Goal: Communication & Community: Answer question/provide support

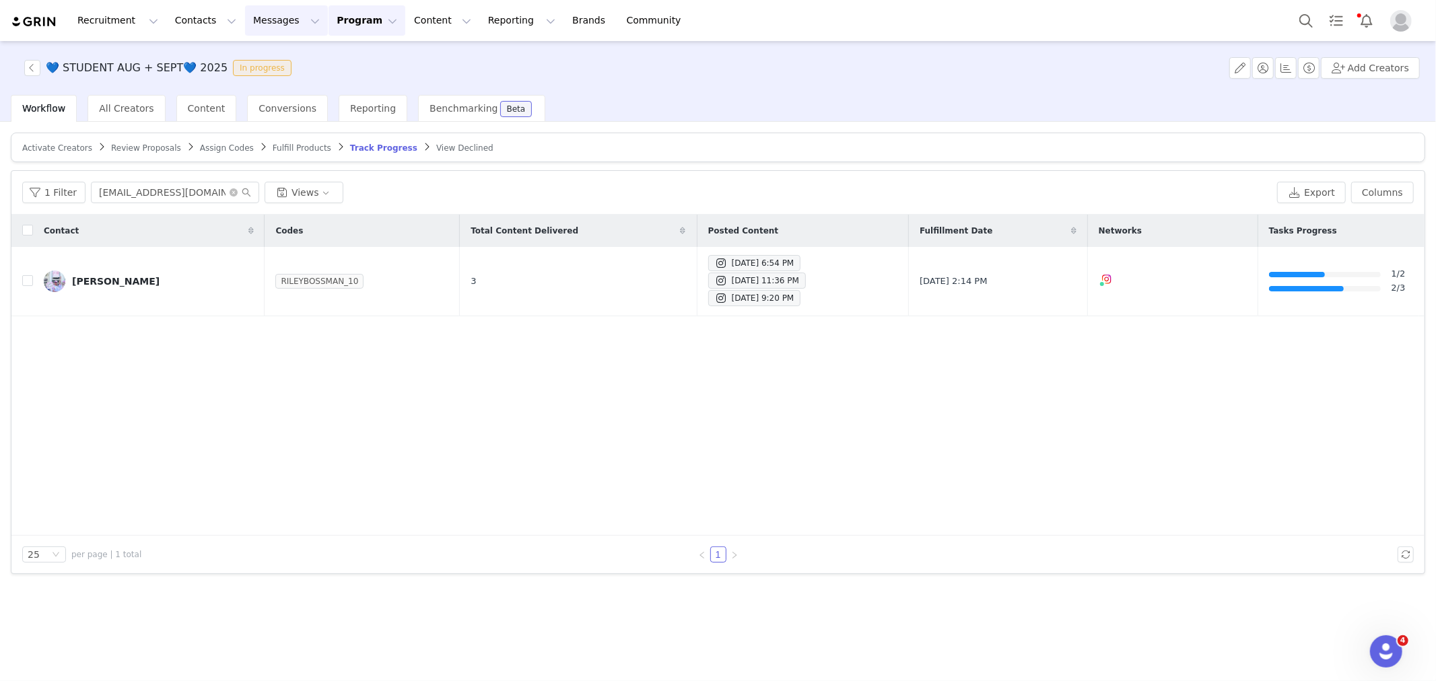
click at [284, 24] on button "Messages Messages" at bounding box center [286, 20] width 83 height 30
click at [272, 84] on div "Inbox" at bounding box center [276, 84] width 90 height 14
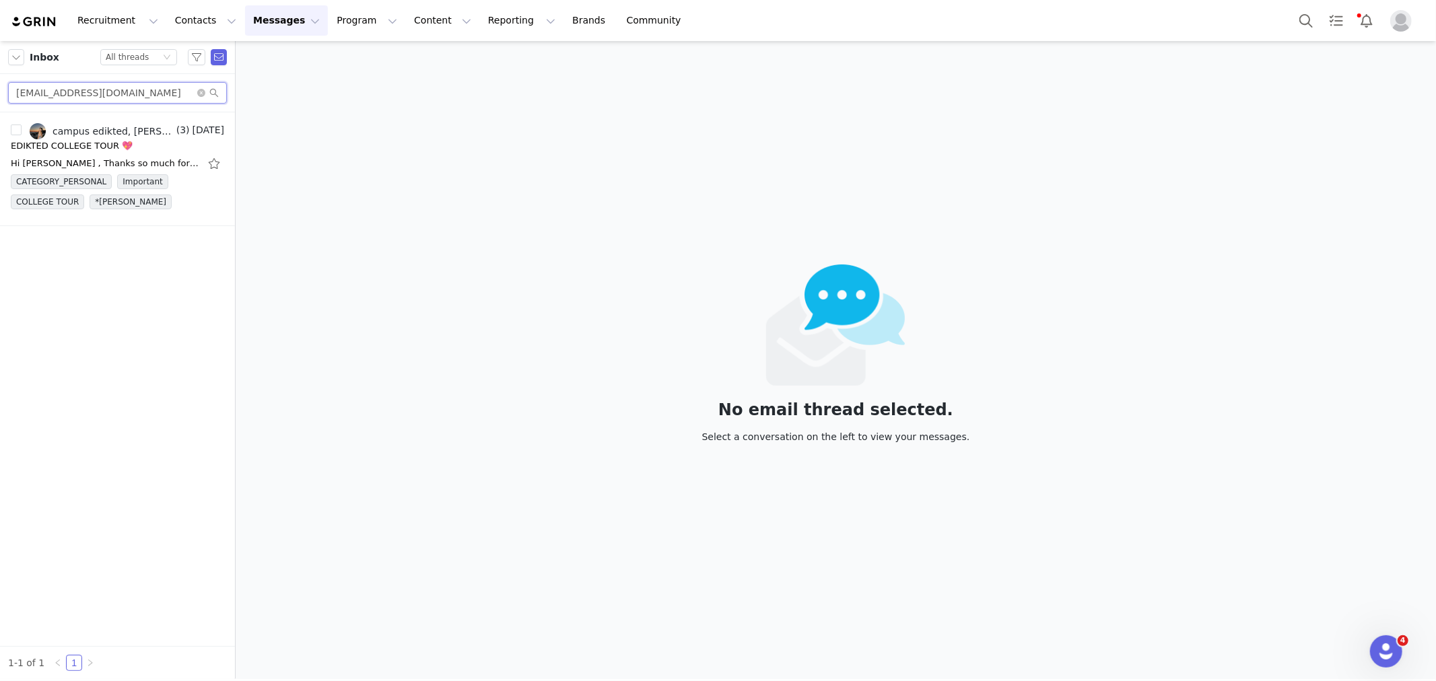
drag, startPoint x: 18, startPoint y: 93, endPoint x: 0, endPoint y: 88, distance: 19.0
click at [0, 88] on div "cassymaxcoto@gmail.com" at bounding box center [117, 93] width 235 height 38
paste input "ashlynne.sequeira"
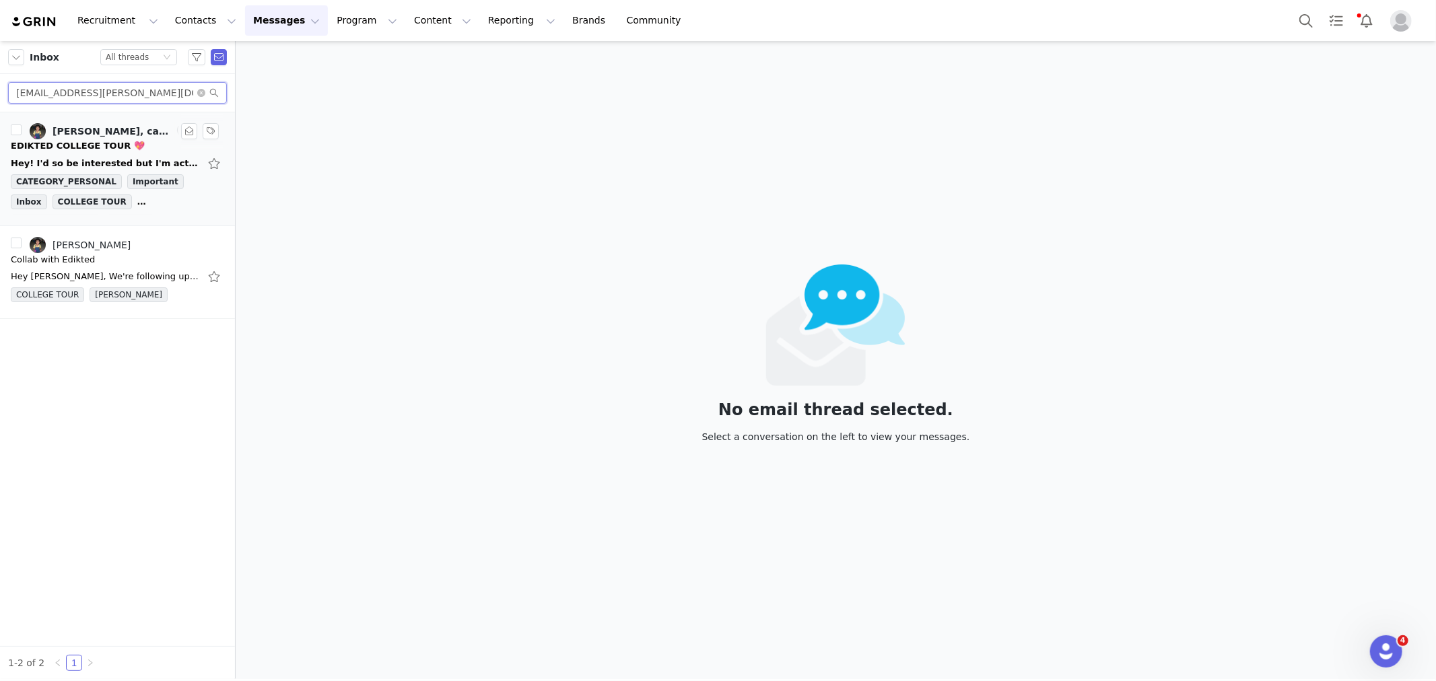
type input "ashlynne.sequeira@gmail.com"
click at [90, 157] on div "Hey! I'd so be interested but I'm actually also in a sorority, kappa kappa gamm…" at bounding box center [105, 163] width 189 height 13
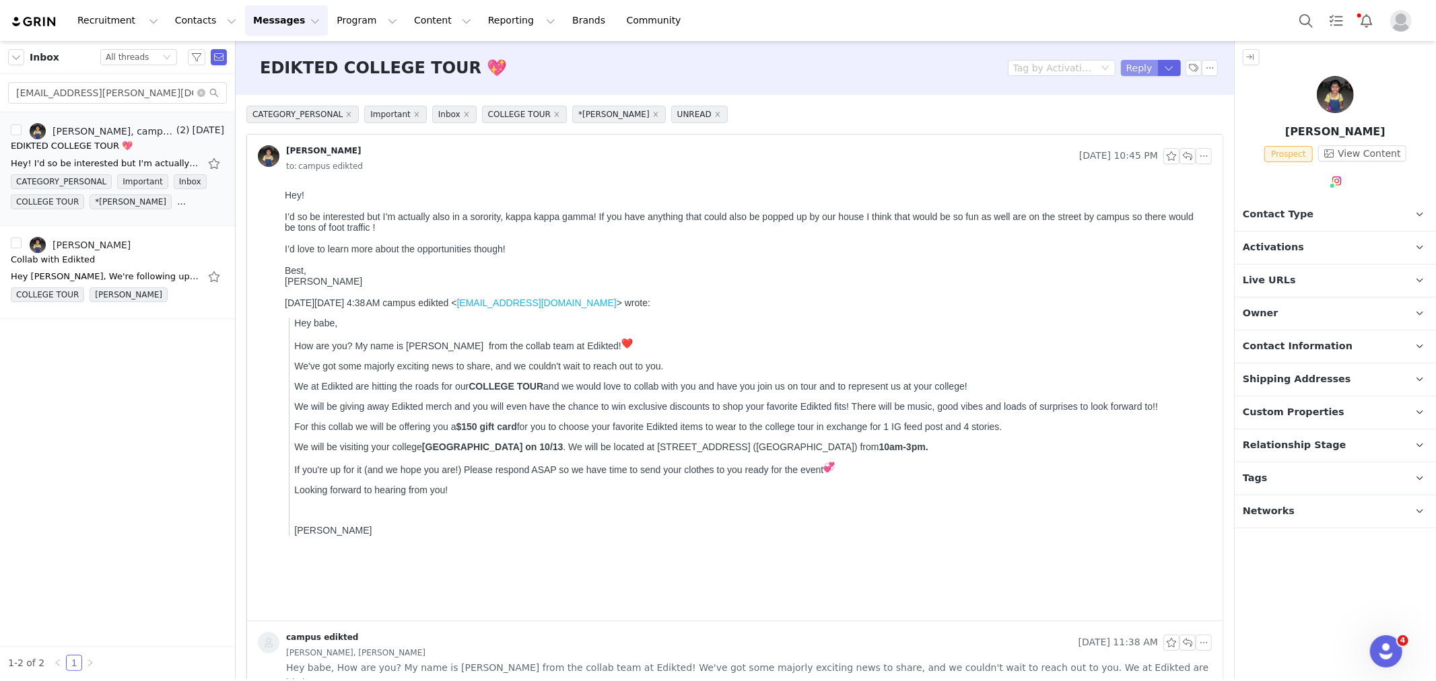
click at [1121, 71] on button "Reply" at bounding box center [1139, 68] width 37 height 16
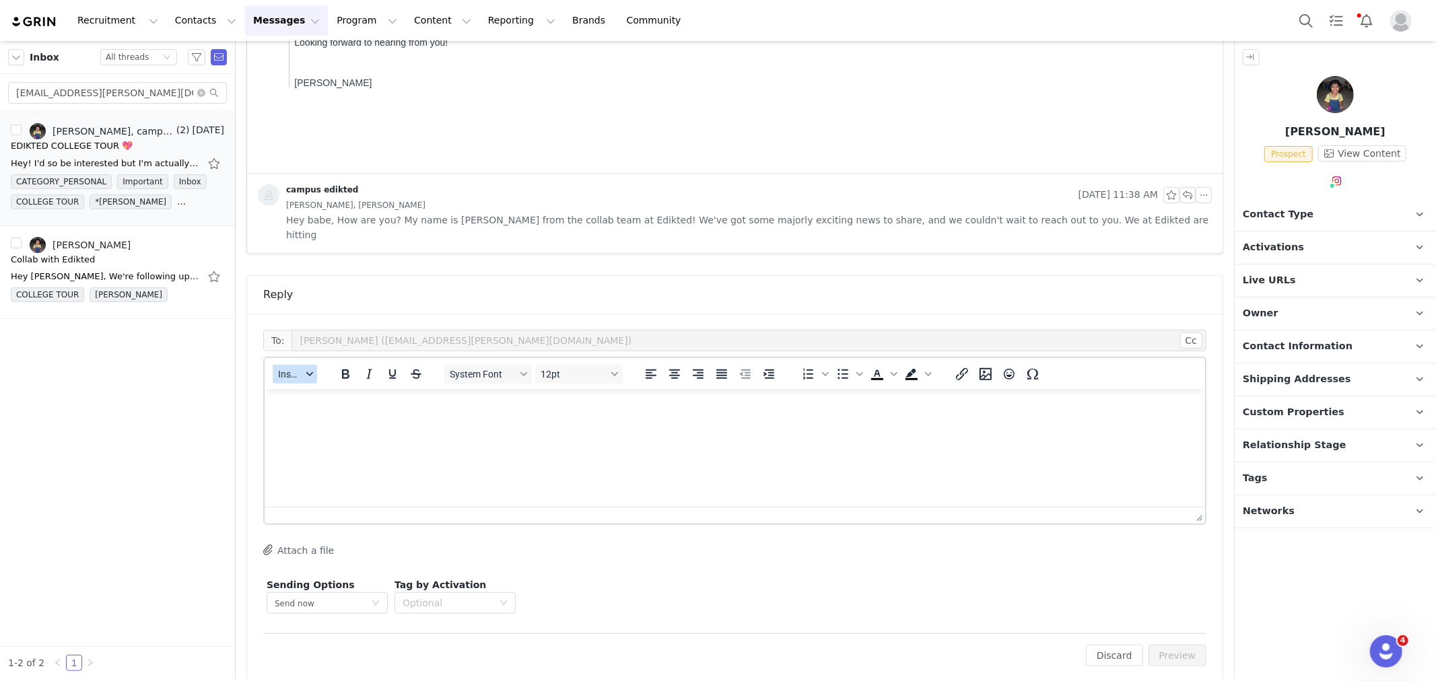
click at [281, 366] on button "Insert" at bounding box center [295, 374] width 44 height 19
click at [299, 385] on div "Insert Template" at bounding box center [343, 382] width 121 height 16
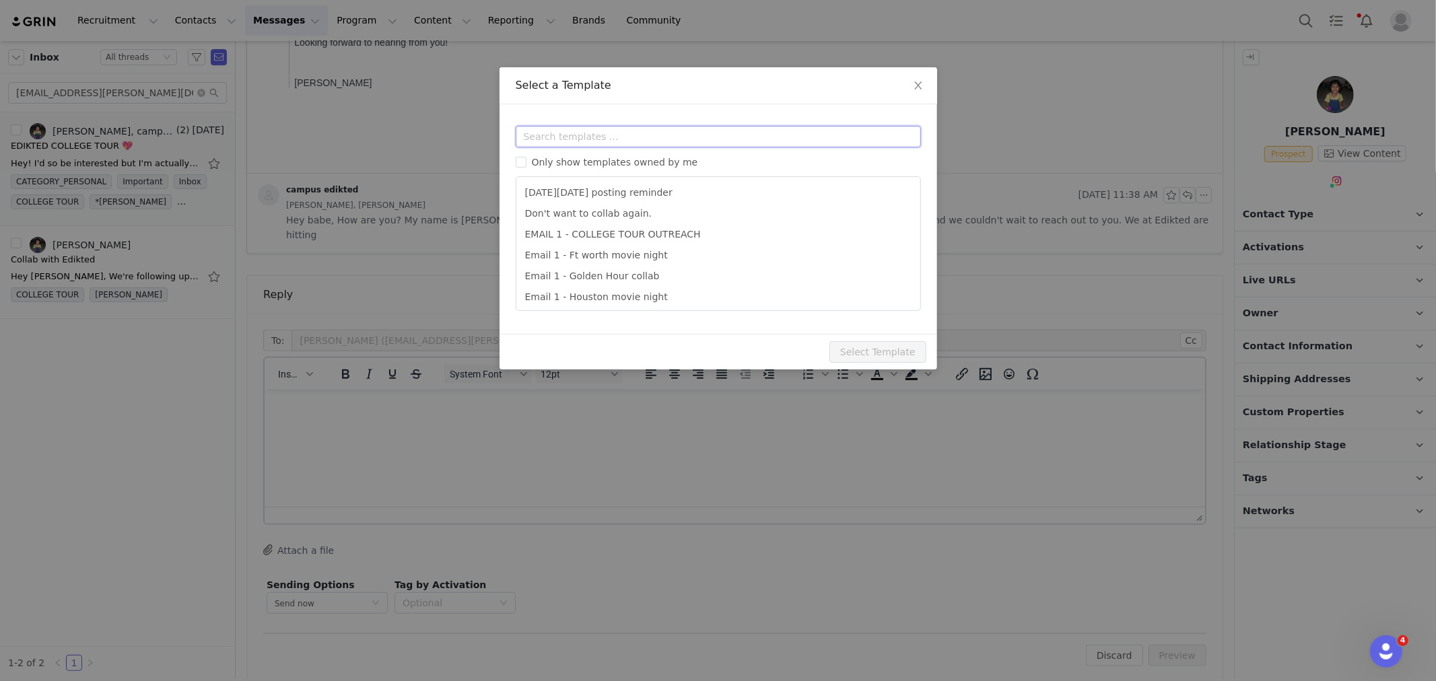
click at [581, 137] on input "text" at bounding box center [718, 137] width 405 height 22
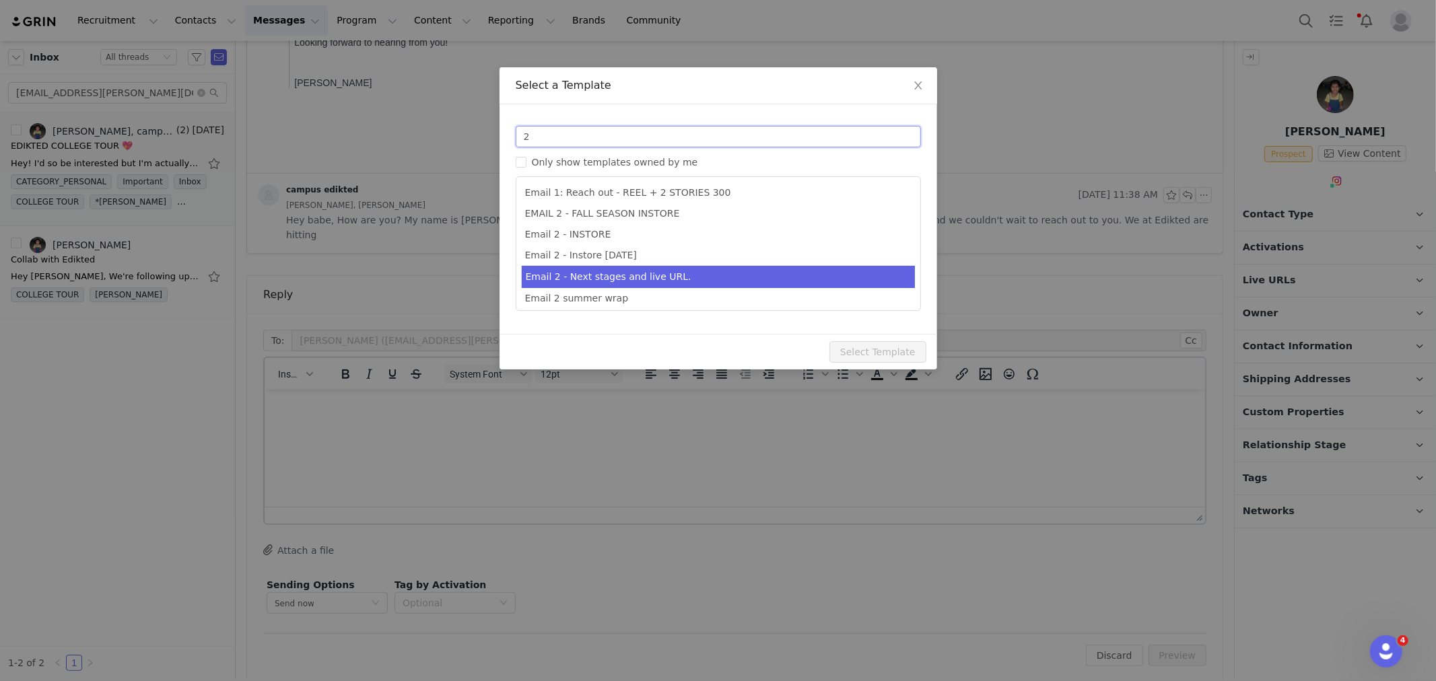
type input "2"
type input "Collab with Edikted"
click at [640, 279] on li "Email 2 - Next stages and live URL." at bounding box center [718, 277] width 393 height 22
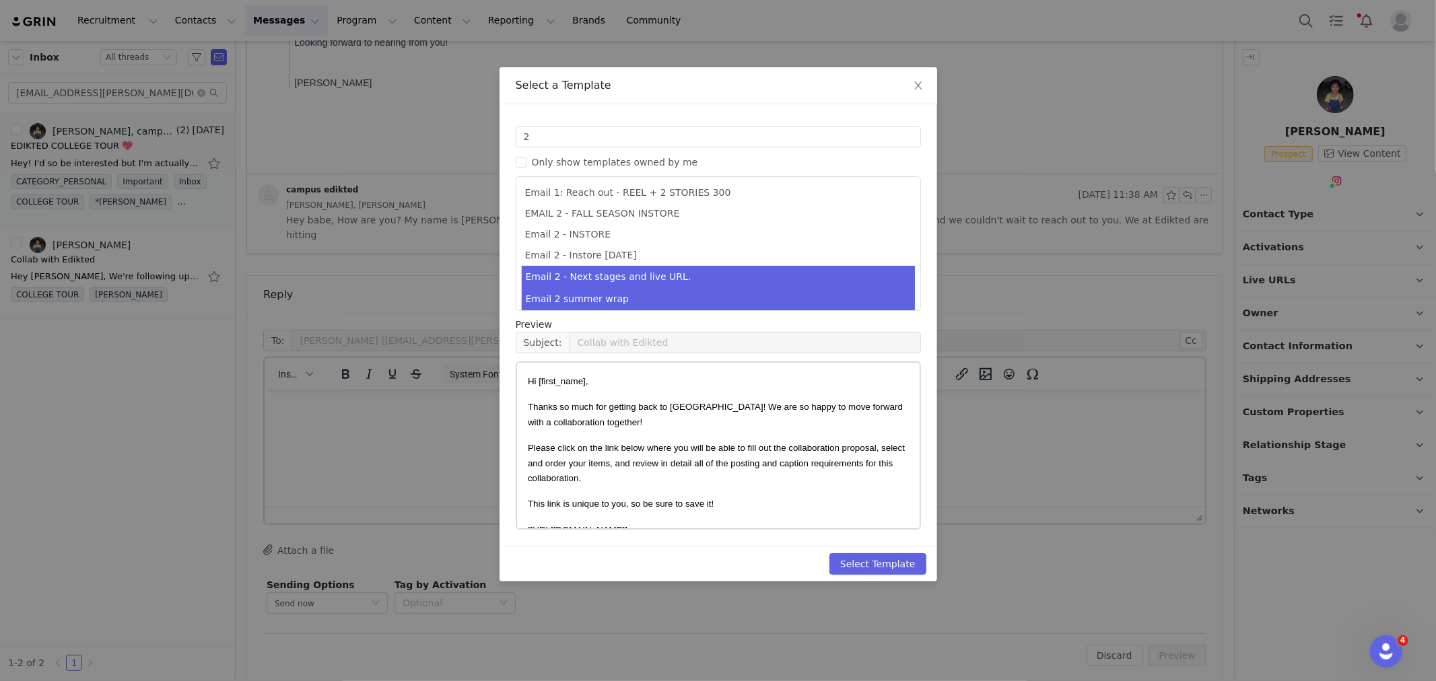
scroll to position [68, 0]
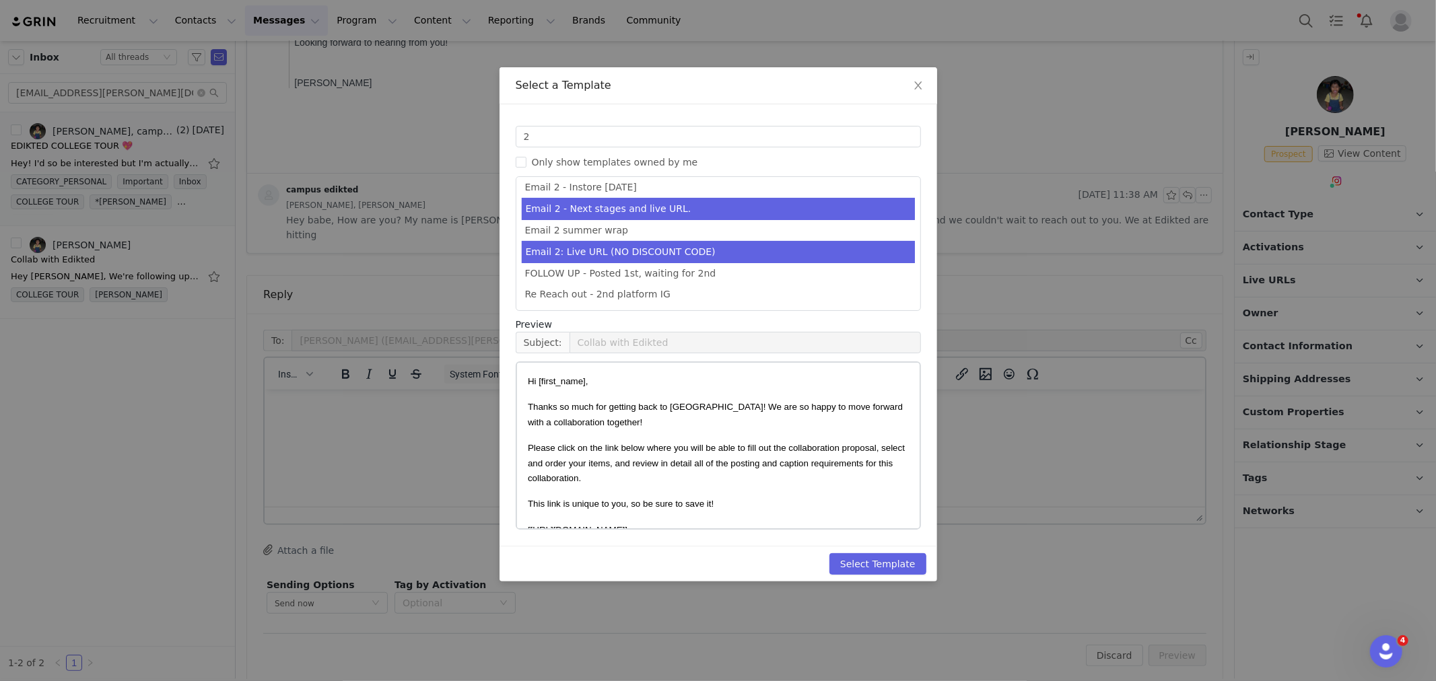
click at [661, 255] on li "Email 2: Live URL (NO DISCOUNT CODE)" at bounding box center [718, 252] width 393 height 22
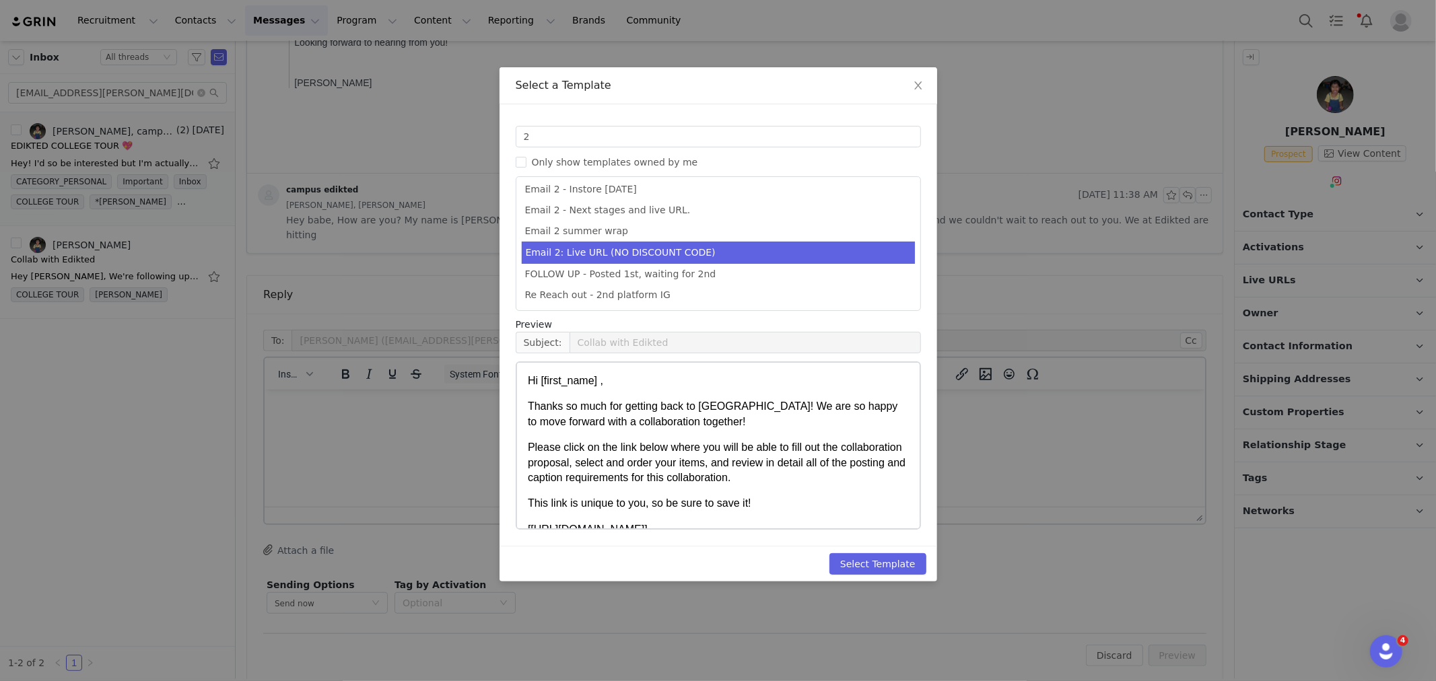
scroll to position [66, 0]
click at [882, 559] on button "Select Template" at bounding box center [878, 564] width 97 height 22
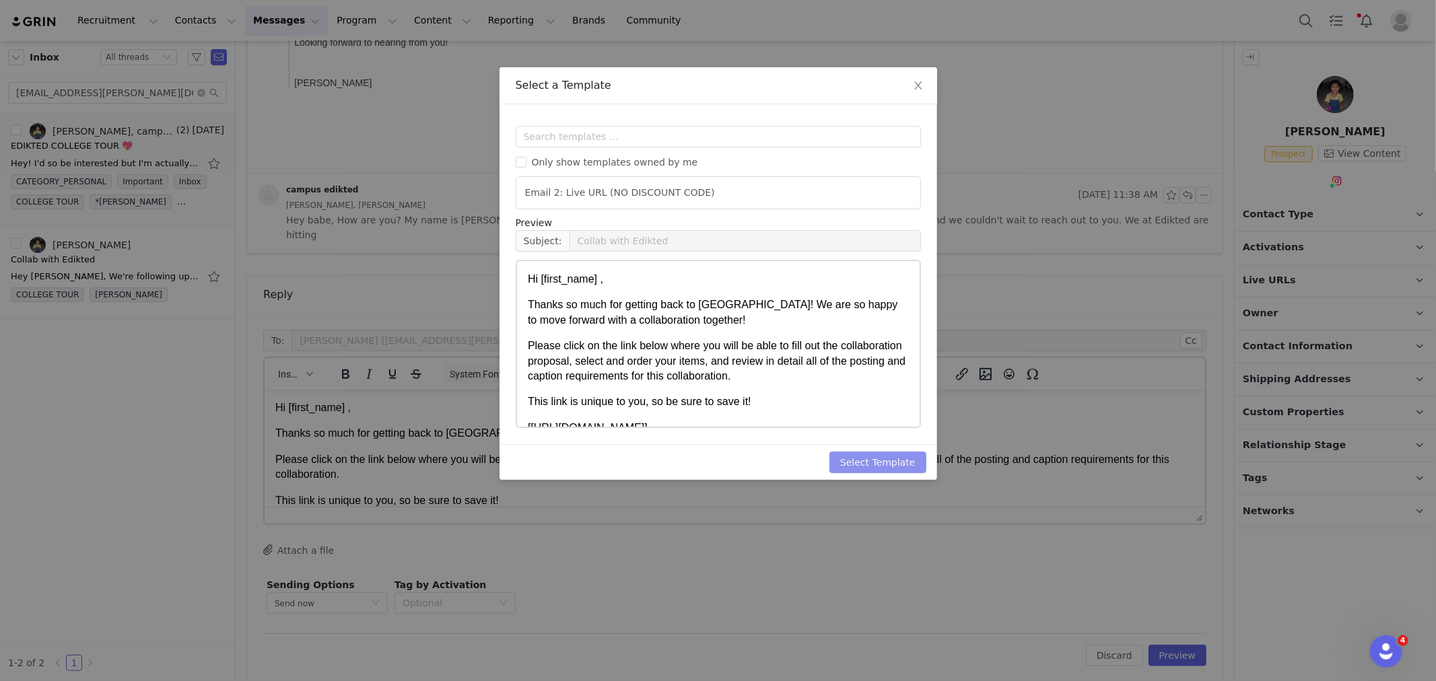
scroll to position [0, 0]
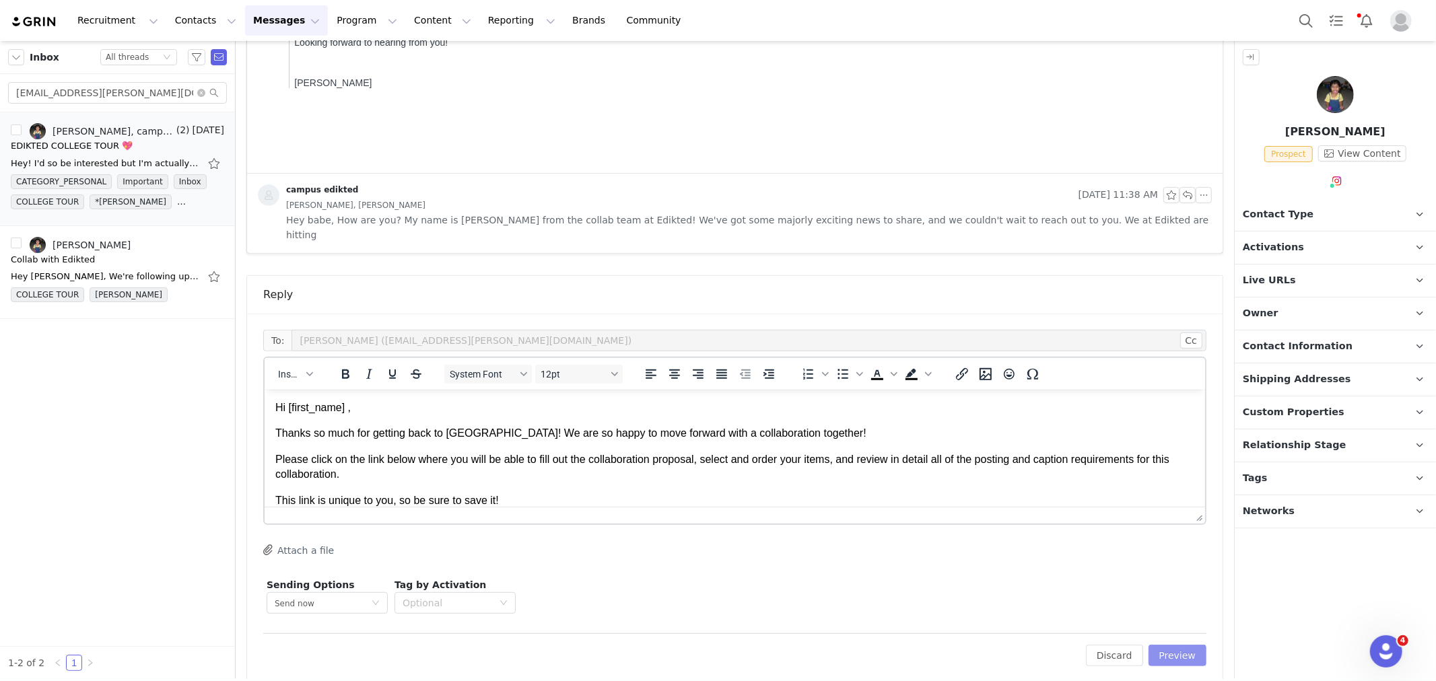
click at [1186, 646] on button "Preview" at bounding box center [1178, 656] width 59 height 22
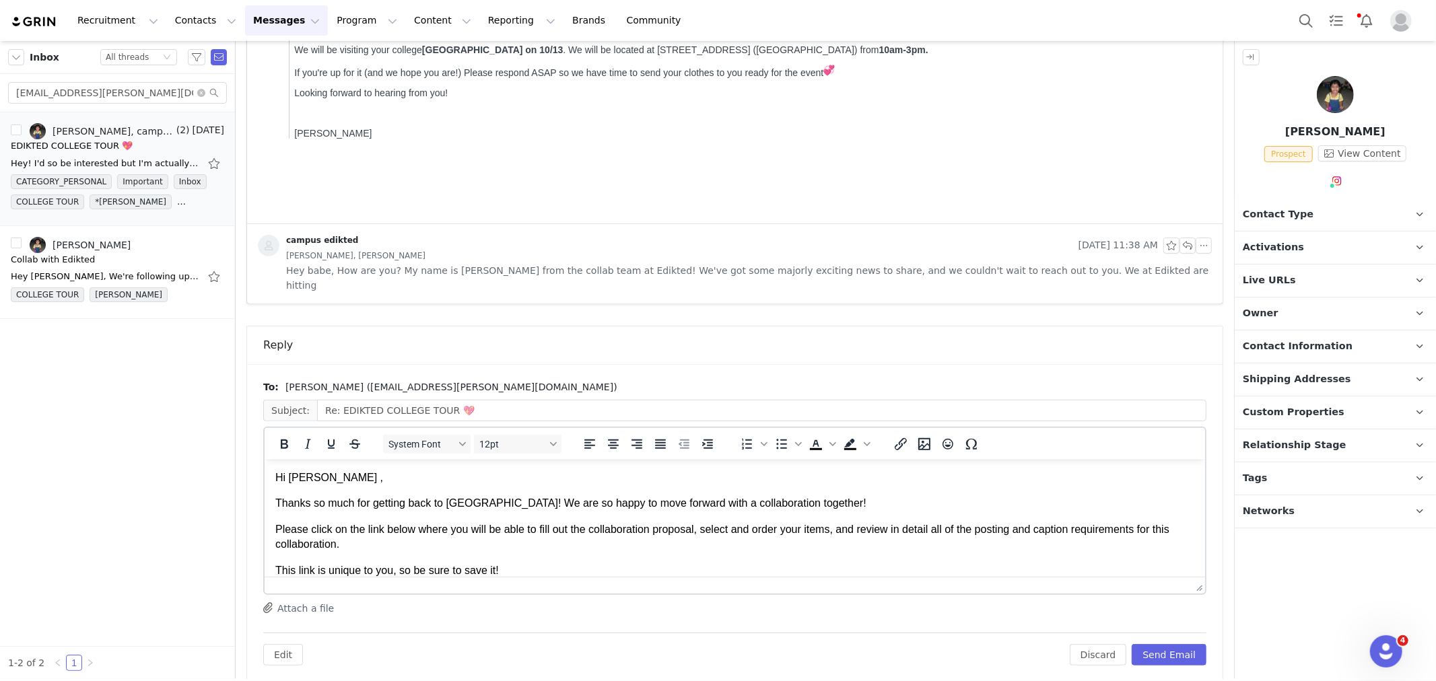
drag, startPoint x: 796, startPoint y: 508, endPoint x: 941, endPoint y: 493, distance: 146.2
click at [797, 508] on p "Thanks so much for getting back to us! We are so happy to move forward with a c…" at bounding box center [734, 503] width 919 height 15
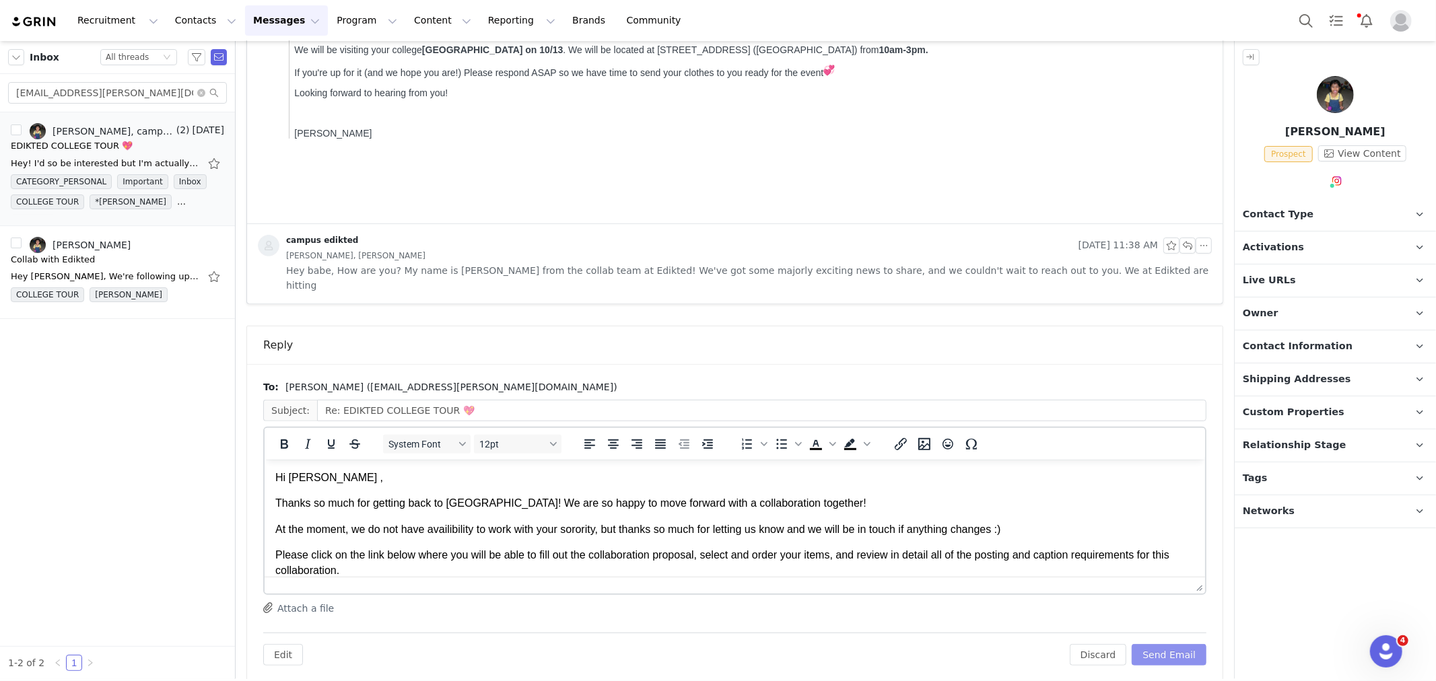
click at [1169, 644] on button "Send Email" at bounding box center [1169, 655] width 75 height 22
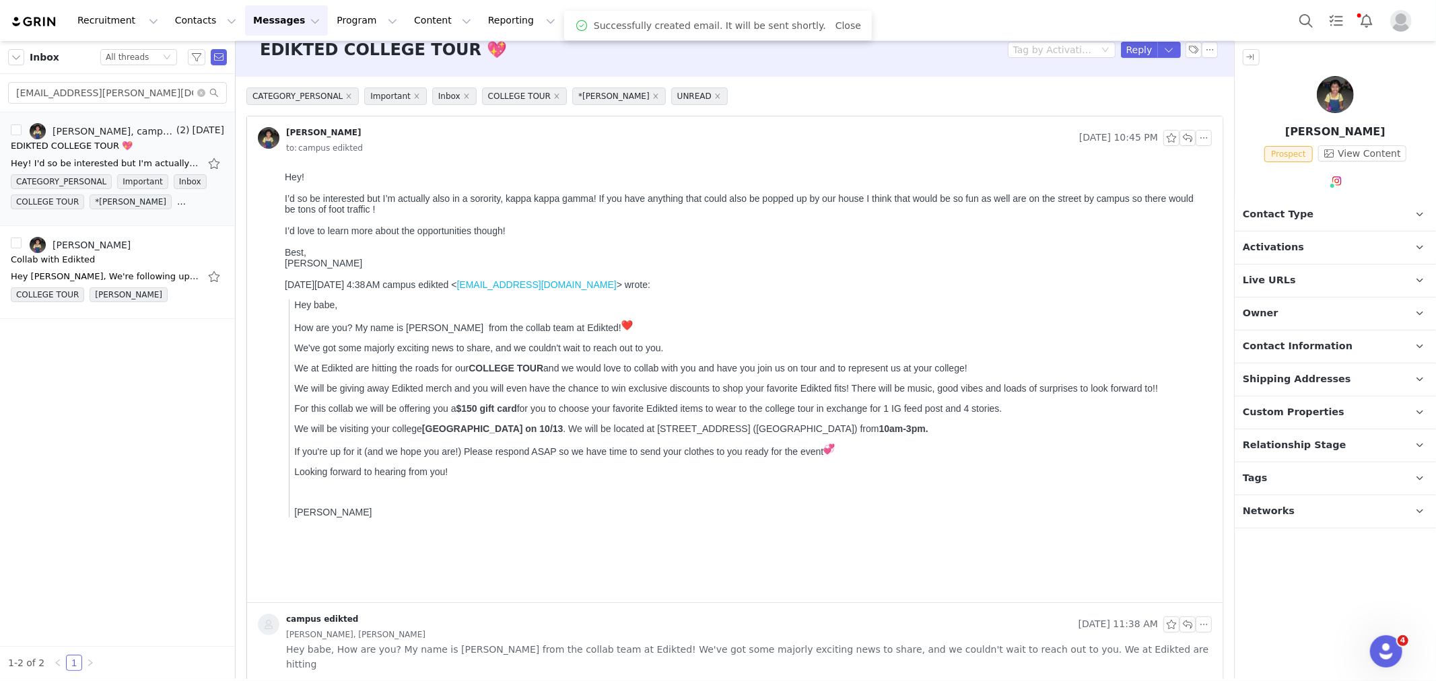
click at [1320, 224] on p "Contact Type Contact type can be Creator, Prospect, Application, or Manager." at bounding box center [1319, 215] width 169 height 32
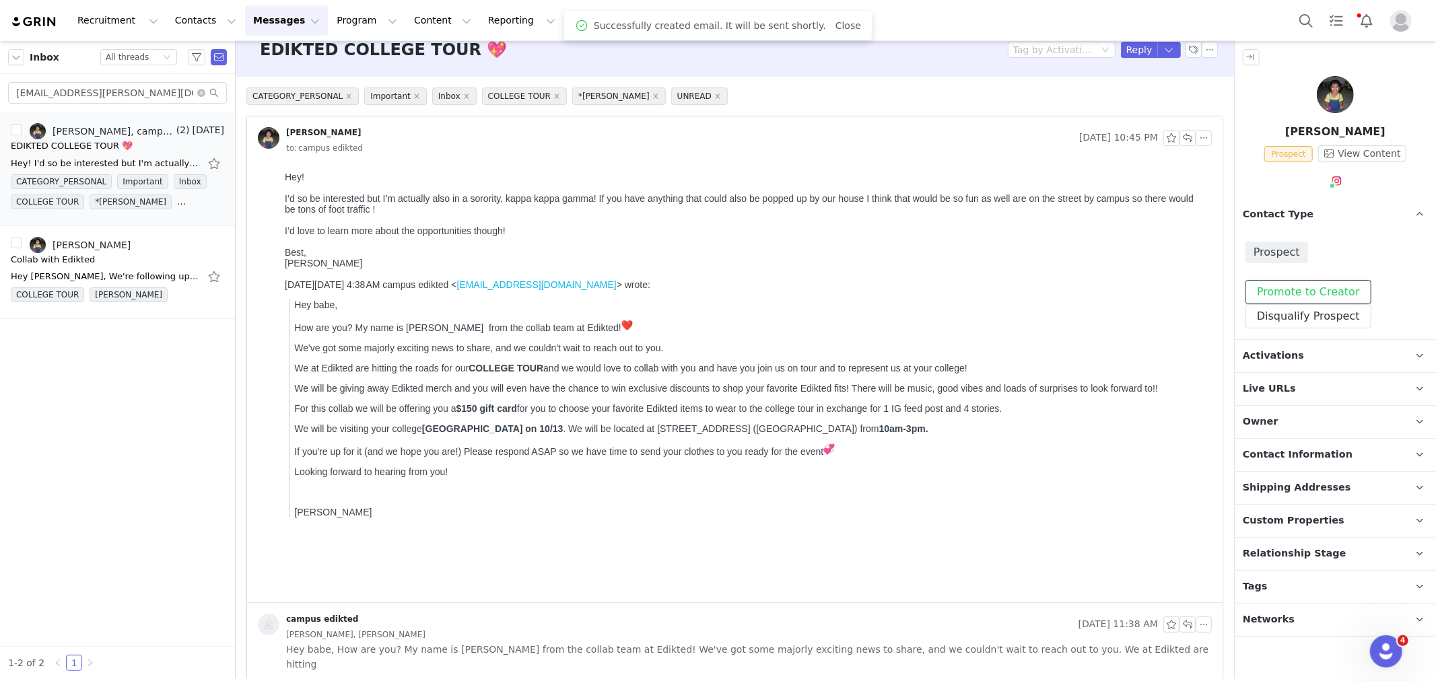
click at [1337, 283] on button "Promote to Creator" at bounding box center [1309, 292] width 126 height 24
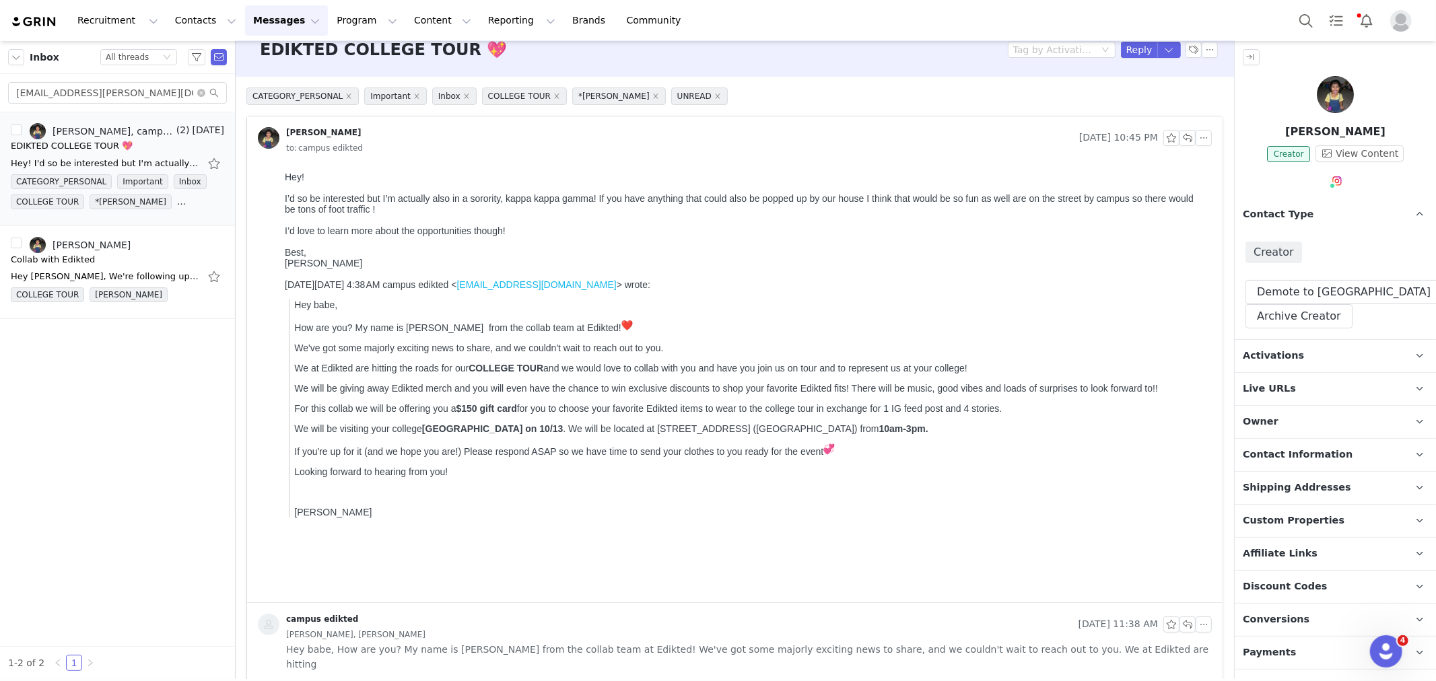
click at [1333, 360] on p "Activations" at bounding box center [1319, 356] width 169 height 32
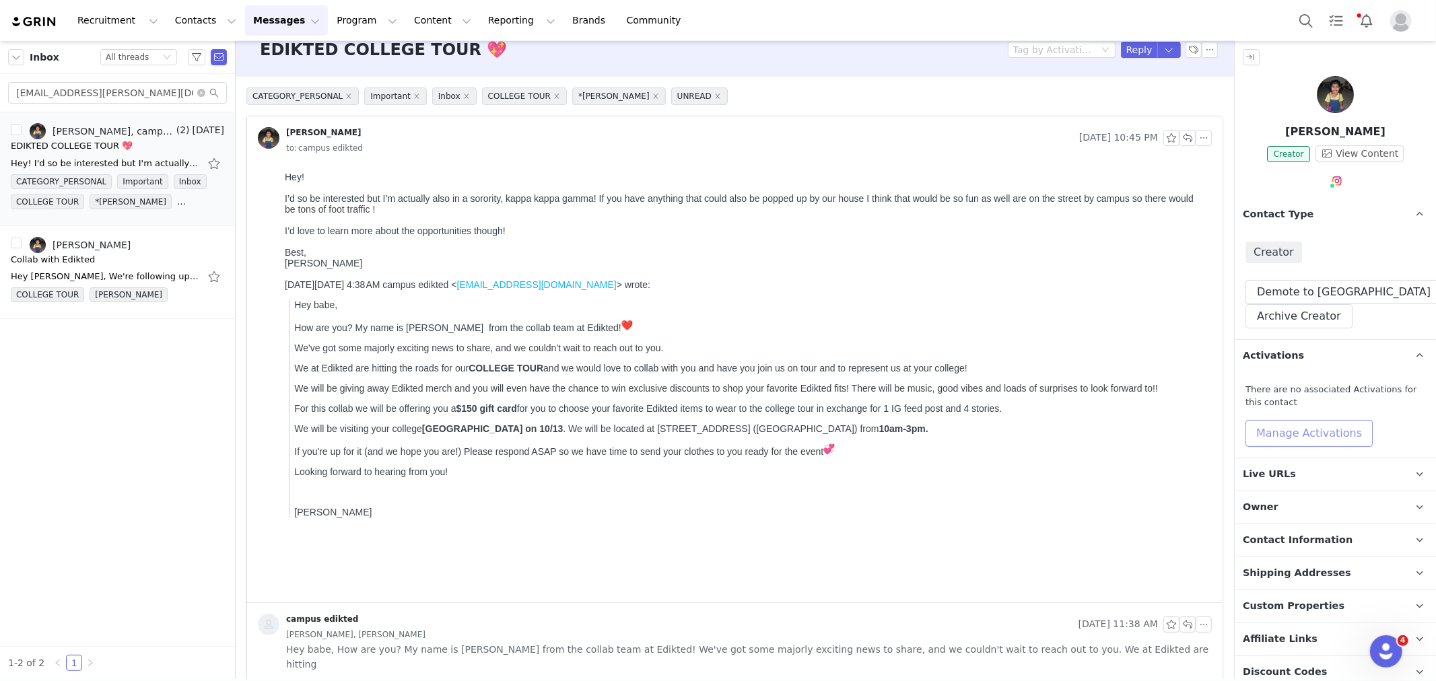
click at [1304, 433] on button "Manage Activations" at bounding box center [1309, 433] width 127 height 27
click at [1290, 483] on div "Select Activation" at bounding box center [1272, 485] width 131 height 20
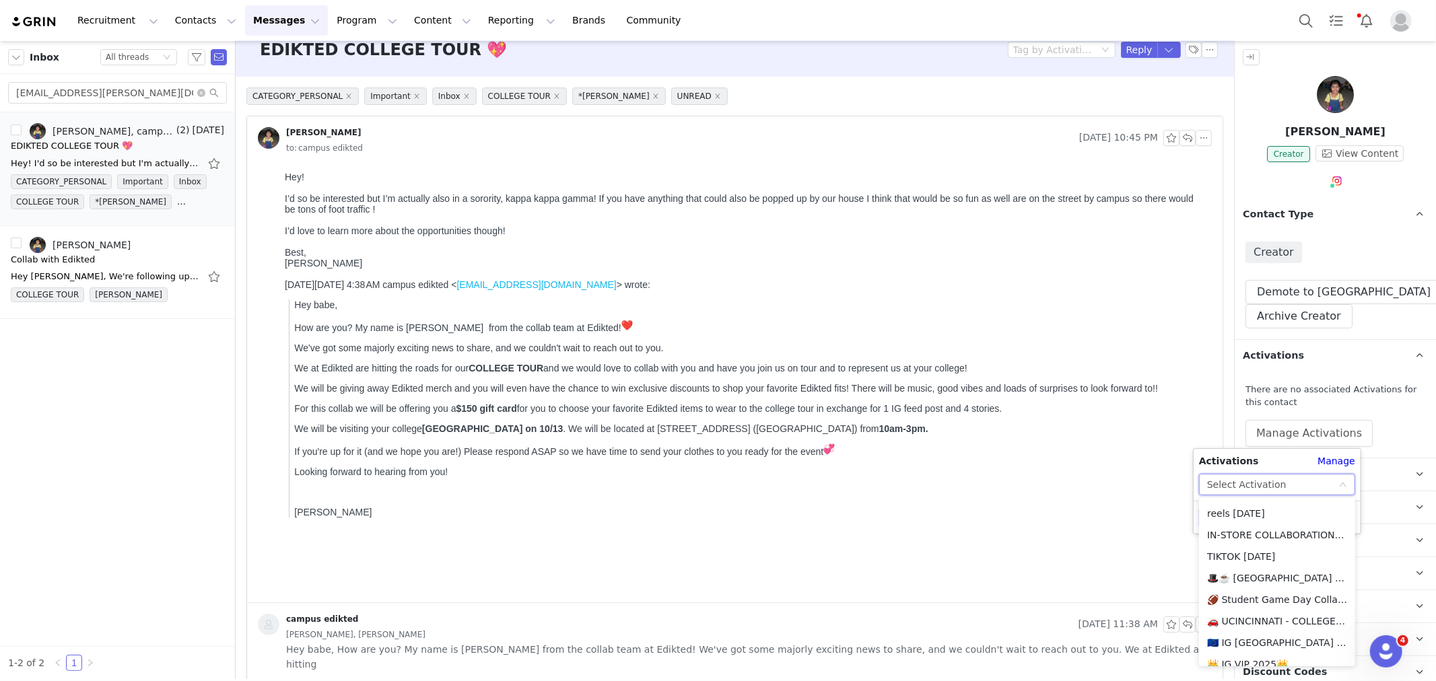
scroll to position [1604, 0]
click at [1270, 606] on li "🚗 UCINCINNATI - COLLEGE TOUR 🚗" at bounding box center [1277, 610] width 156 height 22
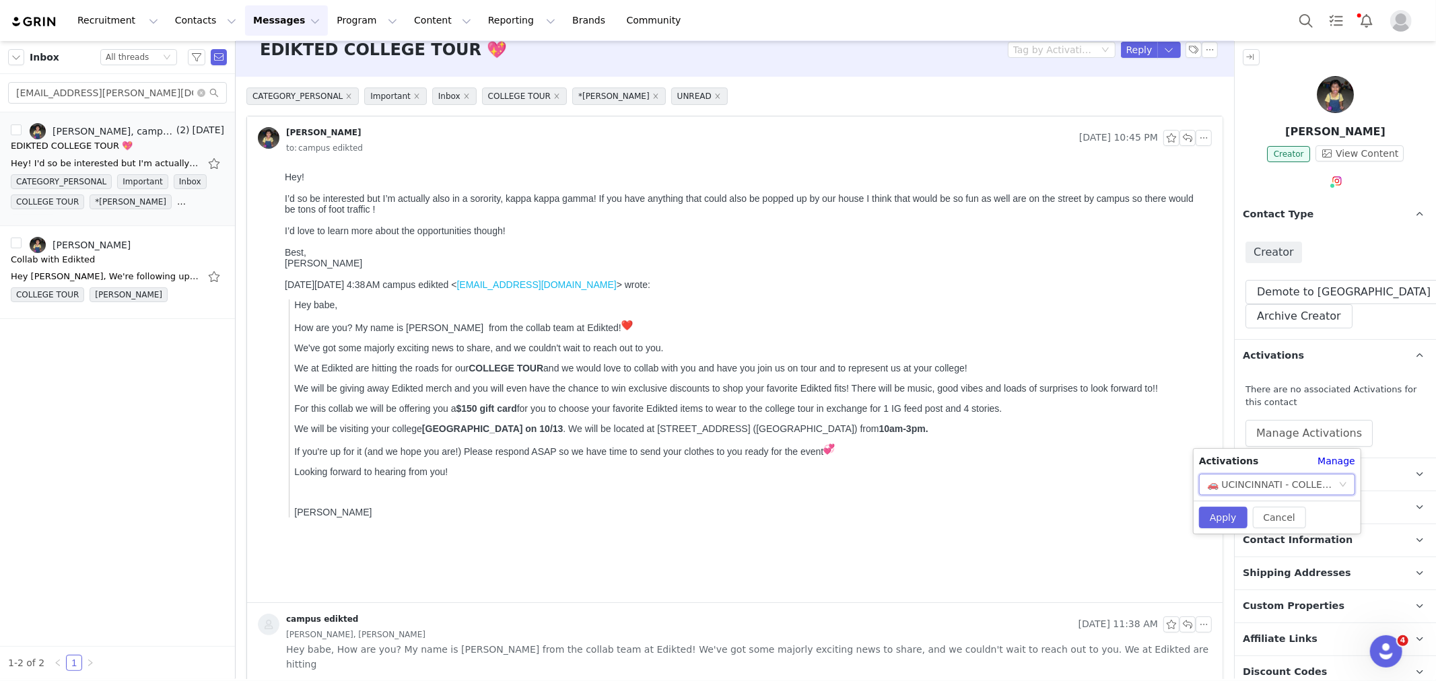
click at [1213, 502] on div "Cancel Apply" at bounding box center [1277, 517] width 167 height 33
click at [1220, 512] on button "Apply" at bounding box center [1223, 518] width 48 height 22
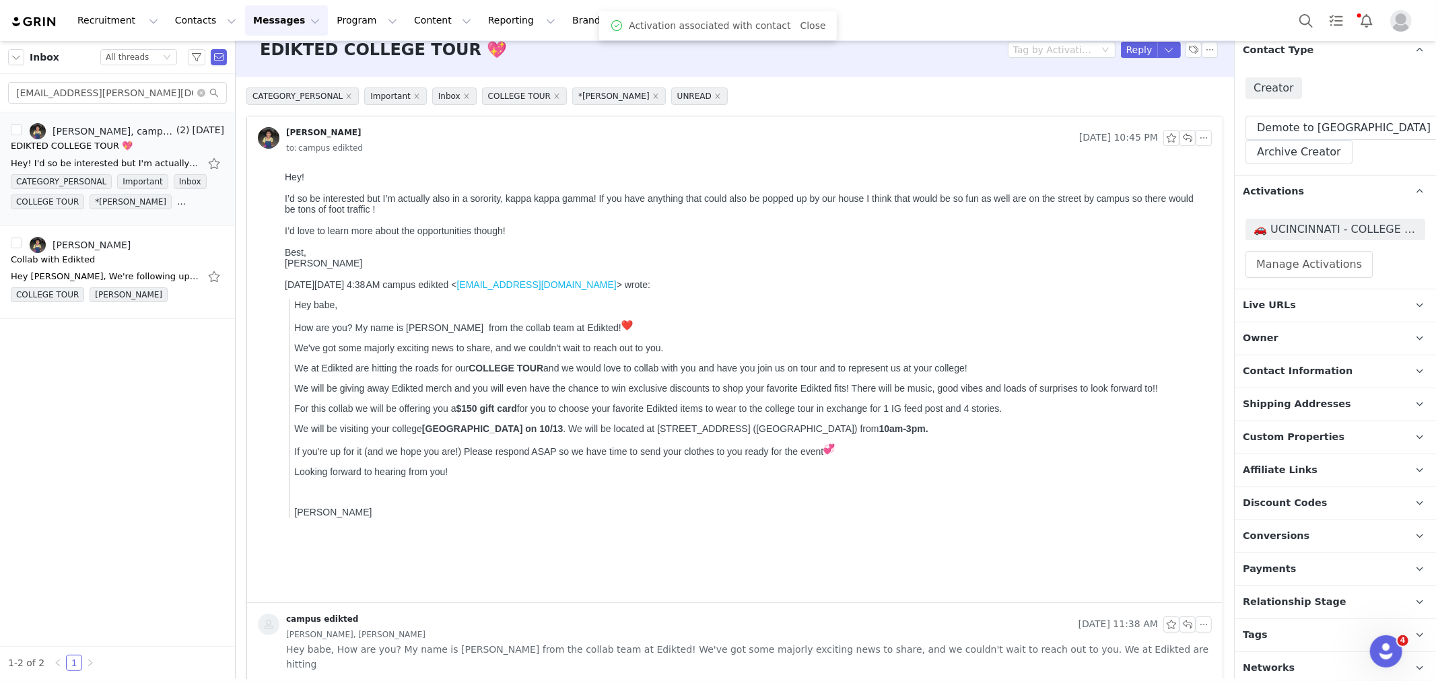
scroll to position [170, 0]
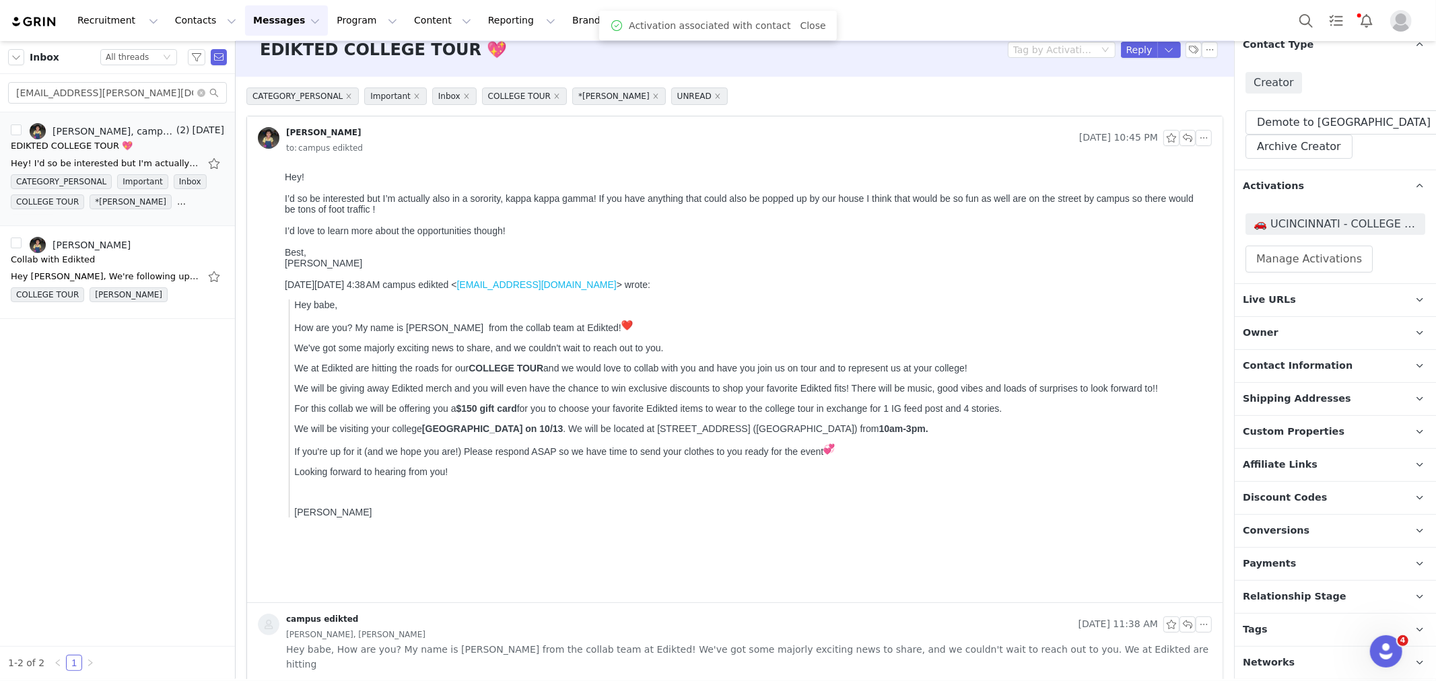
click at [1318, 577] on p "Payments" at bounding box center [1319, 564] width 169 height 32
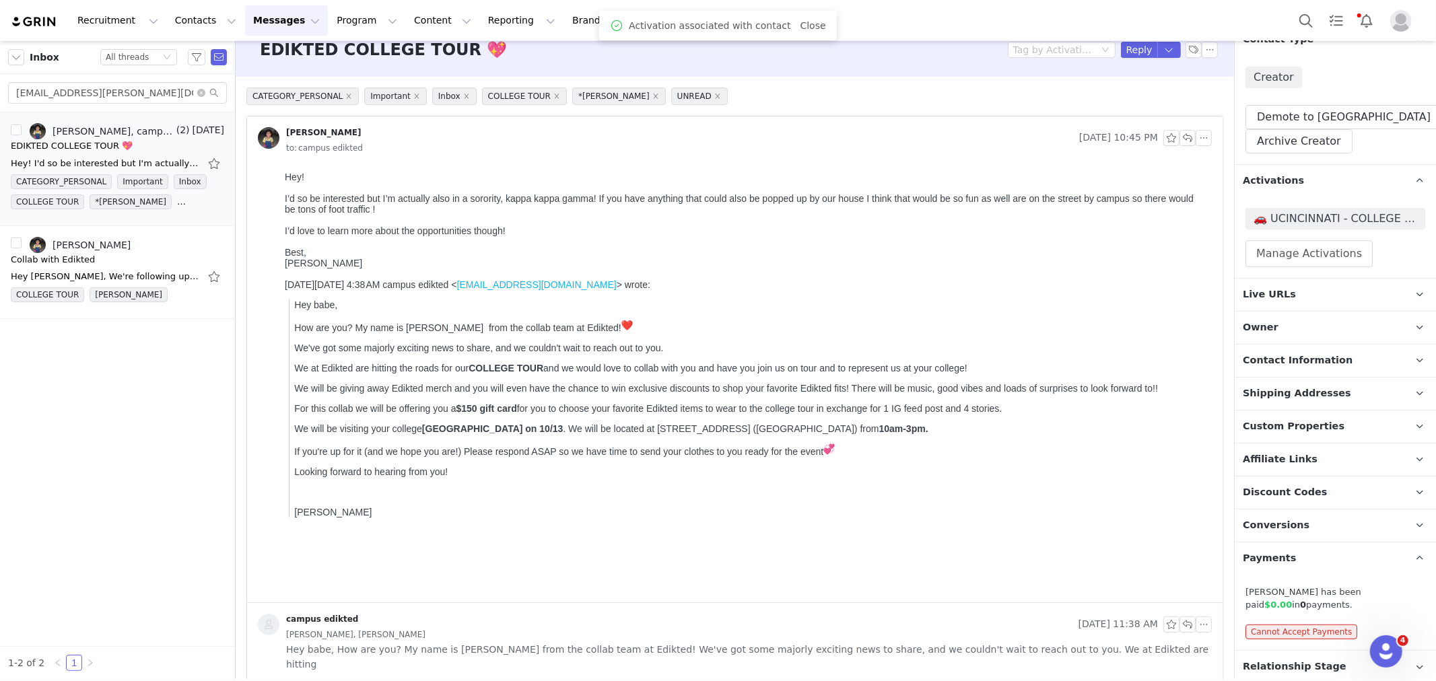
scroll to position [246, 0]
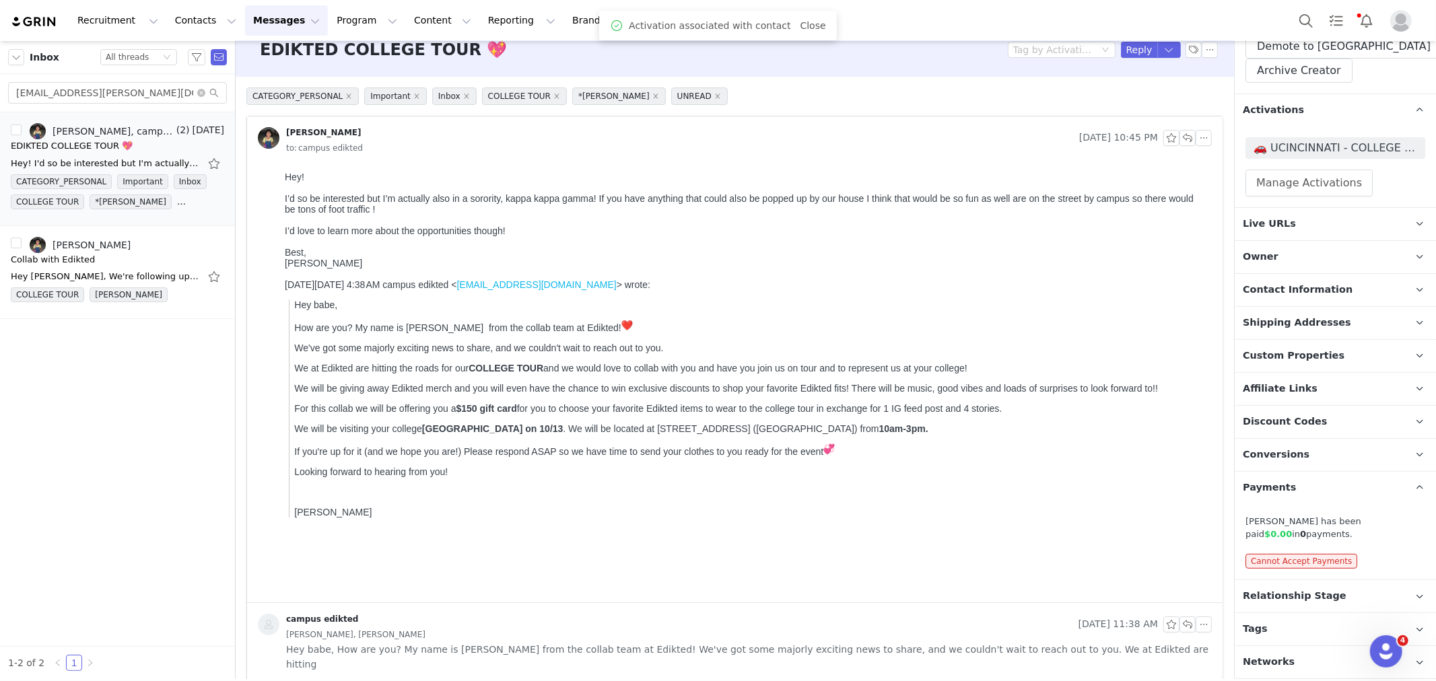
click at [1363, 591] on p "Relationship Stage Use relationship stages to move contacts through a logical s…" at bounding box center [1319, 596] width 169 height 32
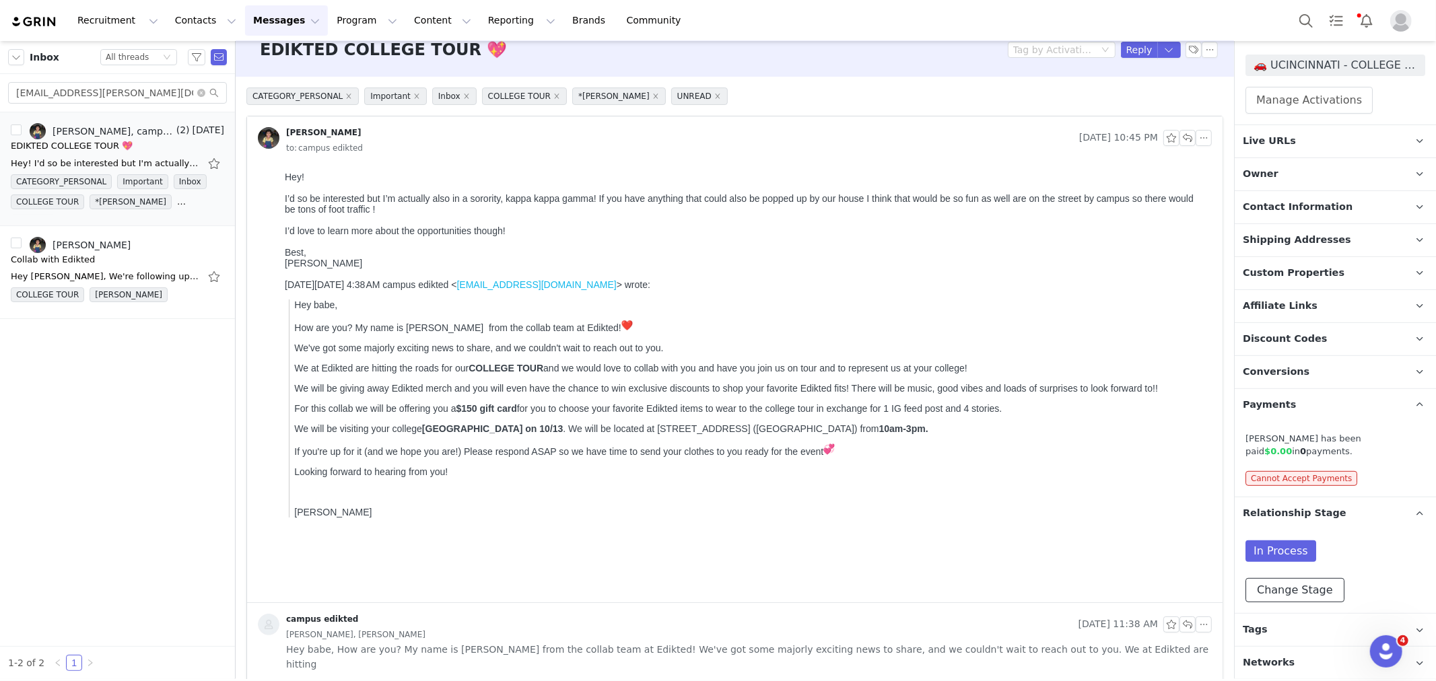
click at [1287, 583] on button "Change Stage" at bounding box center [1295, 590] width 99 height 24
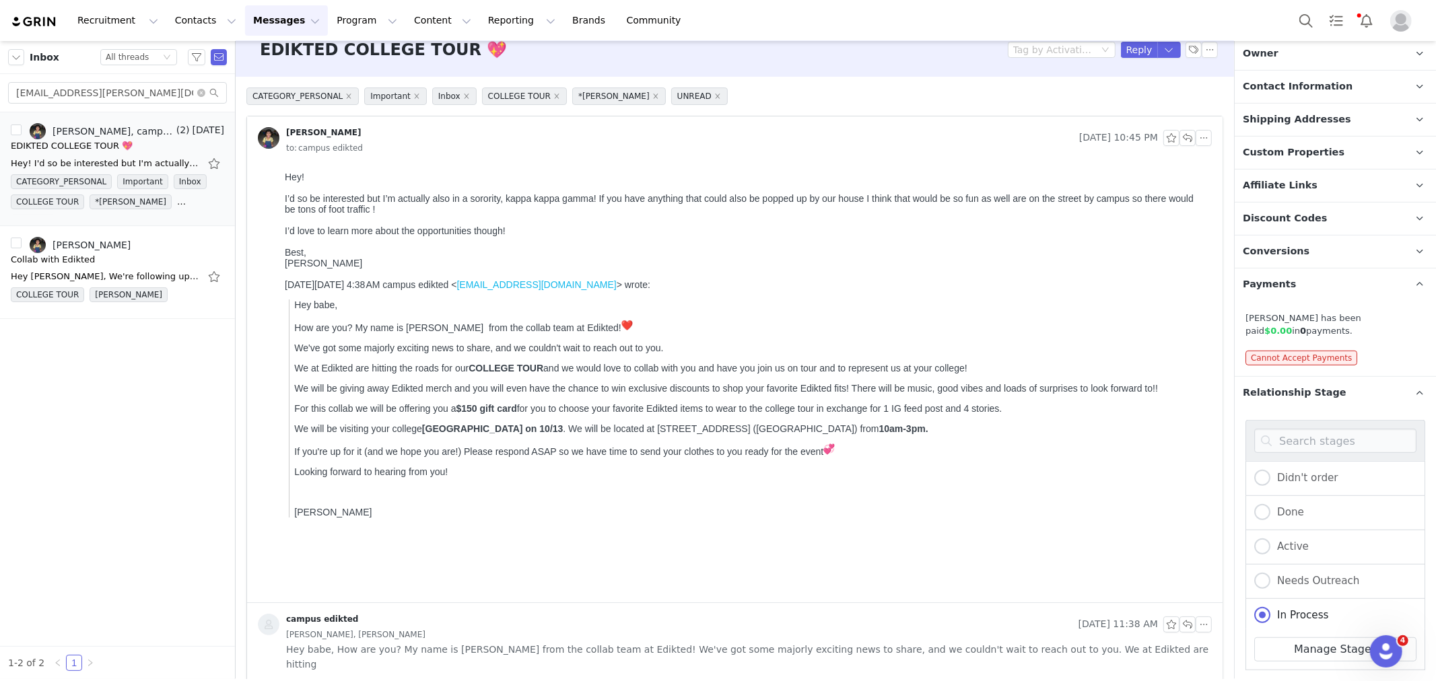
scroll to position [558, 0]
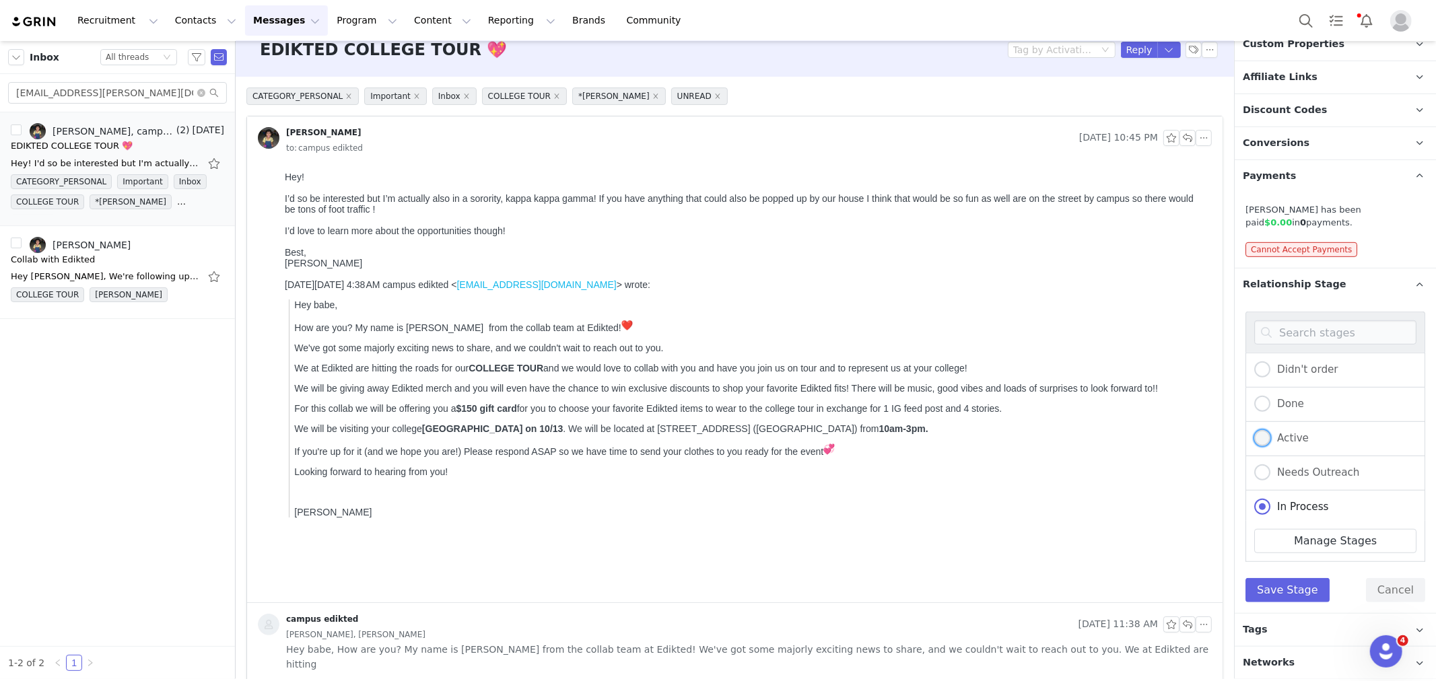
click at [1304, 439] on span "Active" at bounding box center [1290, 438] width 38 height 12
click at [1271, 439] on input "Active" at bounding box center [1262, 439] width 16 height 18
radio input "true"
radio input "false"
drag, startPoint x: 1286, startPoint y: 582, endPoint x: 1286, endPoint y: 596, distance: 14.1
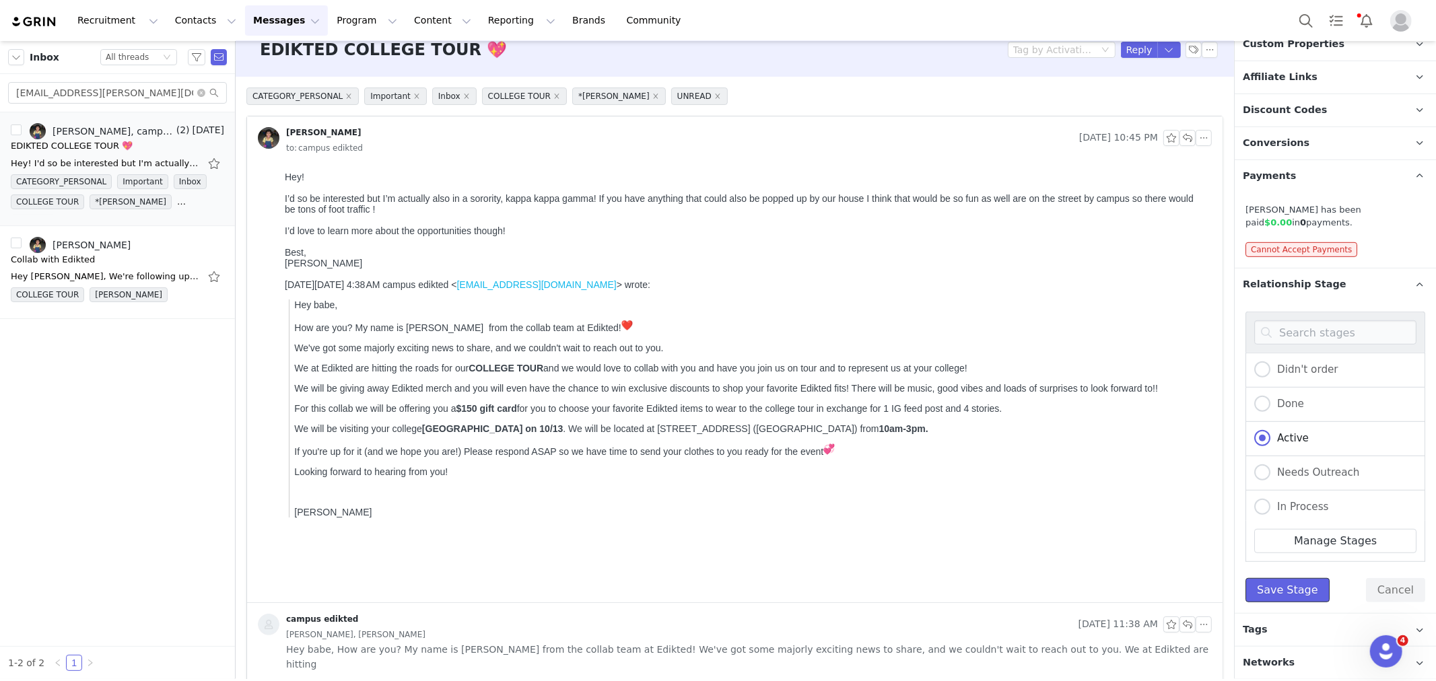
click at [1286, 582] on button "Save Stage" at bounding box center [1288, 590] width 84 height 24
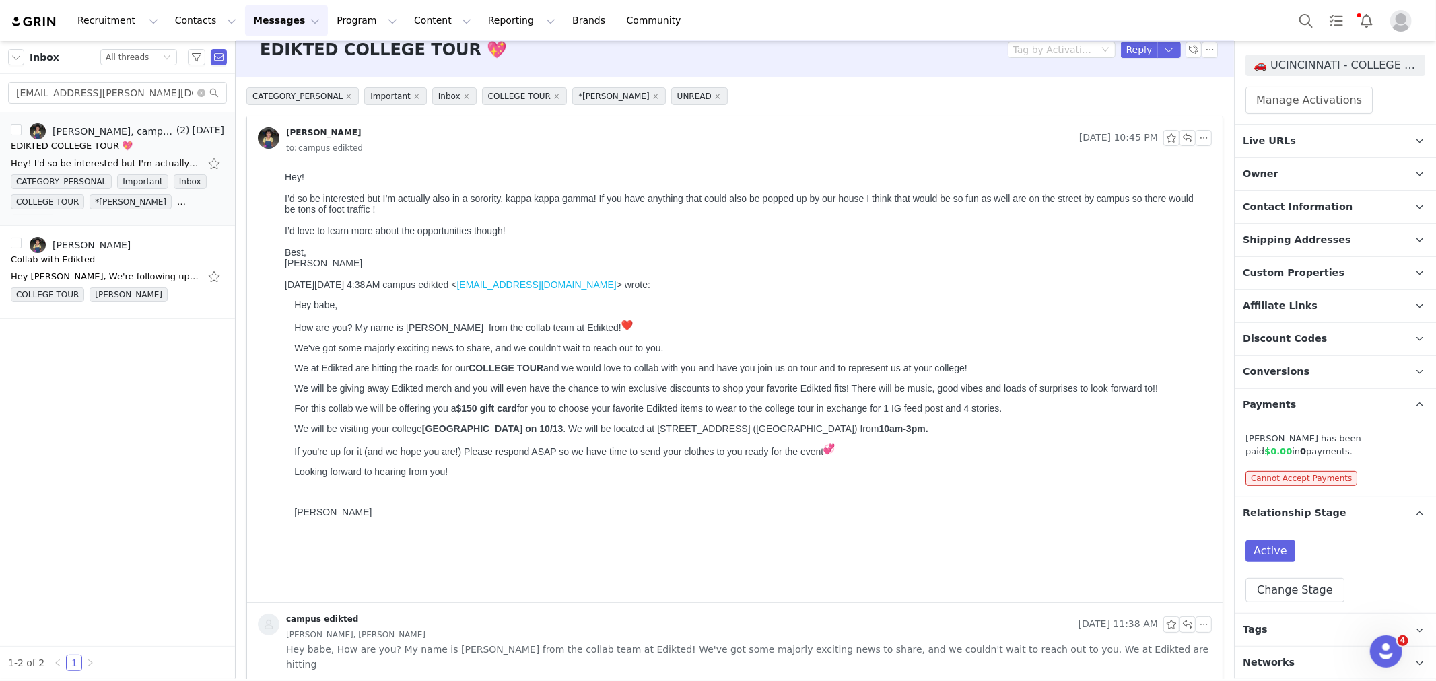
click at [1283, 627] on p "Tags Keep track of your contacts by assigning them tags. You can then filter yo…" at bounding box center [1319, 630] width 169 height 32
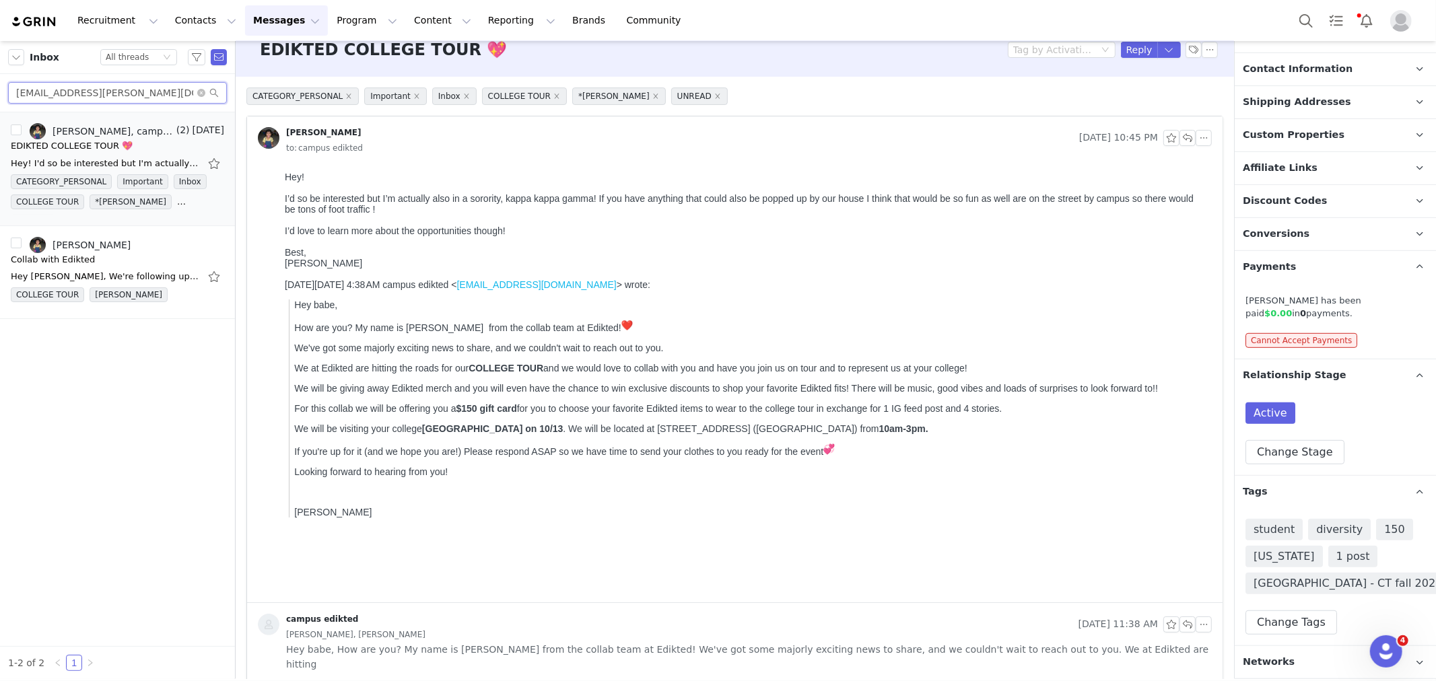
drag, startPoint x: 145, startPoint y: 95, endPoint x: 0, endPoint y: 98, distance: 145.5
click at [0, 98] on div "ashlynne.sequeira@gmail.com" at bounding box center [117, 93] width 235 height 38
paste input "morganalbert02"
type input "morganalbert02@gmail.com"
click at [58, 151] on div "Collab with Edikted" at bounding box center [59, 145] width 96 height 13
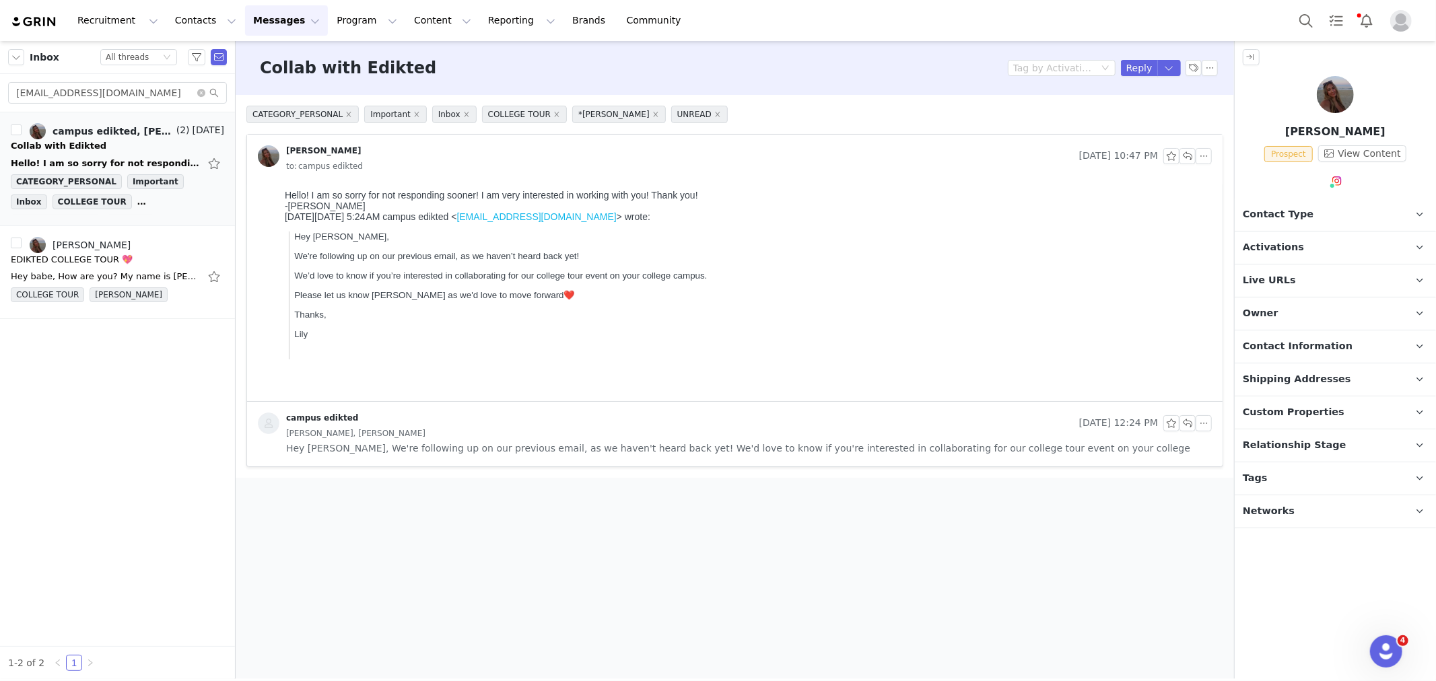
scroll to position [0, 0]
click at [1302, 483] on p "Tags Keep track of your contacts by assigning them tags. You can then filter yo…" at bounding box center [1319, 479] width 169 height 32
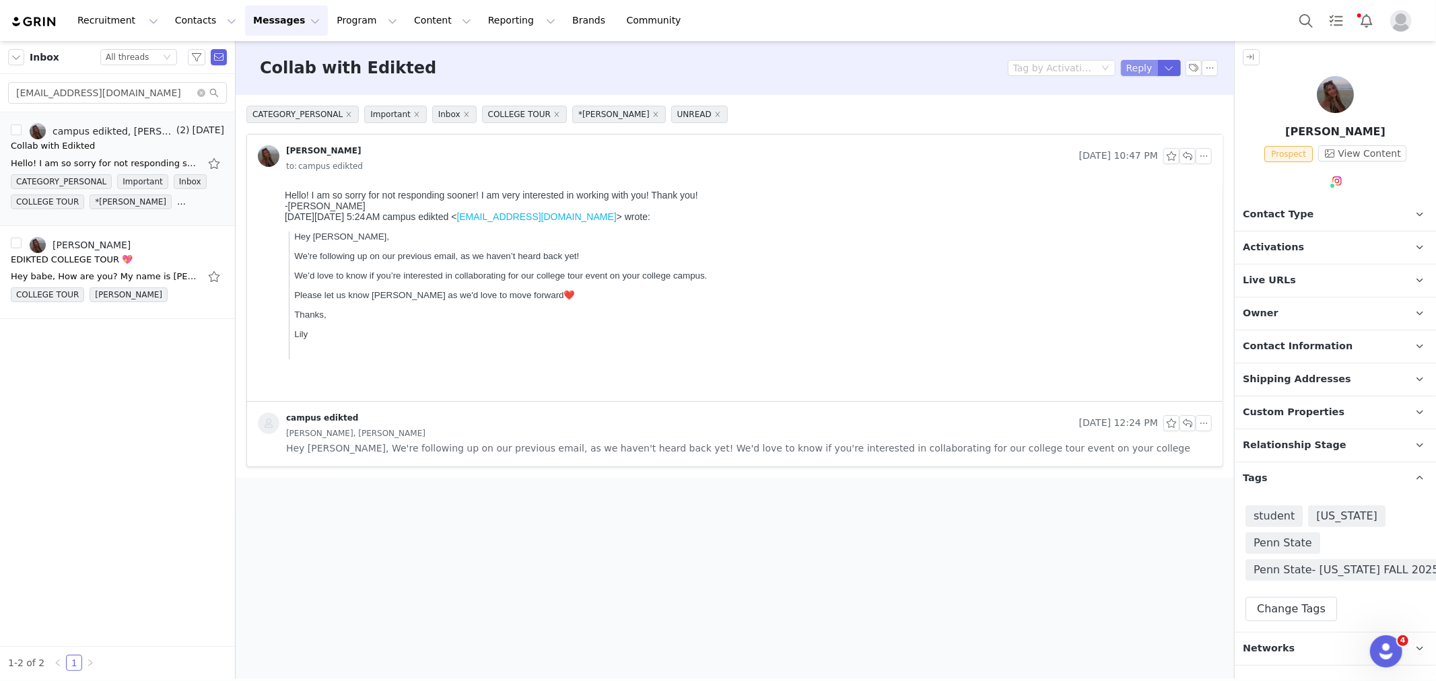
click at [1136, 65] on button "Reply" at bounding box center [1139, 68] width 37 height 16
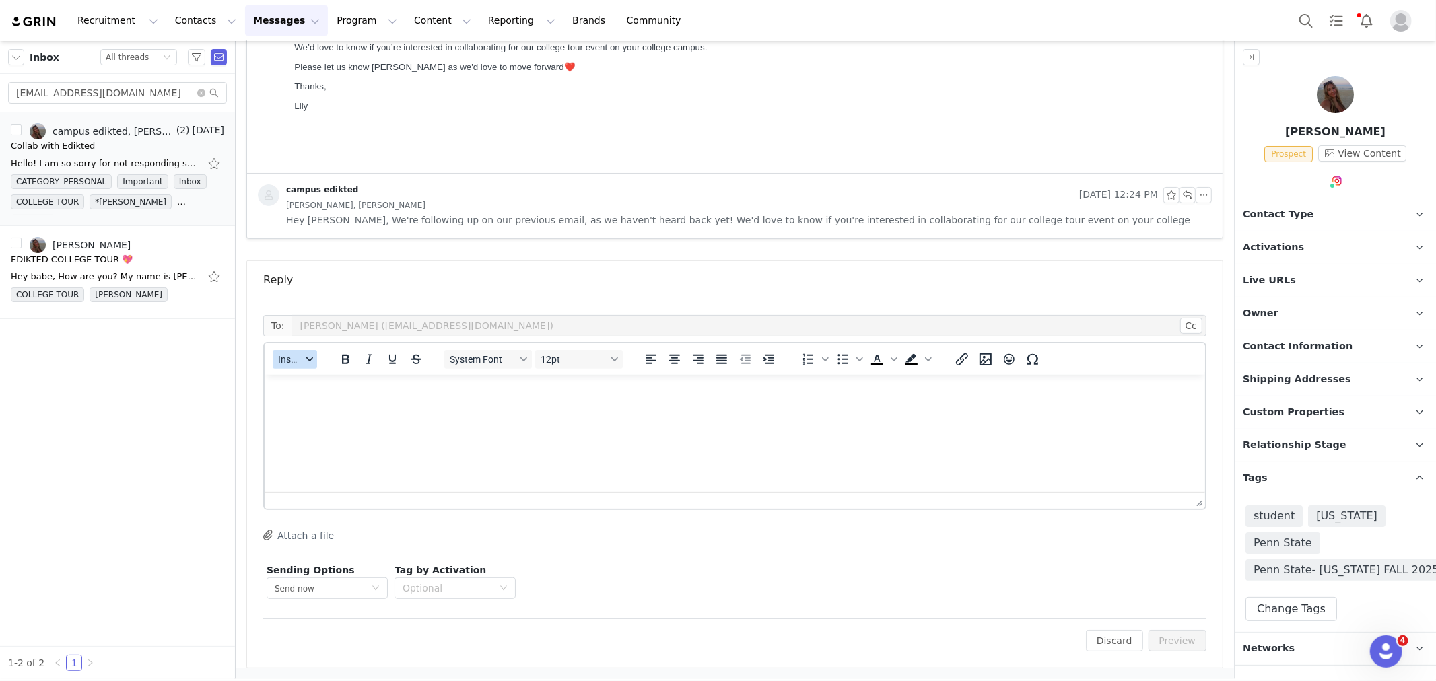
click at [301, 353] on button "Insert" at bounding box center [295, 359] width 44 height 19
click at [308, 378] on div "Insert Template" at bounding box center [343, 382] width 121 height 16
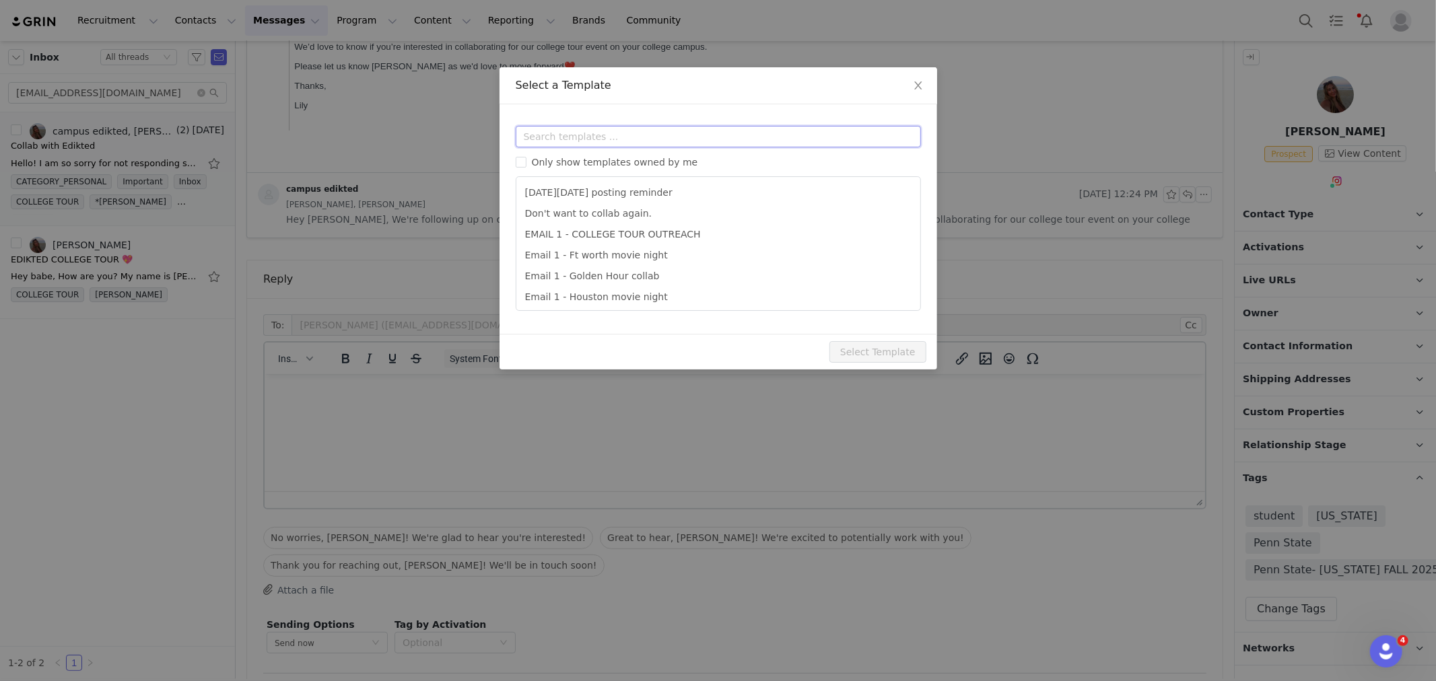
click at [543, 138] on input "text" at bounding box center [718, 137] width 405 height 22
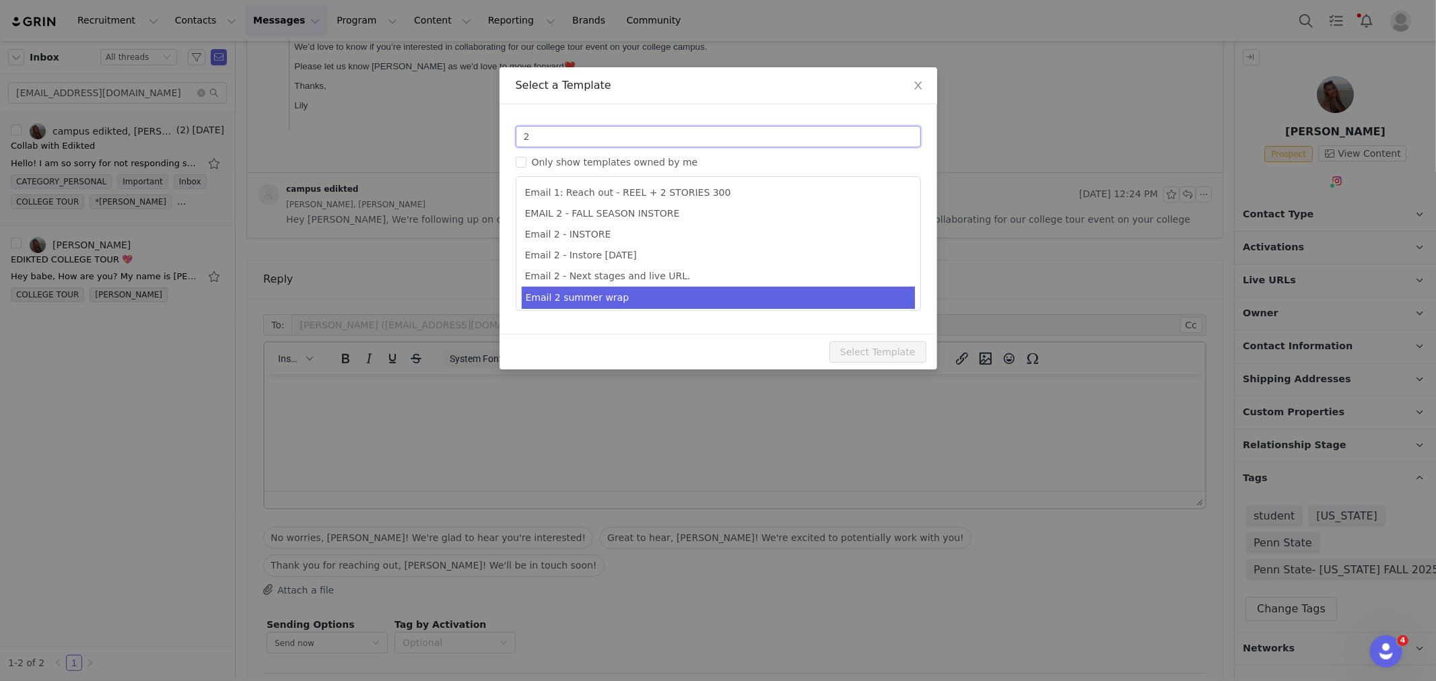
scroll to position [66, 0]
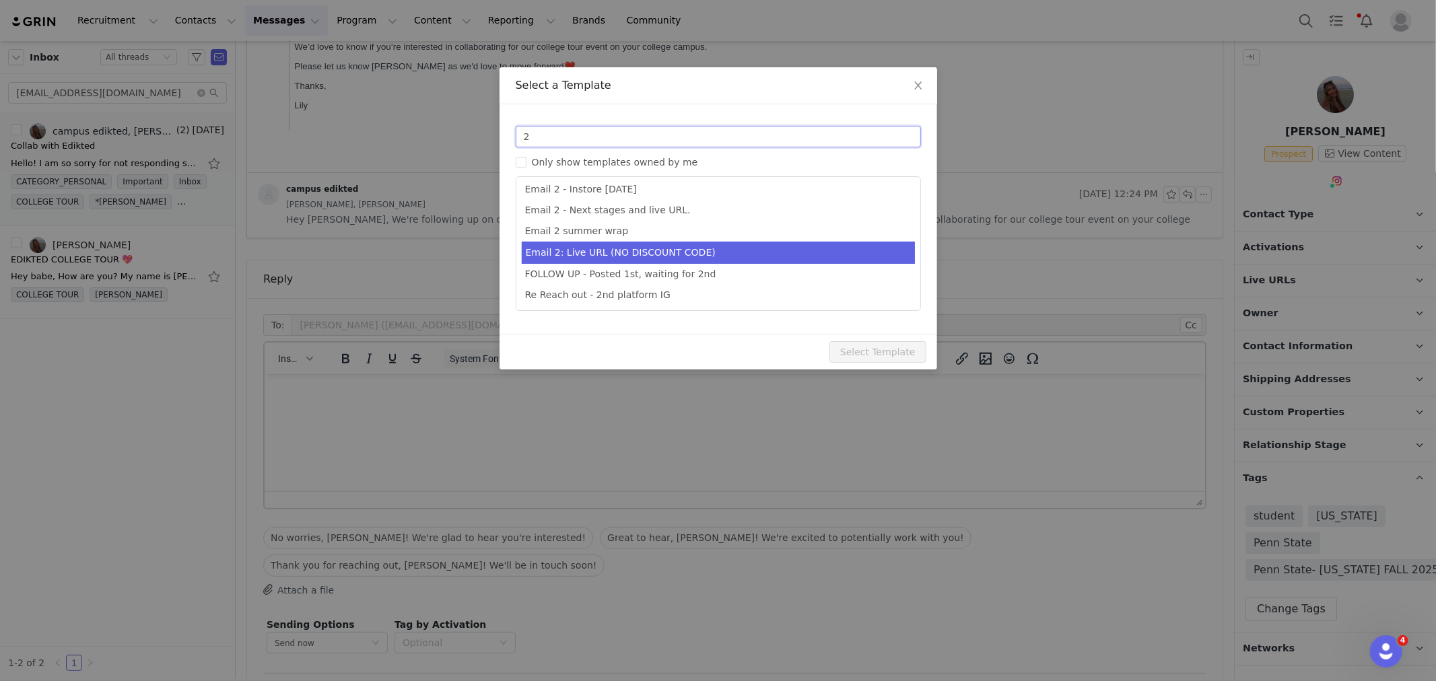
type input "2"
type input "Collab with Edikted"
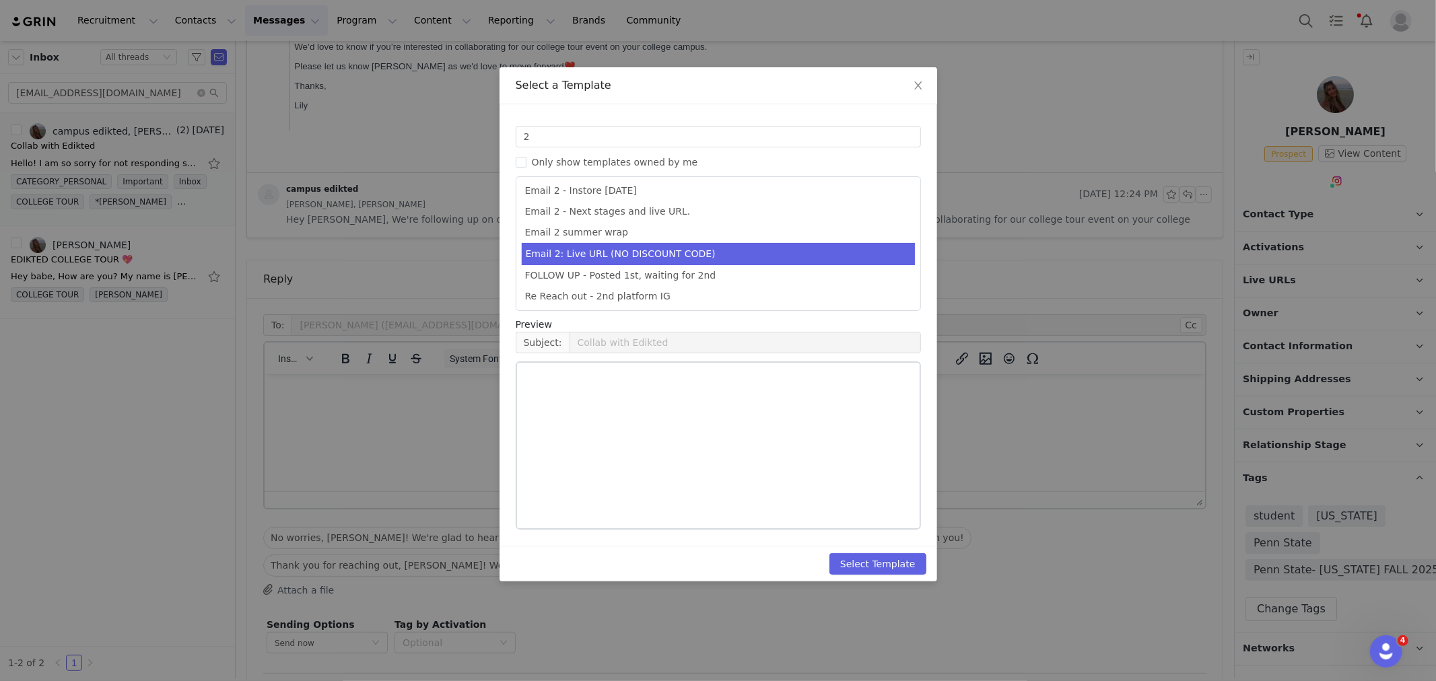
click at [739, 257] on li "Email 2: Live URL (NO DISCOUNT CODE)" at bounding box center [718, 254] width 393 height 22
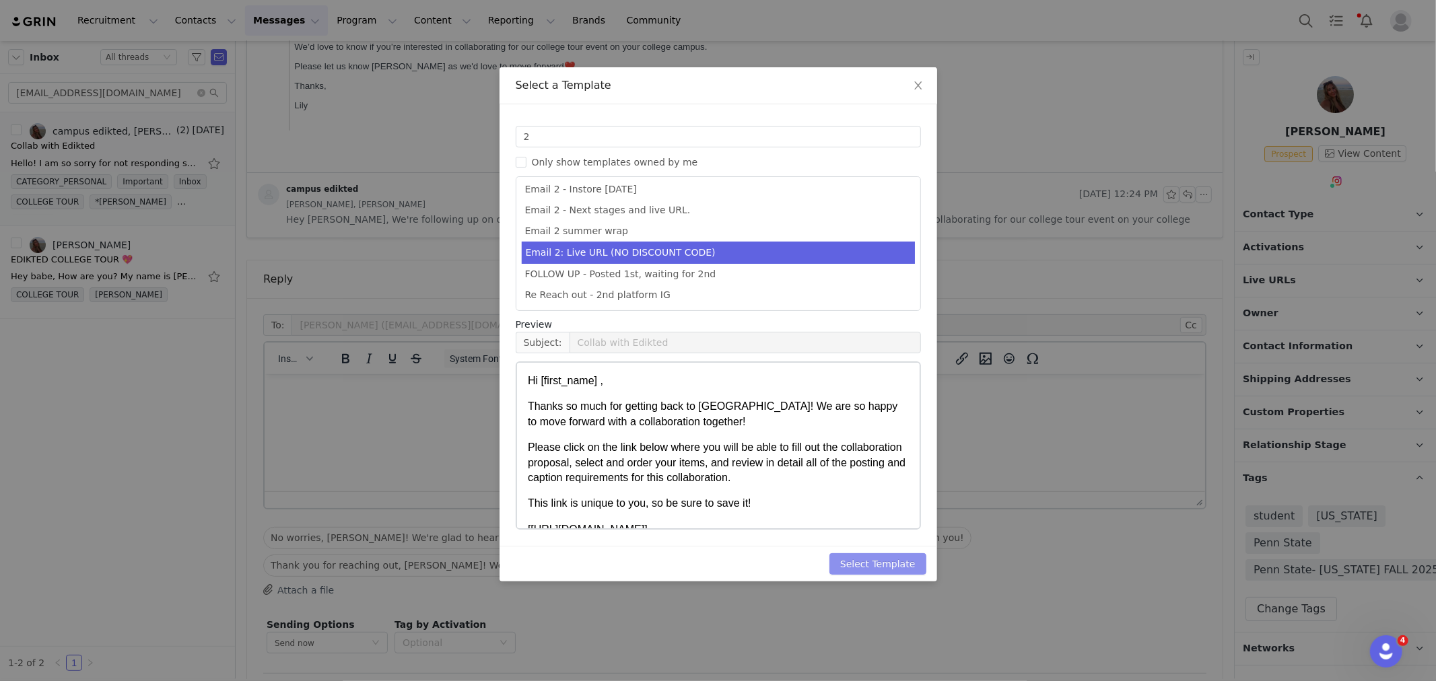
click at [881, 568] on button "Select Template" at bounding box center [878, 564] width 97 height 22
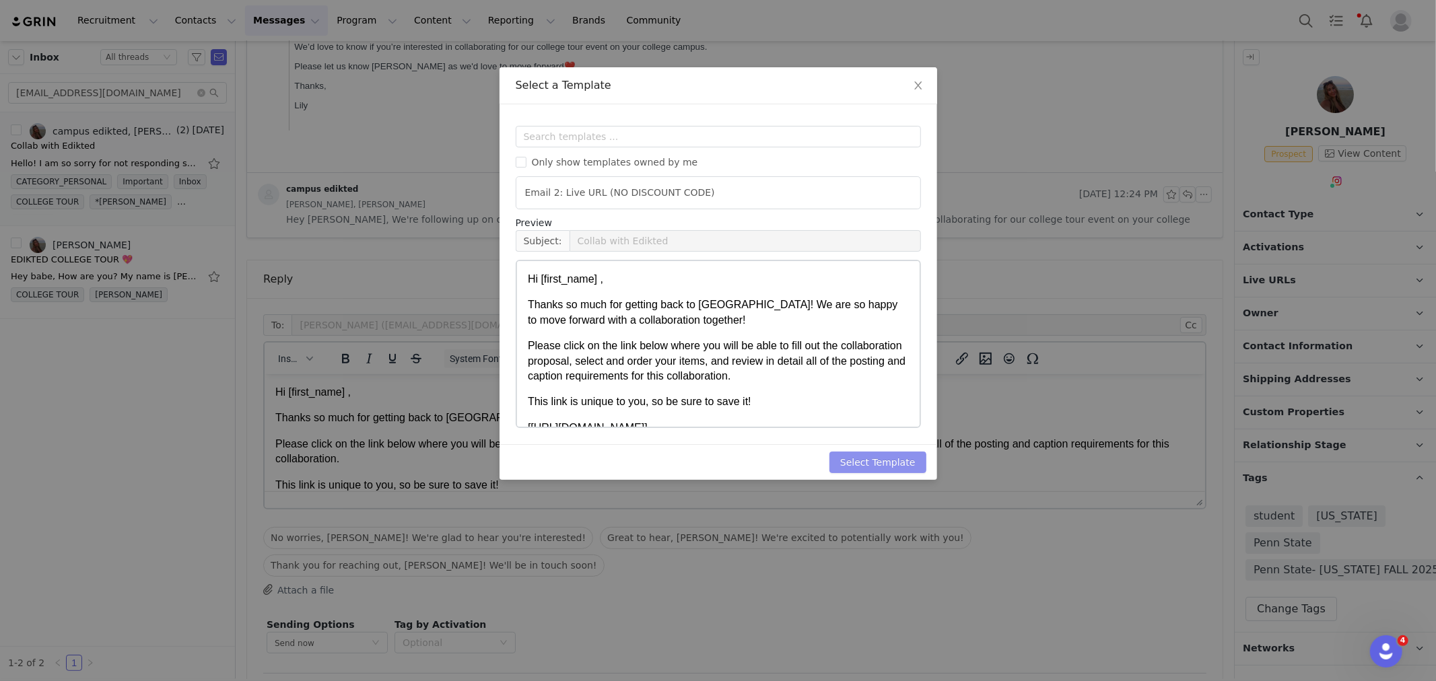
scroll to position [0, 0]
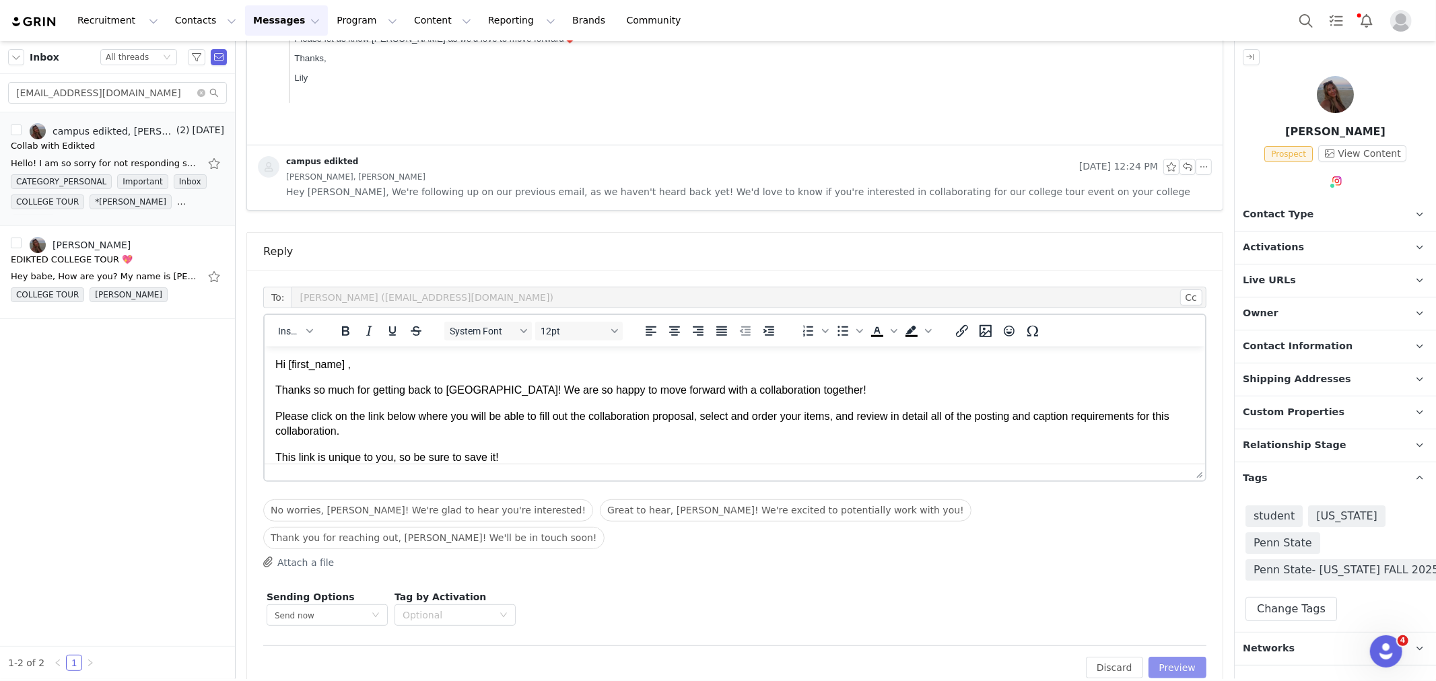
click at [1176, 657] on button "Preview" at bounding box center [1178, 668] width 59 height 22
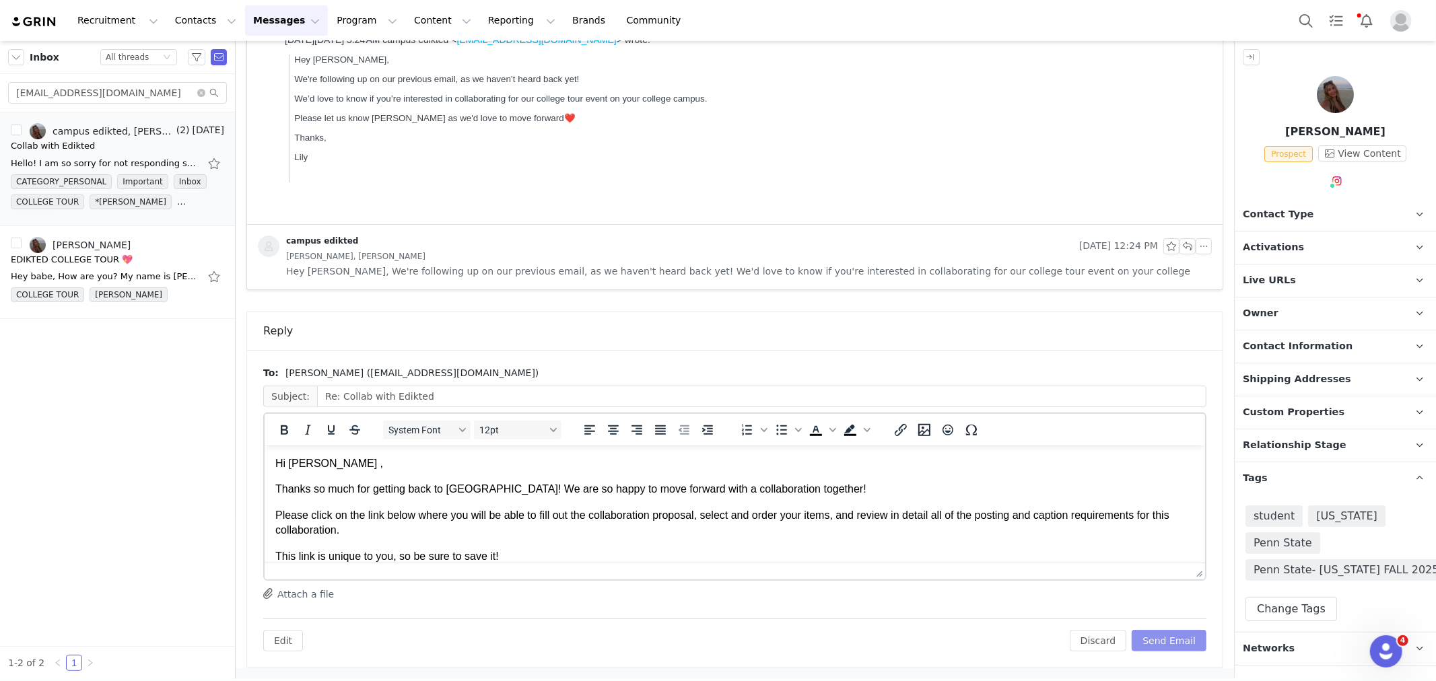
click at [1176, 644] on button "Send Email" at bounding box center [1169, 641] width 75 height 22
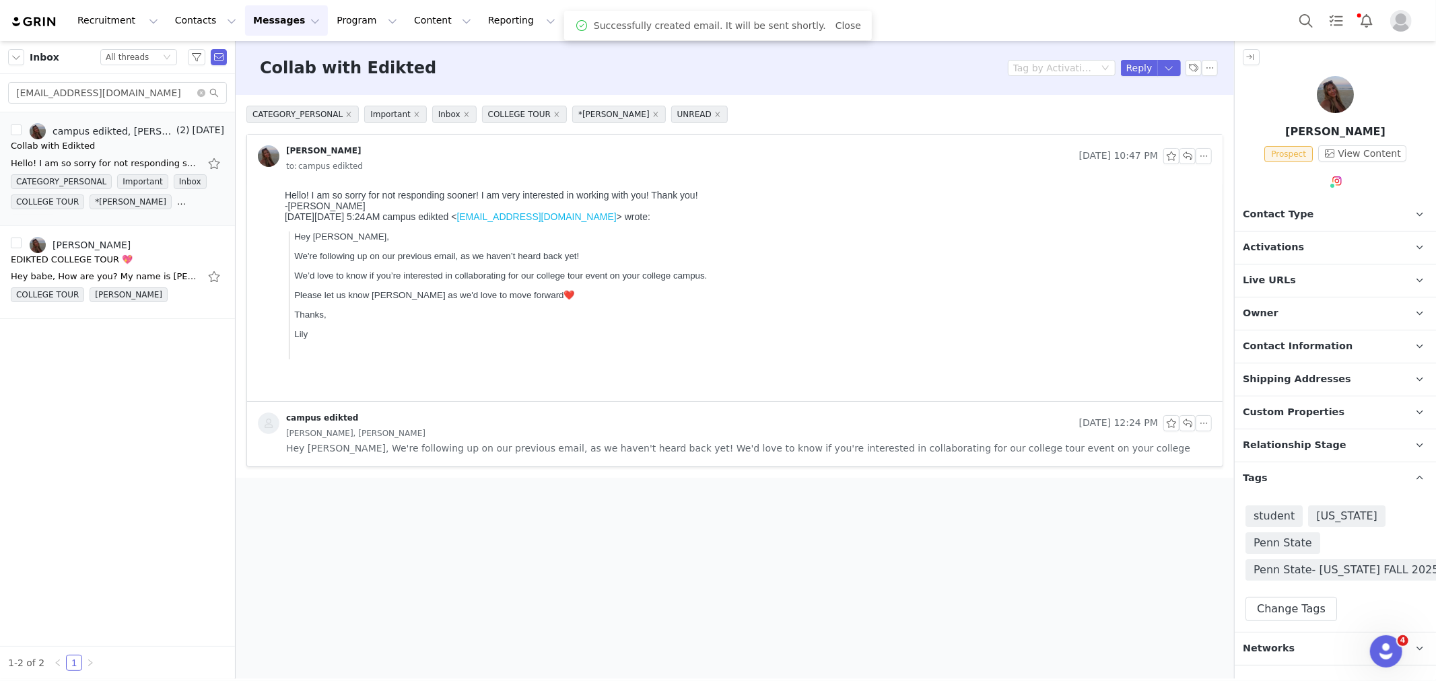
click at [1274, 214] on span "Contact Type" at bounding box center [1278, 214] width 71 height 15
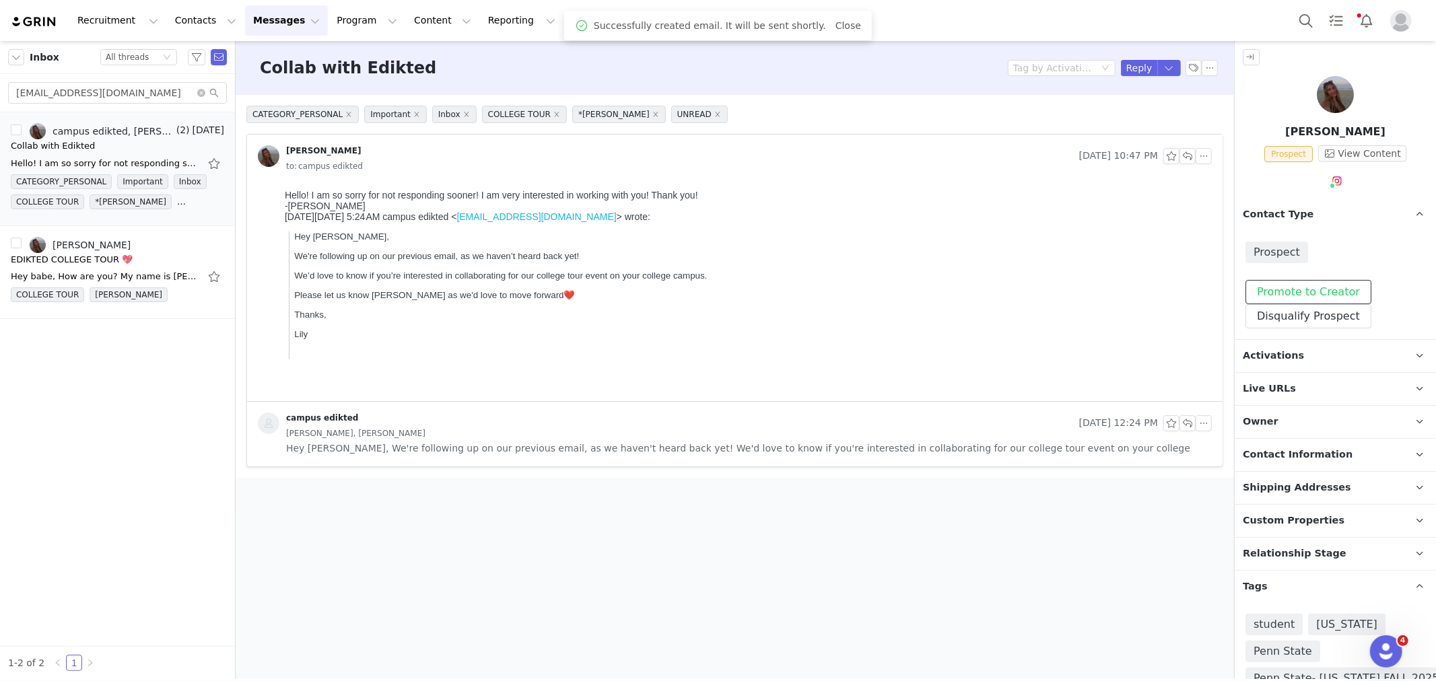
click at [1289, 291] on button "Promote to Creator" at bounding box center [1309, 292] width 126 height 24
click at [1302, 360] on p "Activations" at bounding box center [1319, 356] width 169 height 32
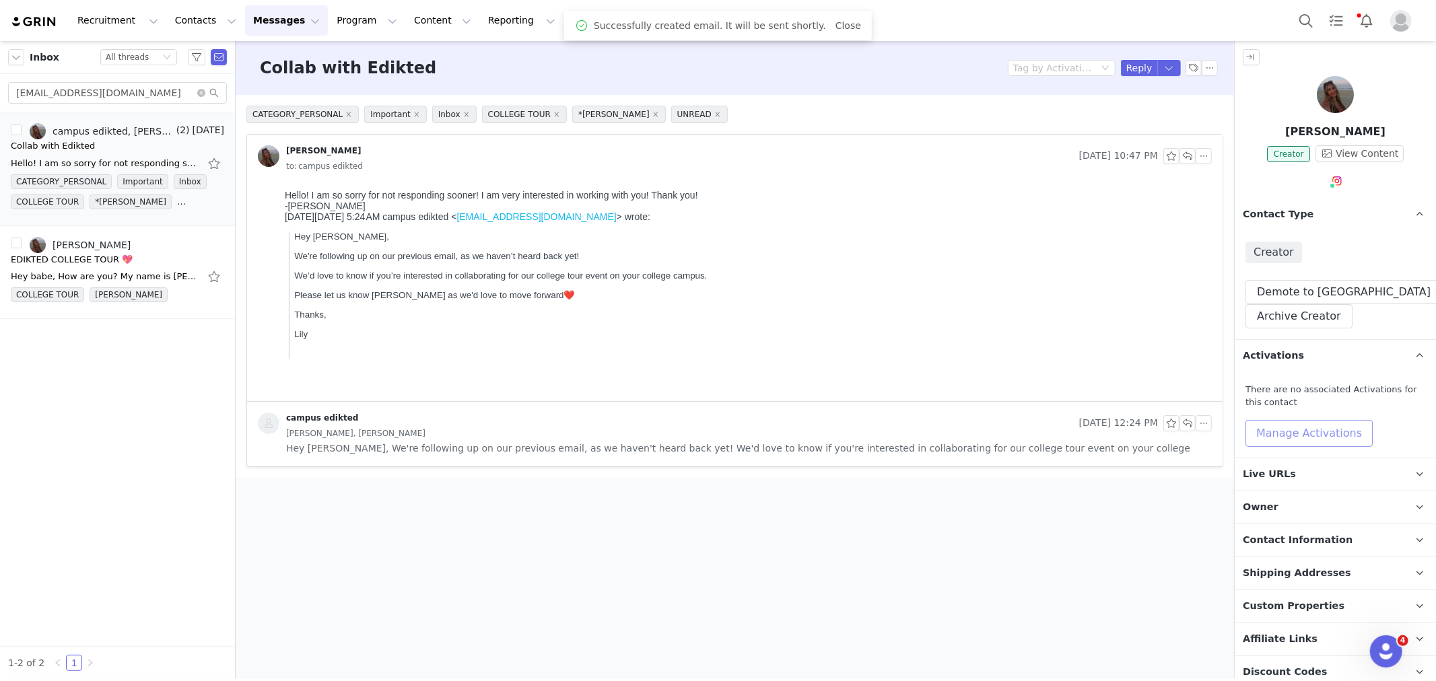
click at [1295, 431] on button "Manage Activations" at bounding box center [1309, 433] width 127 height 27
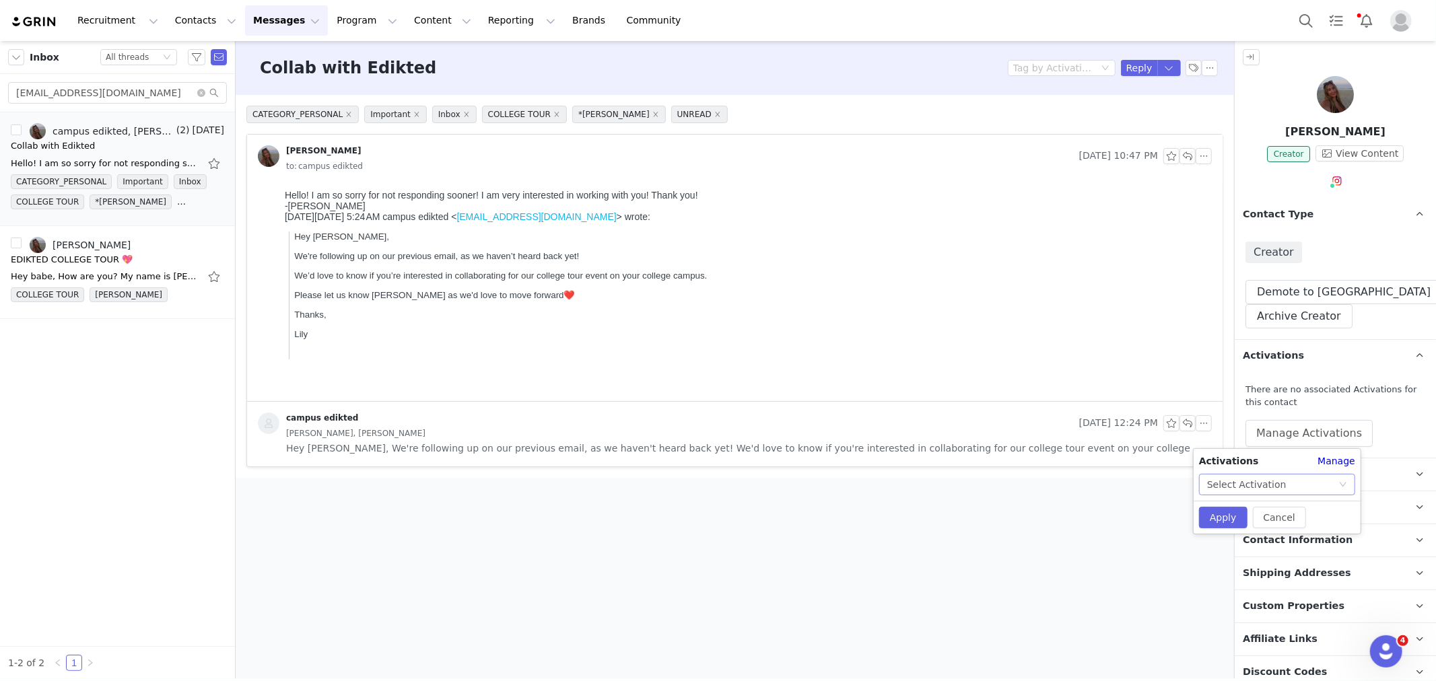
click at [1284, 487] on div "Select Activation" at bounding box center [1272, 485] width 131 height 20
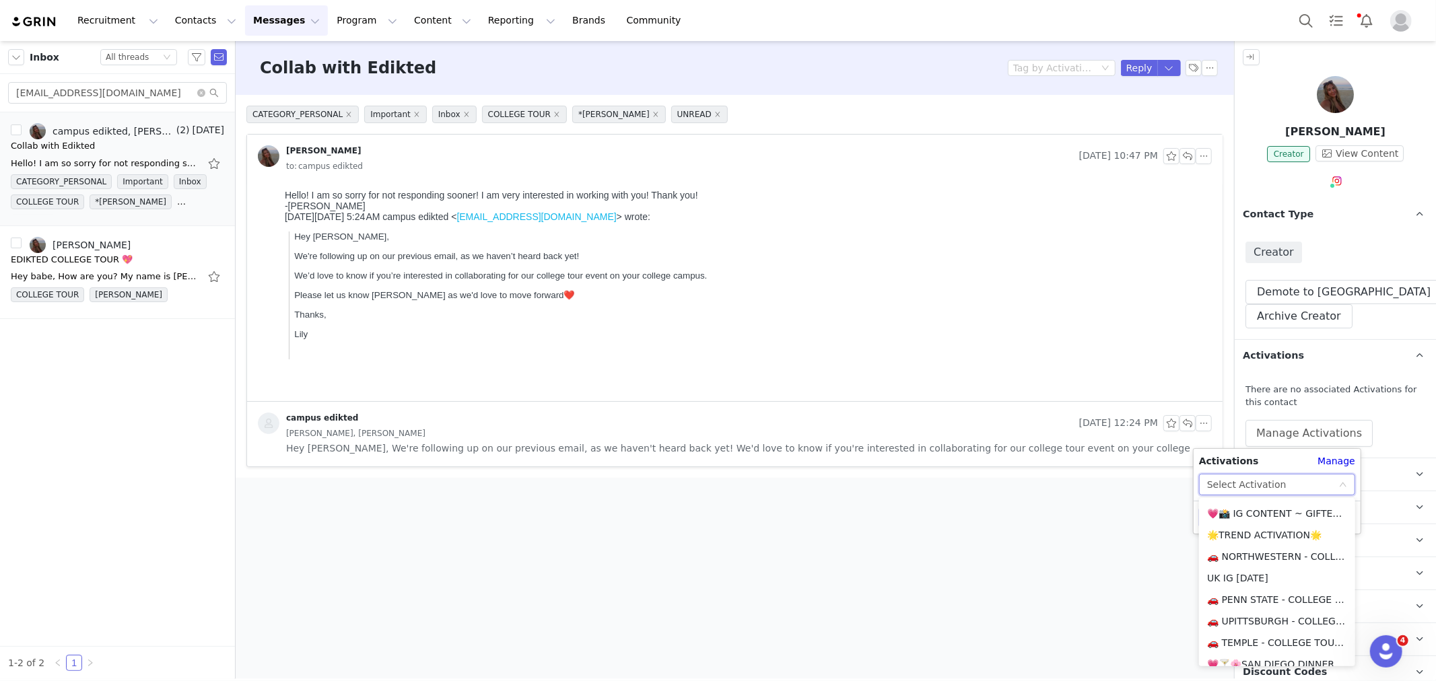
scroll to position [149, 0]
click at [1280, 595] on li "🚗 PENN STATE - COLLEGE TOUR 🚗" at bounding box center [1277, 599] width 156 height 22
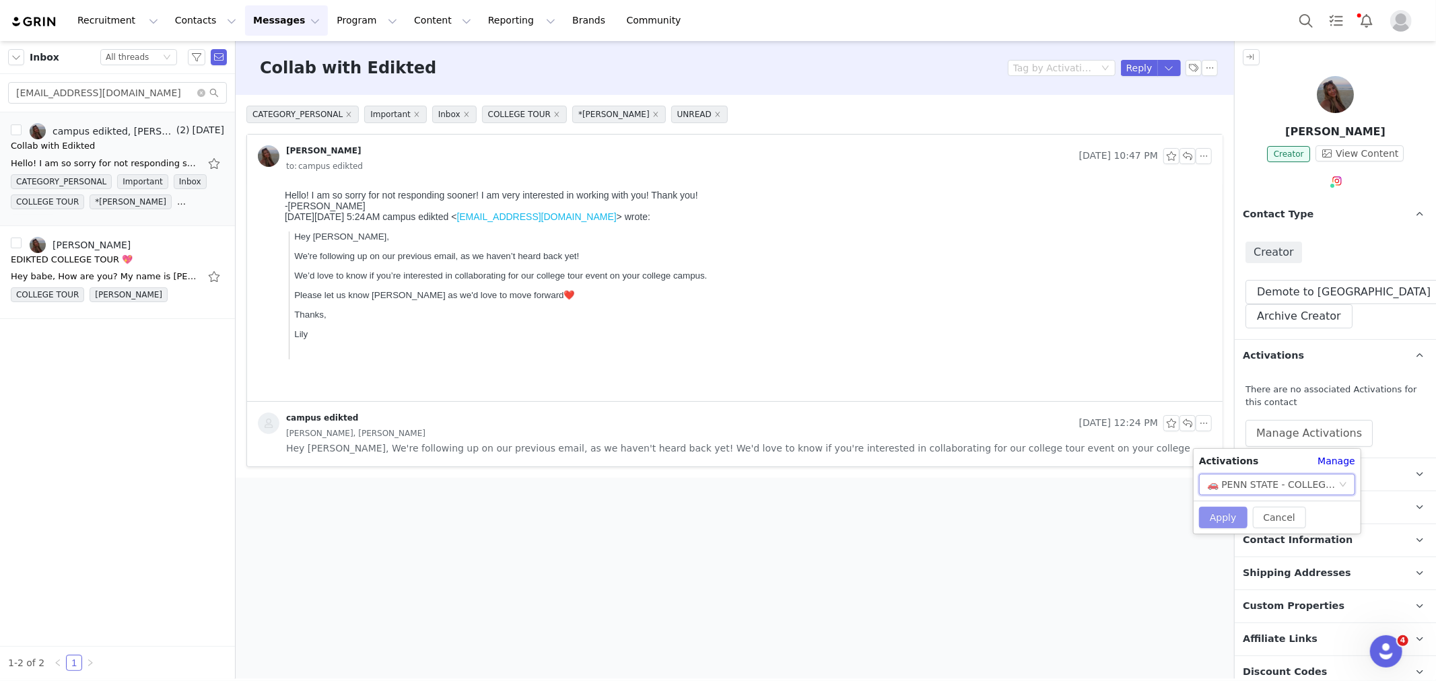
click at [1228, 508] on button "Apply" at bounding box center [1223, 518] width 48 height 22
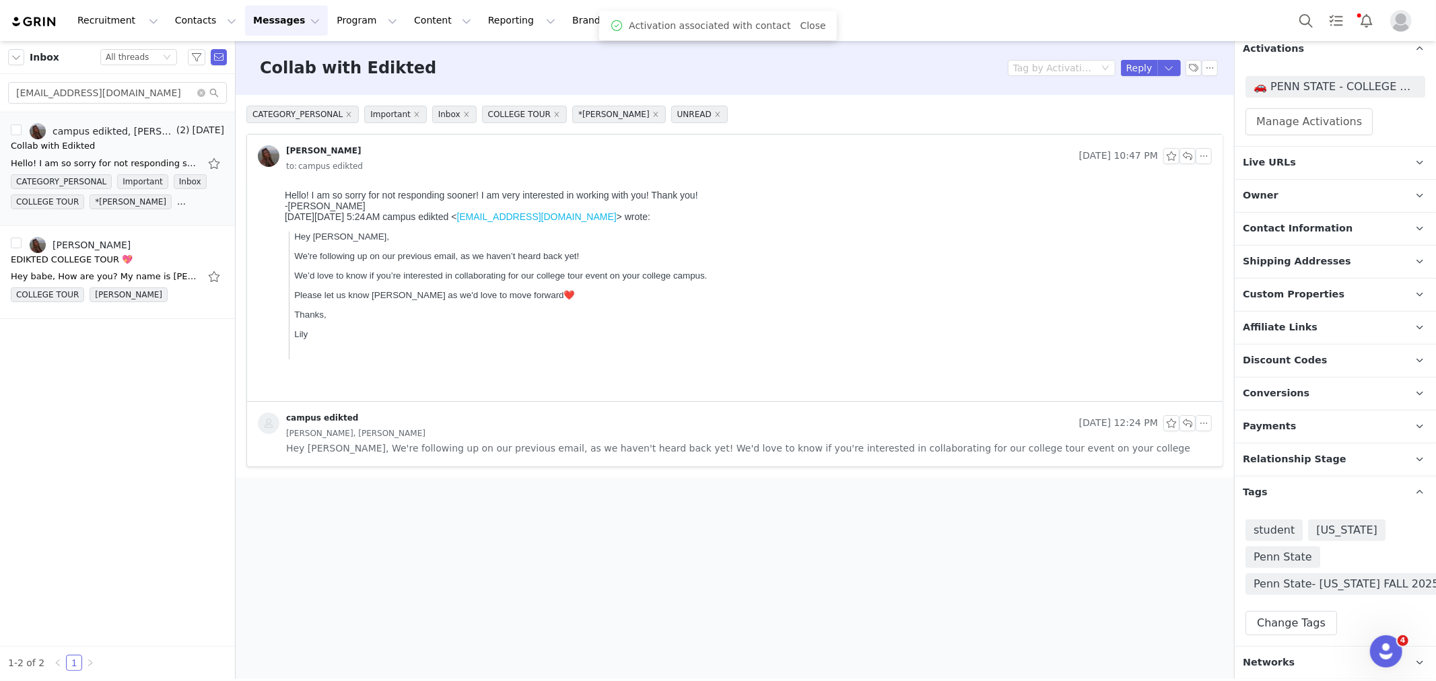
click at [1362, 453] on p "Relationship Stage Use relationship stages to move contacts through a logical s…" at bounding box center [1319, 460] width 169 height 32
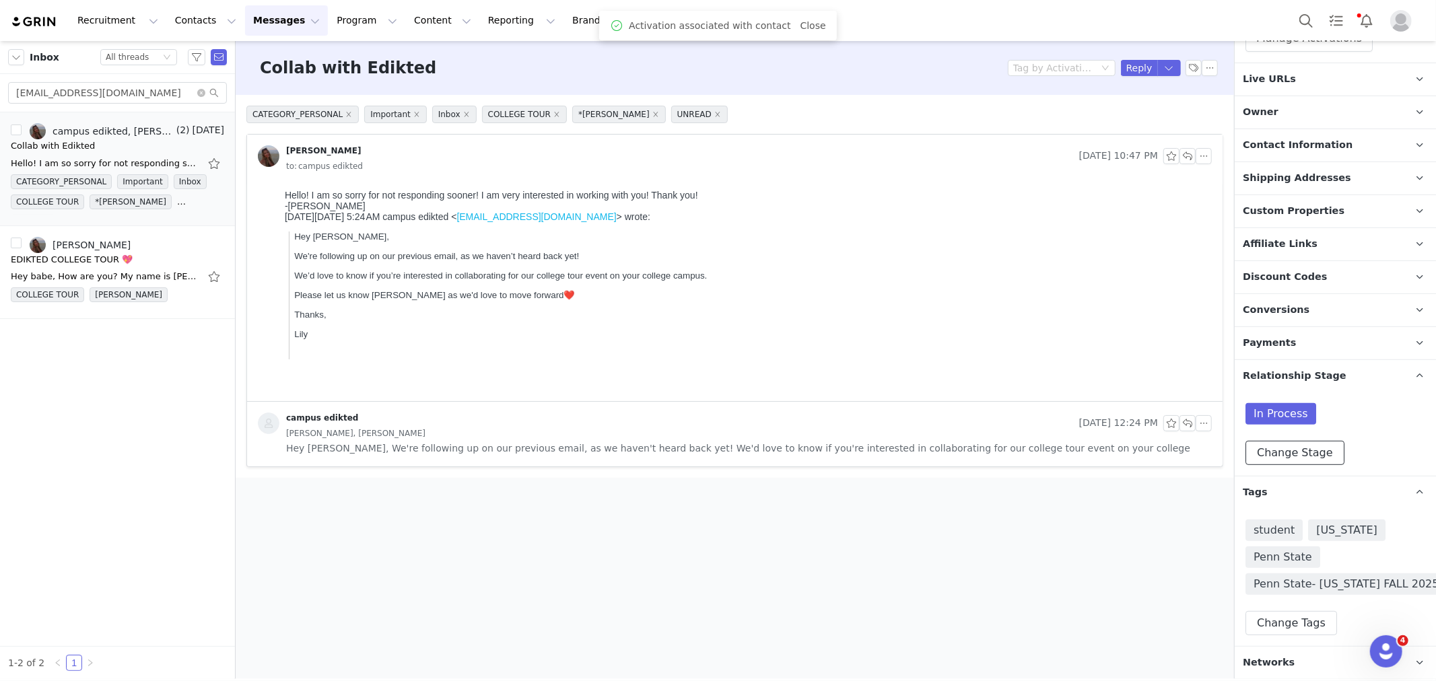
click at [1315, 457] on button "Change Stage" at bounding box center [1295, 453] width 99 height 24
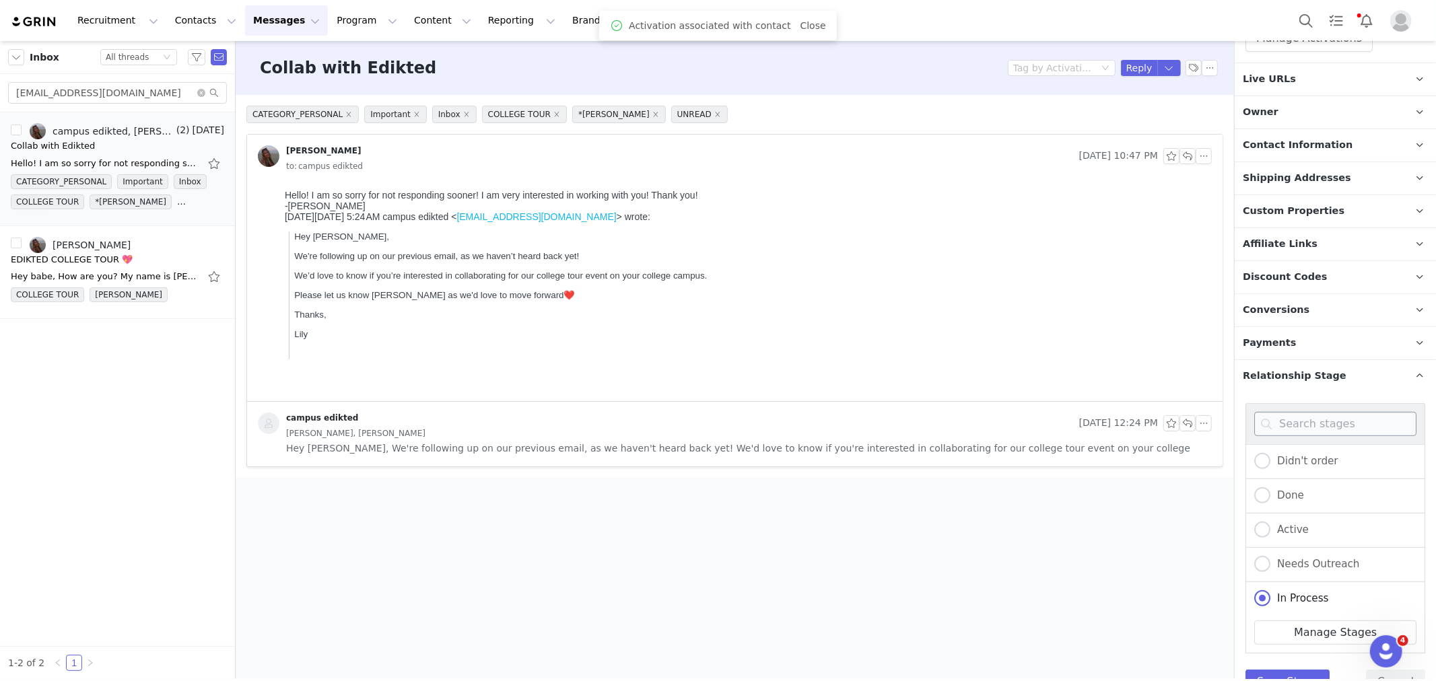
scroll to position [525, 0]
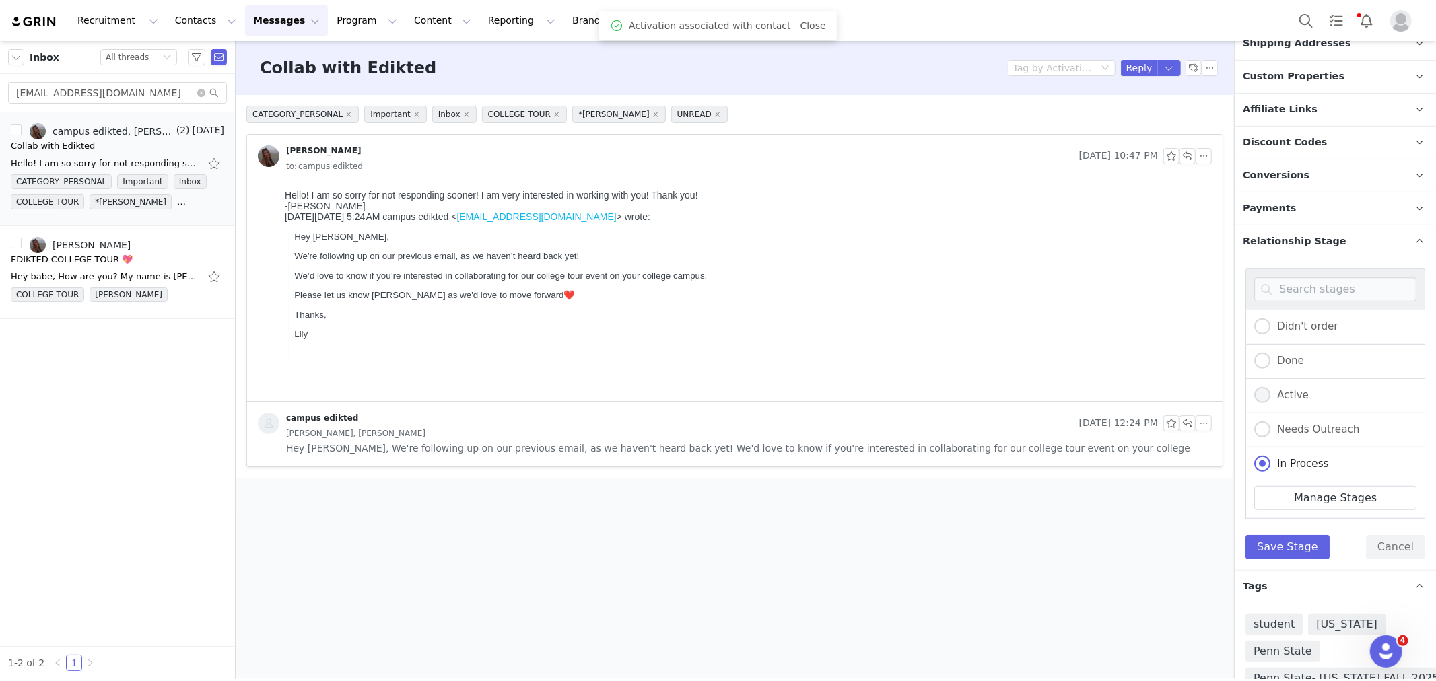
click at [1294, 403] on div "Active" at bounding box center [1336, 396] width 180 height 34
click at [1293, 401] on label "Active" at bounding box center [1281, 396] width 55 height 18
click at [1271, 401] on input "Active" at bounding box center [1262, 396] width 16 height 18
radio input "true"
radio input "false"
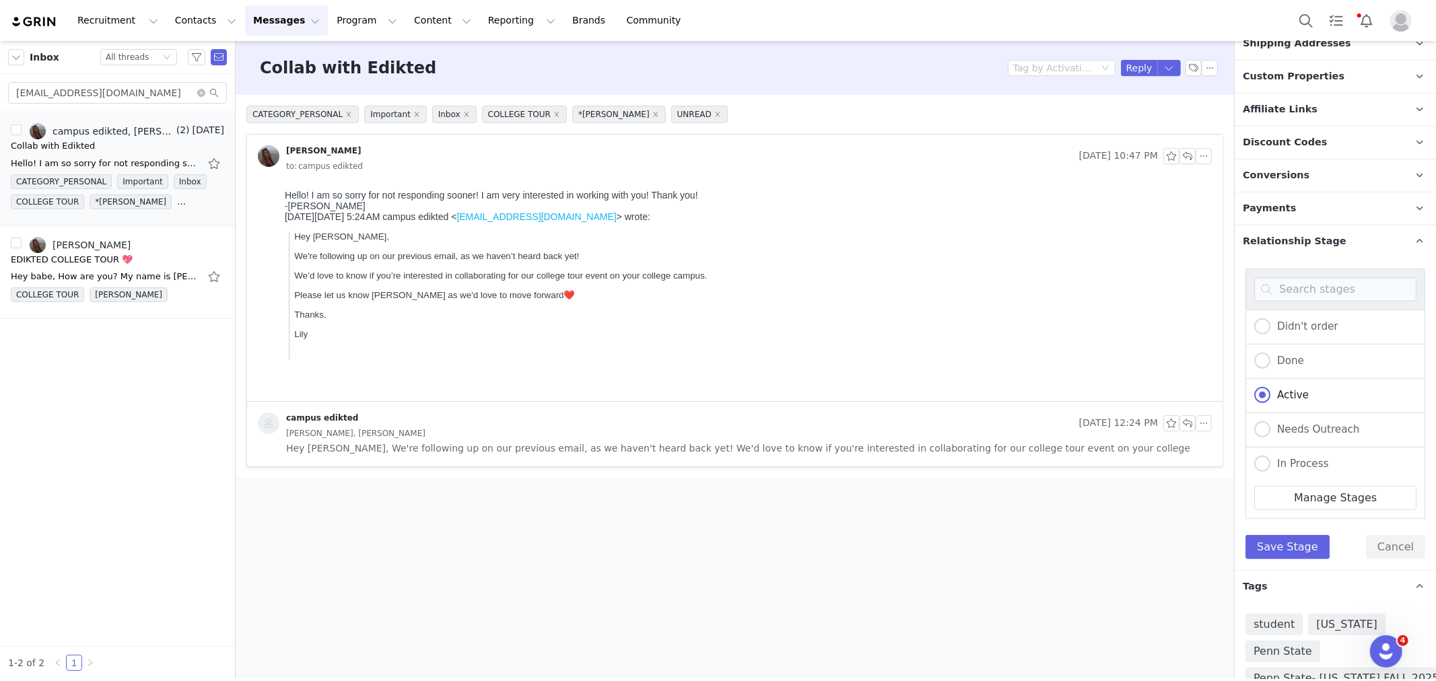
scroll to position [620, 0]
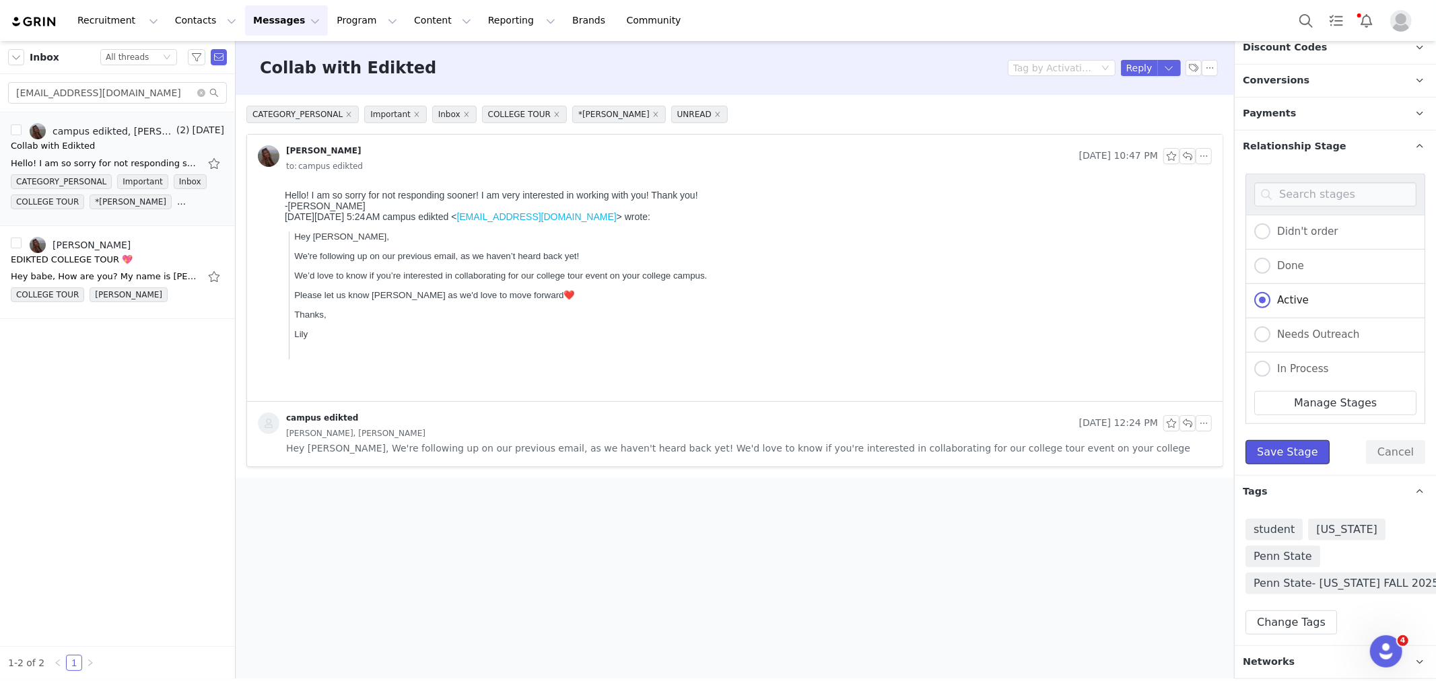
click at [1276, 446] on button "Save Stage" at bounding box center [1288, 452] width 84 height 24
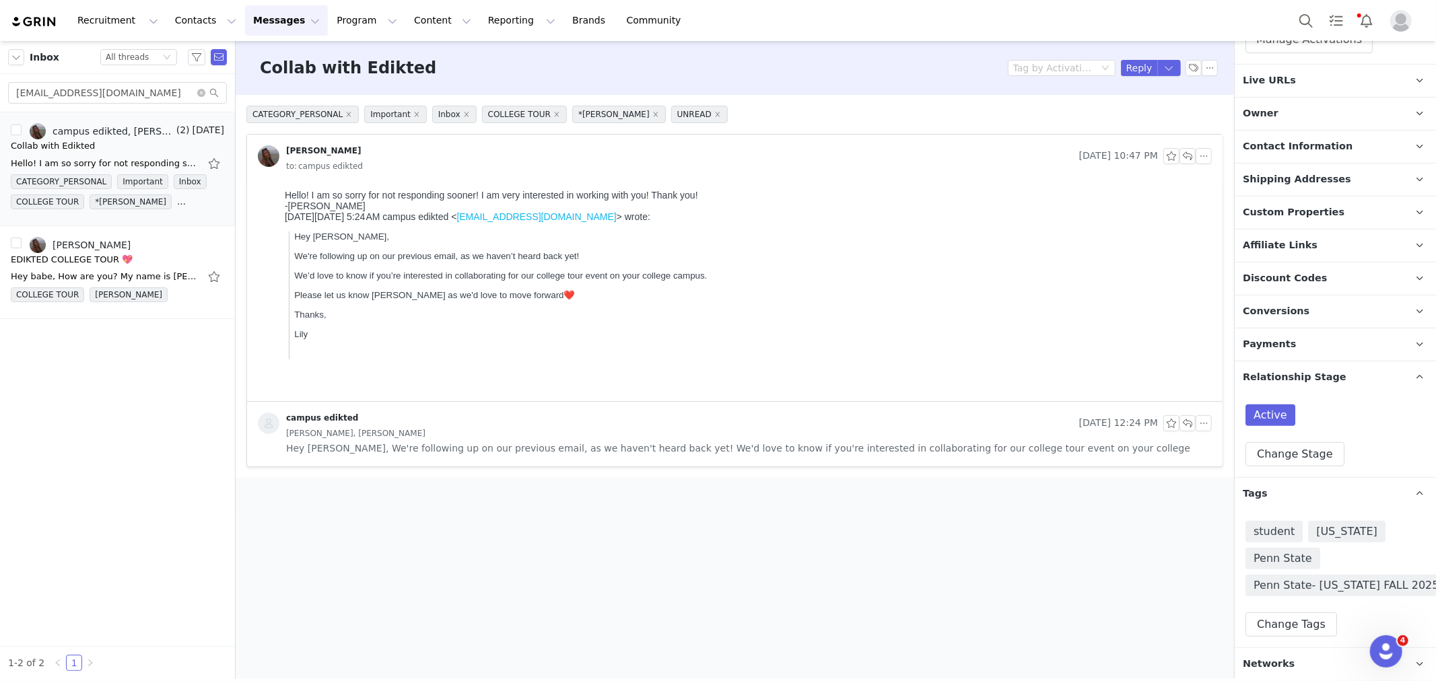
scroll to position [391, 0]
drag, startPoint x: 156, startPoint y: 77, endPoint x: 73, endPoint y: 88, distance: 83.6
click at [73, 88] on div "morganalbert02@gmail.com" at bounding box center [117, 93] width 235 height 38
drag, startPoint x: 172, startPoint y: 88, endPoint x: 0, endPoint y: 111, distance: 173.3
click at [0, 111] on div "morganalbert02@gmail.com" at bounding box center [117, 93] width 235 height 38
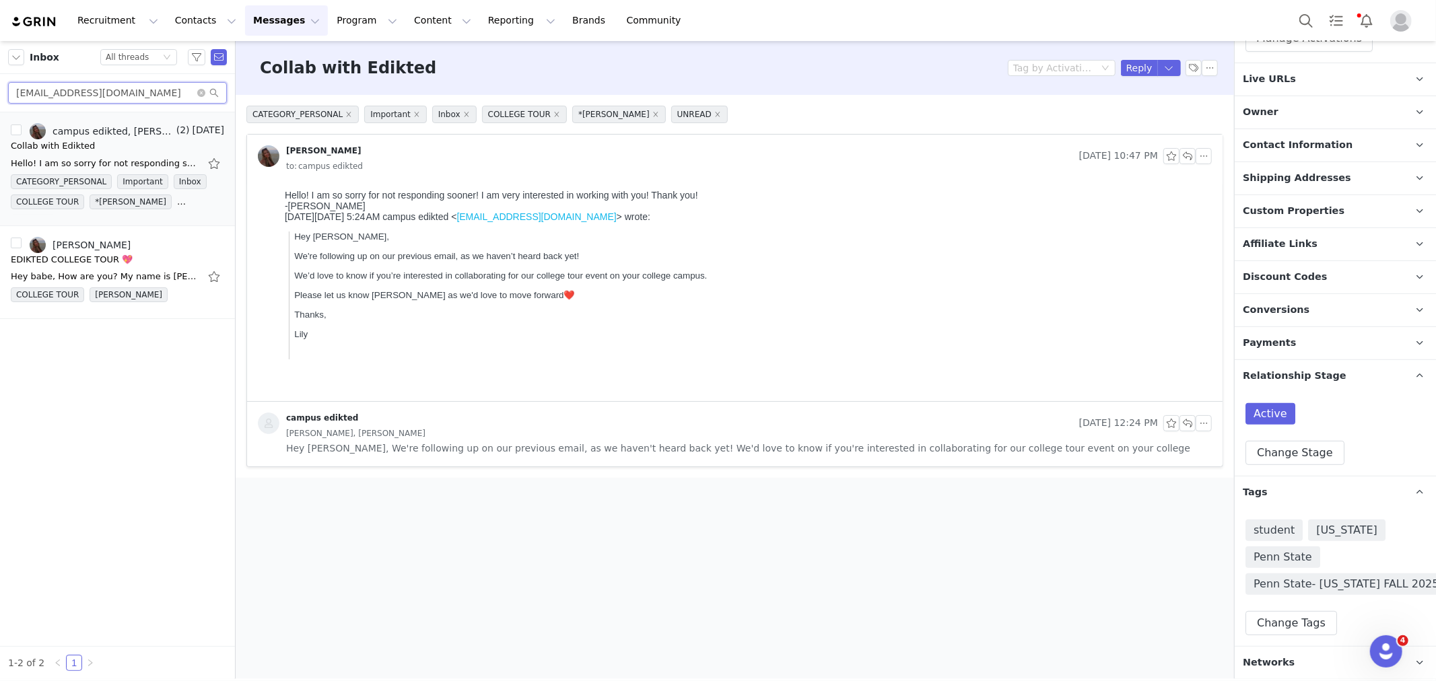
paste input "jennacheerw"
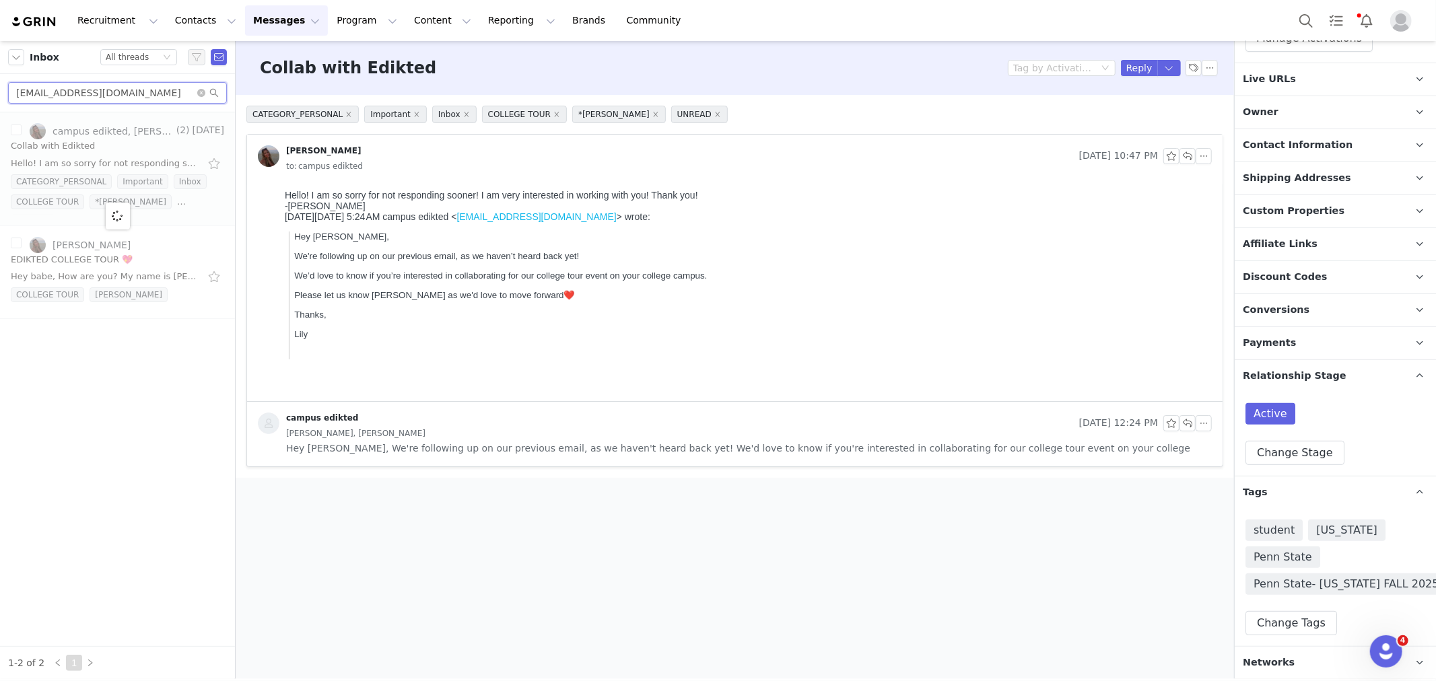
type input "jennacheerw@gmail.com"
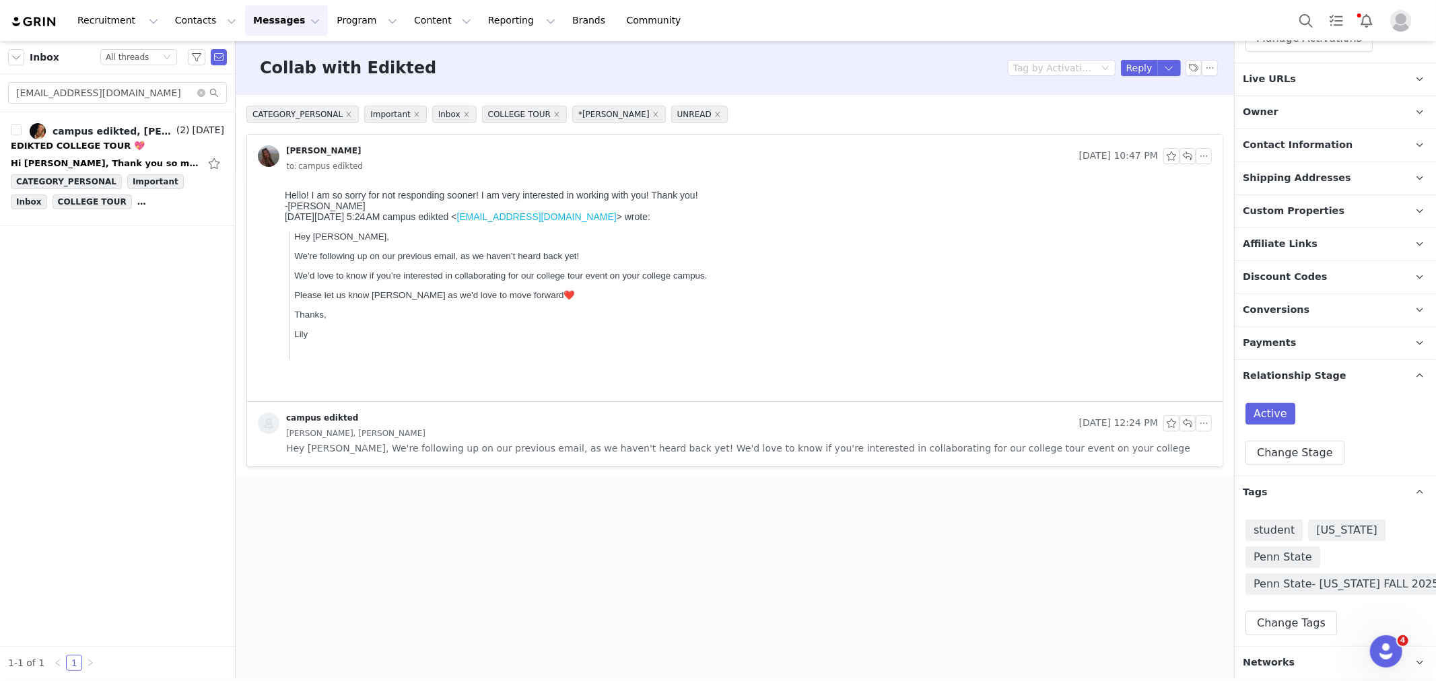
click at [63, 158] on div "Hi Lily, Thank you so much for reaching out! I am very interested in collabing …" at bounding box center [105, 163] width 189 height 13
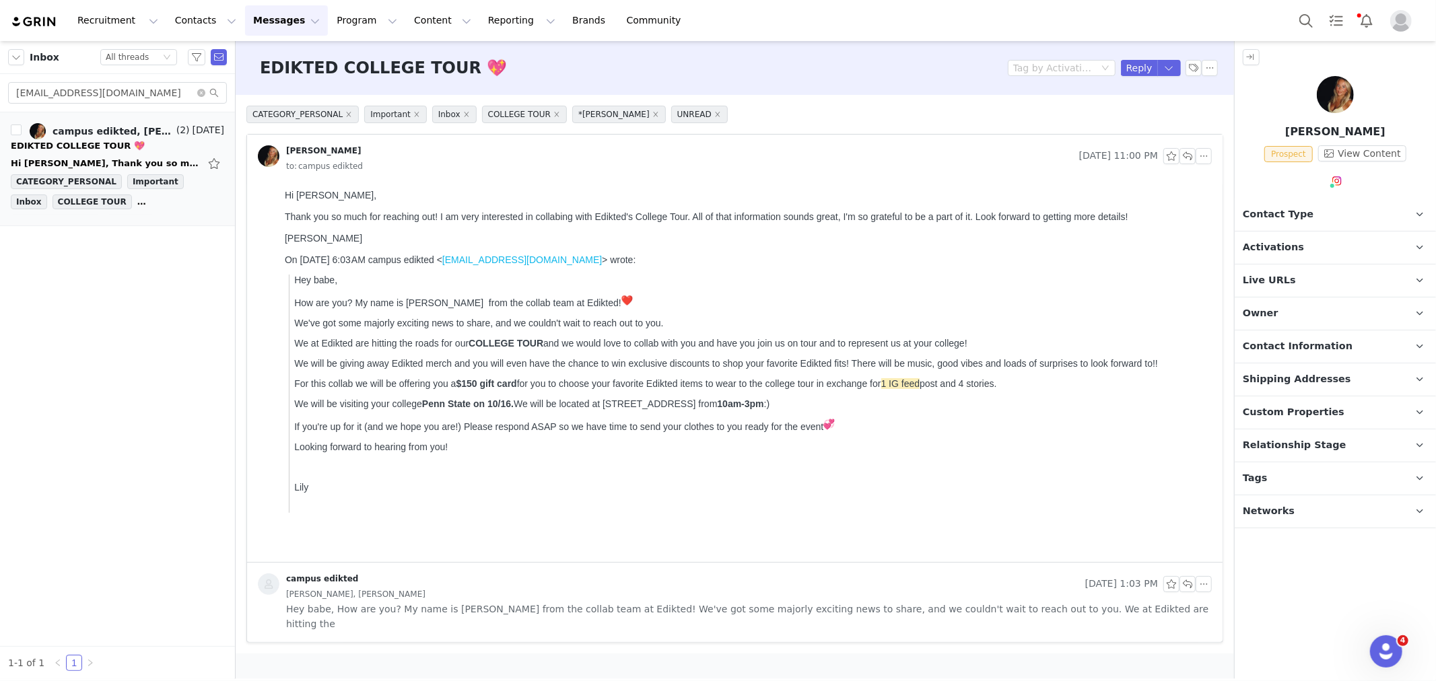
scroll to position [0, 0]
click at [1142, 63] on button "Reply" at bounding box center [1139, 68] width 37 height 16
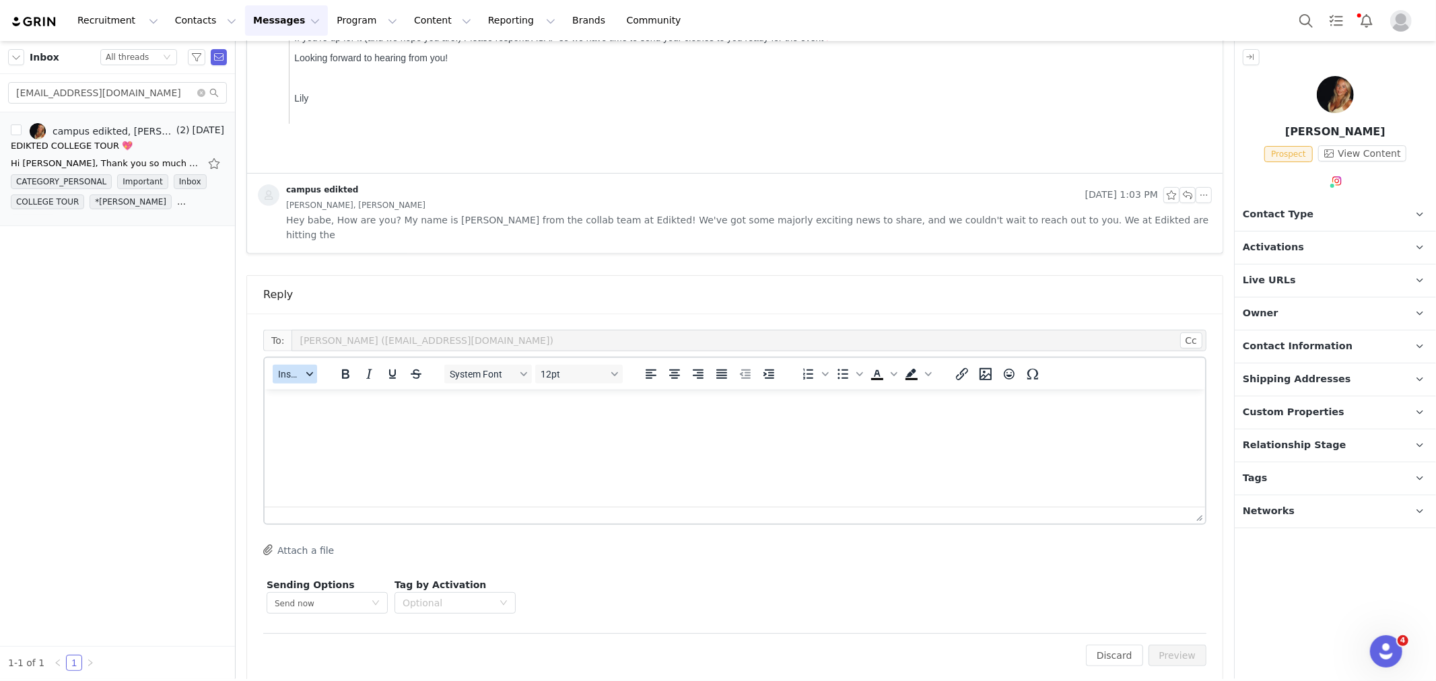
click at [312, 365] on button "Insert" at bounding box center [295, 374] width 44 height 19
click at [312, 379] on div "Insert Template" at bounding box center [343, 382] width 121 height 16
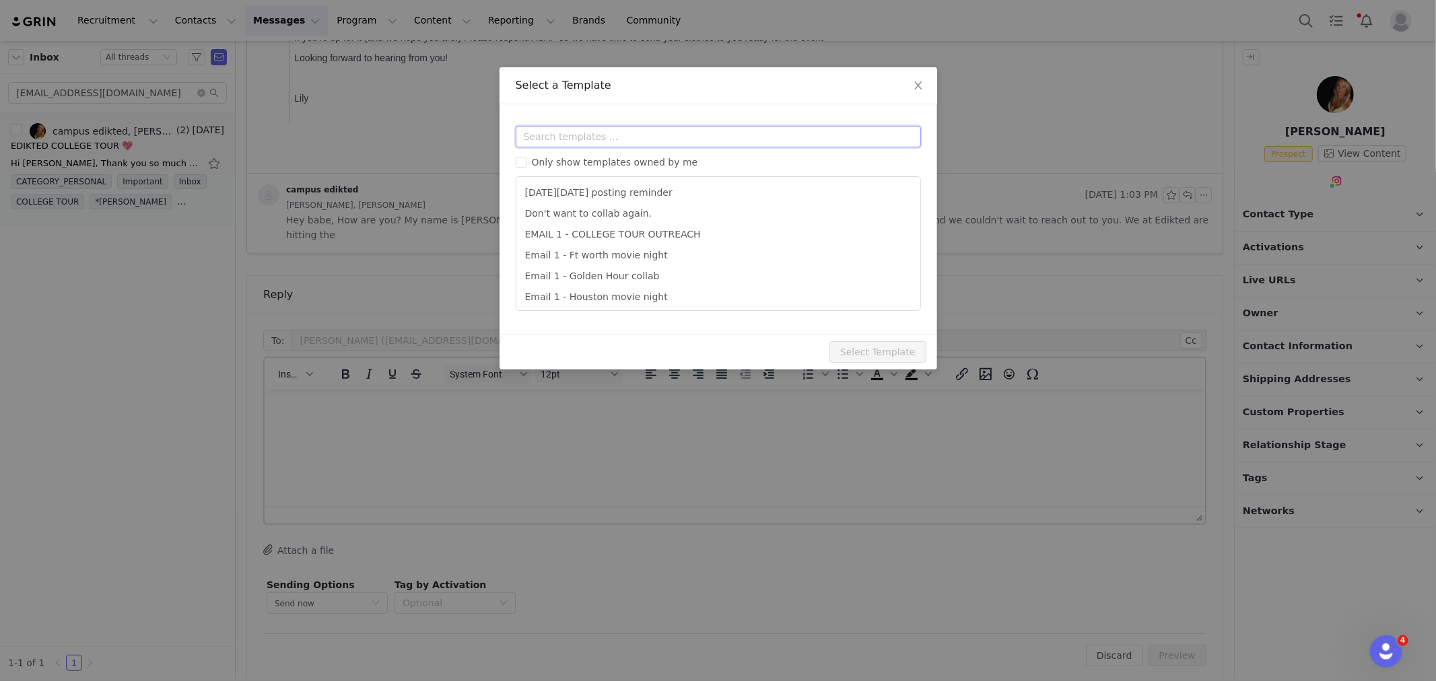
click at [593, 128] on input "text" at bounding box center [718, 137] width 405 height 22
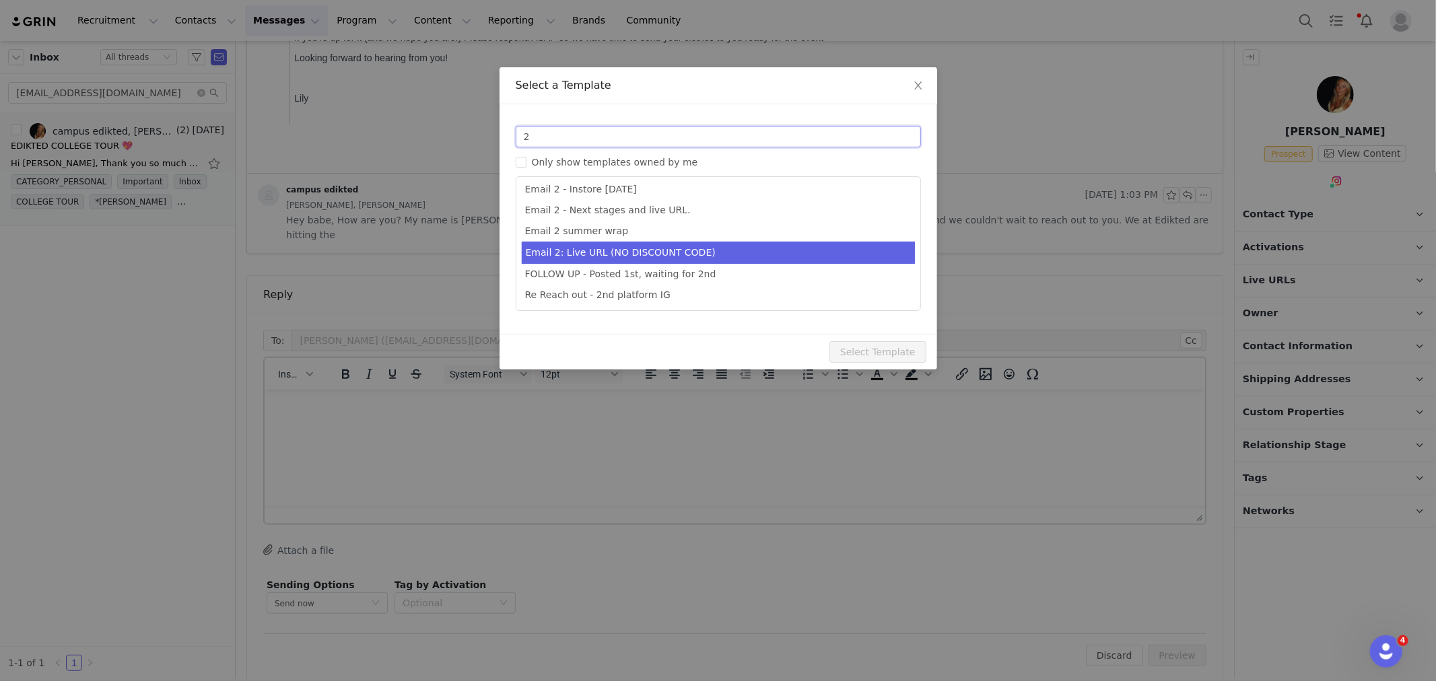
type input "2"
type input "Collab with Edikted"
click at [675, 252] on li "Email 2: Live URL (NO DISCOUNT CODE)" at bounding box center [718, 253] width 393 height 22
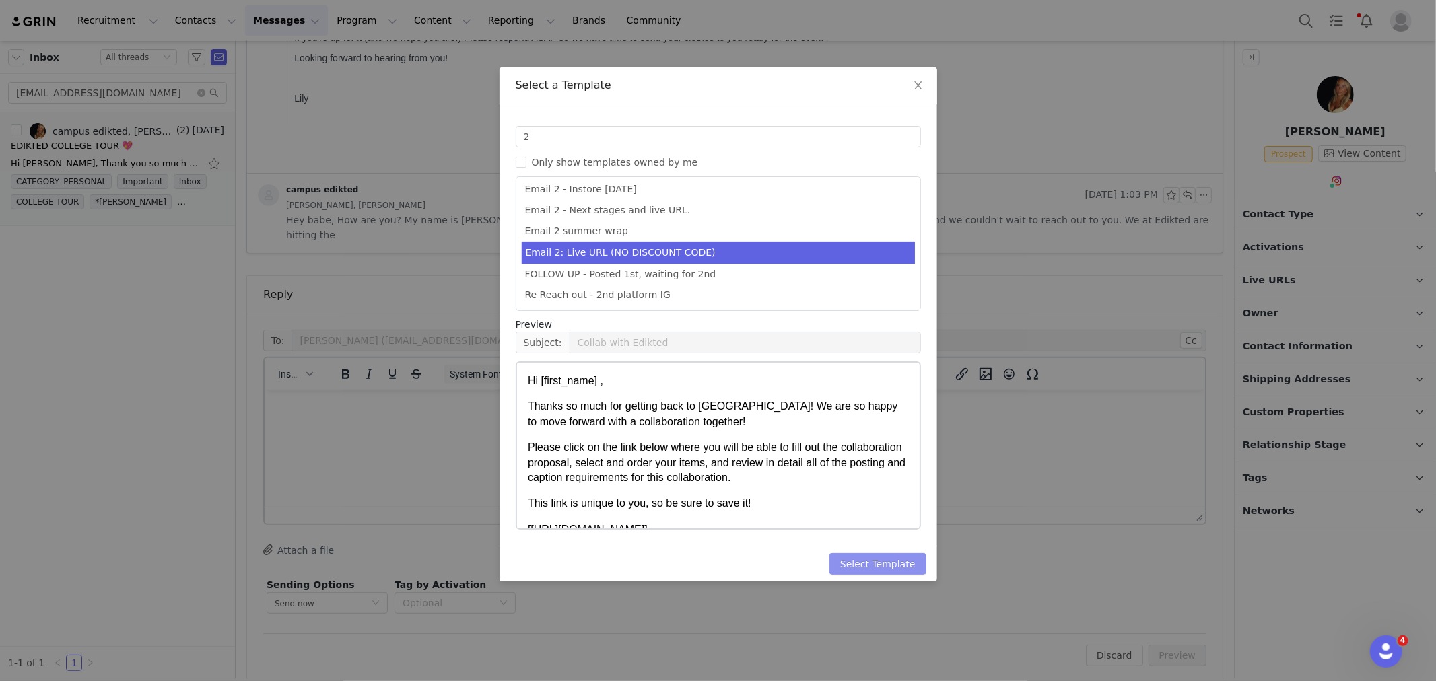
click at [878, 569] on button "Select Template" at bounding box center [878, 564] width 97 height 22
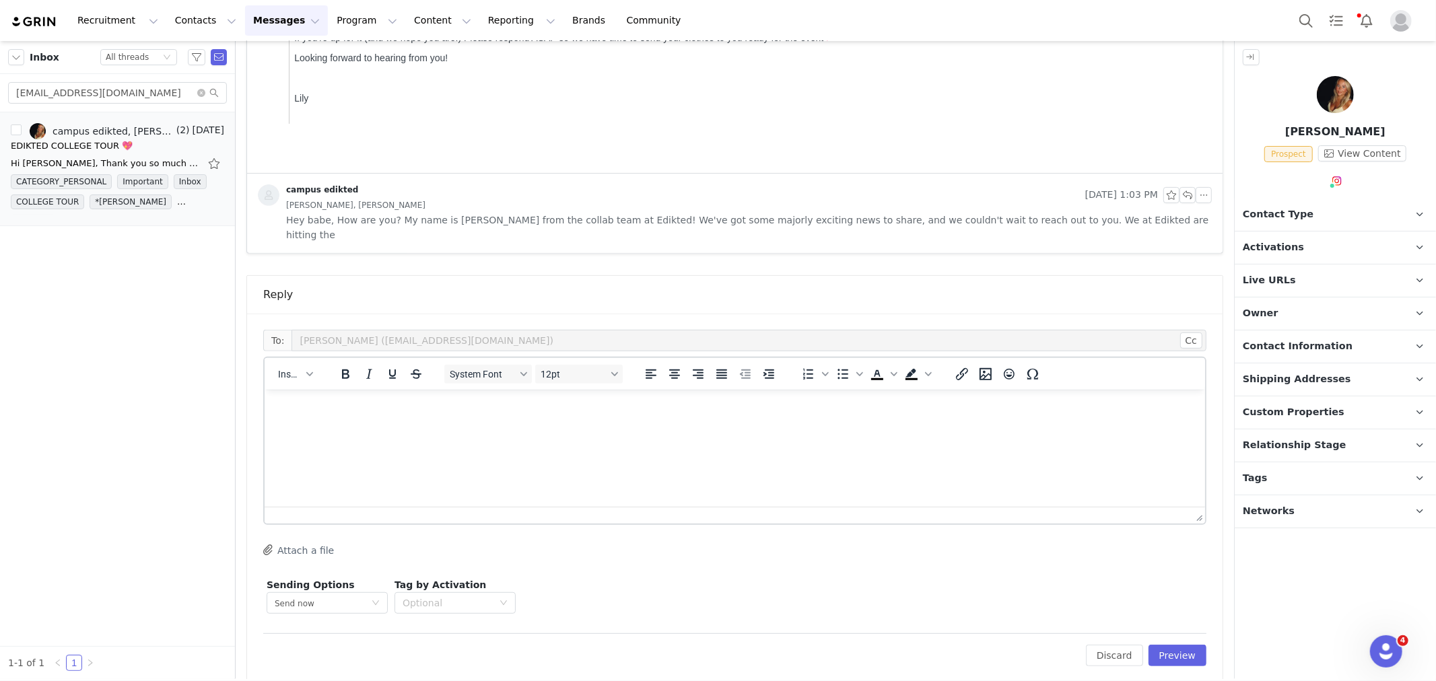
scroll to position [0, 0]
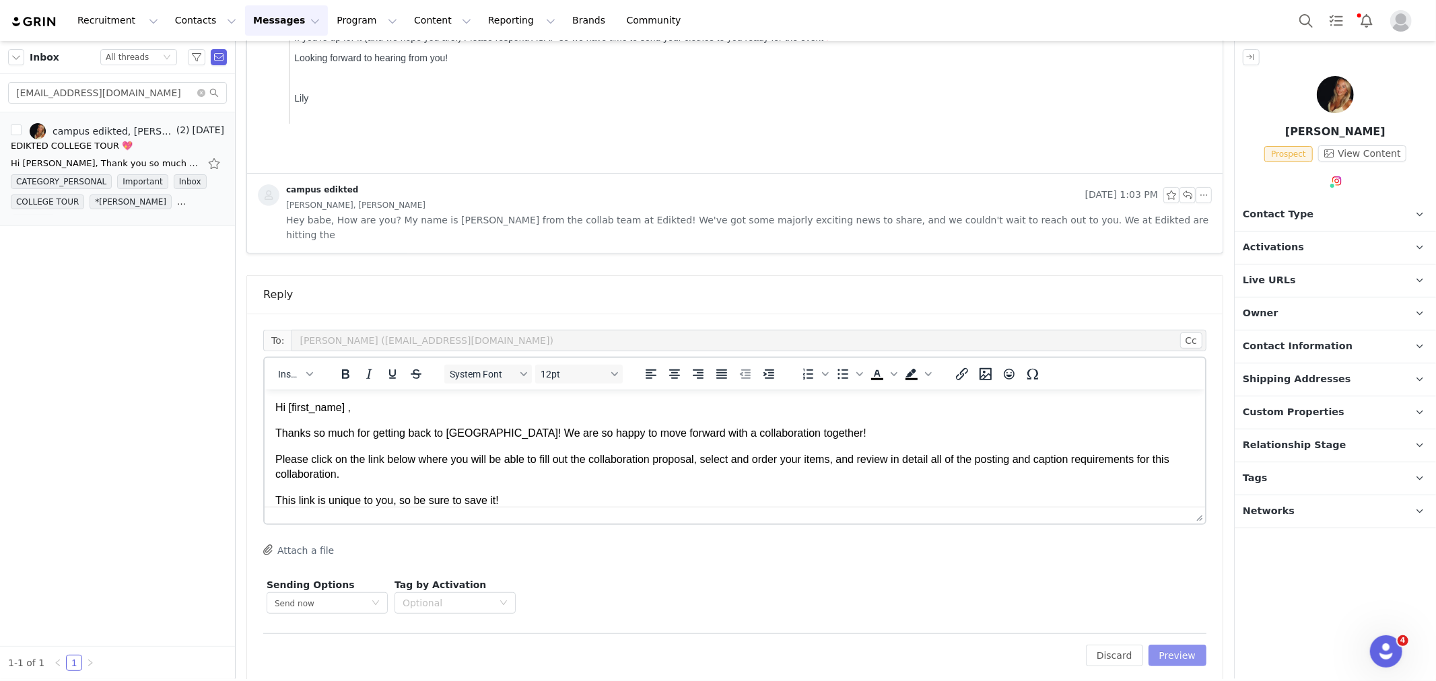
click at [1172, 645] on button "Preview" at bounding box center [1178, 656] width 59 height 22
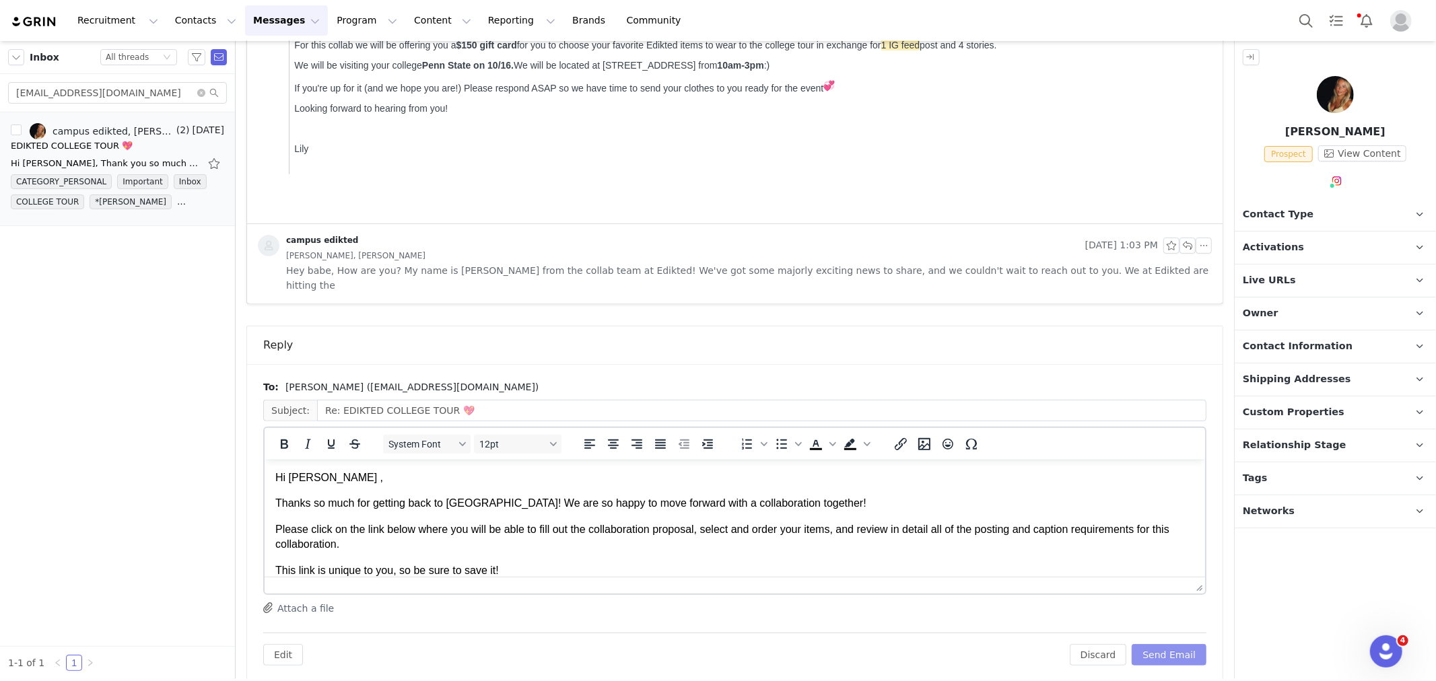
click at [1166, 644] on button "Send Email" at bounding box center [1169, 655] width 75 height 22
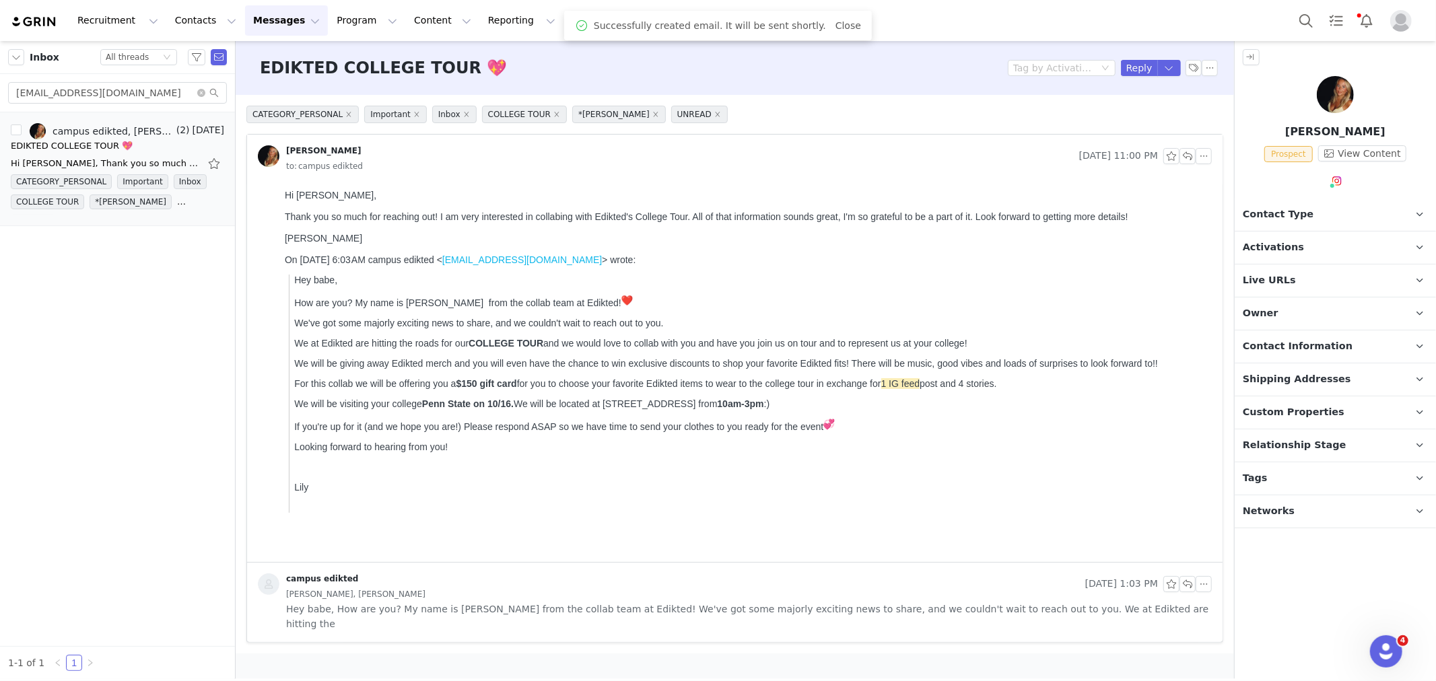
click at [1317, 211] on p "Contact Type Contact type can be Creator, Prospect, Application, or Manager." at bounding box center [1319, 215] width 169 height 32
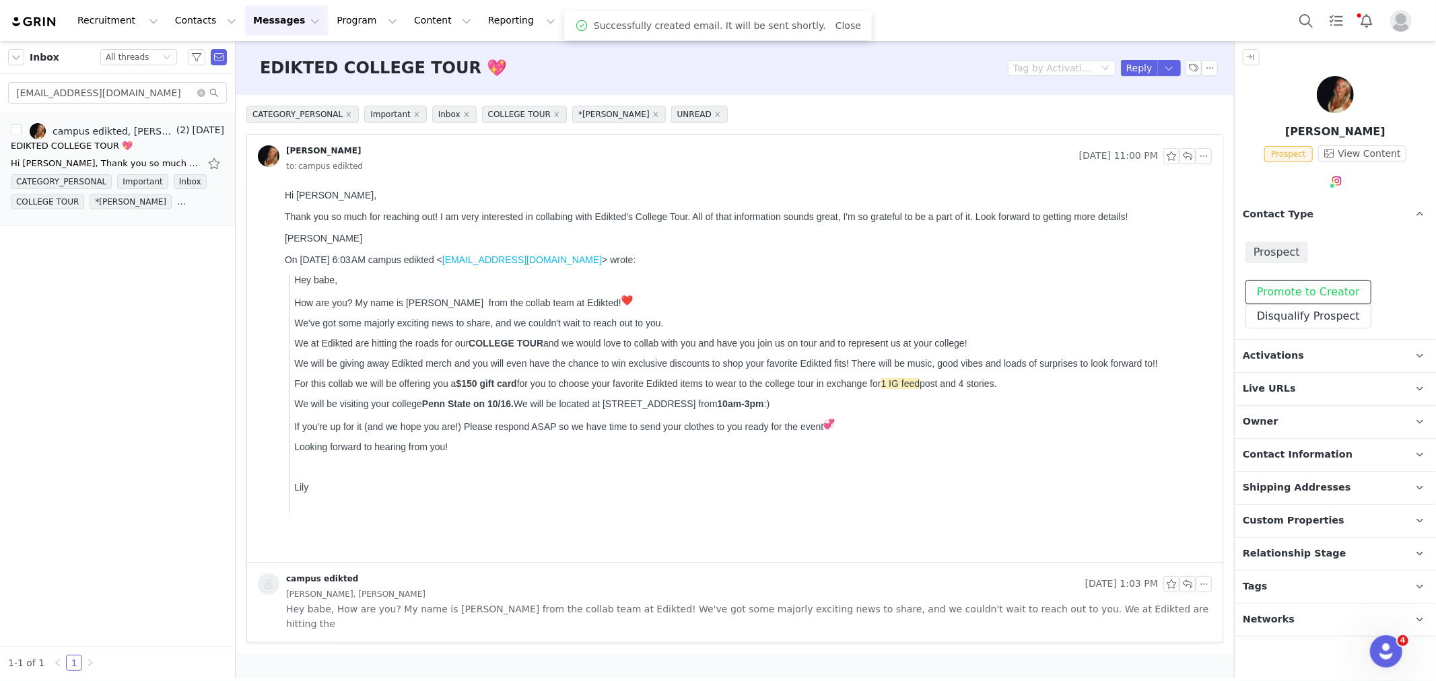
click at [1311, 290] on button "Promote to Creator" at bounding box center [1309, 292] width 126 height 24
click at [1298, 353] on p "Activations" at bounding box center [1319, 356] width 169 height 32
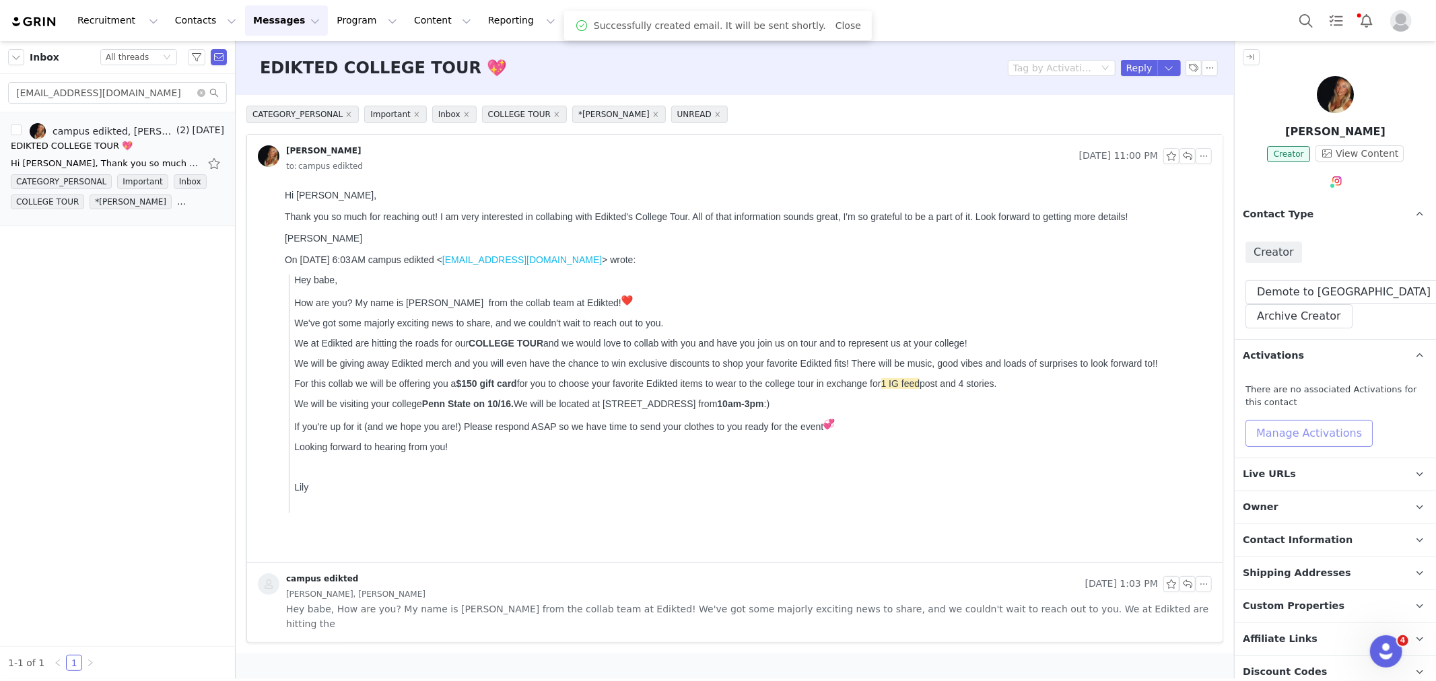
click at [1289, 426] on button "Manage Activations" at bounding box center [1309, 433] width 127 height 27
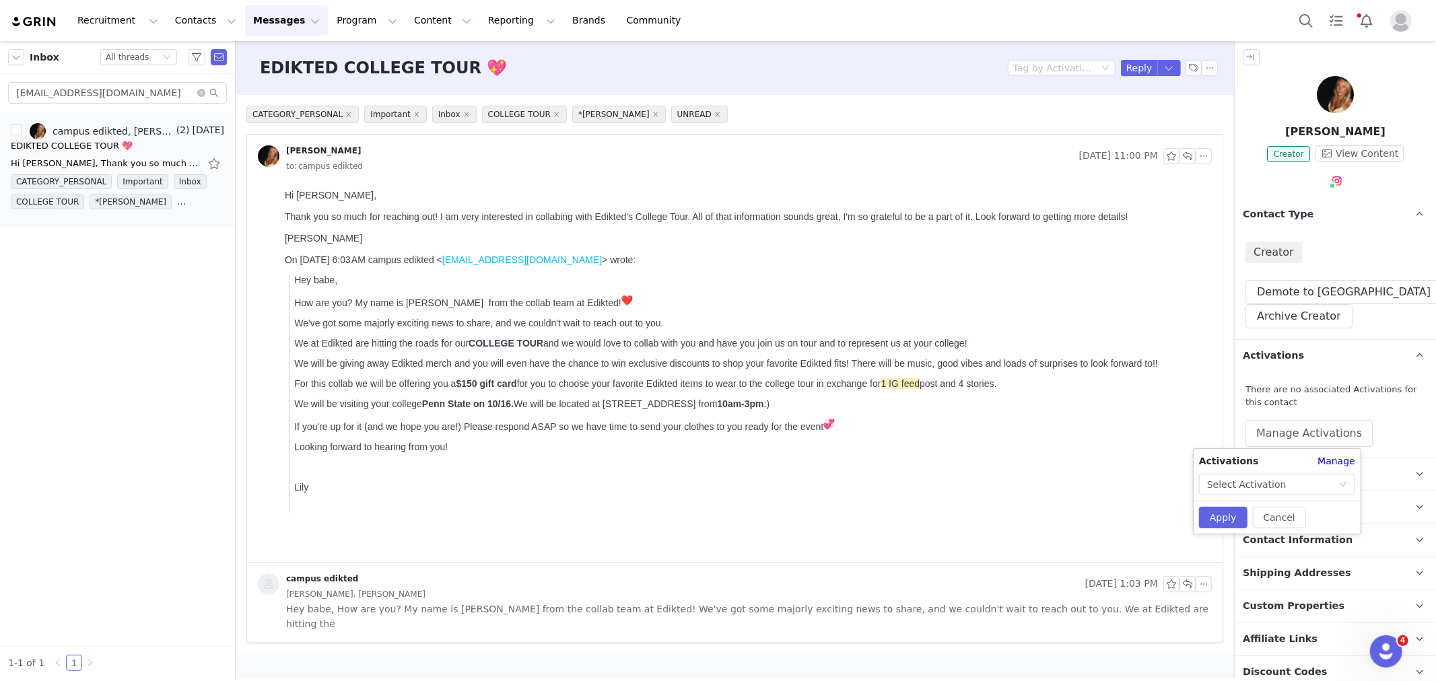
click at [1281, 467] on div "Activations" at bounding box center [1258, 461] width 119 height 14
click at [1277, 481] on div "Select Activation" at bounding box center [1272, 485] width 131 height 20
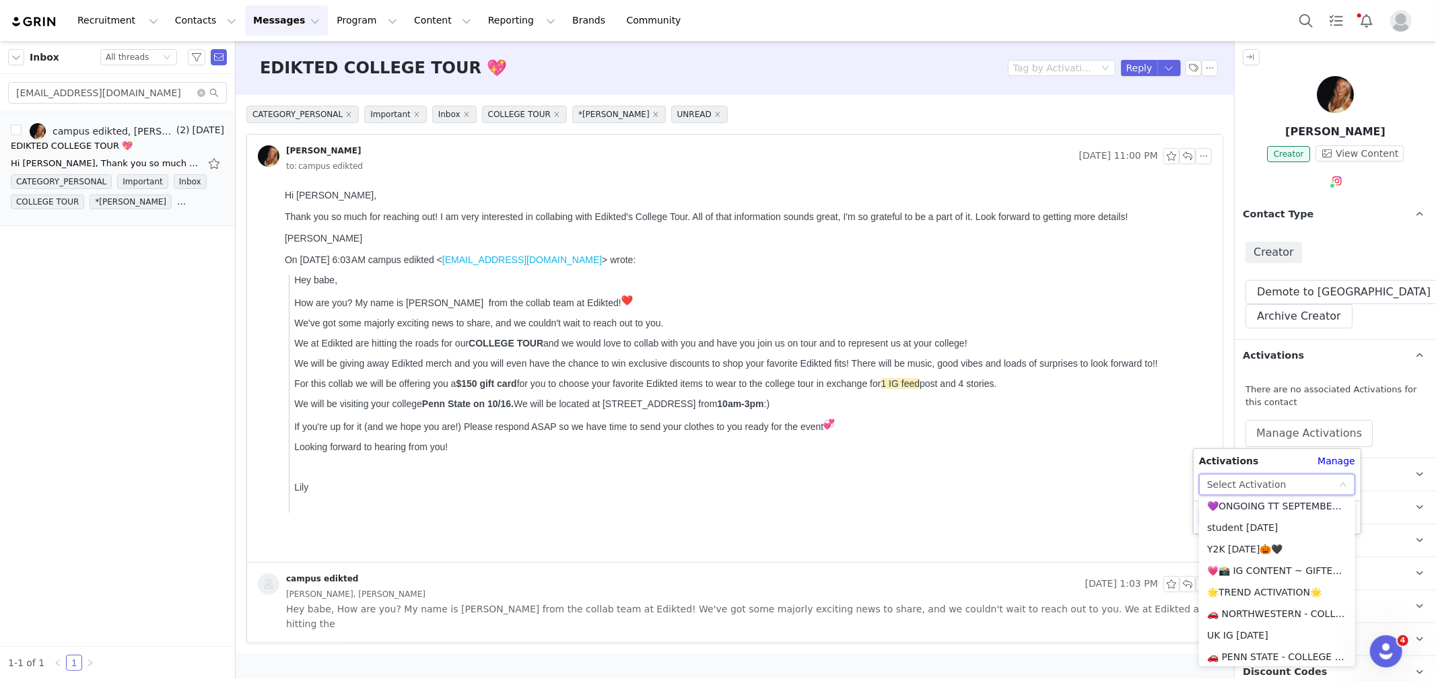
scroll to position [224, 0]
click at [1244, 529] on li "🚗 PENN STATE - COLLEGE TOUR 🚗" at bounding box center [1277, 525] width 156 height 22
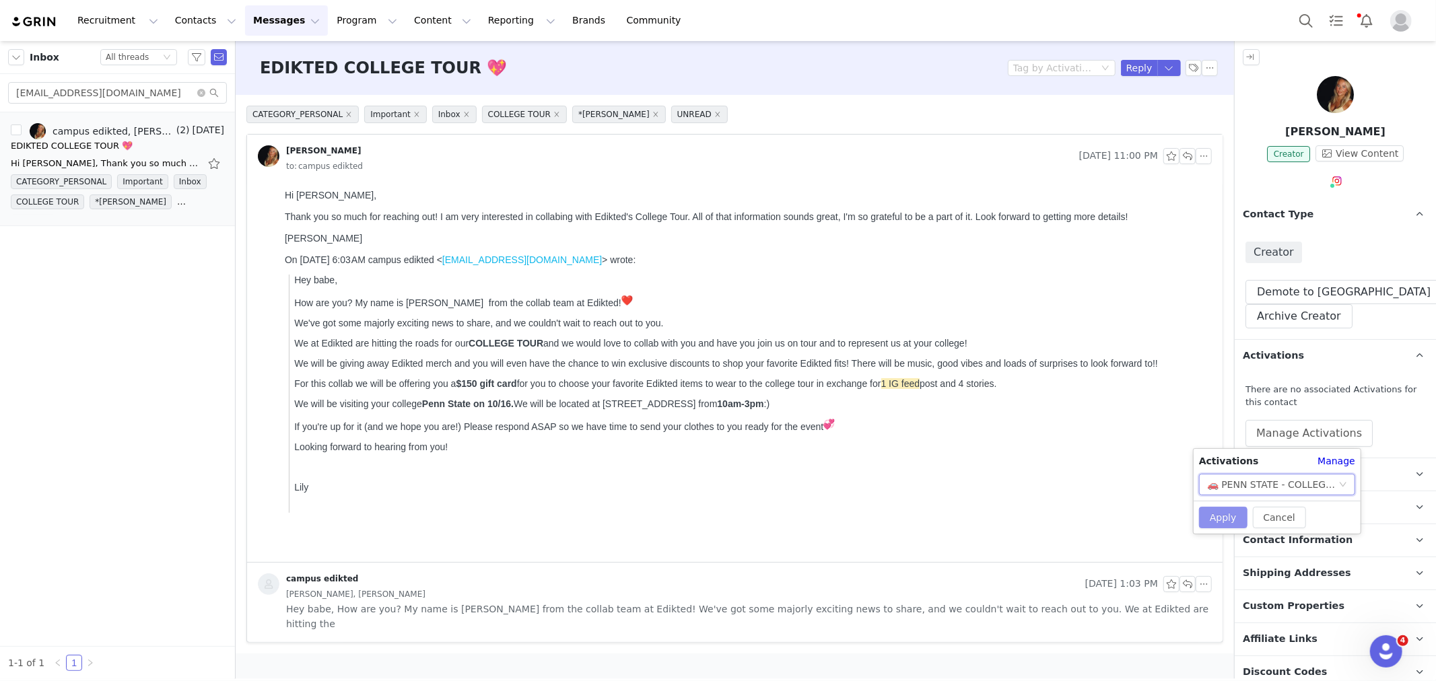
click at [1213, 510] on button "Apply" at bounding box center [1223, 518] width 48 height 22
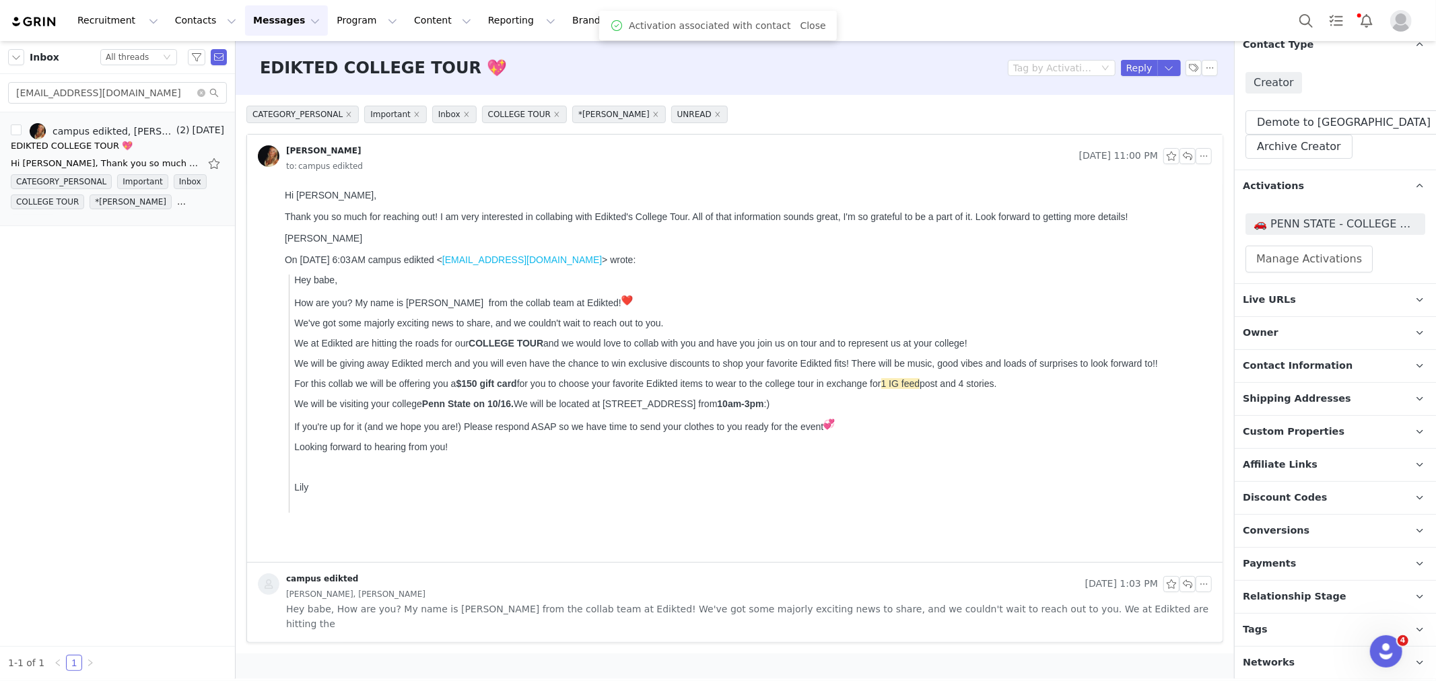
click at [1302, 596] on span "Relationship Stage" at bounding box center [1295, 597] width 104 height 15
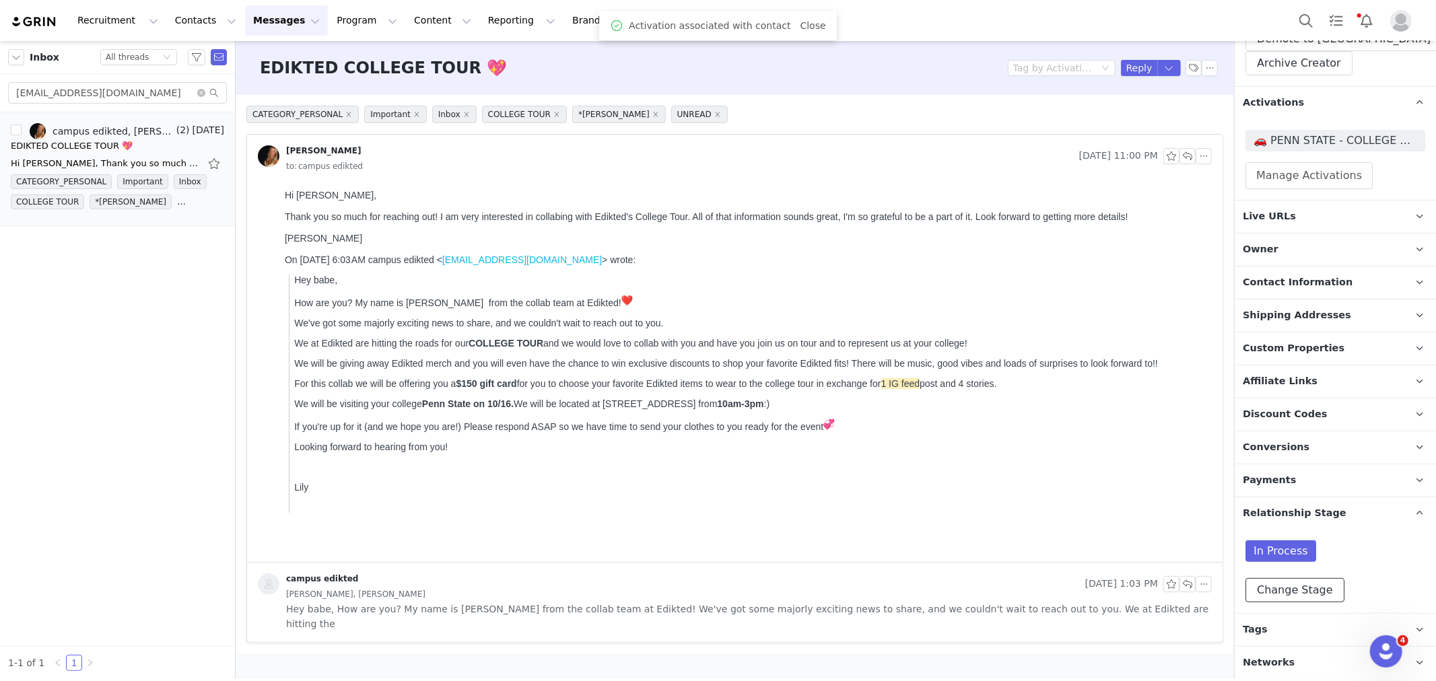
click at [1300, 588] on button "Change Stage" at bounding box center [1295, 590] width 99 height 24
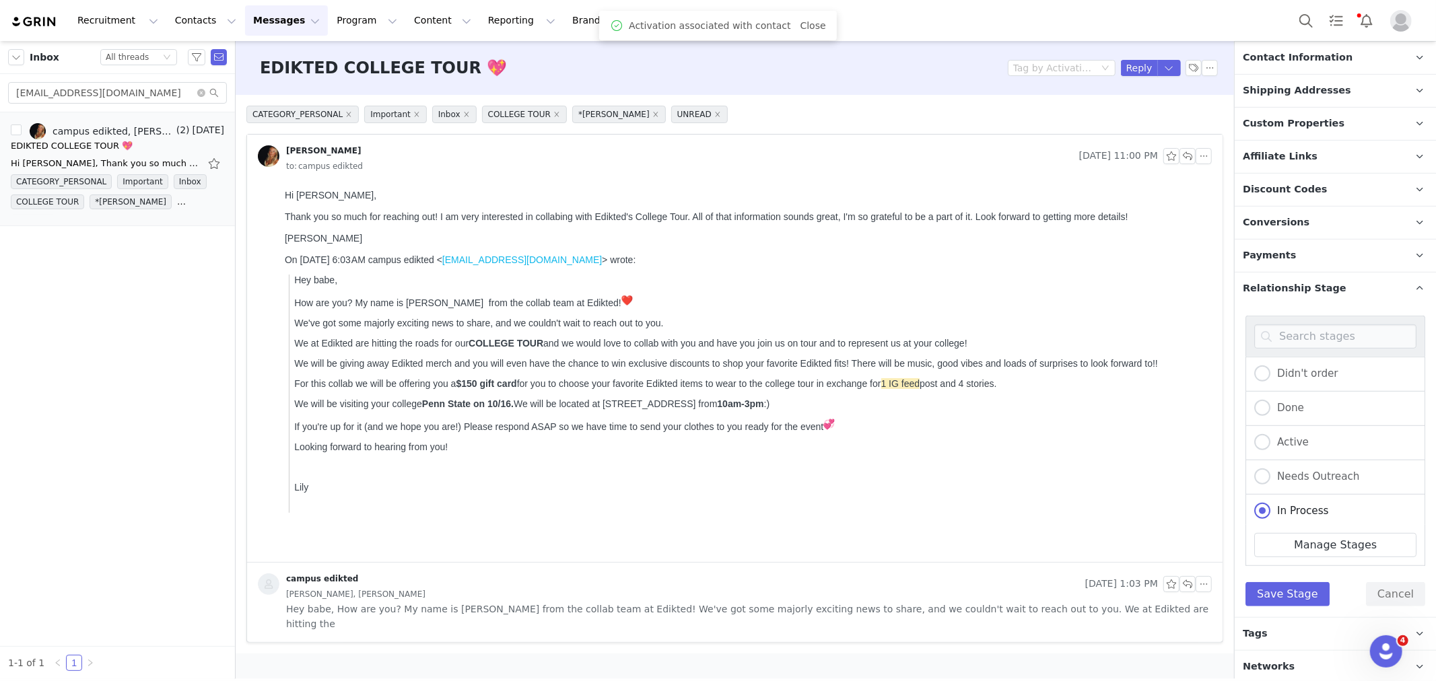
scroll to position [482, 0]
click at [1295, 438] on span "Active" at bounding box center [1290, 438] width 38 height 12
click at [1271, 438] on input "Active" at bounding box center [1262, 439] width 16 height 18
radio input "true"
radio input "false"
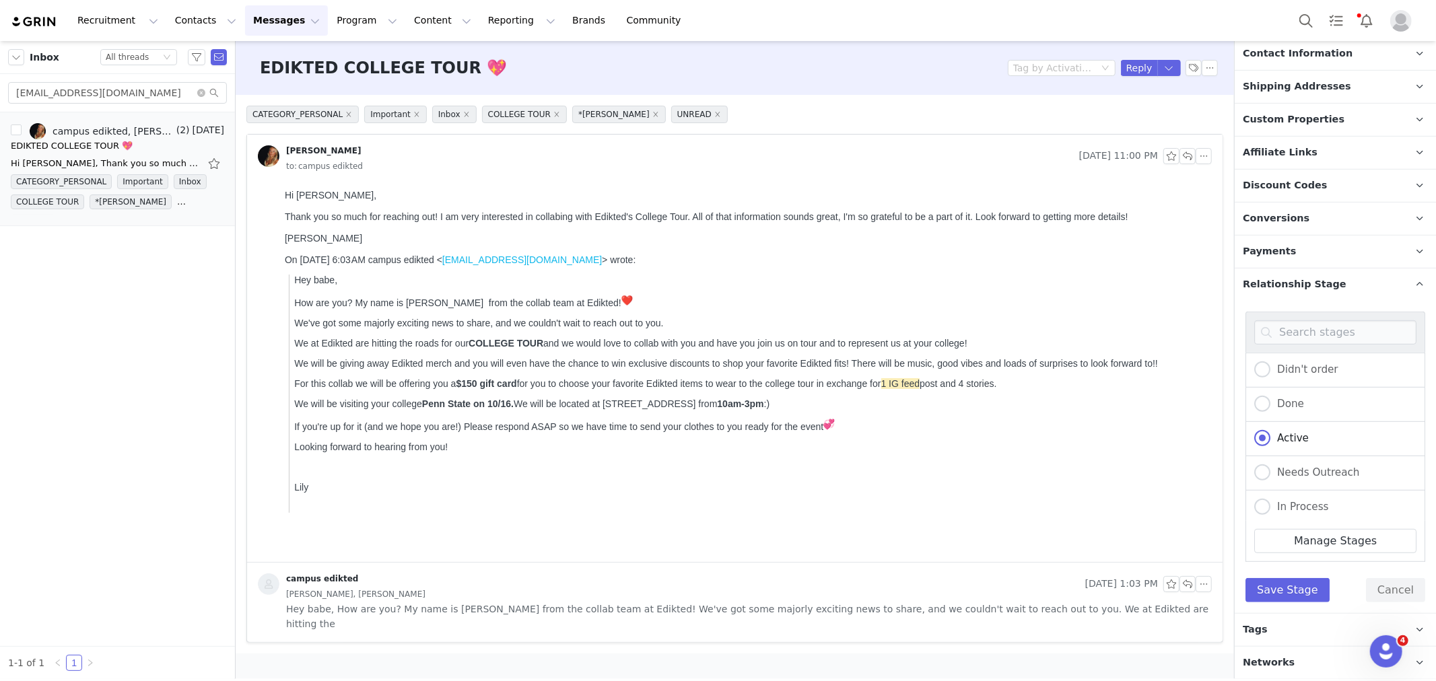
click at [1287, 604] on div "Didn't order Done Active Needs Outreach In Process Creator Ongoing Not Relevent…" at bounding box center [1335, 457] width 201 height 312
click at [1287, 591] on button "Save Stage" at bounding box center [1288, 590] width 84 height 24
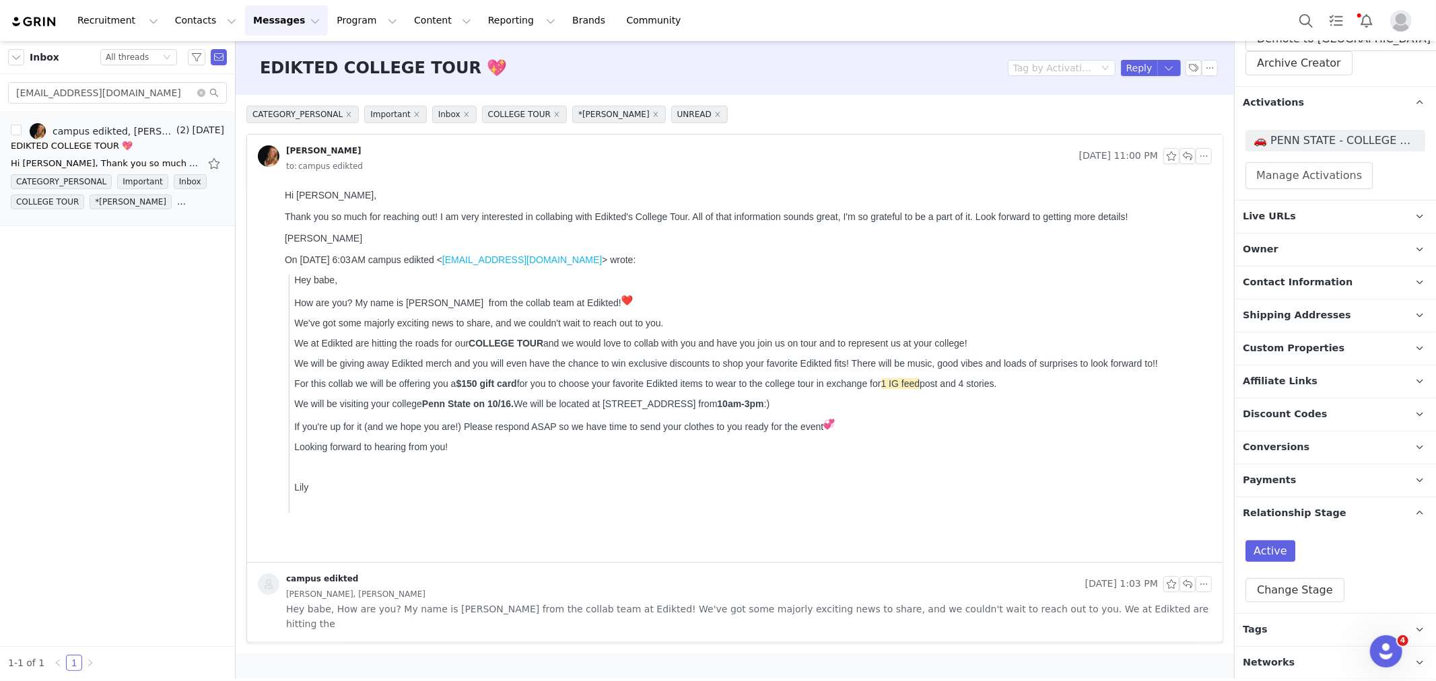
click at [1307, 628] on p "Tags Keep track of your contacts by assigning them tags. You can then filter yo…" at bounding box center [1319, 630] width 169 height 32
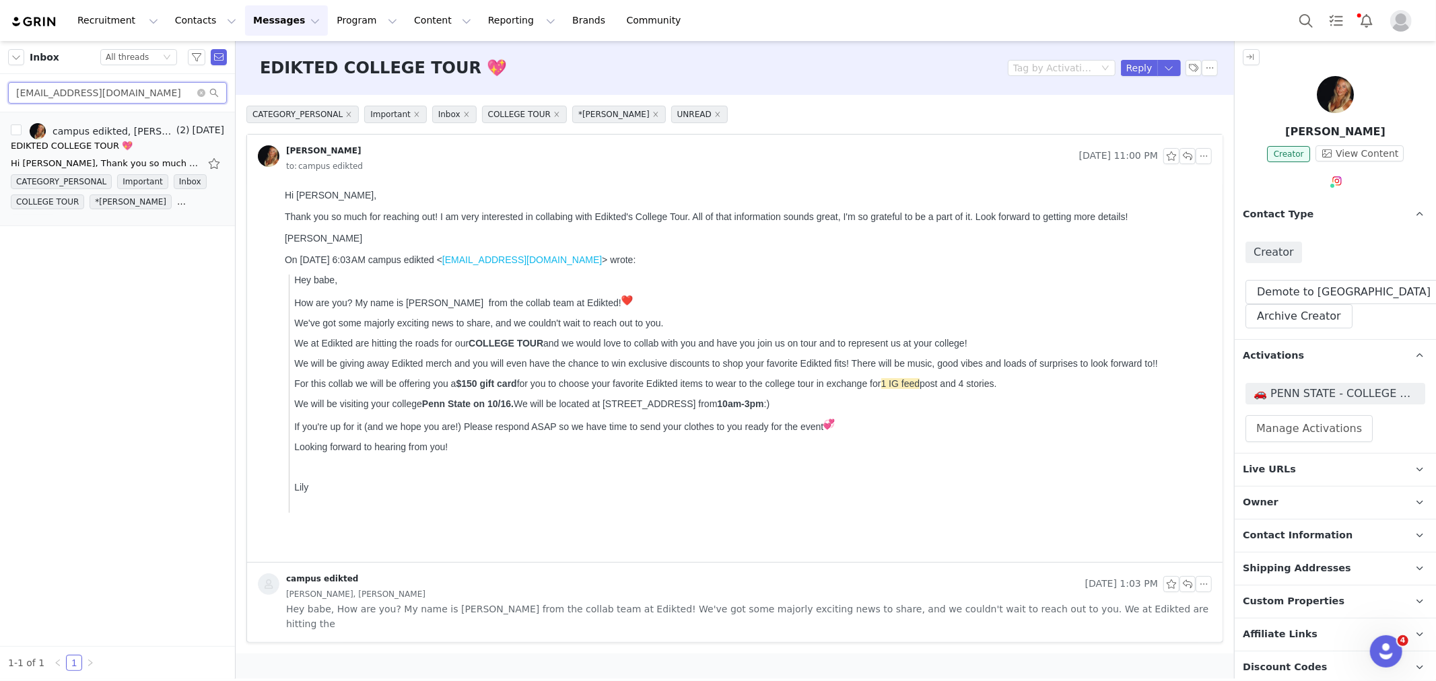
drag, startPoint x: 110, startPoint y: 102, endPoint x: 0, endPoint y: 86, distance: 111.6
click at [0, 86] on div "jennacheerw@gmail.com" at bounding box center [117, 93] width 235 height 38
paste input "ellanapolet17"
type input "ellanapolet17@gmail.com"
click at [65, 166] on div "Hi Hannah, Thank you so much for reaching out! Yes, I'm so interested—and I don…" at bounding box center [105, 163] width 189 height 13
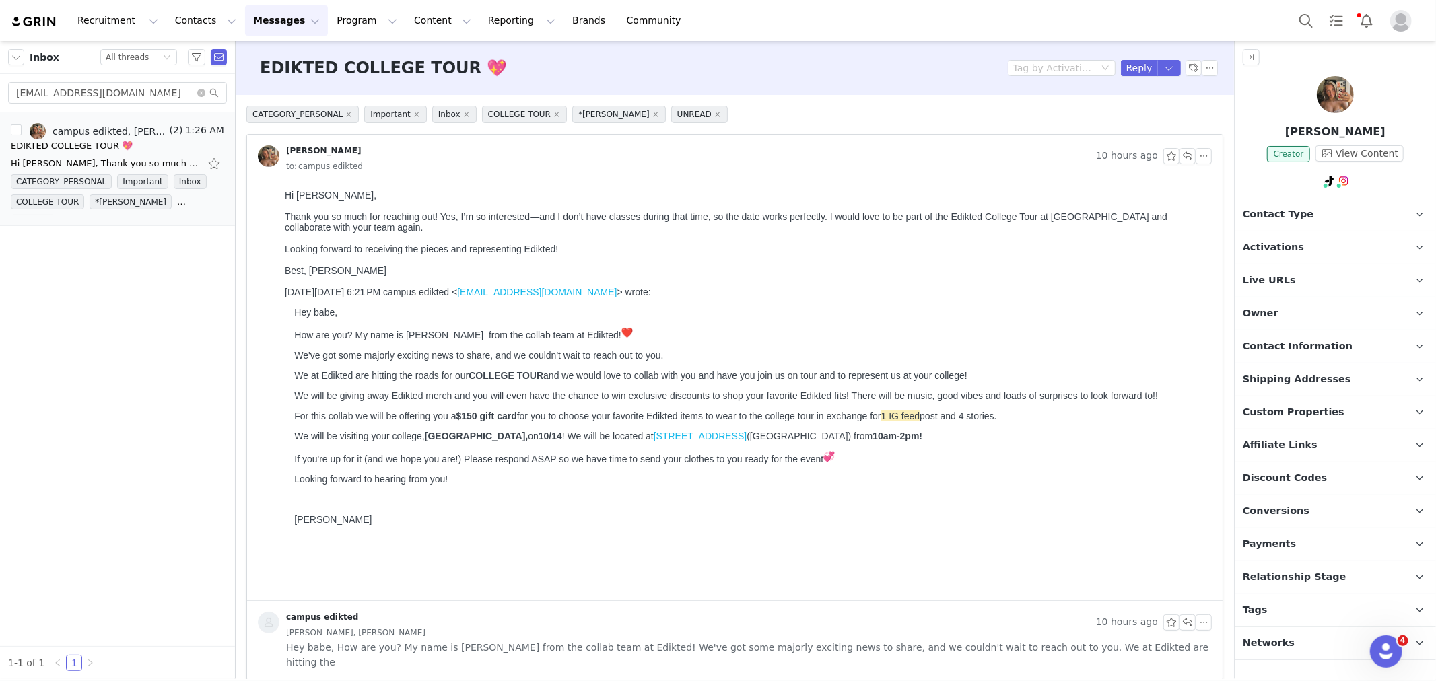
click at [1284, 607] on p "Tags Keep track of your contacts by assigning them tags. You can then filter yo…" at bounding box center [1319, 611] width 169 height 32
click at [1135, 65] on button "Reply" at bounding box center [1139, 68] width 37 height 16
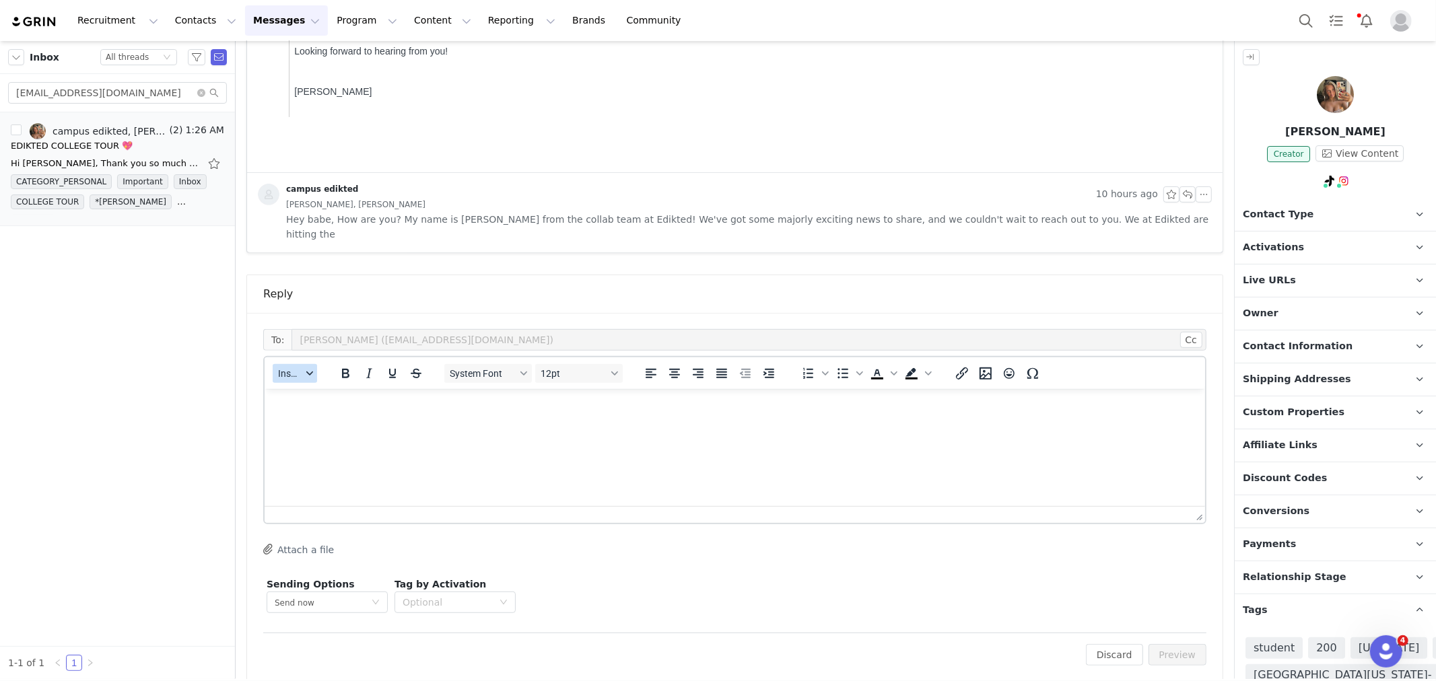
click at [276, 364] on button "Insert" at bounding box center [295, 373] width 44 height 19
click at [308, 381] on div "Insert Template" at bounding box center [343, 382] width 121 height 16
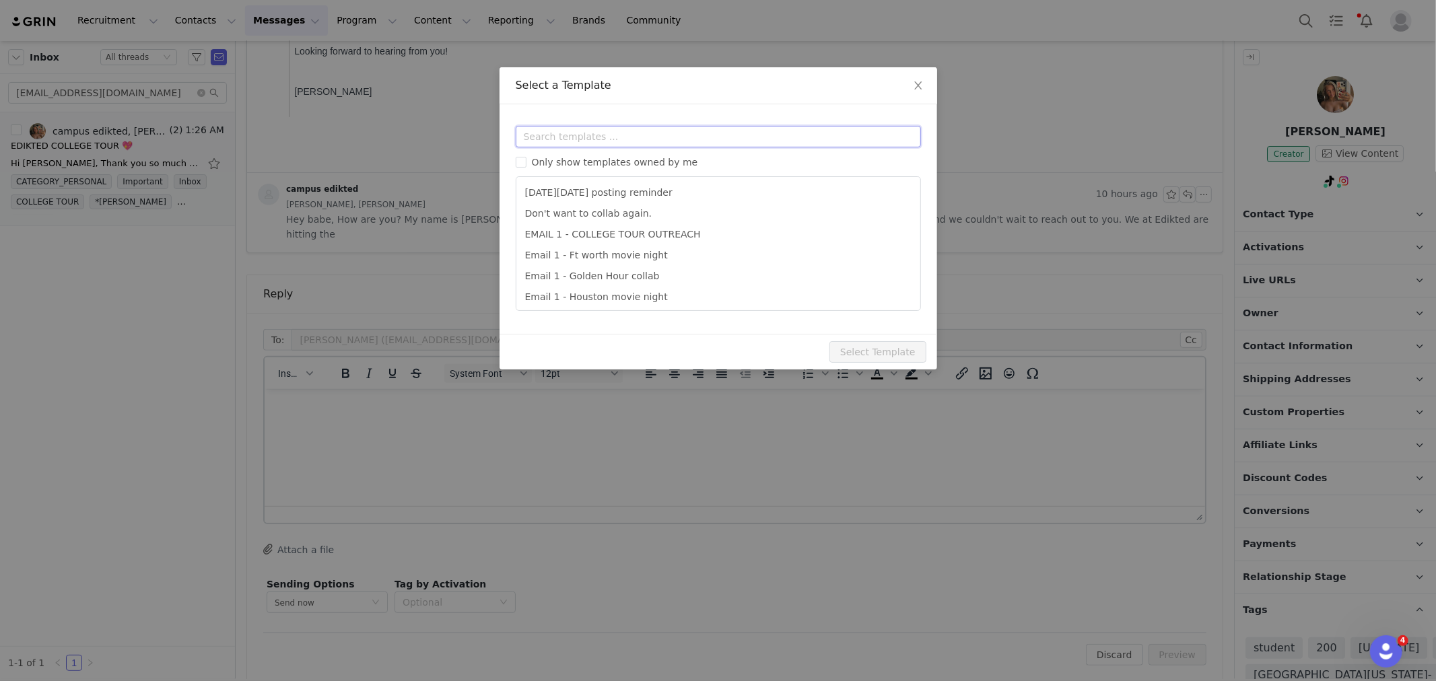
click at [605, 135] on input "text" at bounding box center [718, 137] width 405 height 22
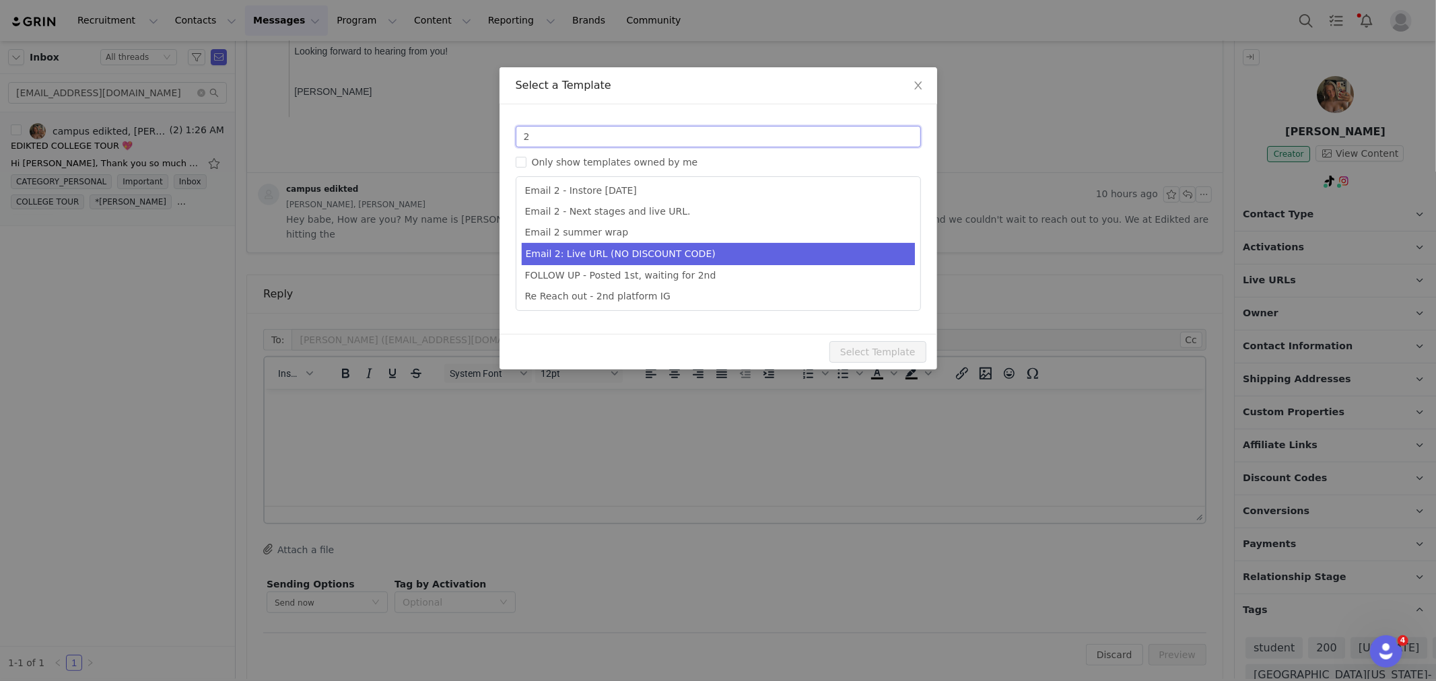
type input "2"
type input "Collab with Edikted"
click at [716, 258] on li "Email 2: Live URL (NO DISCOUNT CODE)" at bounding box center [718, 254] width 393 height 22
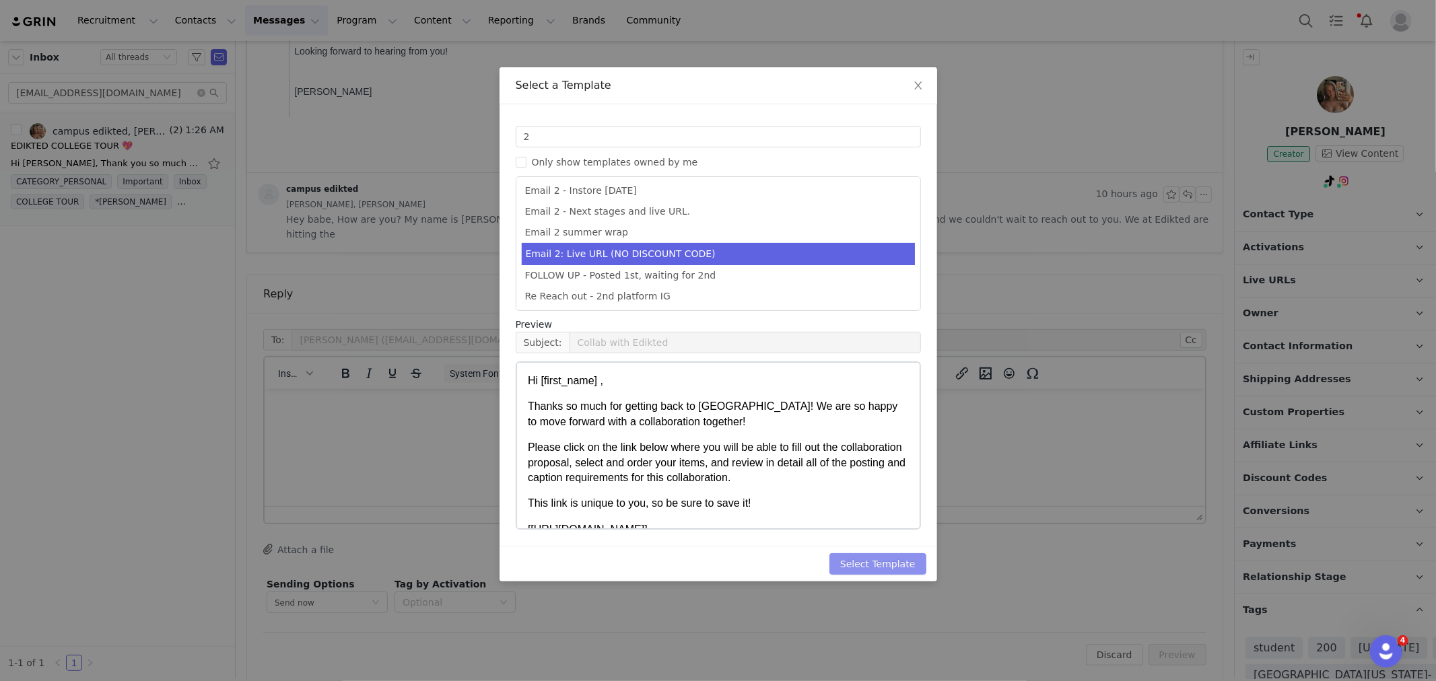
click at [883, 570] on button "Select Template" at bounding box center [878, 564] width 97 height 22
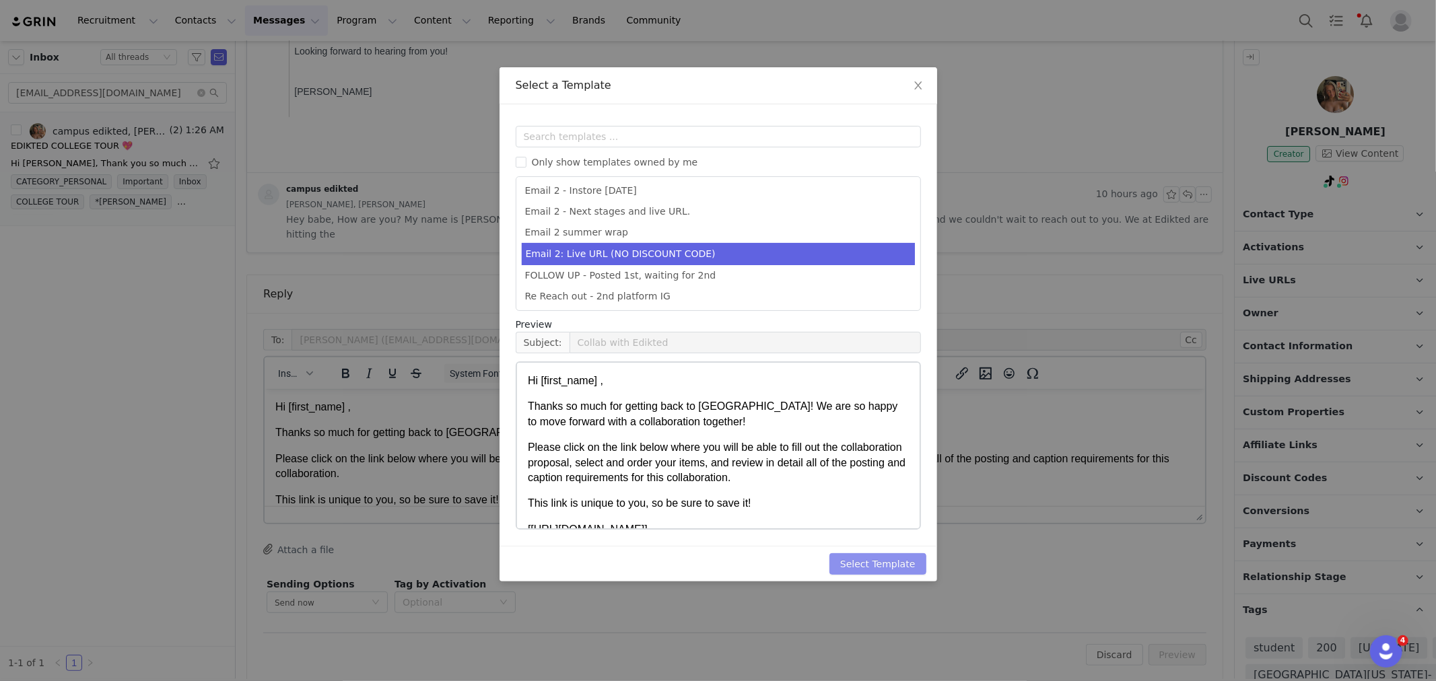
scroll to position [0, 0]
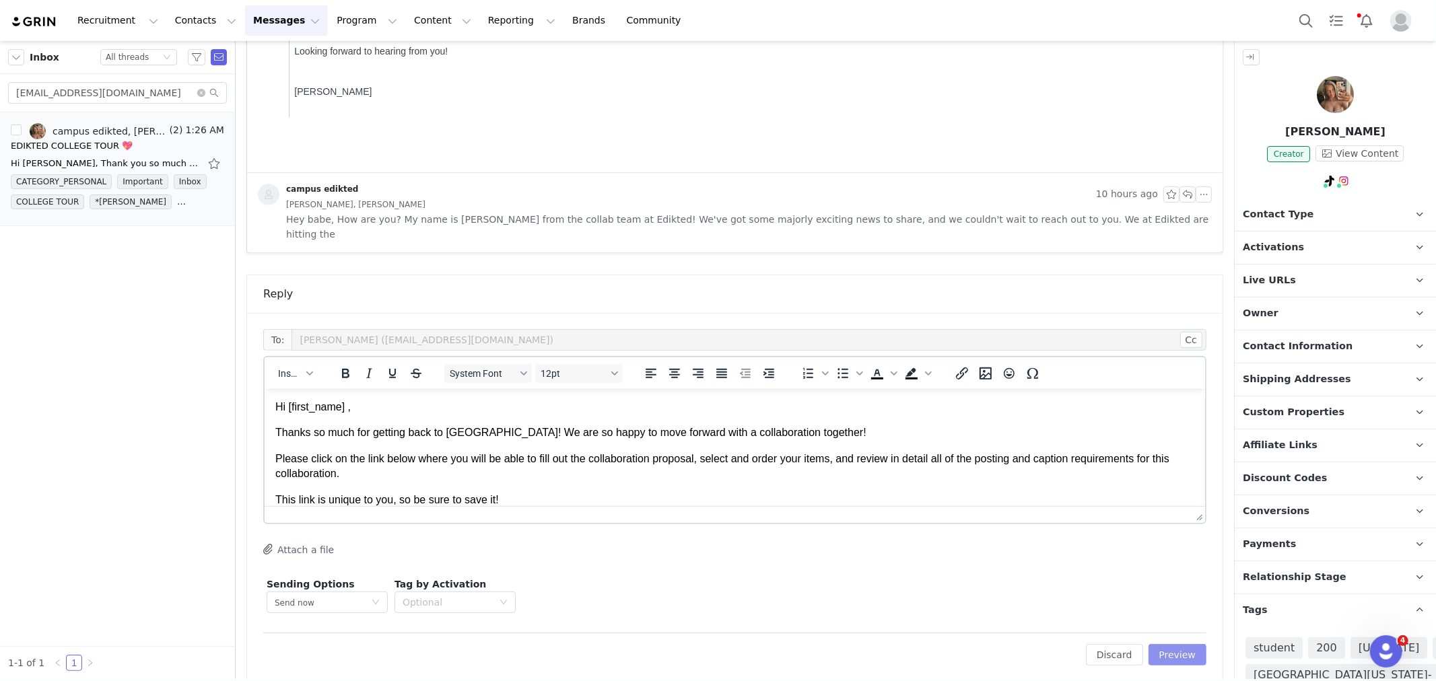
click at [1183, 646] on button "Preview" at bounding box center [1178, 655] width 59 height 22
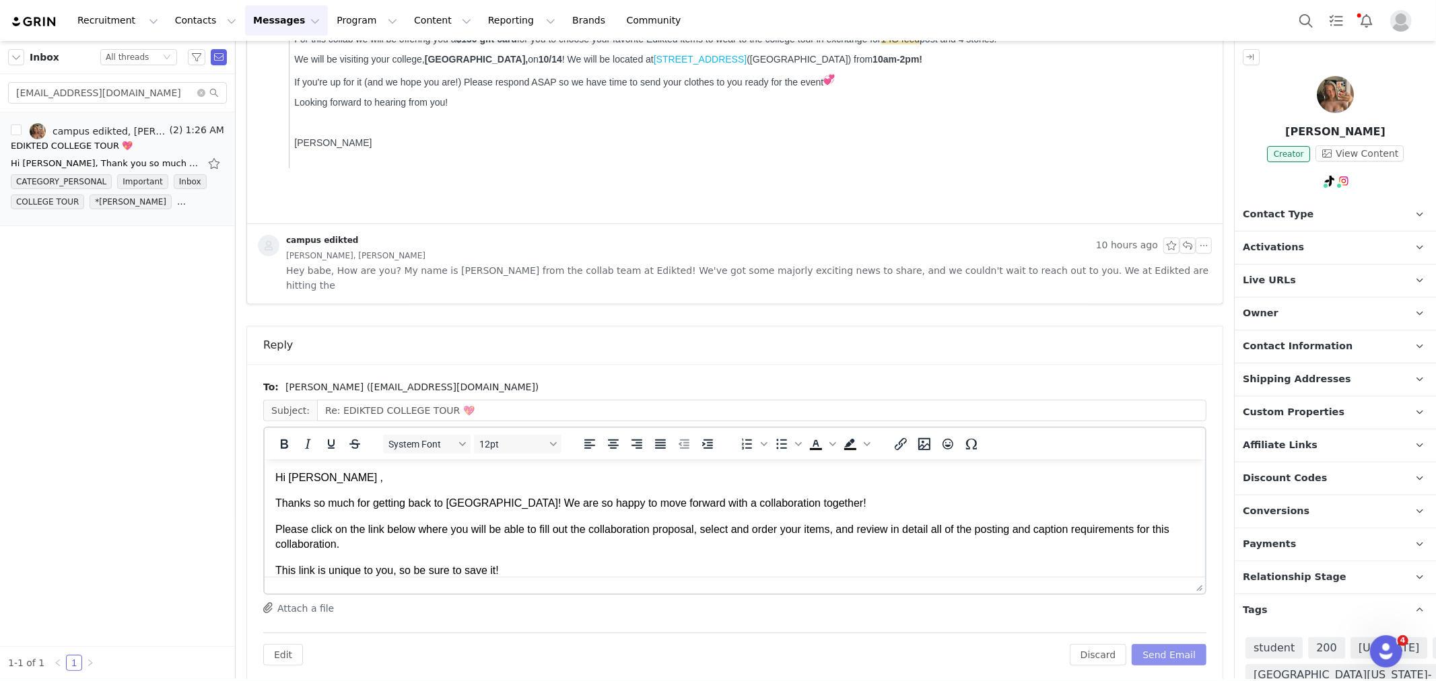
click at [1178, 644] on button "Send Email" at bounding box center [1169, 655] width 75 height 22
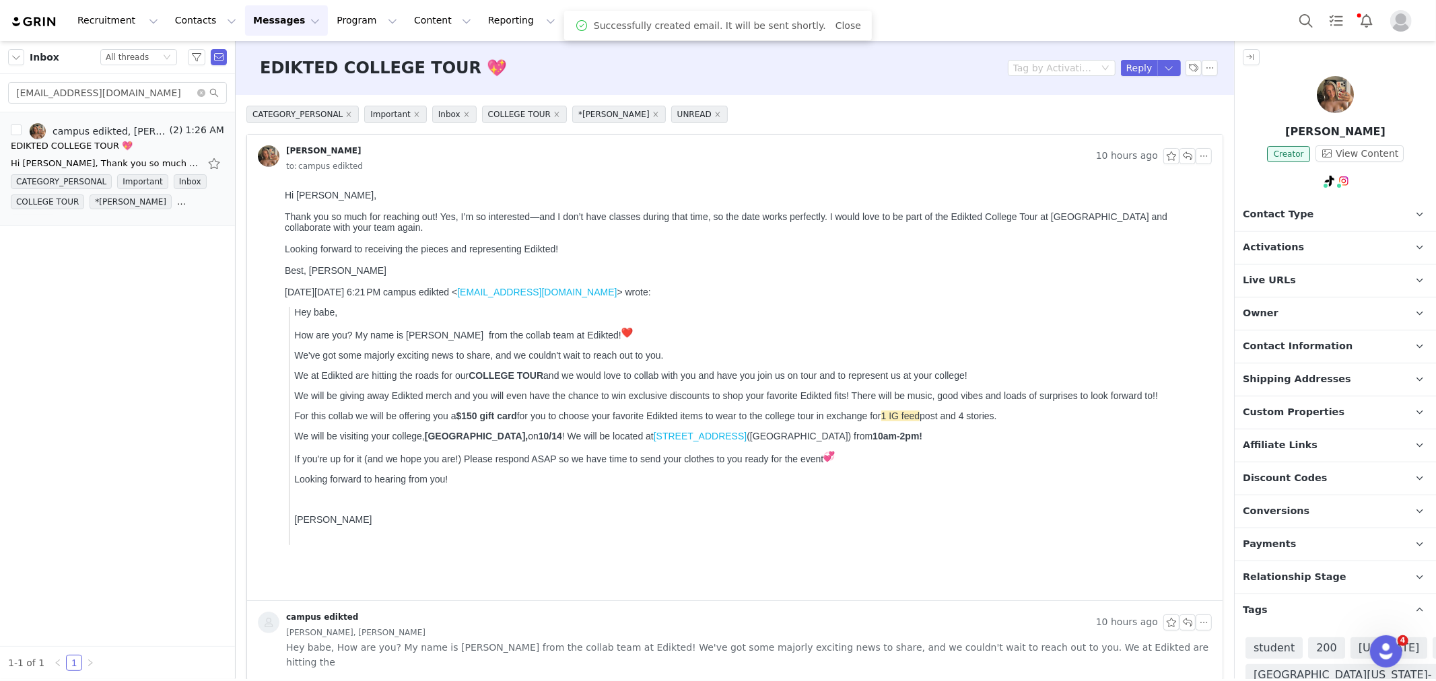
click at [1289, 218] on span "Contact Type" at bounding box center [1278, 214] width 71 height 15
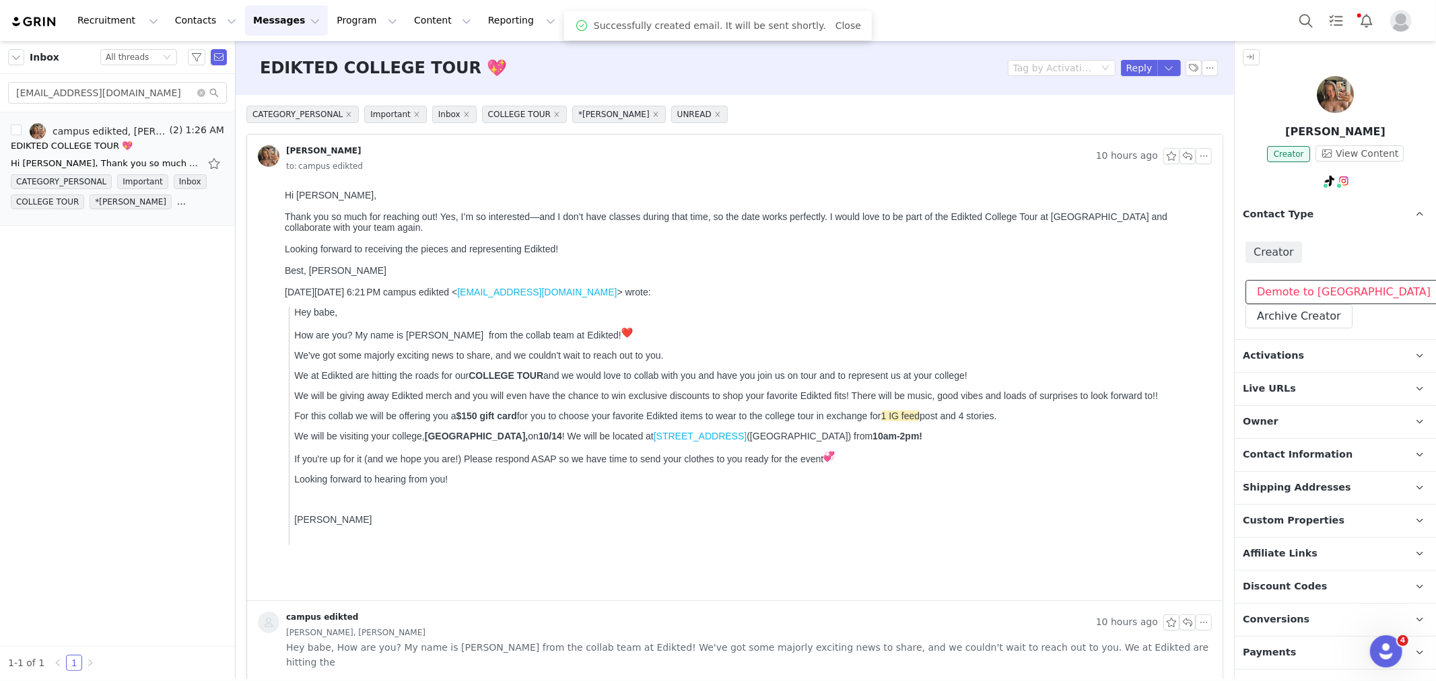
click at [1270, 288] on button "Demote to [GEOGRAPHIC_DATA]" at bounding box center [1344, 292] width 197 height 24
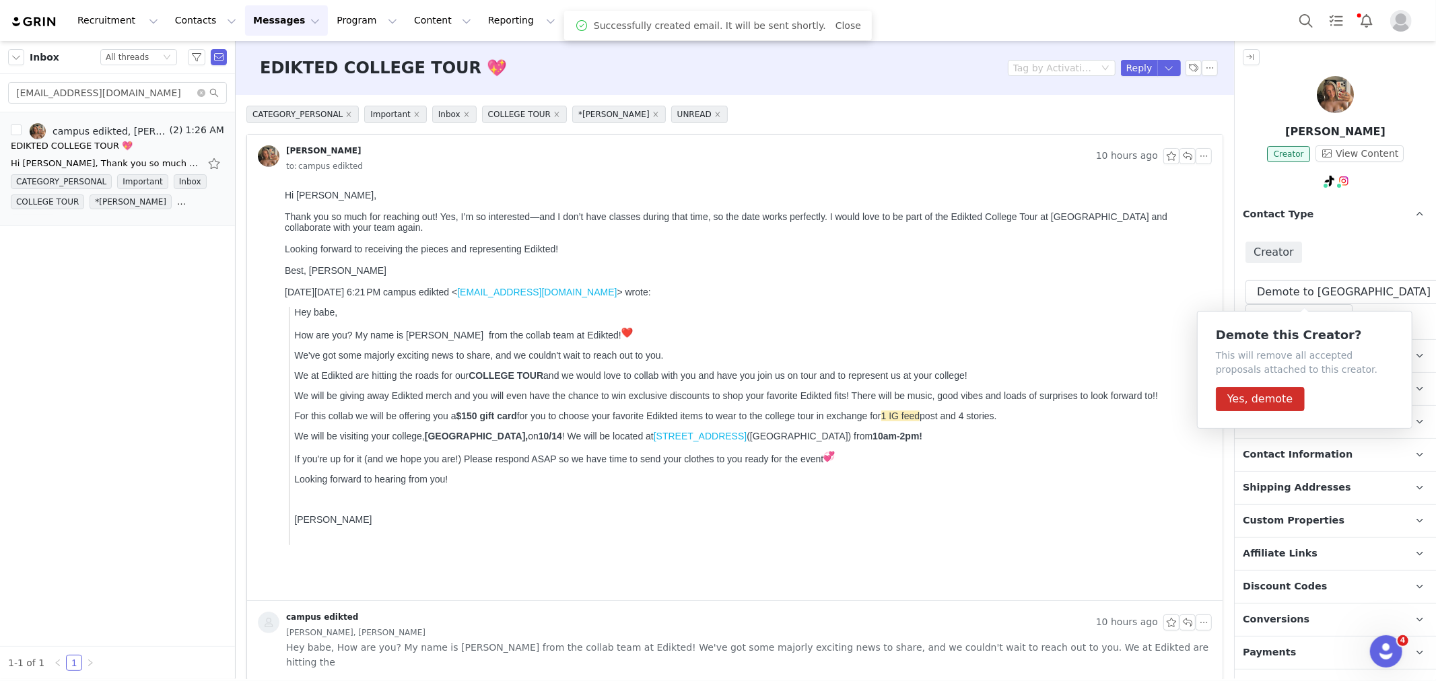
click at [1345, 229] on p "Contact Type Contact type can be Creator, Prospect, Application, or Manager." at bounding box center [1319, 215] width 169 height 32
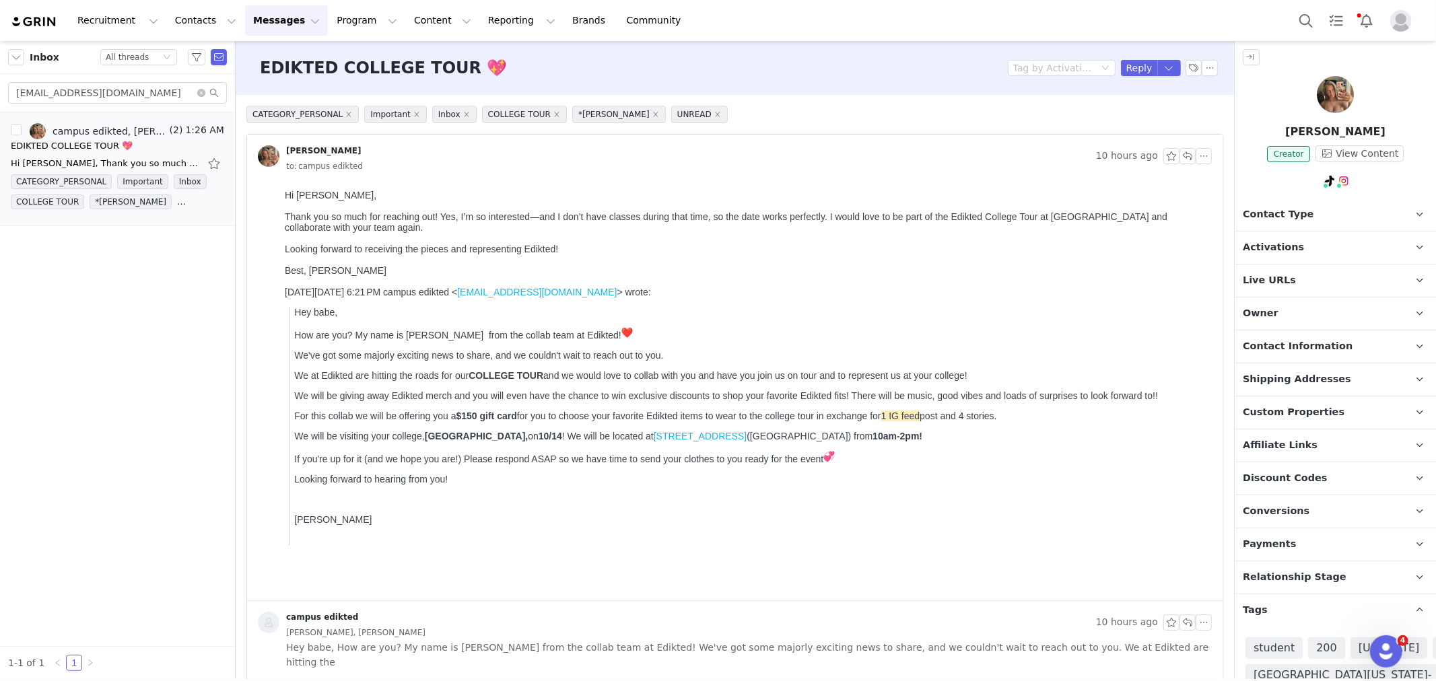
click at [1291, 325] on p "Owner The account user who owns the contact" at bounding box center [1319, 314] width 169 height 32
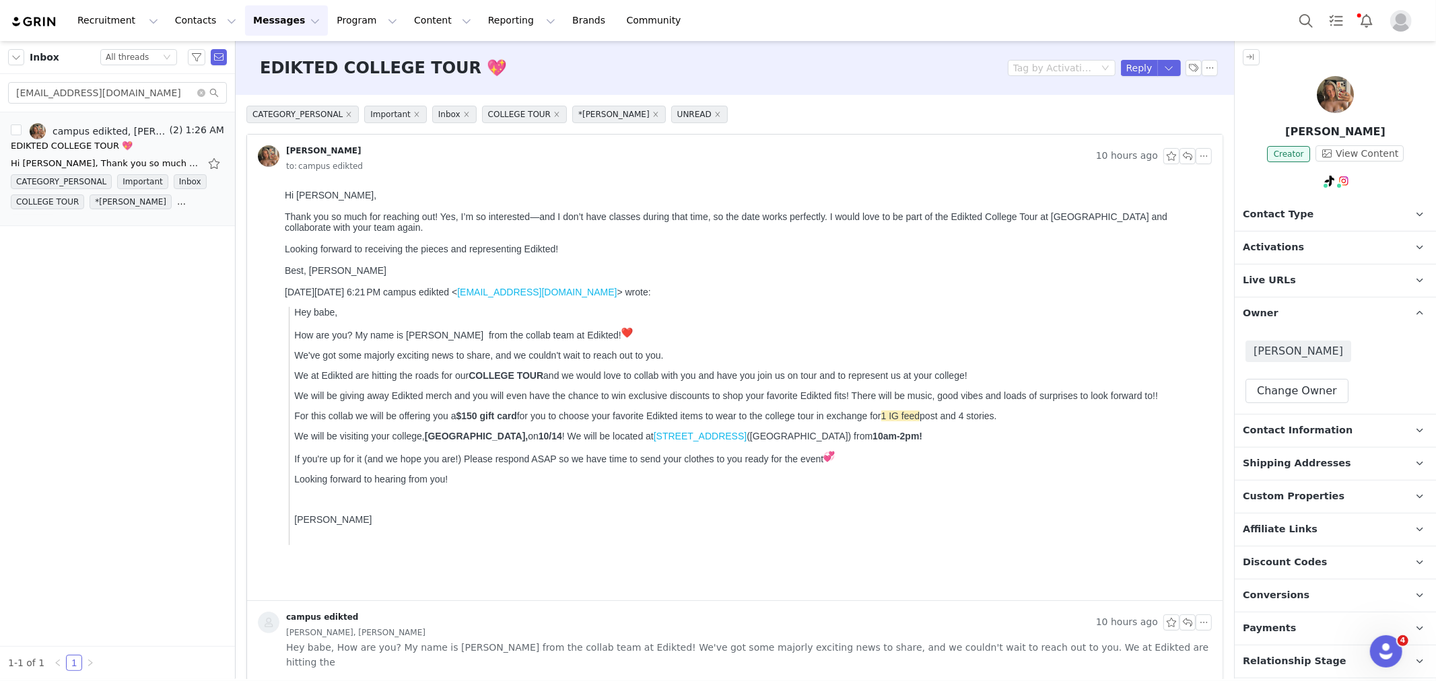
click at [1291, 321] on p "Owner The account user who owns the contact" at bounding box center [1319, 314] width 169 height 32
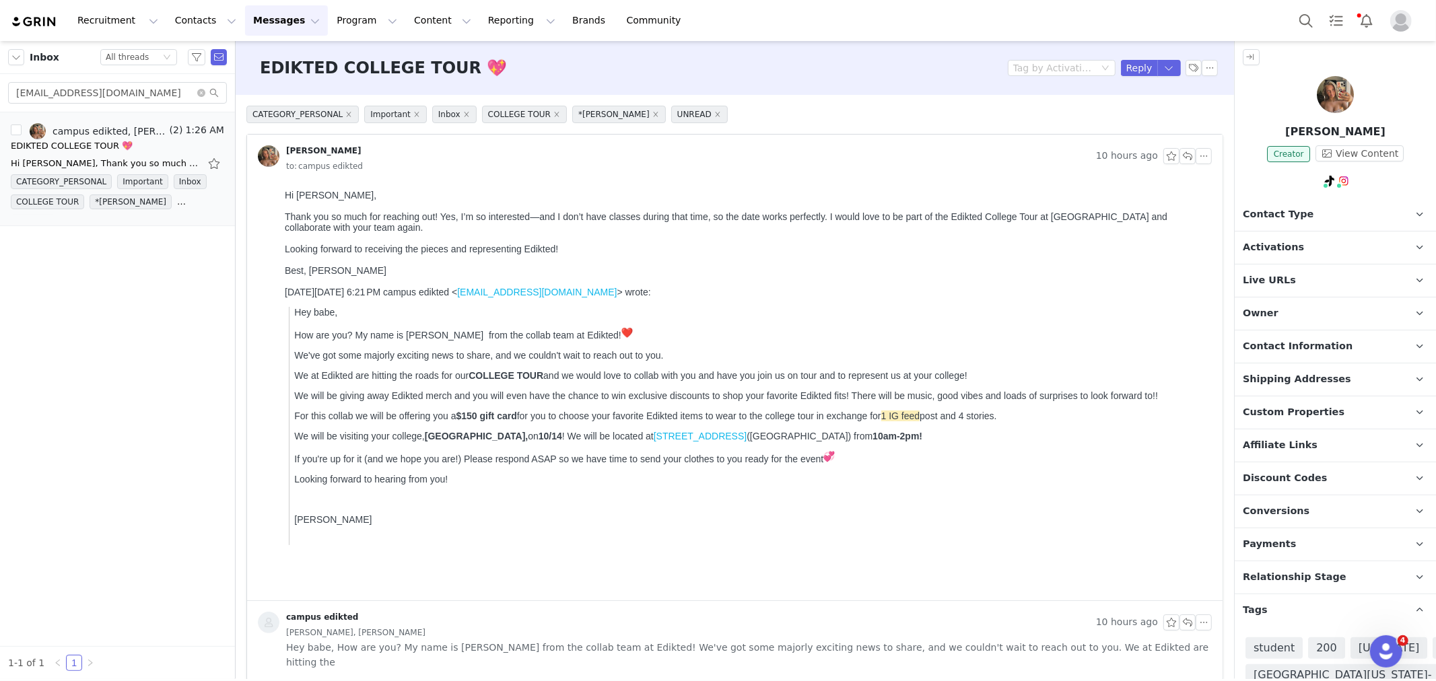
click at [1300, 249] on p "Activations" at bounding box center [1319, 248] width 169 height 32
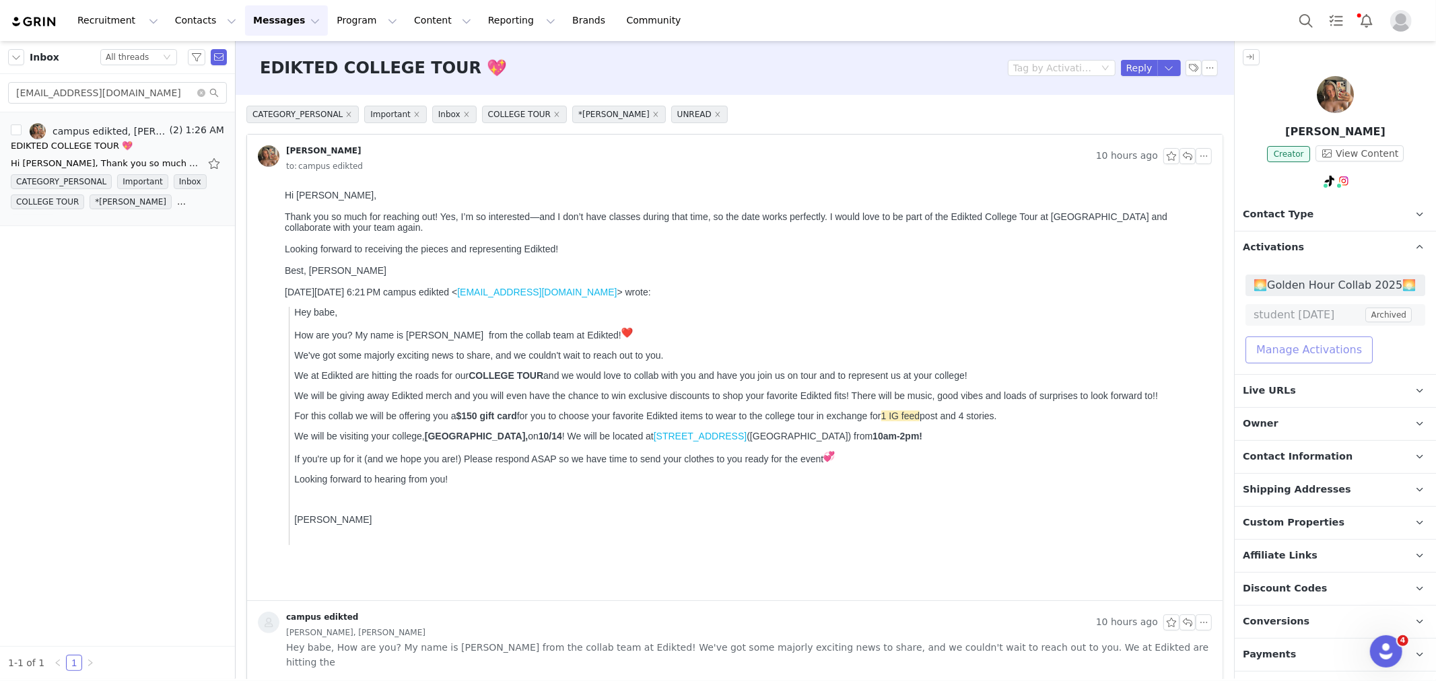
click at [1293, 347] on button "Manage Activations" at bounding box center [1309, 350] width 127 height 27
click at [1246, 404] on div "Select Activation" at bounding box center [1246, 401] width 79 height 20
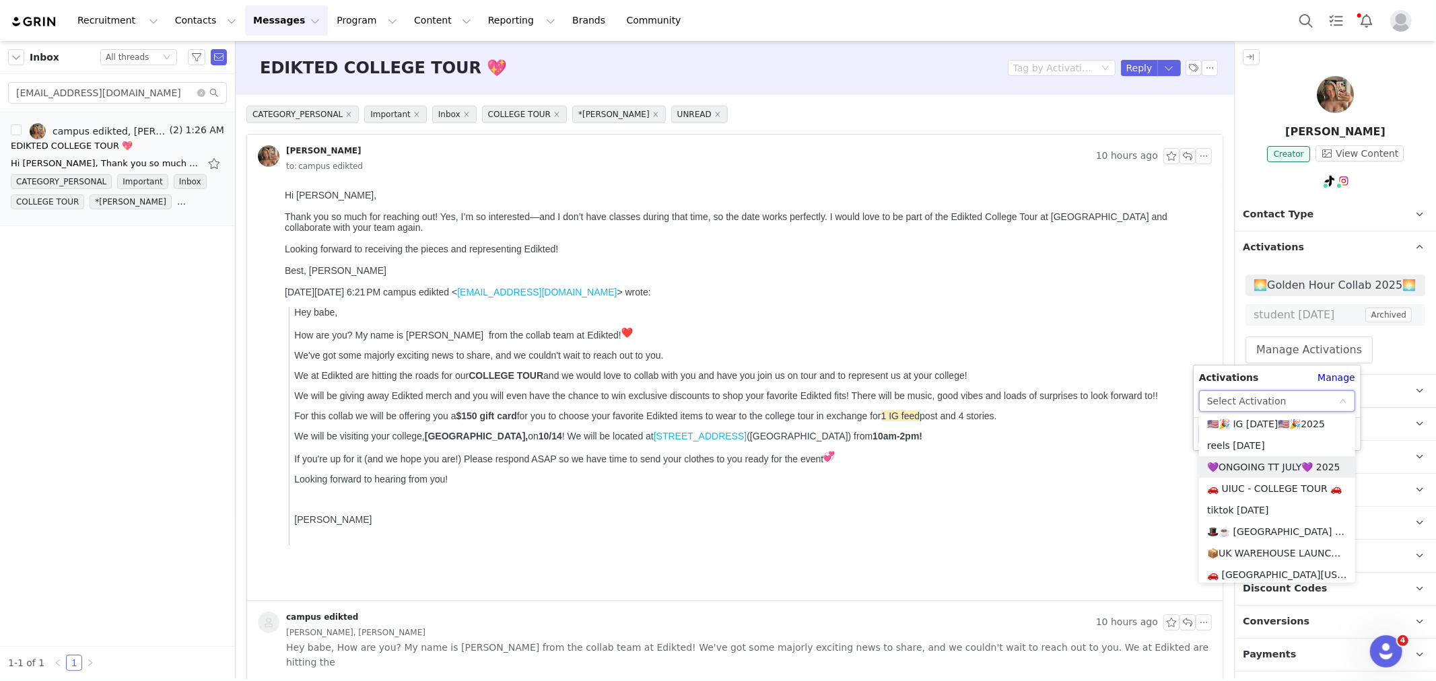
scroll to position [898, 0]
click at [1289, 496] on li "🚗 [GEOGRAPHIC_DATA][US_STATE] - COLLEGE TOUR 🚗" at bounding box center [1277, 501] width 156 height 22
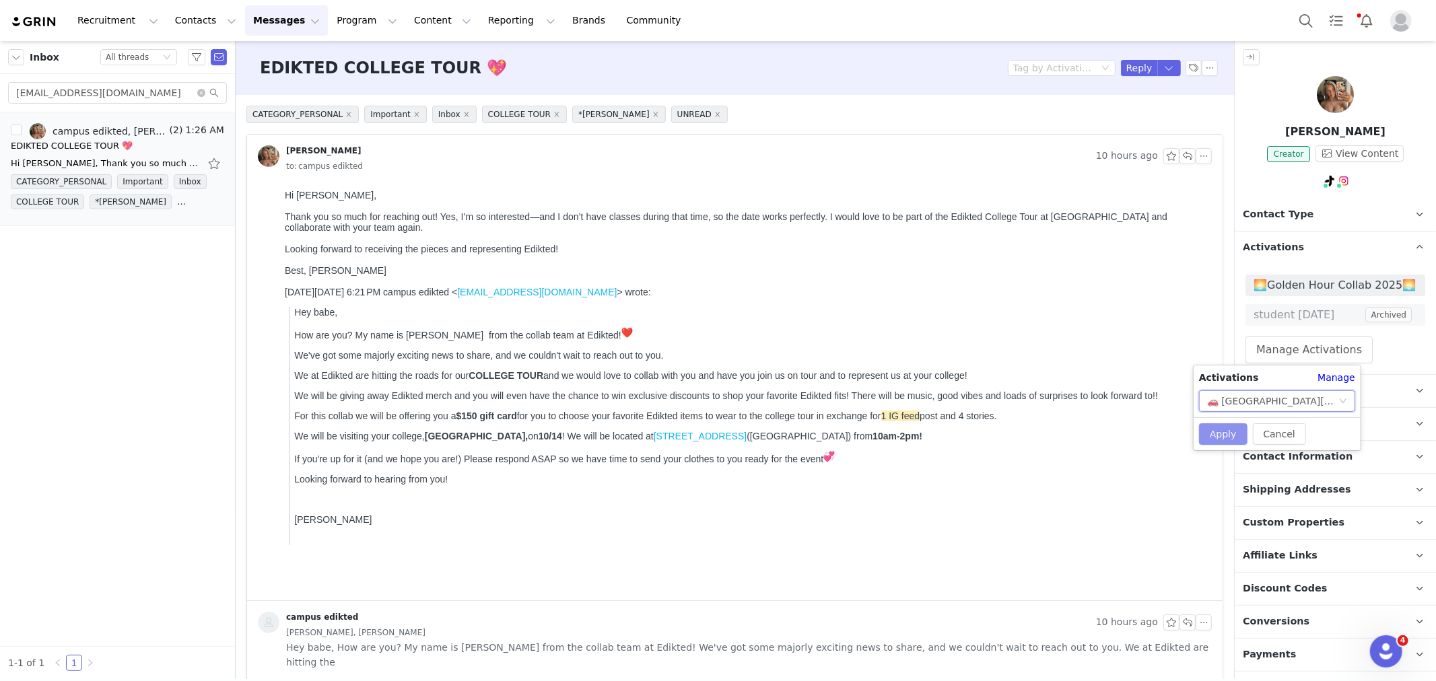
click at [1228, 438] on button "Apply" at bounding box center [1223, 435] width 48 height 22
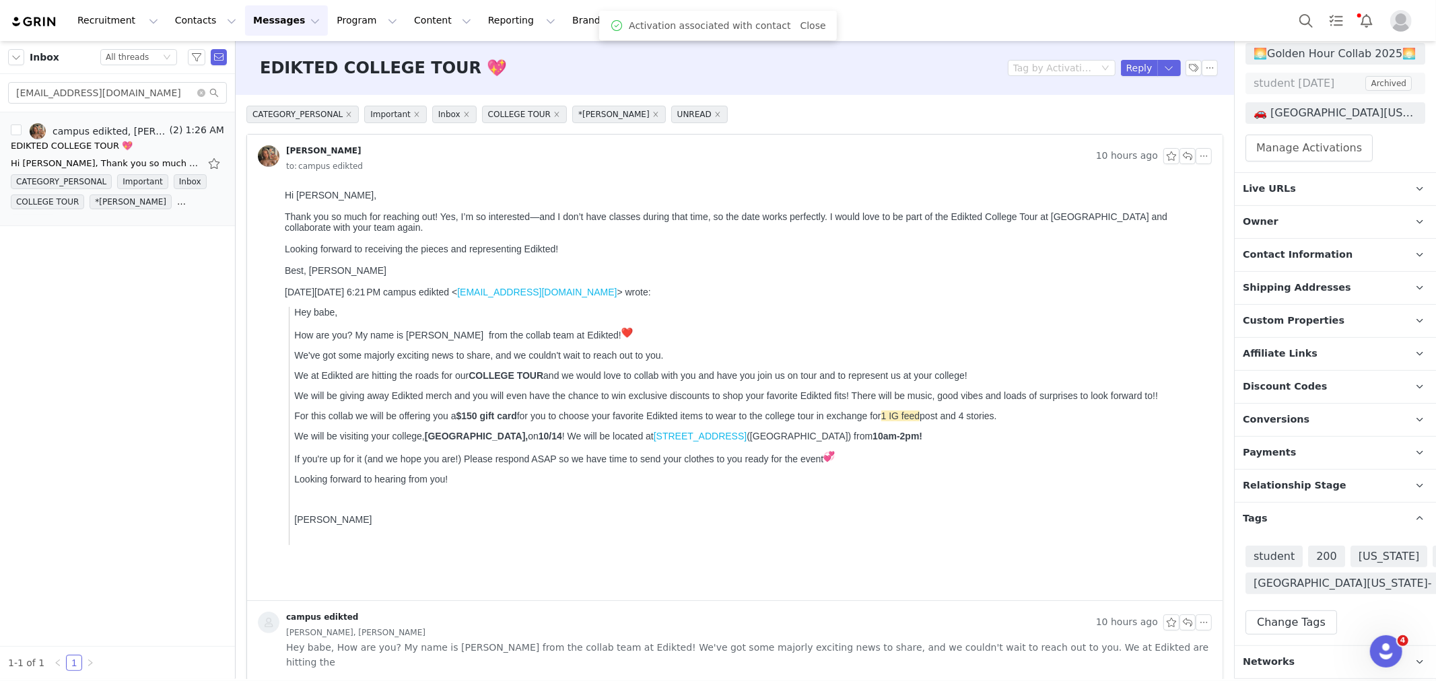
click at [1302, 481] on span "Relationship Stage" at bounding box center [1295, 486] width 104 height 15
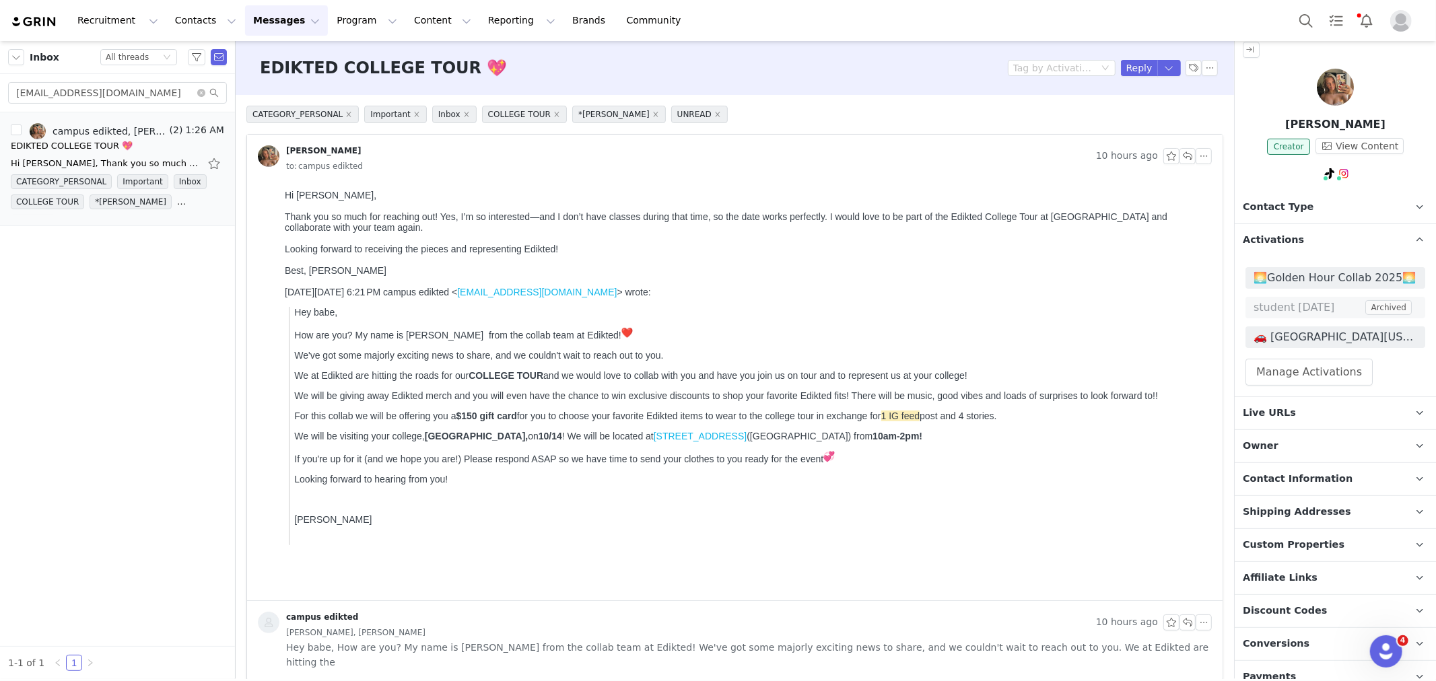
scroll to position [0, 0]
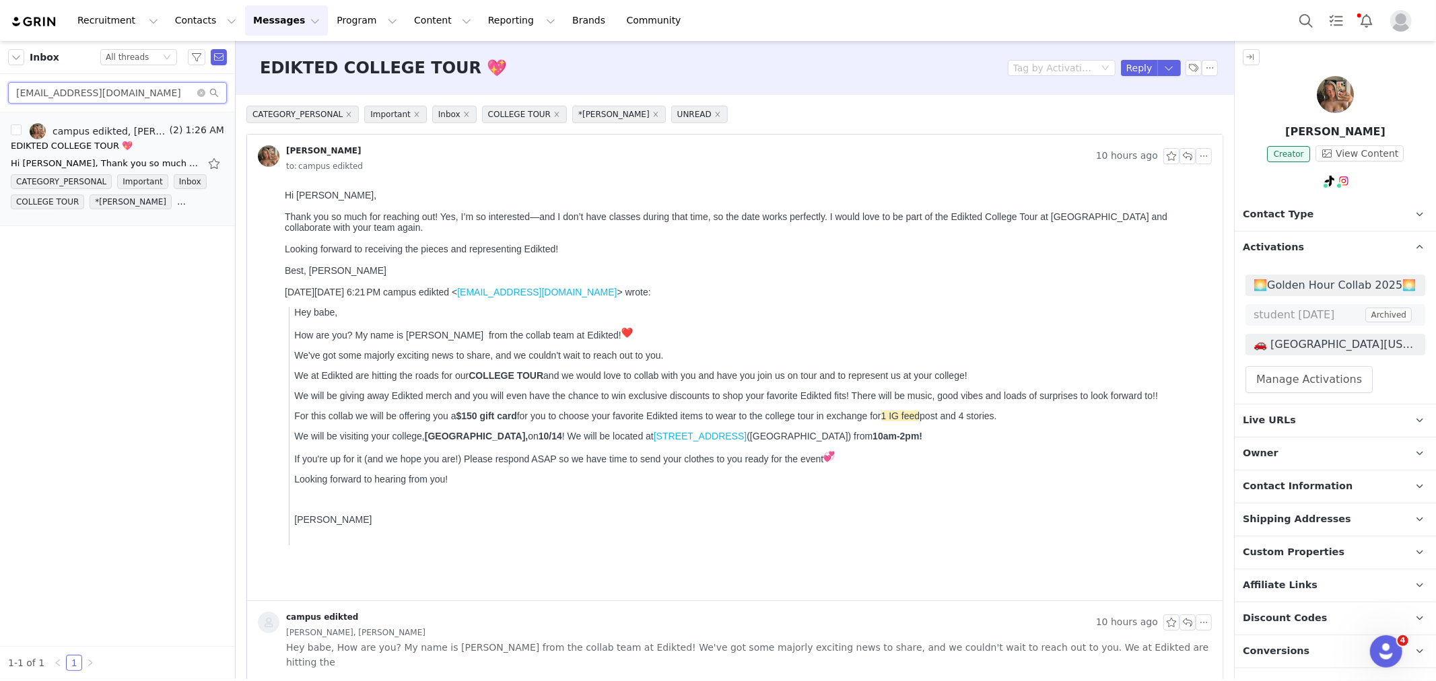
drag, startPoint x: 109, startPoint y: 97, endPoint x: 3, endPoint y: 102, distance: 106.5
click at [7, 102] on div "ellanapolet17@gmail.com" at bounding box center [117, 93] width 235 height 38
paste input "saamot1031@icloud"
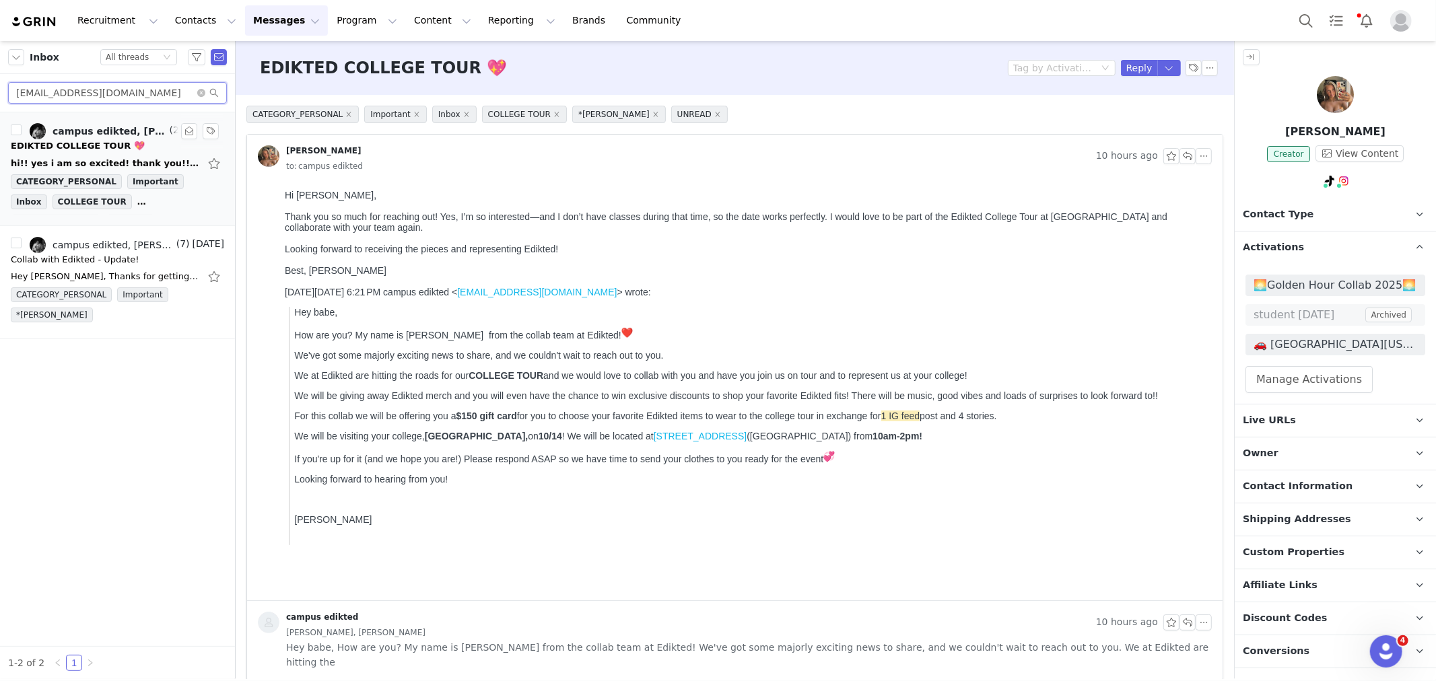
type input "saamot1031@icloud.com"
click at [125, 166] on div "hi!! yes i am so excited! thank you!! Siri On Sep 29, 2025, at 6:22 PM, campus …" at bounding box center [105, 163] width 189 height 13
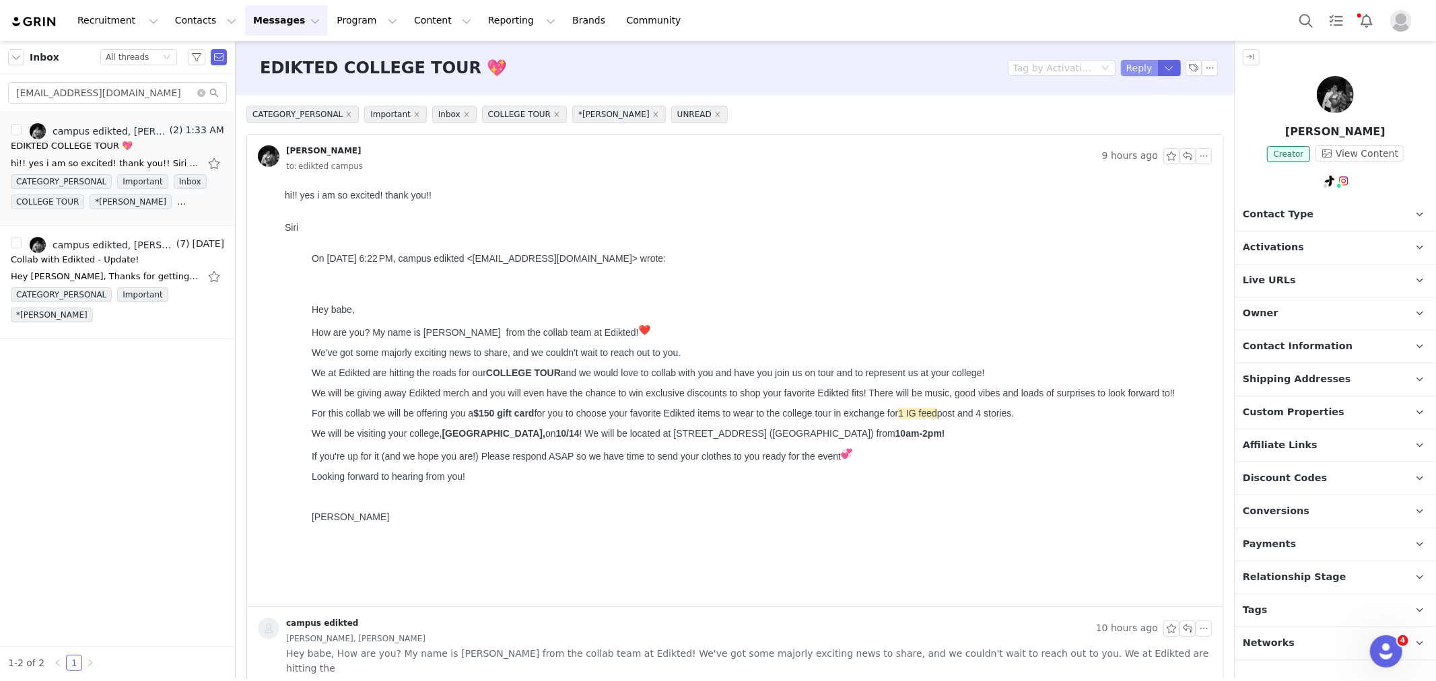
click at [1139, 62] on button "Reply" at bounding box center [1139, 68] width 37 height 16
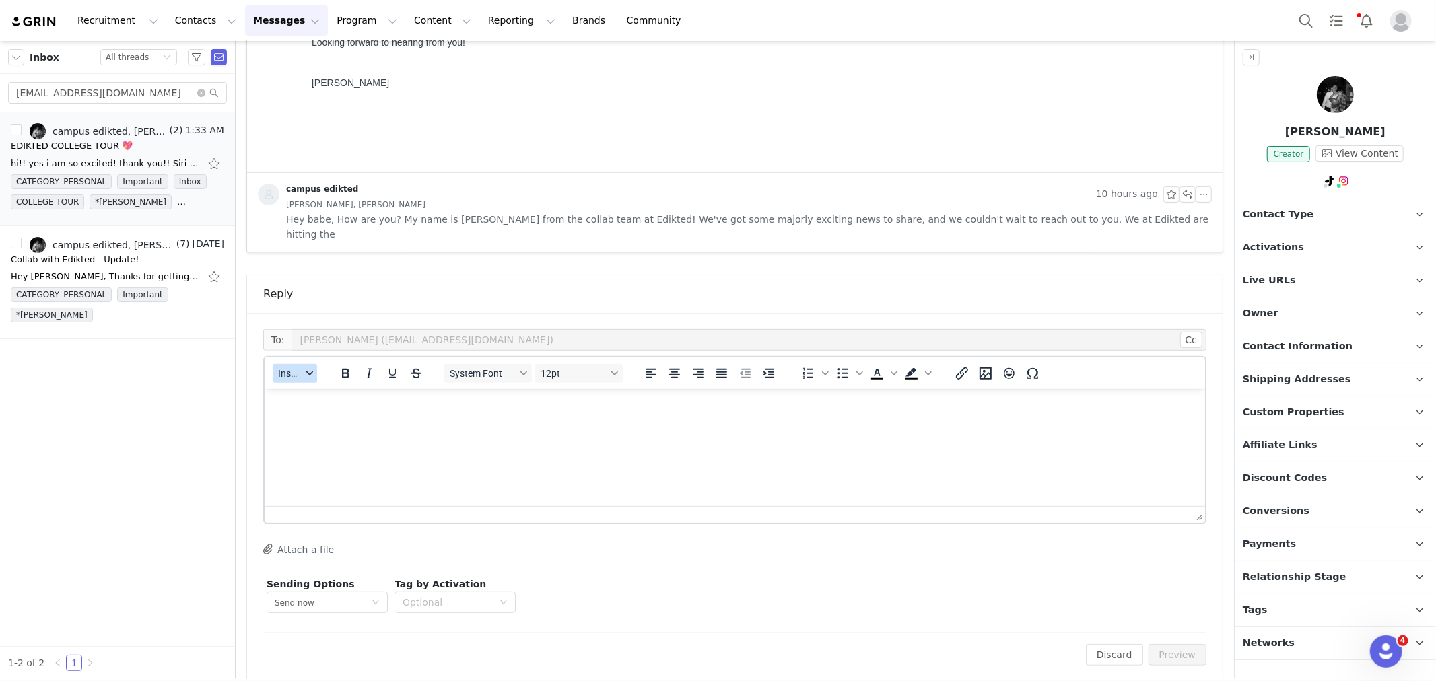
click at [285, 368] on span "Insert" at bounding box center [290, 373] width 24 height 11
click at [299, 384] on div "Insert Template" at bounding box center [343, 382] width 121 height 16
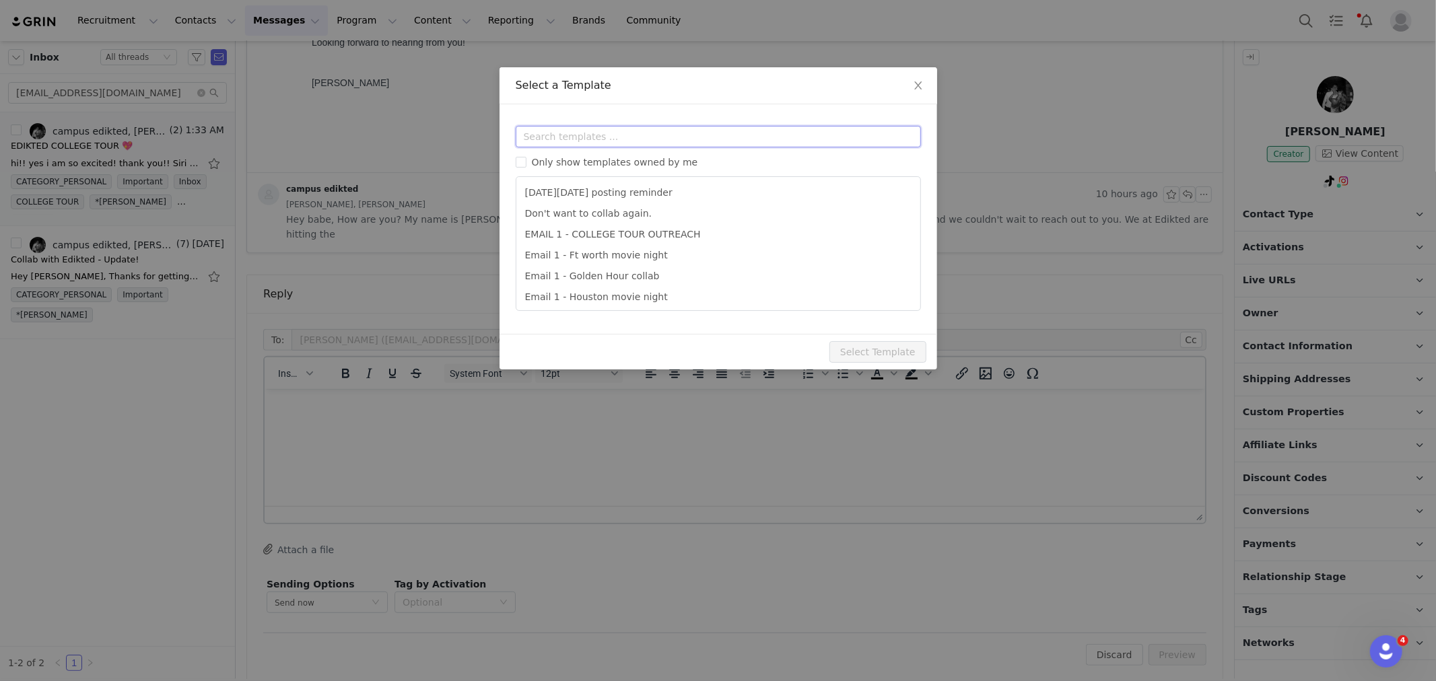
click at [566, 144] on input "text" at bounding box center [718, 137] width 405 height 22
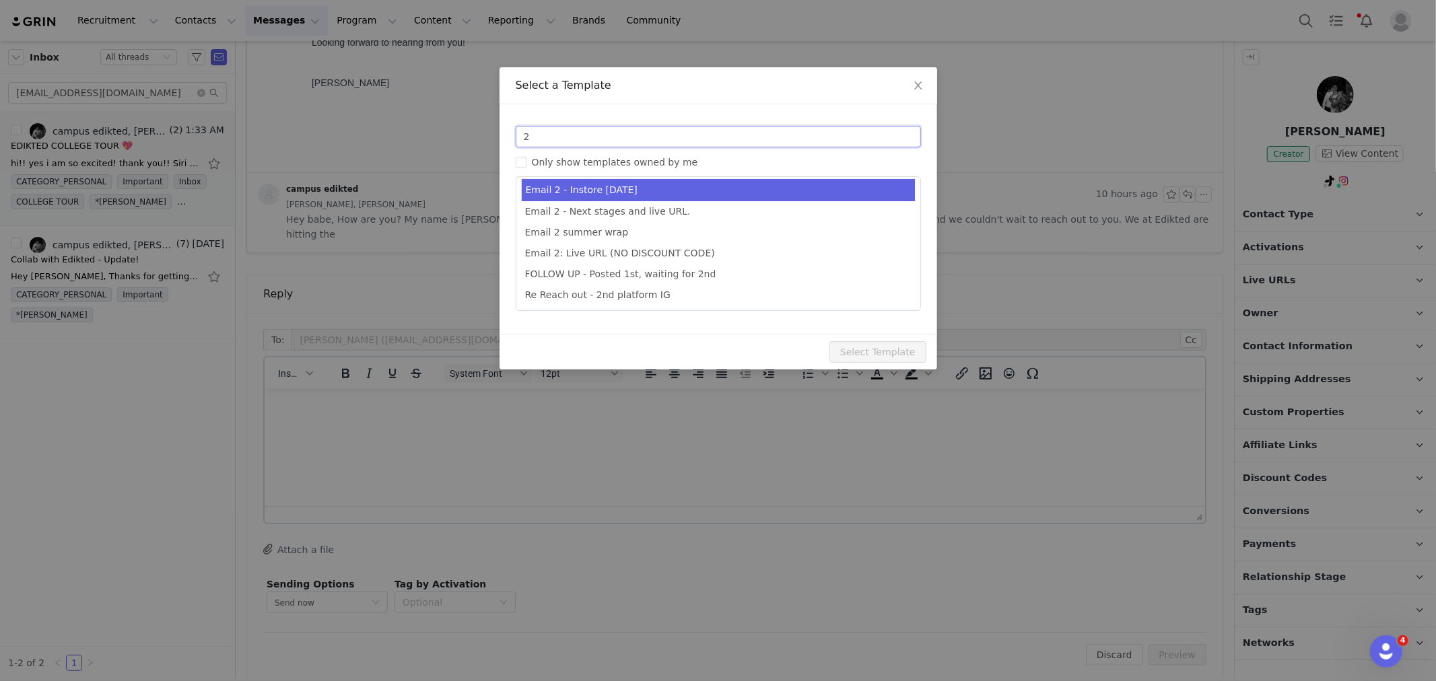
type input "2"
type input "Collab with Edikted"
click at [699, 255] on li "Email 2: Live URL (NO DISCOUNT CODE)" at bounding box center [718, 253] width 393 height 21
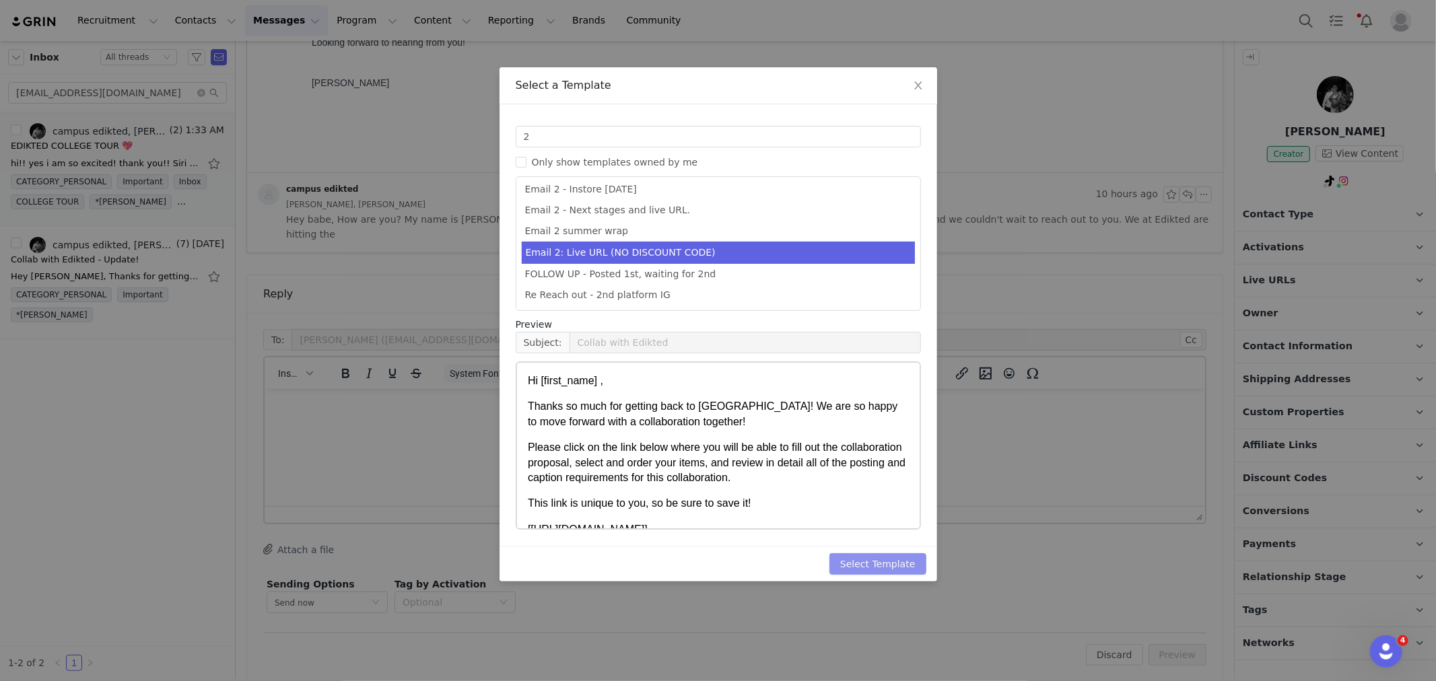
click at [862, 562] on button "Select Template" at bounding box center [878, 564] width 97 height 22
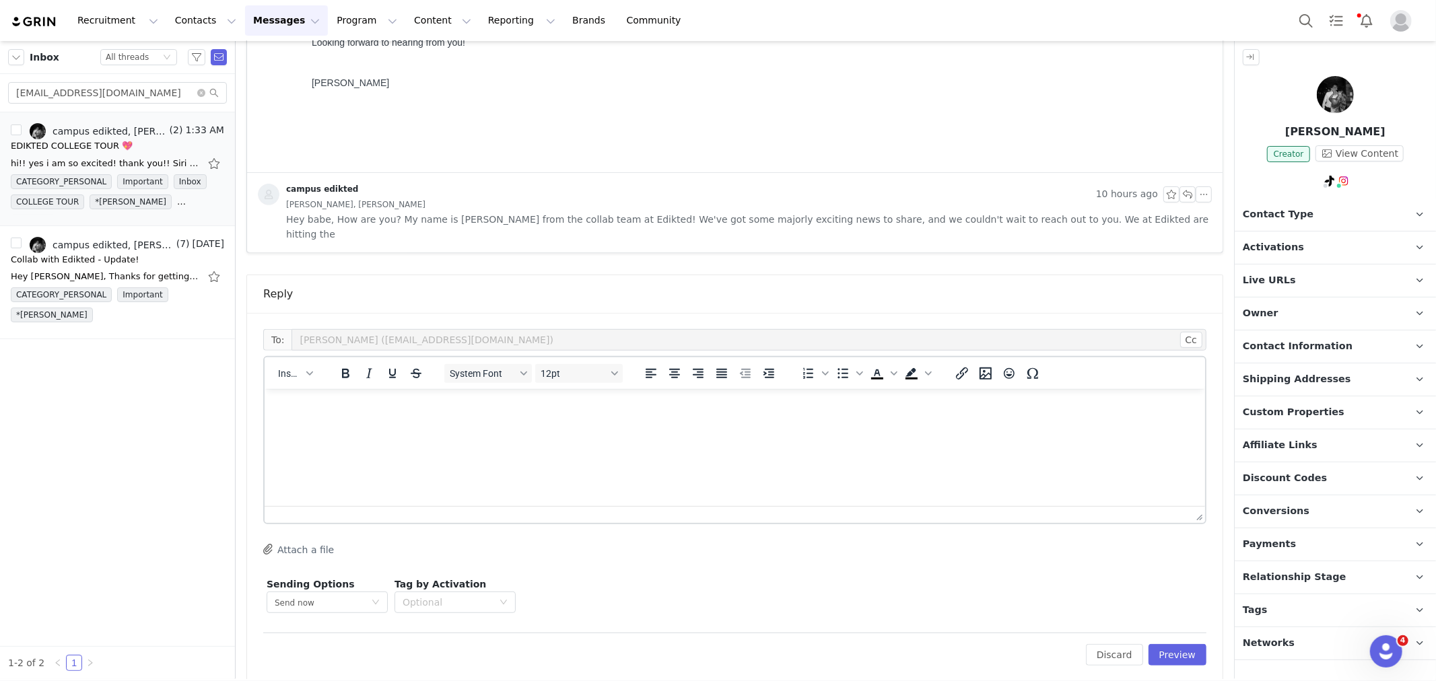
scroll to position [0, 0]
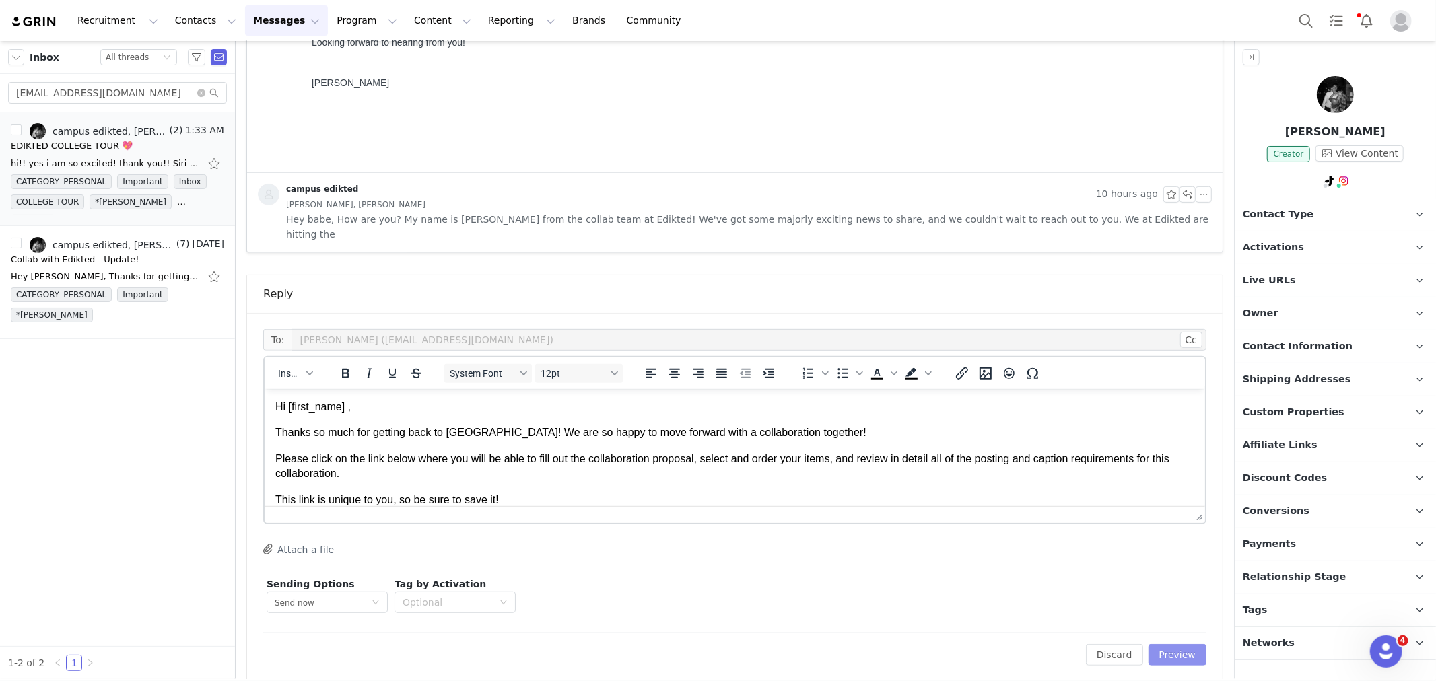
click at [1181, 644] on button "Preview" at bounding box center [1178, 655] width 59 height 22
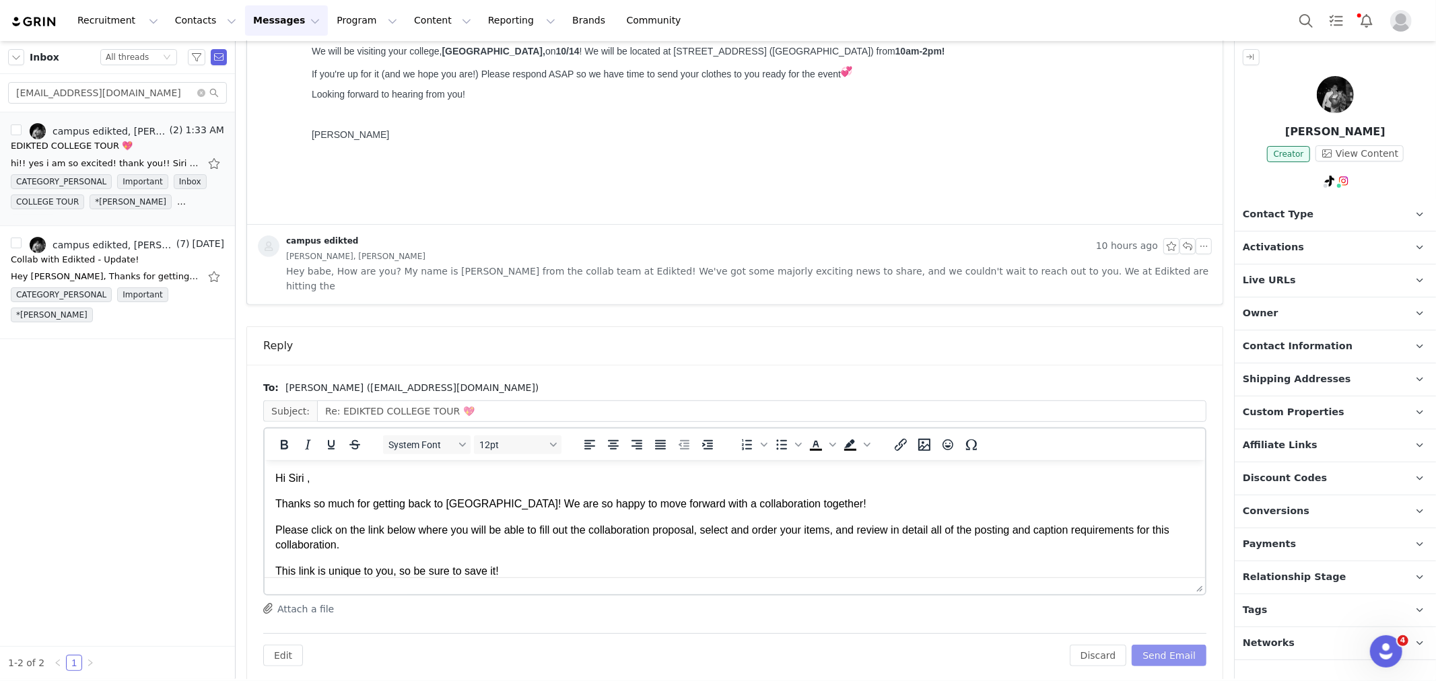
click at [1181, 645] on button "Send Email" at bounding box center [1169, 656] width 75 height 22
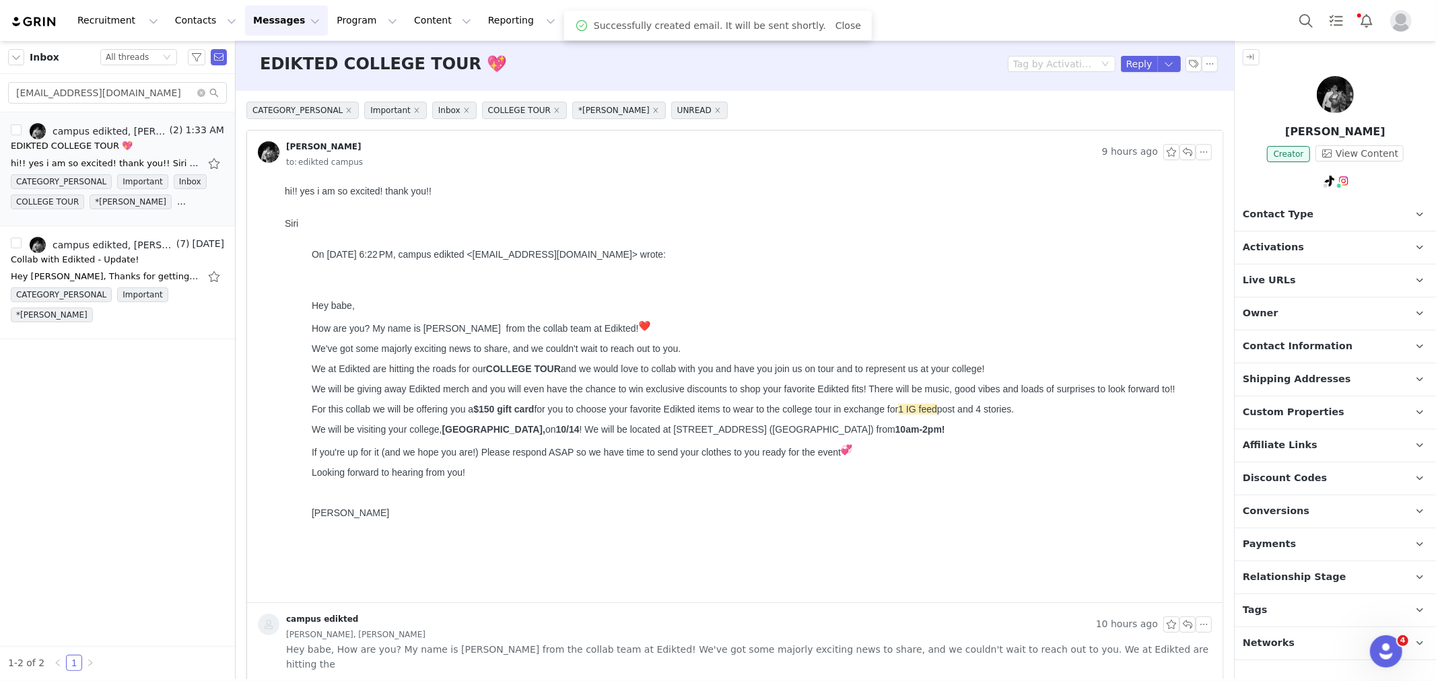
click at [1306, 206] on p "Contact Type Contact type can be Creator, Prospect, Application, or Manager." at bounding box center [1319, 215] width 169 height 32
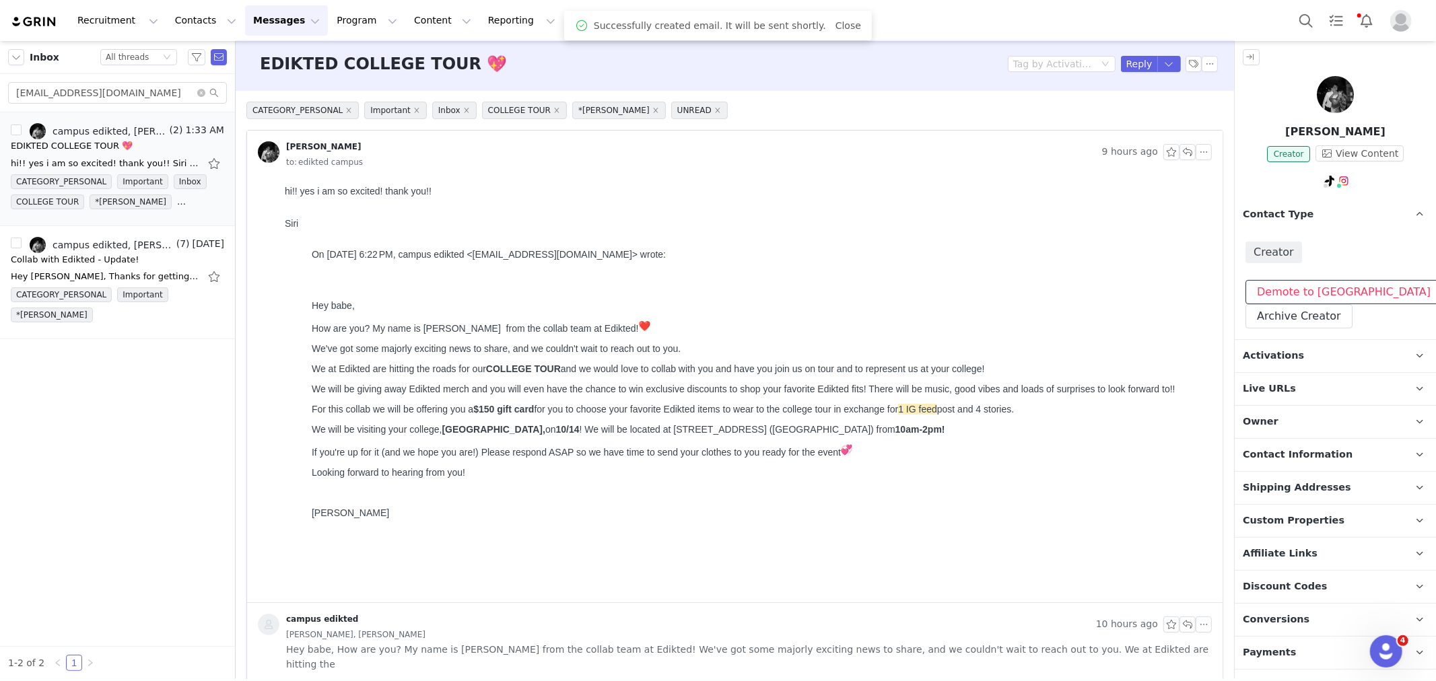
click at [1302, 283] on button "Demote to [GEOGRAPHIC_DATA]" at bounding box center [1344, 292] width 197 height 24
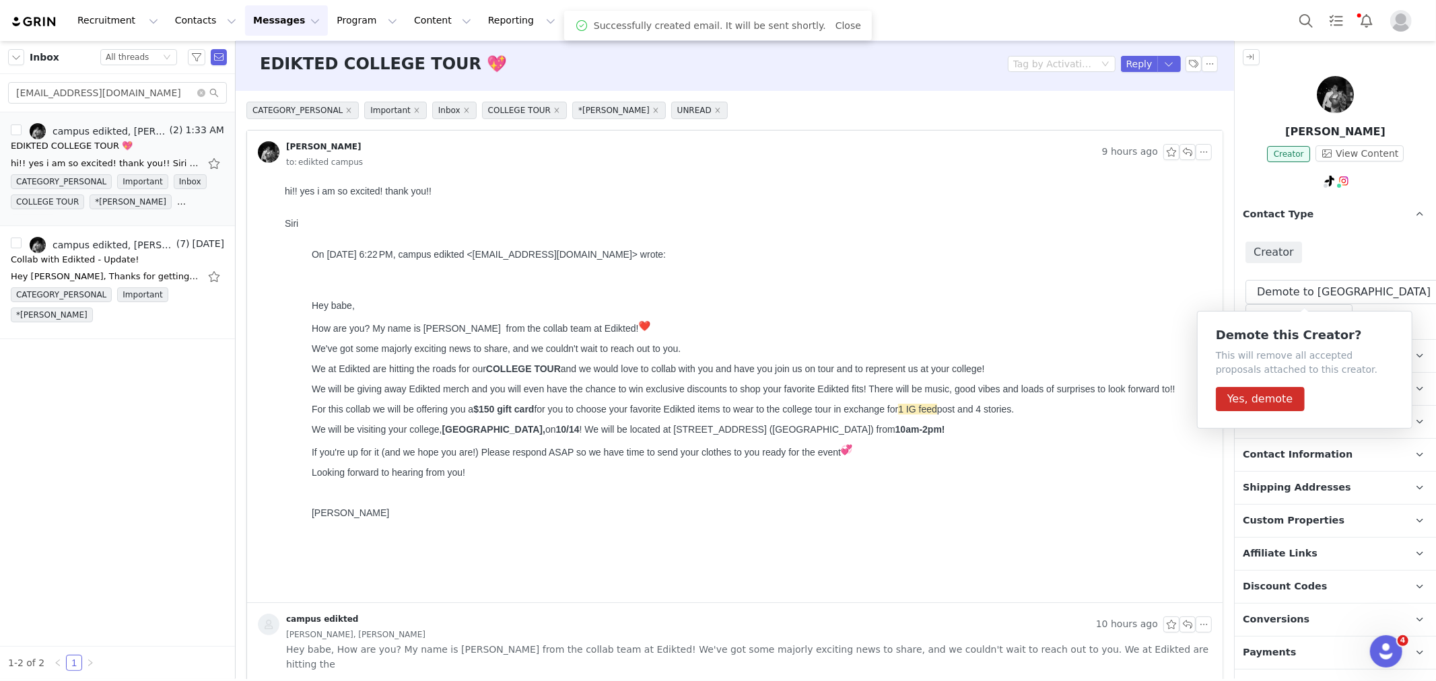
click at [1316, 238] on div "Creator Demote to Prospect Archive this Creator? Important: marking a creator a…" at bounding box center [1335, 285] width 201 height 108
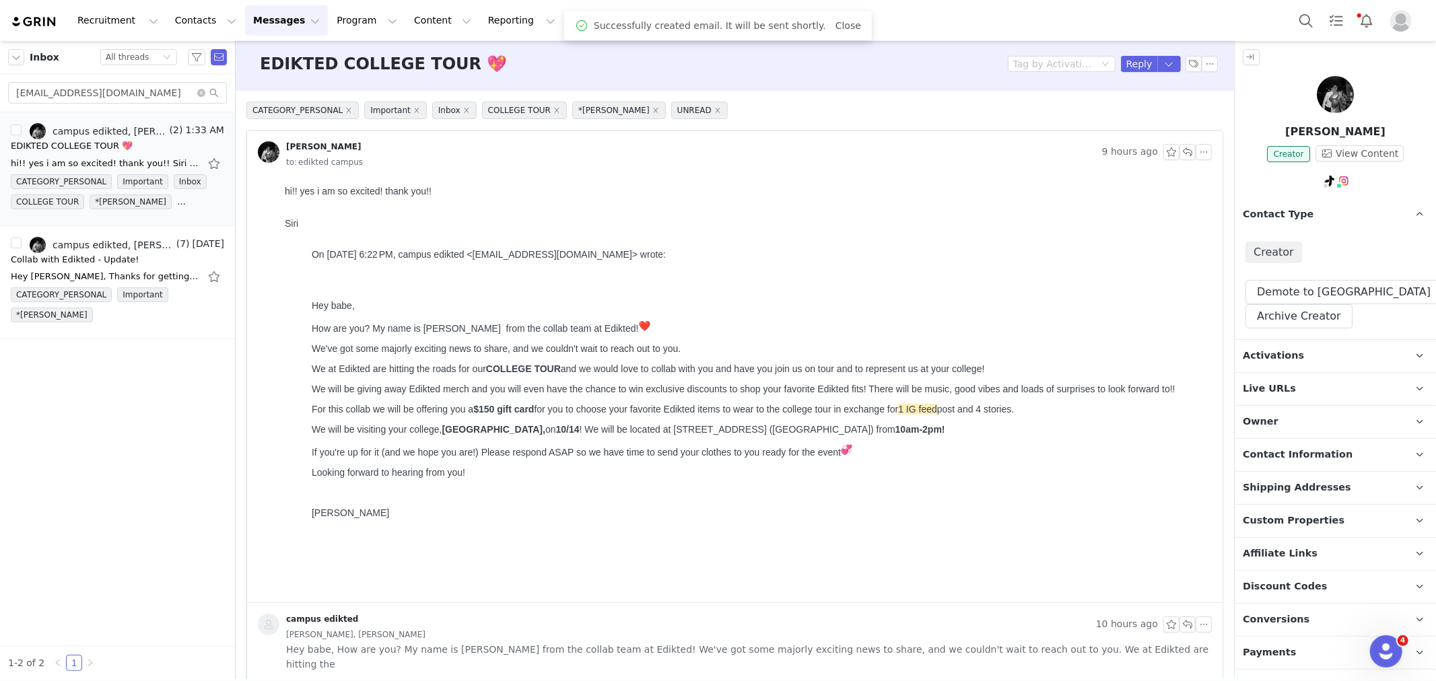
click at [1267, 368] on p "Activations" at bounding box center [1319, 356] width 169 height 32
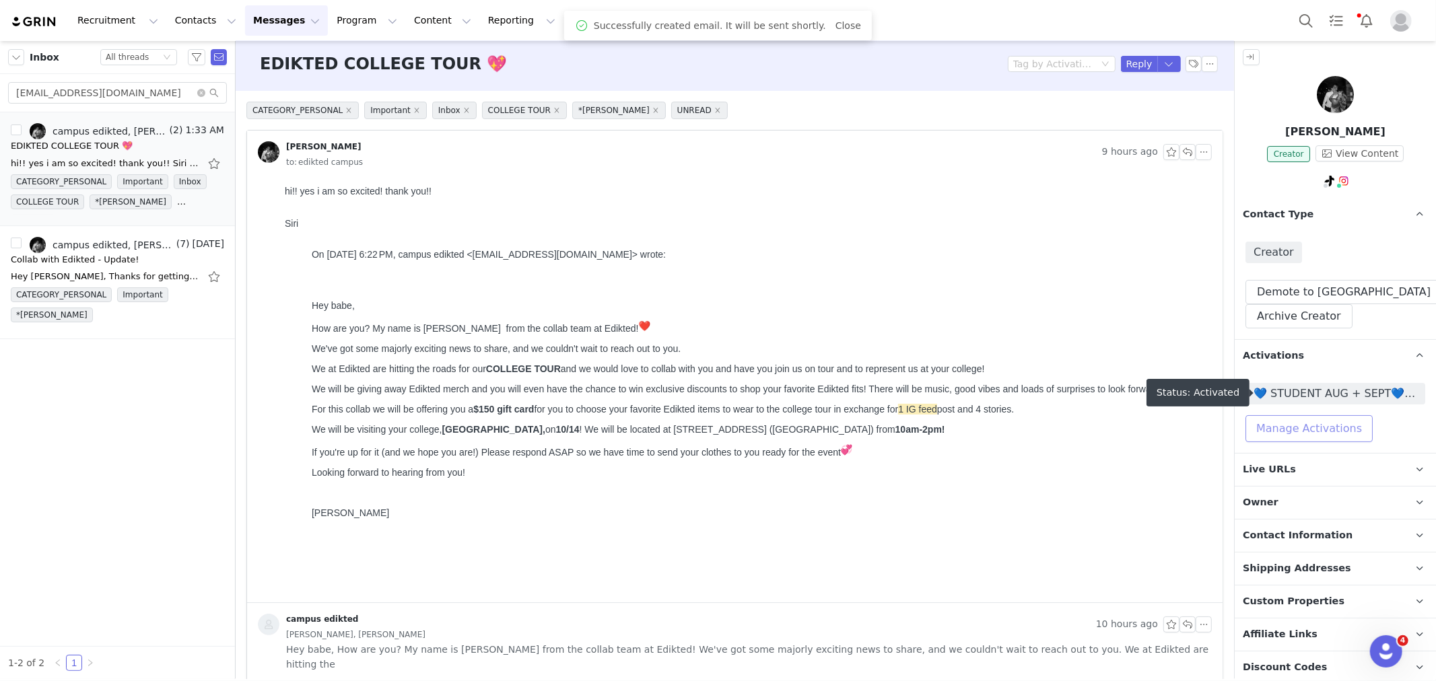
click at [1269, 424] on button "Manage Activations" at bounding box center [1309, 428] width 127 height 27
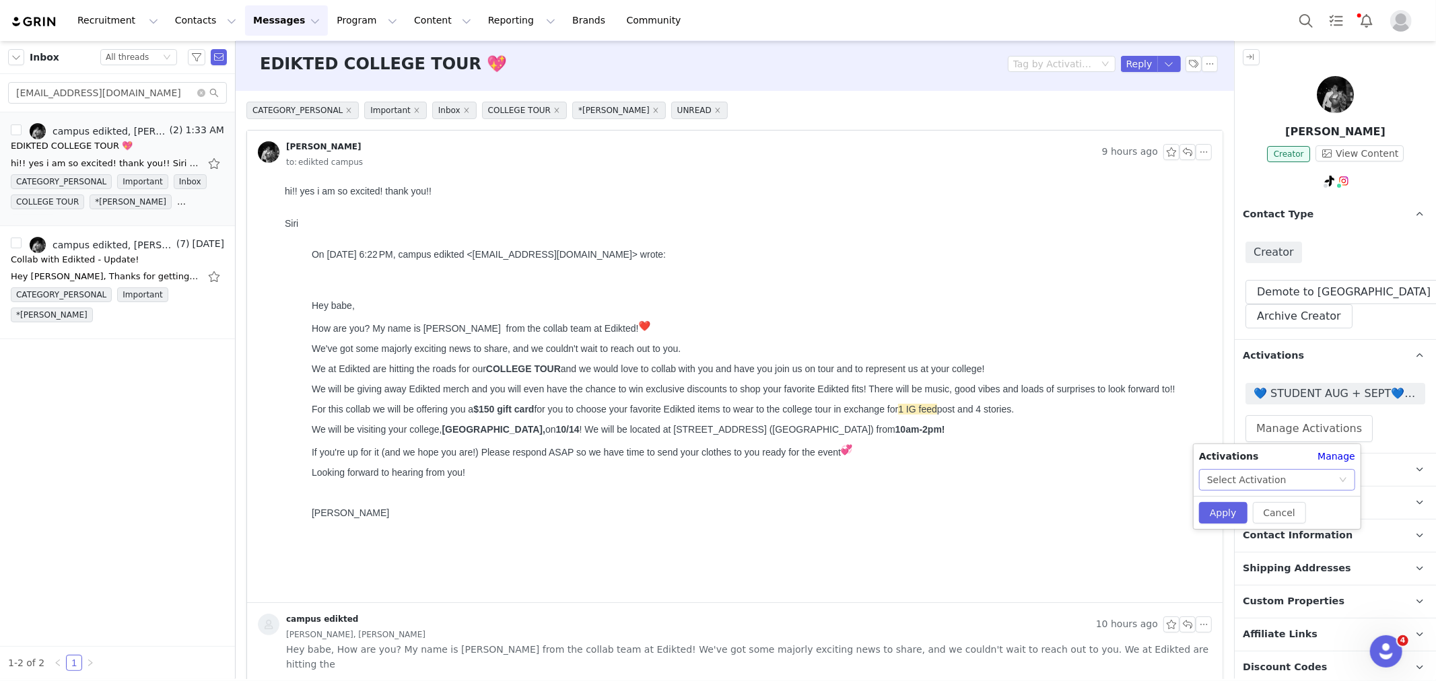
click at [1246, 475] on div "Select Activation" at bounding box center [1246, 480] width 79 height 20
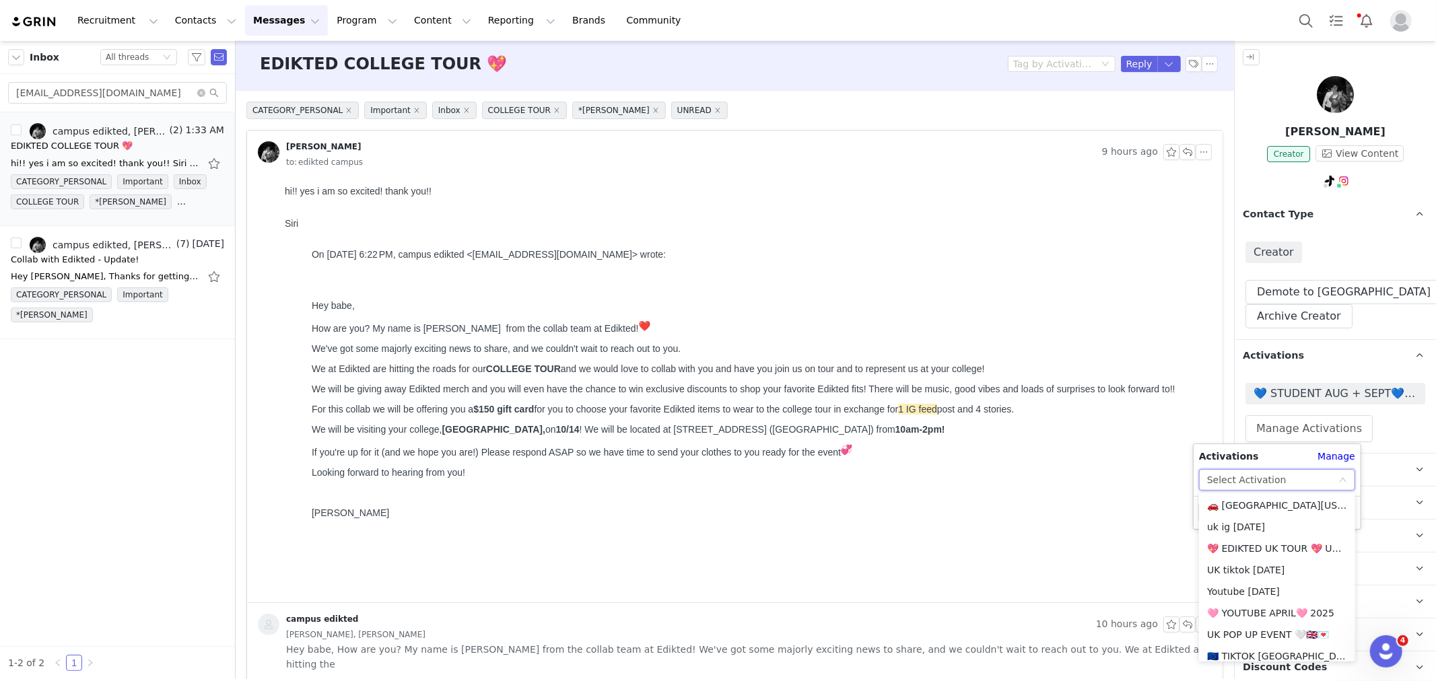
scroll to position [896, 0]
click at [1252, 576] on li "🚗 [GEOGRAPHIC_DATA][US_STATE] - COLLEGE TOUR 🚗" at bounding box center [1277, 581] width 156 height 22
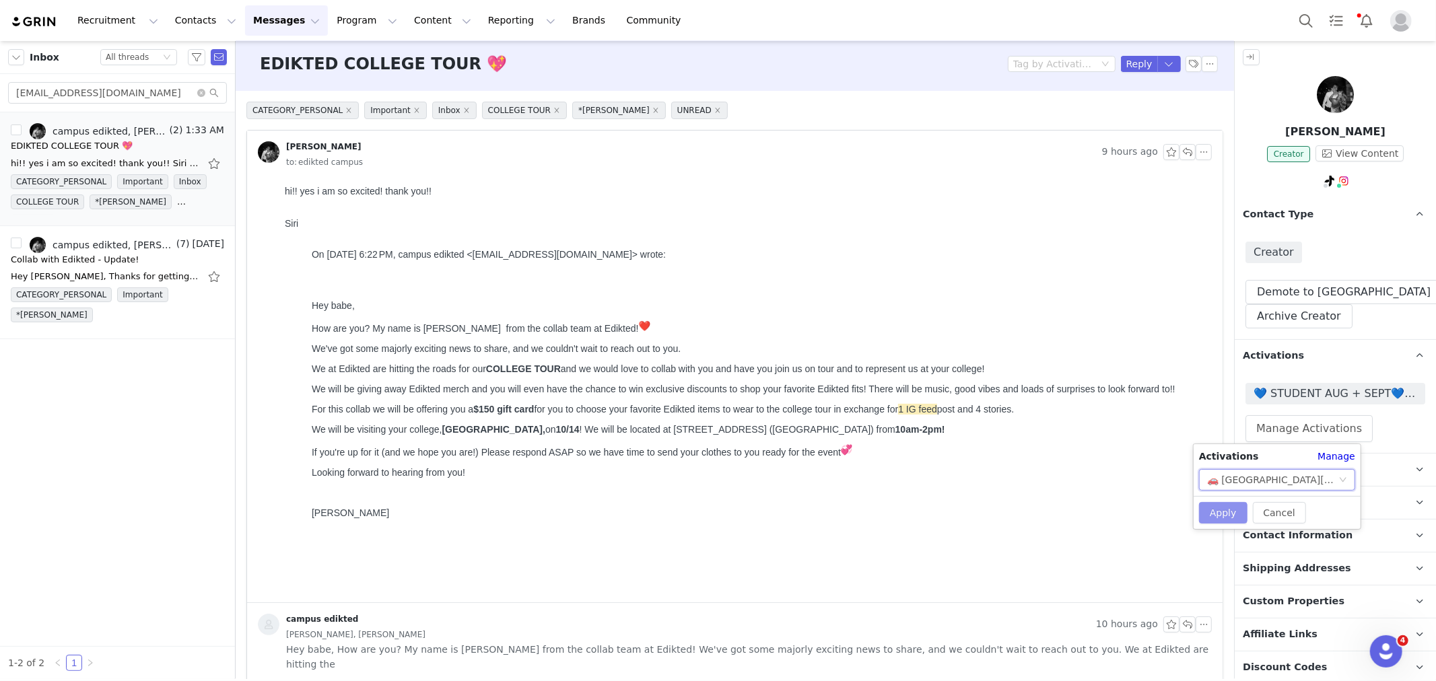
click at [1224, 518] on button "Apply" at bounding box center [1223, 513] width 48 height 22
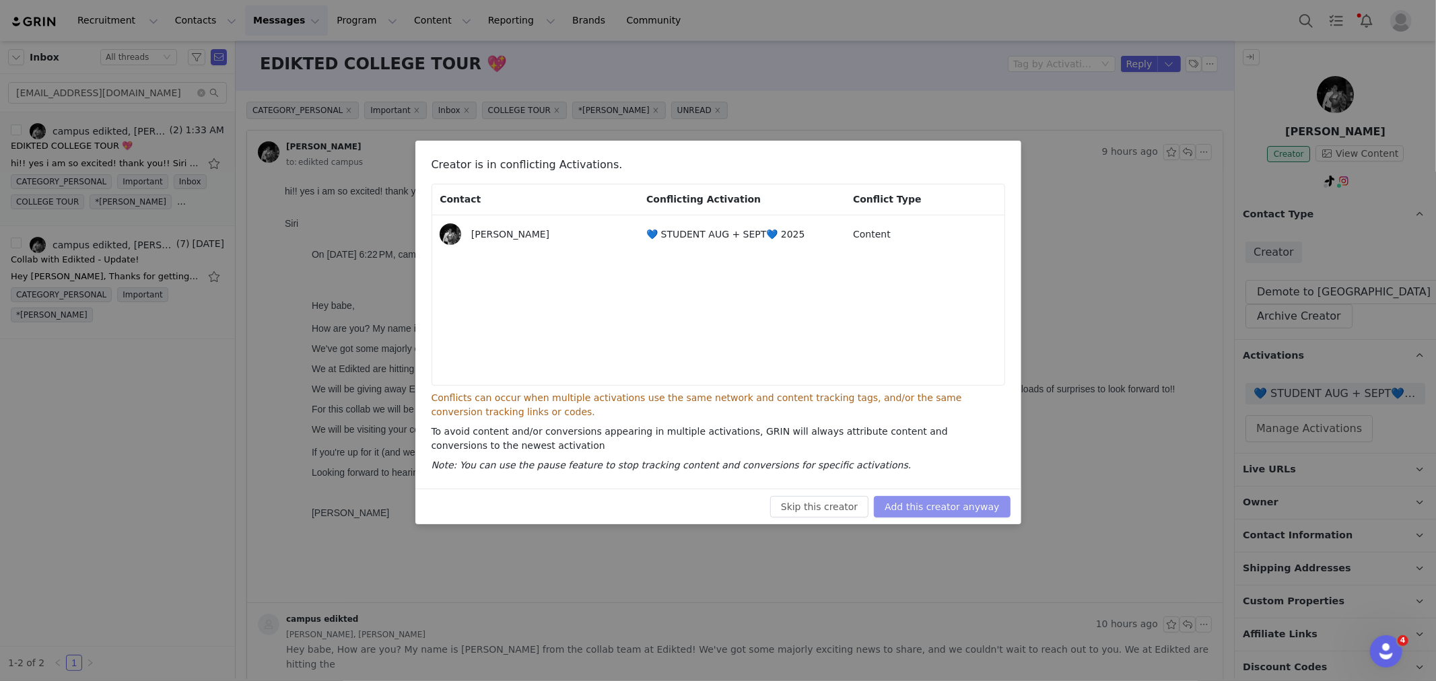
click at [974, 512] on button "Add this creator anyway" at bounding box center [942, 507] width 136 height 22
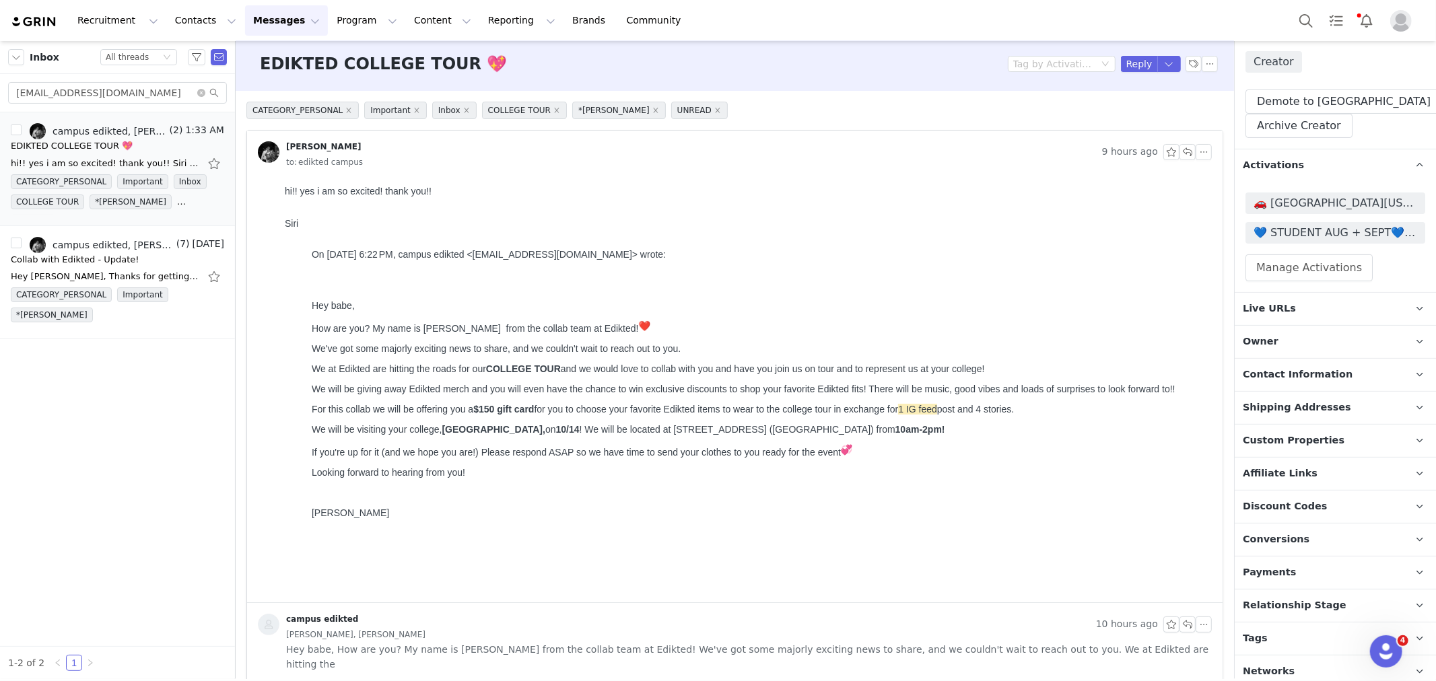
scroll to position [199, 0]
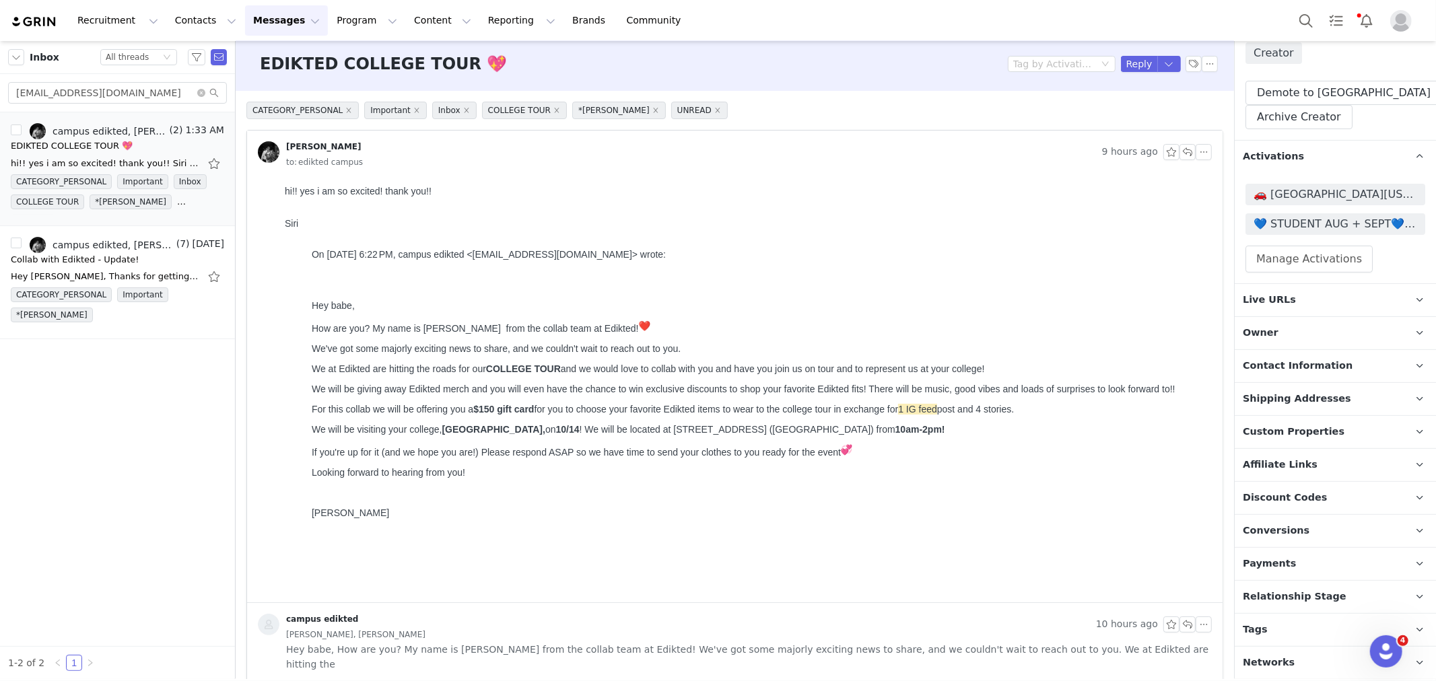
click at [1322, 591] on span "Relationship Stage" at bounding box center [1295, 597] width 104 height 15
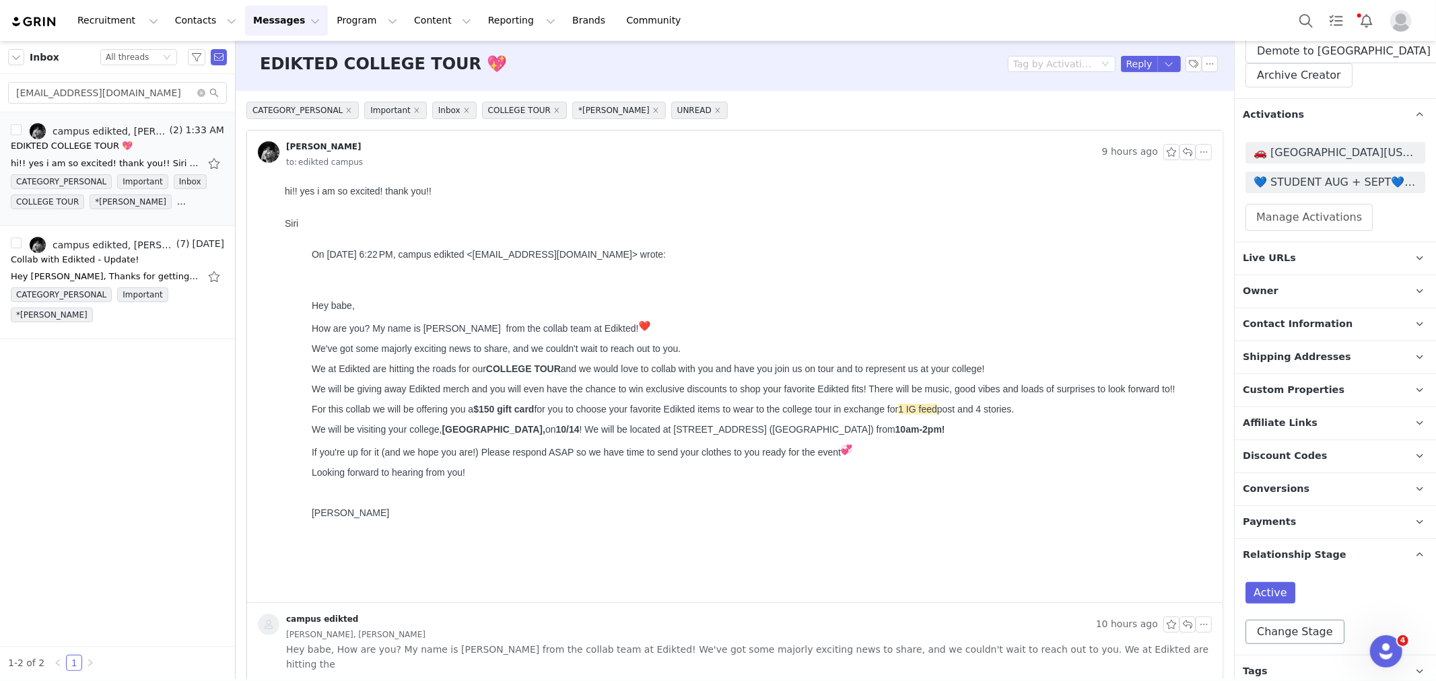
scroll to position [283, 0]
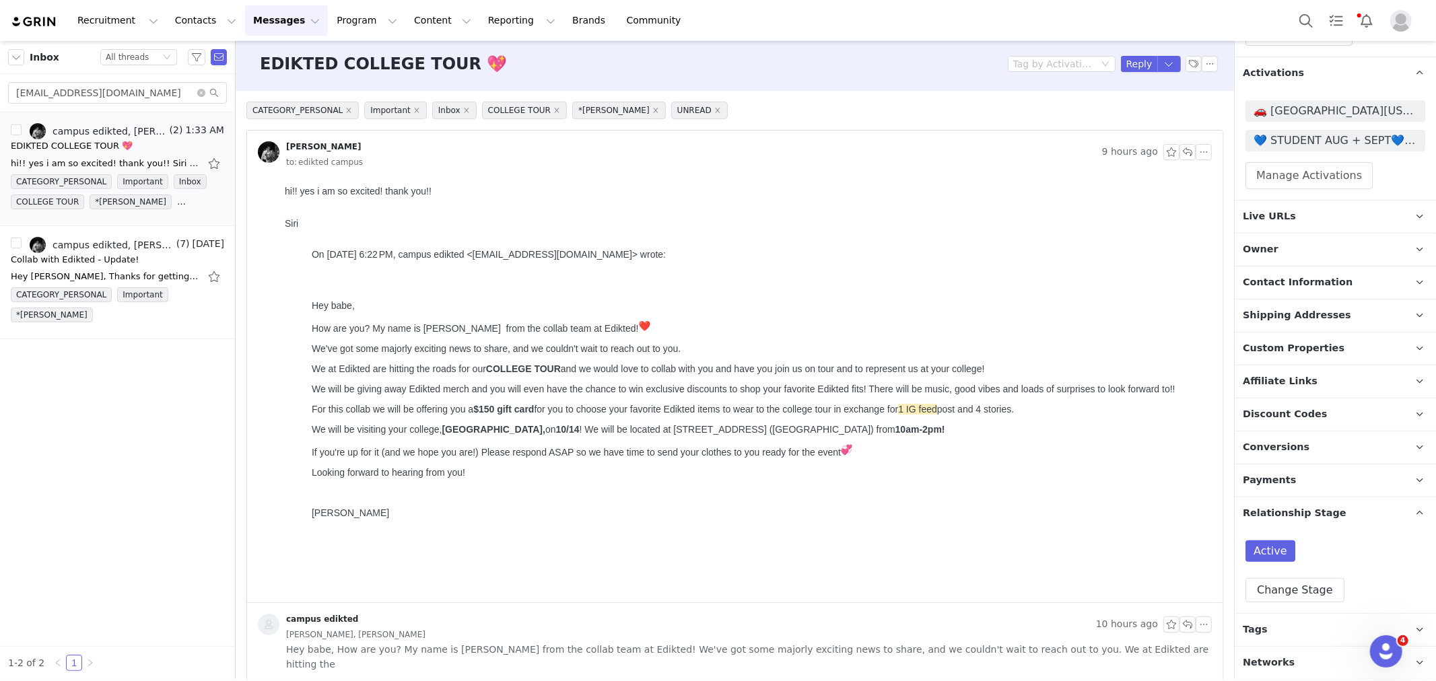
click at [1287, 634] on p "Tags Keep track of your contacts by assigning them tags. You can then filter yo…" at bounding box center [1319, 630] width 169 height 32
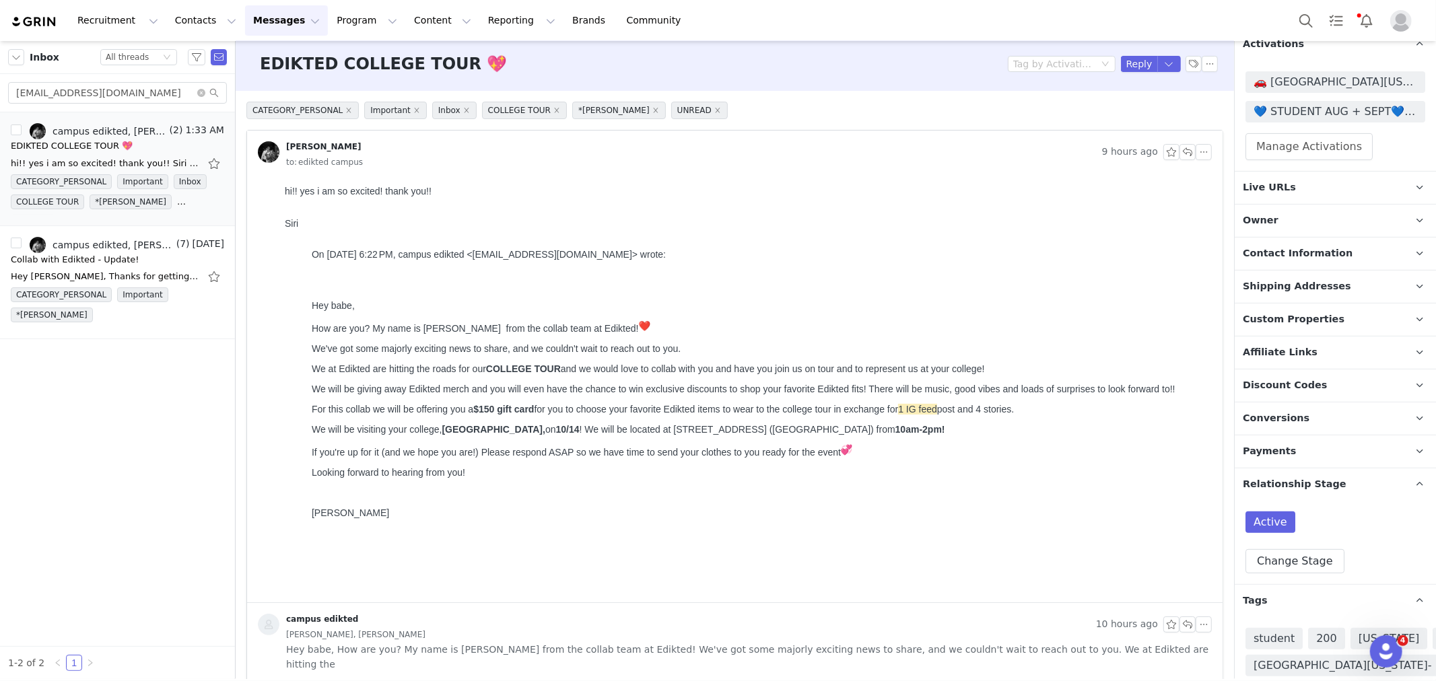
scroll to position [281, 0]
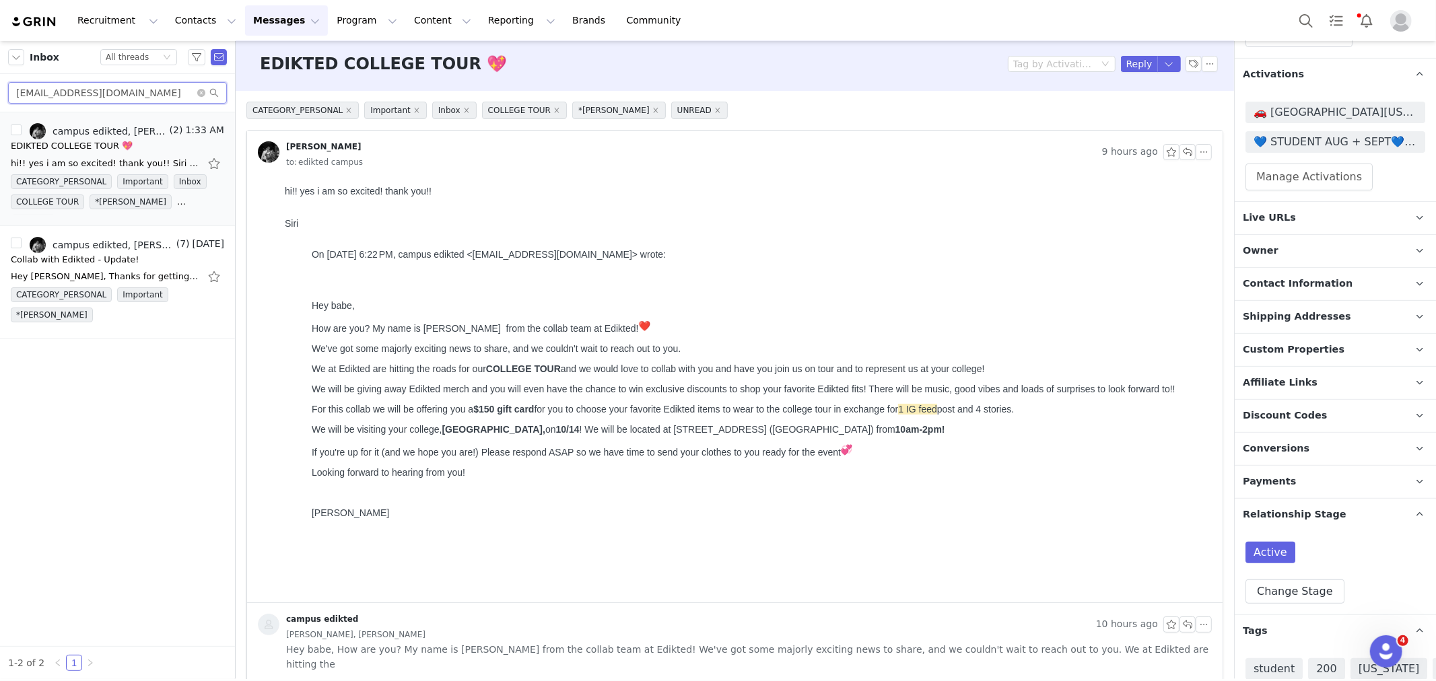
drag, startPoint x: 164, startPoint y: 95, endPoint x: 0, endPoint y: 76, distance: 164.7
click at [0, 79] on div "saamot1031@icloud.com" at bounding box center [117, 93] width 235 height 38
paste input "nofly"
type input "snofly@icloud.com"
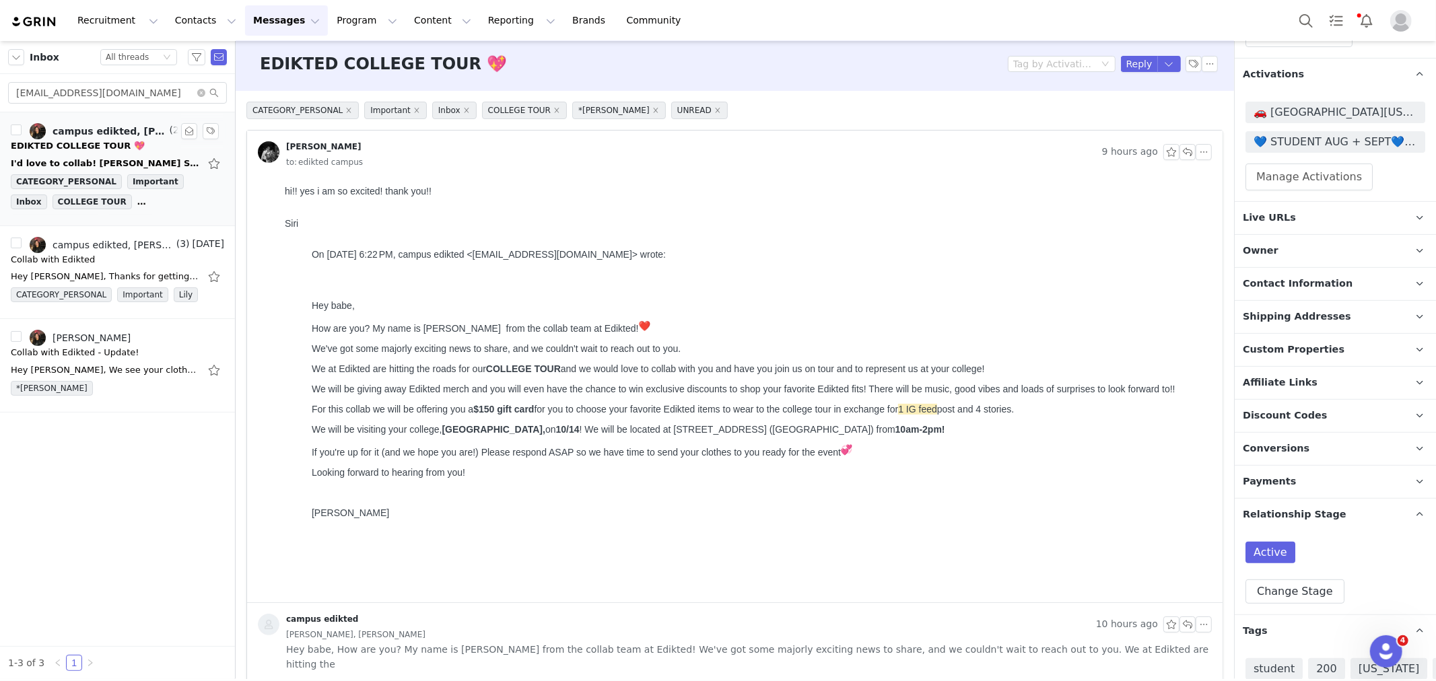
click at [75, 166] on div "I'd love to collab! Sophie Golding Sent from my iPhone On Sep 29, 2025, at 6:20…" at bounding box center [105, 163] width 189 height 13
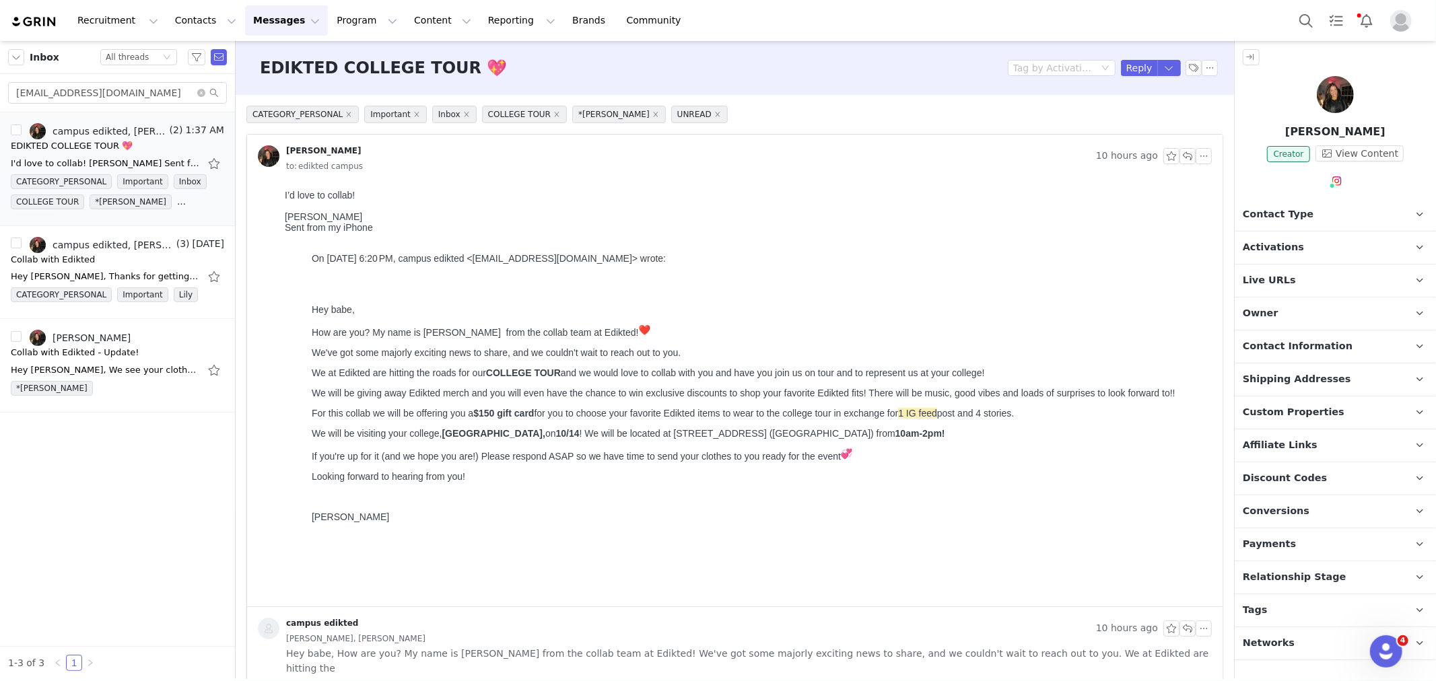
scroll to position [0, 0]
click at [1127, 69] on button "Reply" at bounding box center [1139, 68] width 37 height 16
click at [116, 143] on div "EDIKTED COLLEGE TOUR 💖" at bounding box center [72, 145] width 122 height 13
click at [1137, 69] on button "Reply" at bounding box center [1139, 68] width 37 height 16
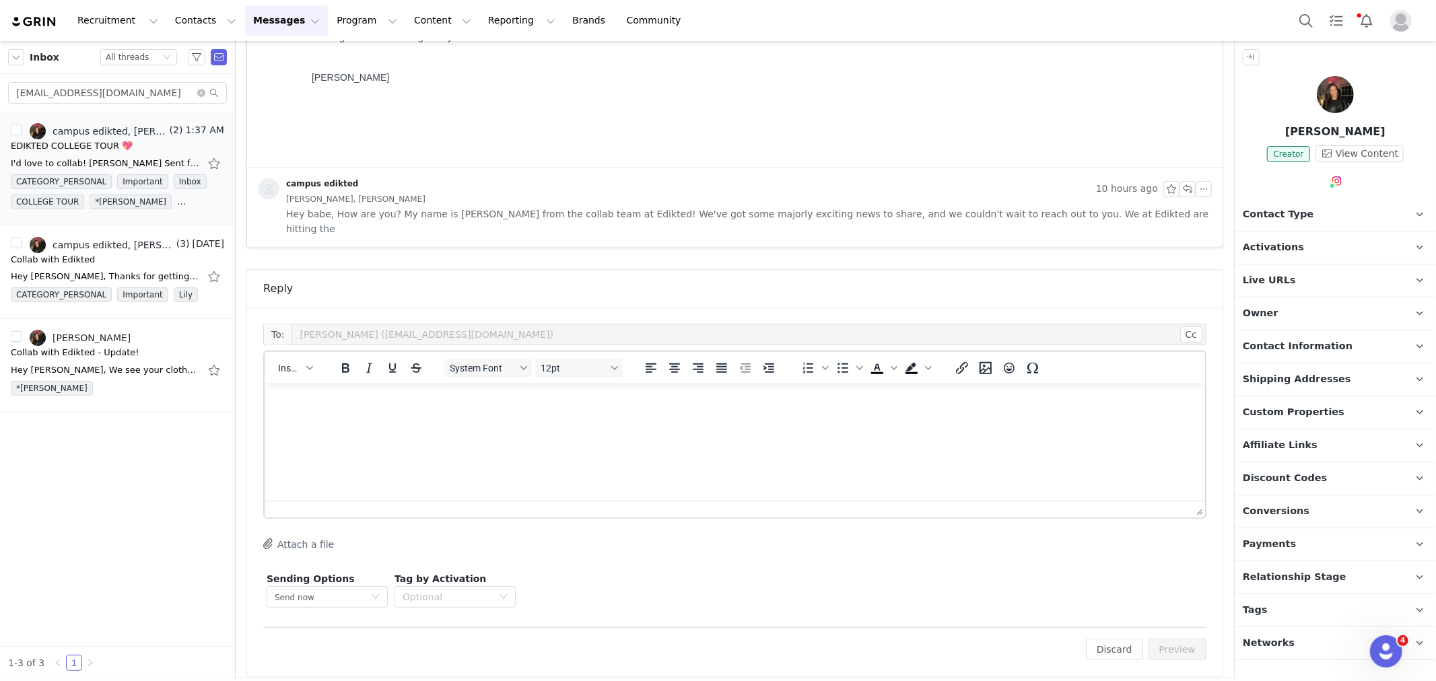
scroll to position [434, 0]
click at [302, 364] on button "Insert" at bounding box center [295, 373] width 44 height 19
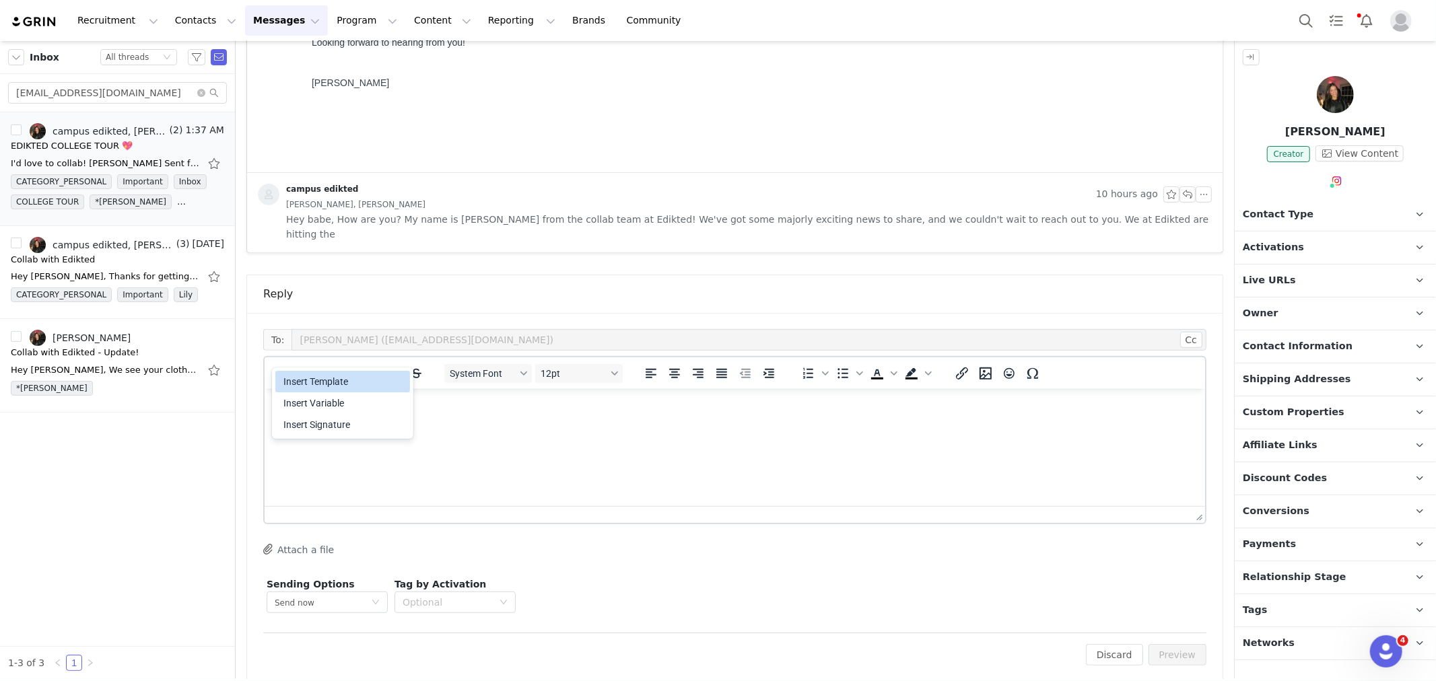
click at [312, 374] on div "Insert Template" at bounding box center [343, 382] width 121 height 16
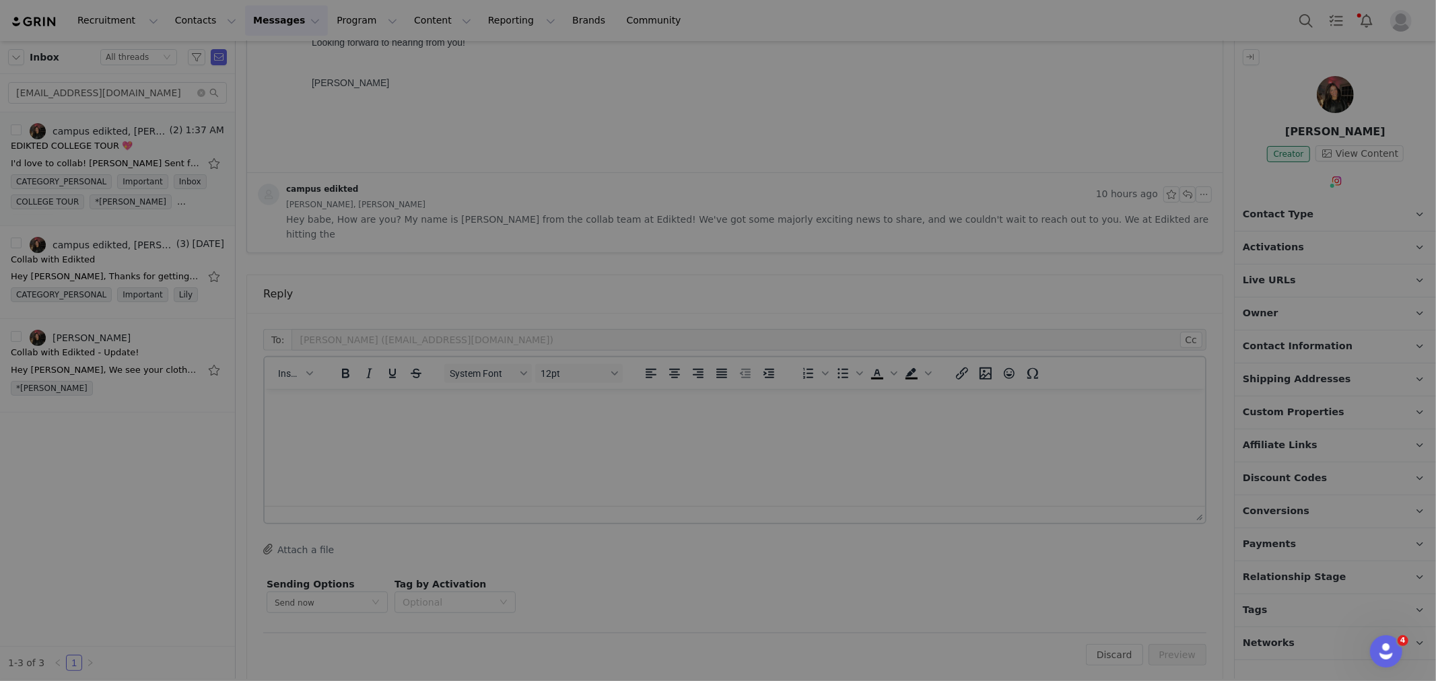
scroll to position [0, 0]
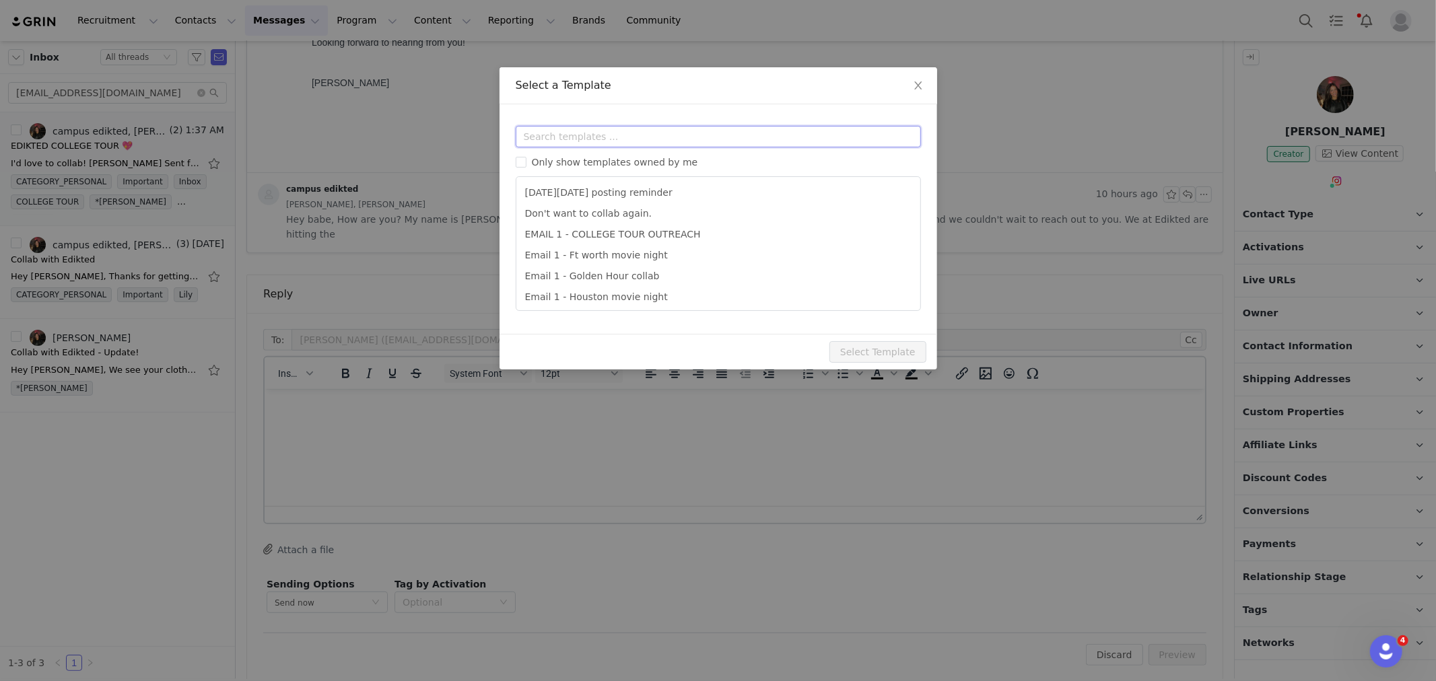
click at [564, 132] on input "text" at bounding box center [718, 137] width 405 height 22
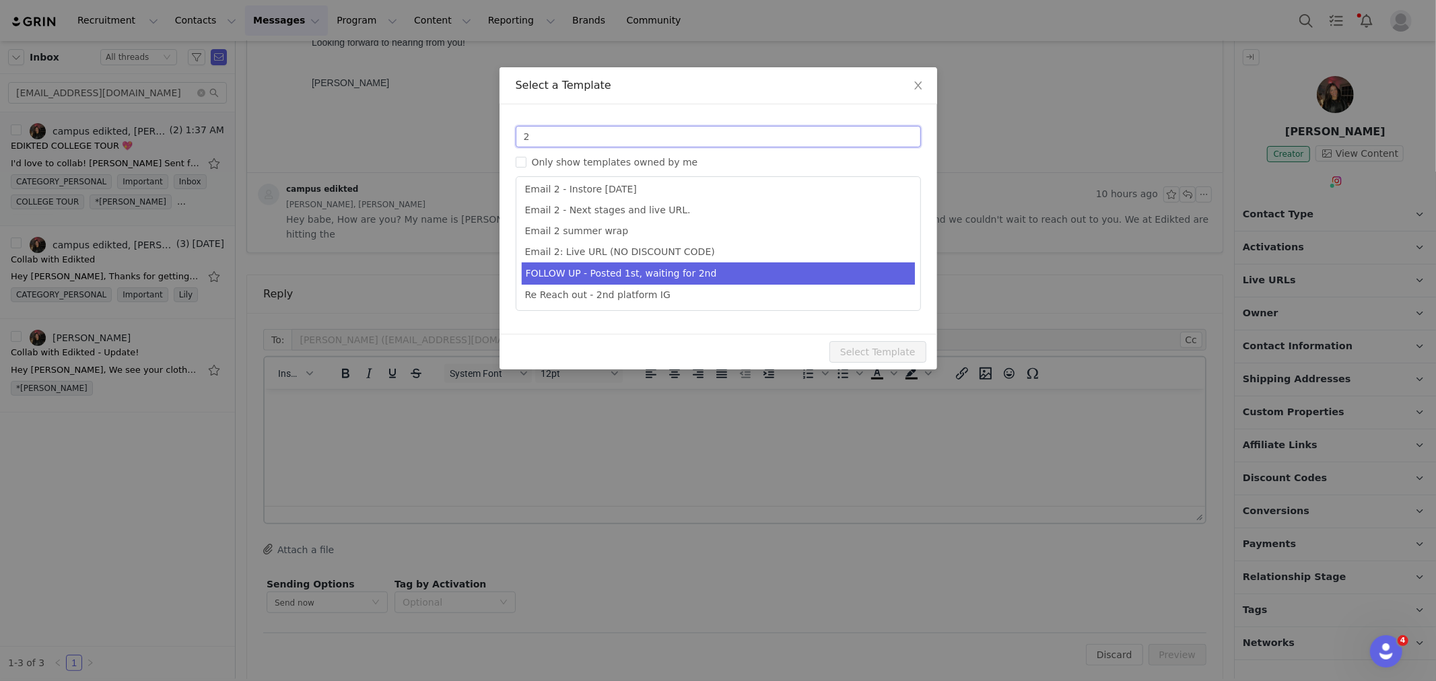
type input "2"
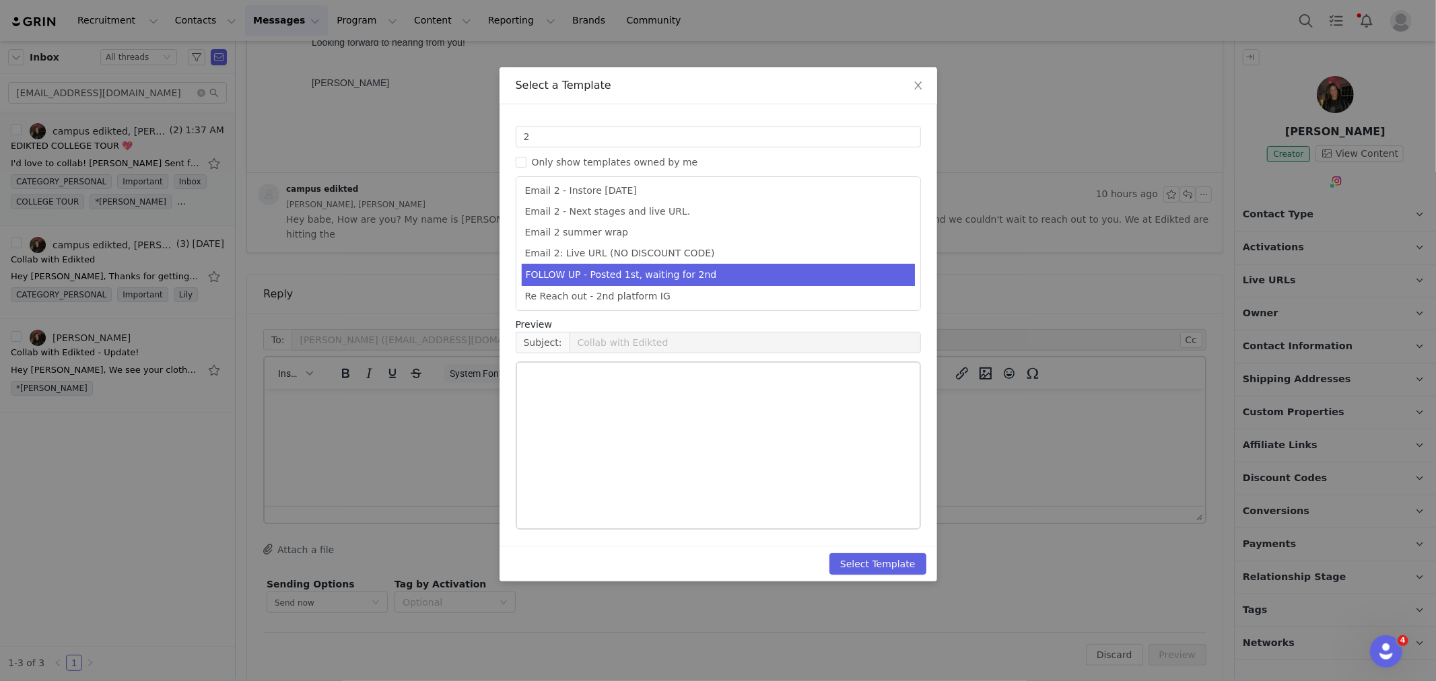
click at [628, 265] on li "FOLLOW UP - Posted 1st, waiting for 2nd" at bounding box center [718, 275] width 393 height 22
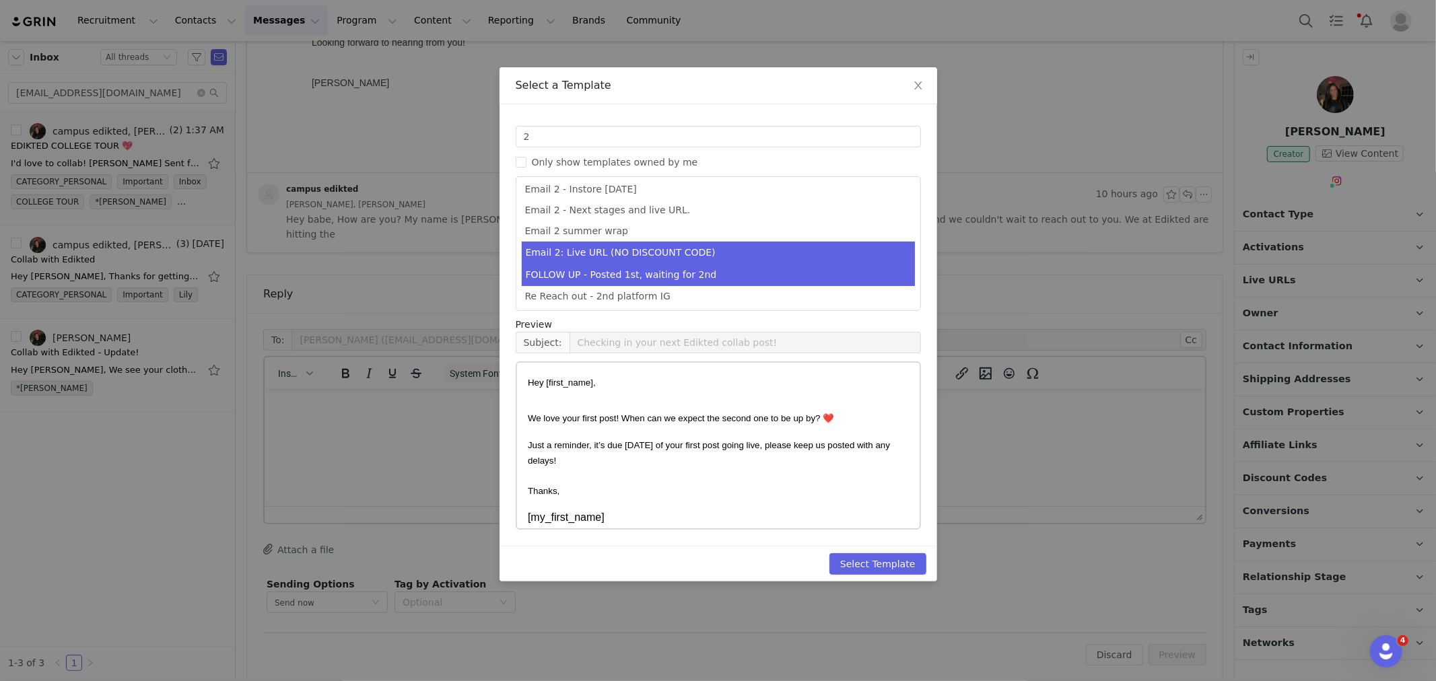
click at [633, 258] on li "Email 2: Live URL (NO DISCOUNT CODE)" at bounding box center [718, 253] width 393 height 22
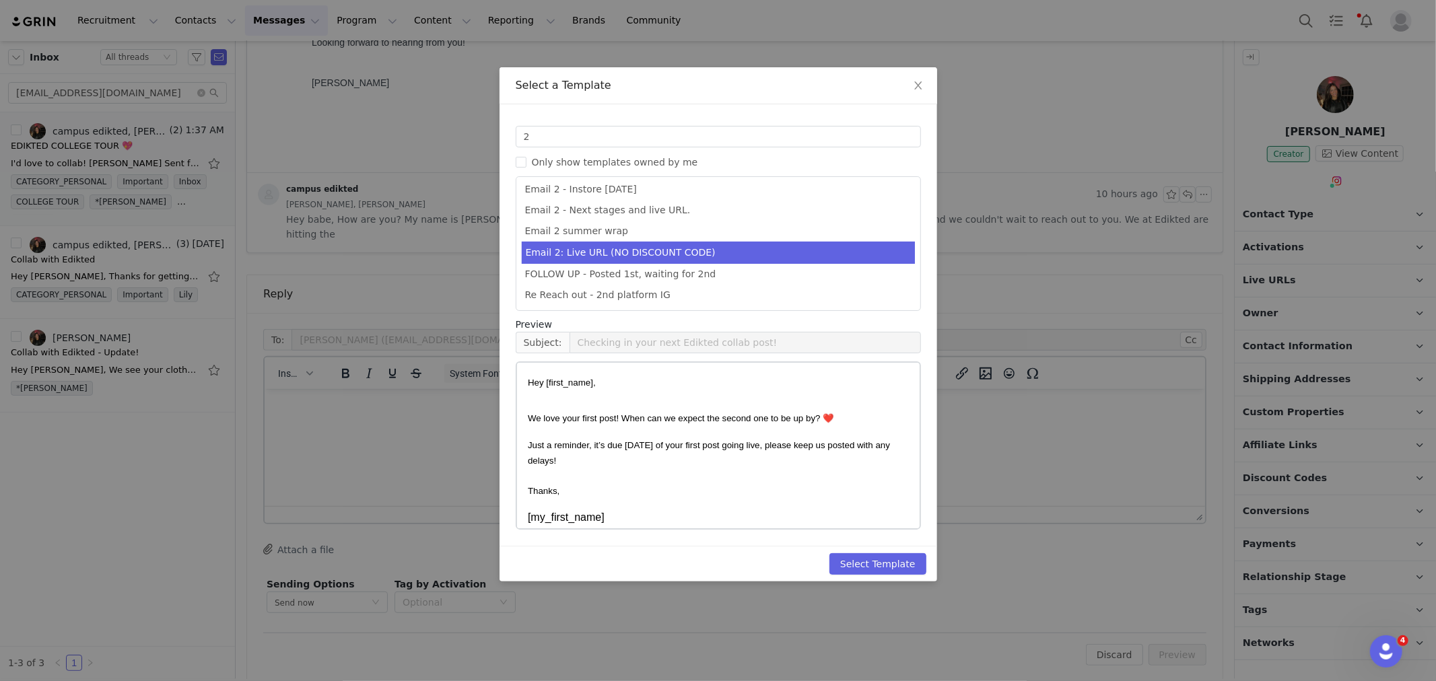
type input "Collab with Edikted"
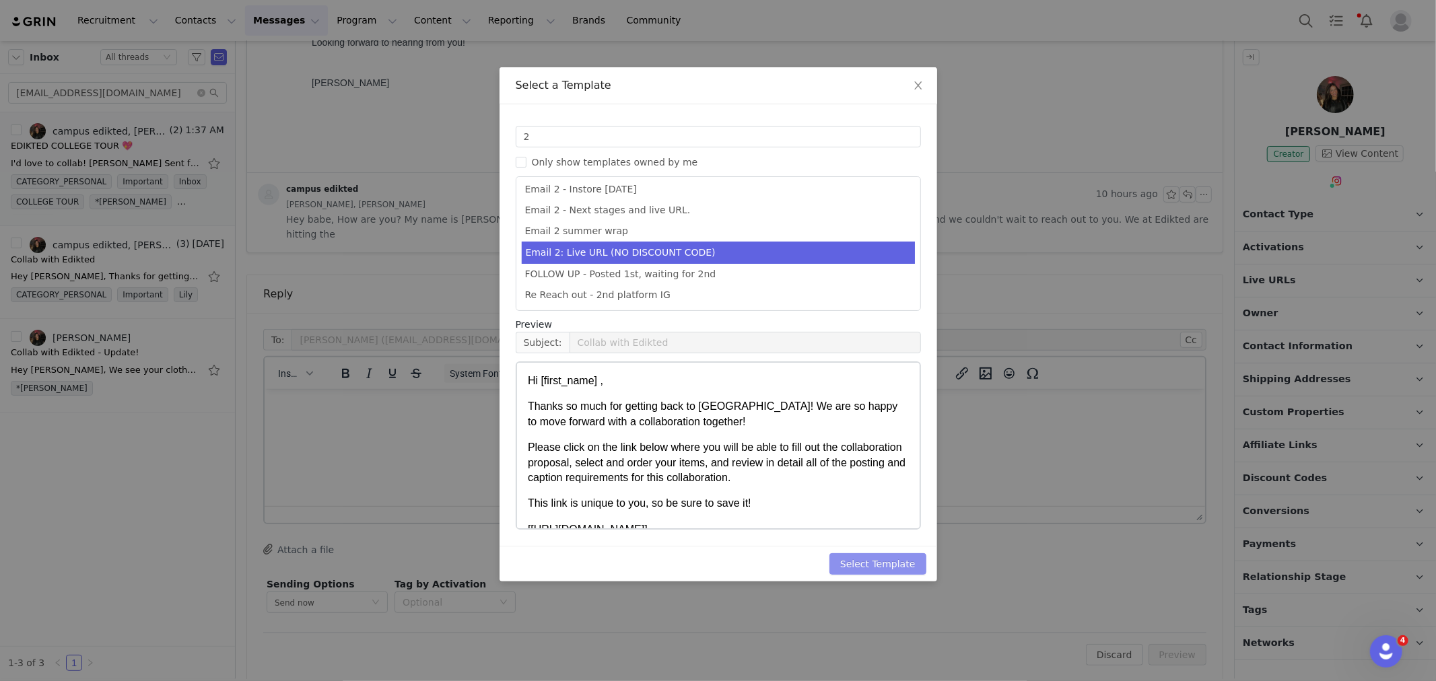
click at [873, 568] on button "Select Template" at bounding box center [878, 564] width 97 height 22
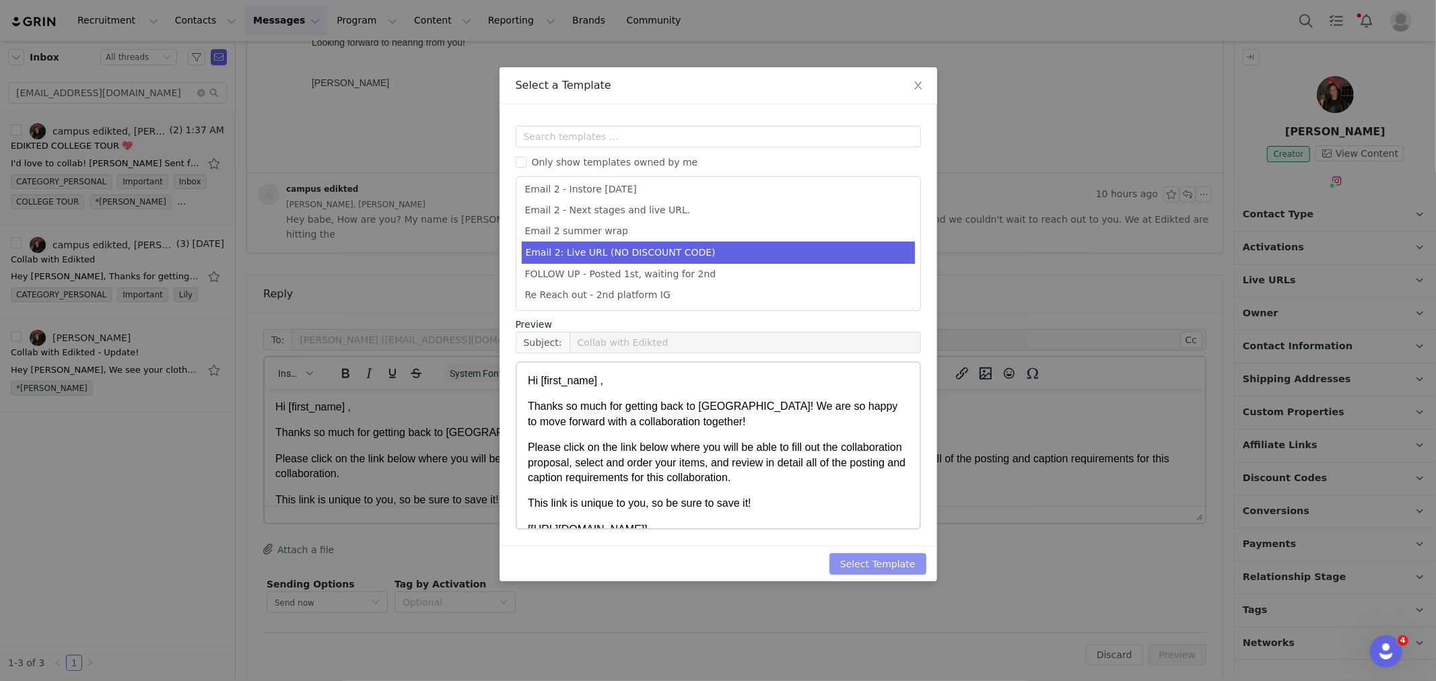
scroll to position [0, 0]
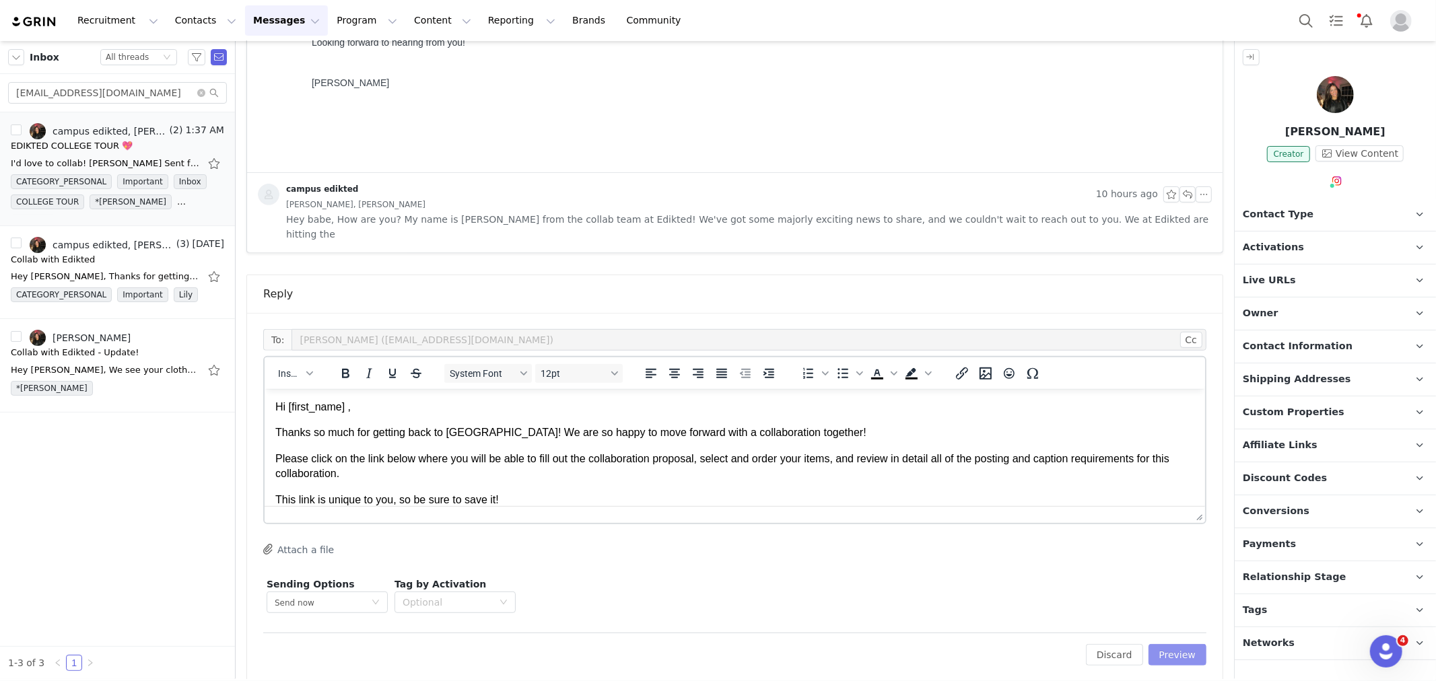
click at [1170, 644] on button "Preview" at bounding box center [1178, 655] width 59 height 22
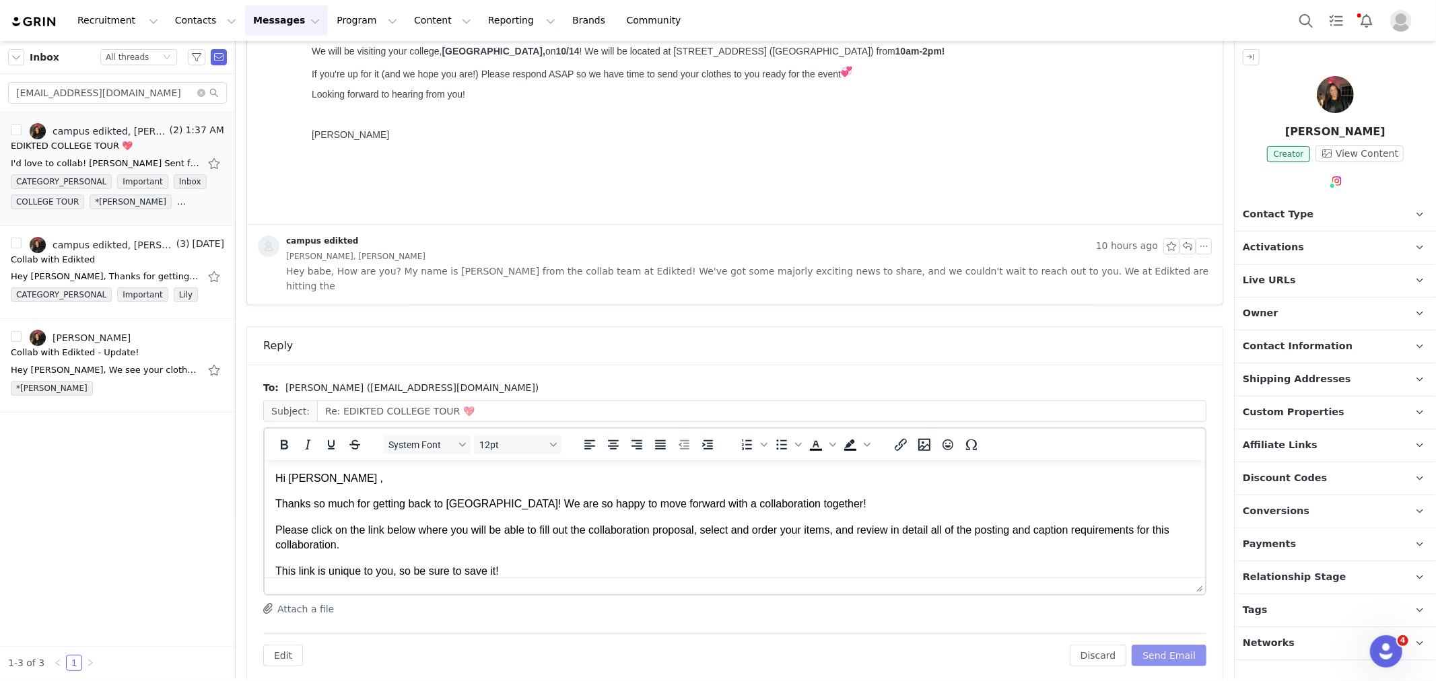
click at [1169, 645] on button "Send Email" at bounding box center [1169, 656] width 75 height 22
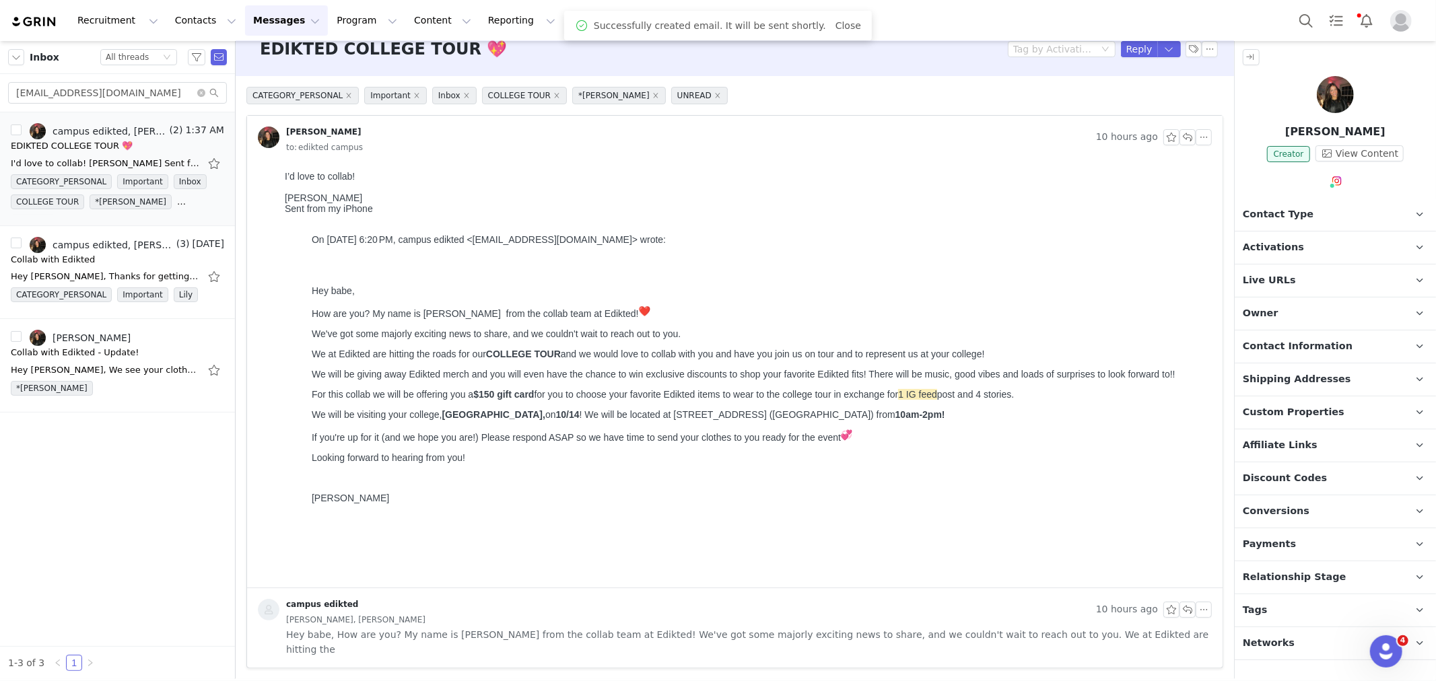
scroll to position [4, 0]
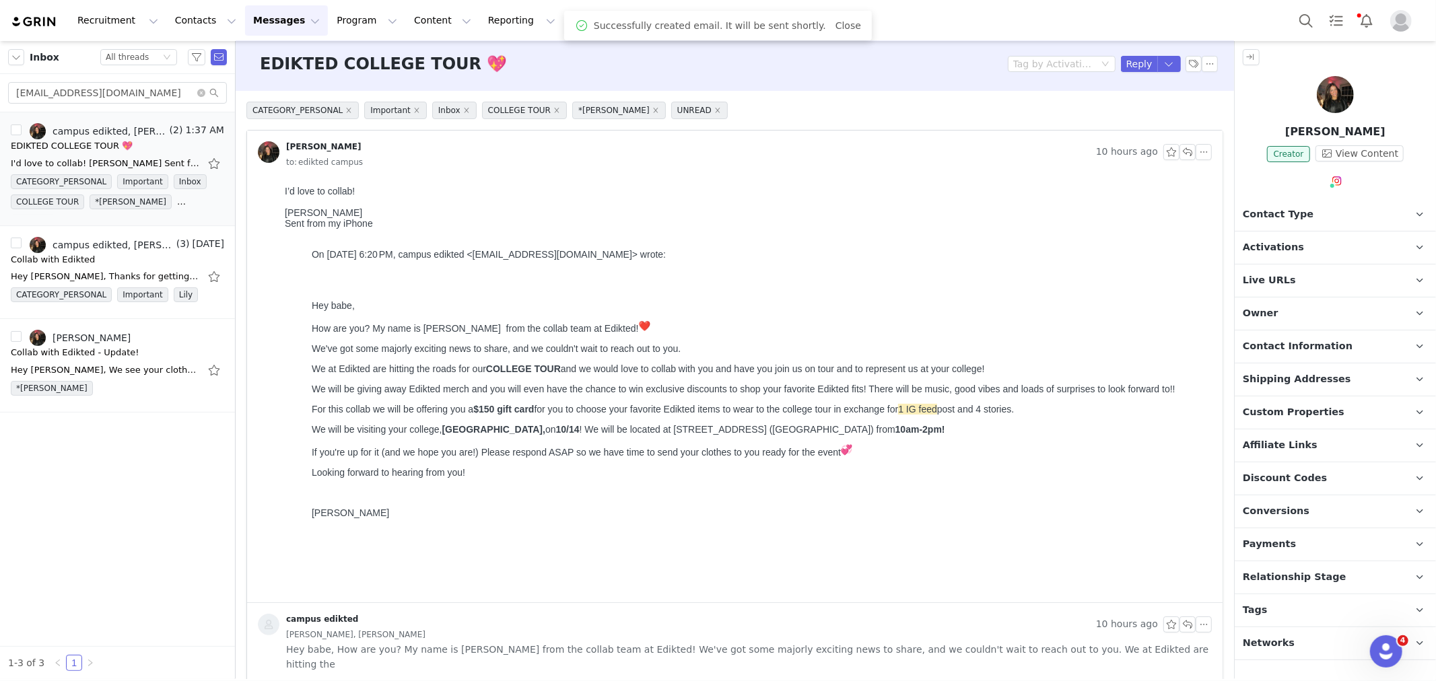
click at [1293, 250] on span "Activations" at bounding box center [1273, 247] width 61 height 15
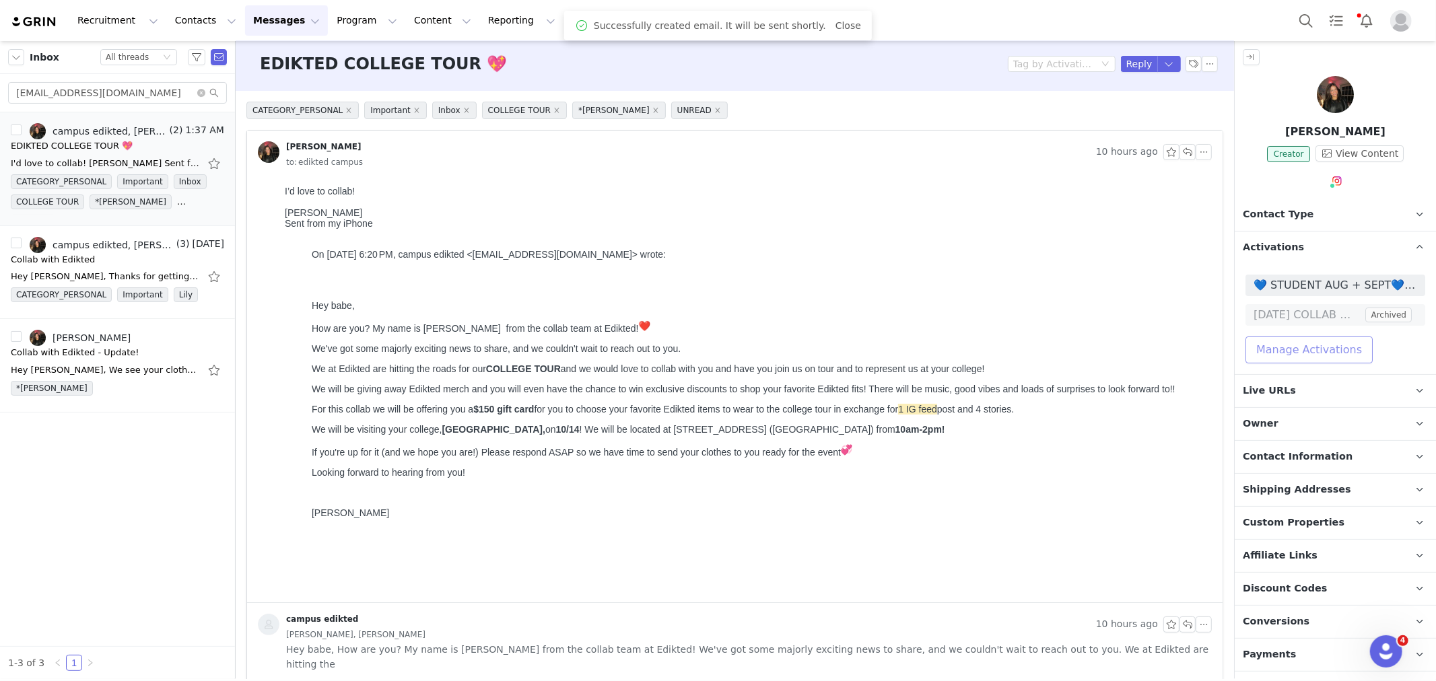
click at [1308, 357] on button "Manage Activations" at bounding box center [1309, 350] width 127 height 27
click at [1252, 398] on div "Select Activation" at bounding box center [1246, 401] width 79 height 20
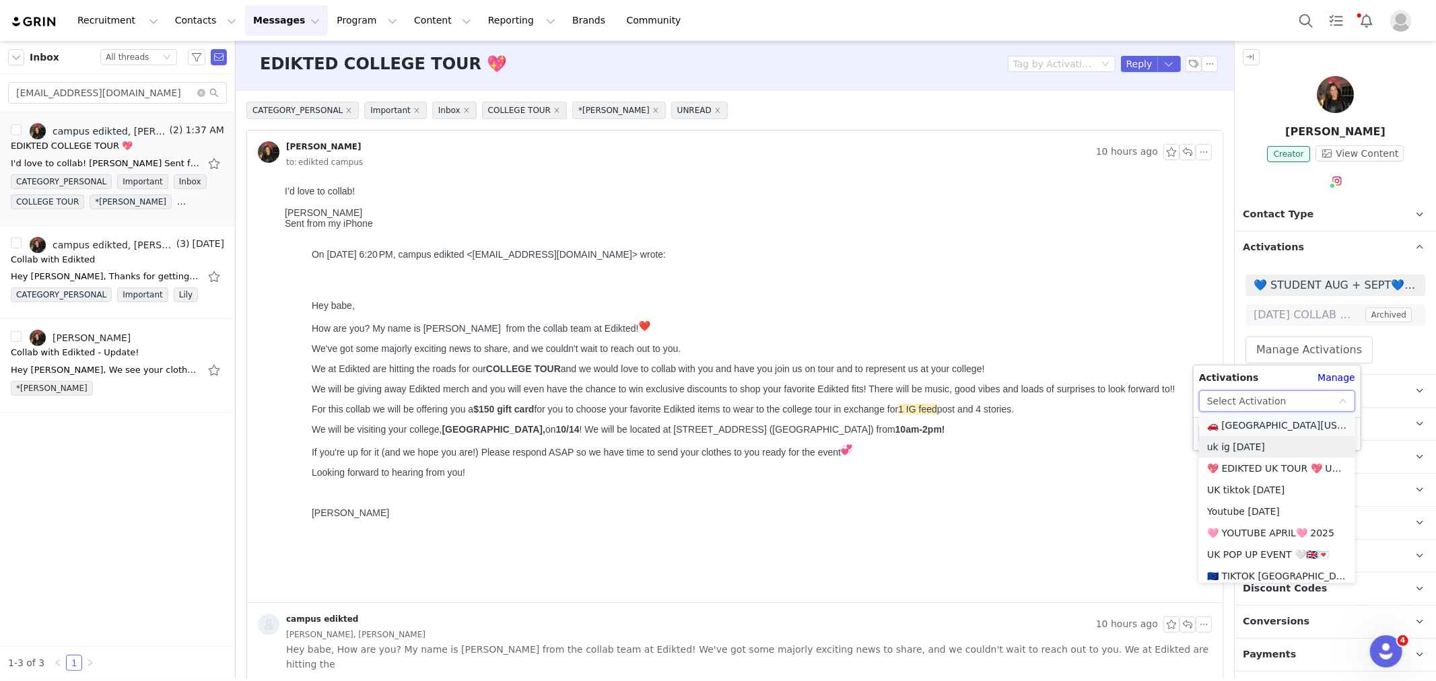
scroll to position [972, 0]
click at [1256, 428] on li "🚗 [GEOGRAPHIC_DATA][US_STATE] - COLLEGE TOUR 🚗" at bounding box center [1277, 426] width 156 height 22
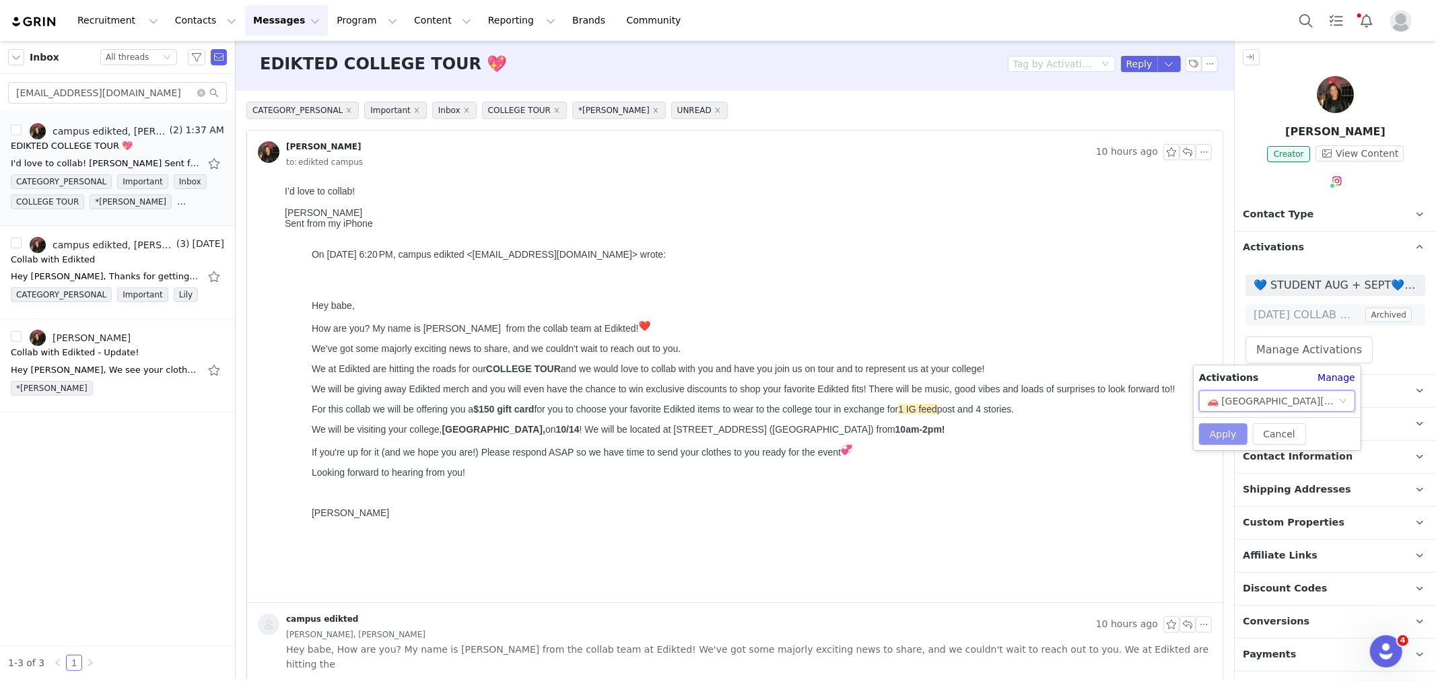
click at [1225, 428] on button "Apply" at bounding box center [1223, 435] width 48 height 22
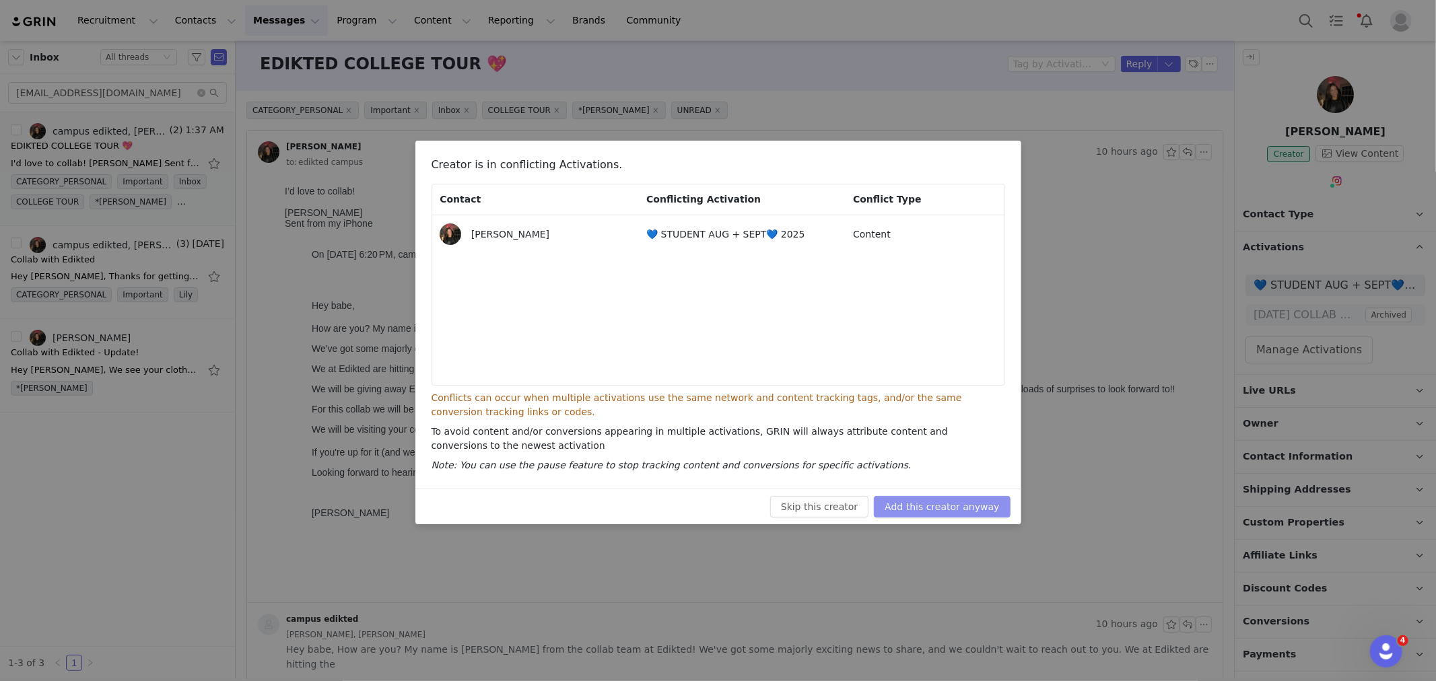
click at [967, 498] on button "Add this creator anyway" at bounding box center [942, 507] width 136 height 22
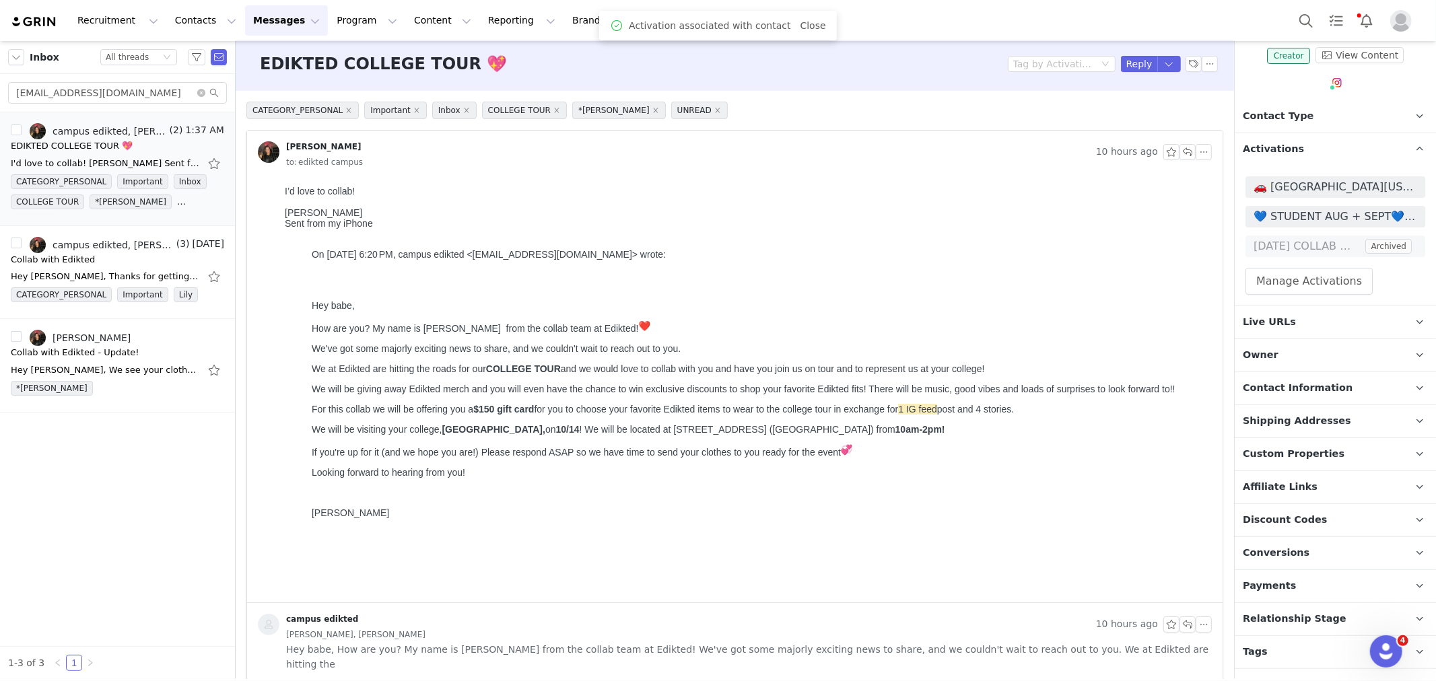
scroll to position [121, 0]
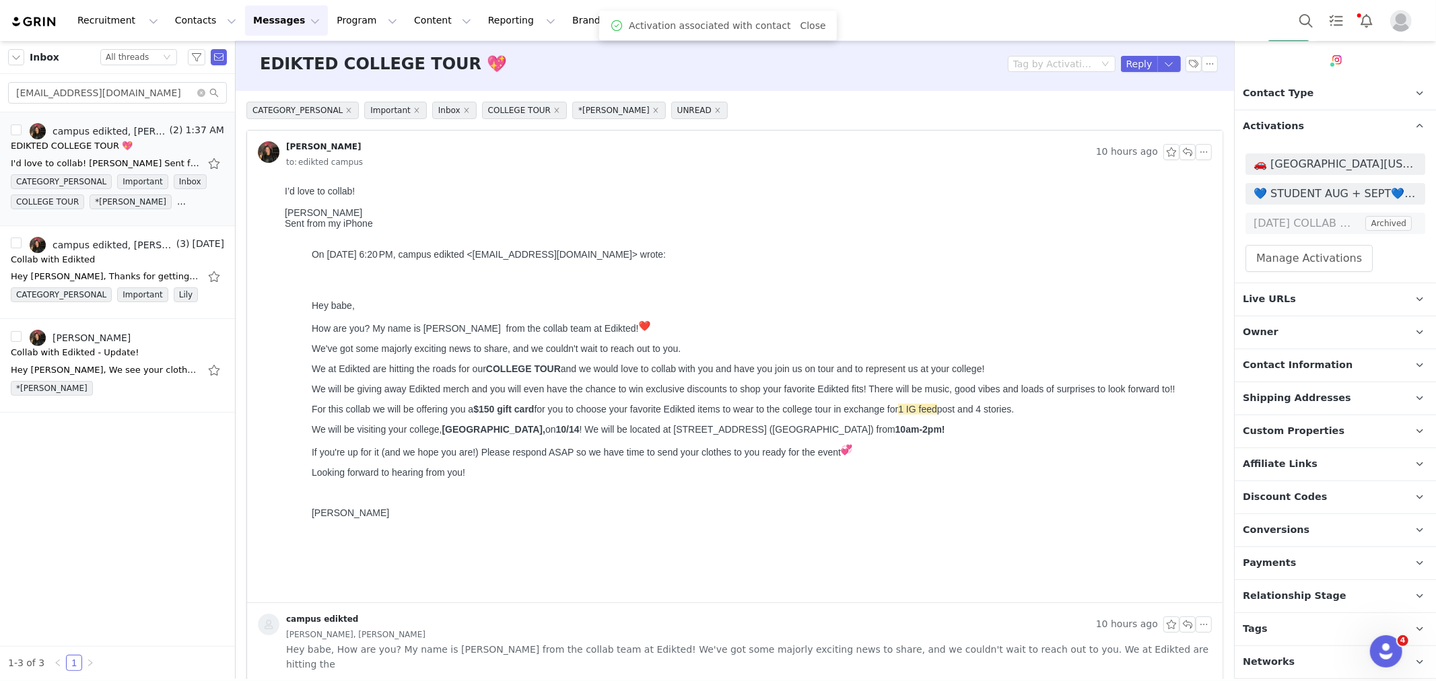
click at [1301, 597] on span "Relationship Stage" at bounding box center [1295, 596] width 104 height 15
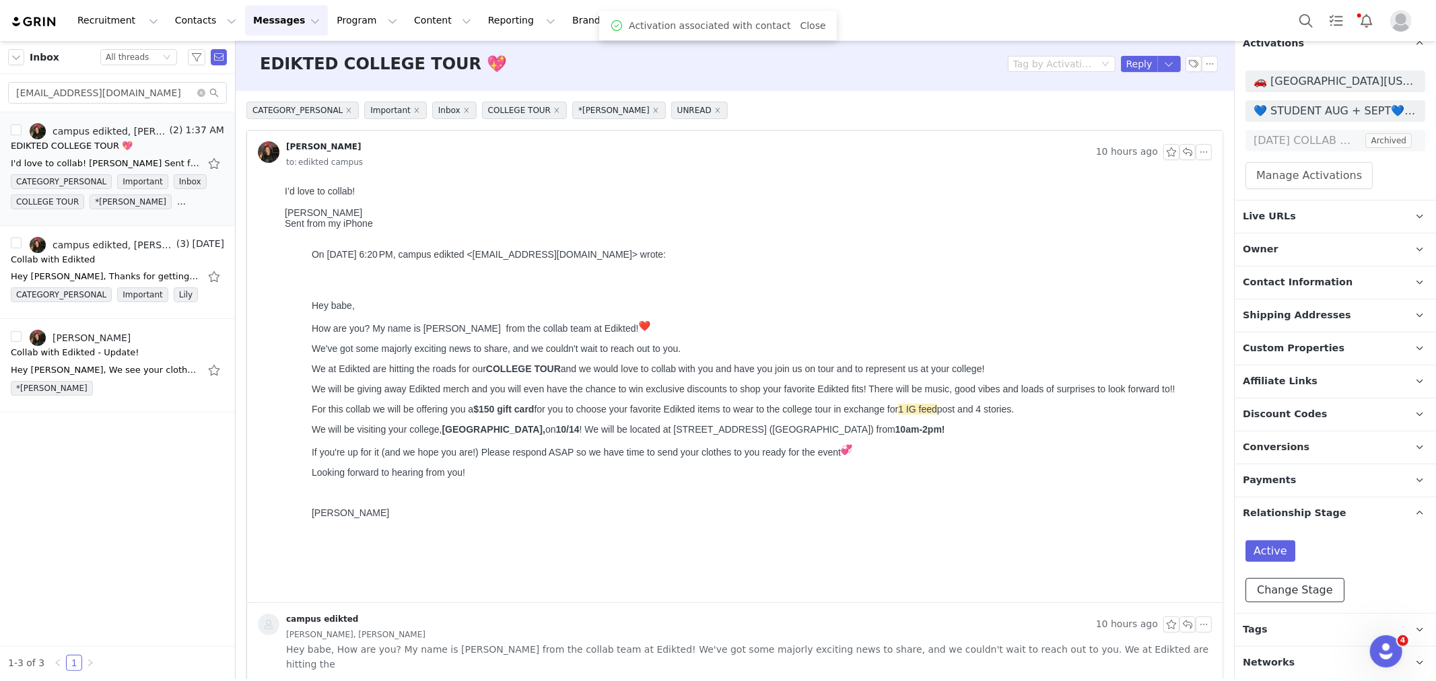
click at [1300, 595] on button "Change Stage" at bounding box center [1295, 590] width 99 height 24
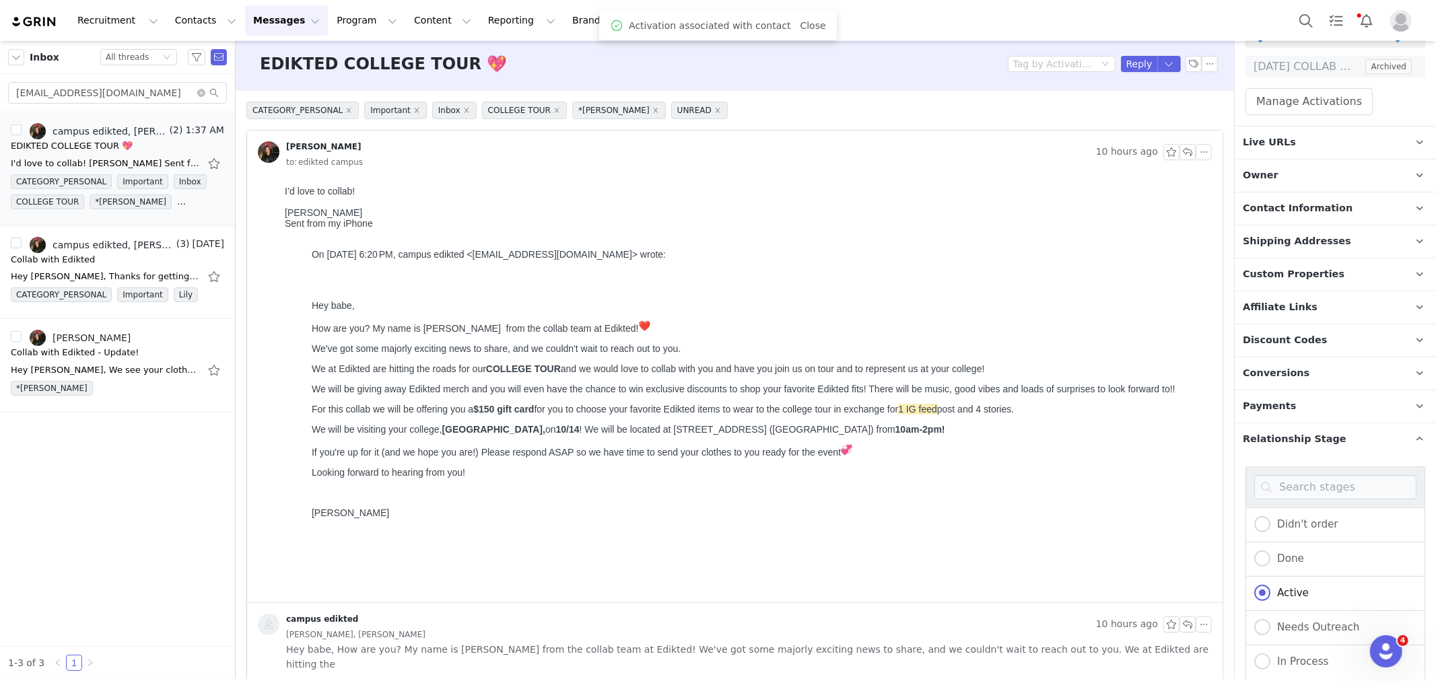
scroll to position [433, 0]
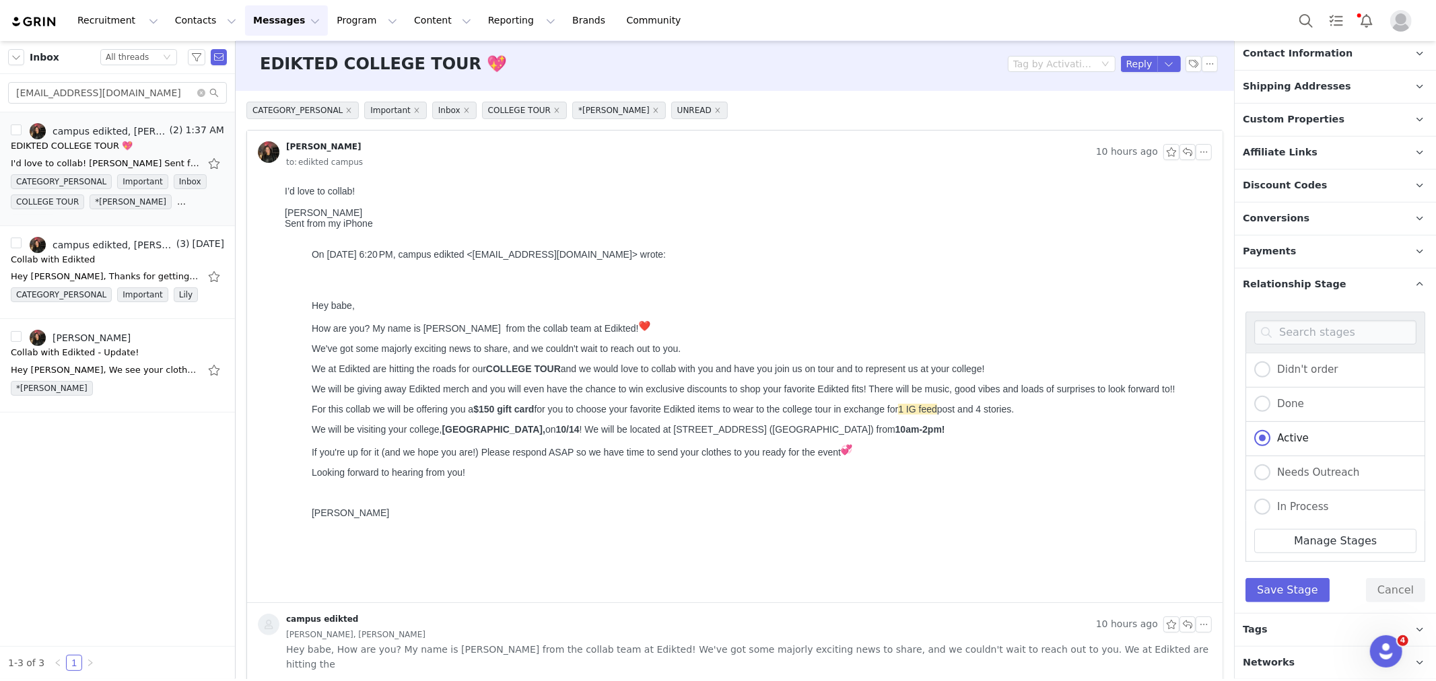
click at [1343, 254] on p "Payments" at bounding box center [1319, 252] width 169 height 32
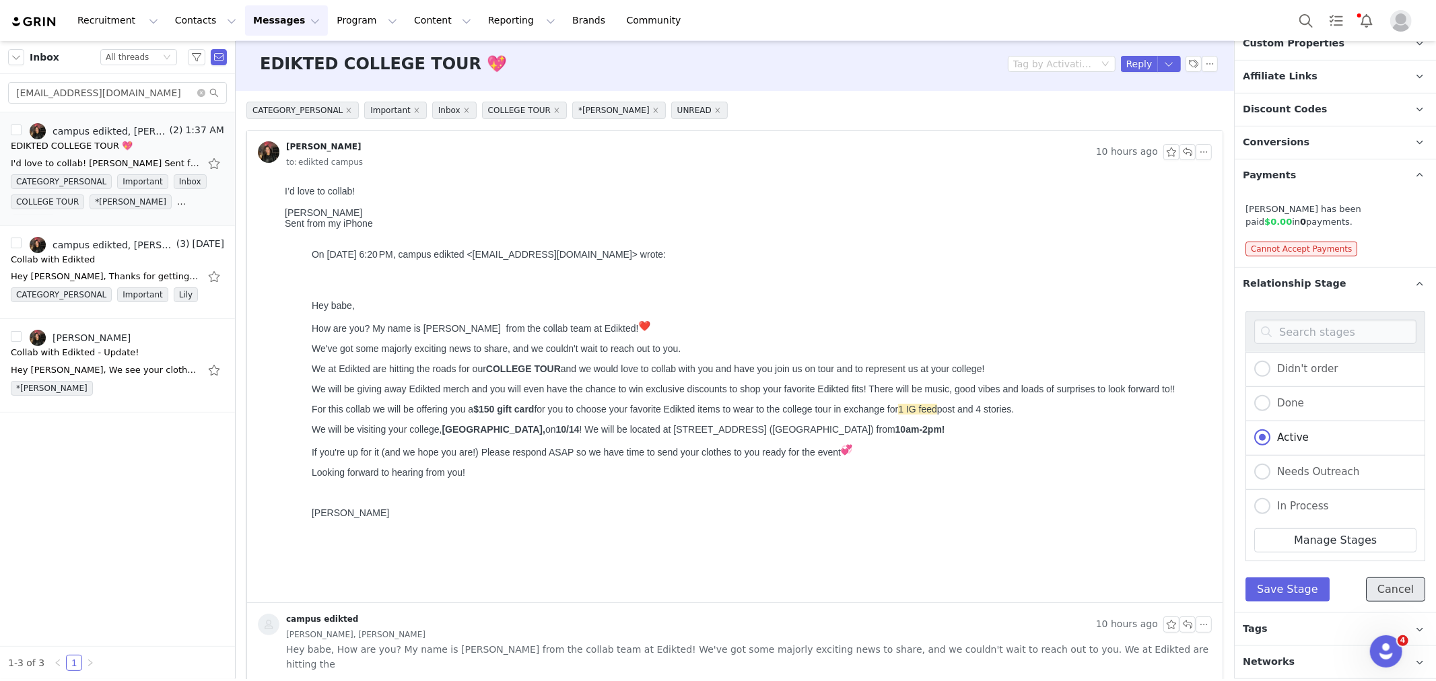
click at [1377, 584] on button "Cancel" at bounding box center [1395, 590] width 59 height 24
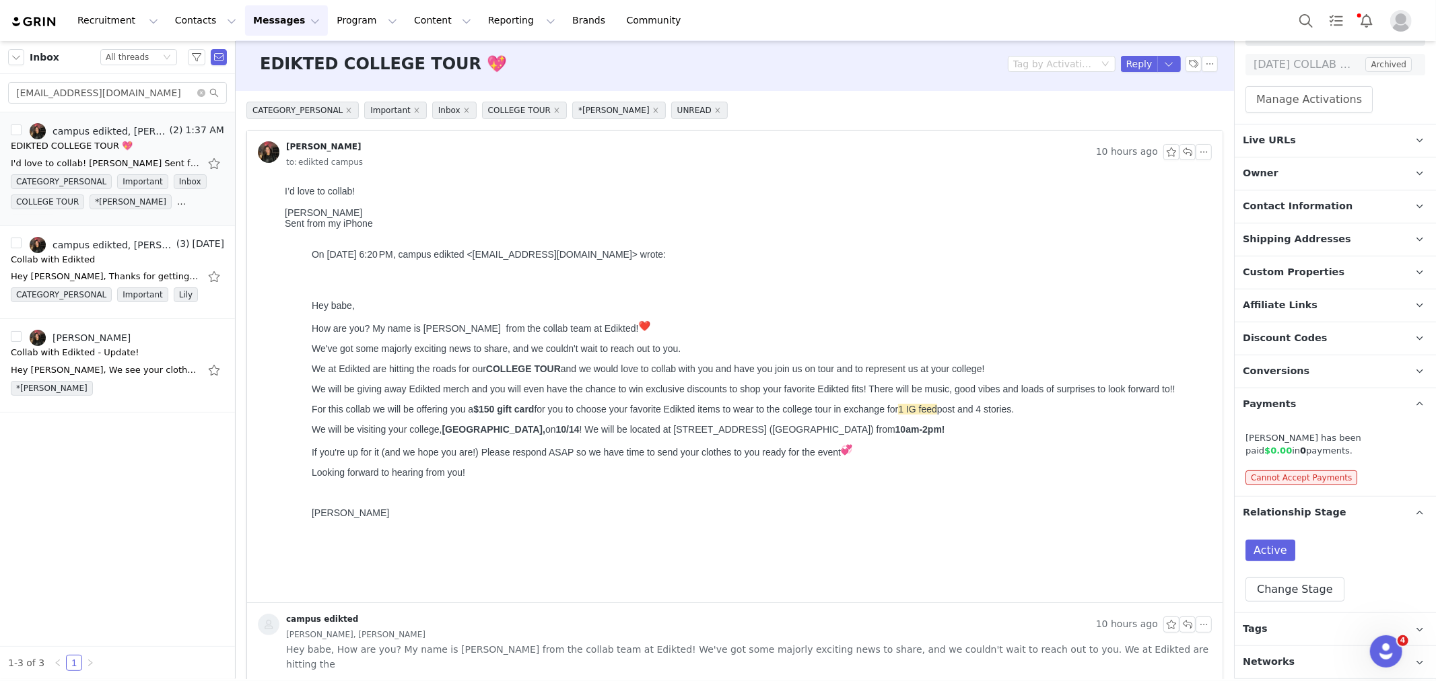
scroll to position [280, 0]
click at [1314, 633] on p "Tags Keep track of your contacts by assigning them tags. You can then filter yo…" at bounding box center [1319, 629] width 169 height 32
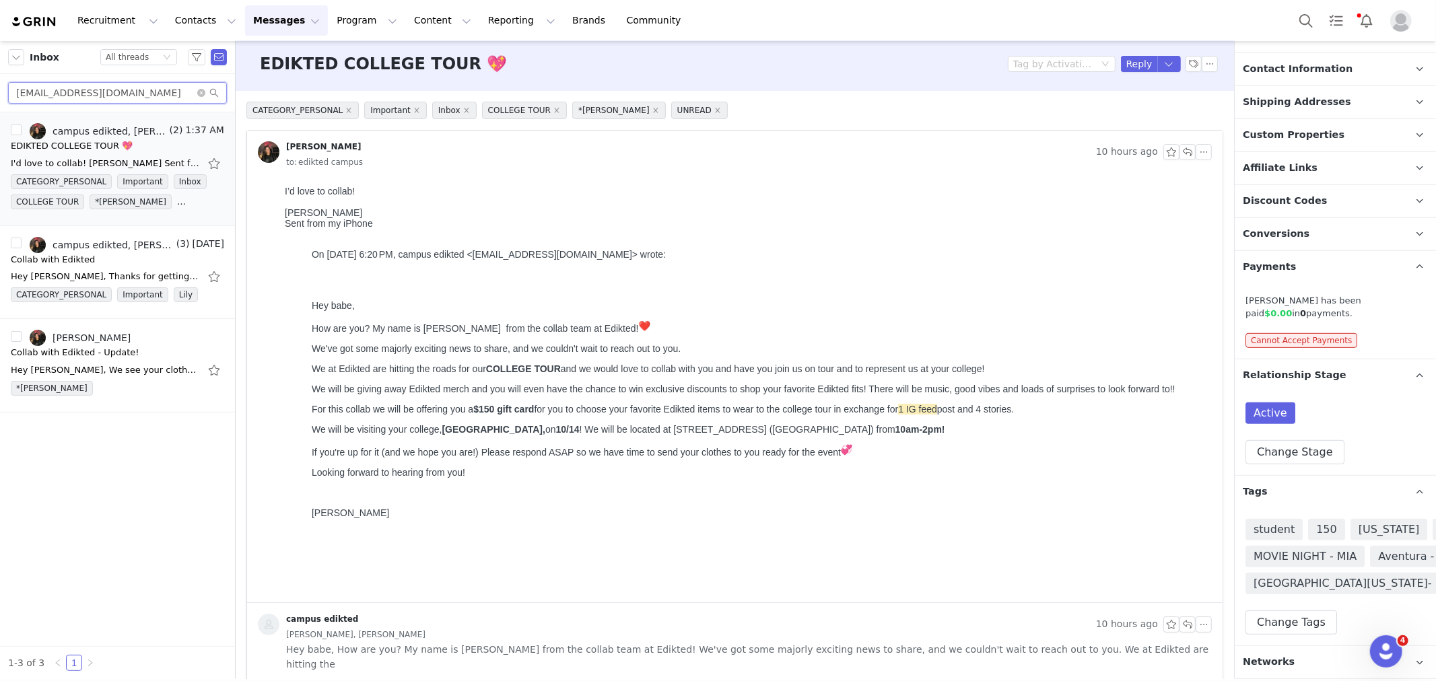
drag, startPoint x: 166, startPoint y: 93, endPoint x: 0, endPoint y: 12, distance: 184.9
click at [0, 12] on div "Recruitment Recruitment Creator Search Curated Lists Landing Pages Web Extensio…" at bounding box center [718, 340] width 1436 height 681
paste input "julia.klonsky@gmail"
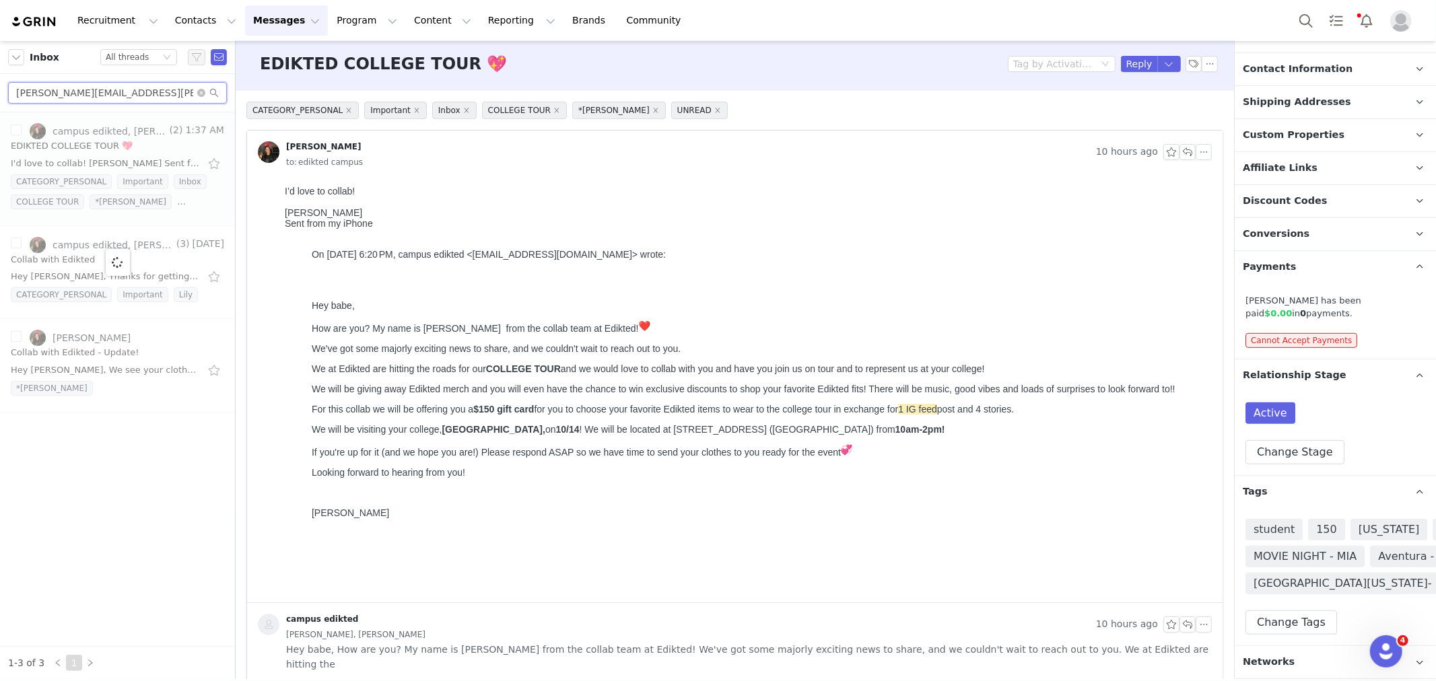
type input "[PERSON_NAME][EMAIL_ADDRESS][PERSON_NAME][DOMAIN_NAME]"
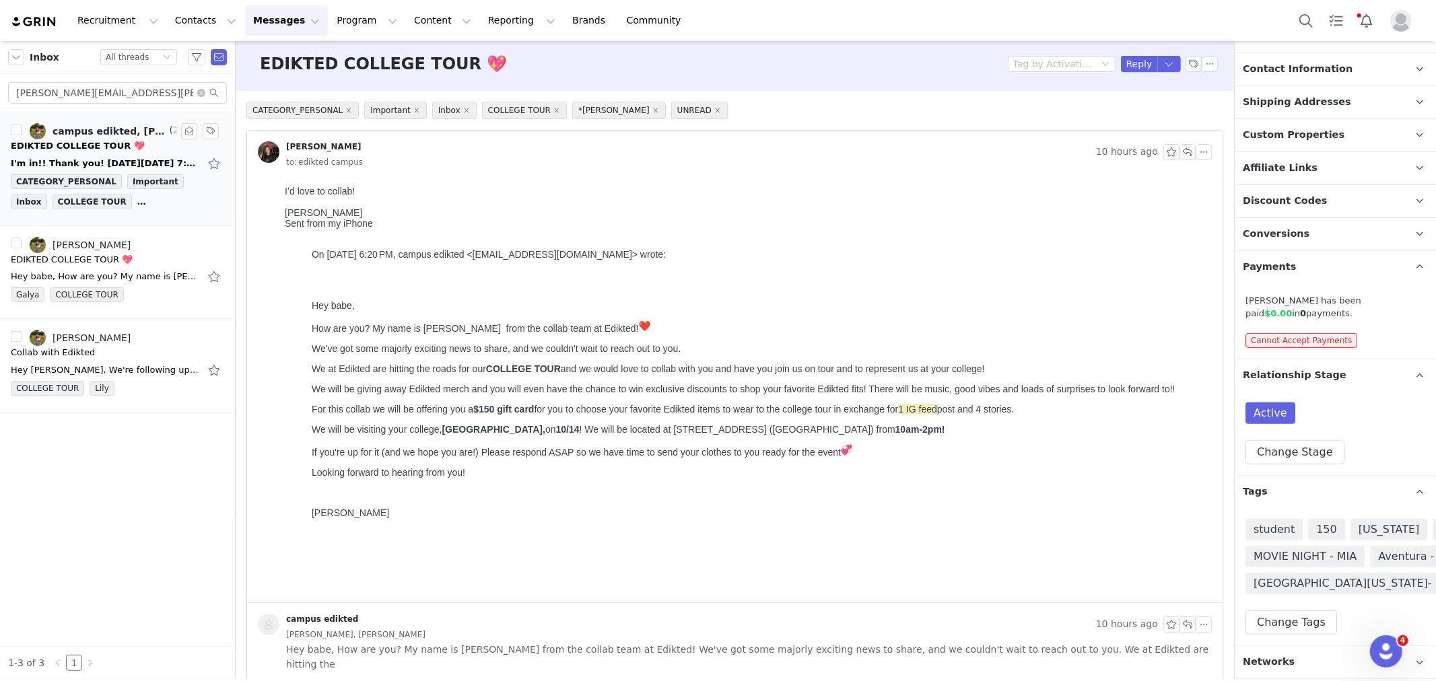
click at [83, 143] on div "EDIKTED COLLEGE TOUR 💖" at bounding box center [78, 145] width 134 height 13
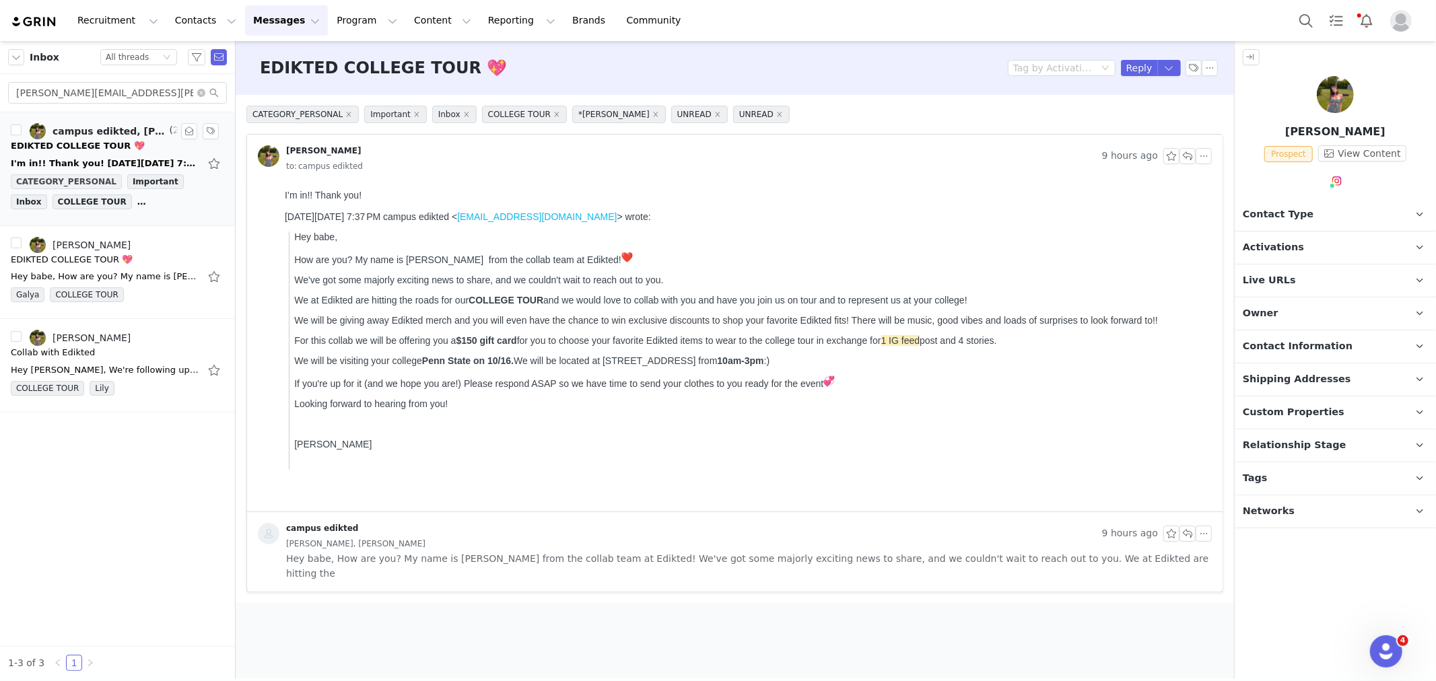
scroll to position [0, 0]
click at [1122, 68] on div "Tag by Activation Reply" at bounding box center [1113, 68] width 210 height 16
click at [1138, 70] on button "Reply" at bounding box center [1139, 68] width 37 height 16
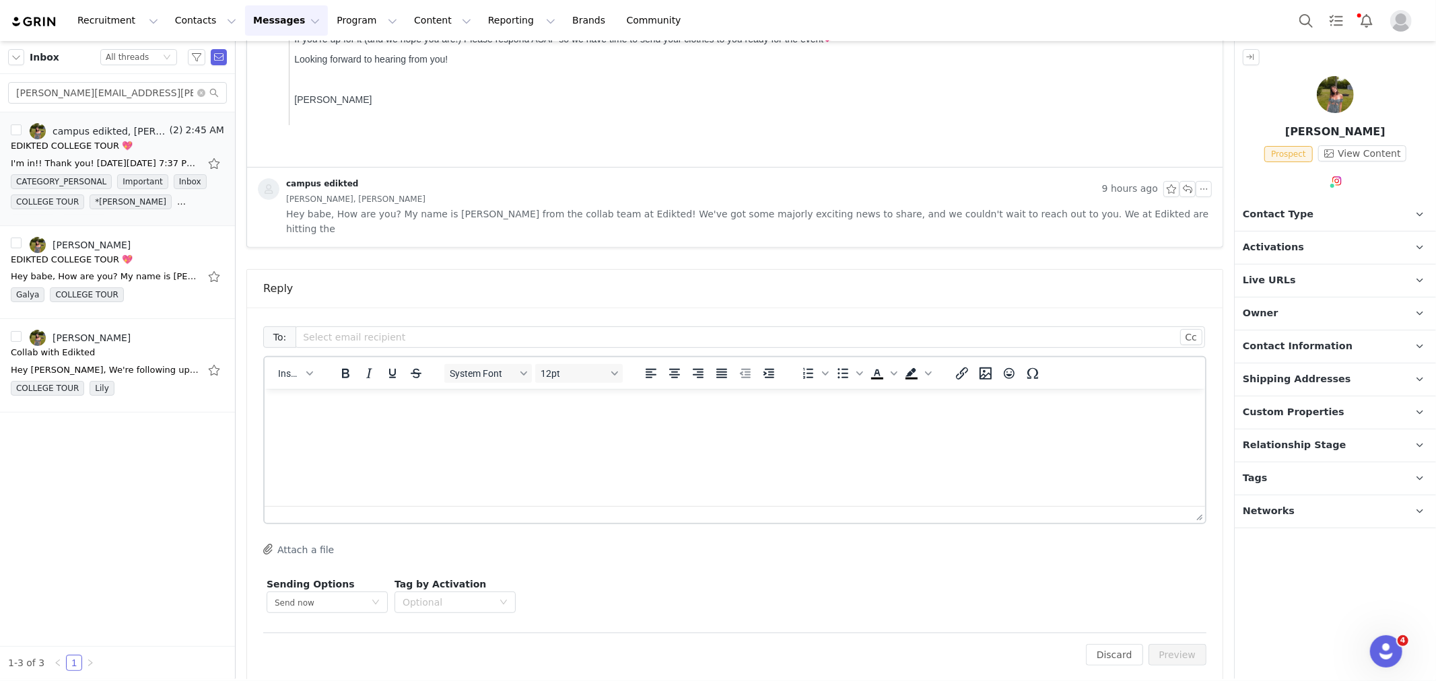
scroll to position [339, 0]
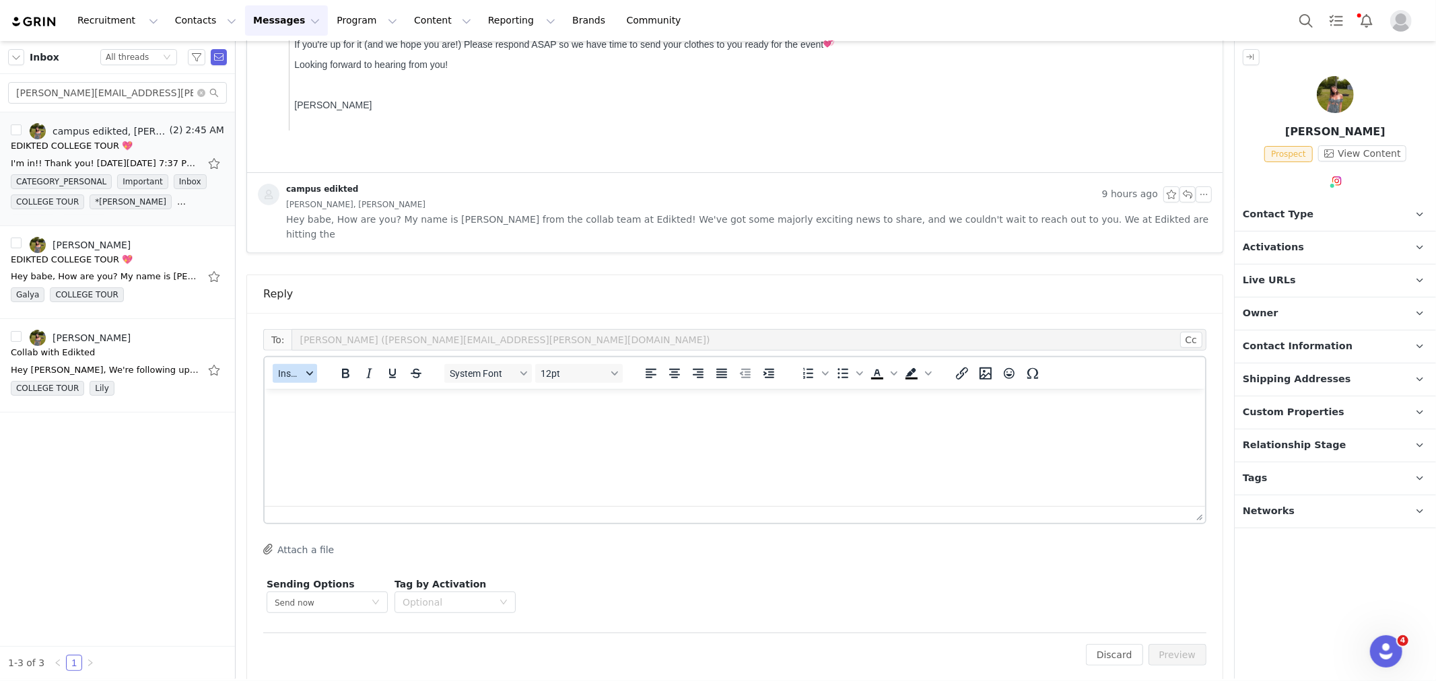
click at [298, 368] on span "Insert" at bounding box center [290, 373] width 24 height 11
click at [306, 375] on div "Insert Template" at bounding box center [343, 382] width 121 height 16
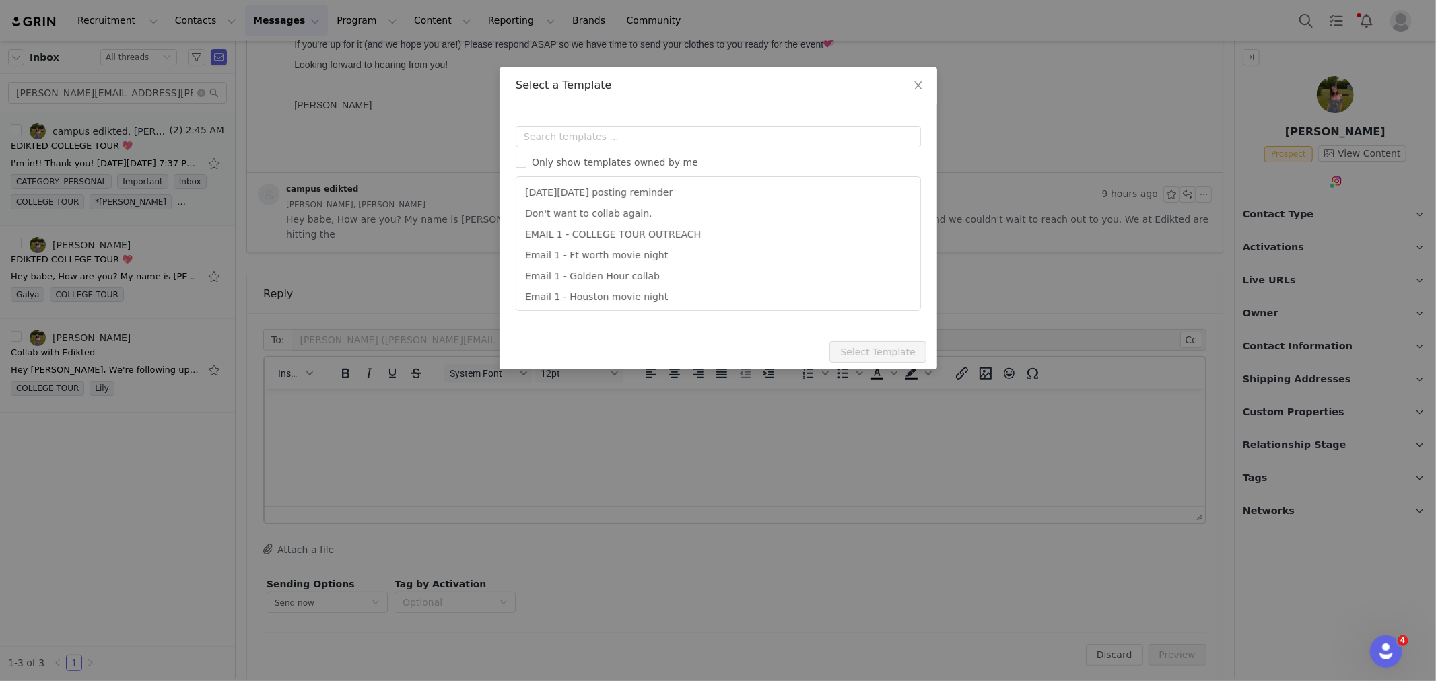
scroll to position [0, 0]
click at [563, 133] on input "text" at bounding box center [718, 137] width 405 height 22
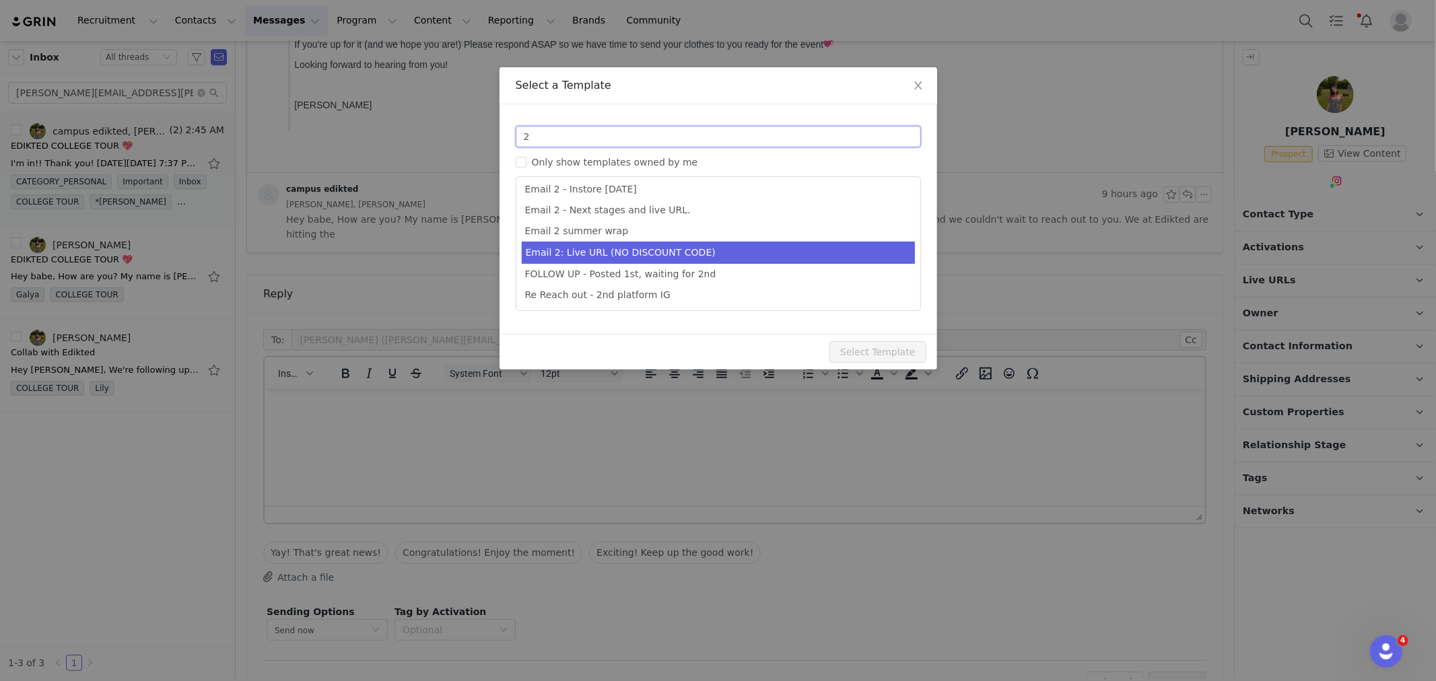
type input "2"
type input "Collab with Edikted"
click at [691, 259] on li "Email 2: Live URL (NO DISCOUNT CODE)" at bounding box center [718, 253] width 393 height 22
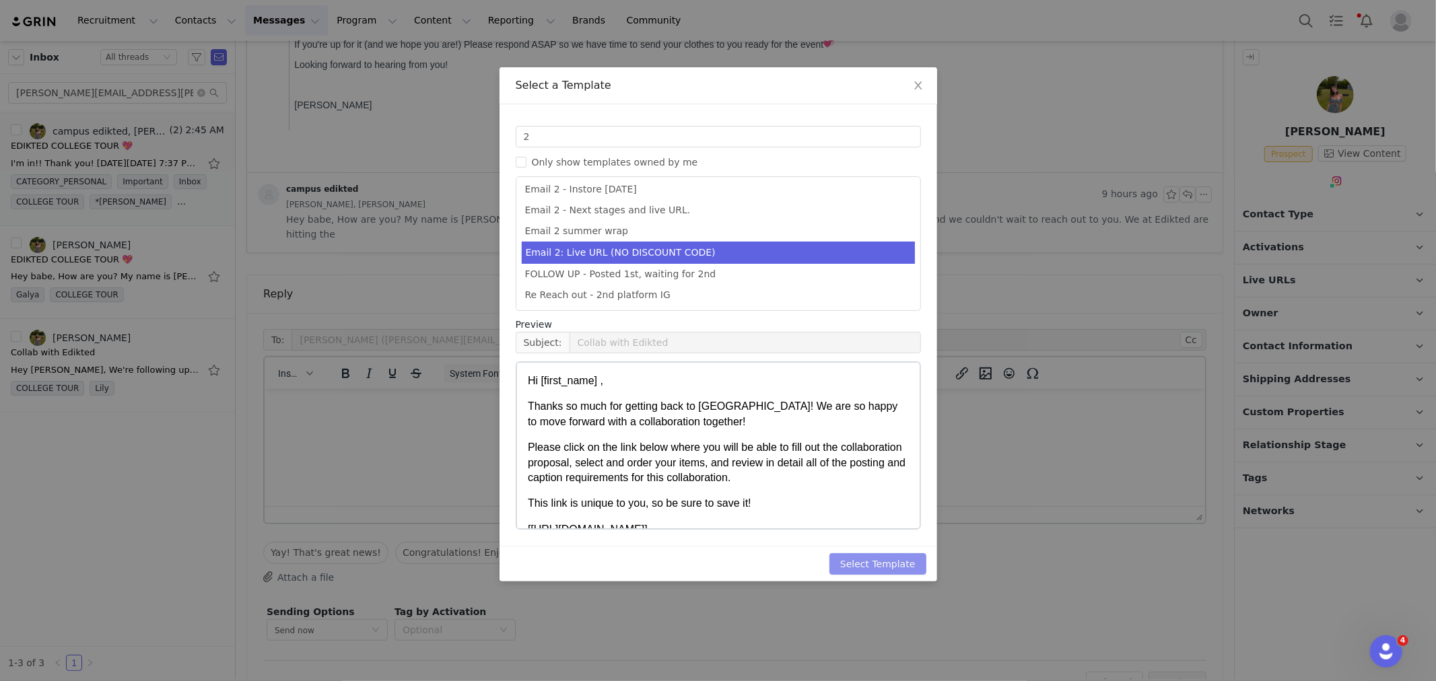
click at [863, 562] on button "Select Template" at bounding box center [878, 564] width 97 height 22
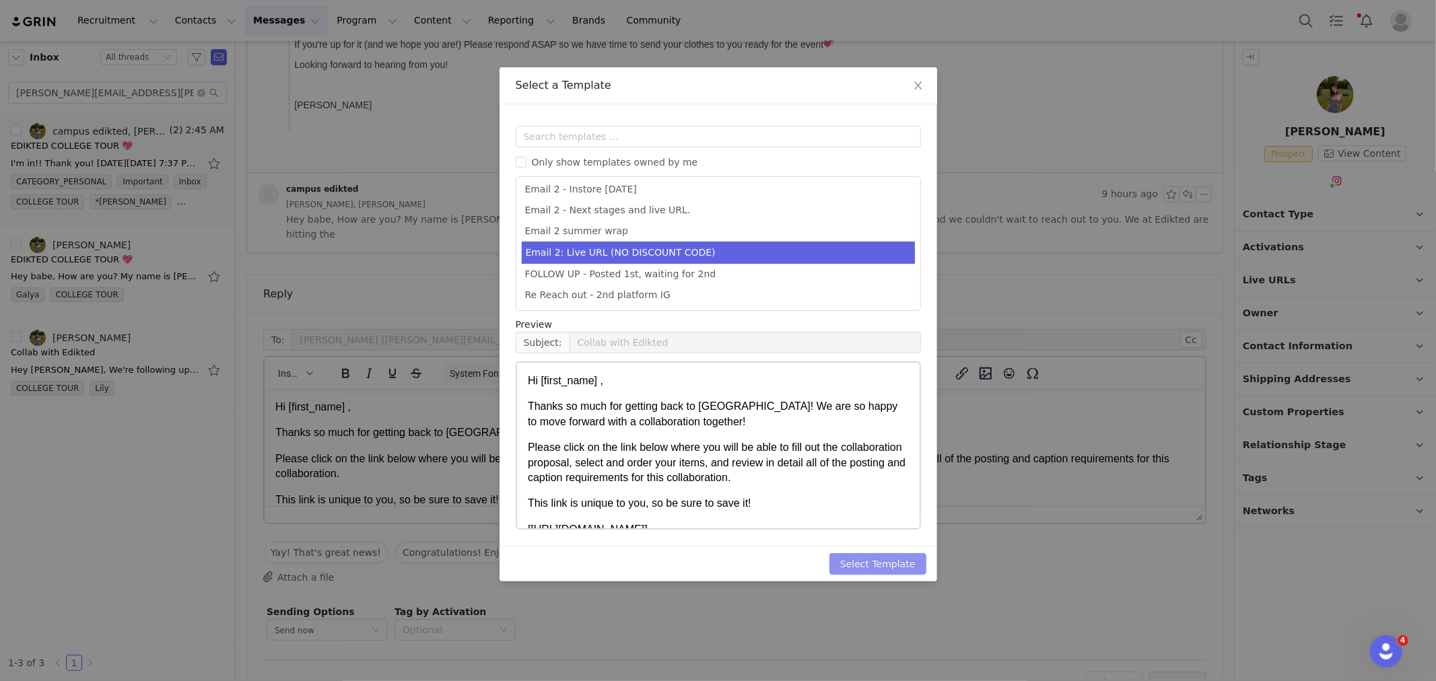
scroll to position [0, 0]
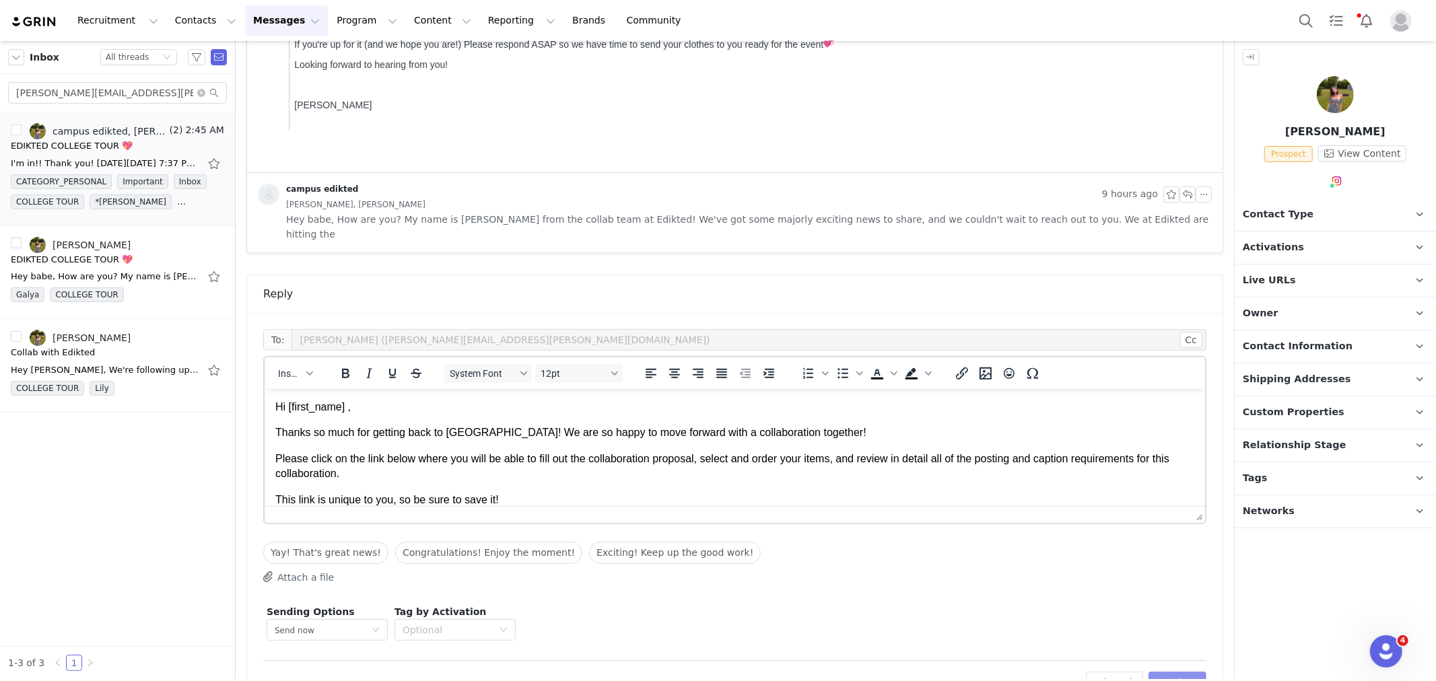
click at [1184, 672] on button "Preview" at bounding box center [1178, 683] width 59 height 22
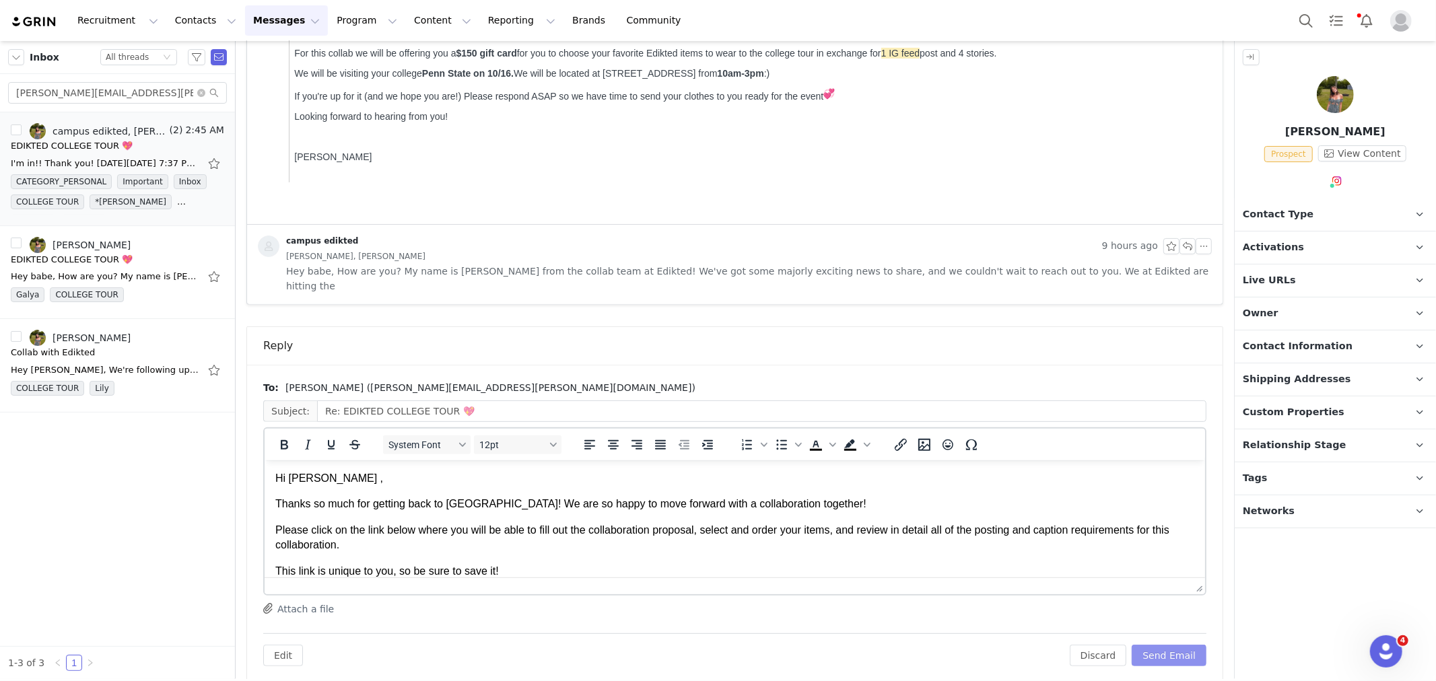
click at [1175, 649] on button "Send Email" at bounding box center [1169, 656] width 75 height 22
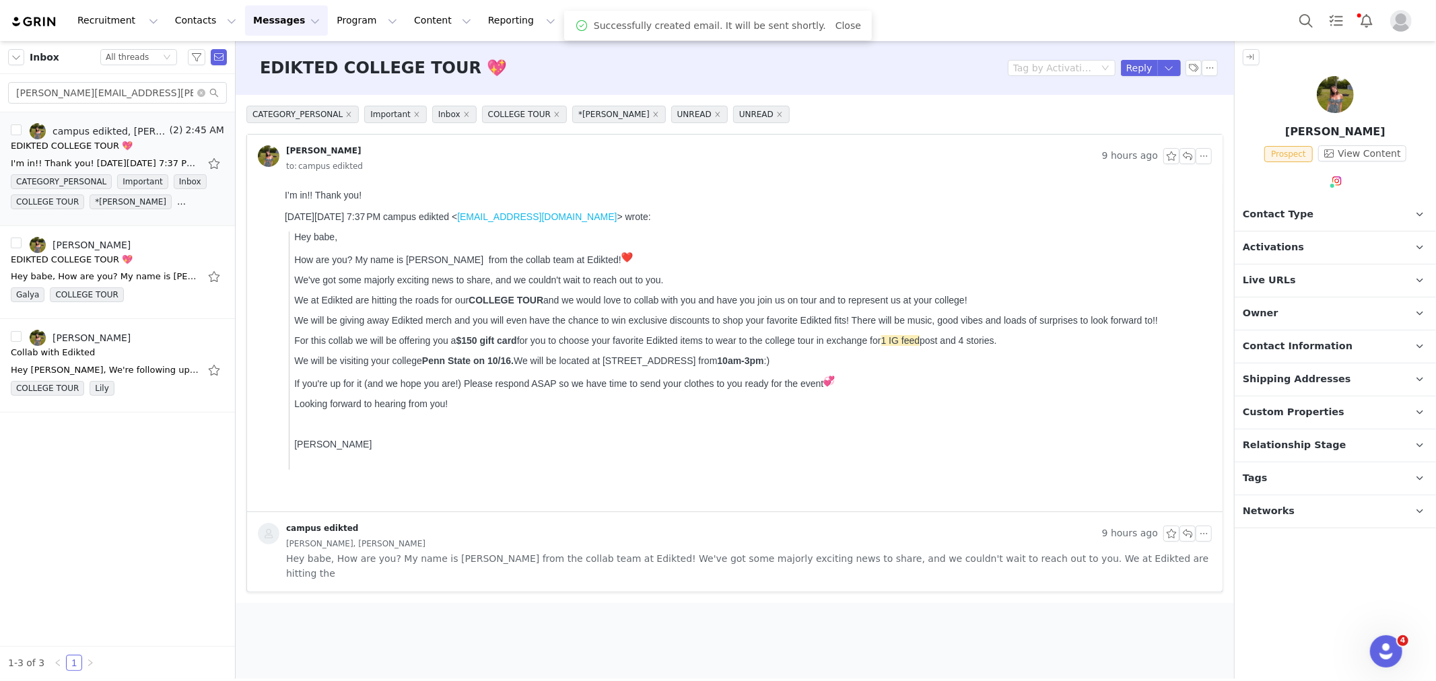
click at [1281, 213] on span "Contact Type" at bounding box center [1278, 214] width 71 height 15
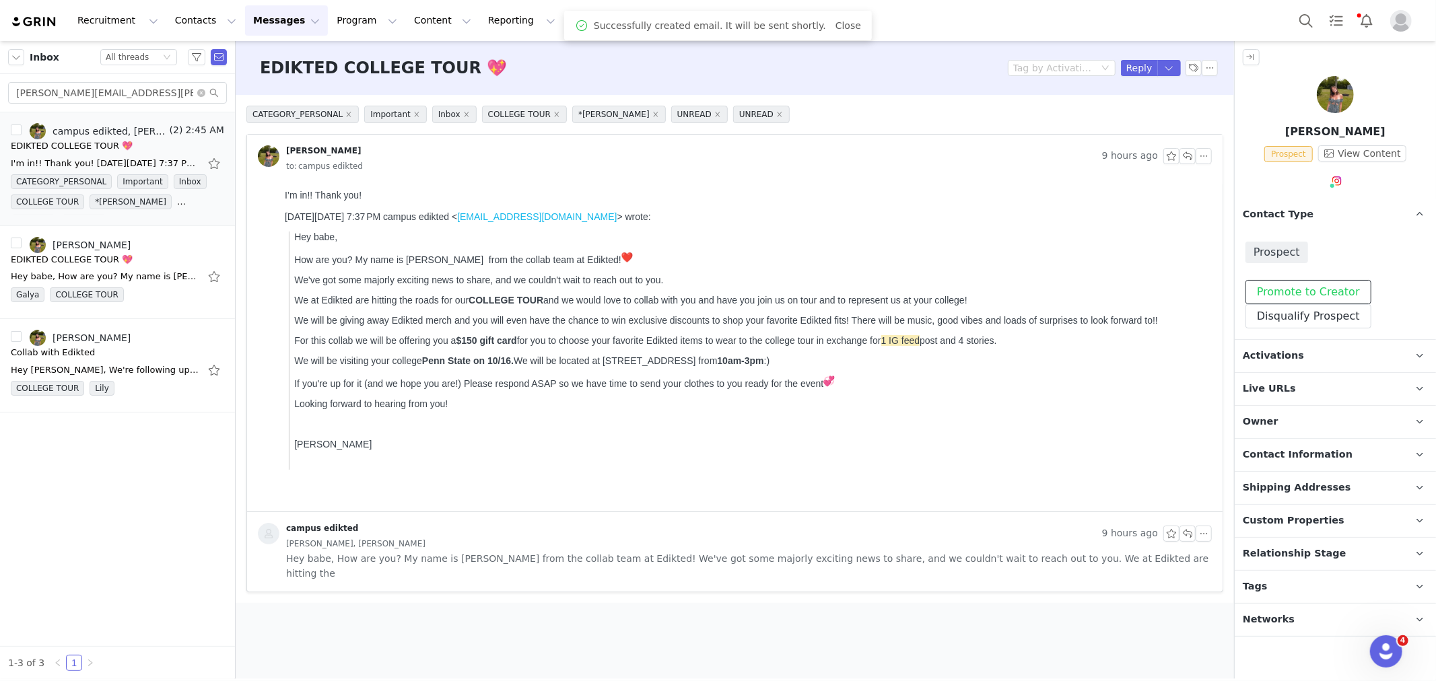
click at [1275, 285] on button "Promote to Creator" at bounding box center [1309, 292] width 126 height 24
click at [1274, 349] on span "Activations" at bounding box center [1273, 356] width 61 height 15
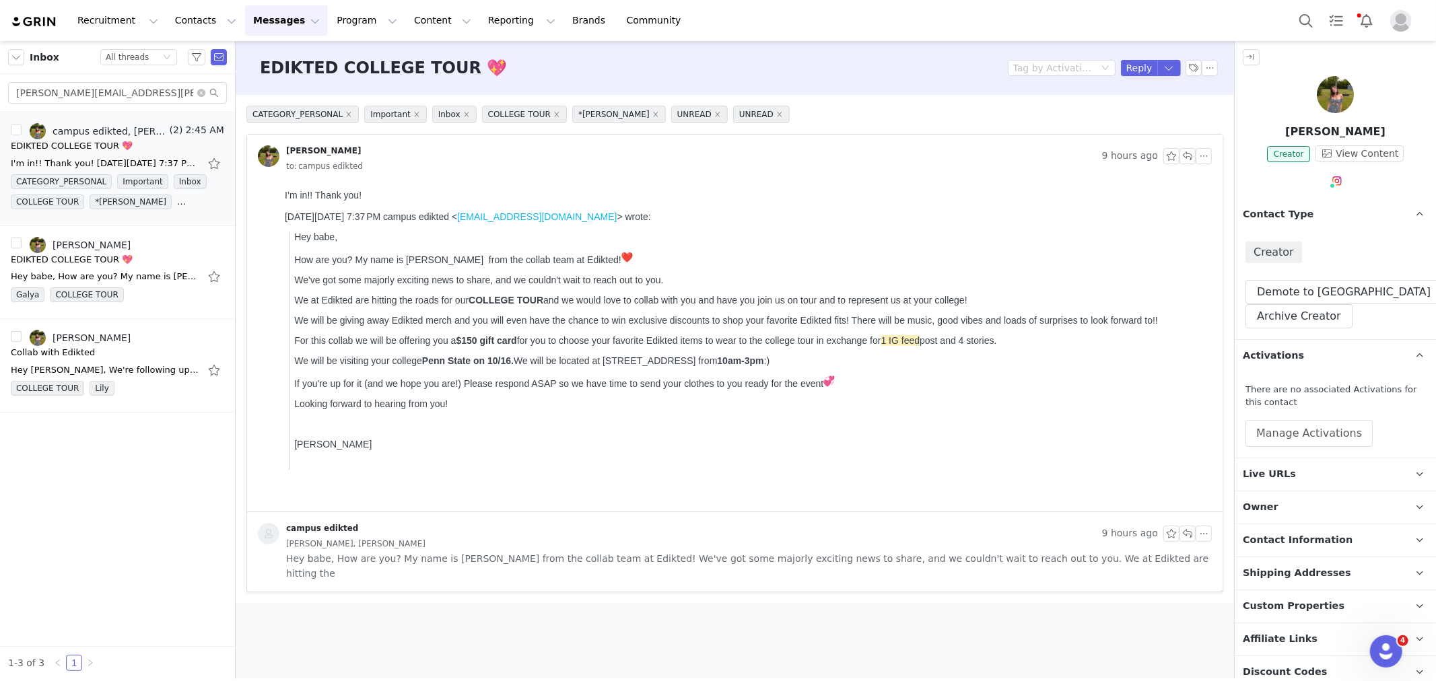
click at [1275, 417] on div "There are no associated Activations for this contact Manage Activations" at bounding box center [1336, 415] width 180 height 64
click at [1275, 422] on button "Manage Activations" at bounding box center [1309, 433] width 127 height 27
click at [1256, 478] on div "Select Activation" at bounding box center [1246, 485] width 79 height 20
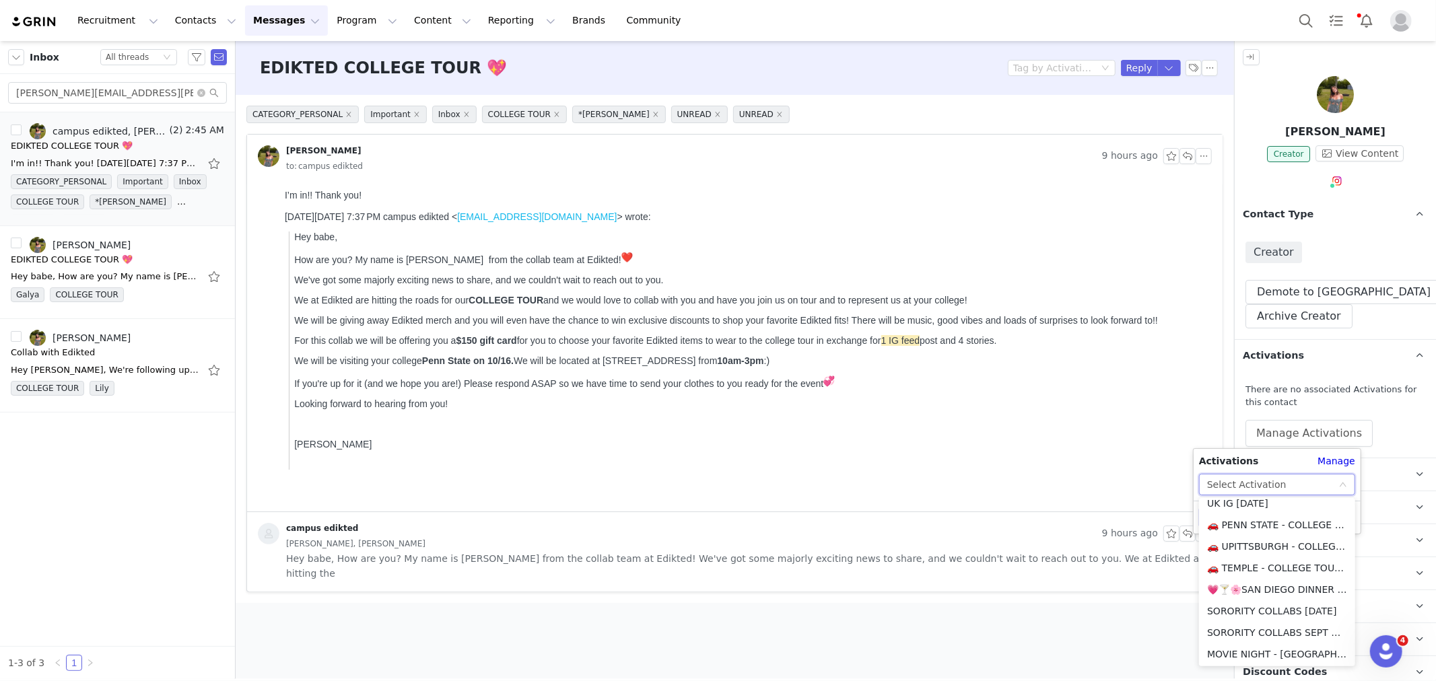
scroll to position [224, 0]
click at [1254, 526] on li "🚗 PENN STATE - COLLEGE TOUR 🚗" at bounding box center [1277, 525] width 156 height 22
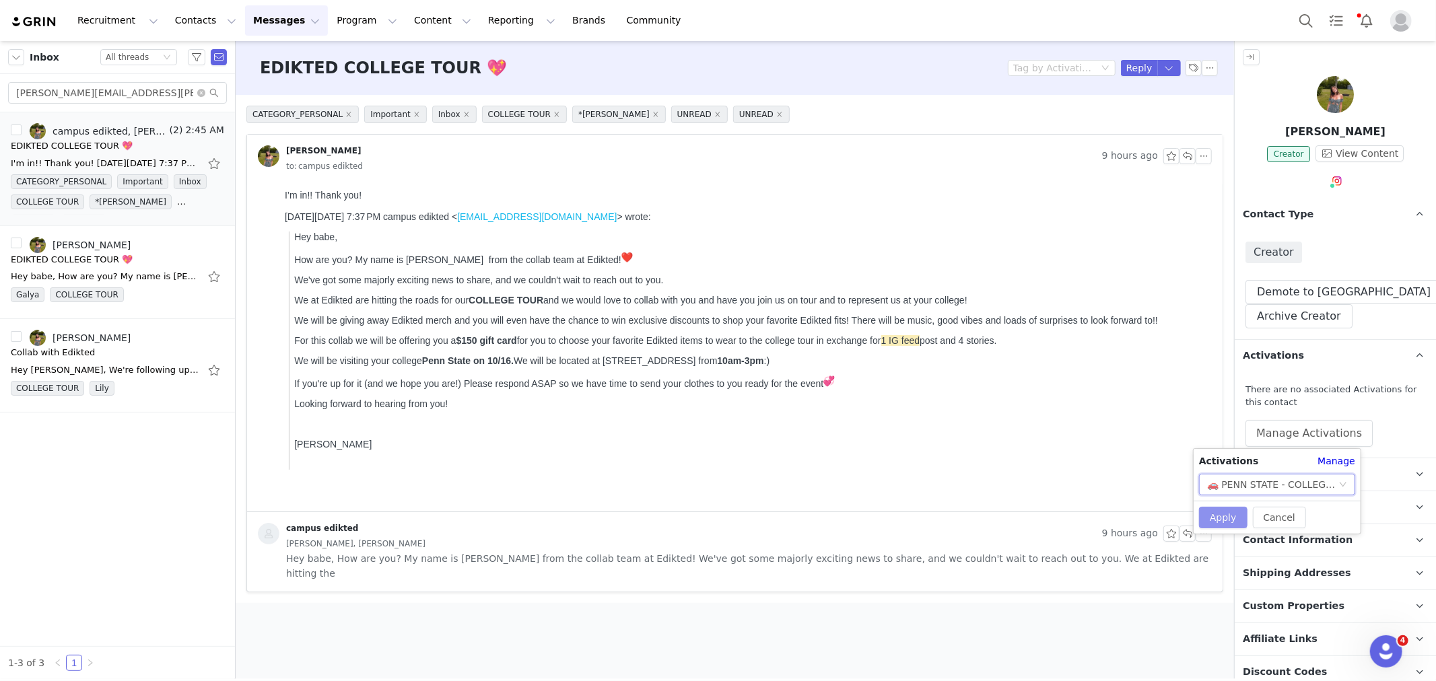
click at [1220, 508] on button "Apply" at bounding box center [1223, 518] width 48 height 22
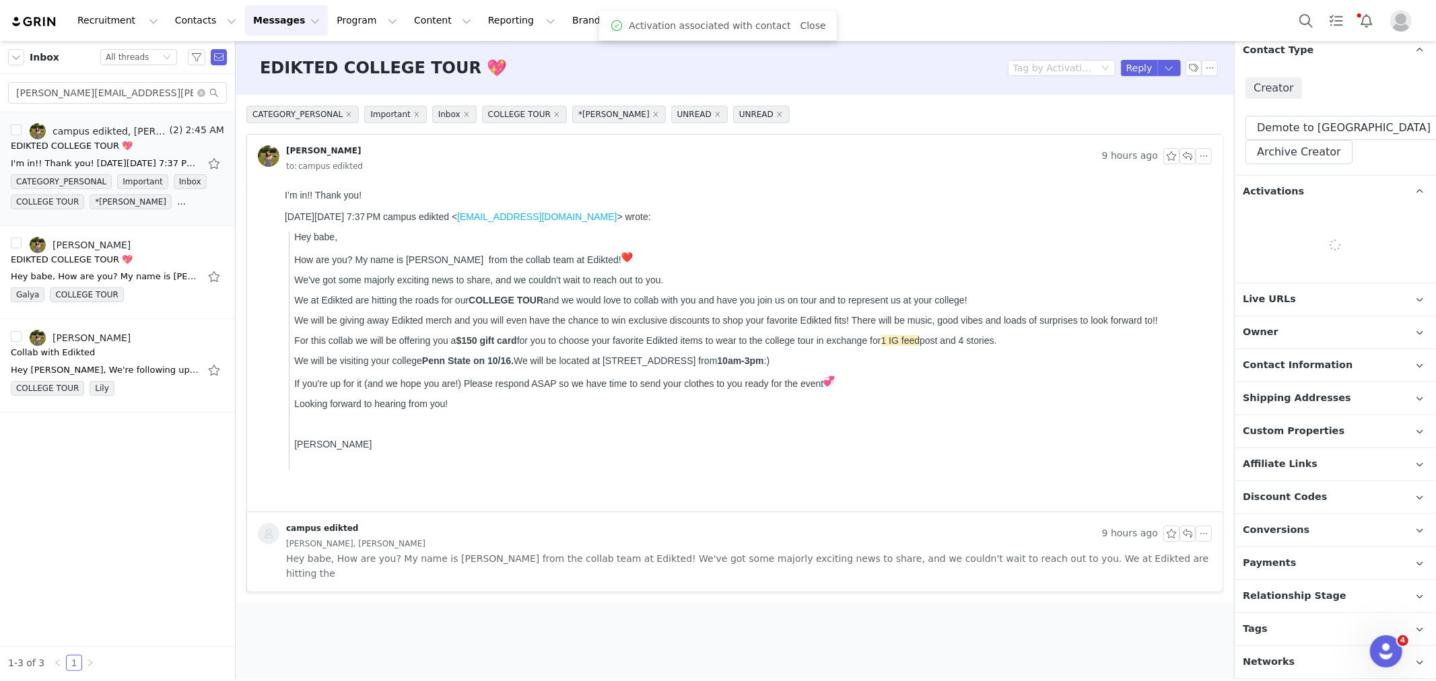
click at [1293, 596] on span "Relationship Stage" at bounding box center [1295, 596] width 104 height 15
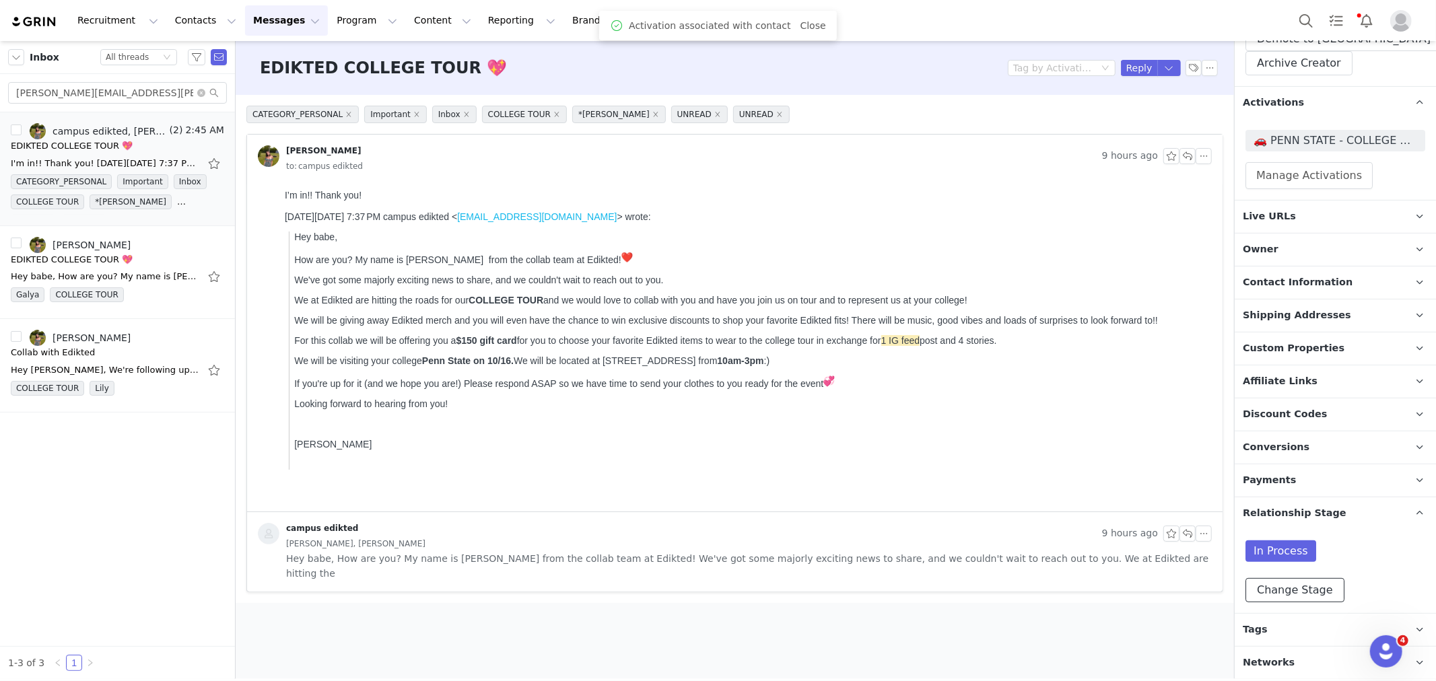
click at [1289, 598] on button "Change Stage" at bounding box center [1295, 590] width 99 height 24
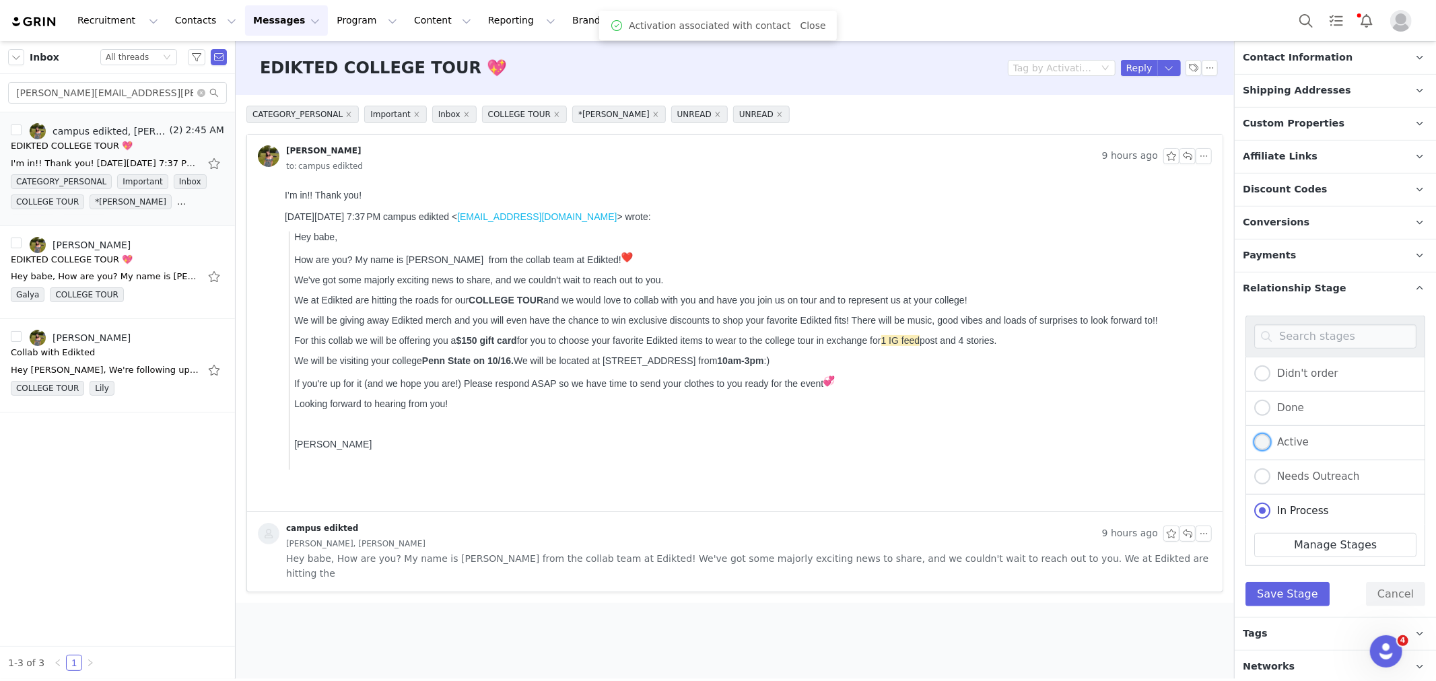
click at [1273, 439] on span "Active" at bounding box center [1290, 442] width 38 height 12
click at [1271, 439] on input "Active" at bounding box center [1262, 443] width 16 height 18
radio input "true"
radio input "false"
click at [1271, 590] on button "Save Stage" at bounding box center [1288, 594] width 84 height 24
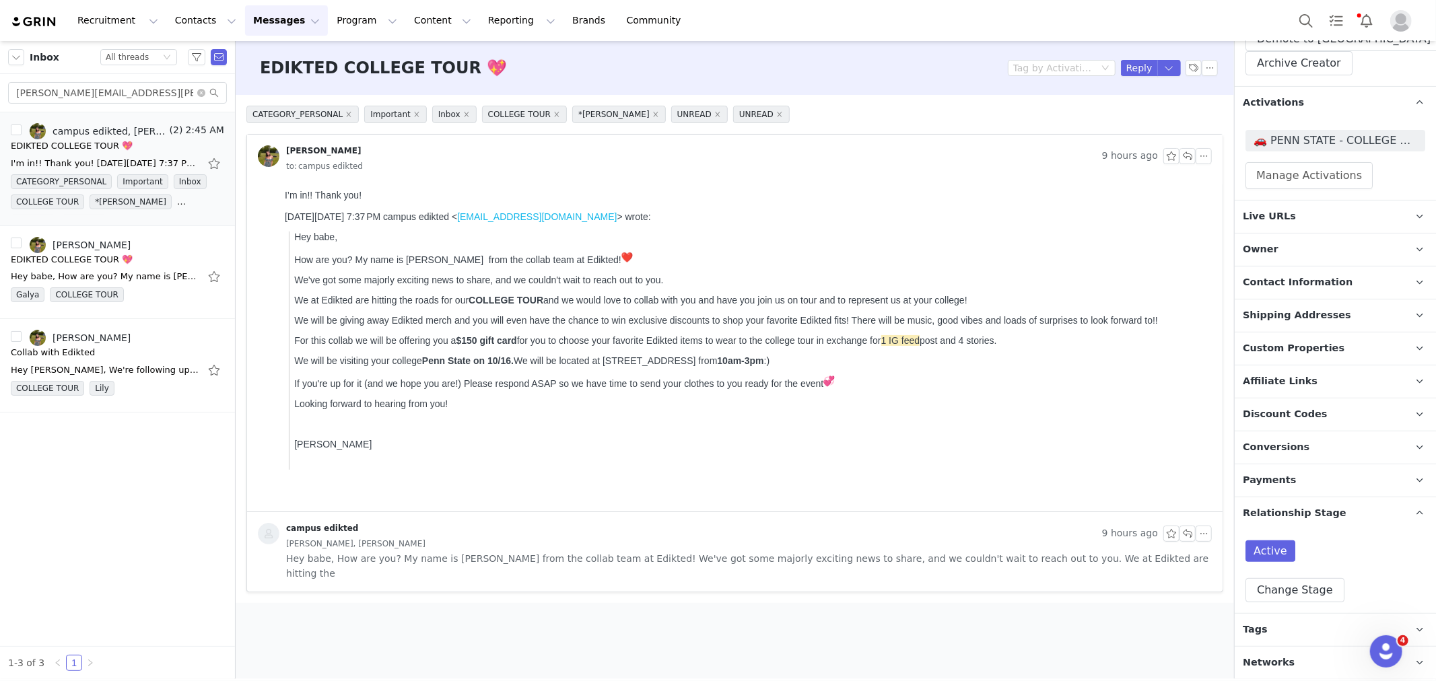
click at [1281, 632] on p "Tags Keep track of your contacts by assigning them tags. You can then filter yo…" at bounding box center [1319, 630] width 169 height 32
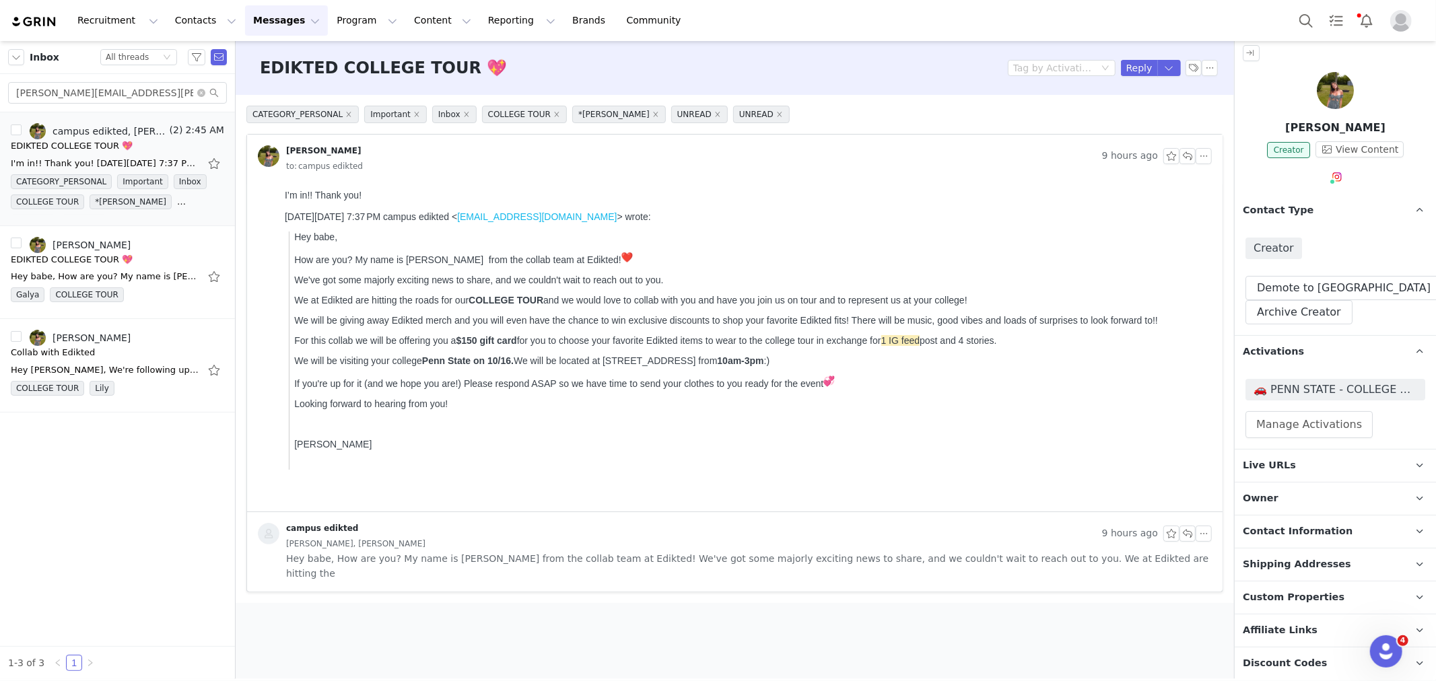
scroll to position [0, 0]
click at [1293, 30] on button "Search" at bounding box center [1306, 20] width 30 height 30
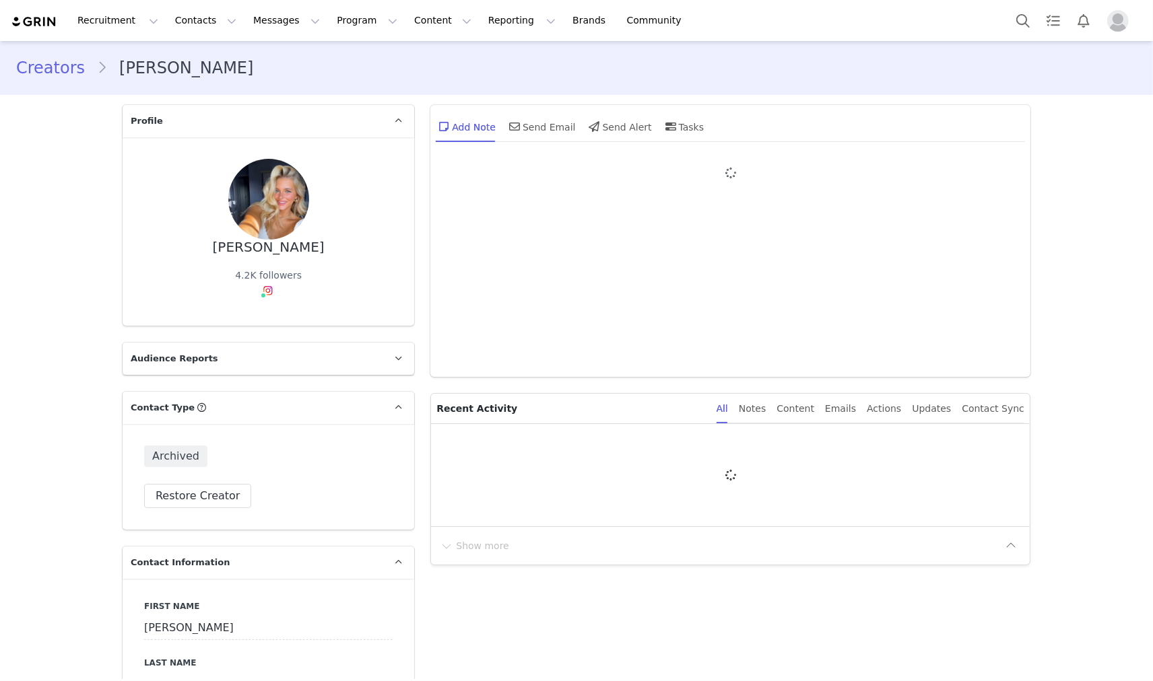
type input "+1 ([GEOGRAPHIC_DATA])"
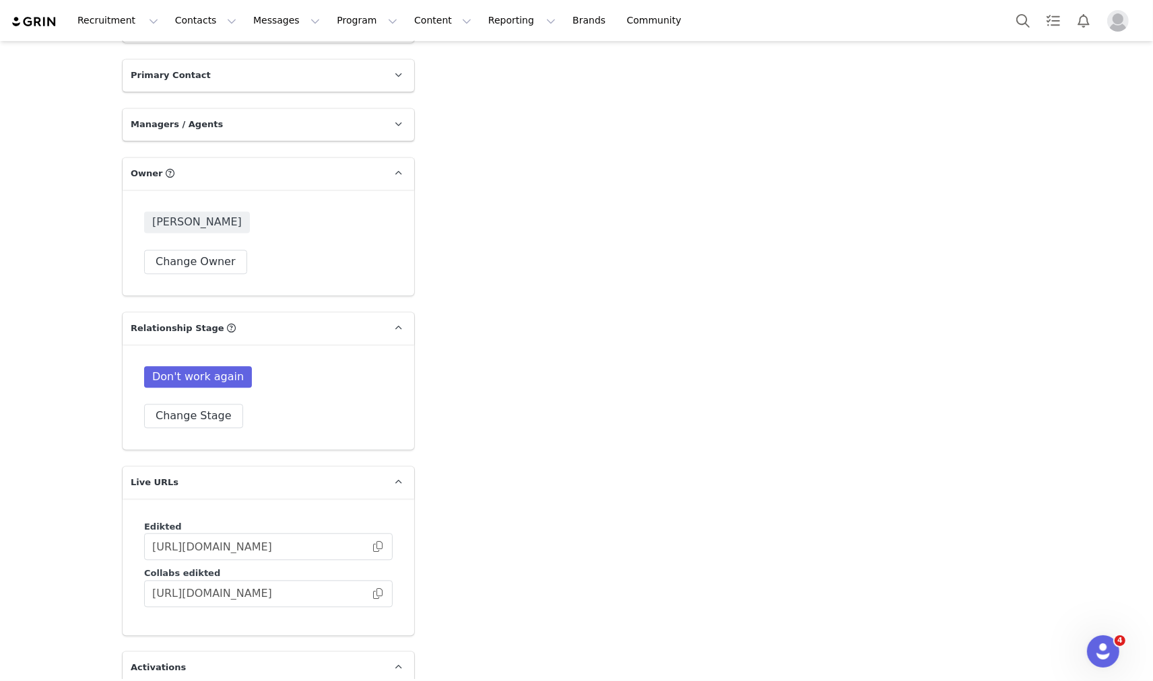
scroll to position [2916, 0]
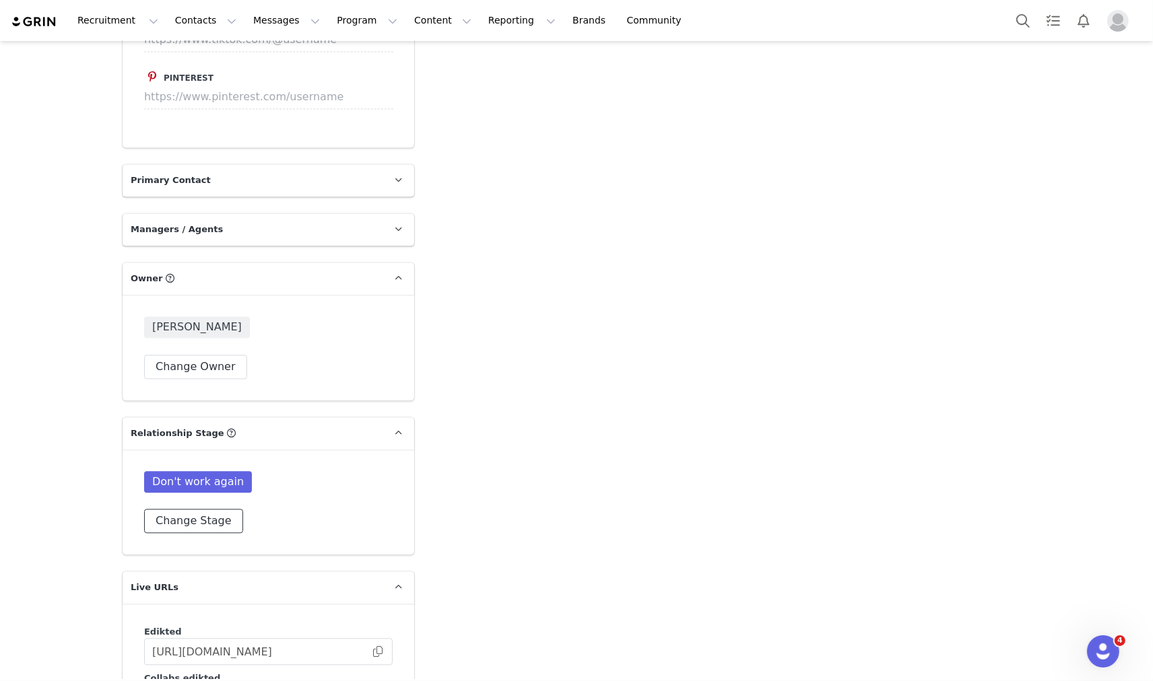
click at [210, 509] on button "Change Stage" at bounding box center [193, 521] width 99 height 24
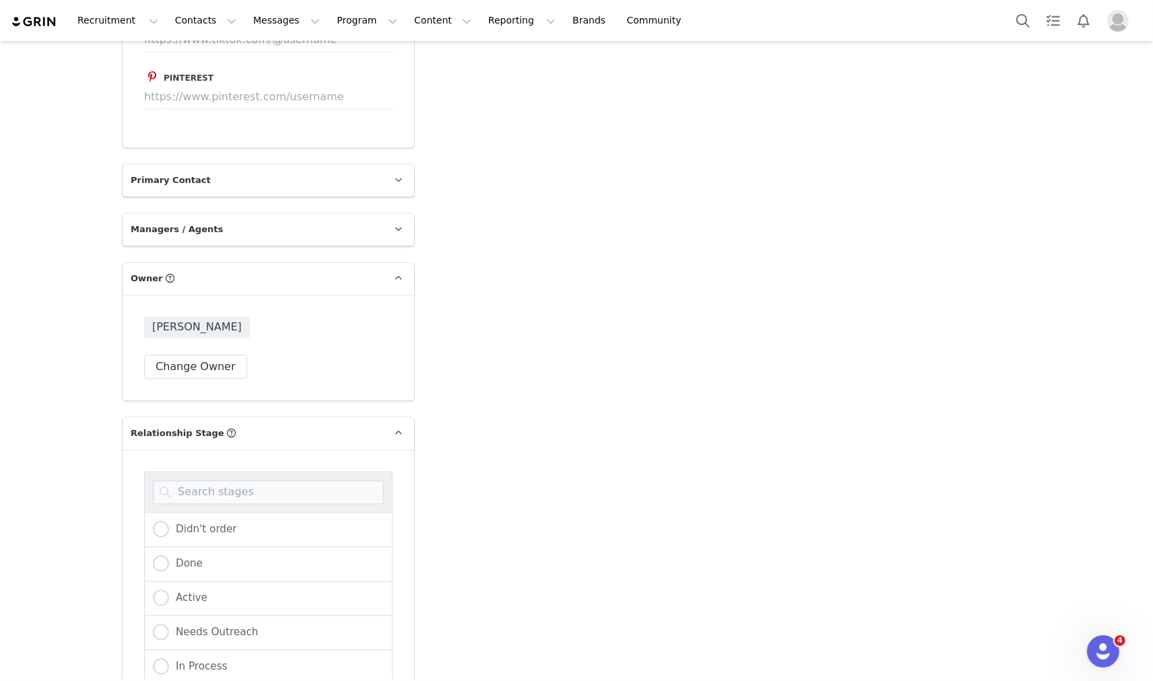
click at [197, 650] on div "In Process" at bounding box center [268, 667] width 248 height 34
click at [197, 661] on span "In Process" at bounding box center [198, 667] width 59 height 12
click at [169, 659] on input "In Process" at bounding box center [161, 668] width 16 height 18
radio input "true"
radio input "false"
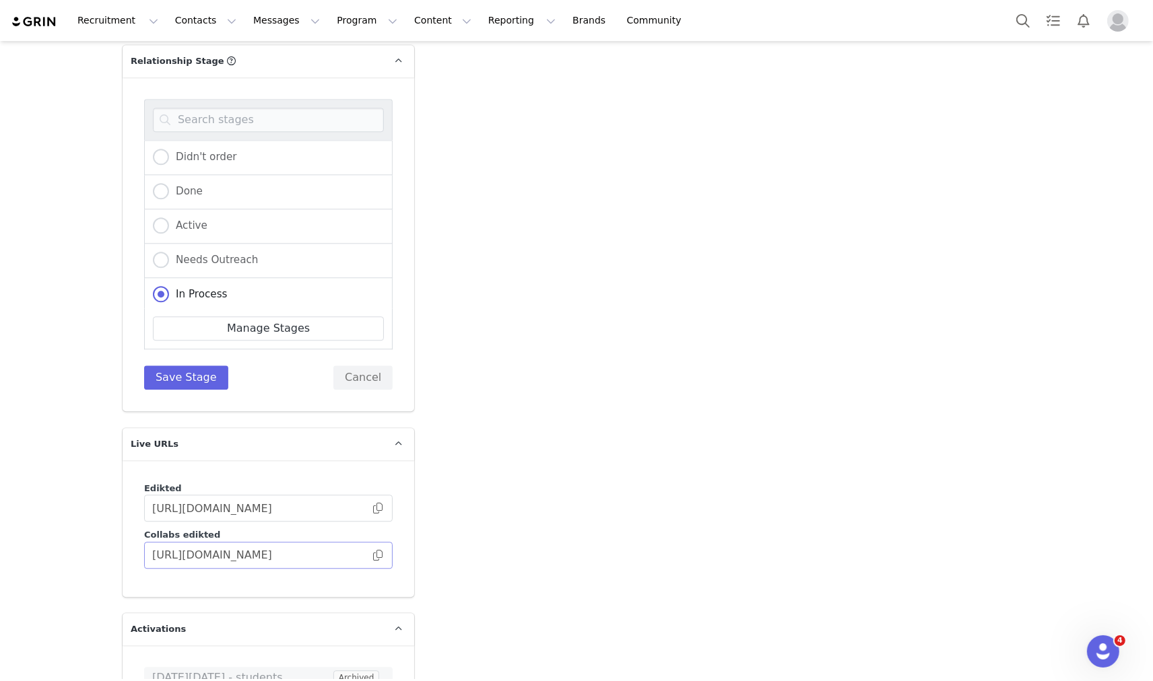
scroll to position [3289, 0]
click at [197, 364] on button "Save Stage" at bounding box center [186, 376] width 84 height 24
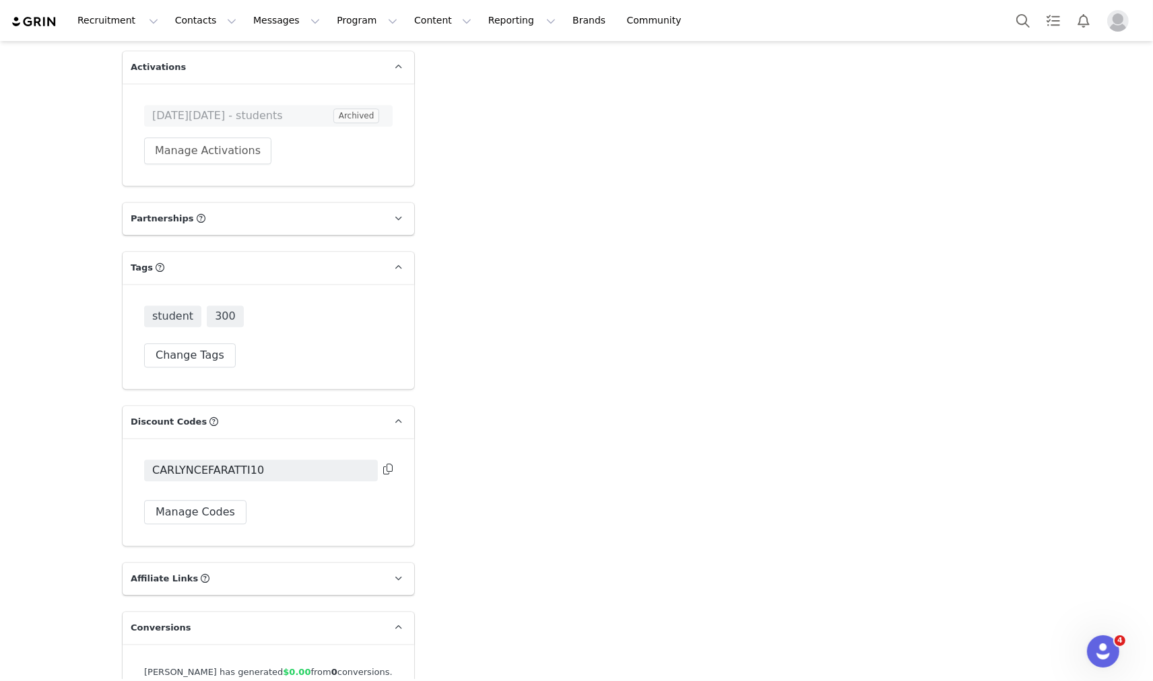
scroll to position [3659, 0]
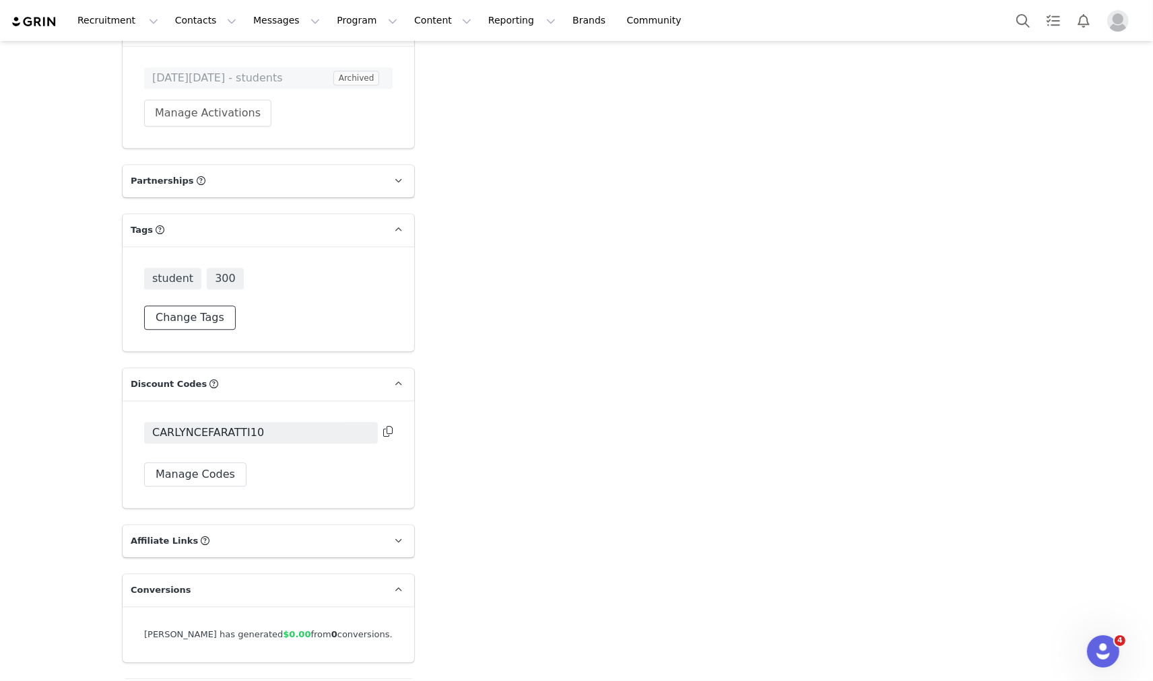
click at [193, 306] on button "Change Tags" at bounding box center [190, 318] width 92 height 24
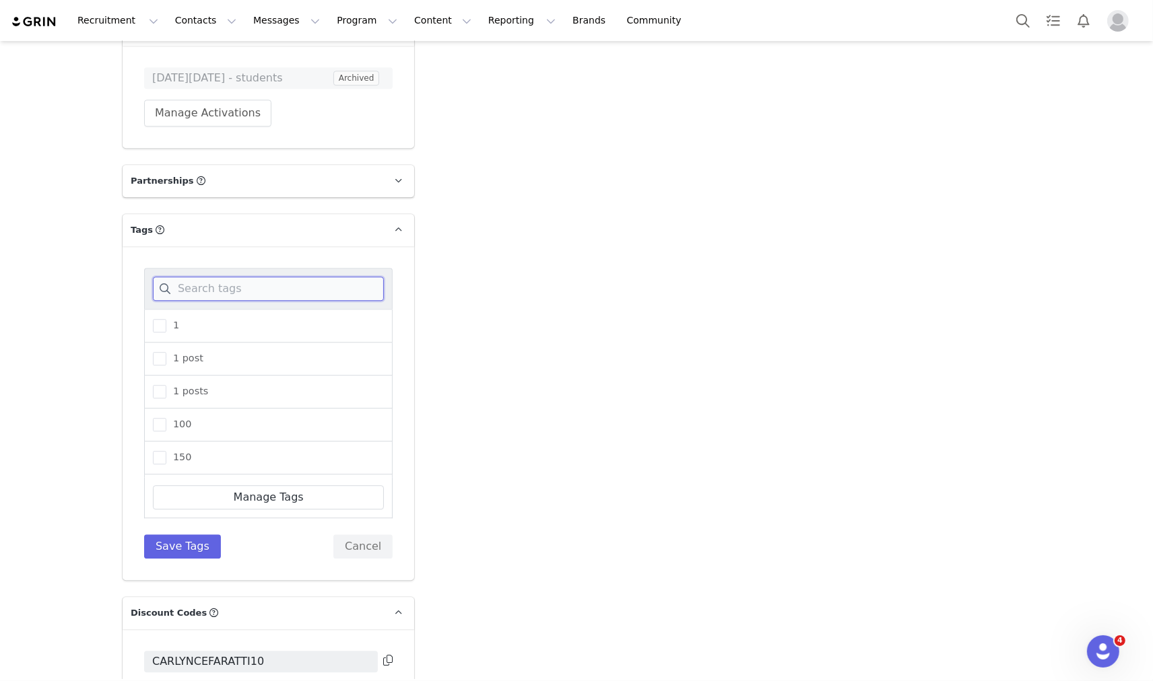
click at [229, 277] on input at bounding box center [268, 289] width 231 height 24
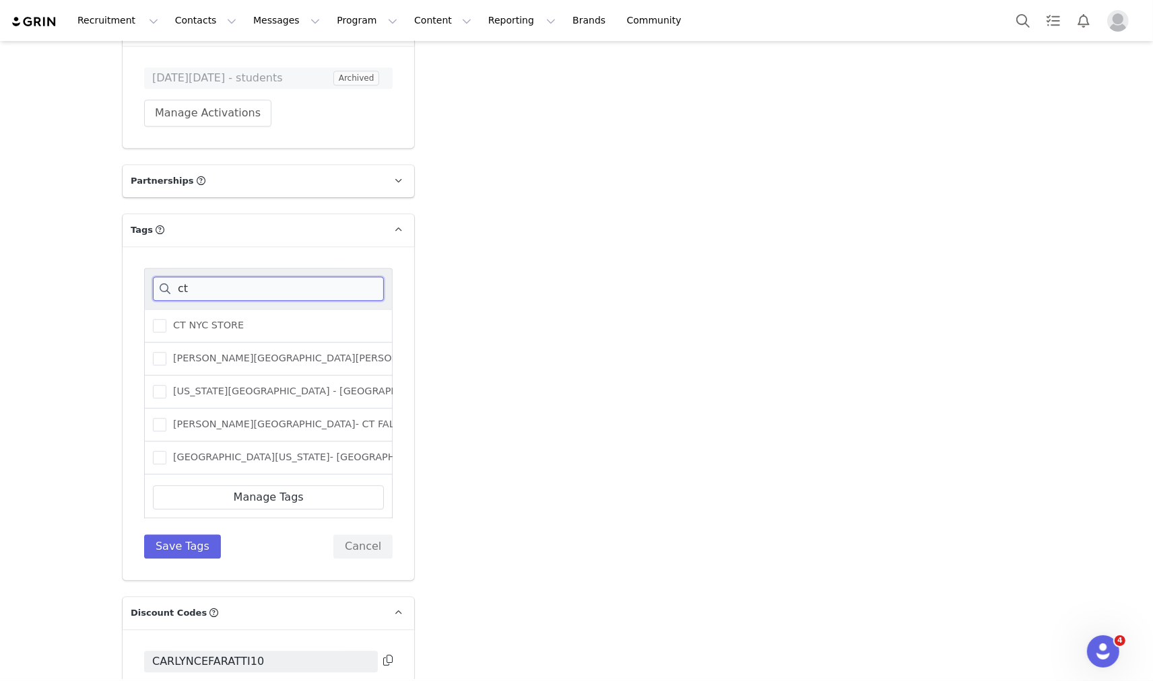
type input "c"
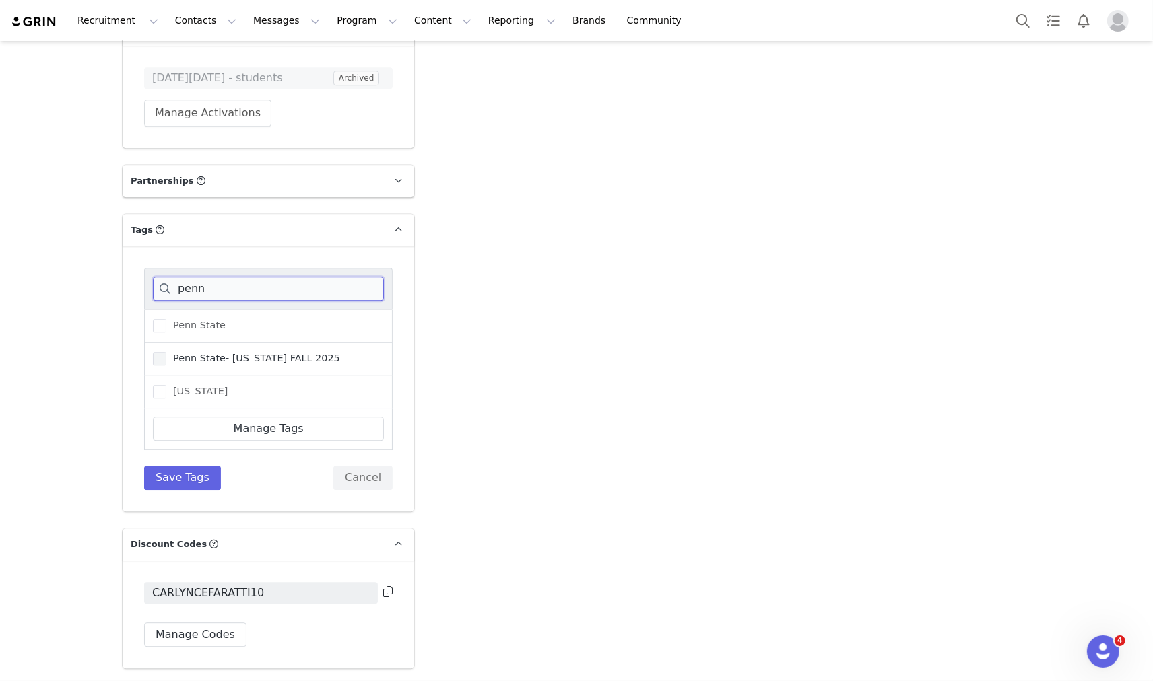
type input "penn"
click at [176, 352] on span "Penn State- [US_STATE] FALL 2025" at bounding box center [253, 358] width 174 height 13
click at [166, 352] on input "Penn State- [US_STATE] FALL 2025" at bounding box center [166, 352] width 0 height 0
click at [184, 319] on span "Penn State" at bounding box center [195, 325] width 59 height 13
click at [166, 319] on input "Penn State" at bounding box center [166, 319] width 0 height 0
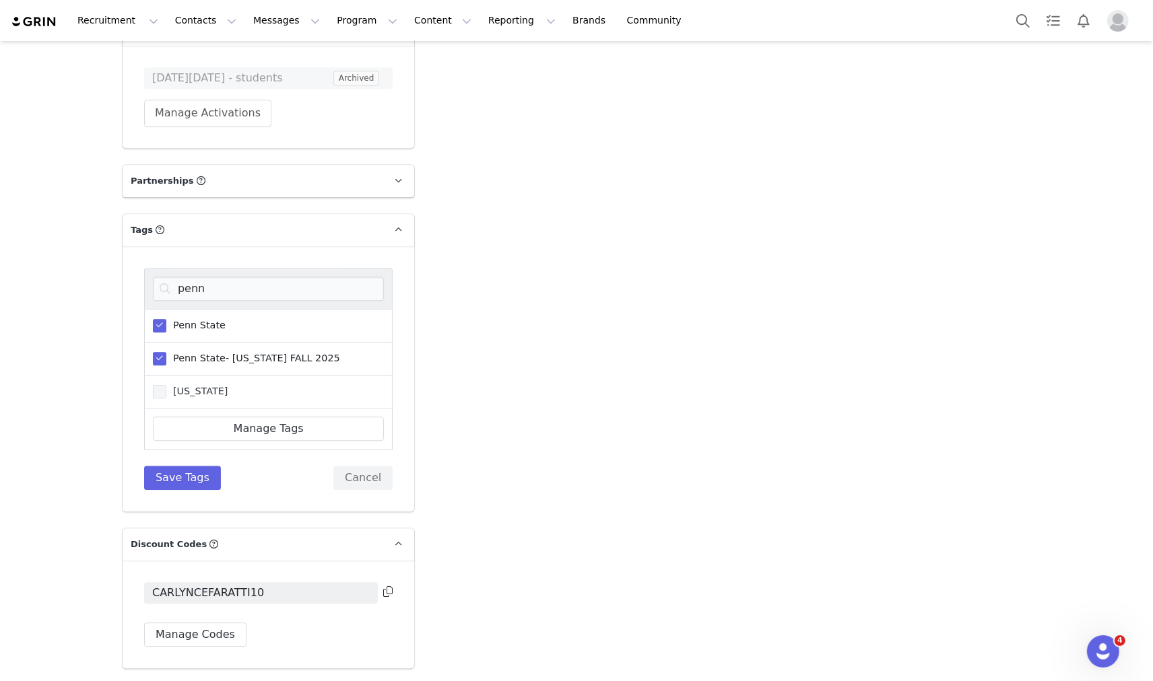
click at [170, 384] on label "[US_STATE]" at bounding box center [190, 392] width 75 height 16
click at [166, 385] on input "[US_STATE]" at bounding box center [166, 385] width 0 height 0
click at [155, 466] on button "Save Tags" at bounding box center [182, 478] width 77 height 24
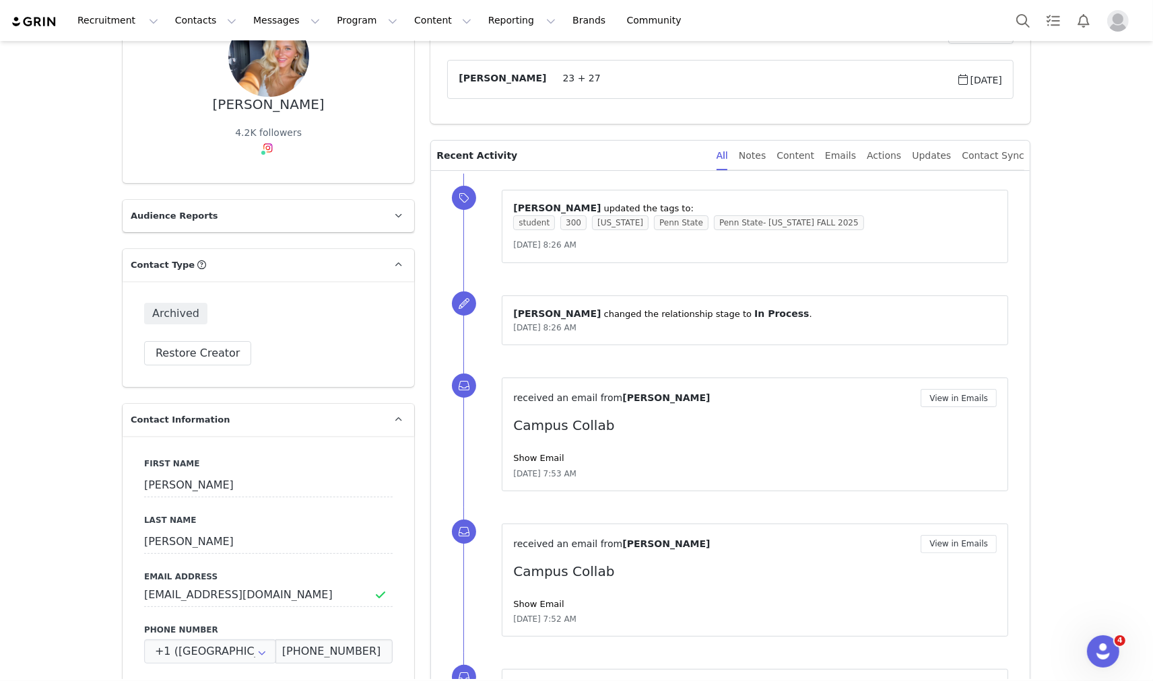
scroll to position [0, 0]
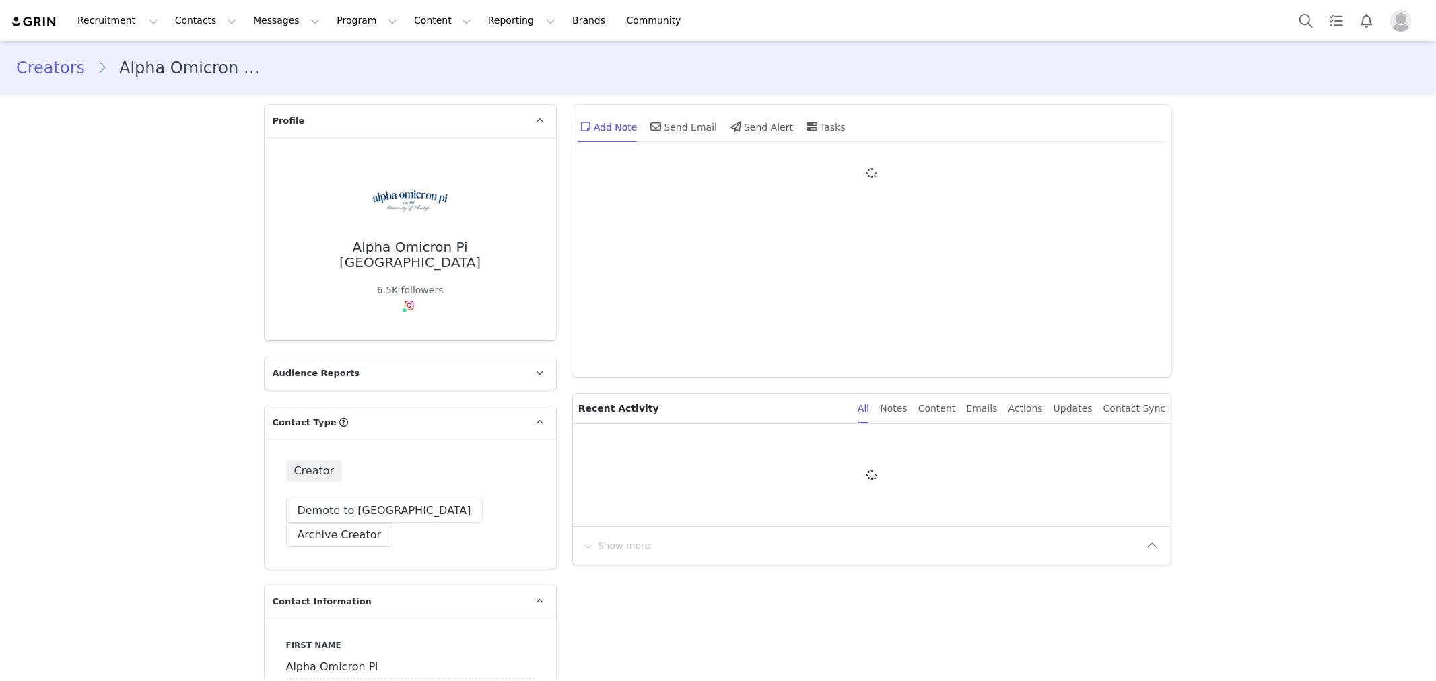
type input "+1 ([GEOGRAPHIC_DATA])"
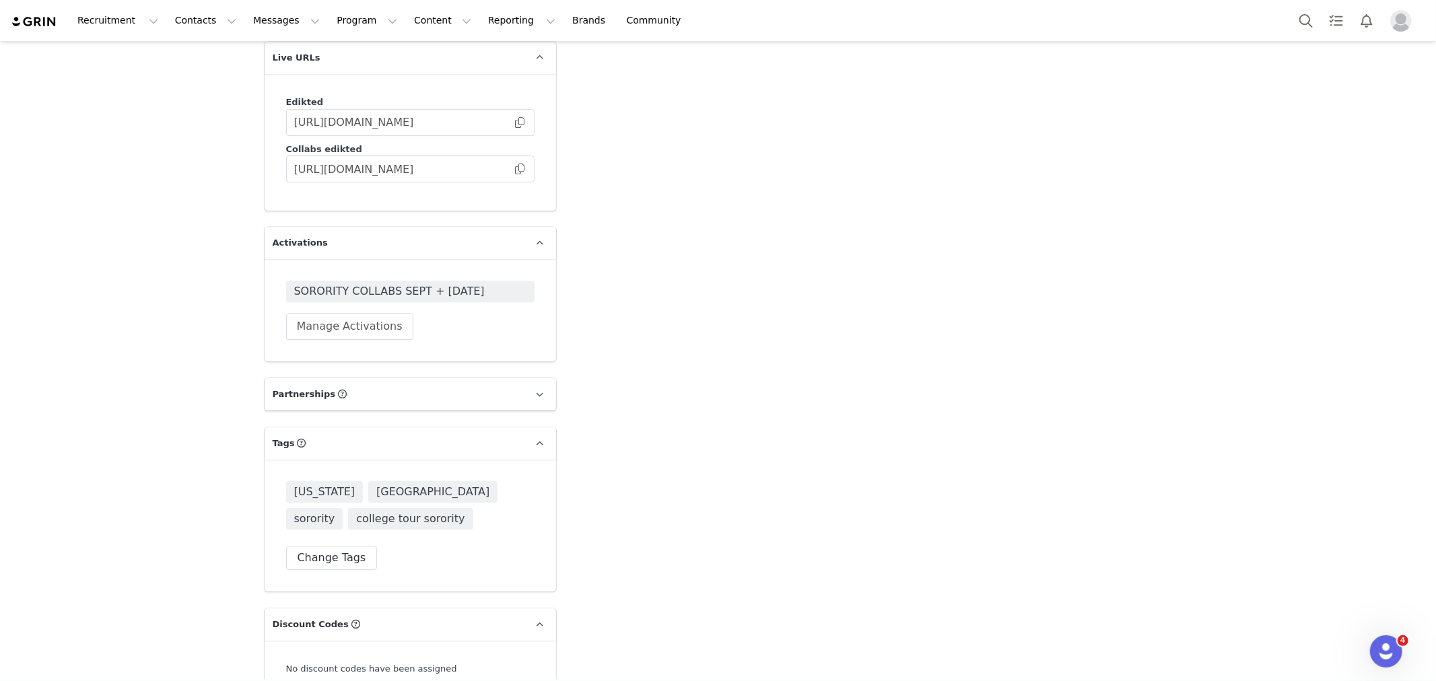
scroll to position [3441, 0]
click at [452, 285] on span "SORORITY COLLABS SEPT + OCT 2025" at bounding box center [410, 293] width 232 height 16
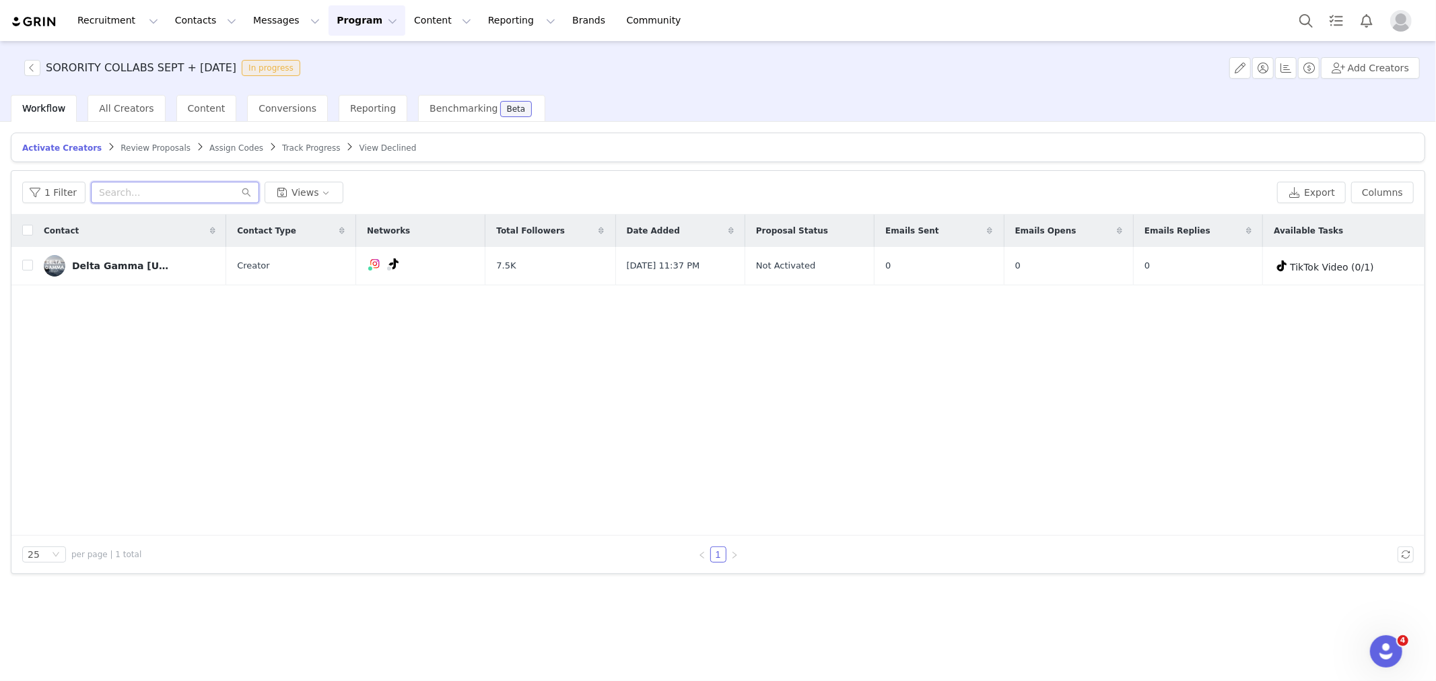
click at [160, 189] on input "text" at bounding box center [175, 193] width 168 height 22
click at [135, 145] on span "Review Proposals" at bounding box center [156, 147] width 70 height 9
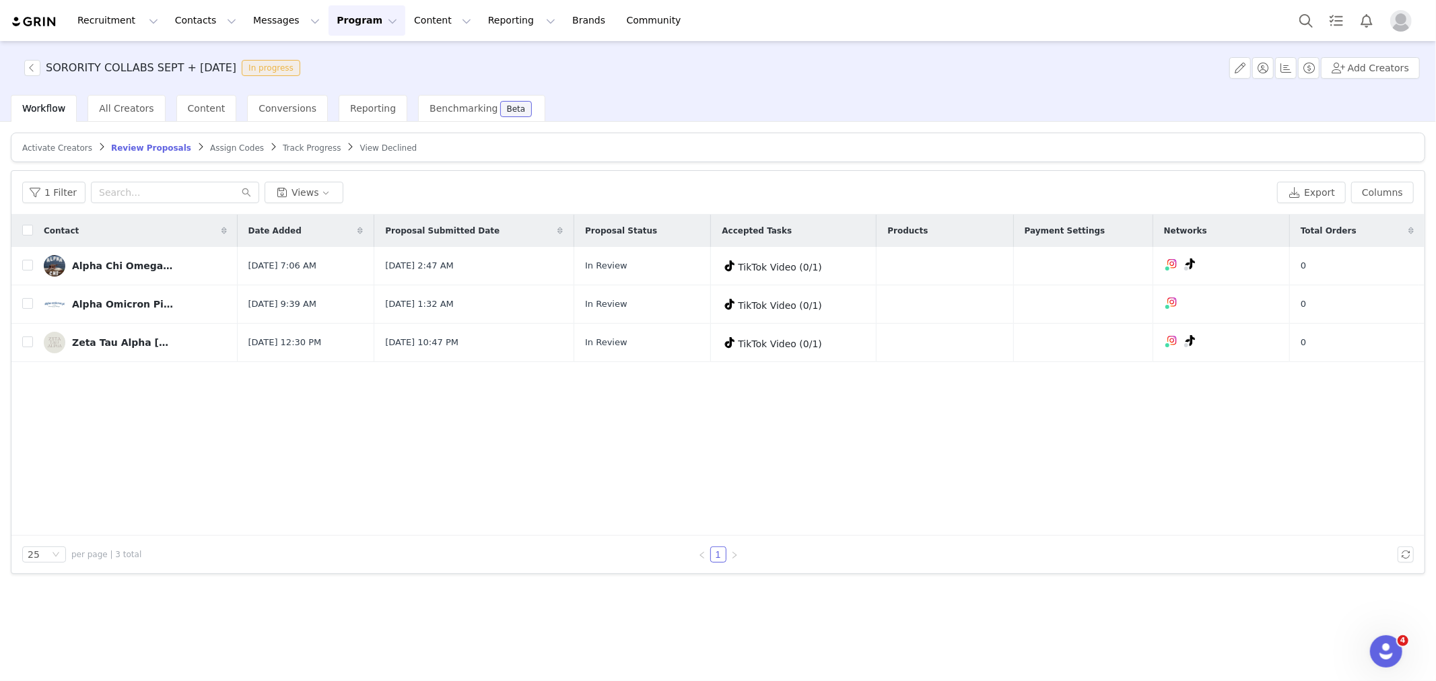
click at [162, 179] on div "1 Filter Views Export Columns" at bounding box center [717, 193] width 1413 height 44
click at [22, 306] on input "checkbox" at bounding box center [27, 303] width 11 height 11
checkbox input "true"
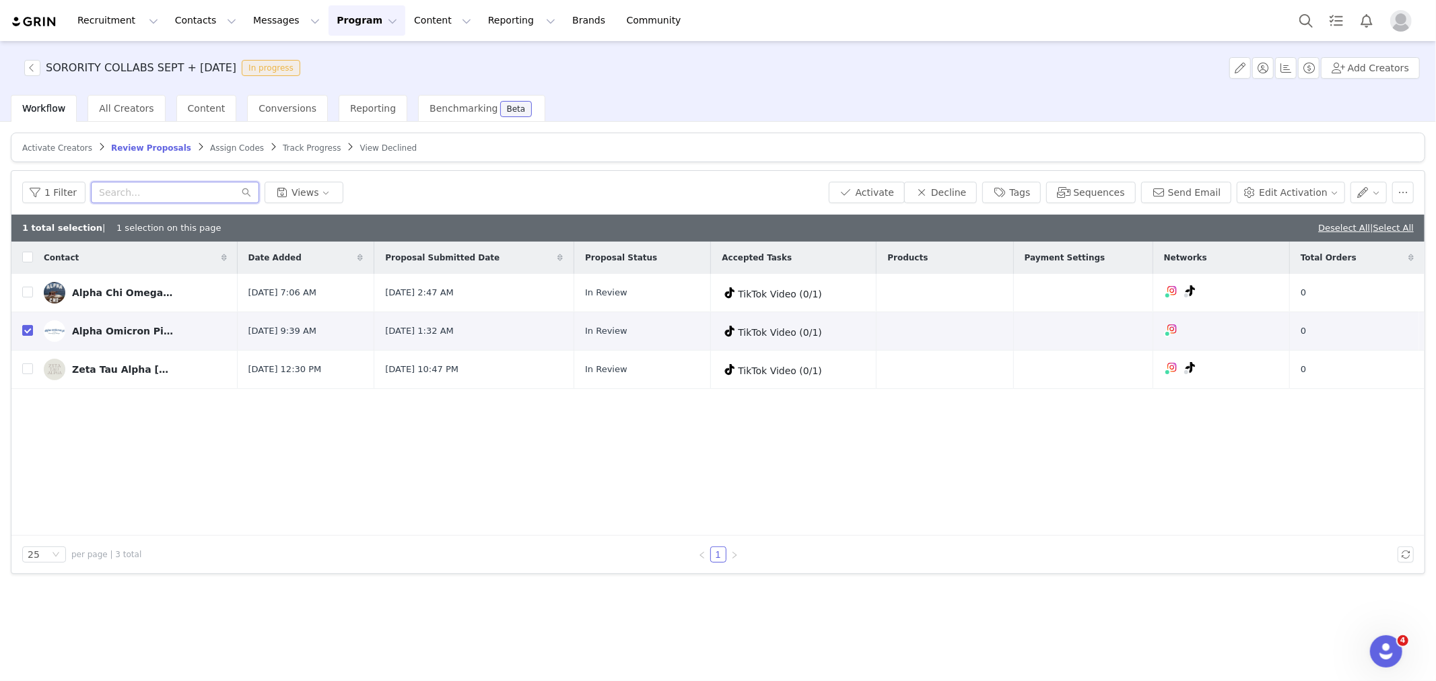
click at [184, 192] on input "text" at bounding box center [175, 193] width 168 height 22
paste input "lindsaycrecker@gmail.com"
type input "lindsaycrecker@gmail.com"
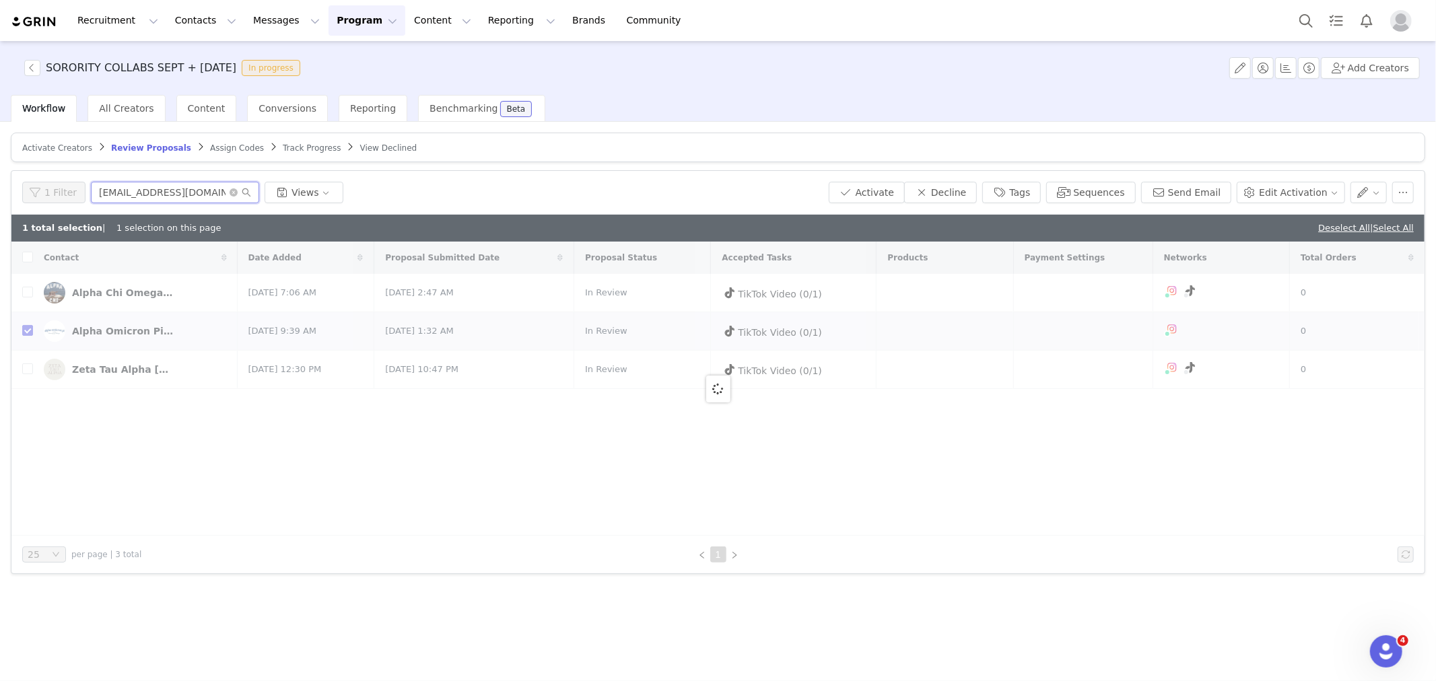
checkbox input "true"
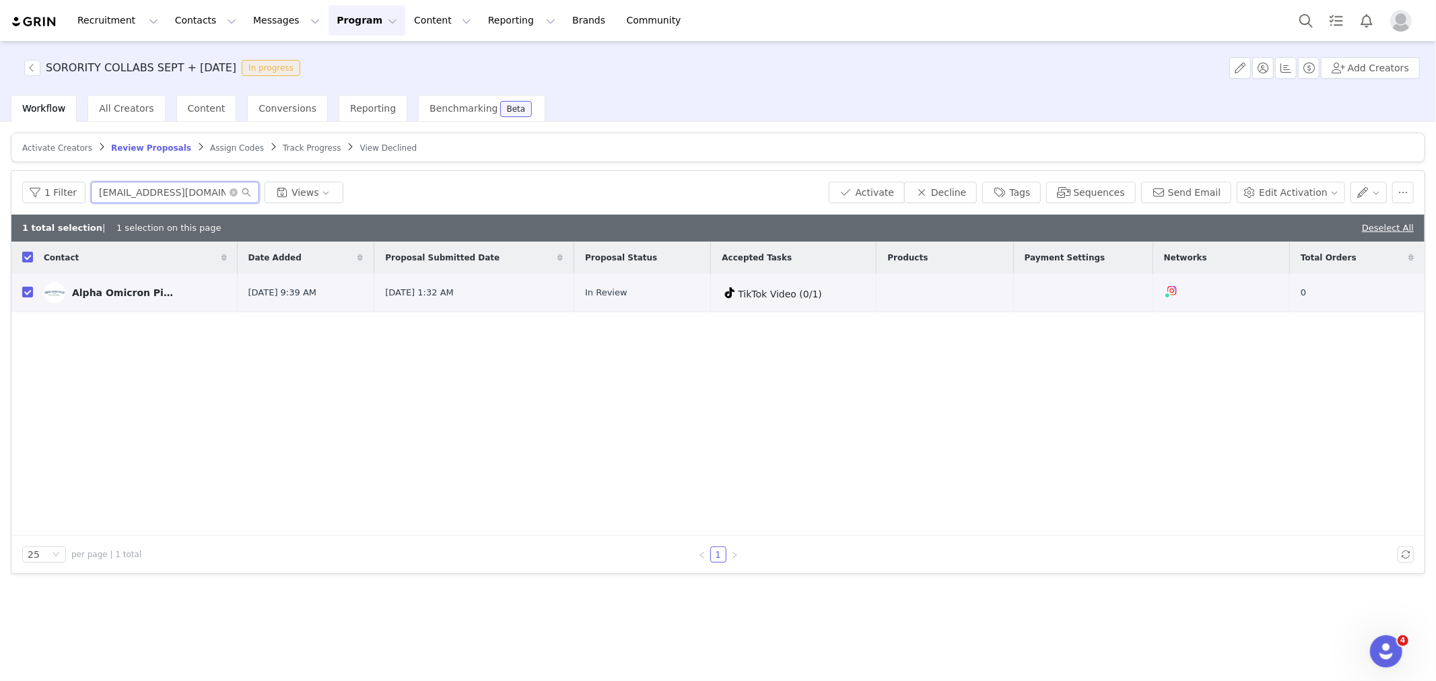
type input "lindsaycrecker@gmail.com"
click at [887, 178] on div "1 Filter lindsaycrecker@gmail.com Views Activate Decline Tags Sequences Send Em…" at bounding box center [717, 193] width 1413 height 44
click at [883, 199] on button "Activate" at bounding box center [867, 193] width 76 height 22
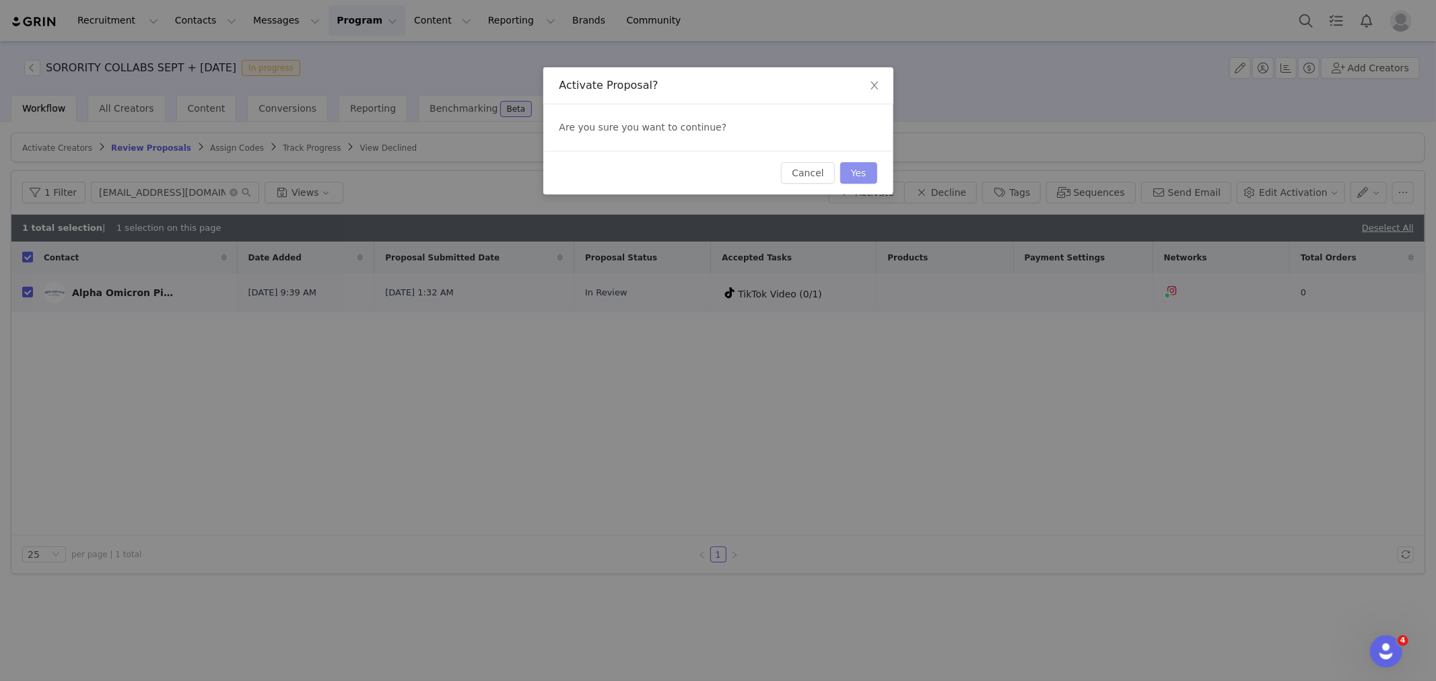
click at [859, 178] on button "Yes" at bounding box center [858, 173] width 37 height 22
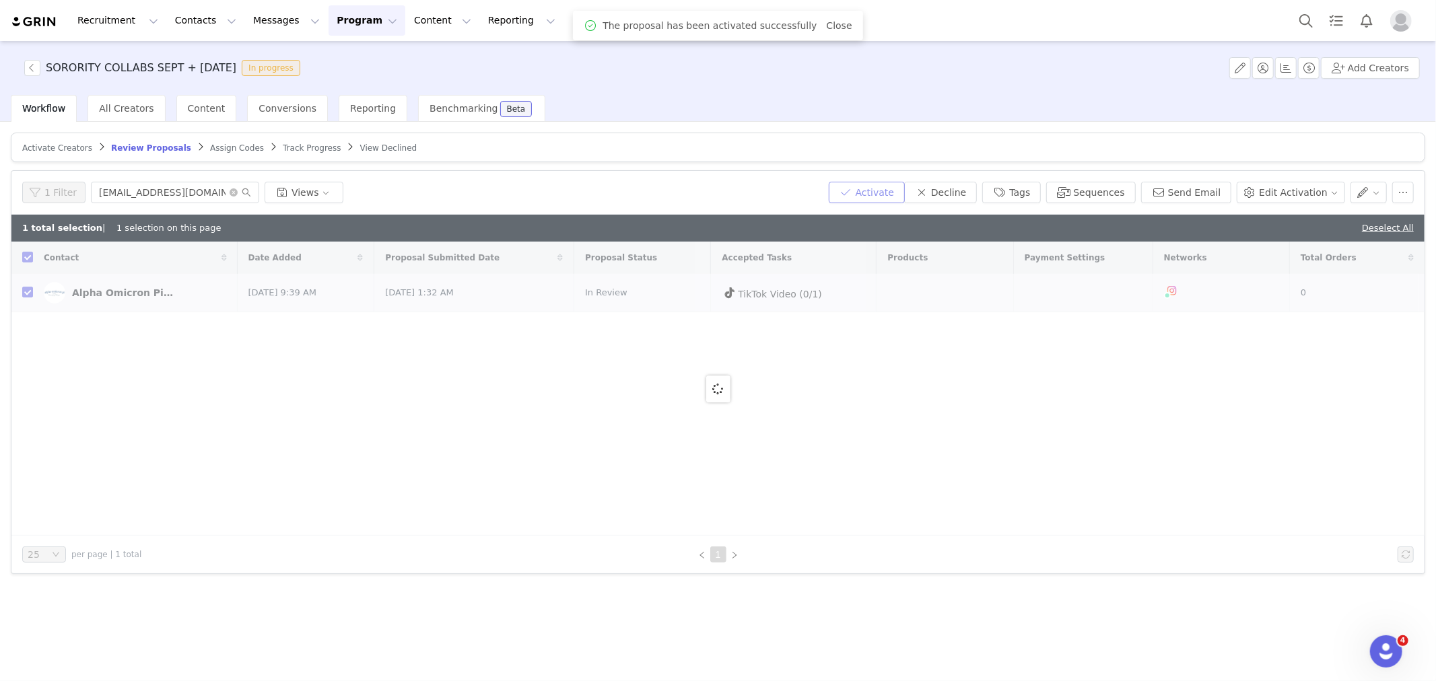
checkbox input "false"
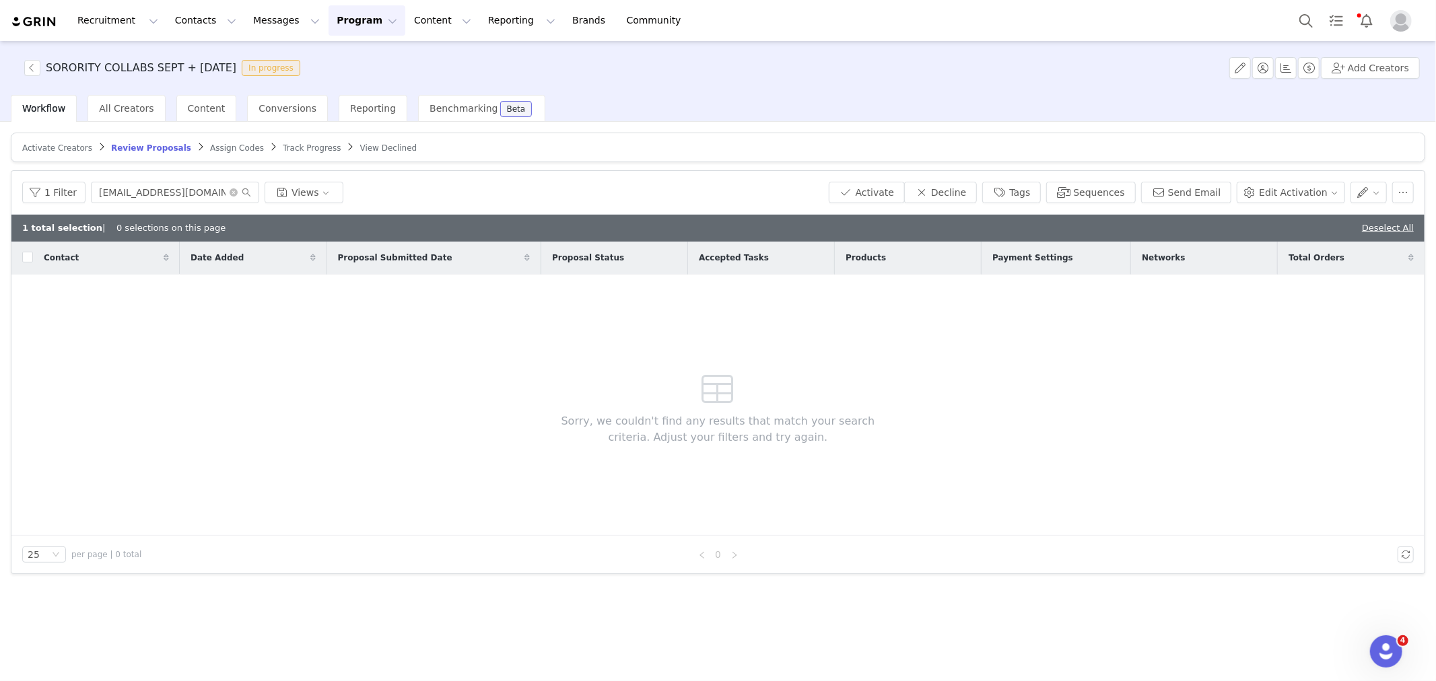
click at [275, 154] on article "Activate Creators Review Proposals Assign Codes Track Progress View Declined" at bounding box center [718, 148] width 1415 height 30
click at [283, 143] on span "Track Progress" at bounding box center [312, 147] width 58 height 9
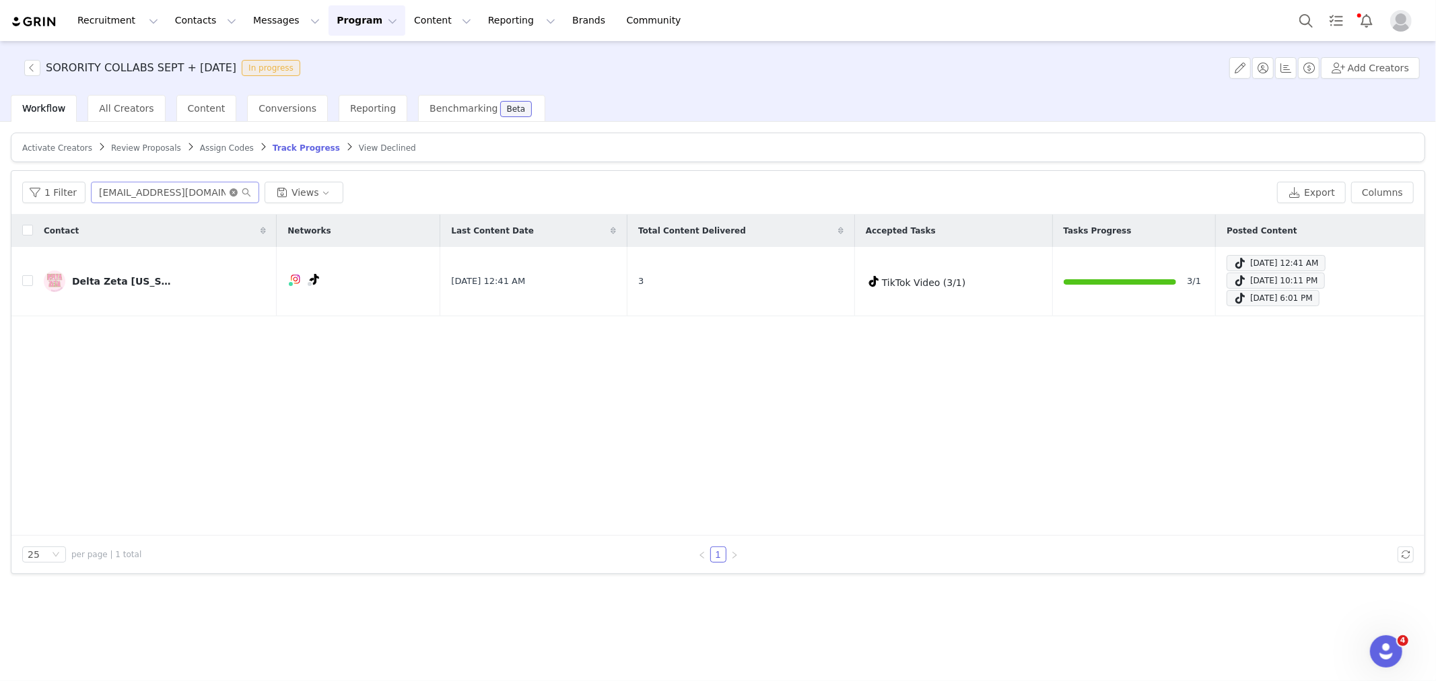
click at [230, 193] on icon "icon: close-circle" at bounding box center [234, 193] width 8 height 8
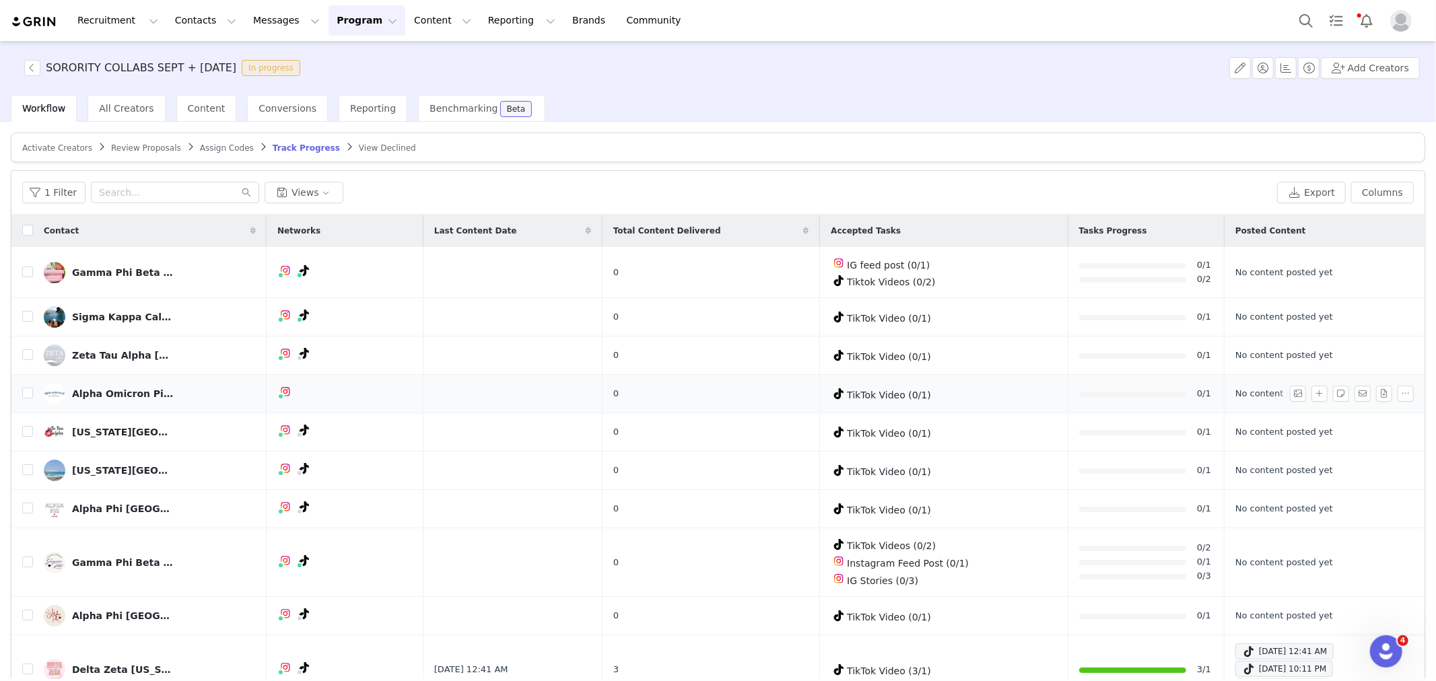
click at [132, 389] on div "Alpha Omicron Pi University of Chicago" at bounding box center [122, 394] width 101 height 11
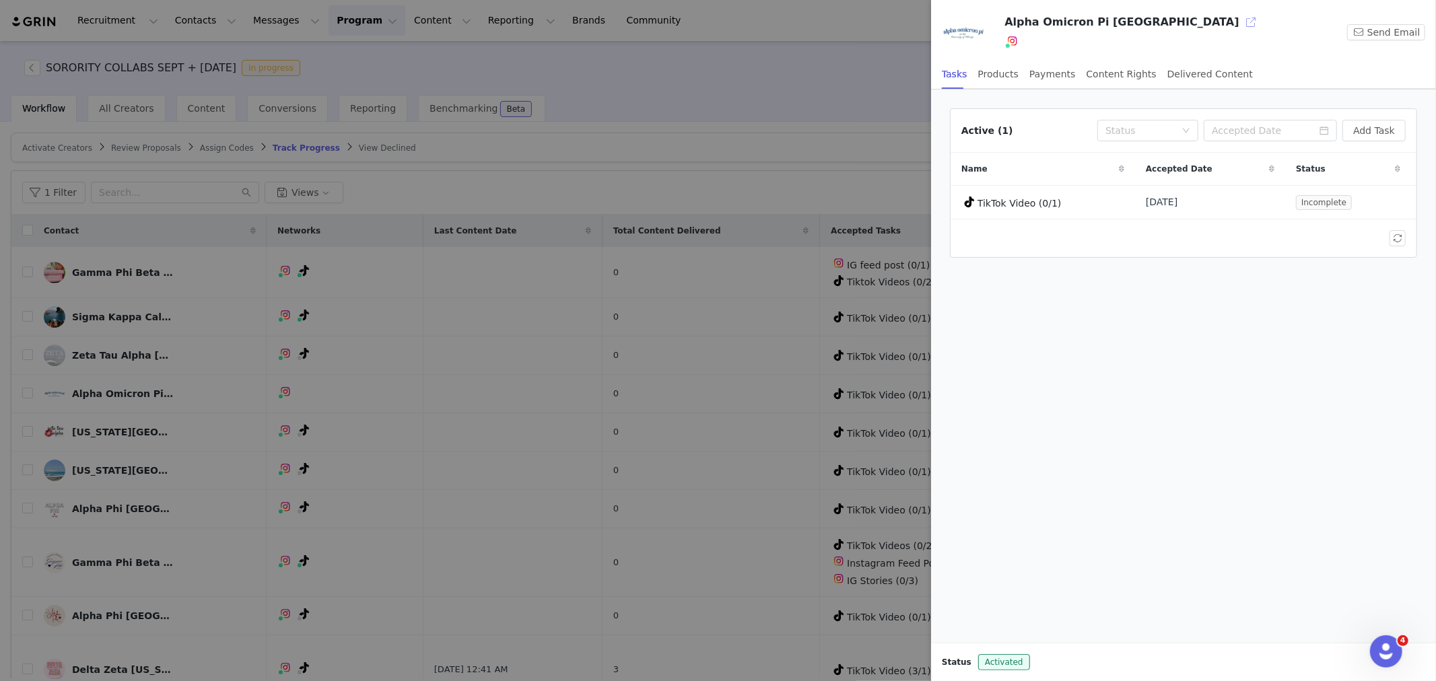
click at [1241, 26] on button "button" at bounding box center [1252, 22] width 22 height 22
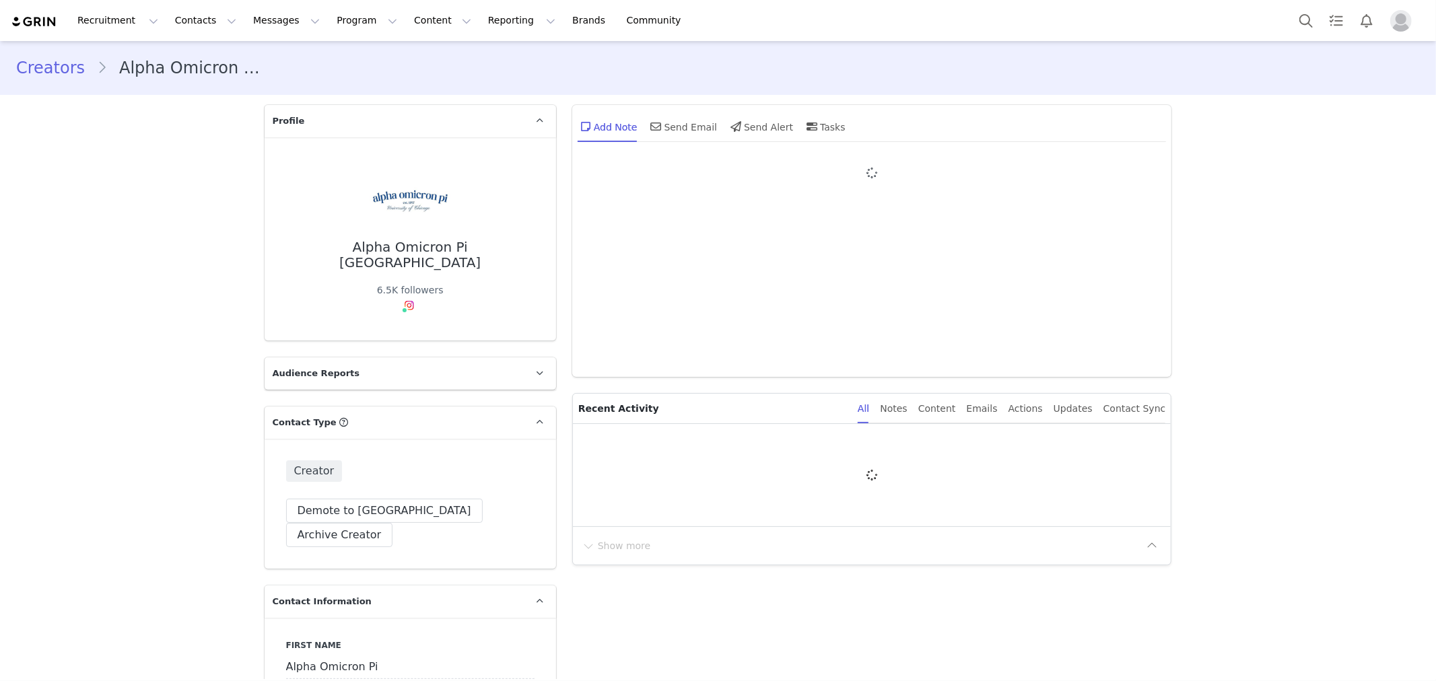
type input "+1 ([GEOGRAPHIC_DATA])"
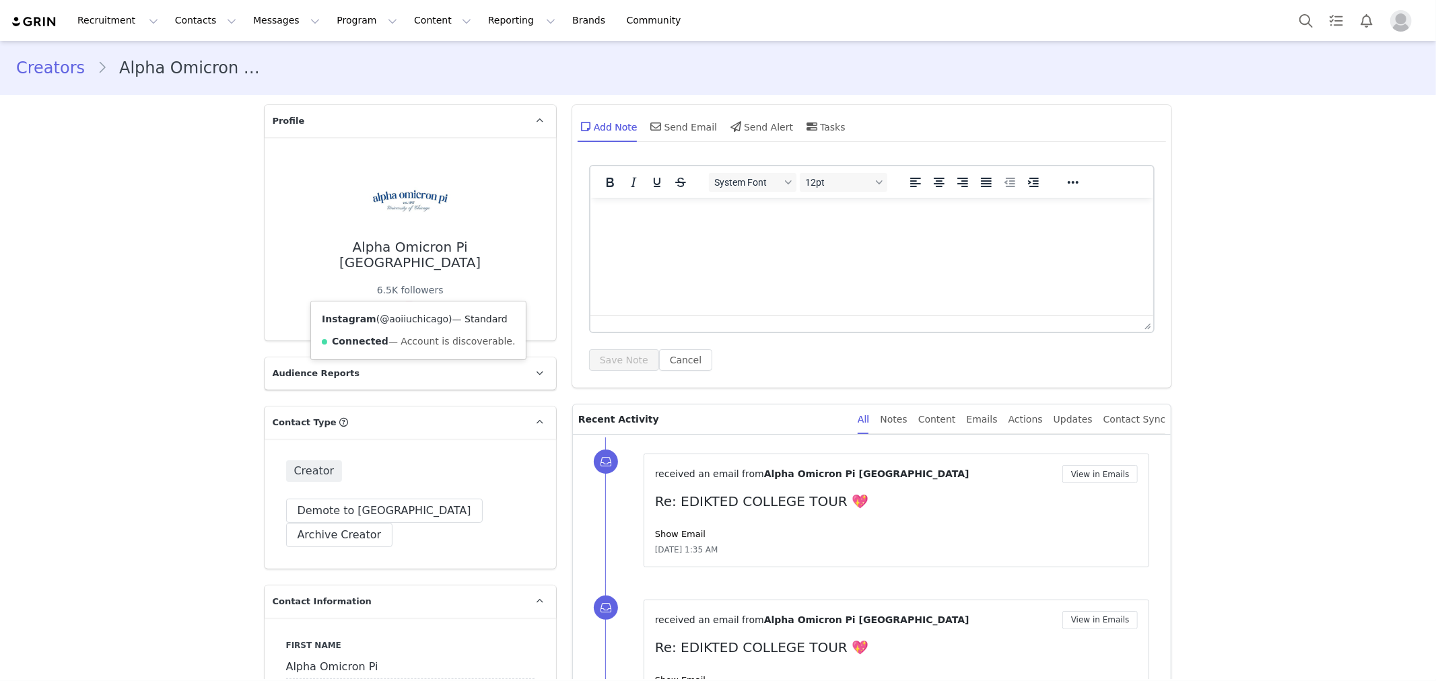
click at [393, 314] on link "@aoiiuchicago" at bounding box center [414, 319] width 69 height 11
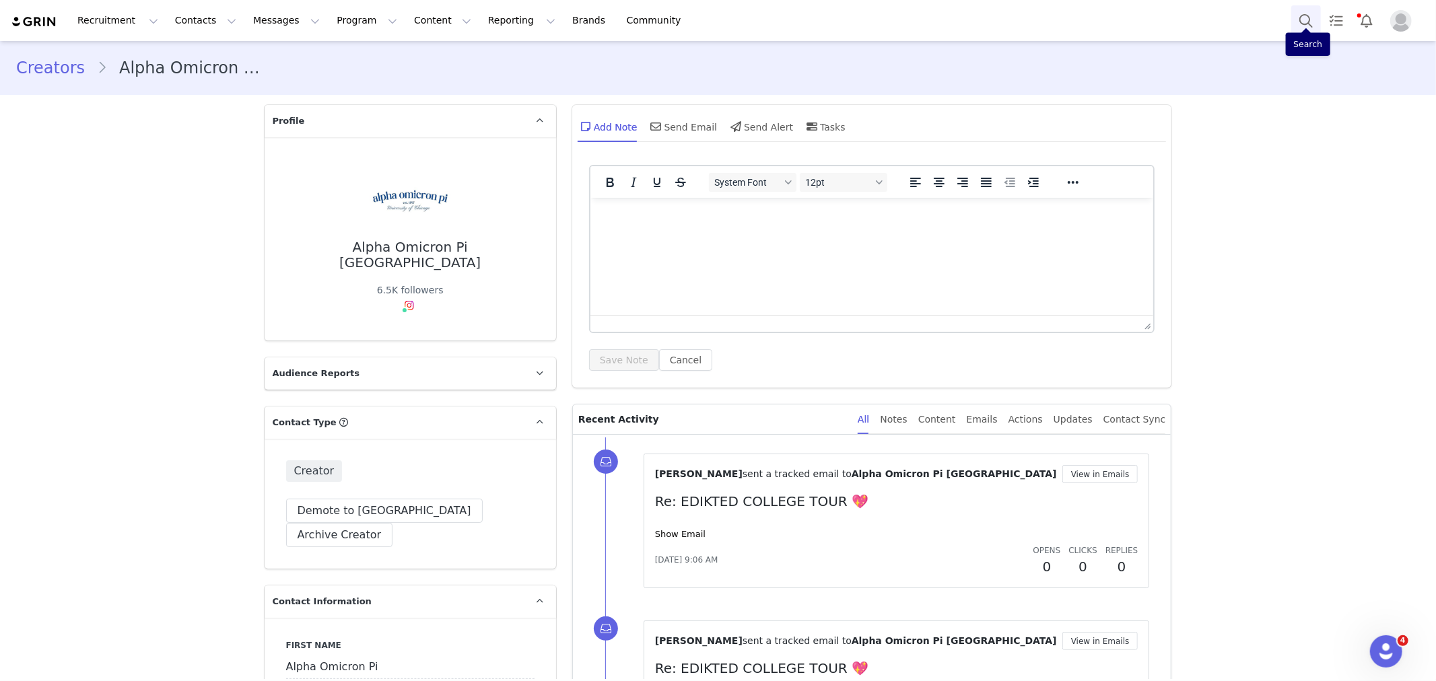
click at [1298, 29] on button "Search" at bounding box center [1306, 20] width 30 height 30
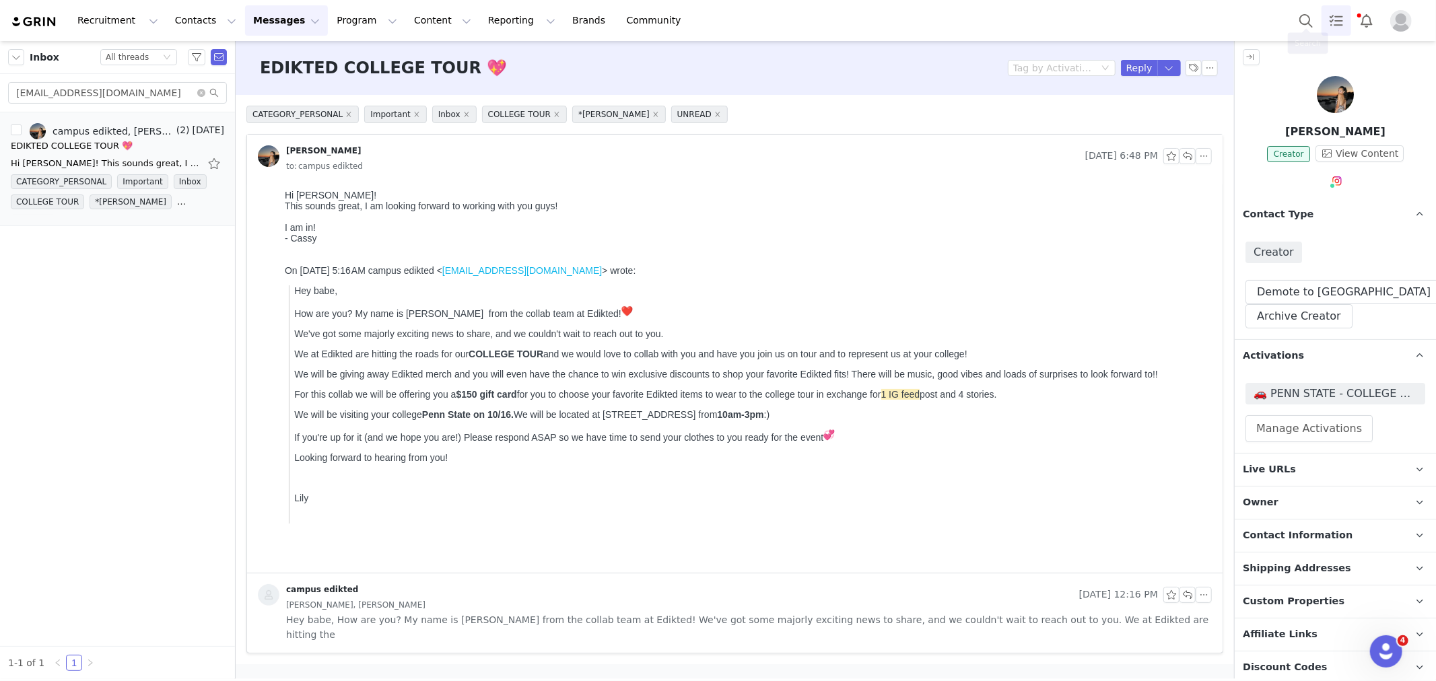
click at [1322, 10] on link "Tasks" at bounding box center [1337, 20] width 30 height 30
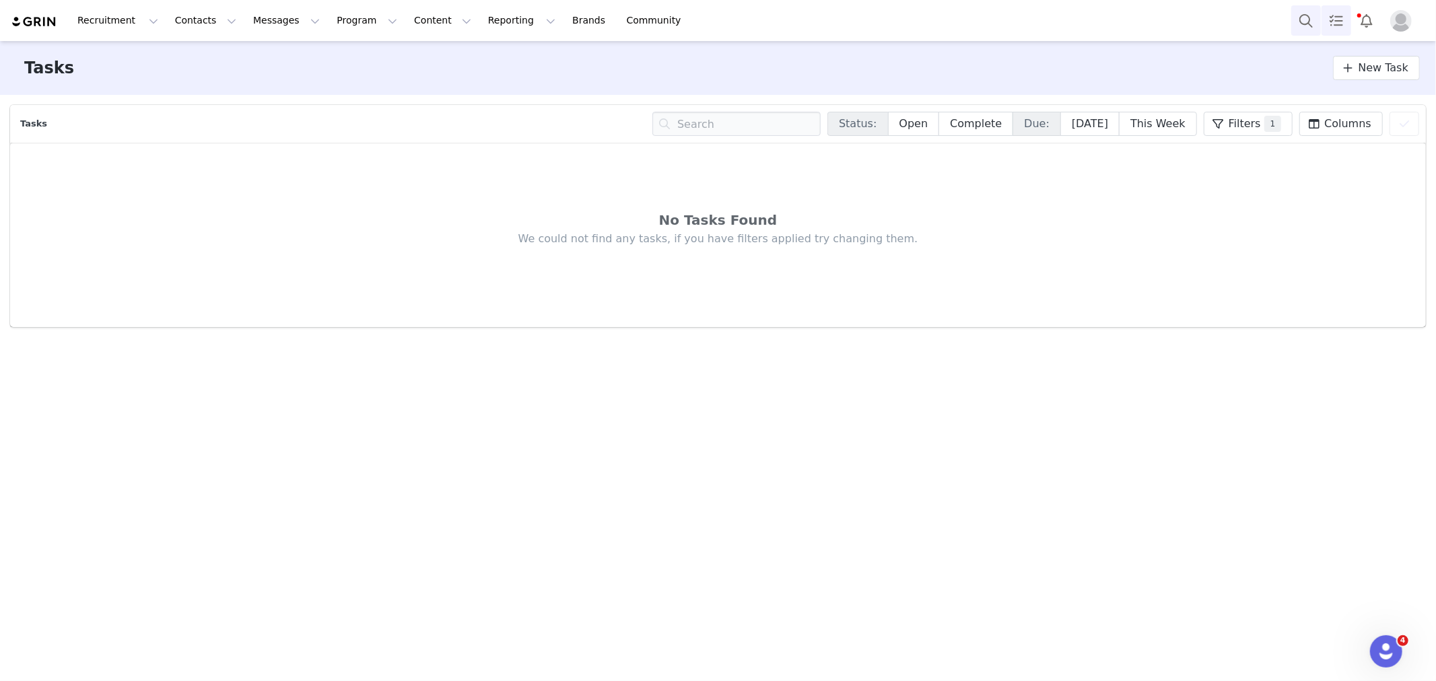
click at [1308, 23] on button "Search" at bounding box center [1306, 20] width 30 height 30
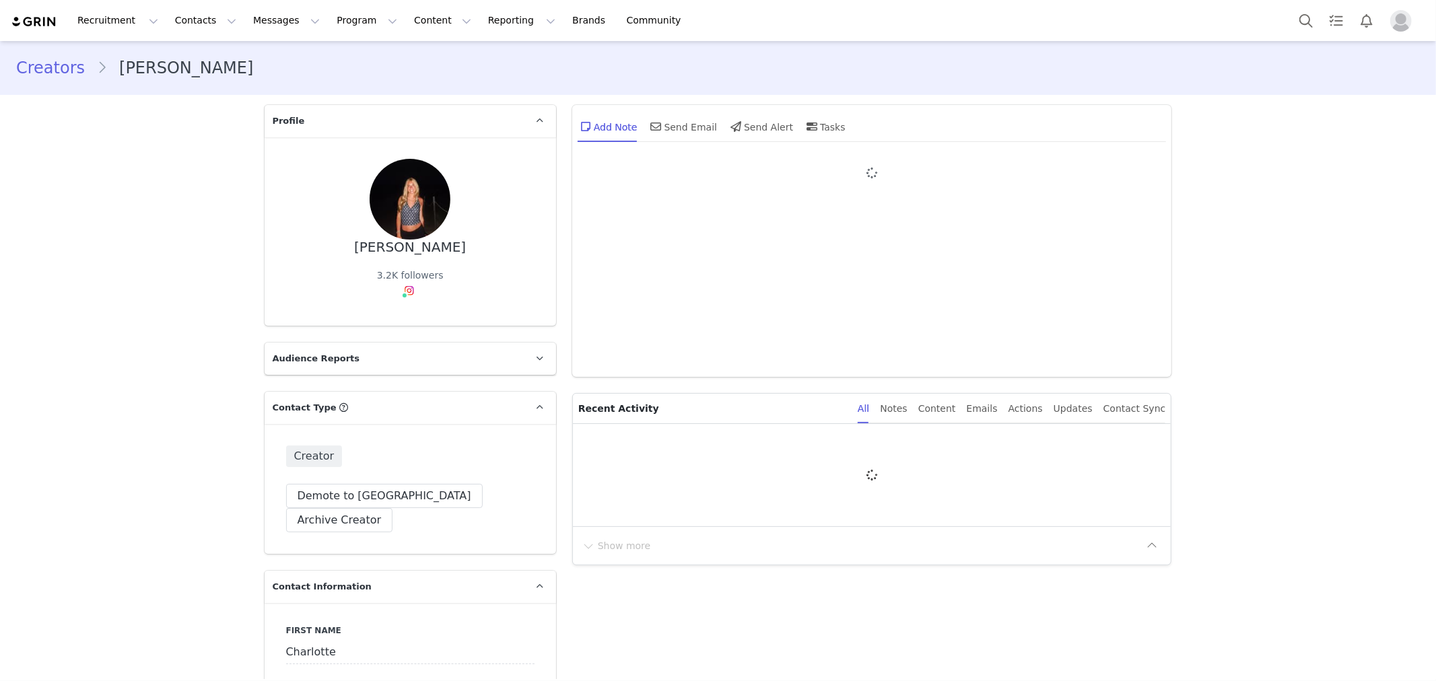
type input "+1 ([GEOGRAPHIC_DATA])"
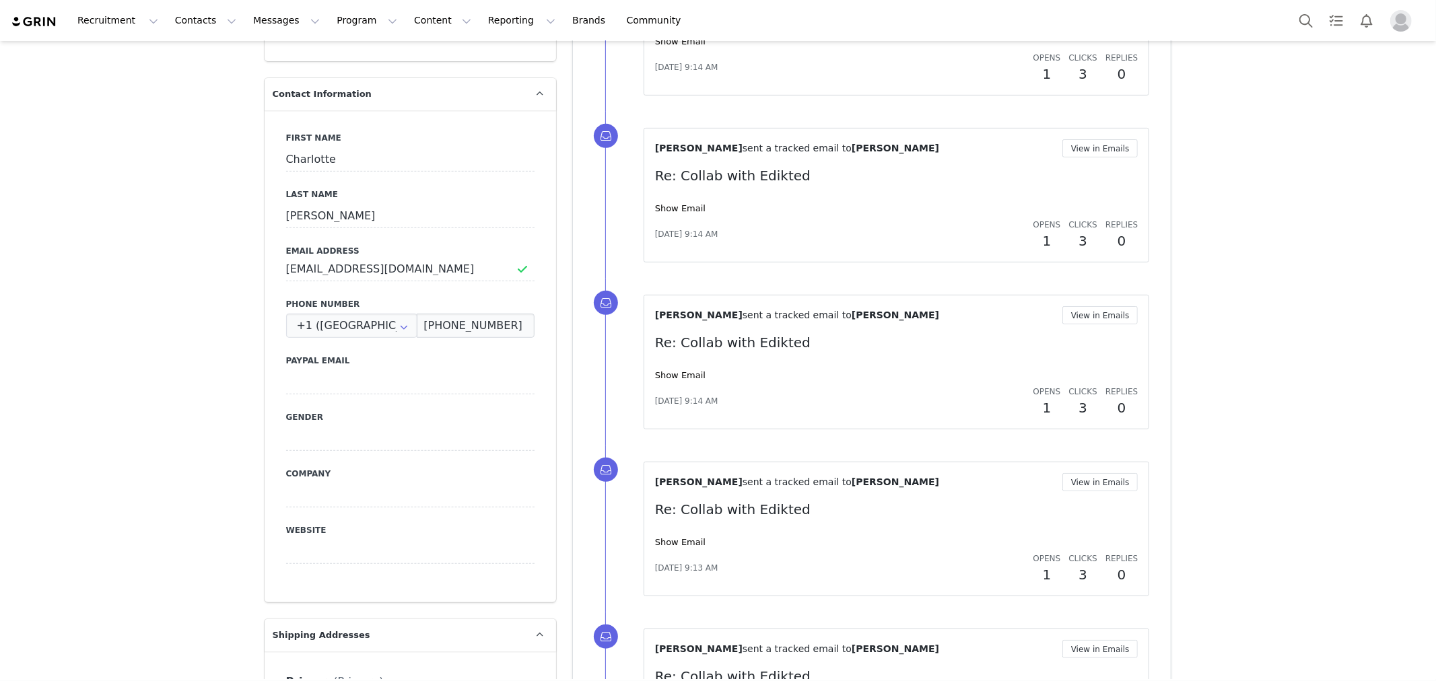
scroll to position [523, 0]
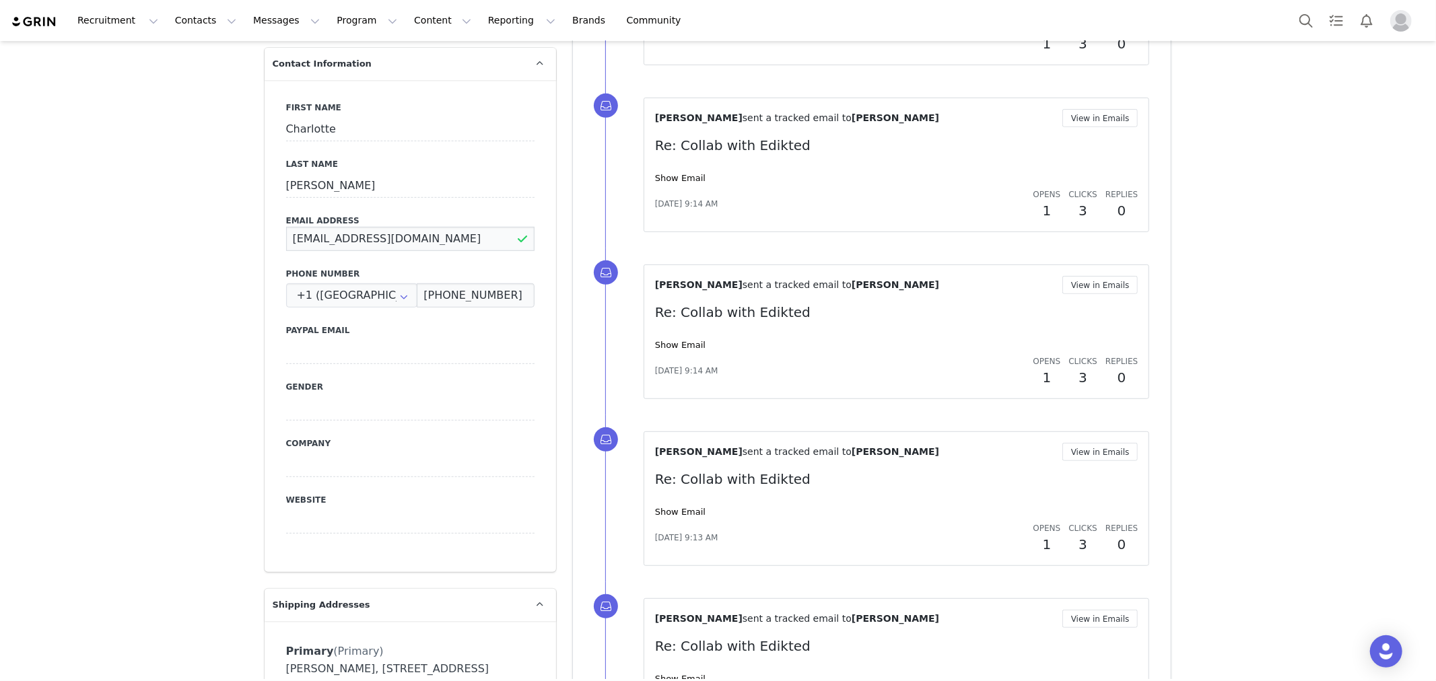
drag, startPoint x: 406, startPoint y: 212, endPoint x: 225, endPoint y: 206, distance: 181.2
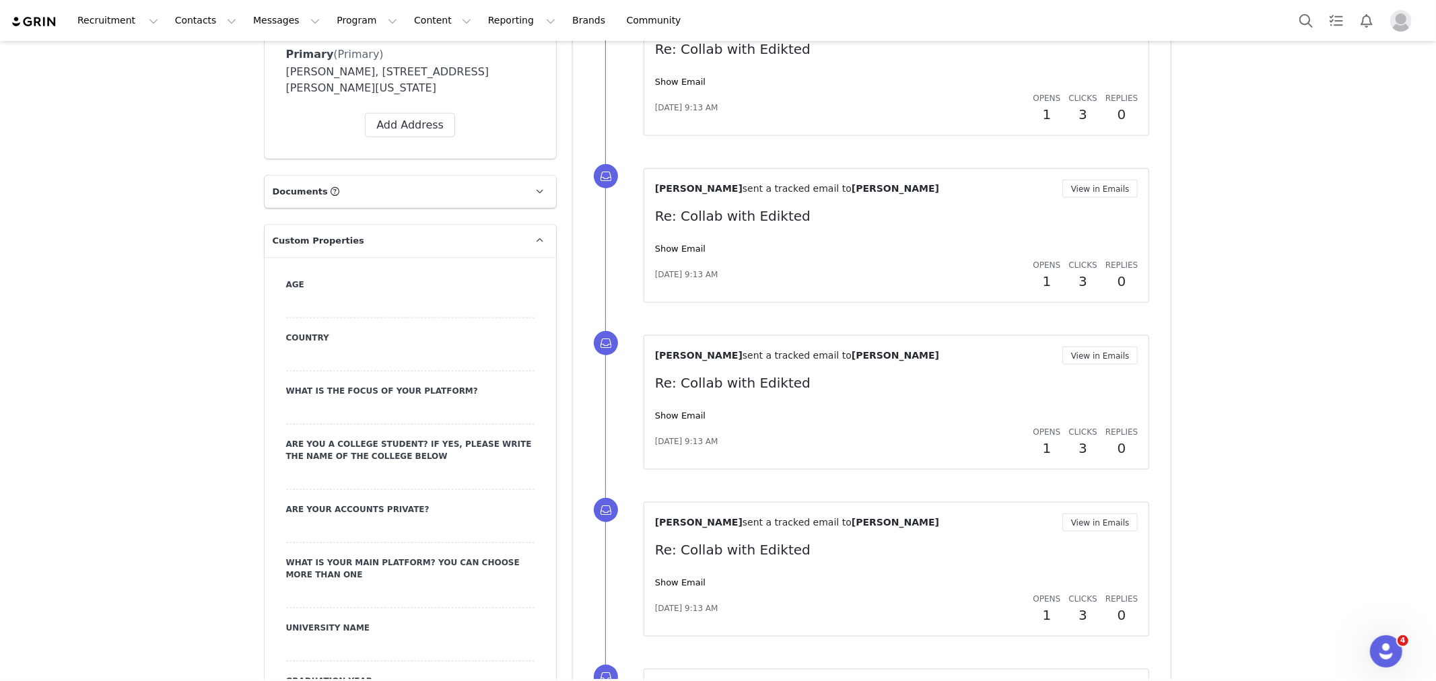
scroll to position [1047, 0]
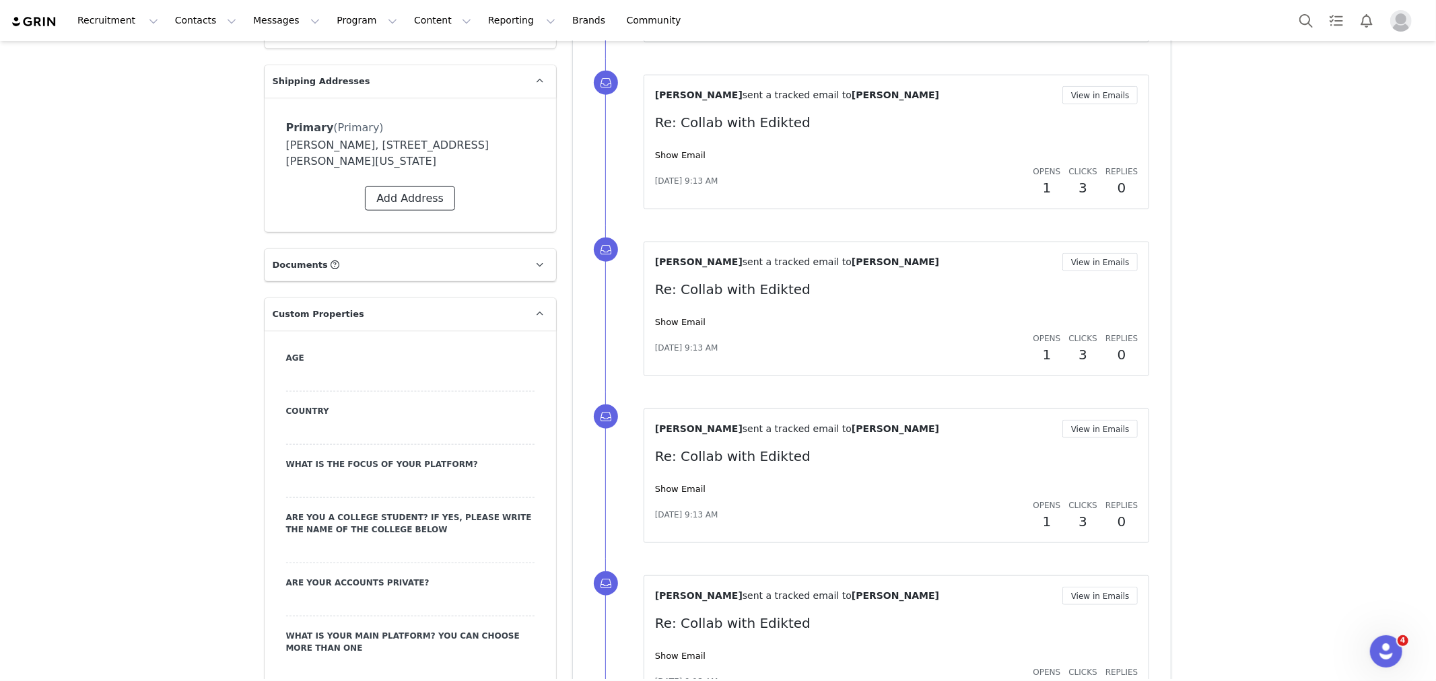
click at [428, 187] on button "Add Address" at bounding box center [410, 199] width 90 height 24
select select
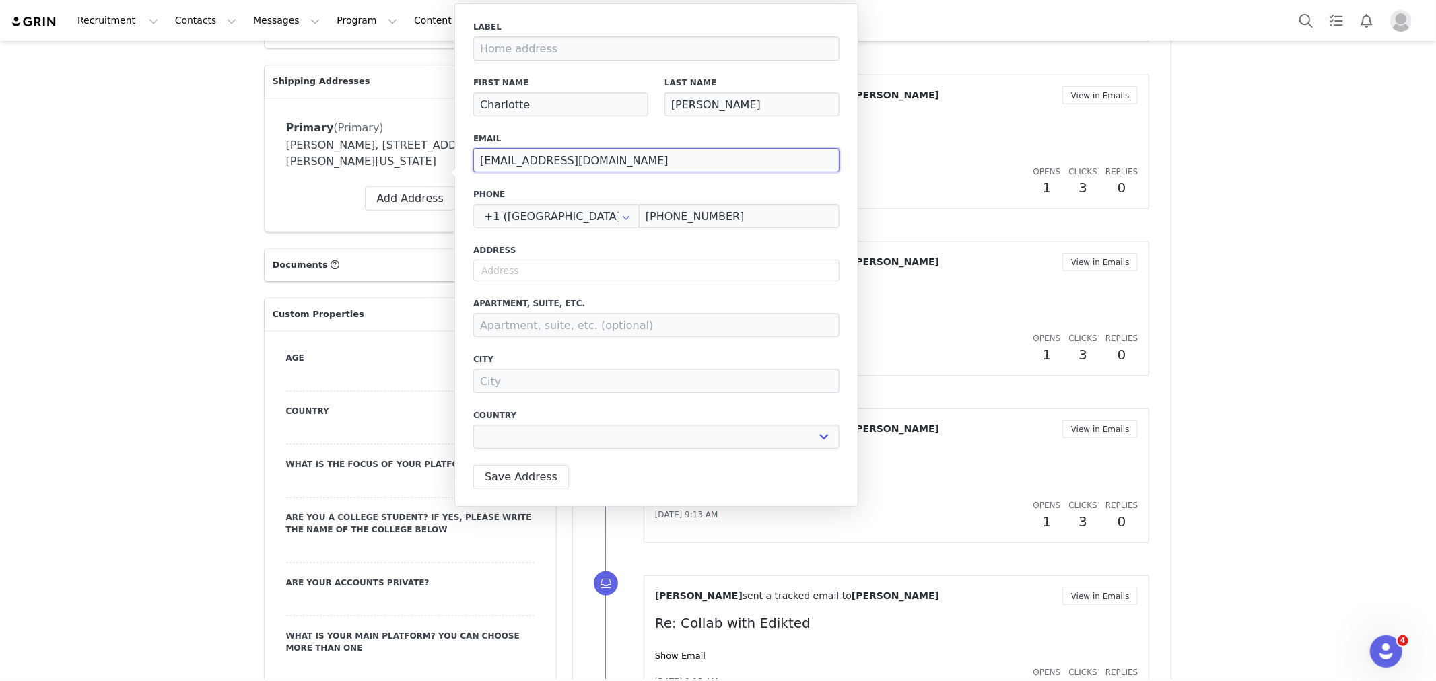
drag, startPoint x: 611, startPoint y: 157, endPoint x: 442, endPoint y: 156, distance: 168.3
click at [442, 156] on body "Recruitment Recruitment Creator Search Curated Lists Landing Pages Web Extensio…" at bounding box center [718, 340] width 1436 height 681
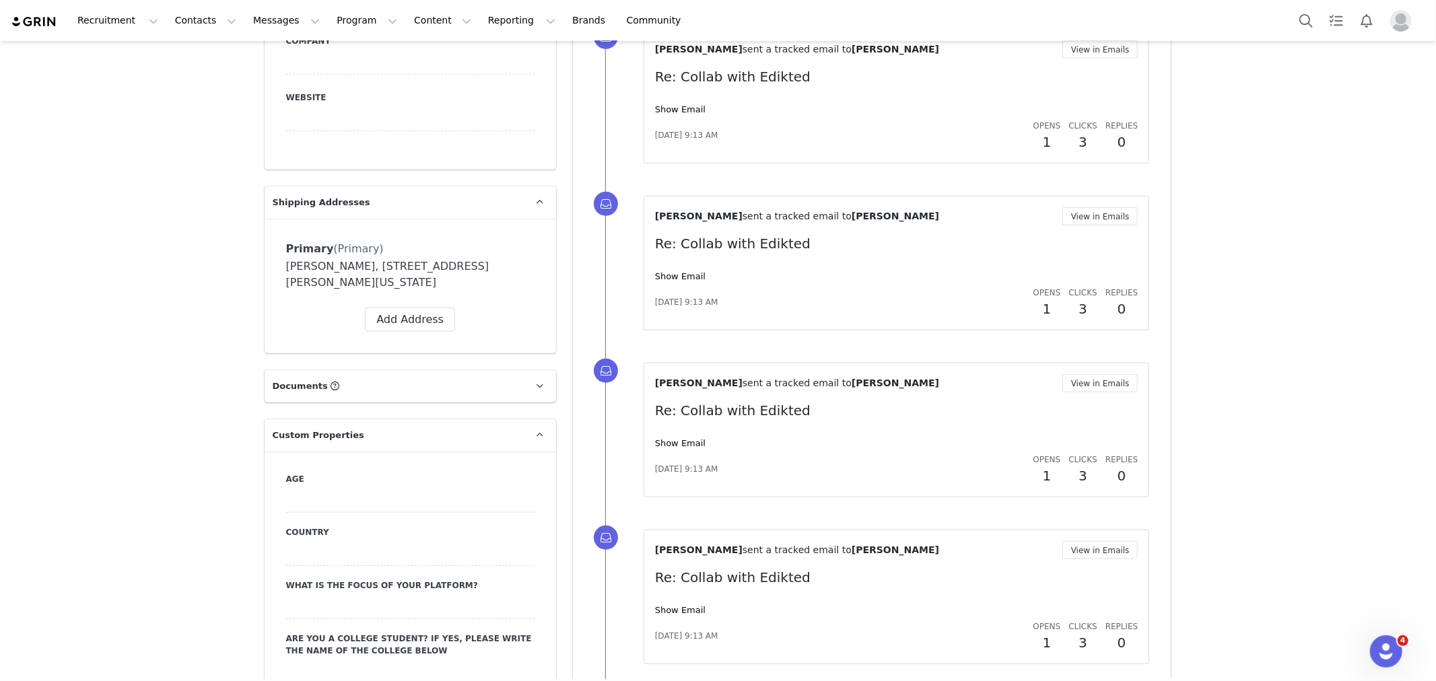
scroll to position [823, 0]
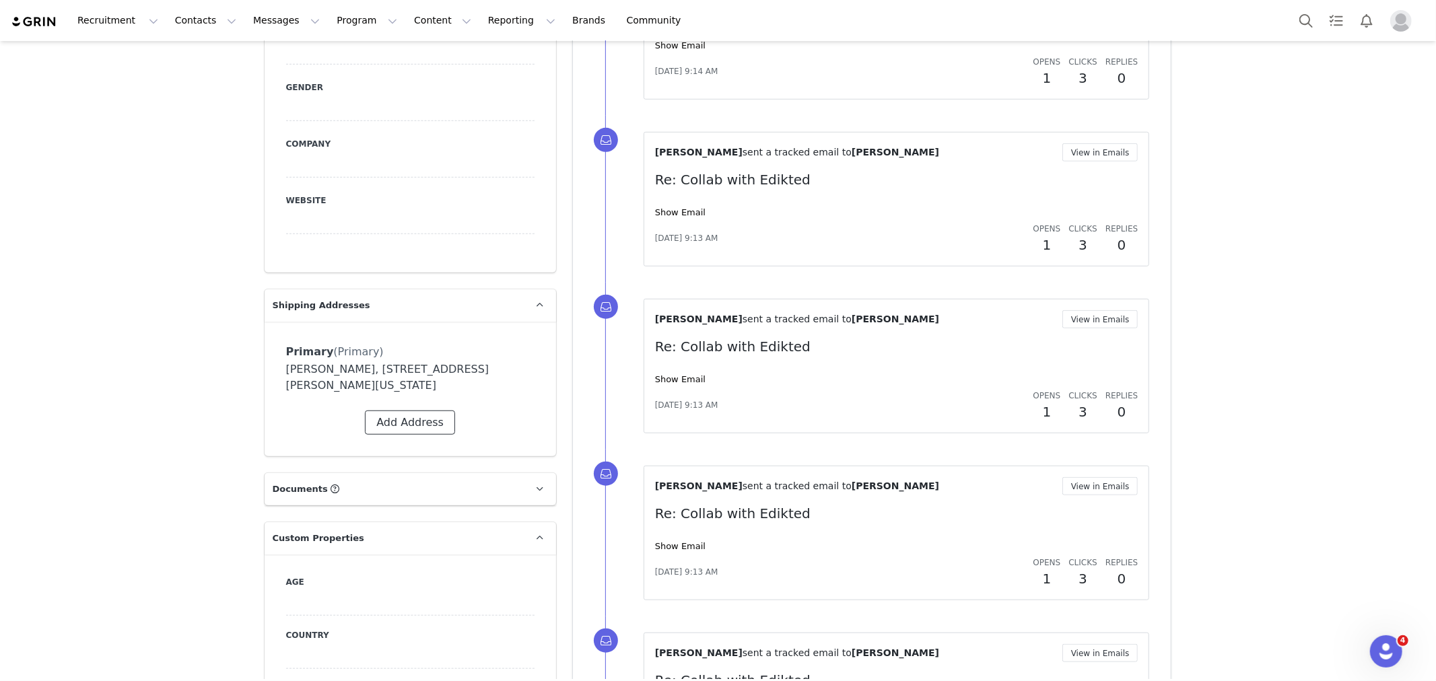
click at [387, 411] on button "Add Address" at bounding box center [410, 423] width 90 height 24
select select
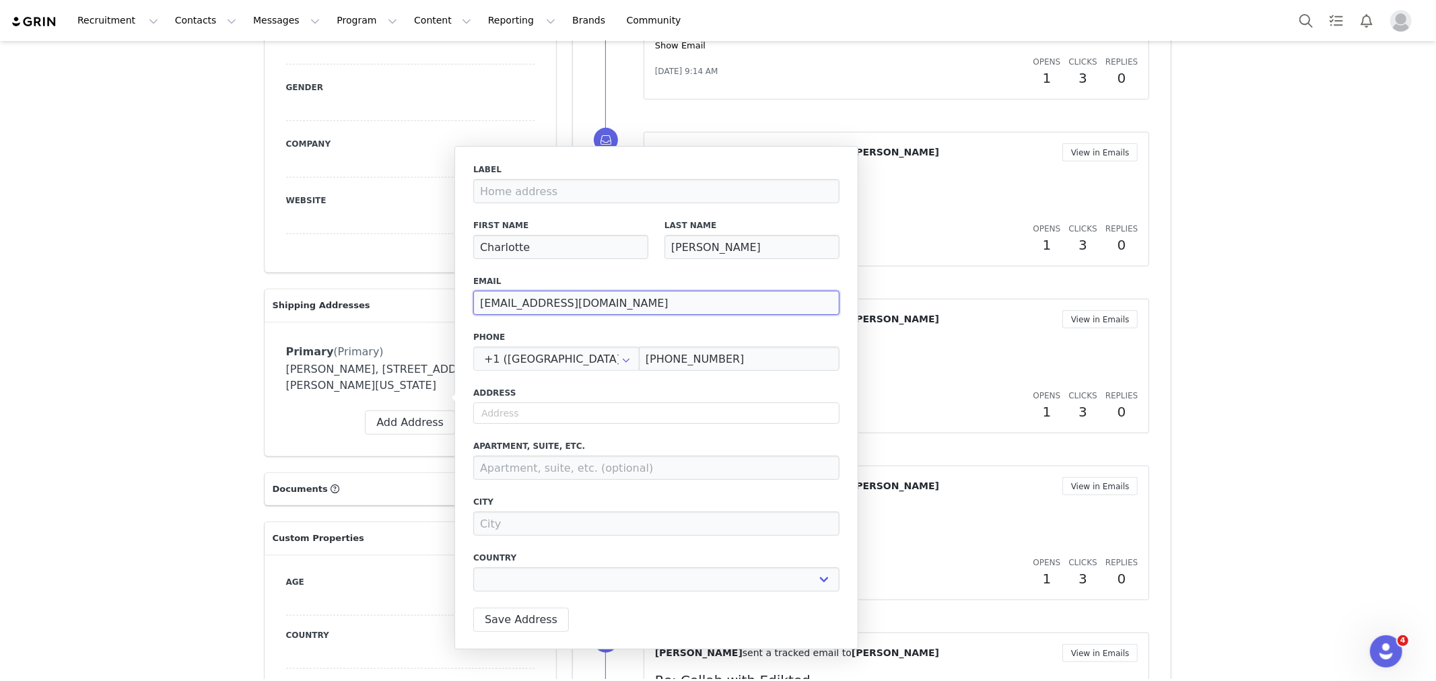
drag, startPoint x: 606, startPoint y: 301, endPoint x: 399, endPoint y: 308, distance: 207.5
click at [399, 308] on body "Recruitment Recruitment Creator Search Curated Lists Landing Pages Web Extensio…" at bounding box center [718, 340] width 1436 height 681
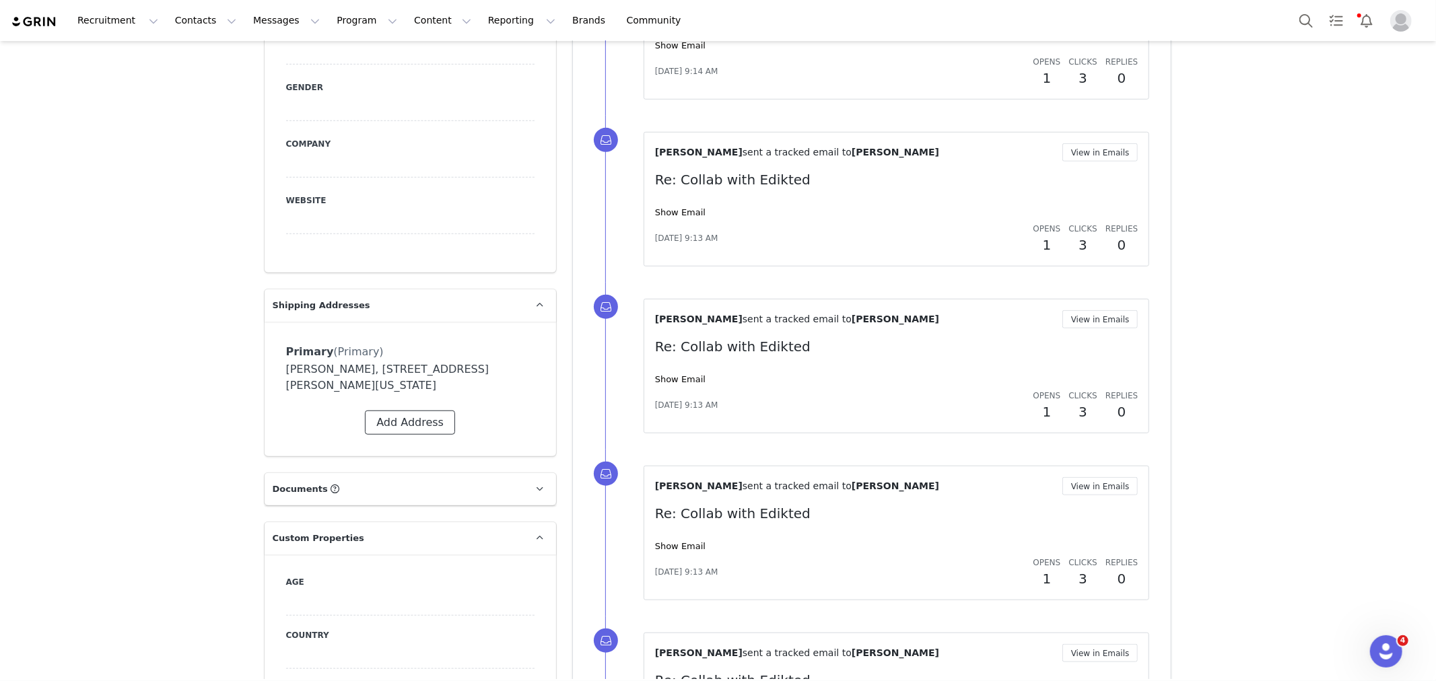
click at [434, 411] on button "Add Address" at bounding box center [410, 423] width 90 height 24
select select
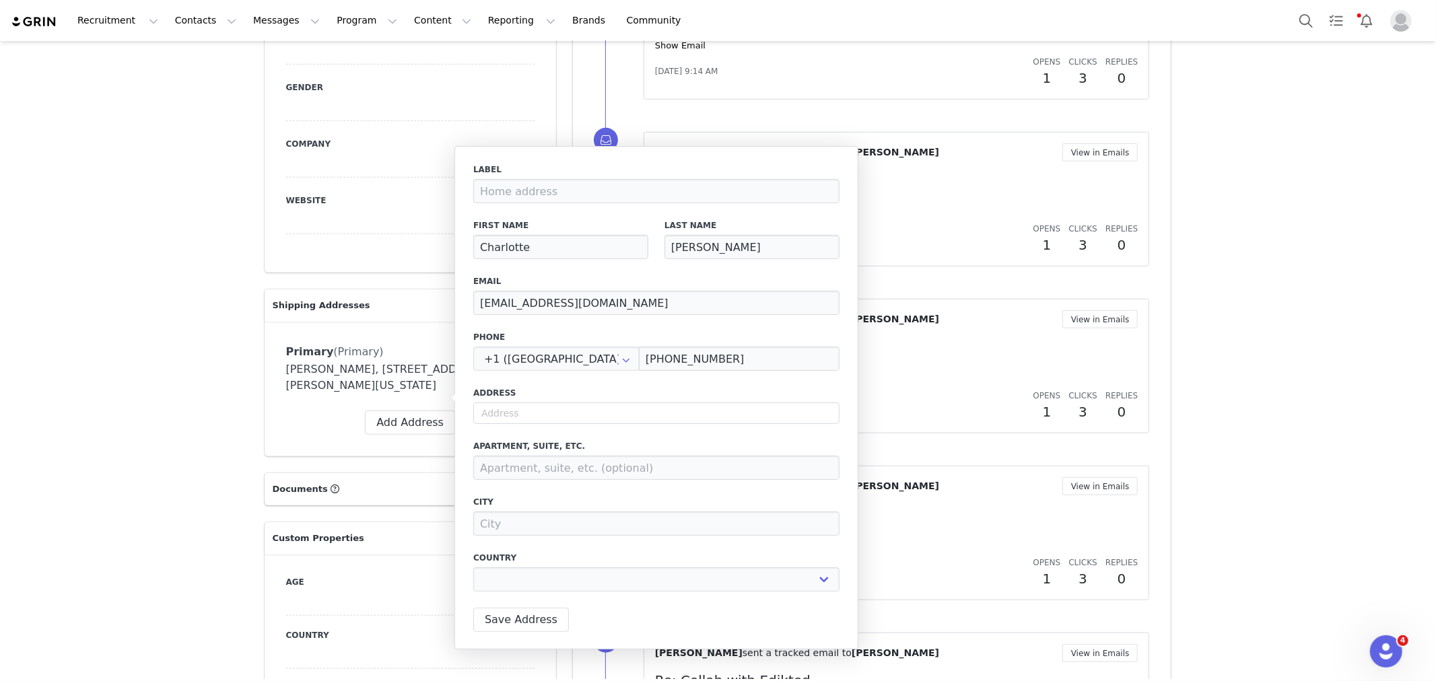
click at [335, 362] on div "charlotte collins, 240 s pugh st. 528 state college, Pennsylvania 16801 United …" at bounding box center [410, 378] width 248 height 32
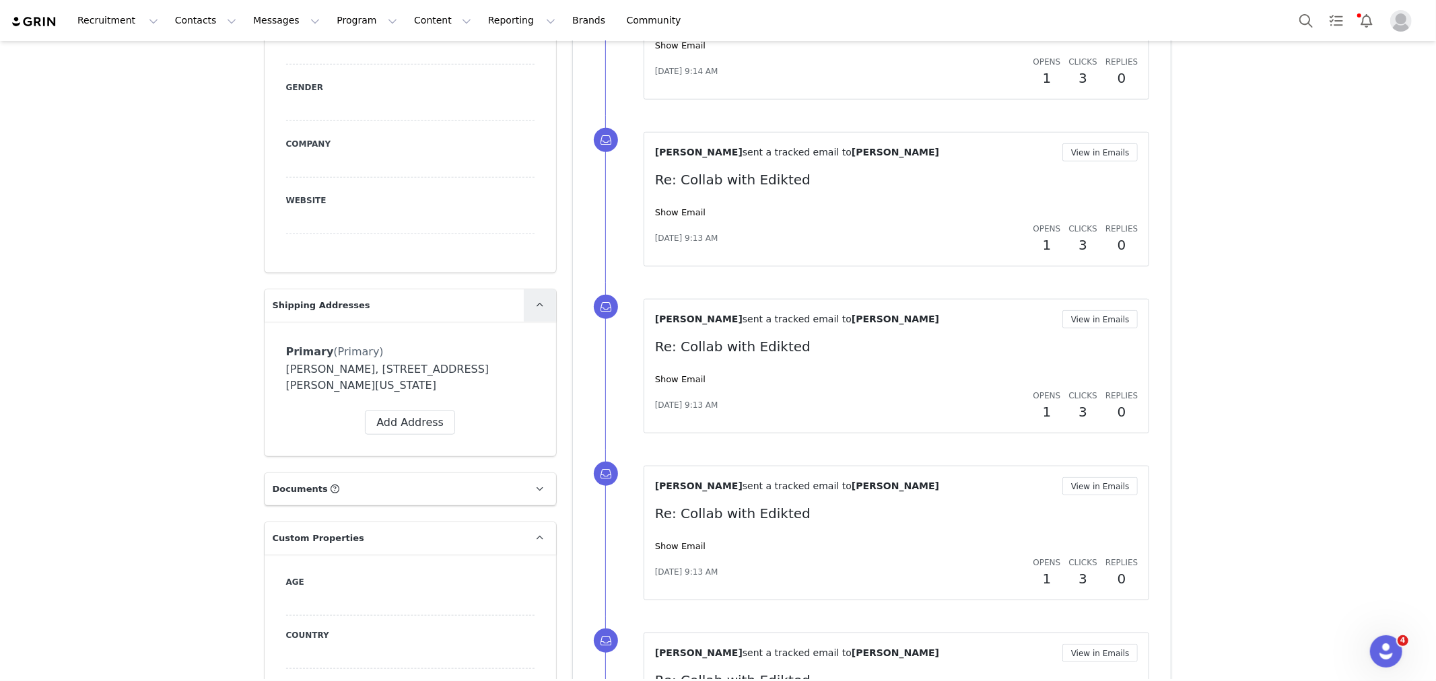
click at [543, 290] on link at bounding box center [540, 306] width 32 height 32
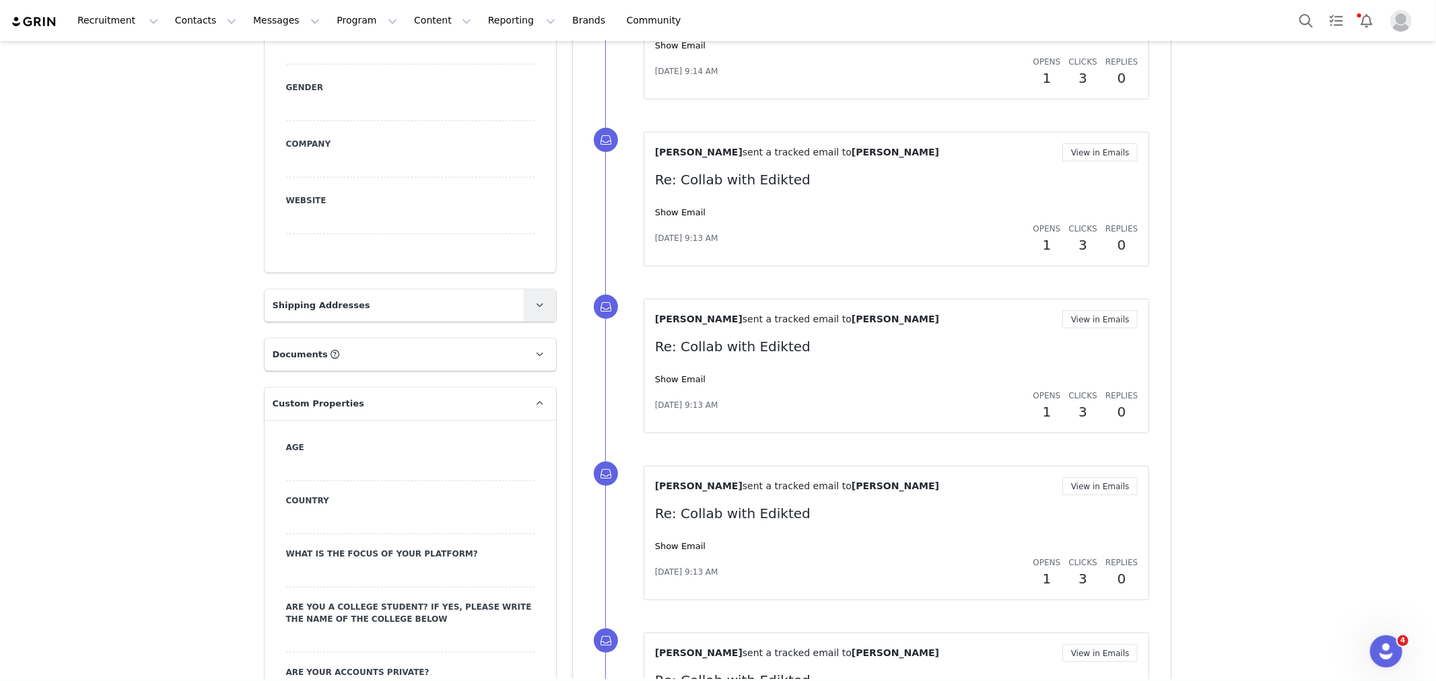
click at [543, 290] on link at bounding box center [540, 306] width 32 height 32
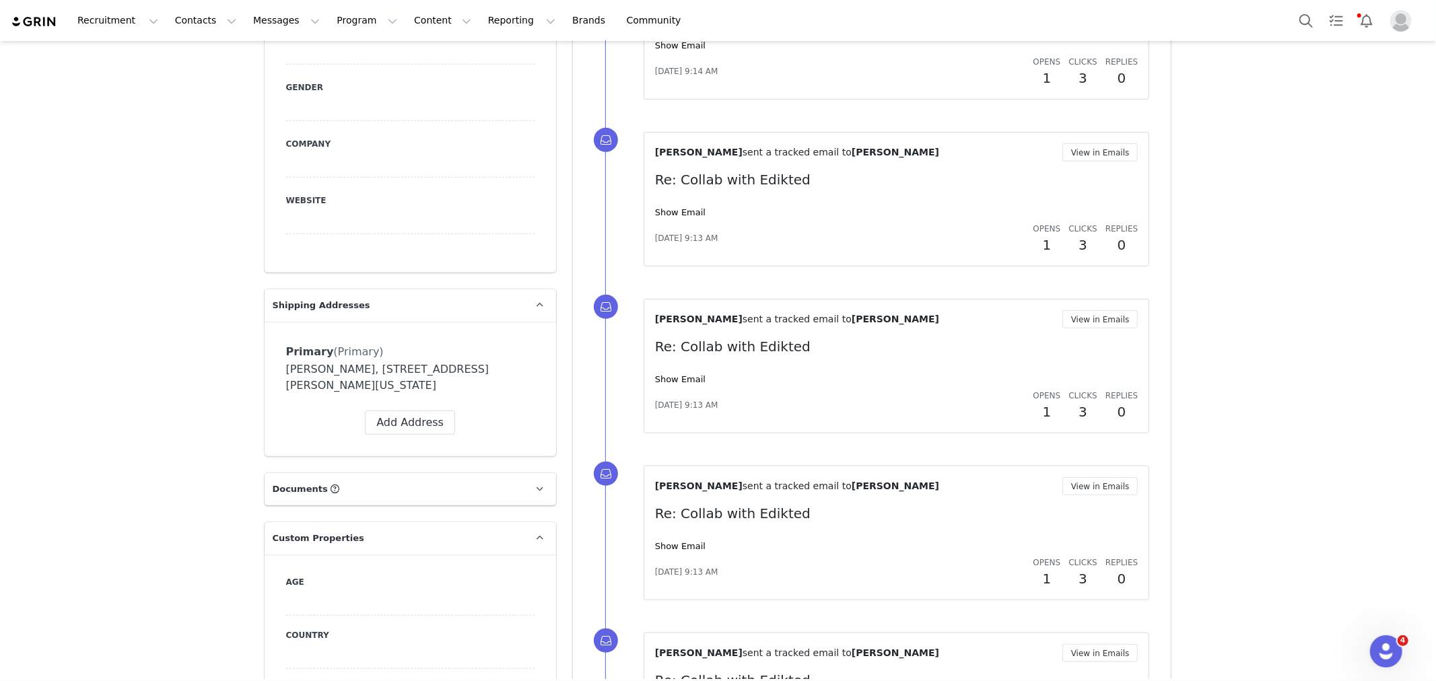
click at [448, 411] on div "Add Address" at bounding box center [410, 423] width 248 height 24
click at [442, 411] on button "Add Address" at bounding box center [410, 423] width 90 height 24
select select
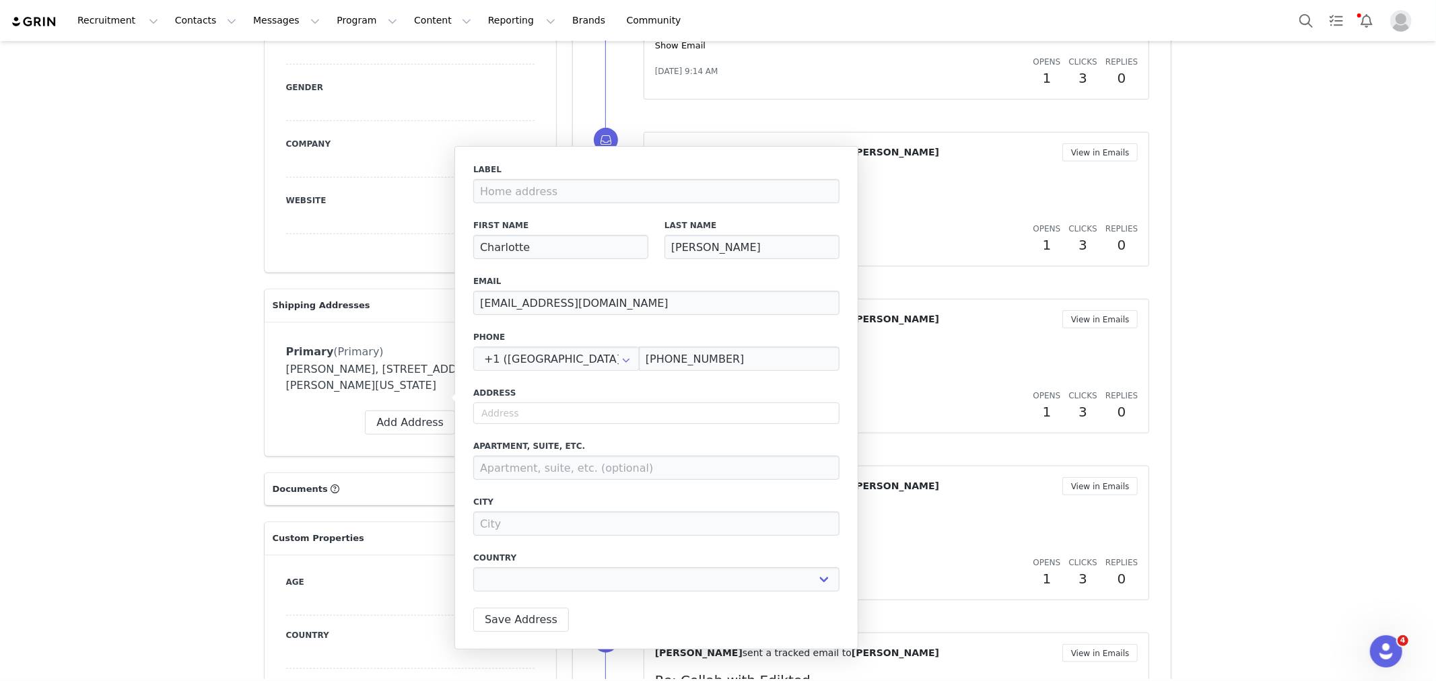
click at [386, 322] on div "Primary (Primary) Label Primary First Name charlotte Last Name collins Email ce…" at bounding box center [411, 389] width 292 height 135
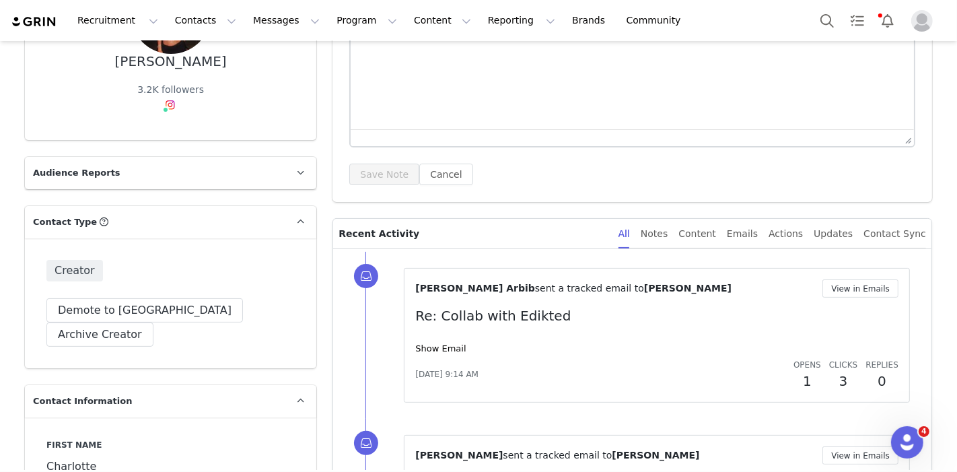
scroll to position [0, 0]
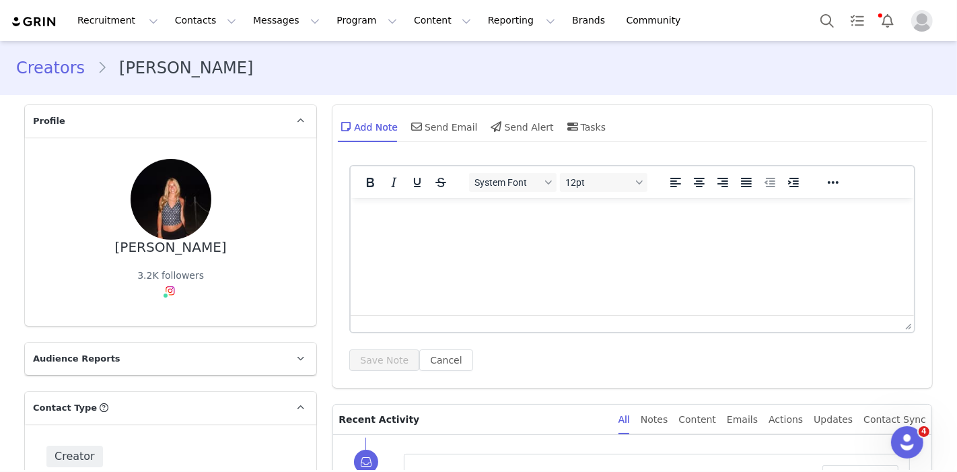
drag, startPoint x: 217, startPoint y: 252, endPoint x: 79, endPoint y: 257, distance: 138.8
click at [79, 257] on div "Charlotte Collins 3.2K followers" at bounding box center [170, 231] width 248 height 145
copy div "Charlotte Collins"
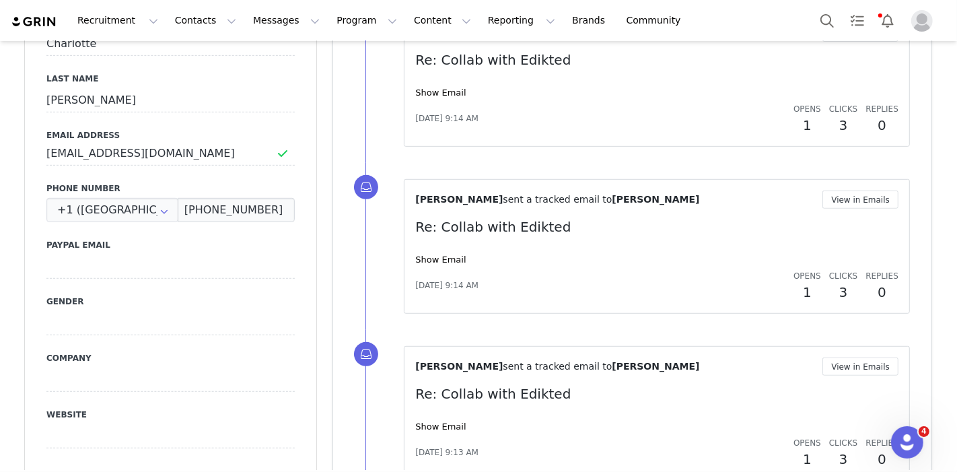
scroll to position [1047, 0]
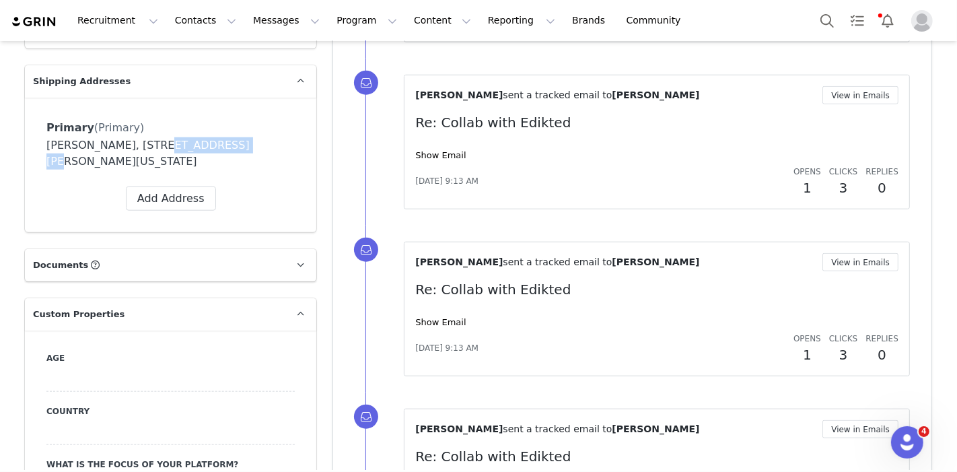
drag, startPoint x: 123, startPoint y: 116, endPoint x: 187, endPoint y: 123, distance: 63.7
click at [187, 137] on div "charlotte collins, 240 s pugh st. 528 state college, Pennsylvania 16801 United …" at bounding box center [170, 153] width 248 height 32
copy div "240 s pugh st."
drag, startPoint x: 207, startPoint y: 123, endPoint x: 121, endPoint y: 126, distance: 86.3
click at [121, 137] on div "charlotte collins, 240 s pugh st. 528 state college, Pennsylvania 16801 United …" at bounding box center [170, 153] width 248 height 32
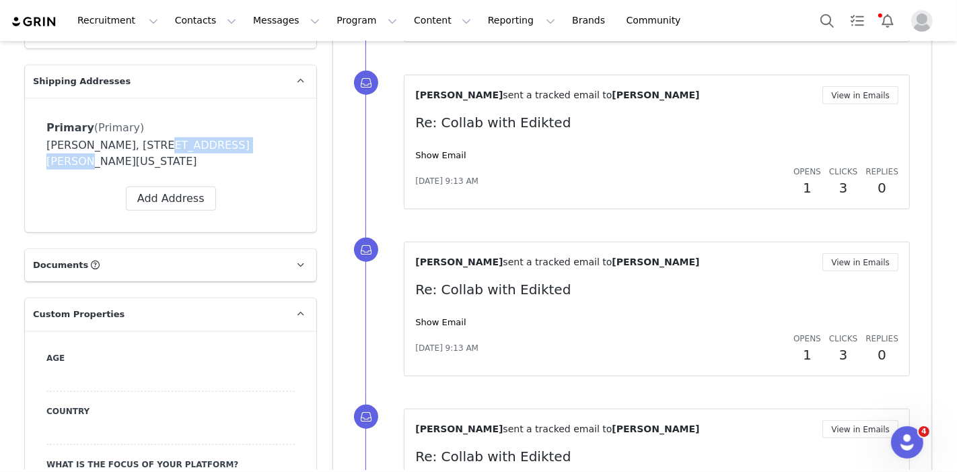
copy div "240 s pugh st. 528"
drag, startPoint x: 232, startPoint y: 135, endPoint x: 221, endPoint y: 136, distance: 11.5
click at [232, 137] on div "charlotte collins, 240 s pugh st. 528 state college, Pennsylvania 16801 United …" at bounding box center [170, 153] width 248 height 32
drag, startPoint x: 193, startPoint y: 123, endPoint x: 205, endPoint y: 123, distance: 12.1
click at [205, 137] on div "charlotte collins, 240 s pugh st. 528 state college, Pennsylvania 16801 United …" at bounding box center [170, 153] width 248 height 32
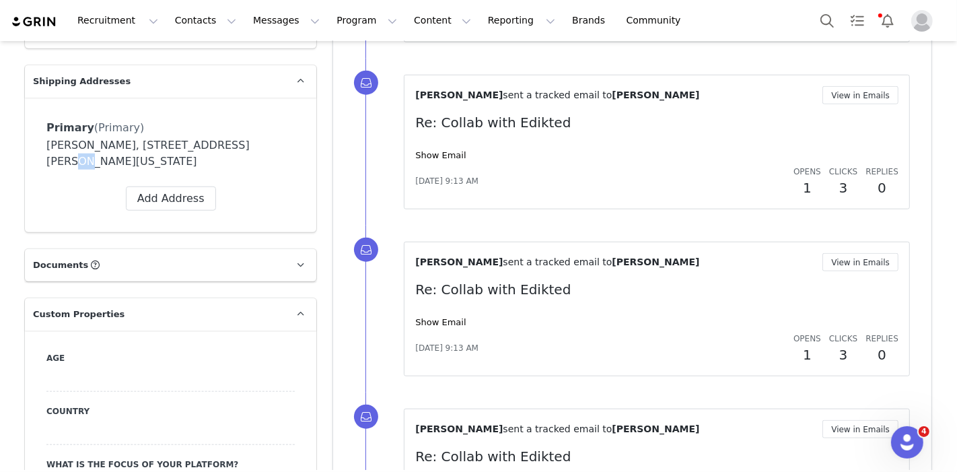
click at [209, 137] on div "charlotte collins, 240 s pugh st. 528 state college, Pennsylvania 16801 United …" at bounding box center [170, 153] width 248 height 32
drag, startPoint x: 209, startPoint y: 121, endPoint x: 189, endPoint y: 119, distance: 20.2
click at [189, 137] on div "charlotte collins, 240 s pugh st. 528 state college, Pennsylvania 16801 United …" at bounding box center [170, 153] width 248 height 32
click at [192, 137] on div "charlotte collins, 240 s pugh st. 528 state college, Pennsylvania 16801 United …" at bounding box center [170, 153] width 248 height 32
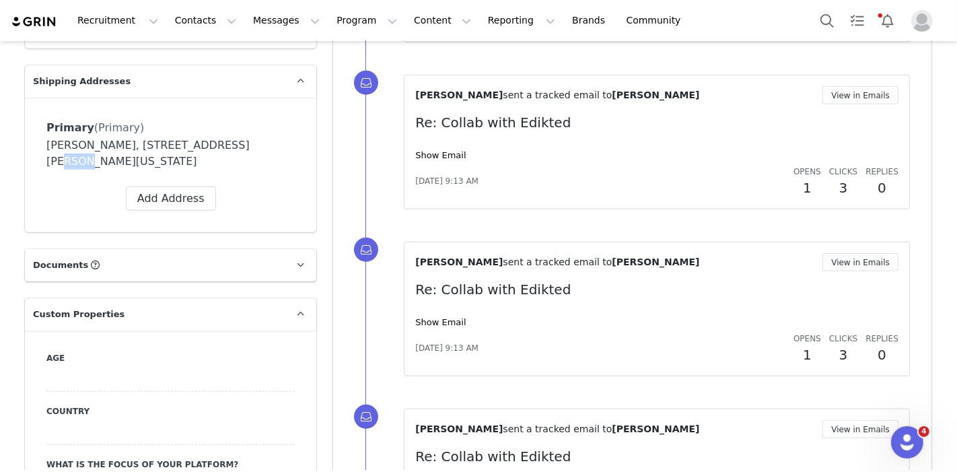
click at [193, 137] on div "charlotte collins, 240 s pugh st. 528 state college, Pennsylvania 16801 United …" at bounding box center [170, 153] width 248 height 32
click at [199, 137] on div "charlotte collins, 240 s pugh st. 528 state college, Pennsylvania 16801 United …" at bounding box center [170, 153] width 248 height 32
drag, startPoint x: 205, startPoint y: 118, endPoint x: 191, endPoint y: 120, distance: 14.3
click at [191, 137] on div "charlotte collins, 240 s pugh st. 528 state college, Pennsylvania 16801 United …" at bounding box center [170, 153] width 248 height 32
copy div "528"
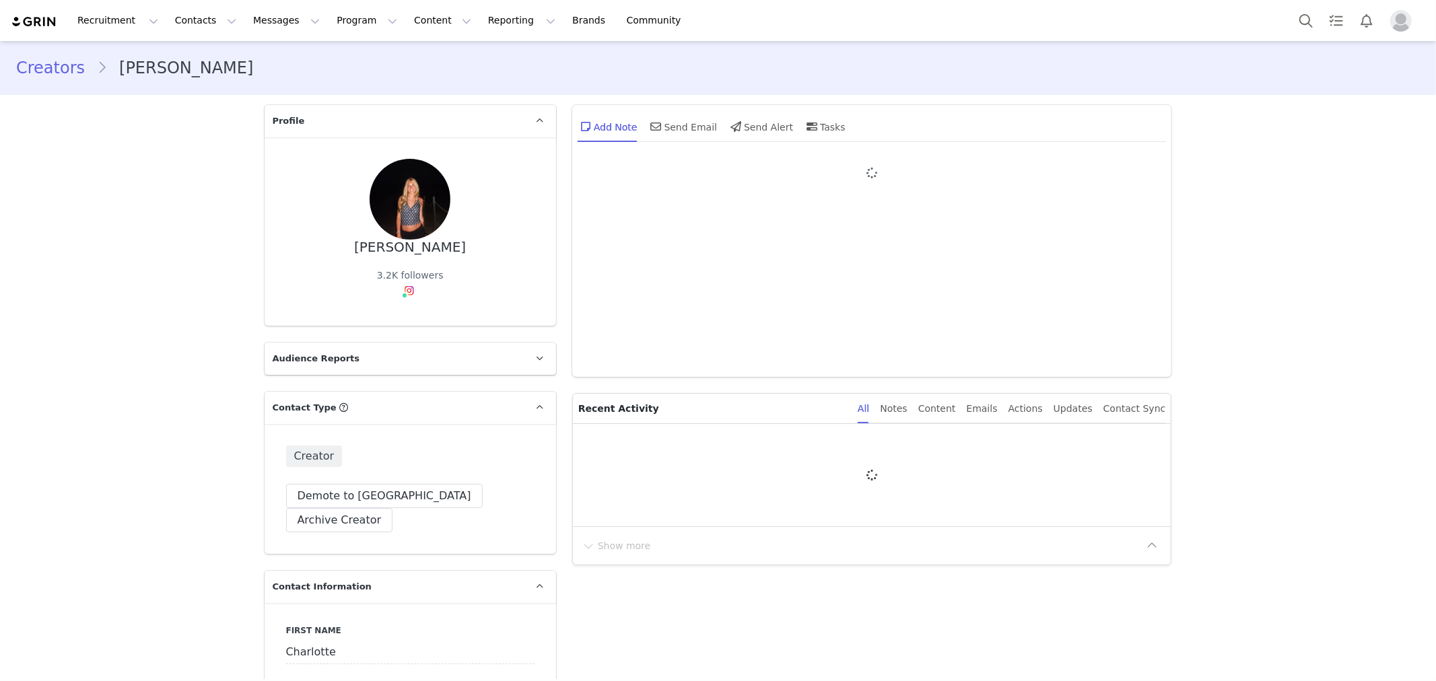
type input "+1 ([GEOGRAPHIC_DATA])"
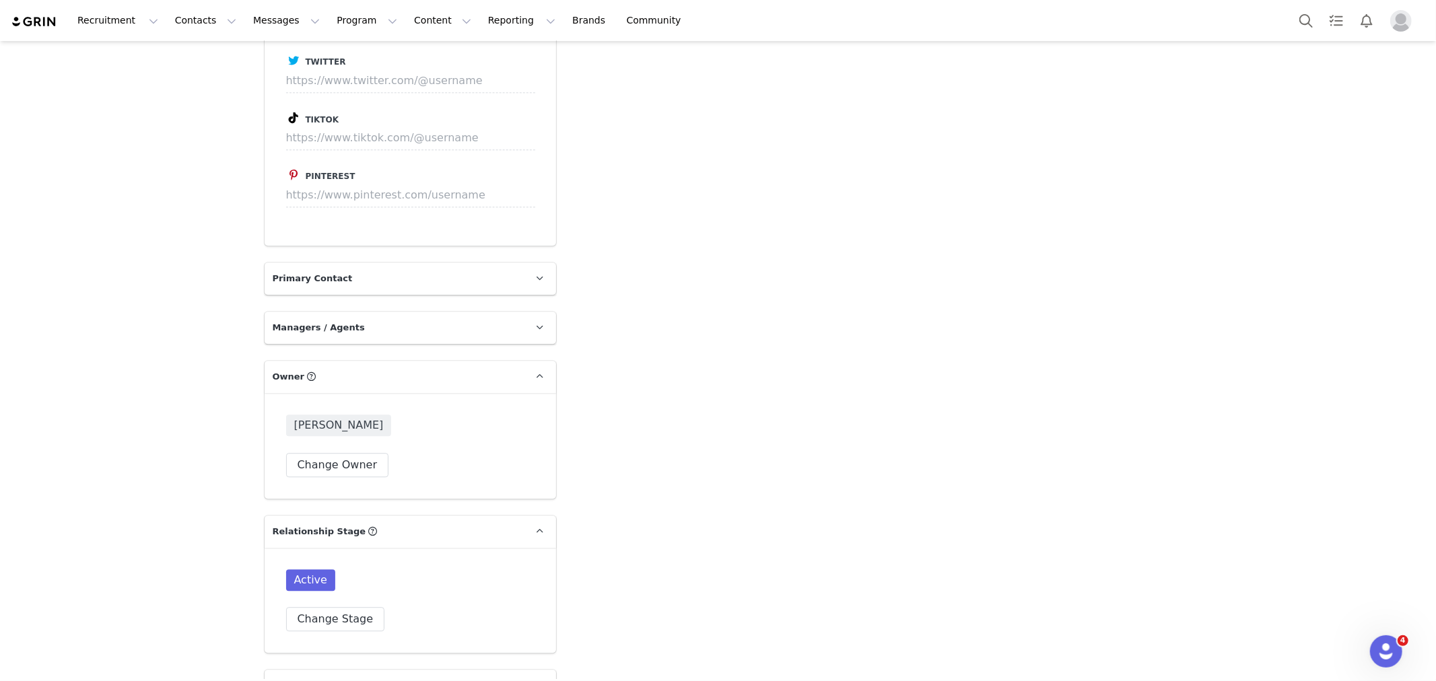
scroll to position [2843, 0]
click at [495, 261] on p "Primary Contact" at bounding box center [394, 277] width 259 height 32
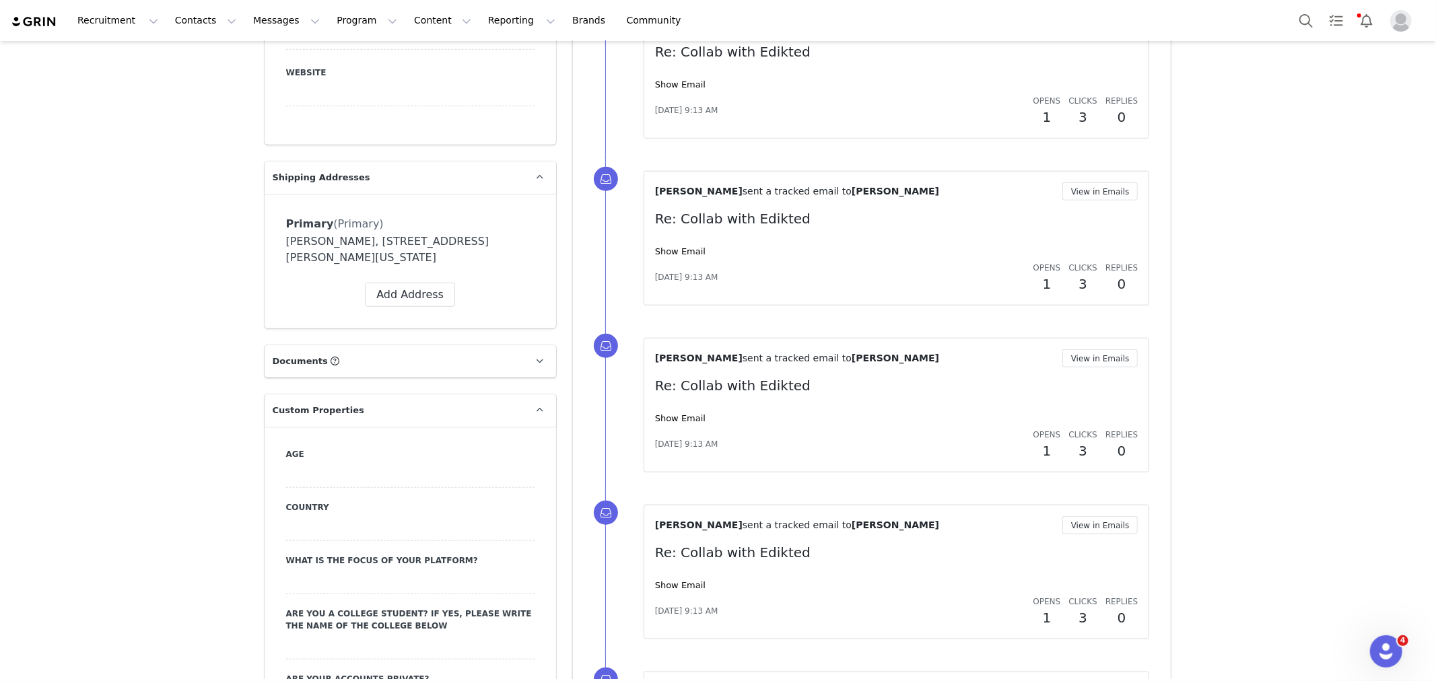
scroll to position [898, 0]
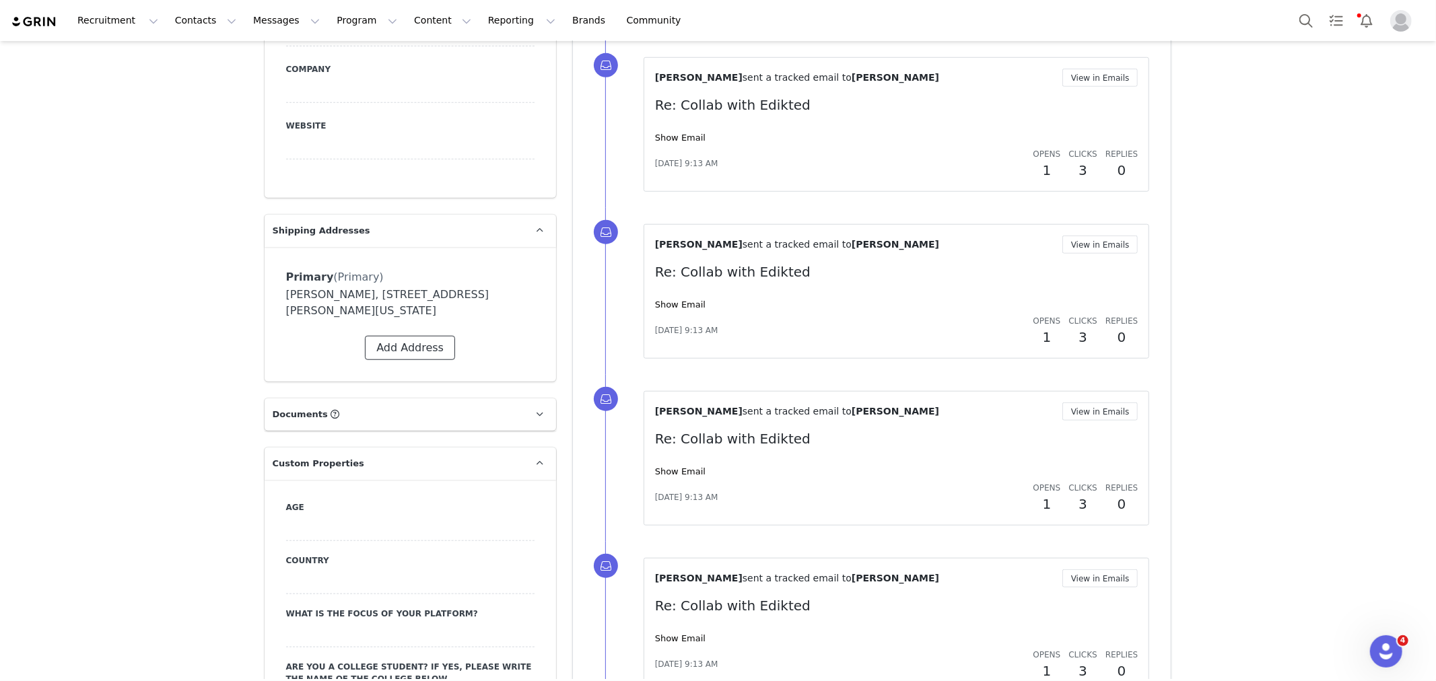
click at [444, 336] on button "Add Address" at bounding box center [410, 348] width 90 height 24
select select
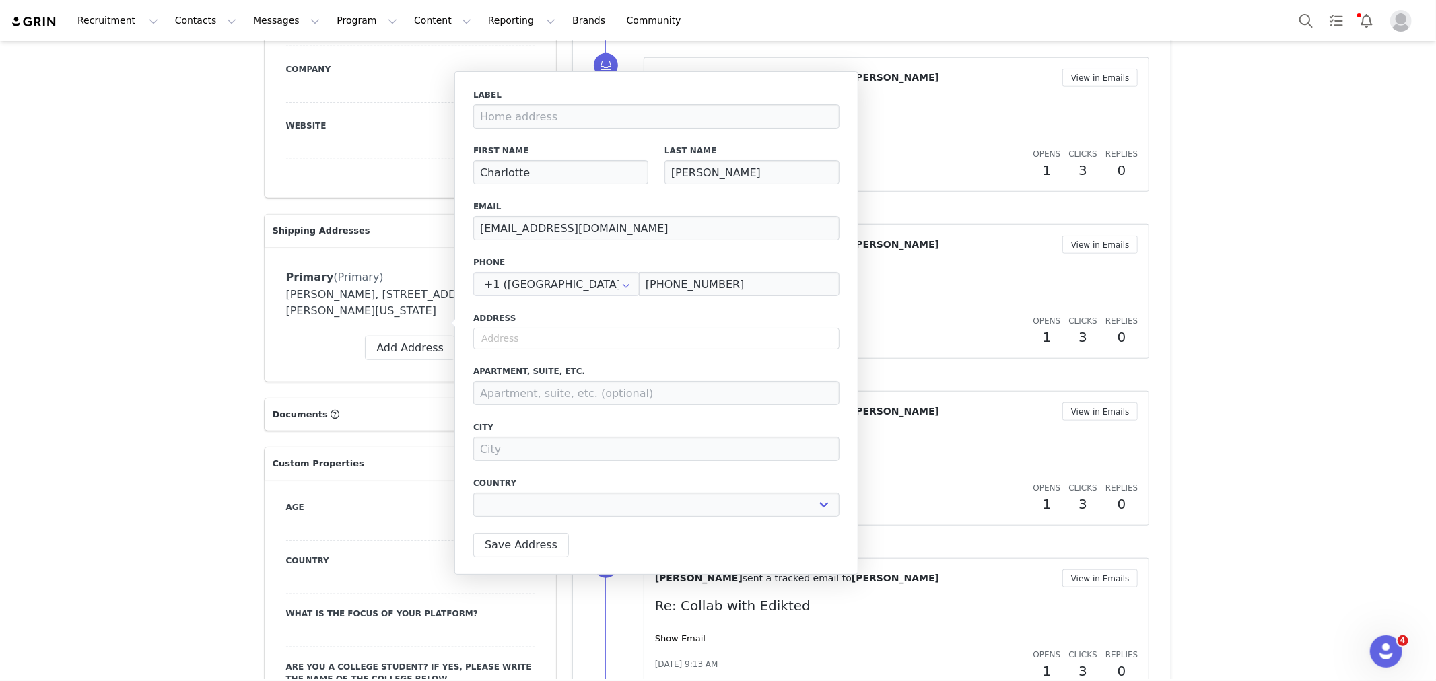
click at [397, 247] on div "Primary (Primary) Label Primary First Name [PERSON_NAME] Last Name [PERSON_NAME…" at bounding box center [411, 314] width 292 height 135
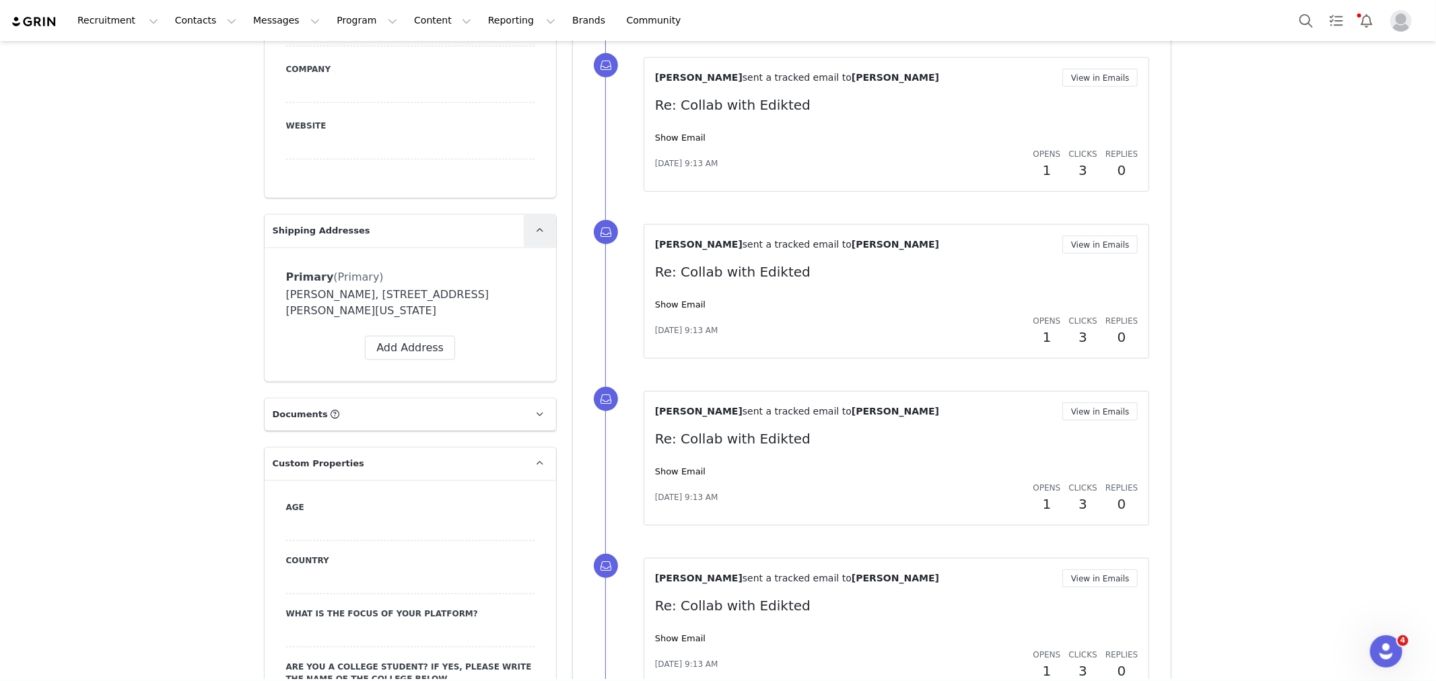
click at [536, 226] on icon at bounding box center [539, 230] width 7 height 9
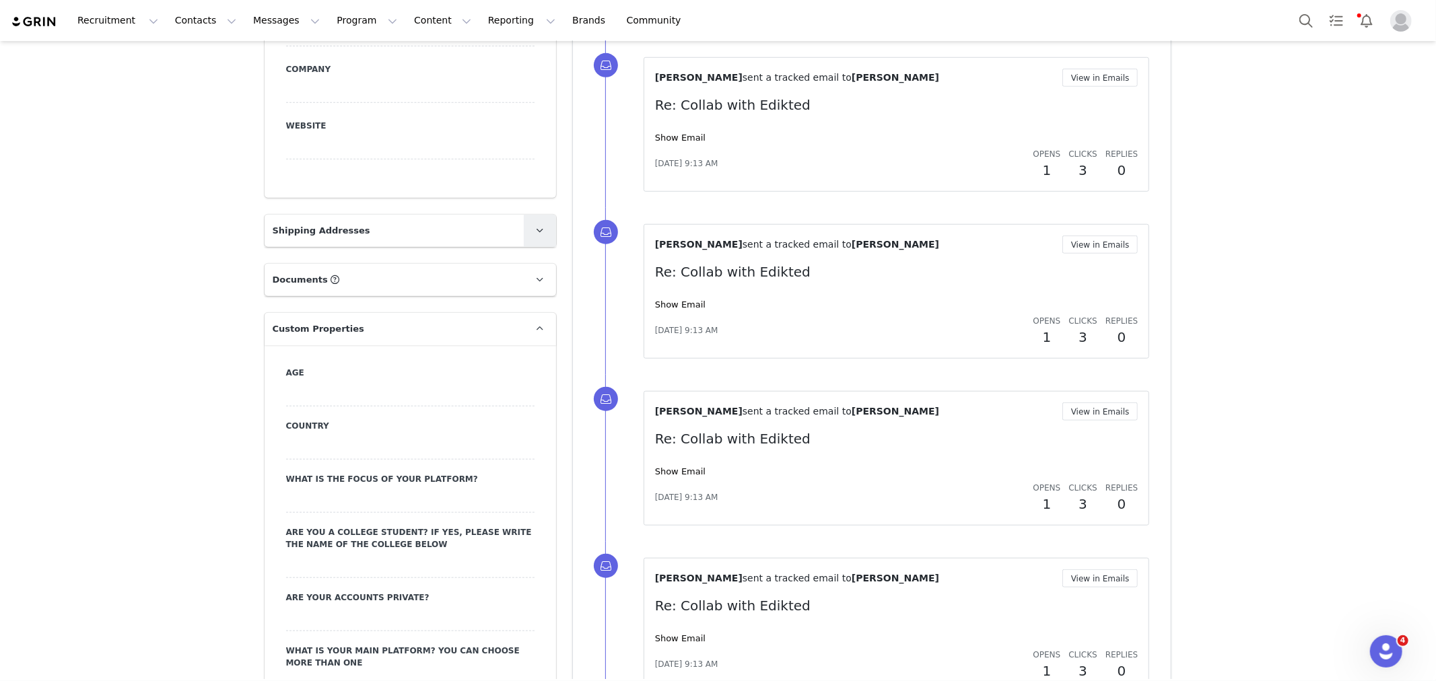
click at [536, 226] on icon at bounding box center [539, 230] width 7 height 9
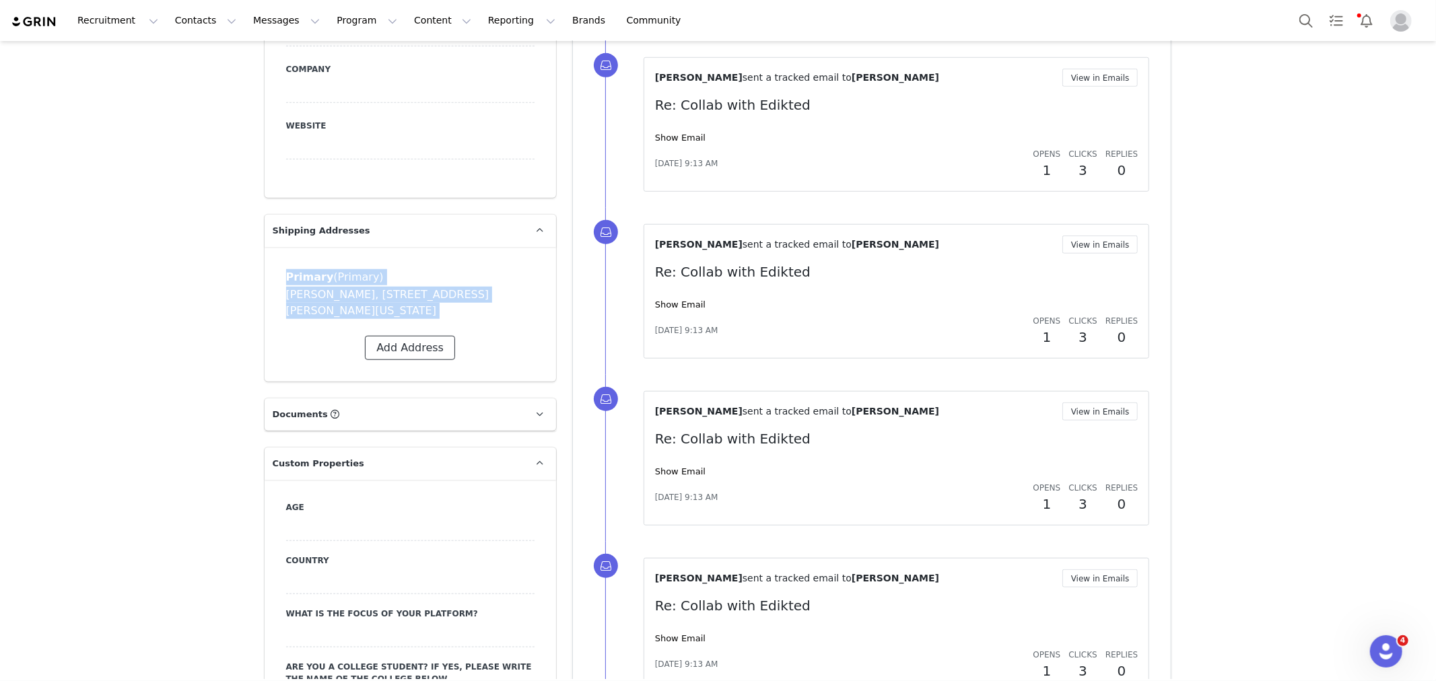
click at [401, 336] on button "Add Address" at bounding box center [410, 348] width 90 height 24
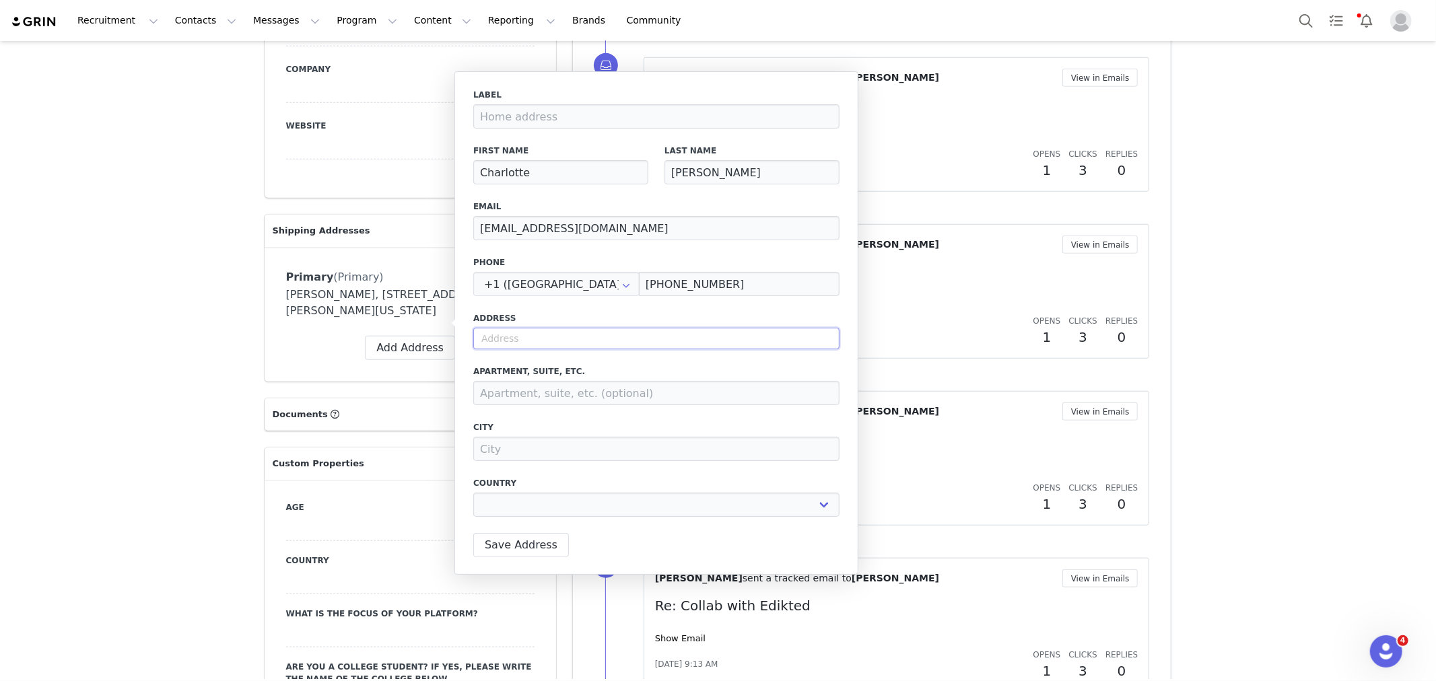
click at [539, 347] on input "text" at bounding box center [656, 339] width 366 height 22
select select
click at [494, 332] on input "text" at bounding box center [656, 339] width 366 height 22
paste input "[STREET_ADDRESS][PERSON_NAME]"
type input "[STREET_ADDRESS][PERSON_NAME]"
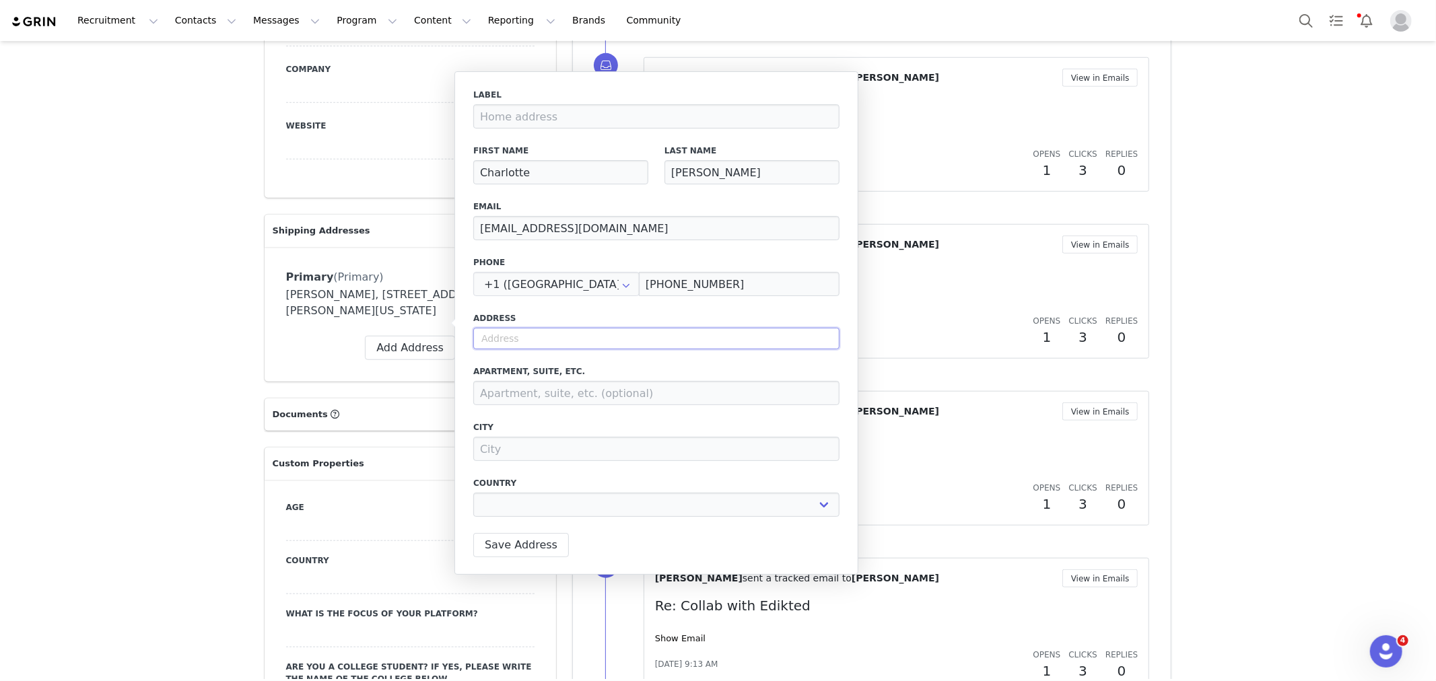
select select
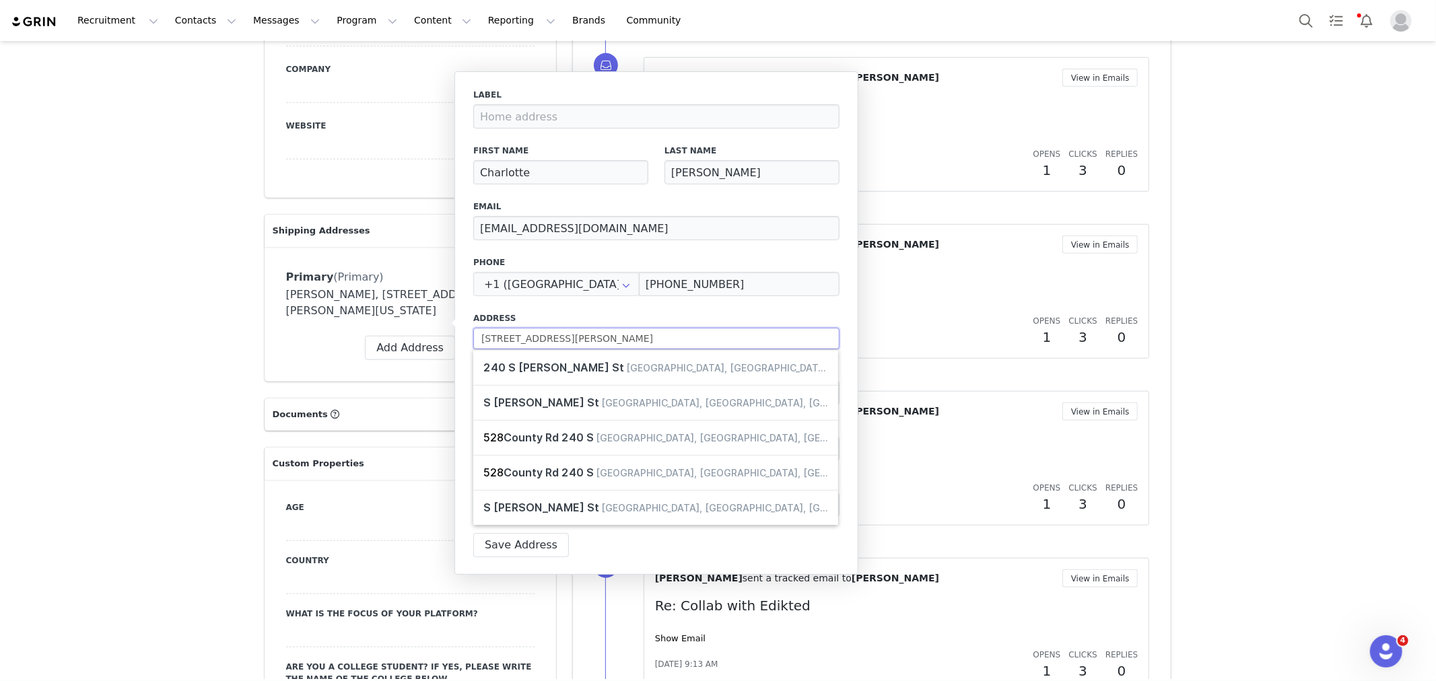
drag, startPoint x: 580, startPoint y: 337, endPoint x: 543, endPoint y: 342, distance: 38.0
click at [543, 342] on input "[STREET_ADDRESS][PERSON_NAME]" at bounding box center [656, 339] width 366 height 22
type input "[STREET_ADDRESS][PERSON_NAME]"
select select
type input "[STREET_ADDRESS][PERSON_NAME]"
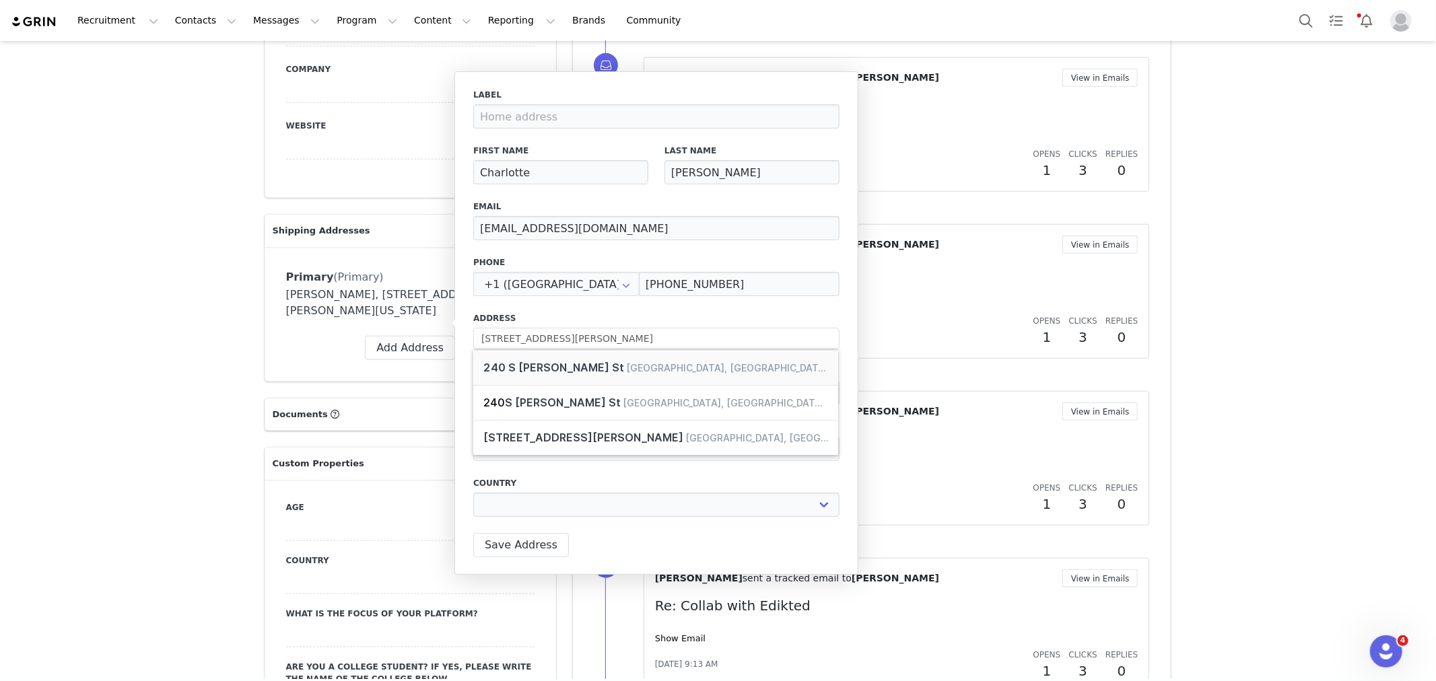
type input "[GEOGRAPHIC_DATA]"
select select "[object Object]"
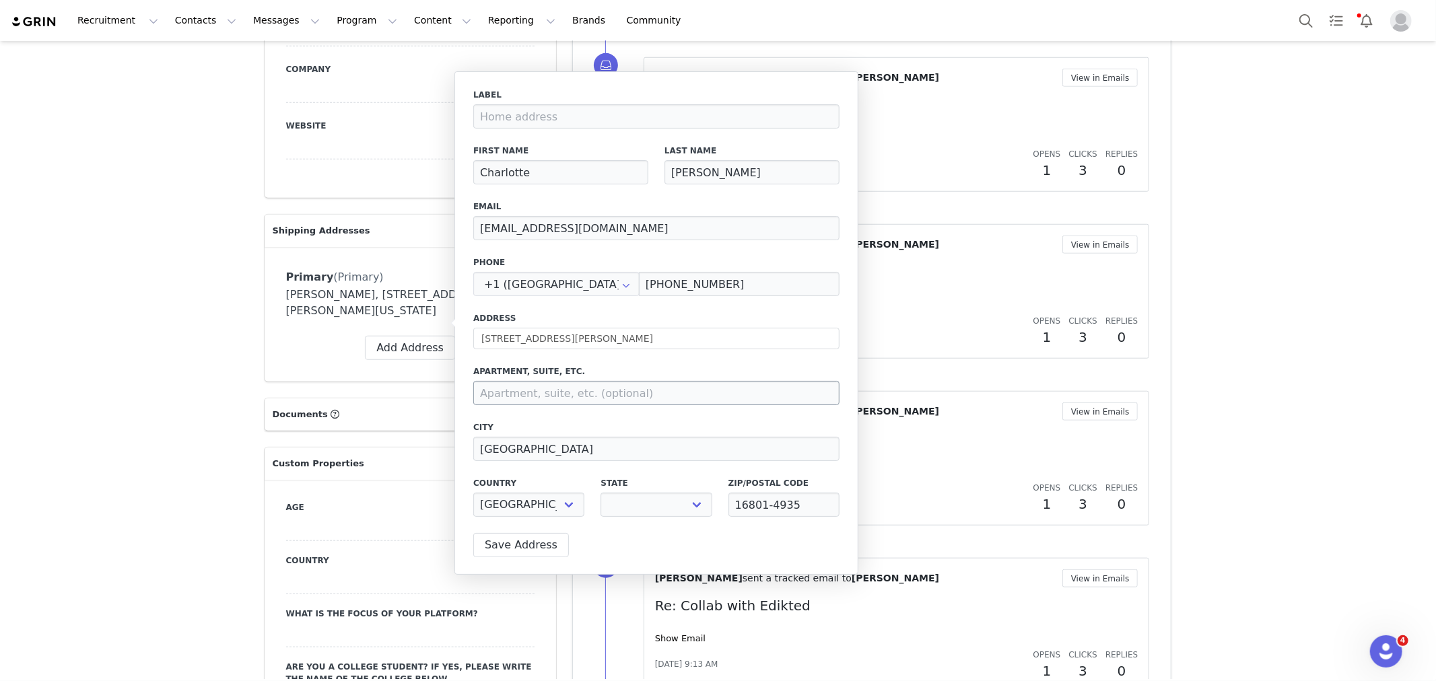
select select "[object Object]"
click at [529, 386] on input at bounding box center [656, 393] width 366 height 24
click at [549, 399] on input at bounding box center [656, 393] width 366 height 24
paste input "528"
type input "528"
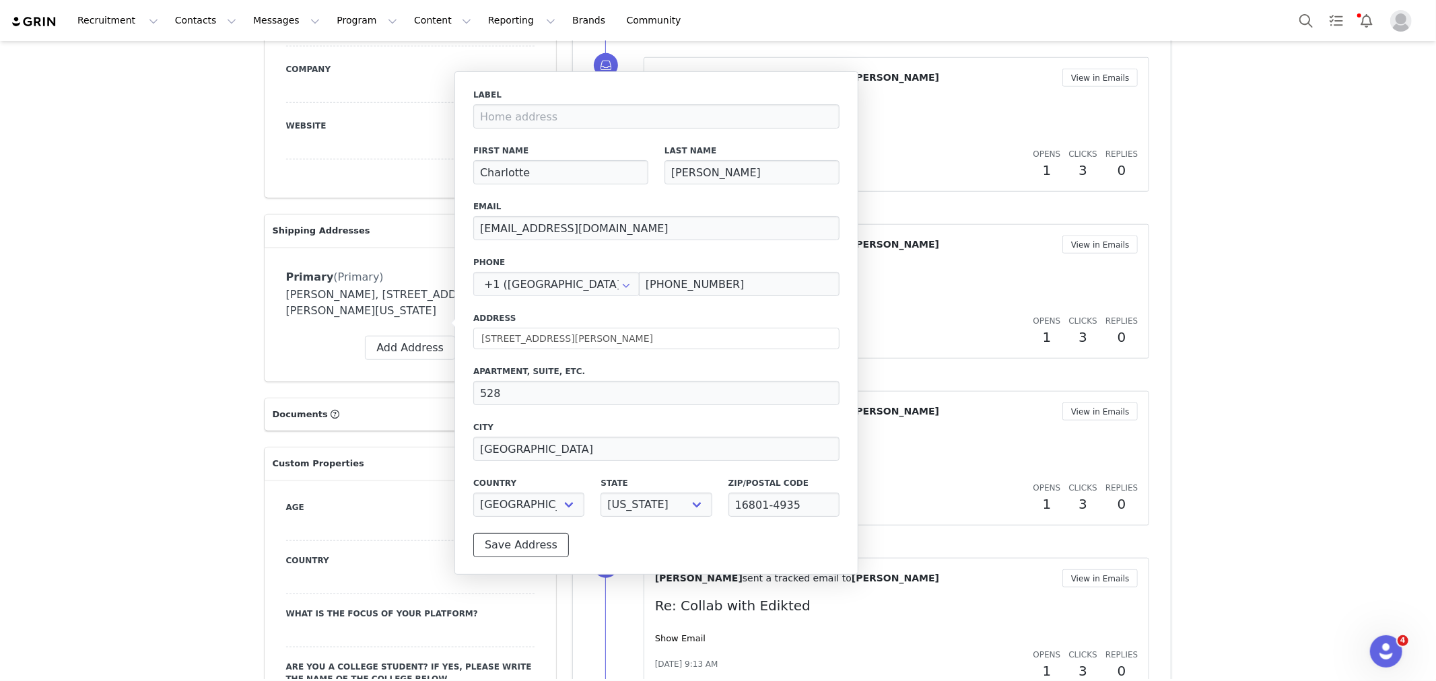
click at [494, 546] on button "Save Address" at bounding box center [521, 545] width 96 height 24
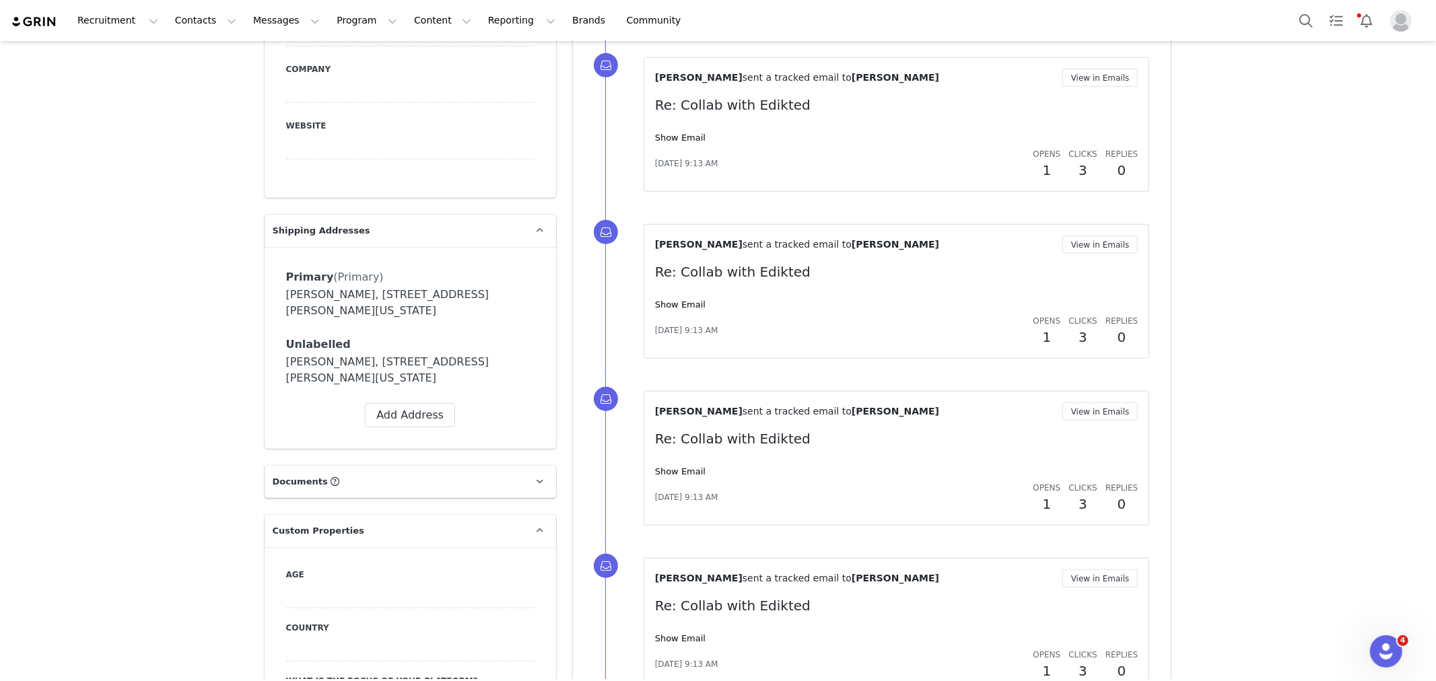
type input "Charlotte"
type input "[PERSON_NAME]"
type input "[EMAIL_ADDRESS][DOMAIN_NAME]"
type input "+1 ([GEOGRAPHIC_DATA])"
type input "[PHONE_NUMBER]"
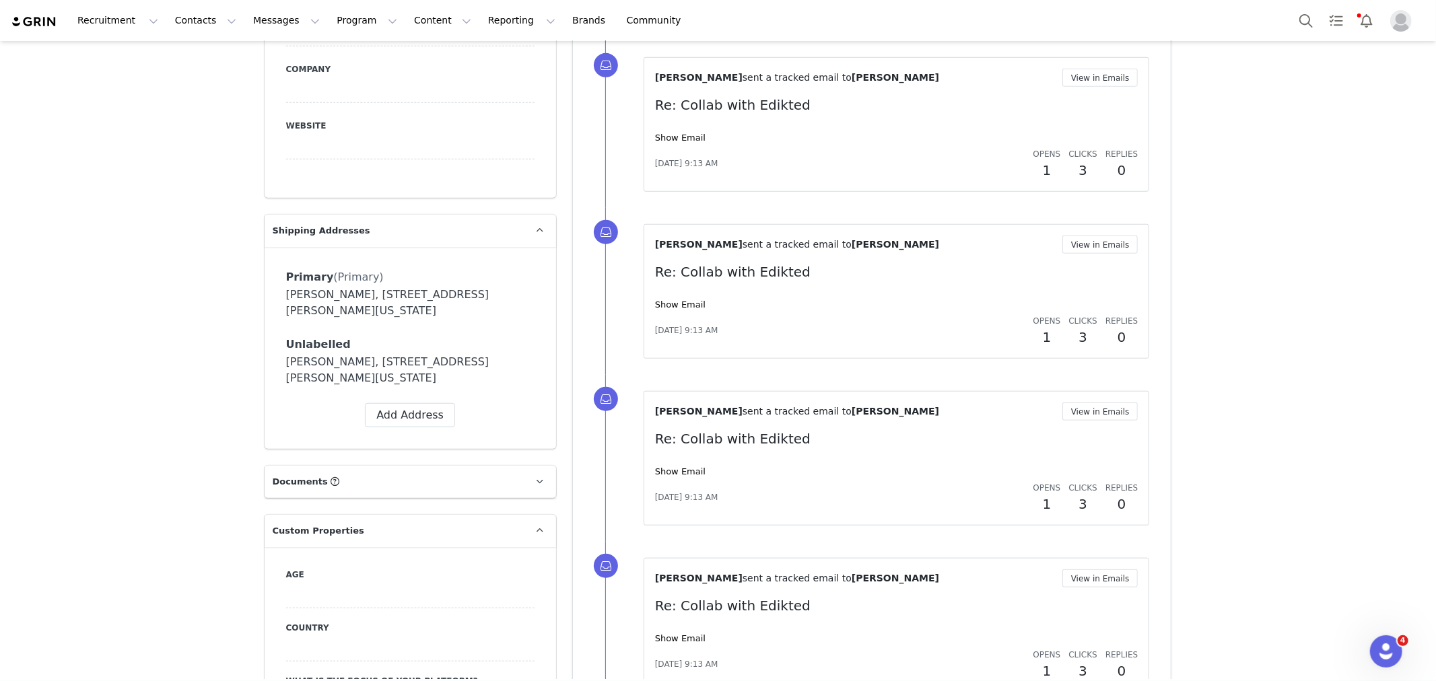
type input "528"
type input "[GEOGRAPHIC_DATA]"
select select "[object Object]"
click at [379, 354] on div "[PERSON_NAME], [STREET_ADDRESS][PERSON_NAME][US_STATE]" at bounding box center [410, 370] width 248 height 32
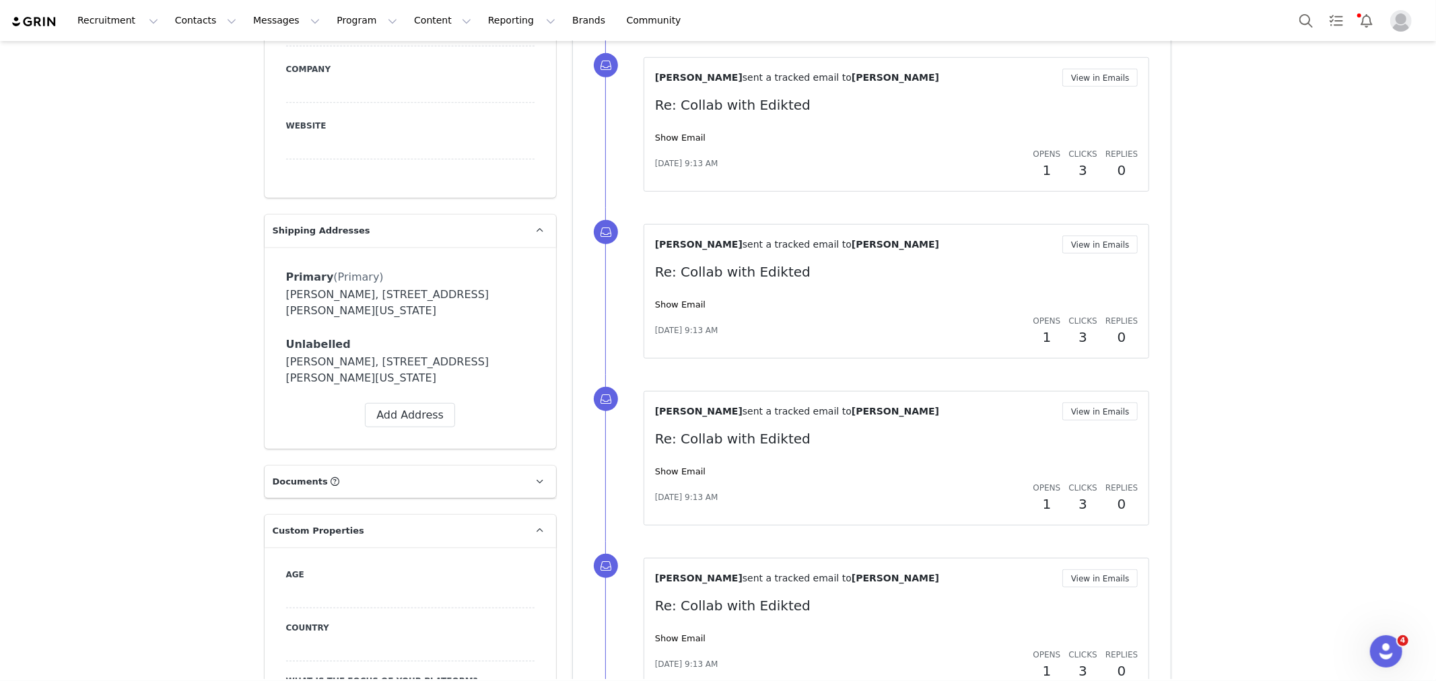
click at [329, 354] on div "[PERSON_NAME], [STREET_ADDRESS][PERSON_NAME][US_STATE]" at bounding box center [410, 370] width 248 height 32
click at [313, 338] on span "Unlabelled" at bounding box center [318, 344] width 65 height 13
click at [496, 339] on span at bounding box center [502, 345] width 12 height 12
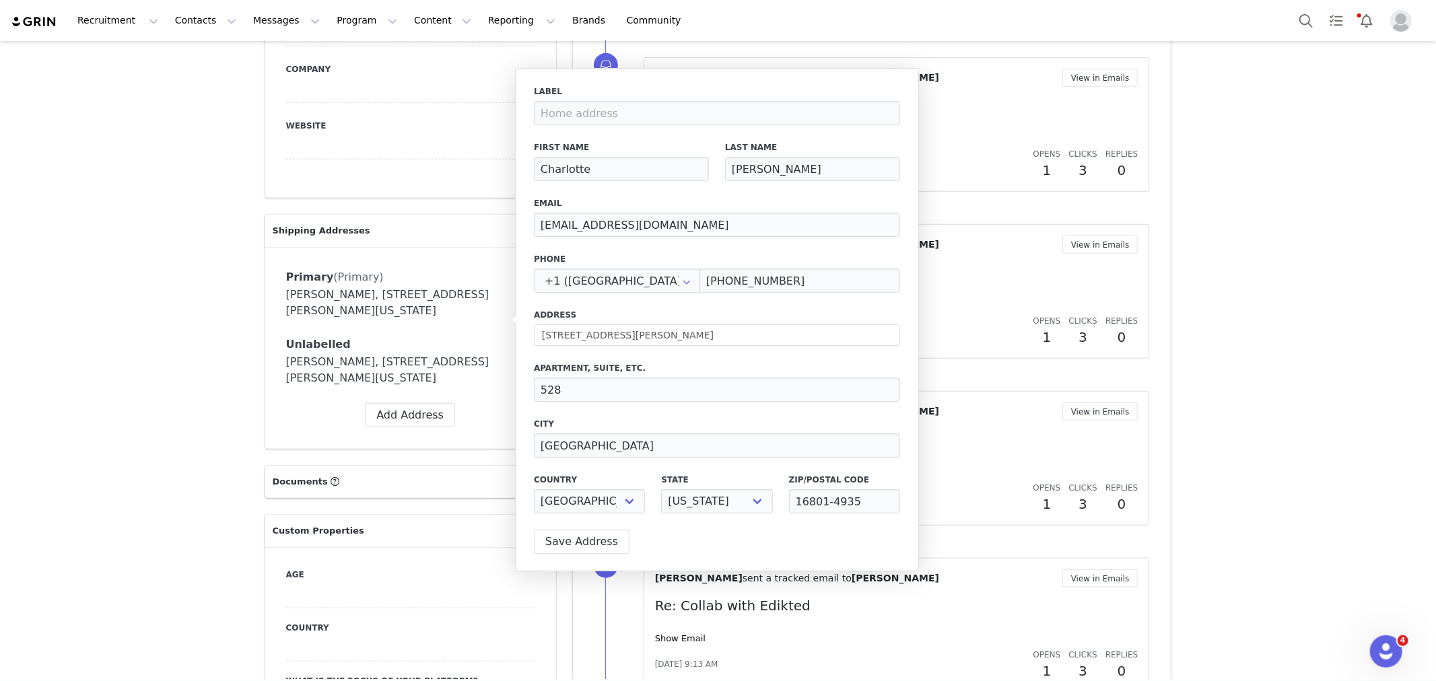
click at [471, 354] on div "[PERSON_NAME], [STREET_ADDRESS][PERSON_NAME][US_STATE]" at bounding box center [410, 370] width 248 height 32
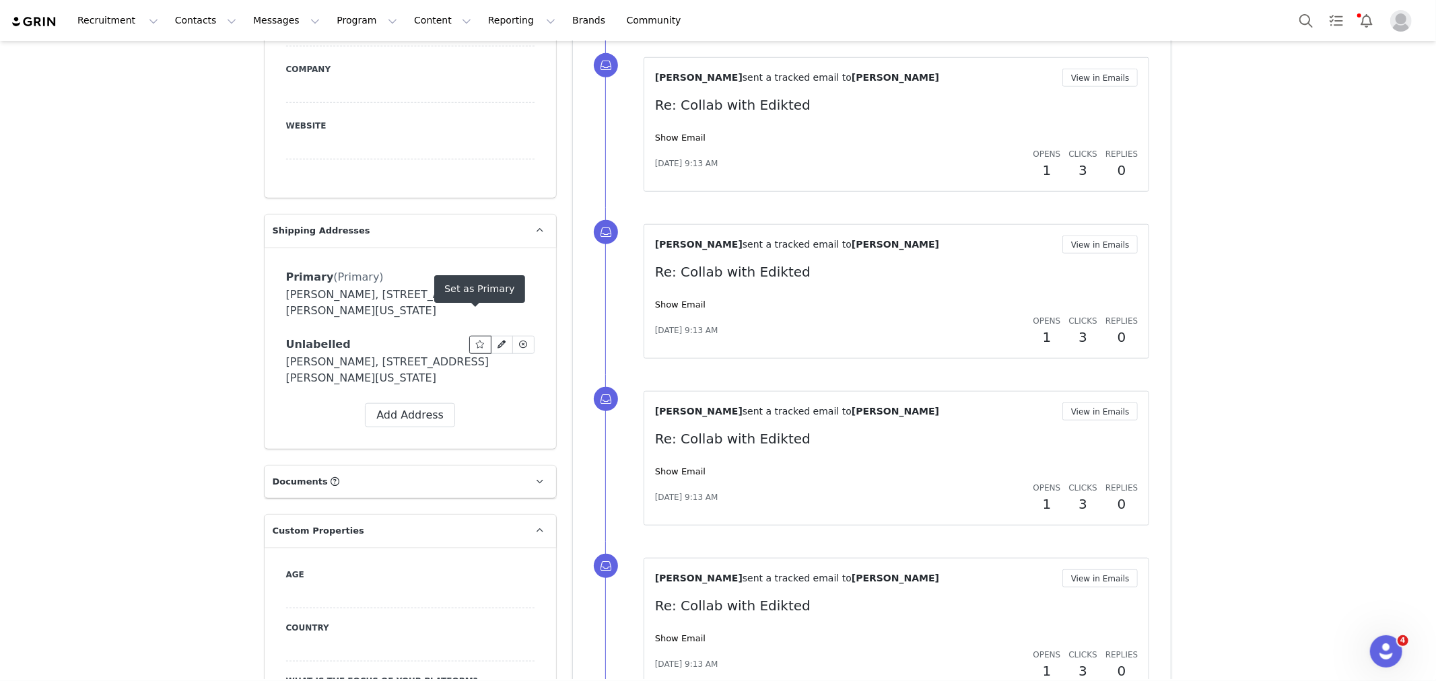
click at [475, 341] on icon at bounding box center [479, 345] width 9 height 8
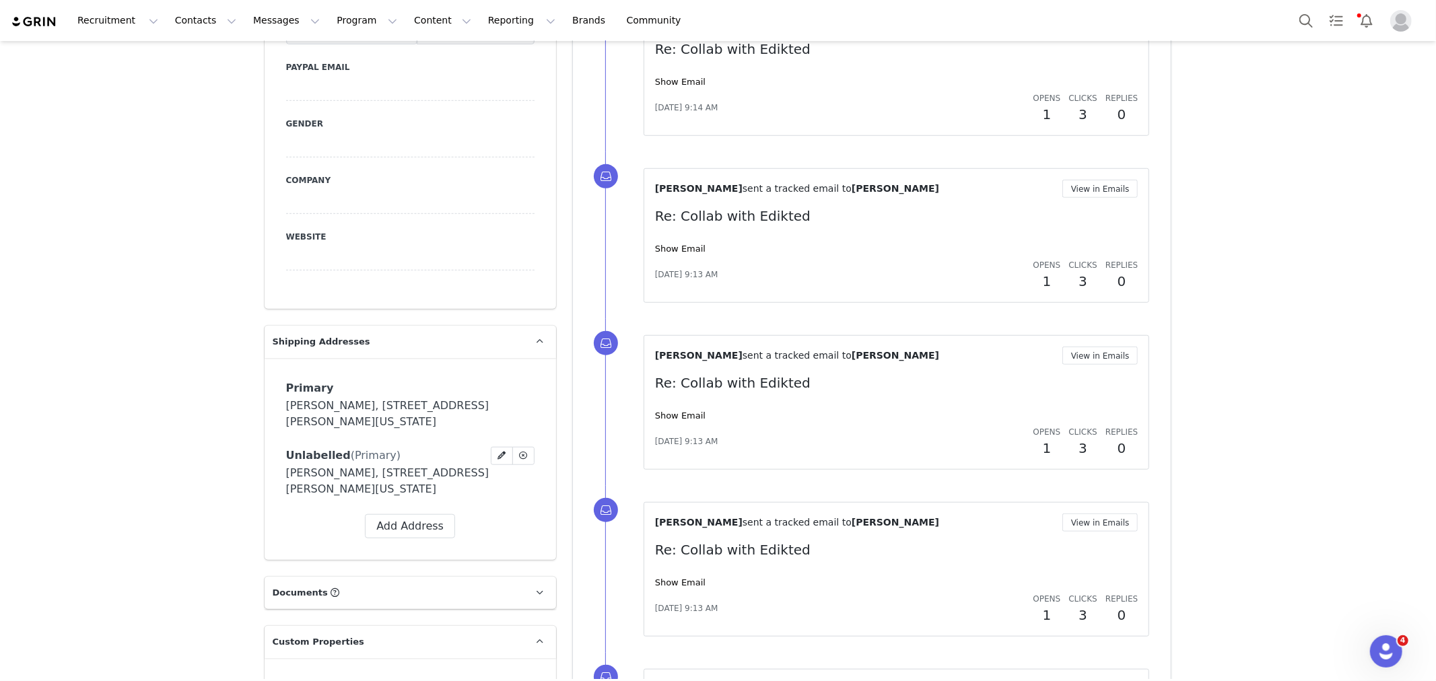
scroll to position [823, 0]
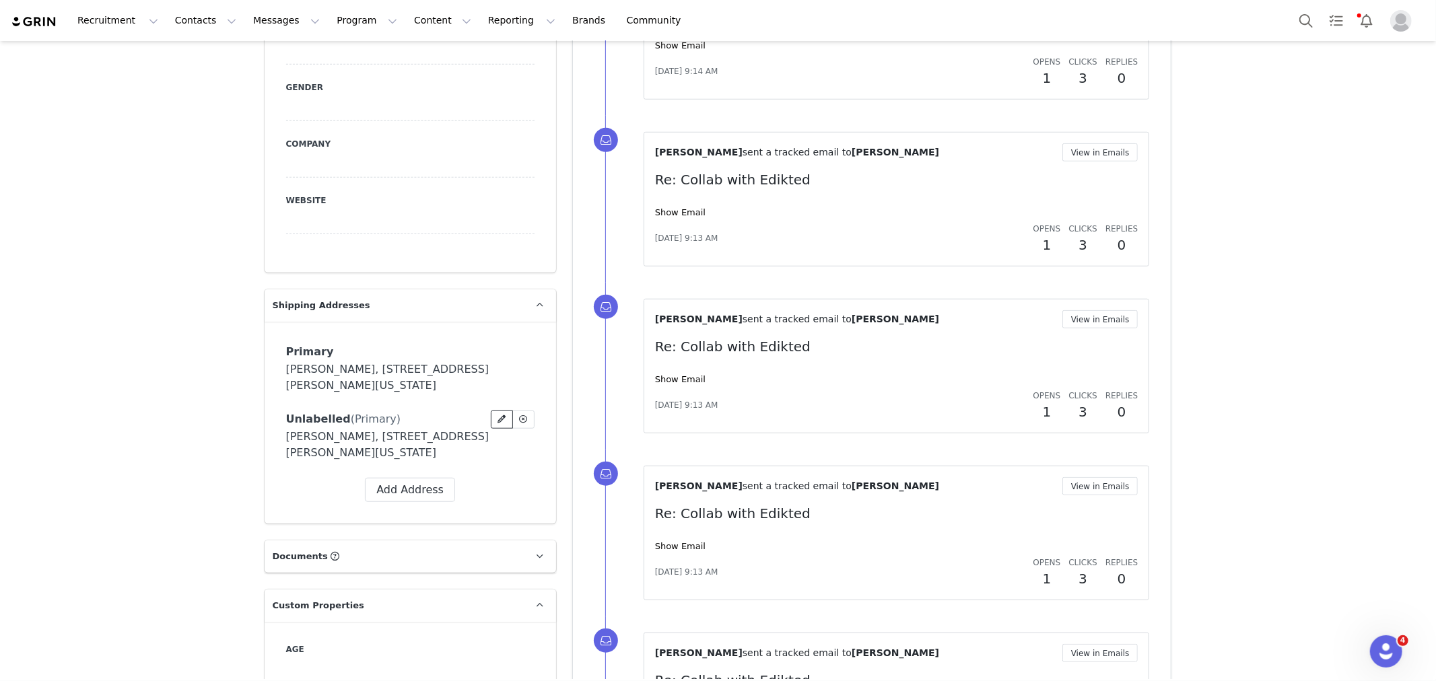
click at [498, 415] on icon at bounding box center [502, 419] width 8 height 8
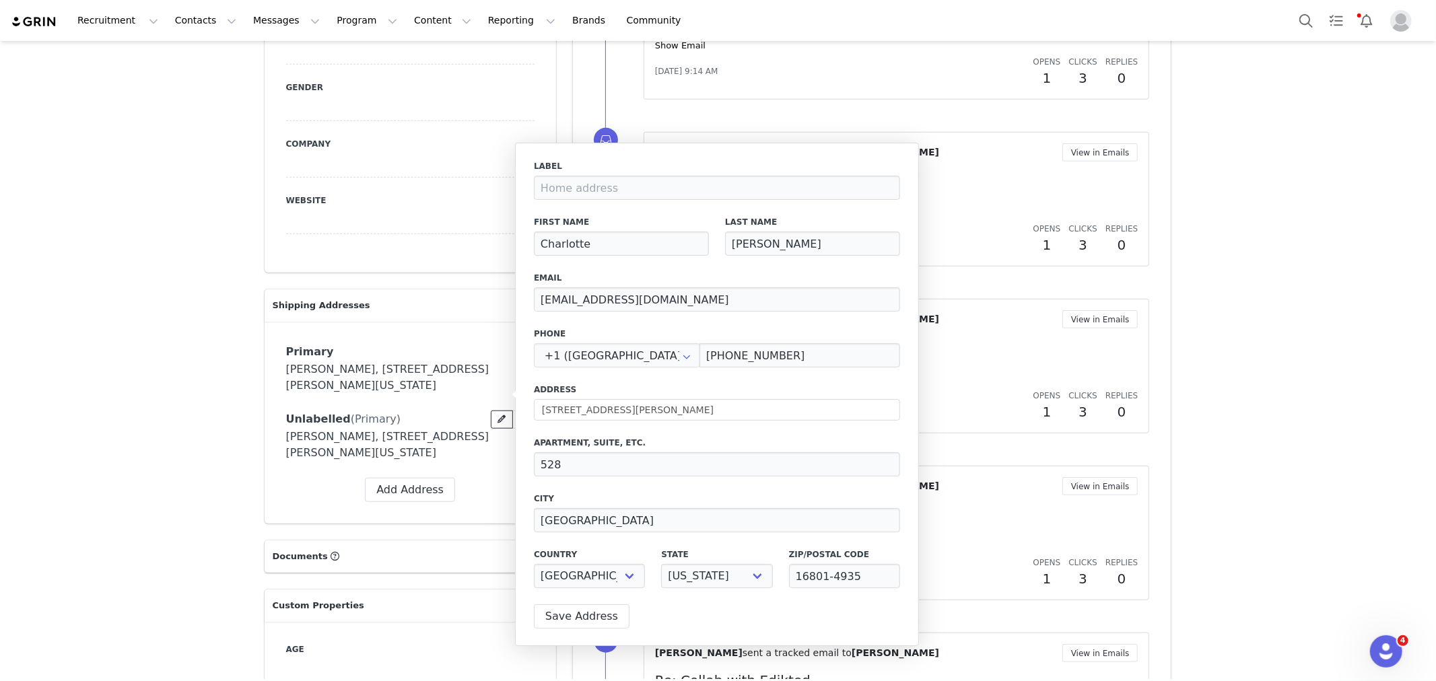
click at [498, 415] on icon at bounding box center [502, 419] width 8 height 8
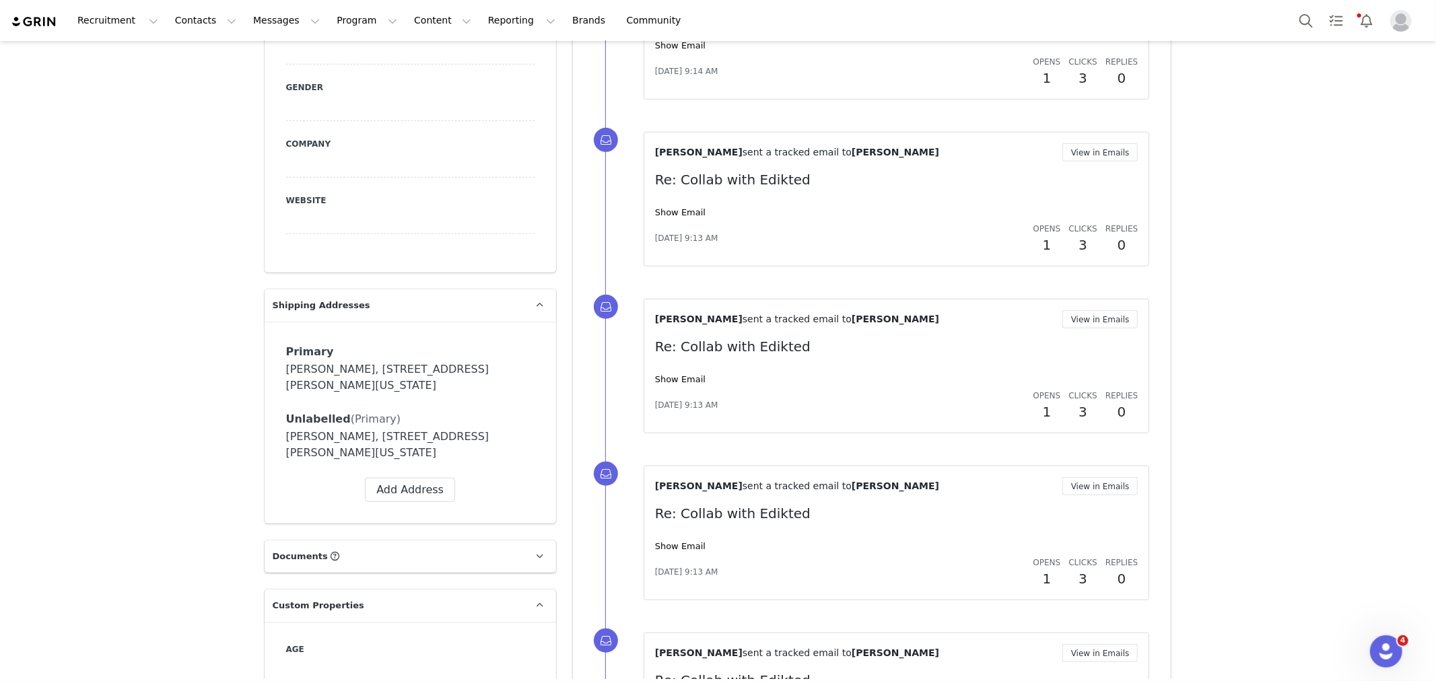
click at [509, 362] on div "charlotte collins, 240 s pugh st. 528 state college, Pennsylvania 16801 United …" at bounding box center [410, 378] width 248 height 32
click at [440, 362] on div "charlotte collins, 240 s pugh st. 528 state college, Pennsylvania 16801 United …" at bounding box center [410, 378] width 248 height 32
click at [312, 362] on div "charlotte collins, 240 s pugh st. 528 state college, Pennsylvania 16801 United …" at bounding box center [410, 378] width 248 height 32
drag, startPoint x: 312, startPoint y: 347, endPoint x: 314, endPoint y: 354, distance: 6.9
click at [312, 362] on div "charlotte collins, 240 s pugh st. 528 state college, Pennsylvania 16801 United …" at bounding box center [410, 378] width 248 height 32
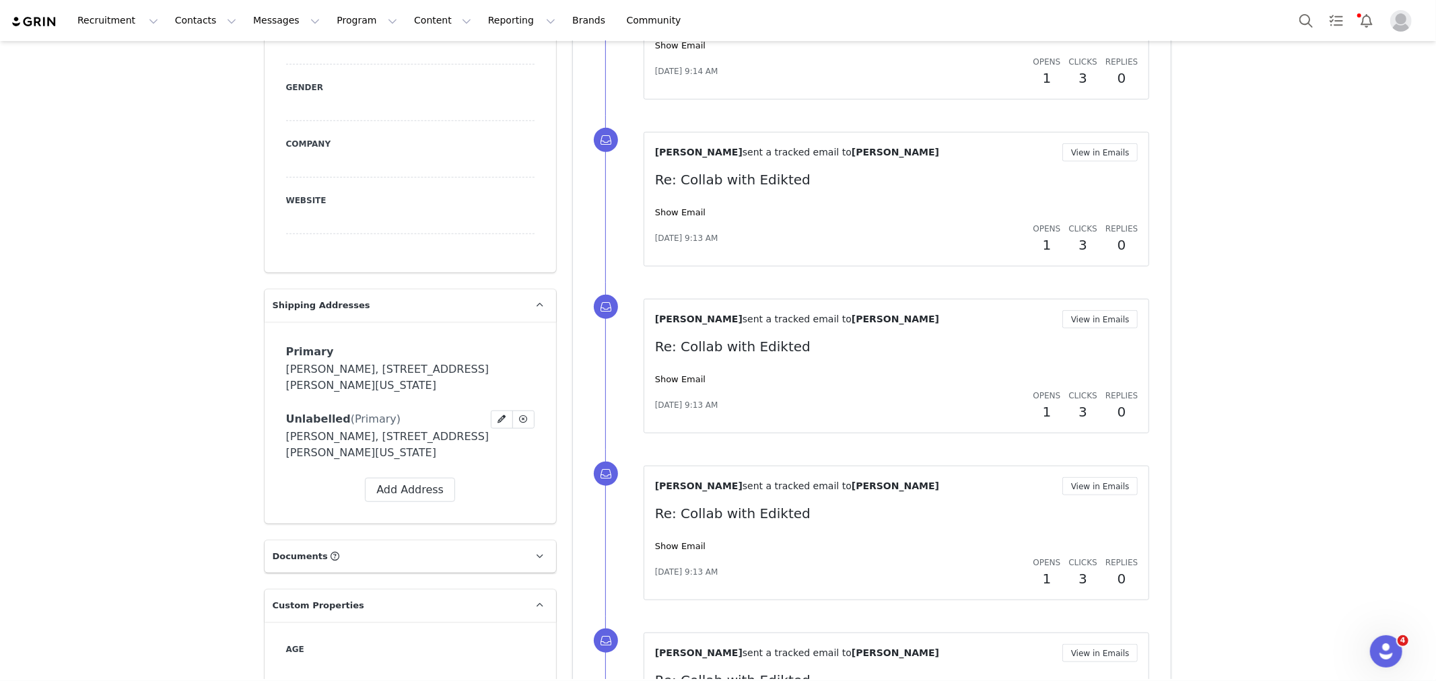
drag, startPoint x: 323, startPoint y: 381, endPoint x: 325, endPoint y: 389, distance: 7.7
click at [324, 384] on div "Primary Label Primary First Name charlotte Last Name collins Email cecollins06@…" at bounding box center [410, 402] width 248 height 118
click at [536, 301] on icon at bounding box center [539, 305] width 7 height 9
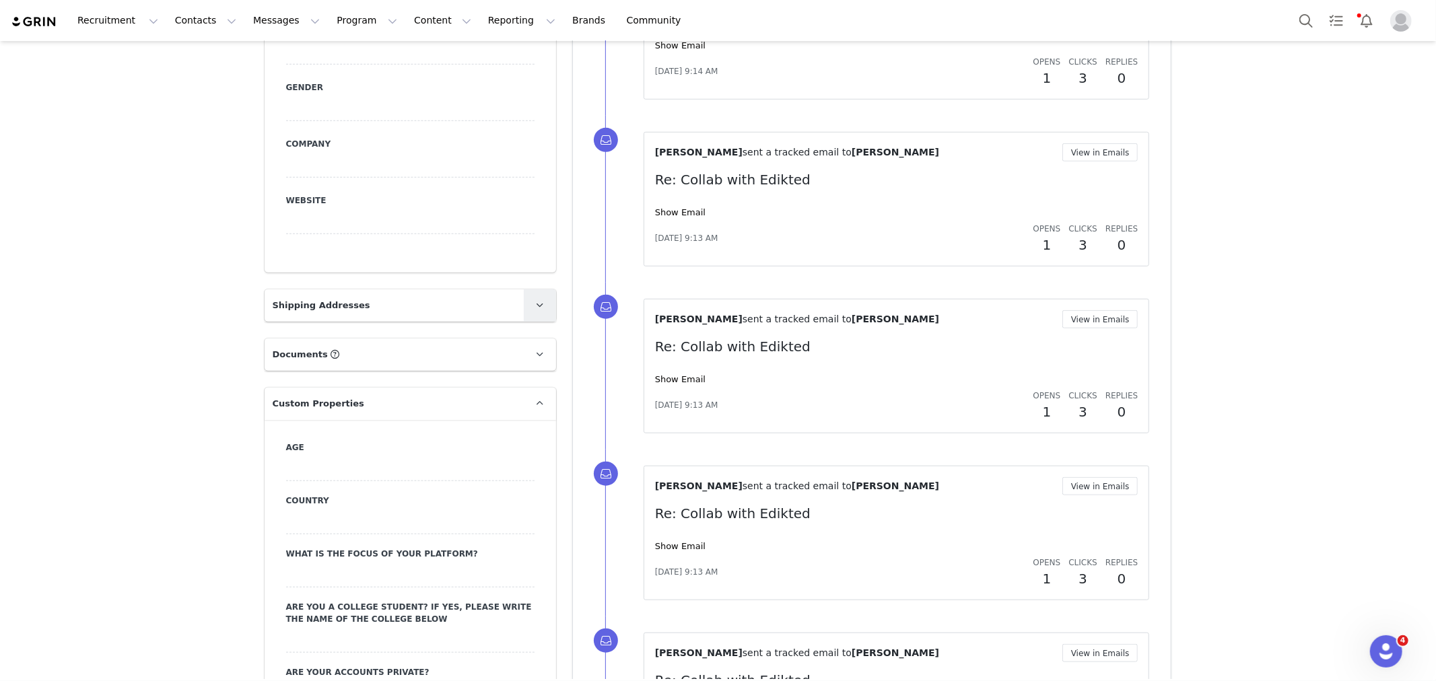
click at [536, 301] on icon at bounding box center [539, 305] width 7 height 9
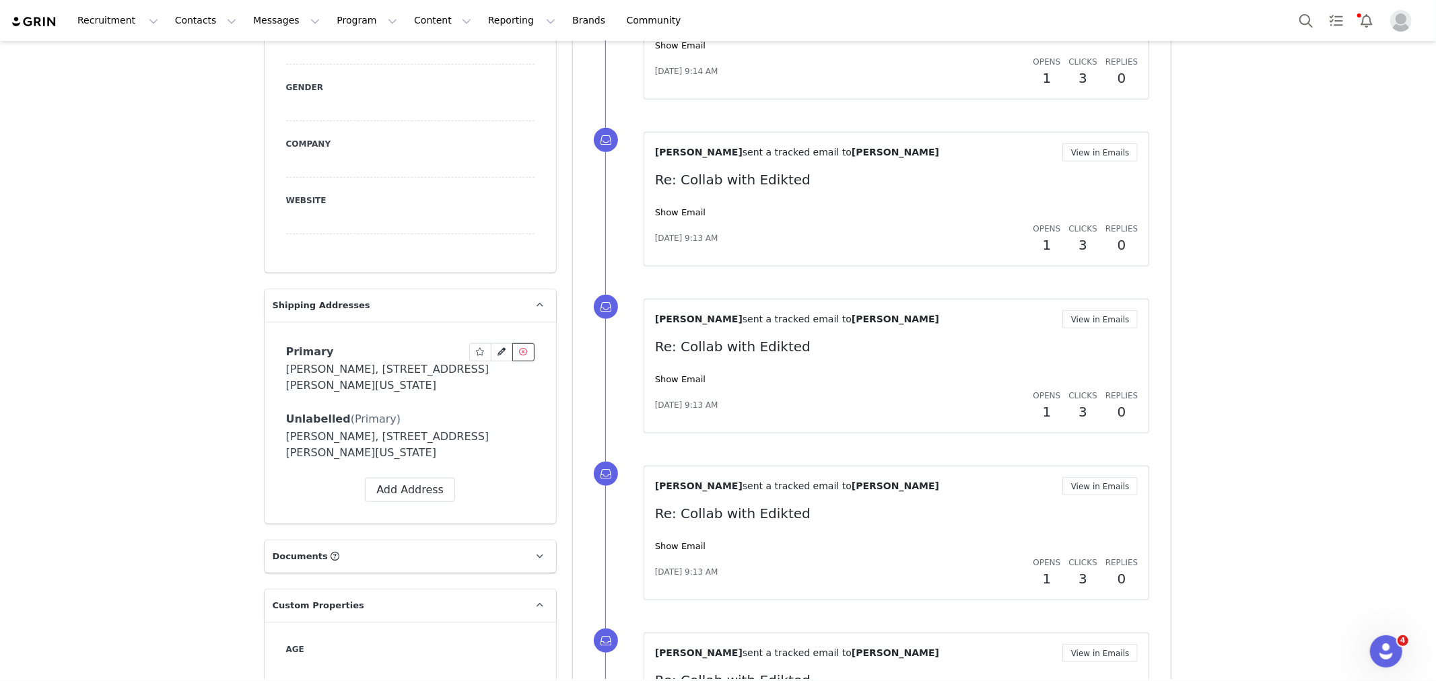
click at [519, 348] on icon at bounding box center [523, 352] width 8 height 8
click at [493, 396] on button "Yes, delete Address" at bounding box center [507, 401] width 127 height 24
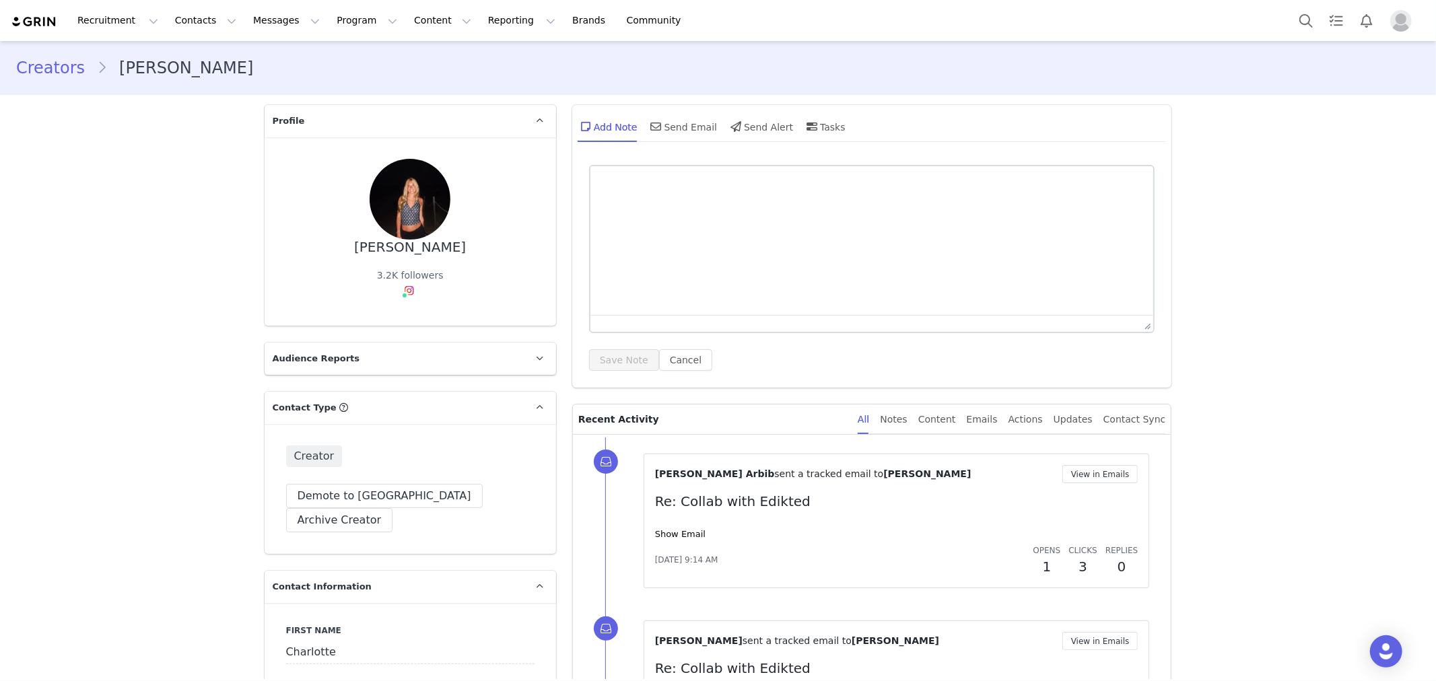
type input "+1 ([GEOGRAPHIC_DATA])"
drag, startPoint x: 460, startPoint y: 249, endPoint x: 323, endPoint y: 264, distance: 137.5
click at [323, 264] on div "[PERSON_NAME] 3.2K followers" at bounding box center [410, 231] width 248 height 145
copy div "[PERSON_NAME]"
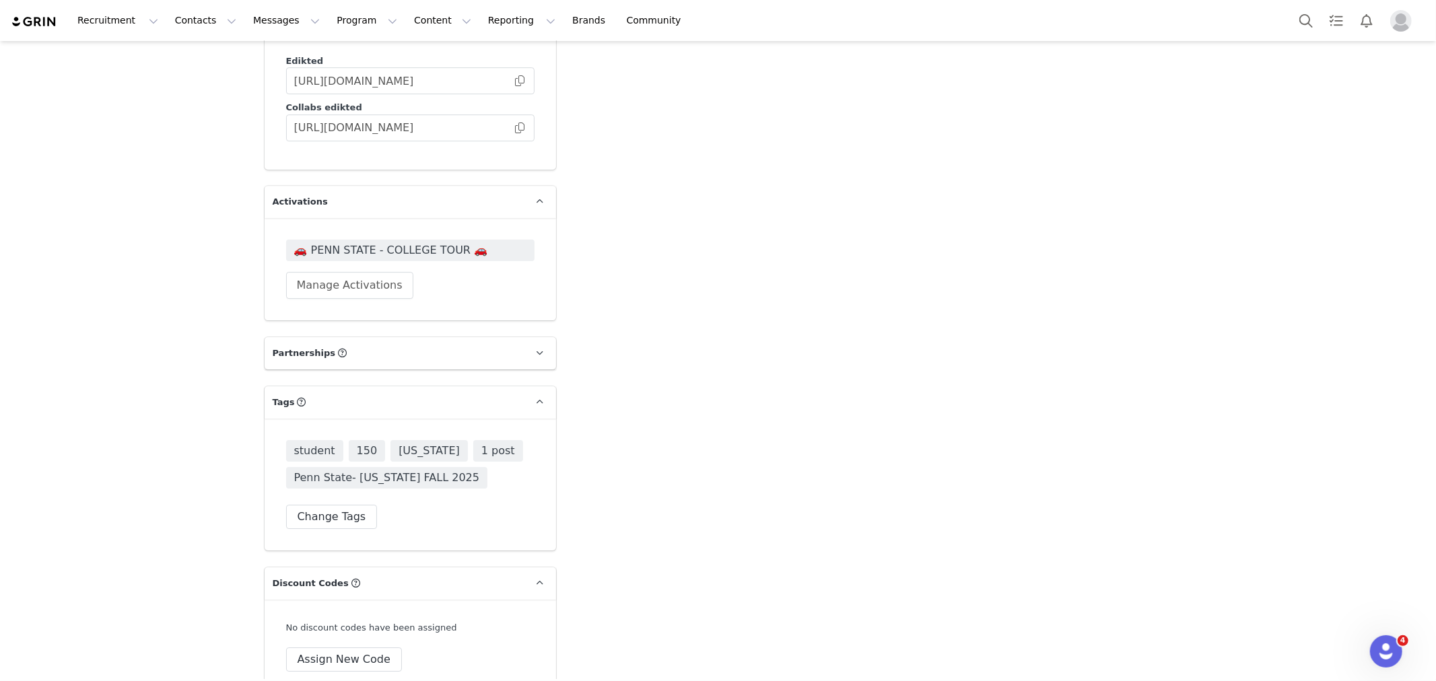
scroll to position [3666, 0]
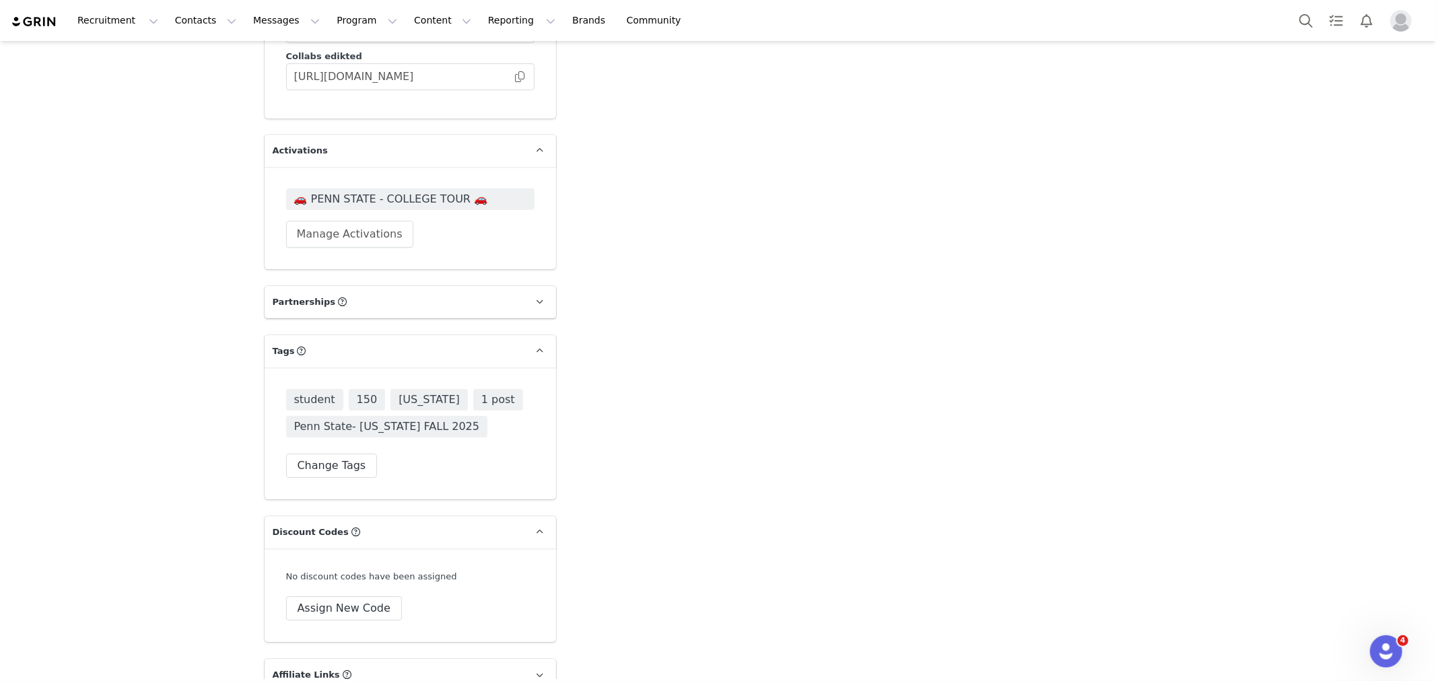
click at [495, 189] on div "🚗 PENN STATE - COLLEGE TOUR 🚗 Manage Activations" at bounding box center [410, 218] width 248 height 59
click at [495, 189] on span "🚗 PENN STATE - COLLEGE TOUR 🚗" at bounding box center [410, 200] width 248 height 22
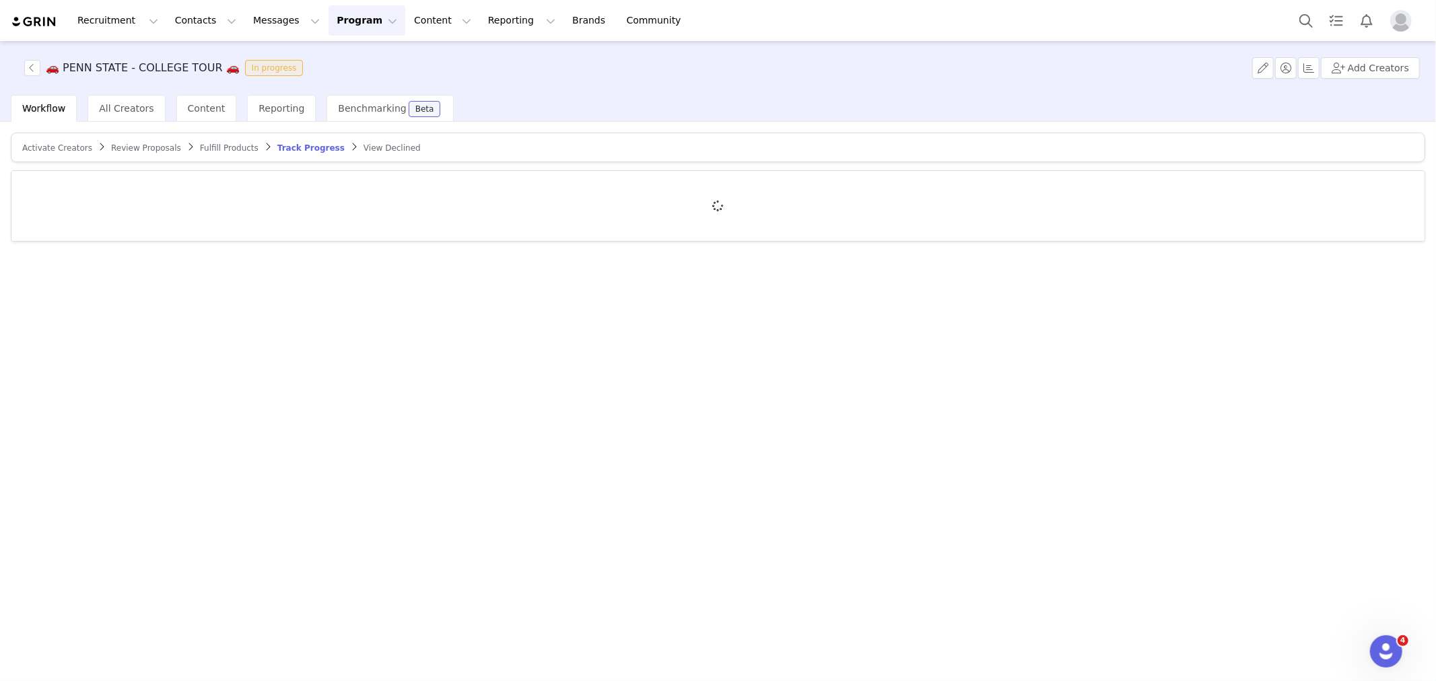
click at [200, 149] on span "Fulfill Products" at bounding box center [229, 147] width 59 height 9
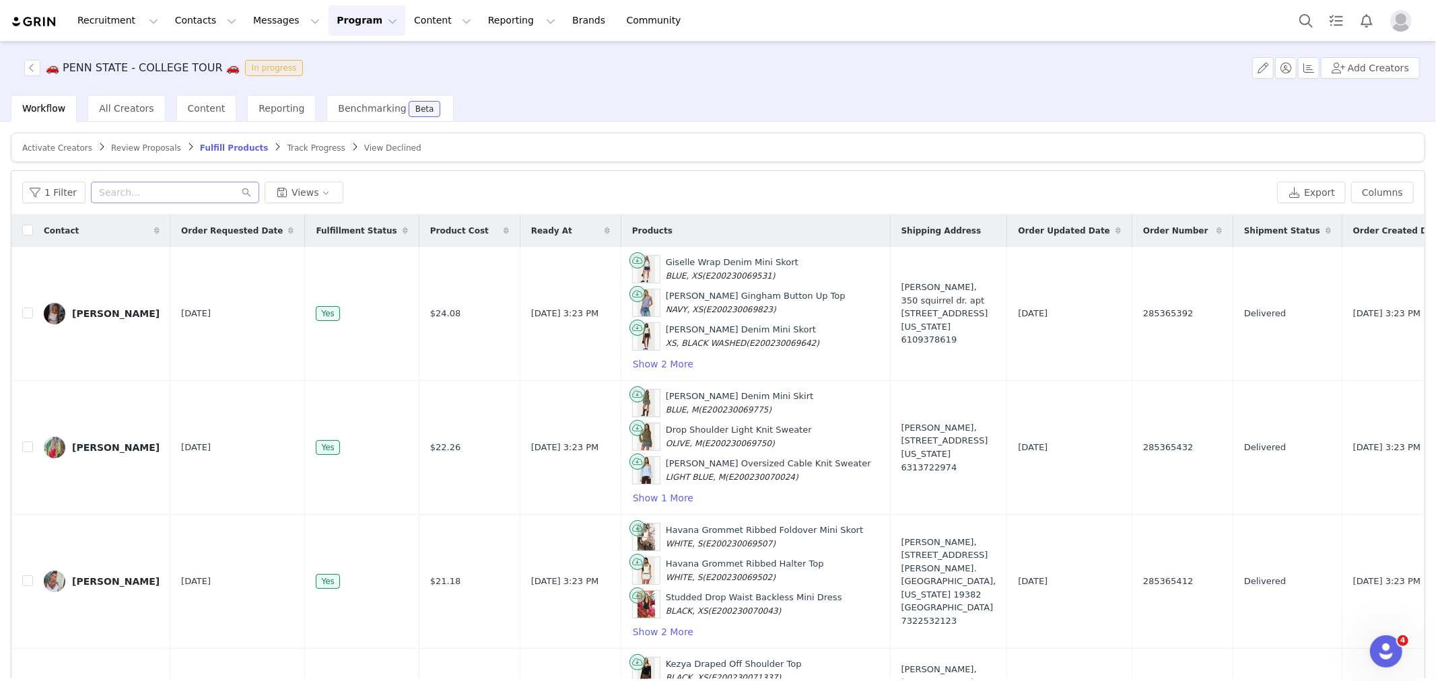
click at [178, 178] on div "1 Filter Views Export Columns" at bounding box center [717, 193] width 1413 height 44
click at [184, 202] on input "text" at bounding box center [175, 193] width 168 height 22
paste input "[PERSON_NAME]"
type input "[PERSON_NAME]"
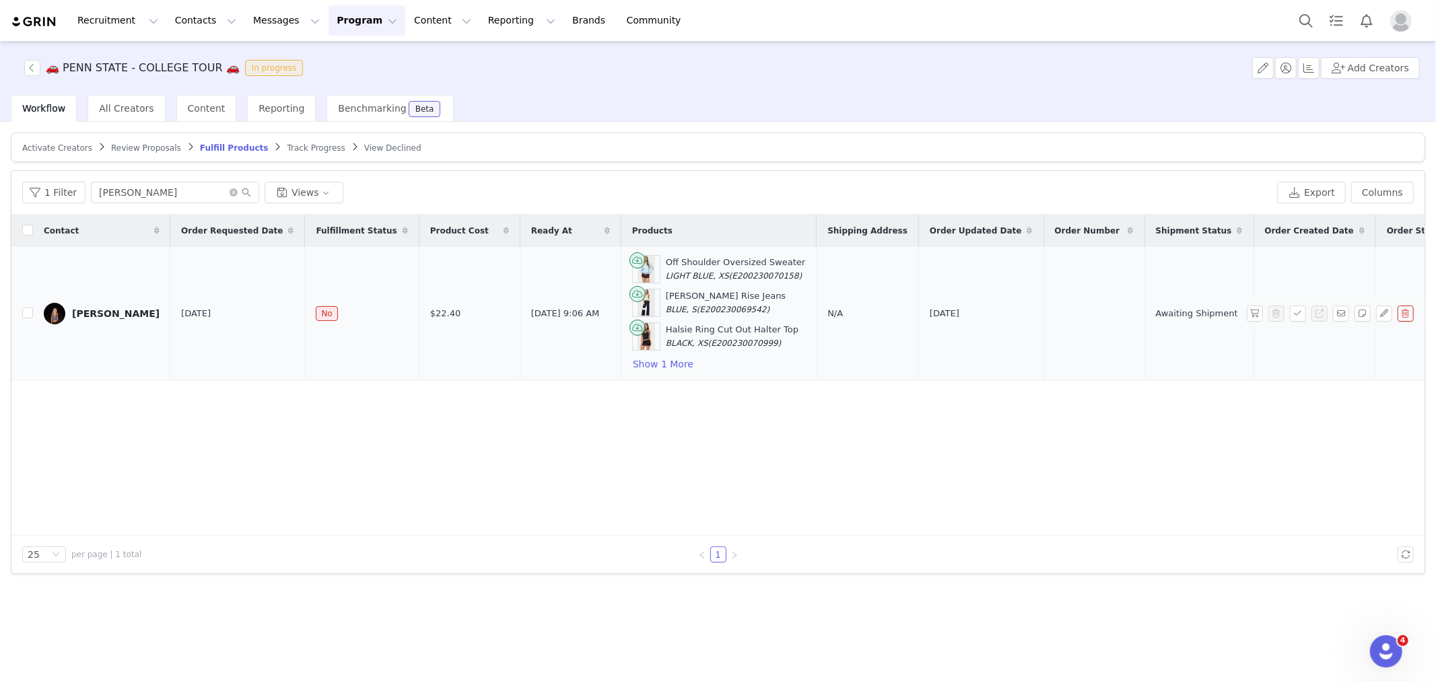
click at [828, 317] on span "N/A" at bounding box center [835, 313] width 15 height 10
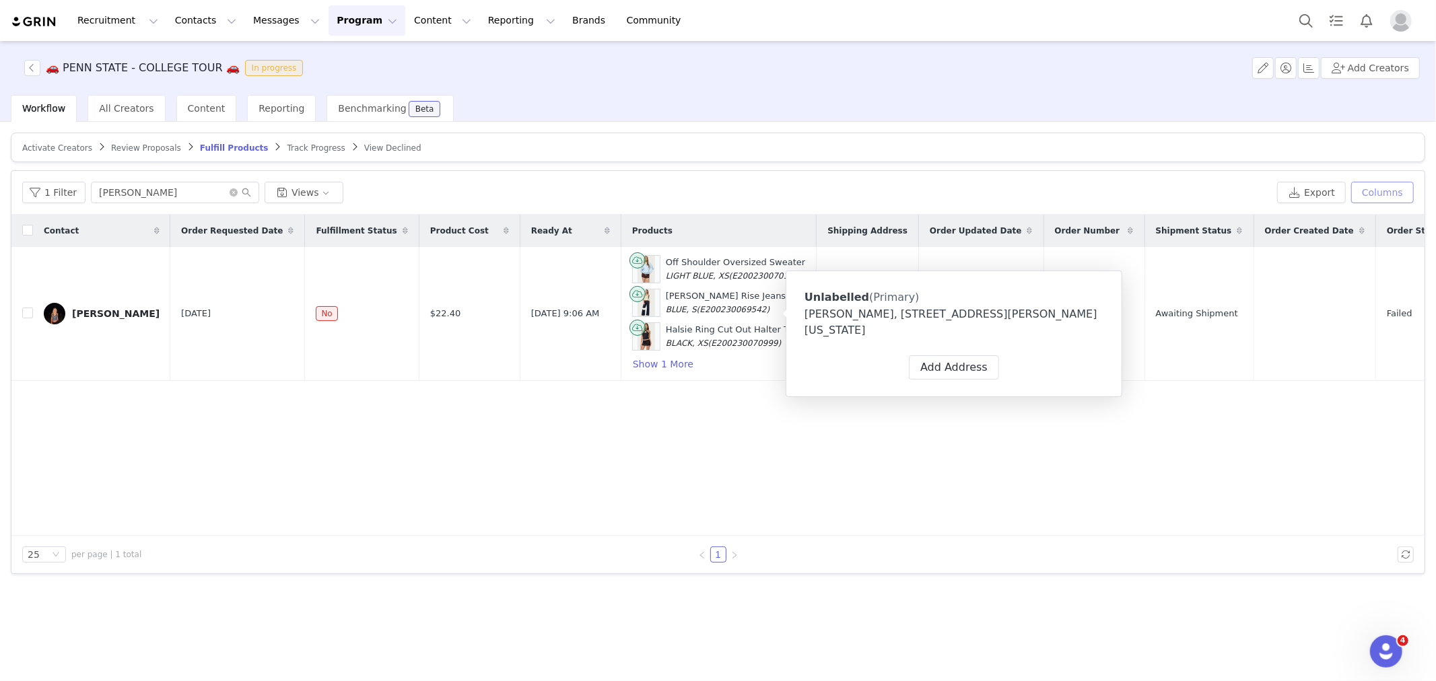
click at [1402, 193] on button "Columns" at bounding box center [1382, 193] width 63 height 22
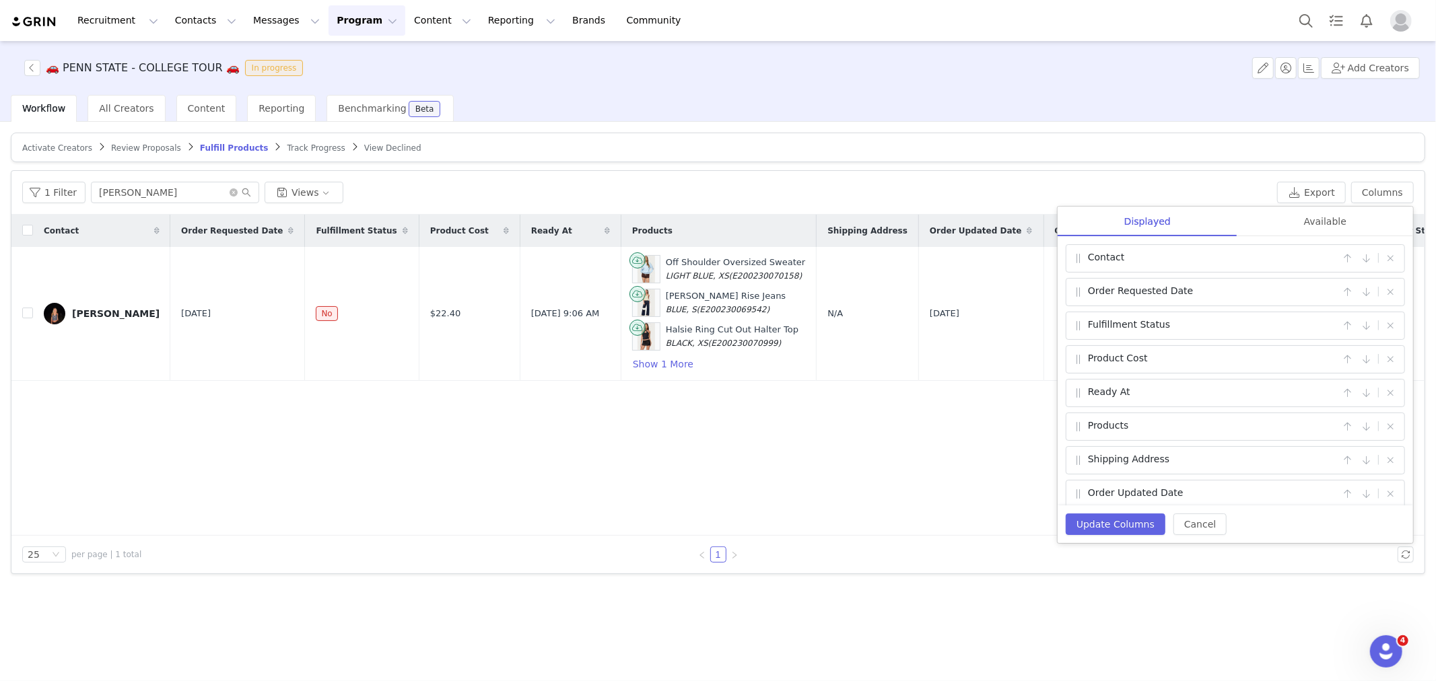
click at [1192, 191] on div "1 Filter Charlotte Collins Views" at bounding box center [647, 193] width 1250 height 22
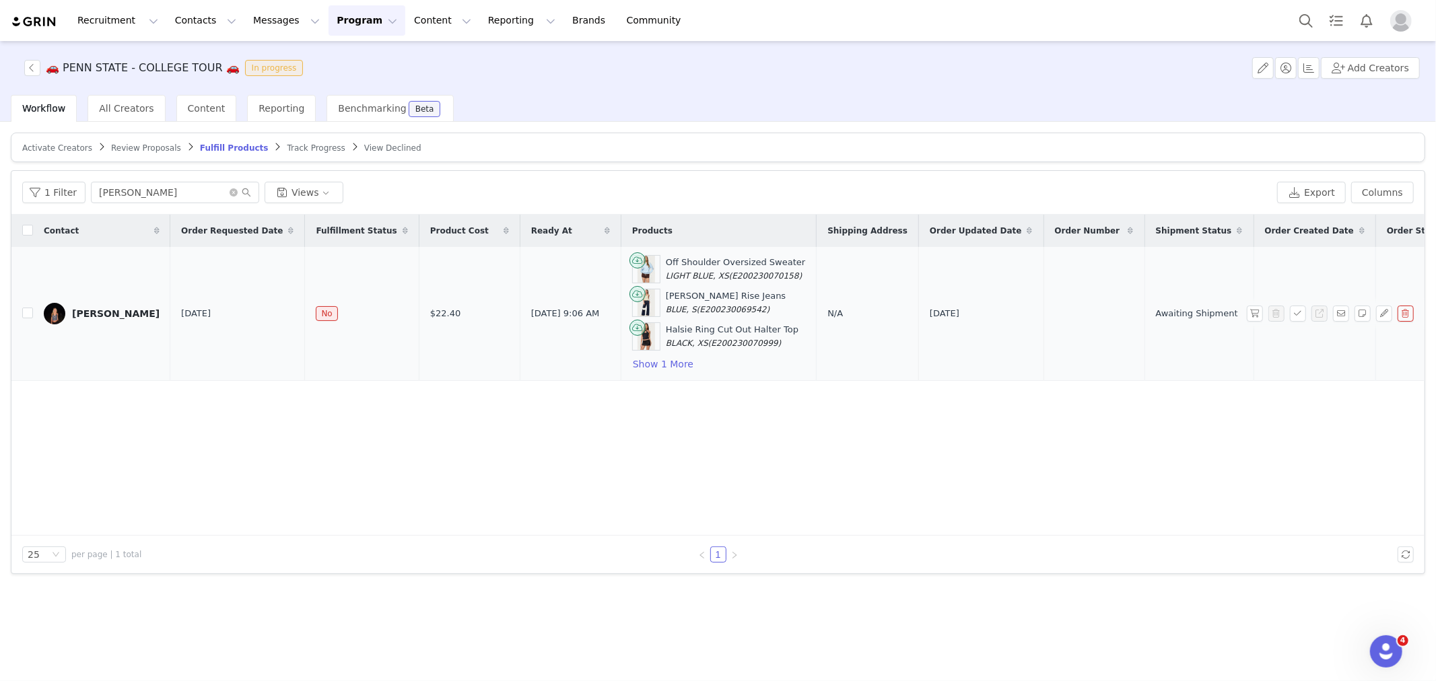
drag, startPoint x: 806, startPoint y: 293, endPoint x: 792, endPoint y: 280, distance: 19.1
click at [817, 280] on td "N/A" at bounding box center [868, 314] width 102 height 134
click at [828, 234] on span "Shipping Address" at bounding box center [868, 231] width 80 height 12
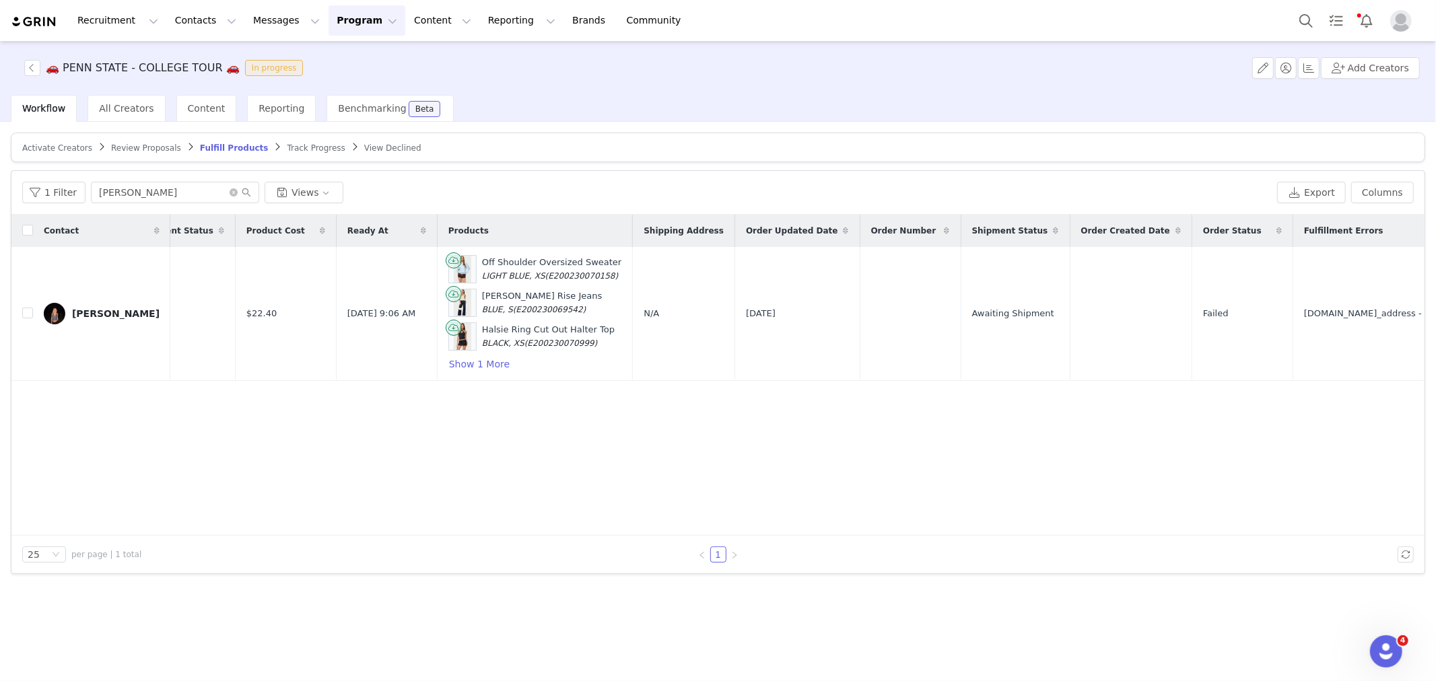
scroll to position [0, 203]
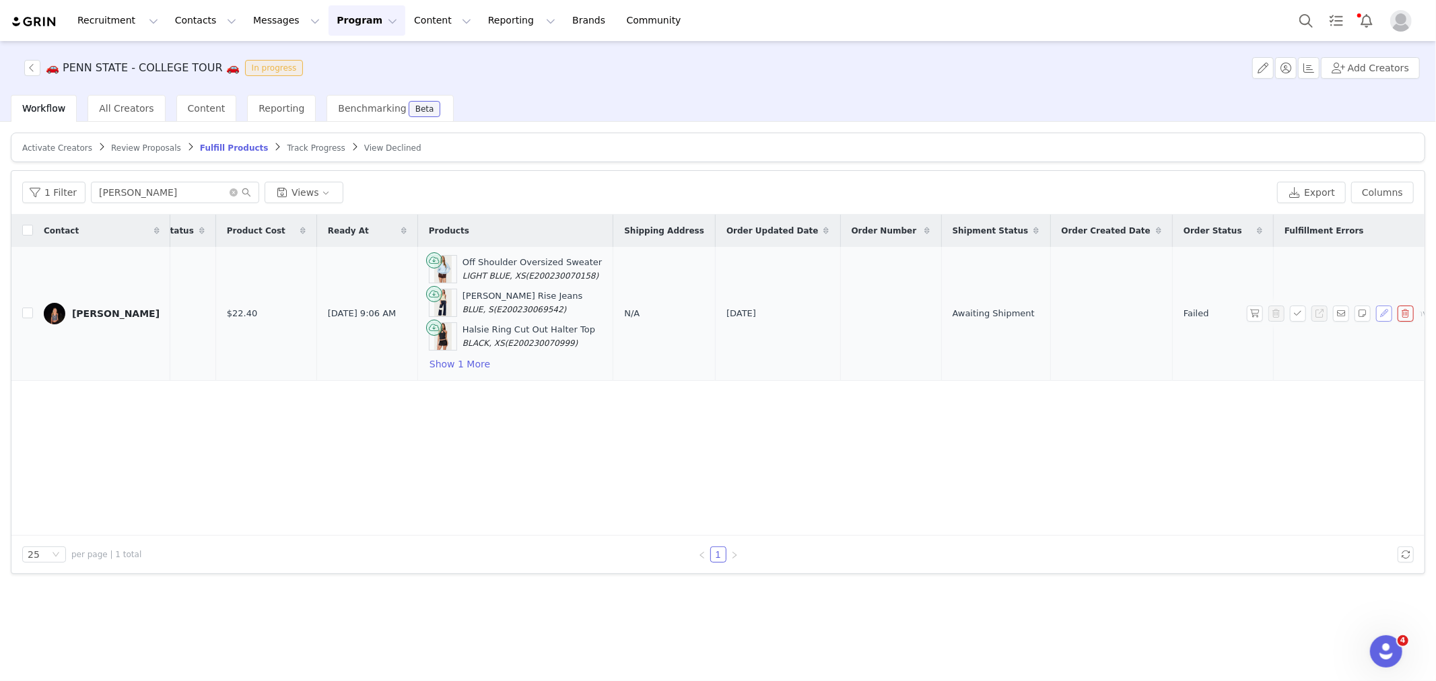
click at [1384, 313] on button "button" at bounding box center [1384, 314] width 16 height 16
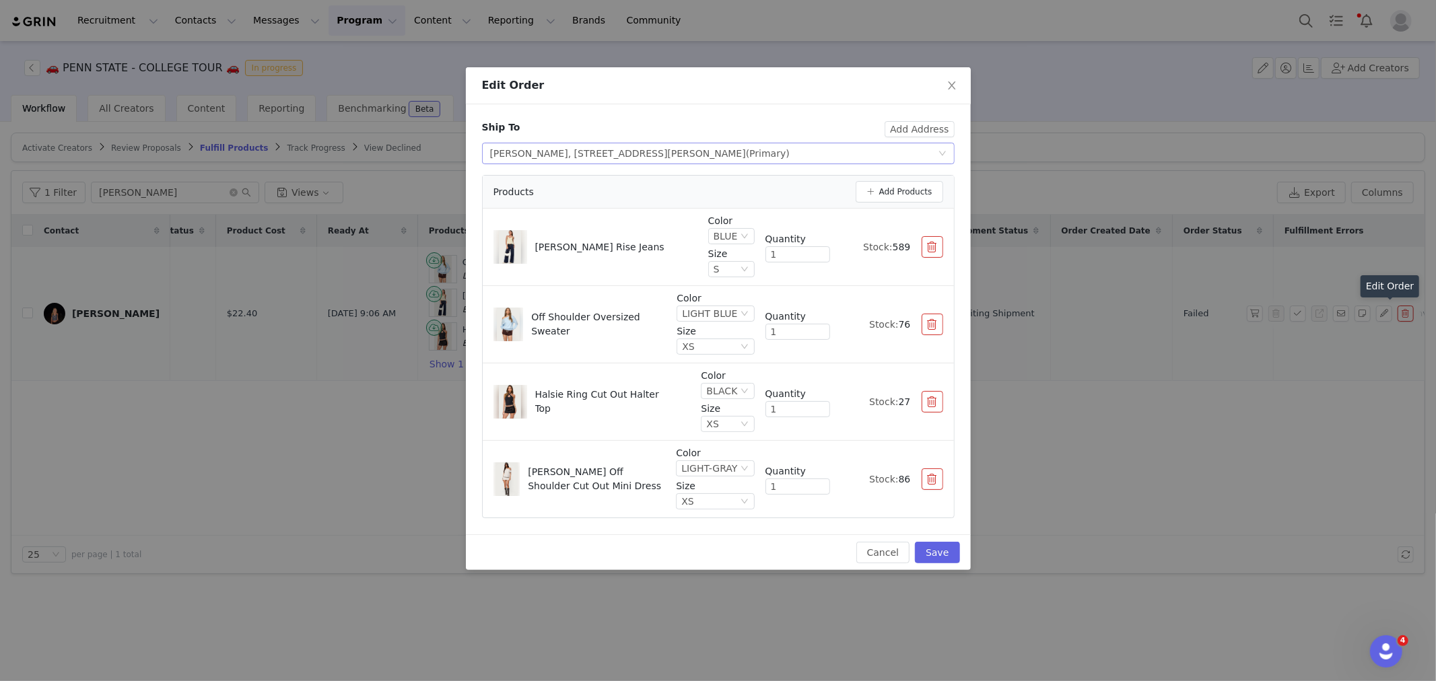
click at [863, 158] on div "Select shipping address Charlotte Collins, 240 S Pugh St, State College, PA, 16…" at bounding box center [714, 153] width 448 height 20
click at [790, 180] on span "(Primary)" at bounding box center [768, 180] width 44 height 11
click at [909, 123] on button "Add Address" at bounding box center [919, 129] width 69 height 16
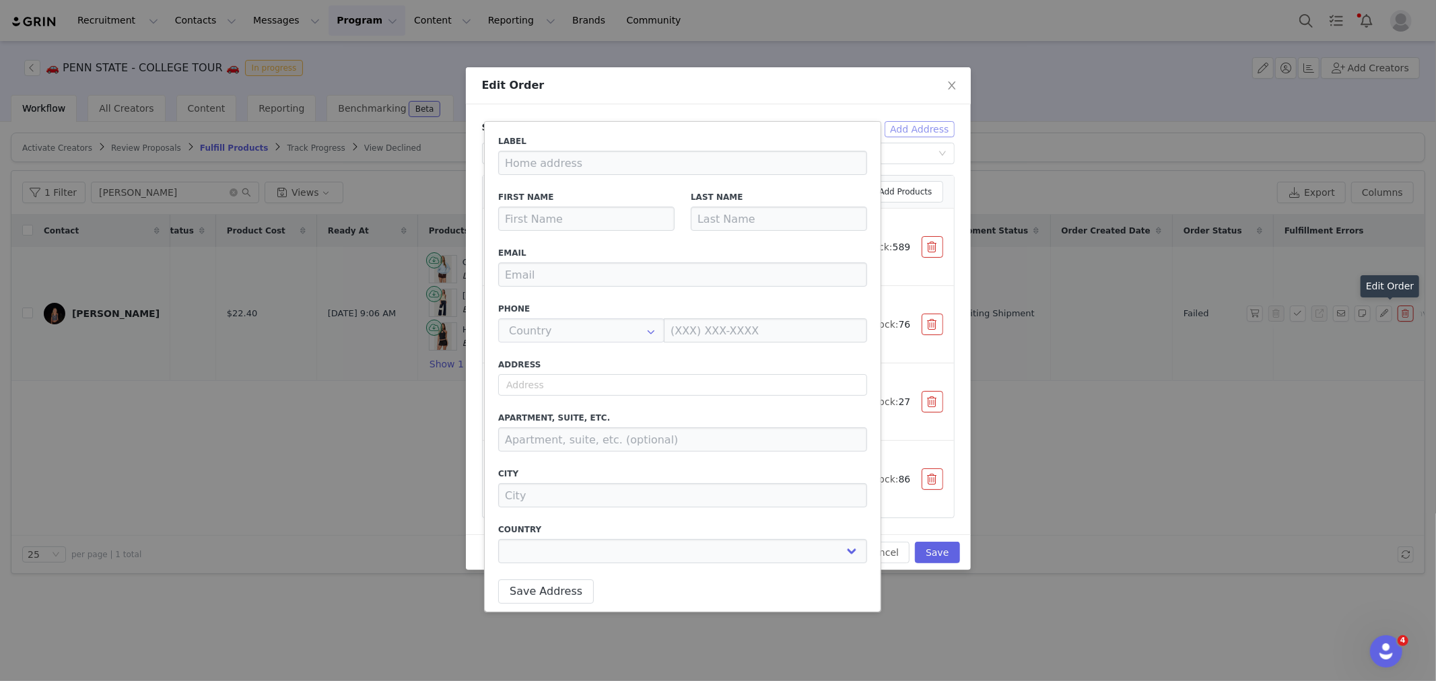
type input "Charlotte"
type input "Collins"
type input "cecollins06@gmail.com"
type input "US"
type input "(224) 409-9809"
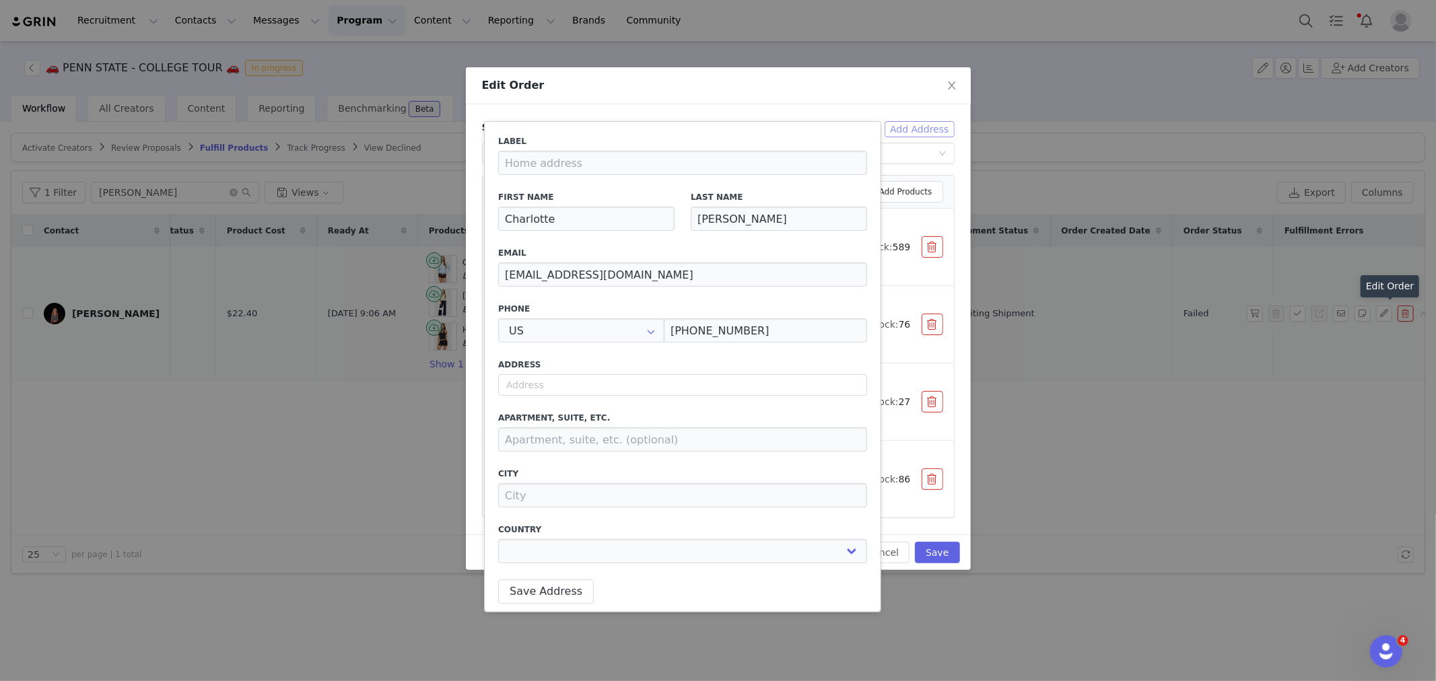
type input "+1 ([GEOGRAPHIC_DATA])"
select select
click at [909, 123] on button "Add Address" at bounding box center [919, 129] width 69 height 16
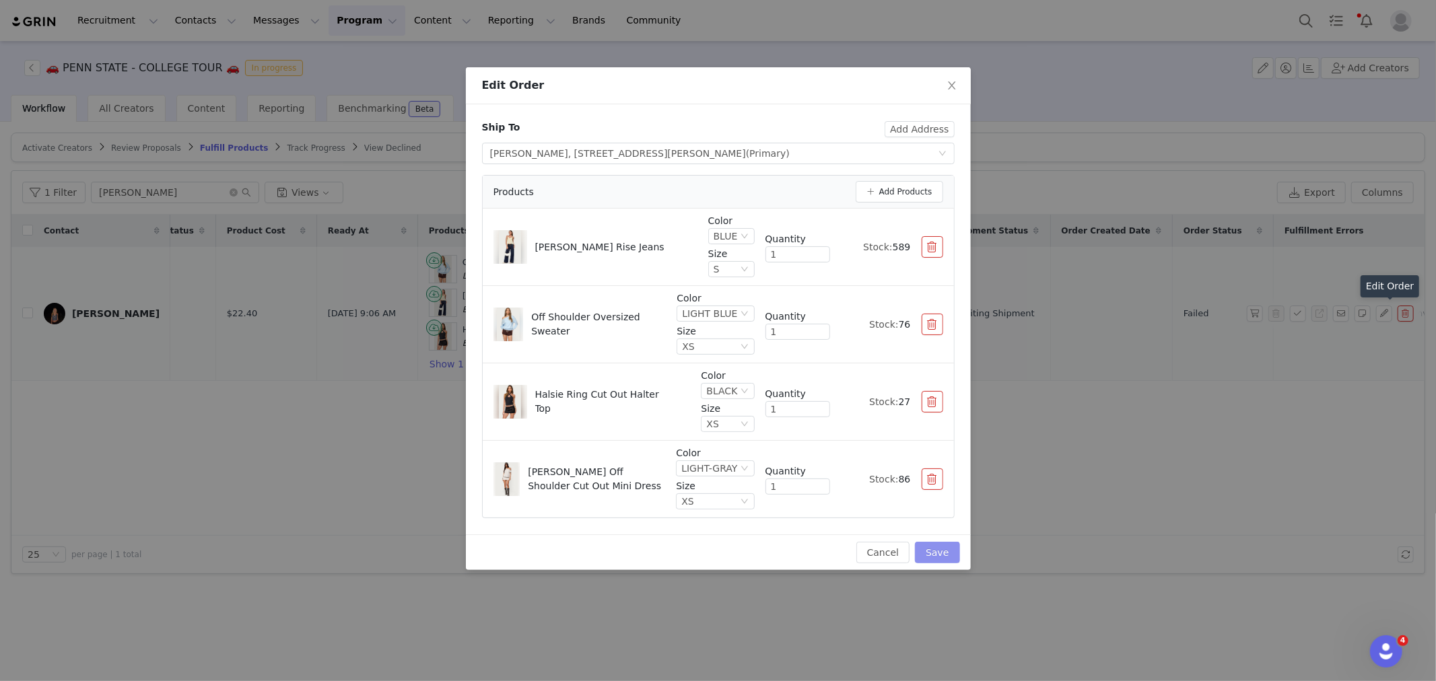
click at [946, 545] on button "Save" at bounding box center [937, 553] width 44 height 22
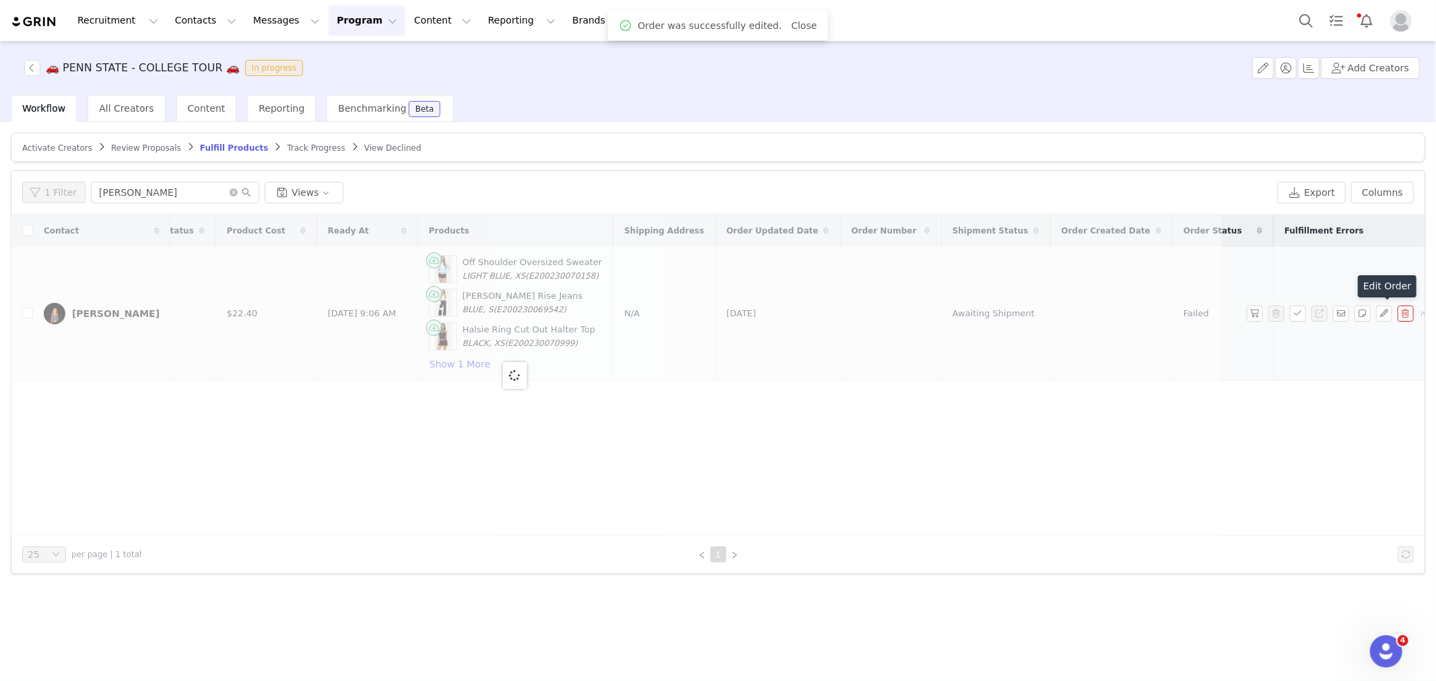
scroll to position [0, 0]
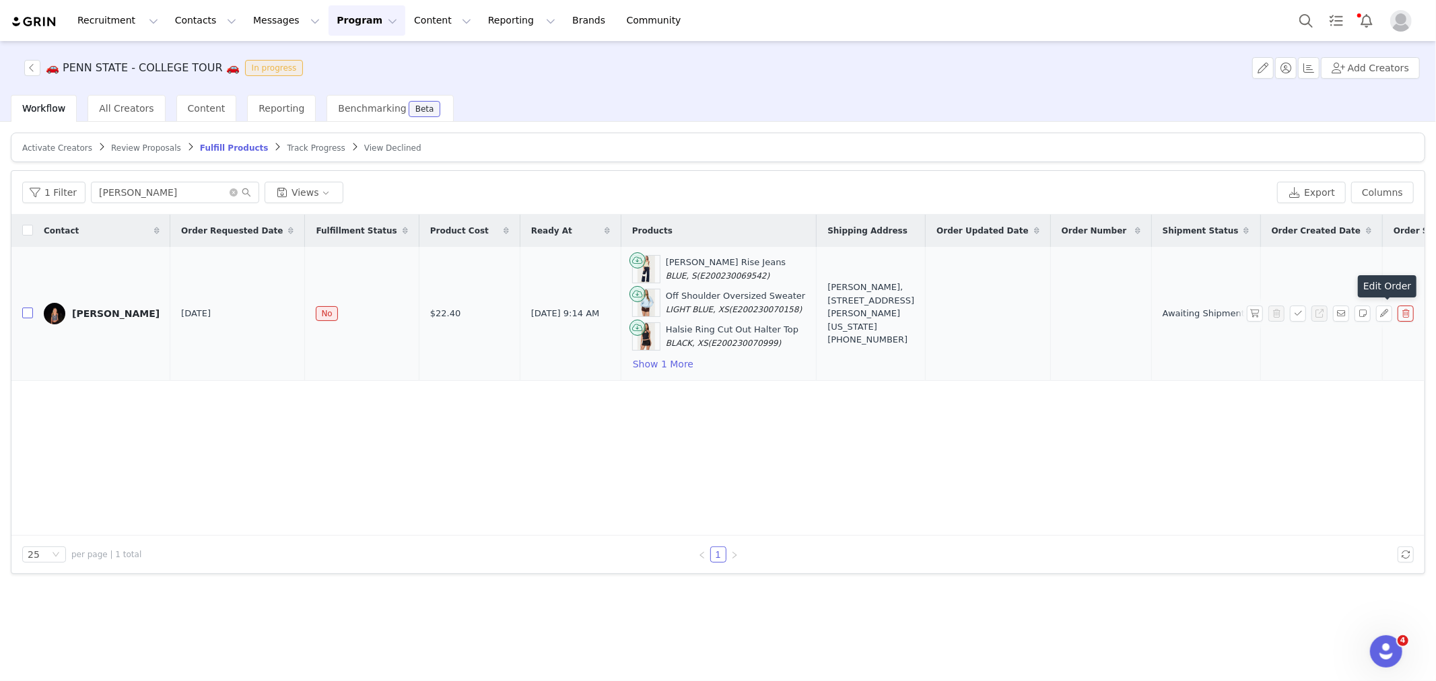
click at [29, 315] on input "checkbox" at bounding box center [27, 313] width 11 height 11
checkbox input "true"
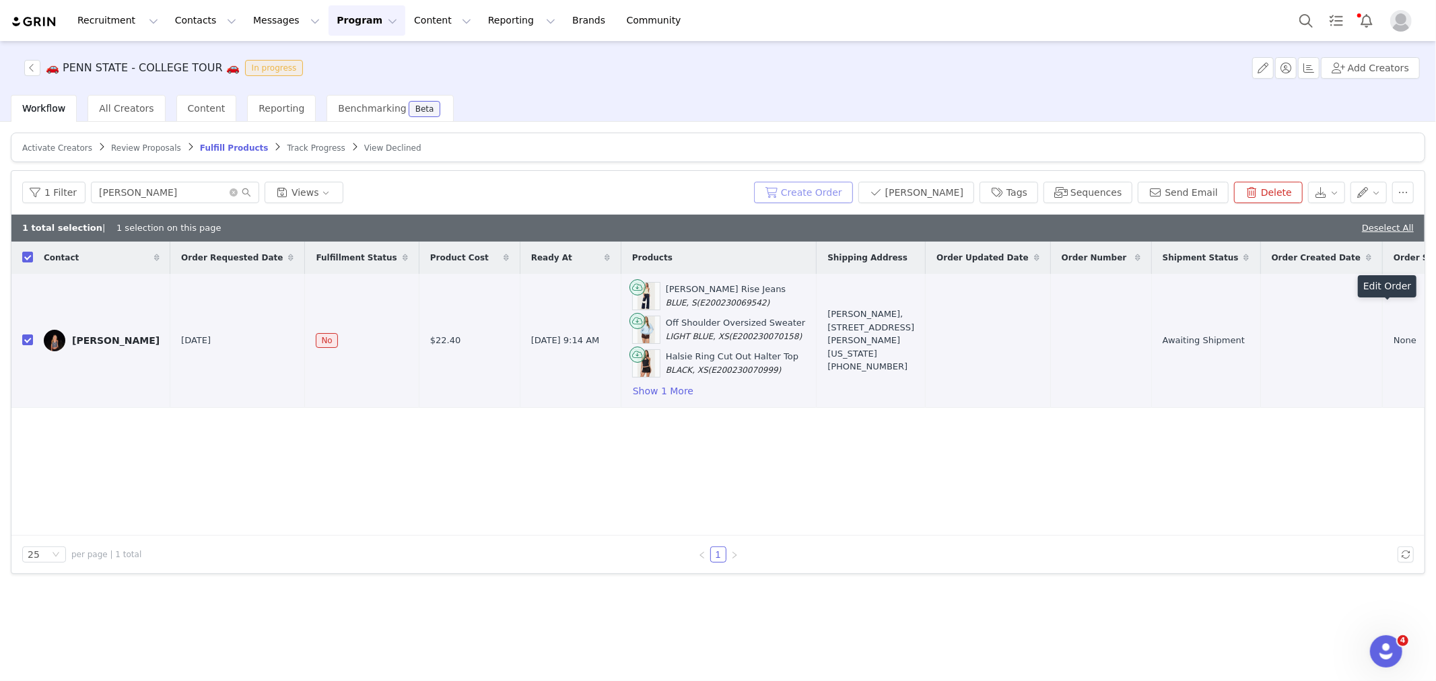
click at [826, 193] on button "Create Order" at bounding box center [803, 193] width 99 height 22
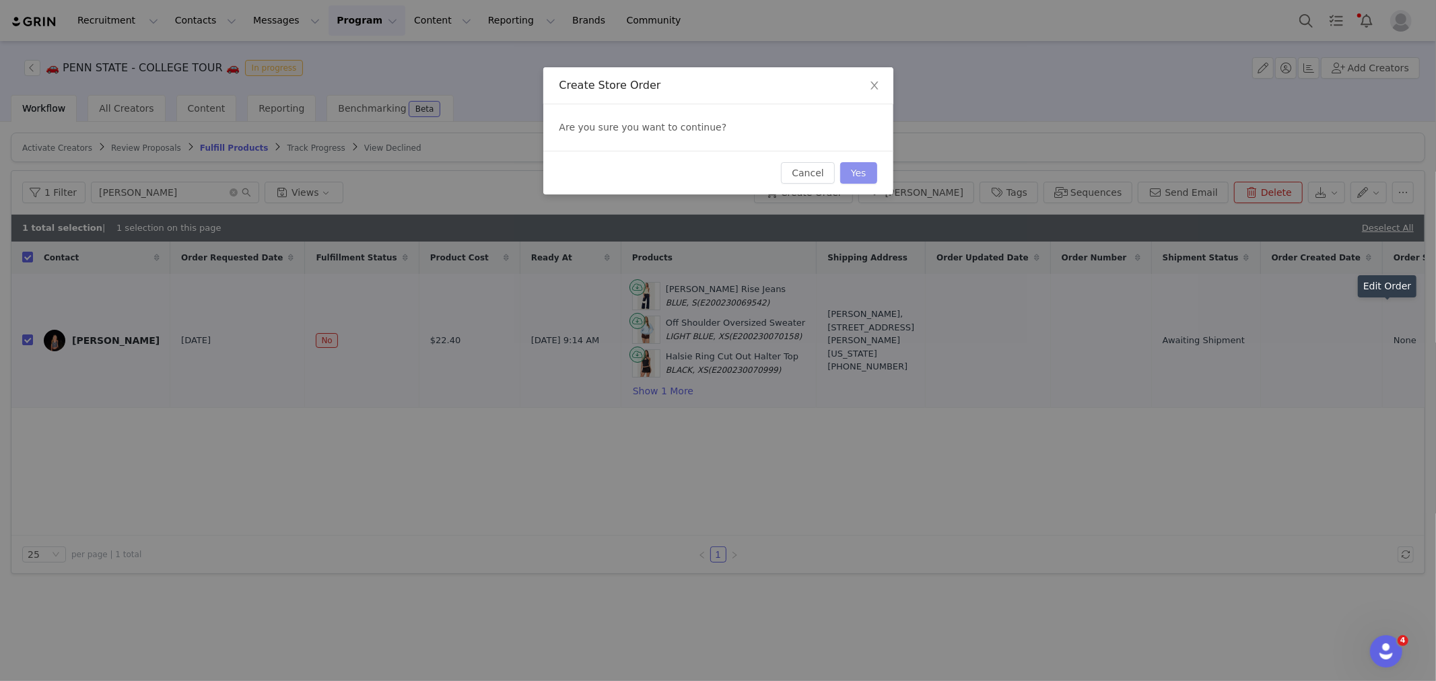
click at [851, 182] on button "Yes" at bounding box center [858, 173] width 37 height 22
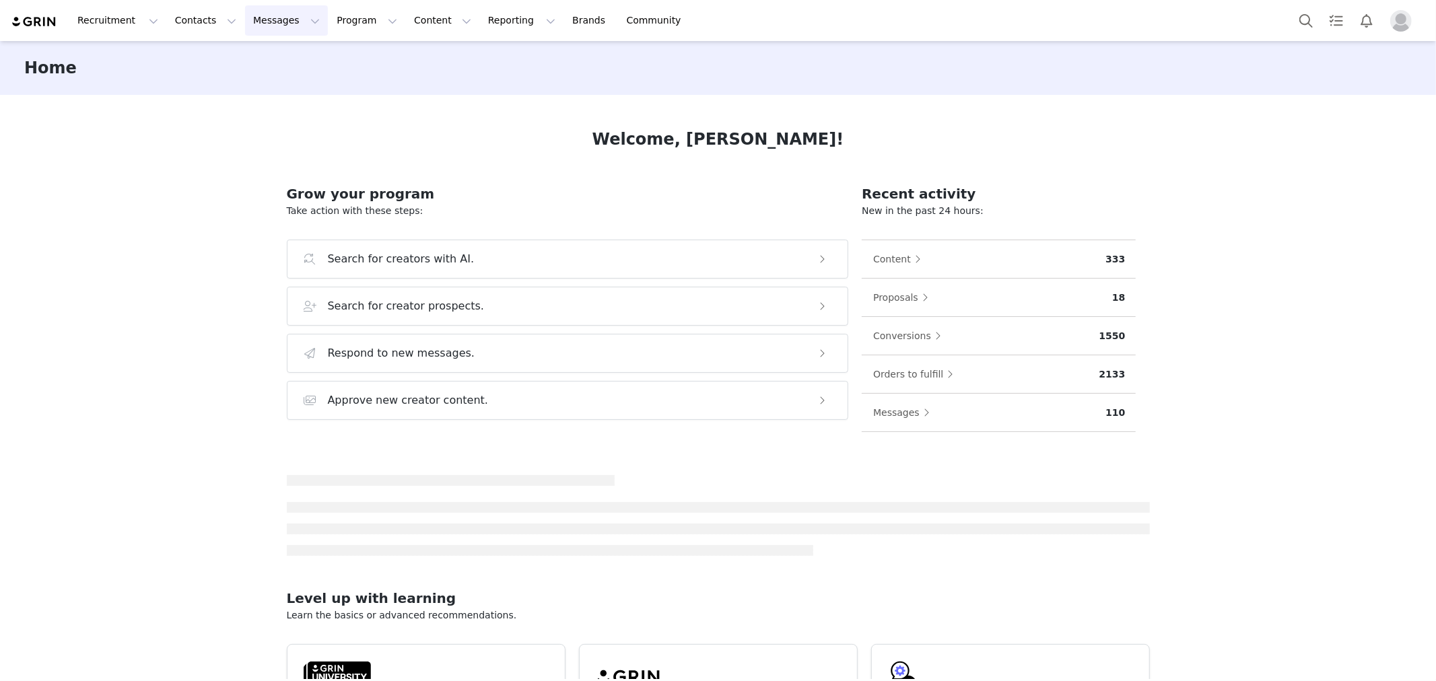
click at [252, 20] on button "Messages Messages" at bounding box center [286, 20] width 83 height 30
click at [285, 90] on div "Inbox" at bounding box center [276, 84] width 90 height 14
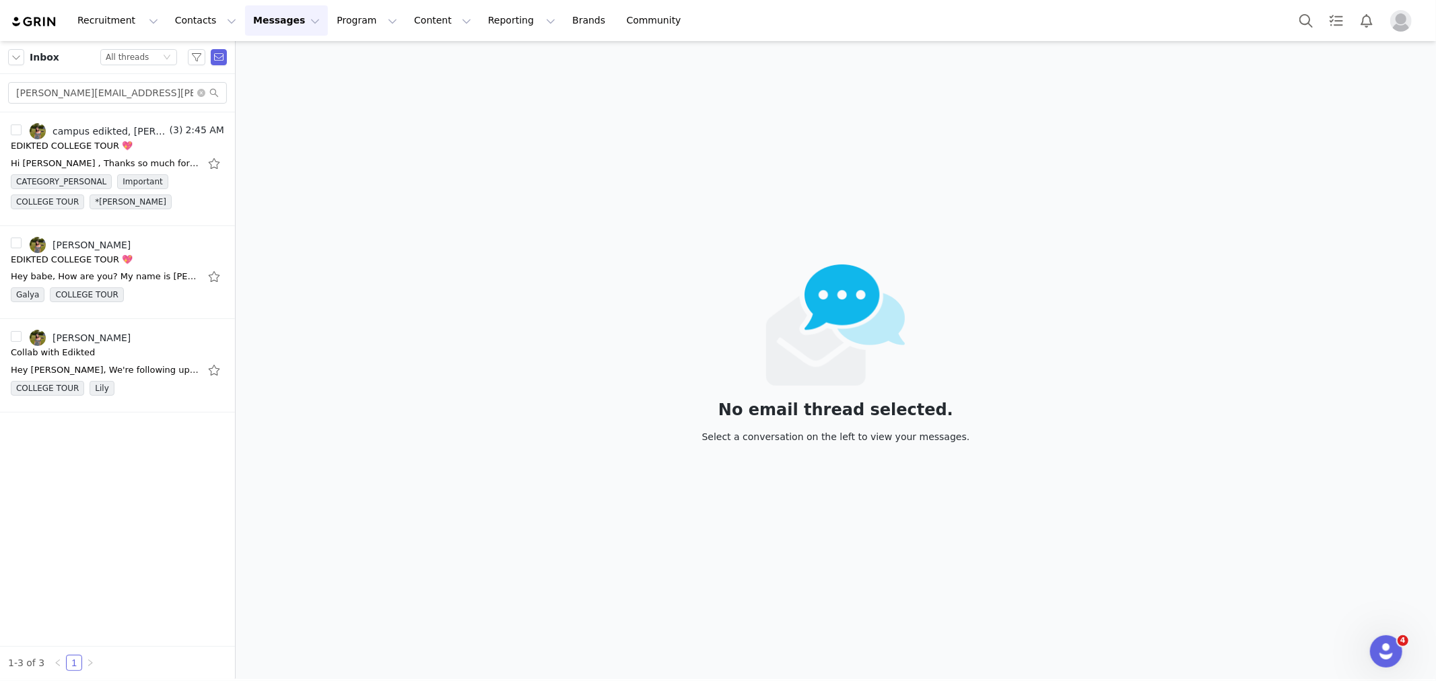
drag, startPoint x: 154, startPoint y: 104, endPoint x: 83, endPoint y: 98, distance: 71.0
click at [1, 92] on div "[PERSON_NAME][EMAIL_ADDRESS][PERSON_NAME][DOMAIN_NAME]" at bounding box center [117, 93] width 235 height 38
click at [172, 92] on input "[PERSON_NAME][EMAIL_ADDRESS][PERSON_NAME][DOMAIN_NAME]" at bounding box center [117, 93] width 219 height 22
drag, startPoint x: 172, startPoint y: 90, endPoint x: 0, endPoint y: 88, distance: 171.7
click at [0, 88] on div "[PERSON_NAME][EMAIL_ADDRESS][PERSON_NAME][DOMAIN_NAME]" at bounding box center [117, 93] width 235 height 38
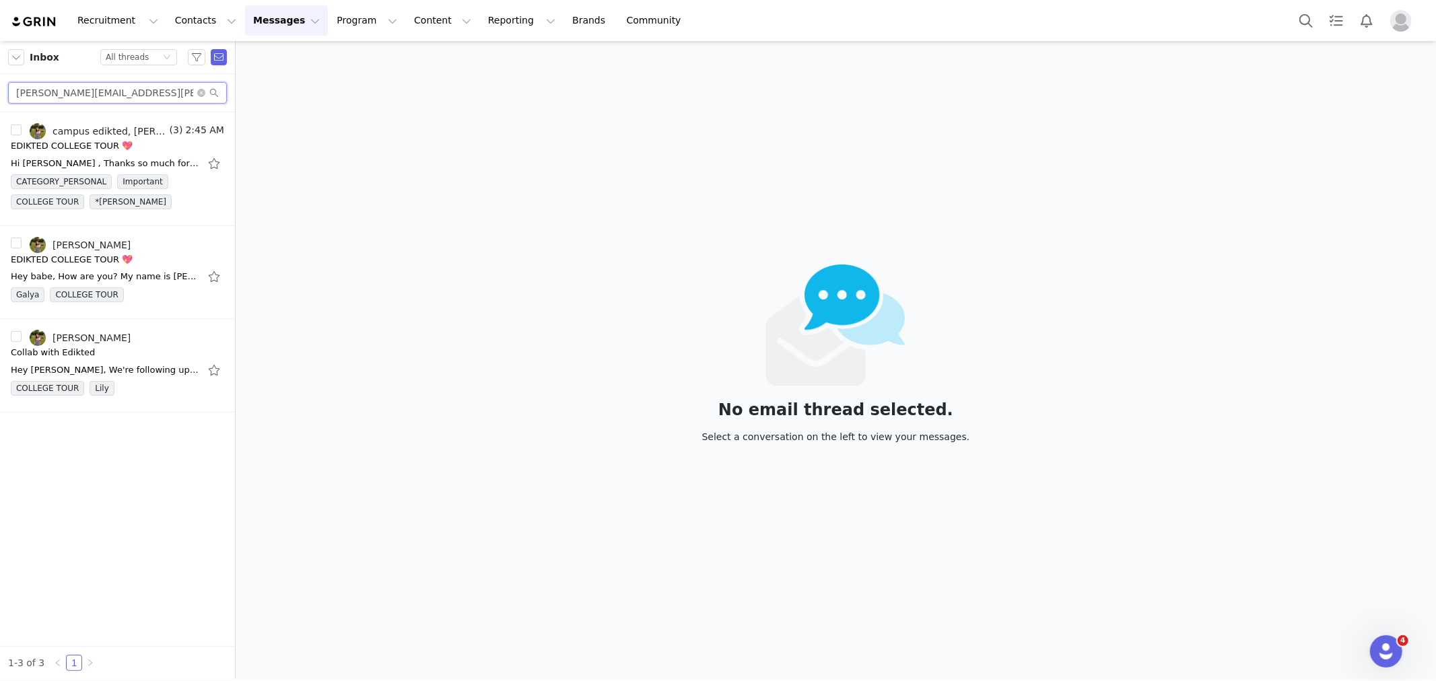
paste input "[EMAIL_ADDRESS]"
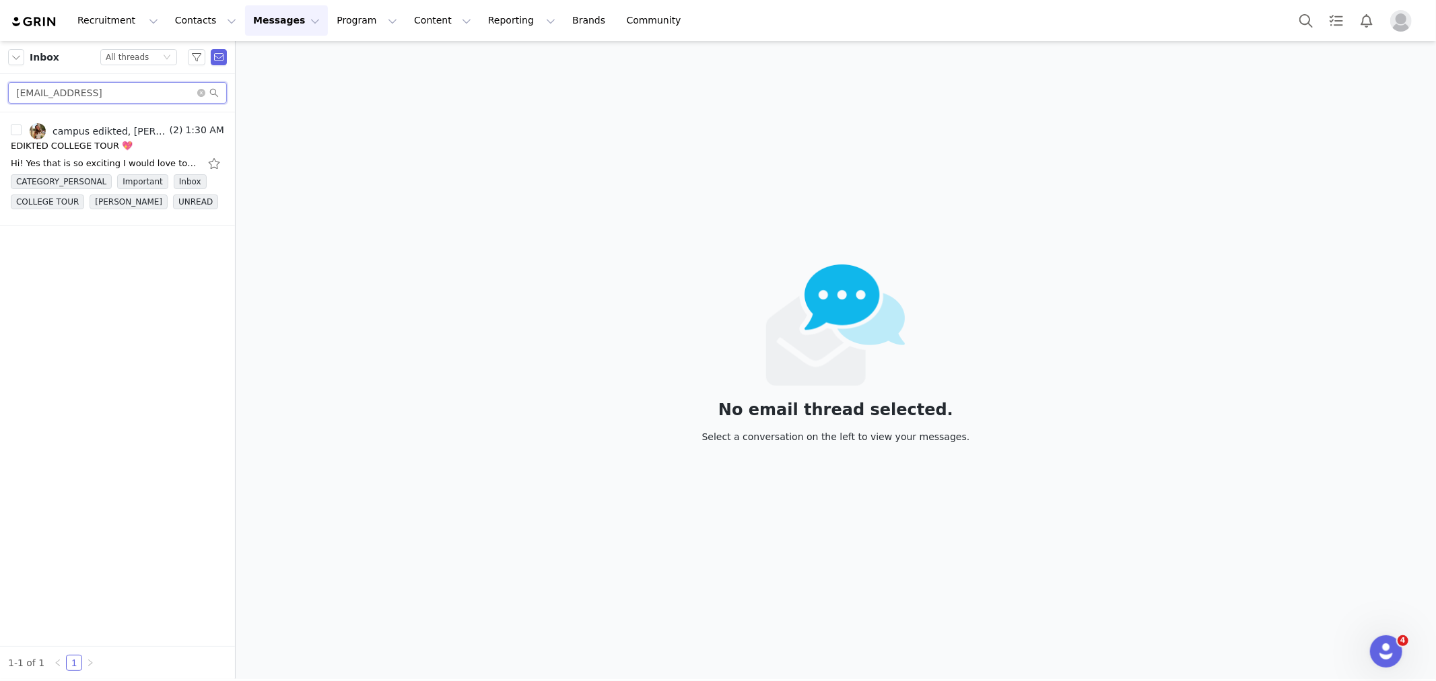
type input "[EMAIL_ADDRESS]"
click at [104, 157] on div "Hi! Yes that is so exciting I would love too!!! [PERSON_NAME] School of Busines…" at bounding box center [105, 163] width 189 height 13
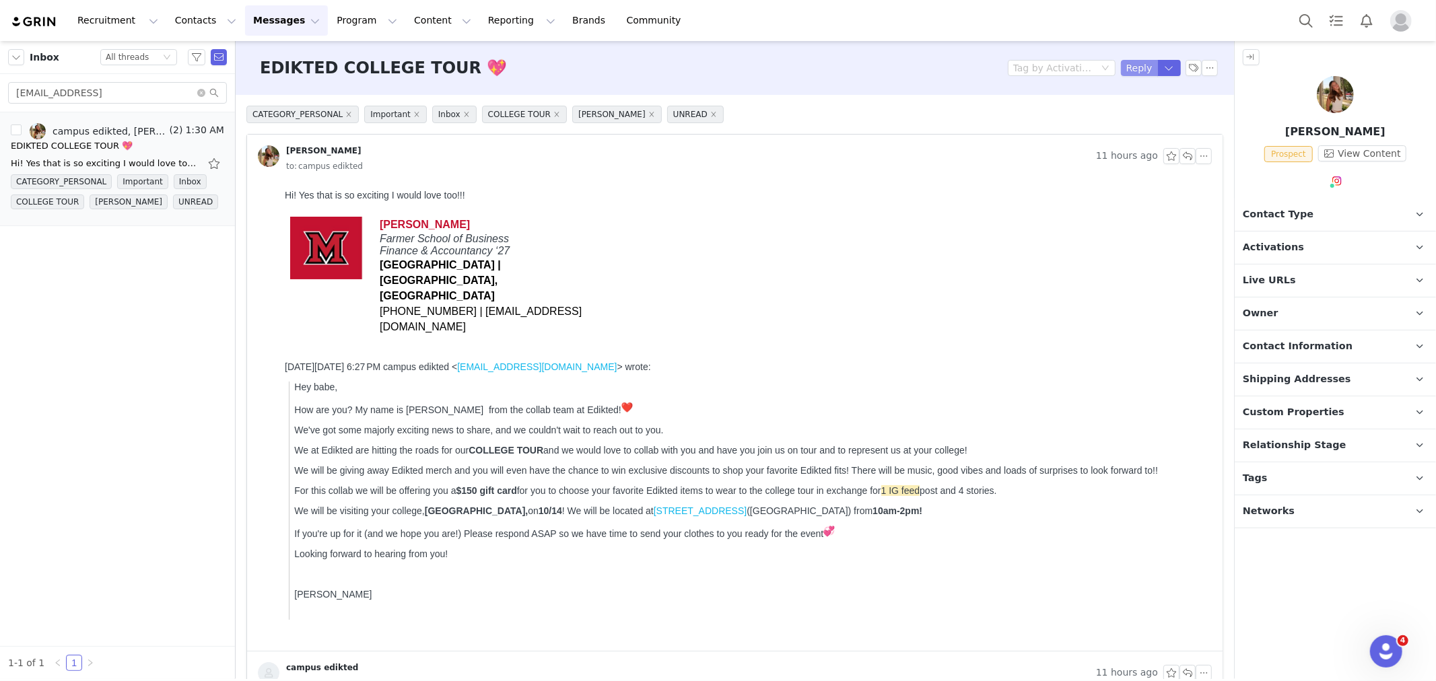
click at [1129, 74] on button "Reply" at bounding box center [1139, 68] width 37 height 16
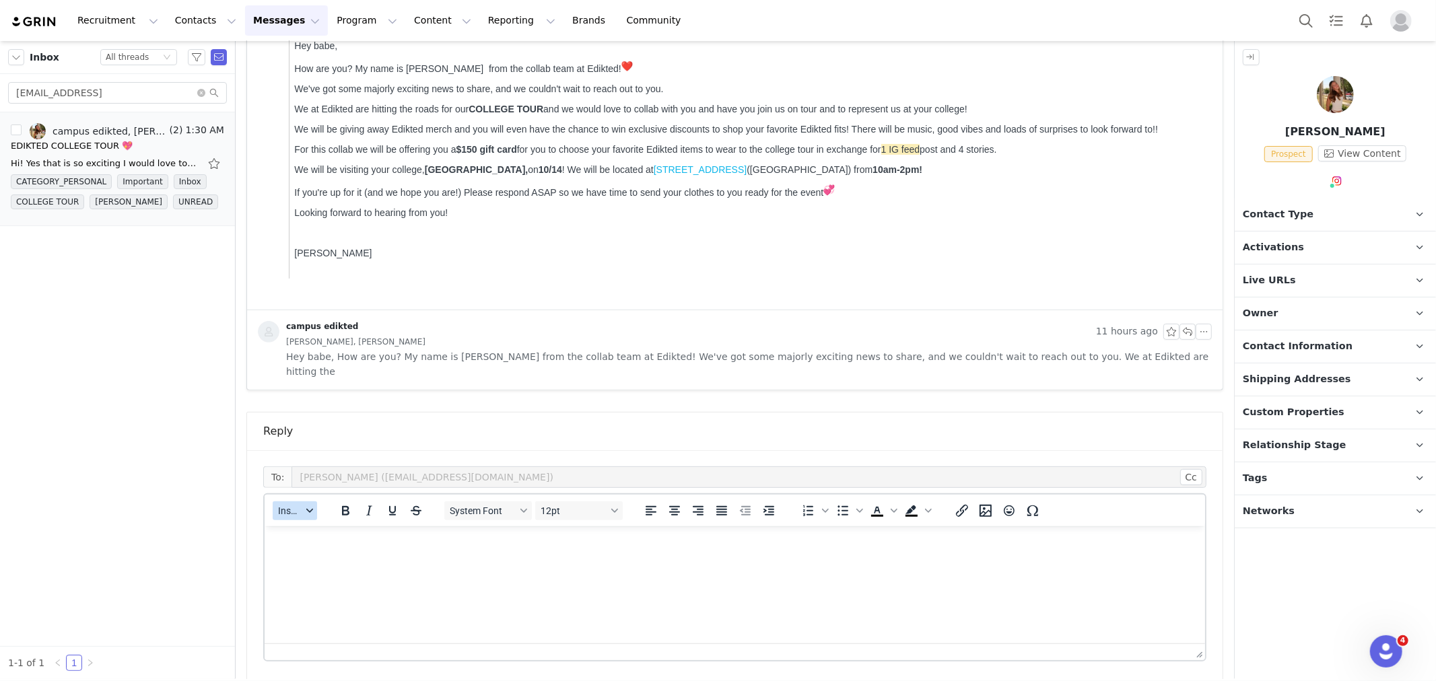
click at [300, 506] on span "Insert" at bounding box center [290, 511] width 24 height 11
click at [310, 512] on div "Insert Template" at bounding box center [343, 519] width 121 height 16
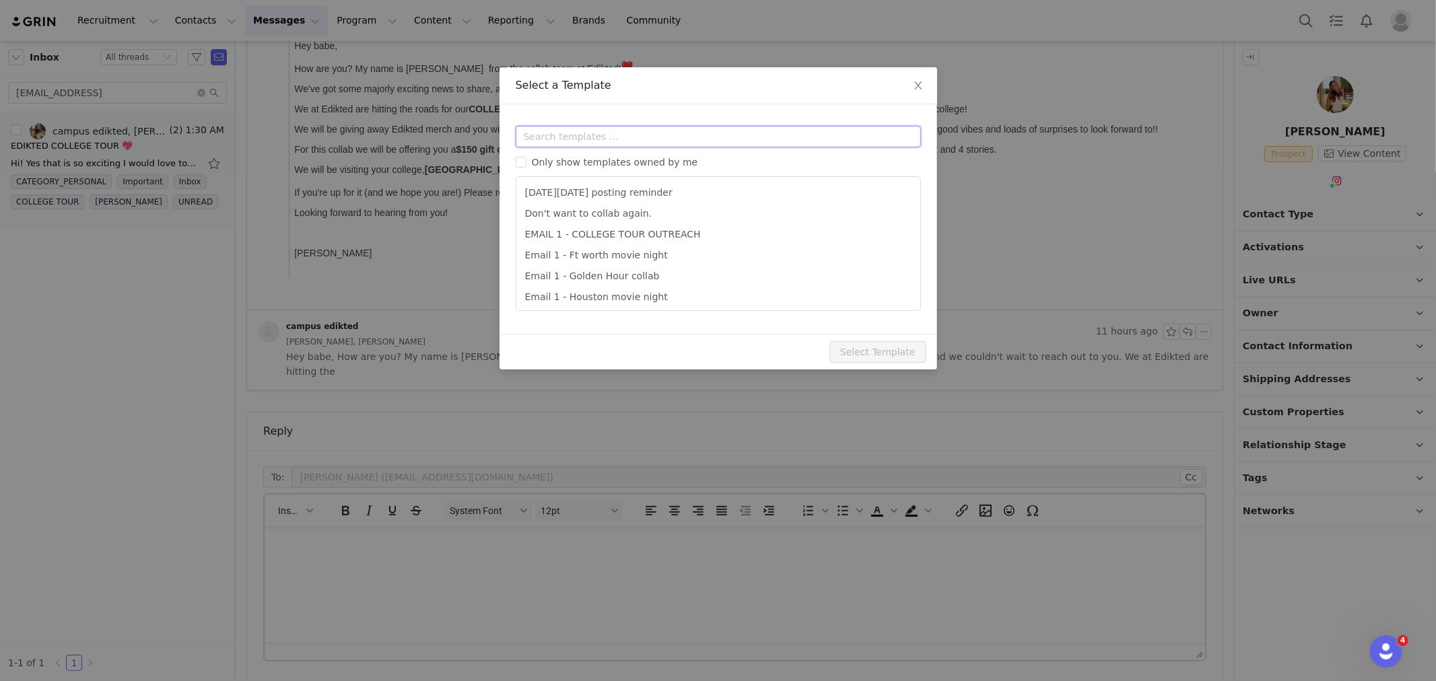
click at [621, 140] on input "text" at bounding box center [718, 137] width 405 height 22
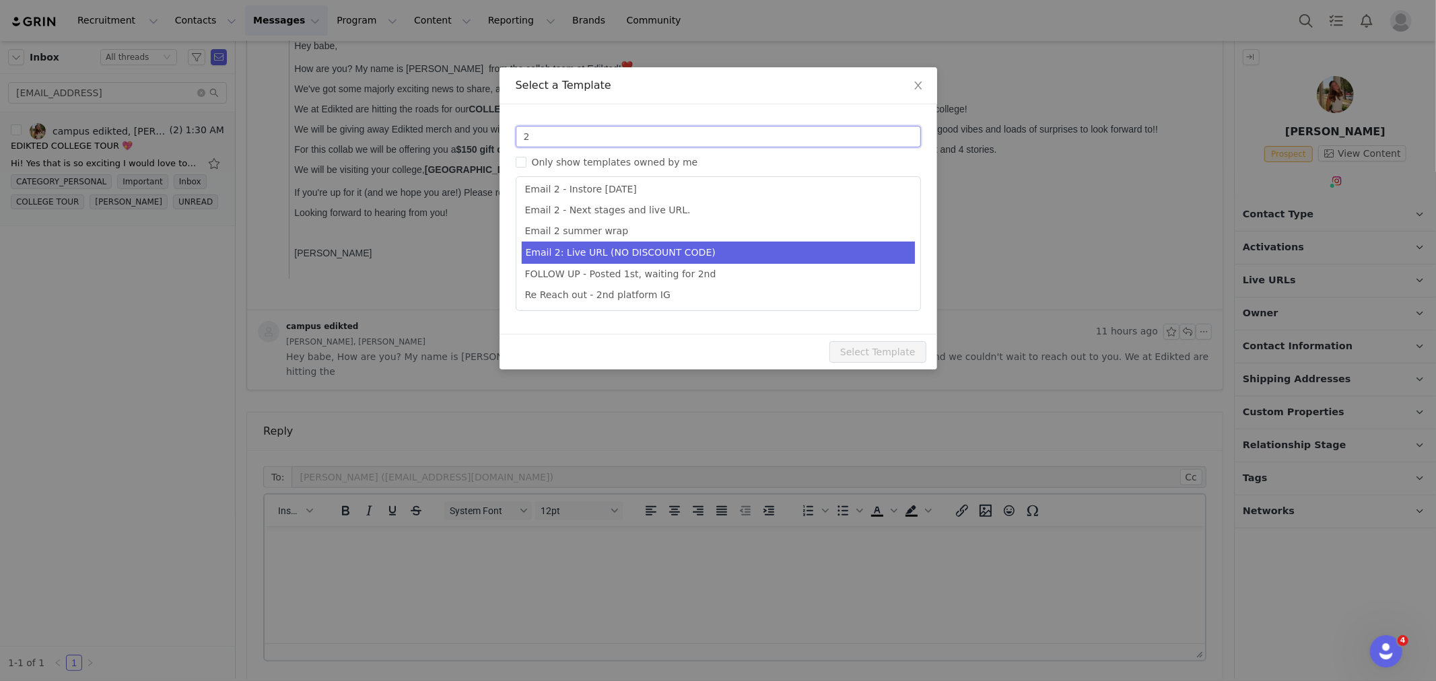
type input "2"
type input "Collab with Edikted"
click at [719, 251] on li "Email 2: Live URL (NO DISCOUNT CODE)" at bounding box center [718, 253] width 393 height 22
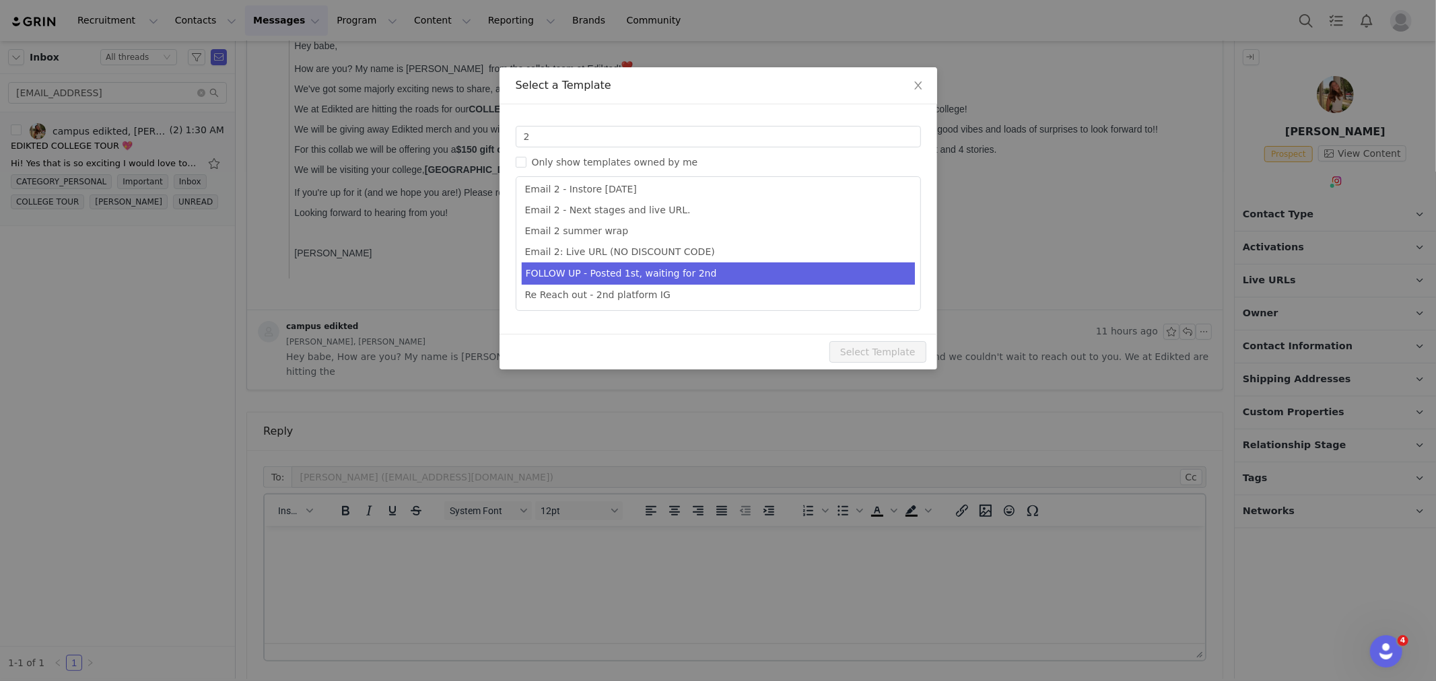
scroll to position [66, 0]
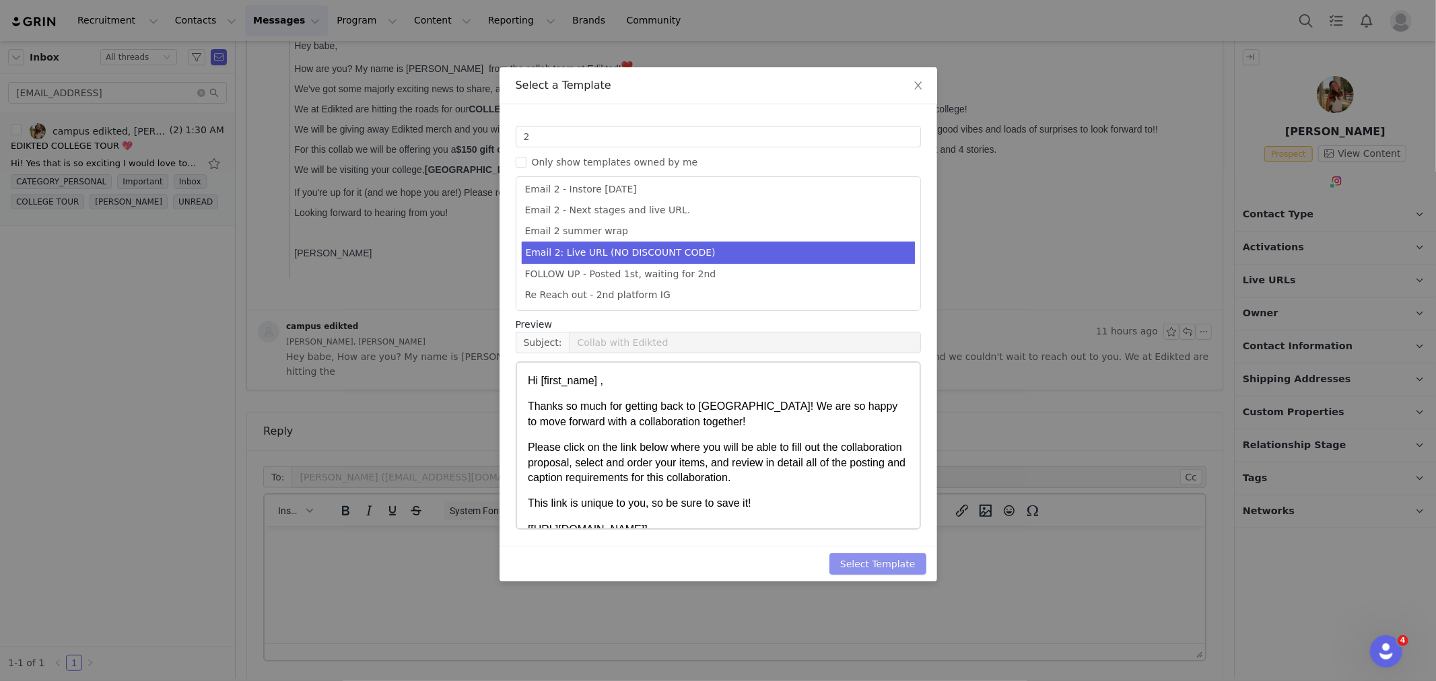
click at [897, 569] on button "Select Template" at bounding box center [878, 564] width 97 height 22
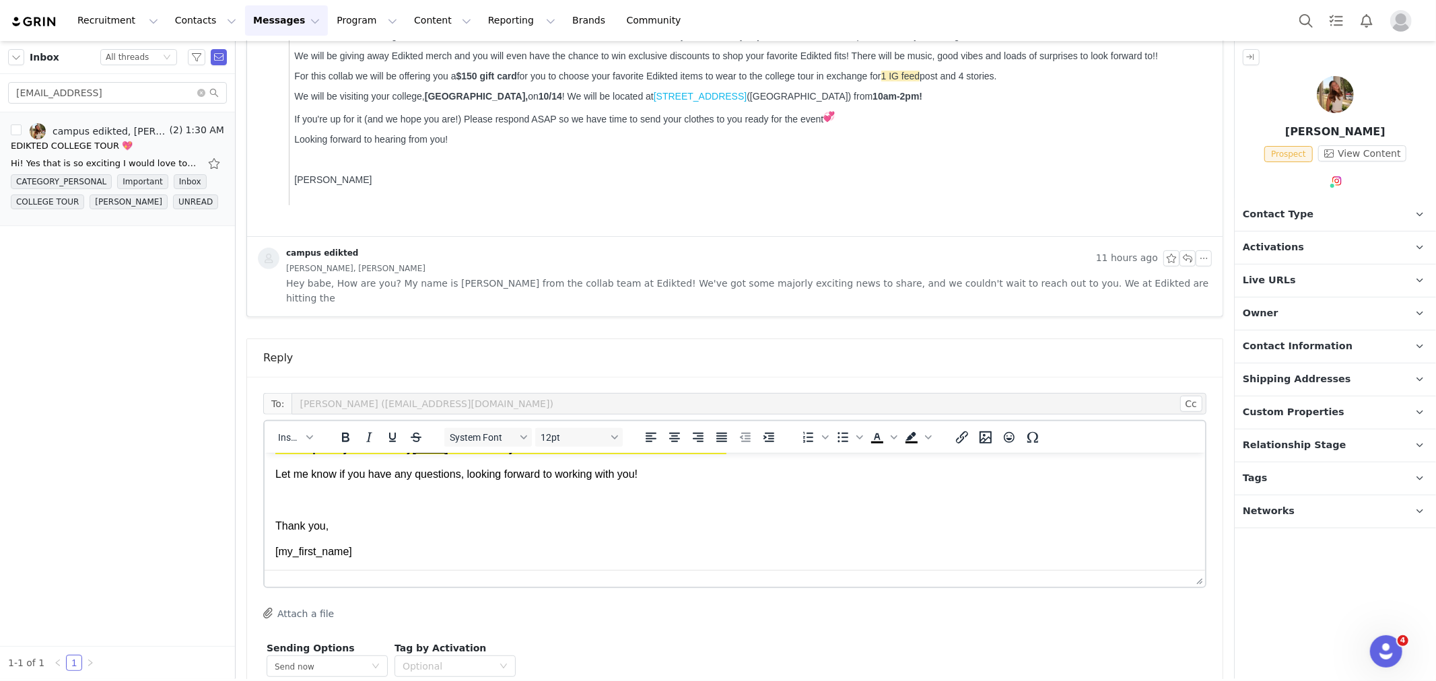
scroll to position [479, 0]
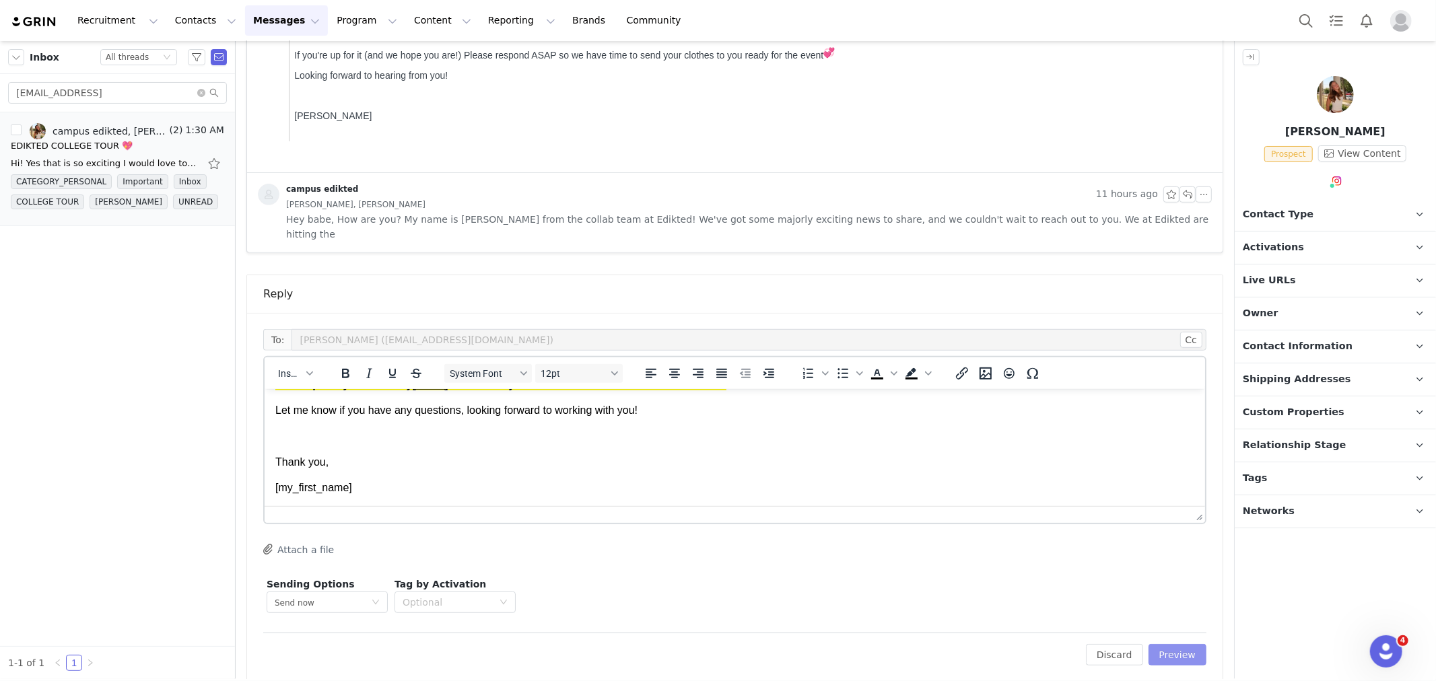
click at [1182, 644] on button "Preview" at bounding box center [1178, 655] width 59 height 22
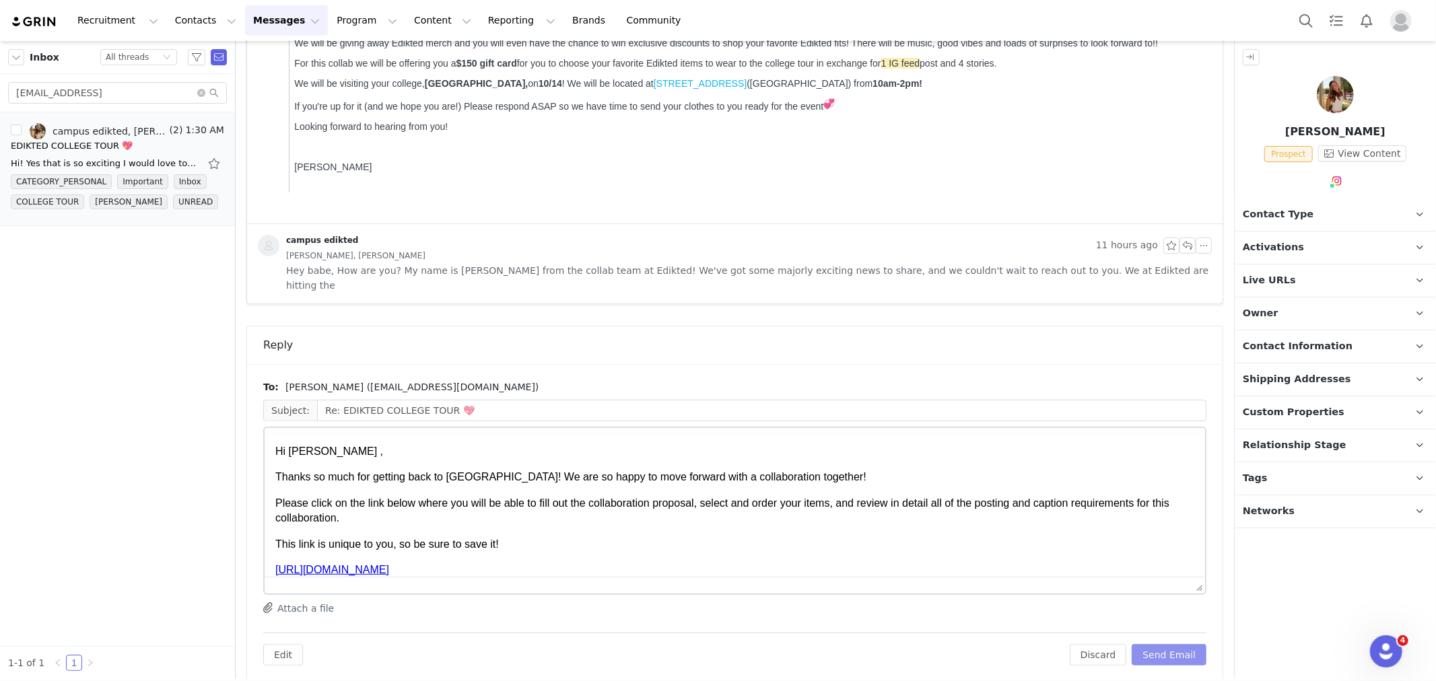
scroll to position [0, 0]
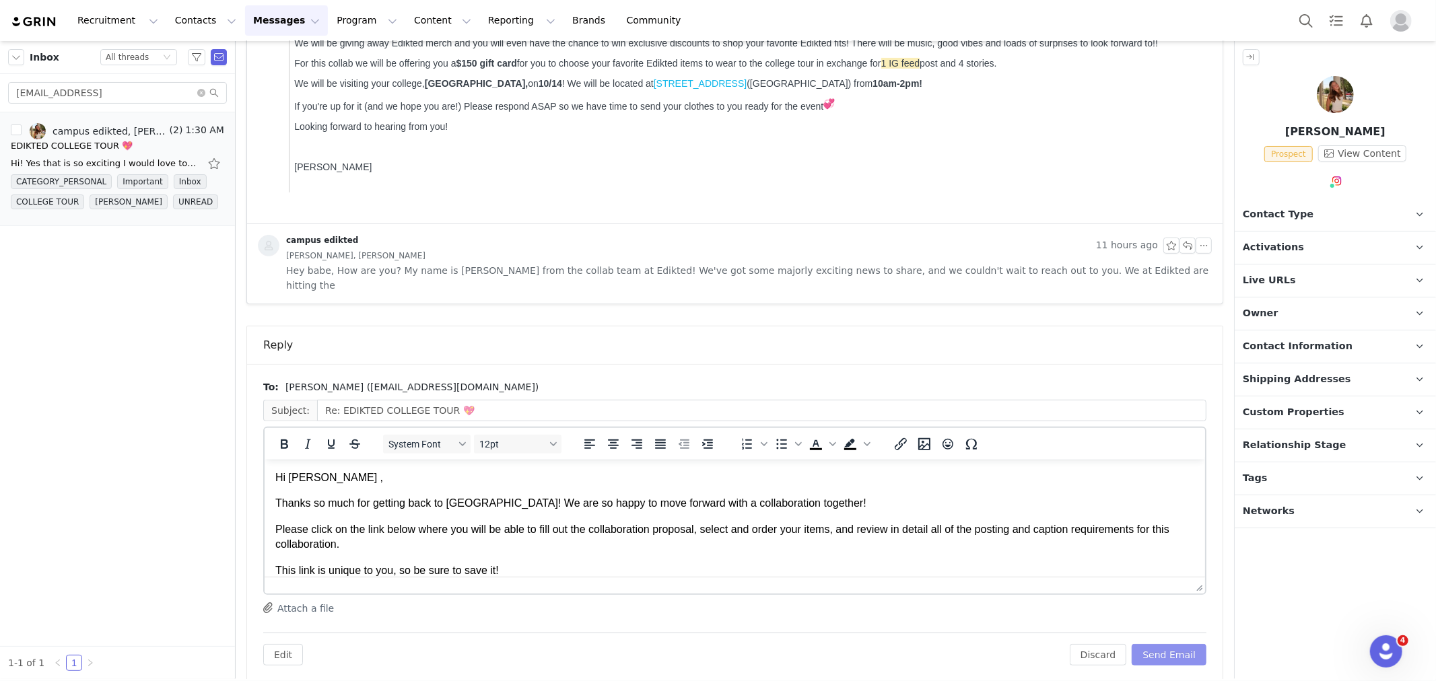
click at [1176, 644] on button "Send Email" at bounding box center [1169, 655] width 75 height 22
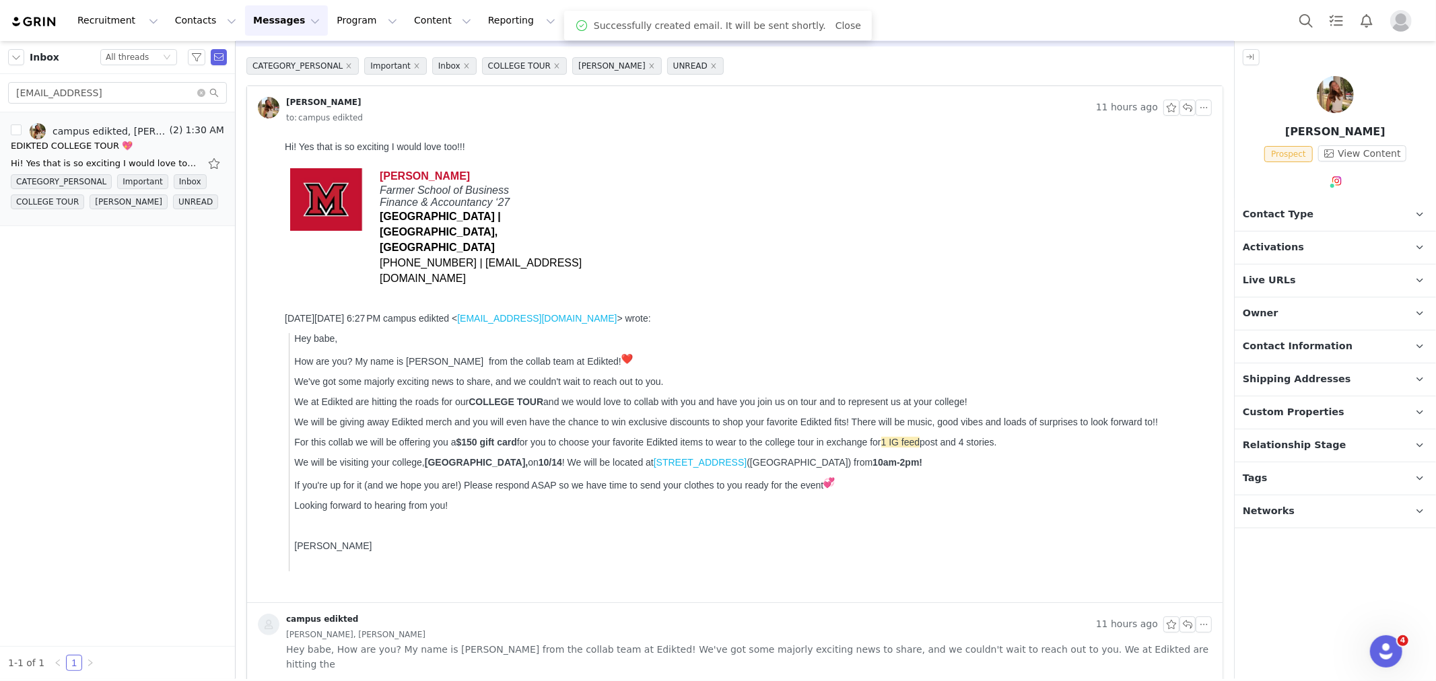
click at [1283, 218] on span "Contact Type" at bounding box center [1278, 214] width 71 height 15
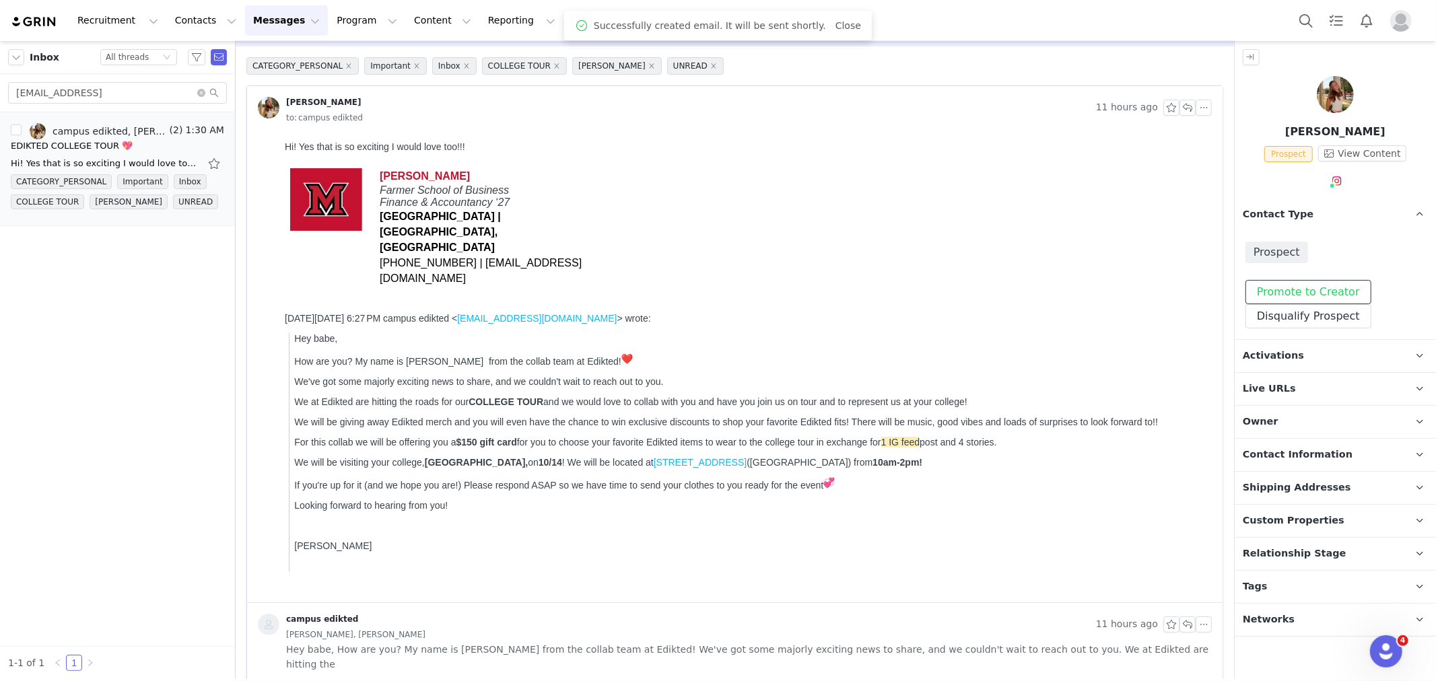
click at [1293, 285] on button "Promote to Creator" at bounding box center [1309, 292] width 126 height 24
click at [1283, 364] on p "Activations" at bounding box center [1319, 356] width 169 height 32
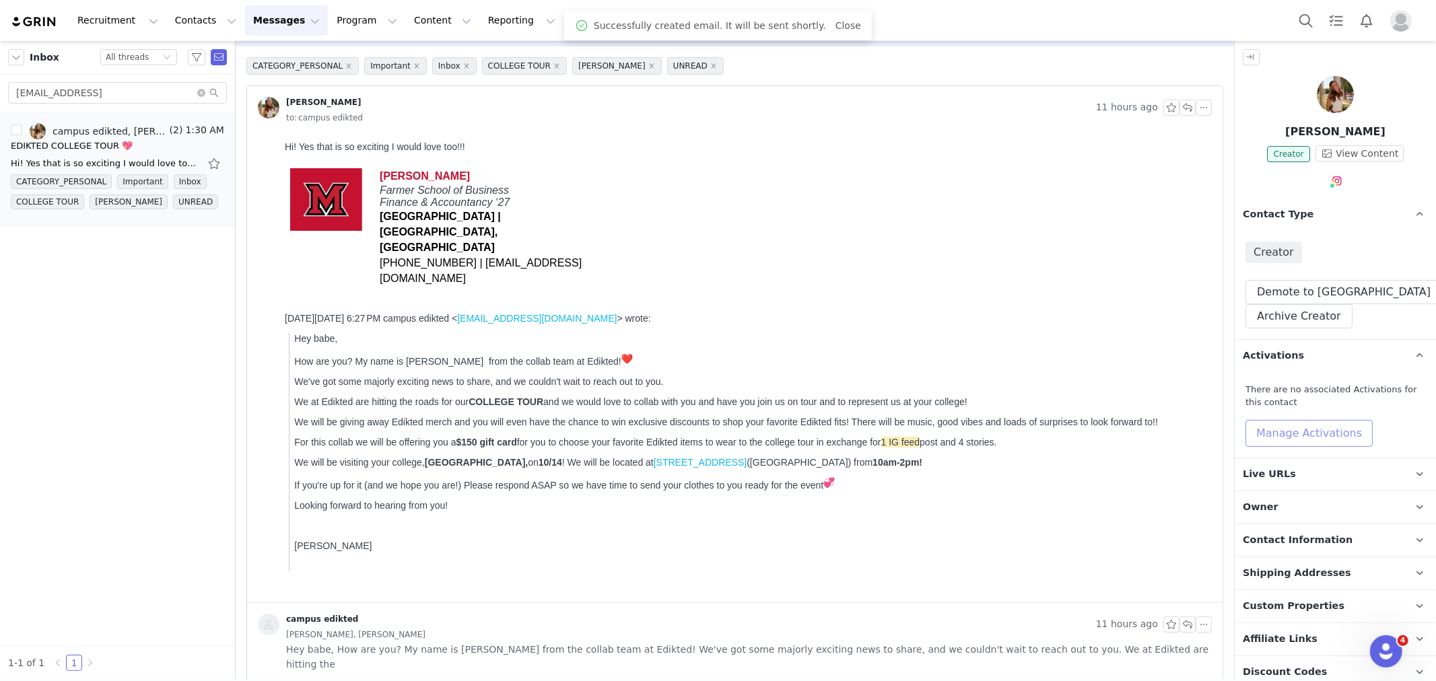
click at [1279, 434] on button "Manage Activations" at bounding box center [1309, 433] width 127 height 27
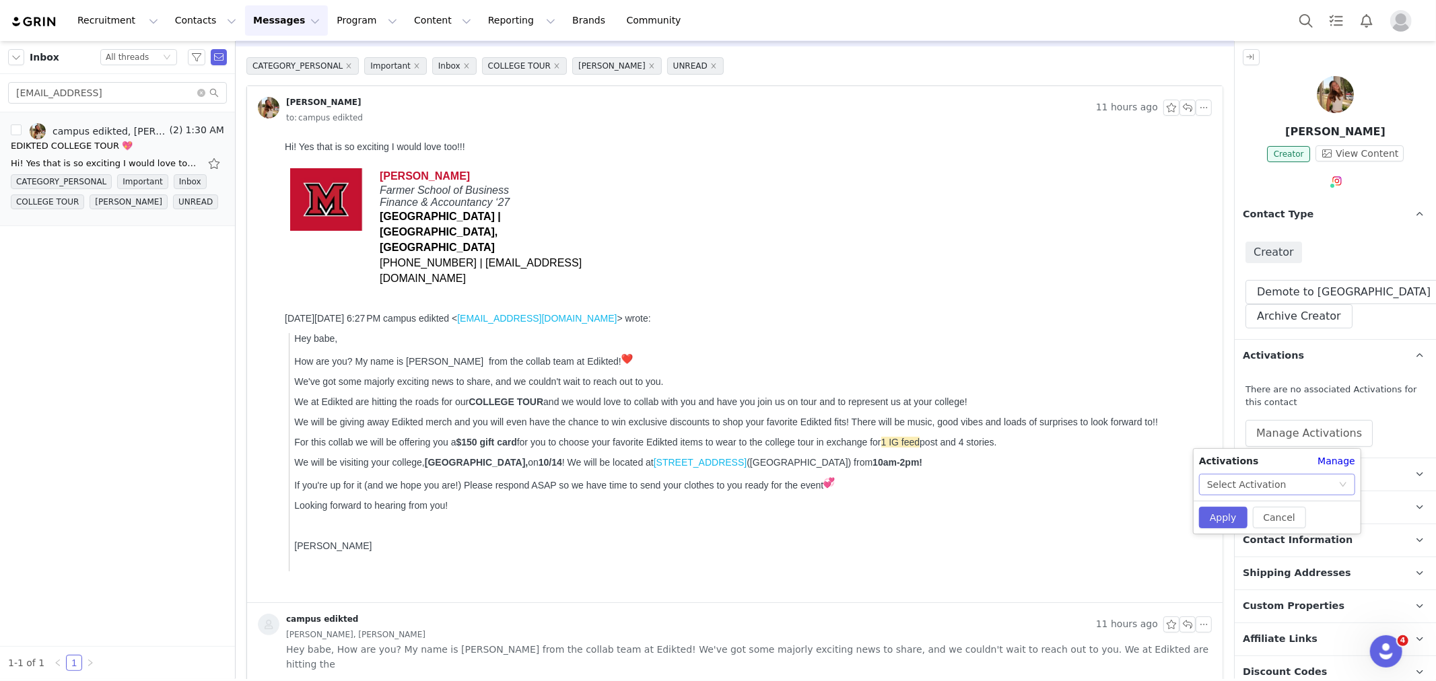
click at [1254, 485] on div "Select Activation" at bounding box center [1246, 485] width 79 height 20
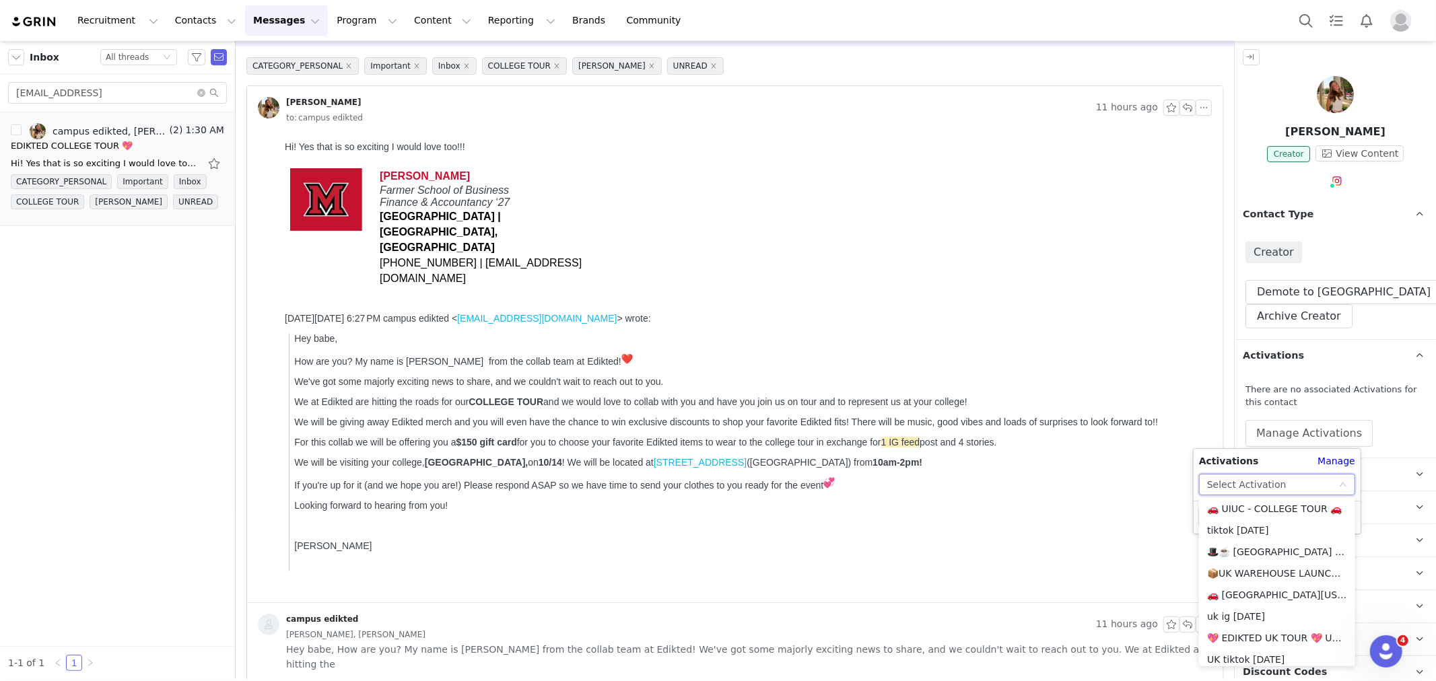
scroll to position [898, 0]
click at [1254, 582] on li "🚗 [GEOGRAPHIC_DATA][US_STATE] - COLLEGE TOUR 🚗" at bounding box center [1277, 584] width 156 height 22
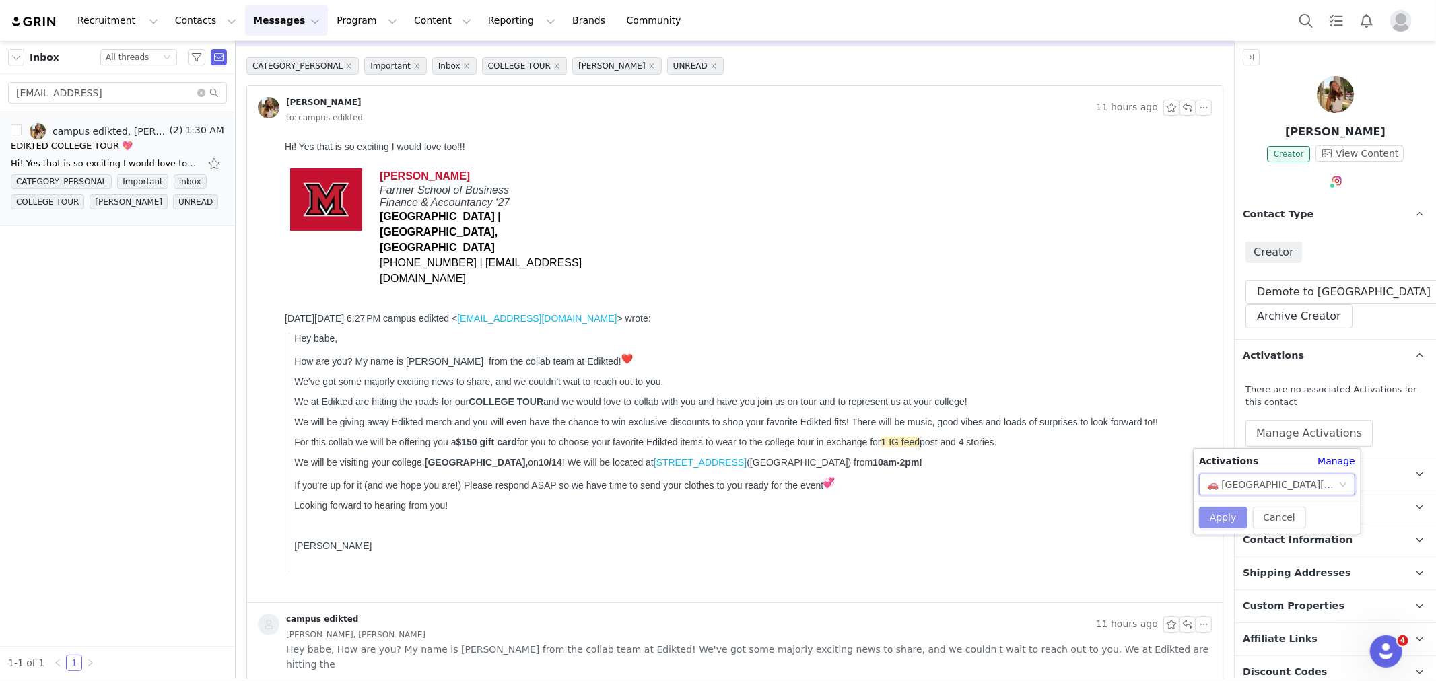
click at [1209, 517] on button "Apply" at bounding box center [1223, 518] width 48 height 22
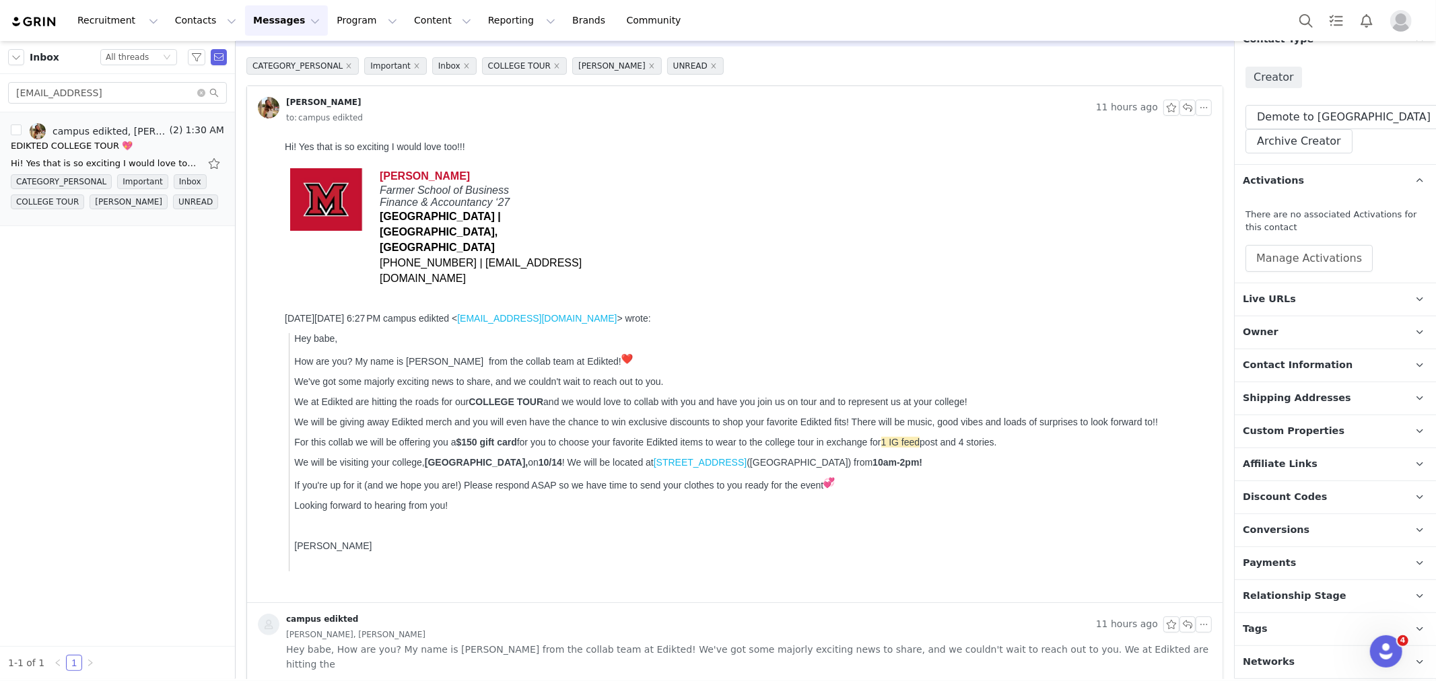
click at [1310, 595] on span "Relationship Stage" at bounding box center [1295, 596] width 104 height 15
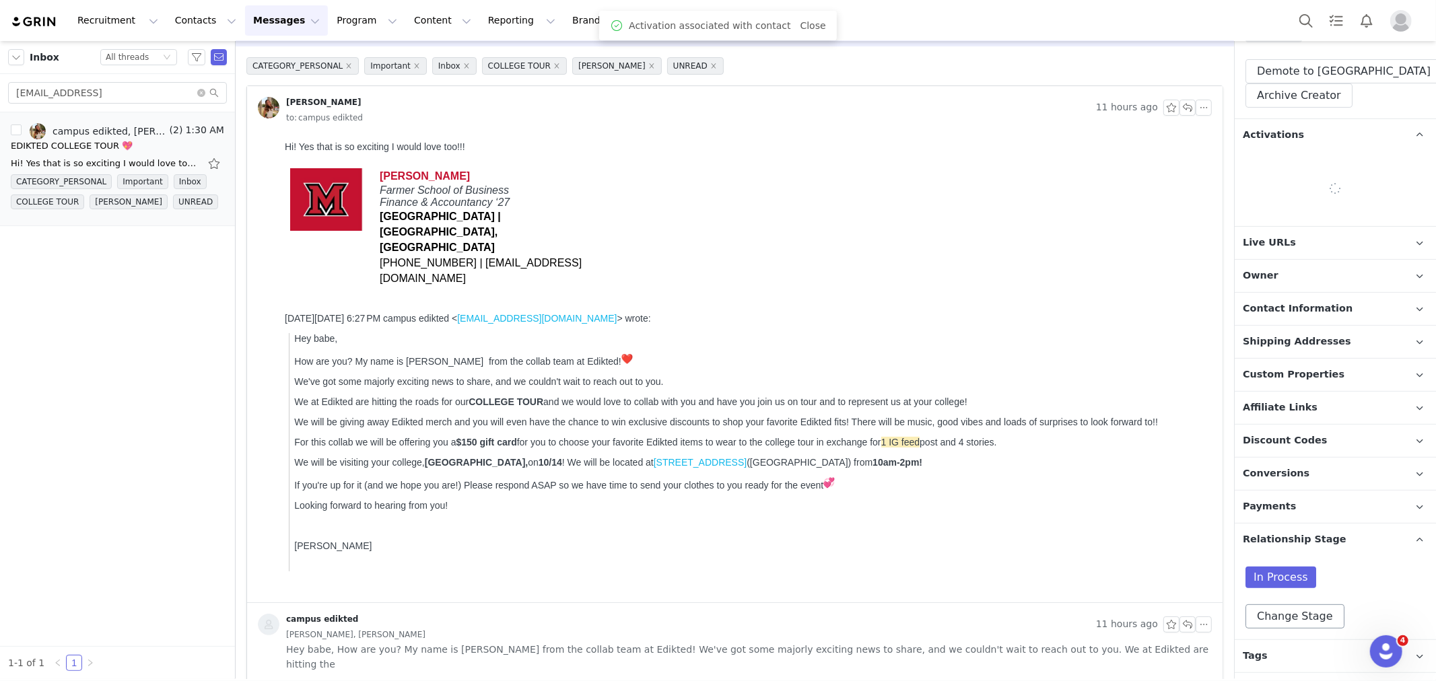
scroll to position [247, 0]
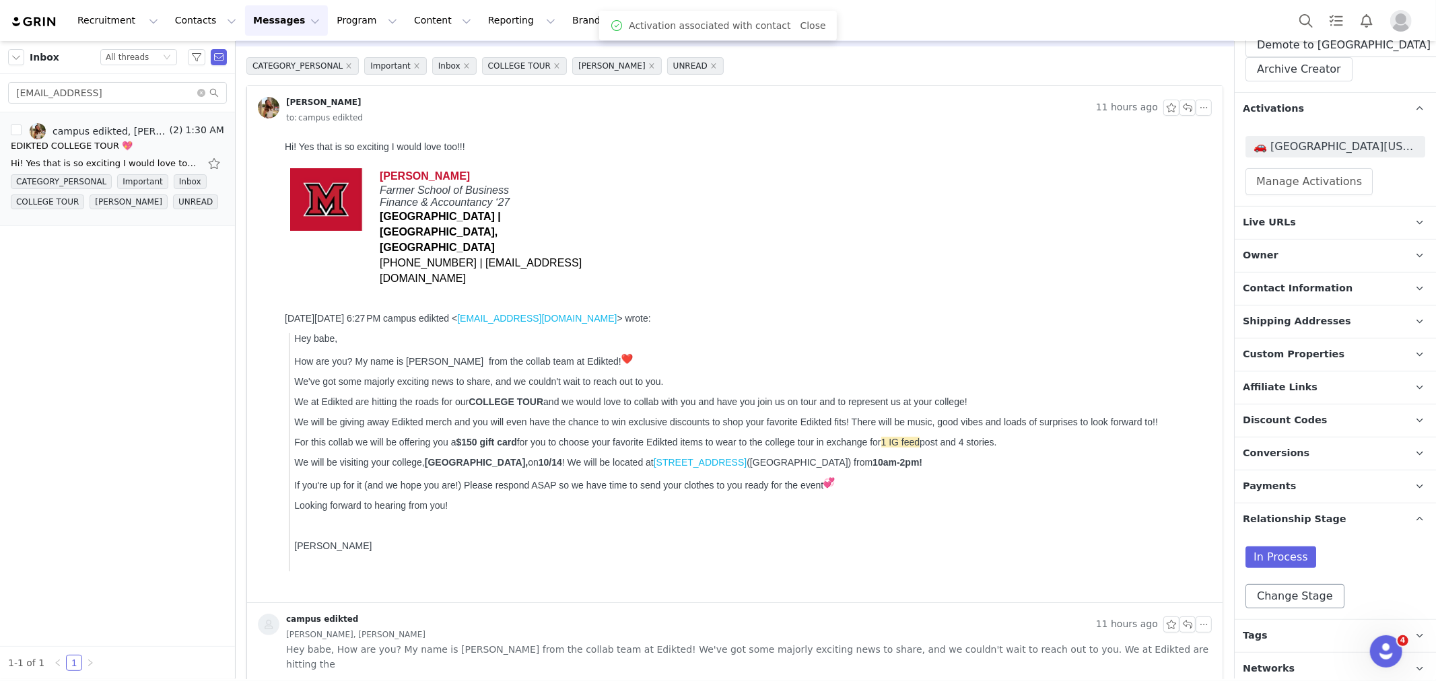
click at [1300, 579] on div "In Process Change Stage" at bounding box center [1336, 578] width 180 height 62
click at [1297, 584] on button "Change Stage" at bounding box center [1295, 596] width 99 height 24
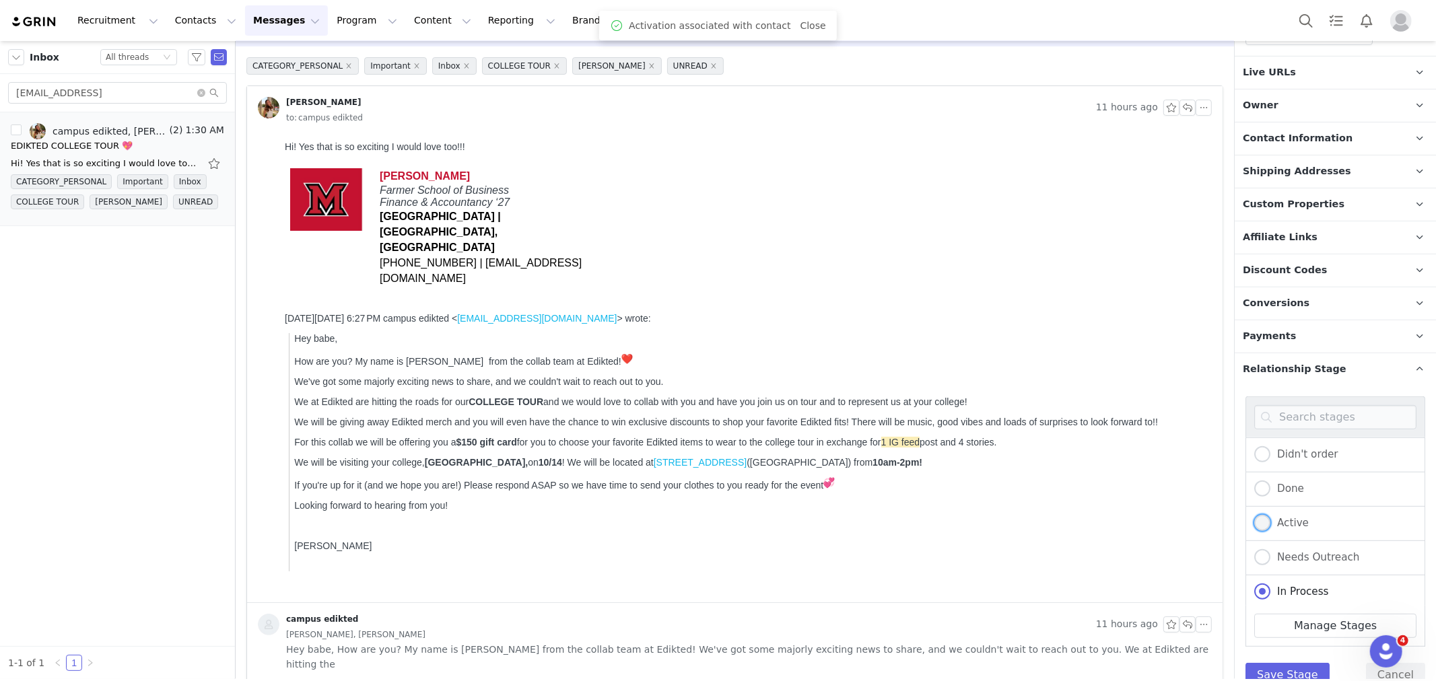
click at [1287, 525] on span "Active" at bounding box center [1290, 523] width 38 height 12
click at [1271, 525] on input "Active" at bounding box center [1262, 524] width 16 height 18
radio input "true"
radio input "false"
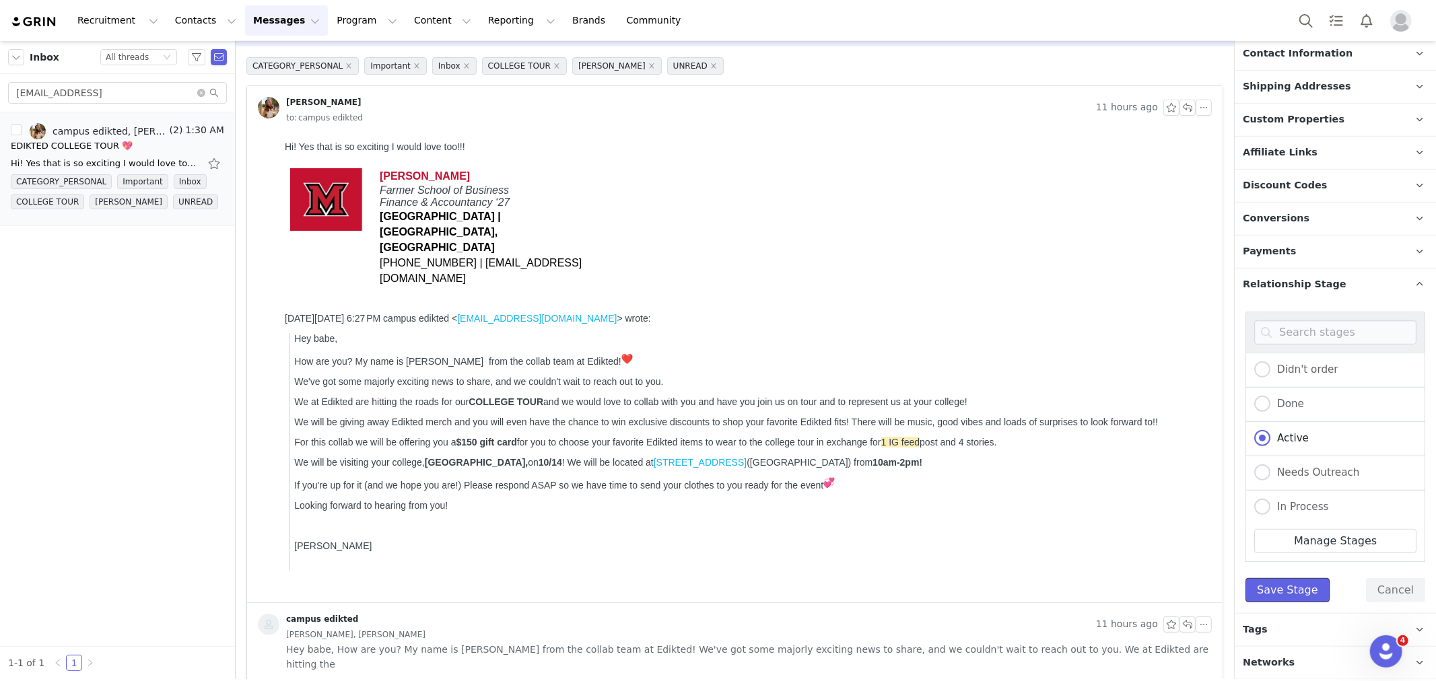
click at [1281, 586] on button "Save Stage" at bounding box center [1288, 590] width 84 height 24
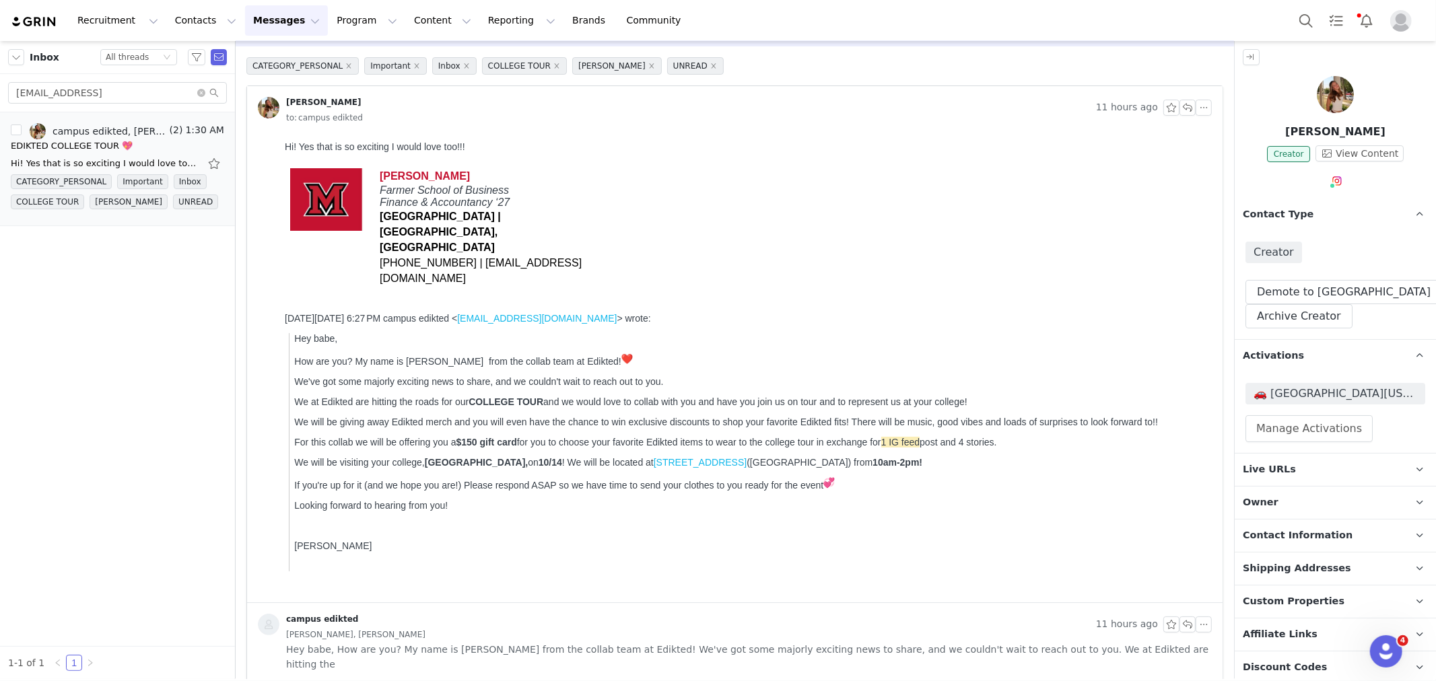
scroll to position [253, 0]
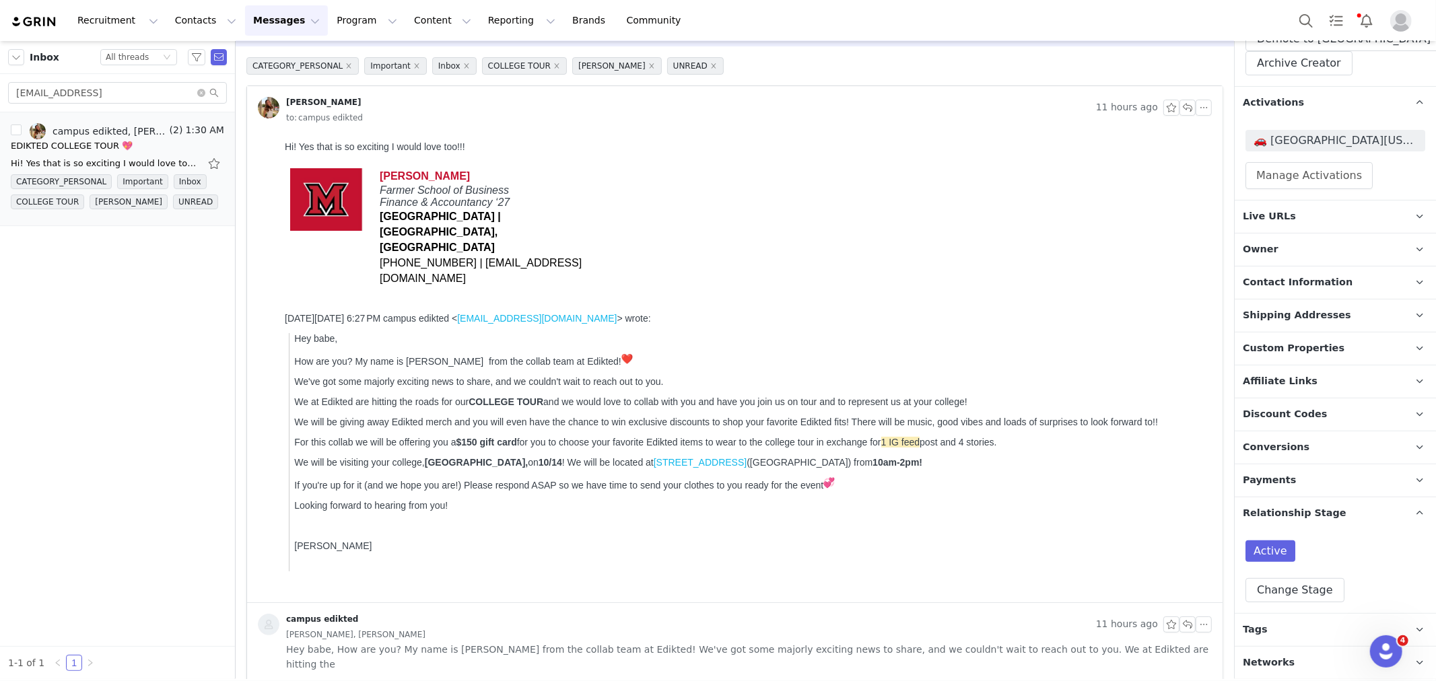
click at [1291, 631] on p "Tags Keep track of your contacts by assigning them tags. You can then filter yo…" at bounding box center [1319, 630] width 169 height 32
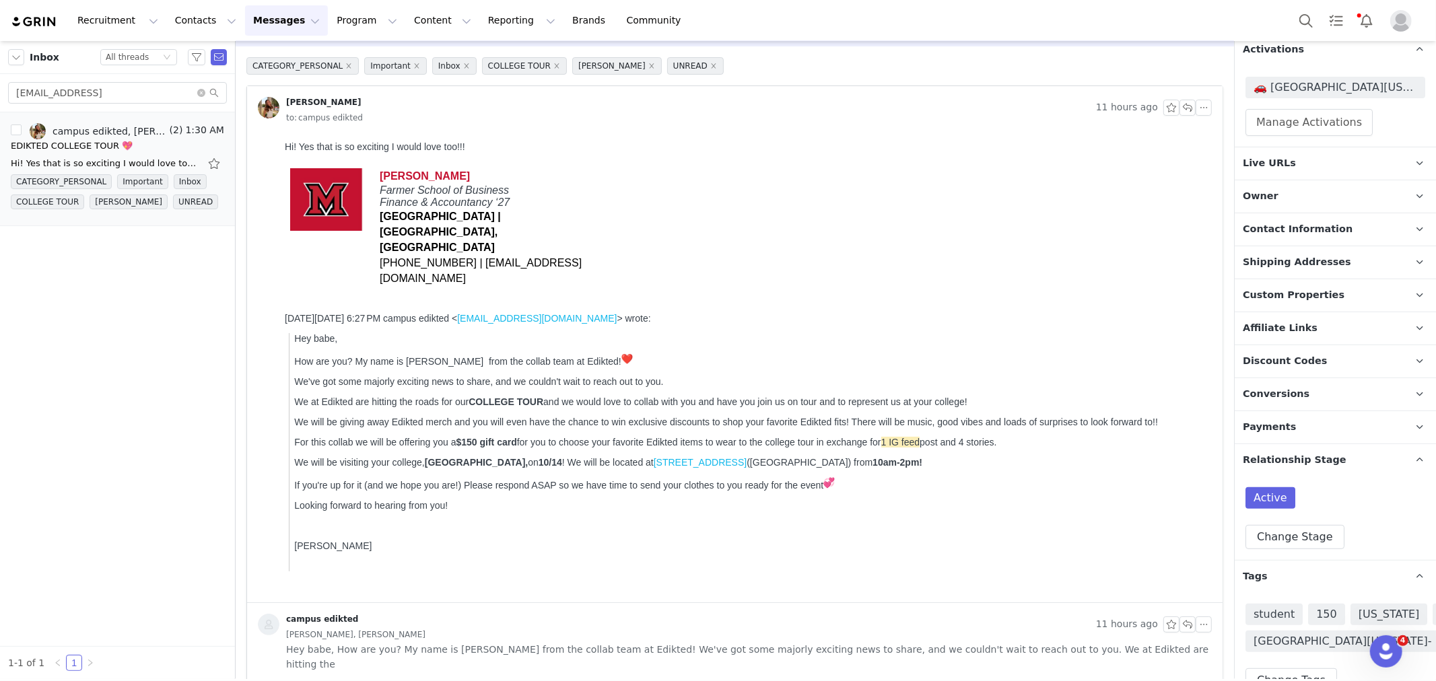
scroll to position [0, 0]
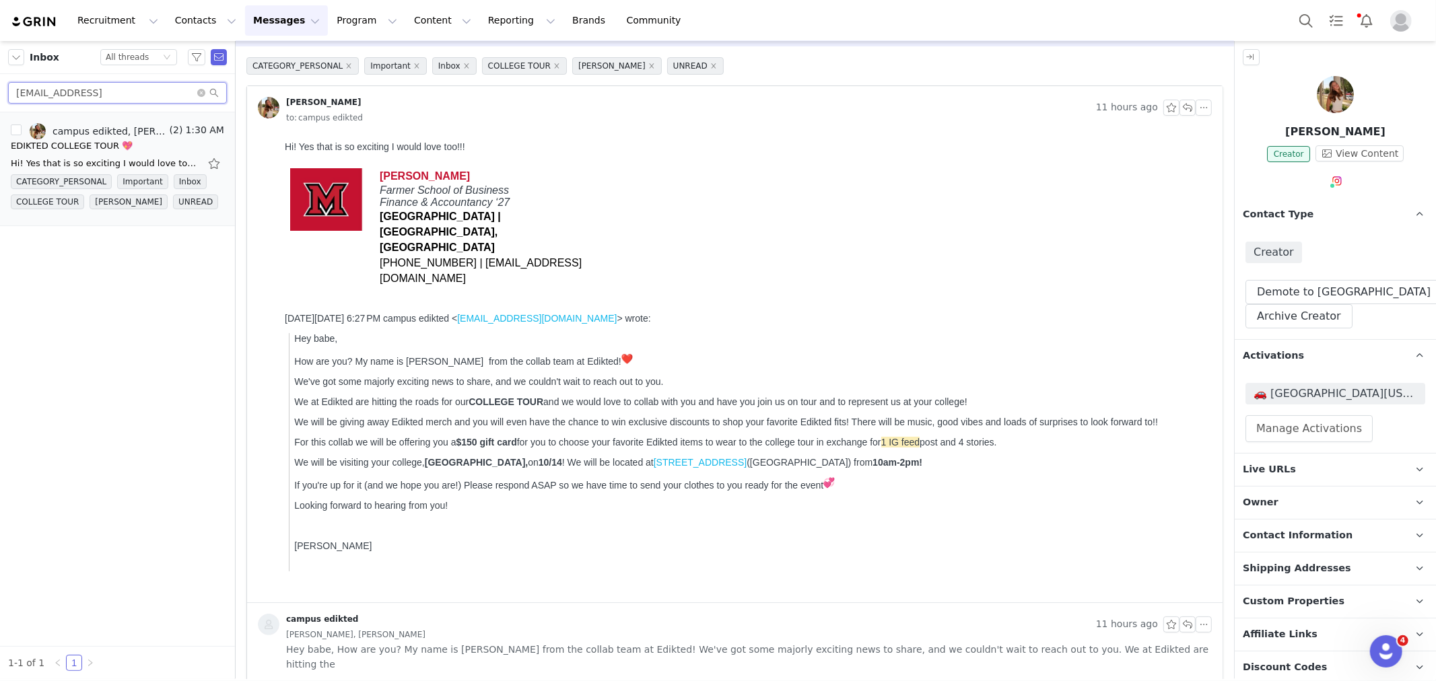
drag, startPoint x: 143, startPoint y: 99, endPoint x: 0, endPoint y: 85, distance: 143.4
click at [0, 85] on div "[EMAIL_ADDRESS]" at bounding box center [117, 93] width 235 height 38
paste input "[EMAIL_ADDRESS][DOMAIN_NAME]"
type input "[EMAIL_ADDRESS][DOMAIN_NAME]"
click at [53, 151] on div "EDIKTED COLLEGE TOUR 💖" at bounding box center [78, 145] width 134 height 13
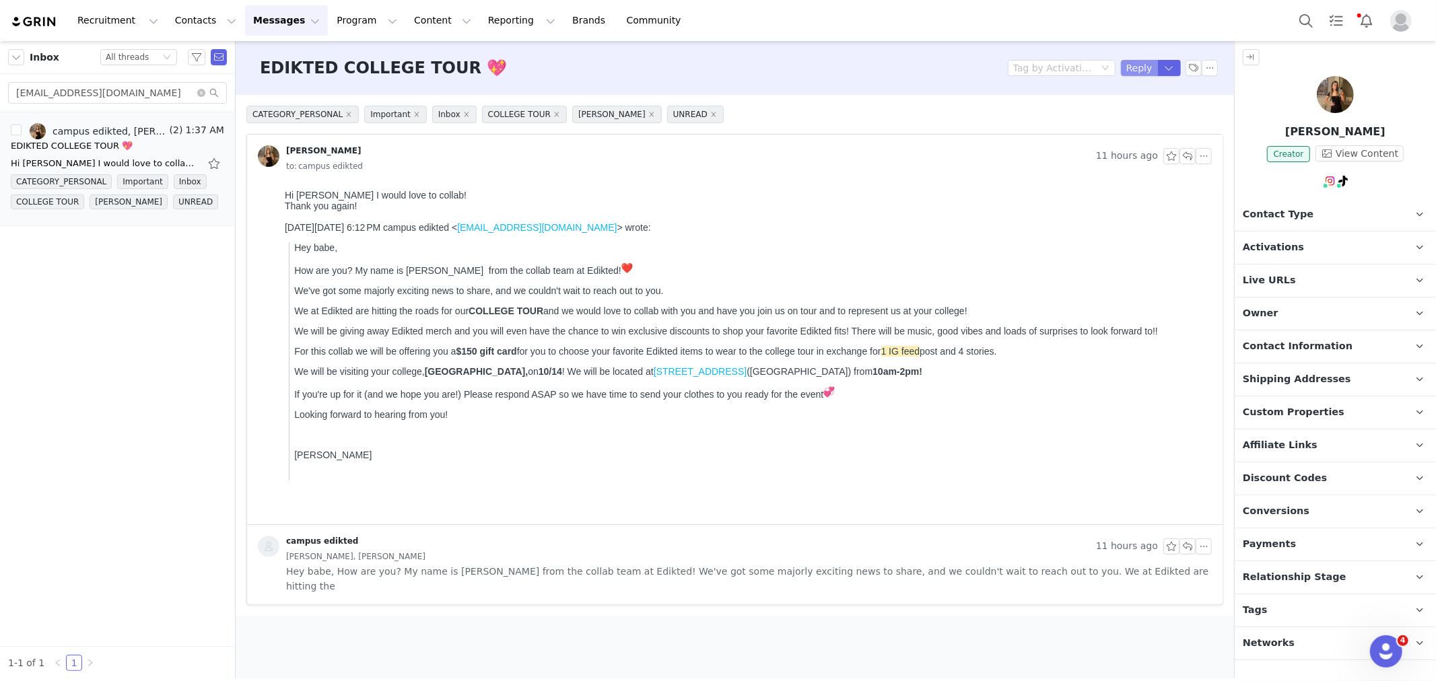
click at [1139, 63] on button "Reply" at bounding box center [1139, 68] width 37 height 16
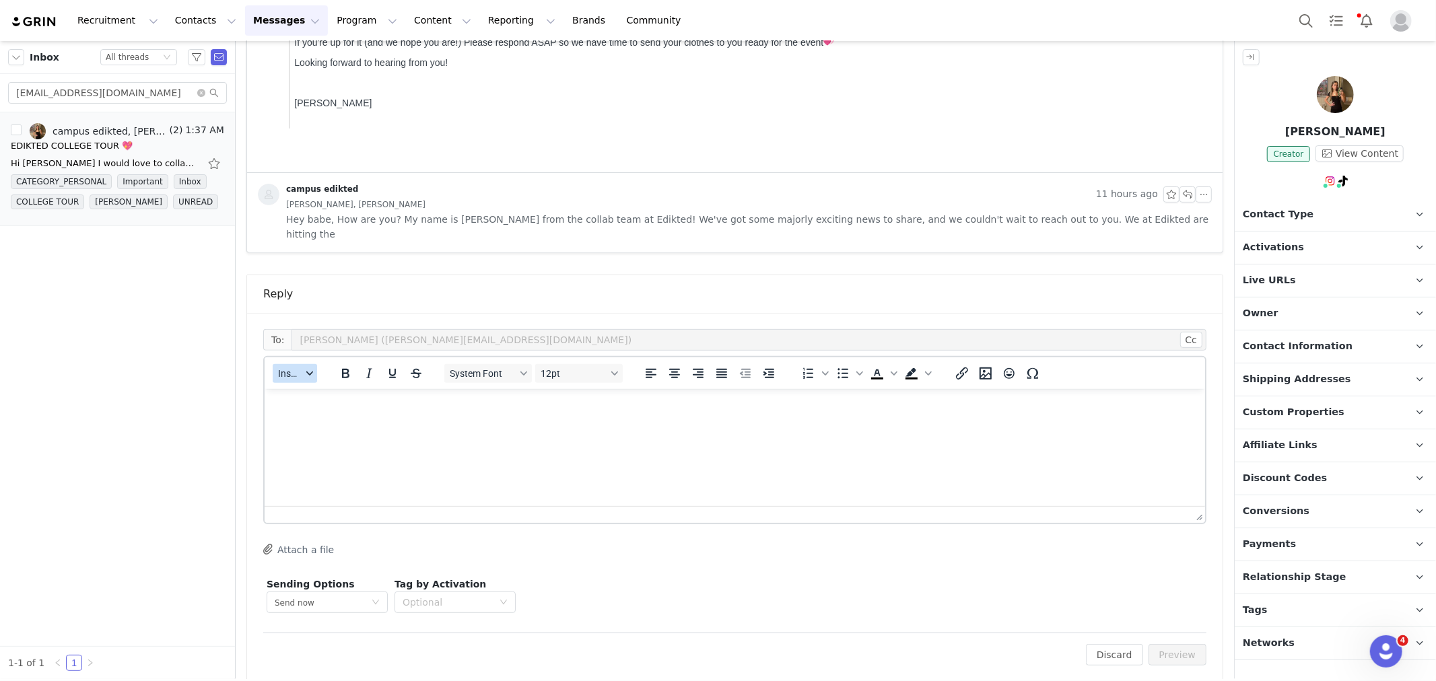
click at [295, 368] on span "Insert" at bounding box center [290, 373] width 24 height 11
click at [307, 381] on div "Insert Template" at bounding box center [343, 382] width 121 height 16
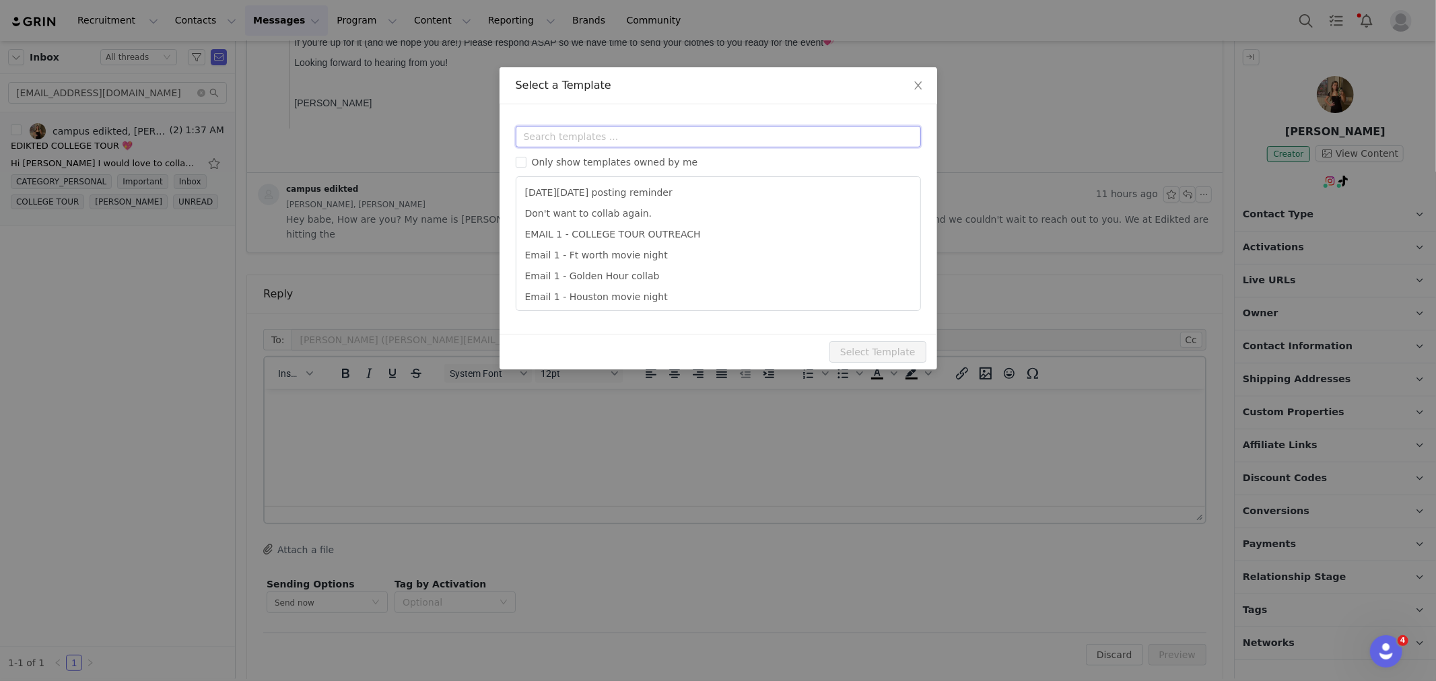
click at [572, 143] on input "text" at bounding box center [718, 137] width 405 height 22
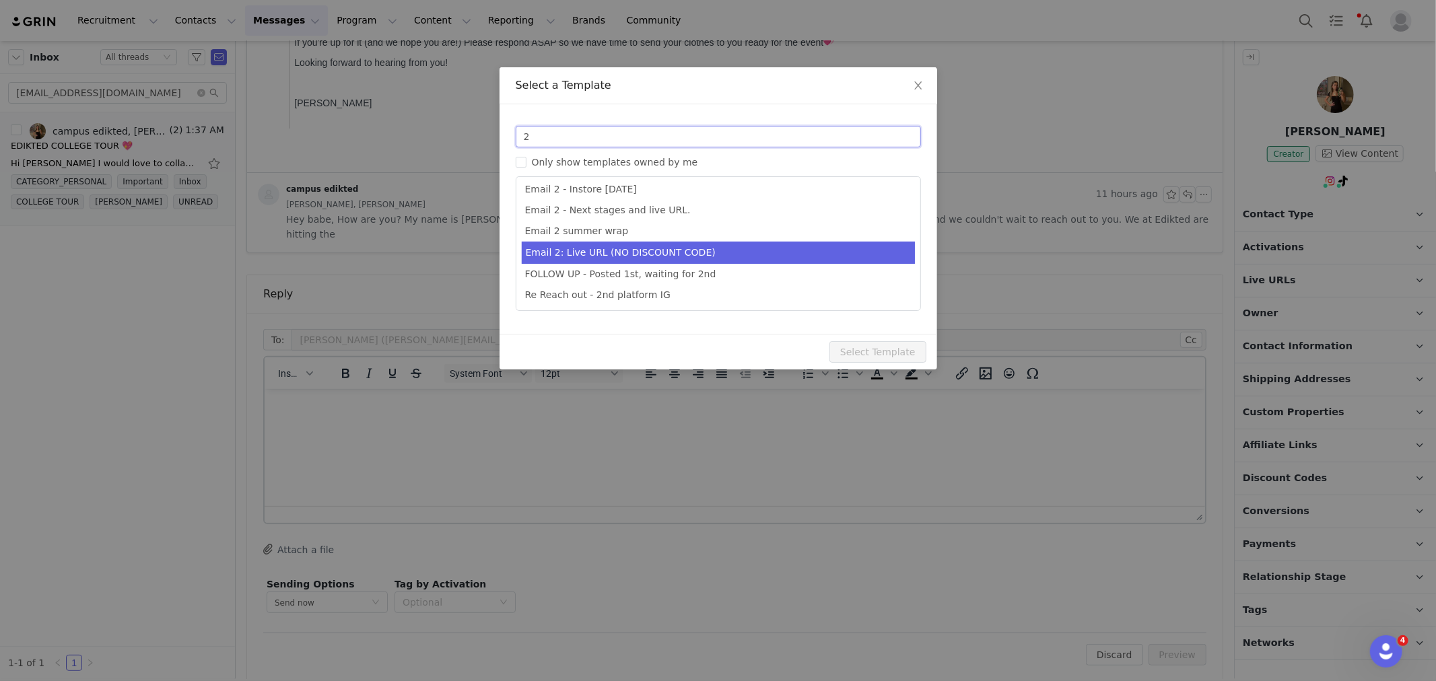
type input "2"
type input "Collab with Edikted"
click at [665, 254] on li "Email 2: Live URL (NO DISCOUNT CODE)" at bounding box center [718, 253] width 393 height 22
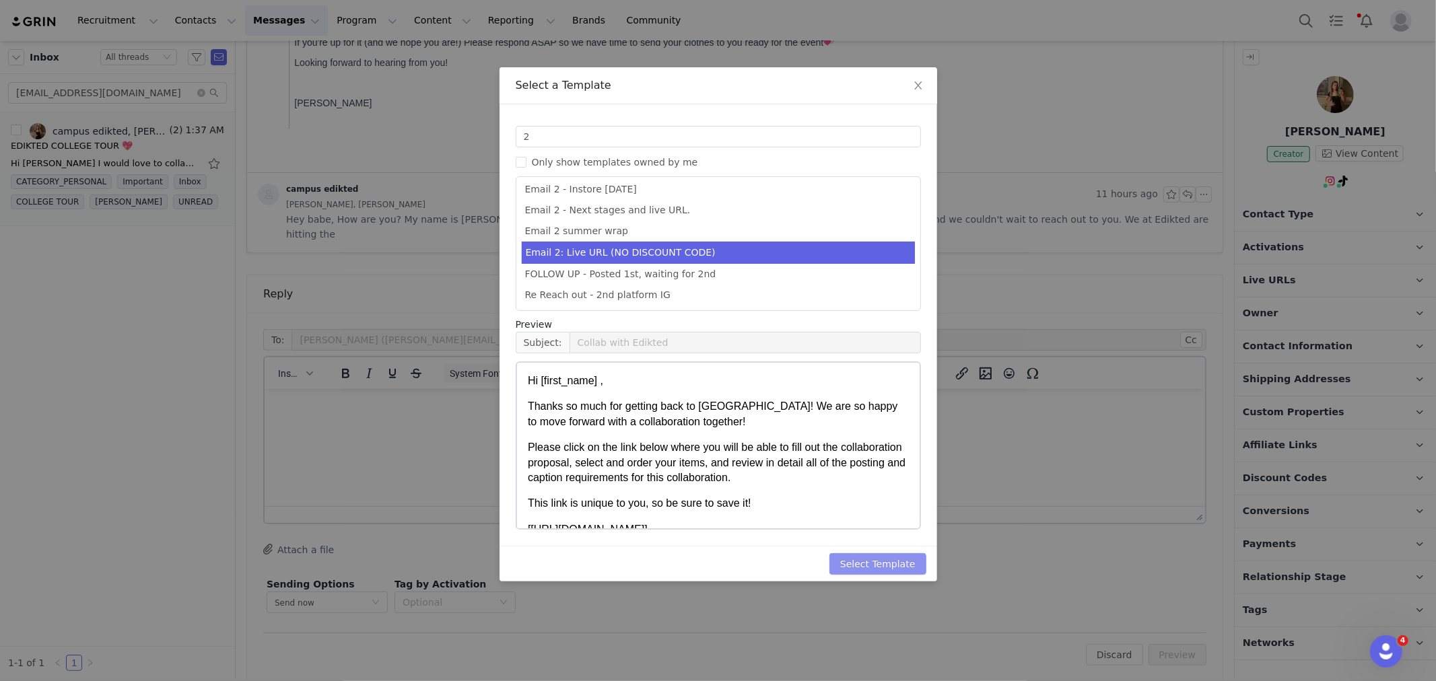
click at [873, 562] on button "Select Template" at bounding box center [878, 564] width 97 height 22
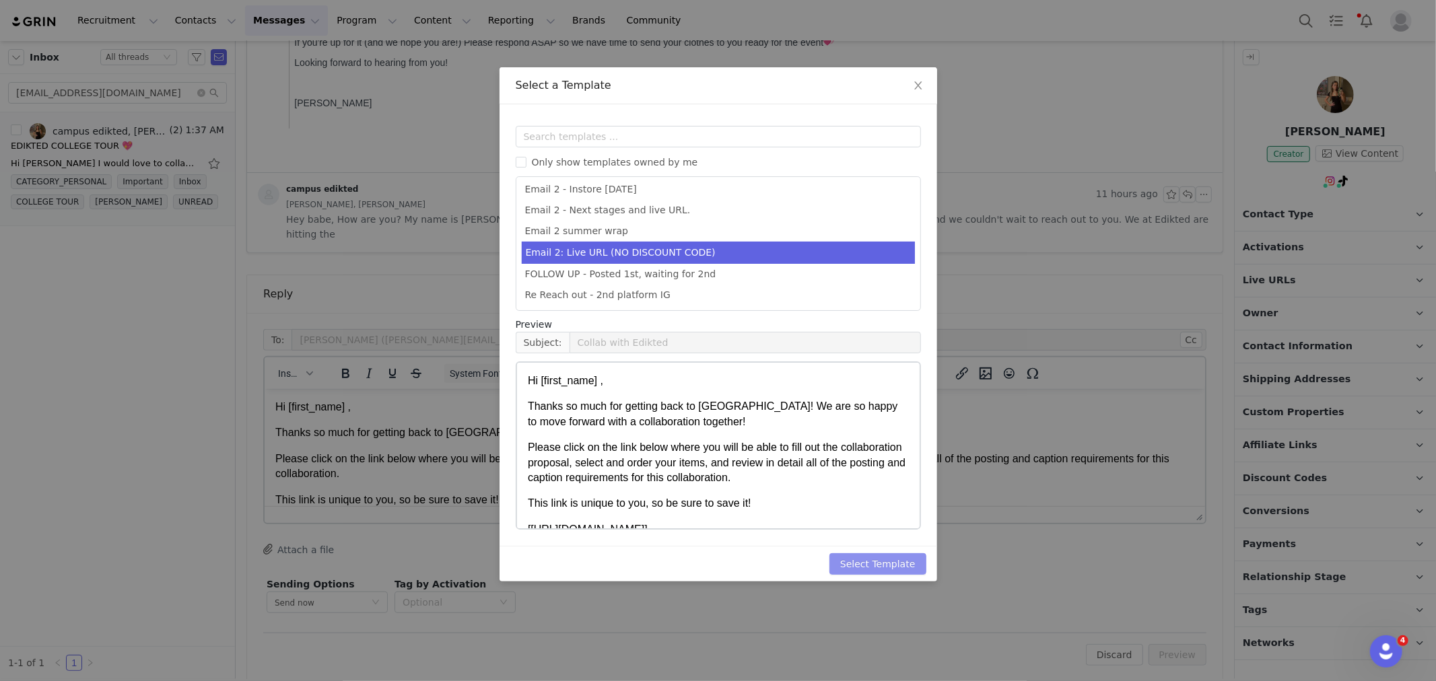
scroll to position [0, 0]
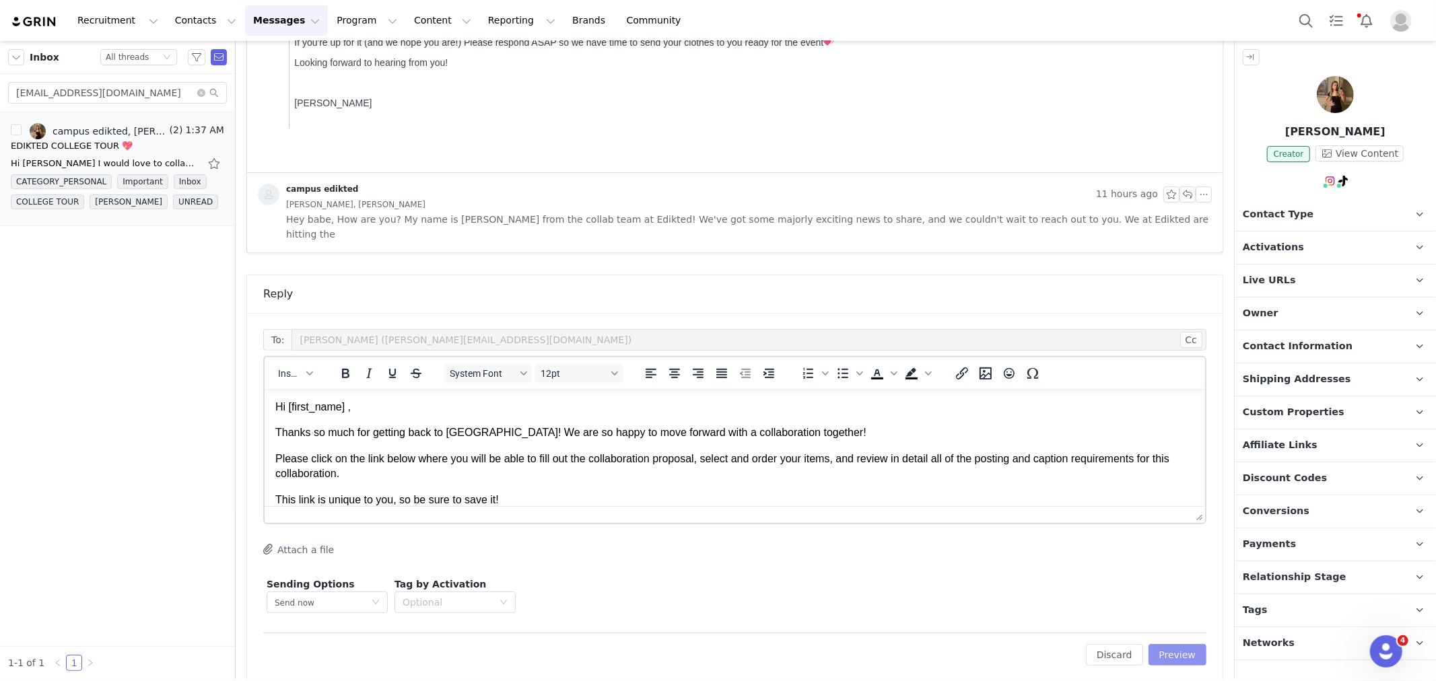
click at [1158, 649] on button "Preview" at bounding box center [1178, 655] width 59 height 22
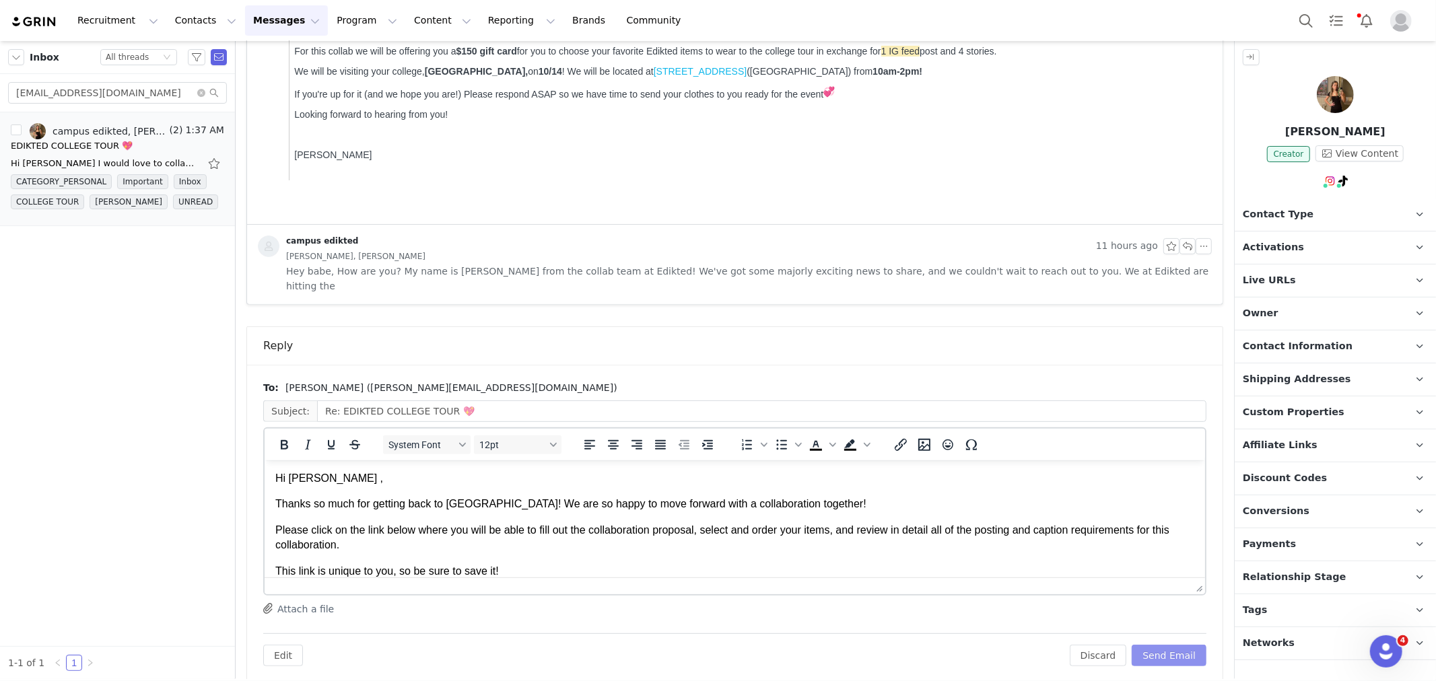
click at [1159, 645] on button "Send Email" at bounding box center [1169, 656] width 75 height 22
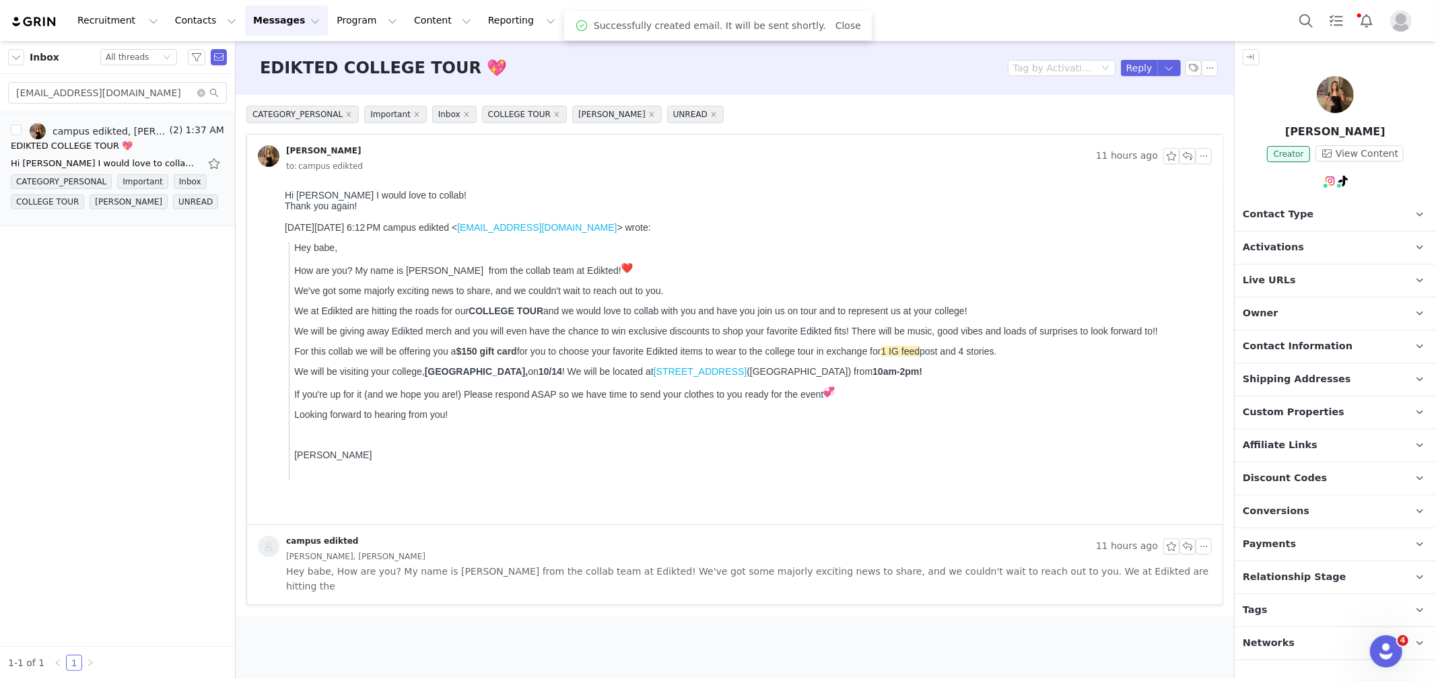
click at [1322, 219] on p "Contact Type Contact type can be Creator, Prospect, Application, or Manager." at bounding box center [1319, 215] width 169 height 32
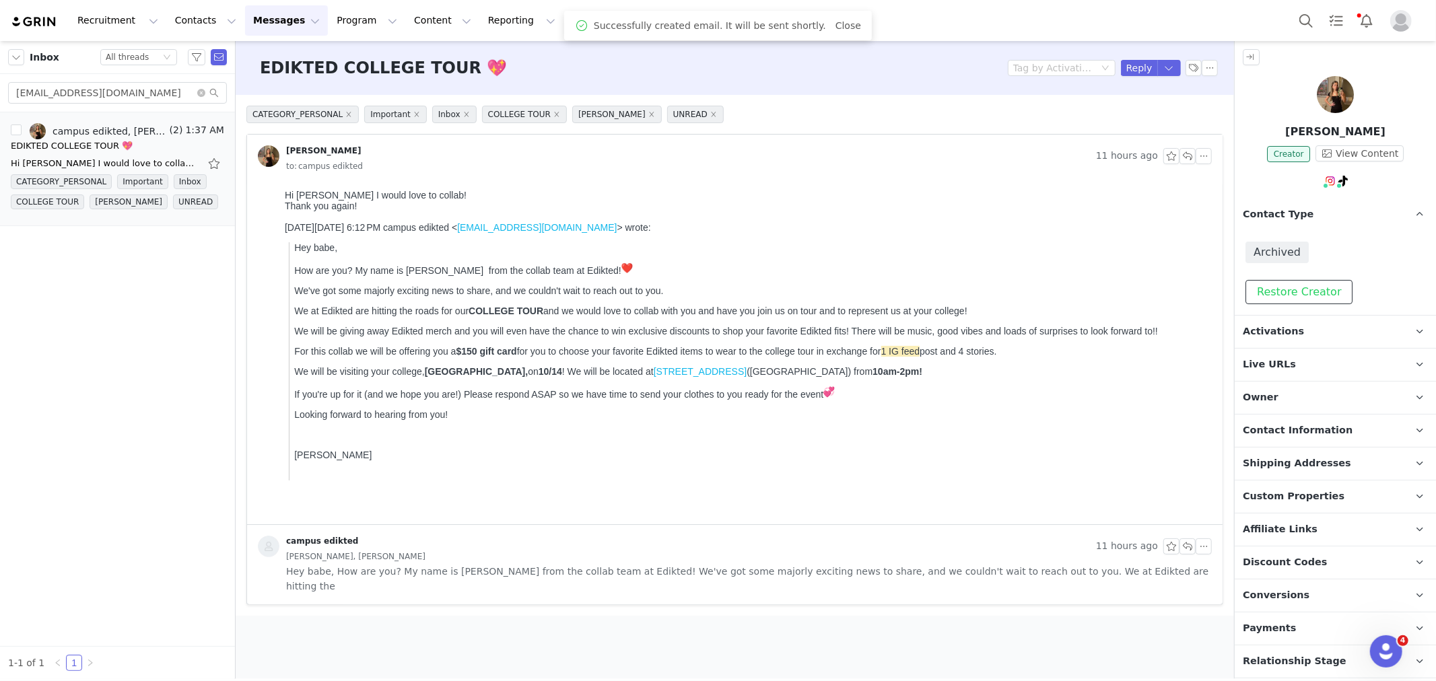
click at [1305, 292] on button "Restore Creator" at bounding box center [1299, 292] width 107 height 24
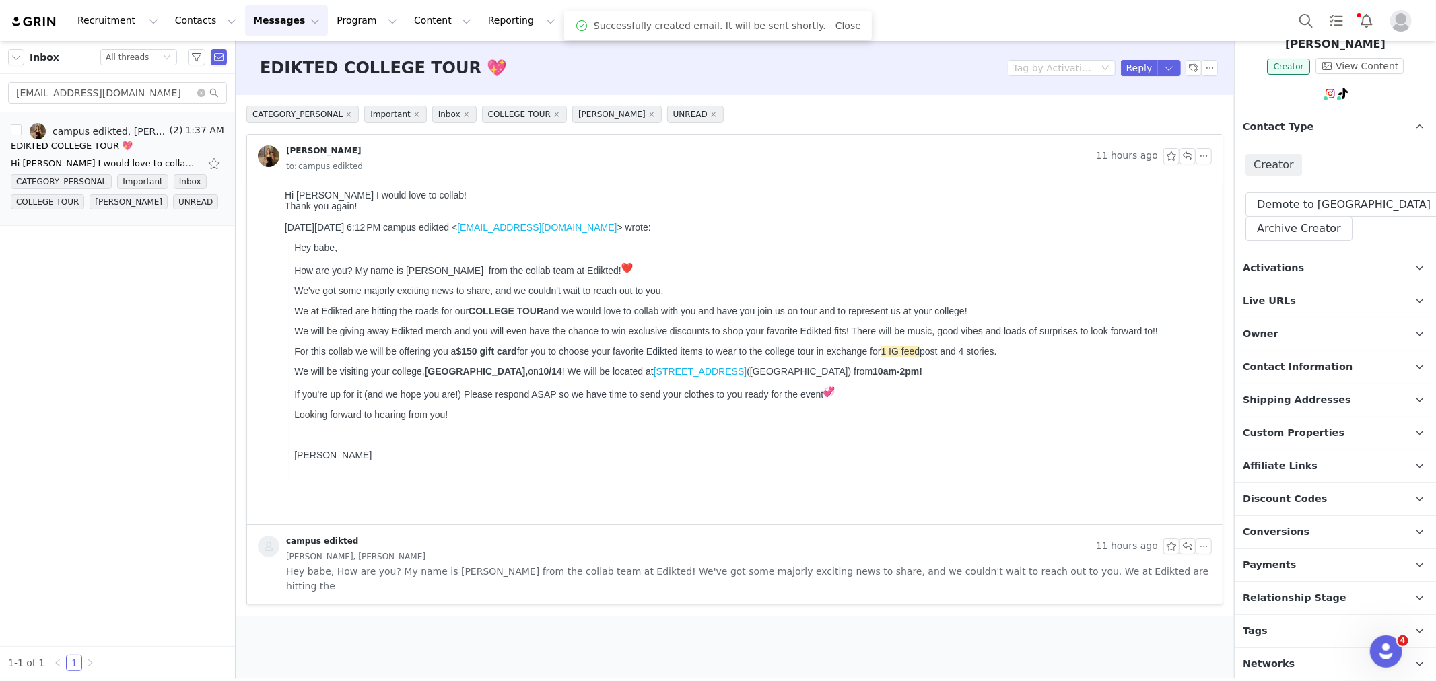
scroll to position [89, 0]
click at [1294, 333] on p "Owner The account user who owns the contact" at bounding box center [1319, 333] width 169 height 32
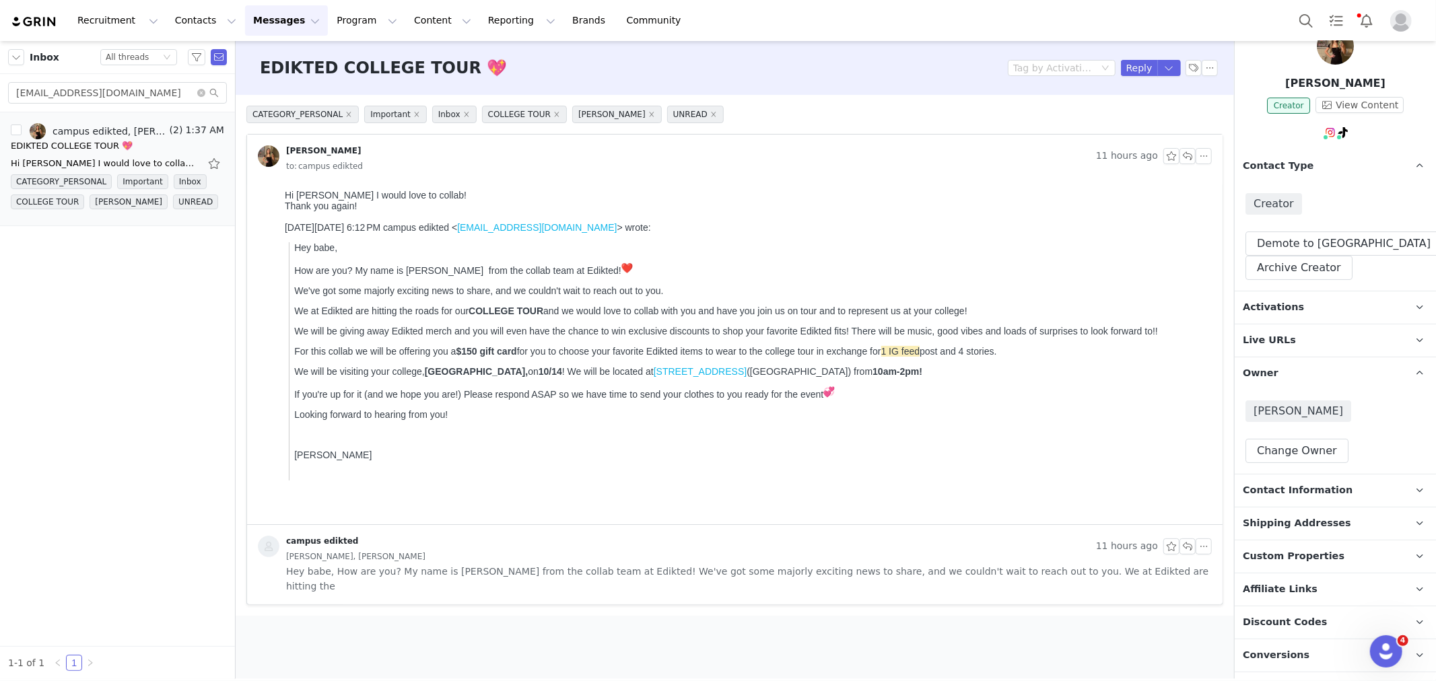
scroll to position [14, 0]
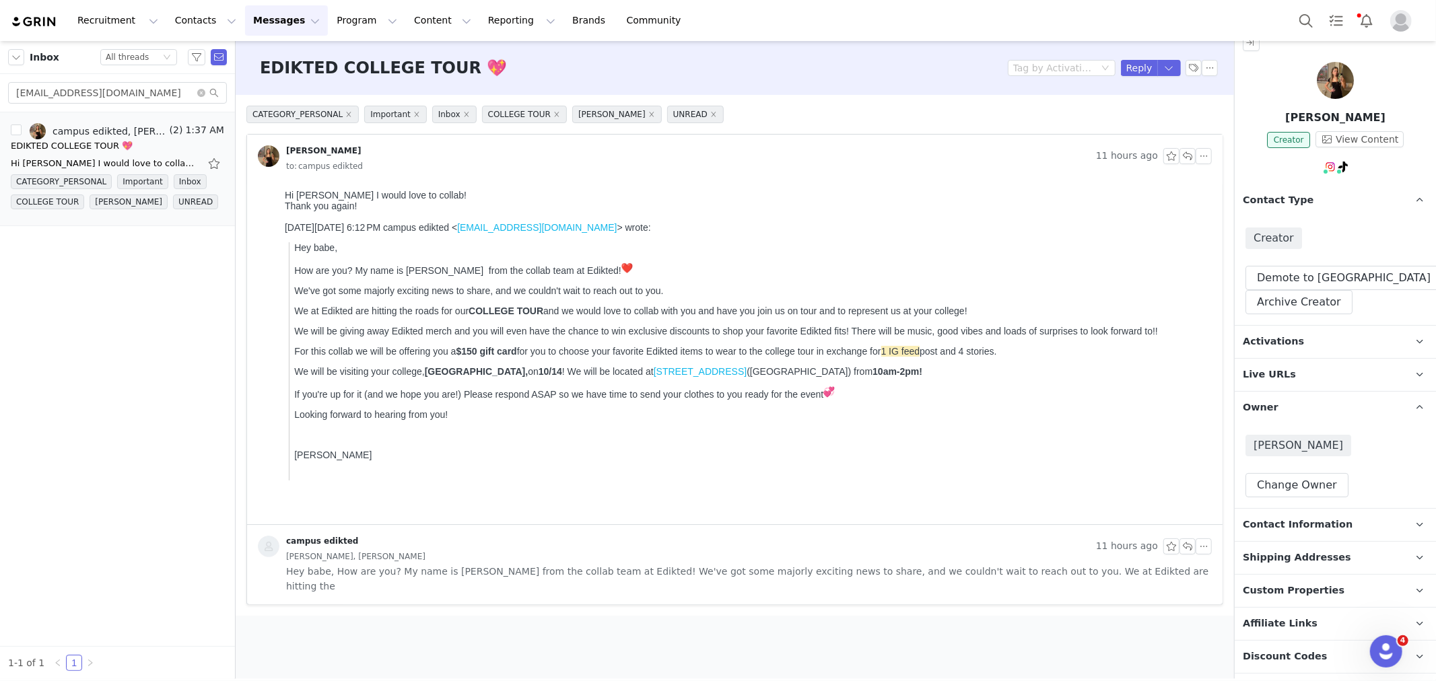
click at [1301, 339] on p "Activations" at bounding box center [1319, 342] width 169 height 32
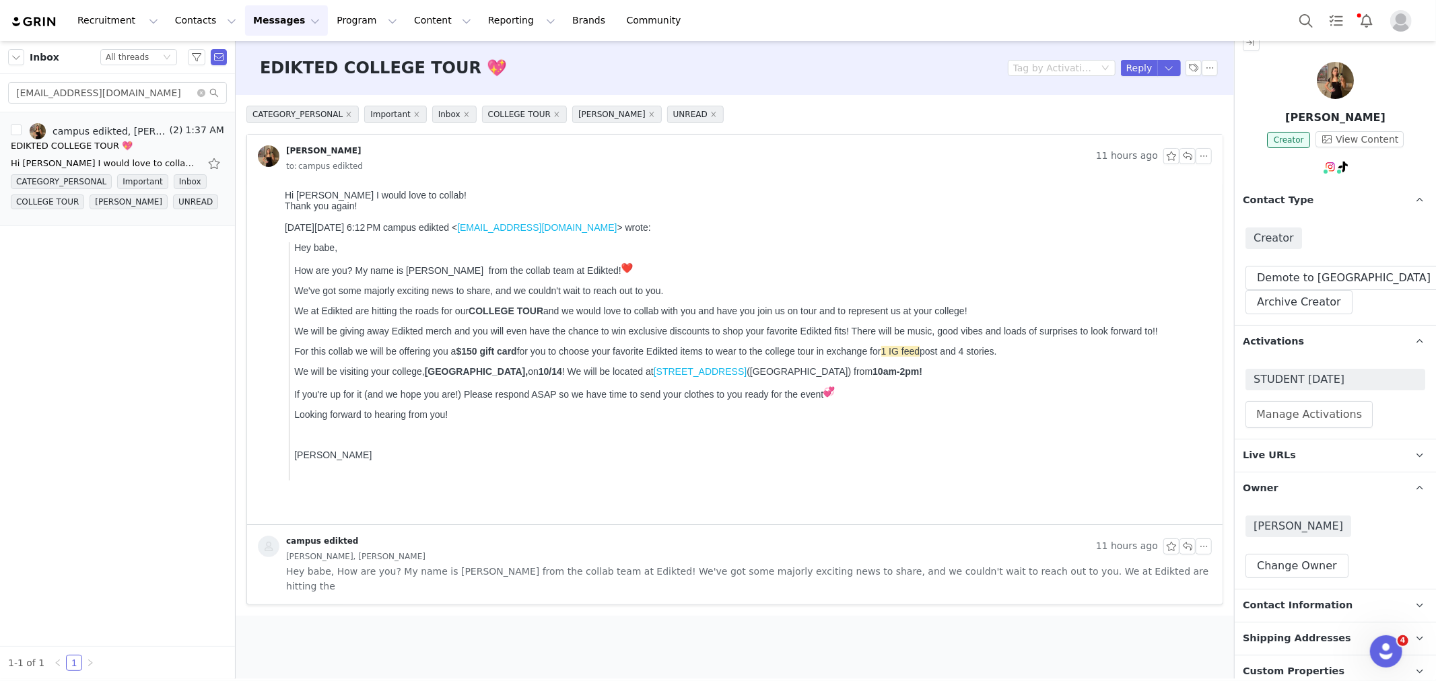
click at [1300, 432] on div "STUDENT [DATE] Manage Activations" at bounding box center [1335, 398] width 201 height 81
click at [1300, 422] on button "Manage Activations" at bounding box center [1309, 414] width 127 height 27
click at [1293, 458] on div "Select Activation" at bounding box center [1272, 466] width 131 height 20
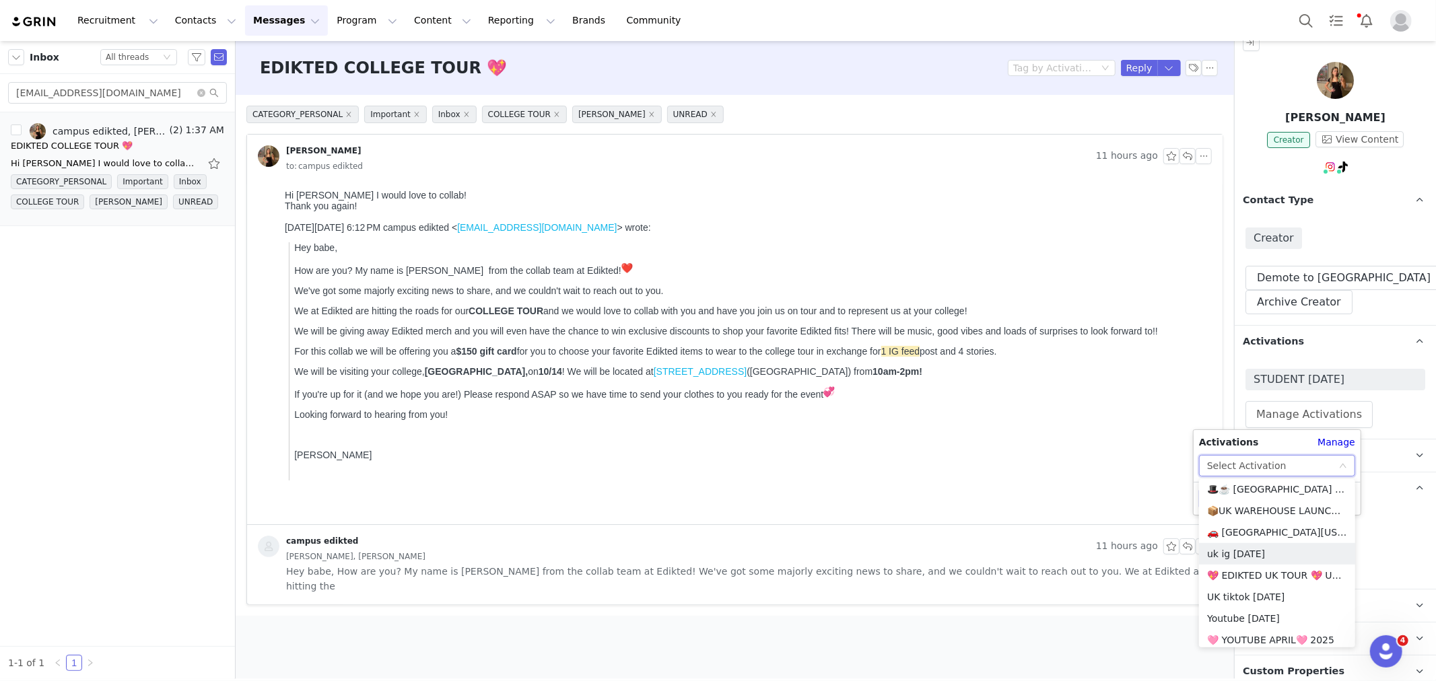
scroll to position [855, 0]
click at [1290, 603] on li "🚗 [GEOGRAPHIC_DATA][US_STATE] - COLLEGE TOUR 🚗" at bounding box center [1277, 608] width 156 height 22
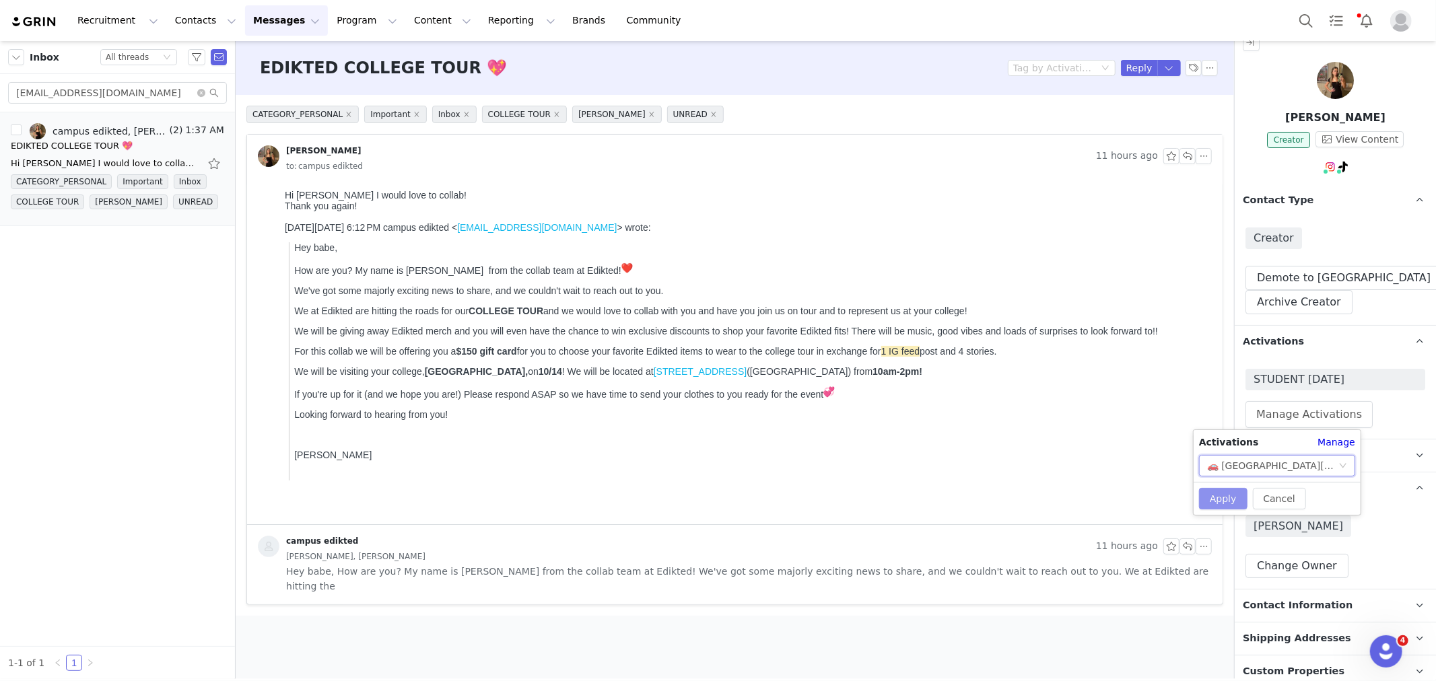
click at [1238, 499] on button "Apply" at bounding box center [1223, 499] width 48 height 22
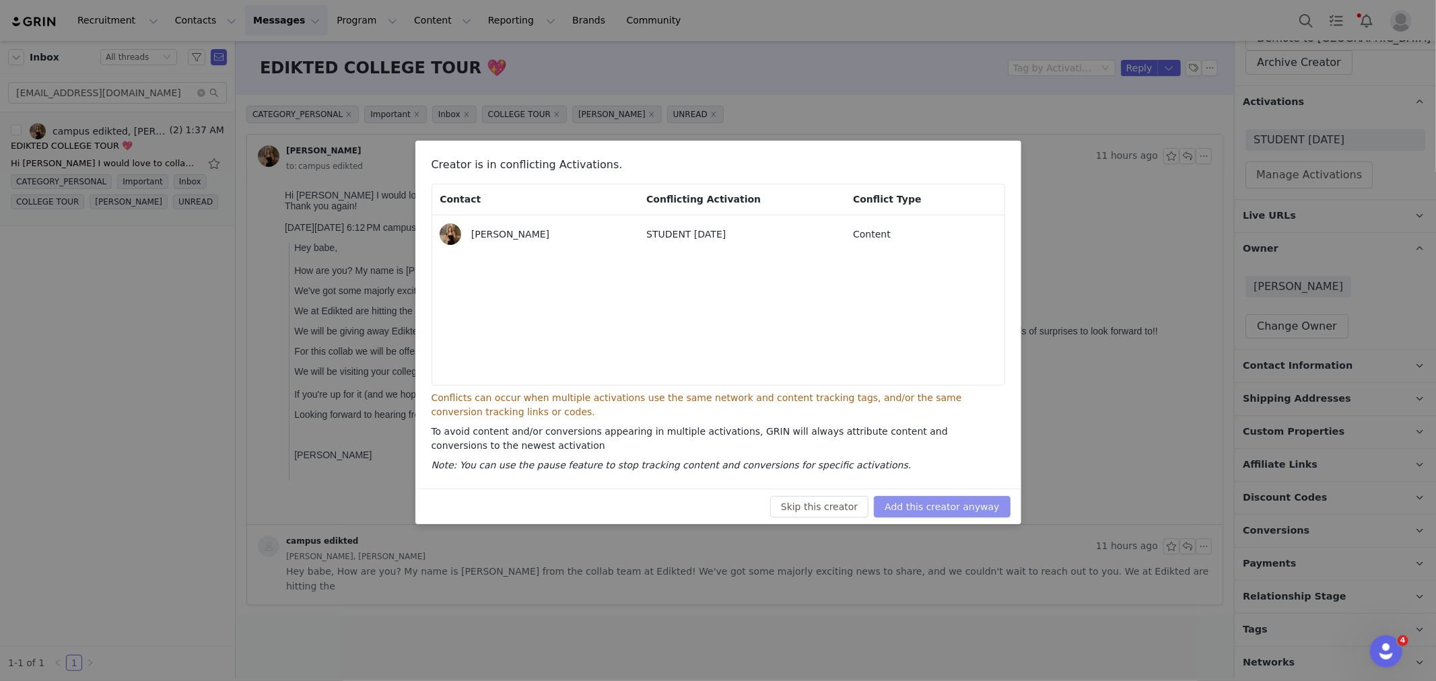
click at [984, 501] on button "Add this creator anyway" at bounding box center [942, 507] width 136 height 22
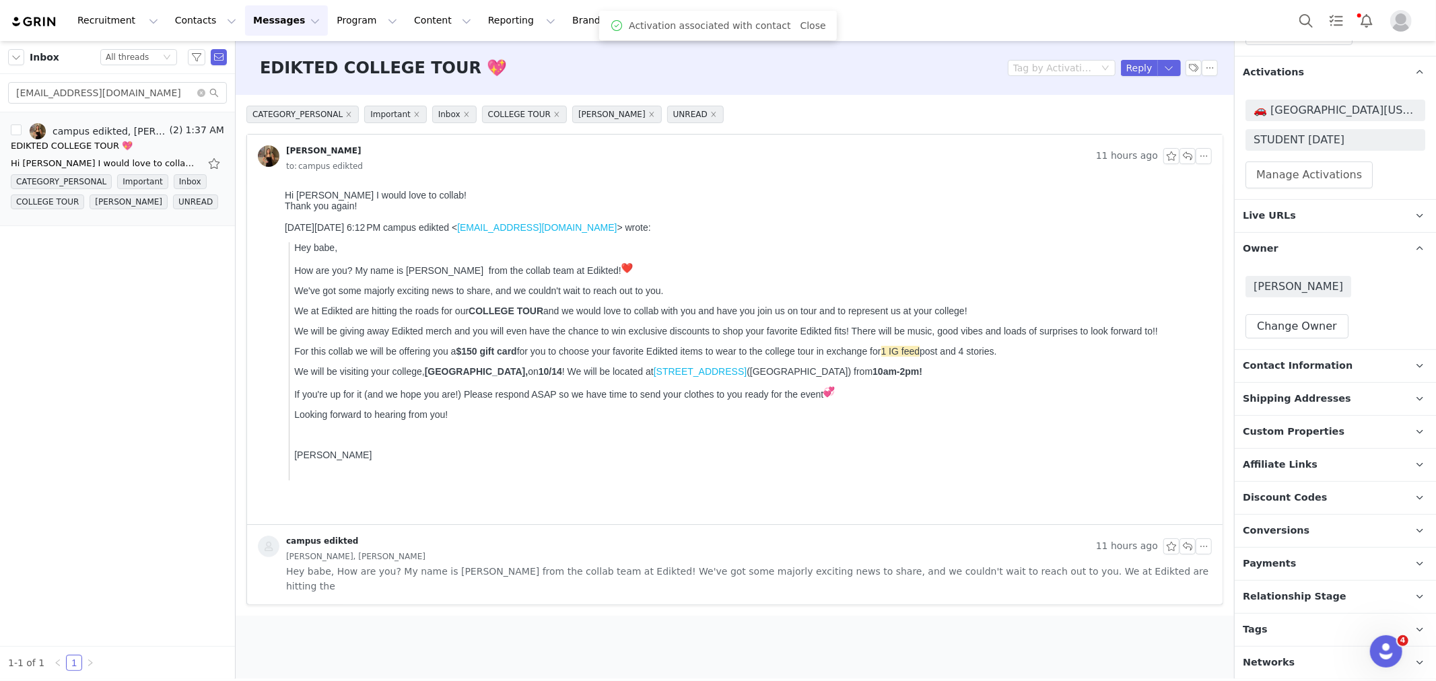
click at [1347, 595] on p "Relationship Stage Use relationship stages to move contacts through a logical s…" at bounding box center [1319, 597] width 169 height 32
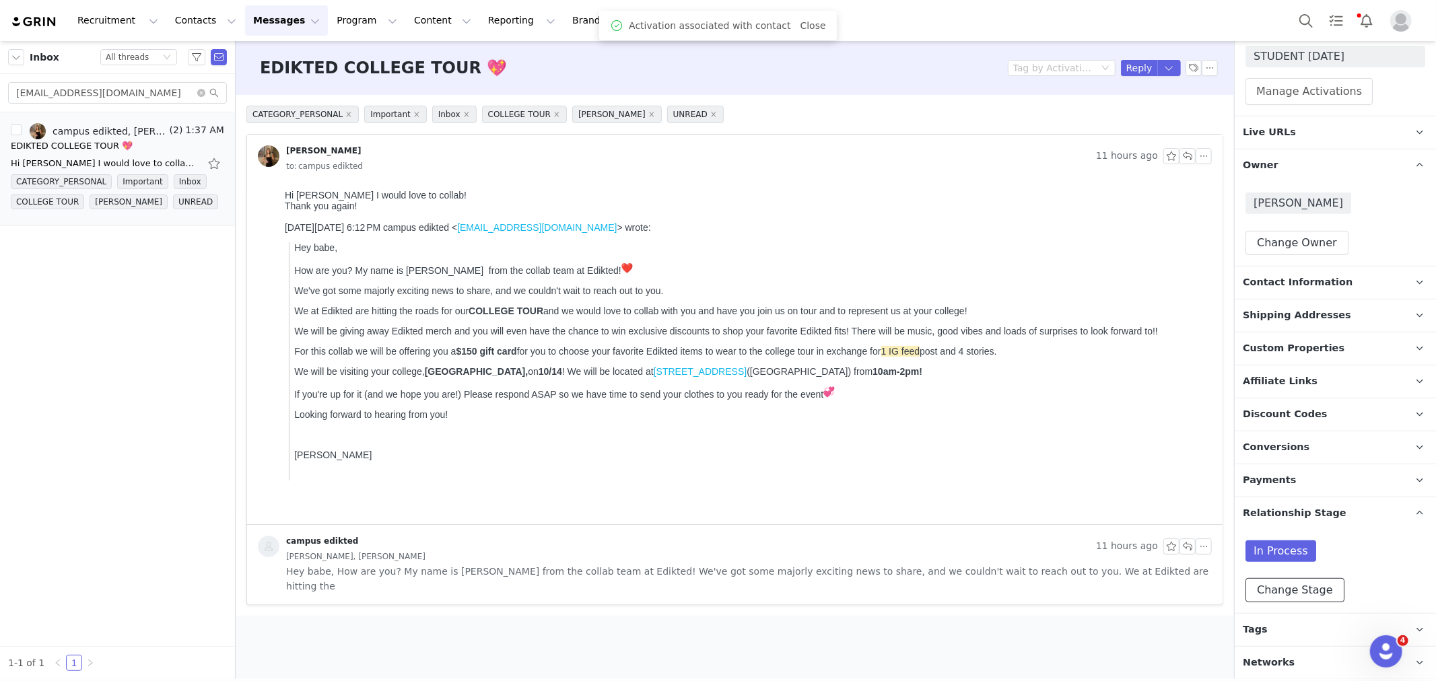
click at [1308, 580] on button "Change Stage" at bounding box center [1295, 590] width 99 height 24
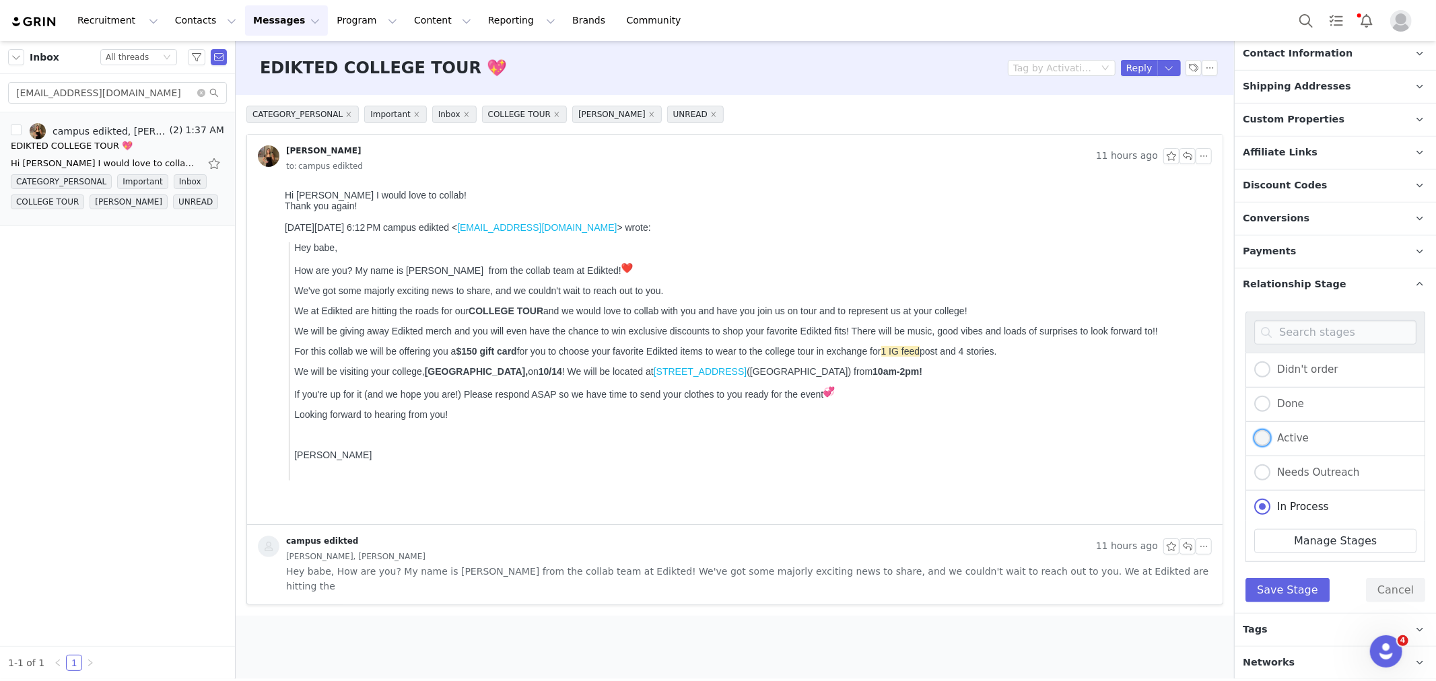
click at [1295, 442] on label "Active" at bounding box center [1281, 439] width 55 height 18
click at [1271, 442] on input "Active" at bounding box center [1262, 439] width 16 height 18
radio input "true"
radio input "false"
click at [1287, 589] on button "Save Stage" at bounding box center [1288, 590] width 84 height 24
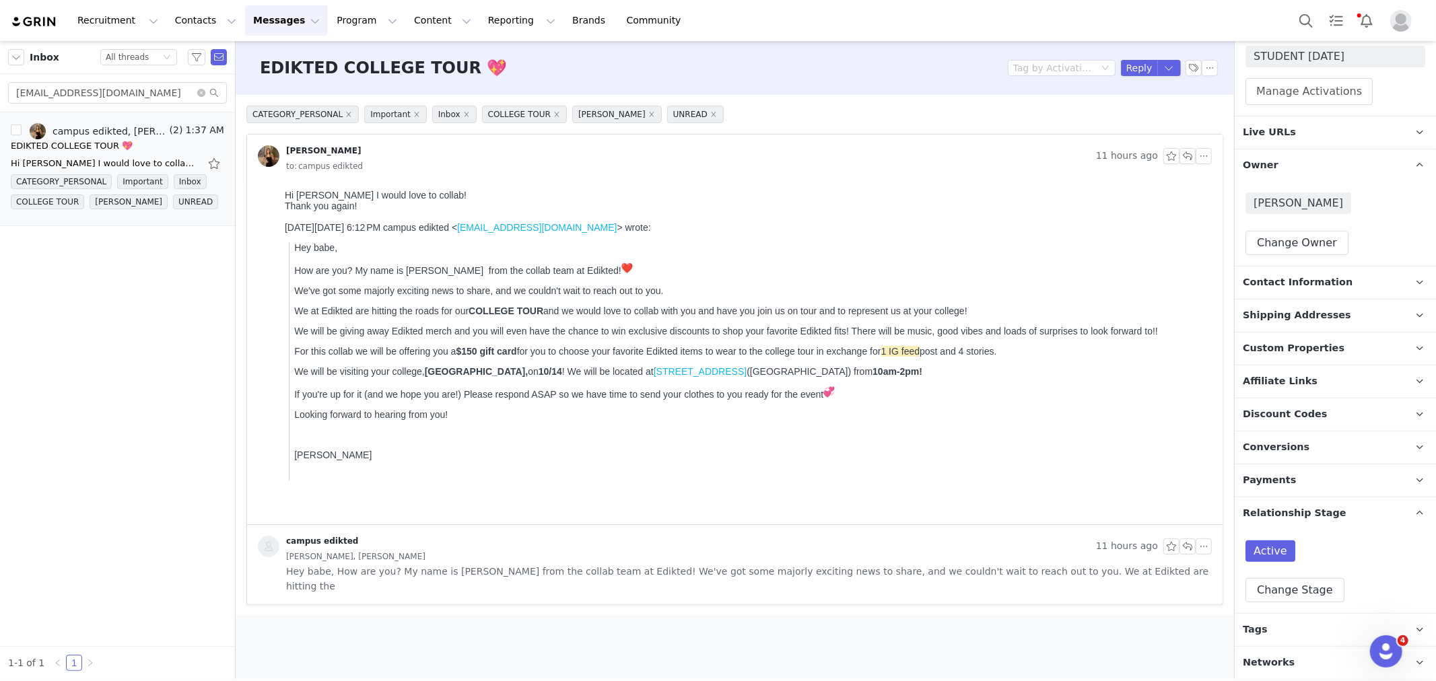
click at [1293, 633] on p "Tags Keep track of your contacts by assigning them tags. You can then filter yo…" at bounding box center [1319, 630] width 169 height 32
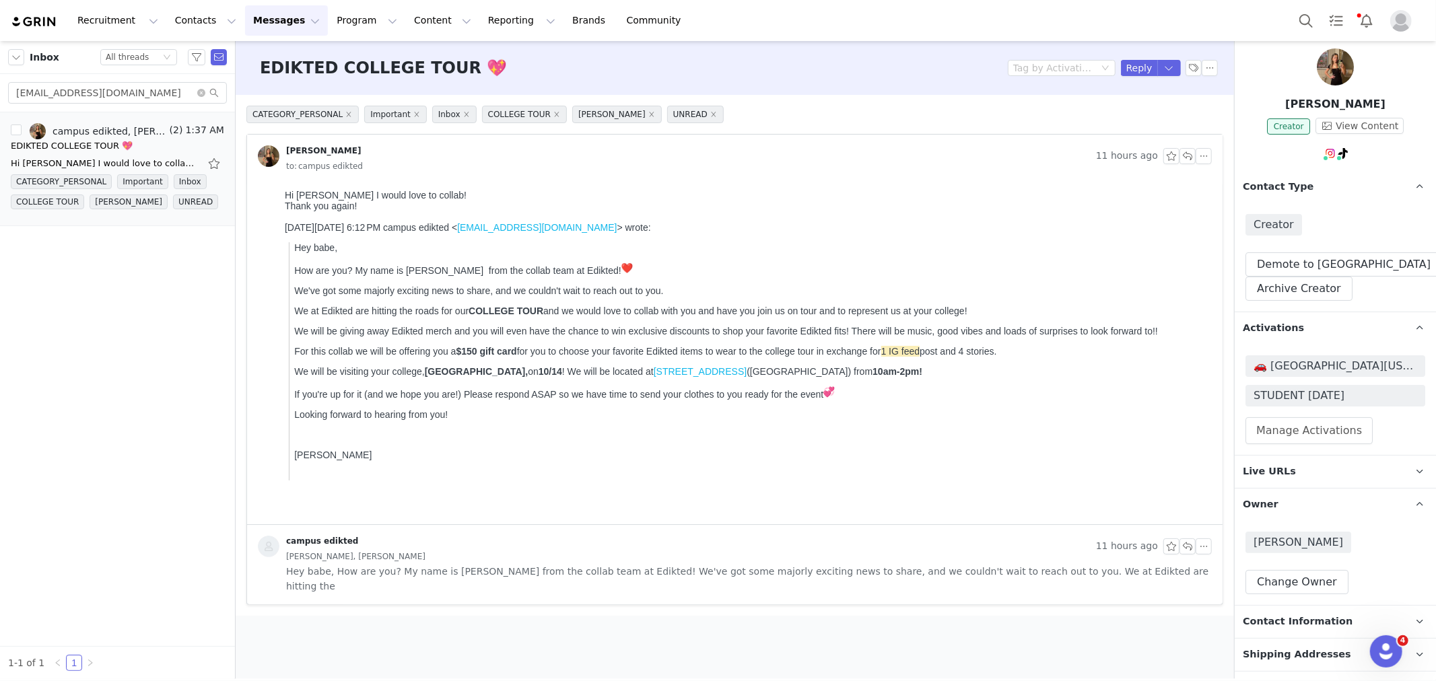
scroll to position [0, 0]
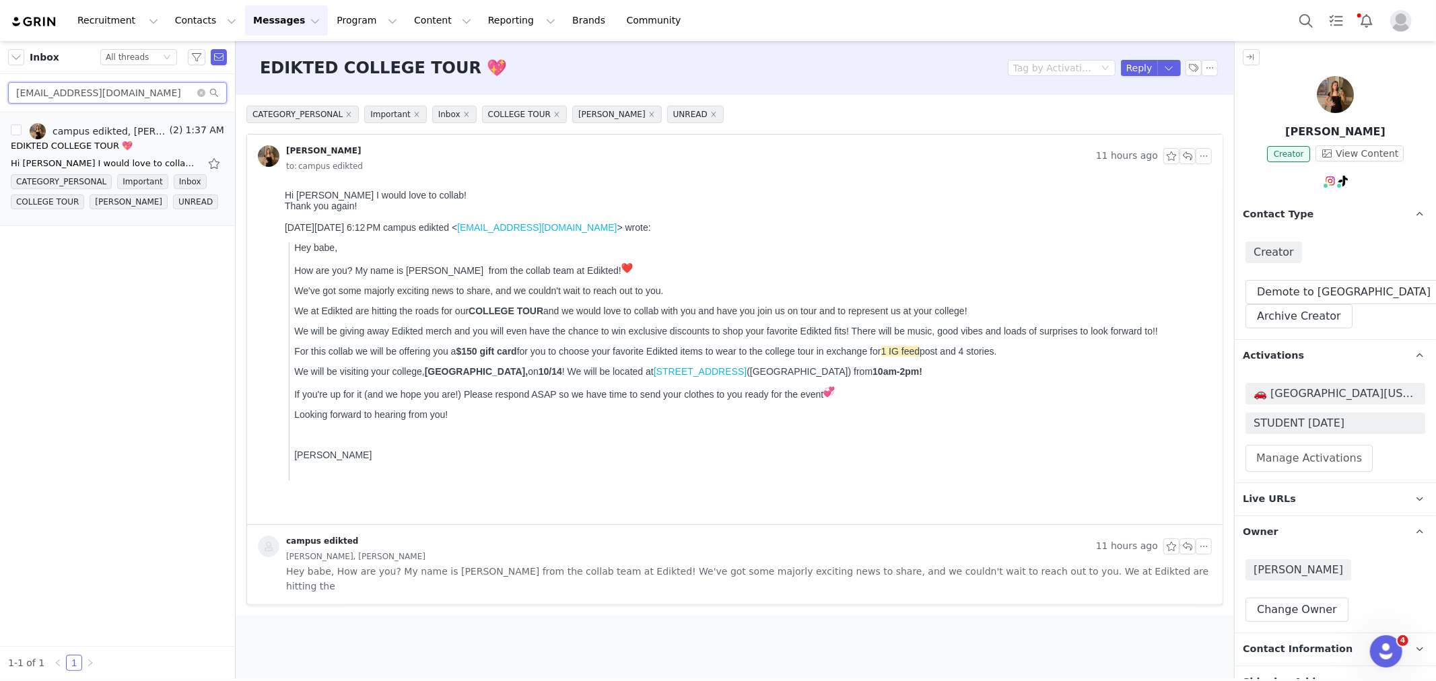
drag, startPoint x: 151, startPoint y: 88, endPoint x: 0, endPoint y: 66, distance: 153.0
click at [0, 66] on div "Inbox Status All threads [EMAIL_ADDRESS][DOMAIN_NAME]" at bounding box center [117, 76] width 235 height 71
paste input "[EMAIL_ADDRESS][PERSON_NAME]"
type input "[EMAIL_ADDRESS][PERSON_NAME][DOMAIN_NAME]"
click at [113, 167] on div "Yes I would love to join!!!! On [DATE] 7:56 PM, campus edikted <[EMAIL_ADDRESS]…" at bounding box center [105, 163] width 189 height 13
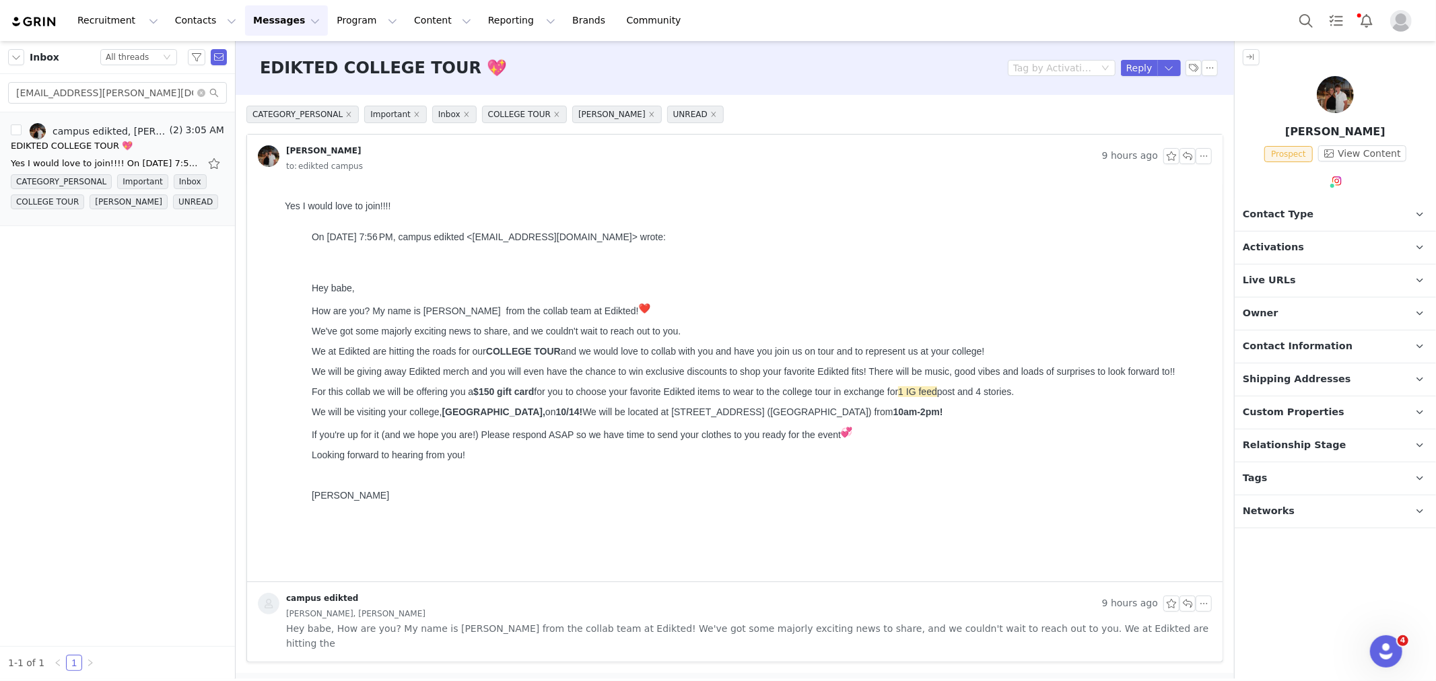
click at [1277, 318] on p "Owner The account user who owns the contact" at bounding box center [1319, 314] width 169 height 32
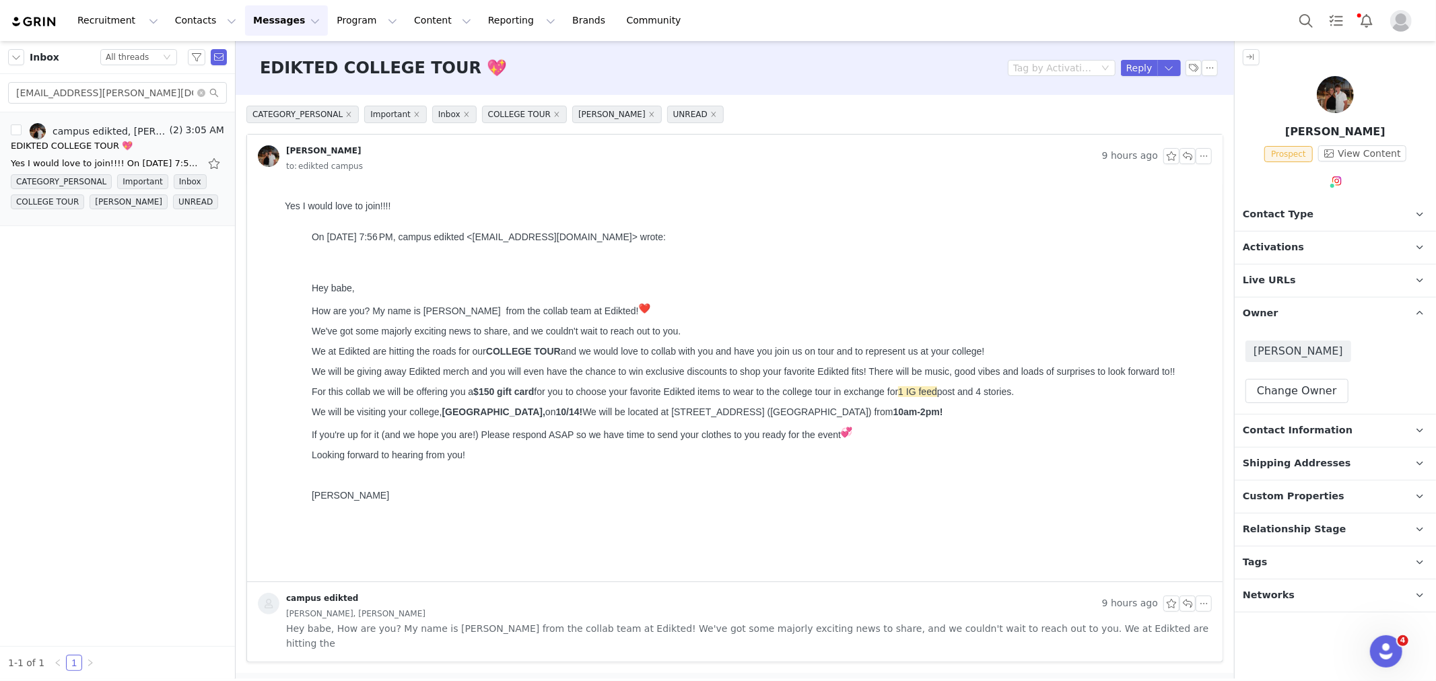
click at [1277, 318] on p "Owner The account user who owns the contact" at bounding box center [1319, 314] width 169 height 32
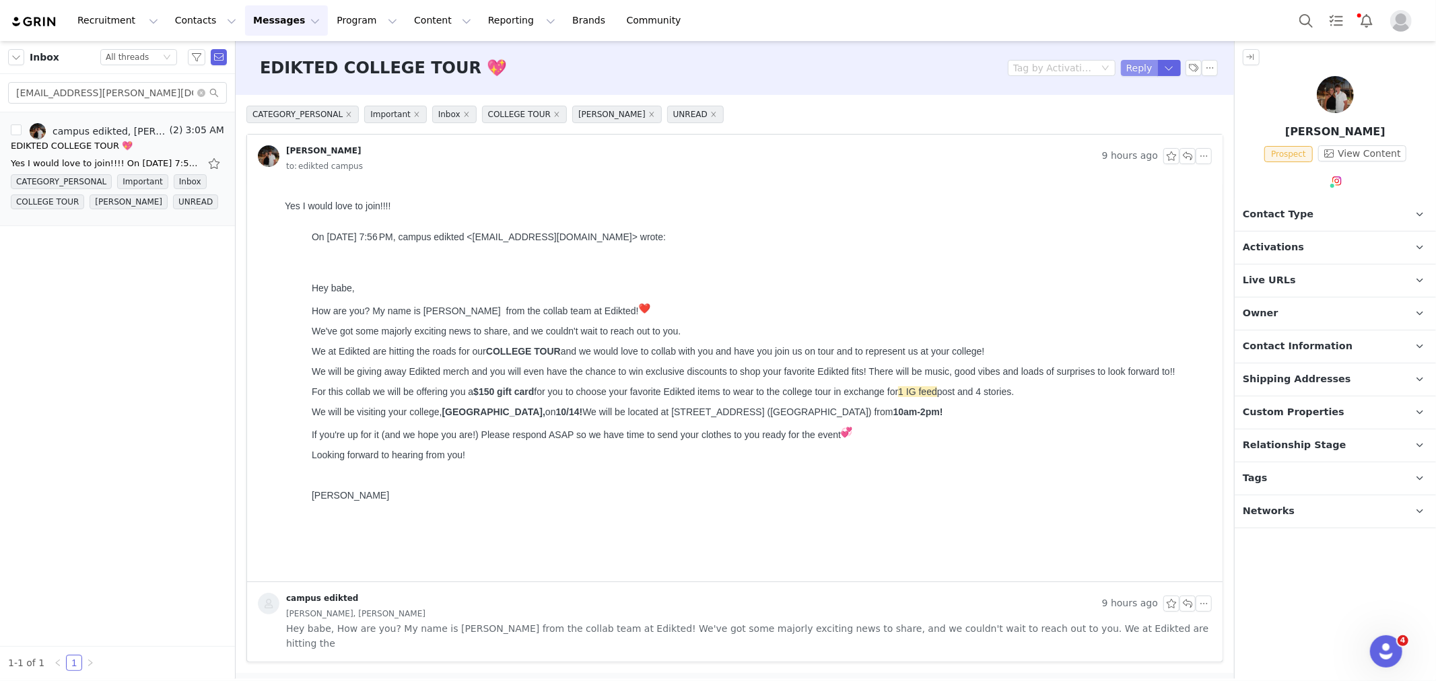
click at [1137, 68] on button "Reply" at bounding box center [1139, 68] width 37 height 16
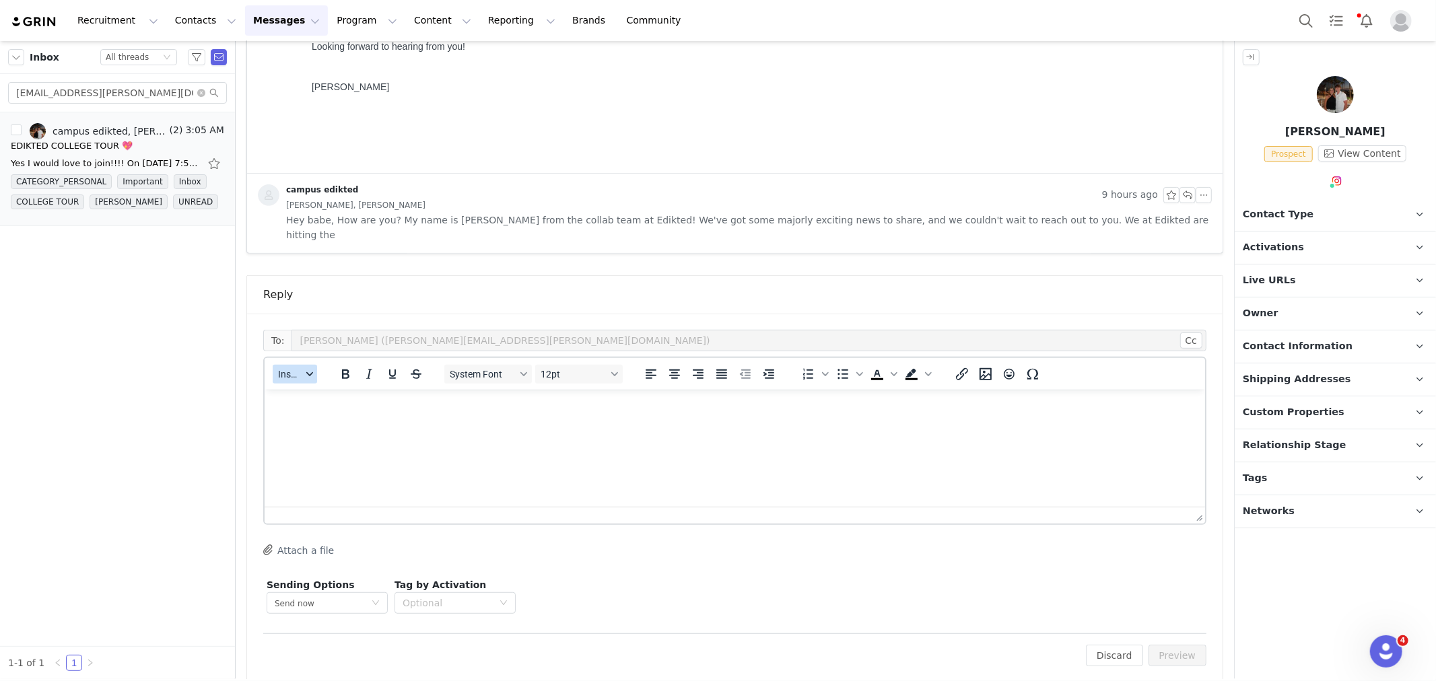
click at [298, 369] on span "Insert" at bounding box center [290, 374] width 24 height 11
click at [314, 369] on div "Insert Template Insert Variable Insert Signature" at bounding box center [342, 404] width 135 height 70
click at [318, 378] on div "Insert Template" at bounding box center [343, 382] width 121 height 16
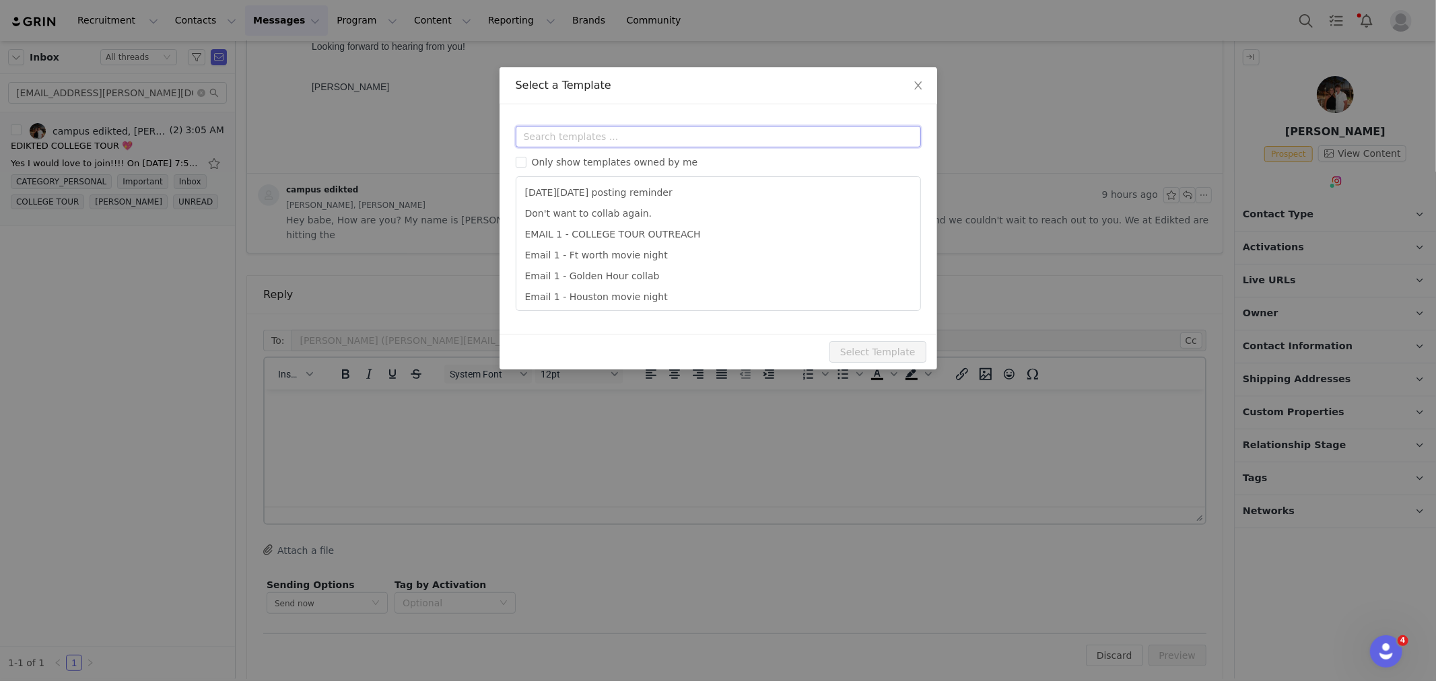
click at [561, 130] on input "text" at bounding box center [718, 137] width 405 height 22
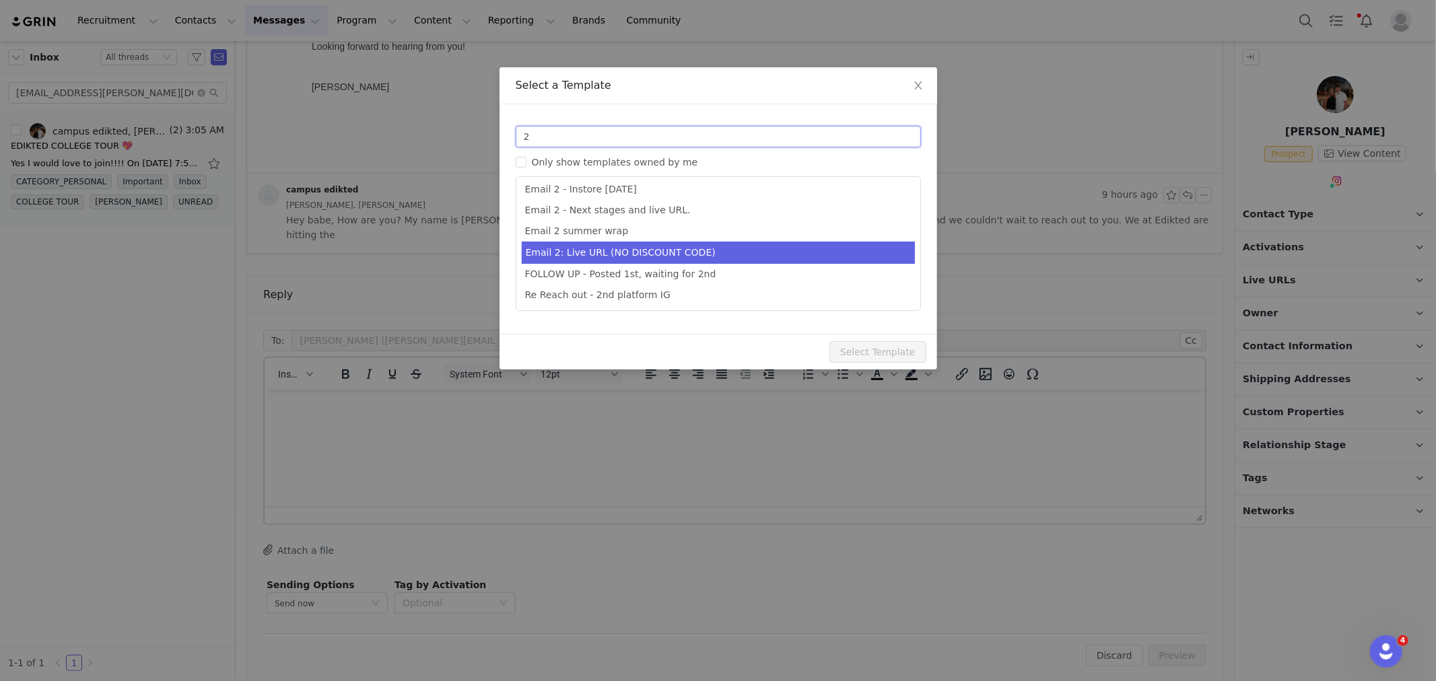
type input "2"
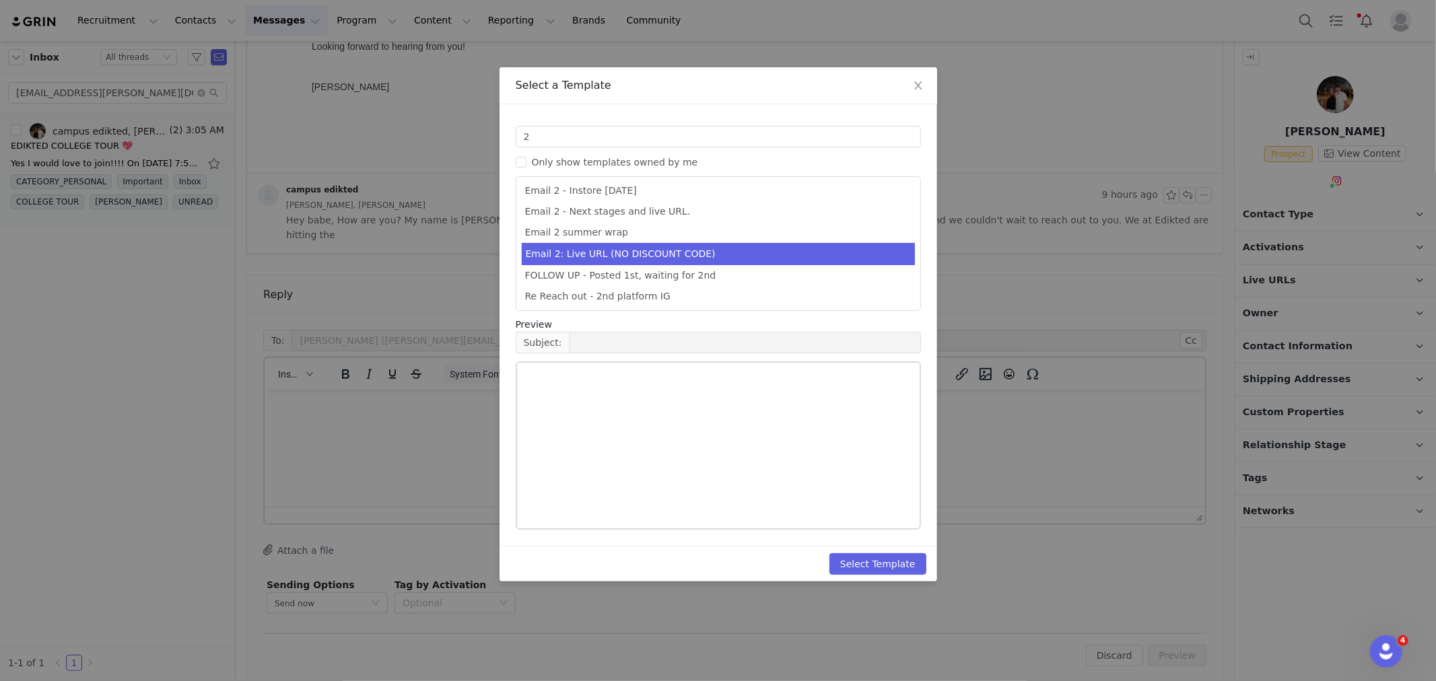
type input "Collab with Edikted"
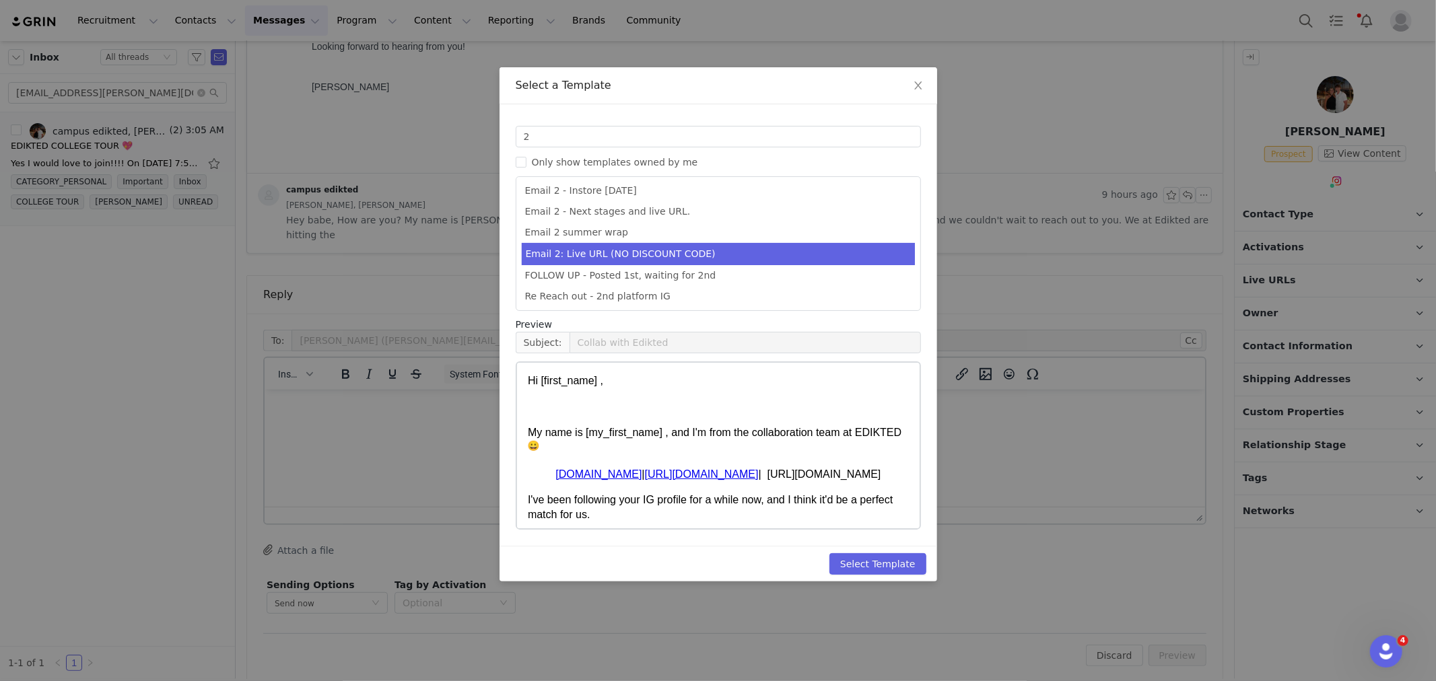
click at [722, 252] on li "Email 2: Live URL (NO DISCOUNT CODE)" at bounding box center [718, 254] width 393 height 22
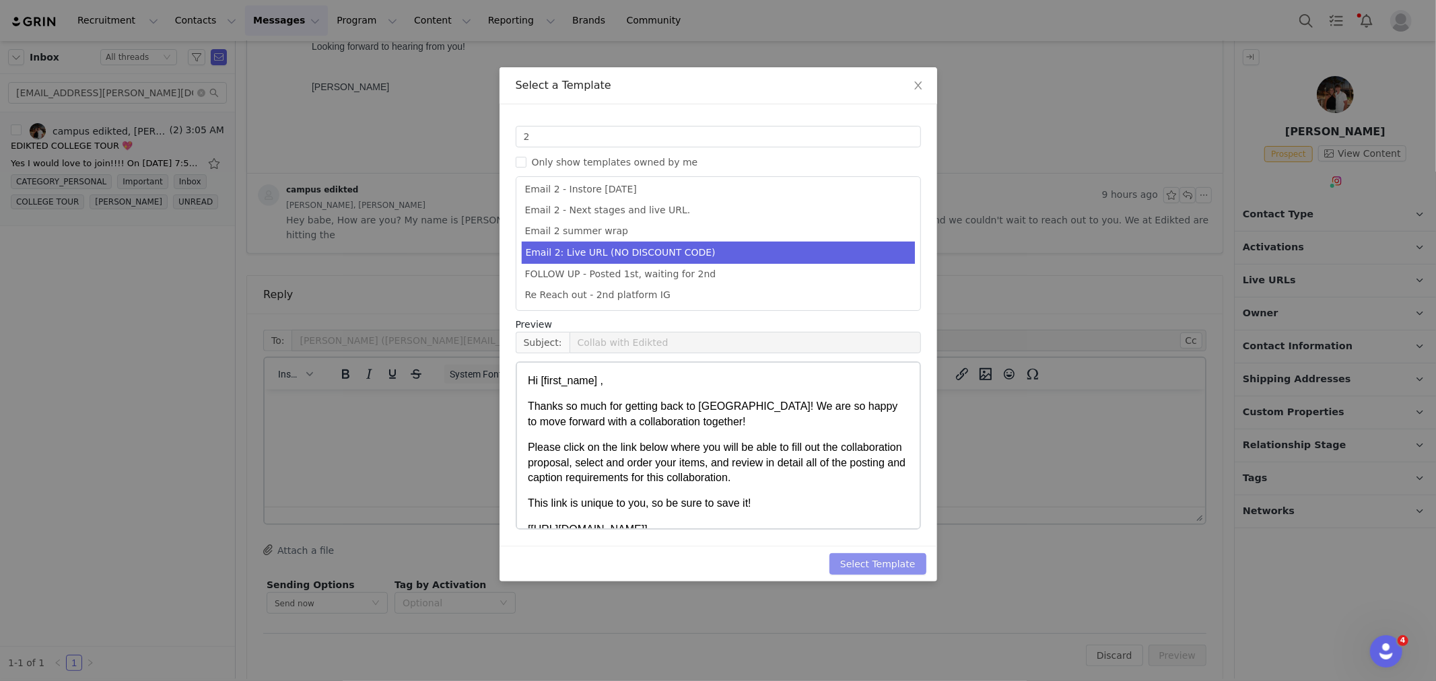
click at [885, 562] on button "Select Template" at bounding box center [878, 564] width 97 height 22
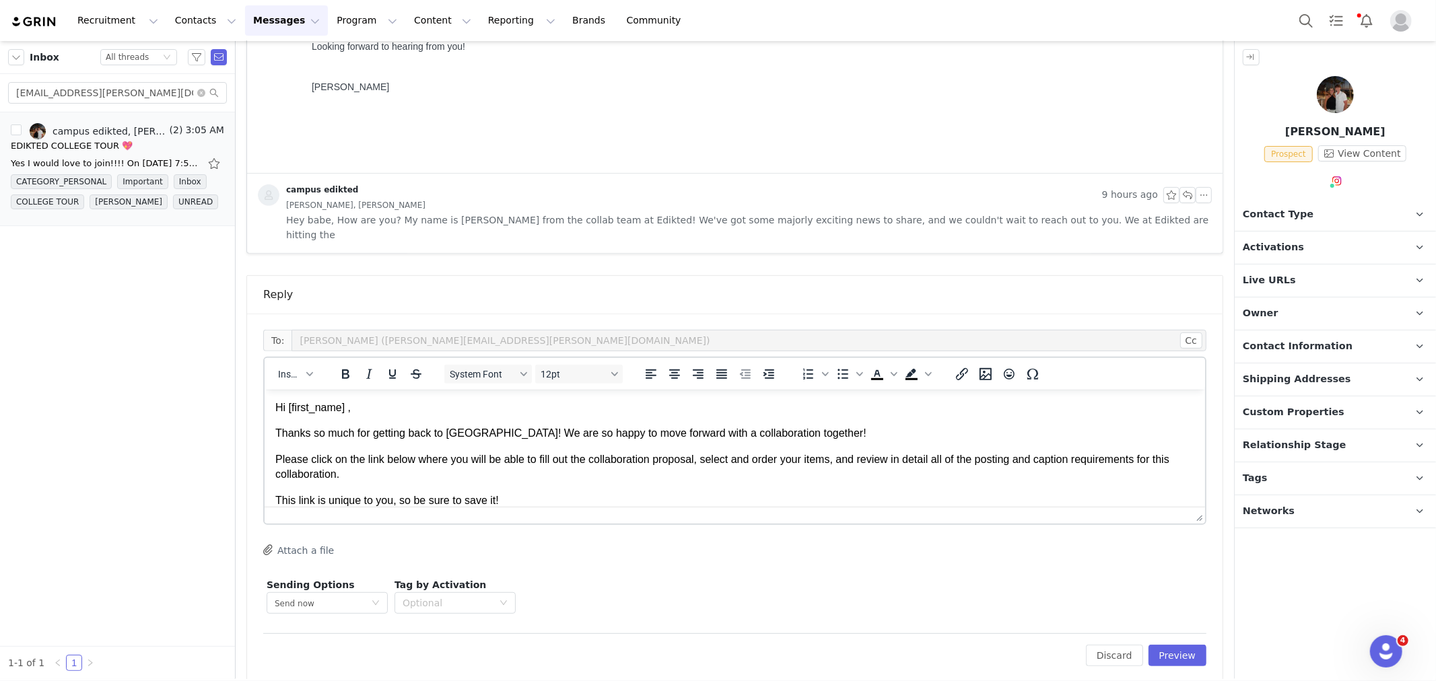
scroll to position [0, 0]
click at [1149, 645] on button "Preview" at bounding box center [1178, 656] width 59 height 22
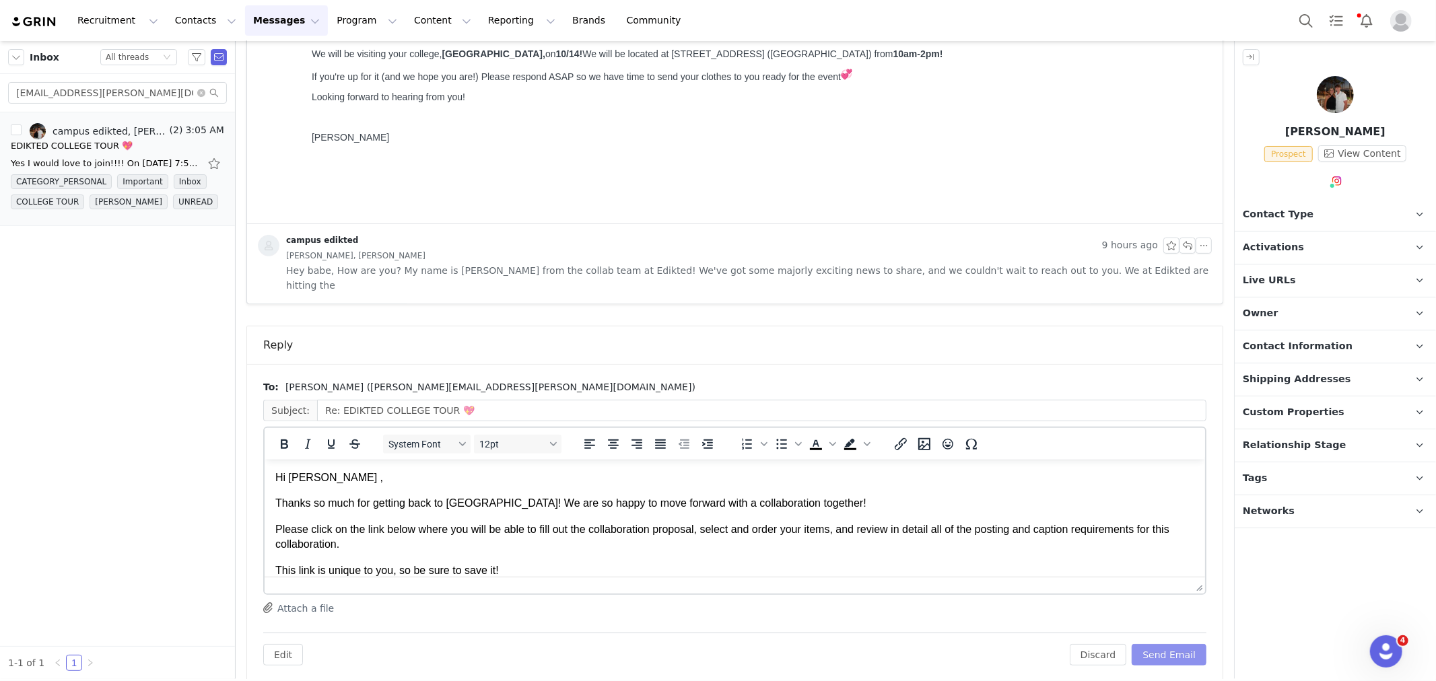
click at [1148, 644] on button "Send Email" at bounding box center [1169, 655] width 75 height 22
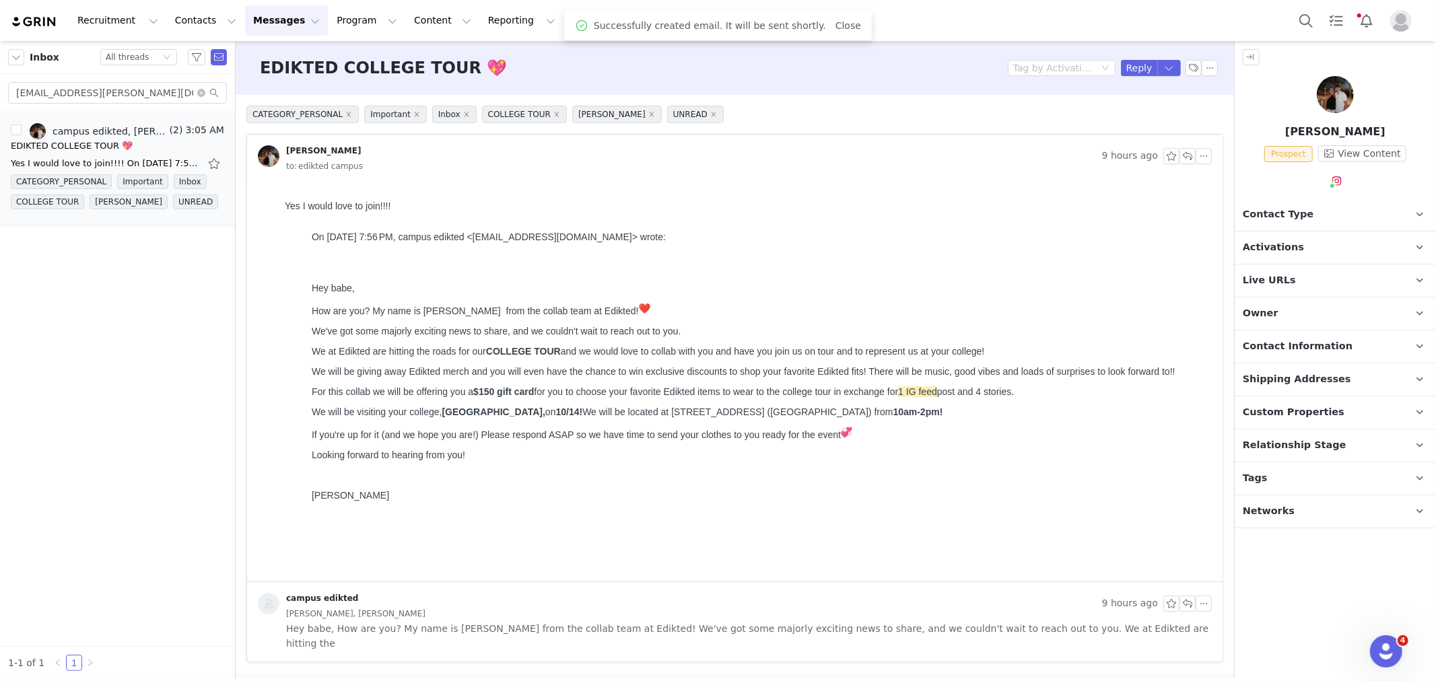
click at [1291, 223] on p "Contact Type Contact type can be Creator, Prospect, Application, or Manager." at bounding box center [1319, 215] width 169 height 32
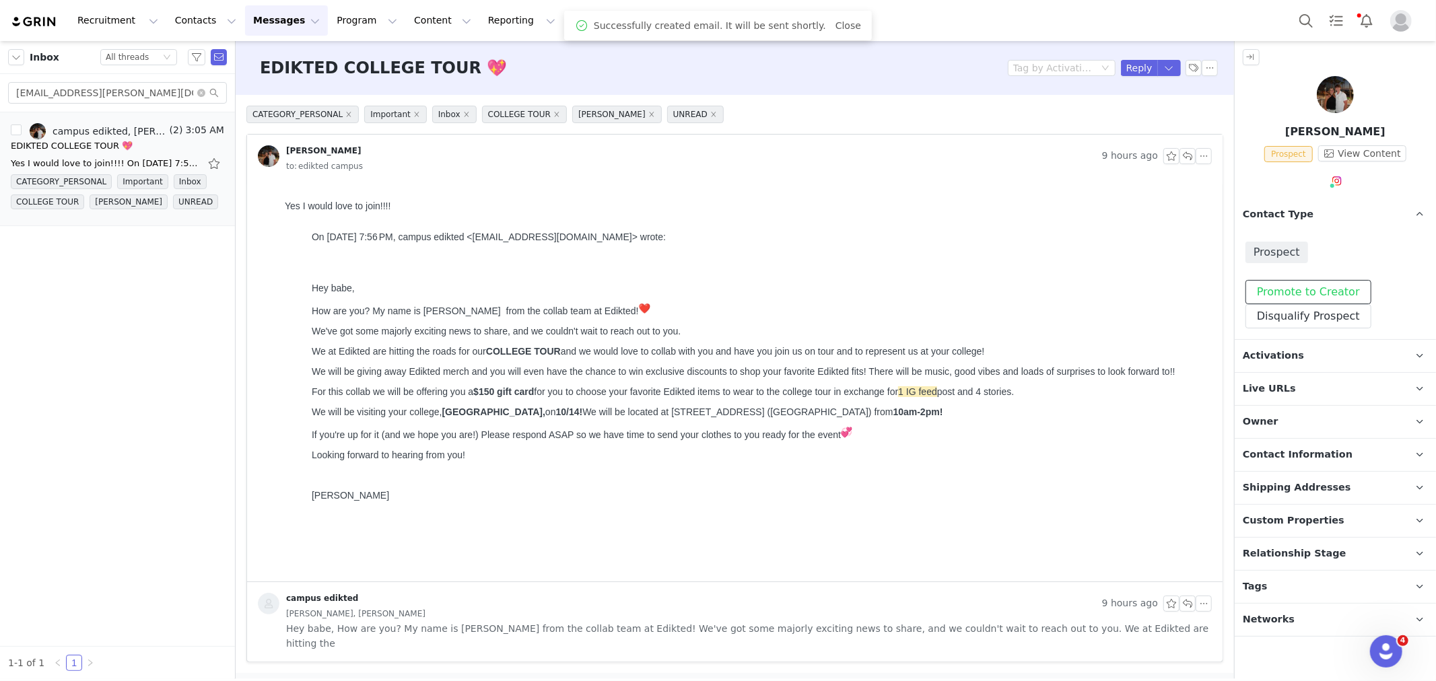
click at [1295, 293] on button "Promote to Creator" at bounding box center [1309, 292] width 126 height 24
click at [1291, 358] on span "Activations" at bounding box center [1273, 356] width 61 height 15
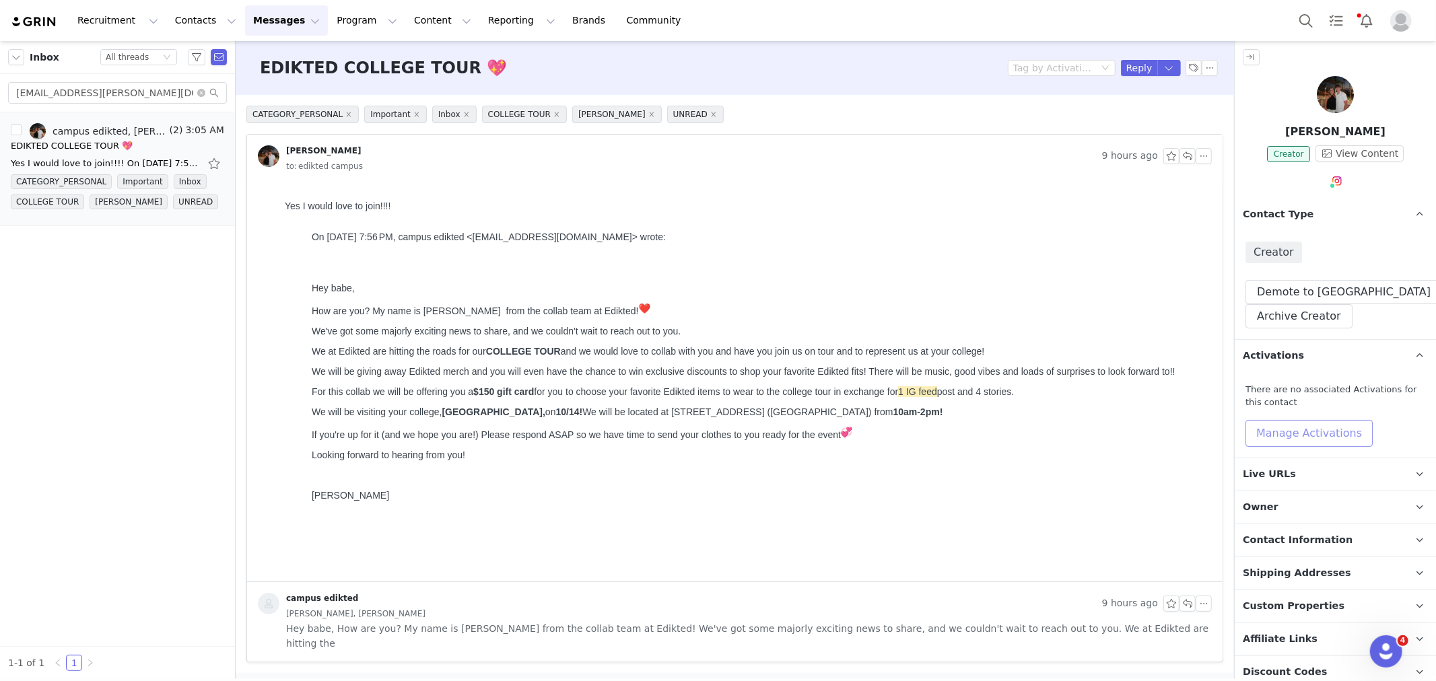
click at [1294, 428] on button "Manage Activations" at bounding box center [1309, 433] width 127 height 27
click at [1267, 478] on div "Select Activation" at bounding box center [1246, 485] width 79 height 20
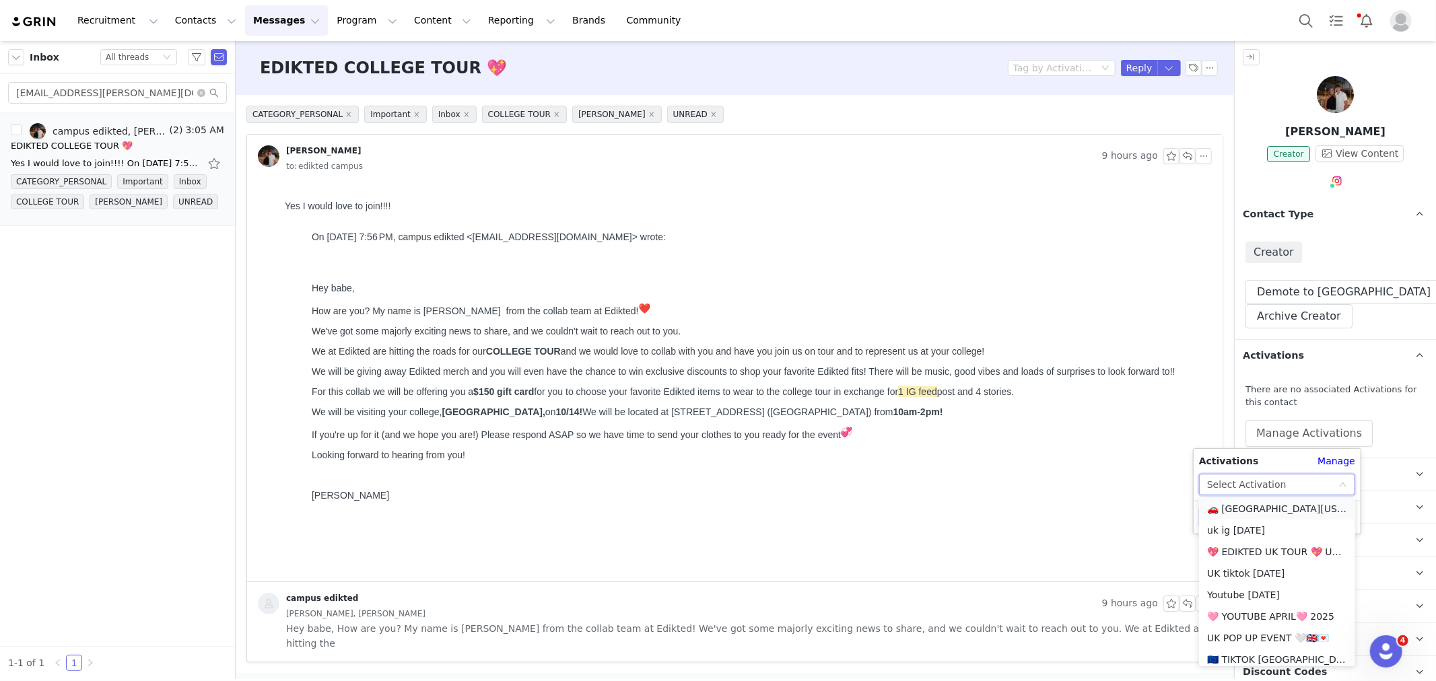
scroll to position [972, 0]
click at [1296, 506] on li "🚗 [GEOGRAPHIC_DATA][US_STATE] - COLLEGE TOUR 🚗" at bounding box center [1277, 510] width 156 height 22
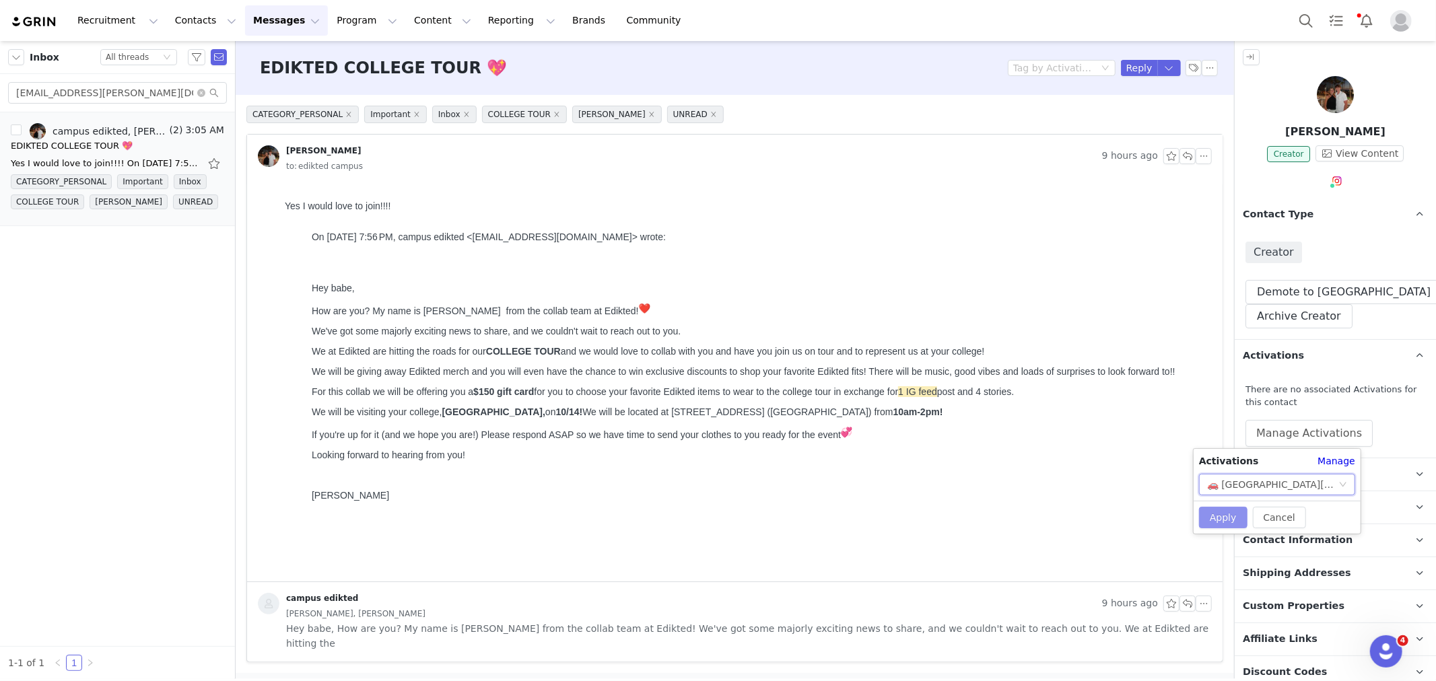
click at [1220, 509] on button "Apply" at bounding box center [1223, 518] width 48 height 22
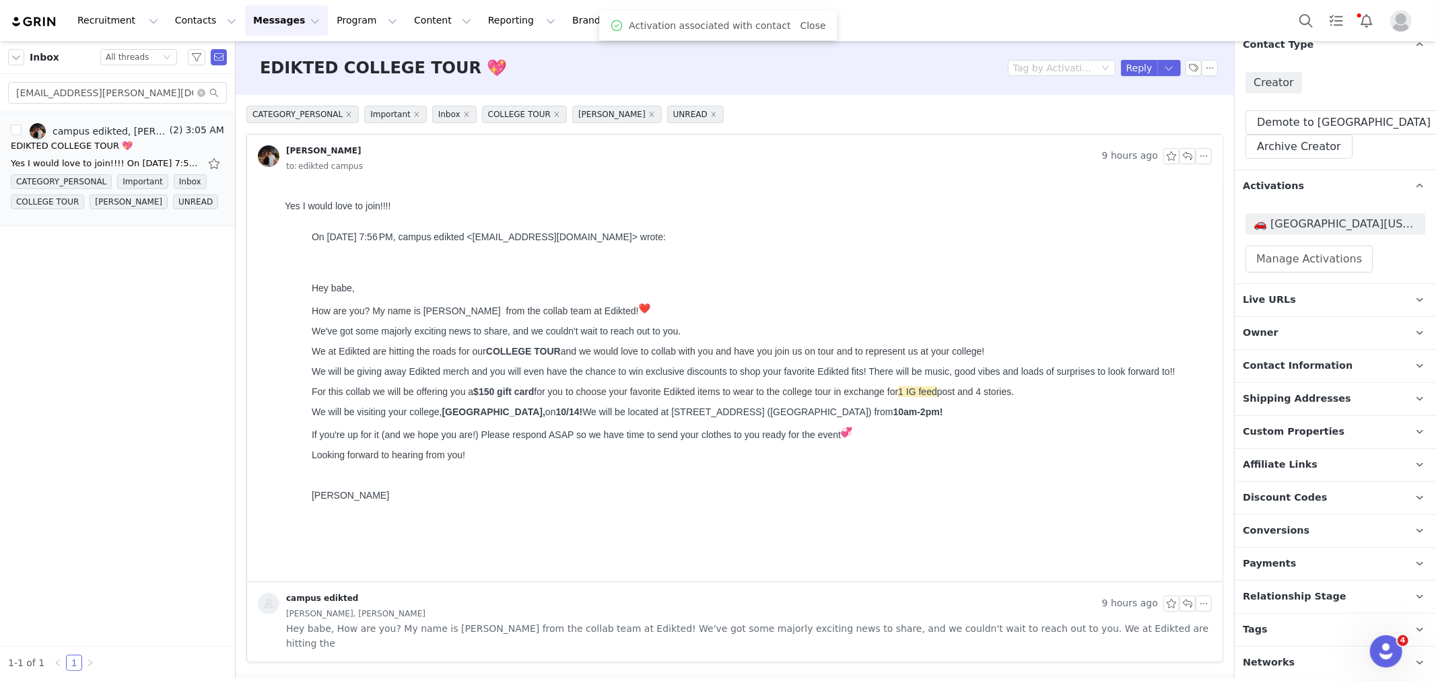
click at [1290, 594] on span "Relationship Stage" at bounding box center [1295, 597] width 104 height 15
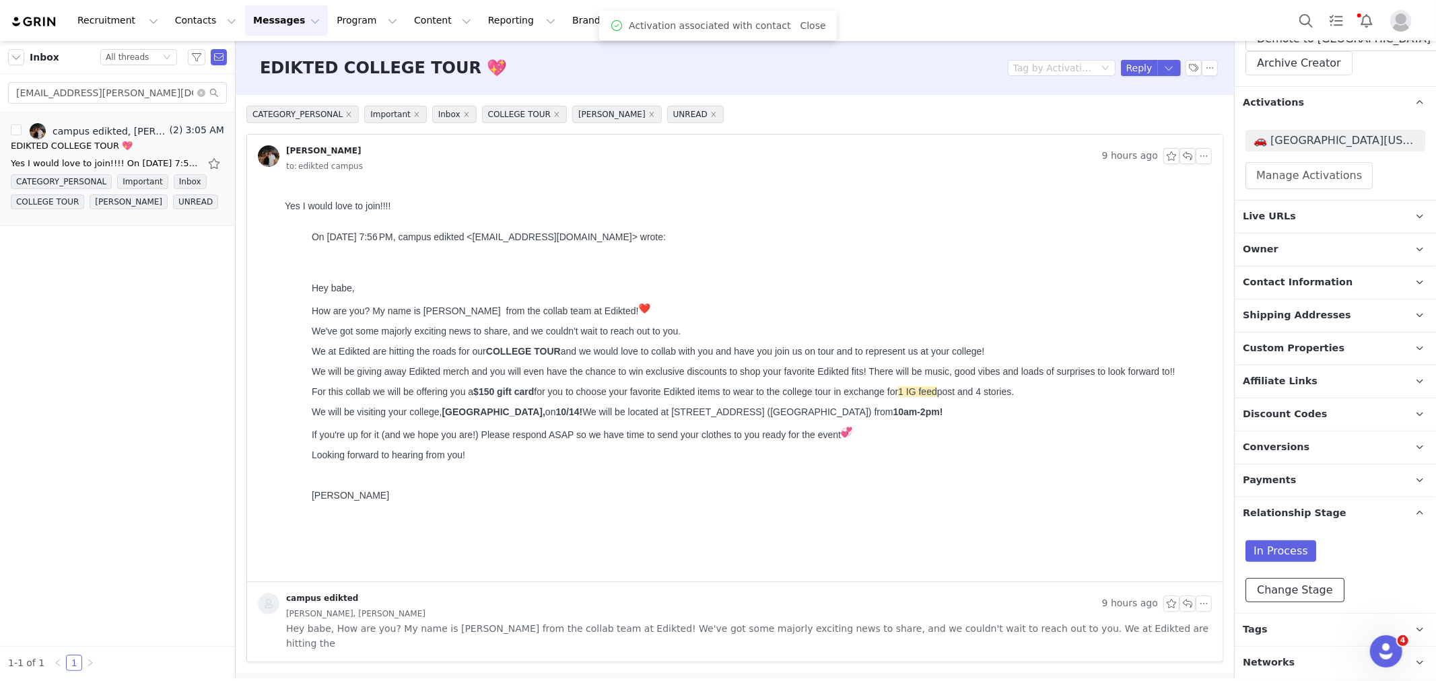
click at [1291, 588] on button "Change Stage" at bounding box center [1295, 590] width 99 height 24
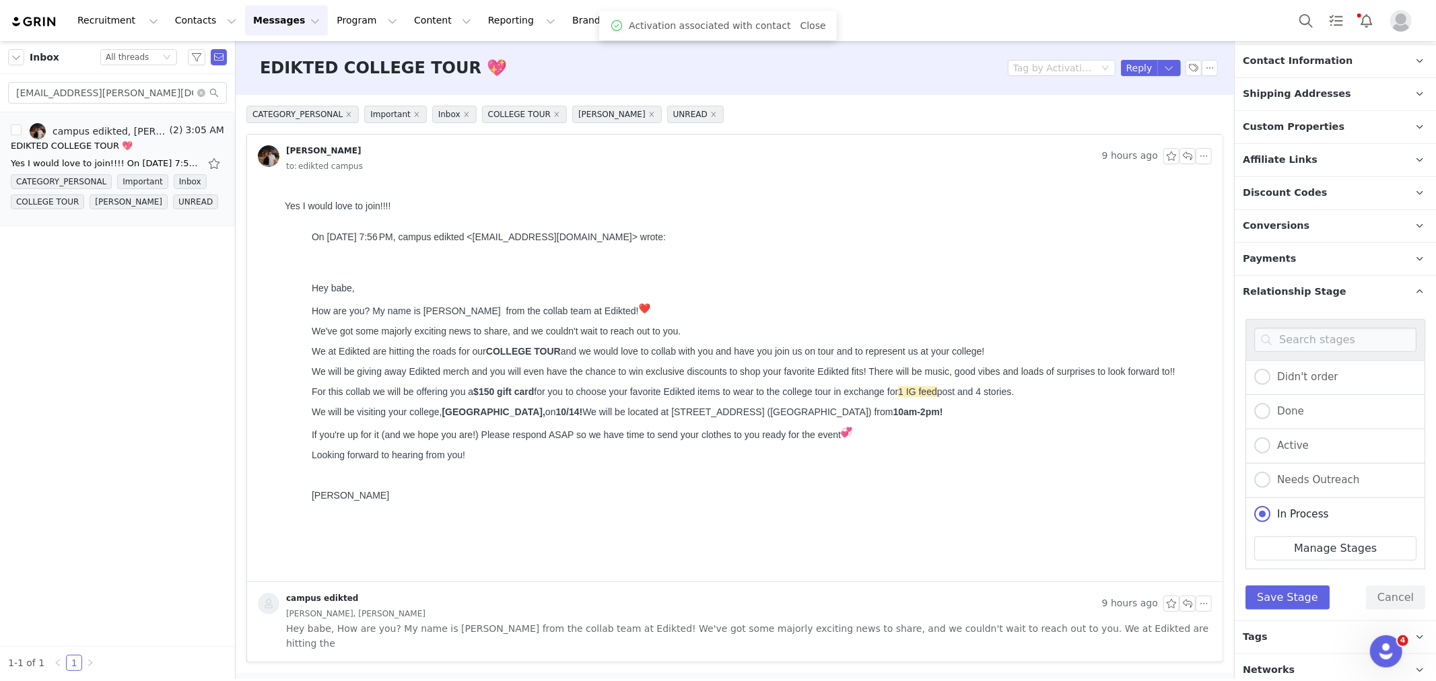
scroll to position [482, 0]
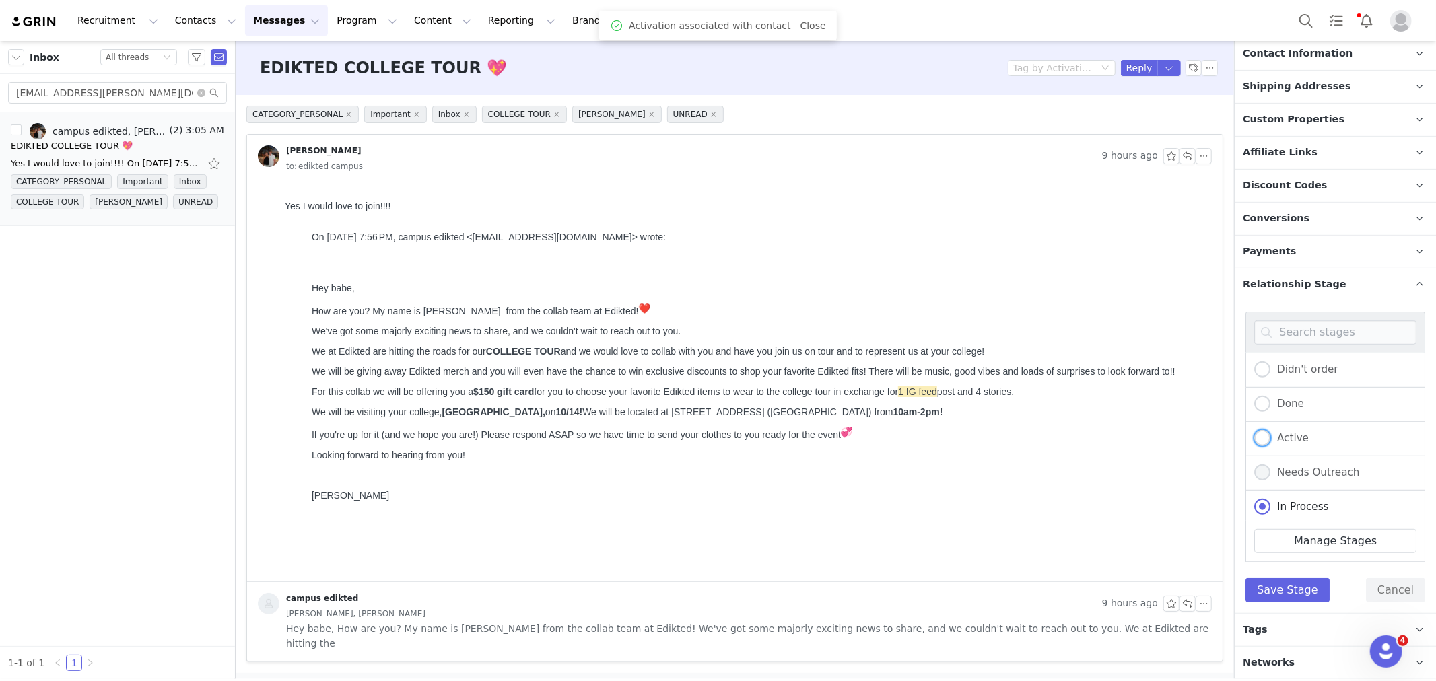
drag, startPoint x: 1283, startPoint y: 433, endPoint x: 1281, endPoint y: 480, distance: 47.2
click at [1283, 434] on span "Active" at bounding box center [1290, 438] width 38 height 12
click at [1271, 434] on input "Active" at bounding box center [1262, 439] width 16 height 18
radio input "true"
radio input "false"
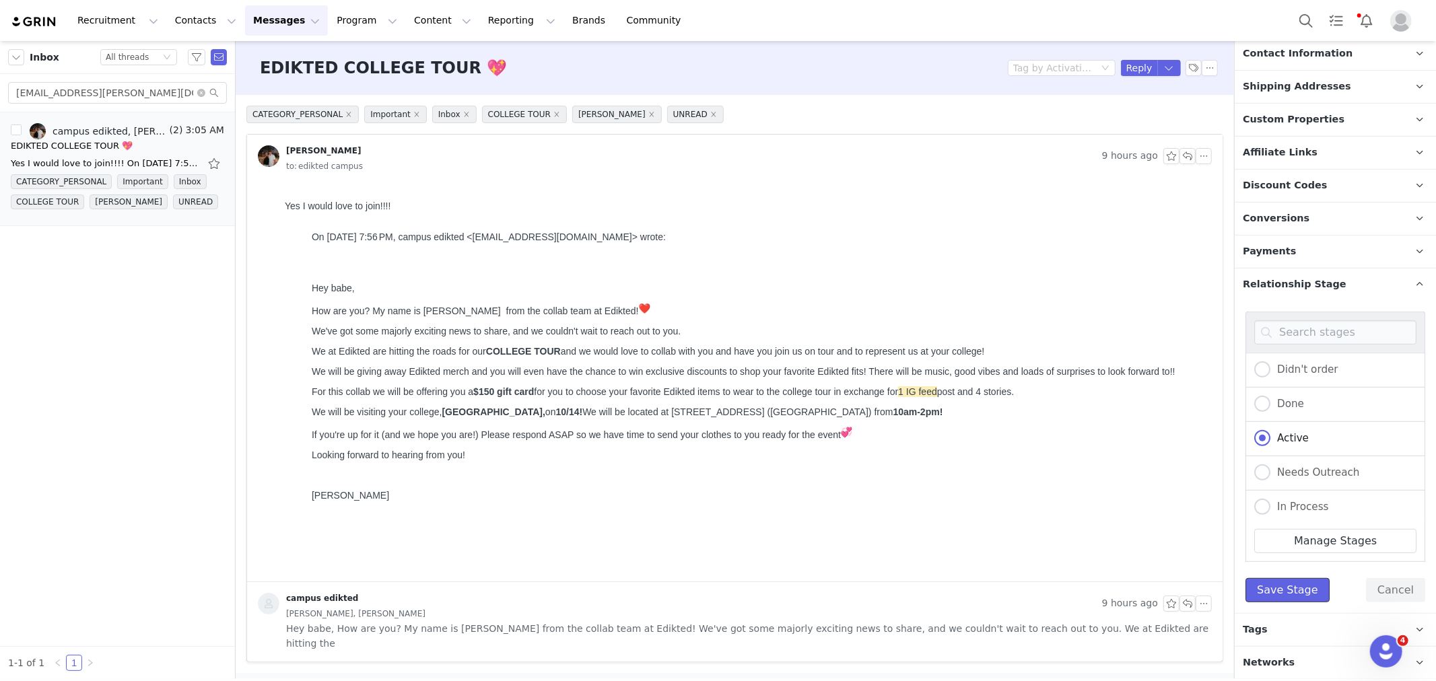
click at [1279, 598] on button "Save Stage" at bounding box center [1288, 590] width 84 height 24
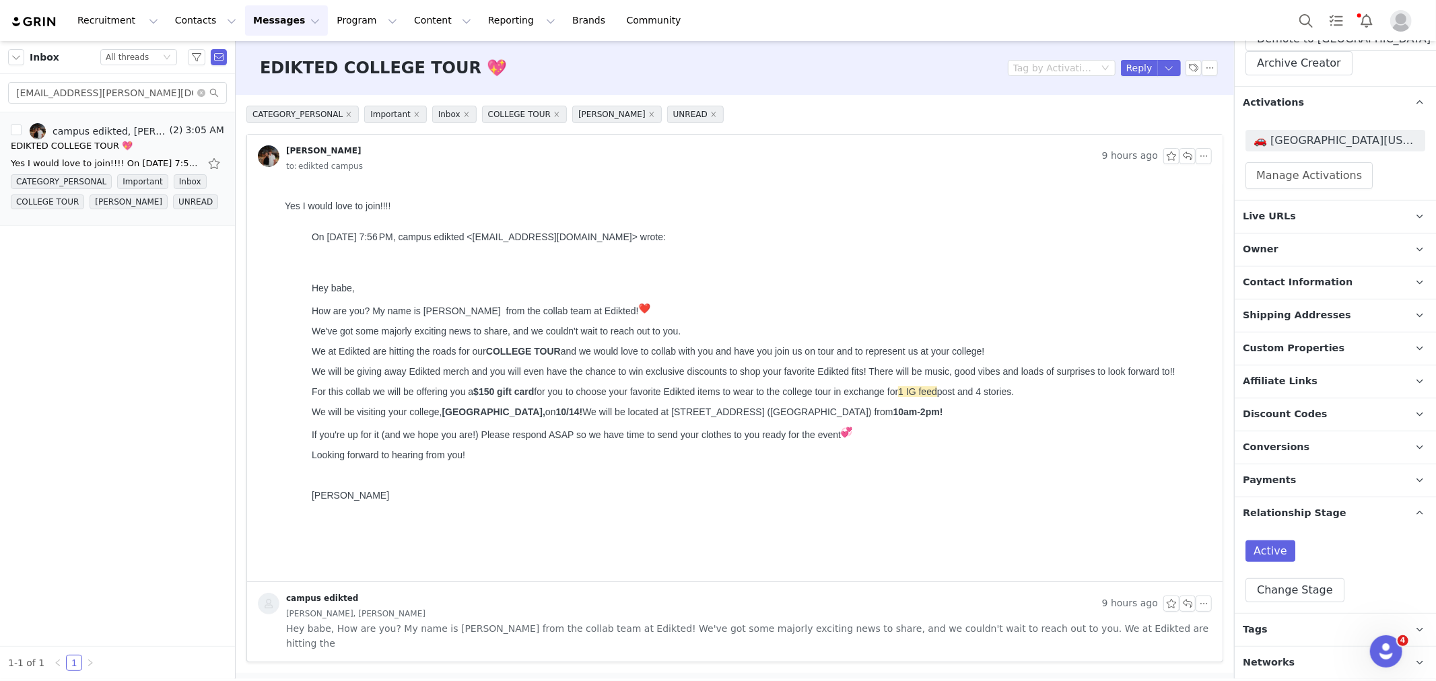
click at [1277, 623] on p "Tags Keep track of your contacts by assigning them tags. You can then filter yo…" at bounding box center [1319, 630] width 169 height 32
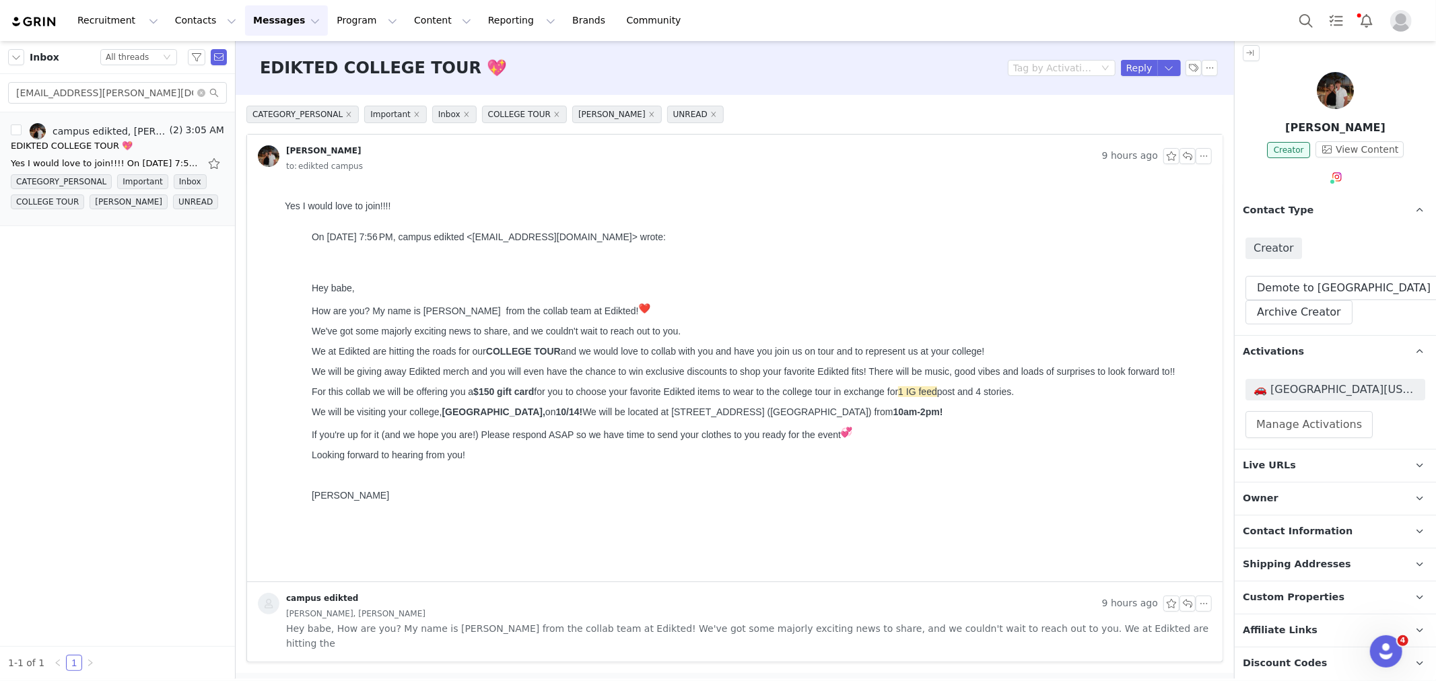
scroll to position [0, 0]
drag, startPoint x: 160, startPoint y: 86, endPoint x: 0, endPoint y: 100, distance: 160.1
click at [0, 100] on div "[EMAIL_ADDRESS][PERSON_NAME][DOMAIN_NAME]" at bounding box center [117, 93] width 235 height 38
paste input "perikeenan3"
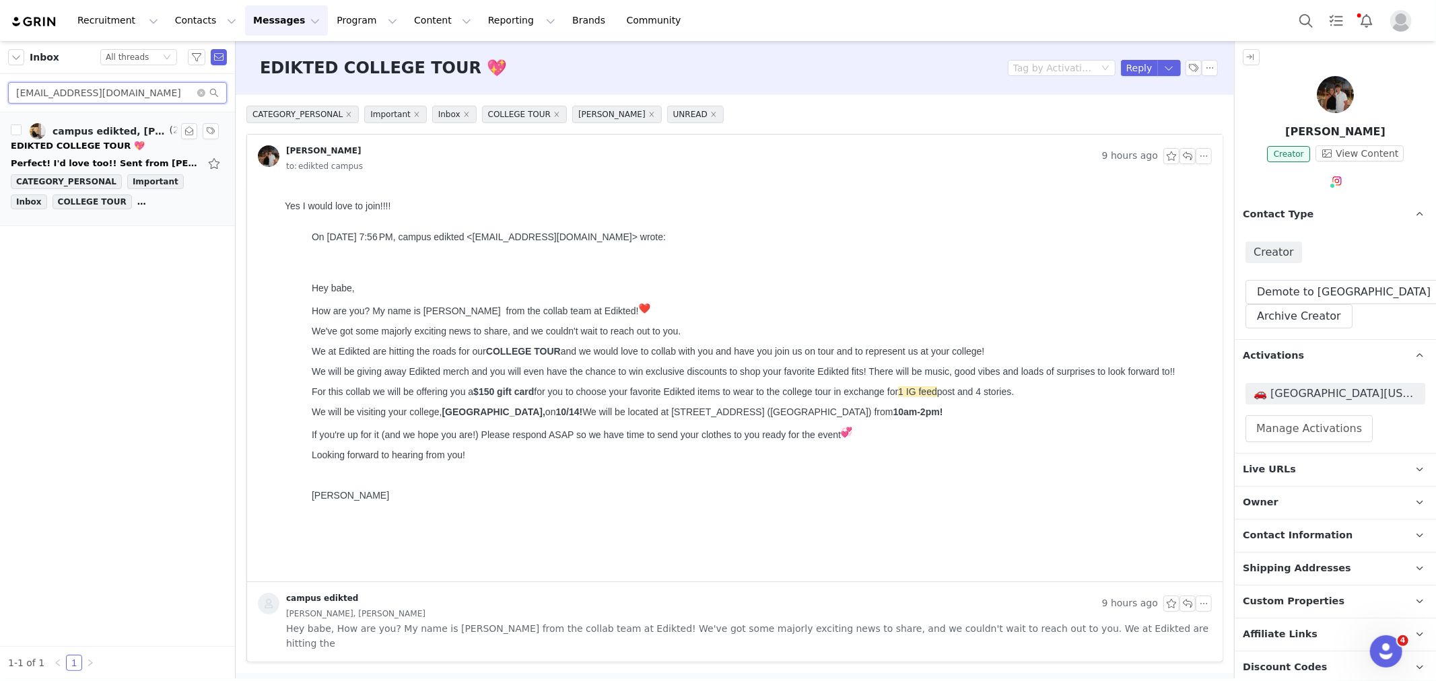
type input "[EMAIL_ADDRESS][DOMAIN_NAME]"
click at [65, 162] on div "Perfect! I'd love too!! Sent from [PERSON_NAME] iPhone On [DATE] 8:05 PM, campu…" at bounding box center [105, 163] width 189 height 13
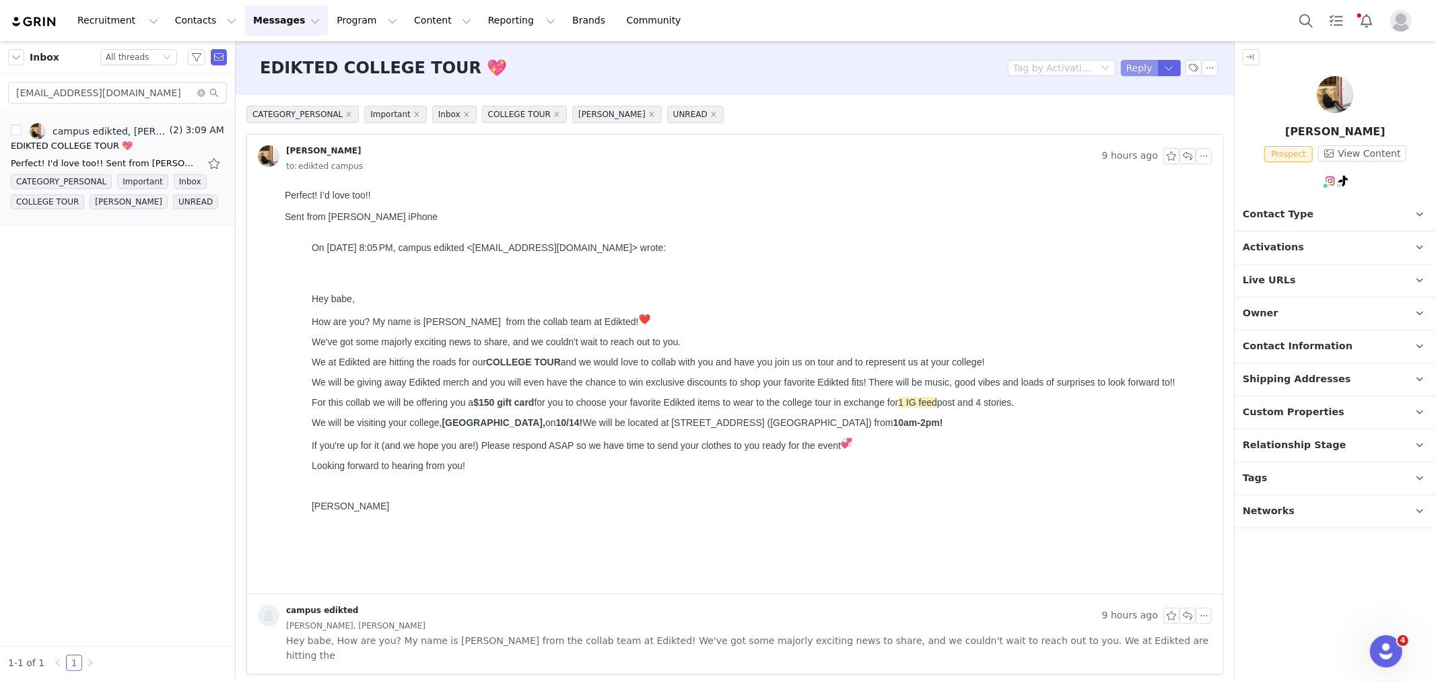
click at [1141, 75] on button "Reply" at bounding box center [1139, 68] width 37 height 16
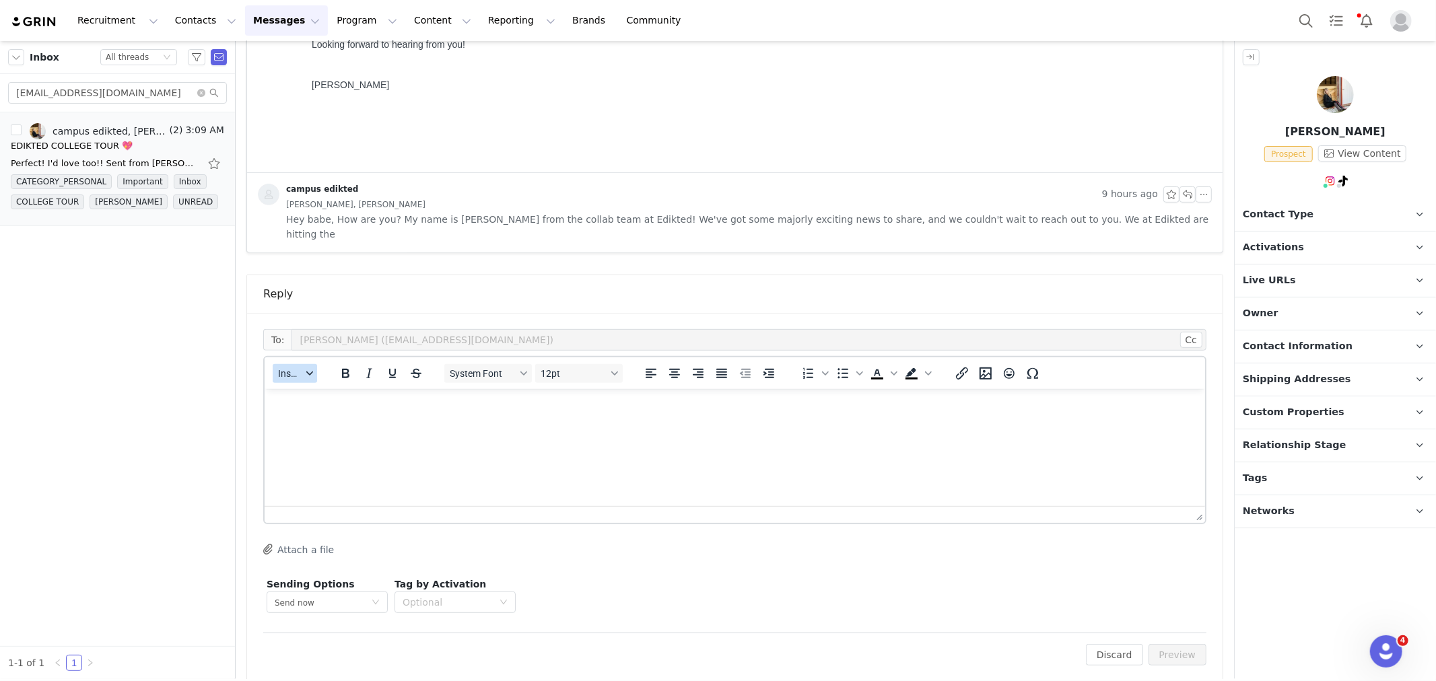
click at [317, 360] on div "Insert" at bounding box center [295, 373] width 61 height 26
click at [307, 365] on button "Insert" at bounding box center [295, 373] width 44 height 19
click at [306, 380] on div "Insert Template" at bounding box center [343, 382] width 121 height 16
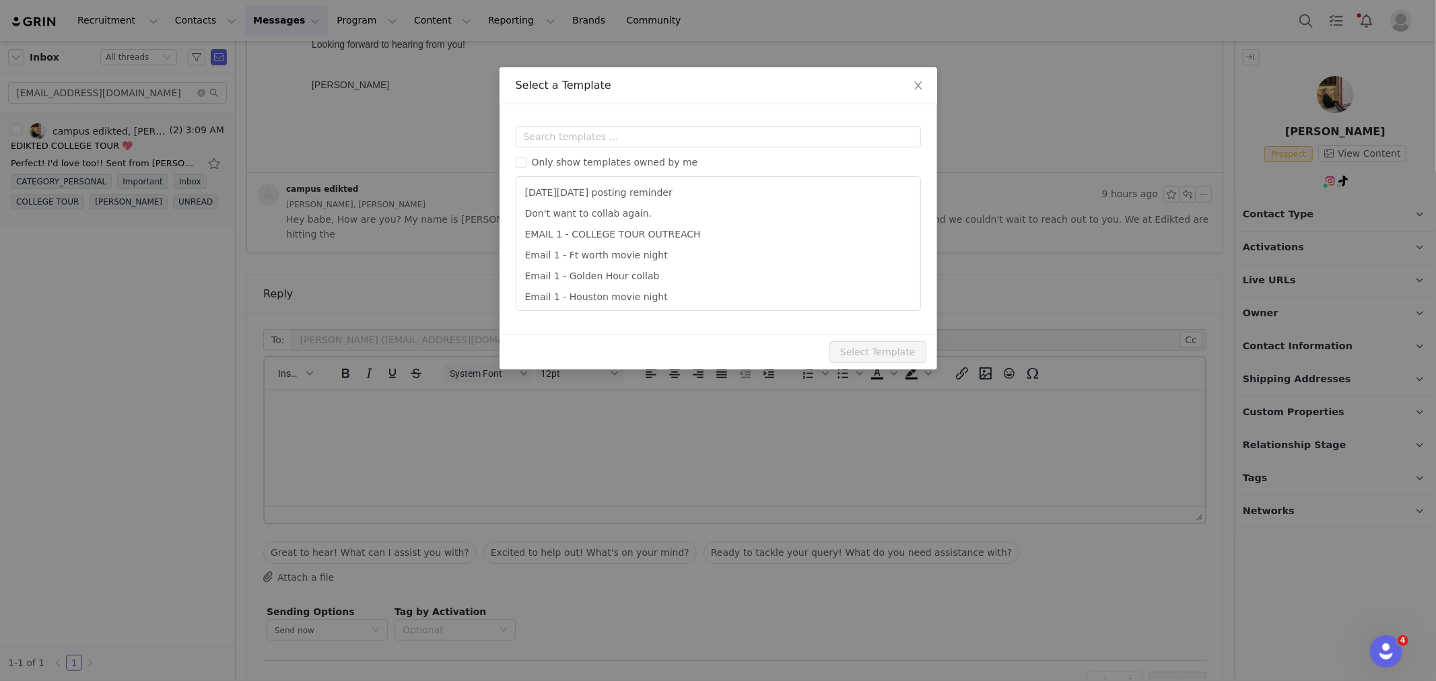
click at [678, 116] on div "Templates Only show templates owned by me [DATE][DATE] posting reminder Don't w…" at bounding box center [719, 219] width 438 height 230
click at [676, 126] on input "text" at bounding box center [718, 137] width 405 height 22
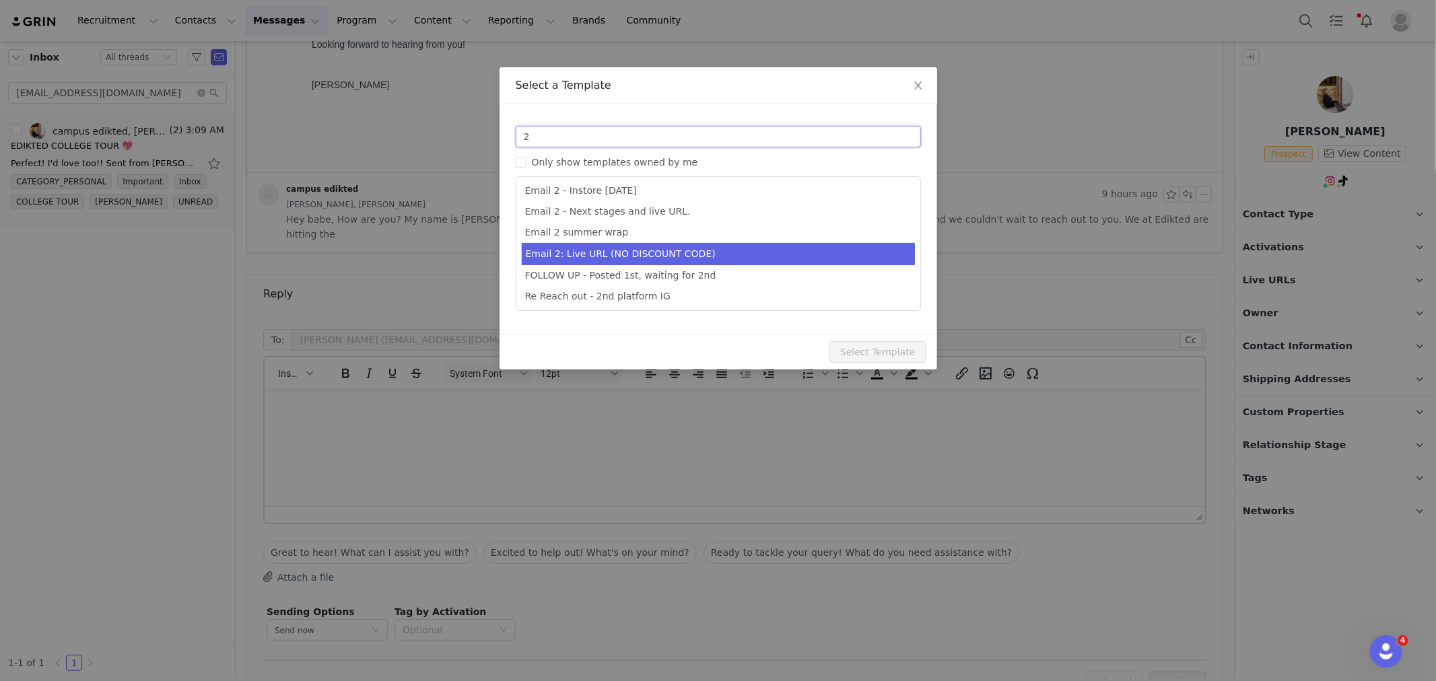
type input "2"
type input "Collab with Edikted"
click at [739, 246] on li "Email 2: Live URL (NO DISCOUNT CODE)" at bounding box center [718, 254] width 393 height 22
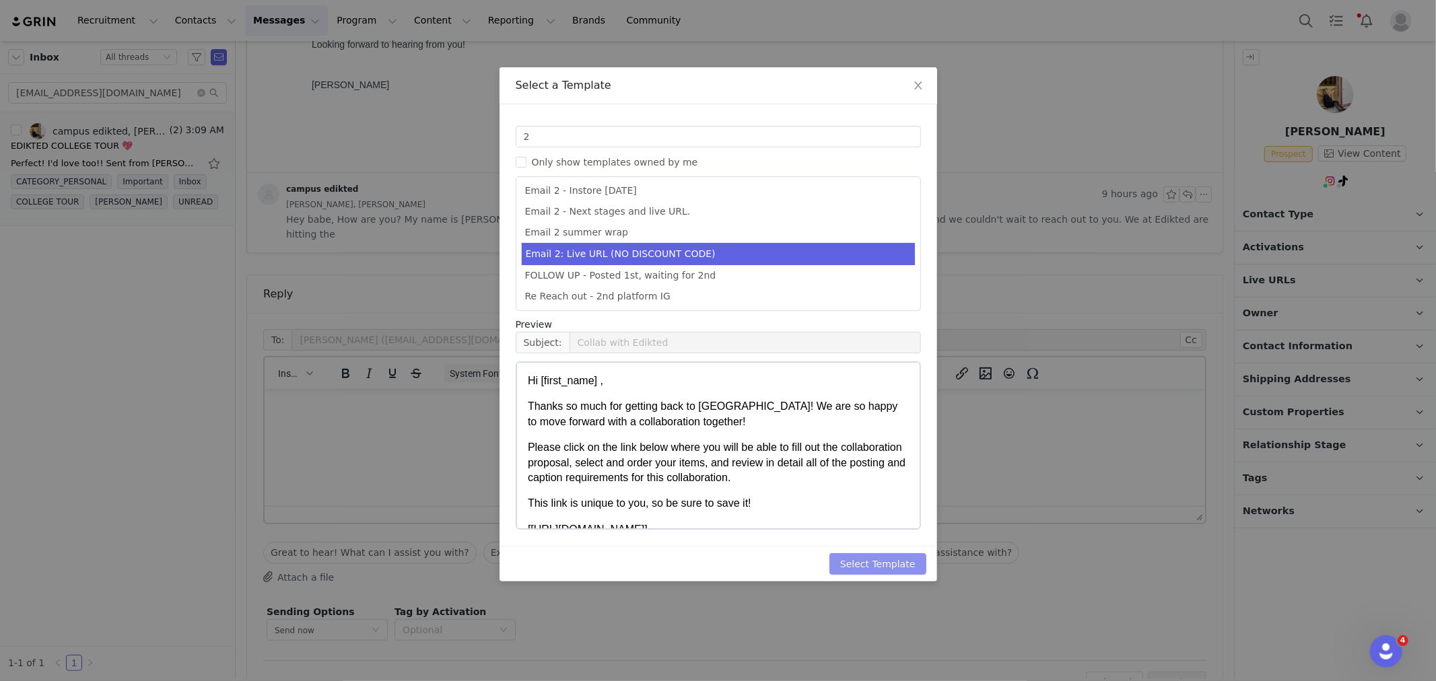
click at [898, 555] on button "Select Template" at bounding box center [878, 564] width 97 height 22
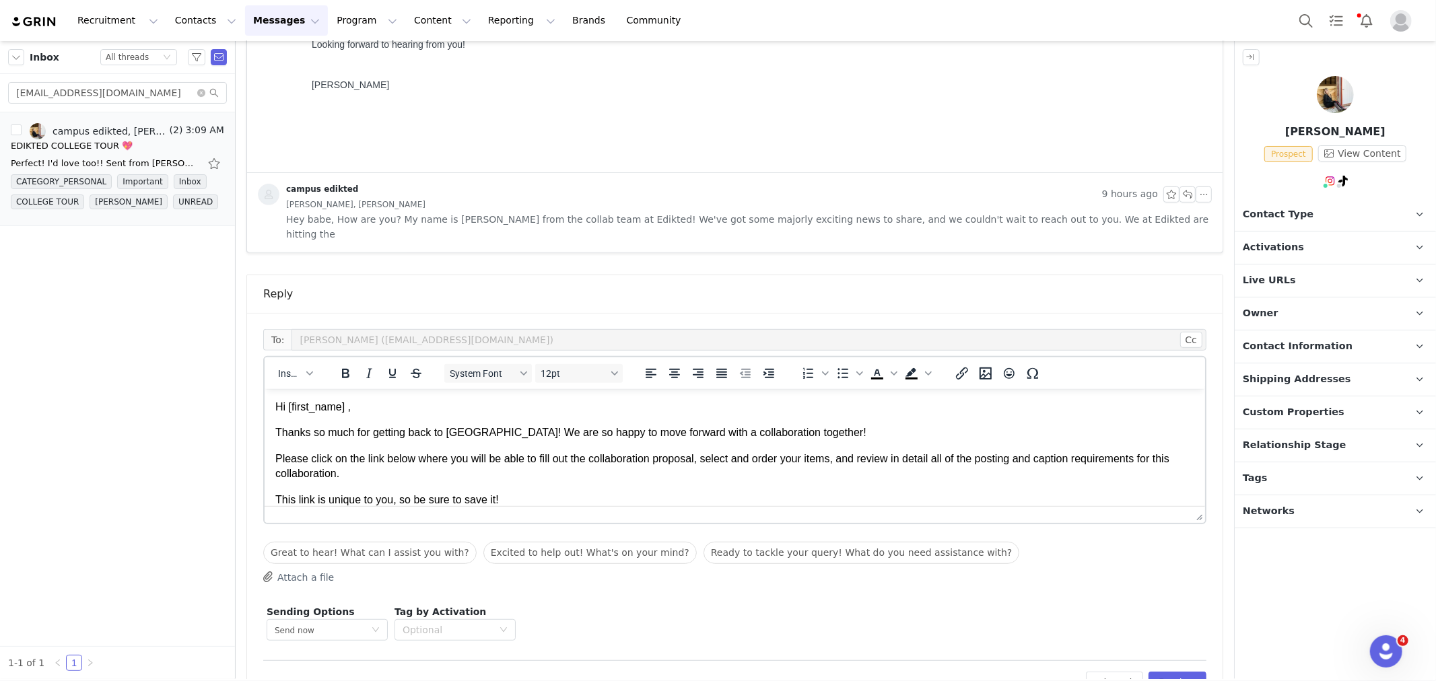
scroll to position [0, 0]
click at [1183, 672] on button "Preview" at bounding box center [1178, 683] width 59 height 22
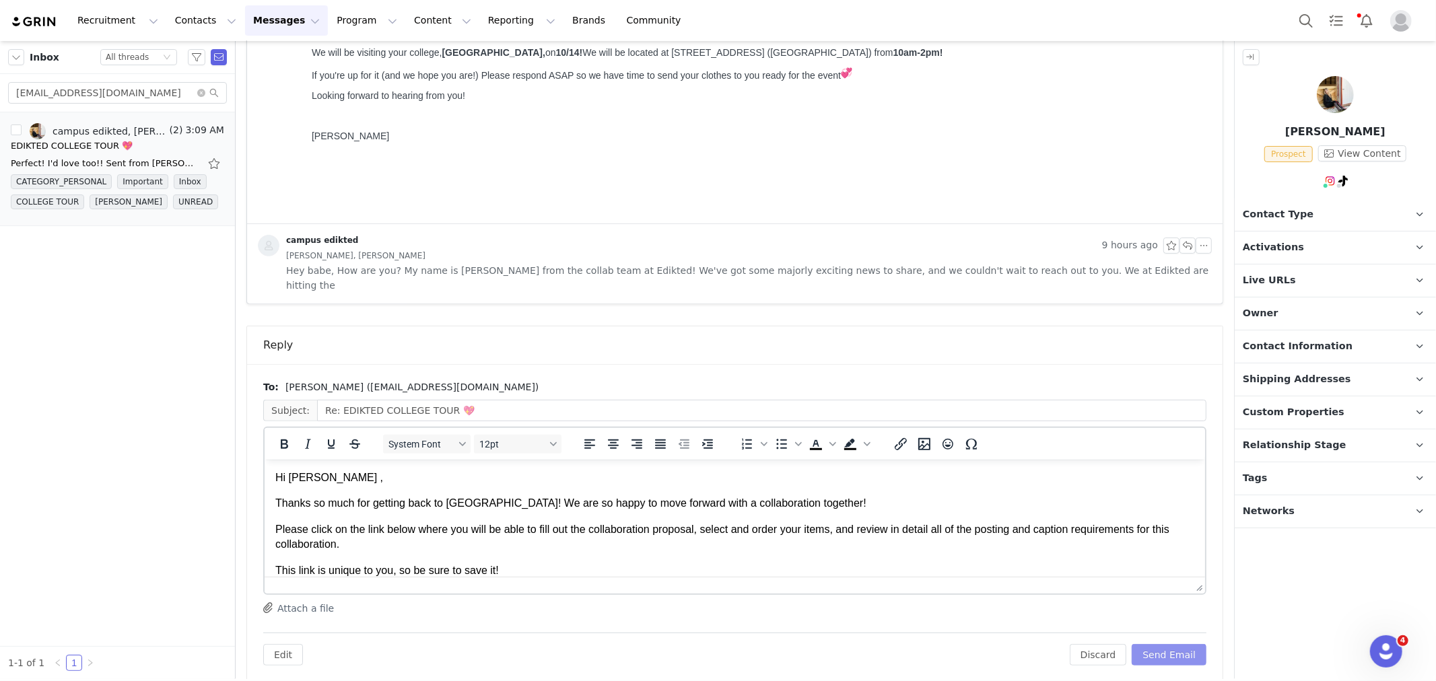
click at [1168, 644] on button "Send Email" at bounding box center [1169, 655] width 75 height 22
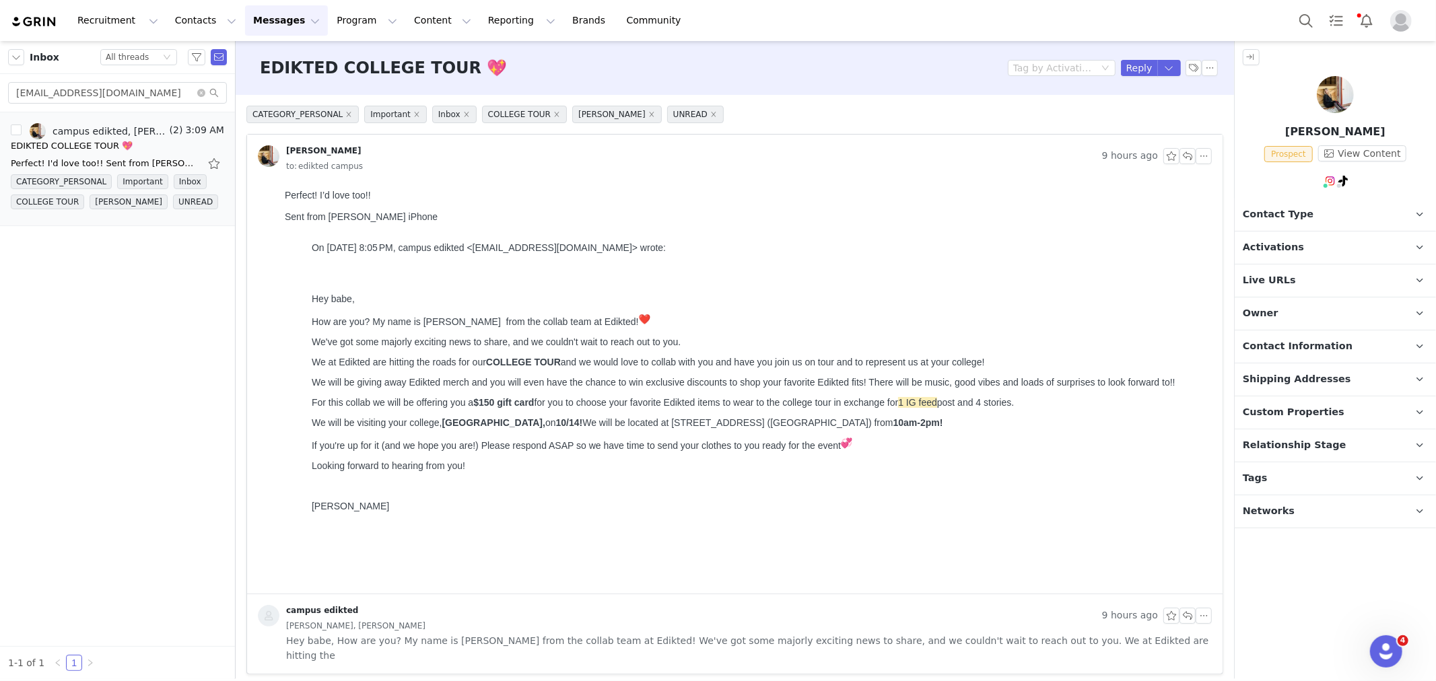
click at [1337, 215] on p "Contact Type Contact type can be Creator, Prospect, Application, or Manager." at bounding box center [1319, 215] width 169 height 32
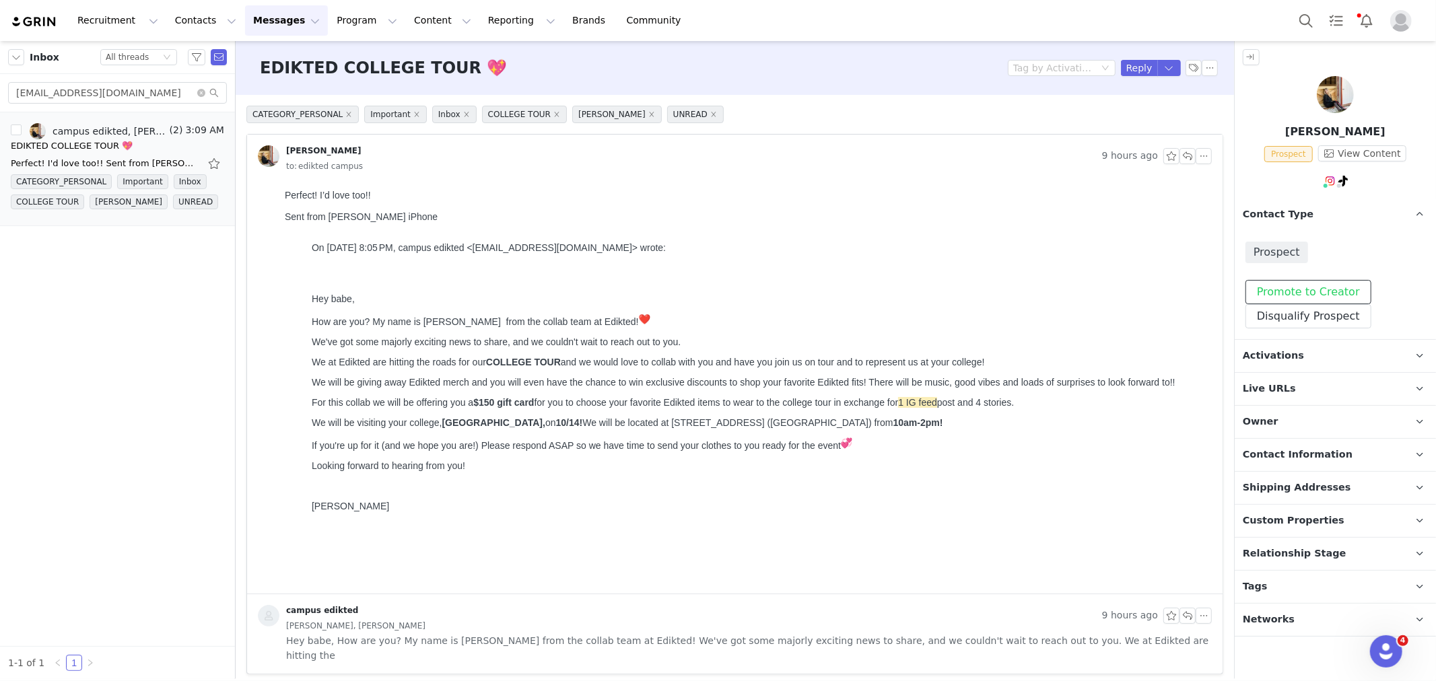
click at [1273, 281] on button "Promote to Creator" at bounding box center [1309, 292] width 126 height 24
click at [1285, 345] on p "Activations" at bounding box center [1319, 356] width 169 height 32
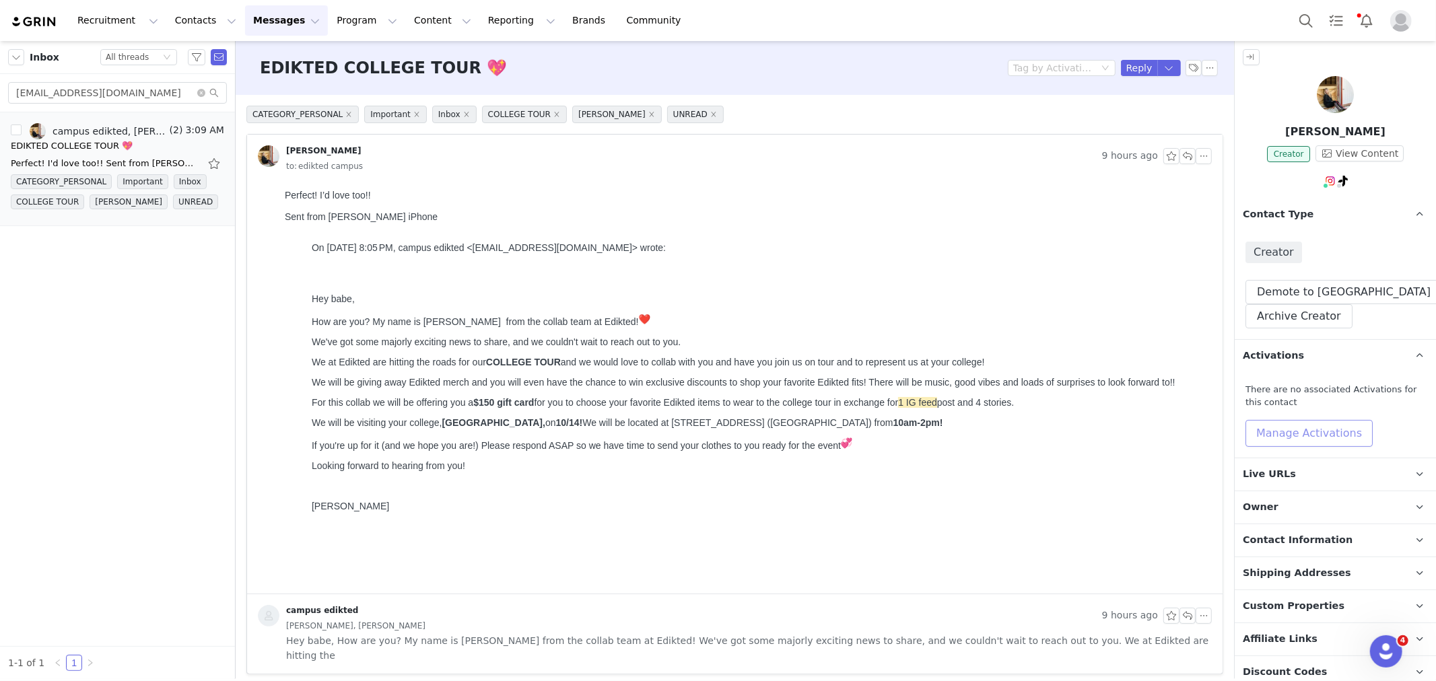
click at [1297, 427] on button "Manage Activations" at bounding box center [1309, 433] width 127 height 27
click at [1278, 481] on div "Select Activation" at bounding box center [1272, 485] width 131 height 20
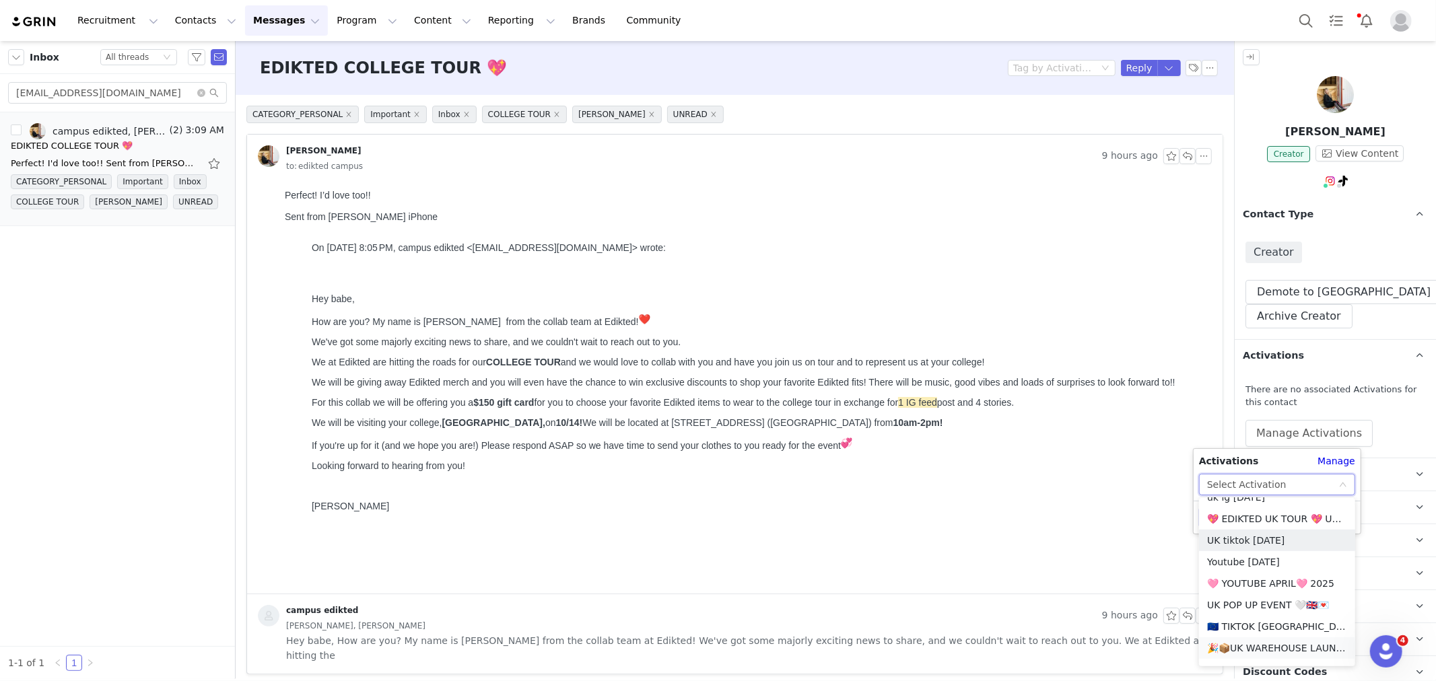
scroll to position [931, 0]
click at [1275, 548] on li "🚗 MIAMI UNIVERSITY OF OHIO - COLLEGE TOUR 🚗" at bounding box center [1277, 551] width 156 height 22
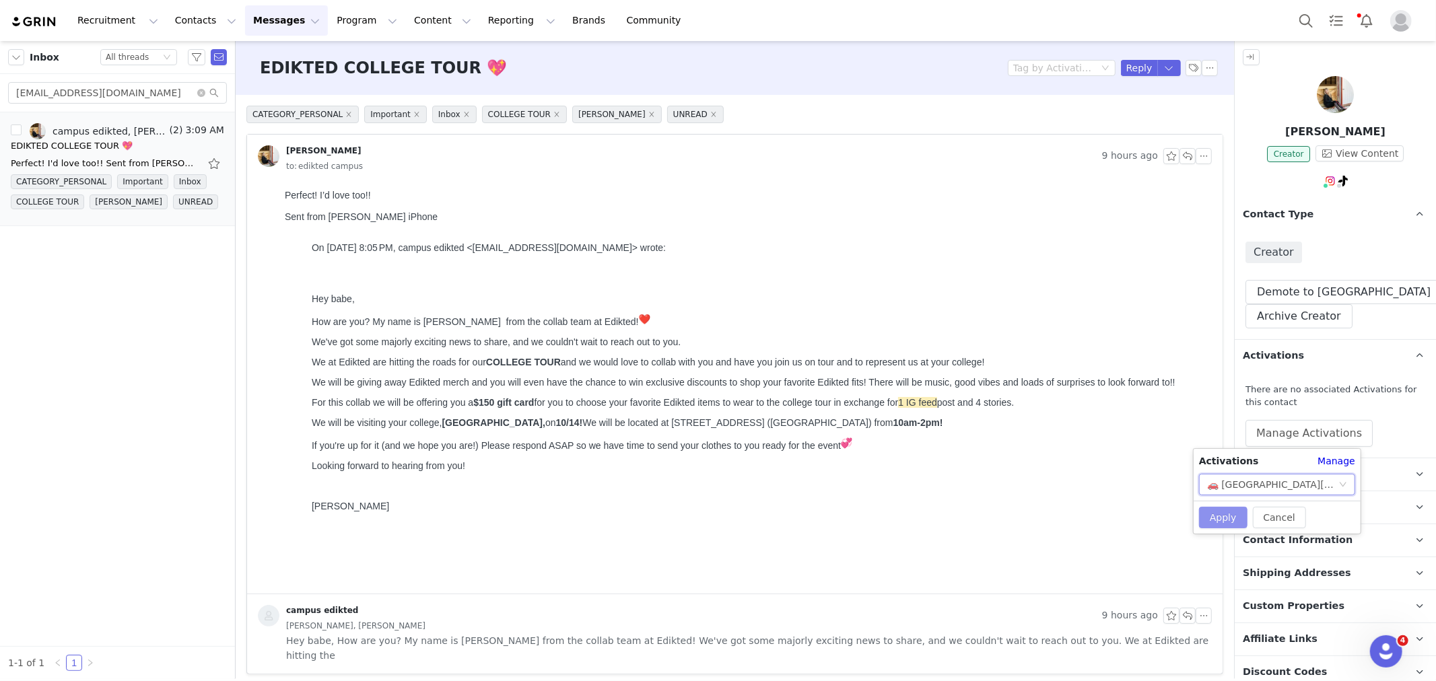
click at [1234, 517] on button "Apply" at bounding box center [1223, 518] width 48 height 22
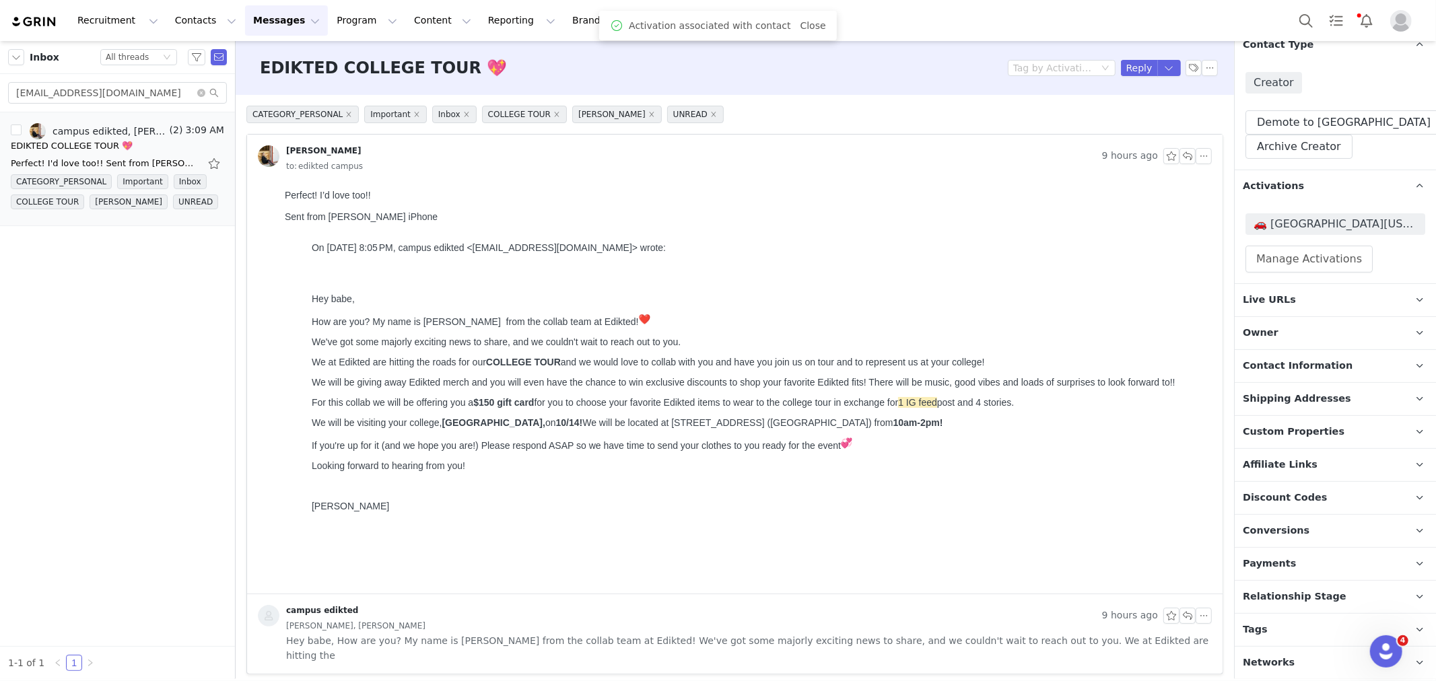
click at [1320, 594] on span "Relationship Stage" at bounding box center [1295, 597] width 104 height 15
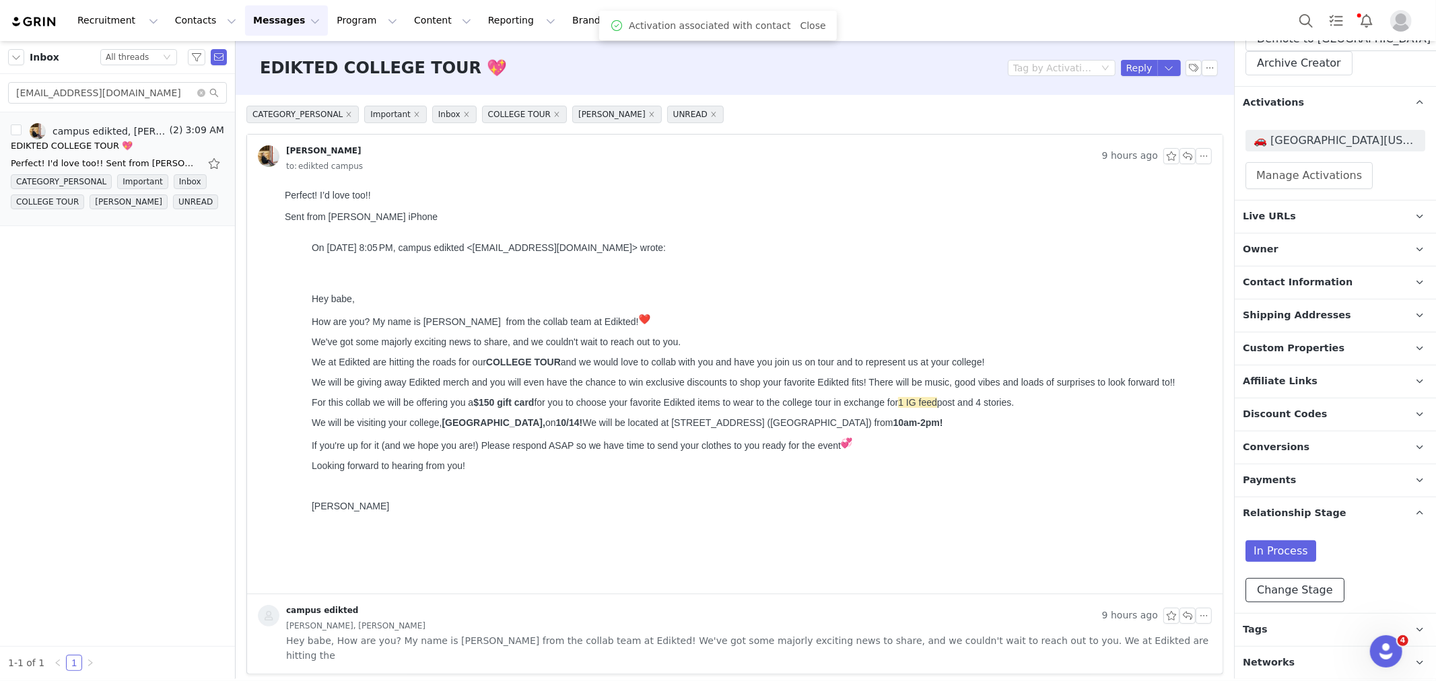
click at [1318, 584] on button "Change Stage" at bounding box center [1295, 590] width 99 height 24
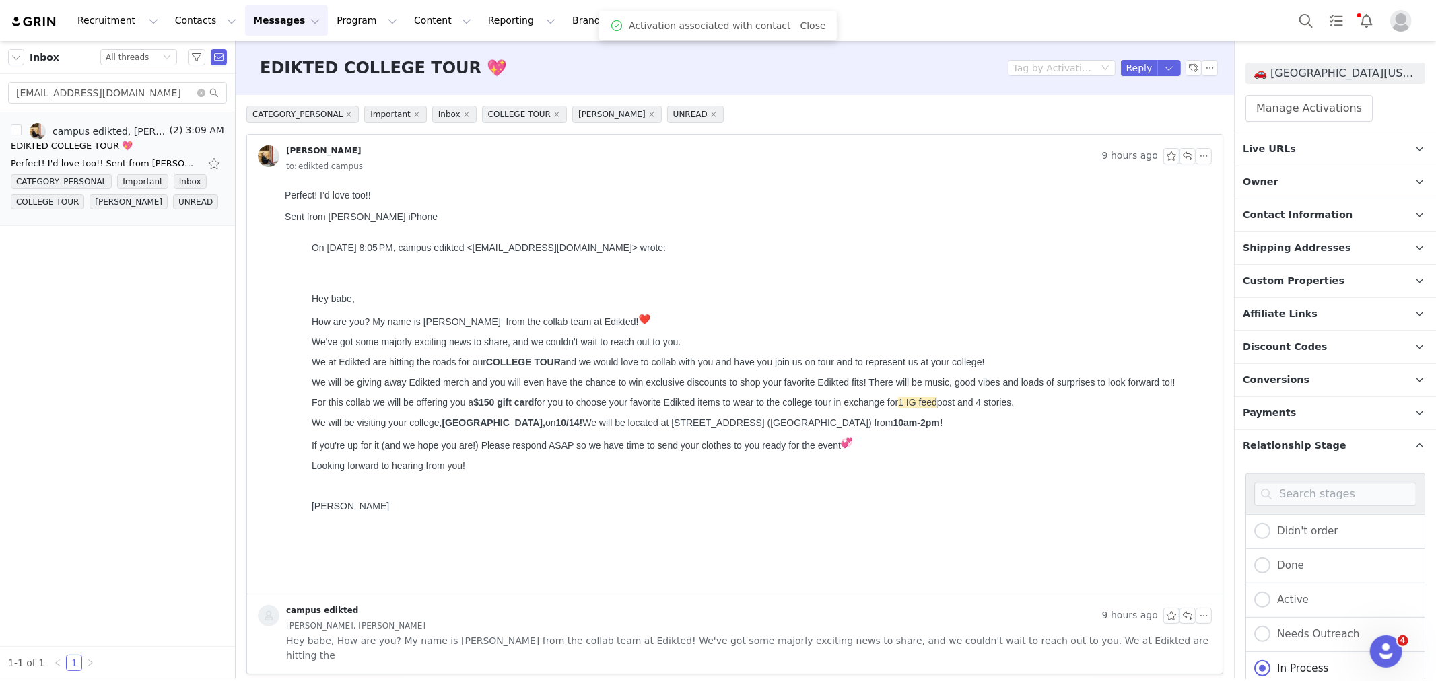
scroll to position [387, 0]
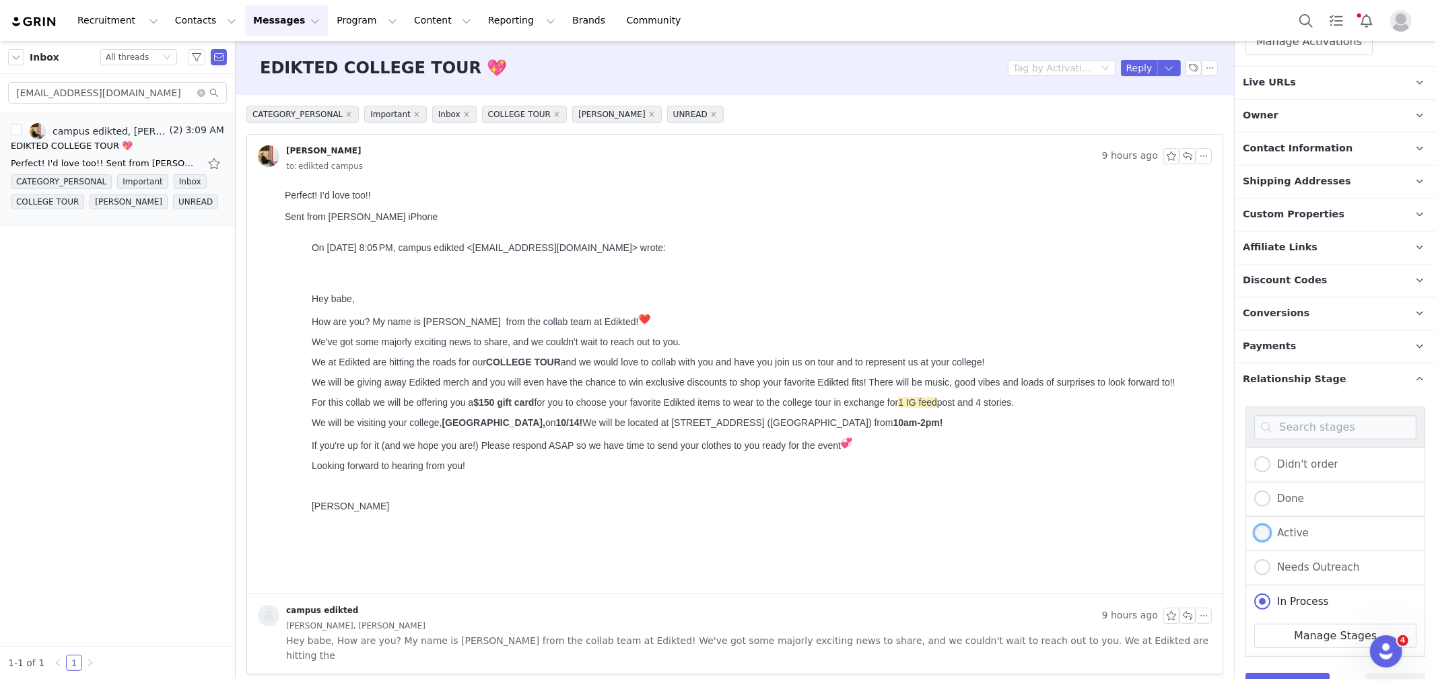
click at [1278, 527] on span "Active" at bounding box center [1290, 533] width 38 height 12
click at [1271, 527] on input "Active" at bounding box center [1262, 534] width 16 height 18
radio input "true"
radio input "false"
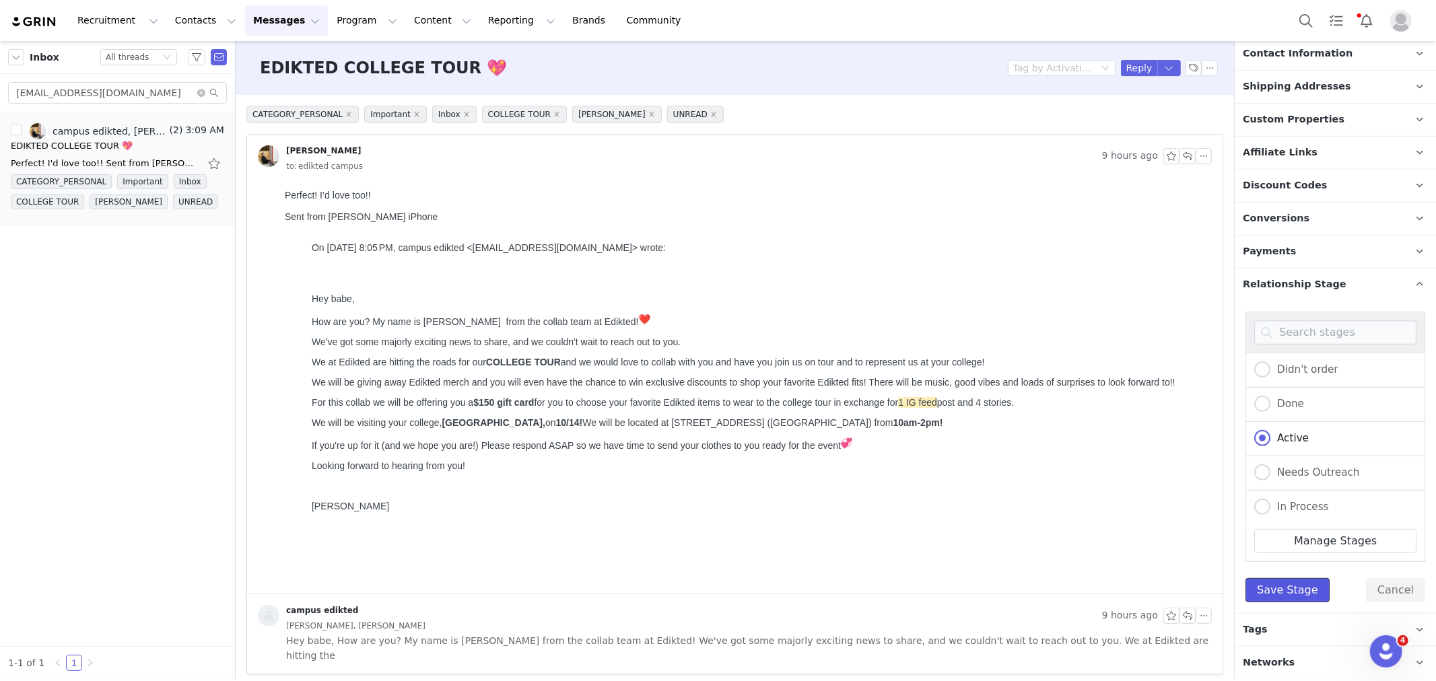
click at [1289, 580] on button "Save Stage" at bounding box center [1288, 590] width 84 height 24
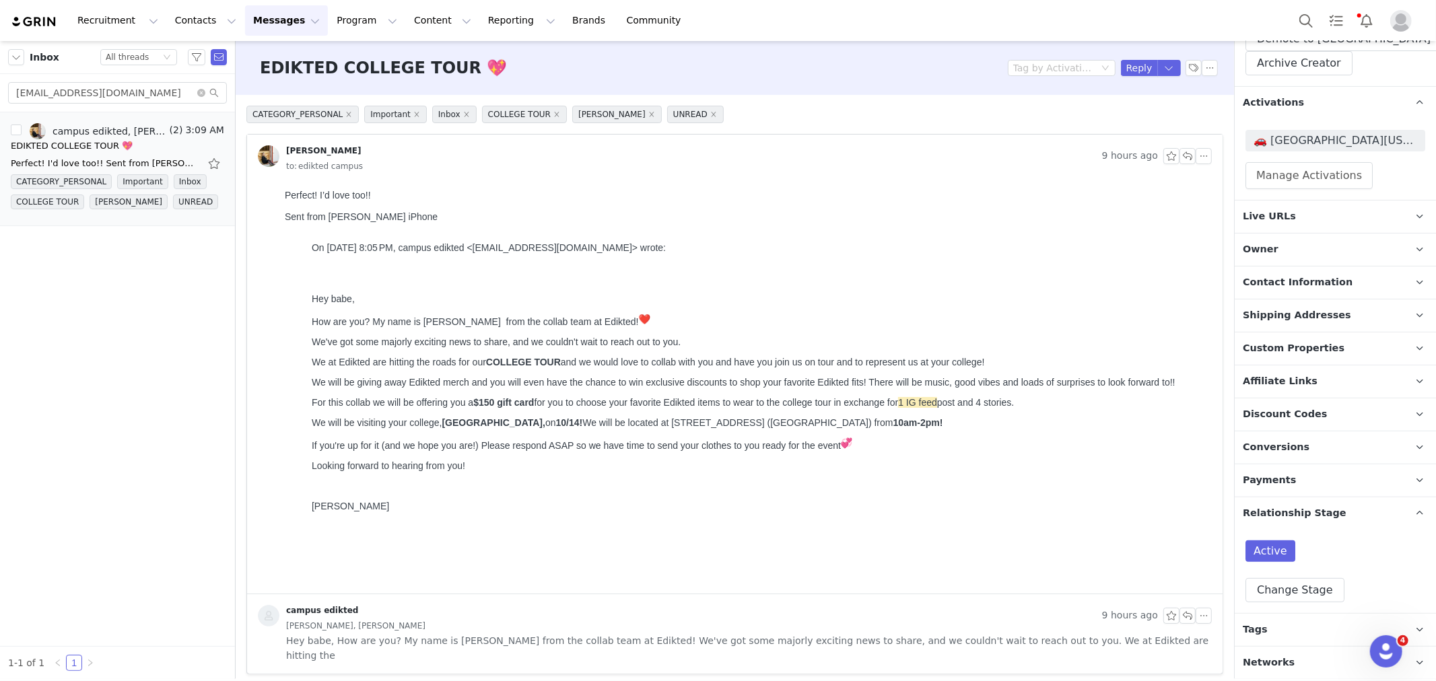
click at [1287, 631] on p "Tags Keep track of your contacts by assigning them tags. You can then filter yo…" at bounding box center [1319, 630] width 169 height 32
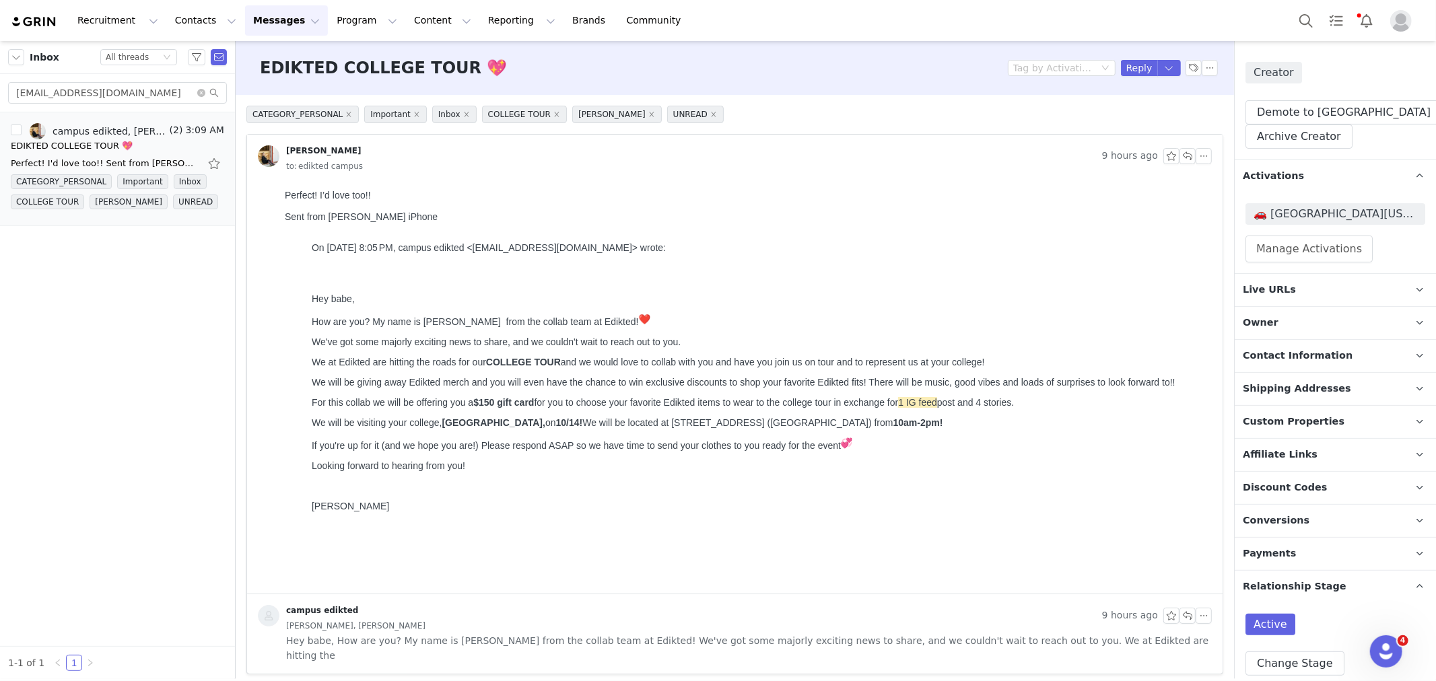
scroll to position [0, 0]
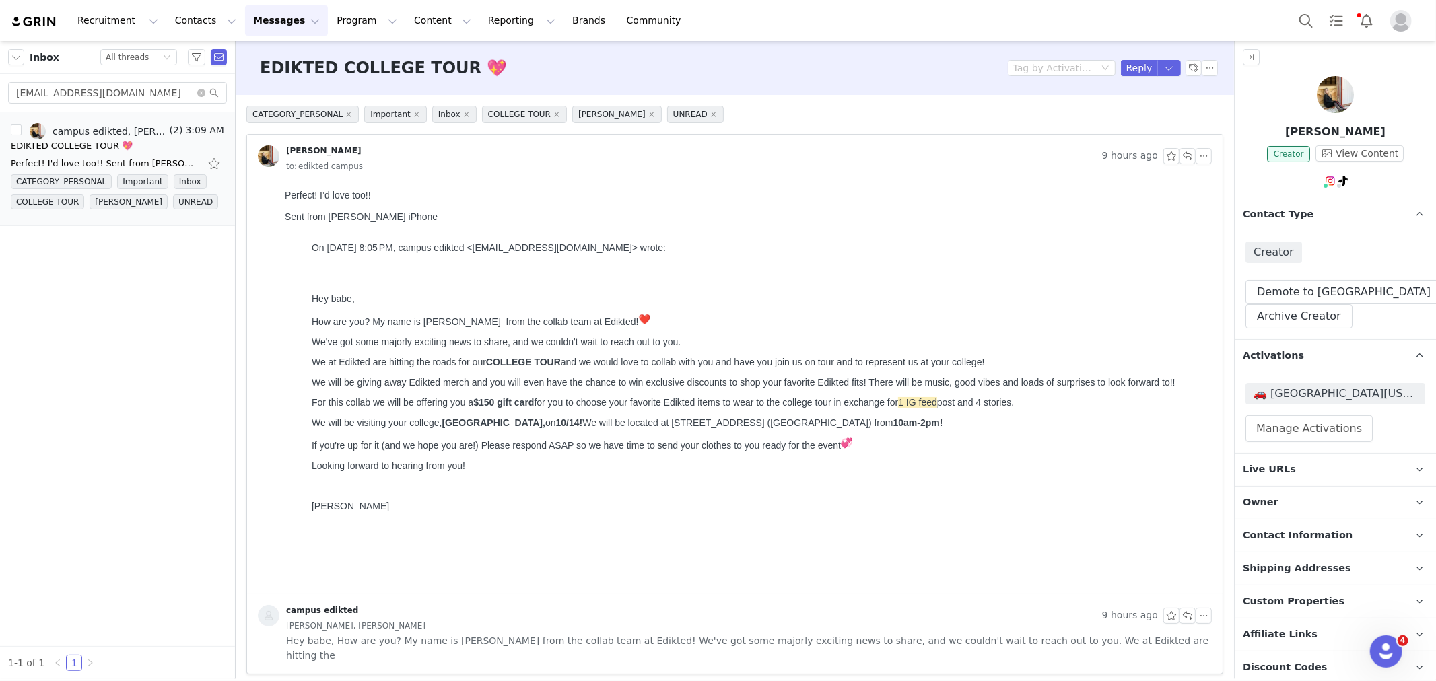
click at [1329, 508] on p "Owner The account user who owns the contact" at bounding box center [1319, 503] width 169 height 32
drag, startPoint x: 145, startPoint y: 99, endPoint x: 0, endPoint y: 76, distance: 146.6
click at [0, 76] on div "perikeenan3@icloud.com" at bounding box center [117, 93] width 235 height 38
paste input "bociankarly1@gmail"
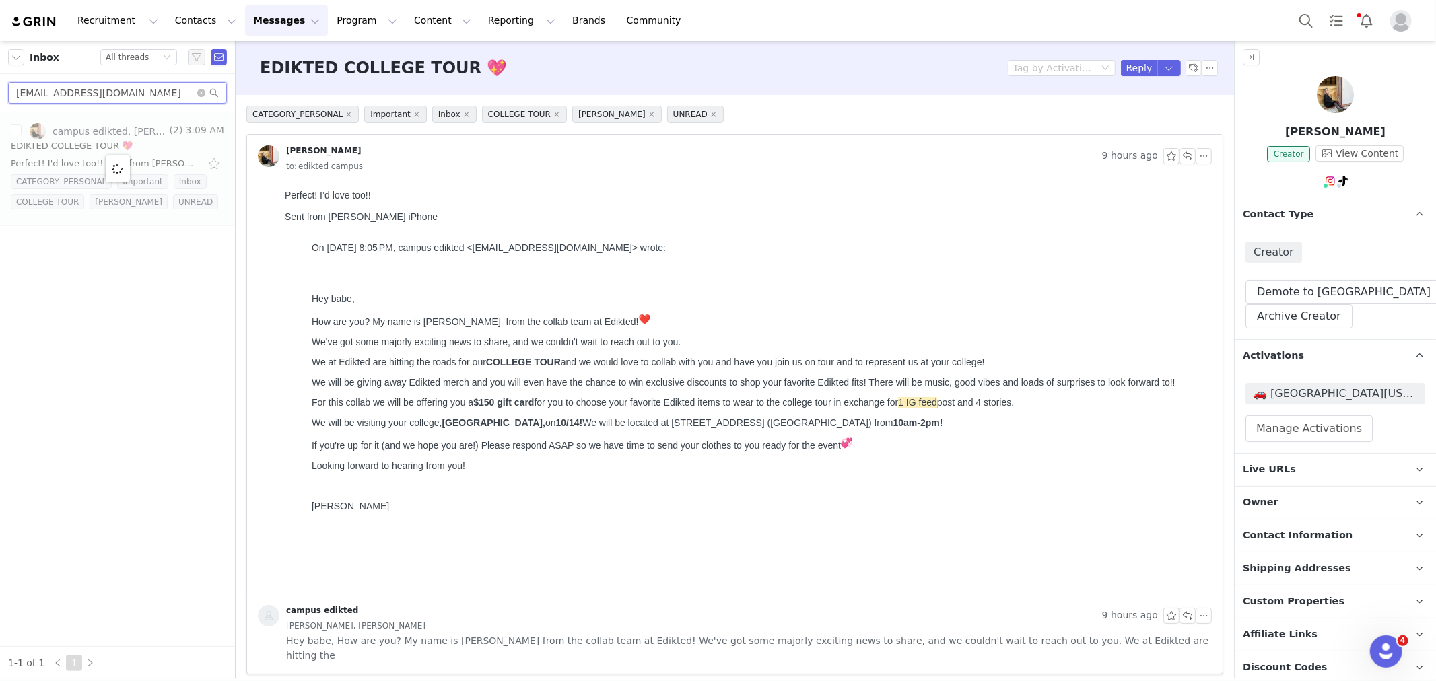
type input "bociankarly1@gmail.com"
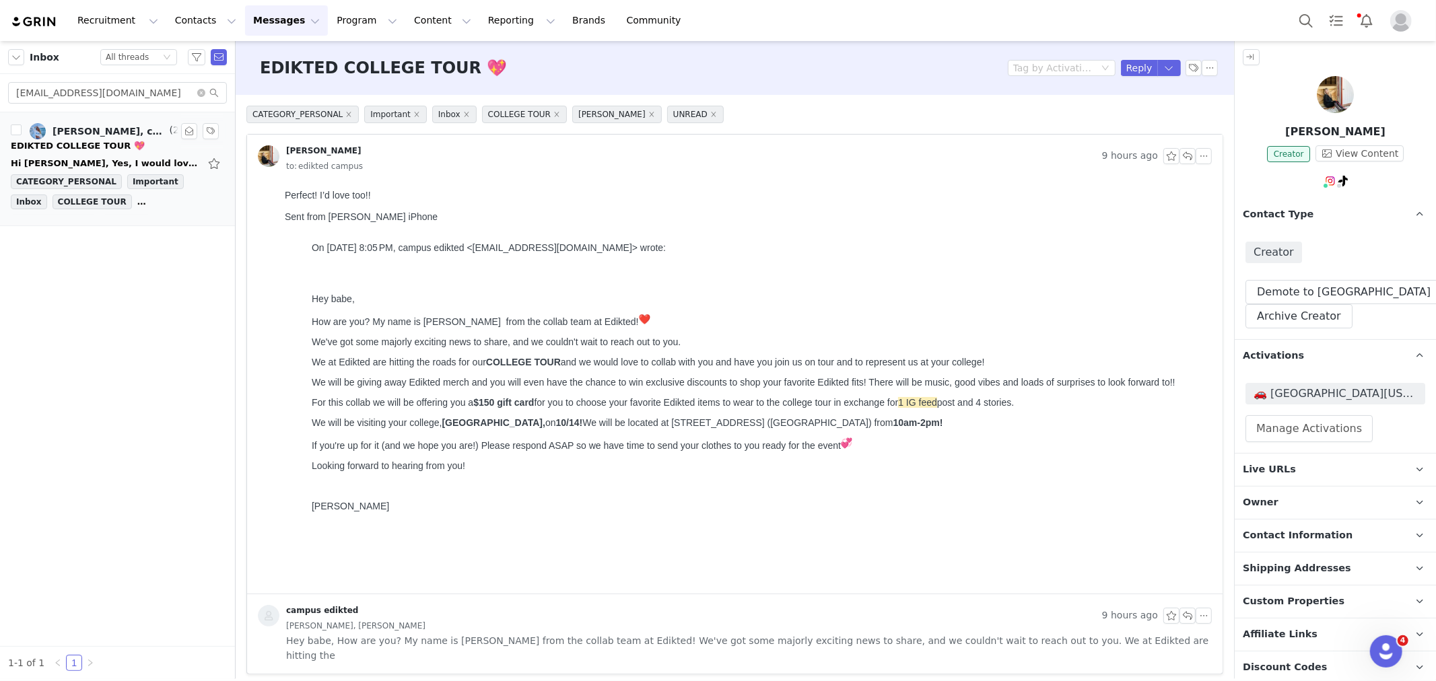
click at [98, 160] on div "Hi Hannah, Yes, I would love to! On Mon, Sep 29, 2025 at 7:58 PM campus edikted…" at bounding box center [105, 163] width 189 height 13
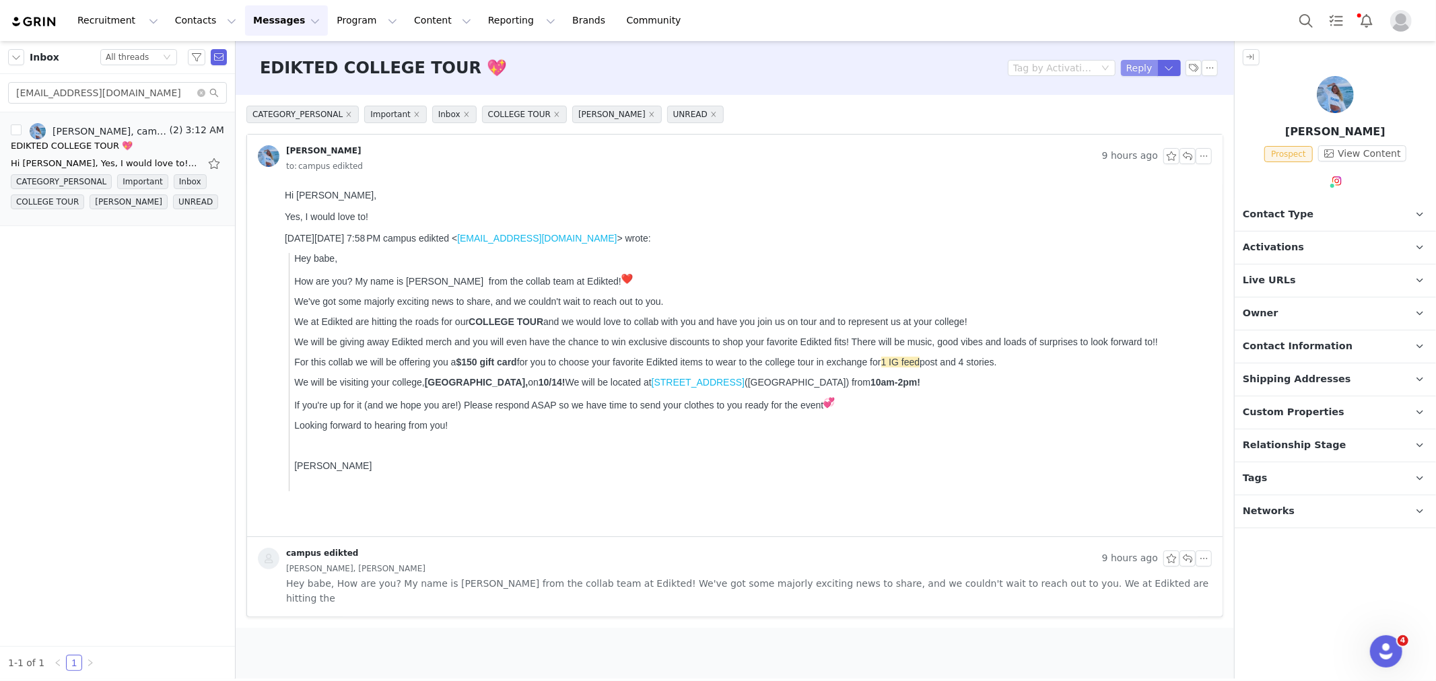
click at [1135, 66] on button "Reply" at bounding box center [1139, 68] width 37 height 16
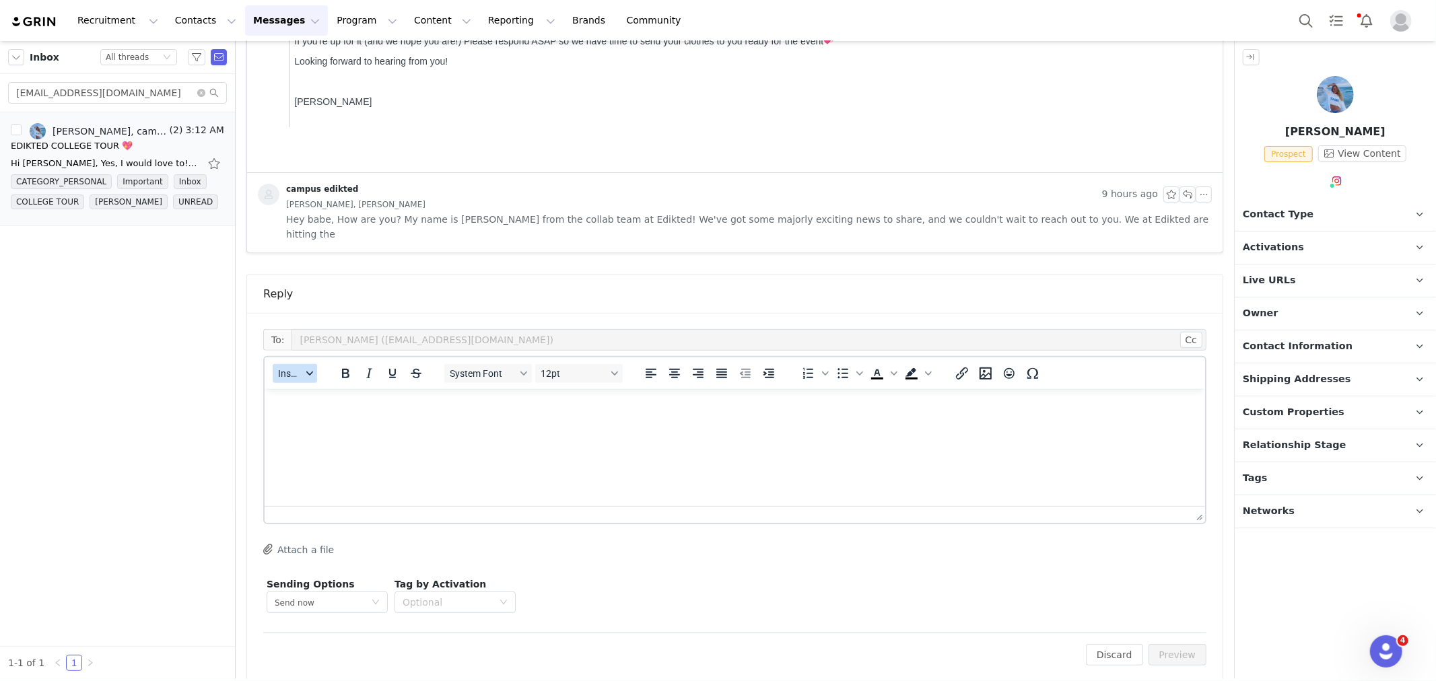
click at [306, 370] on icon "button" at bounding box center [309, 373] width 7 height 7
click at [310, 376] on div "Insert Template" at bounding box center [343, 382] width 121 height 16
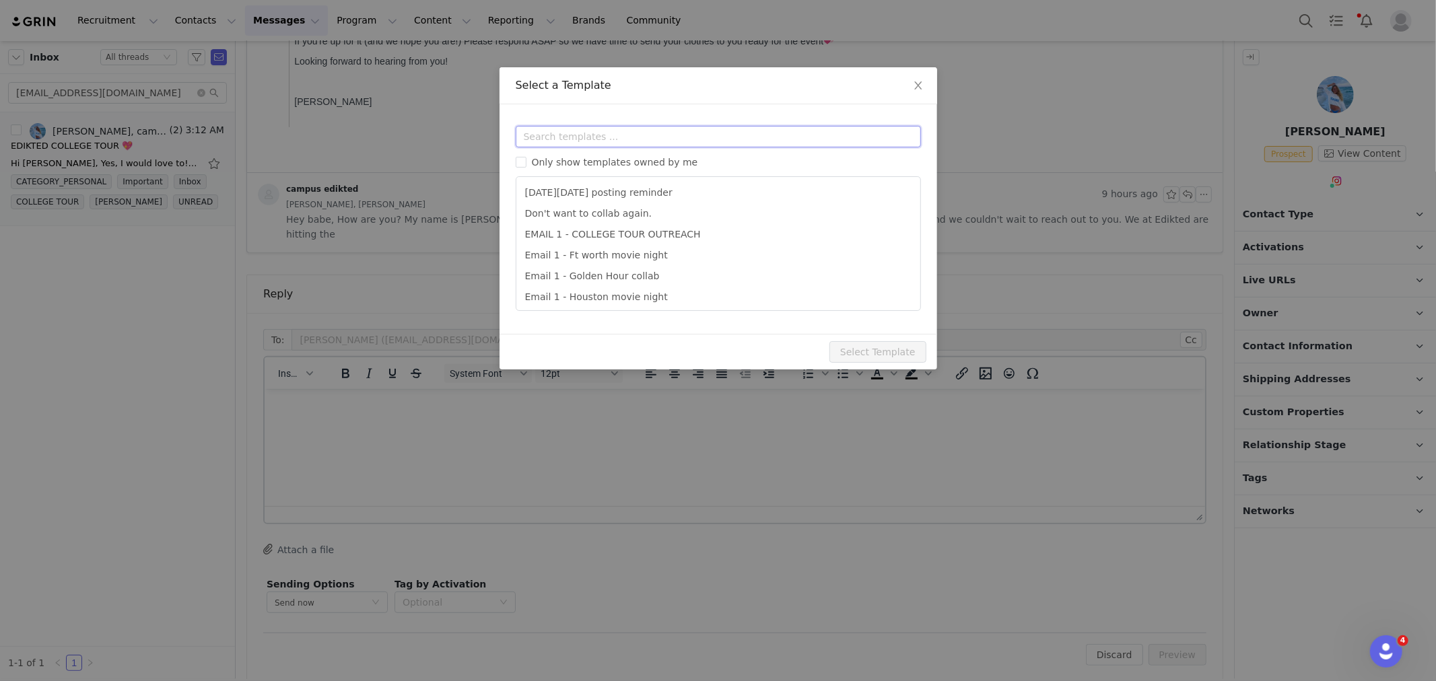
click at [568, 131] on input "text" at bounding box center [718, 137] width 405 height 22
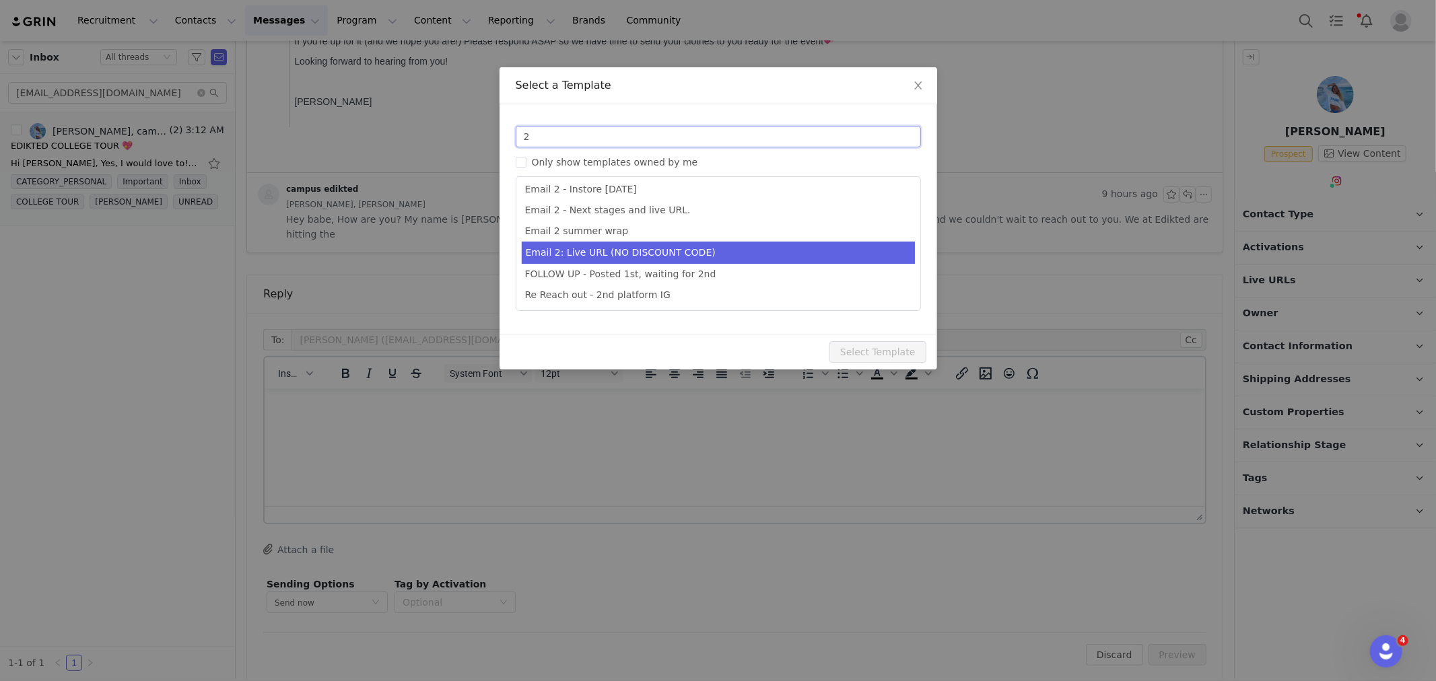
type input "2"
type input "Collab with Edikted"
click at [659, 255] on li "Email 2: Live URL (NO DISCOUNT CODE)" at bounding box center [718, 253] width 393 height 22
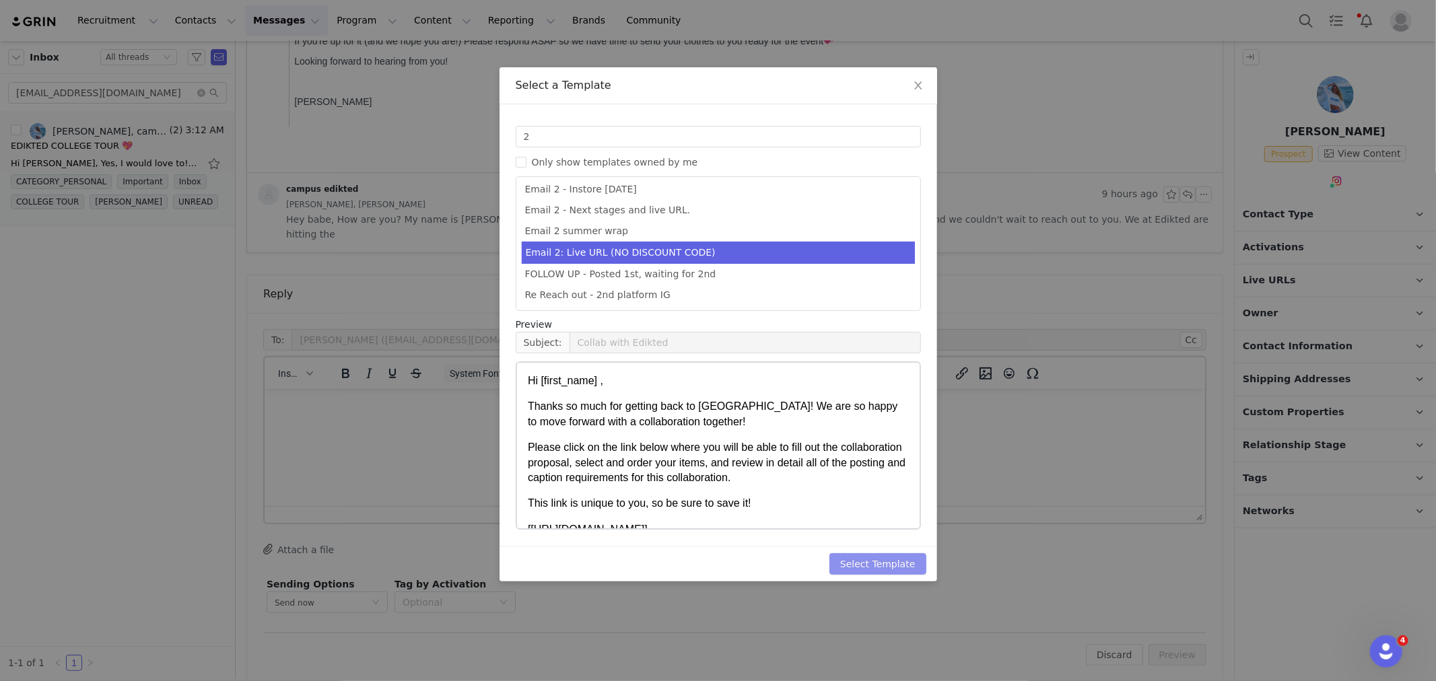
click at [889, 570] on button "Select Template" at bounding box center [878, 564] width 97 height 22
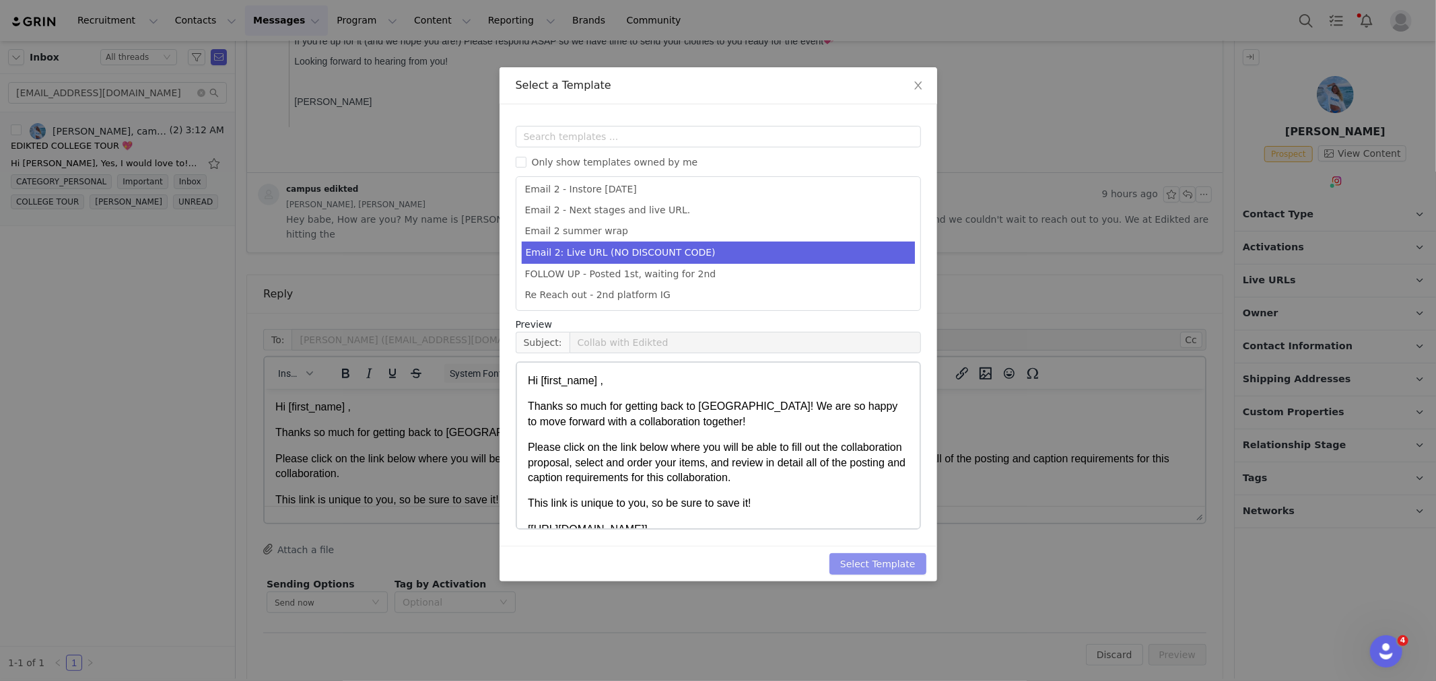
scroll to position [0, 0]
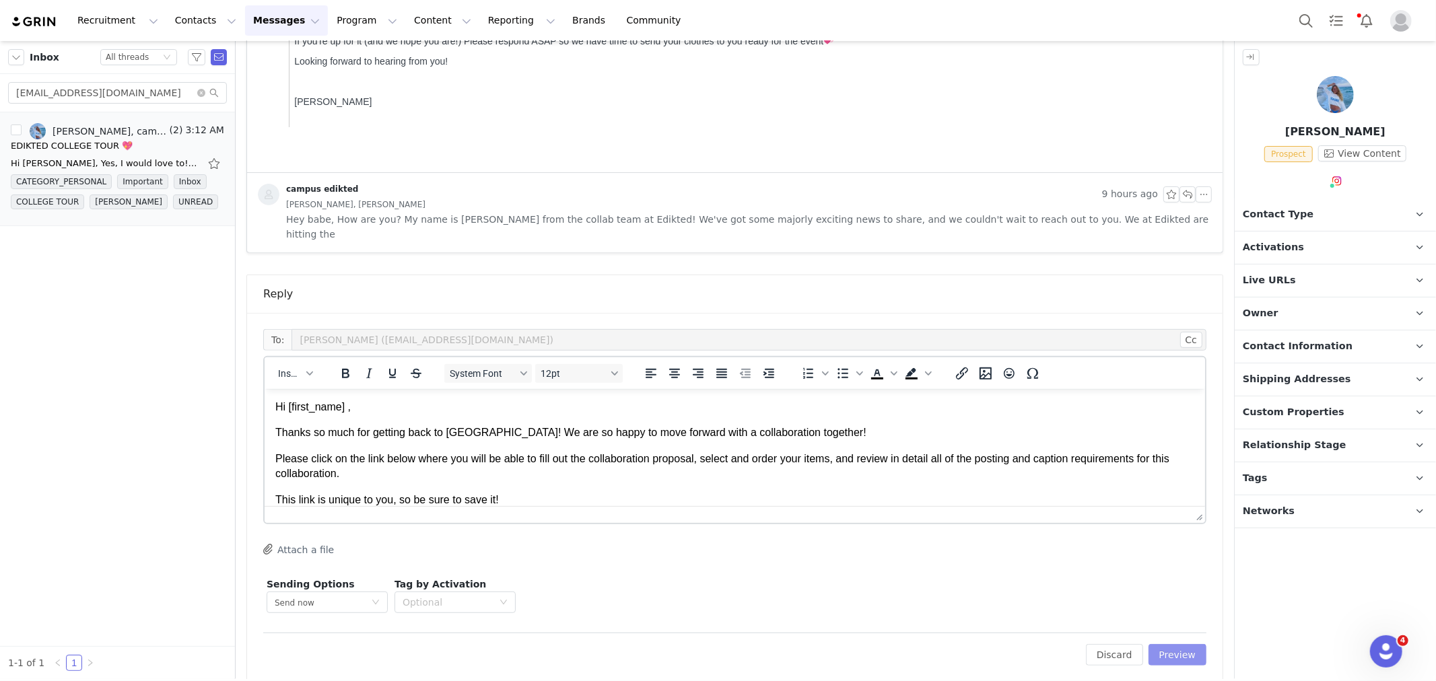
click at [1172, 644] on button "Preview" at bounding box center [1178, 655] width 59 height 22
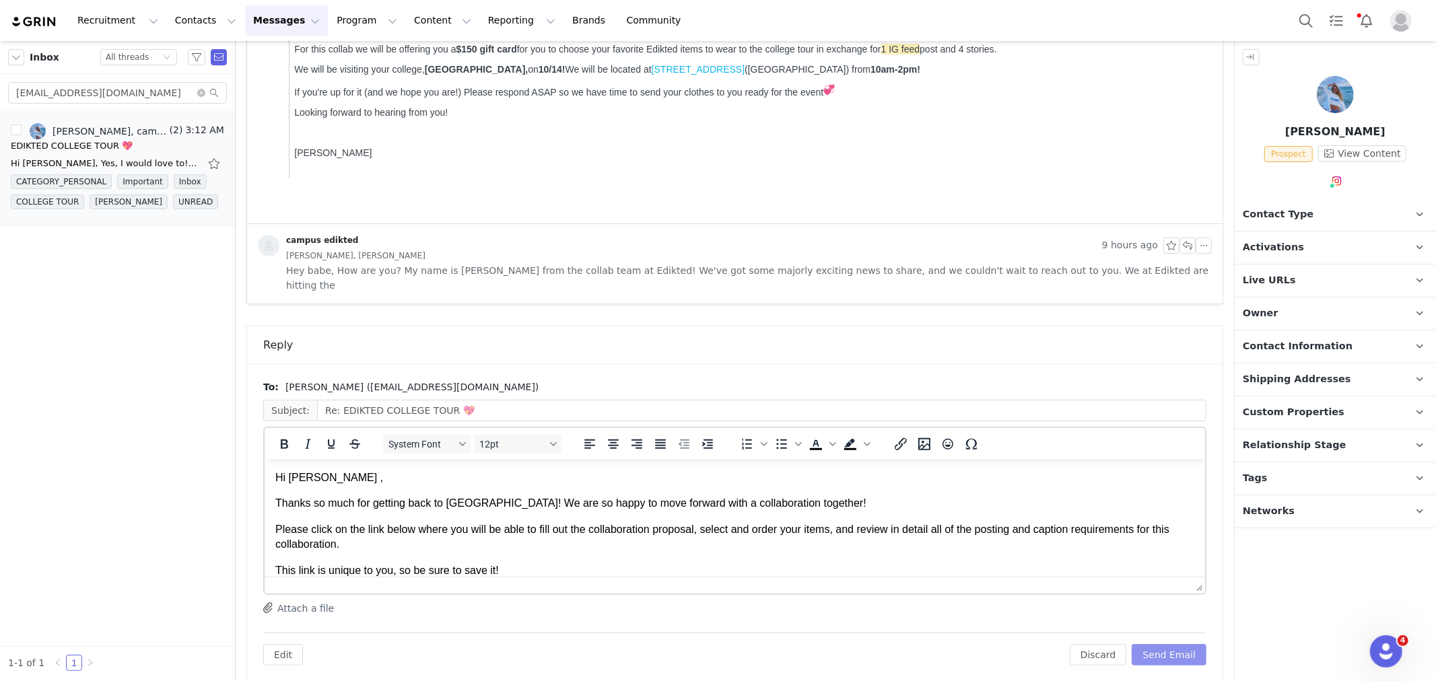
click at [1172, 644] on button "Send Email" at bounding box center [1169, 655] width 75 height 22
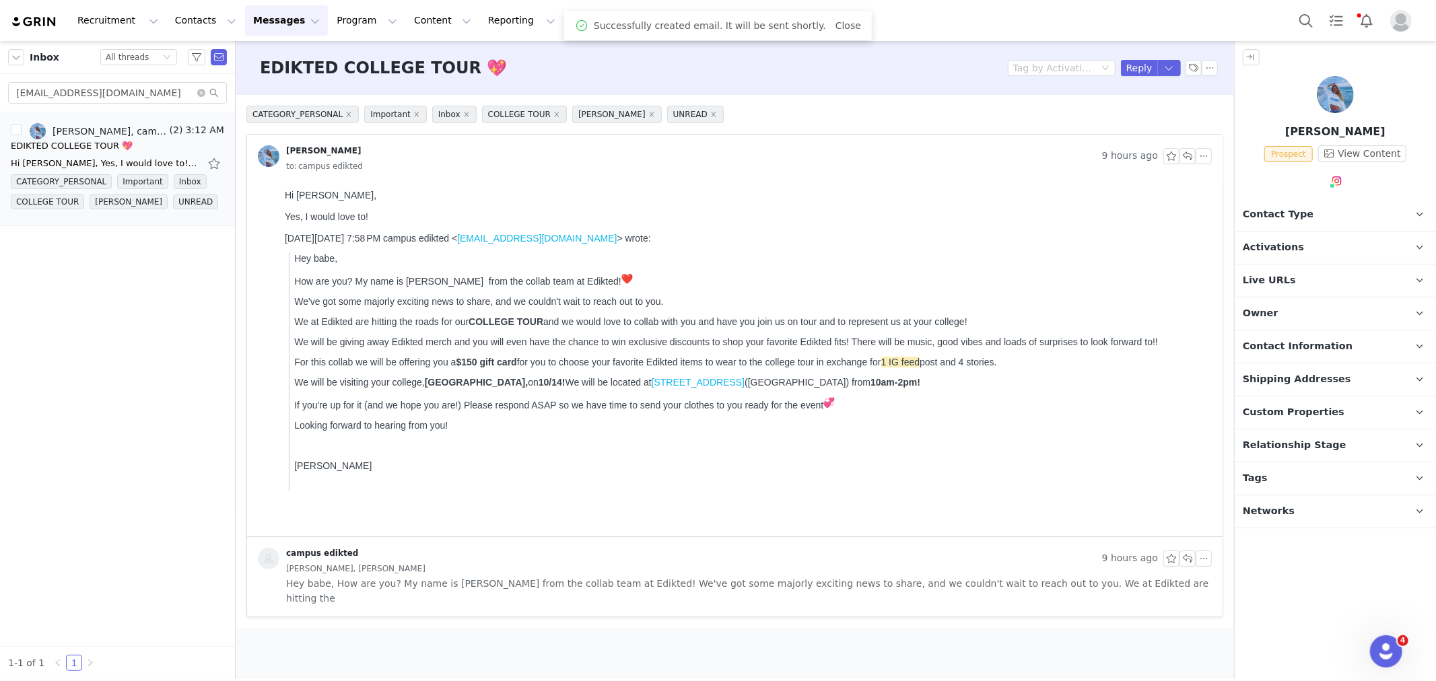
click at [1306, 211] on p "Contact Type Contact type can be Creator, Prospect, Application, or Manager." at bounding box center [1319, 215] width 169 height 32
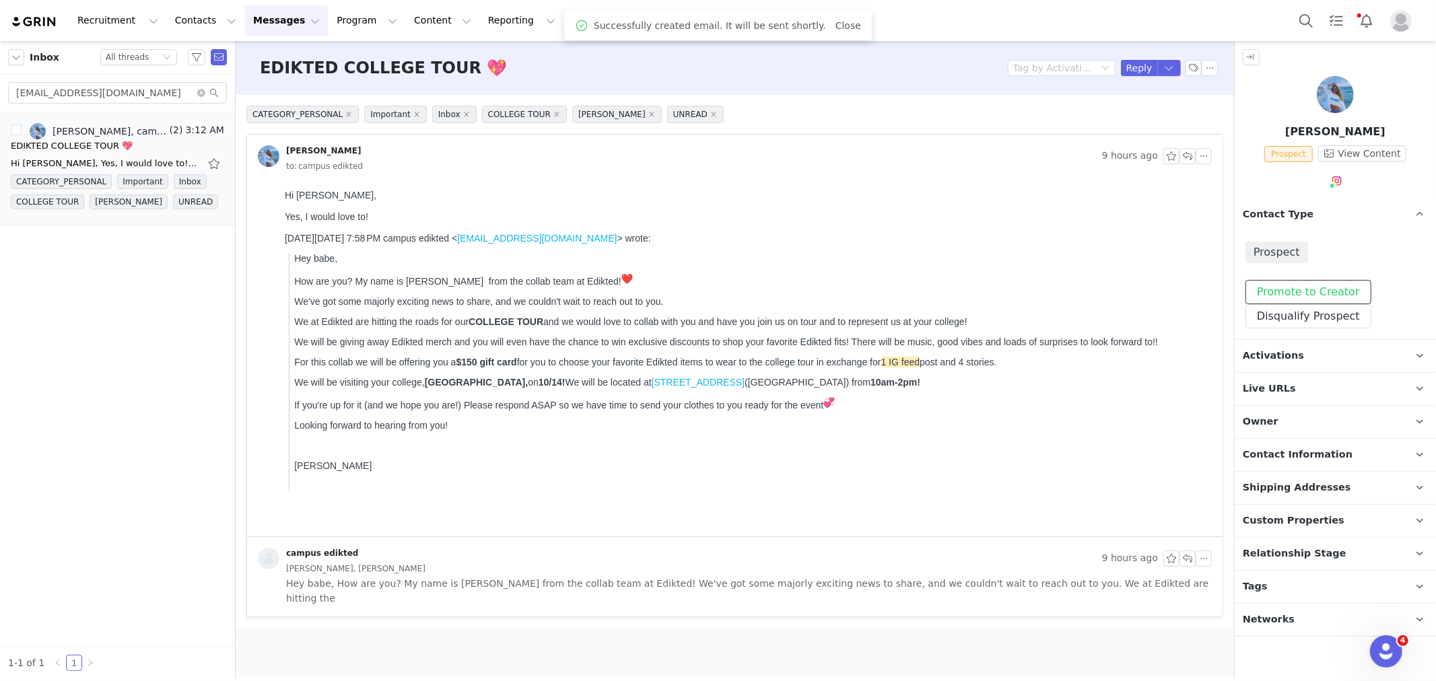
click at [1296, 292] on button "Promote to Creator" at bounding box center [1309, 292] width 126 height 24
click at [1277, 358] on span "Activations" at bounding box center [1273, 356] width 61 height 15
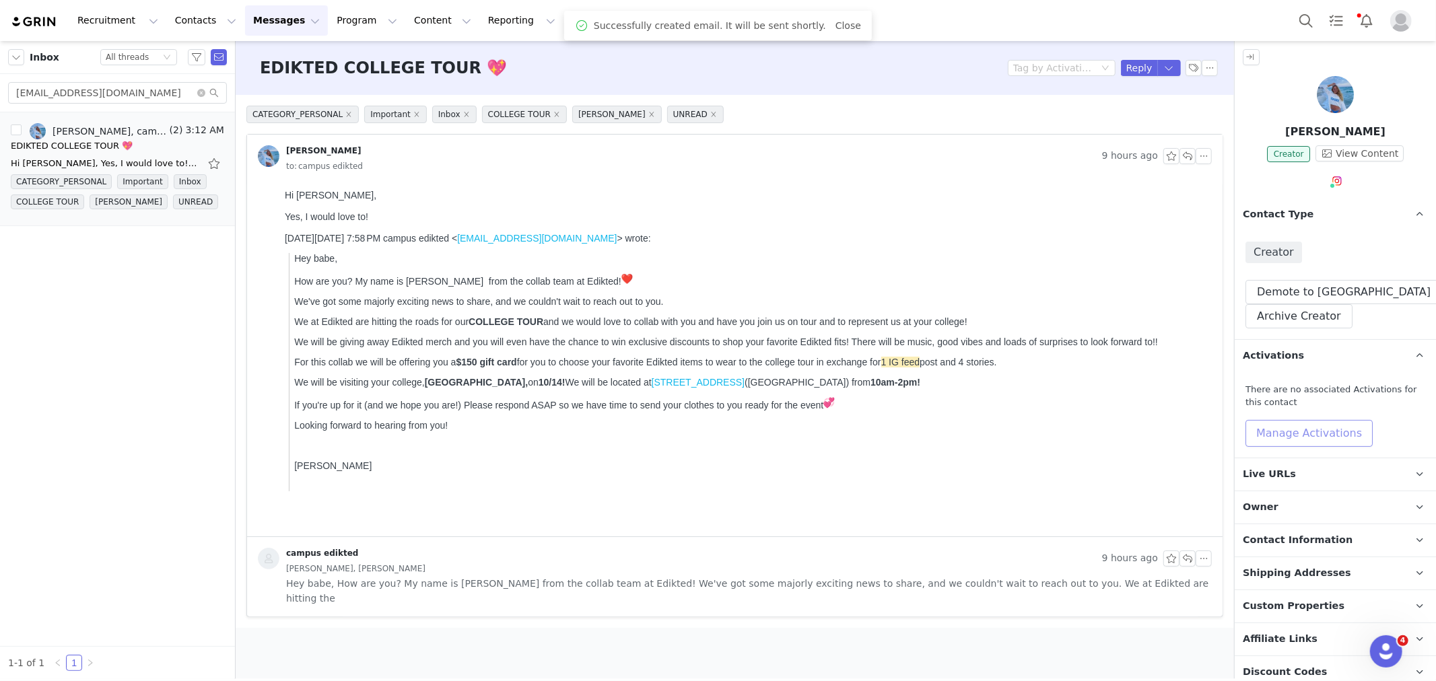
click at [1291, 429] on button "Manage Activations" at bounding box center [1309, 433] width 127 height 27
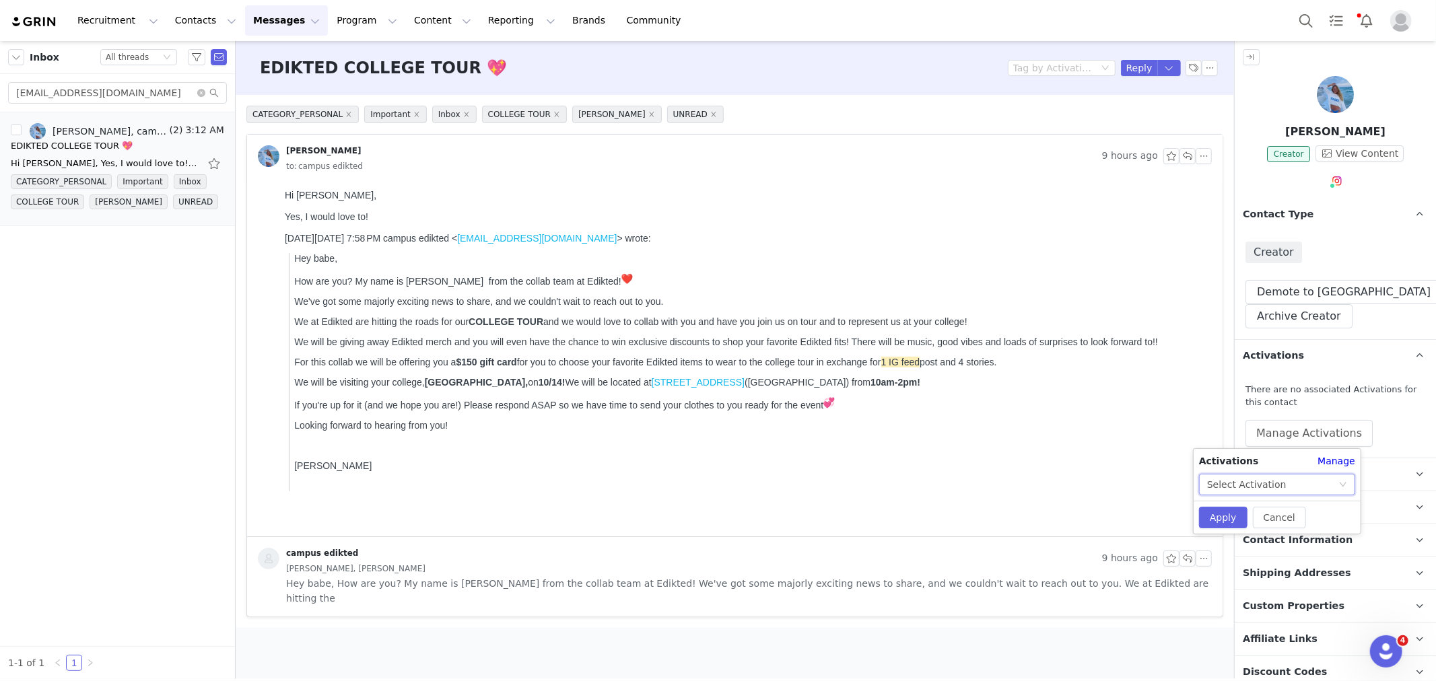
click at [1289, 476] on div "Select Activation" at bounding box center [1272, 485] width 131 height 20
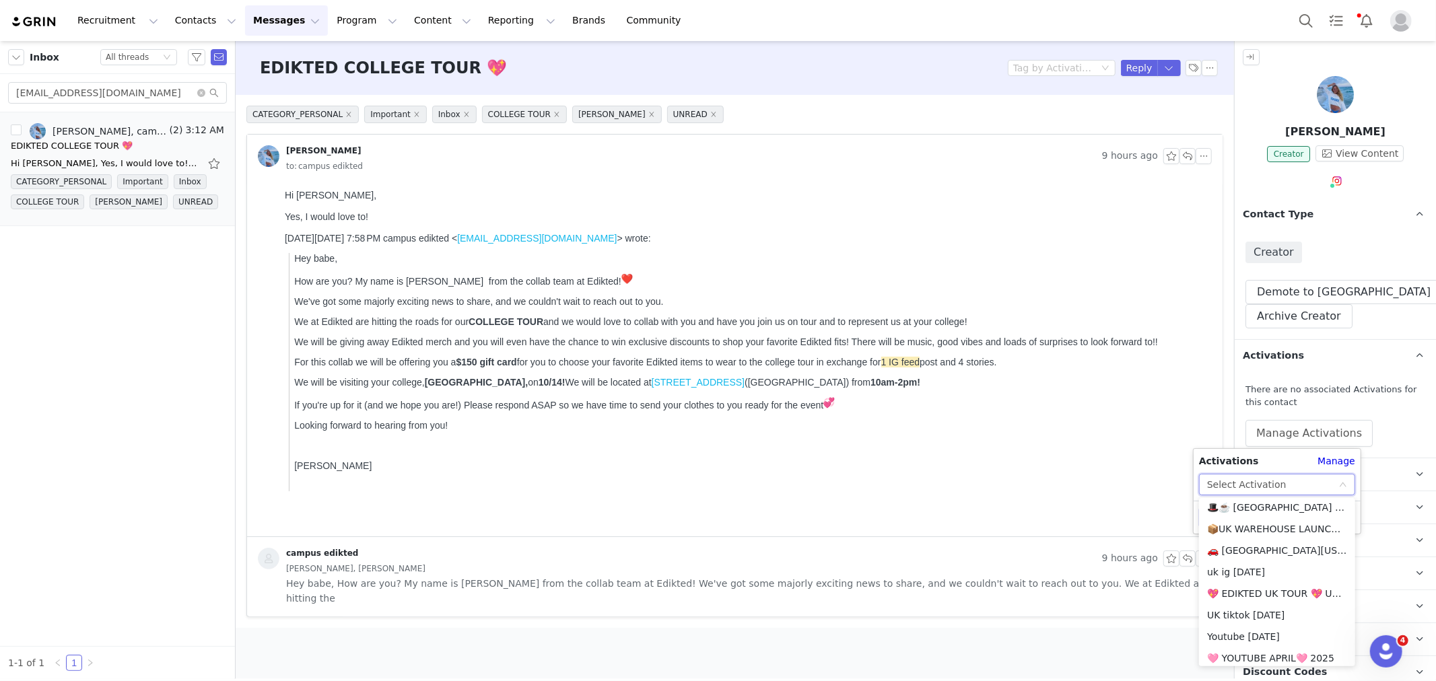
scroll to position [856, 0]
click at [1255, 627] on li "🚗 [GEOGRAPHIC_DATA][US_STATE] - COLLEGE TOUR 🚗" at bounding box center [1277, 626] width 156 height 22
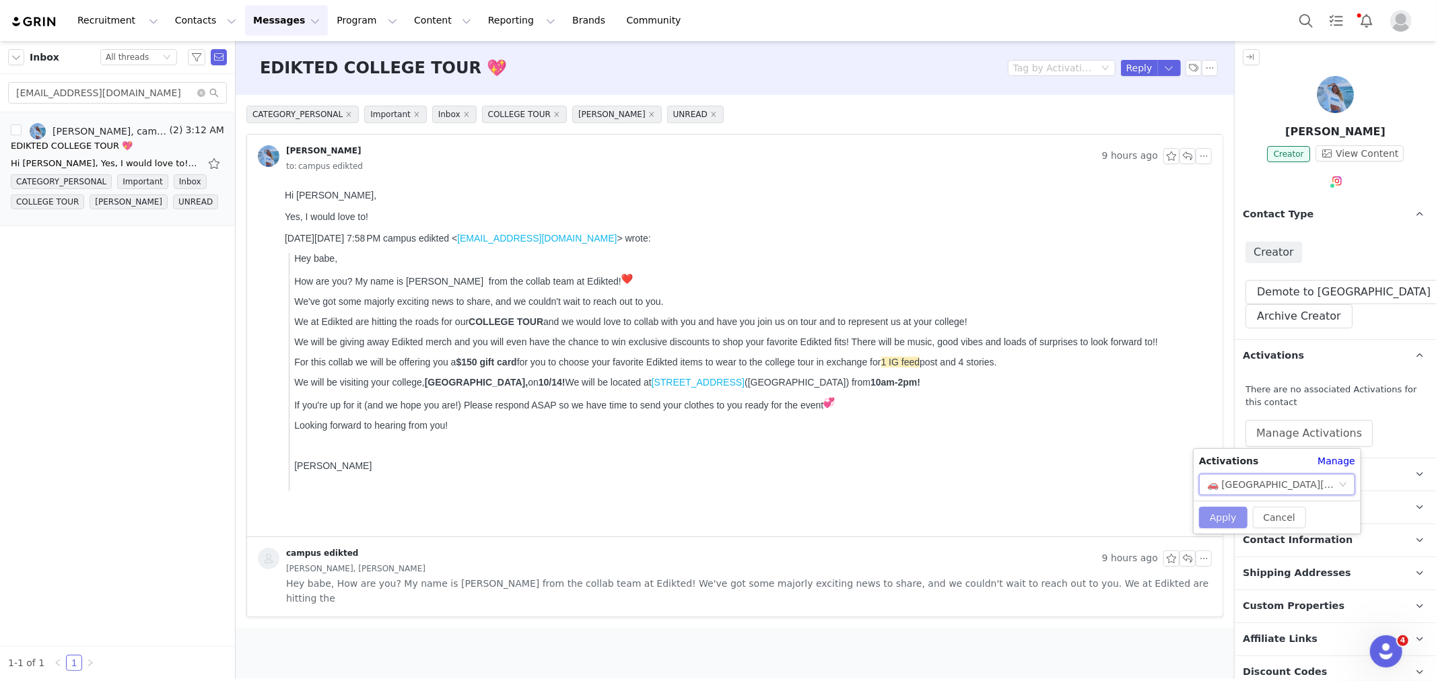
click at [1224, 521] on button "Apply" at bounding box center [1223, 518] width 48 height 22
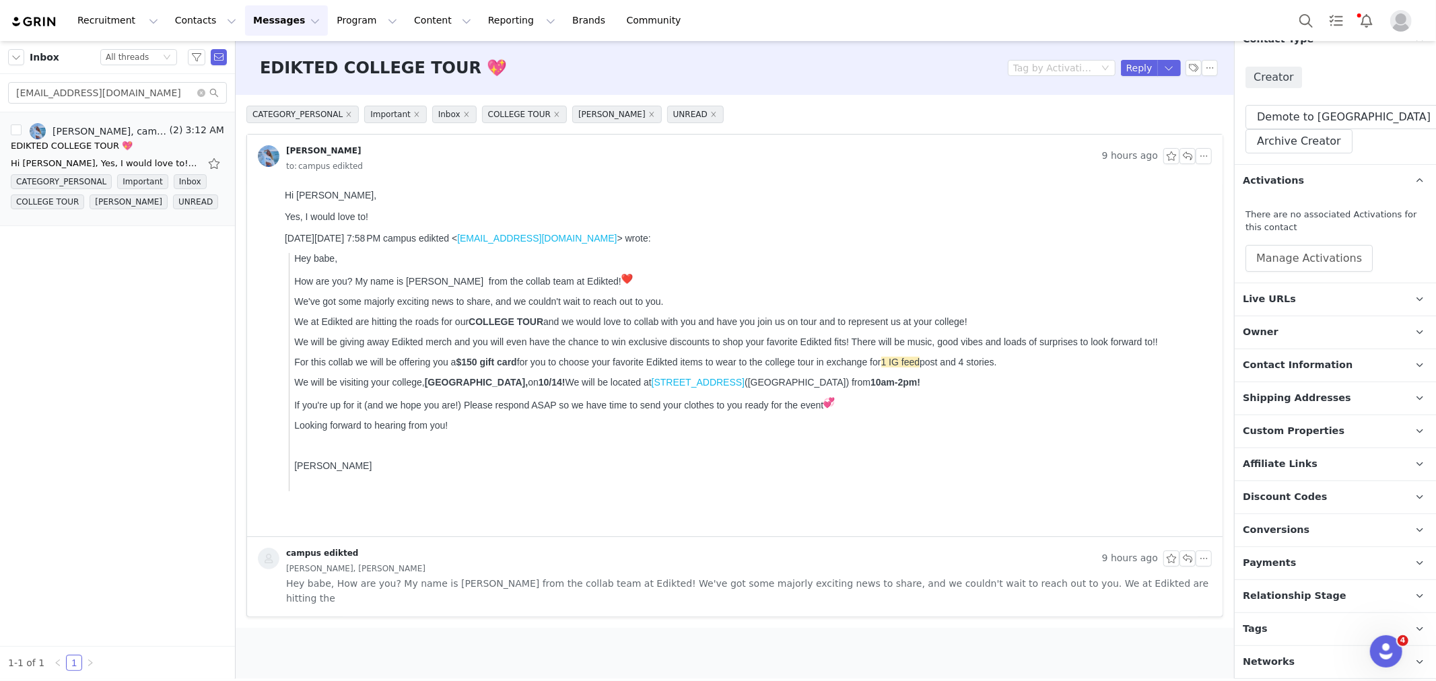
click at [1287, 596] on span "Relationship Stage" at bounding box center [1295, 596] width 104 height 15
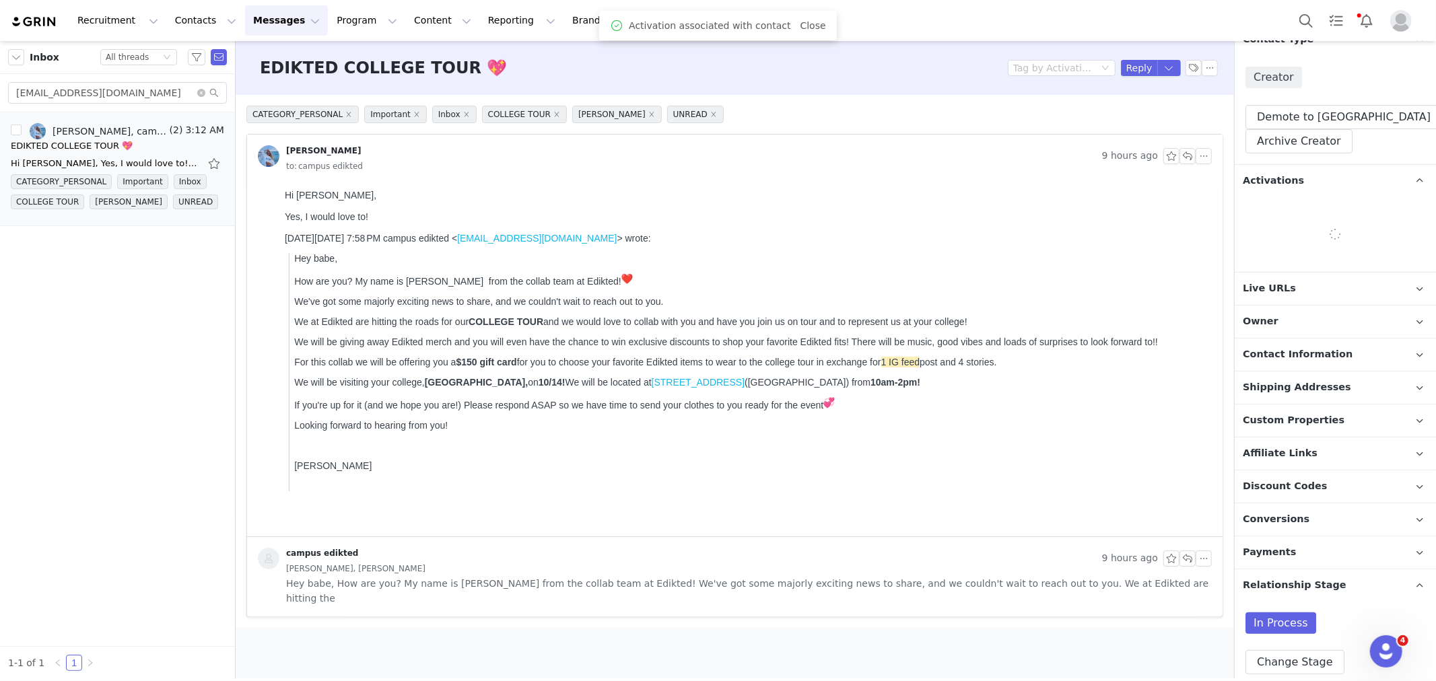
scroll to position [247, 0]
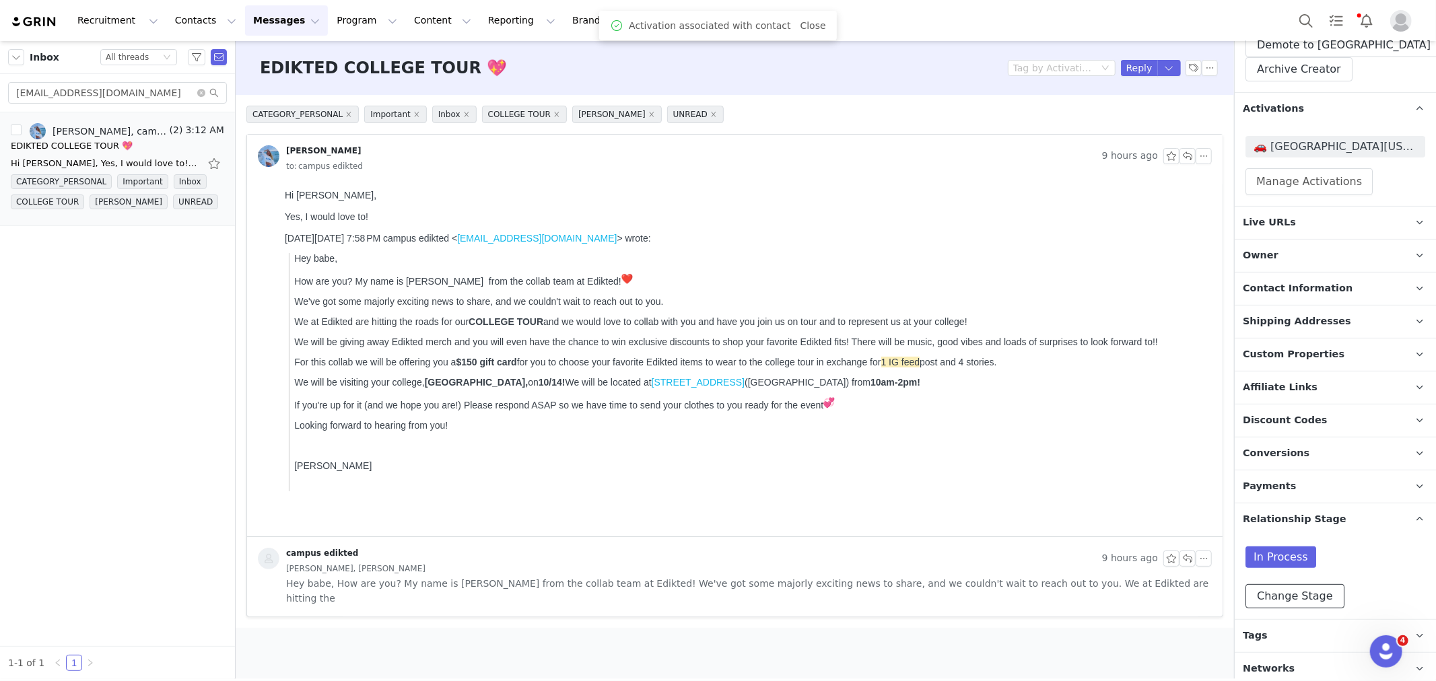
click at [1287, 590] on button "Change Stage" at bounding box center [1295, 596] width 99 height 24
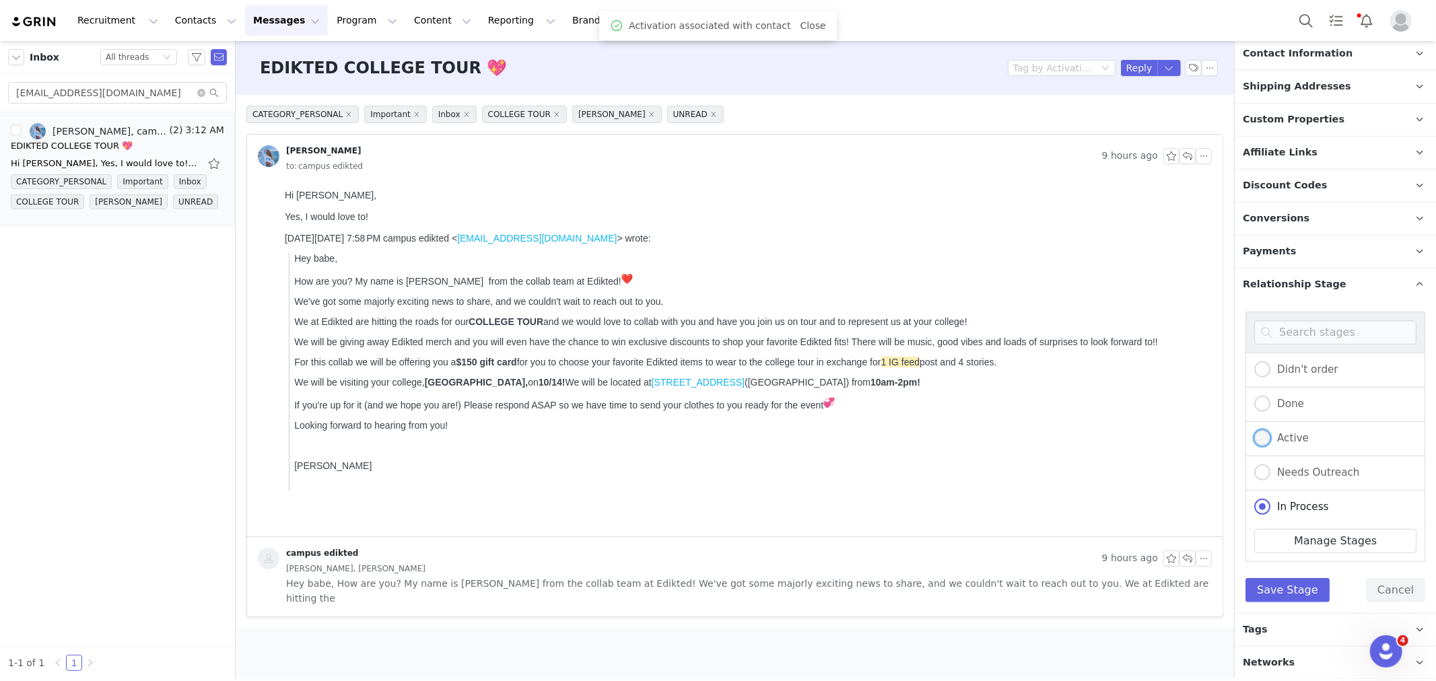
click at [1276, 442] on label "Active" at bounding box center [1281, 439] width 55 height 18
click at [1271, 442] on input "Active" at bounding box center [1262, 439] width 16 height 18
radio input "true"
radio input "false"
click at [1274, 595] on button "Save Stage" at bounding box center [1288, 590] width 84 height 24
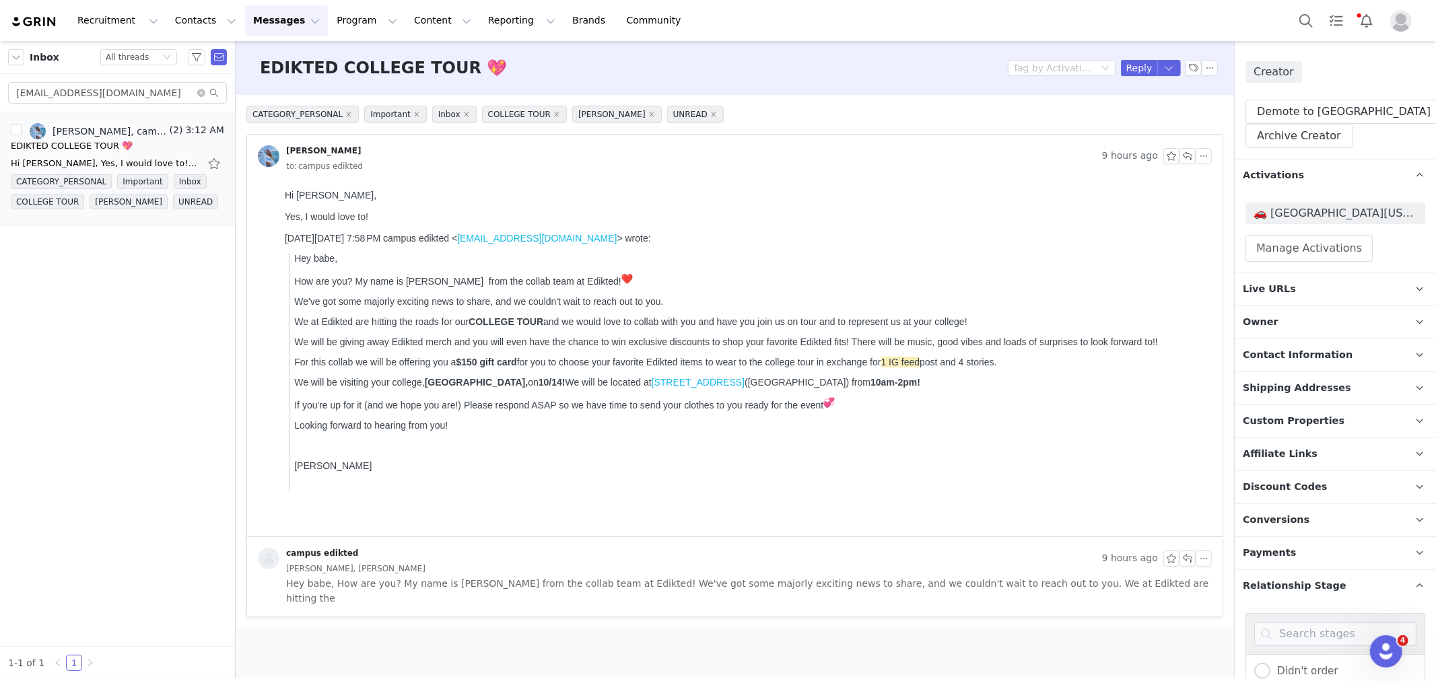
scroll to position [34, 0]
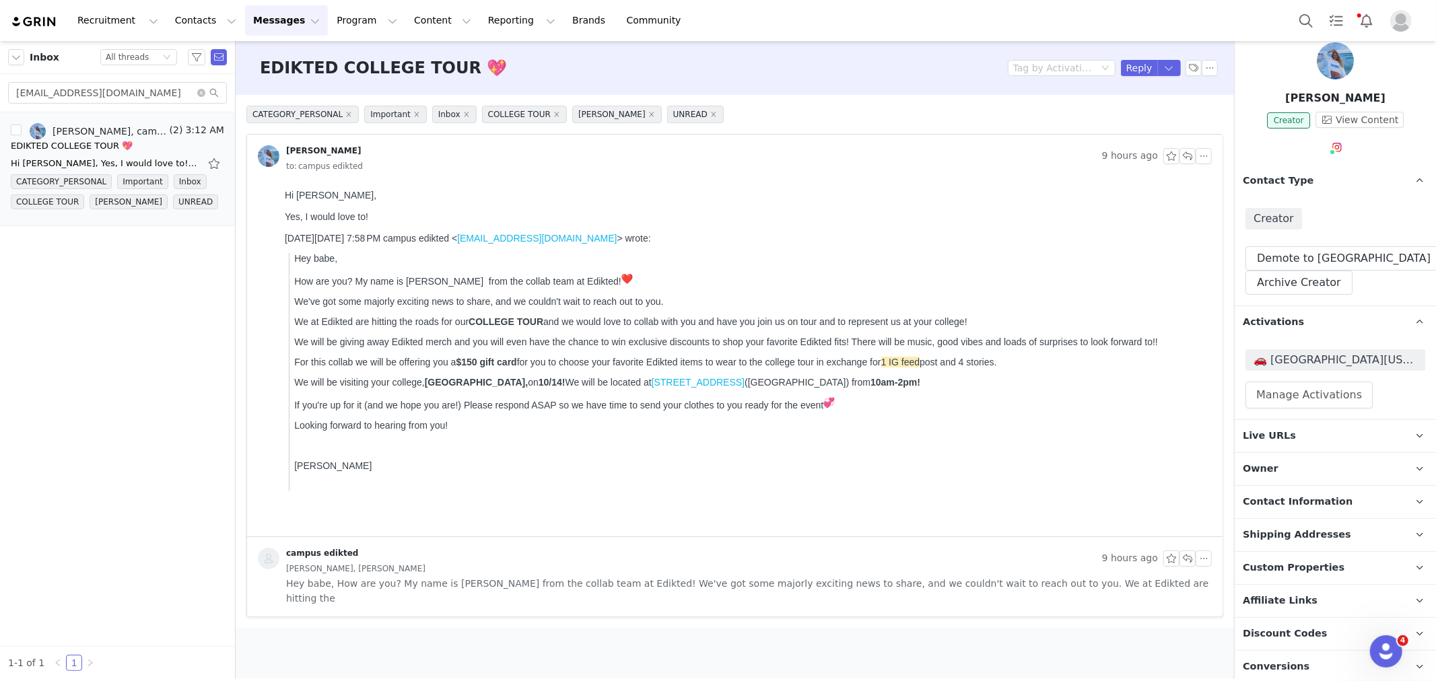
click at [1283, 459] on p "Owner The account user who owns the contact" at bounding box center [1319, 469] width 169 height 32
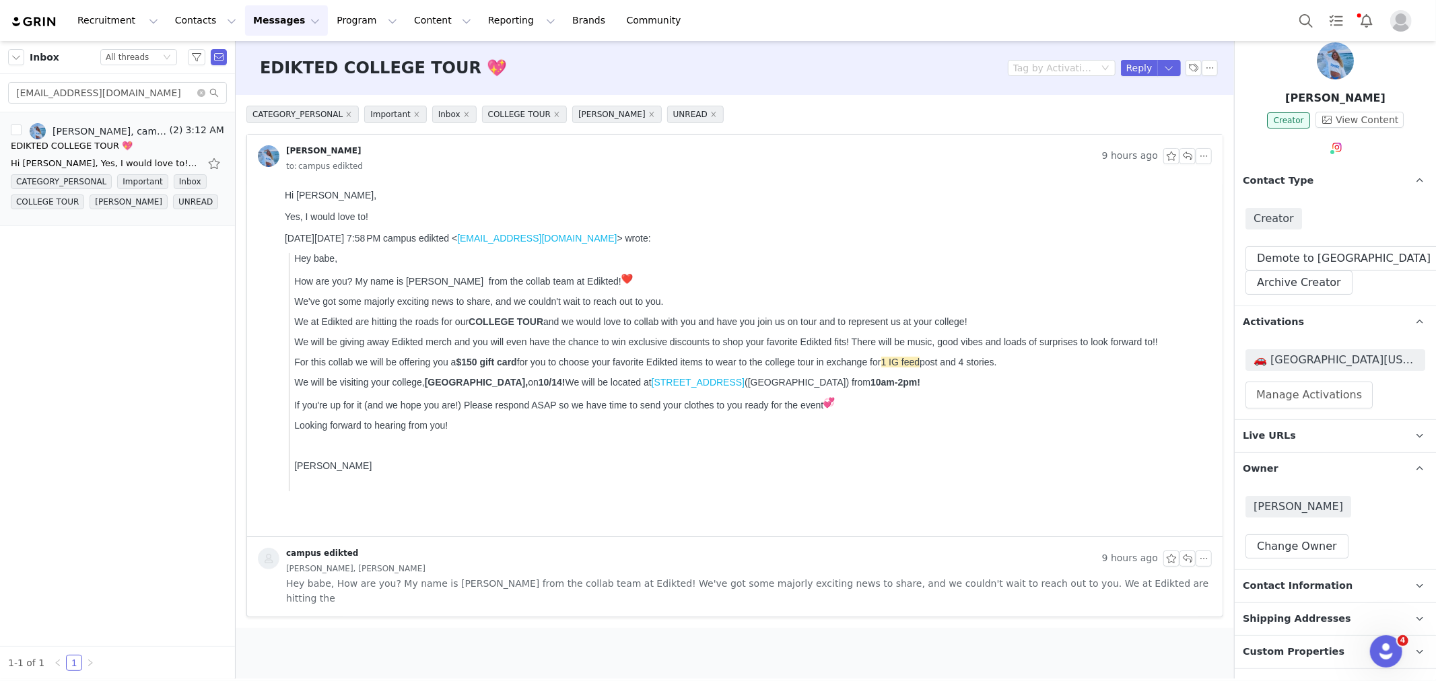
click at [1287, 473] on p "Owner The account user who owns the contact" at bounding box center [1319, 469] width 169 height 32
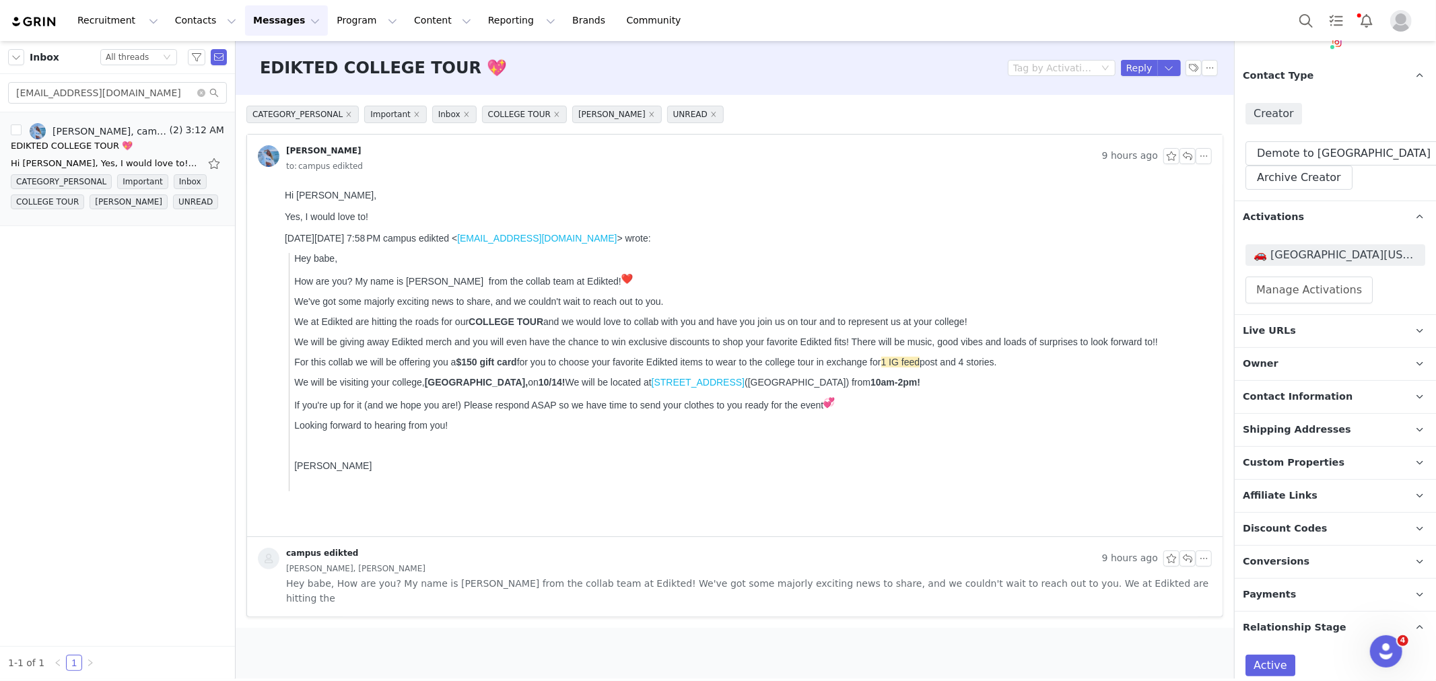
scroll to position [253, 0]
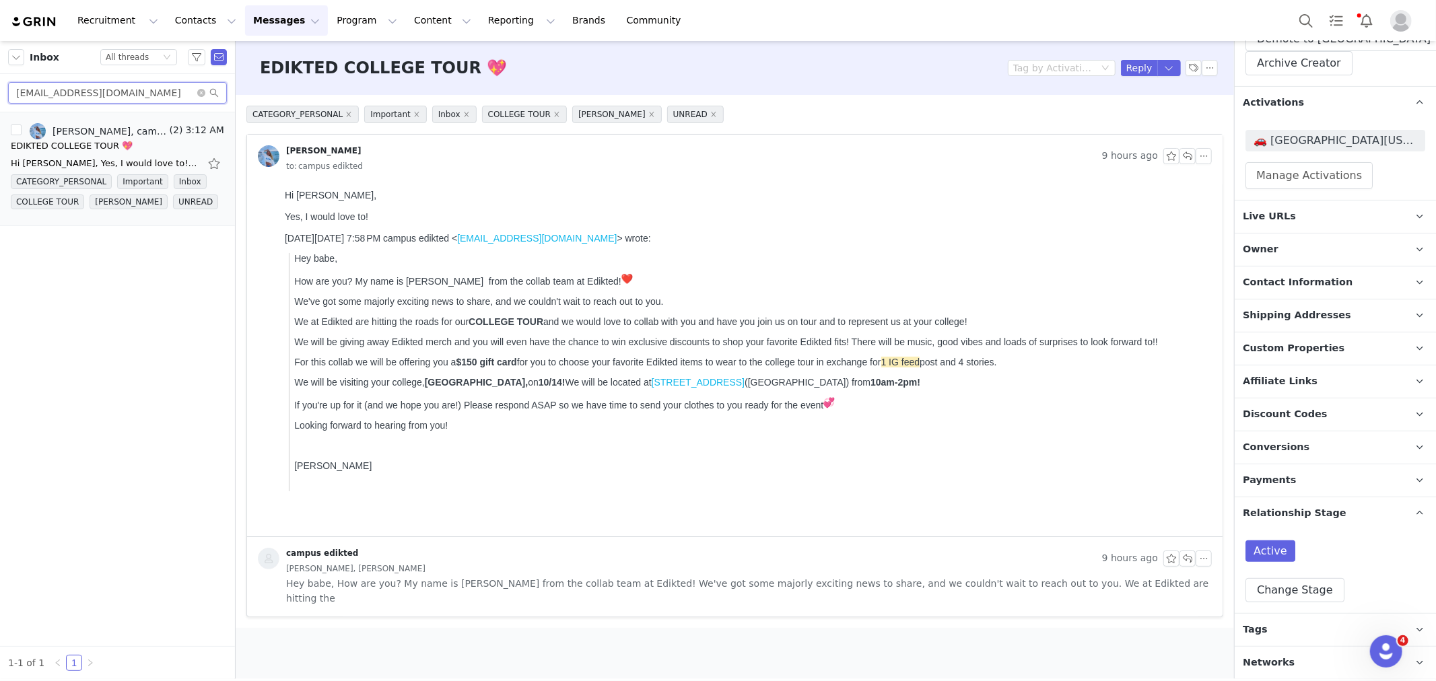
drag, startPoint x: 68, startPoint y: 88, endPoint x: 0, endPoint y: 104, distance: 69.7
click at [0, 104] on div "bociankarly1@gmail.com" at bounding box center [117, 93] width 235 height 38
paste input "layanodeh13"
type input "layanodeh13@gmail.com"
click at [71, 164] on div "Hi! Yes I am extremely interested and excited. Thank you so much for this oppor…" at bounding box center [105, 163] width 189 height 13
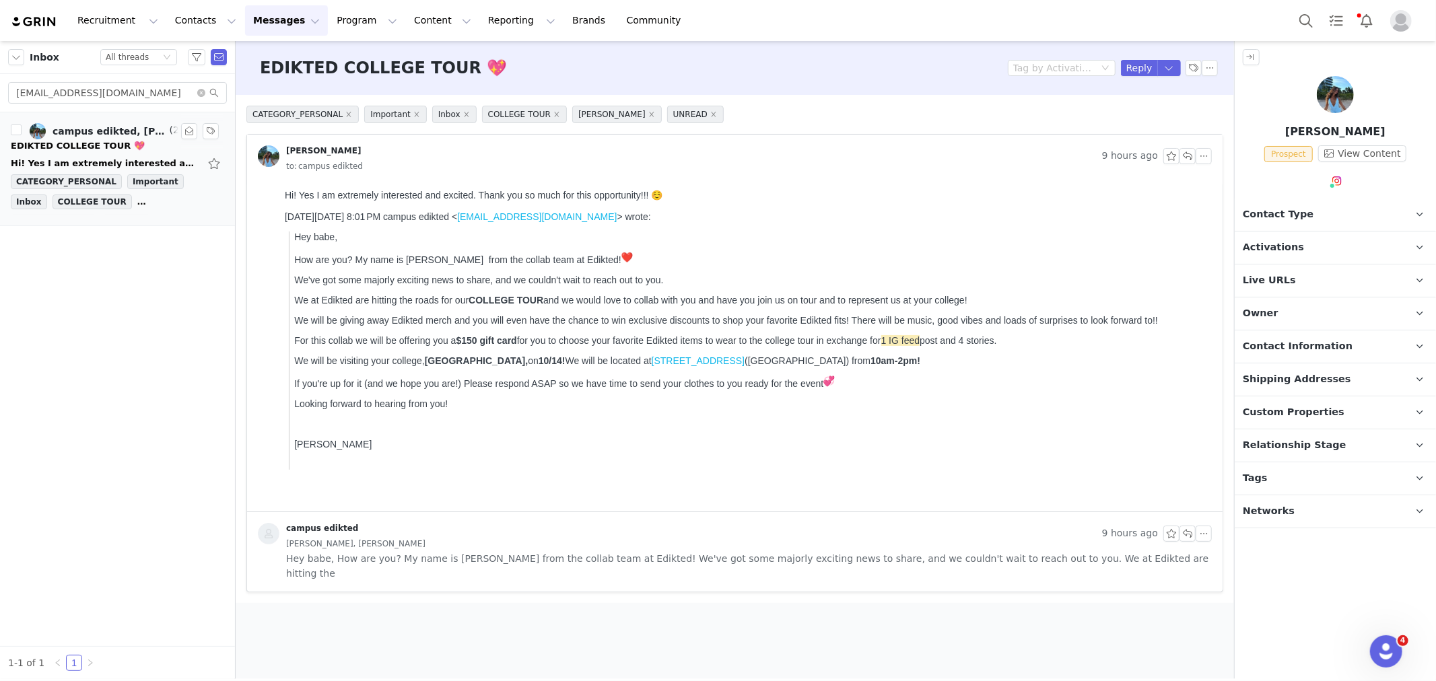
scroll to position [0, 0]
click at [1136, 69] on button "Reply" at bounding box center [1139, 68] width 37 height 16
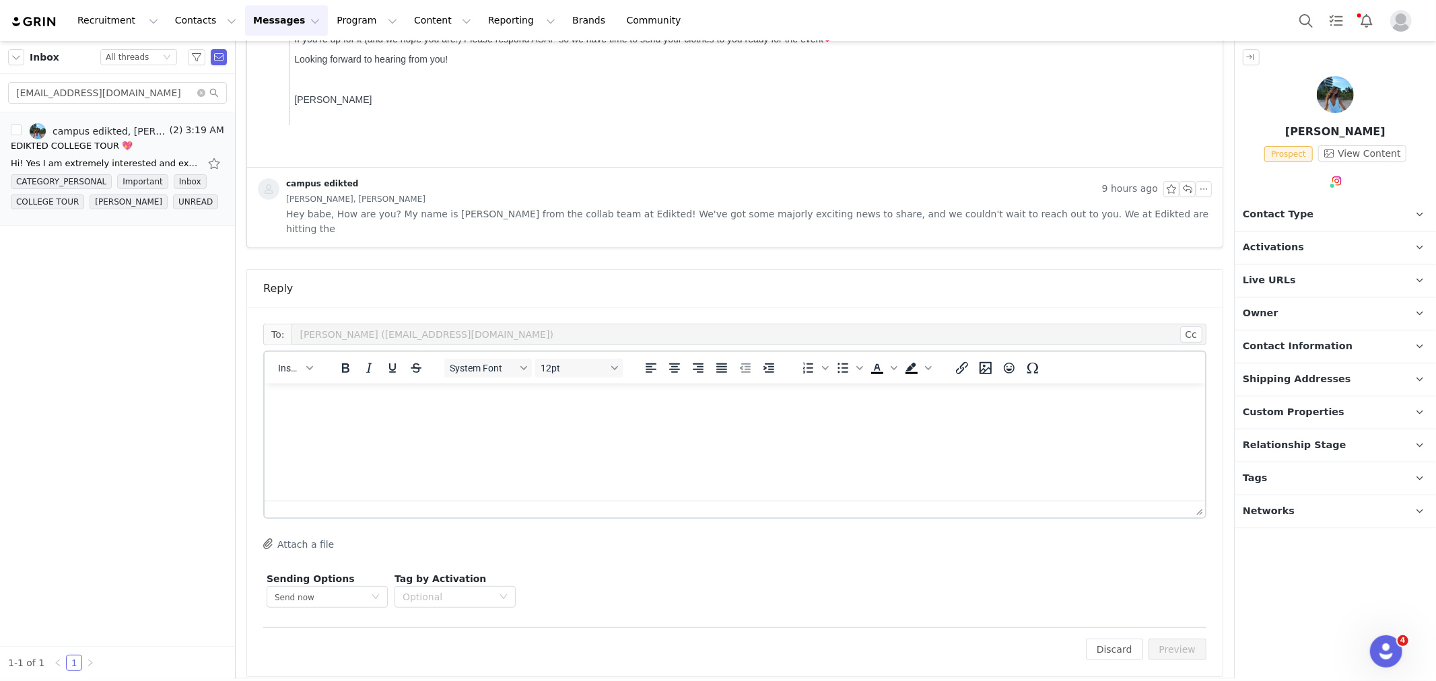
scroll to position [339, 0]
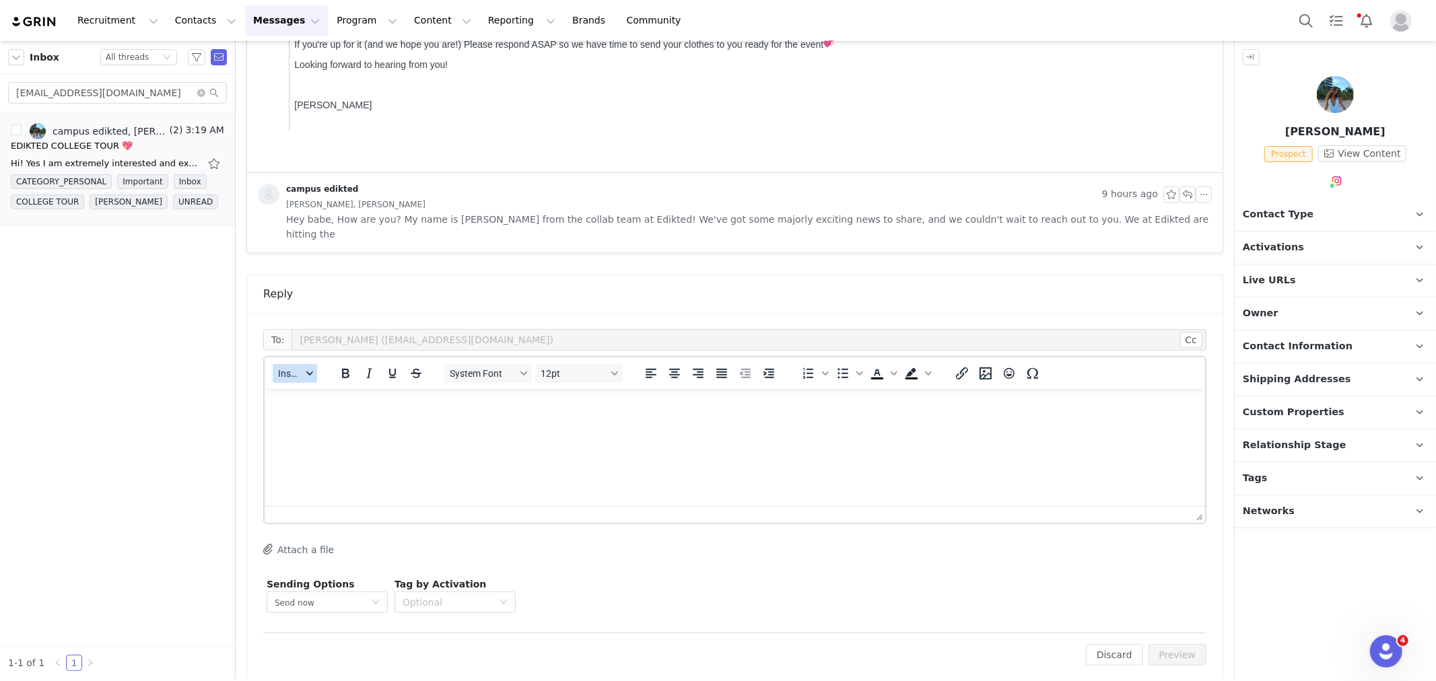
click at [307, 364] on button "Insert" at bounding box center [295, 373] width 44 height 19
click at [310, 381] on div "Insert Template" at bounding box center [343, 382] width 121 height 16
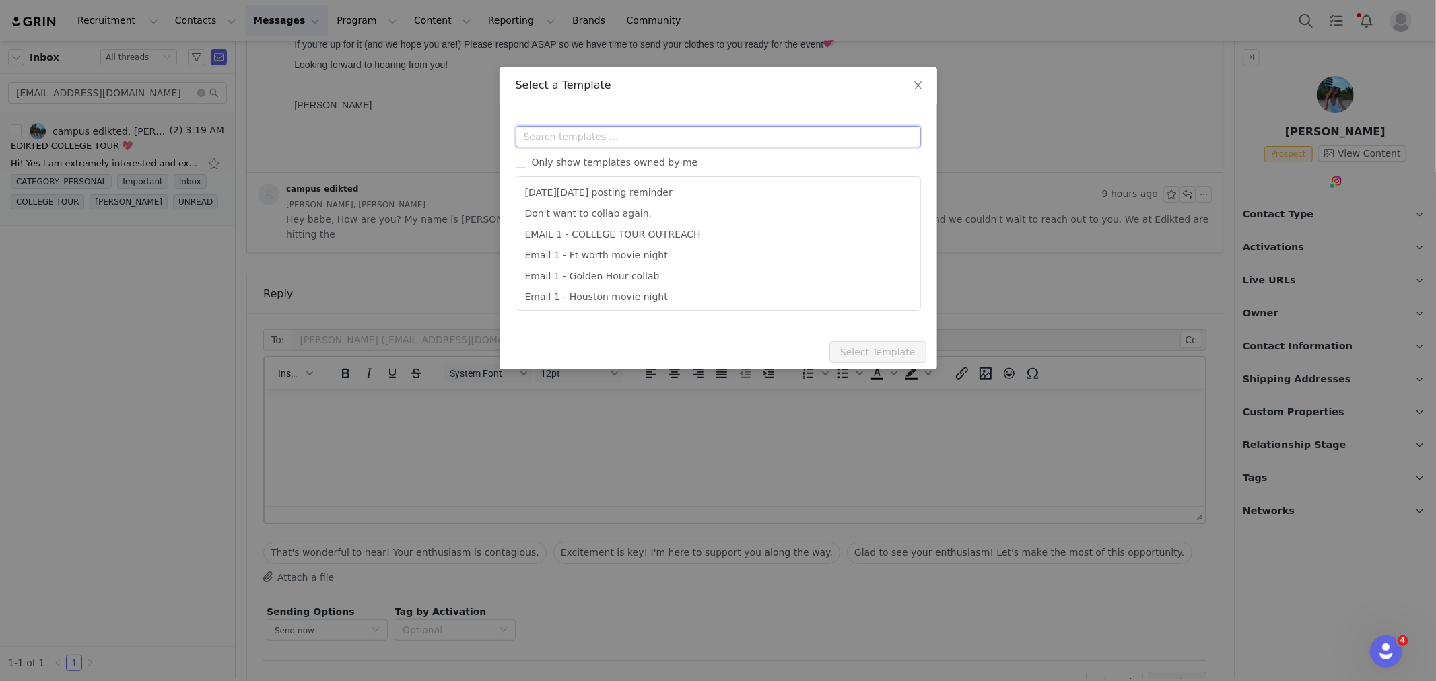
click at [712, 129] on input "text" at bounding box center [718, 137] width 405 height 22
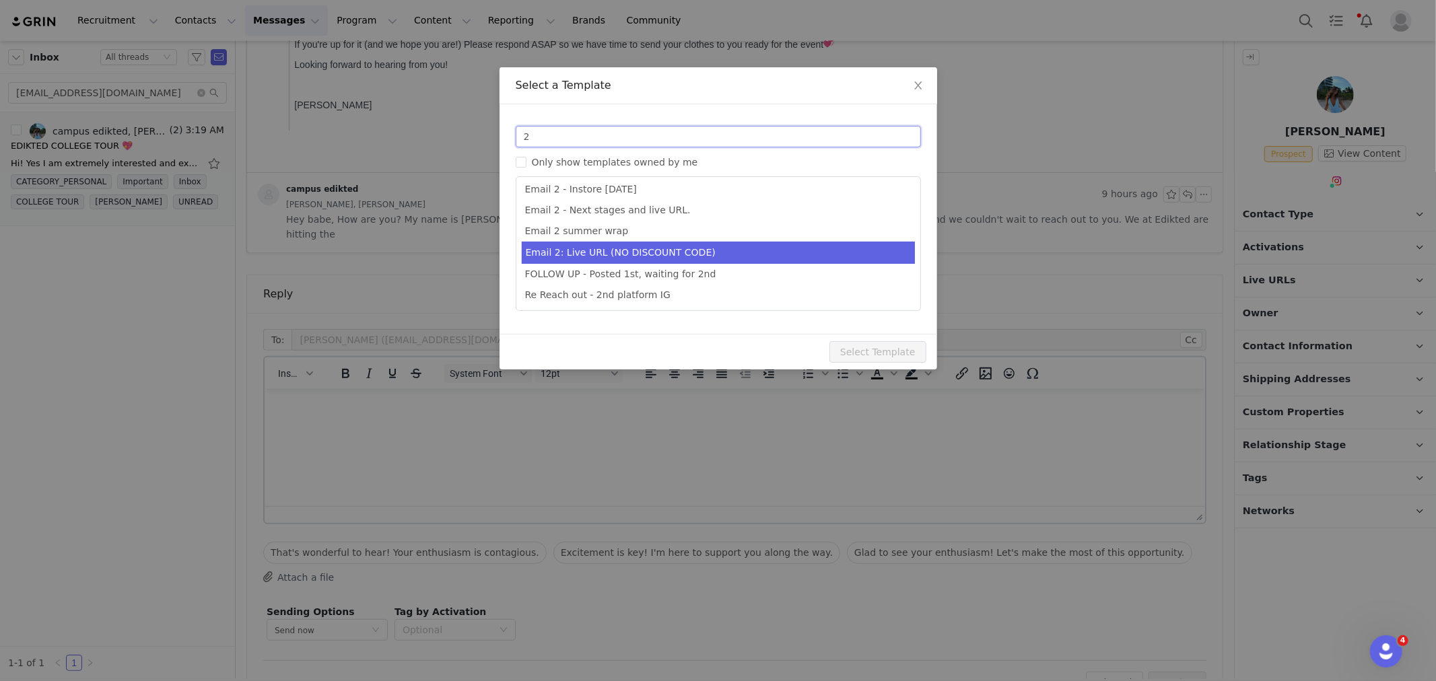
type input "2"
type input "Collab with Edikted"
click at [672, 257] on li "Email 2: Live URL (NO DISCOUNT CODE)" at bounding box center [718, 253] width 393 height 22
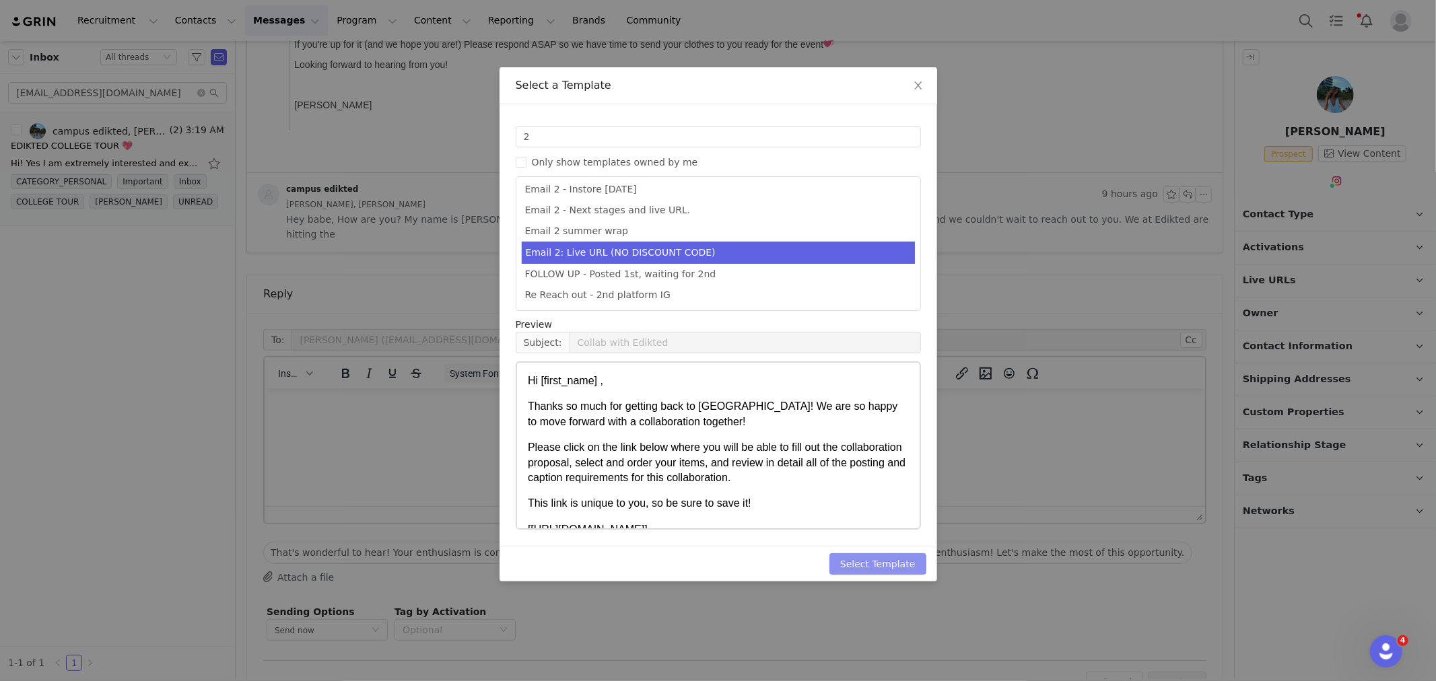
click at [863, 562] on button "Select Template" at bounding box center [878, 564] width 97 height 22
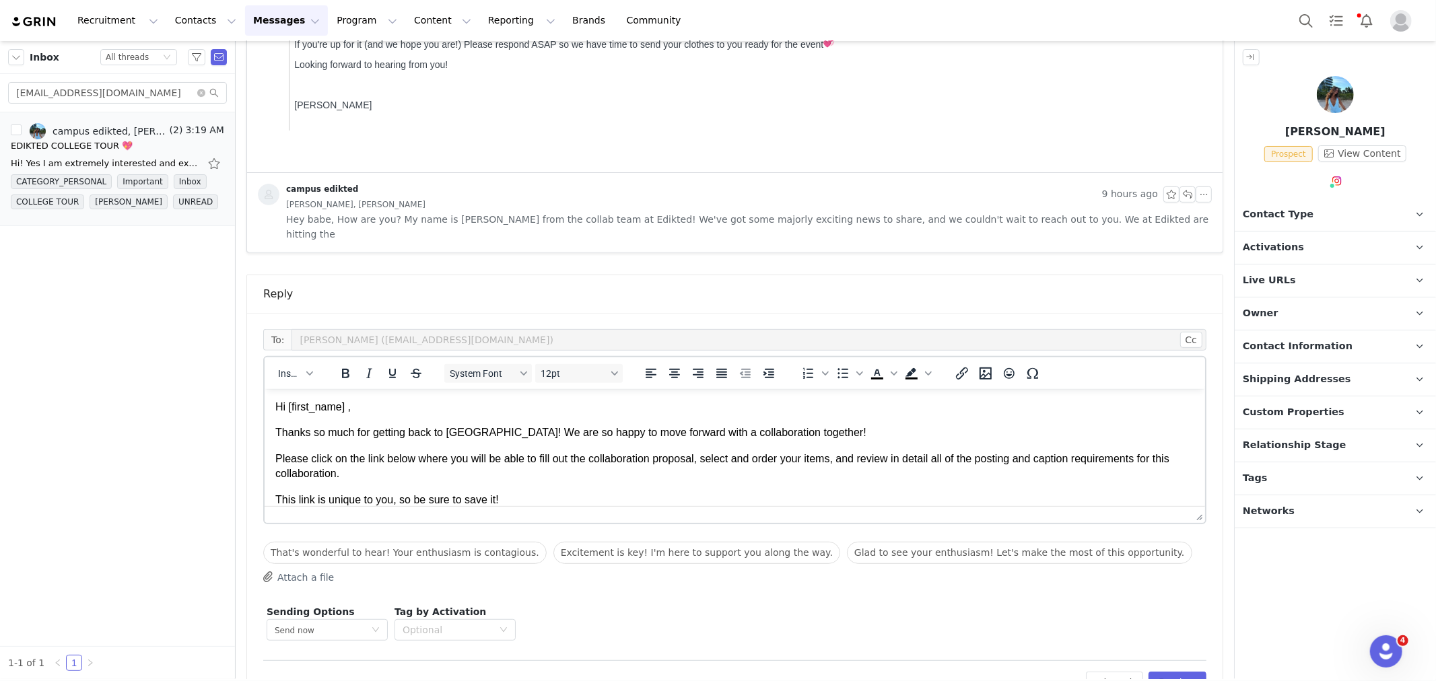
scroll to position [367, 0]
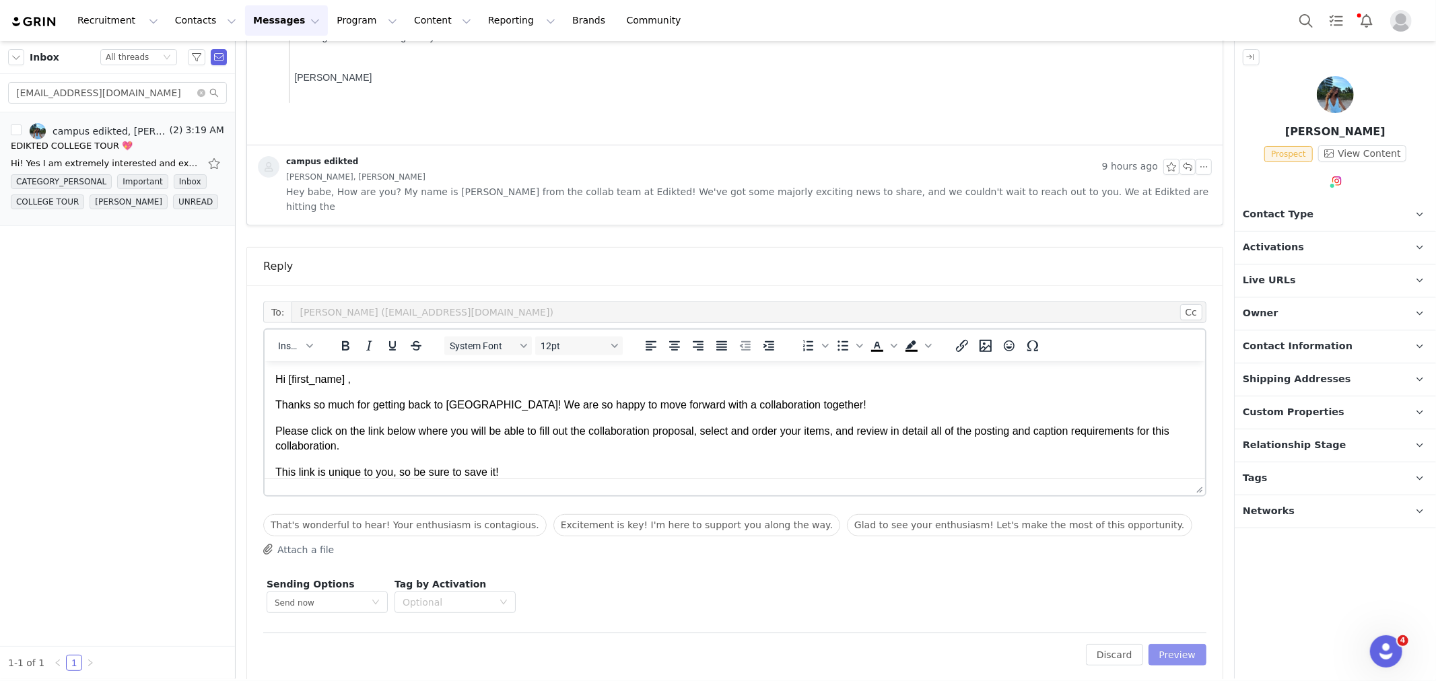
click at [1185, 644] on button "Preview" at bounding box center [1178, 655] width 59 height 22
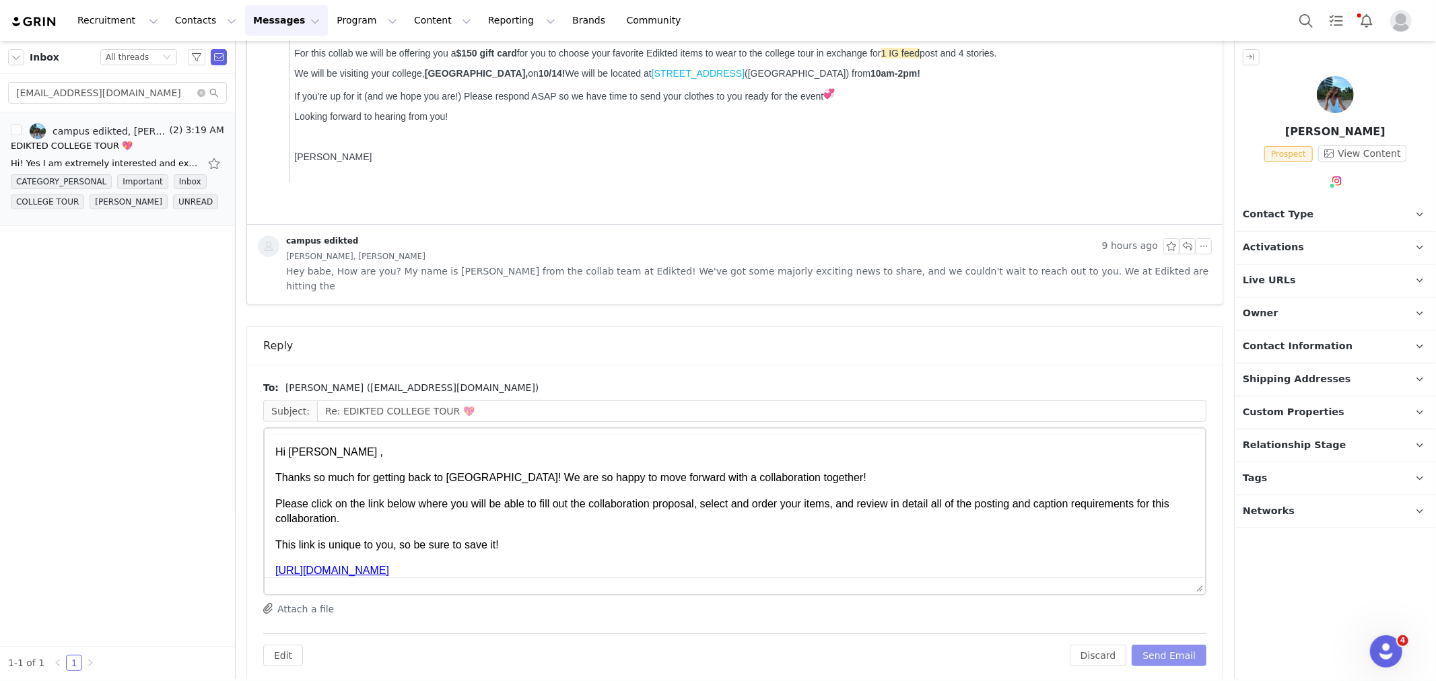
scroll to position [0, 0]
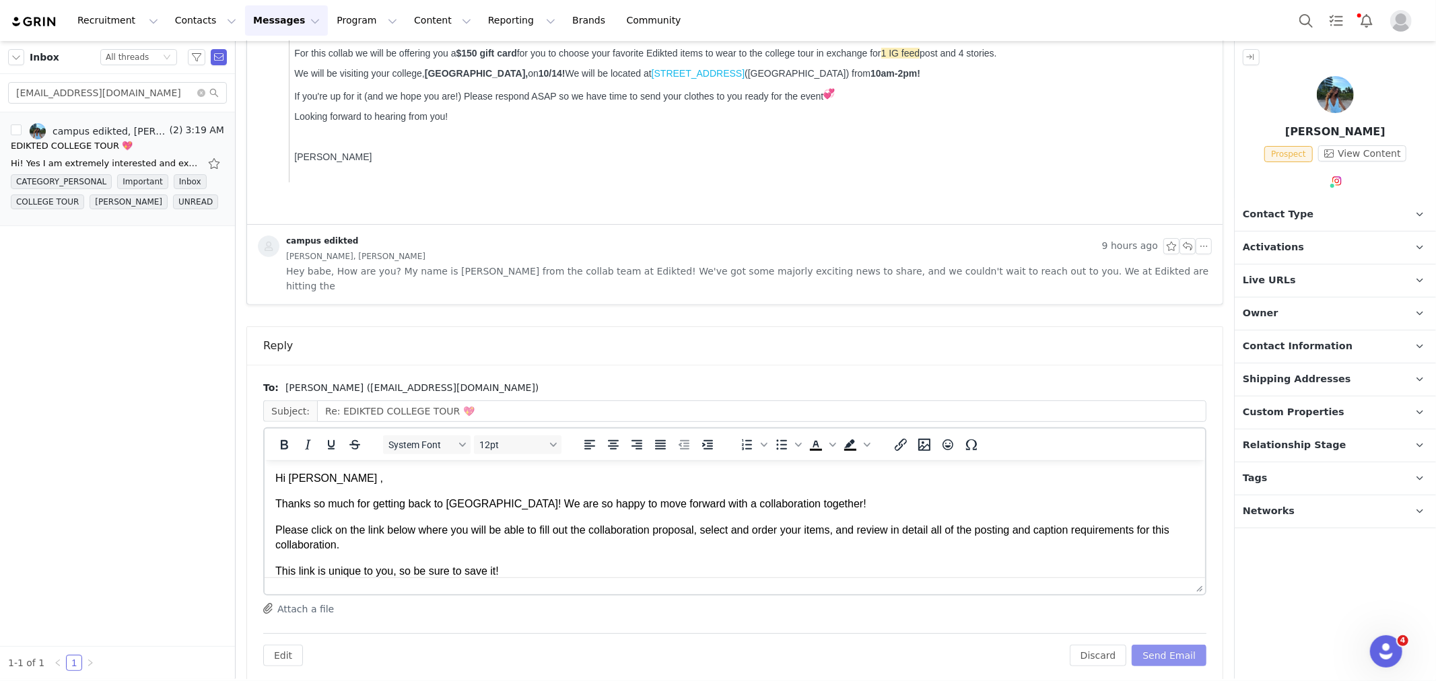
click at [1184, 645] on button "Send Email" at bounding box center [1169, 656] width 75 height 22
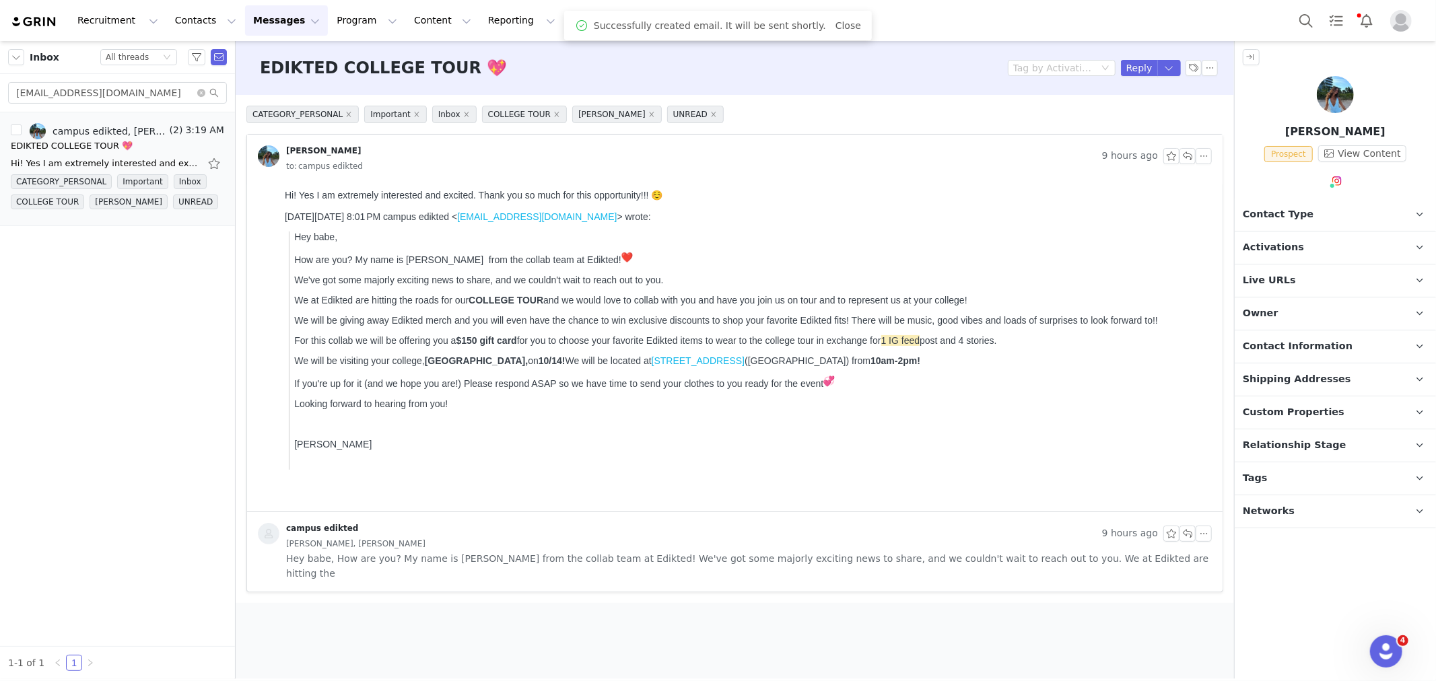
click at [1300, 213] on span "Contact Type" at bounding box center [1278, 214] width 71 height 15
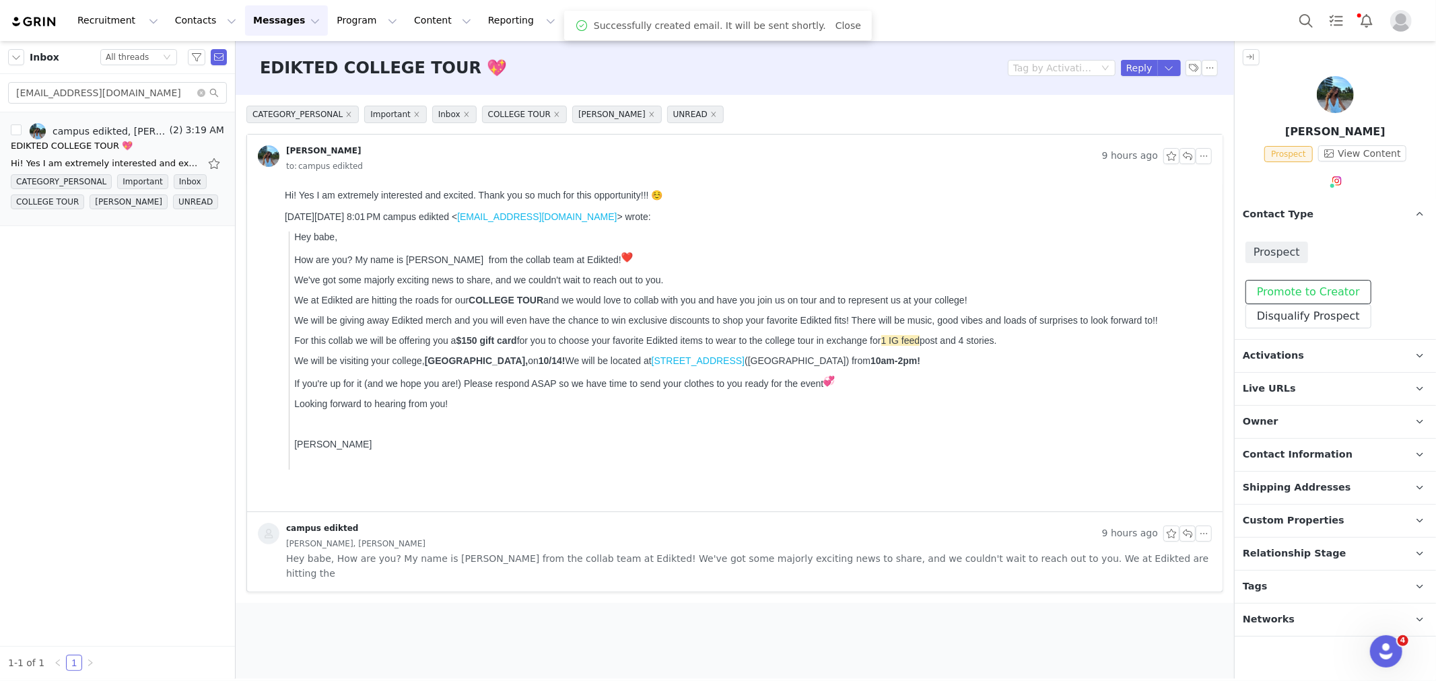
click at [1295, 298] on button "Promote to Creator" at bounding box center [1309, 292] width 126 height 24
click at [1277, 415] on p "Owner The account user who owns the contact" at bounding box center [1319, 422] width 169 height 32
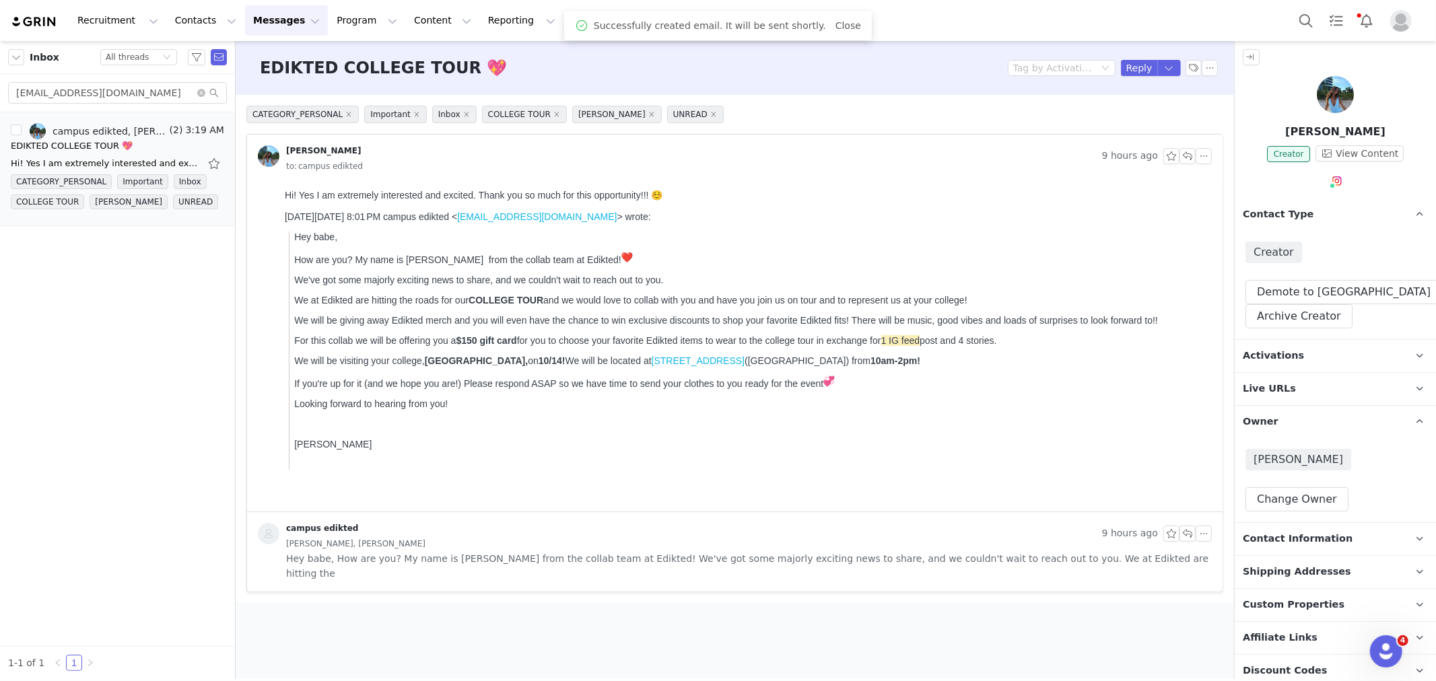
click at [1289, 346] on p "Activations" at bounding box center [1319, 356] width 169 height 32
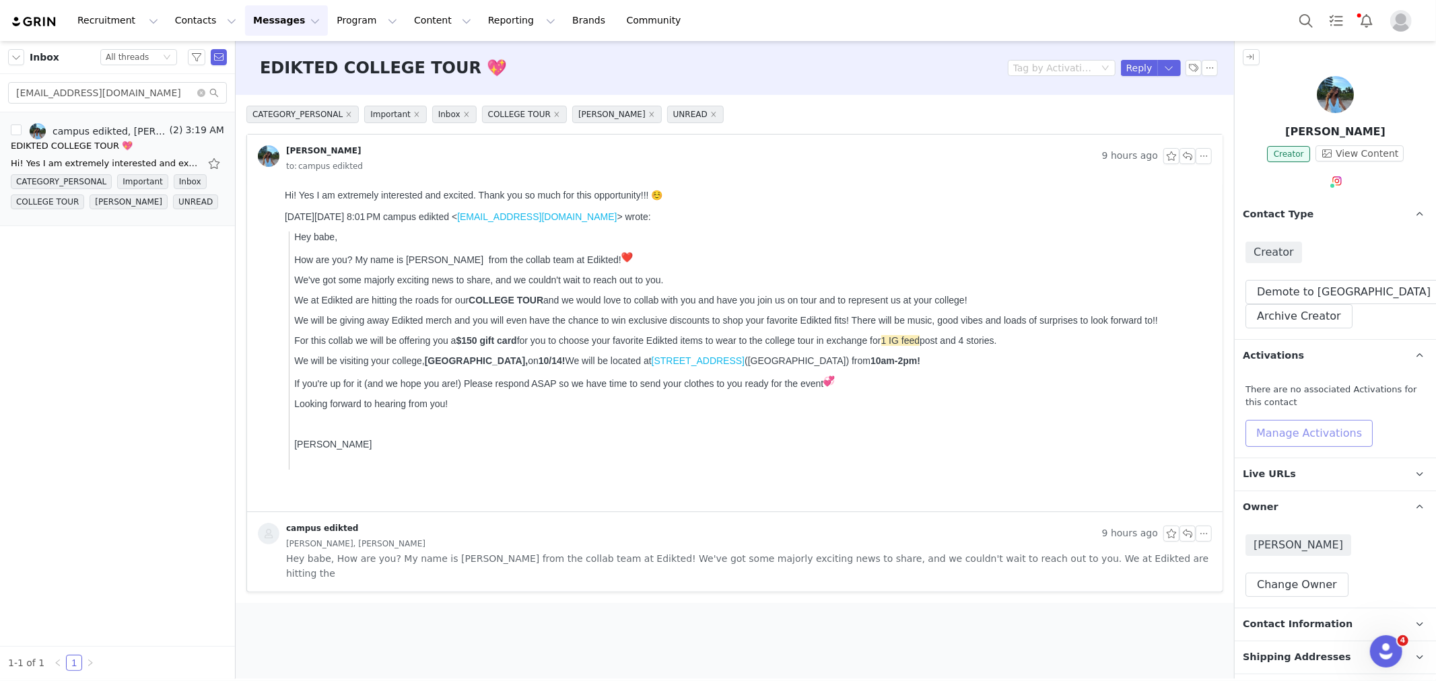
click at [1293, 428] on button "Manage Activations" at bounding box center [1309, 433] width 127 height 27
click at [1242, 494] on div "Select Activation" at bounding box center [1246, 485] width 79 height 20
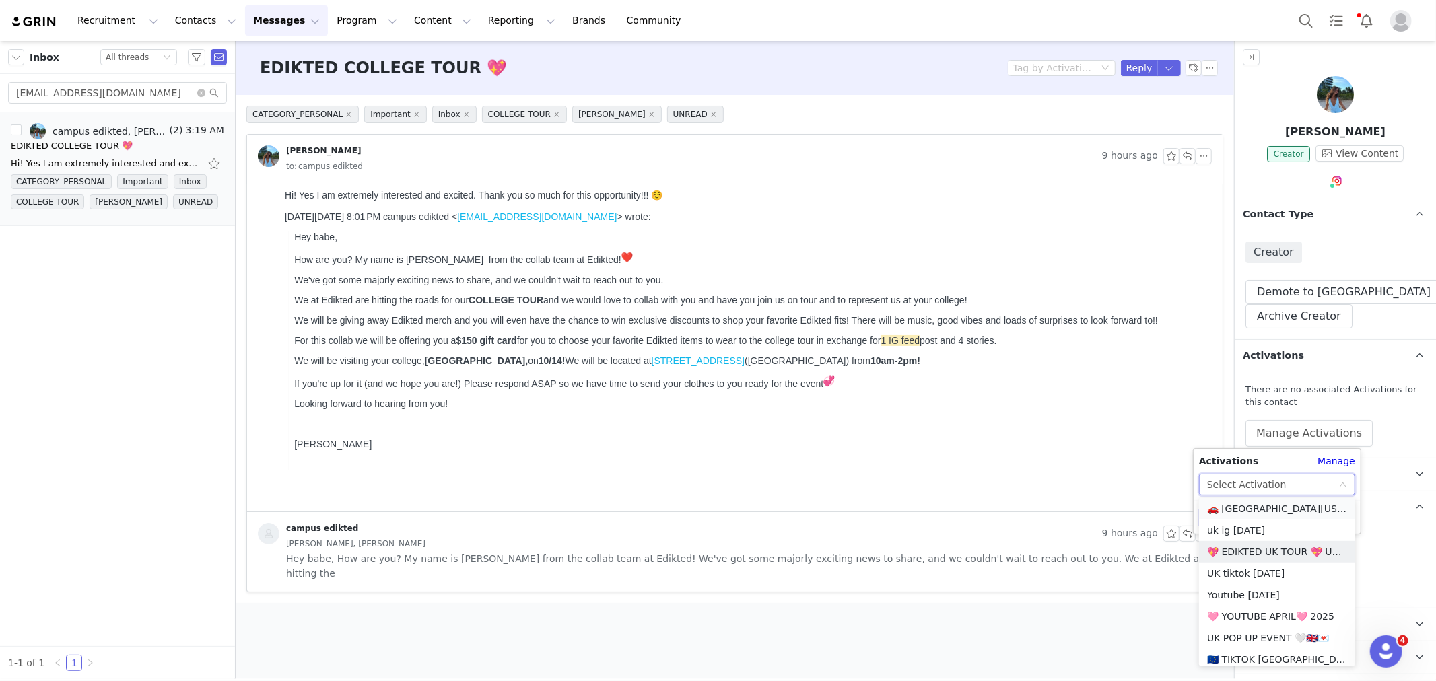
scroll to position [972, 0]
click at [1269, 515] on li "🚗 [GEOGRAPHIC_DATA][US_STATE] - COLLEGE TOUR 🚗" at bounding box center [1277, 510] width 156 height 22
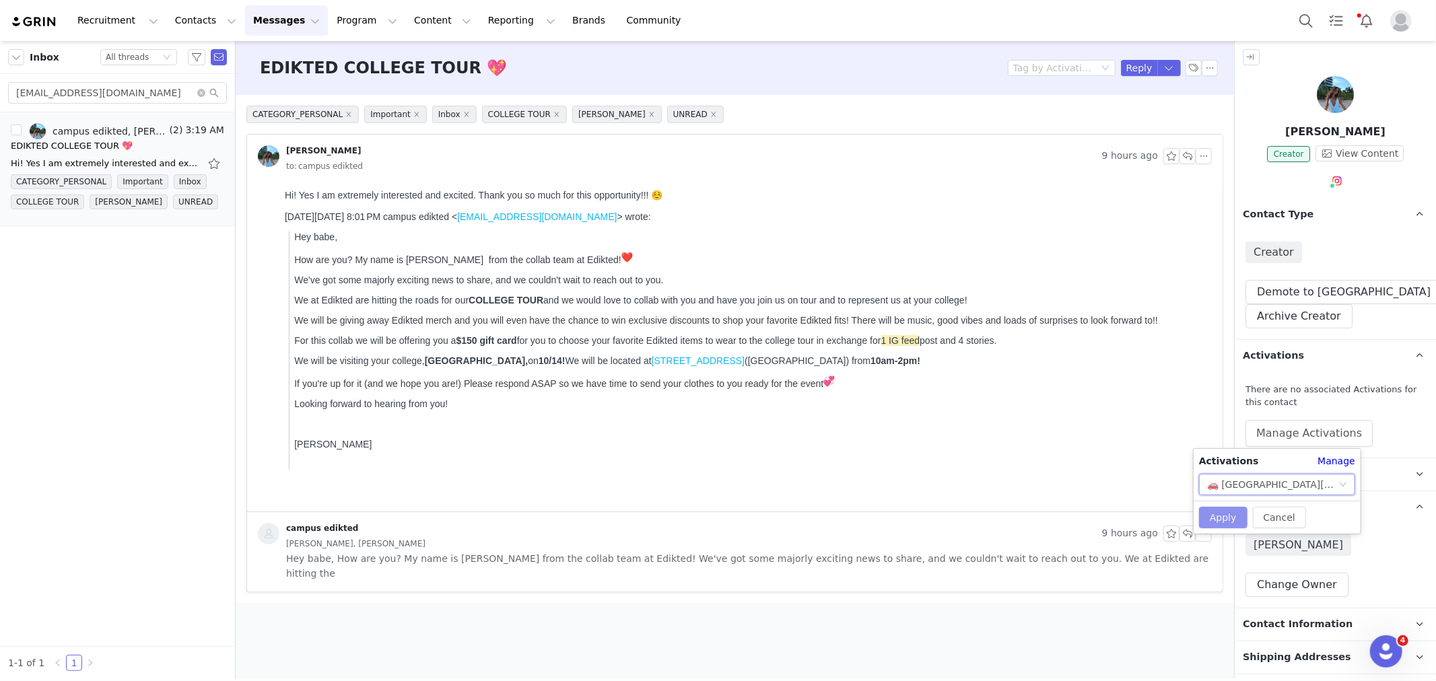
click at [1212, 516] on button "Apply" at bounding box center [1223, 518] width 48 height 22
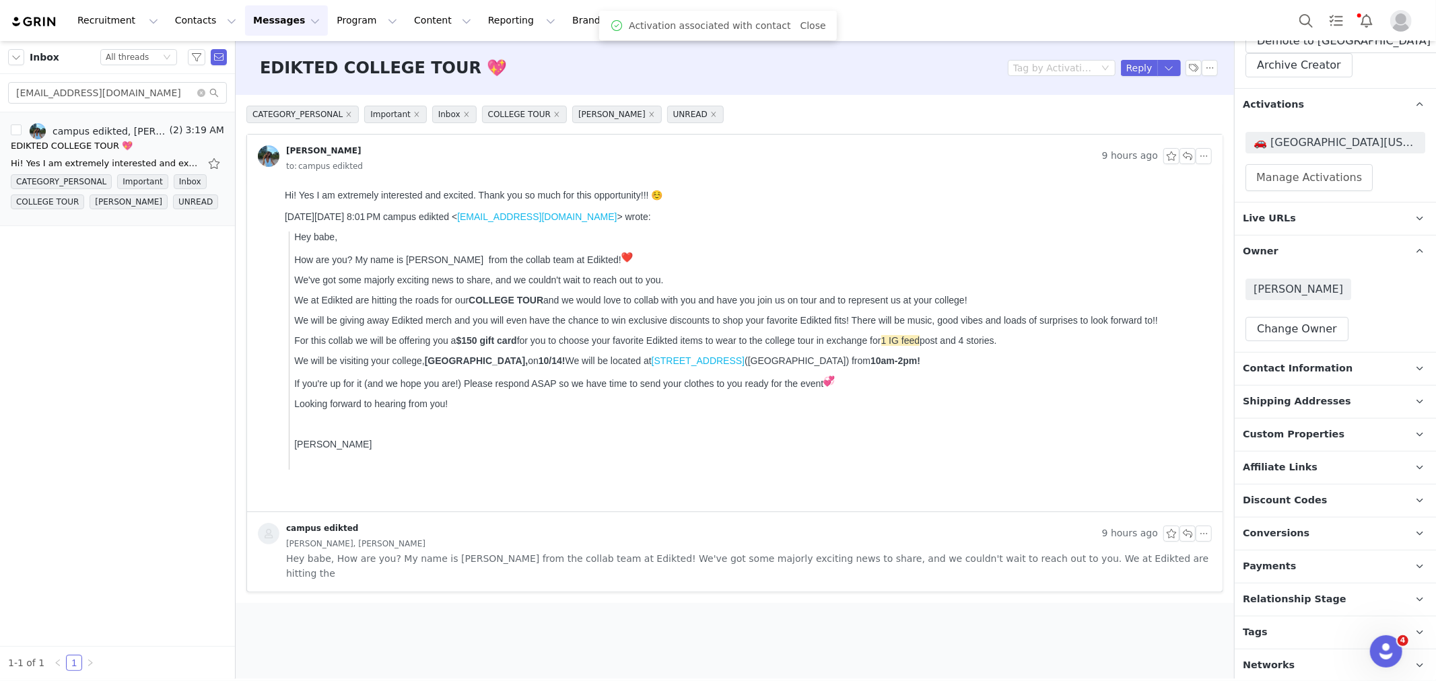
scroll to position [254, 0]
click at [1320, 581] on p "Relationship Stage Use relationship stages to move contacts through a logical s…" at bounding box center [1319, 597] width 169 height 32
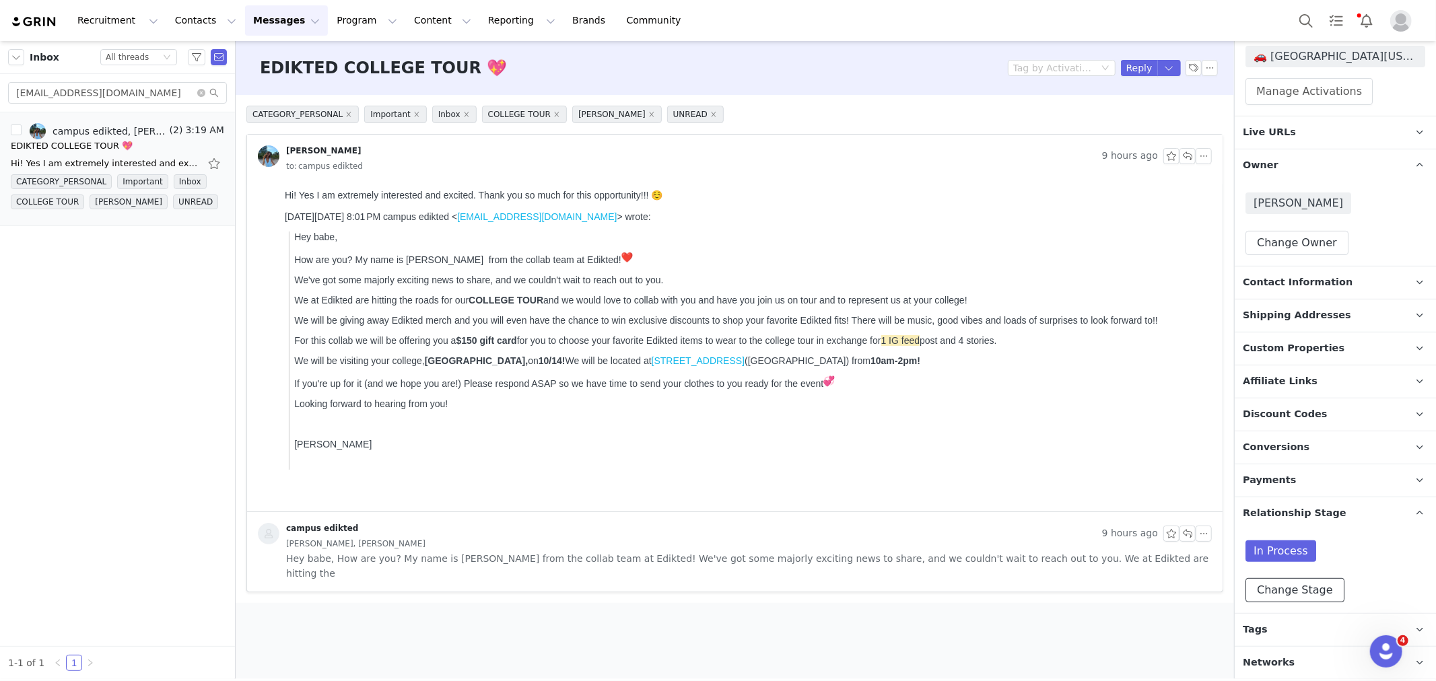
click at [1276, 593] on button "Change Stage" at bounding box center [1295, 590] width 99 height 24
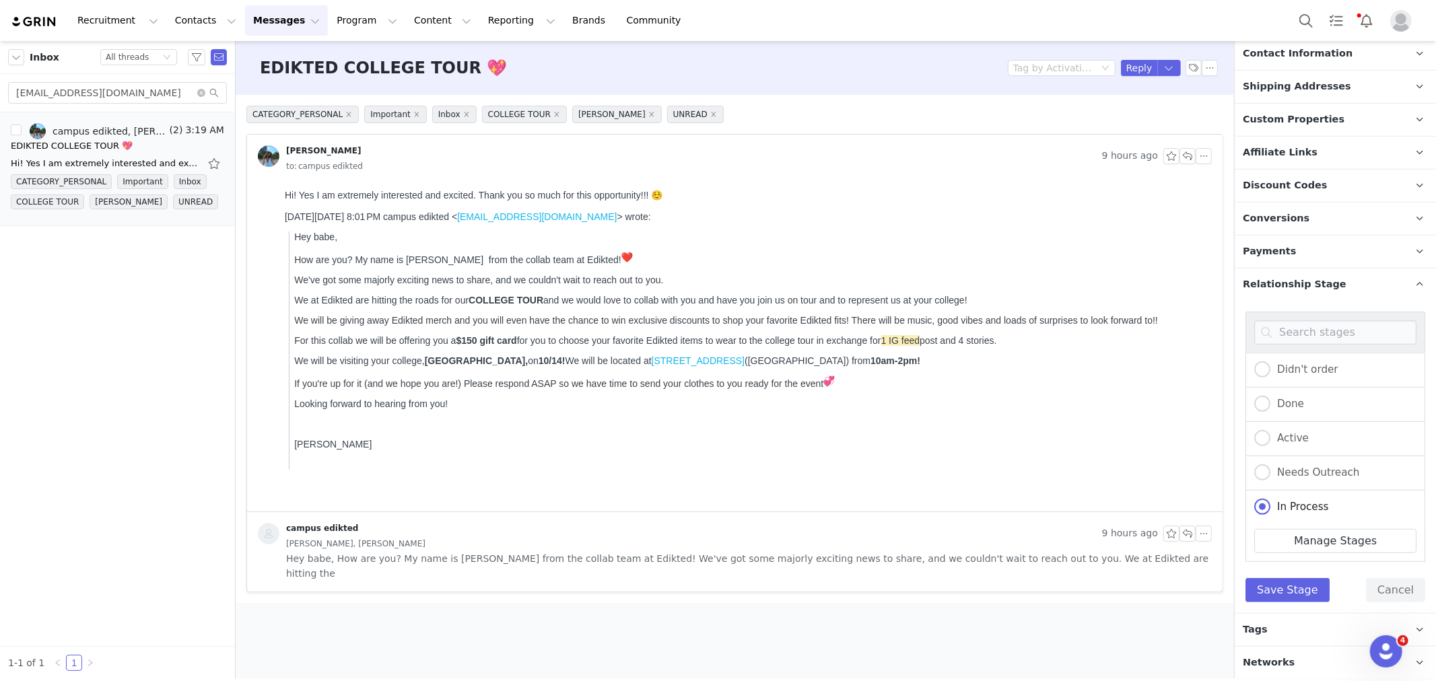
click at [1282, 426] on div "Active" at bounding box center [1336, 439] width 180 height 34
click at [1285, 434] on span "Active" at bounding box center [1290, 438] width 38 height 12
click at [1271, 434] on input "Active" at bounding box center [1262, 439] width 16 height 18
radio input "true"
radio input "false"
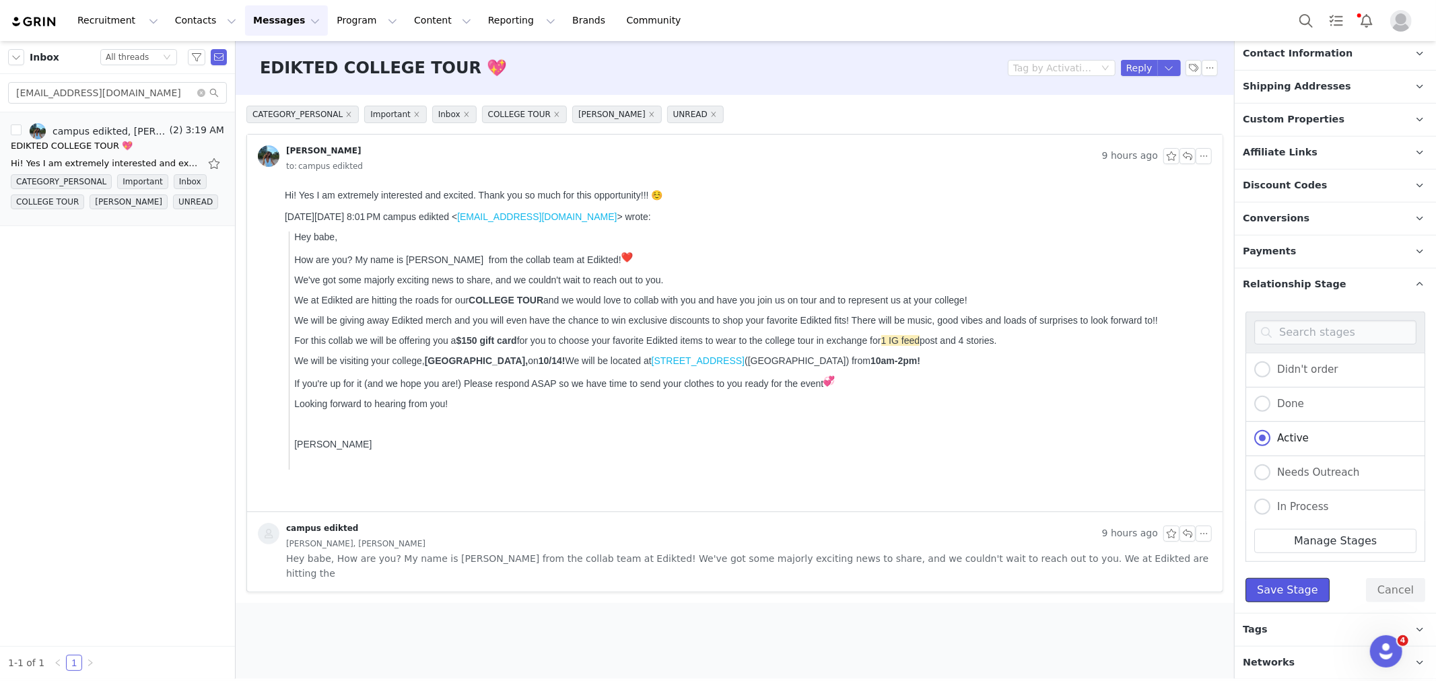
click at [1275, 590] on button "Save Stage" at bounding box center [1288, 590] width 84 height 24
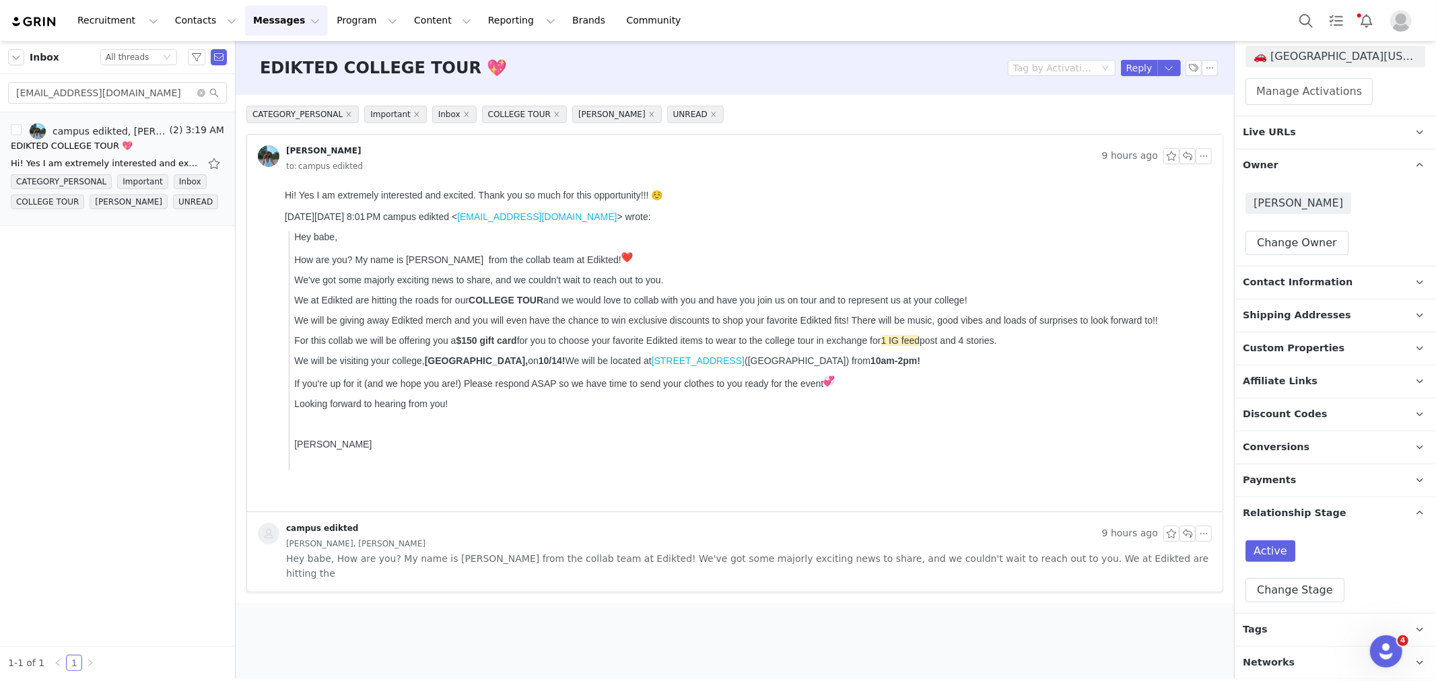
click at [1288, 642] on p "Tags Keep track of your contacts by assigning them tags. You can then filter yo…" at bounding box center [1319, 630] width 169 height 32
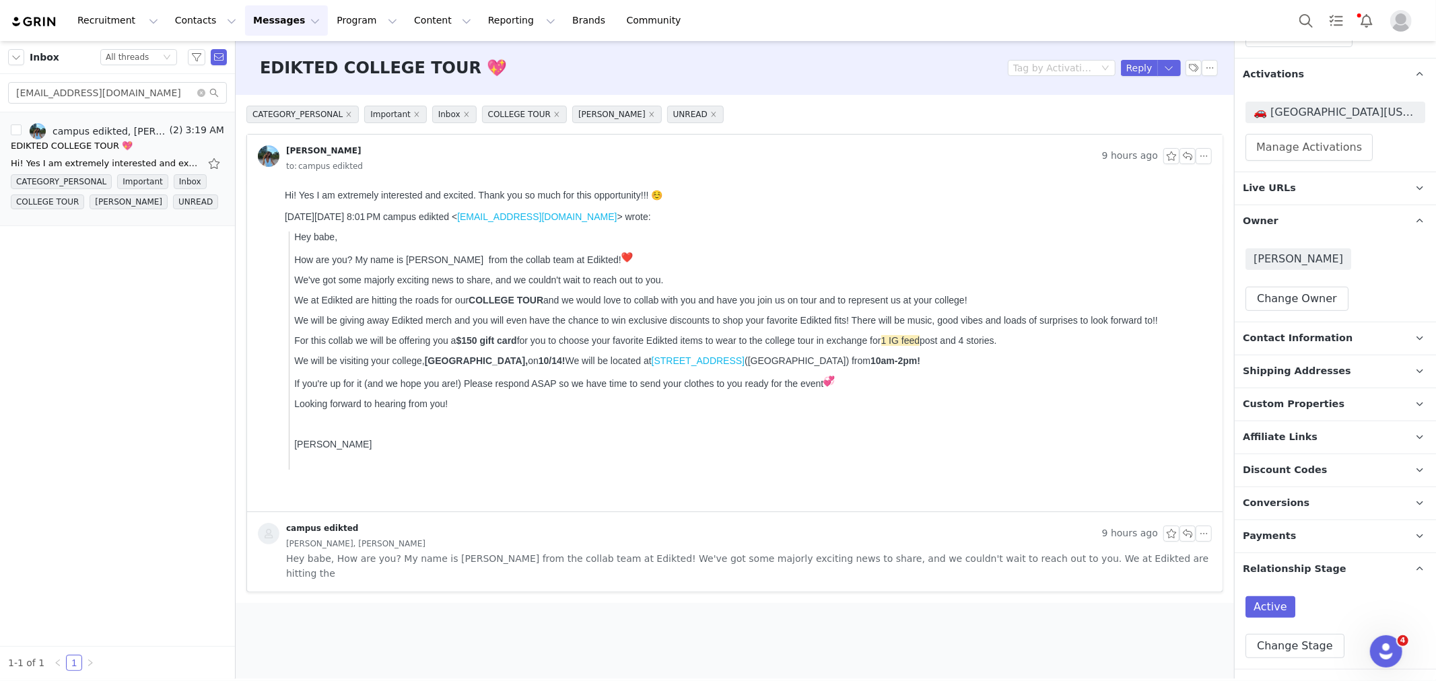
scroll to position [459, 0]
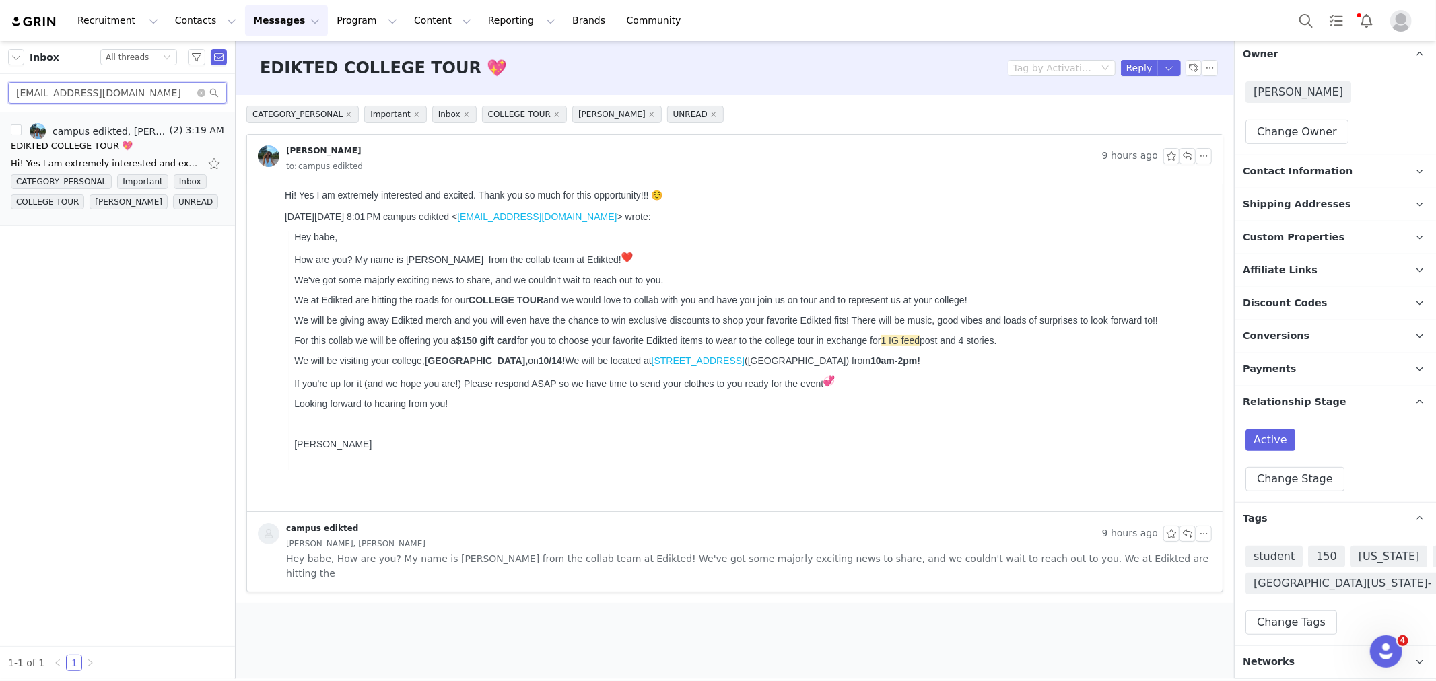
drag, startPoint x: 167, startPoint y: 92, endPoint x: 0, endPoint y: 97, distance: 167.1
click at [0, 97] on div "layanodeh13@gmail.com" at bounding box center [117, 93] width 235 height 38
paste input "emmajcourtney"
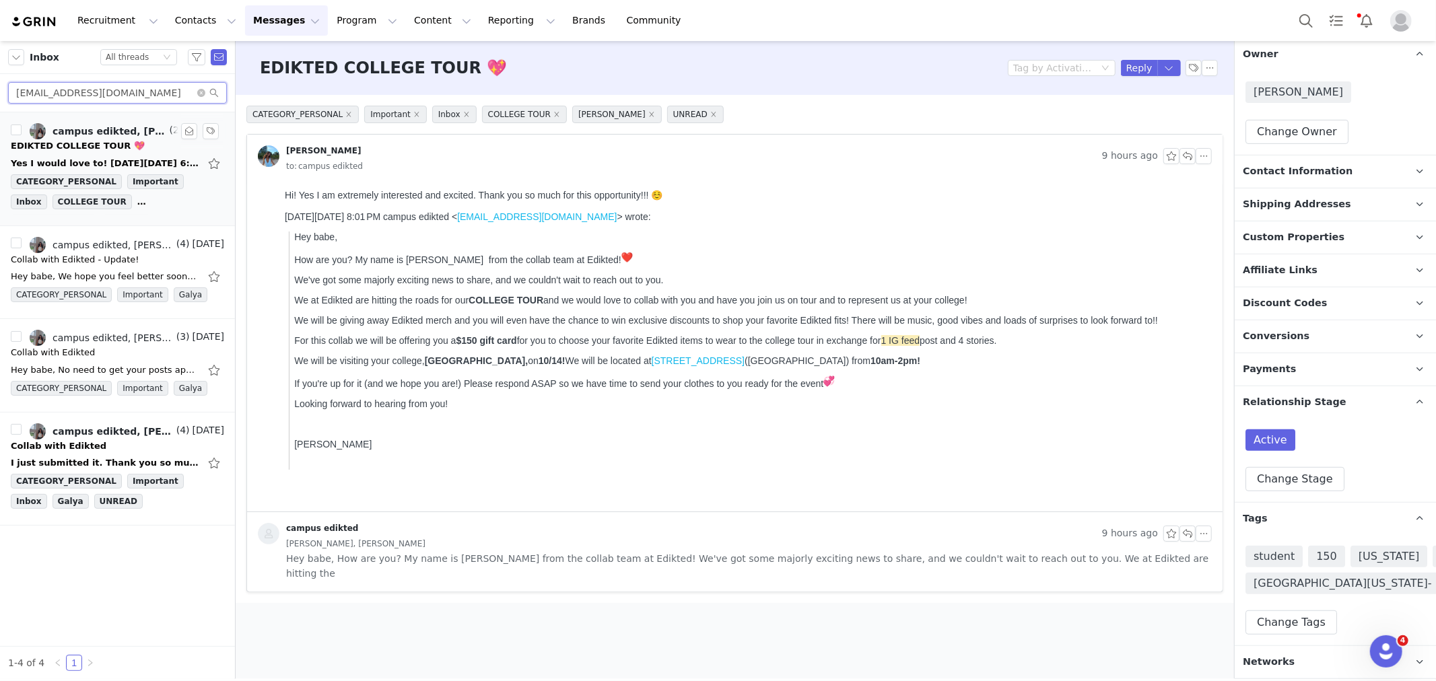
type input "emmajcourtney@gmail.com"
click at [81, 165] on div "Yes I would love to! On Mon, Sep 29, 2025 at 6:11 PM campus edikted <campus@edi…" at bounding box center [105, 163] width 189 height 13
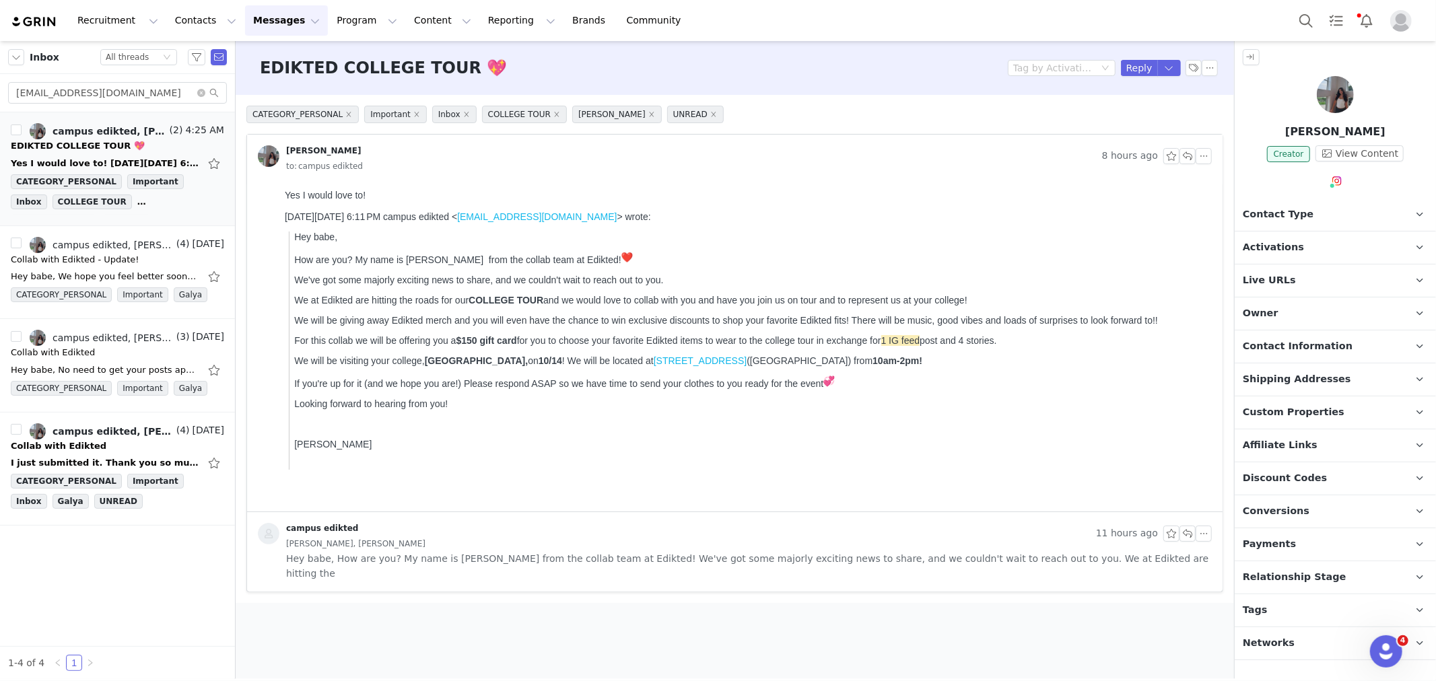
scroll to position [0, 0]
click at [1318, 315] on p "Owner The account user who owns the contact" at bounding box center [1319, 314] width 169 height 32
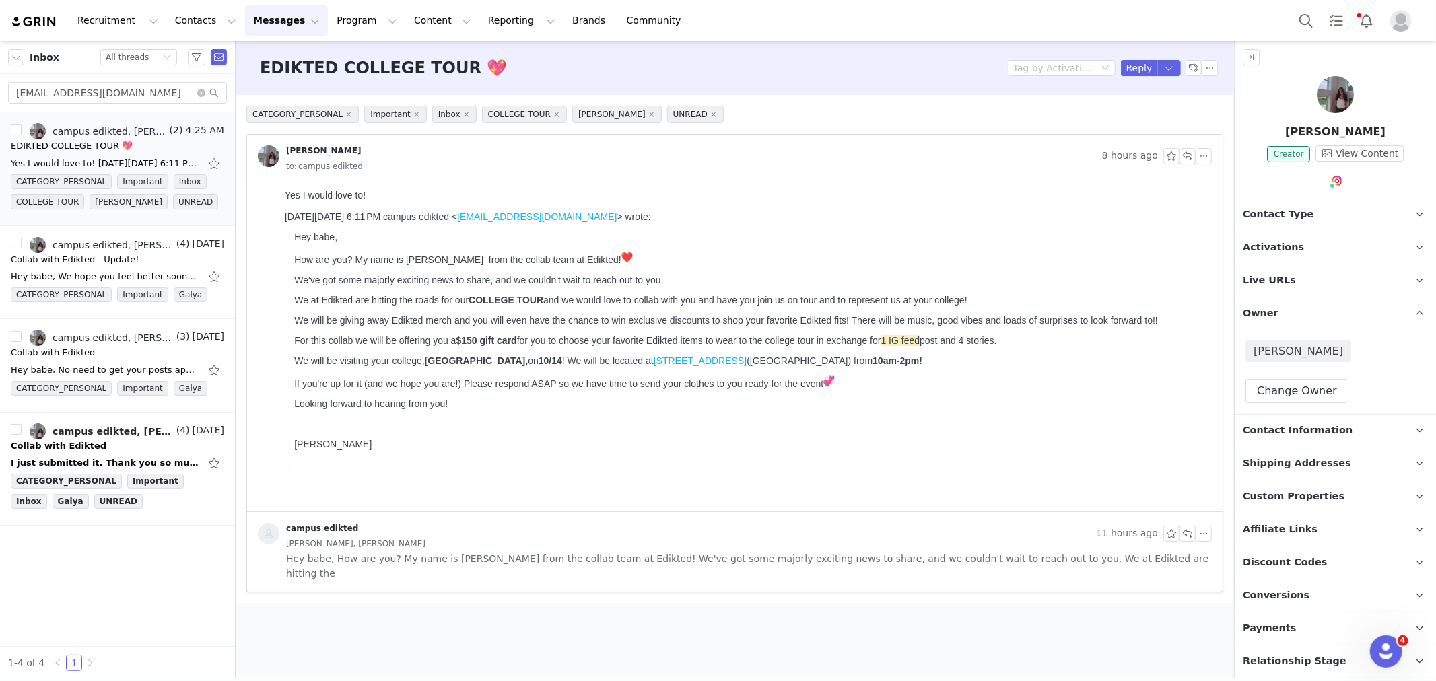
click at [1318, 315] on p "Owner The account user who owns the contact" at bounding box center [1319, 314] width 169 height 32
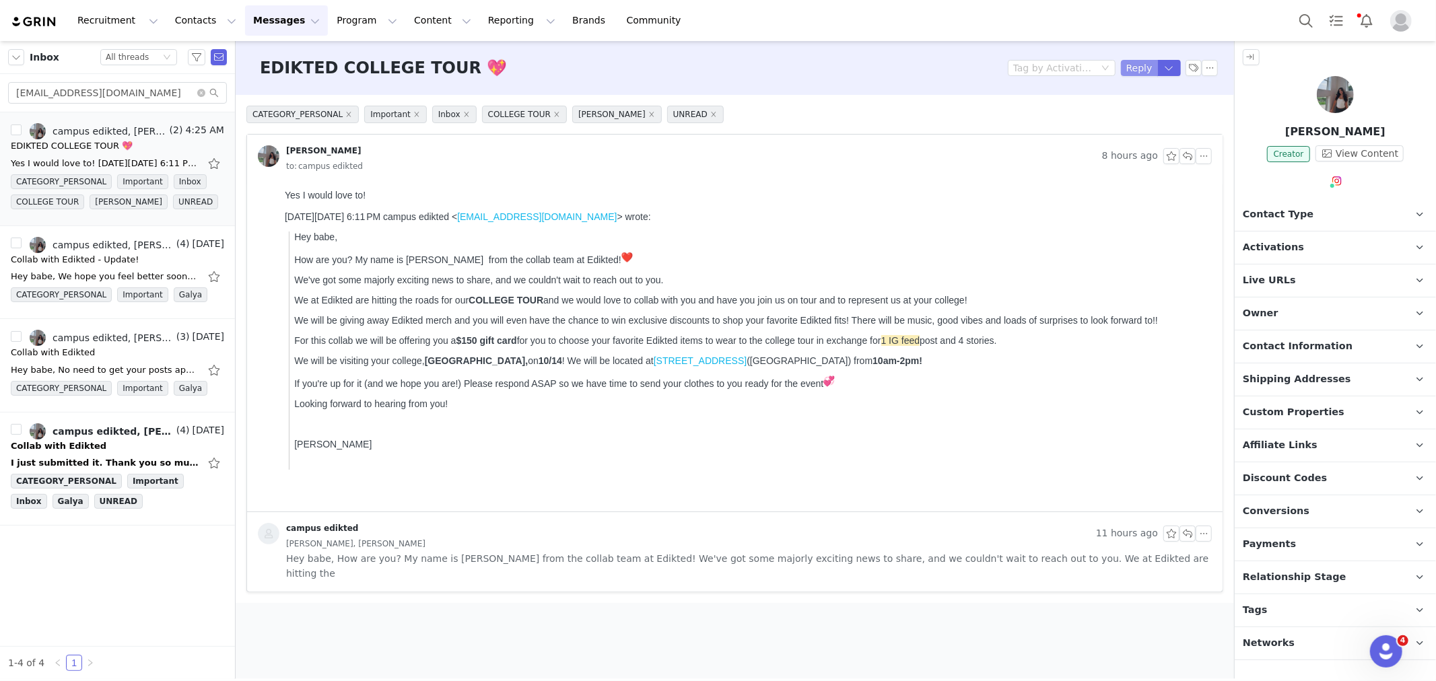
click at [1136, 66] on button "Reply" at bounding box center [1139, 68] width 37 height 16
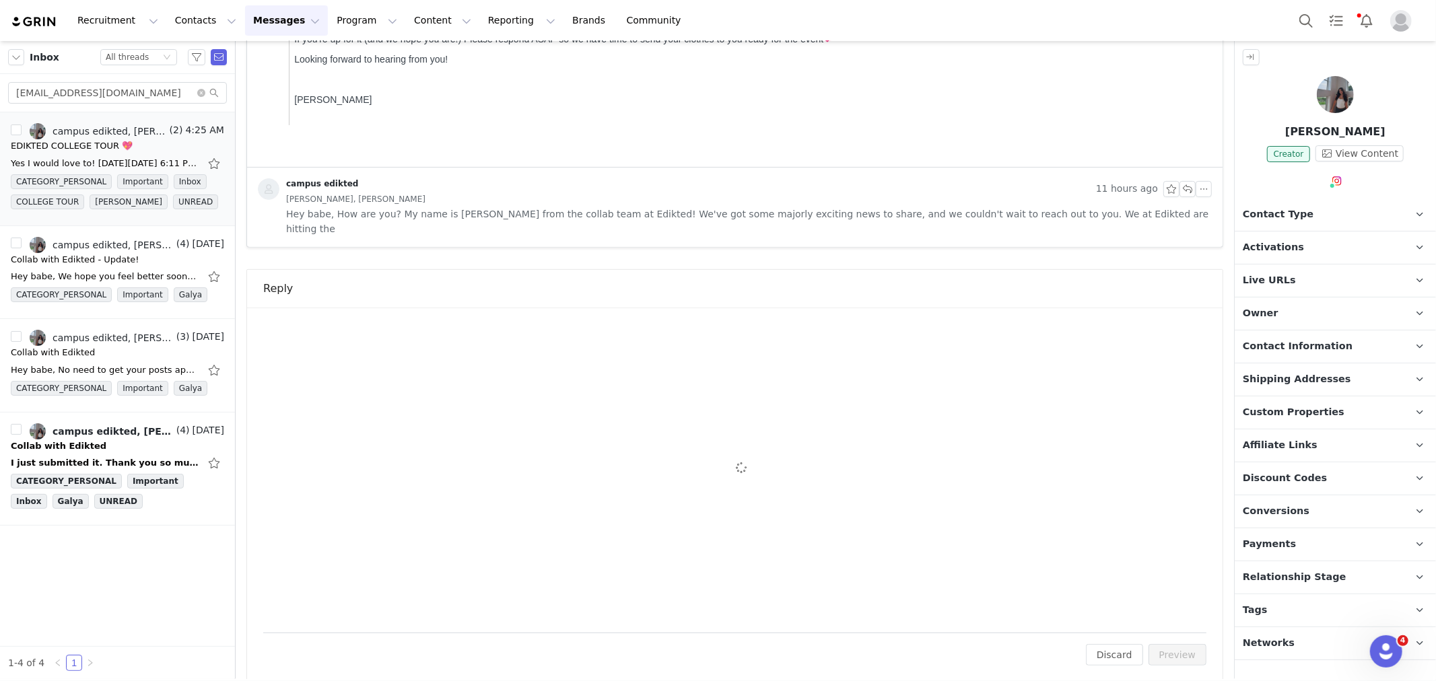
scroll to position [339, 0]
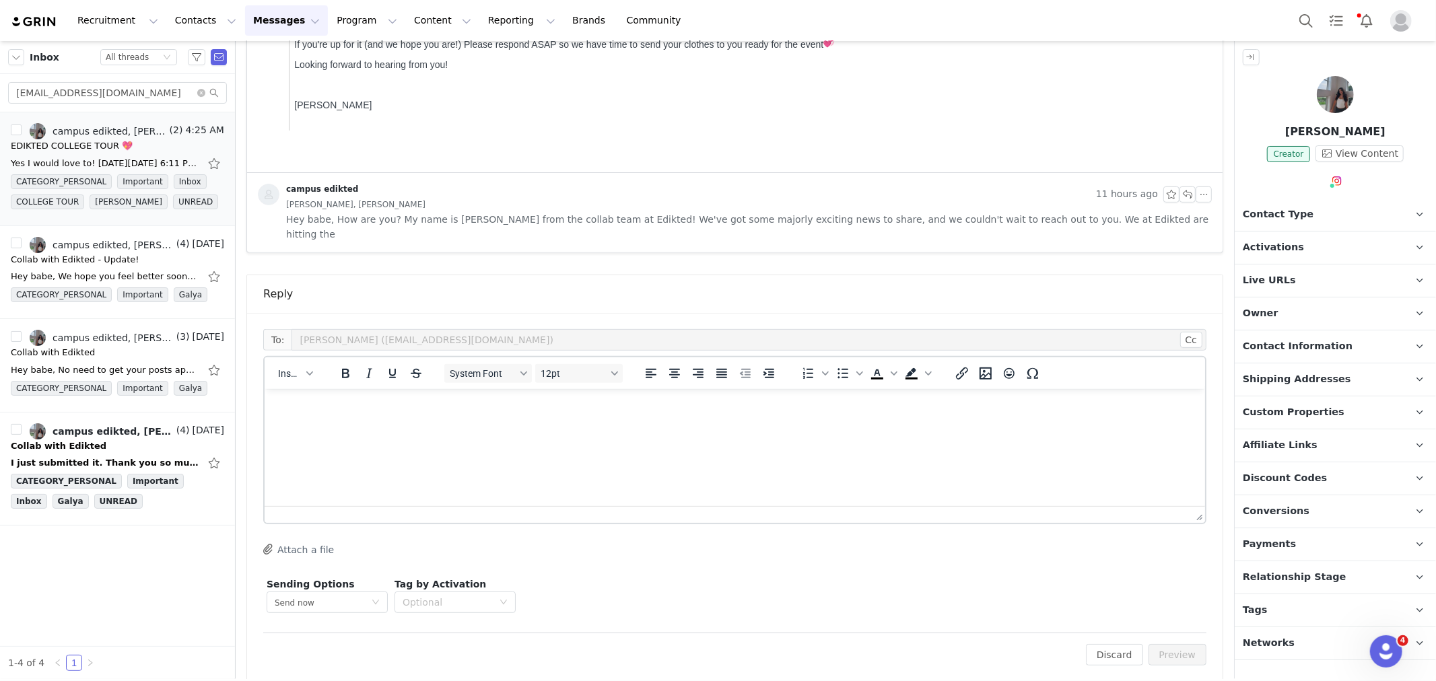
click at [283, 368] on div "Insert" at bounding box center [295, 373] width 61 height 26
click at [290, 368] on span "Insert" at bounding box center [290, 373] width 24 height 11
click at [301, 379] on div "Insert Template" at bounding box center [343, 382] width 121 height 16
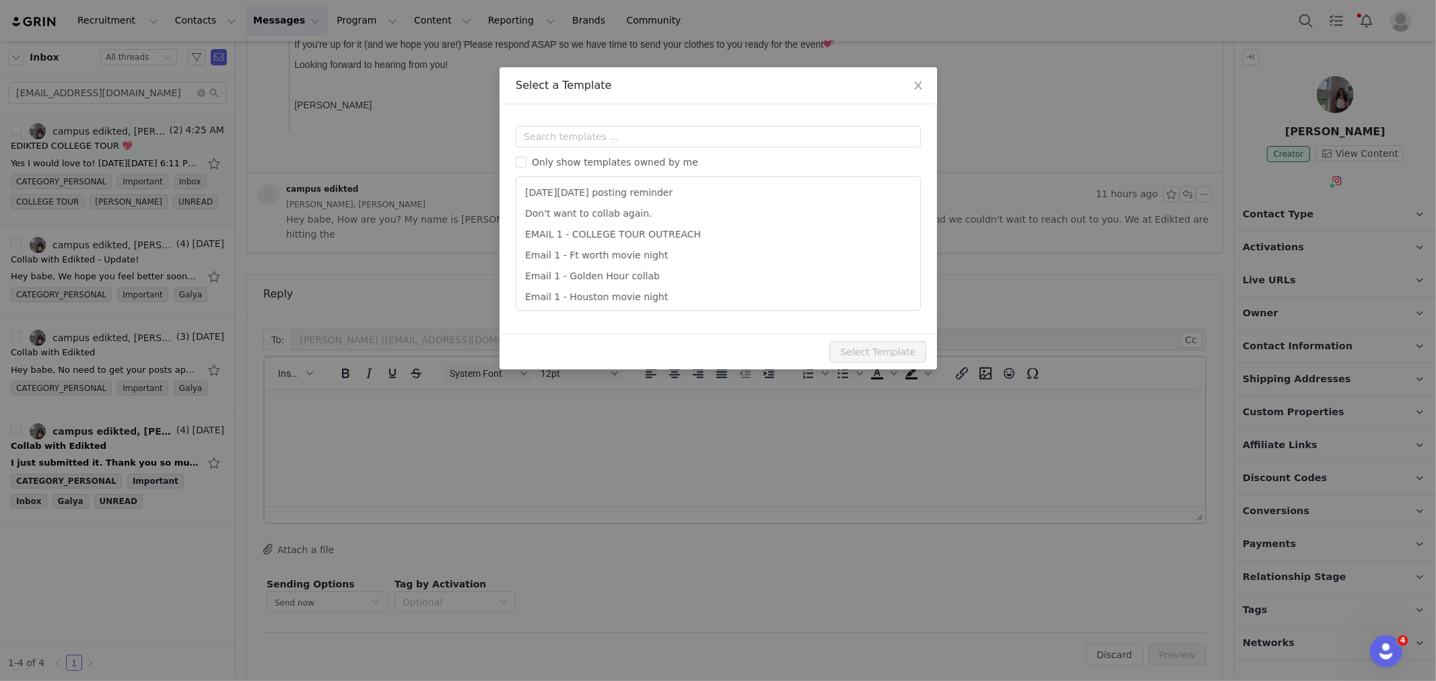
scroll to position [0, 0]
click at [564, 139] on input "text" at bounding box center [718, 137] width 405 height 22
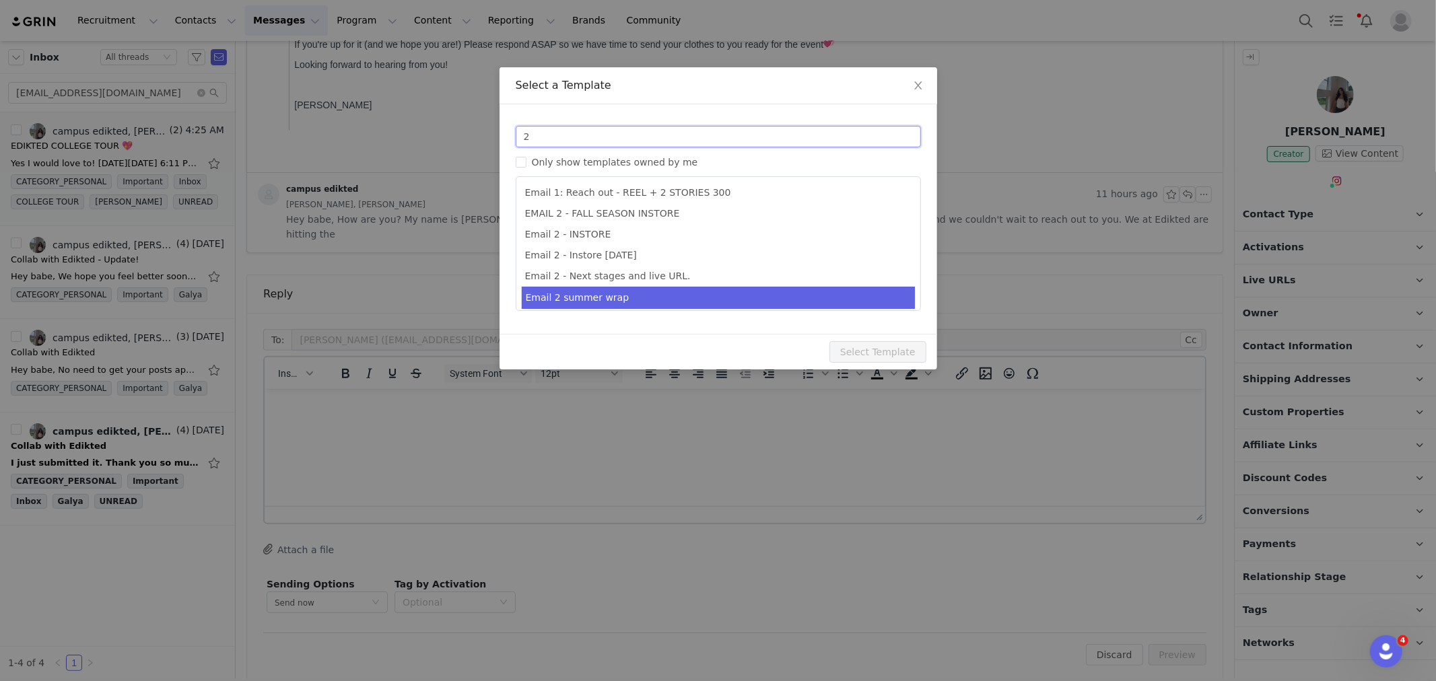
scroll to position [66, 0]
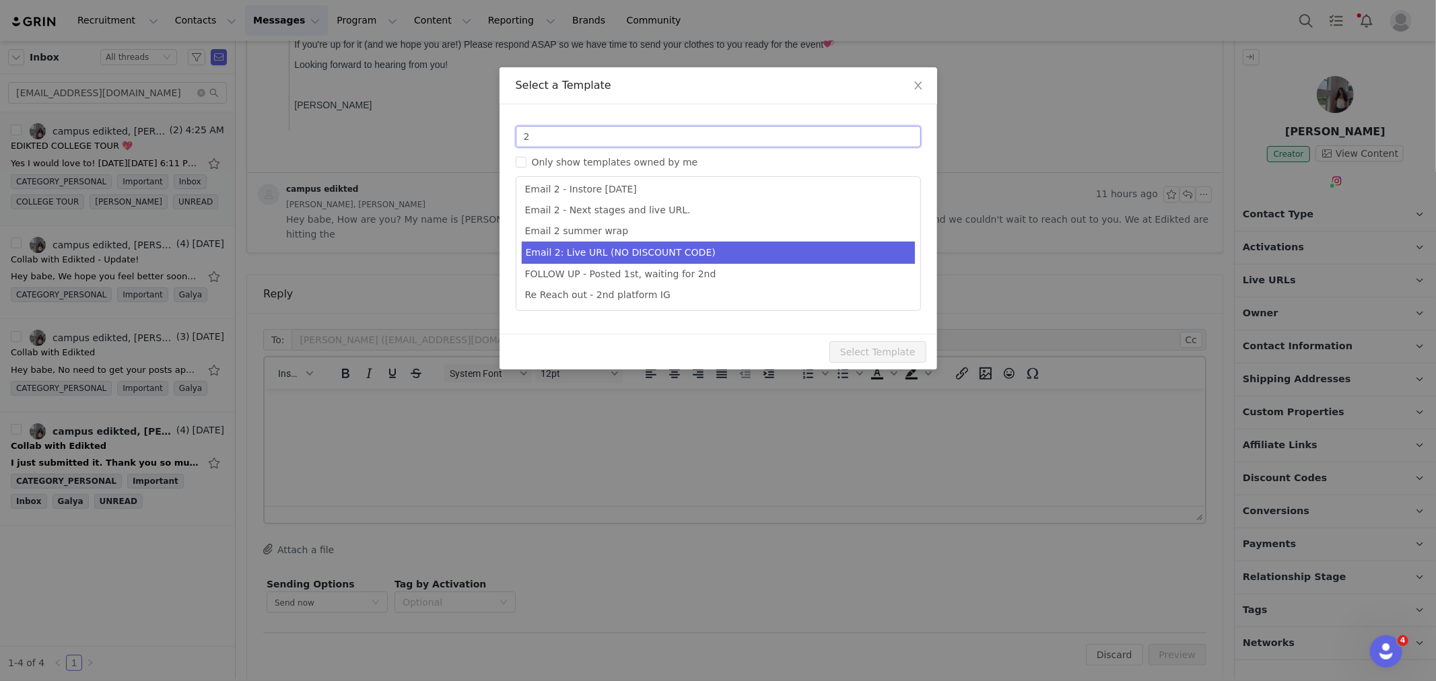
type input "2"
type input "Collab with Edikted"
click at [691, 259] on li "Email 2: Live URL (NO DISCOUNT CODE)" at bounding box center [718, 253] width 393 height 22
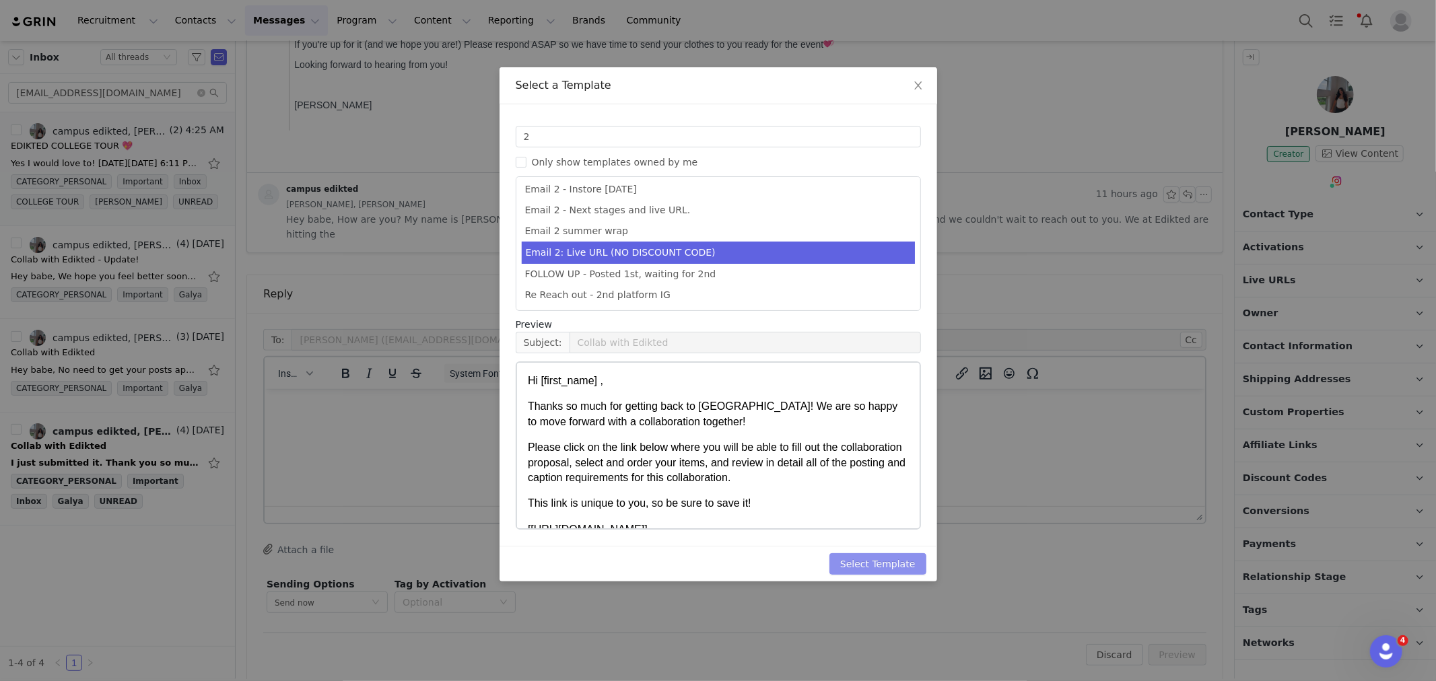
click at [865, 570] on button "Select Template" at bounding box center [878, 564] width 97 height 22
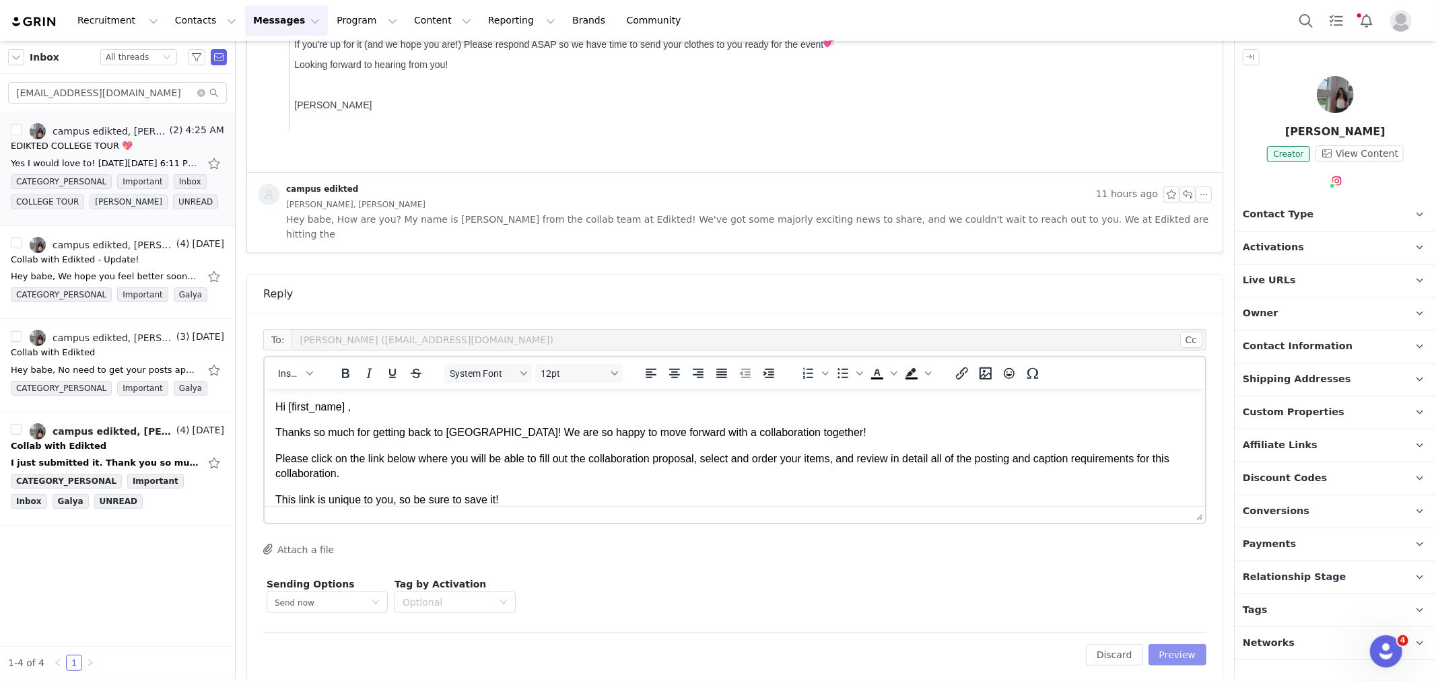
click at [1165, 644] on button "Preview" at bounding box center [1178, 655] width 59 height 22
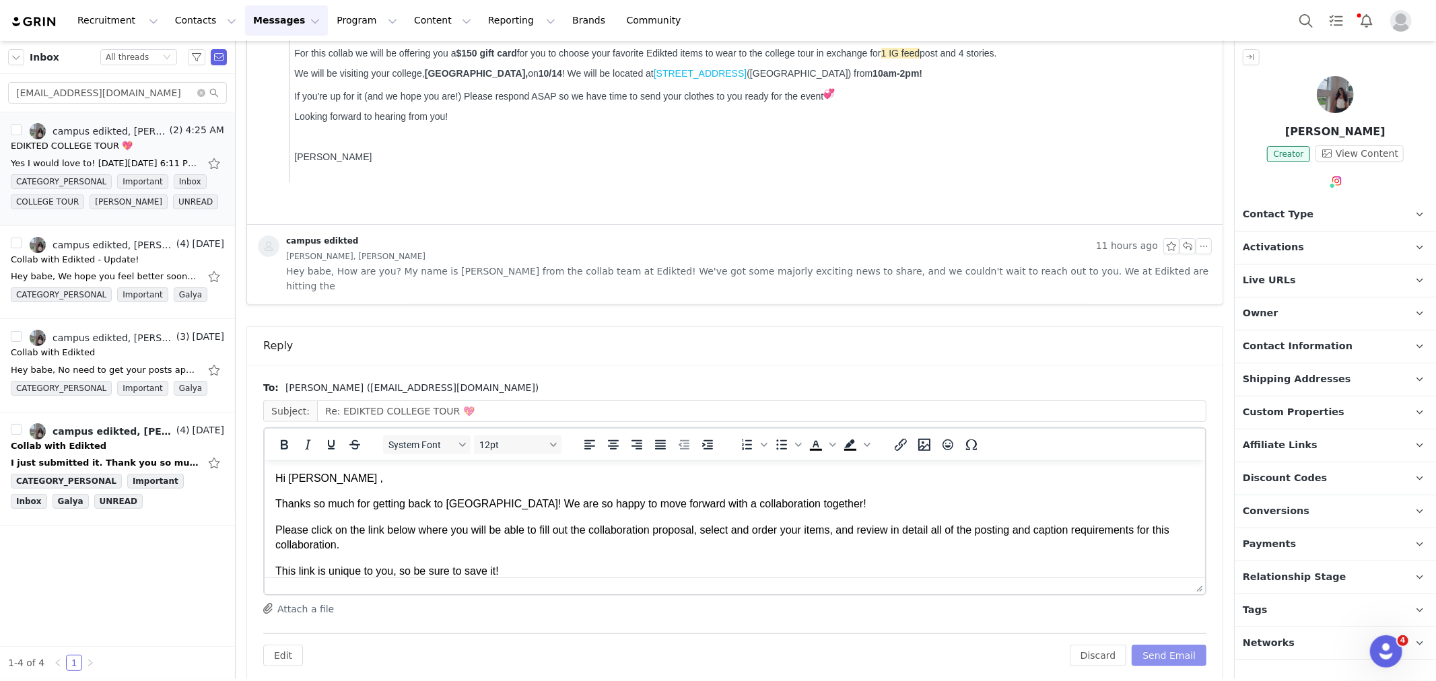
click at [1165, 645] on button "Send Email" at bounding box center [1169, 656] width 75 height 22
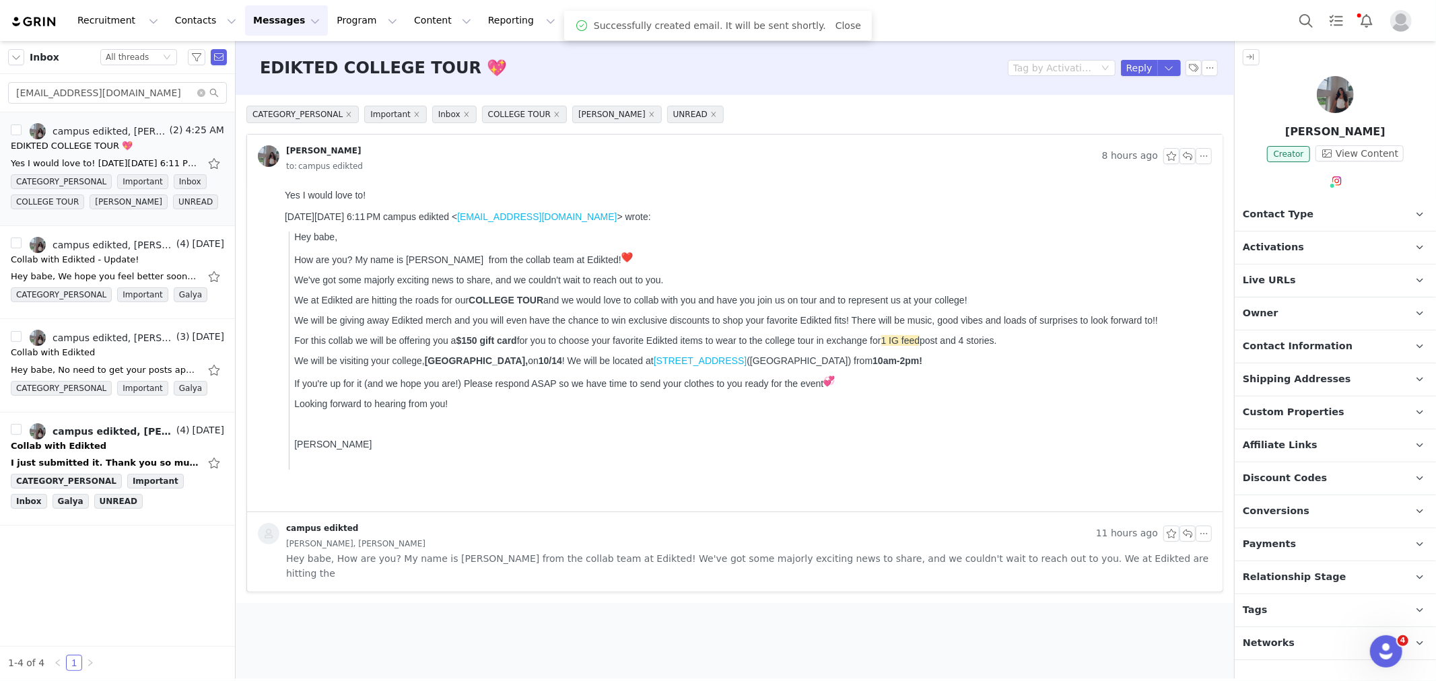
click at [1328, 204] on p "Contact Type Contact type can be Creator, Prospect, Application, or Manager." at bounding box center [1319, 215] width 169 height 32
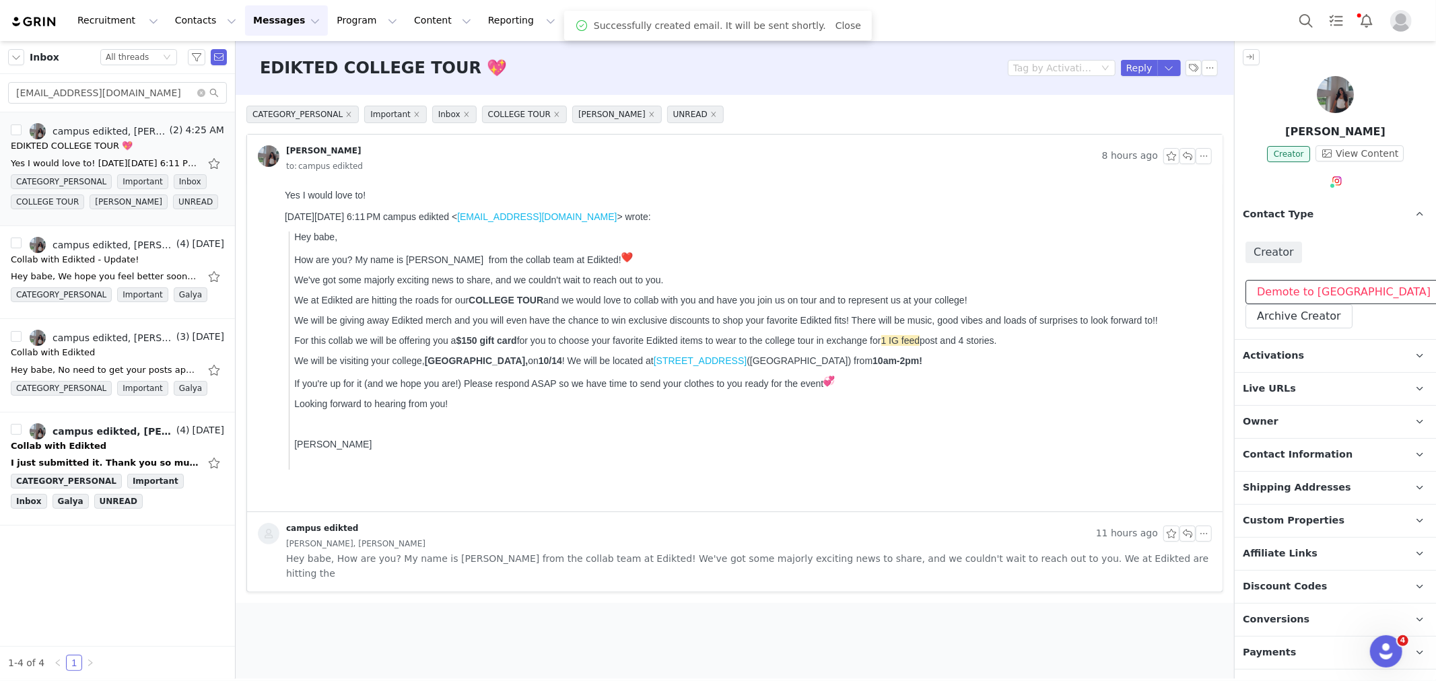
click at [1307, 295] on button "Demote to Prospect" at bounding box center [1344, 292] width 197 height 24
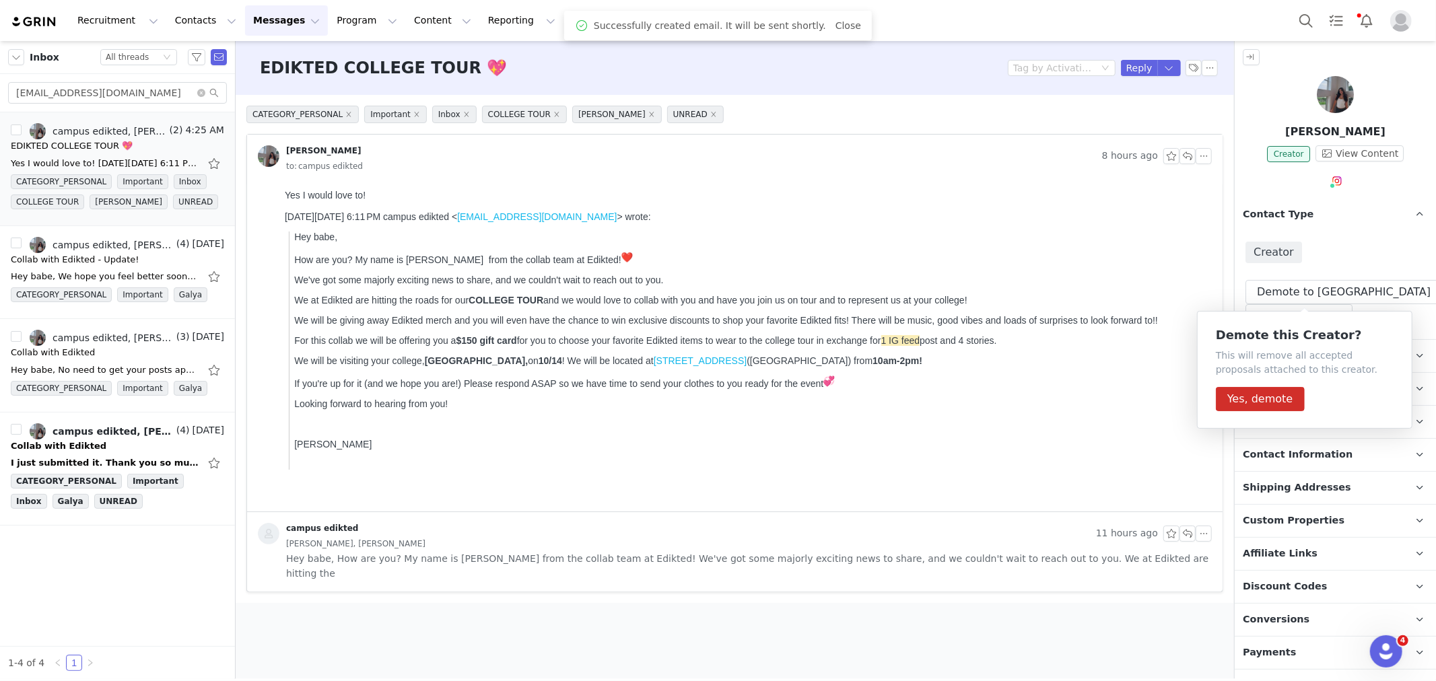
click at [1331, 242] on div "Creator" at bounding box center [1336, 253] width 180 height 22
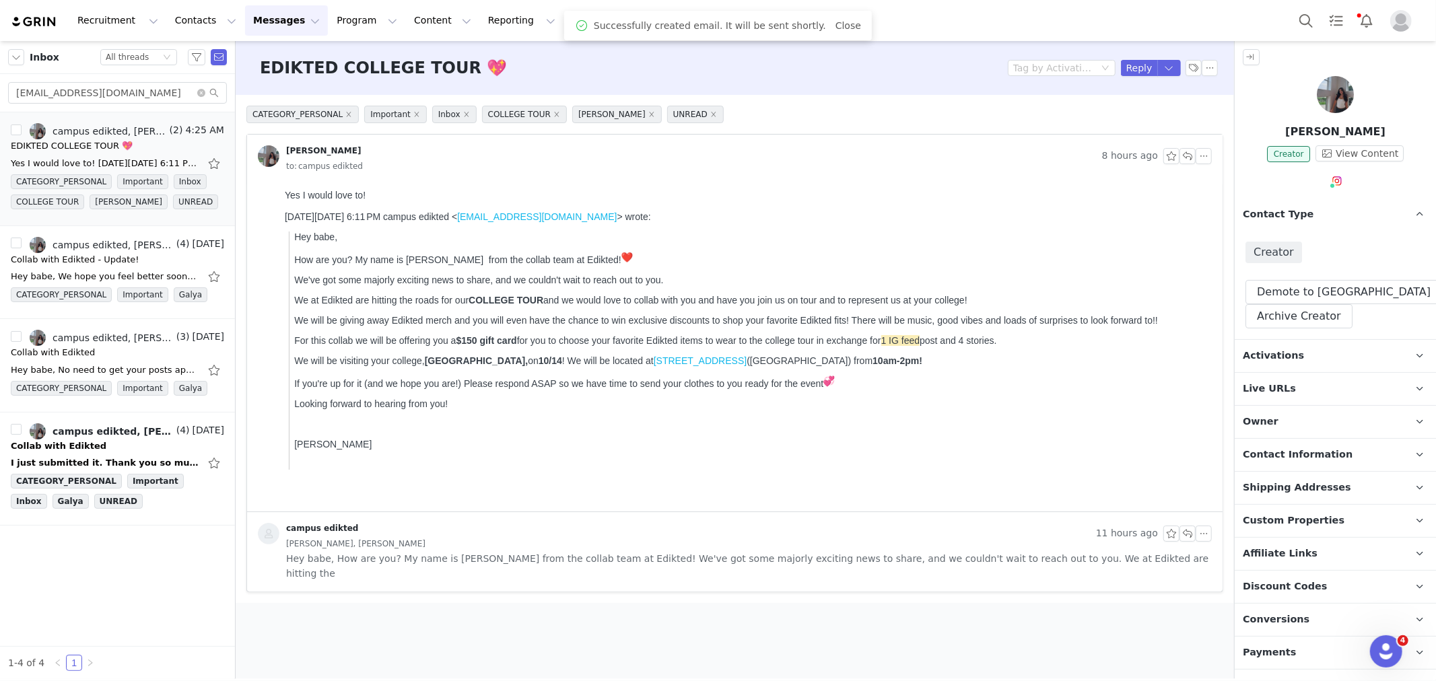
click at [1307, 366] on p "Activations" at bounding box center [1319, 356] width 169 height 32
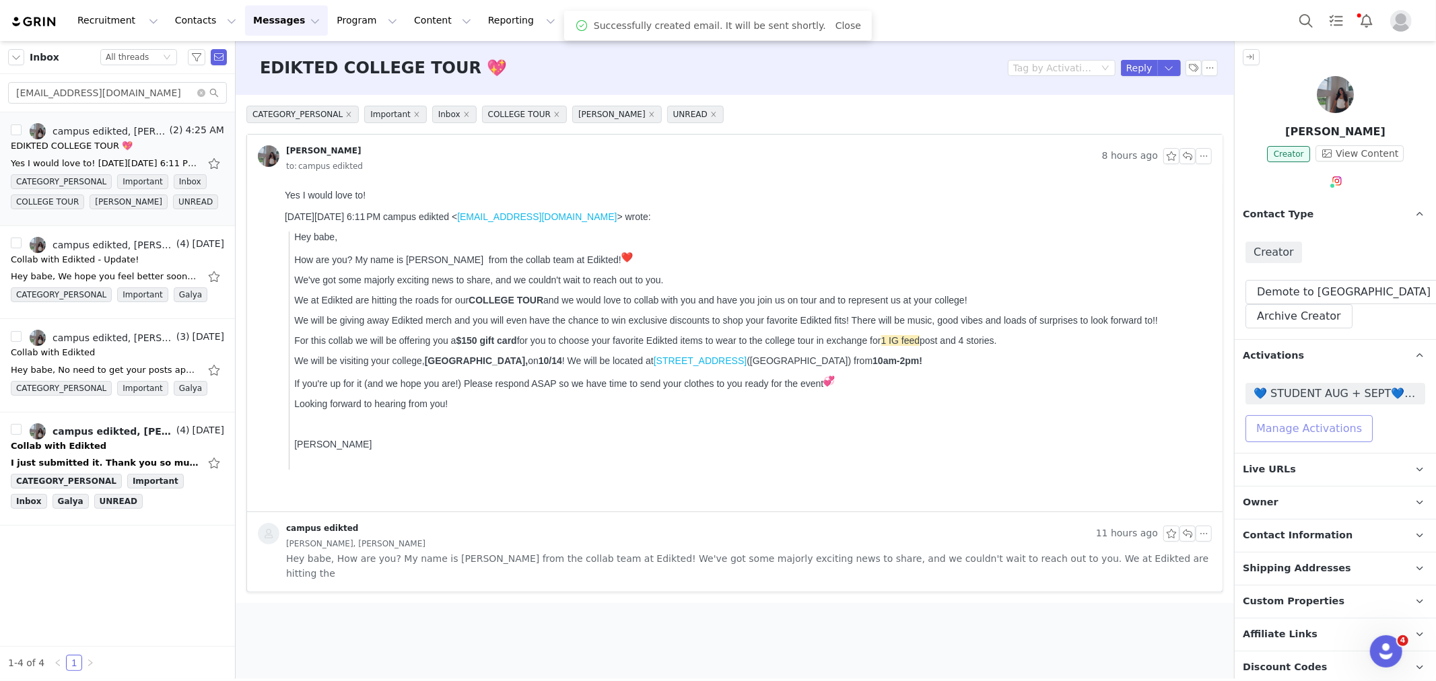
click at [1291, 434] on button "Manage Activations" at bounding box center [1309, 428] width 127 height 27
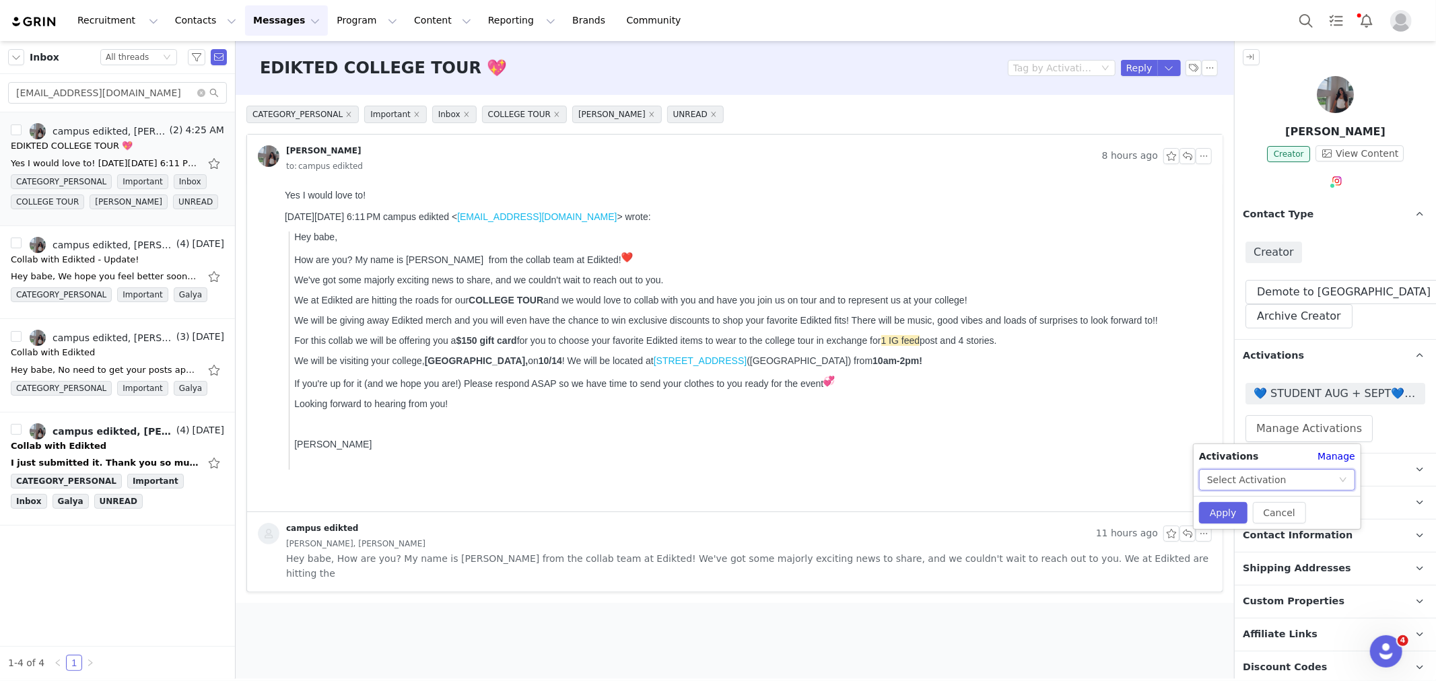
click at [1249, 476] on div "Select Activation" at bounding box center [1246, 480] width 79 height 20
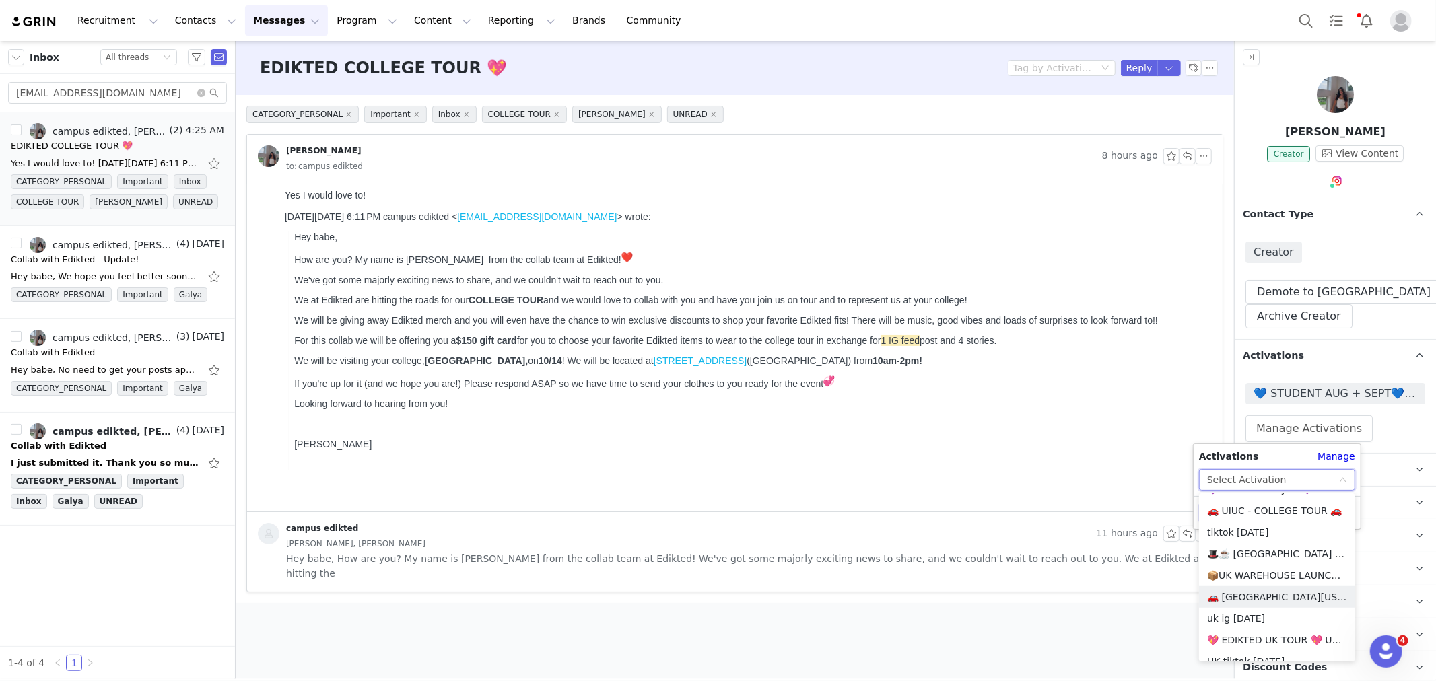
scroll to position [855, 0]
click at [1248, 616] on li "🚗 [GEOGRAPHIC_DATA][US_STATE] - COLLEGE TOUR 🚗" at bounding box center [1277, 622] width 156 height 22
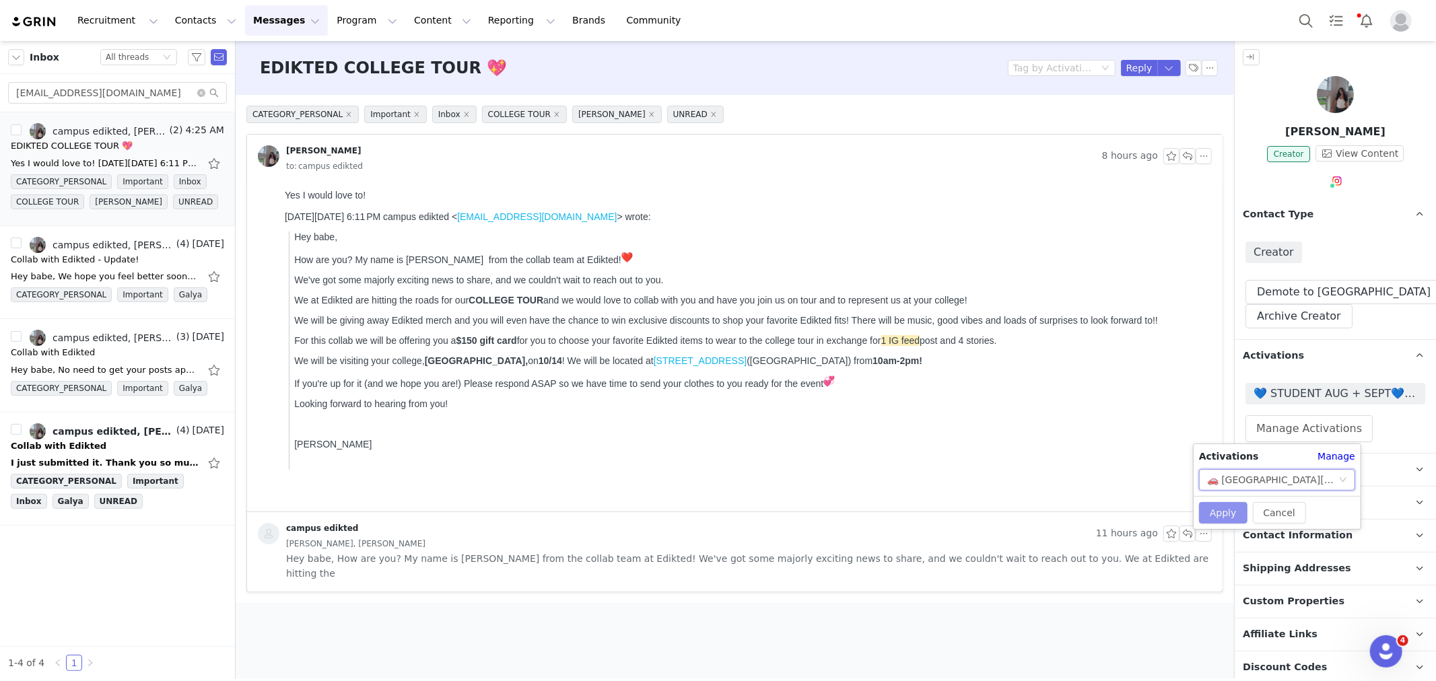
click at [1222, 508] on button "Apply" at bounding box center [1223, 513] width 48 height 22
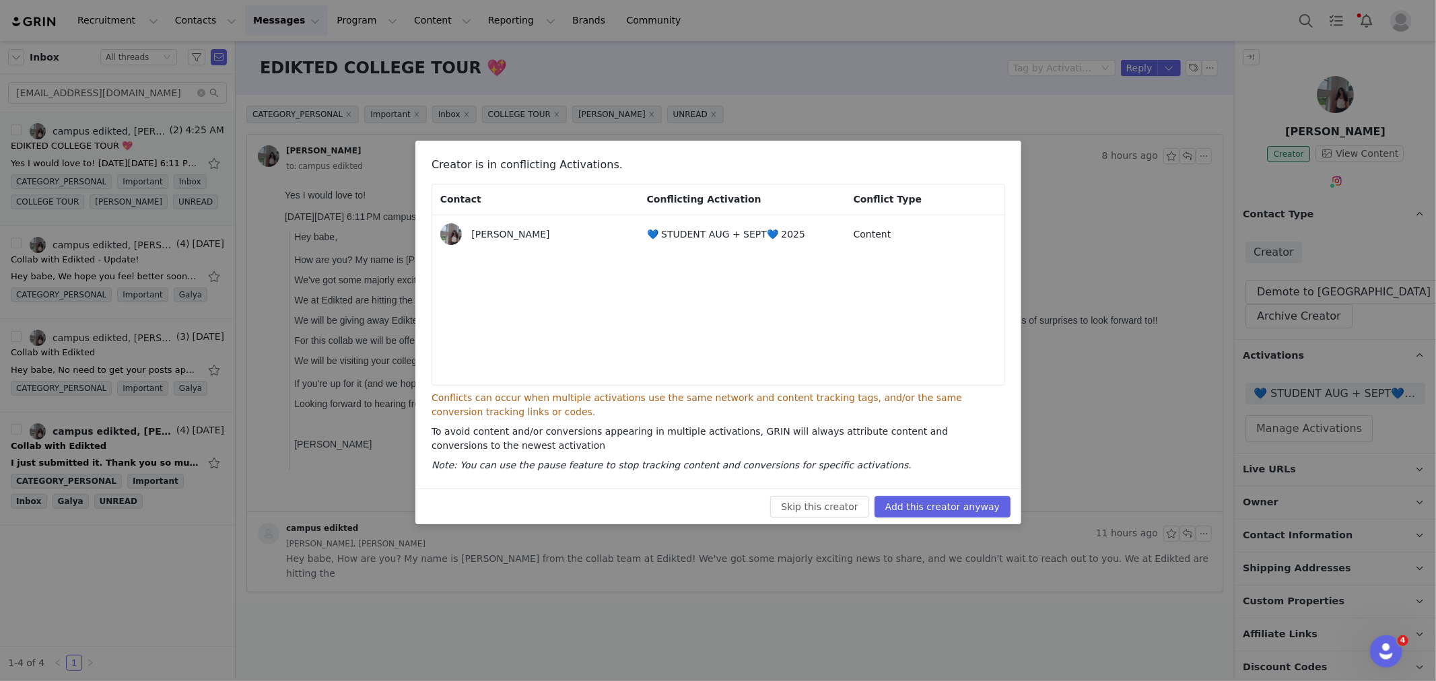
scroll to position [170, 0]
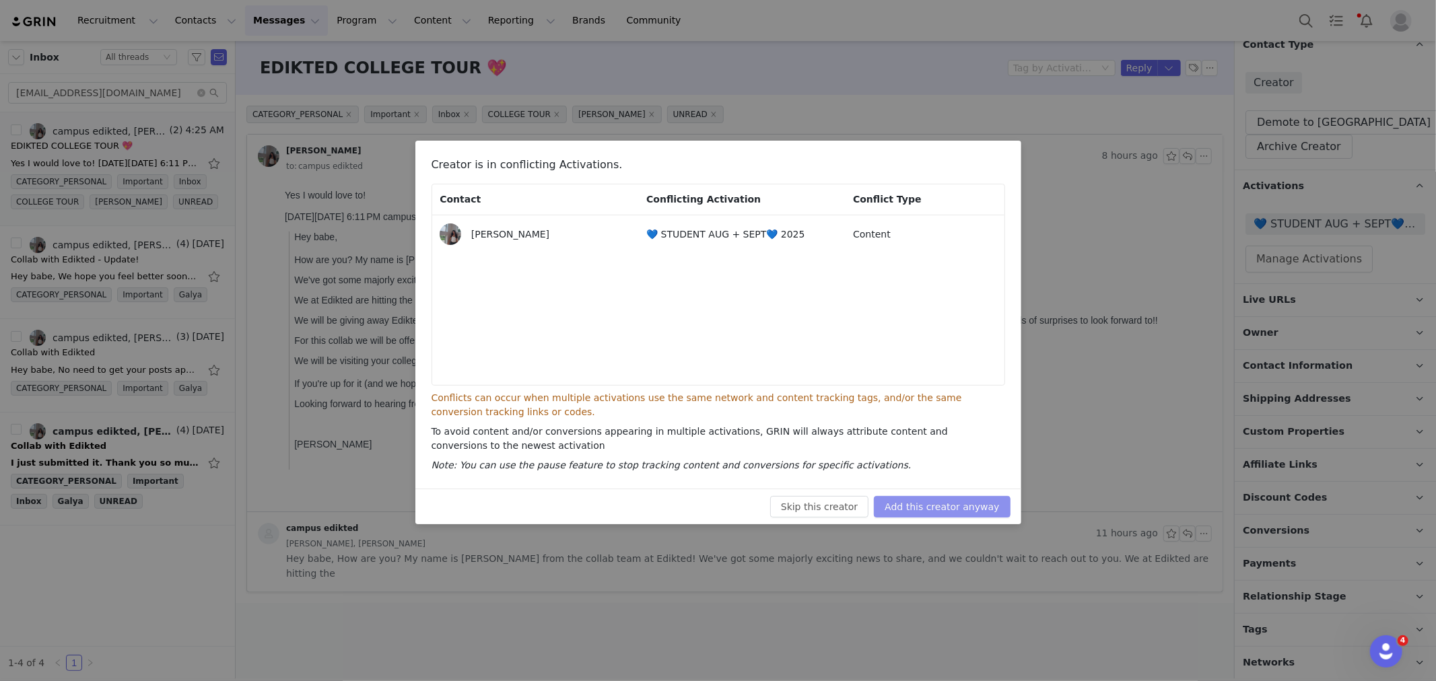
click at [958, 515] on button "Add this creator anyway" at bounding box center [942, 507] width 136 height 22
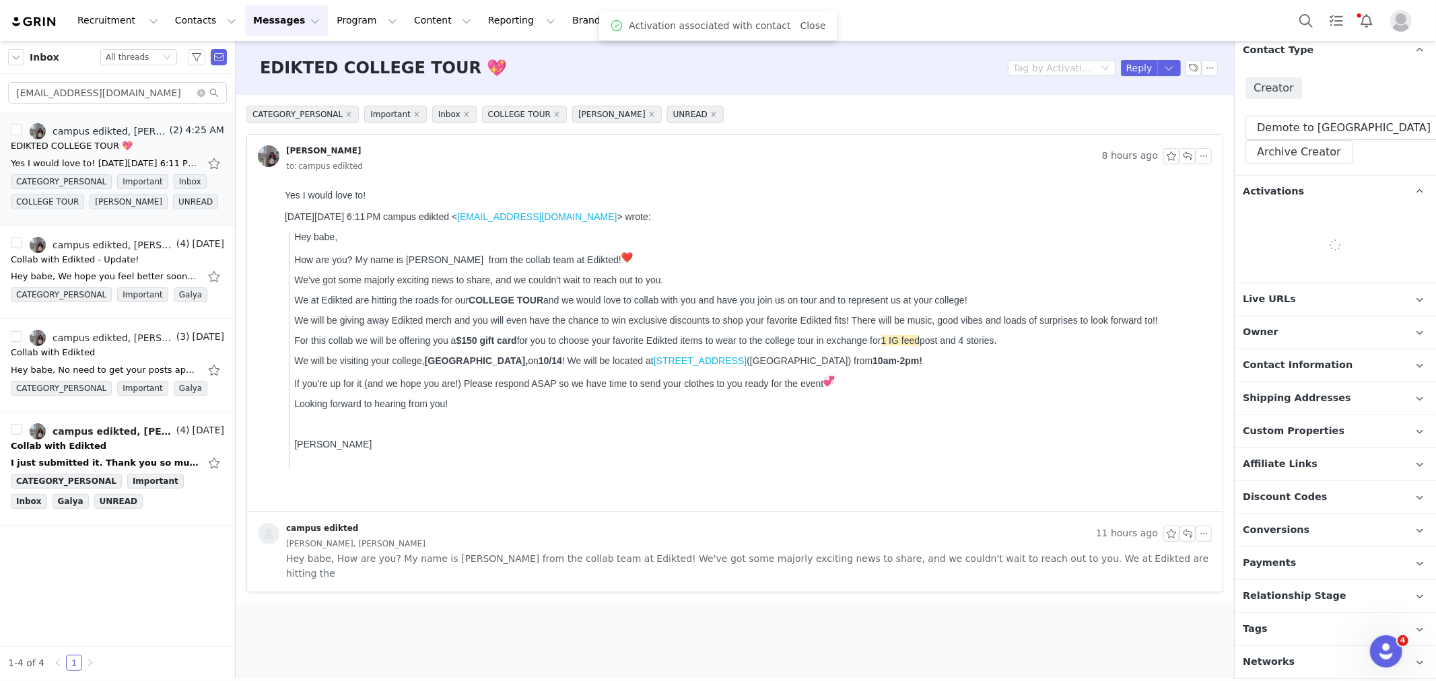
click at [1368, 601] on div "Contact Type Contact type can be Creator, Prospect, Application, or Manager. Cr…" at bounding box center [1335, 357] width 201 height 646
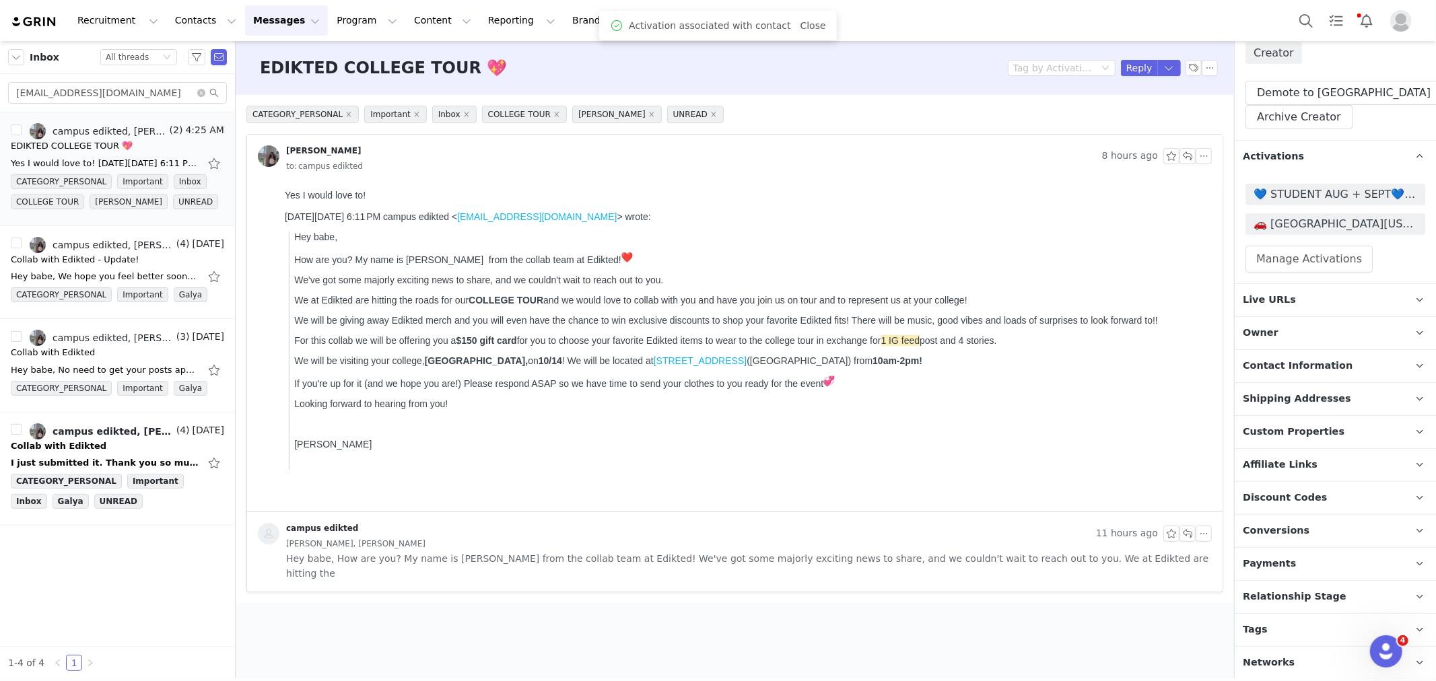
click at [1367, 597] on p "Relationship Stage Use relationship stages to move contacts through a logical s…" at bounding box center [1319, 597] width 169 height 32
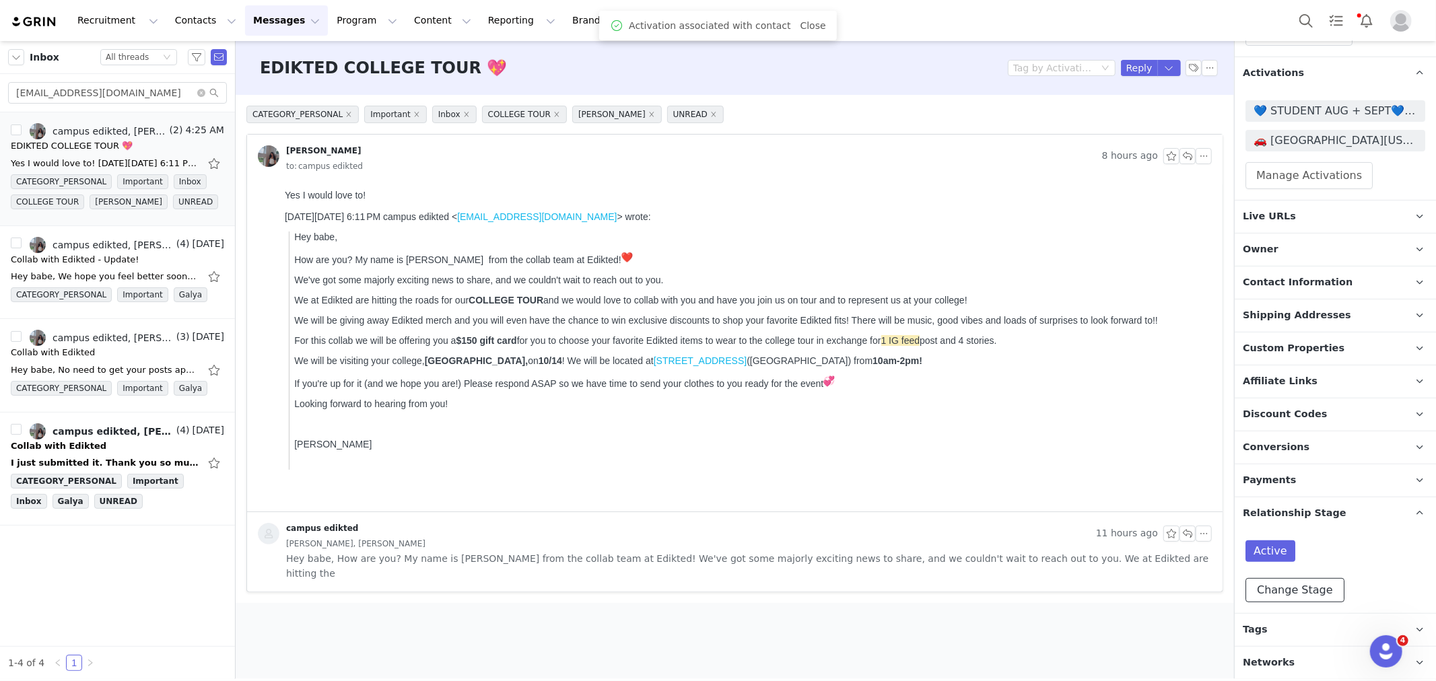
click at [1297, 588] on button "Change Stage" at bounding box center [1295, 590] width 99 height 24
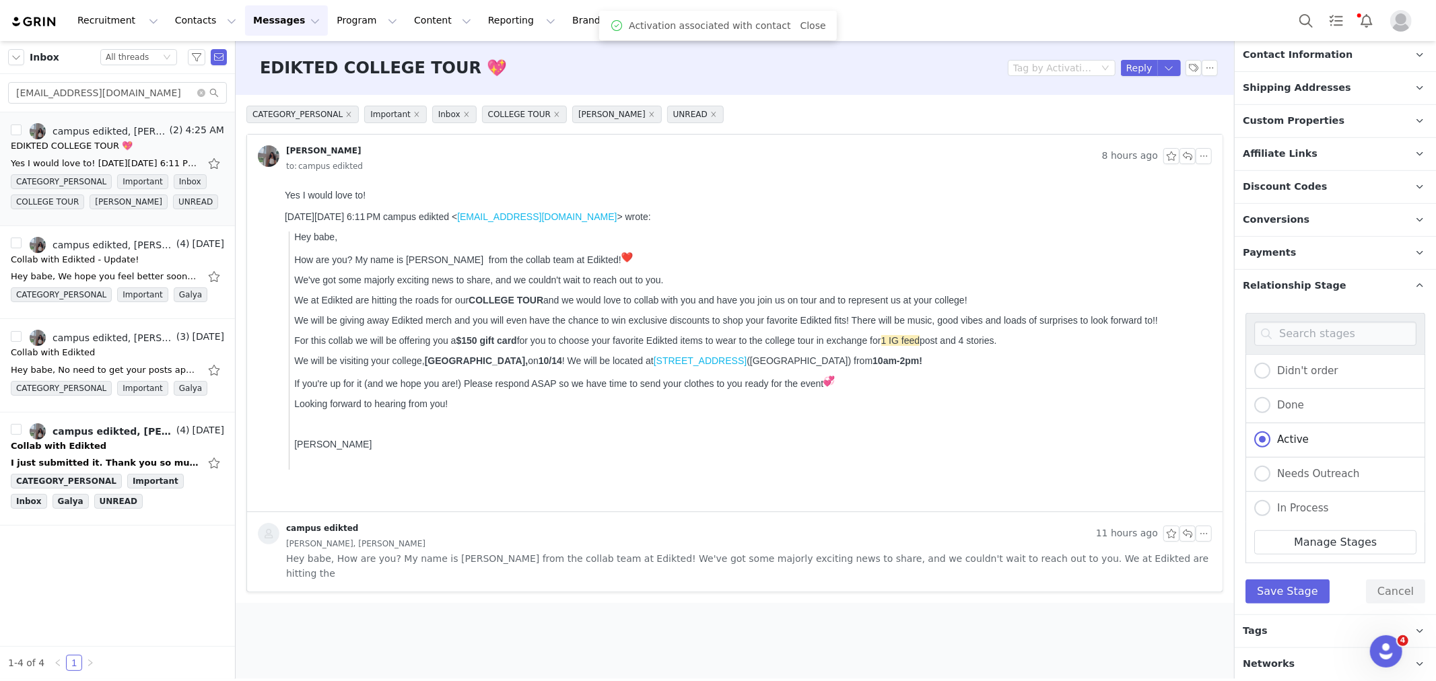
scroll to position [512, 0]
click at [1269, 591] on button "Save Stage" at bounding box center [1288, 590] width 84 height 24
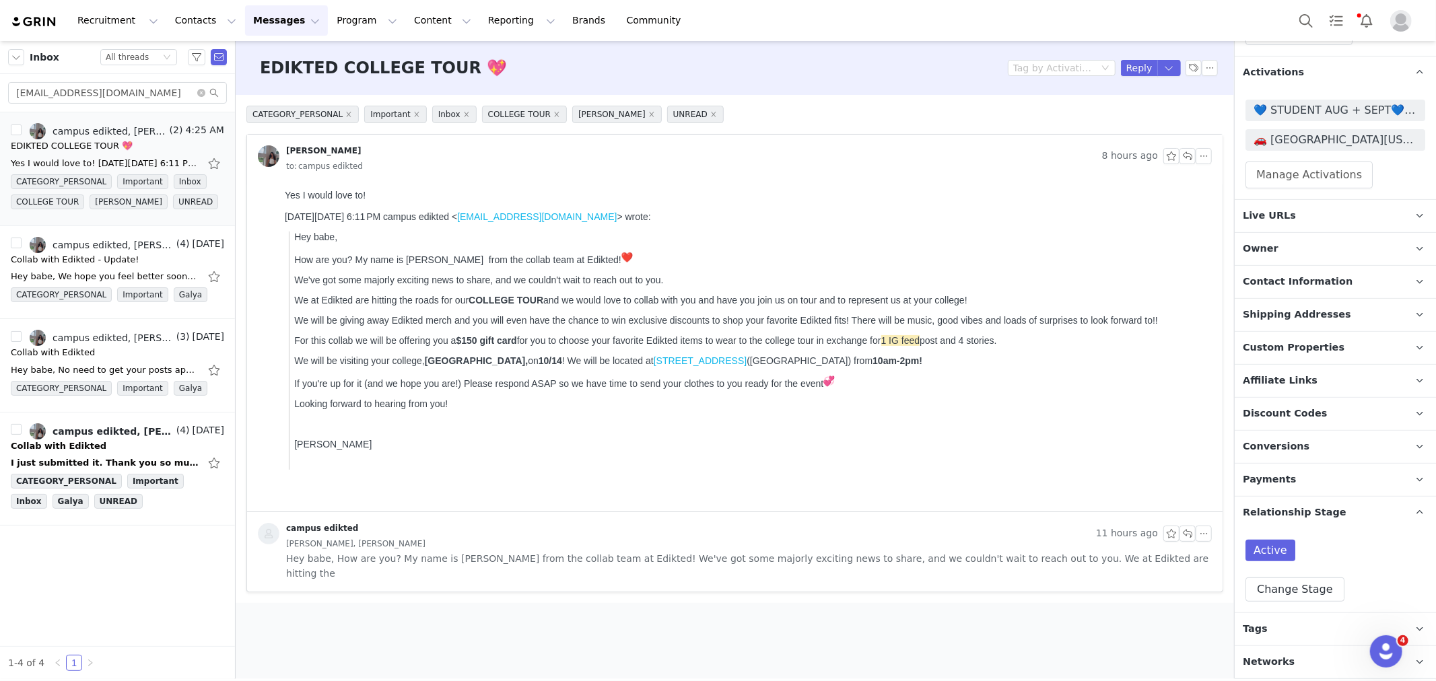
click at [1263, 630] on p "Tags Keep track of your contacts by assigning them tags. You can then filter yo…" at bounding box center [1319, 629] width 169 height 32
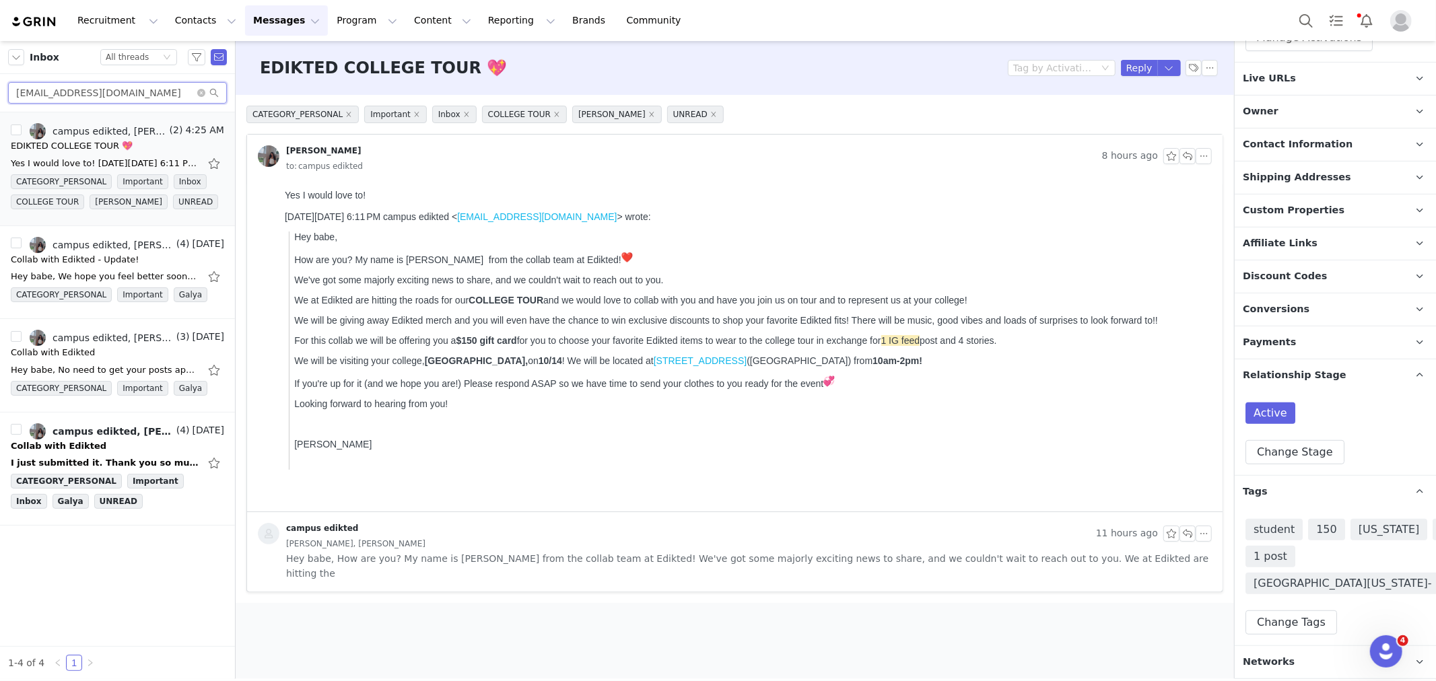
drag, startPoint x: 155, startPoint y: 97, endPoint x: 0, endPoint y: 90, distance: 155.0
click at [0, 90] on div "emmajcourtney@gmail.com" at bounding box center [117, 93] width 235 height 38
paste input "afstamas@icloud"
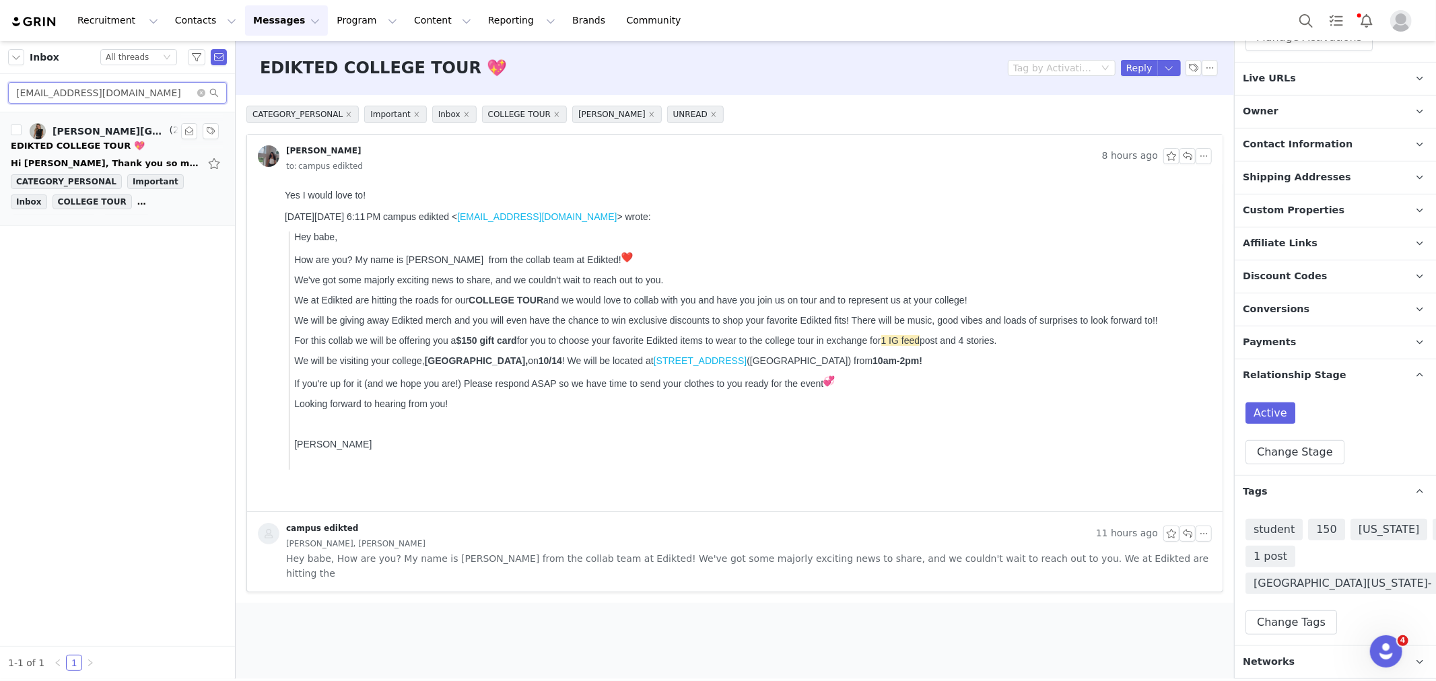
type input "afstamas@icloud.com"
click at [89, 163] on div "Hi Hannah, Thank you so much for reaching out! This sounds like such an excitin…" at bounding box center [105, 163] width 189 height 13
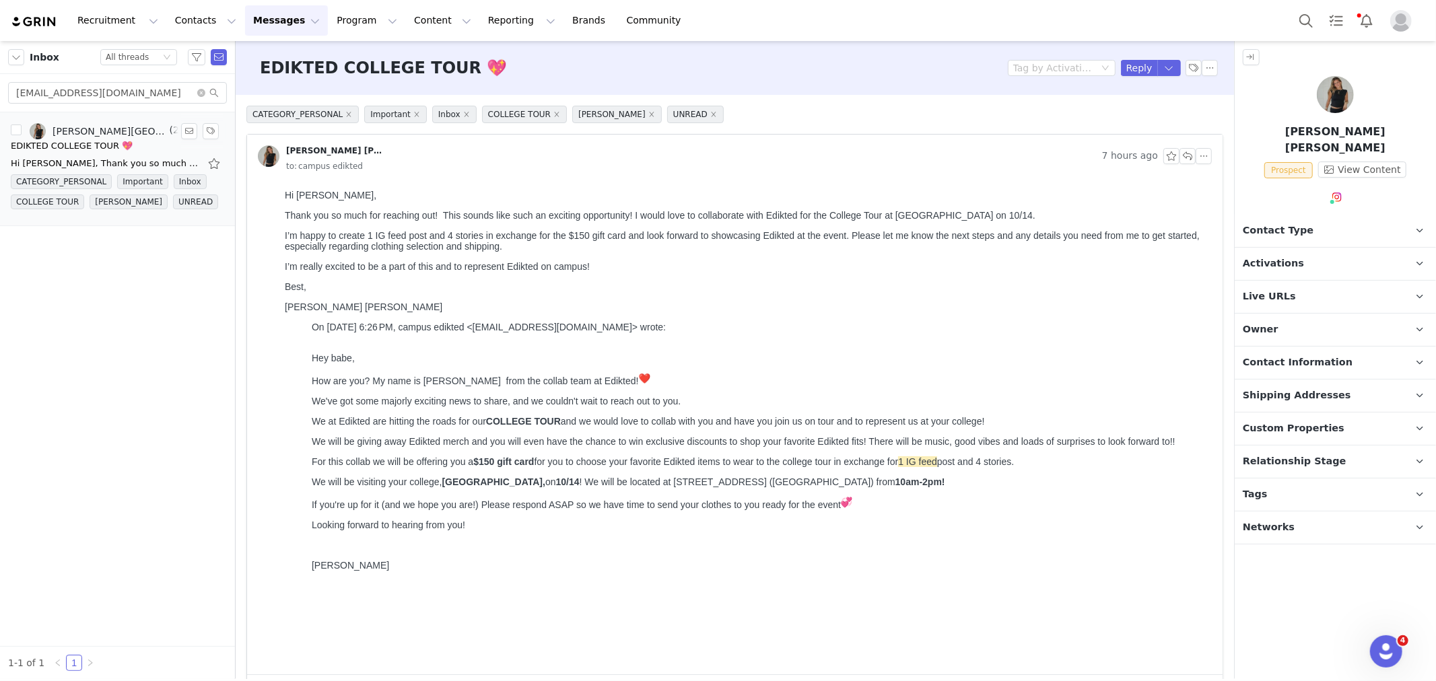
scroll to position [0, 0]
click at [1129, 69] on button "Reply" at bounding box center [1139, 68] width 37 height 16
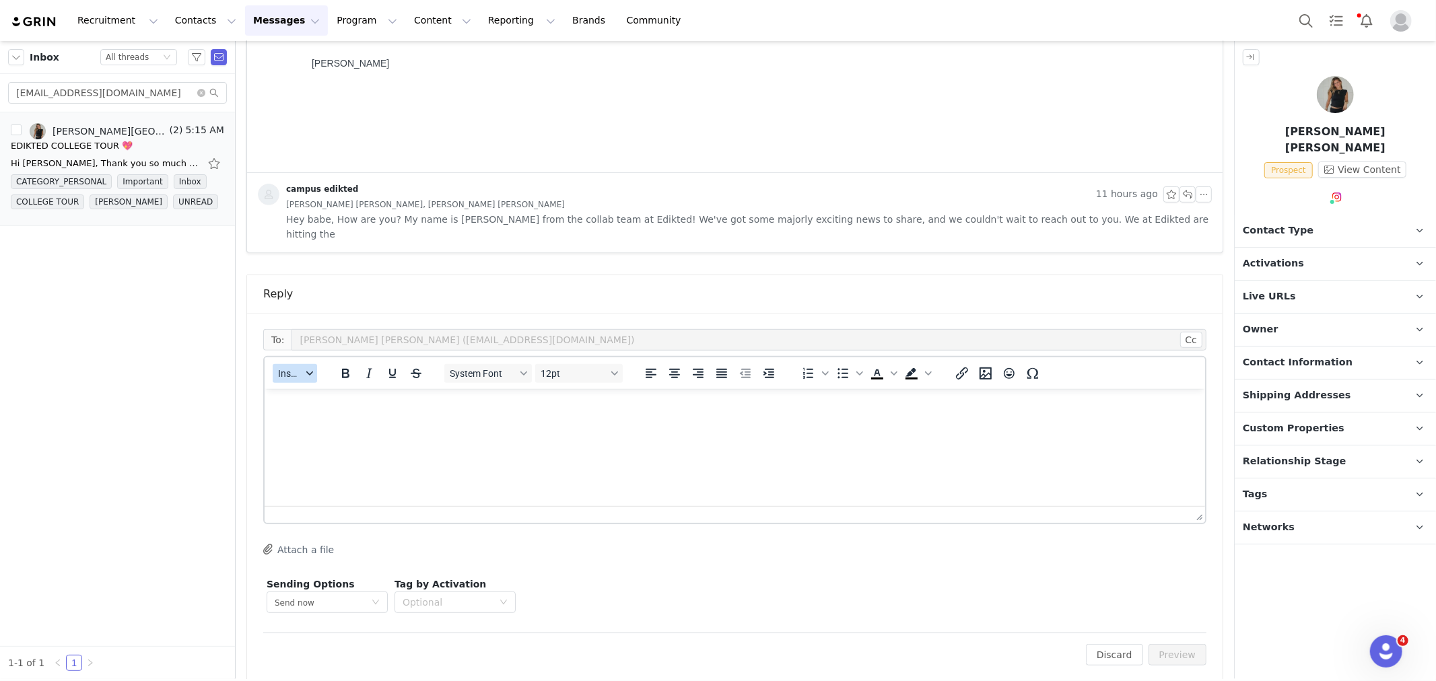
click at [310, 364] on button "Insert" at bounding box center [295, 373] width 44 height 19
click at [318, 380] on div "Insert Template" at bounding box center [343, 382] width 121 height 16
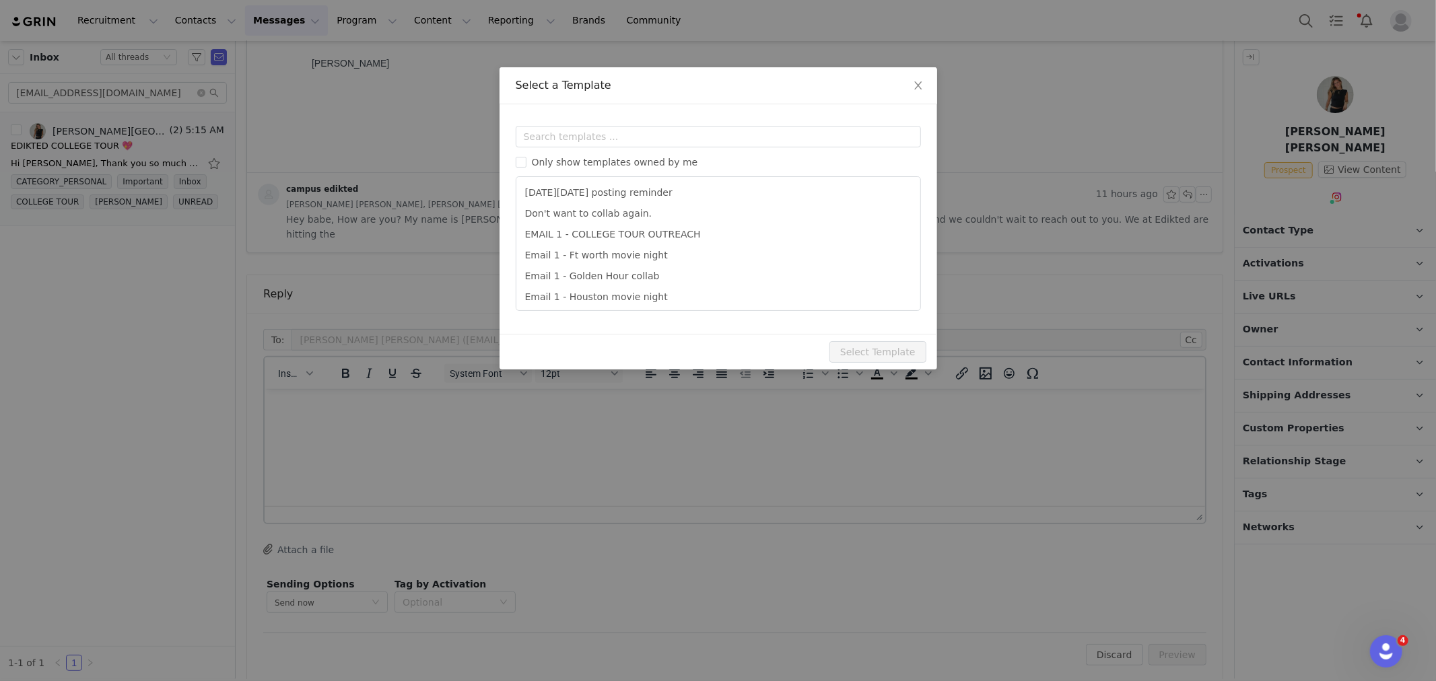
click at [584, 121] on div "Templates Only show templates owned by me Black Friday posting reminder Don't w…" at bounding box center [719, 219] width 438 height 230
click at [582, 132] on input "text" at bounding box center [718, 137] width 405 height 22
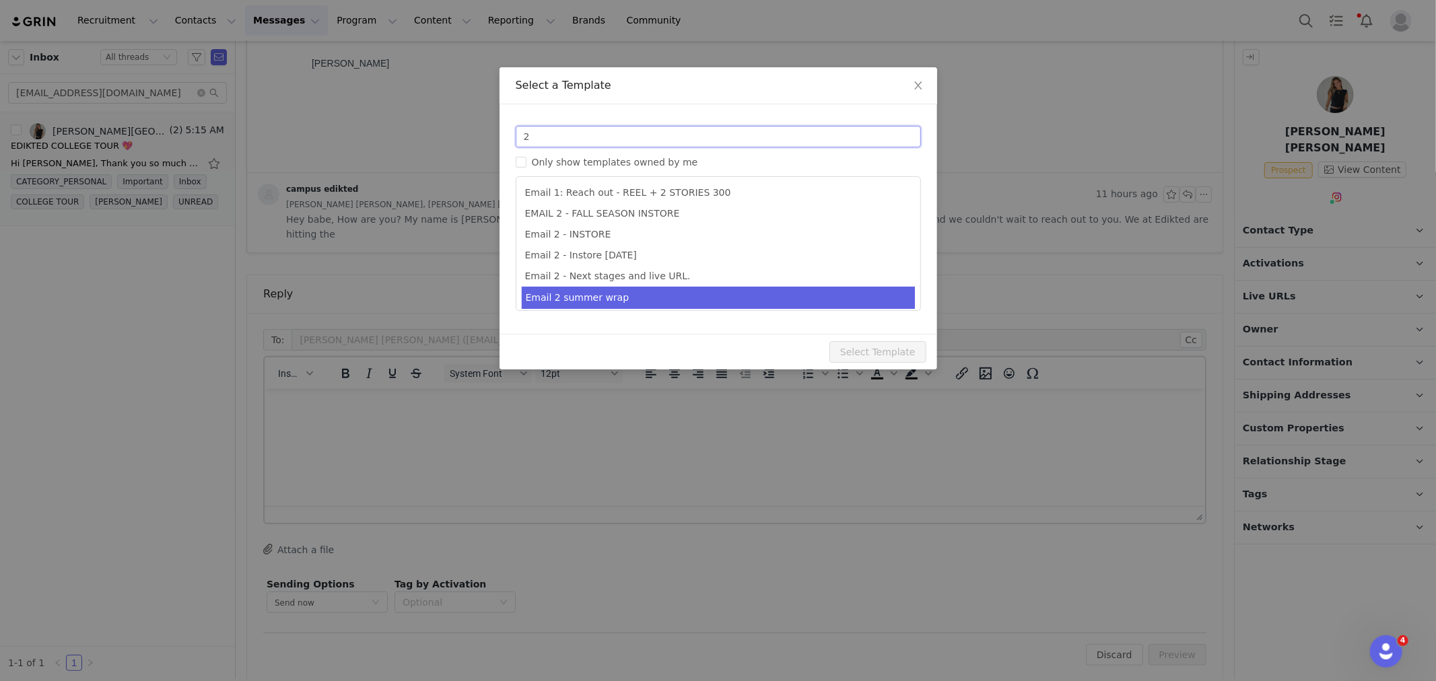
scroll to position [66, 0]
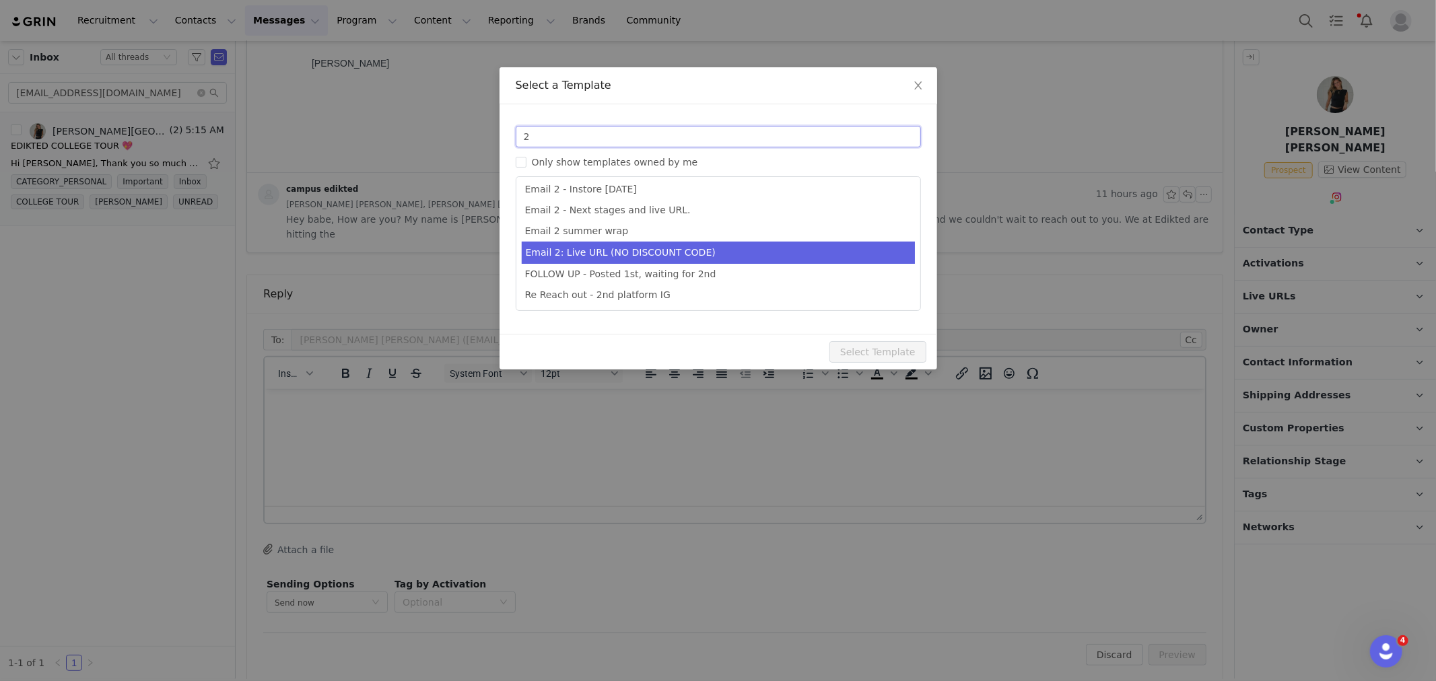
type input "2"
type input "Collab with Edikted"
click at [684, 256] on li "Email 2: Live URL (NO DISCOUNT CODE)" at bounding box center [718, 253] width 393 height 22
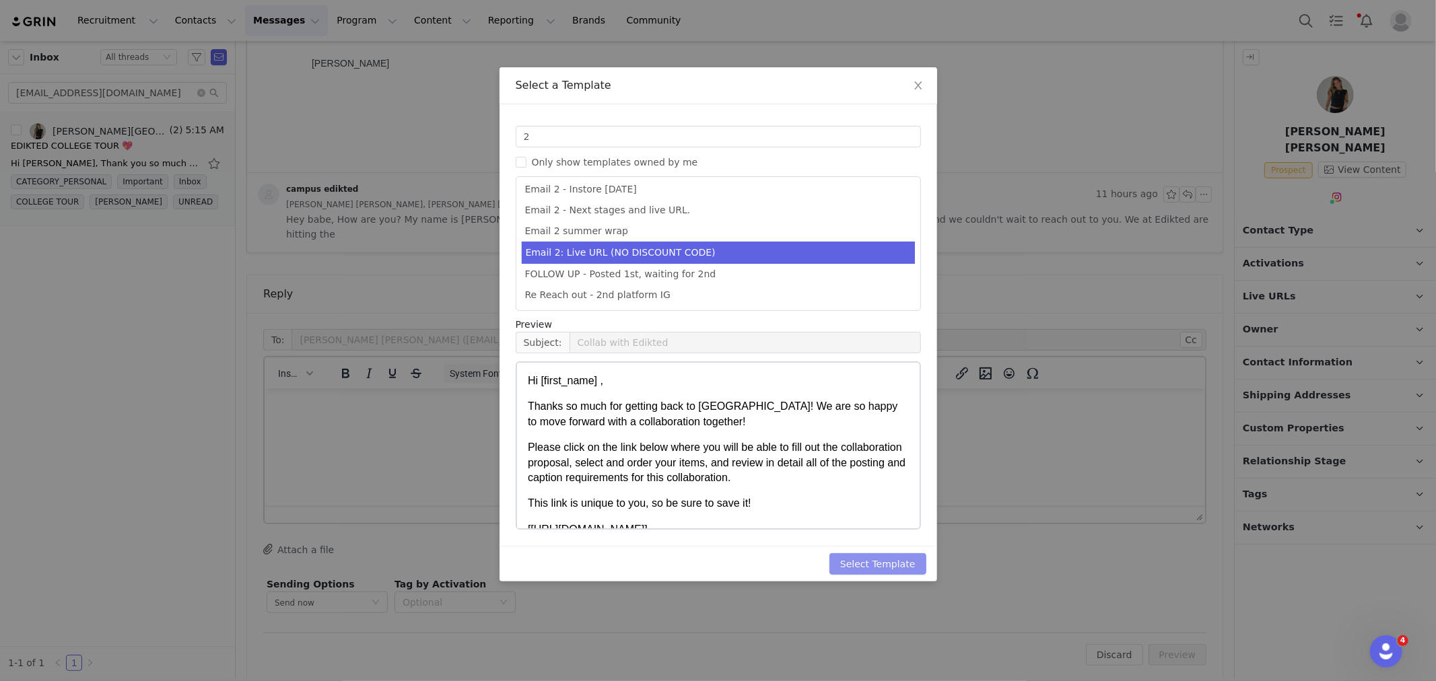
click at [889, 561] on button "Select Template" at bounding box center [878, 564] width 97 height 22
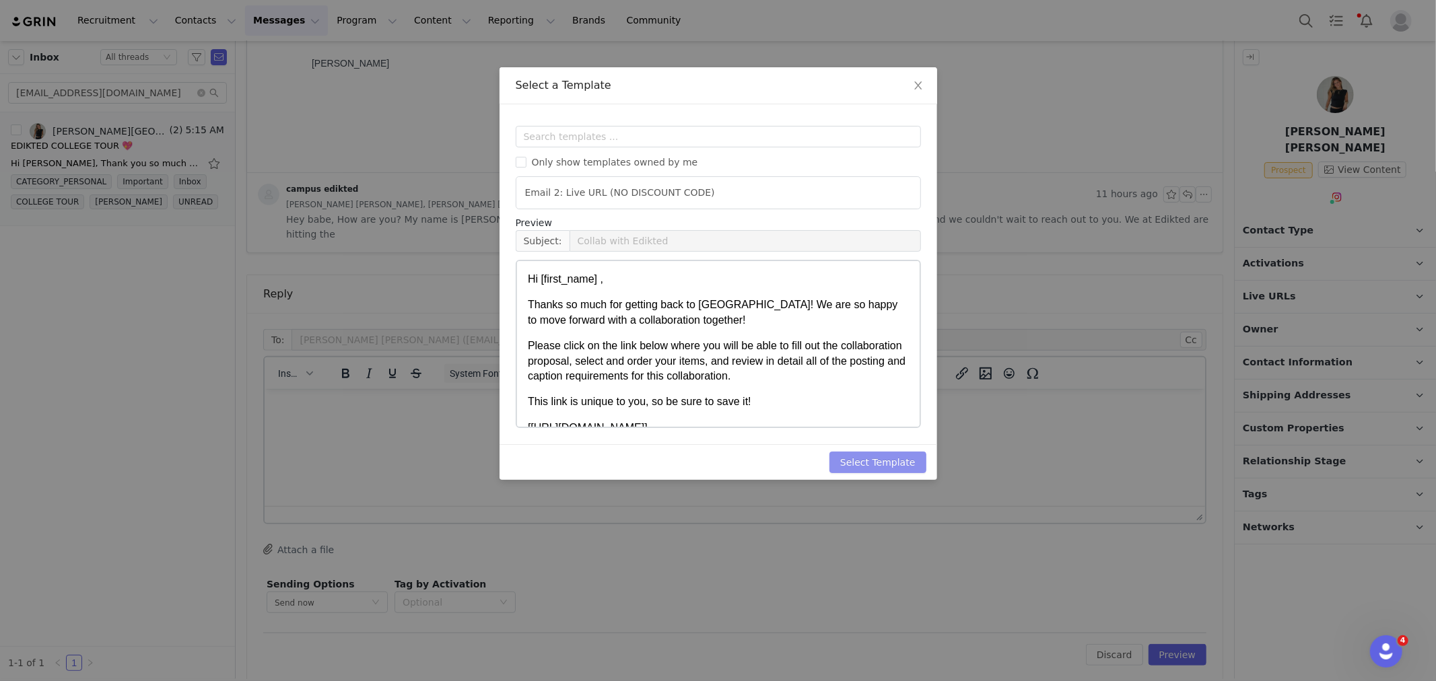
scroll to position [0, 0]
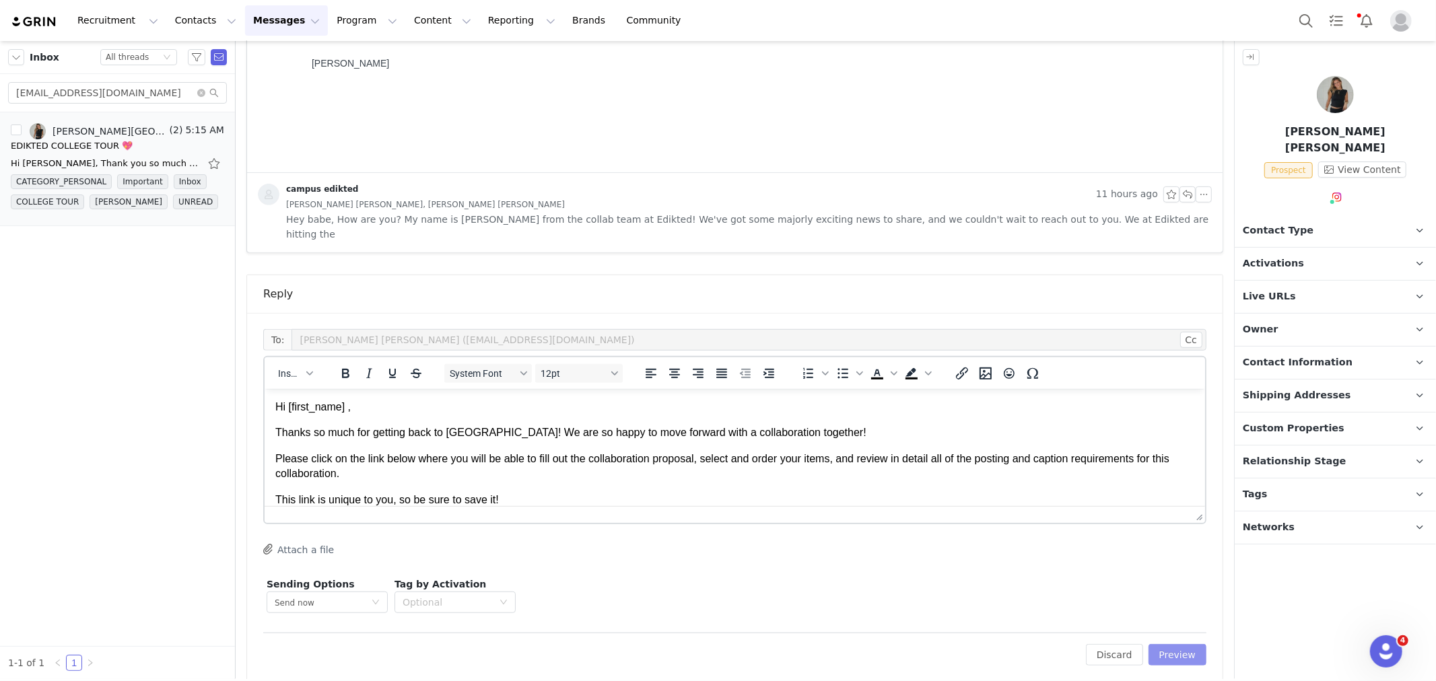
click at [1161, 647] on button "Preview" at bounding box center [1178, 655] width 59 height 22
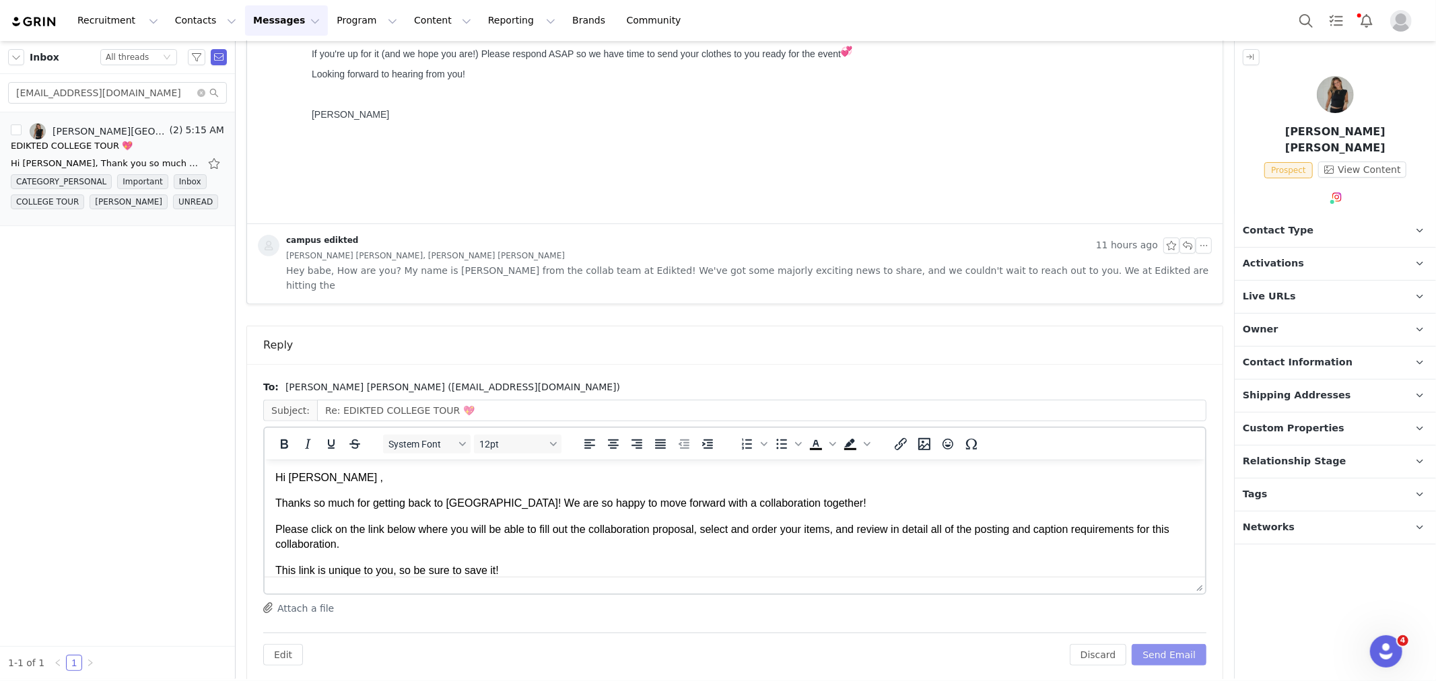
click at [1164, 644] on button "Send Email" at bounding box center [1169, 655] width 75 height 22
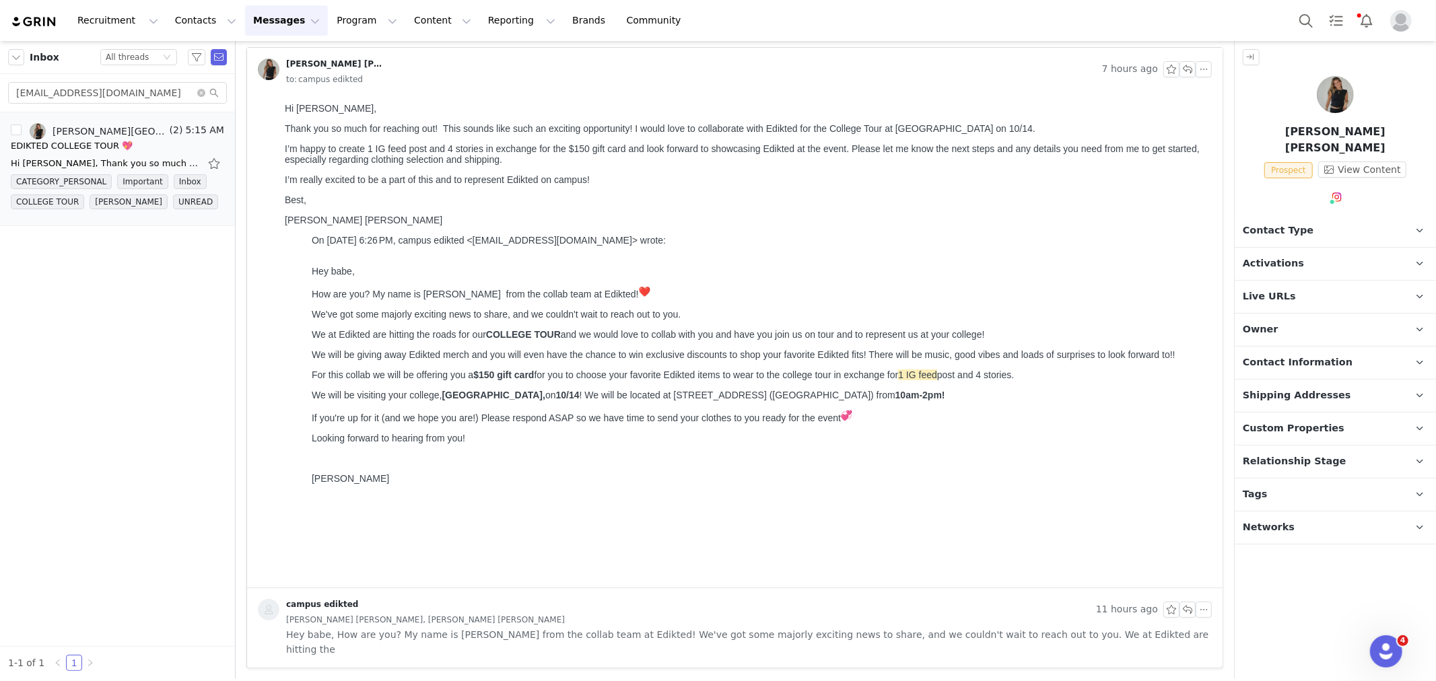
scroll to position [72, 0]
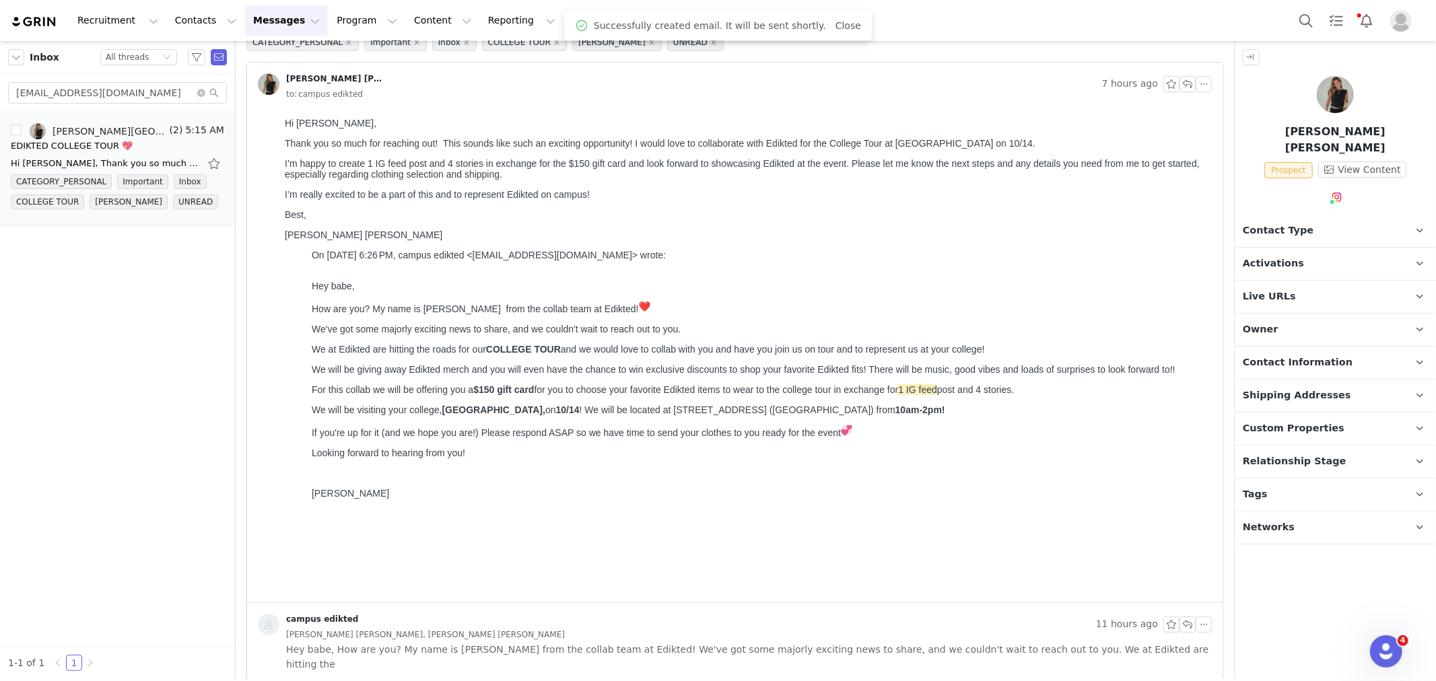
click at [1278, 222] on p "Contact Type Contact type can be Creator, Prospect, Application, or Manager." at bounding box center [1319, 231] width 169 height 32
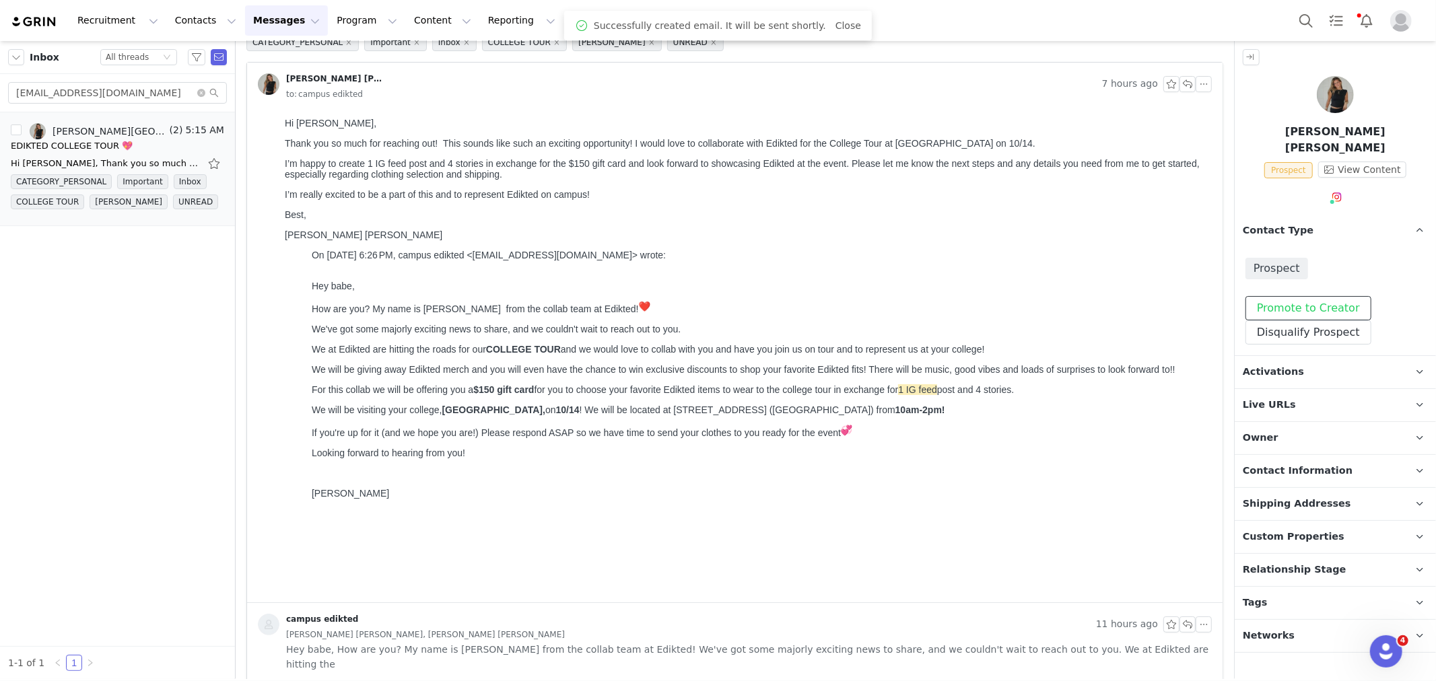
click at [1281, 296] on button "Promote to Creator" at bounding box center [1309, 308] width 126 height 24
click at [1278, 422] on p "Owner The account user who owns the contact" at bounding box center [1319, 438] width 169 height 32
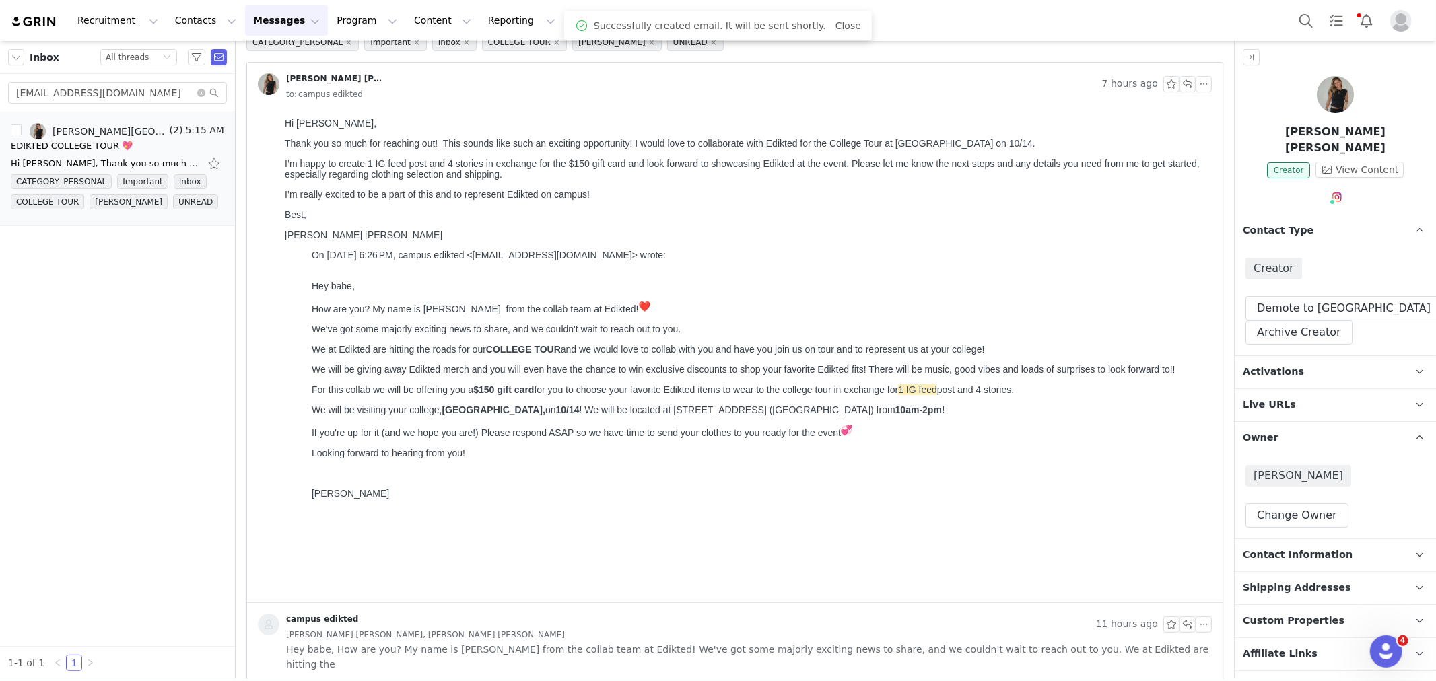
click at [1295, 357] on p "Activations" at bounding box center [1319, 372] width 169 height 32
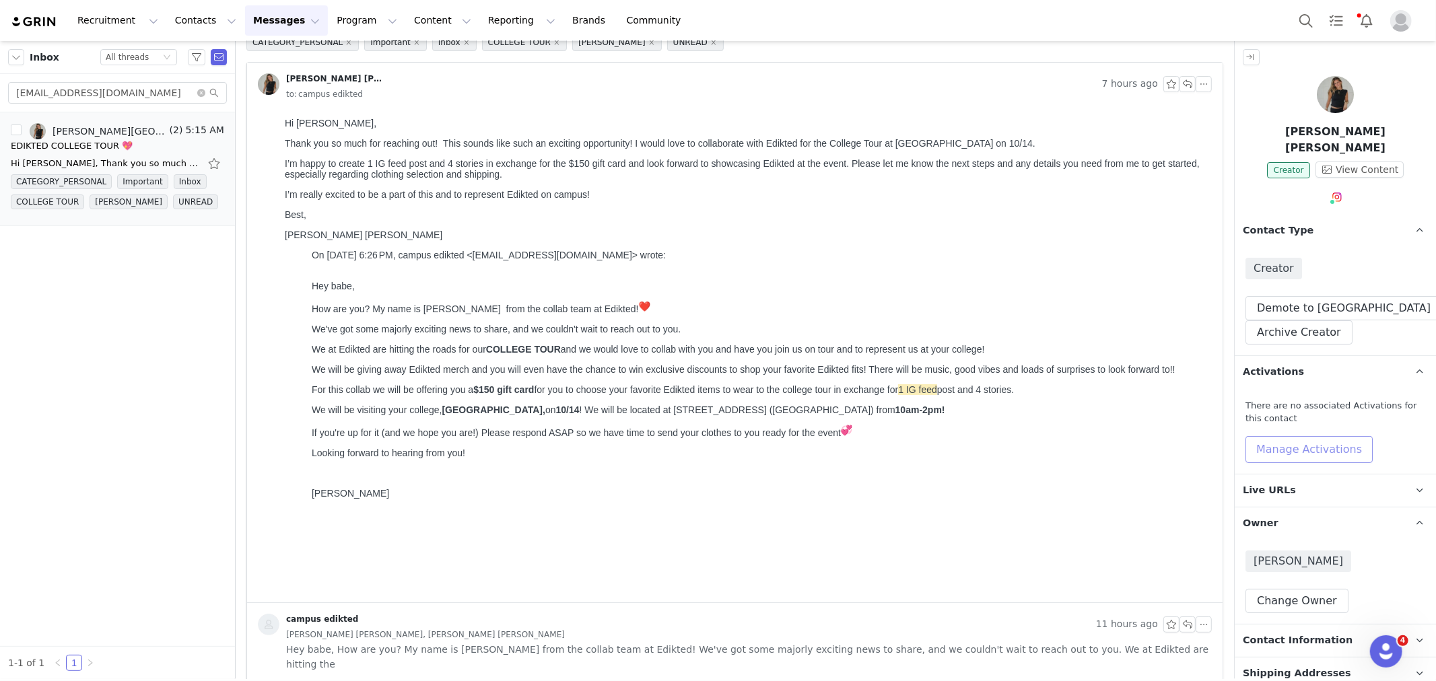
click at [1283, 436] on button "Manage Activations" at bounding box center [1309, 449] width 127 height 27
click at [1276, 482] on div "Select Activation" at bounding box center [1272, 485] width 131 height 20
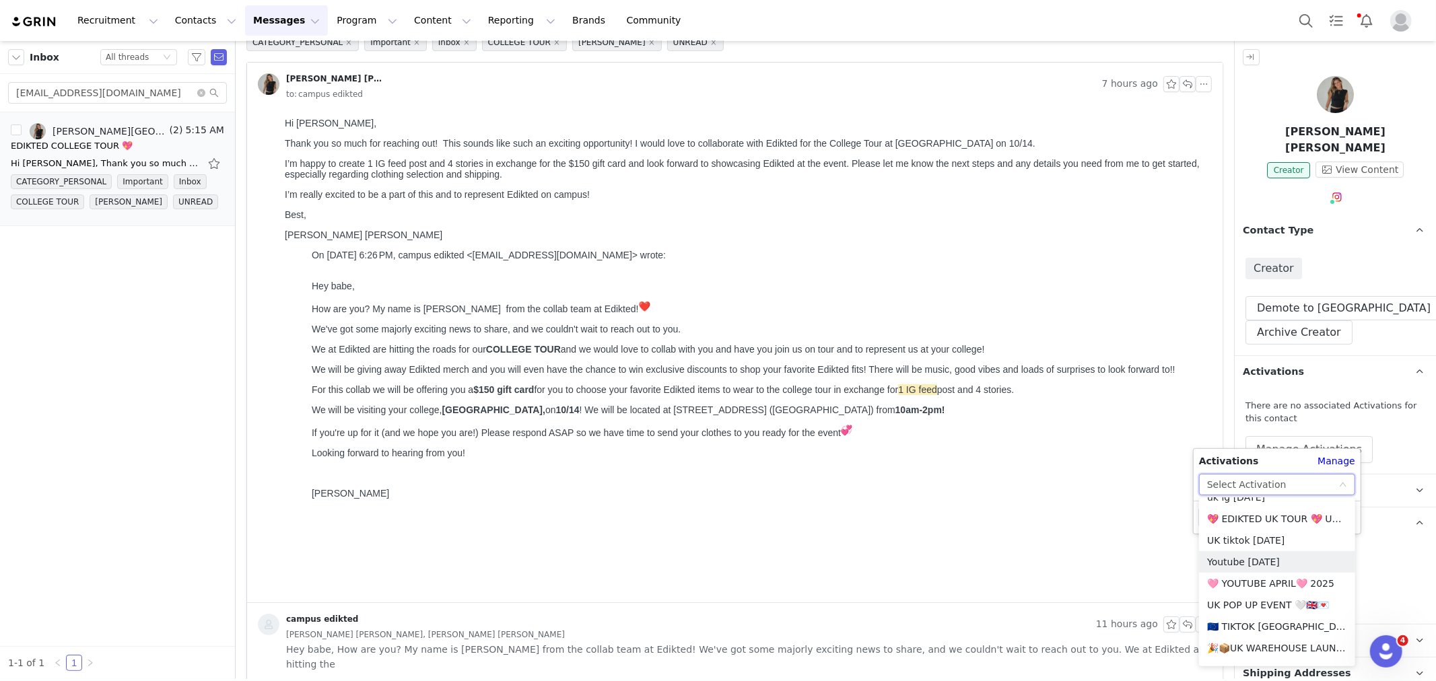
scroll to position [931, 0]
click at [1257, 550] on li "🚗 [GEOGRAPHIC_DATA][US_STATE] - COLLEGE TOUR 🚗" at bounding box center [1277, 551] width 156 height 22
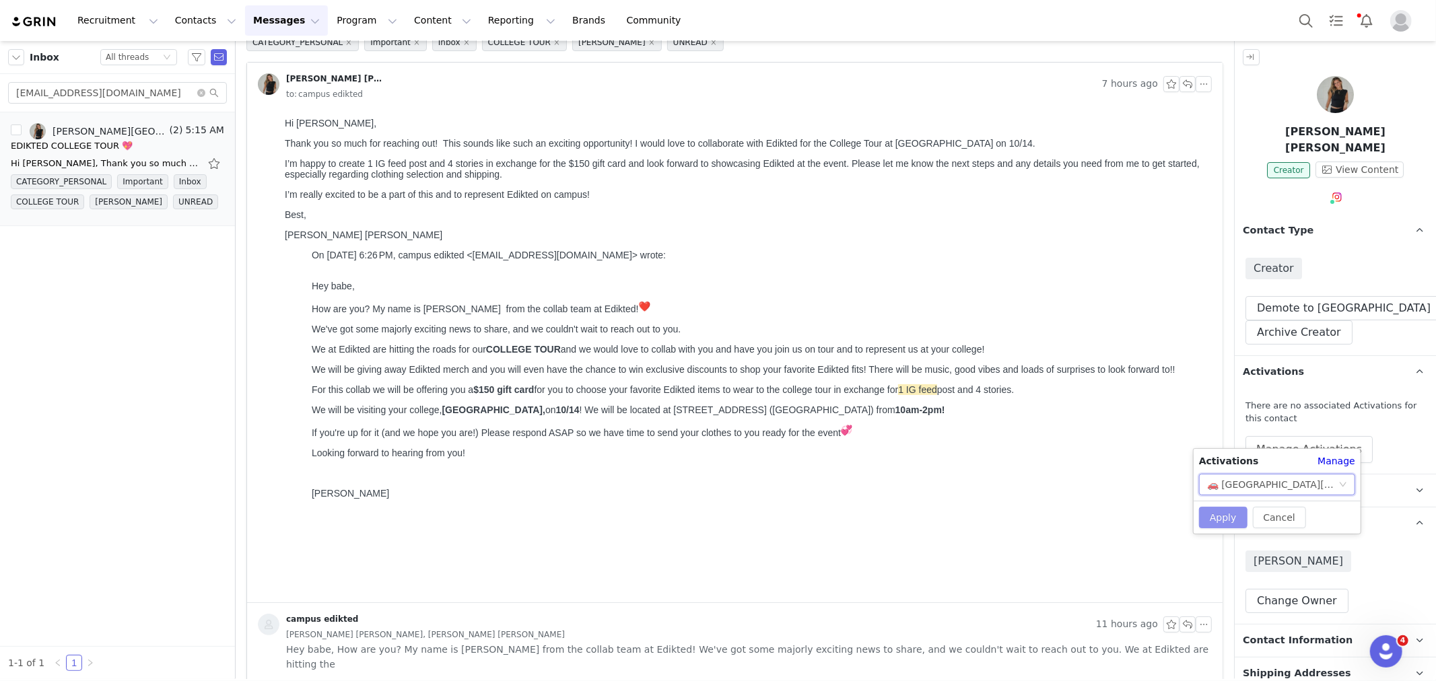
click at [1226, 520] on button "Apply" at bounding box center [1223, 518] width 48 height 22
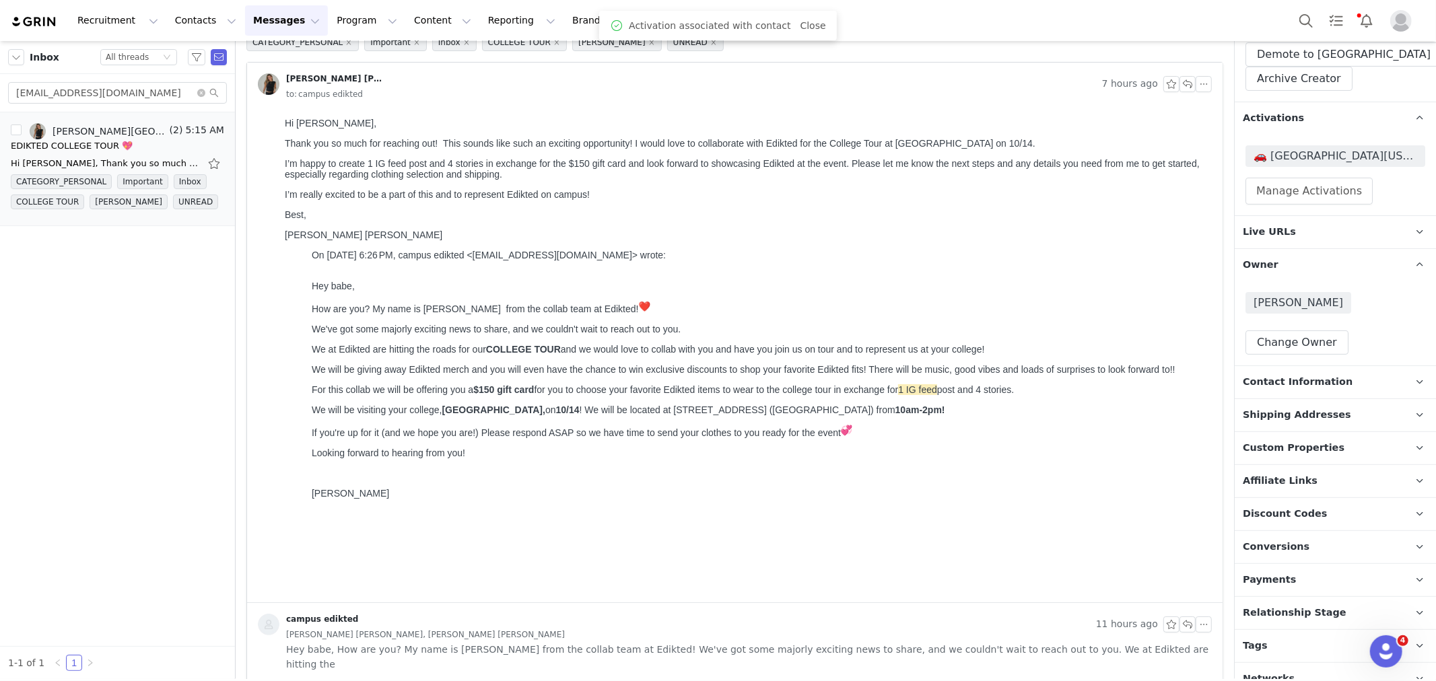
click at [1329, 598] on p "Relationship Stage Use relationship stages to move contacts through a logical s…" at bounding box center [1319, 613] width 169 height 32
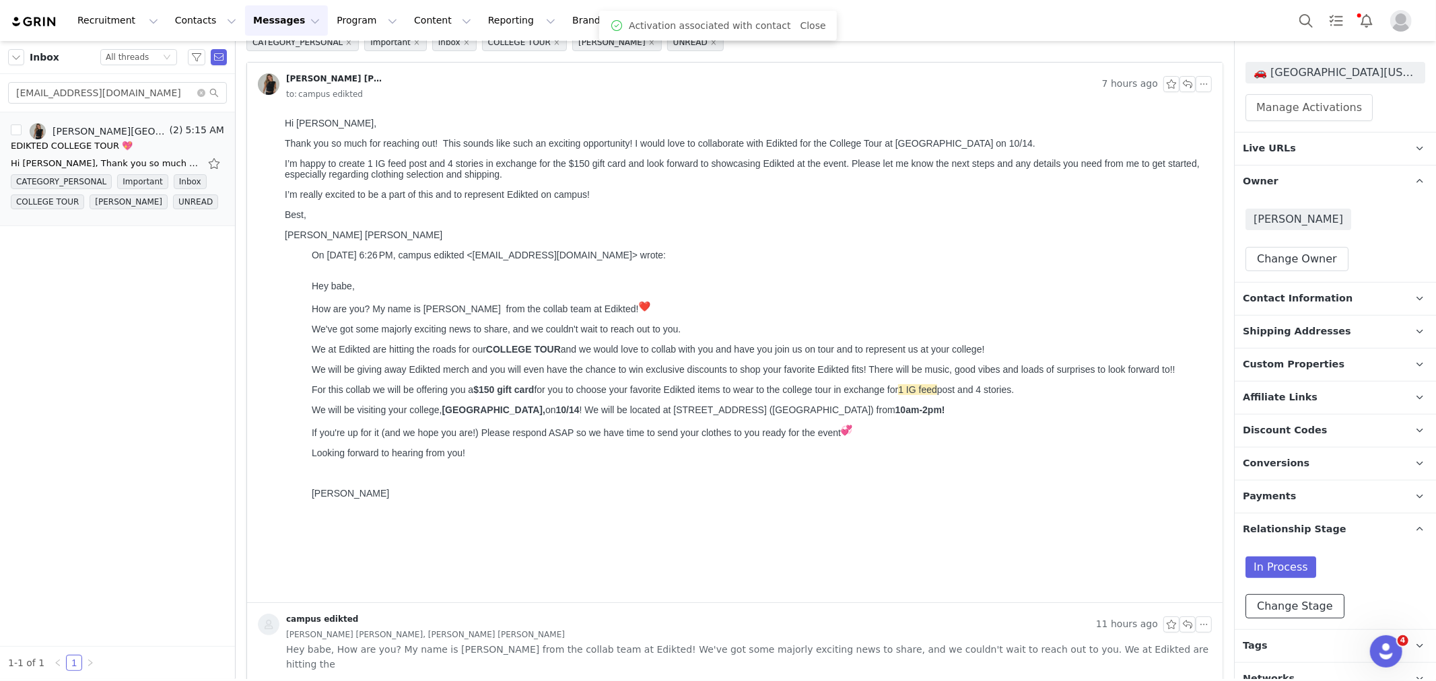
click at [1296, 595] on button "Change Stage" at bounding box center [1295, 607] width 99 height 24
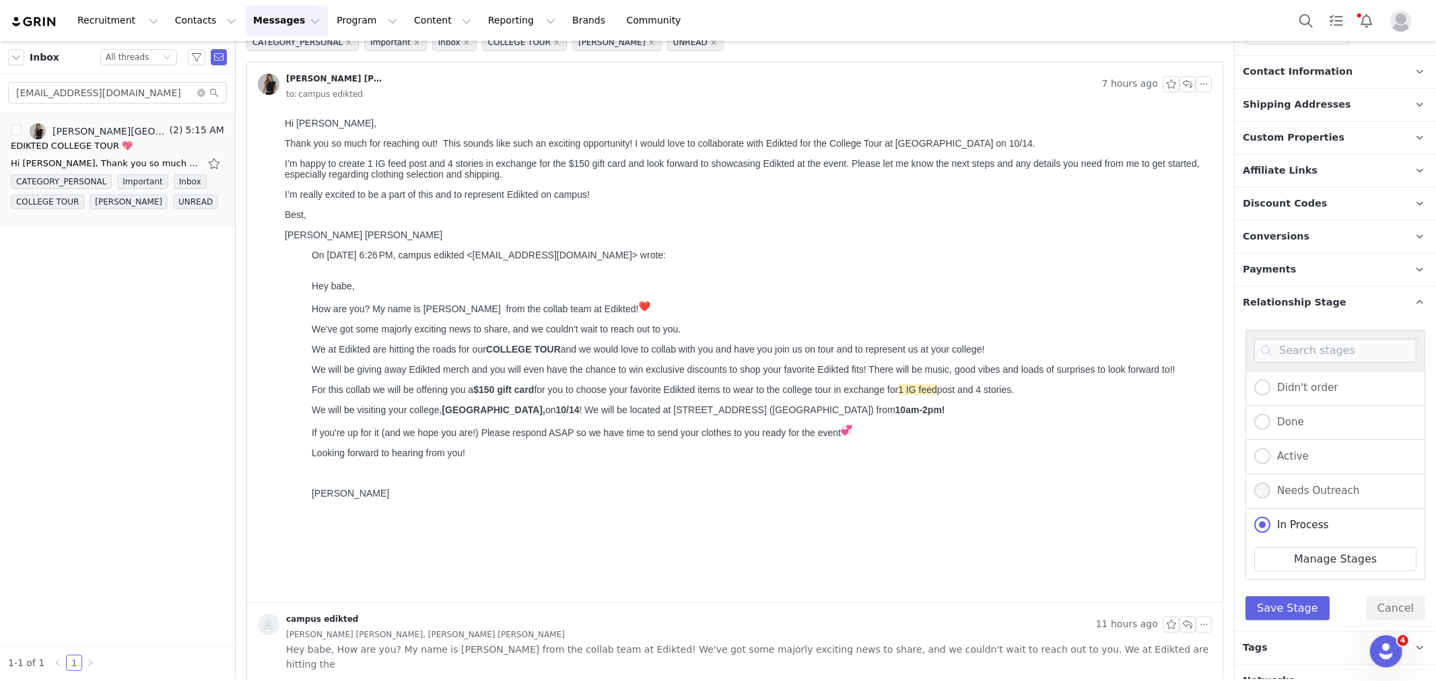
scroll to position [566, 0]
click at [1278, 448] on span "Active" at bounding box center [1290, 454] width 38 height 12
click at [1271, 446] on input "Active" at bounding box center [1262, 455] width 16 height 18
radio input "true"
radio input "false"
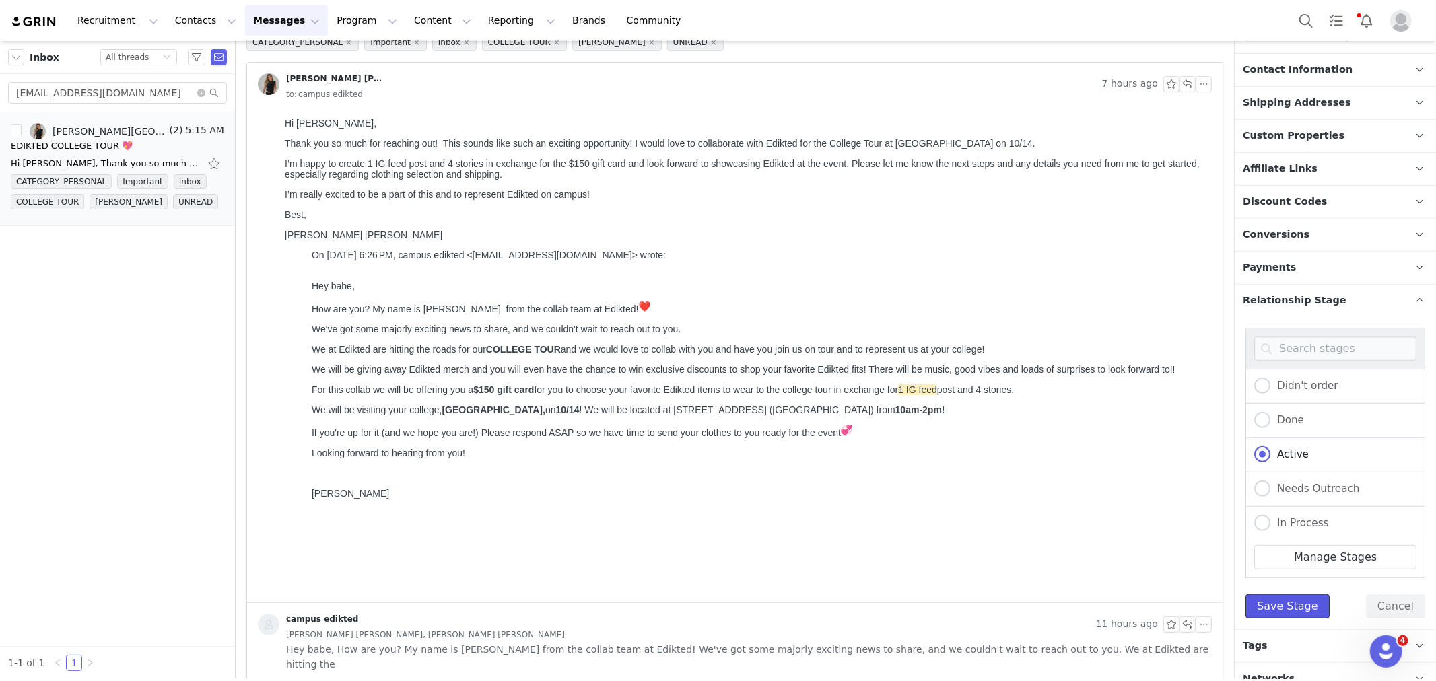
click at [1274, 595] on button "Save Stage" at bounding box center [1288, 607] width 84 height 24
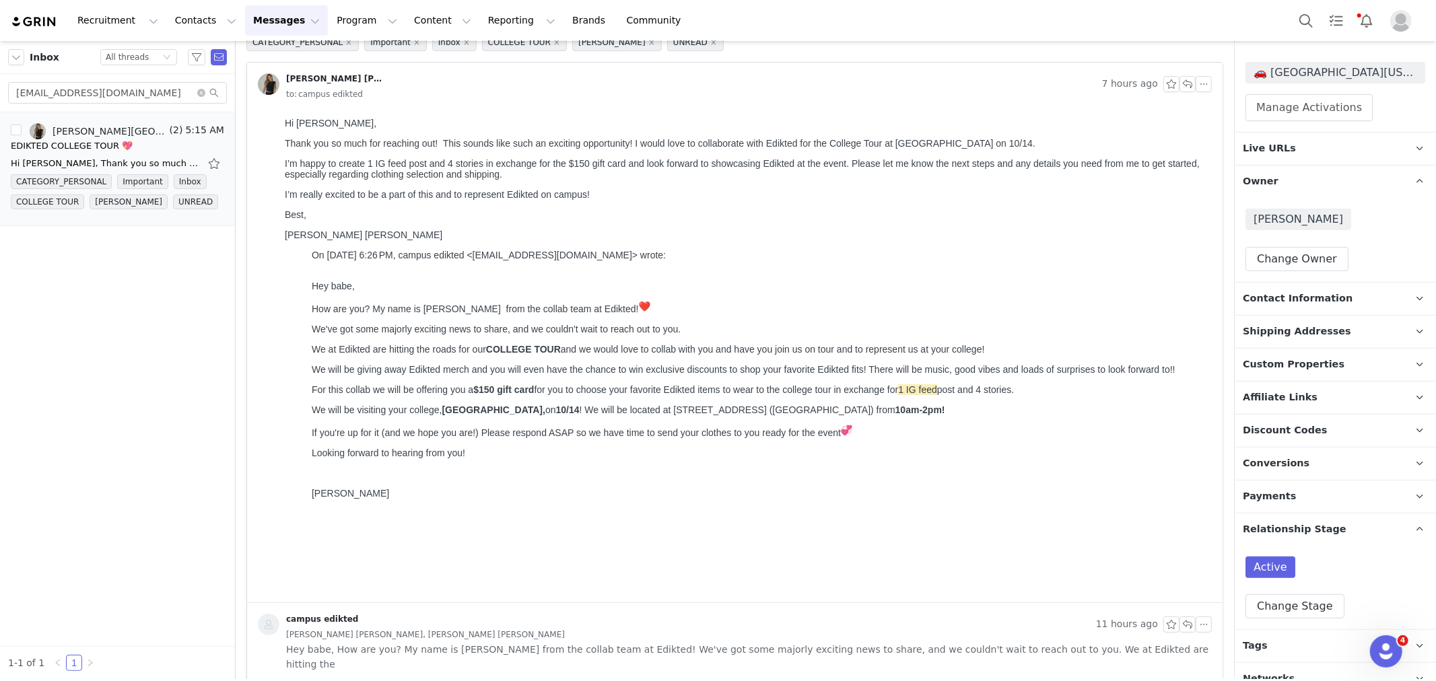
click at [1286, 630] on p "Tags Keep track of your contacts by assigning them tags. You can then filter yo…" at bounding box center [1319, 646] width 169 height 32
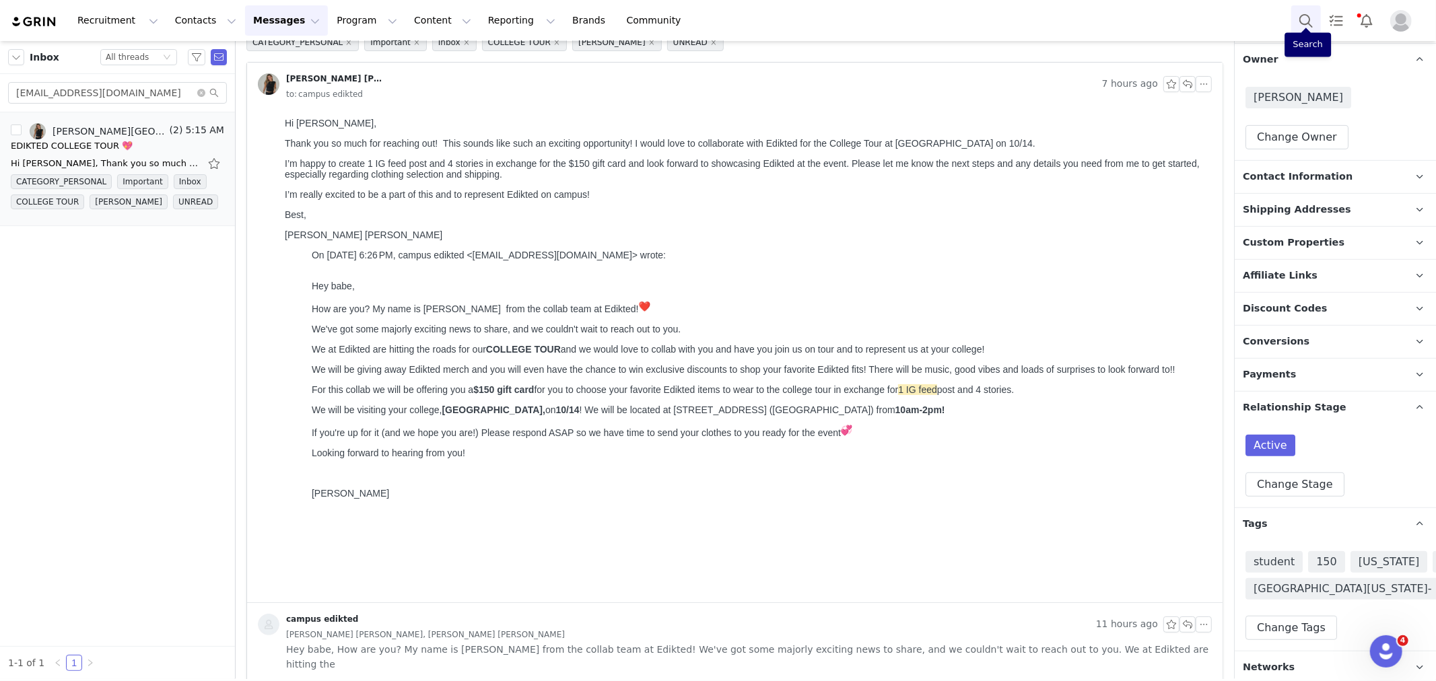
click at [1295, 31] on button "Search" at bounding box center [1306, 20] width 30 height 30
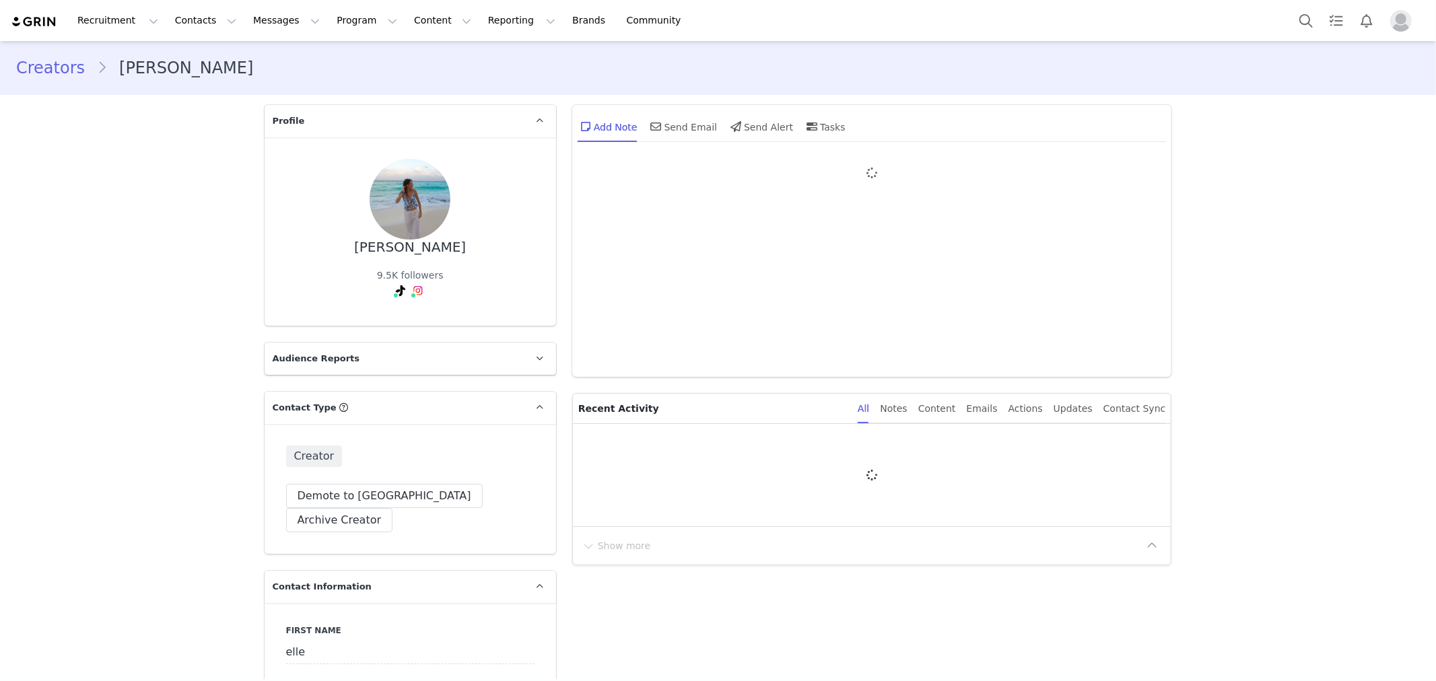
type input "+1 ([GEOGRAPHIC_DATA])"
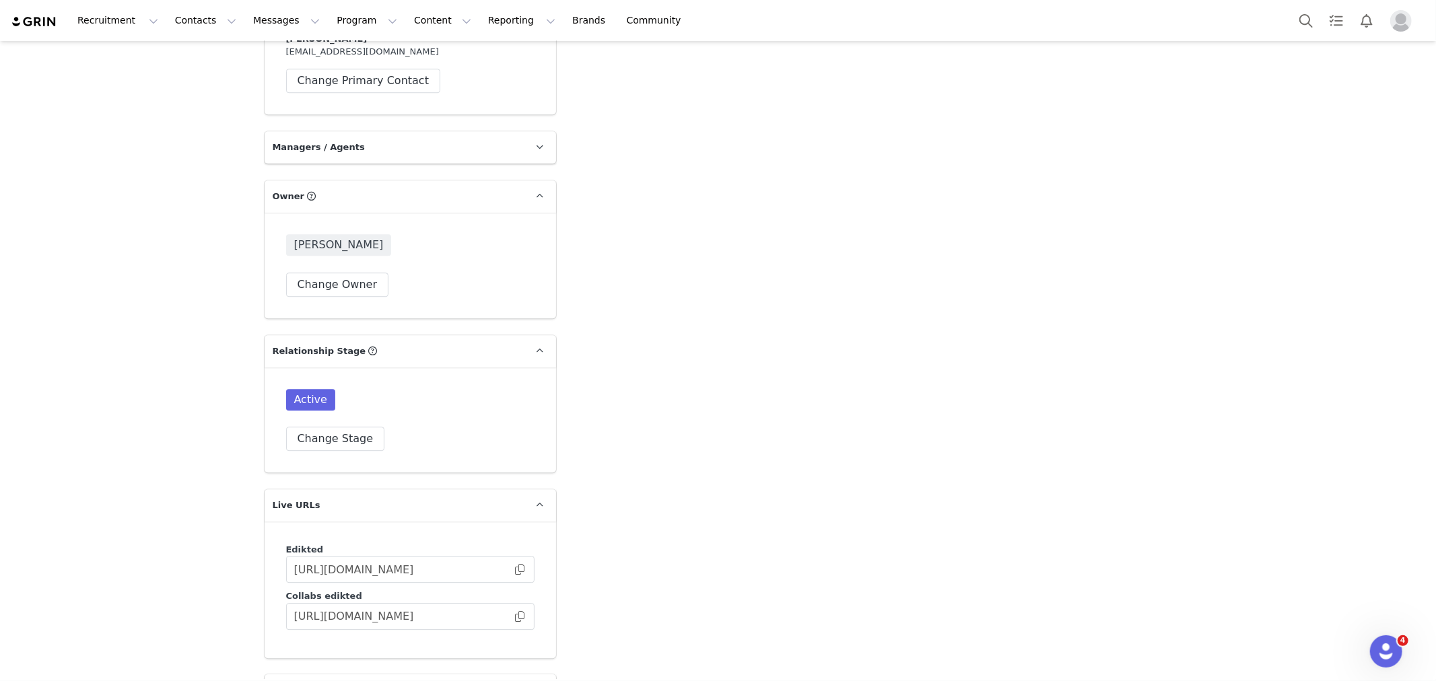
scroll to position [3666, 0]
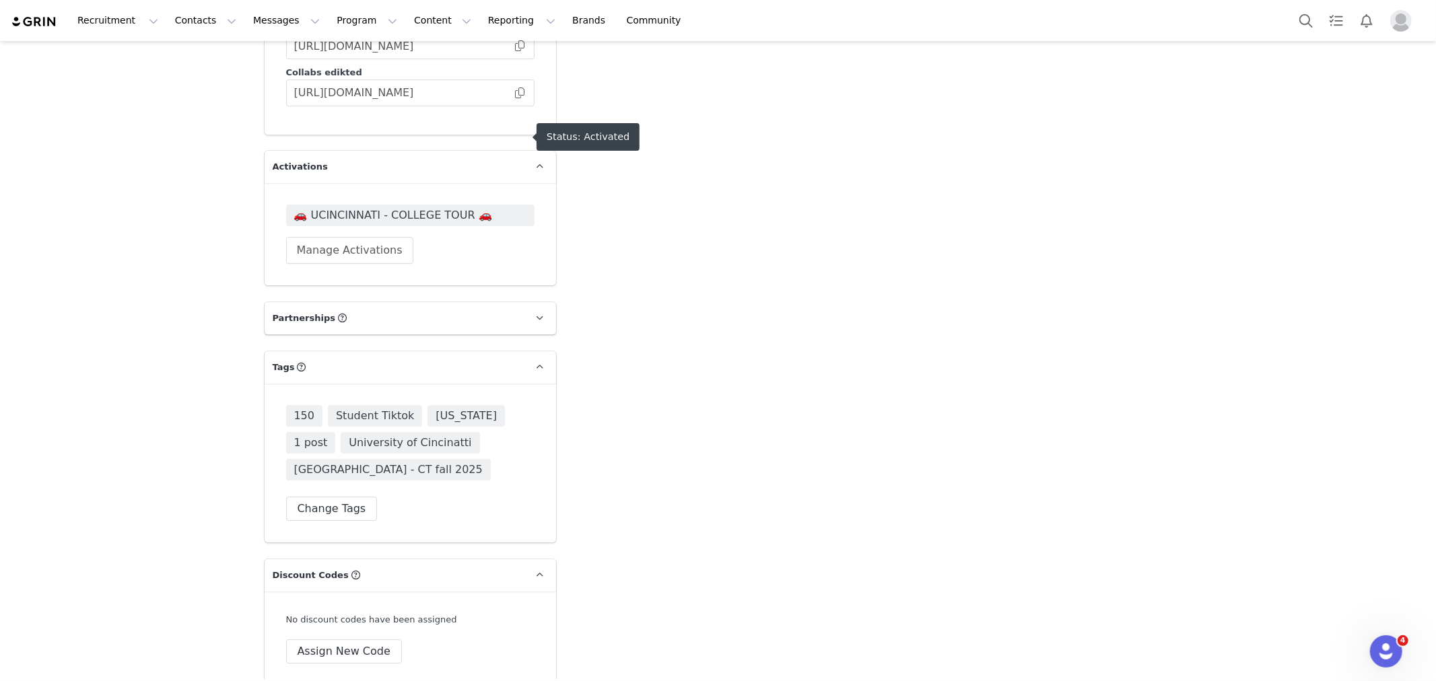
click at [485, 207] on span "🚗 UCINCINNATI - COLLEGE TOUR 🚗" at bounding box center [410, 215] width 232 height 16
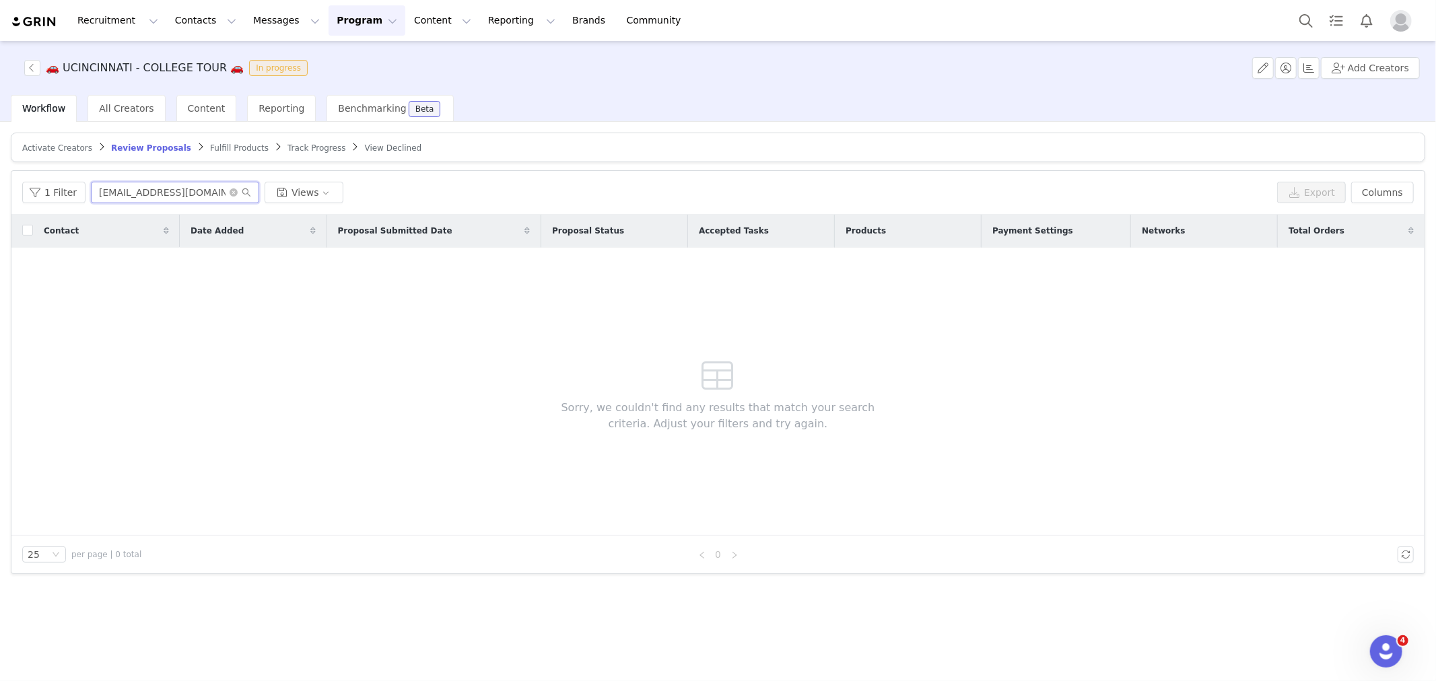
drag, startPoint x: 209, startPoint y: 190, endPoint x: 133, endPoint y: 189, distance: 76.1
click at [135, 189] on input "[EMAIL_ADDRESS][DOMAIN_NAME]" at bounding box center [175, 193] width 168 height 22
click at [232, 205] on div "1 Filter [EMAIL_ADDRESS][DOMAIN_NAME] Views Export Columns" at bounding box center [717, 193] width 1413 height 44
drag, startPoint x: 220, startPoint y: 189, endPoint x: 14, endPoint y: 204, distance: 206.6
click at [14, 204] on div "1 Filter [EMAIL_ADDRESS][DOMAIN_NAME] Views Export Columns" at bounding box center [717, 193] width 1413 height 44
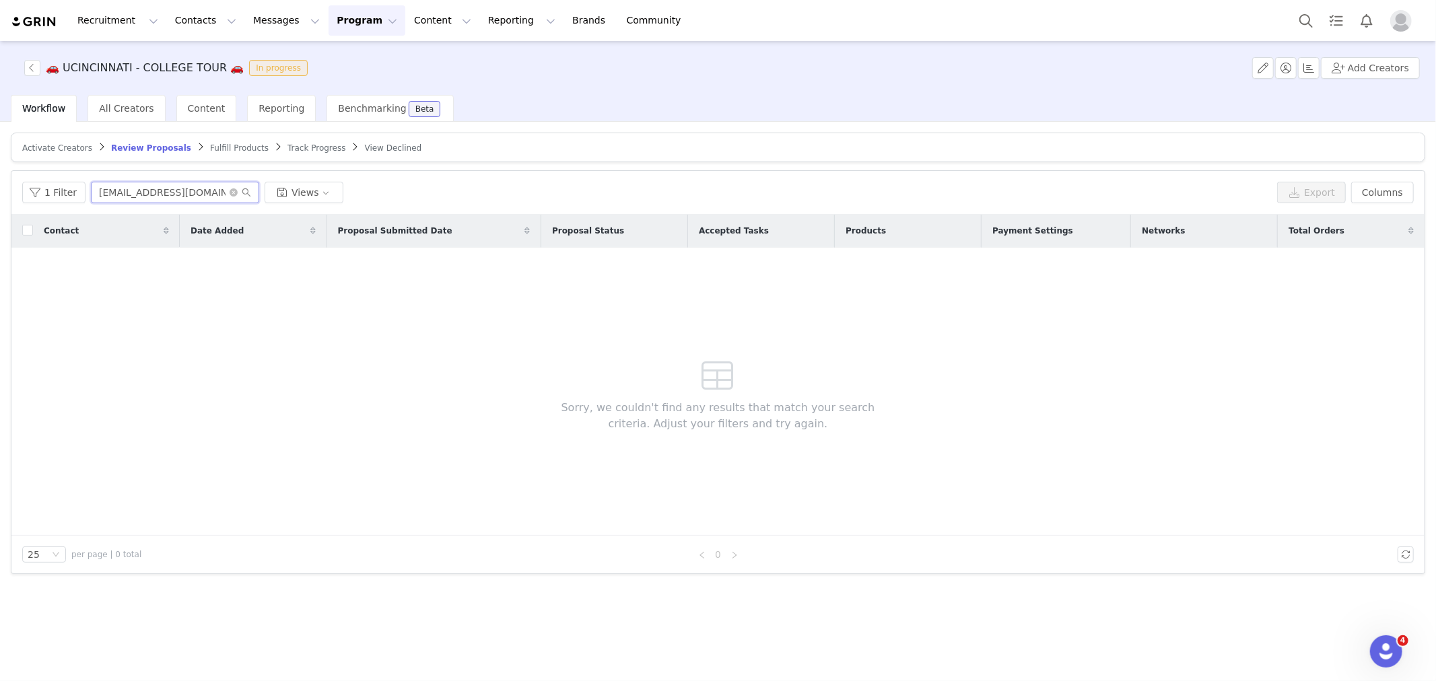
paste input "ellejmun"
type input "[EMAIL_ADDRESS][DOMAIN_NAME]"
click at [281, 156] on article "Activate Creators Review Proposals Fulfill Products Track Progress View Declined" at bounding box center [718, 148] width 1415 height 30
click at [288, 145] on span "Track Progress" at bounding box center [317, 147] width 58 height 9
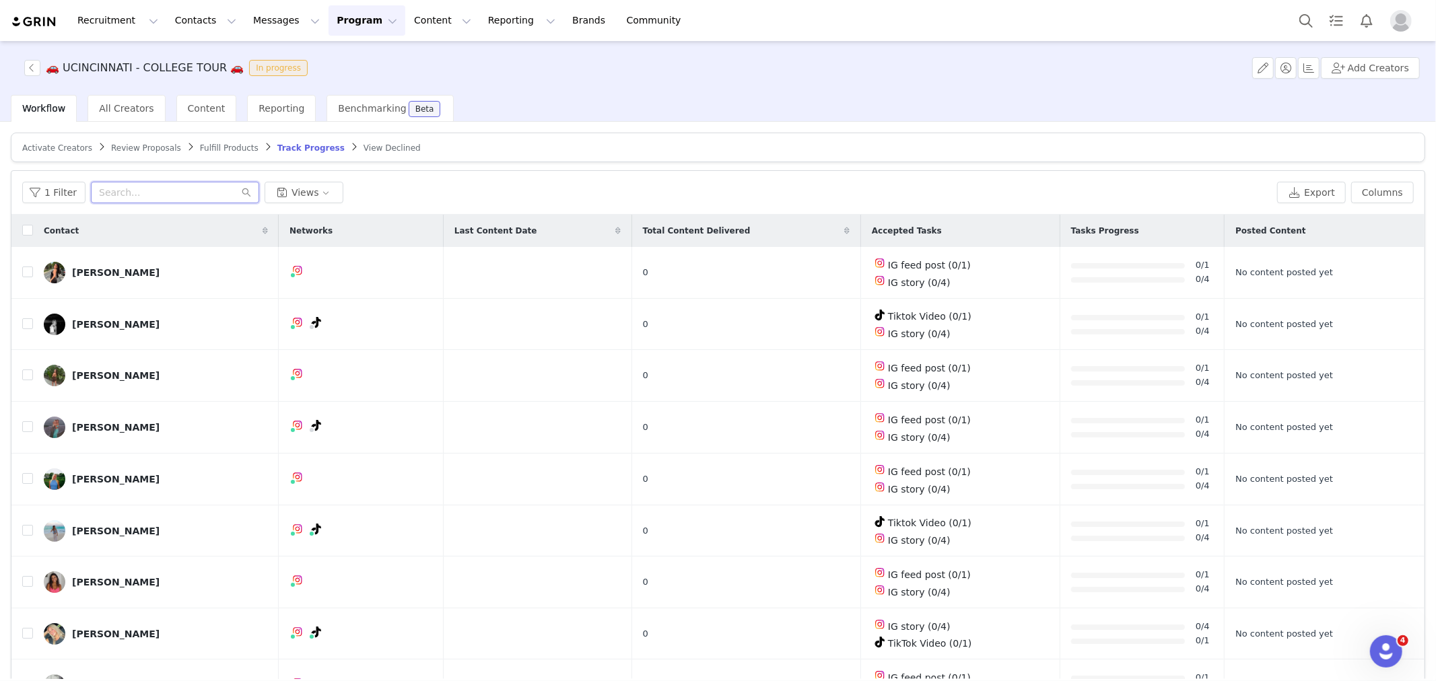
click at [183, 191] on input "text" at bounding box center [175, 193] width 168 height 22
paste input "[EMAIL_ADDRESS][DOMAIN_NAME]"
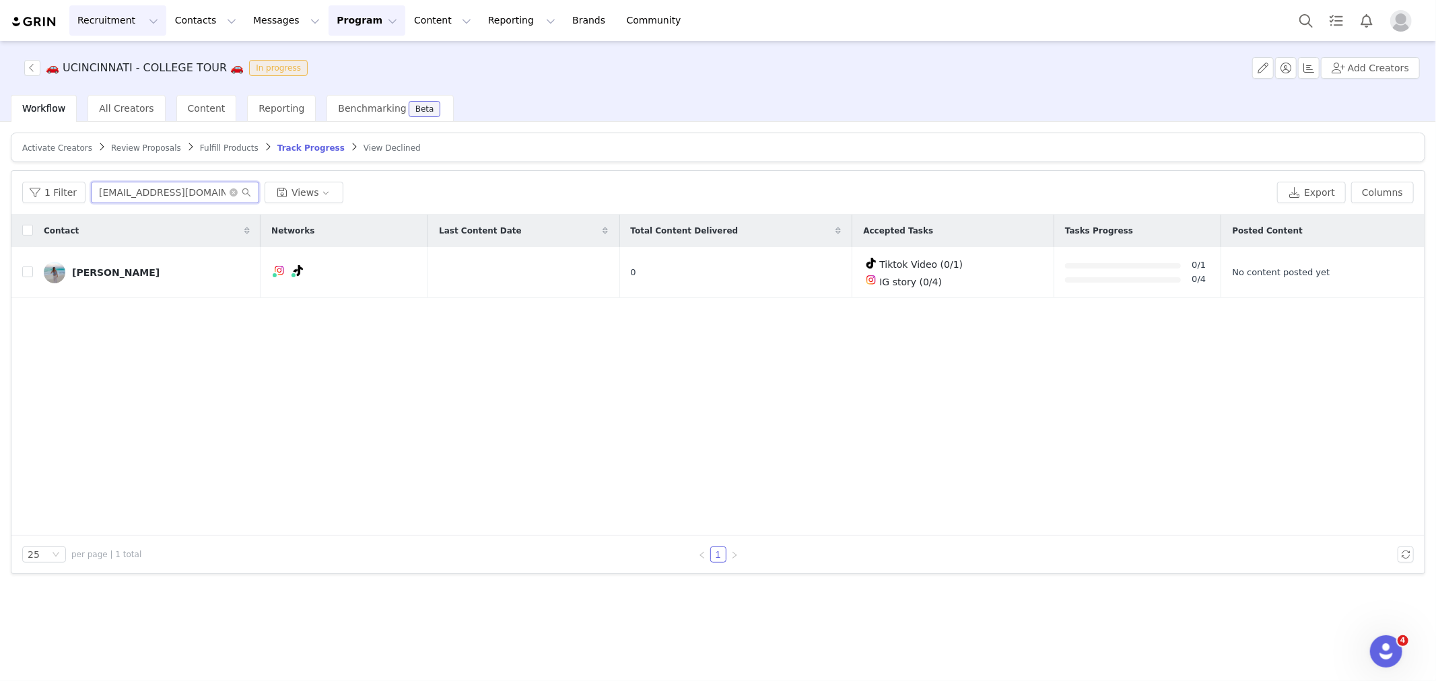
type input "[EMAIL_ADDRESS][DOMAIN_NAME]"
click at [1302, 20] on button "Search" at bounding box center [1306, 20] width 30 height 30
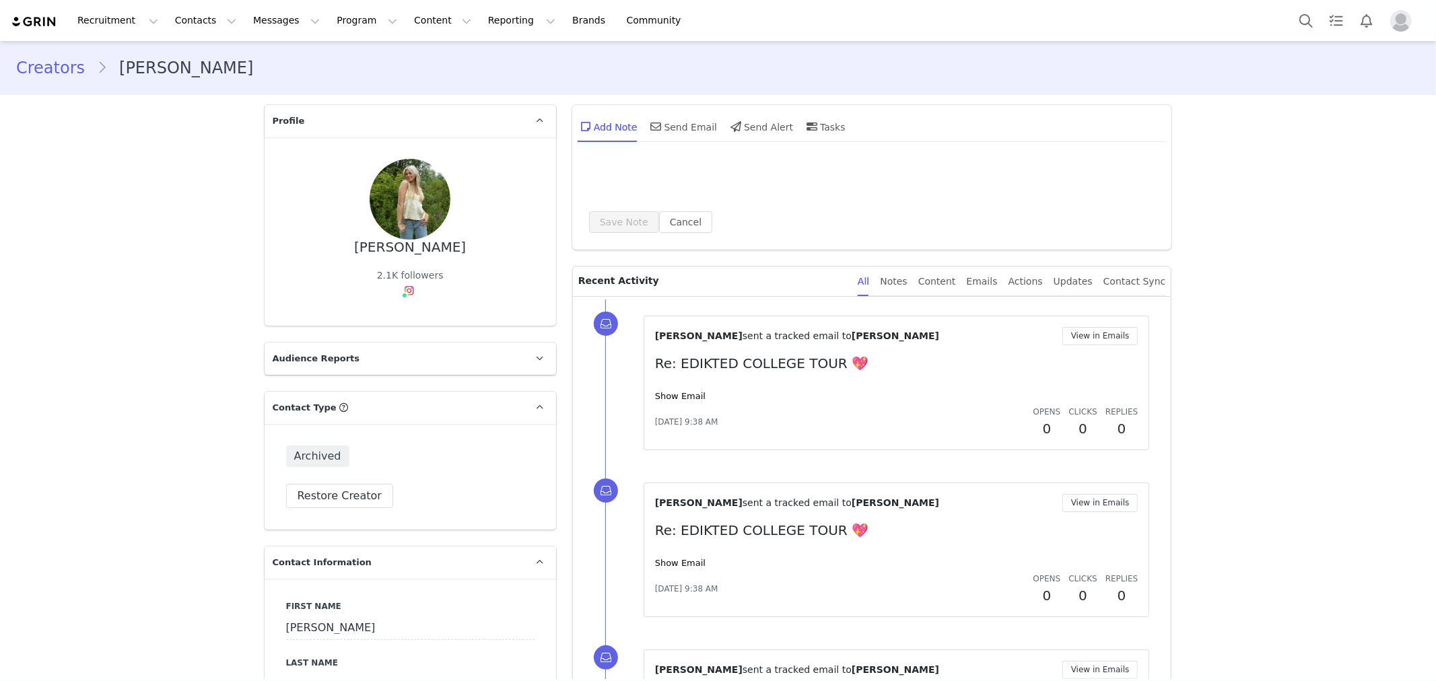
type input "+1 ([GEOGRAPHIC_DATA])"
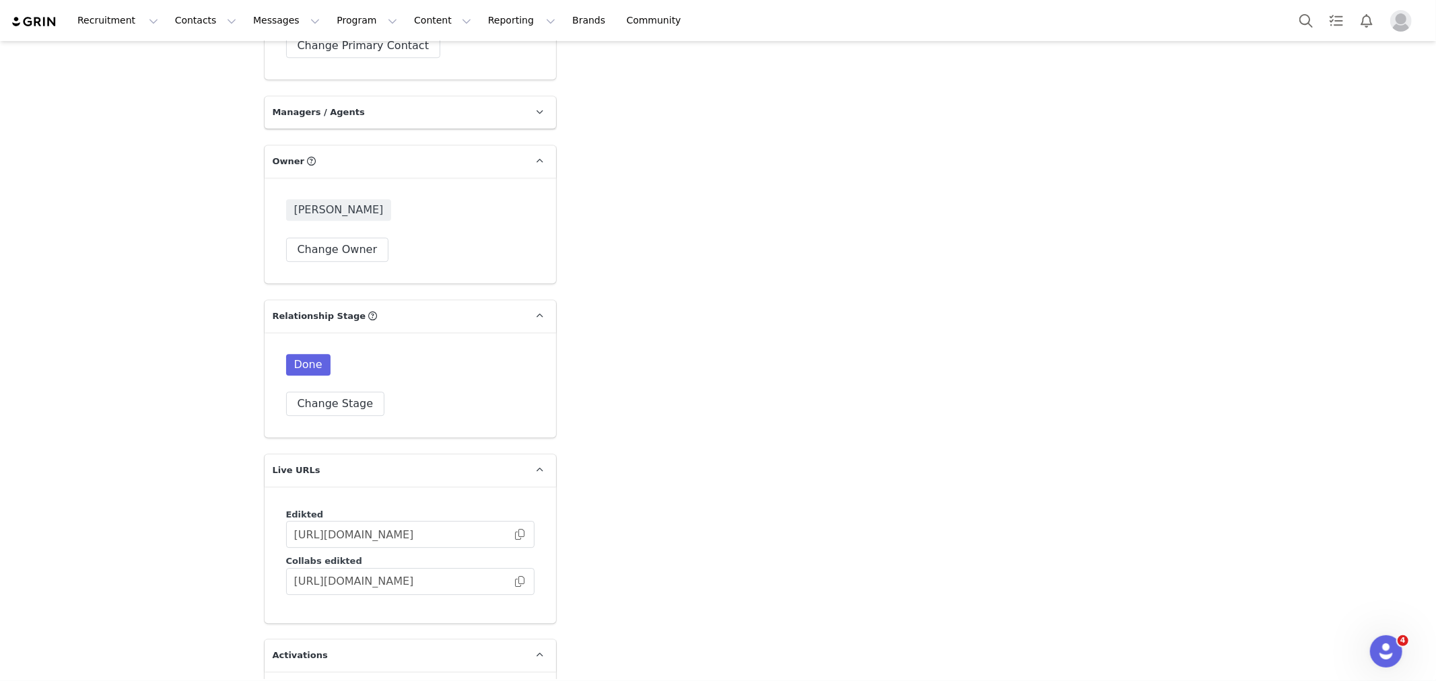
scroll to position [3216, 0]
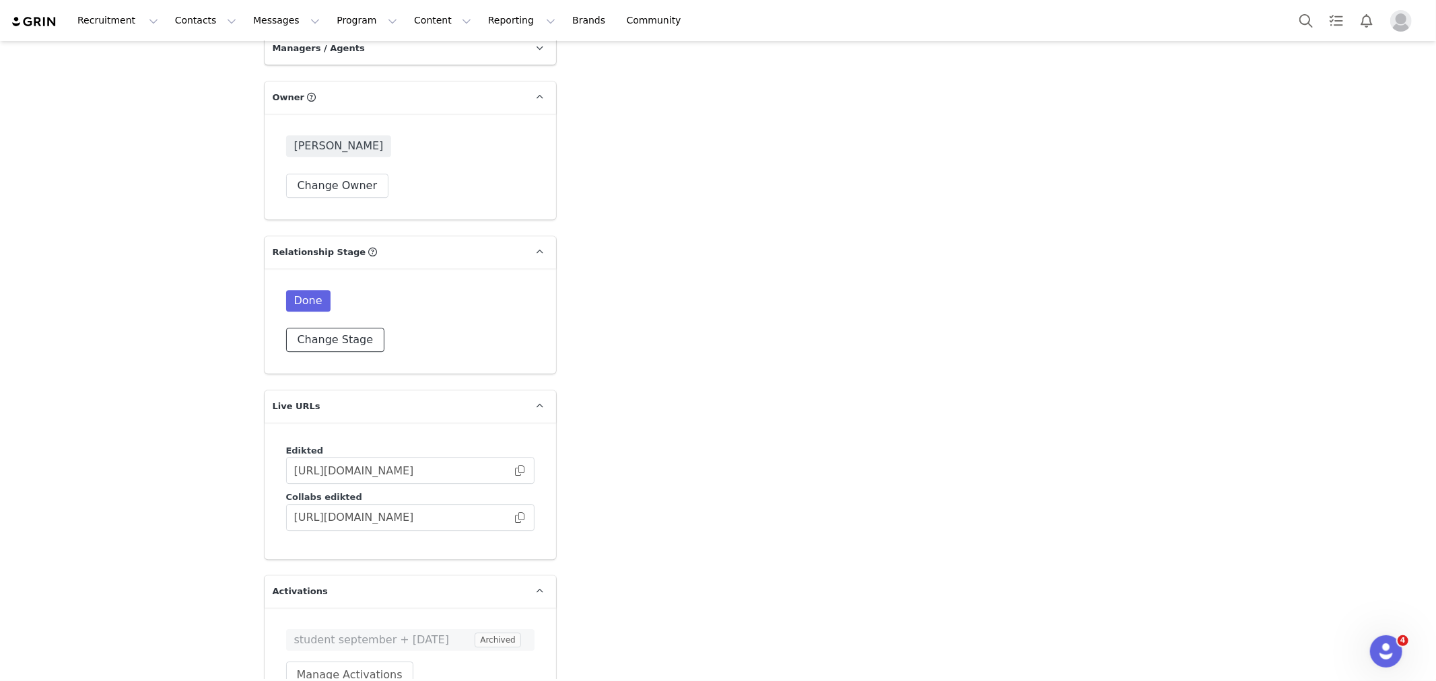
click at [343, 328] on button "Change Stage" at bounding box center [335, 340] width 99 height 24
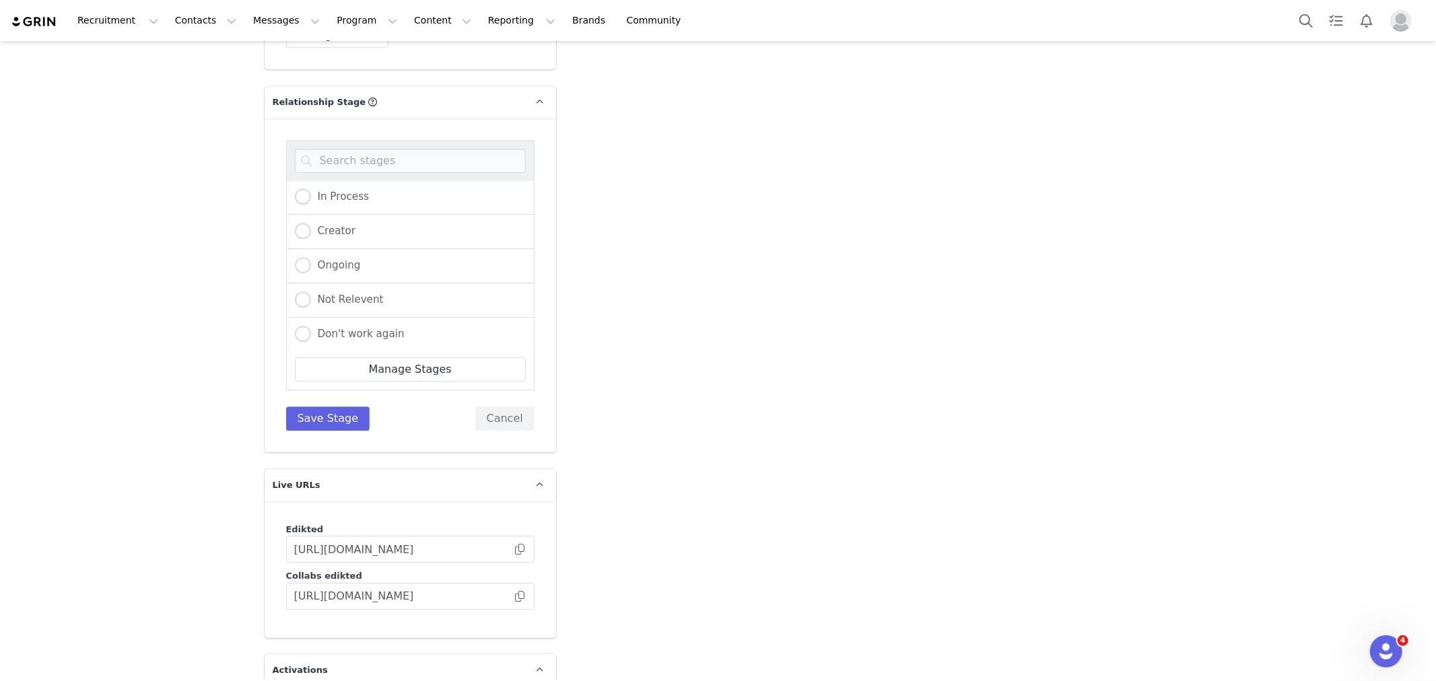
scroll to position [140, 0]
click at [339, 292] on span "Not Relevent" at bounding box center [347, 298] width 73 height 12
click at [311, 290] on input "Not Relevent" at bounding box center [303, 299] width 16 height 18
radio input "true"
radio input "false"
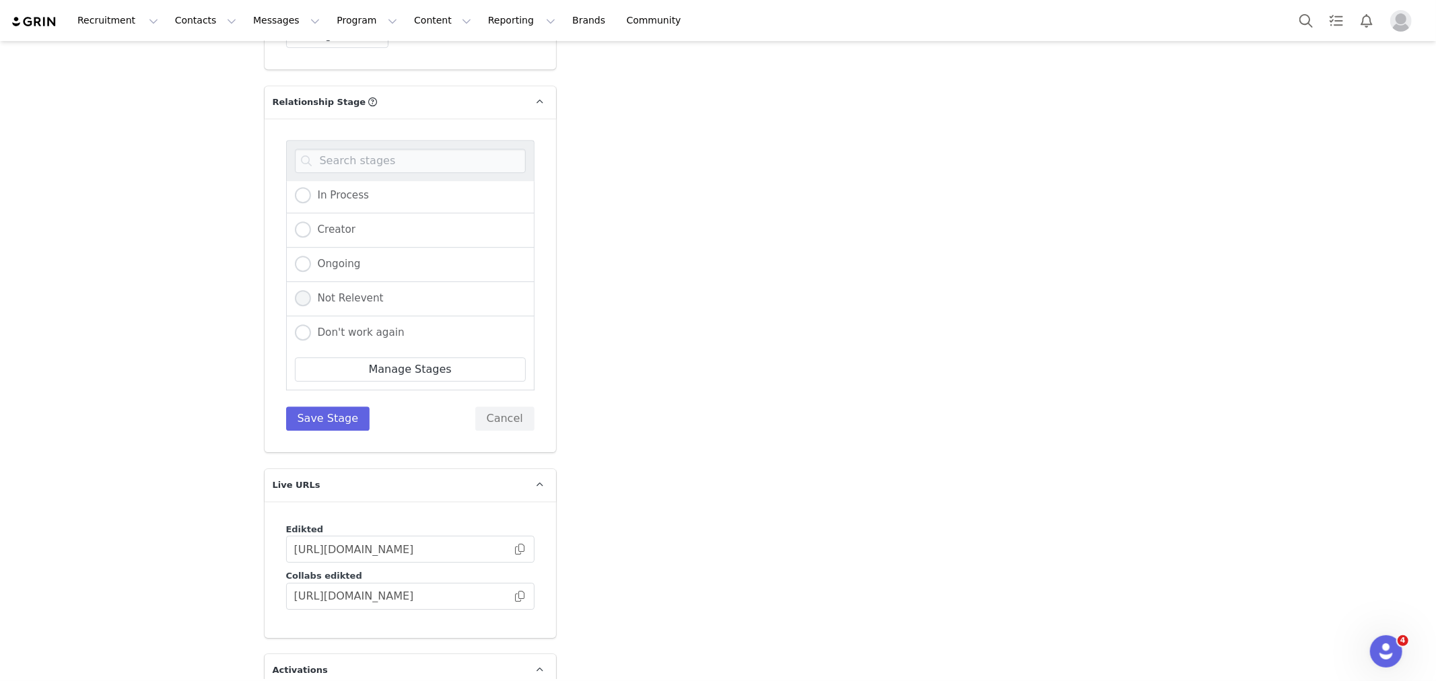
radio input "true"
click at [300, 407] on button "Save Stage" at bounding box center [328, 419] width 84 height 24
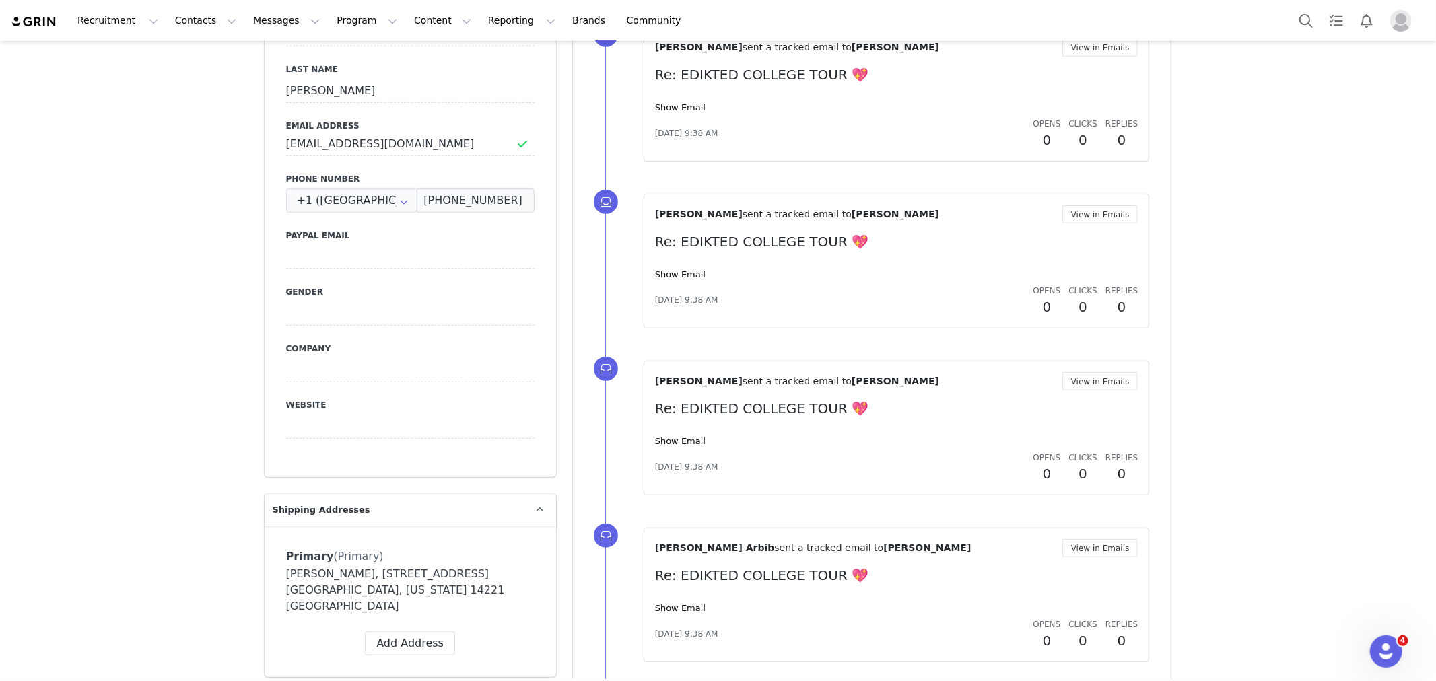
scroll to position [0, 0]
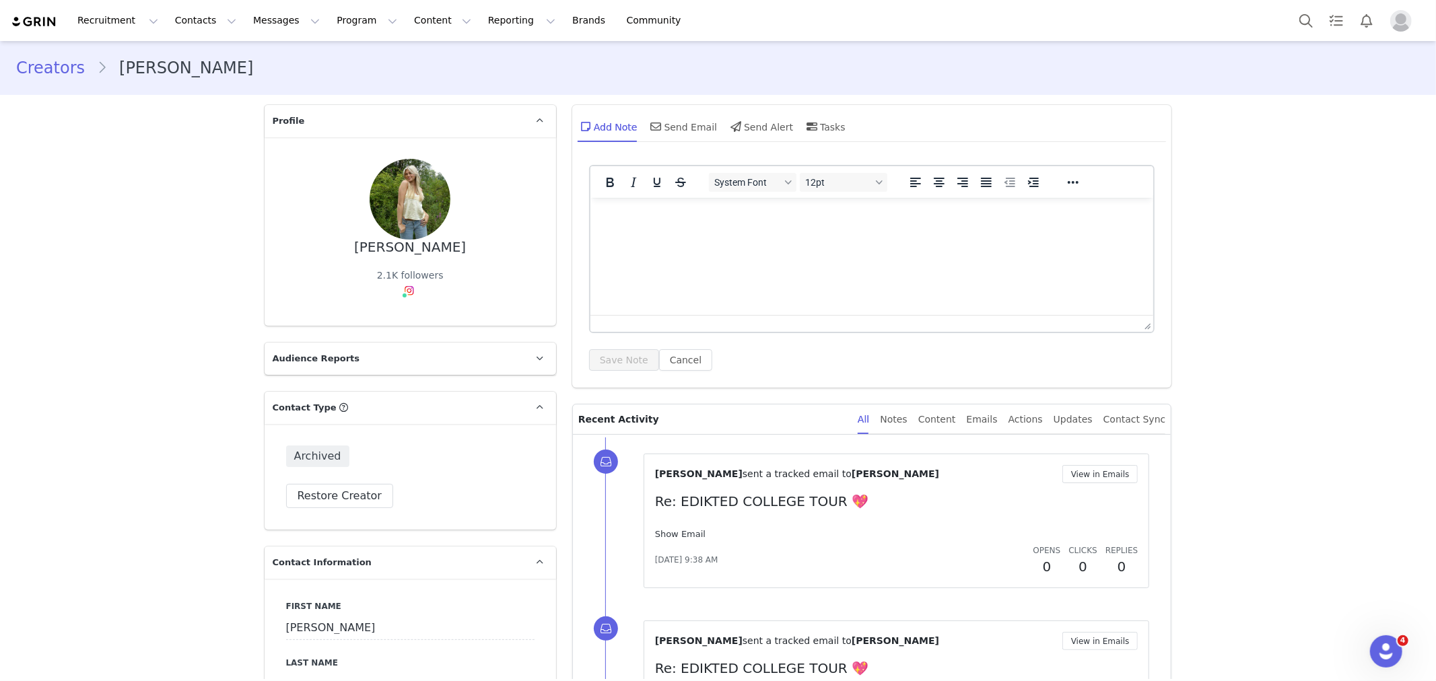
click at [683, 532] on link "Show Email" at bounding box center [680, 534] width 50 height 10
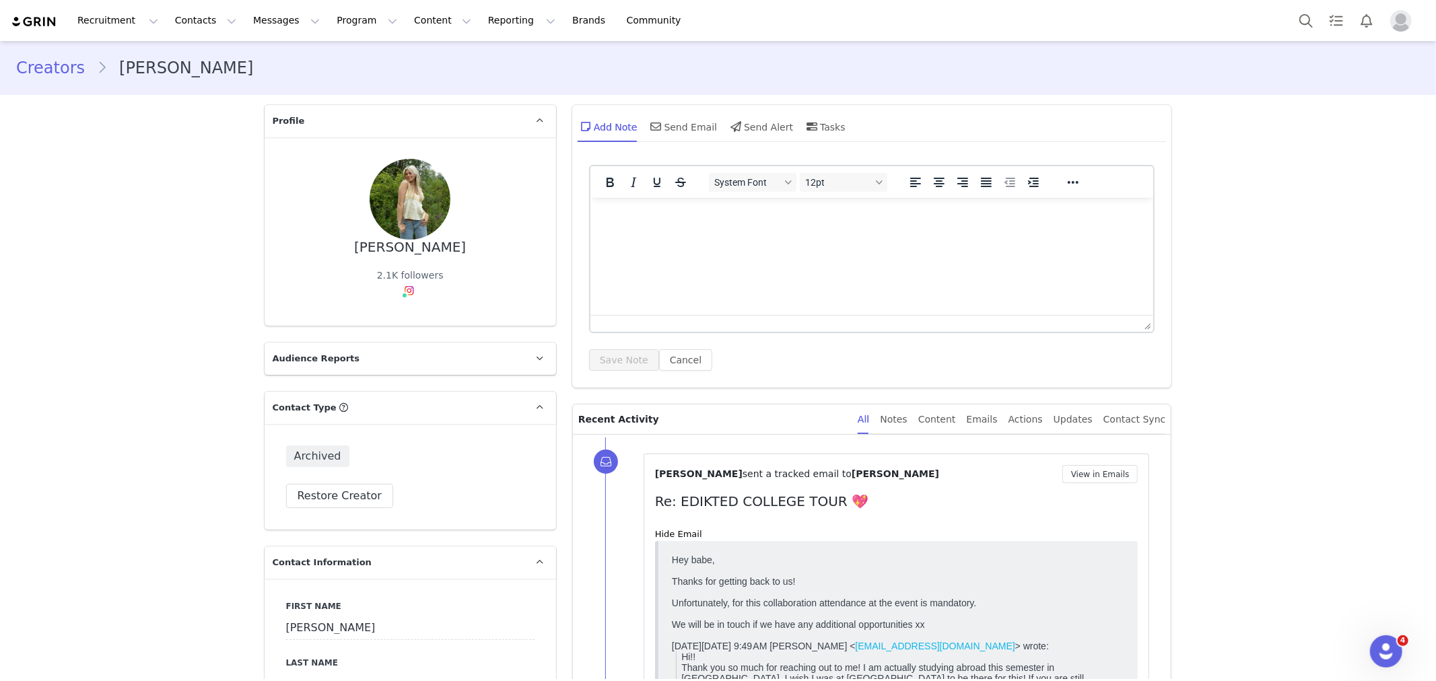
drag, startPoint x: 694, startPoint y: 240, endPoint x: 1273, endPoint y: 390, distance: 598.2
click at [694, 234] on html at bounding box center [872, 215] width 564 height 36
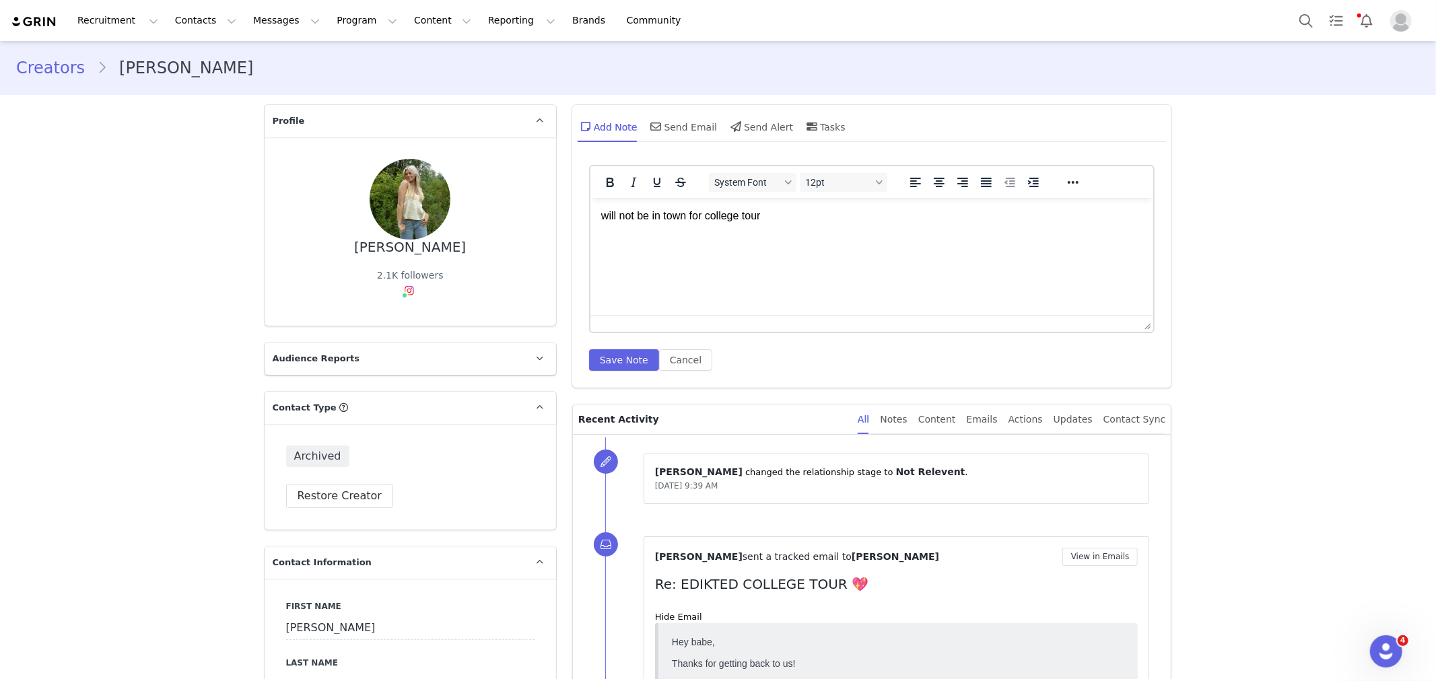
click at [608, 377] on div "System Font 12pt To open the popup, press Shift+Enter To open the popup, press …" at bounding box center [872, 273] width 600 height 230
click at [608, 369] on button "Save Note" at bounding box center [624, 360] width 70 height 22
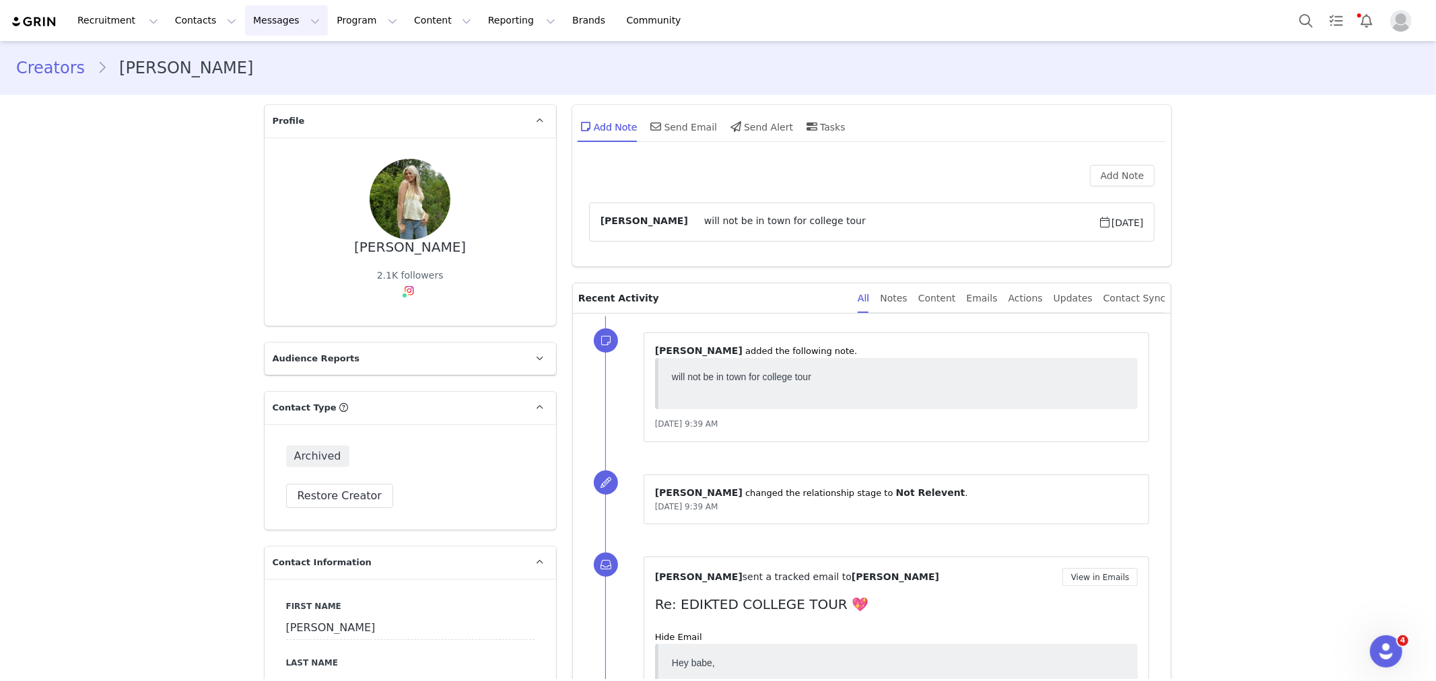
click at [266, 9] on button "Messages Messages" at bounding box center [286, 20] width 83 height 30
click at [274, 92] on link "Inbox" at bounding box center [276, 84] width 106 height 25
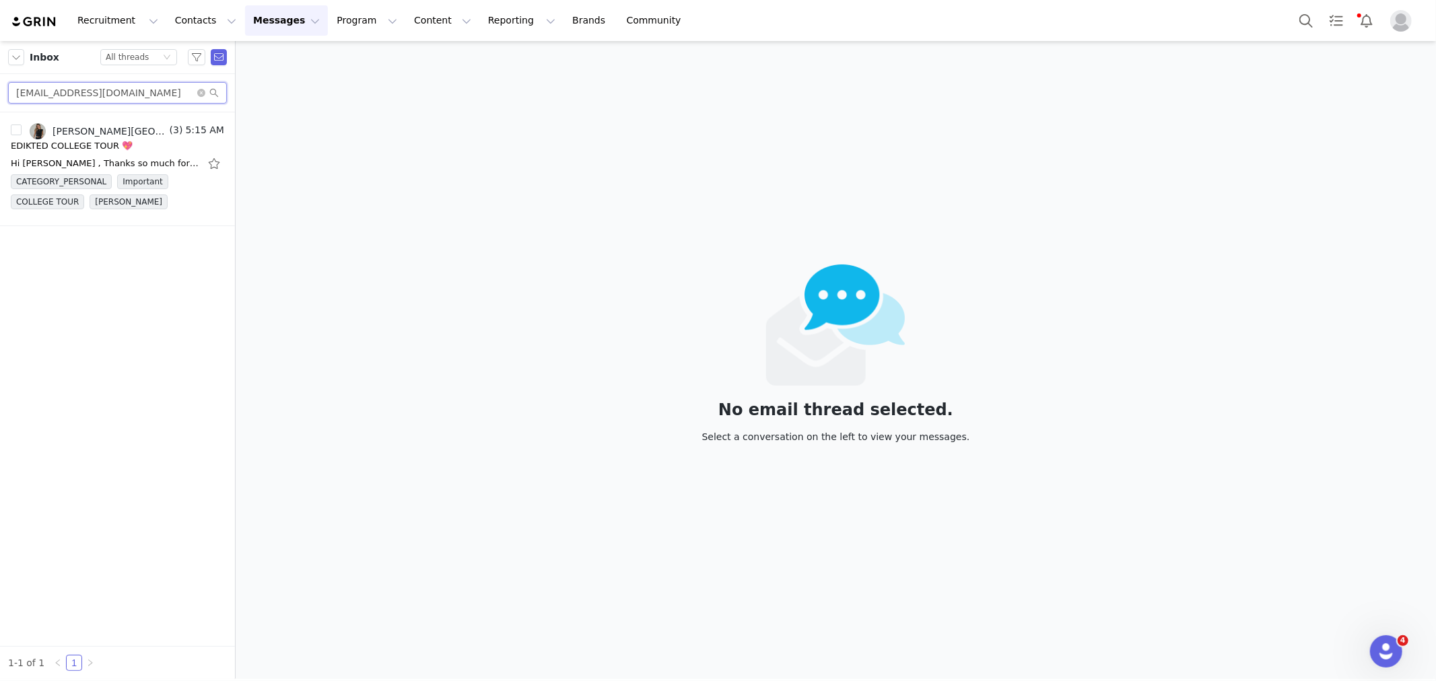
drag, startPoint x: 159, startPoint y: 93, endPoint x: 0, endPoint y: 71, distance: 160.4
click at [0, 71] on div "Inbox Status All threads afstamas@icloud.com" at bounding box center [117, 76] width 235 height 71
paste input "carlynceff@gmail"
type input "carlynceff@gmail.com"
click at [62, 162] on div "Hi! I would love to that sounds amazing!!! Sent from my iPhone On Sep 30, 2025,…" at bounding box center [105, 163] width 189 height 13
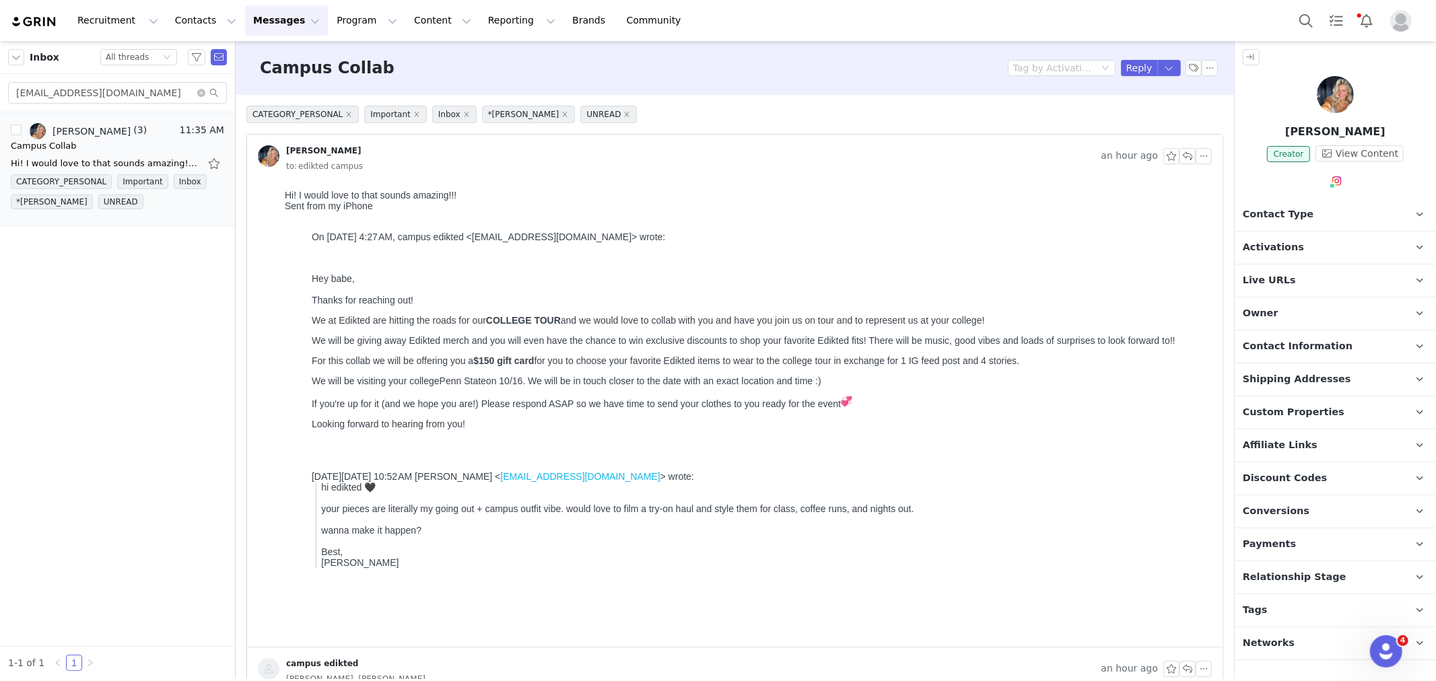
click at [1123, 59] on div "Campus Collab Tag by Activation Reply" at bounding box center [735, 68] width 999 height 54
click at [1125, 62] on button "Reply" at bounding box center [1139, 68] width 37 height 16
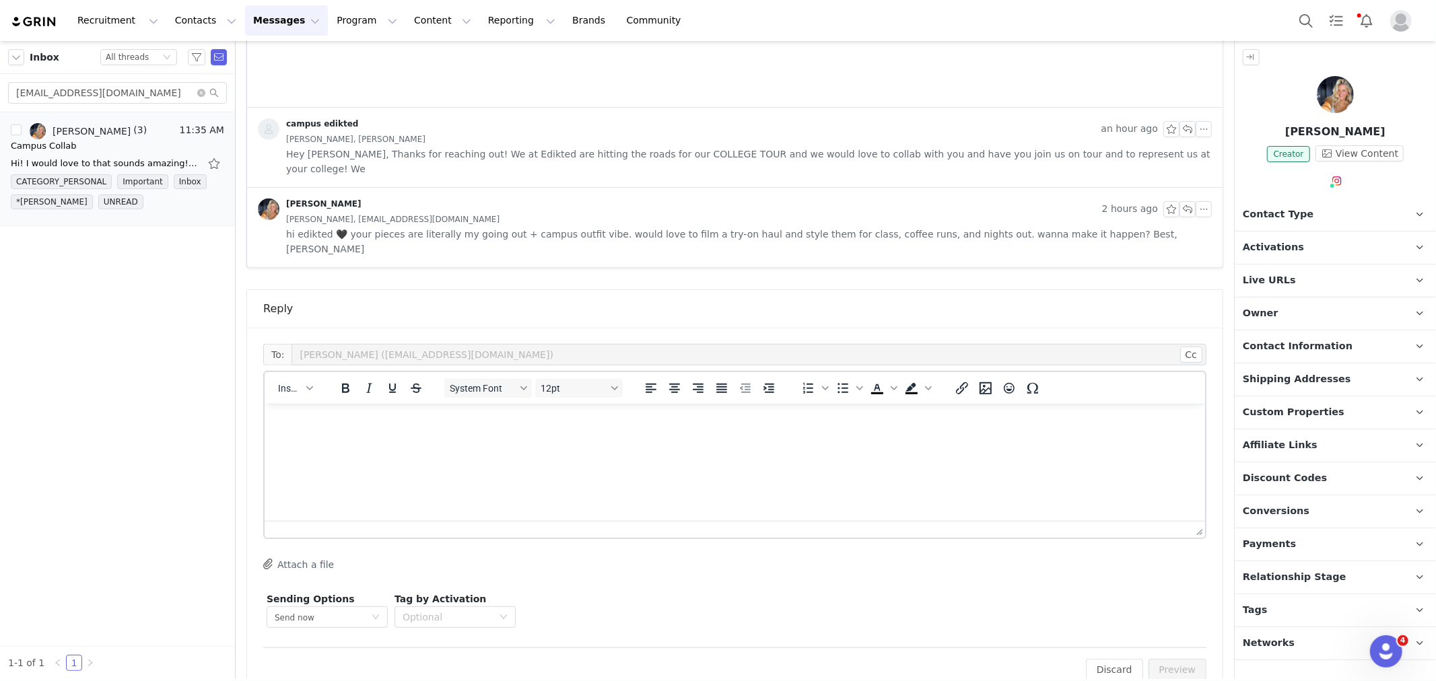
click at [317, 375] on div "Insert" at bounding box center [295, 388] width 61 height 26
click at [308, 386] on icon "button" at bounding box center [309, 388] width 7 height 4
click at [310, 372] on div "Insert Template" at bounding box center [342, 382] width 135 height 22
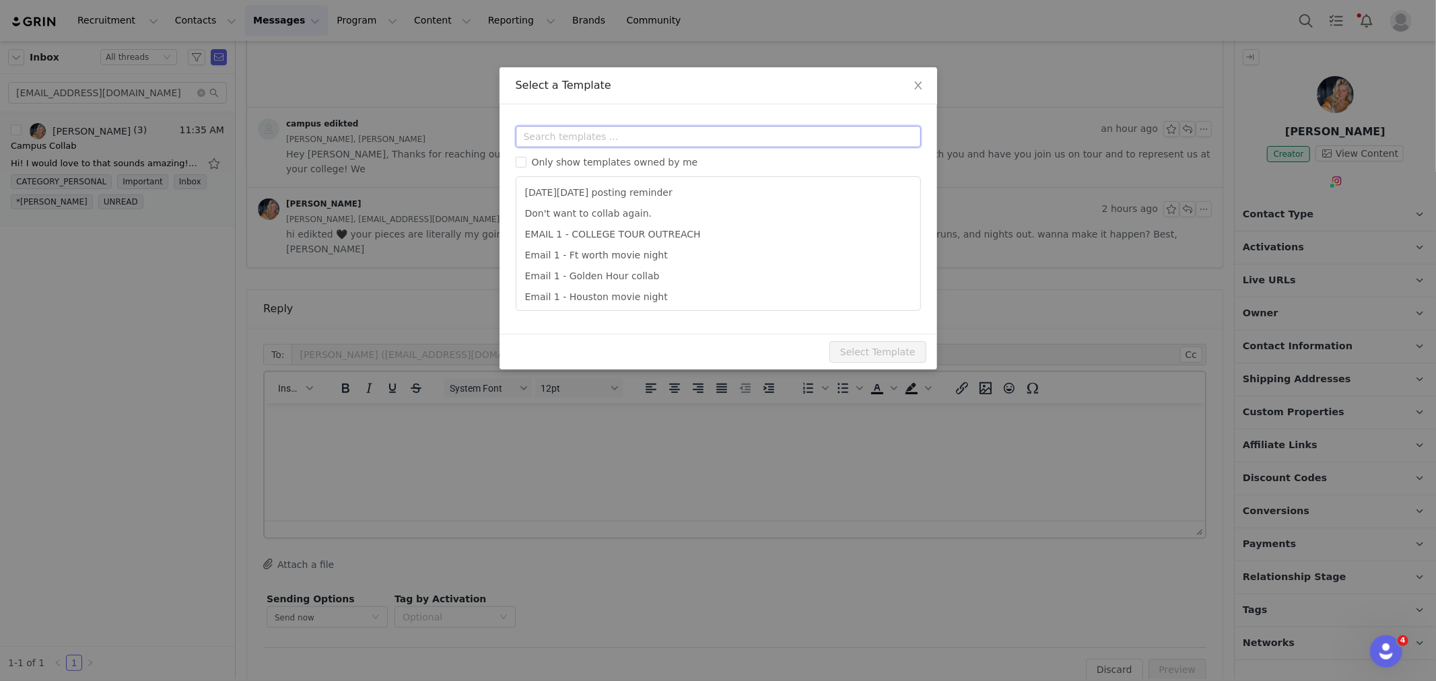
click at [603, 141] on input "text" at bounding box center [718, 137] width 405 height 22
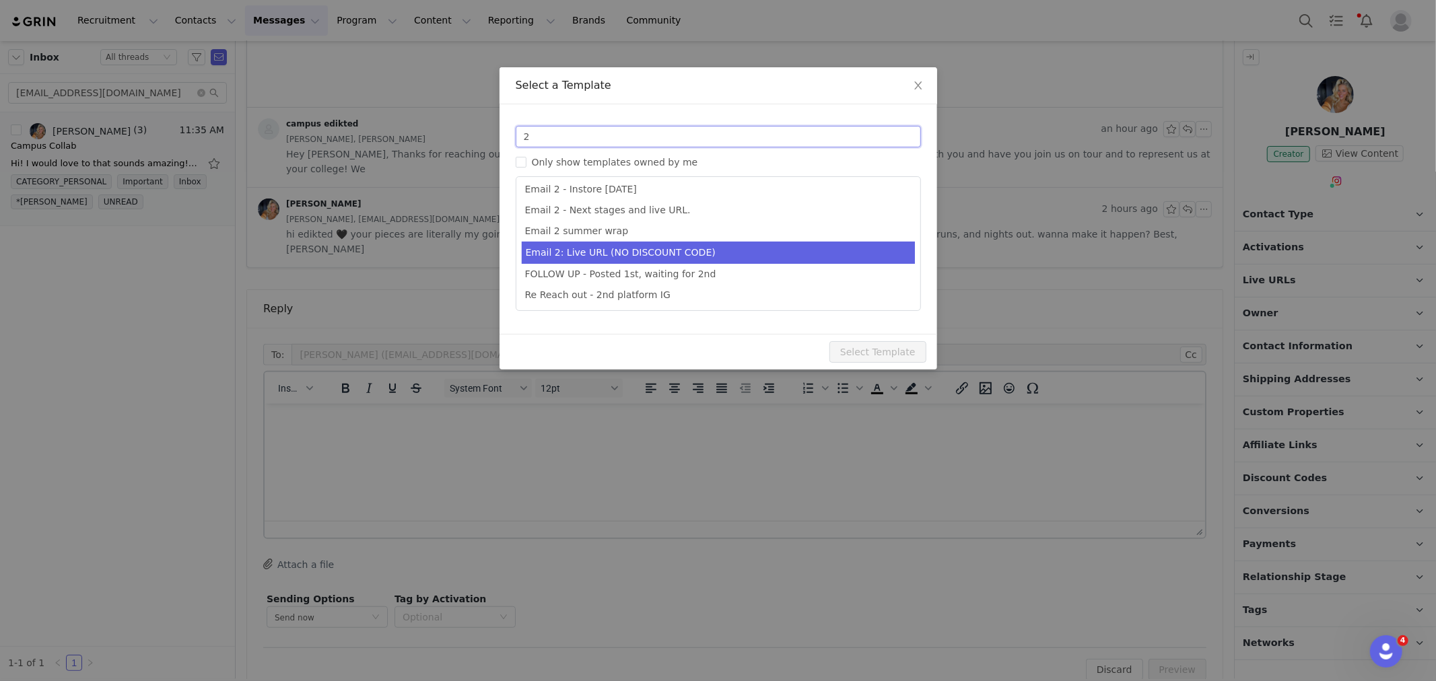
type input "2"
type input "Collab with Edikted"
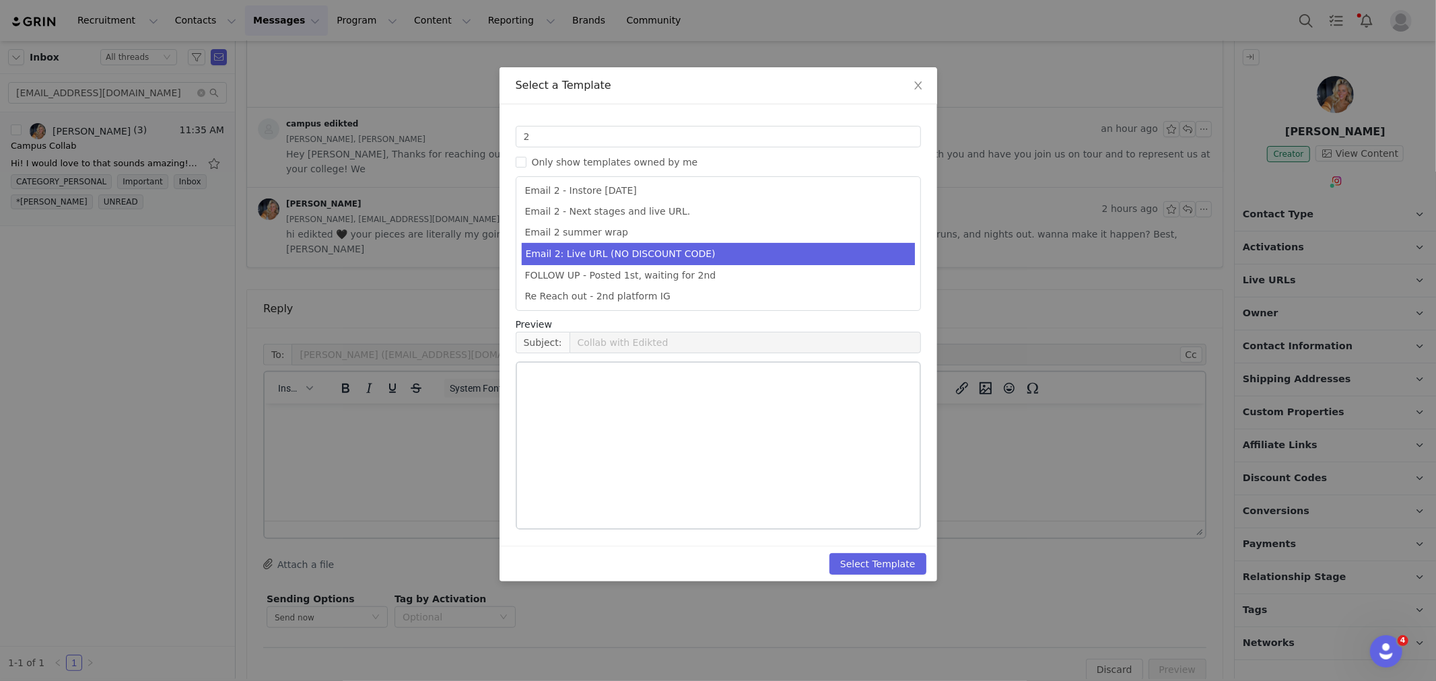
click at [675, 255] on li "Email 2: Live URL (NO DISCOUNT CODE)" at bounding box center [718, 254] width 393 height 22
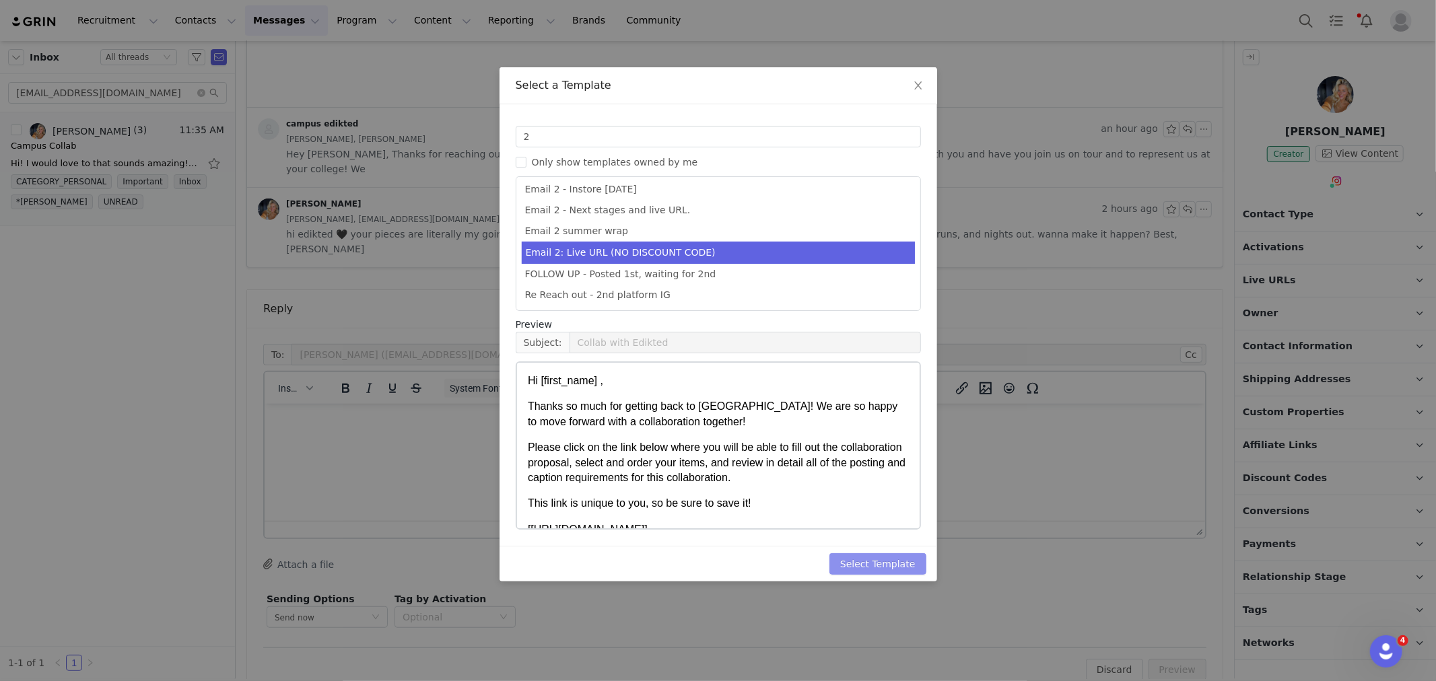
click at [858, 568] on button "Select Template" at bounding box center [878, 564] width 97 height 22
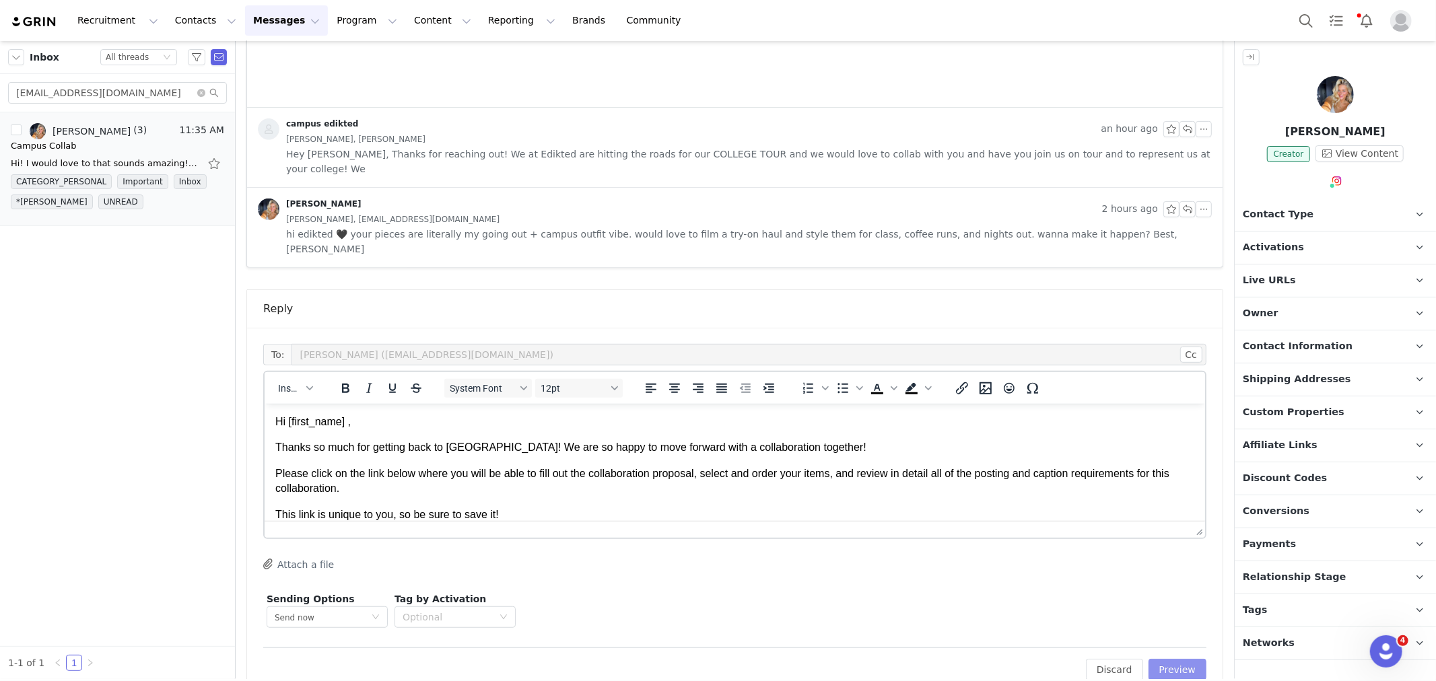
click at [1169, 659] on button "Preview" at bounding box center [1178, 670] width 59 height 22
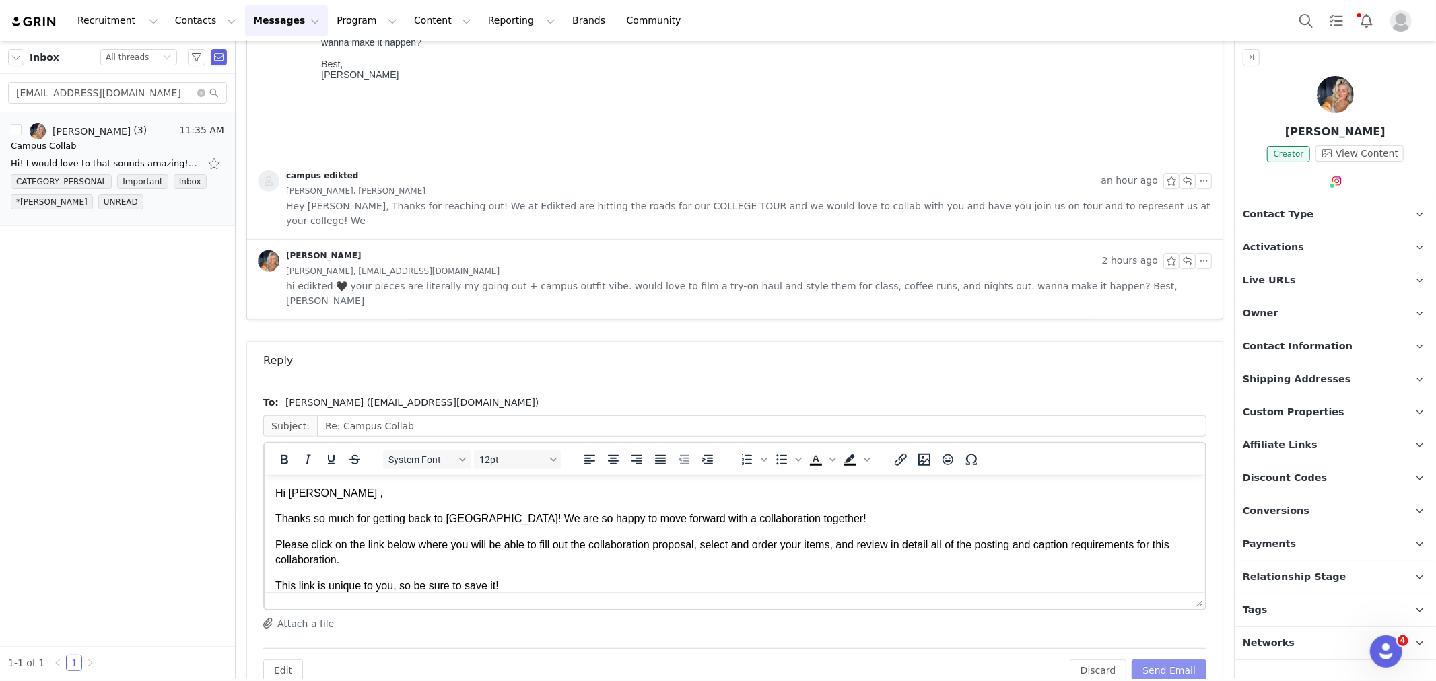
click at [1169, 660] on button "Send Email" at bounding box center [1169, 671] width 75 height 22
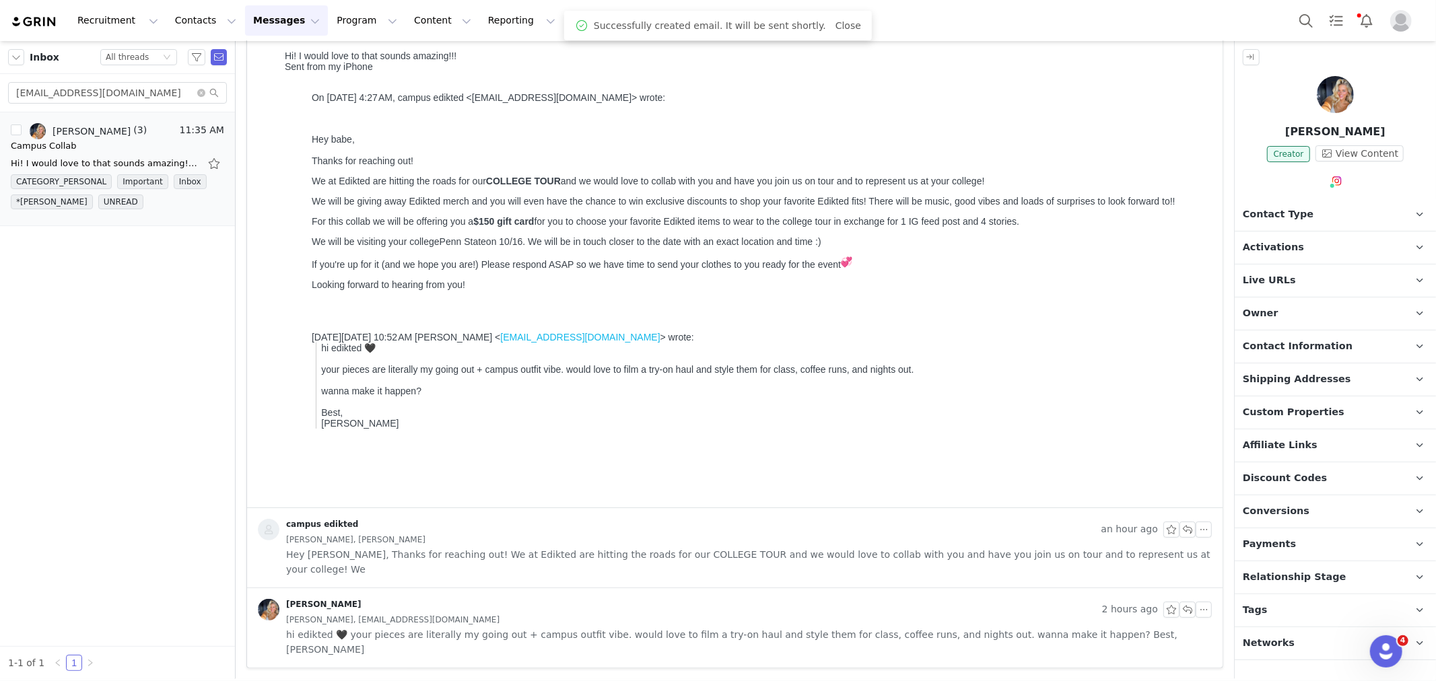
scroll to position [110, 0]
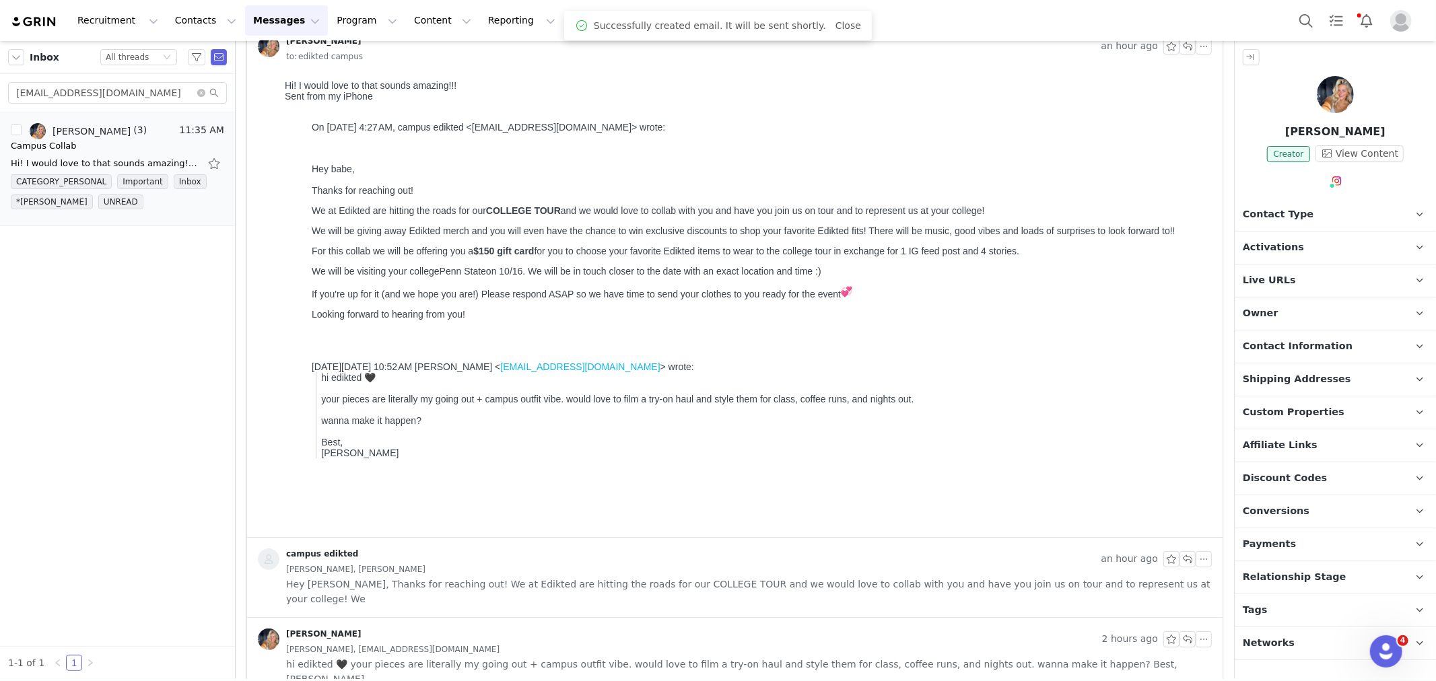
click at [1354, 216] on p "Contact Type Contact type can be Creator, Prospect, Application, or Manager." at bounding box center [1319, 215] width 169 height 32
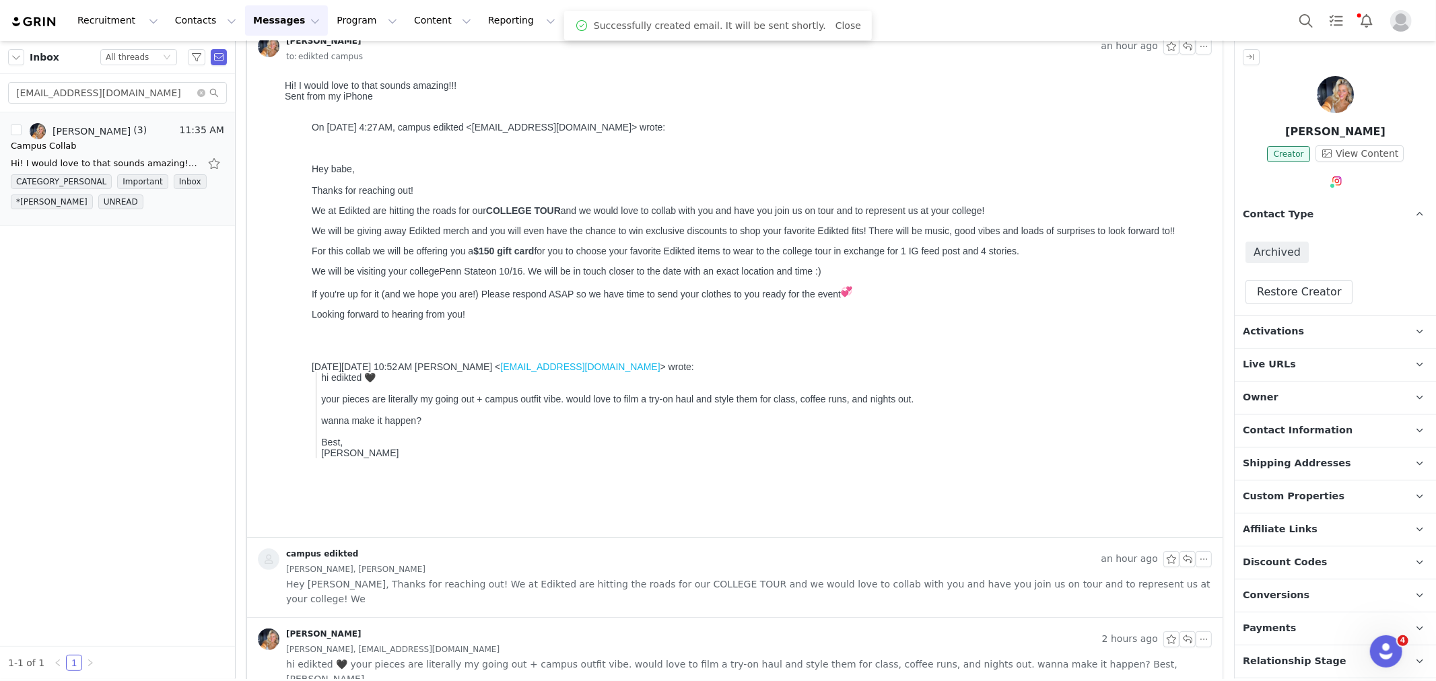
click at [1277, 398] on p "Owner The account user who owns the contact" at bounding box center [1319, 398] width 169 height 32
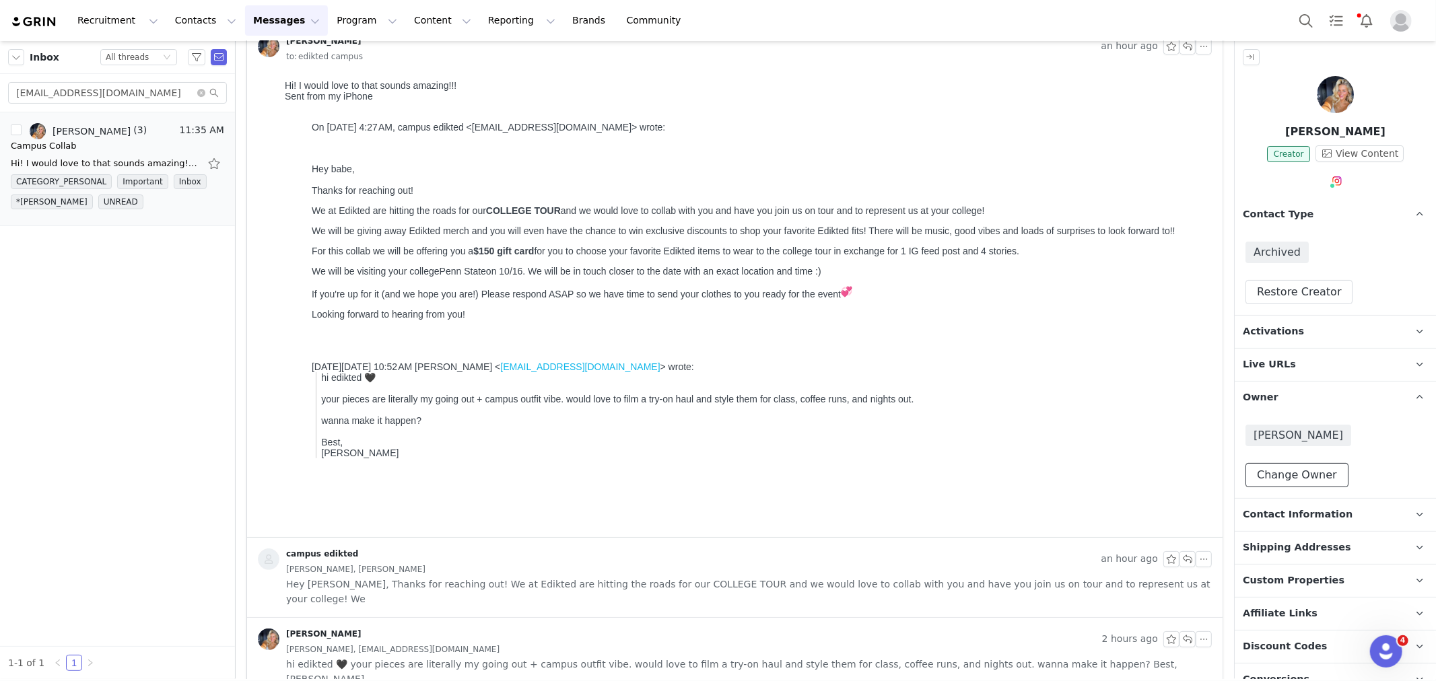
click at [1275, 481] on button "Change Owner" at bounding box center [1297, 475] width 103 height 24
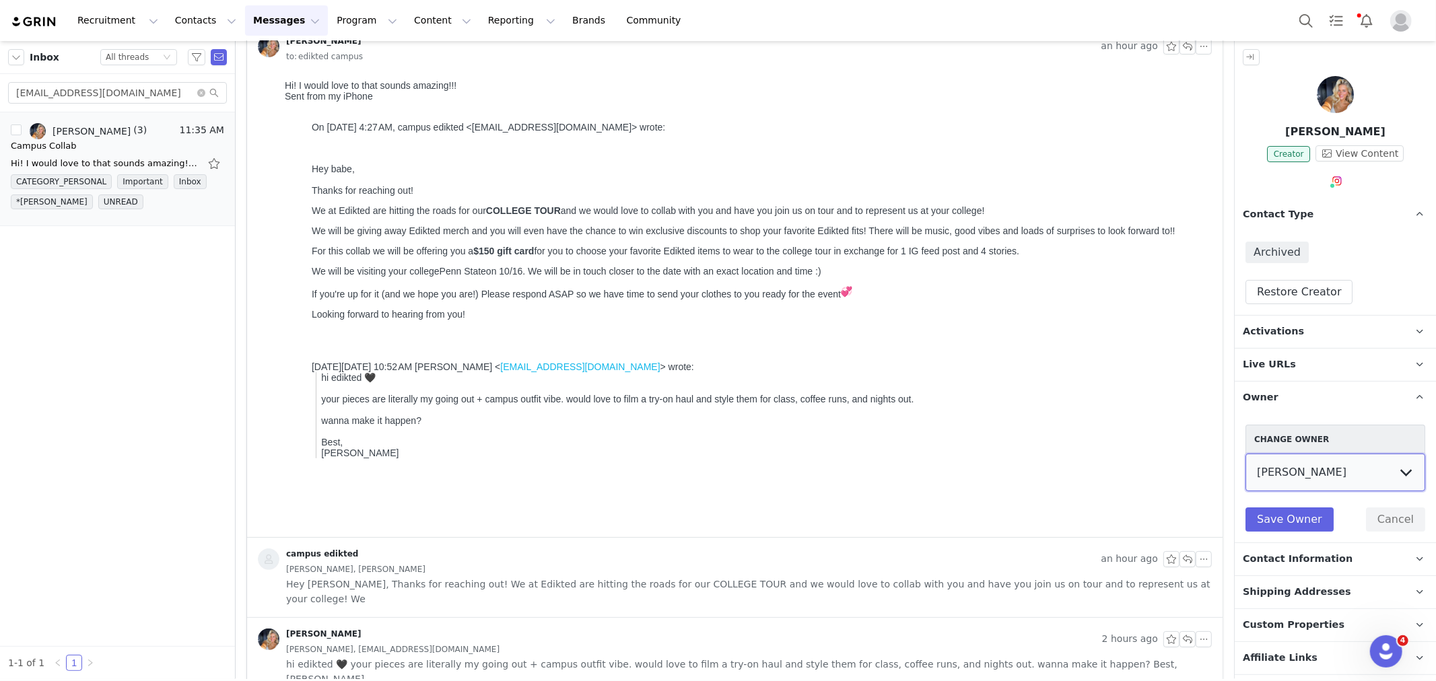
click at [1304, 477] on select "Talia Zion Ashley Adler Maya Vandermolen Martina Villaverde Dana israeli Mia Ma…" at bounding box center [1336, 473] width 180 height 38
select select "233b45b6-5e62-4be6-a6a4-6d221491ddf9"
click at [1246, 454] on select "Talia Zion Ashley Adler Maya Vandermolen Martina Villaverde Dana israeli Mia Ma…" at bounding box center [1336, 473] width 180 height 38
click at [1293, 514] on button "Save Owner" at bounding box center [1290, 520] width 88 height 24
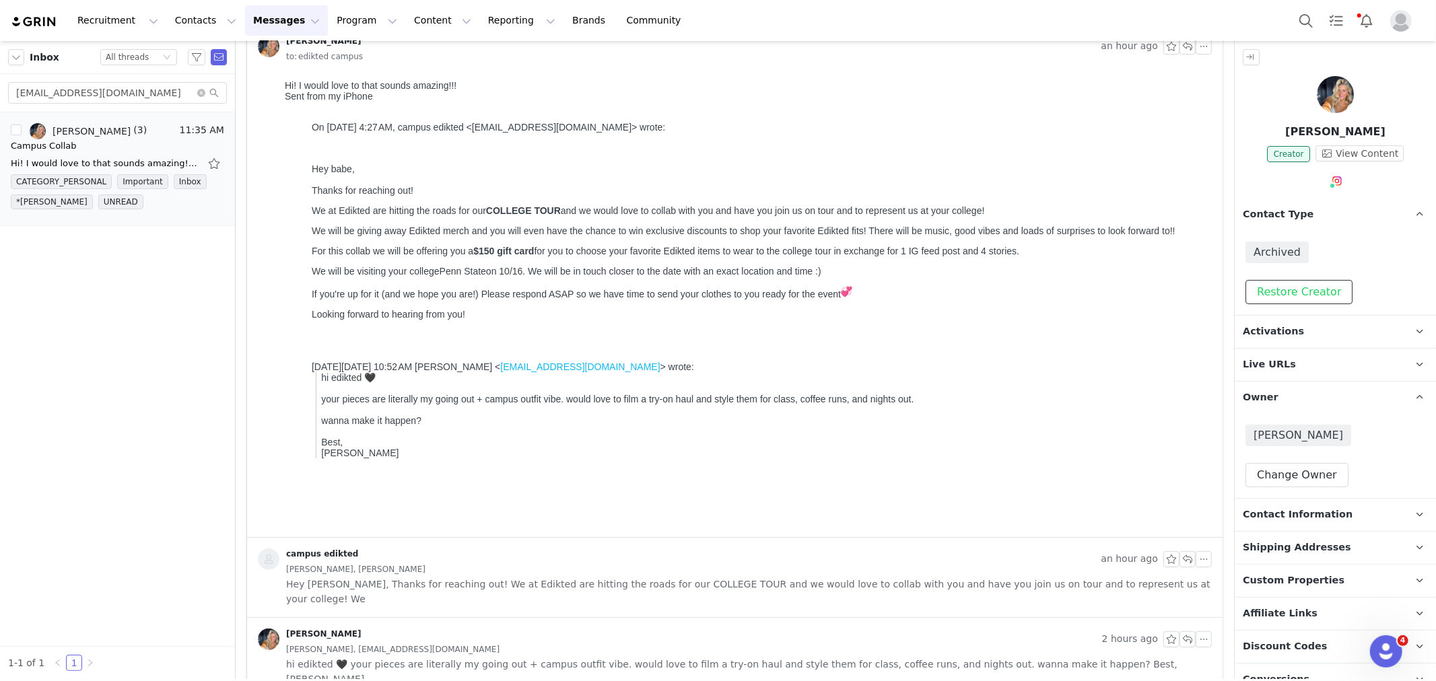
click at [1310, 288] on button "Restore Creator" at bounding box center [1299, 292] width 107 height 24
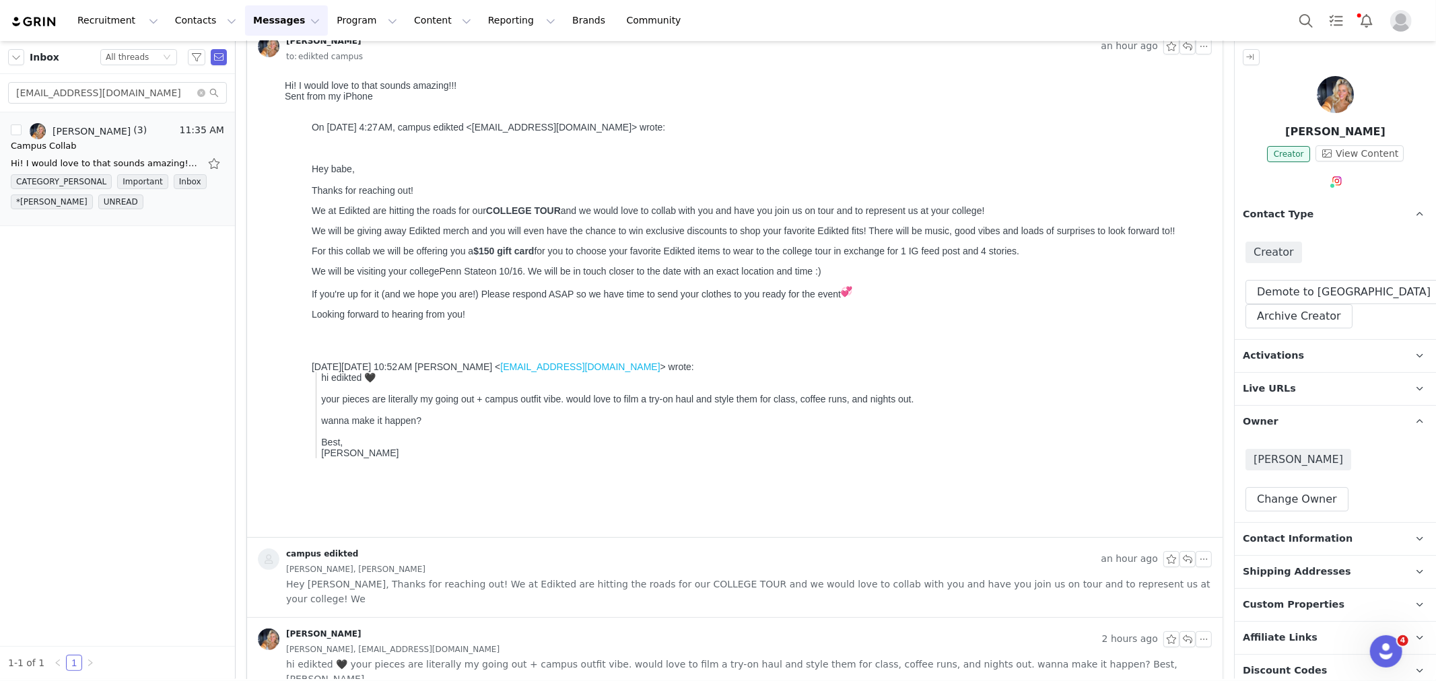
click at [1302, 341] on p "Activations" at bounding box center [1319, 356] width 169 height 32
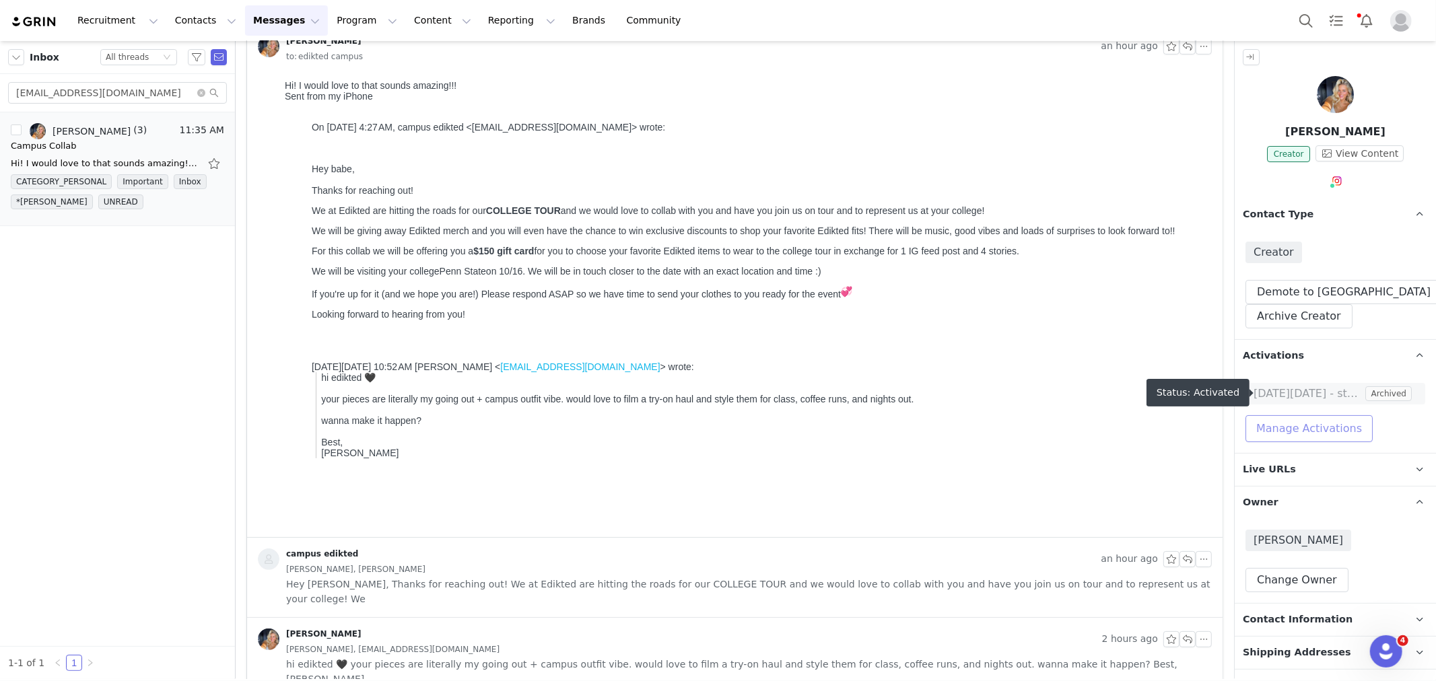
click at [1290, 429] on button "Manage Activations" at bounding box center [1309, 428] width 127 height 27
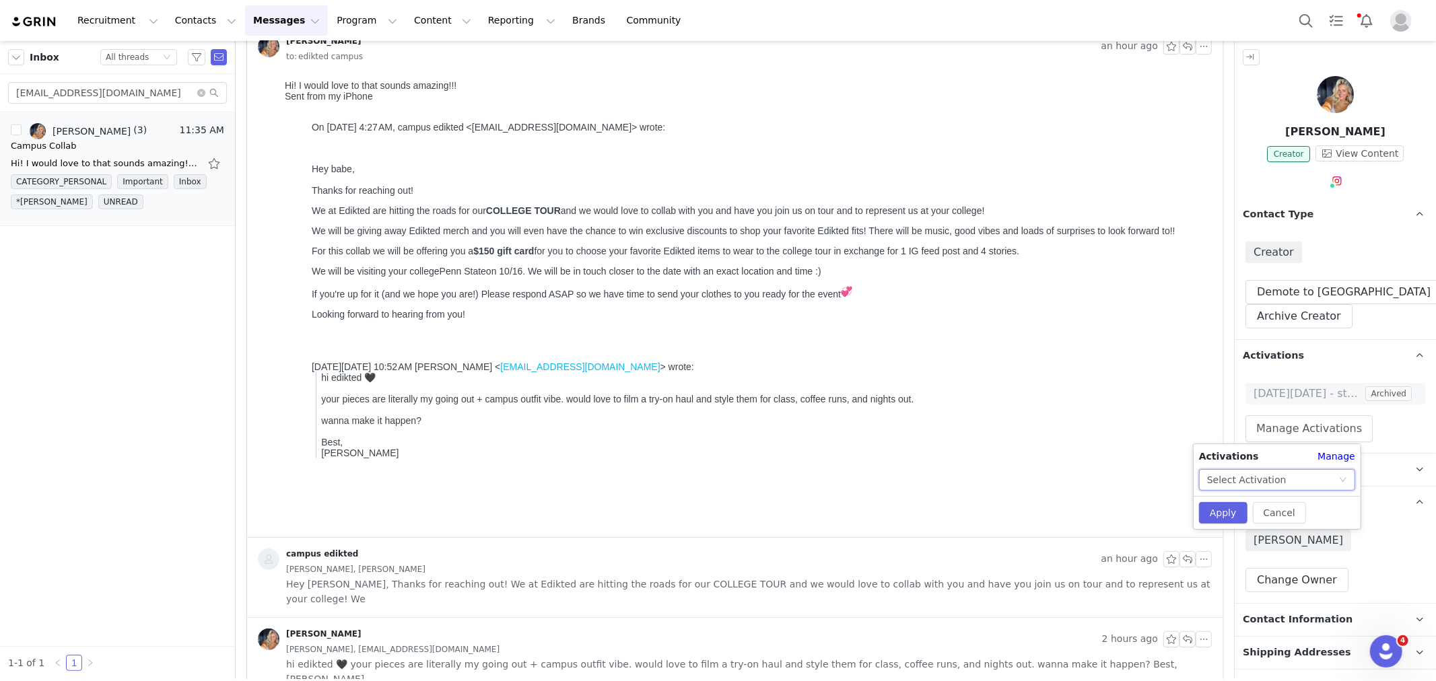
click at [1261, 469] on div "Select Activation" at bounding box center [1277, 480] width 156 height 22
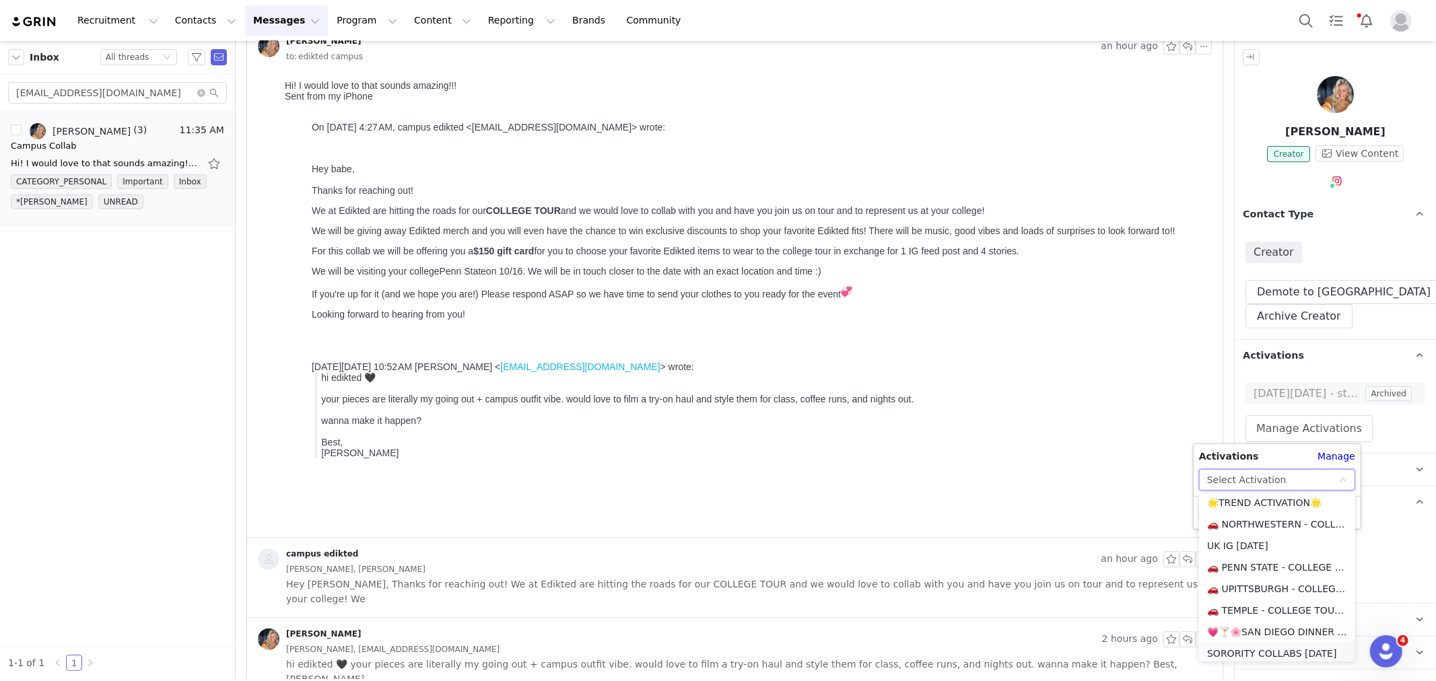
scroll to position [149, 0]
click at [1250, 591] on li "🚗 PENN STATE - COLLEGE TOUR 🚗" at bounding box center [1277, 595] width 156 height 22
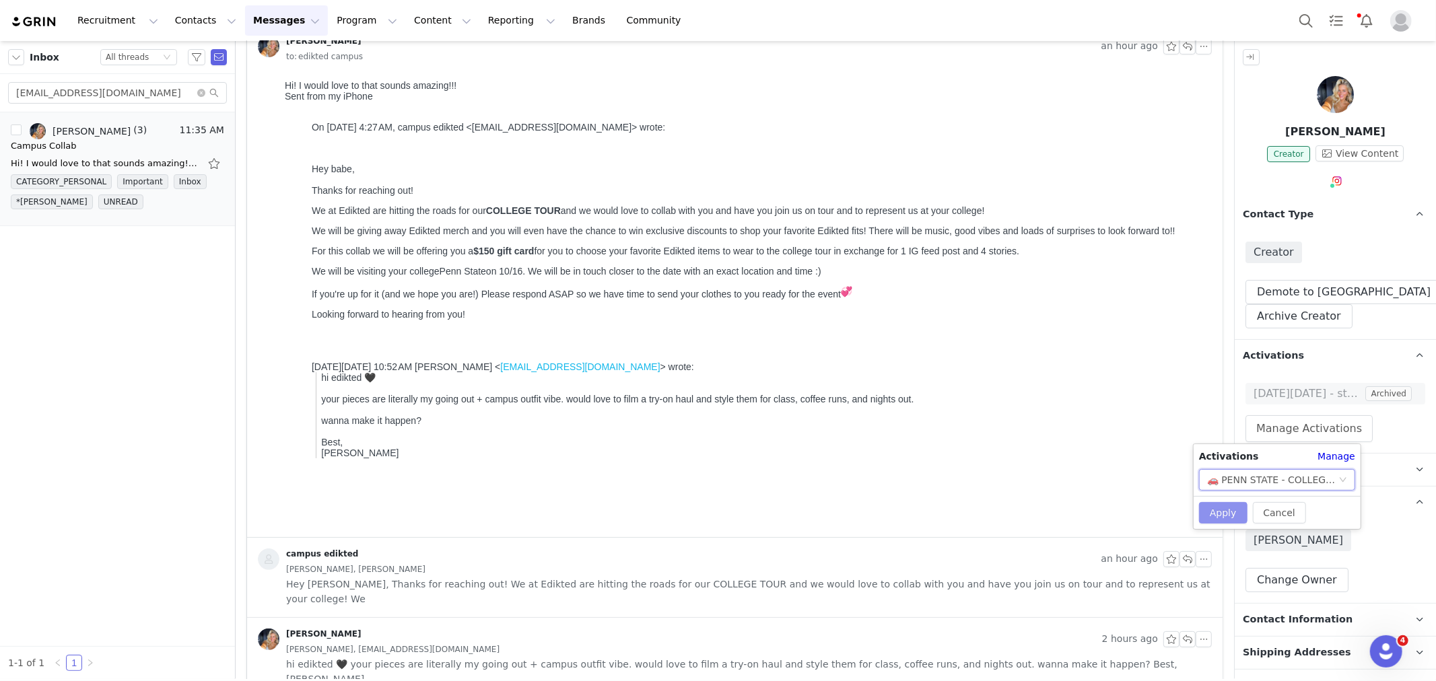
click at [1231, 508] on button "Apply" at bounding box center [1223, 513] width 48 height 22
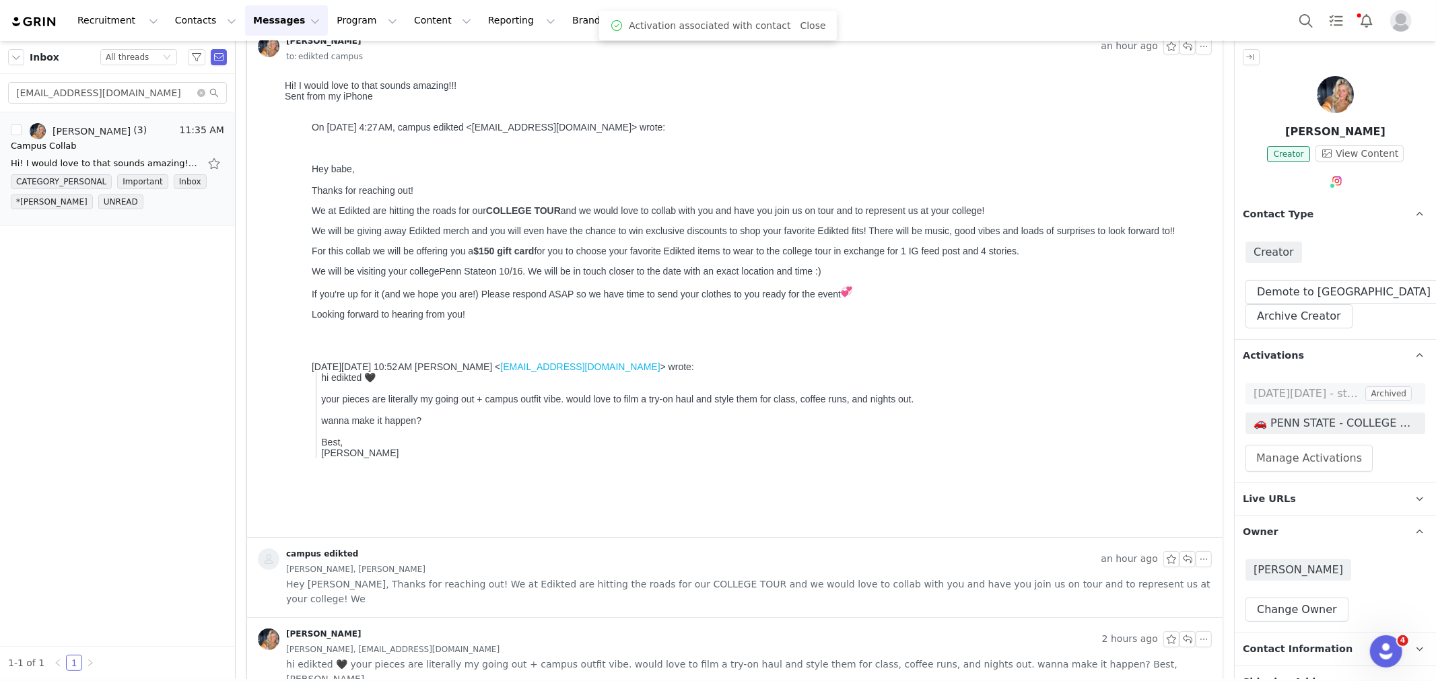
scroll to position [283, 0]
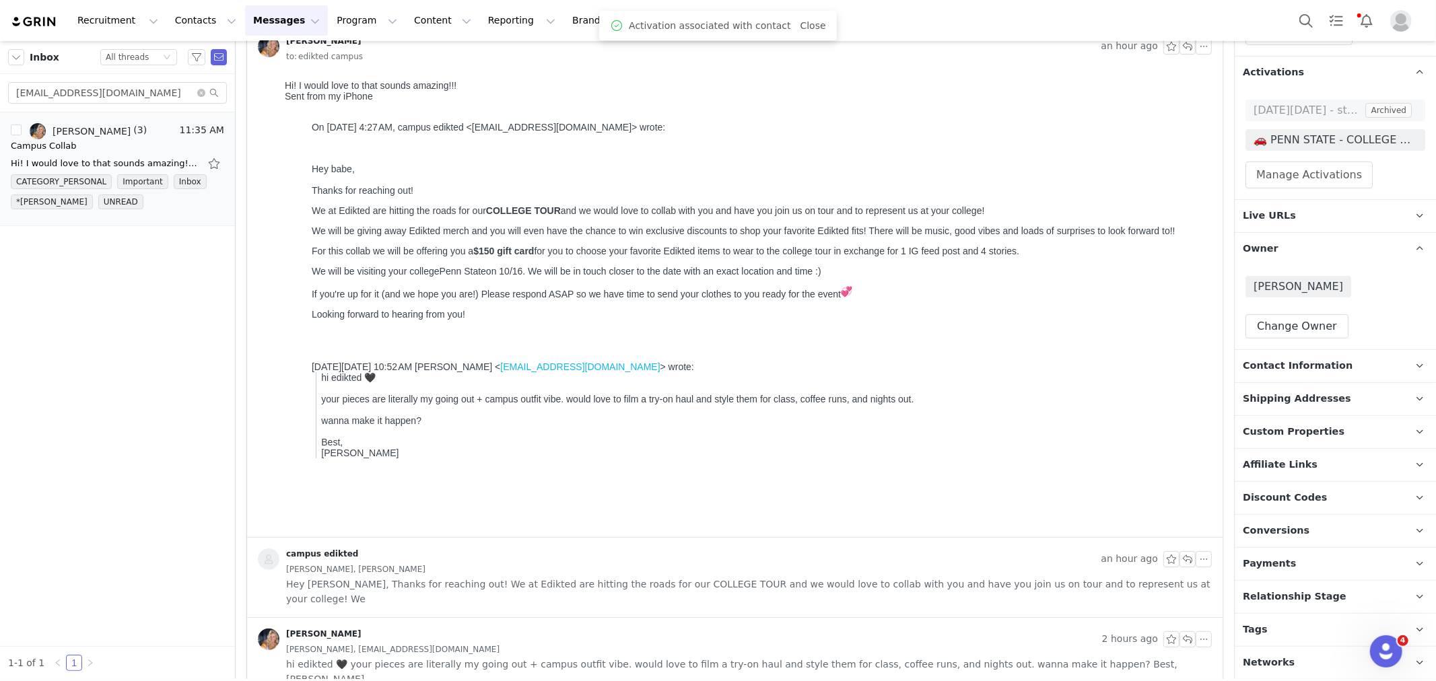
click at [1322, 611] on p "Relationship Stage Use relationship stages to move contacts through a logical s…" at bounding box center [1319, 597] width 169 height 32
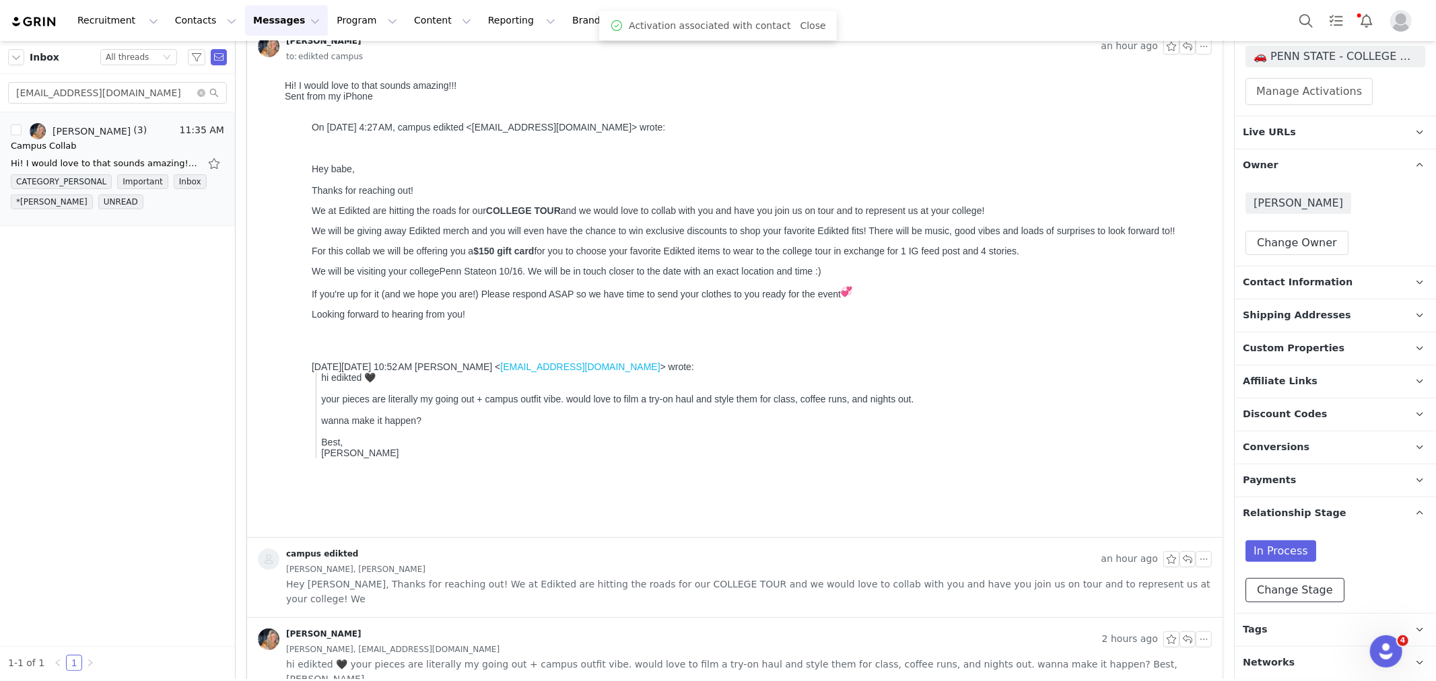
click at [1313, 584] on button "Change Stage" at bounding box center [1295, 590] width 99 height 24
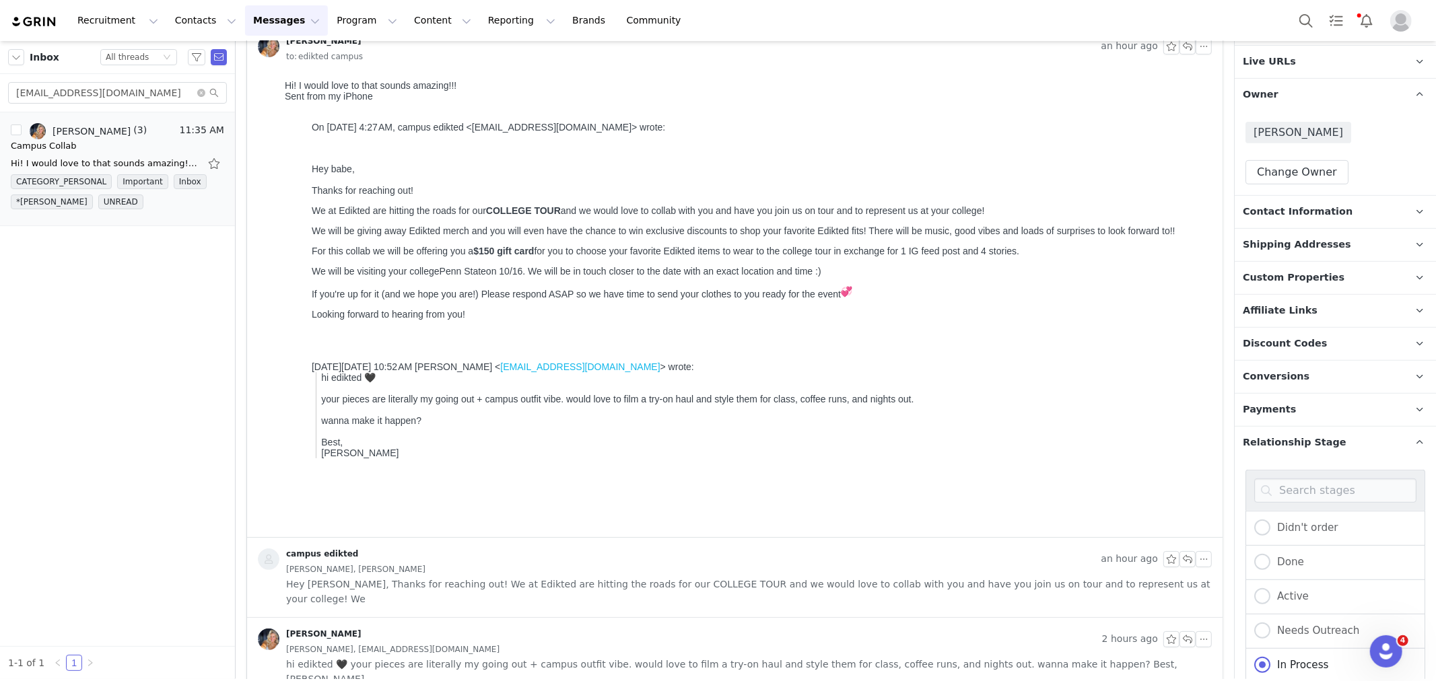
scroll to position [501, 0]
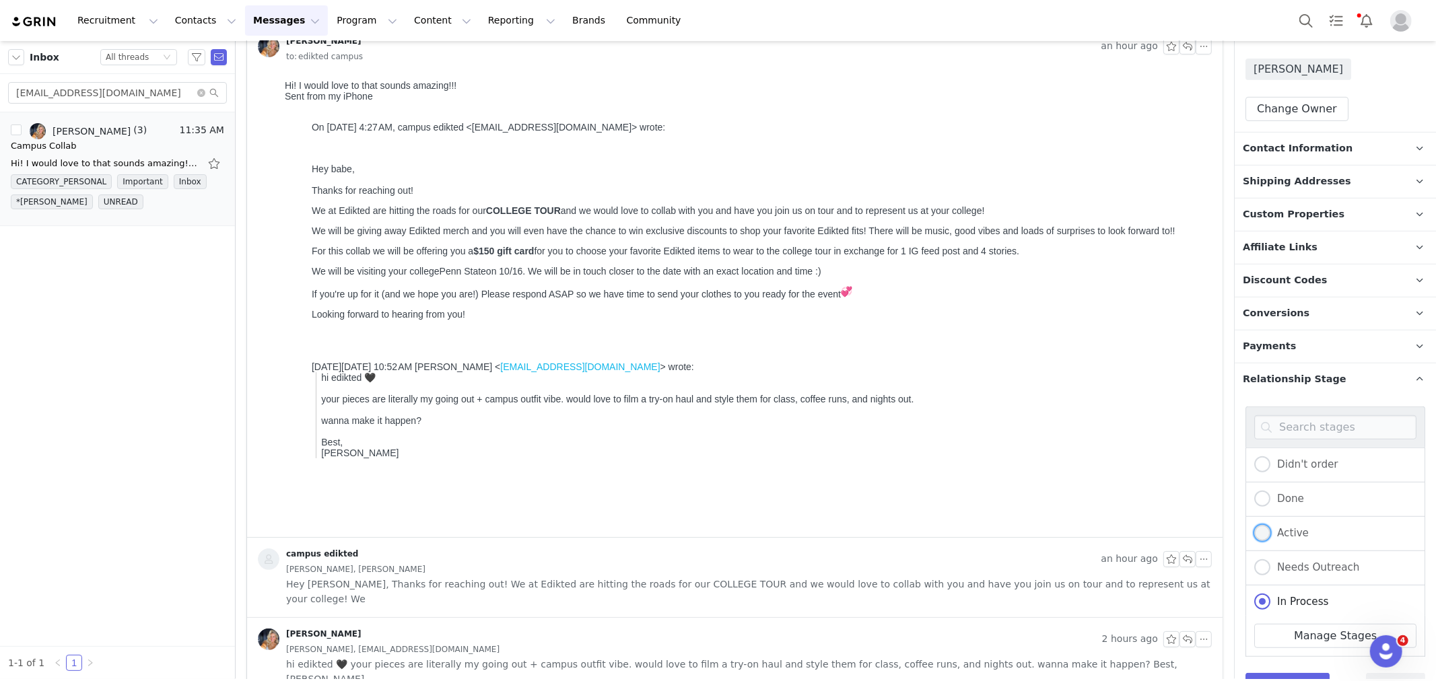
click at [1277, 535] on span "Active" at bounding box center [1290, 533] width 38 height 12
click at [1271, 535] on input "Active" at bounding box center [1262, 534] width 16 height 18
radio input "true"
radio input "false"
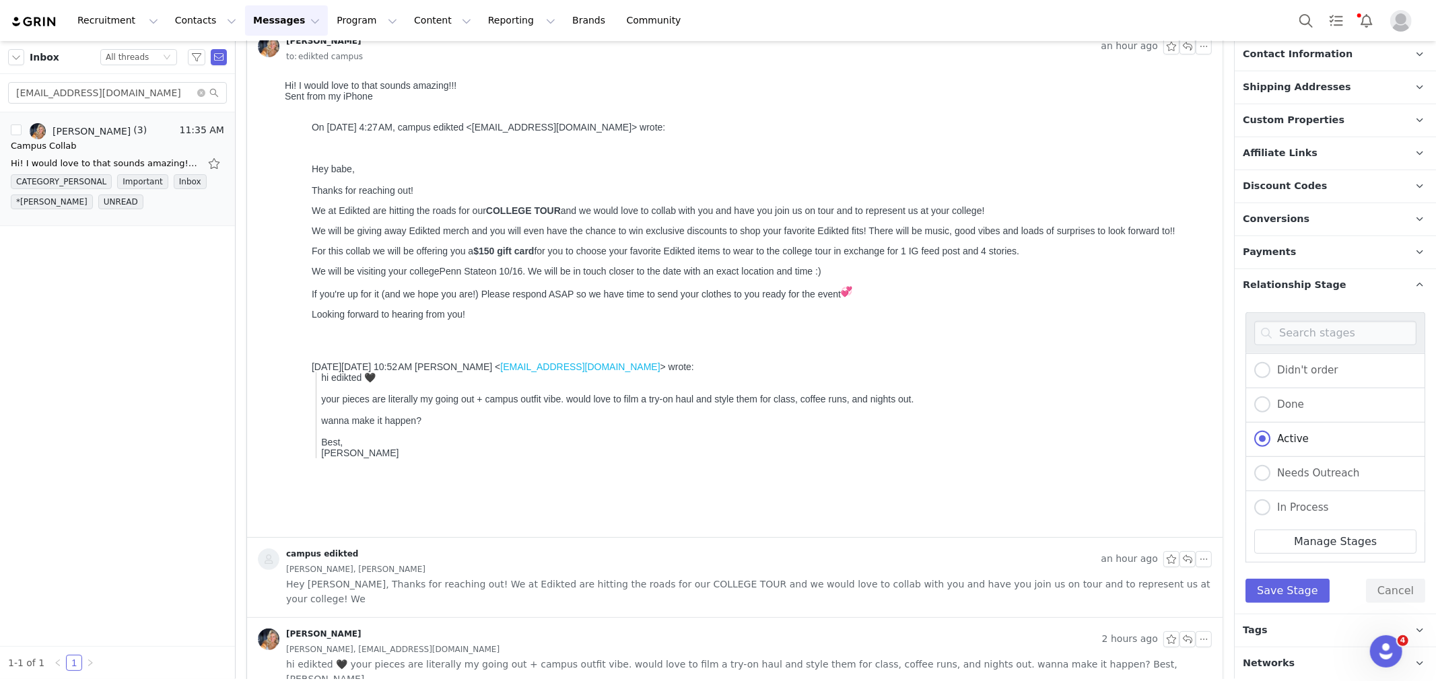
scroll to position [596, 0]
click at [1287, 586] on button "Save Stage" at bounding box center [1288, 590] width 84 height 24
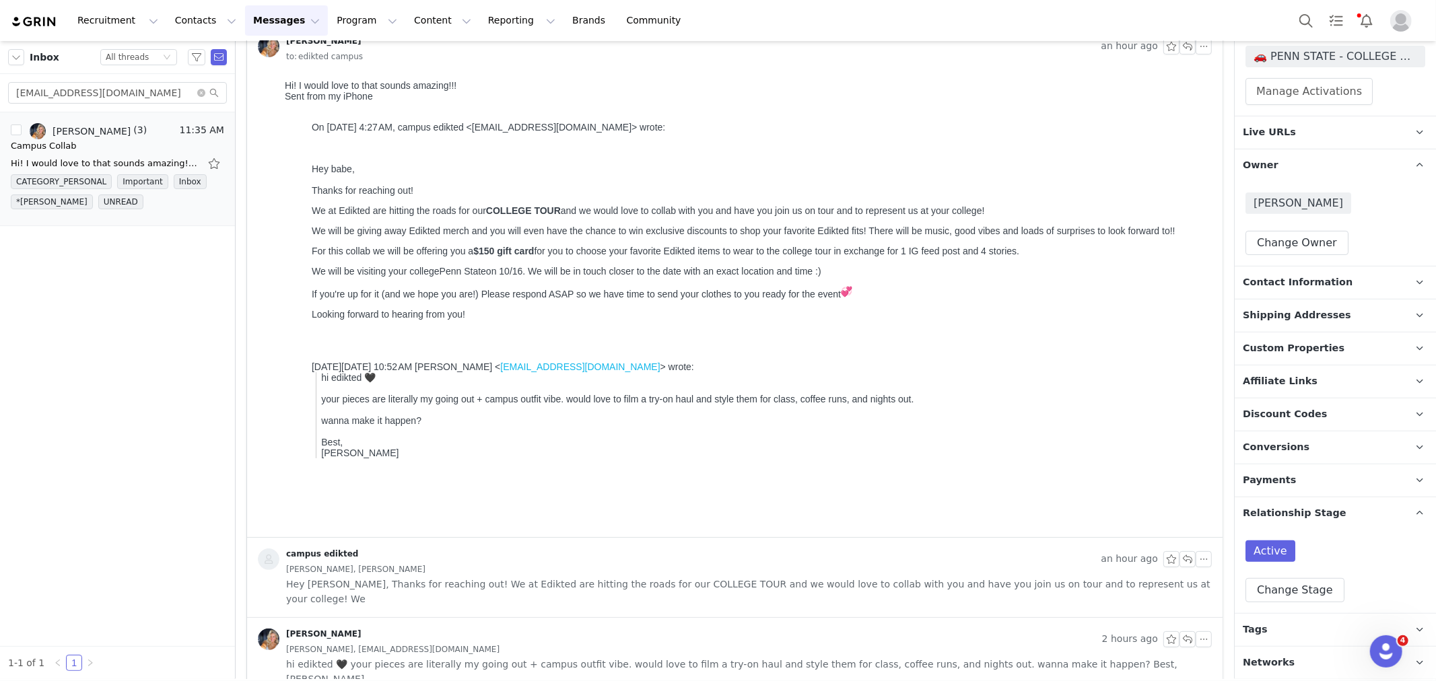
click at [1288, 628] on p "Tags Keep track of your contacts by assigning them tags. You can then filter yo…" at bounding box center [1319, 630] width 169 height 32
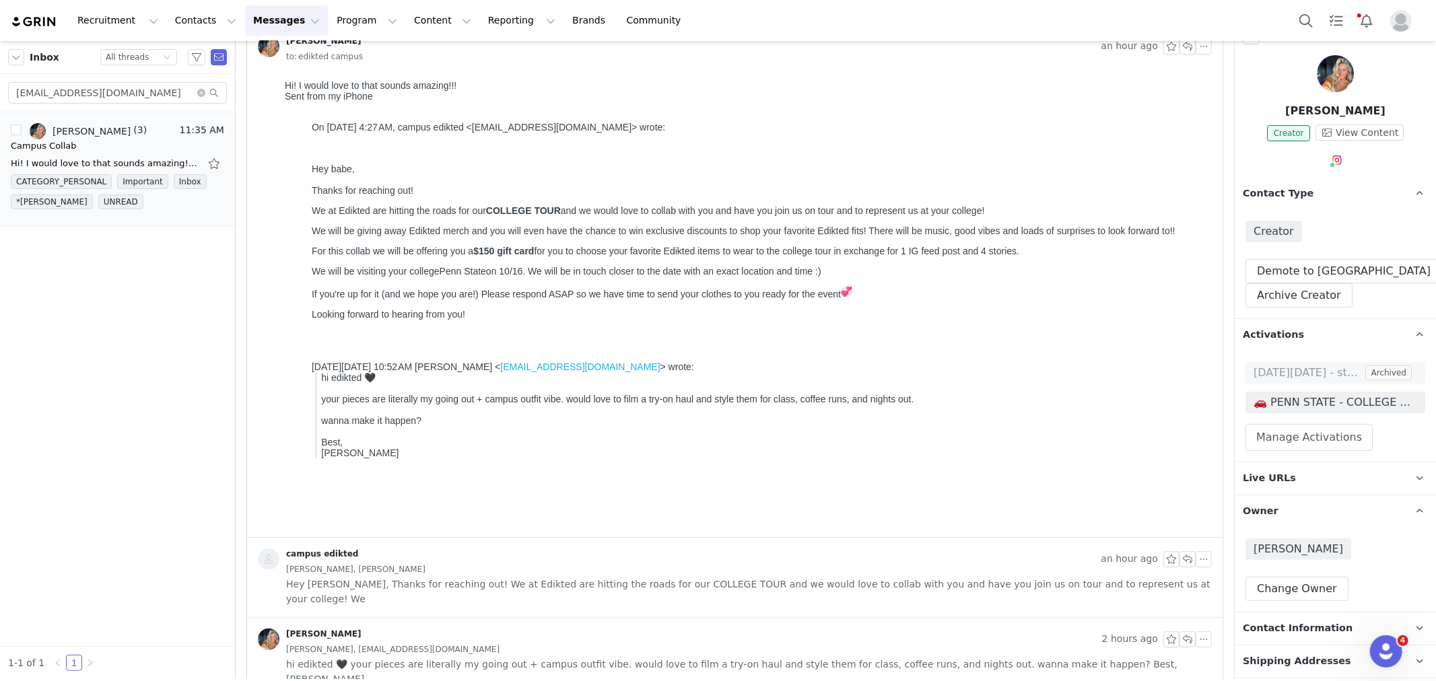
scroll to position [0, 0]
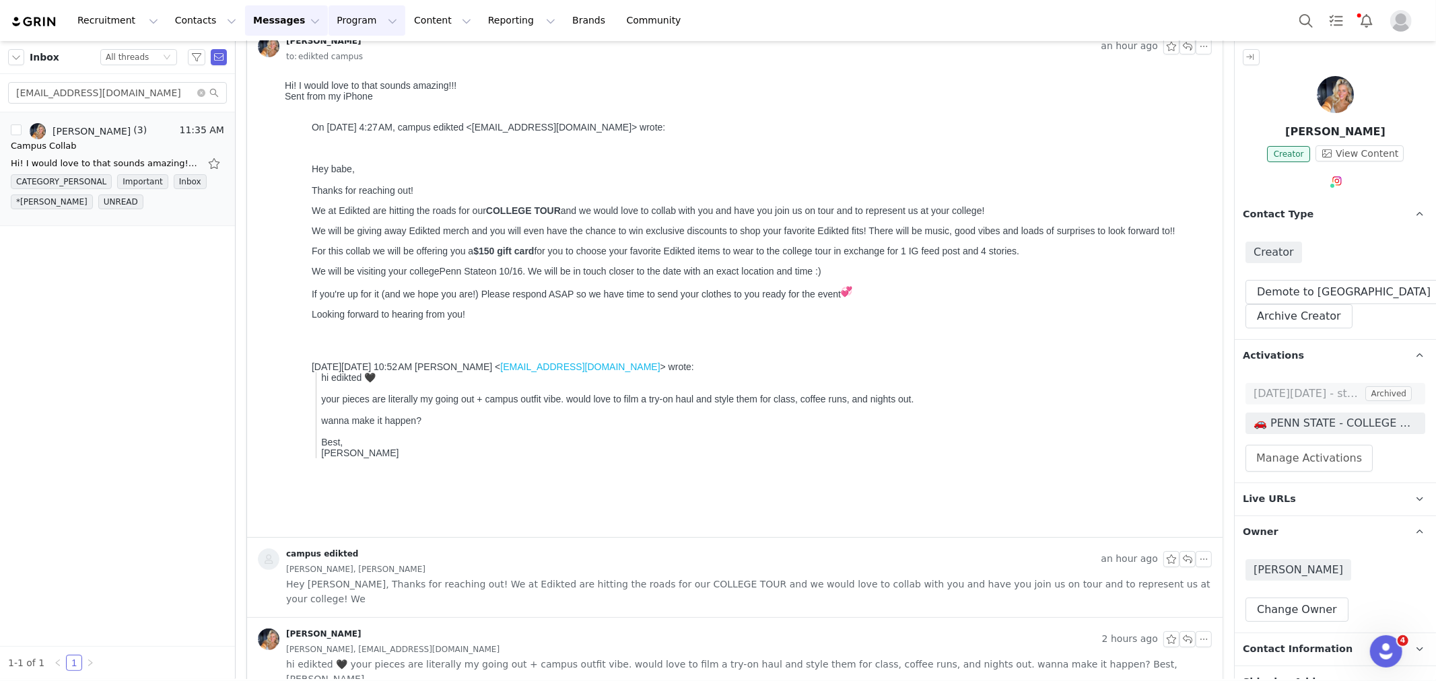
click at [329, 22] on button "Program Program" at bounding box center [367, 20] width 77 height 30
click at [335, 55] on p "Activations" at bounding box center [332, 60] width 52 height 14
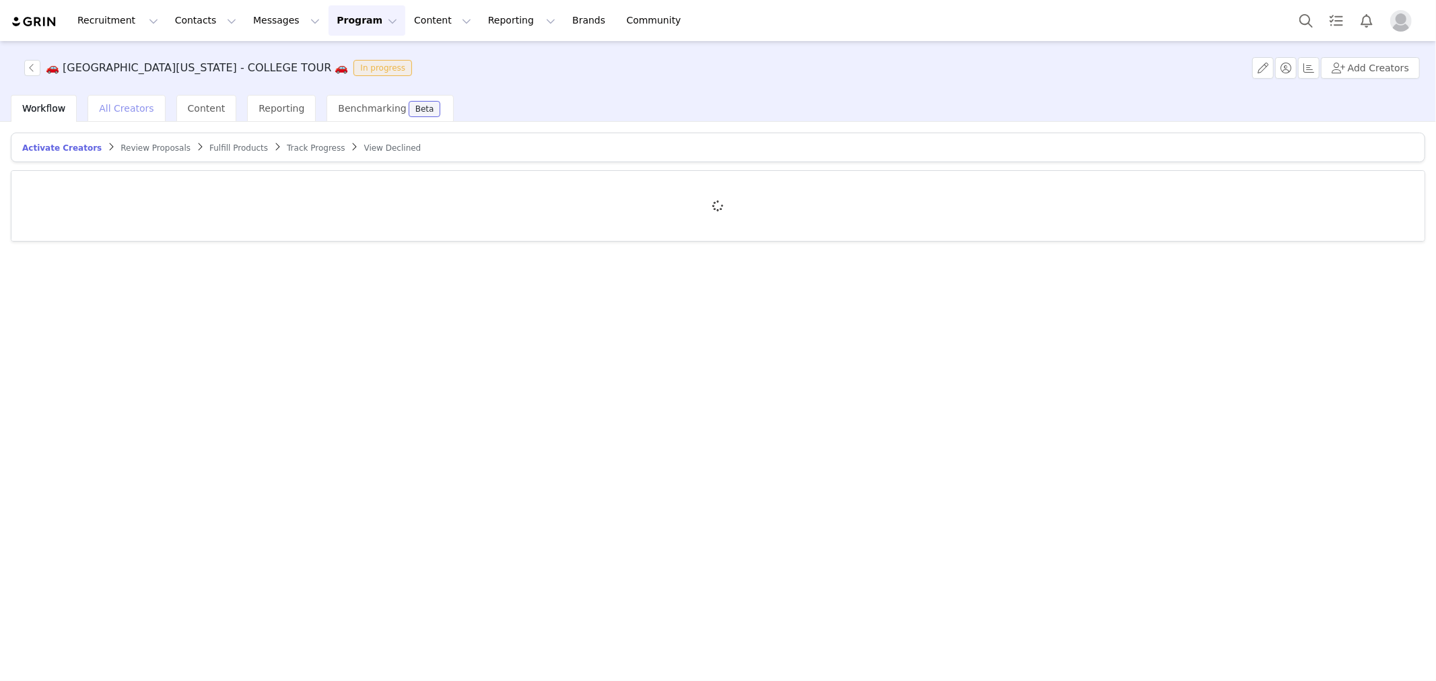
click at [139, 110] on span "All Creators" at bounding box center [126, 108] width 55 height 11
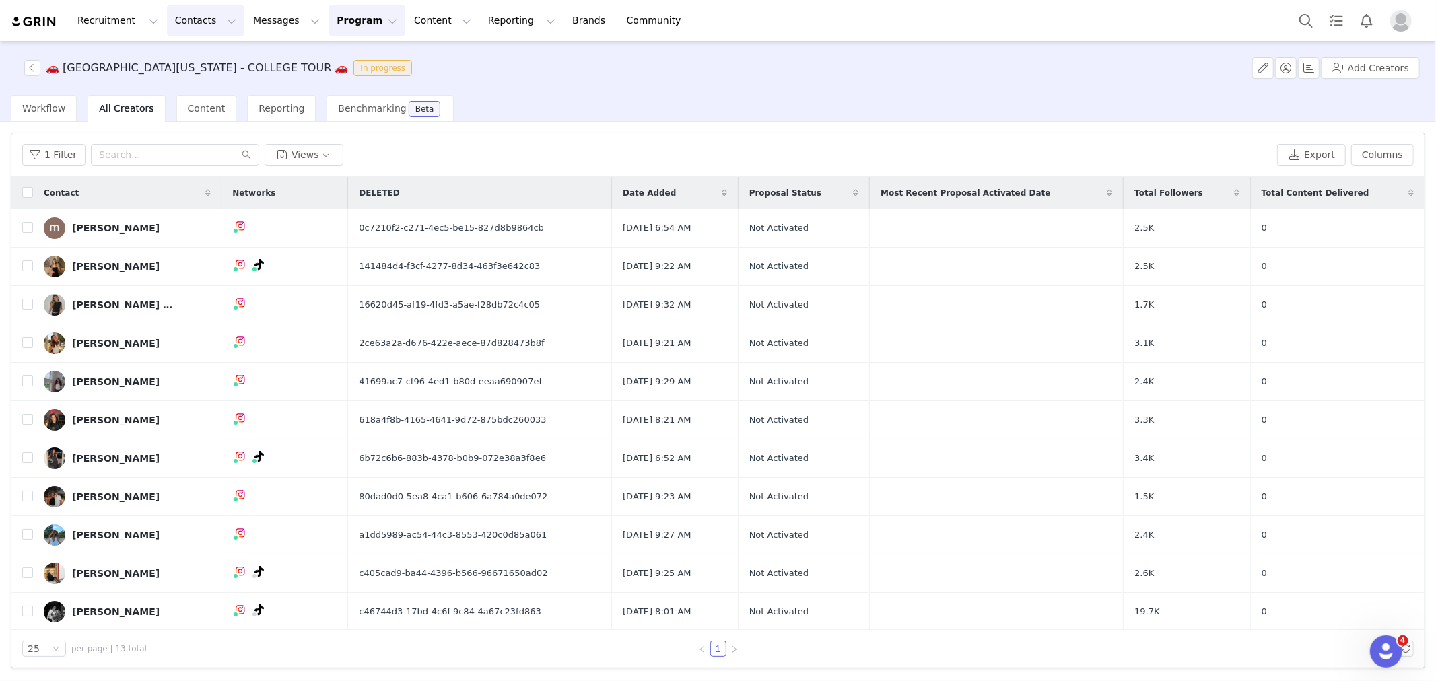
click at [178, 16] on button "Contacts Contacts" at bounding box center [205, 20] width 77 height 30
click at [201, 63] on div "Creators" at bounding box center [207, 60] width 90 height 14
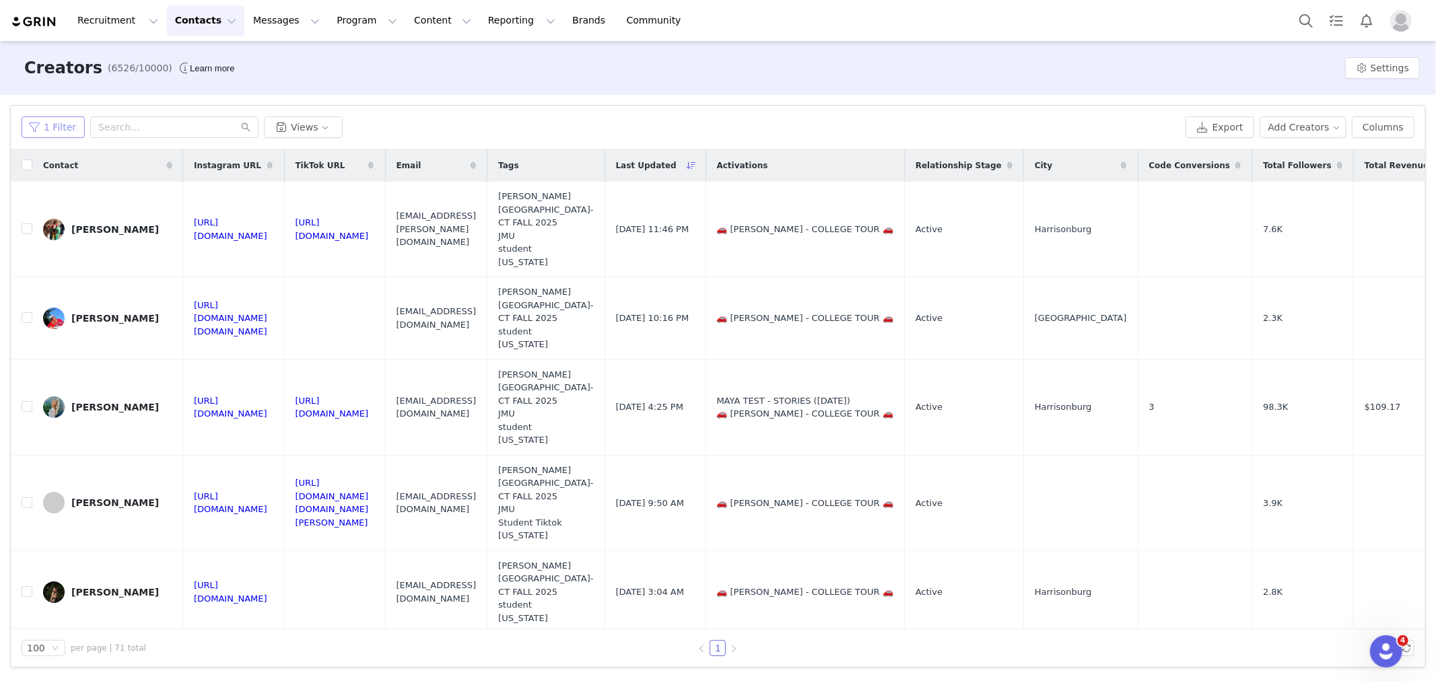
click at [30, 125] on button "1 Filter" at bounding box center [53, 127] width 63 height 22
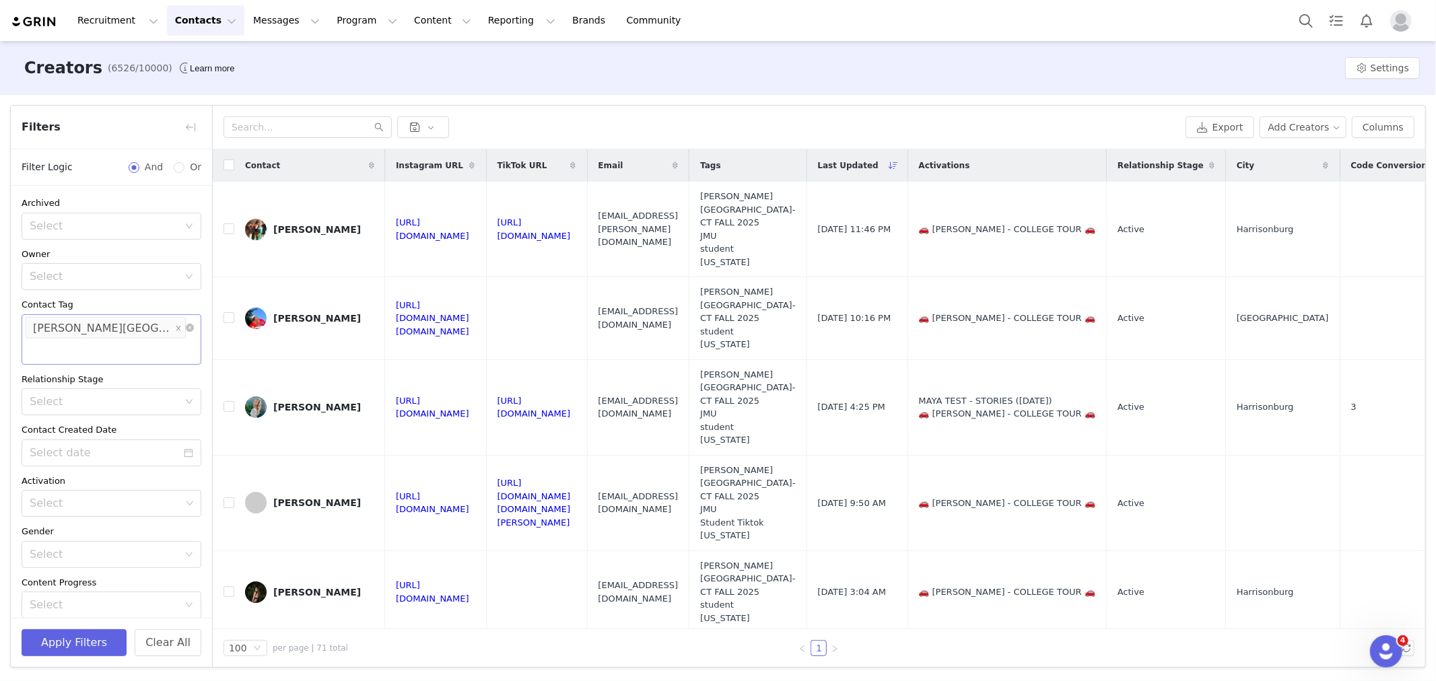
click at [172, 325] on li "[PERSON_NAME][GEOGRAPHIC_DATA]- CT FALL 2025" at bounding box center [106, 328] width 160 height 22
click at [175, 326] on icon "icon: close" at bounding box center [178, 328] width 7 height 7
click at [162, 327] on div "Select" at bounding box center [105, 327] width 151 height 13
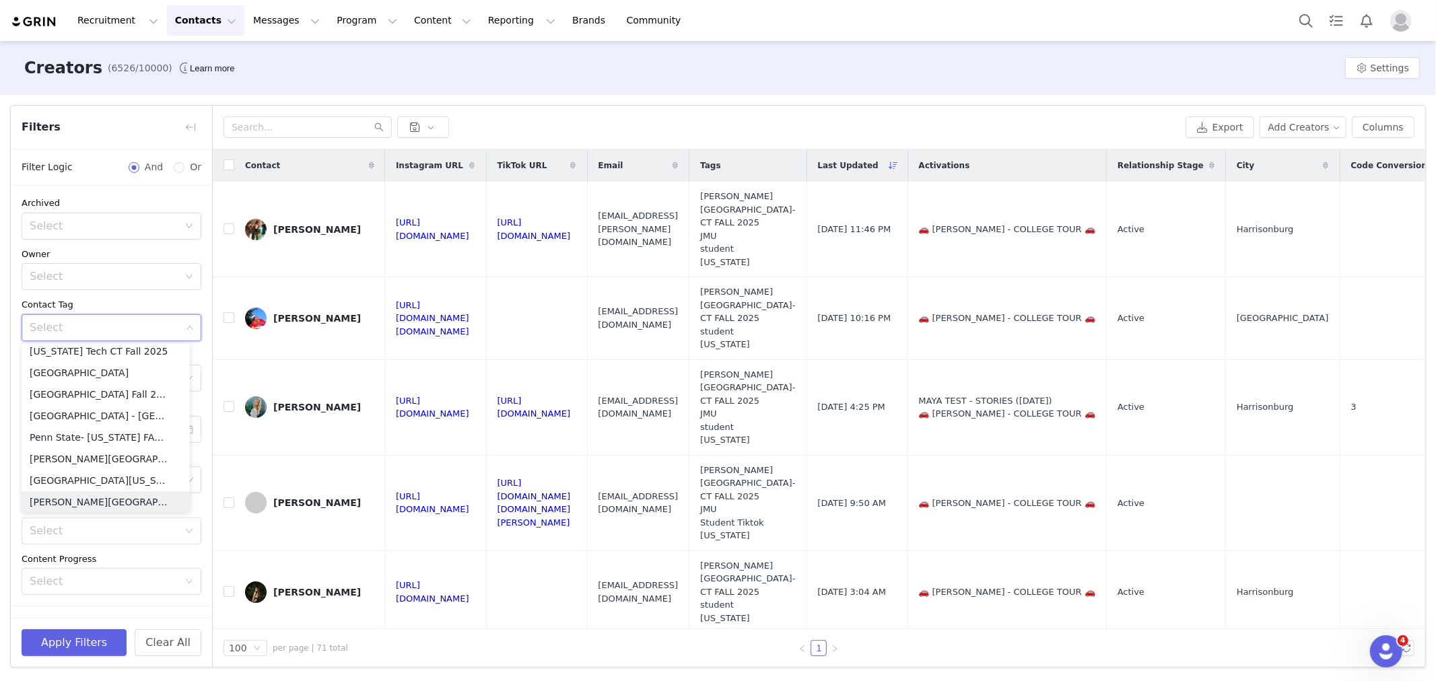
click at [116, 327] on div "Select" at bounding box center [105, 327] width 151 height 13
type input "uiuc"
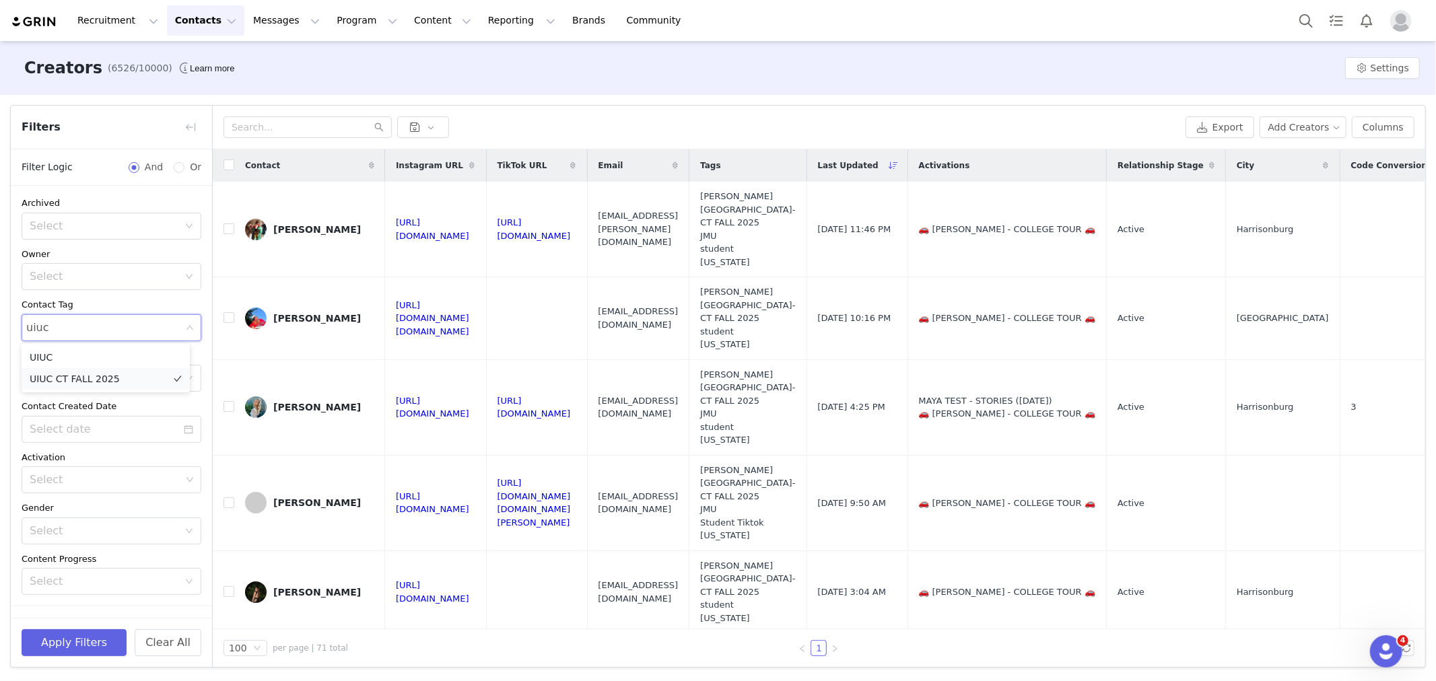
click at [97, 377] on li "UIUC CT FALL 2025" at bounding box center [106, 379] width 168 height 22
click at [76, 636] on button "Apply Filters" at bounding box center [74, 643] width 105 height 27
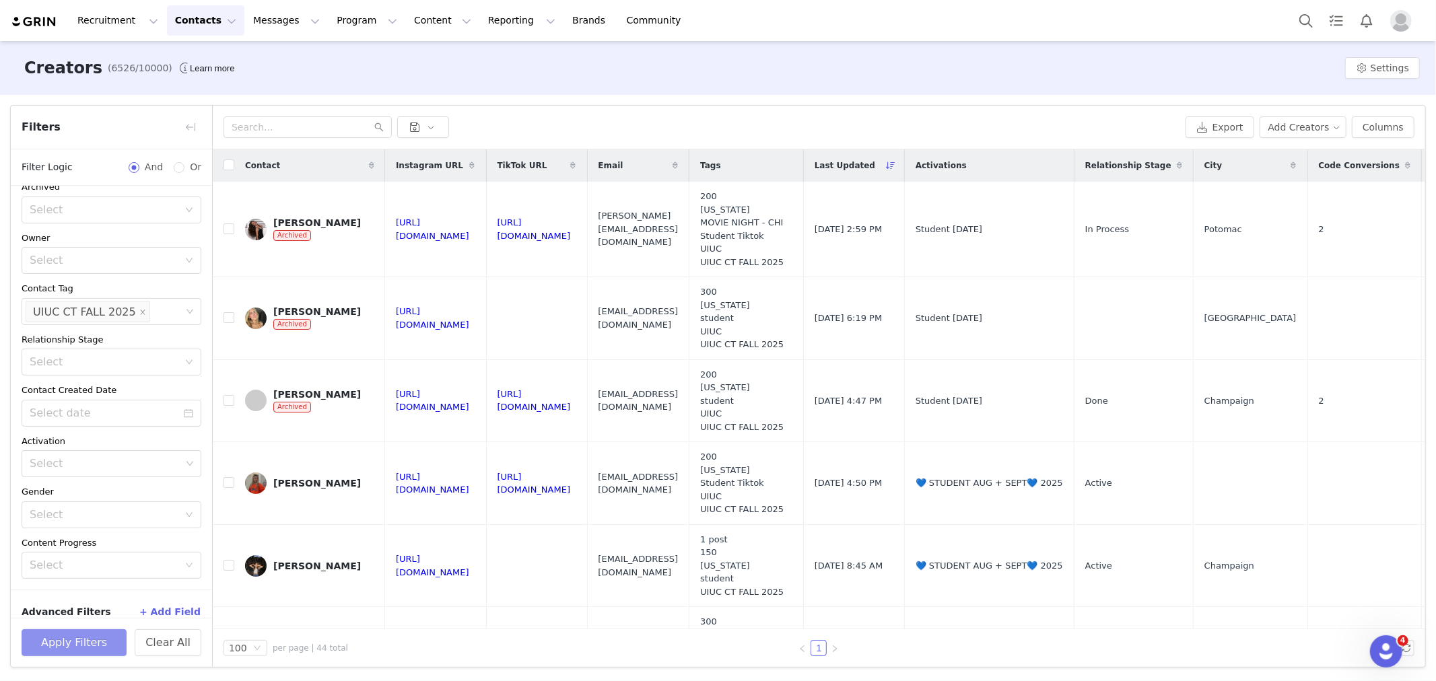
scroll to position [31, 0]
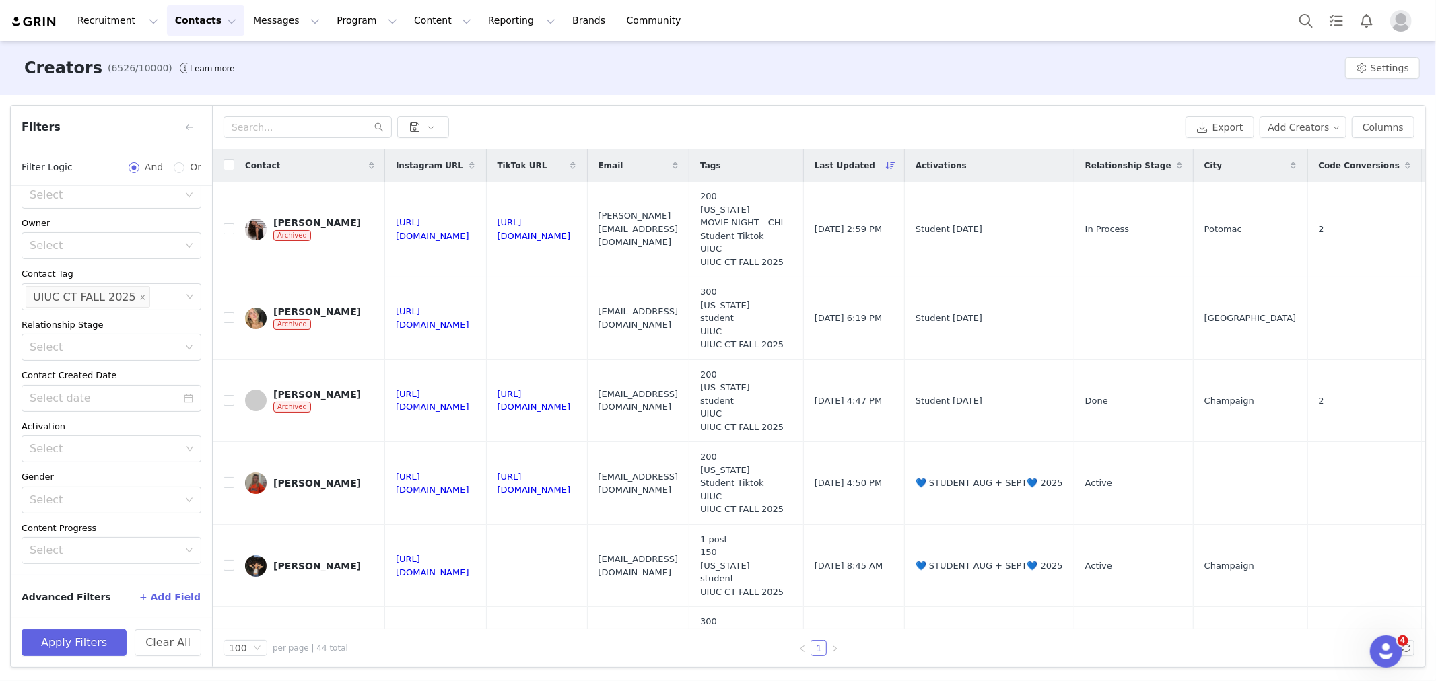
click at [163, 599] on button "+ Add Field" at bounding box center [170, 597] width 63 height 22
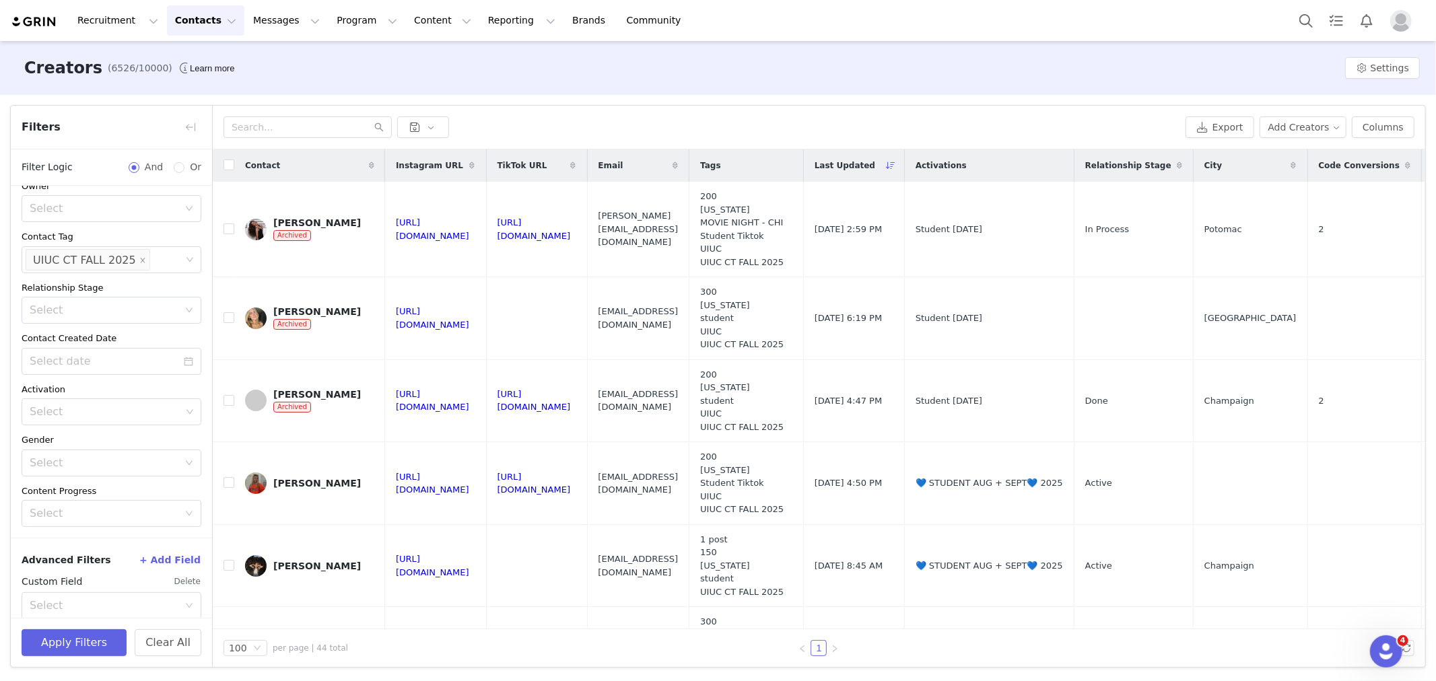
scroll to position [85, 0]
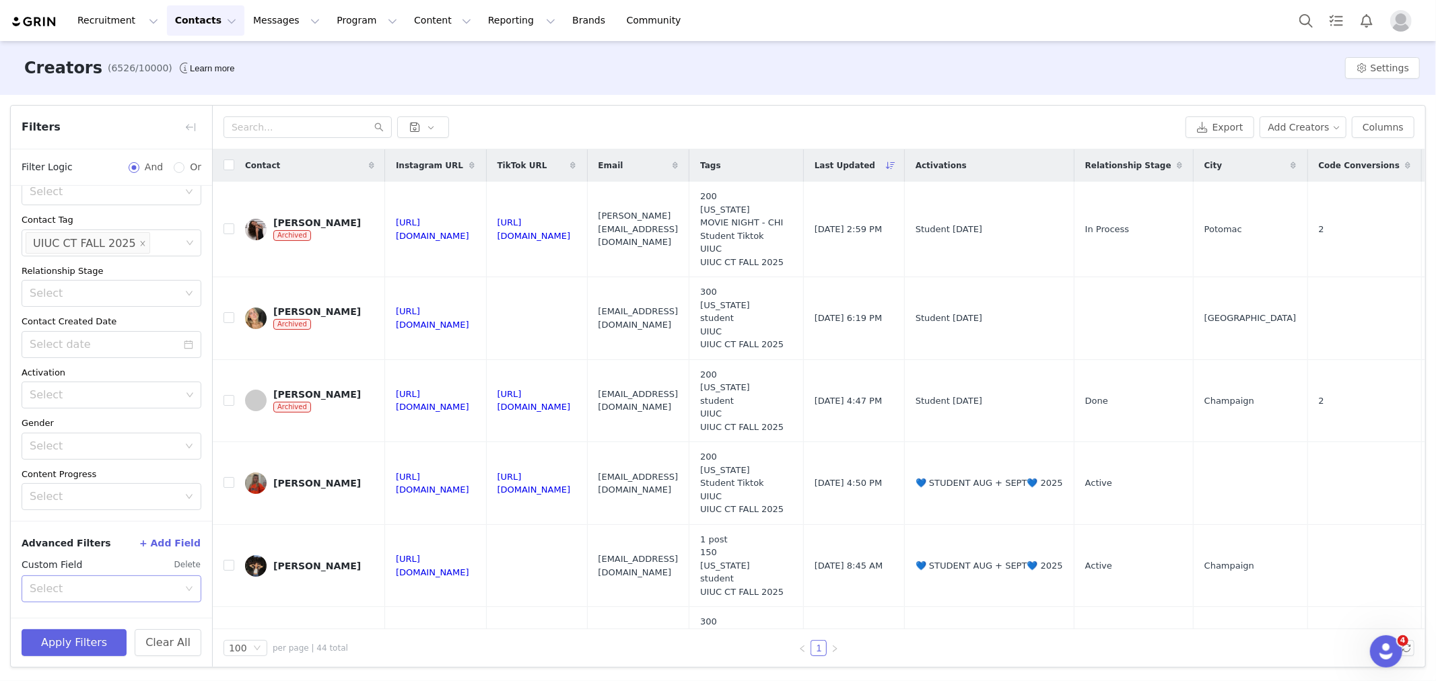
click at [86, 591] on div "Select" at bounding box center [104, 588] width 149 height 13
click at [76, 497] on li "Contact Tag" at bounding box center [106, 499] width 168 height 22
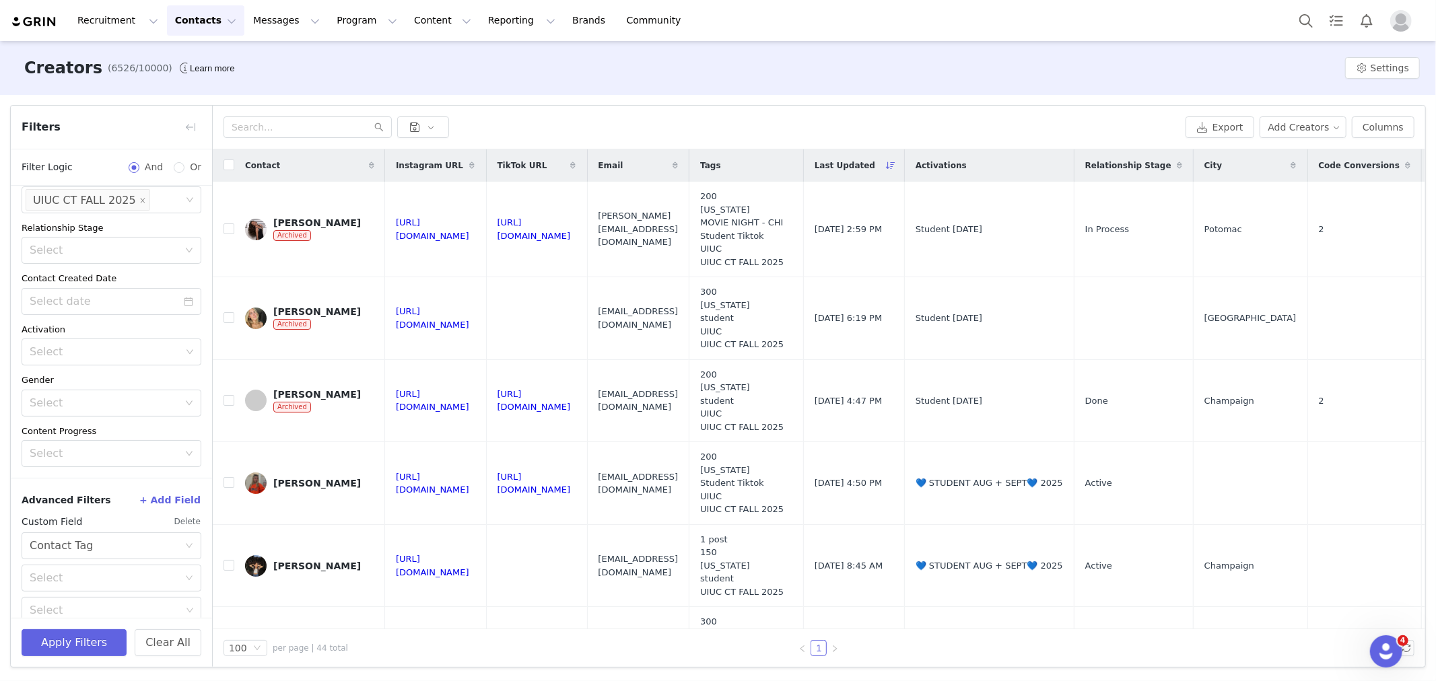
scroll to position [145, 0]
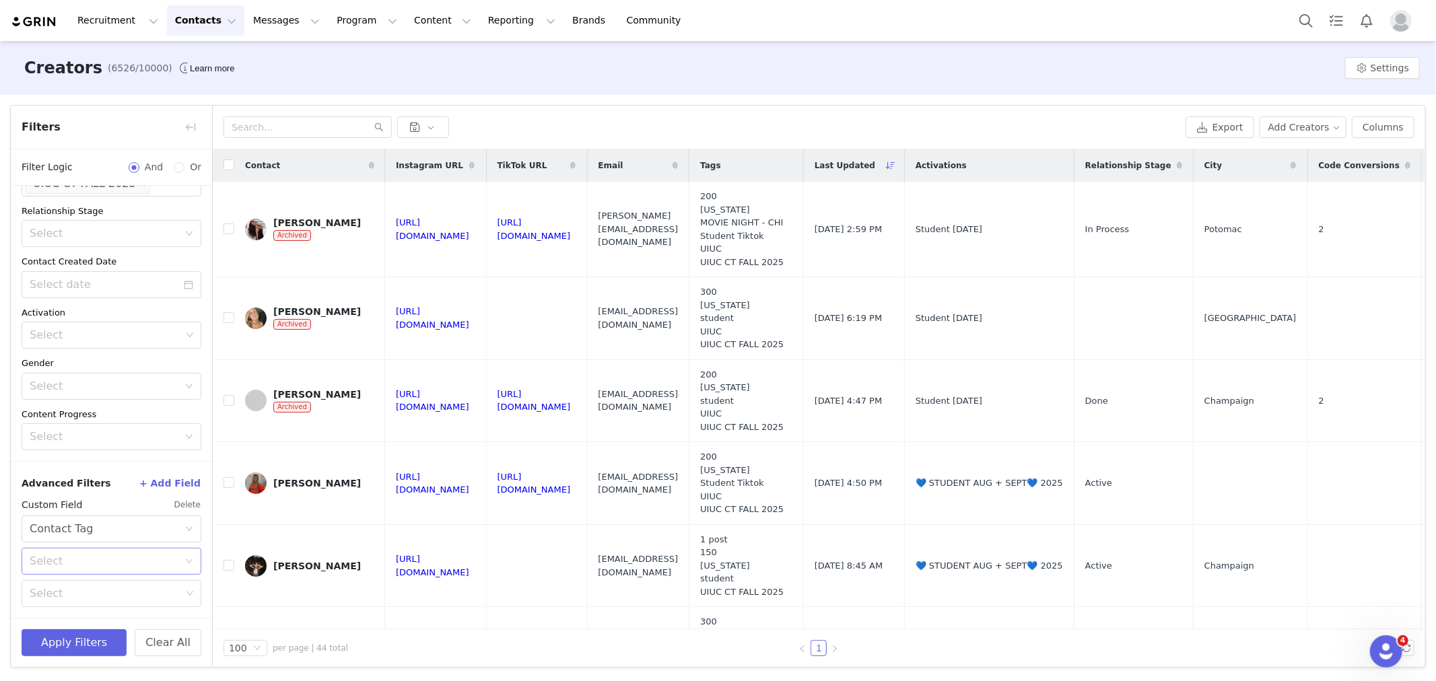
click at [63, 561] on div "Select" at bounding box center [104, 561] width 149 height 13
click at [63, 589] on li "Is" at bounding box center [106, 591] width 168 height 22
click at [73, 601] on div "Select" at bounding box center [107, 594] width 162 height 26
type input "student tik"
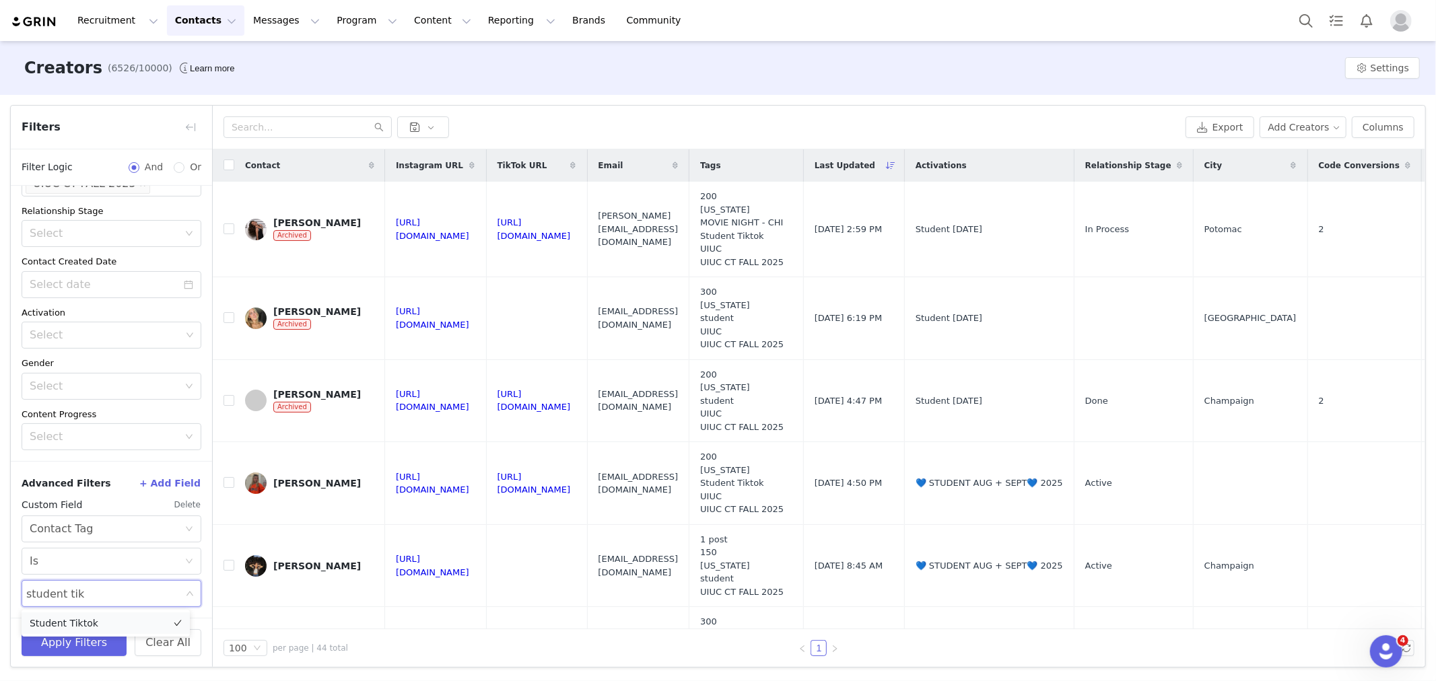
click at [91, 615] on li "Student Tiktok" at bounding box center [106, 624] width 168 height 22
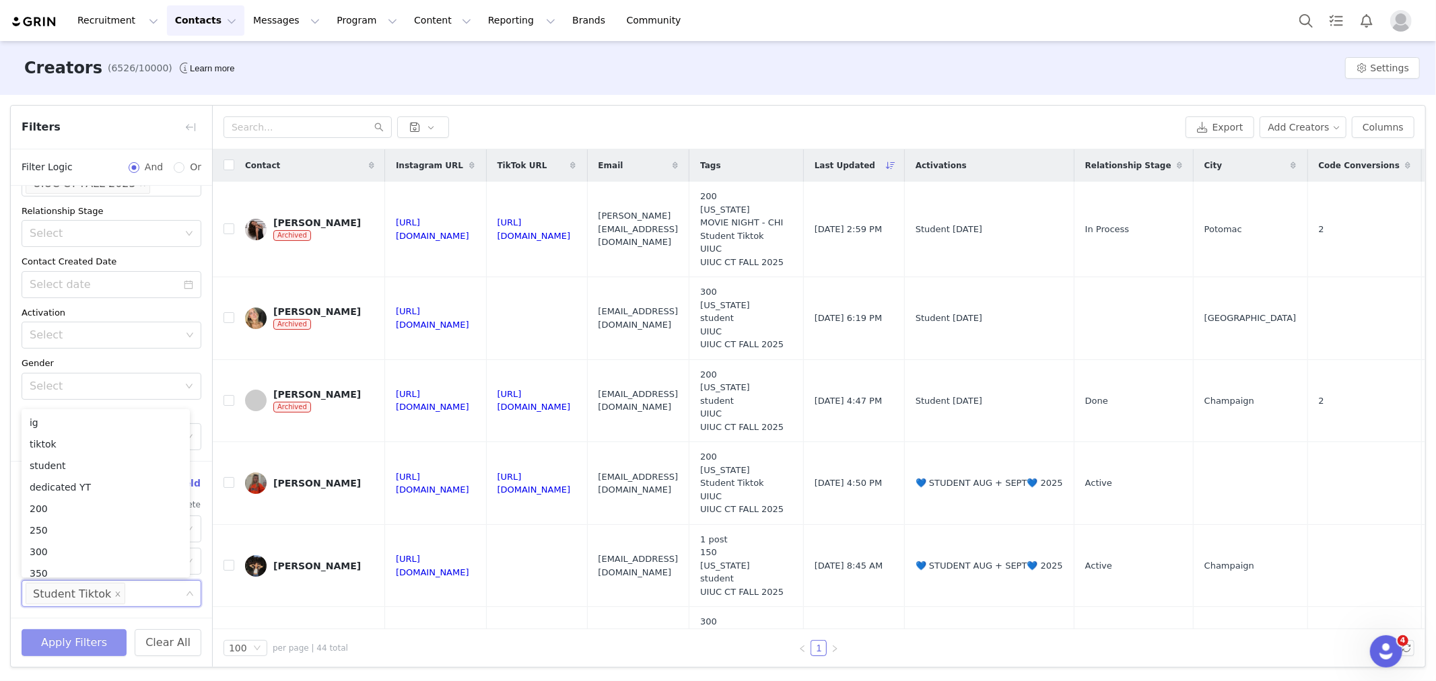
click at [62, 648] on button "Apply Filters" at bounding box center [74, 643] width 105 height 27
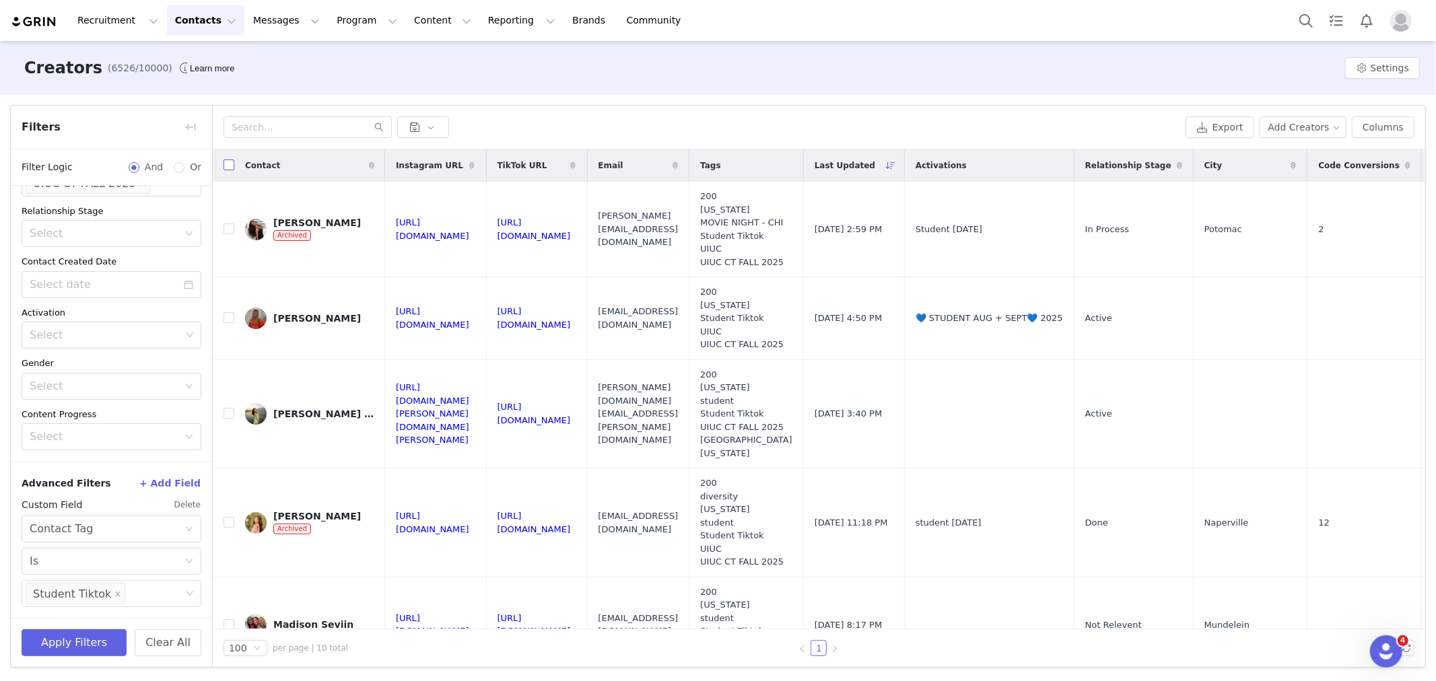
click at [229, 170] on input "checkbox" at bounding box center [229, 165] width 11 height 11
checkbox input "true"
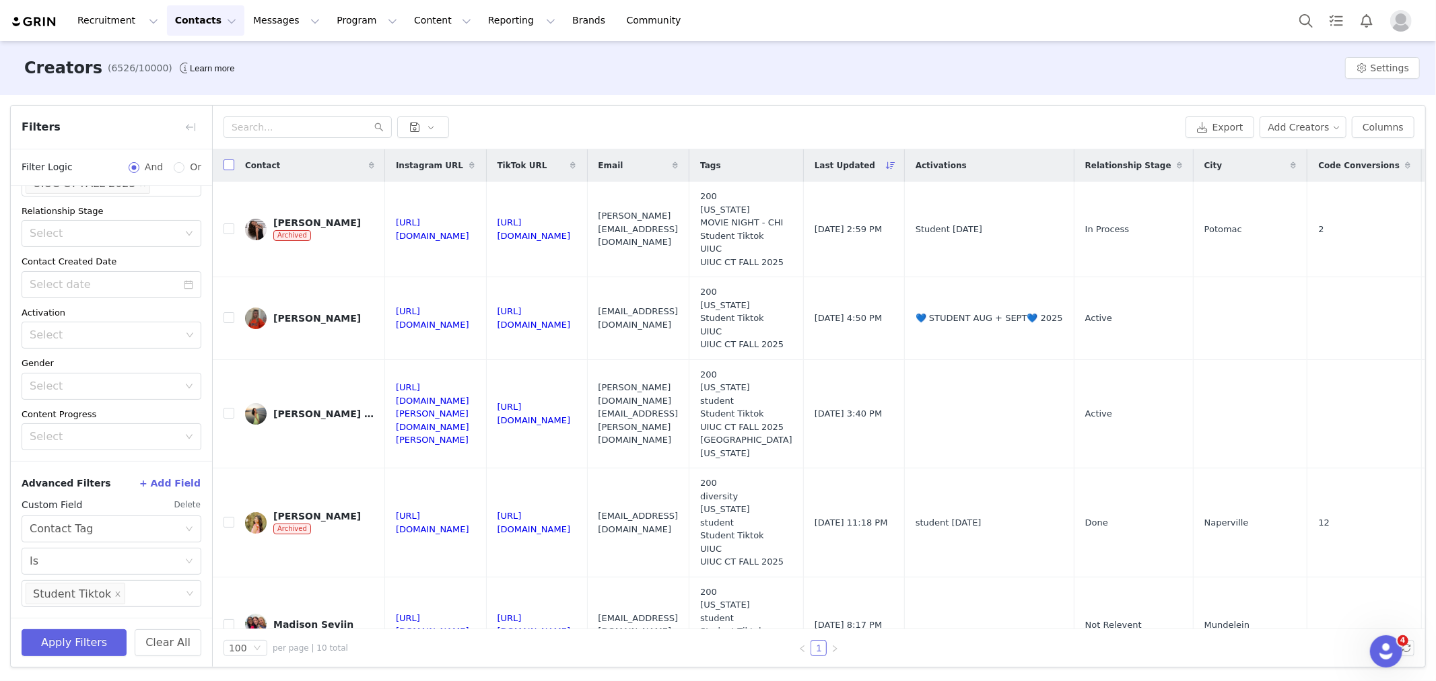
checkbox input "true"
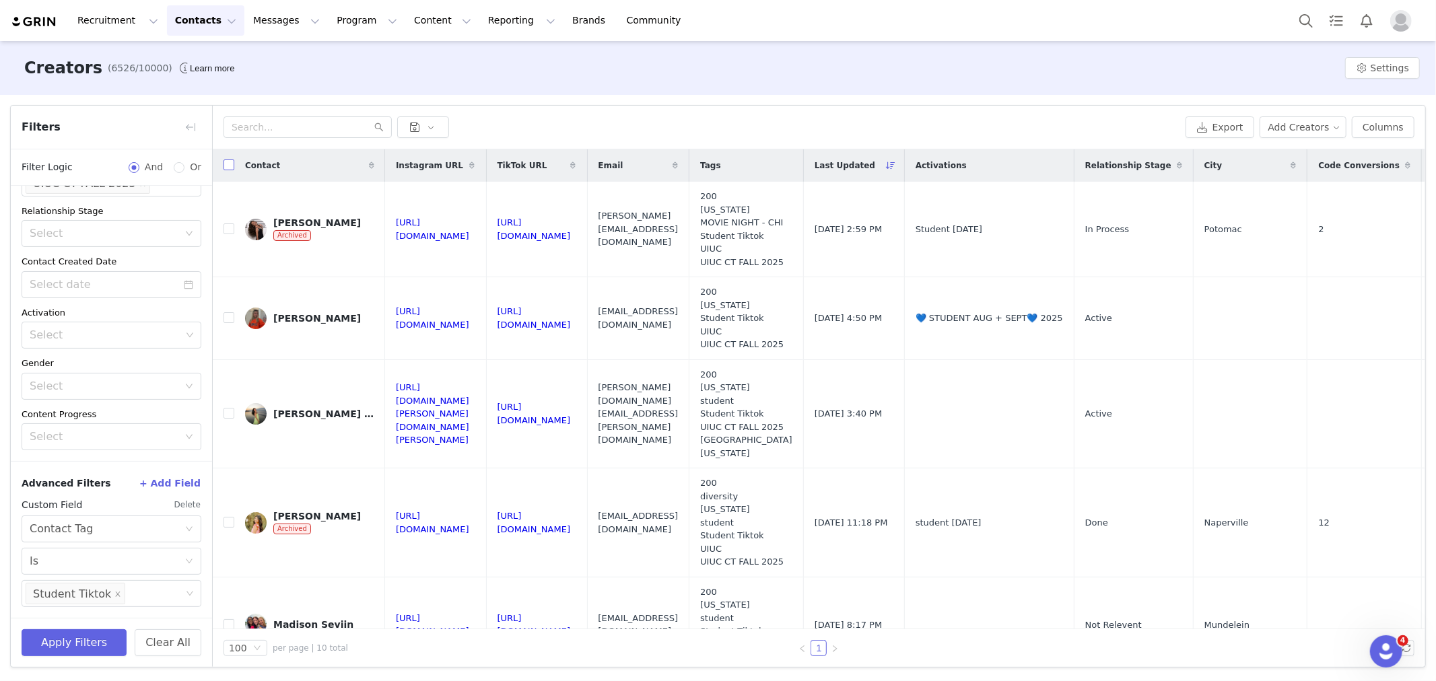
checkbox input "true"
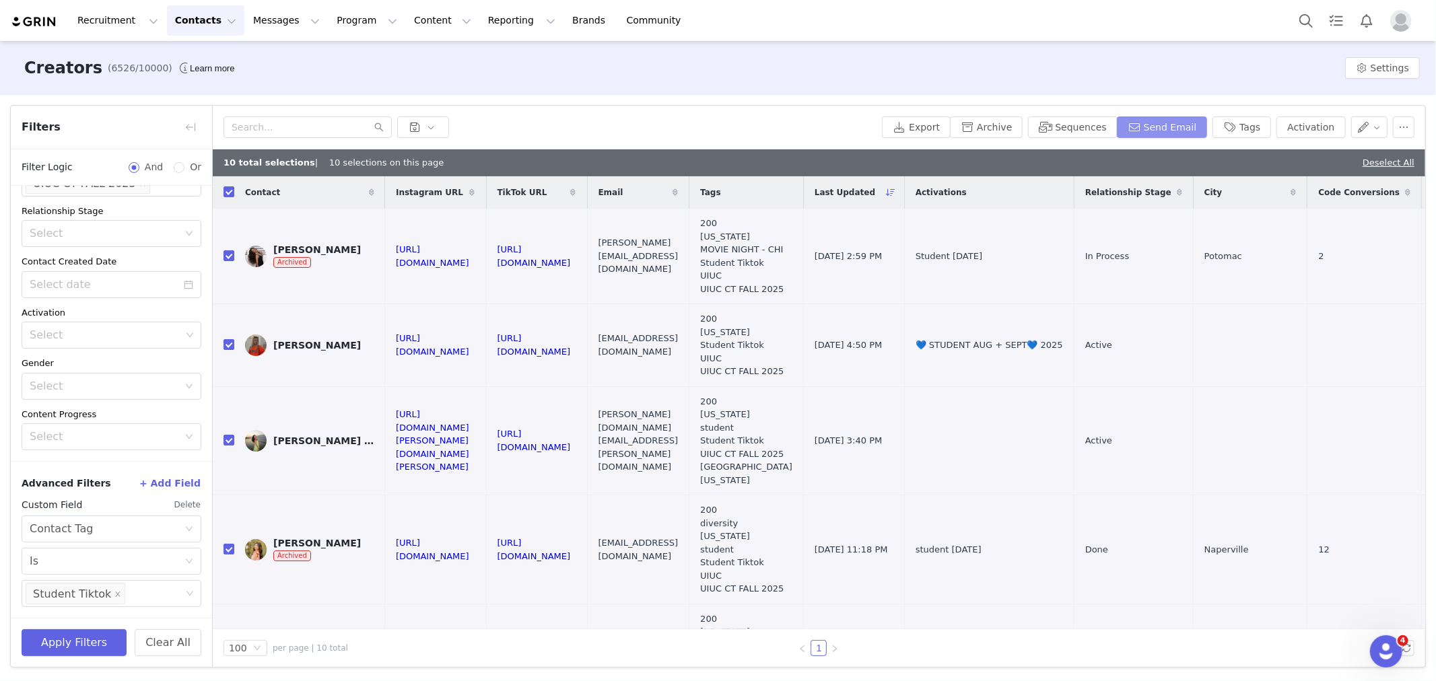
click at [1169, 129] on button "Send Email" at bounding box center [1162, 127] width 91 height 22
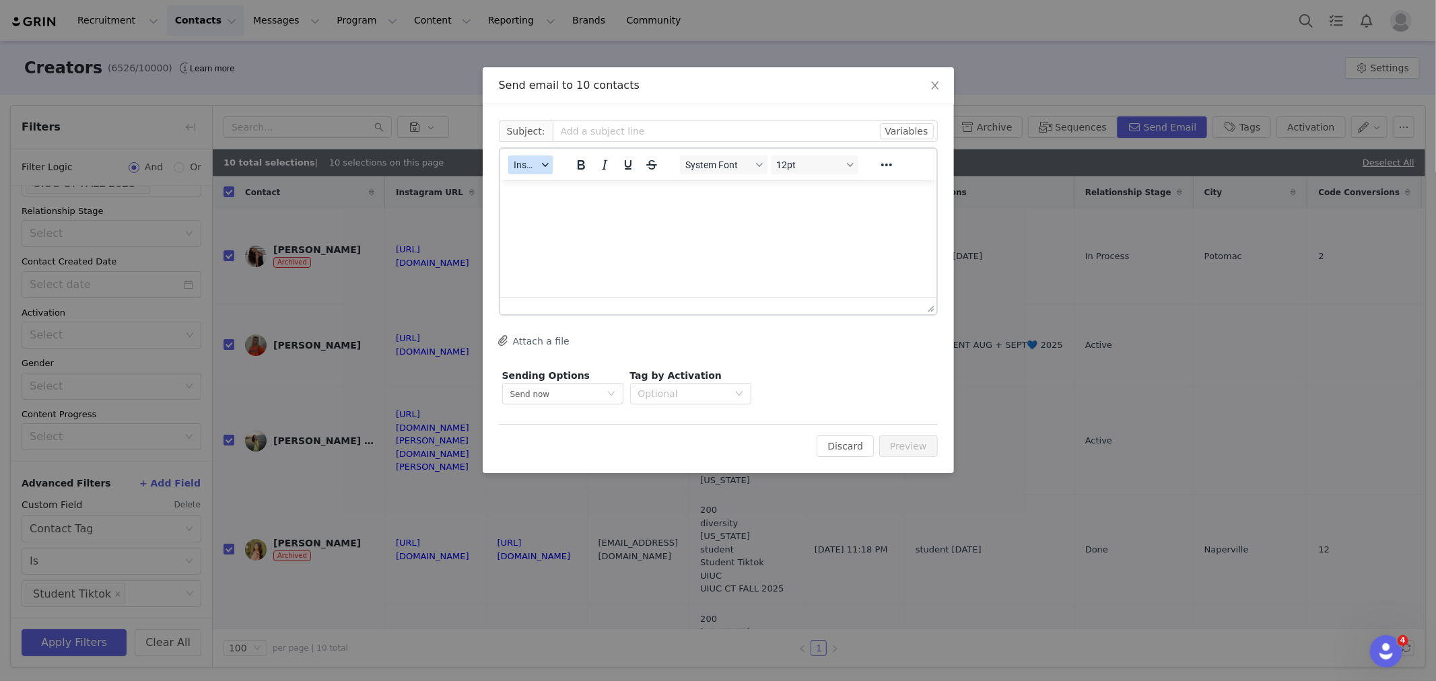
click at [534, 163] on span "Insert" at bounding box center [526, 165] width 24 height 11
click at [541, 182] on div "Insert Template" at bounding box center [579, 188] width 121 height 16
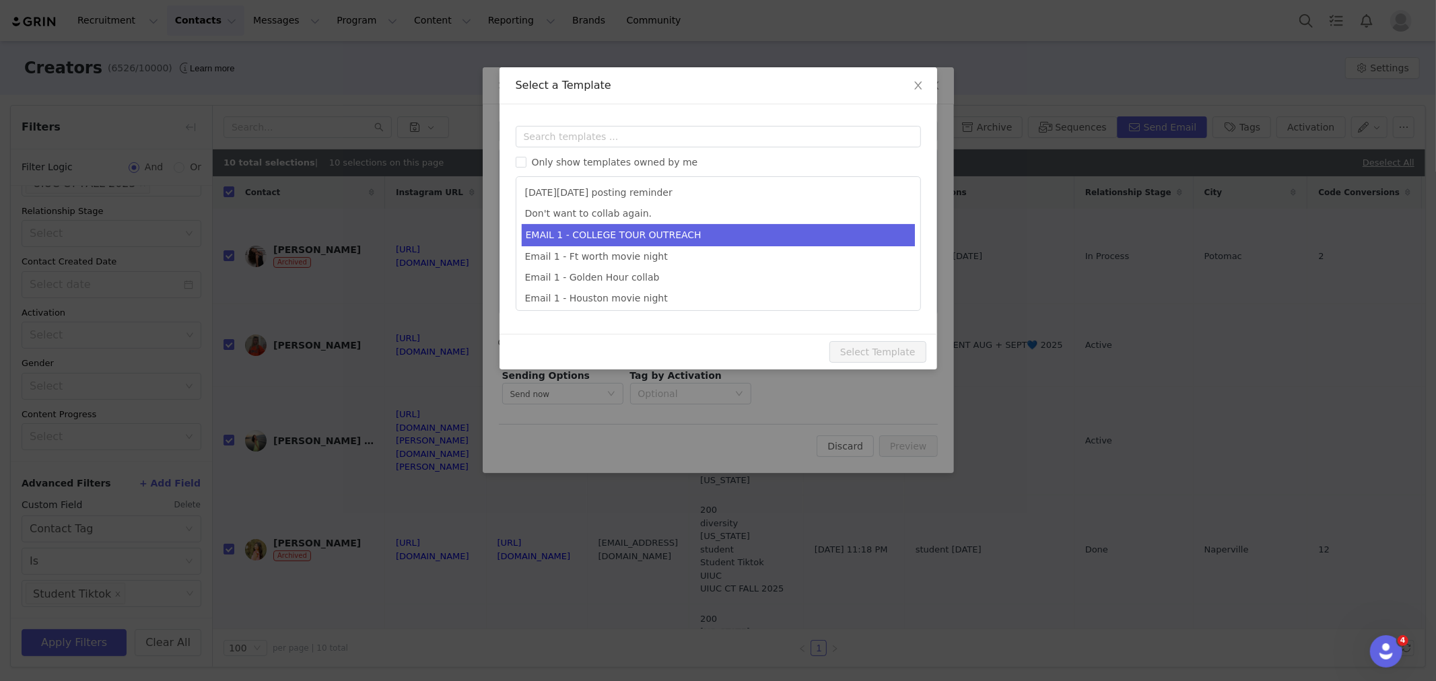
click at [587, 234] on li "EMAIL 1 - COLLEGE TOUR OUTREACH" at bounding box center [718, 235] width 393 height 22
type input "EDIKTED COLLEGE TOUR 💖"
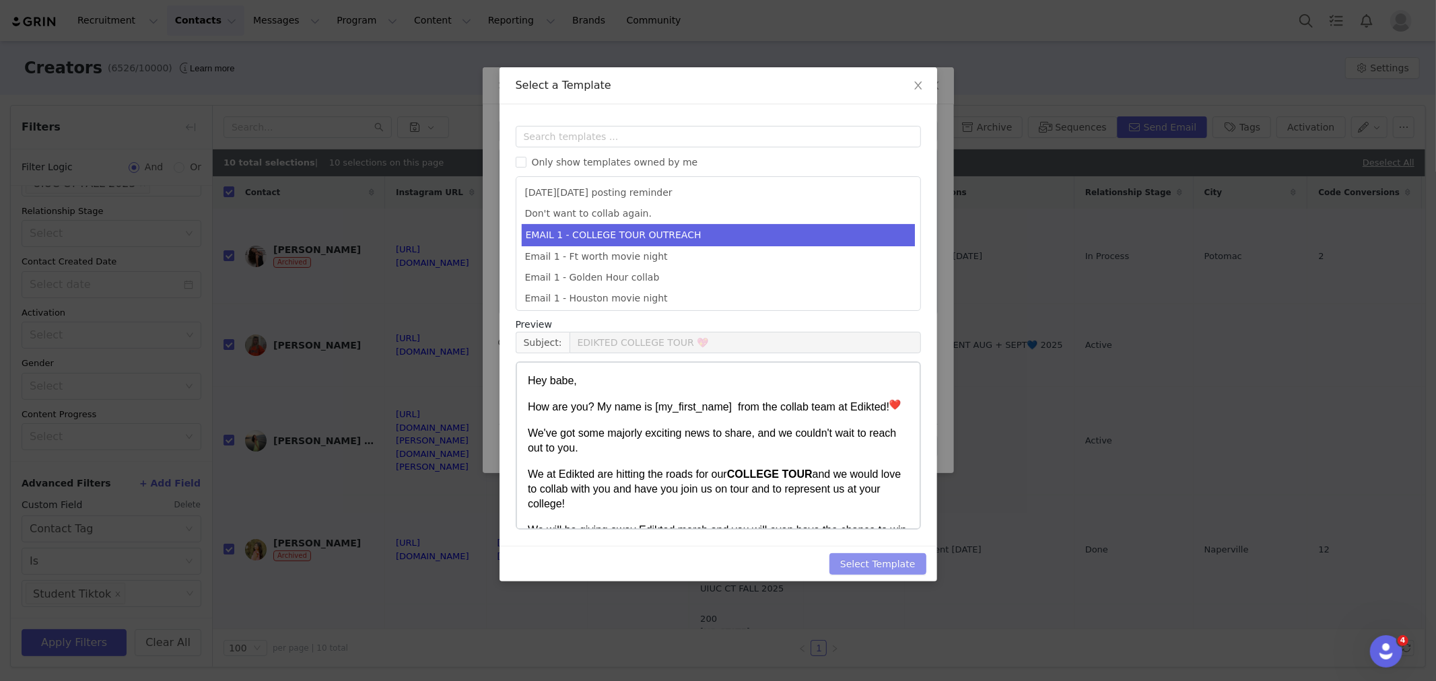
click at [892, 560] on button "Select Template" at bounding box center [878, 564] width 97 height 22
type input "EDIKTED COLLEGE TOUR 💖"
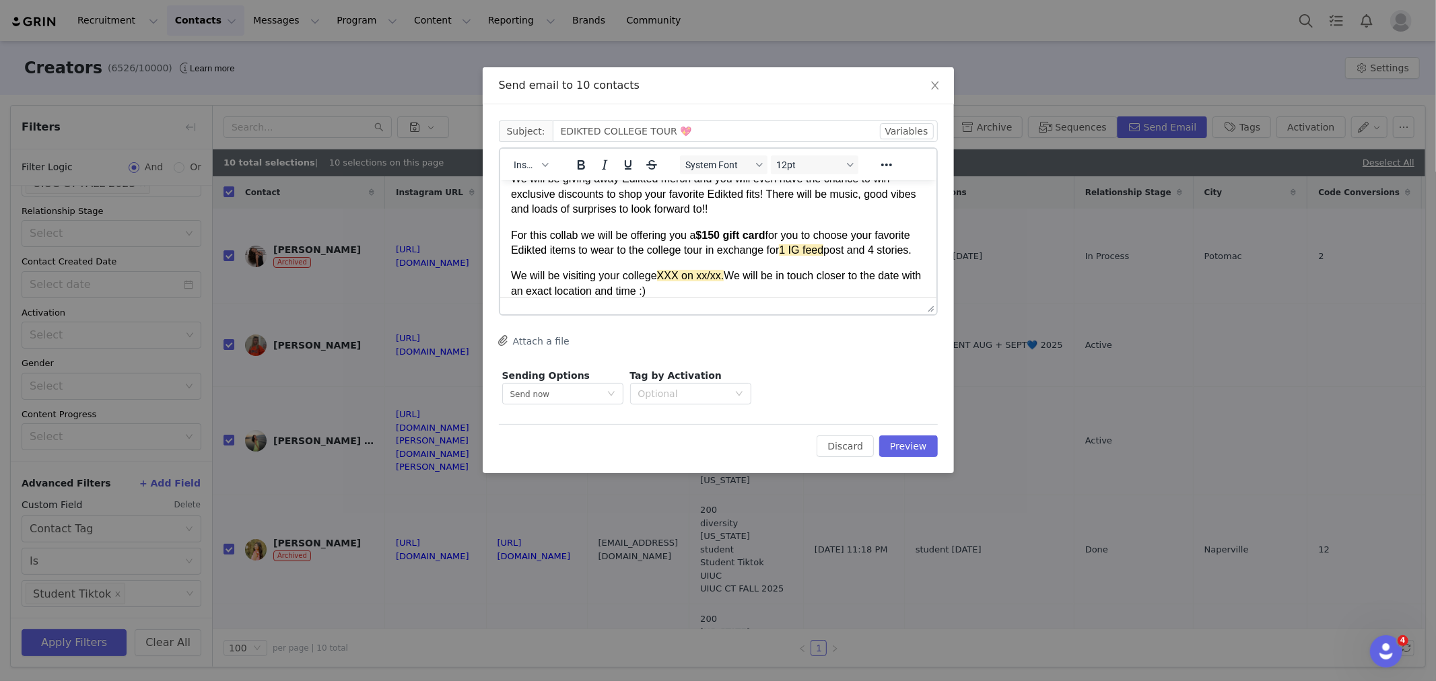
scroll to position [224, 0]
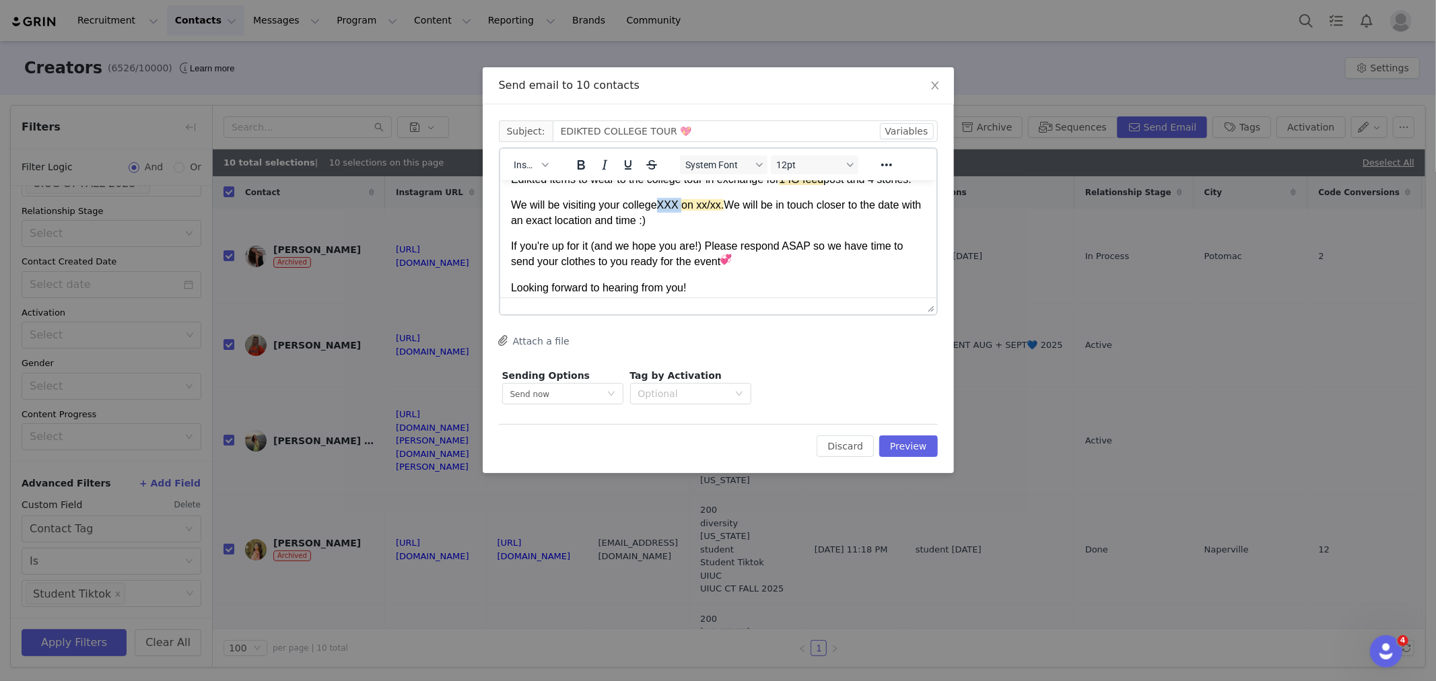
drag, startPoint x: 660, startPoint y: 220, endPoint x: 681, endPoint y: 220, distance: 20.9
click at [681, 210] on span "XXX on xx/xx." at bounding box center [689, 204] width 67 height 11
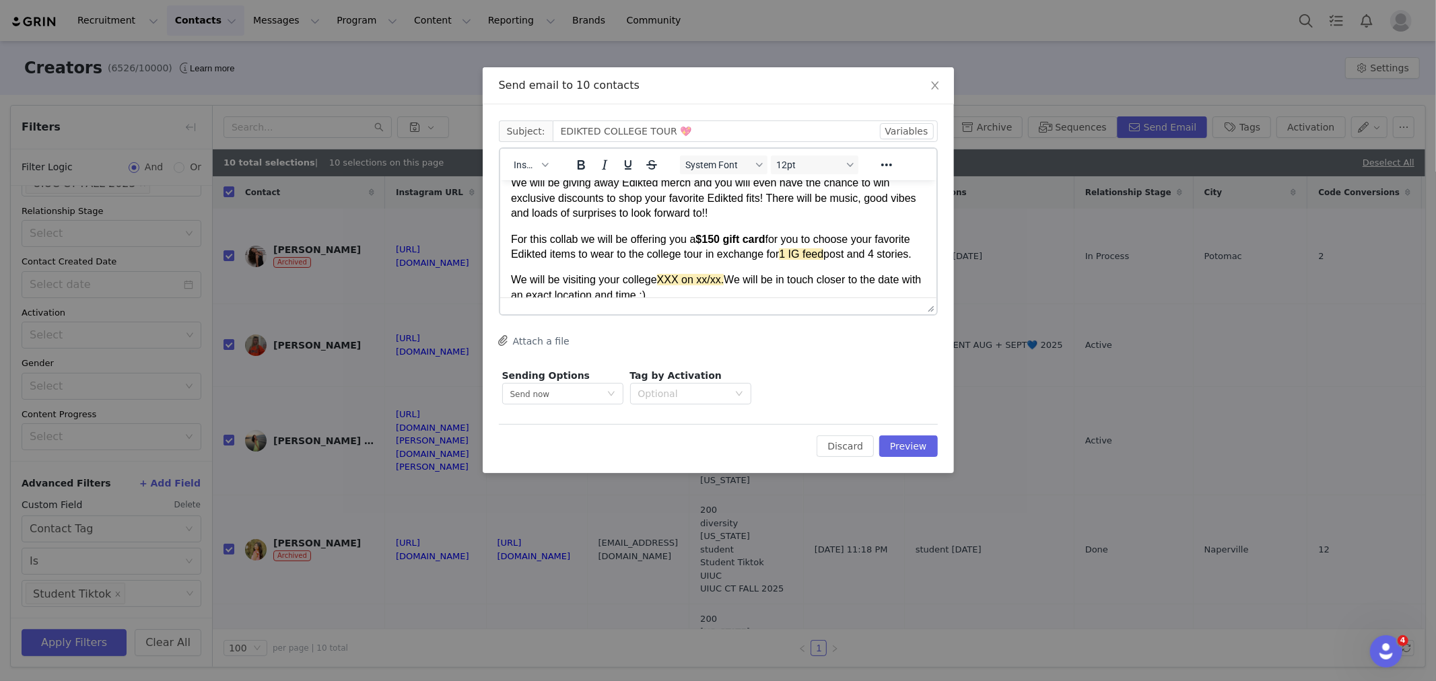
click at [823, 255] on span "1 IG feed" at bounding box center [800, 253] width 44 height 11
drag, startPoint x: 865, startPoint y: 252, endPoint x: 832, endPoint y: 256, distance: 33.8
click at [832, 256] on p "For this collab we will be offering you a $150 gift card for you to choose your…" at bounding box center [717, 247] width 415 height 30
drag, startPoint x: 913, startPoint y: 255, endPoint x: 889, endPoint y: 259, distance: 24.7
click at [889, 259] on p "For this collab we will be offering you a $150 gift card for you to choose your…" at bounding box center [717, 254] width 415 height 45
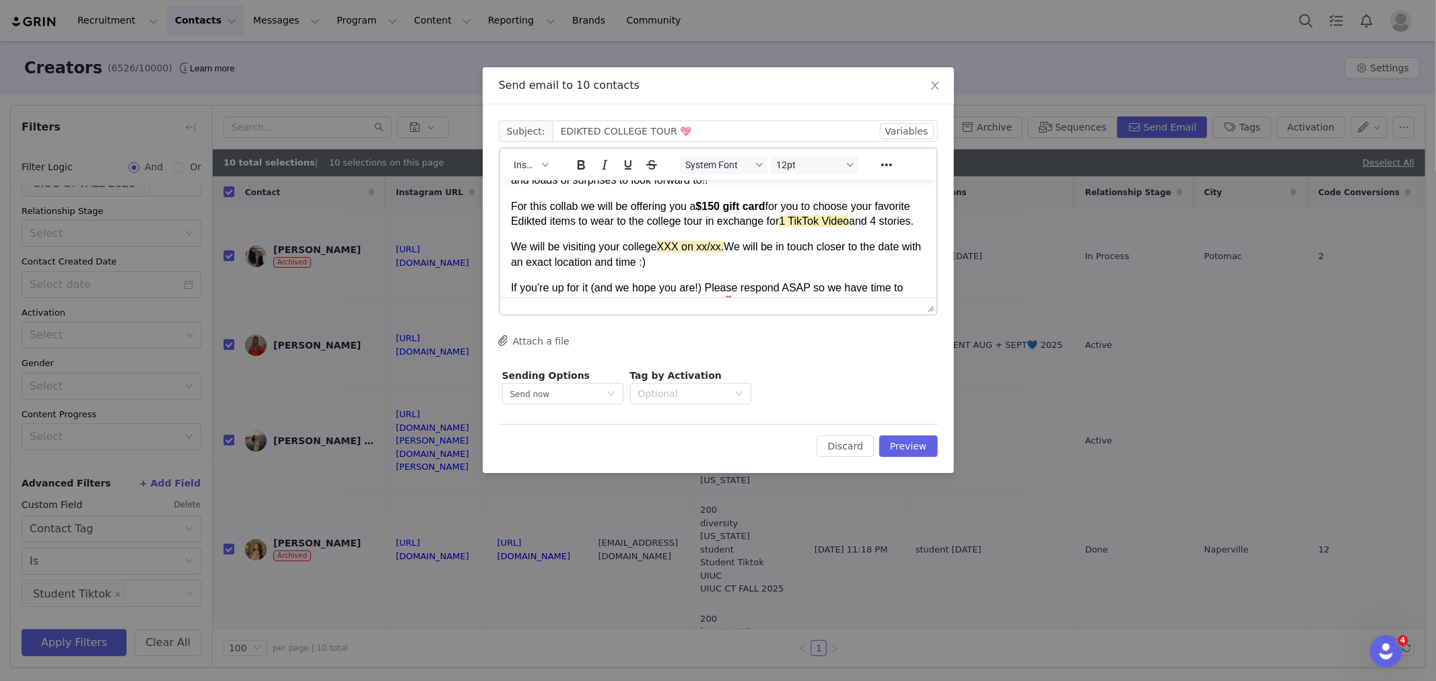
scroll to position [224, 0]
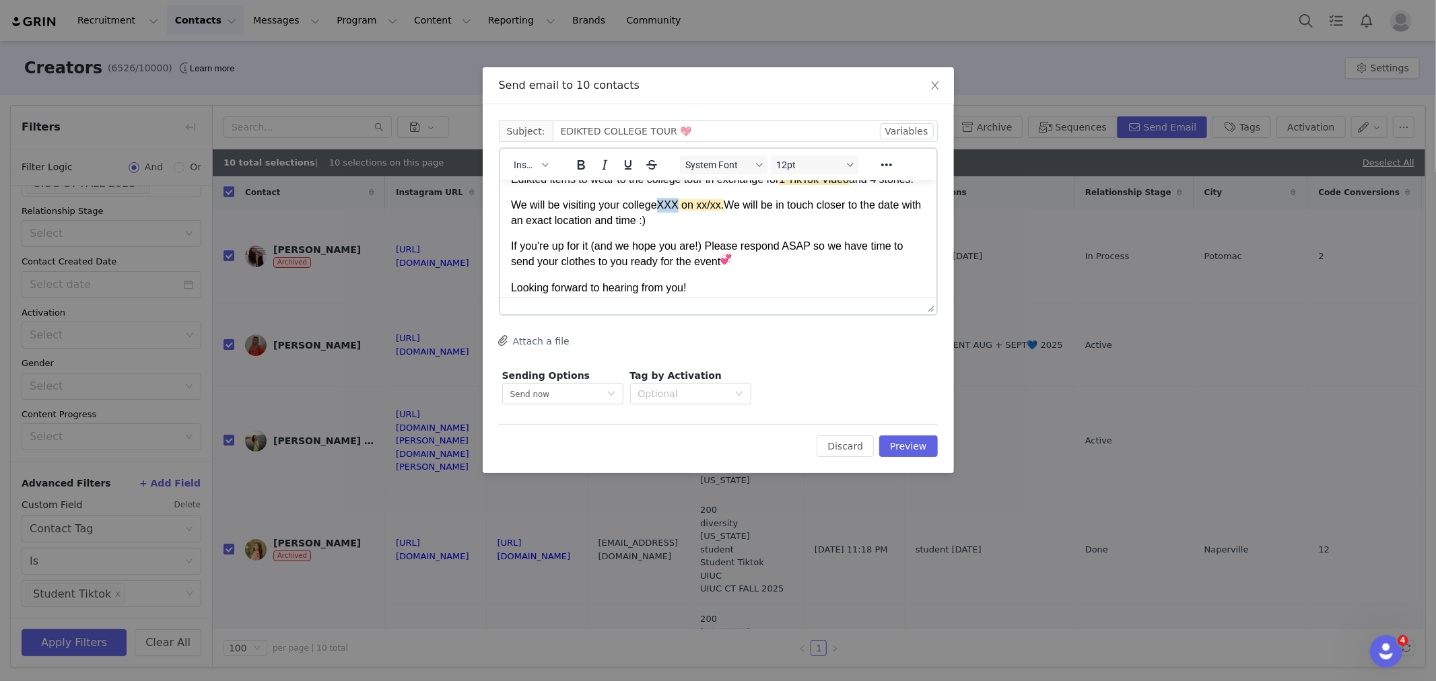
drag, startPoint x: 677, startPoint y: 220, endPoint x: 661, endPoint y: 222, distance: 16.2
click at [661, 210] on span "XXX on xx/xx." at bounding box center [689, 204] width 67 height 11
click at [714, 210] on span "UIUC on xx/xx." at bounding box center [692, 204] width 72 height 11
drag, startPoint x: 726, startPoint y: 219, endPoint x: 704, endPoint y: 222, distance: 21.8
click at [704, 210] on span "UIUC on xx/xx." at bounding box center [692, 204] width 72 height 11
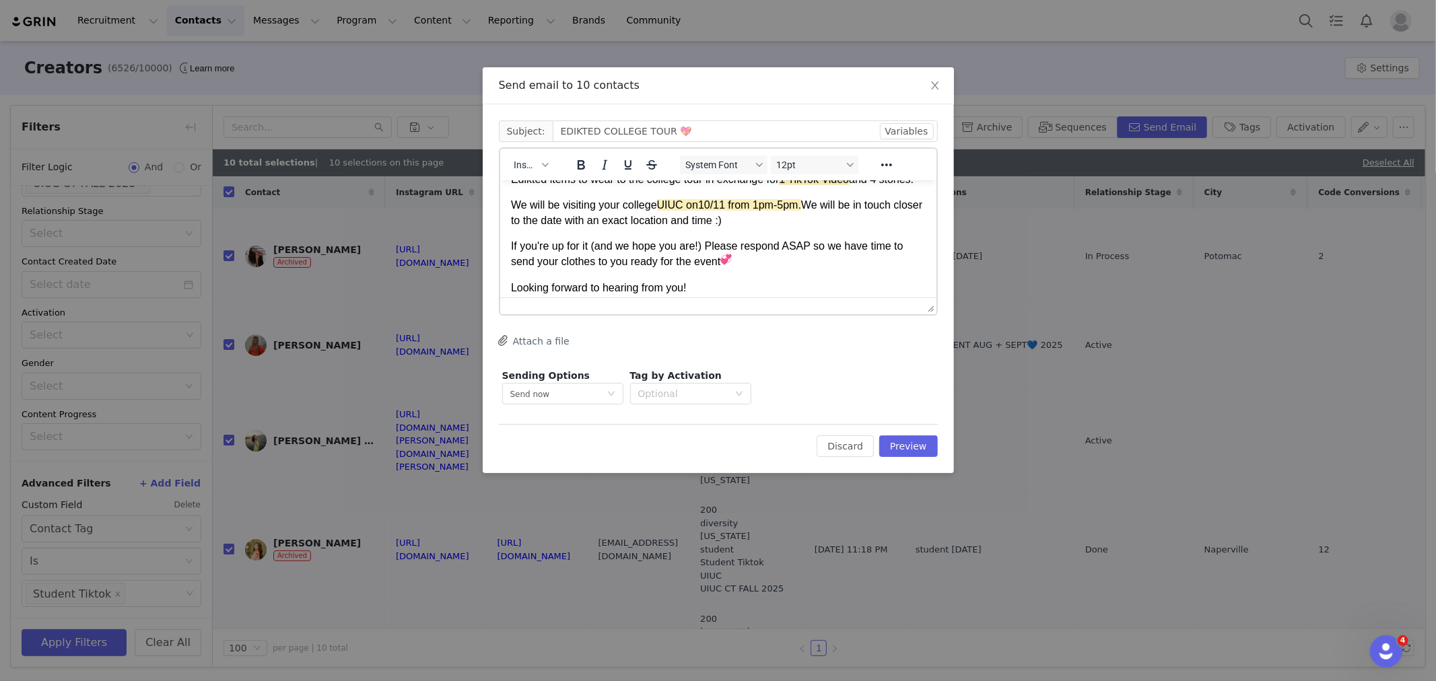
drag, startPoint x: 743, startPoint y: 239, endPoint x: 863, endPoint y: 227, distance: 120.5
click at [863, 227] on p "We will be visiting your college UIUC on 10/11 from 1pm-5pm . We will be in tou…" at bounding box center [717, 212] width 415 height 30
click at [741, 248] on body "Hey babe, How are you? My name is My First Name from the collab team at Edikted…" at bounding box center [717, 169] width 415 height 406
drag, startPoint x: 744, startPoint y: 238, endPoint x: 861, endPoint y: 224, distance: 117.9
click at [861, 224] on p "We will be visiting your college UIUC on 10/11 from 1pm-5pm . We will be in tou…" at bounding box center [717, 212] width 415 height 30
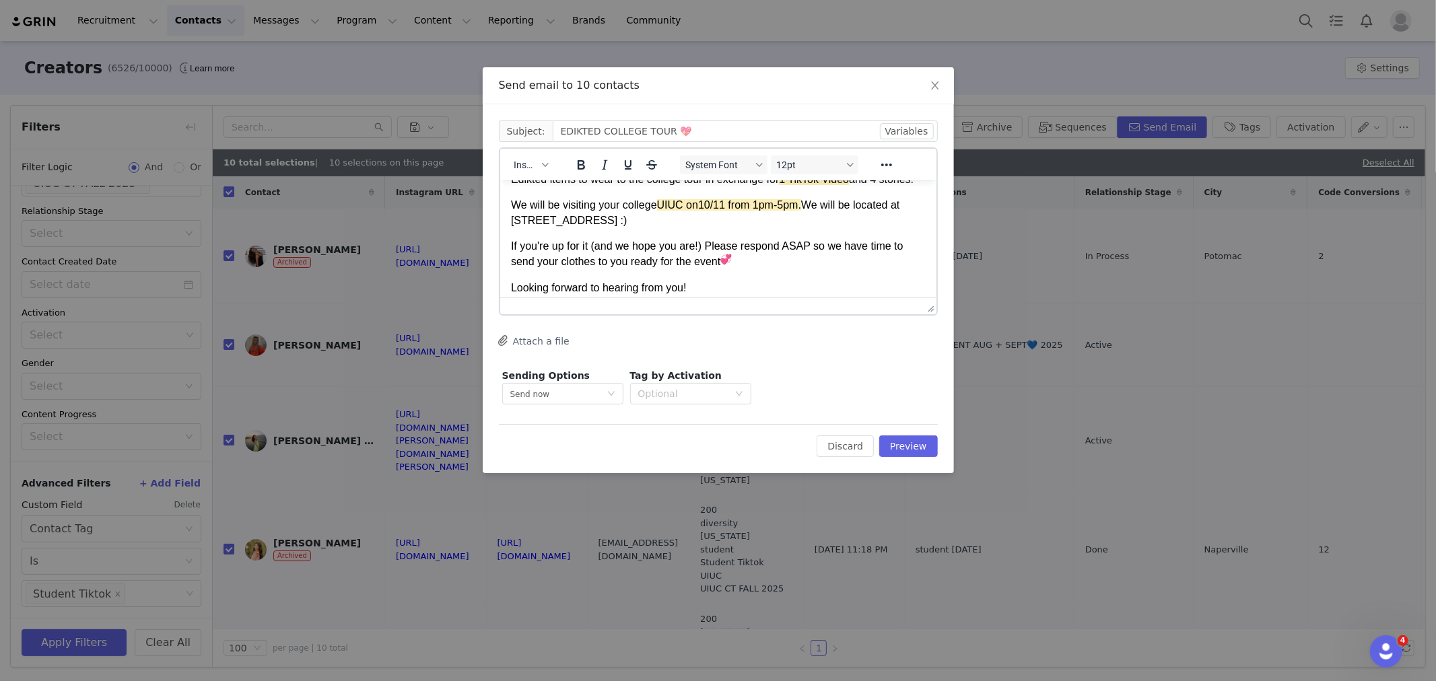
click at [661, 210] on span "UIUC on 10/11 from 1pm-5pm ." at bounding box center [728, 204] width 144 height 11
click at [778, 228] on p "We will be visiting your college UIUC on 10/11 from 1pm-5pm . We will be locate…" at bounding box center [717, 212] width 415 height 30
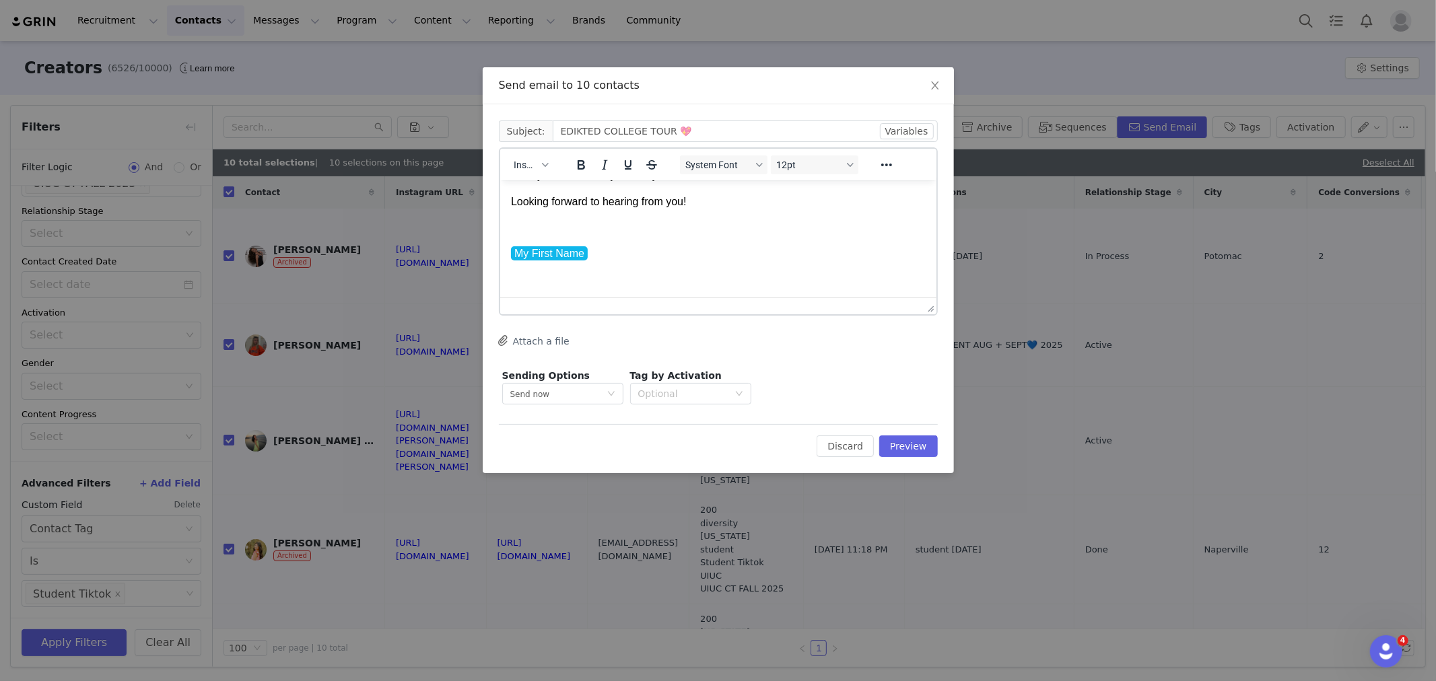
scroll to position [323, 0]
click at [904, 455] on button "Preview" at bounding box center [908, 447] width 59 height 22
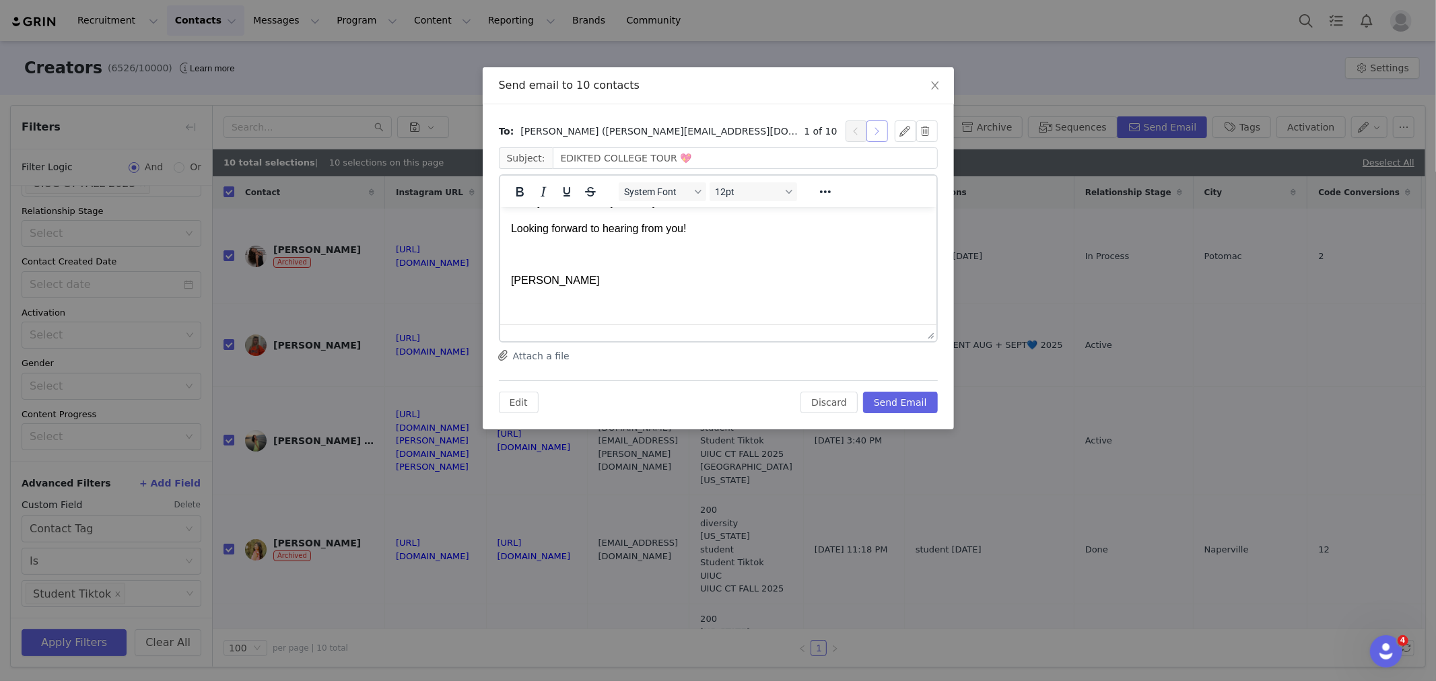
click at [881, 138] on button "button" at bounding box center [878, 132] width 22 height 22
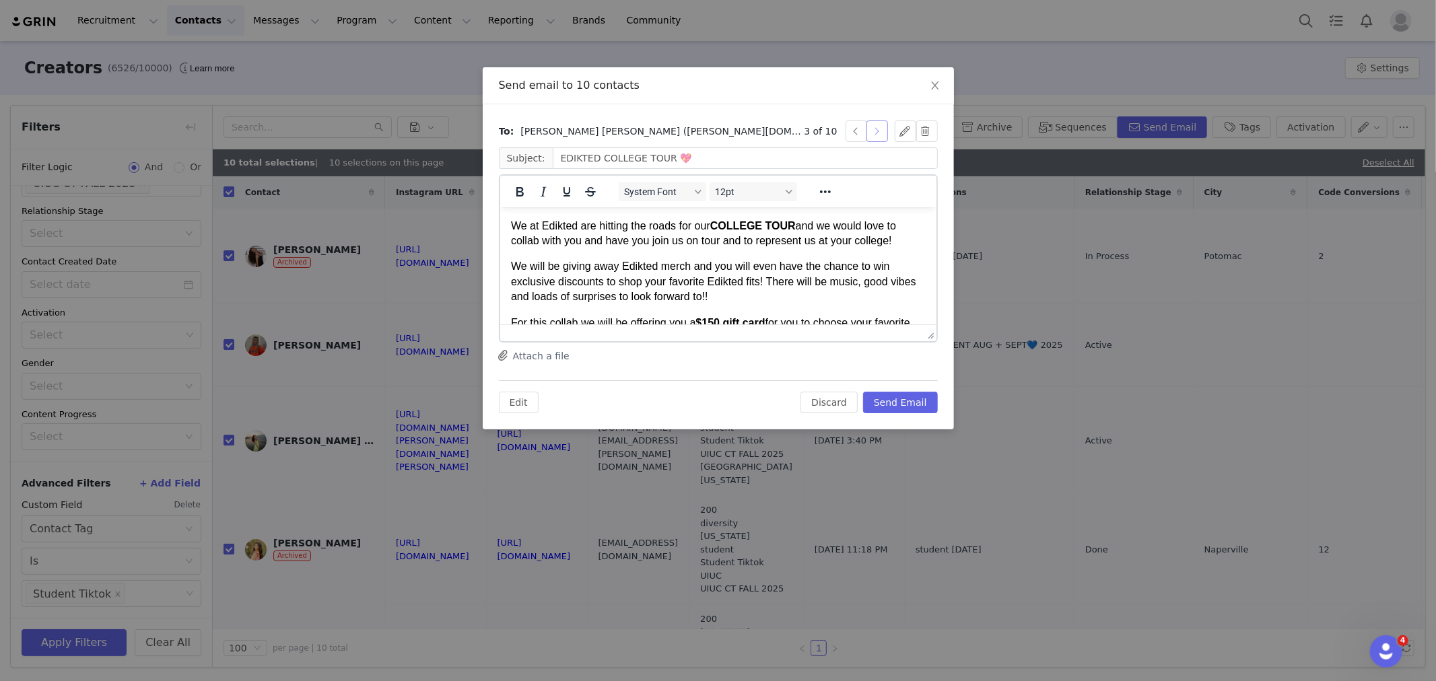
scroll to position [173, 0]
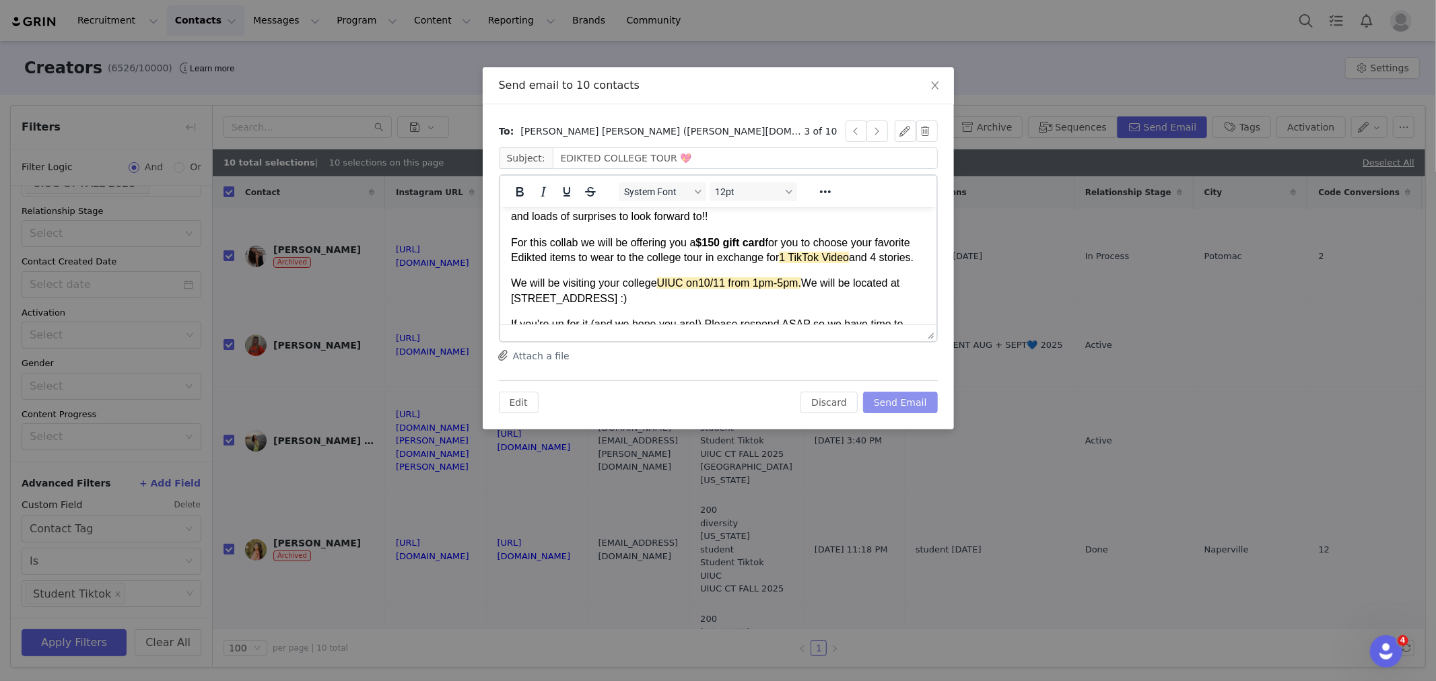
click at [912, 405] on button "Send Email" at bounding box center [900, 403] width 75 height 22
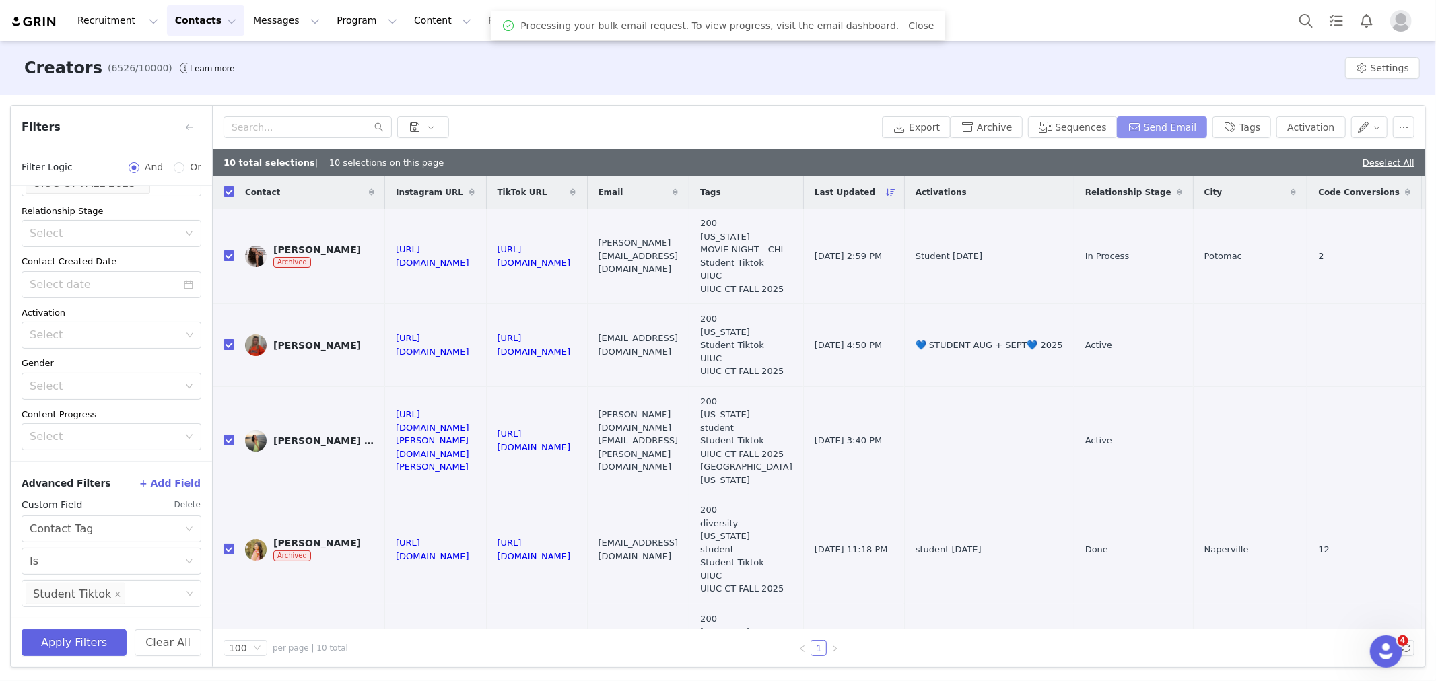
scroll to position [0, 0]
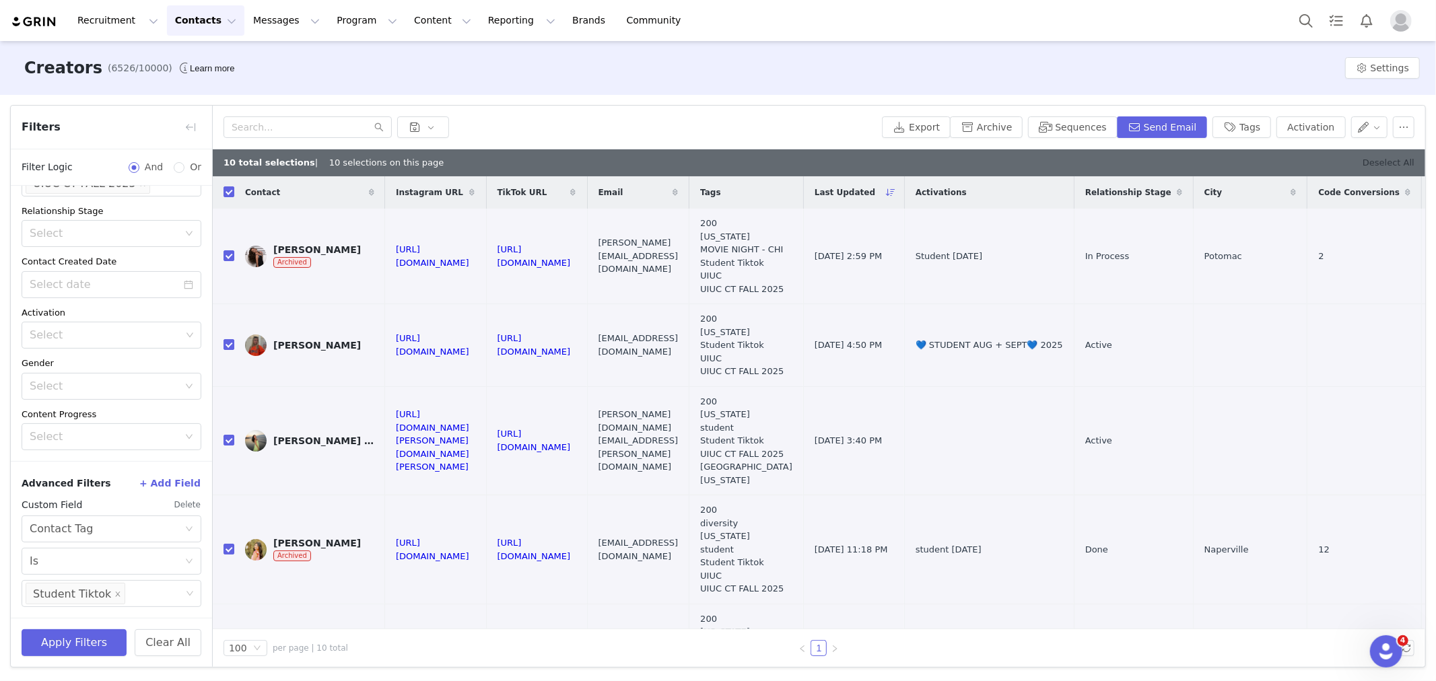
click at [1379, 167] on link "Deselect All" at bounding box center [1389, 163] width 52 height 10
checkbox input "false"
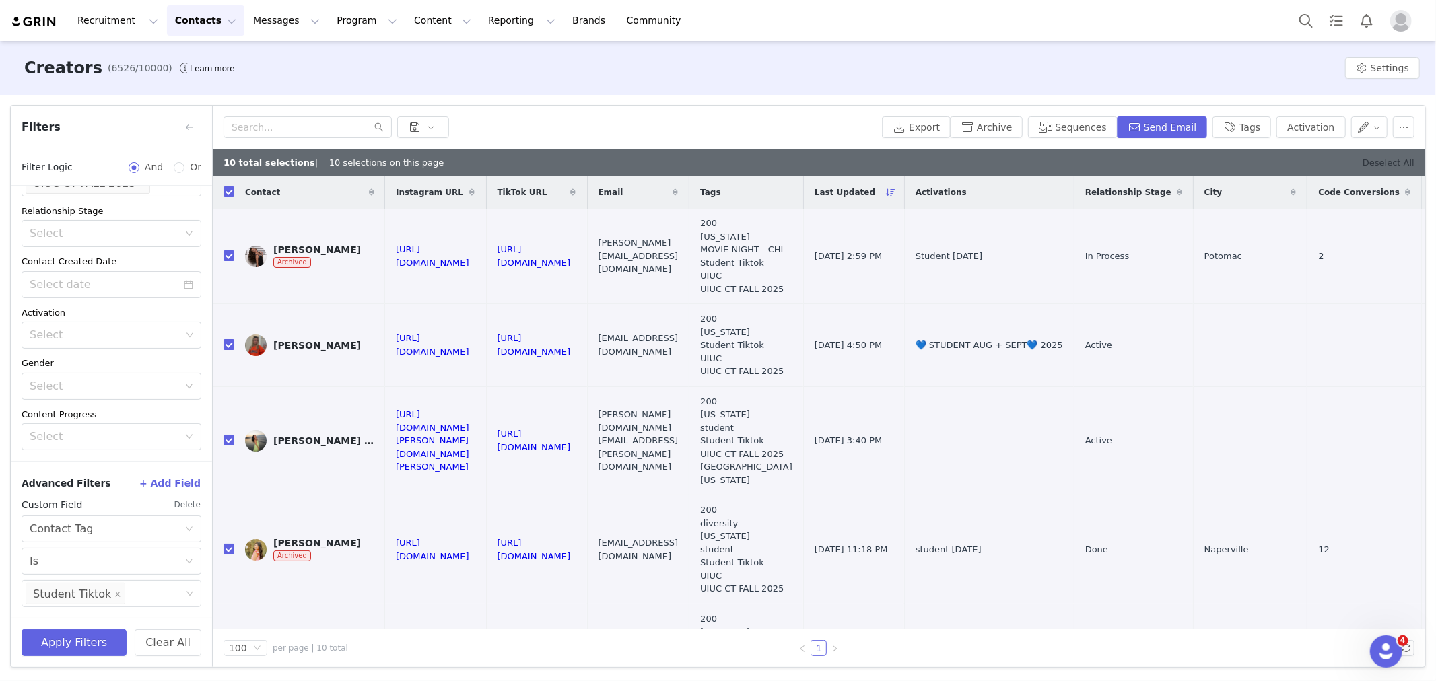
checkbox input "false"
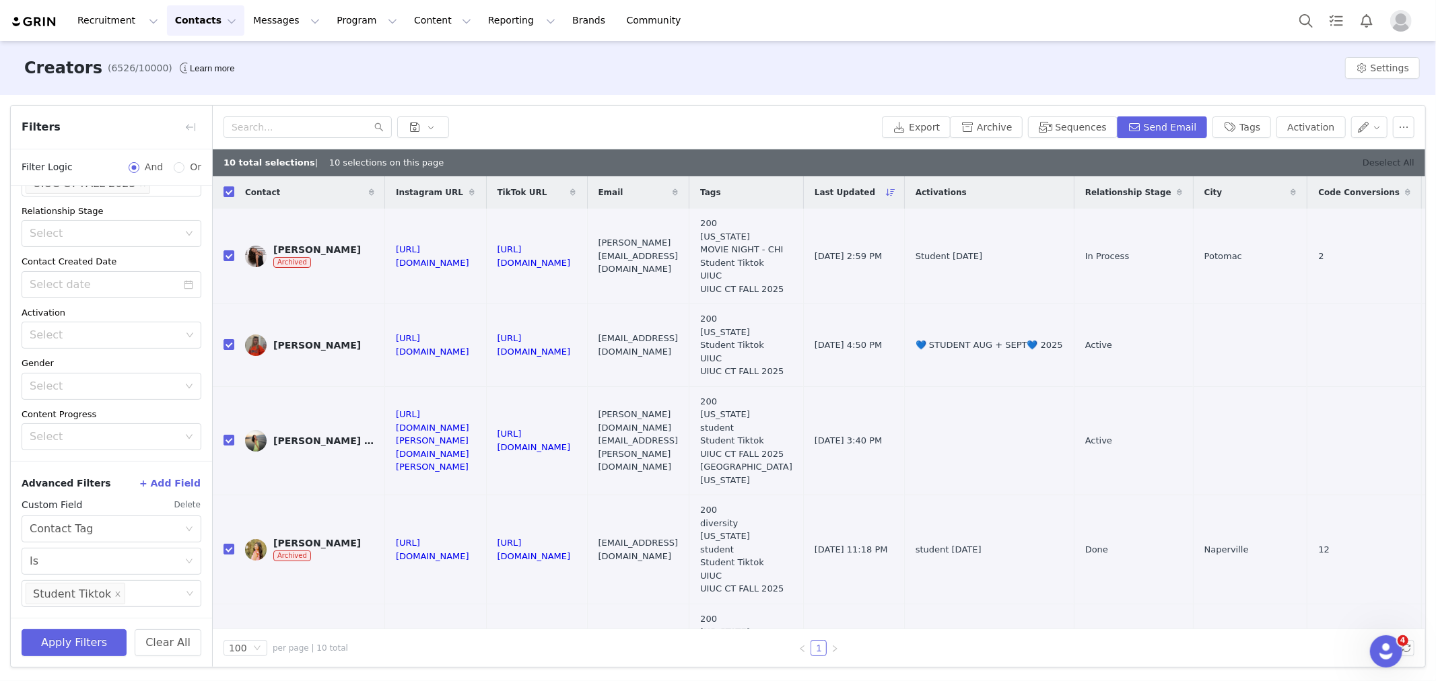
checkbox input "false"
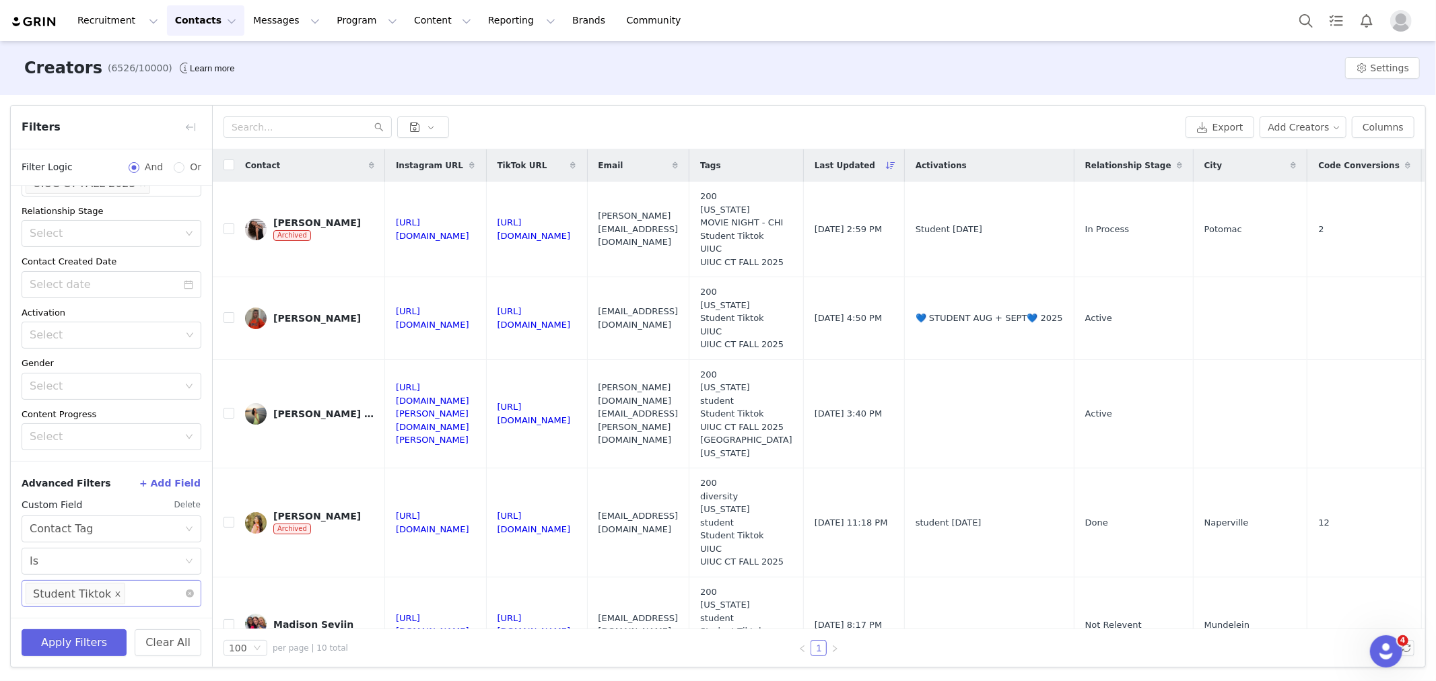
click at [114, 596] on icon "icon: close" at bounding box center [117, 594] width 7 height 7
click at [101, 594] on div "Select" at bounding box center [105, 593] width 151 height 13
type input "stude"
click at [88, 435] on li "student" at bounding box center [106, 435] width 168 height 22
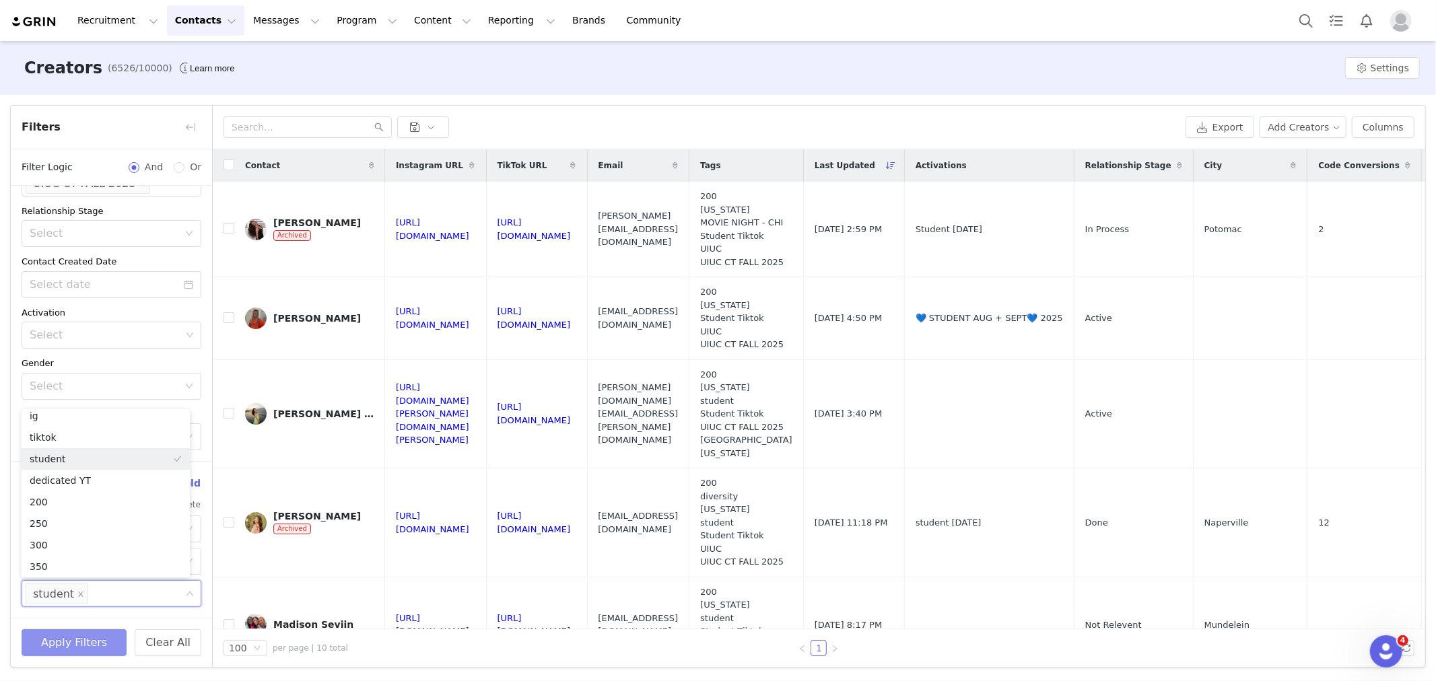
click at [81, 640] on button "Apply Filters" at bounding box center [74, 643] width 105 height 27
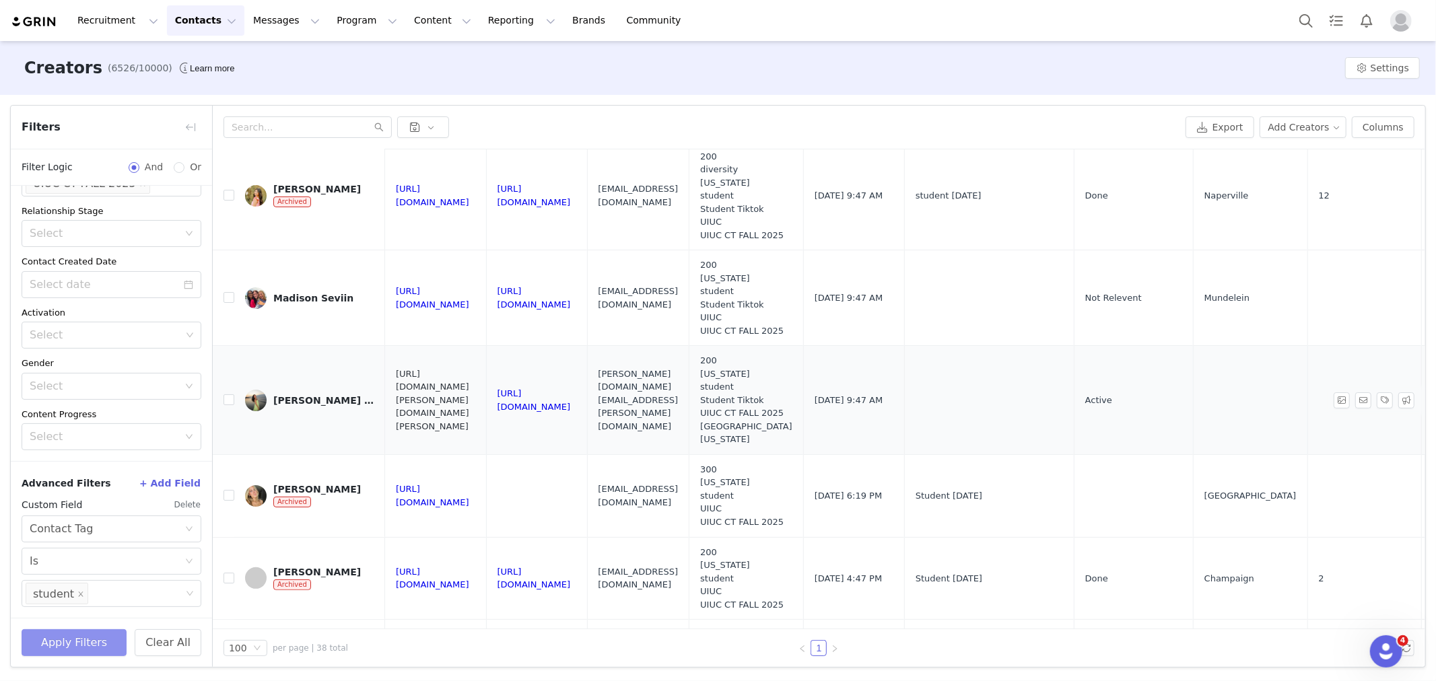
scroll to position [149, 0]
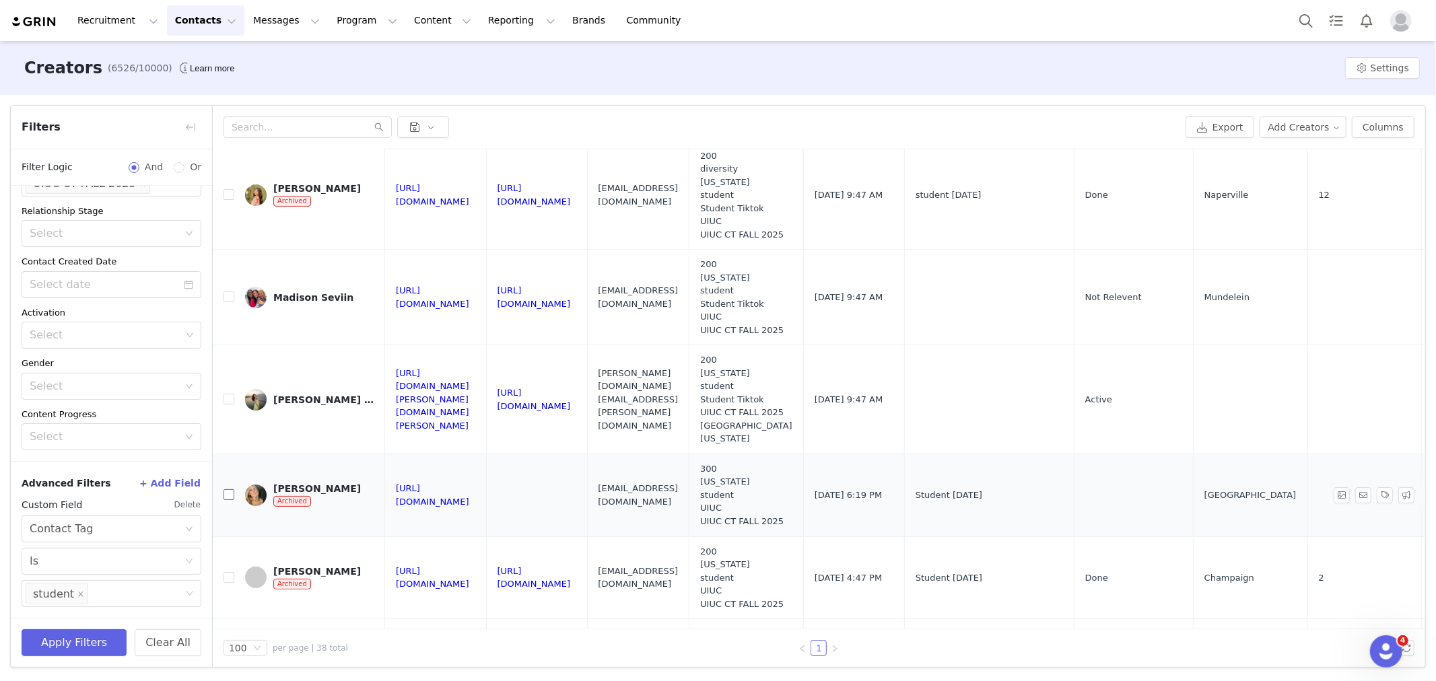
click at [233, 488] on label at bounding box center [229, 495] width 11 height 14
click at [233, 490] on input "checkbox" at bounding box center [229, 495] width 11 height 11
checkbox input "true"
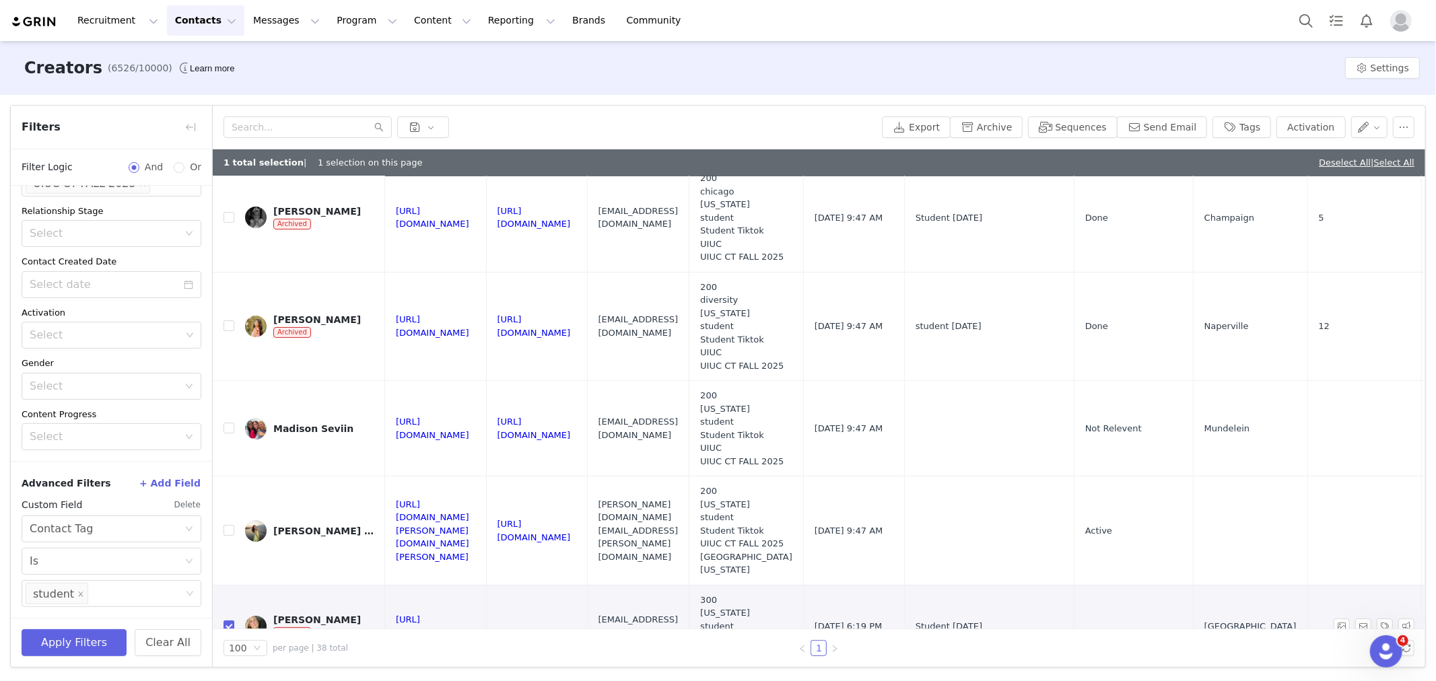
scroll to position [0, 0]
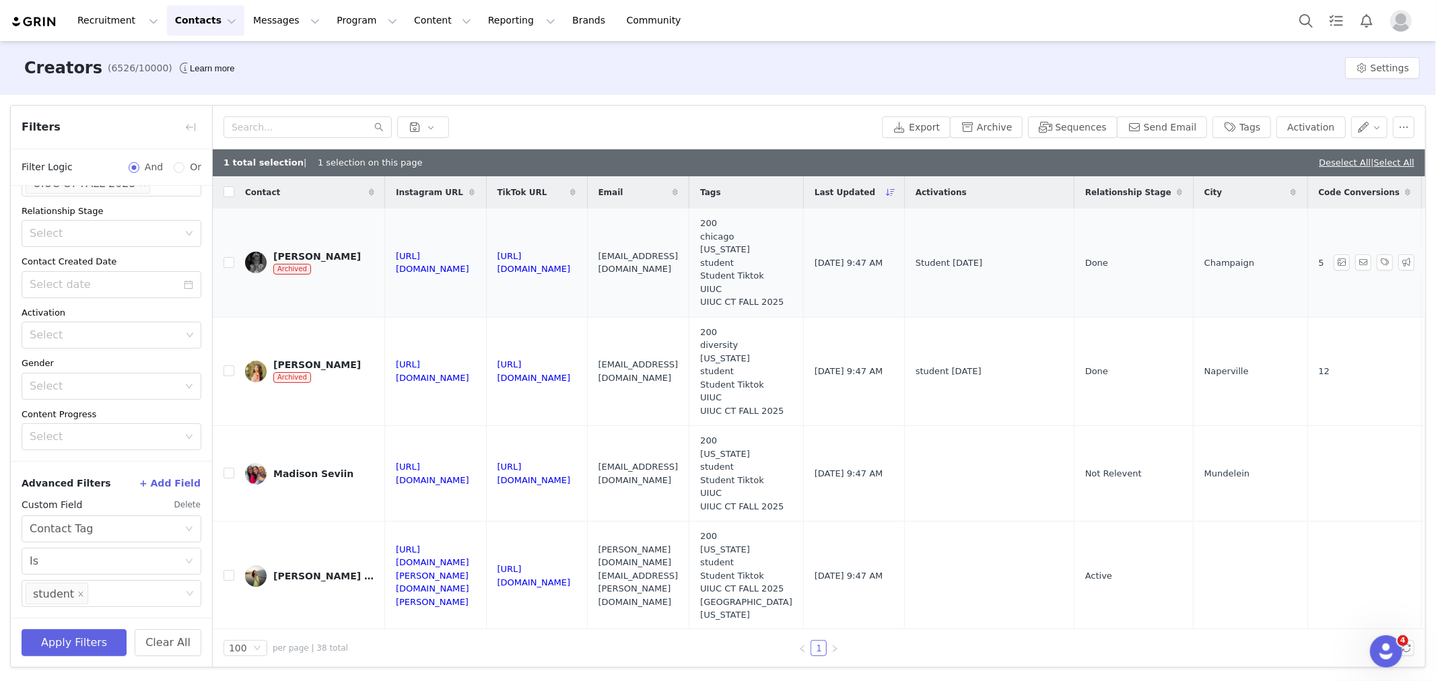
drag, startPoint x: 889, startPoint y: 263, endPoint x: 762, endPoint y: 270, distance: 127.4
click at [762, 270] on tr "Adyson Duvall Archived https://www.instagram.com/adysonduvall https://www.tikto…" at bounding box center [1279, 263] width 2132 height 108
copy tr "adysondduvall@gmail.com"
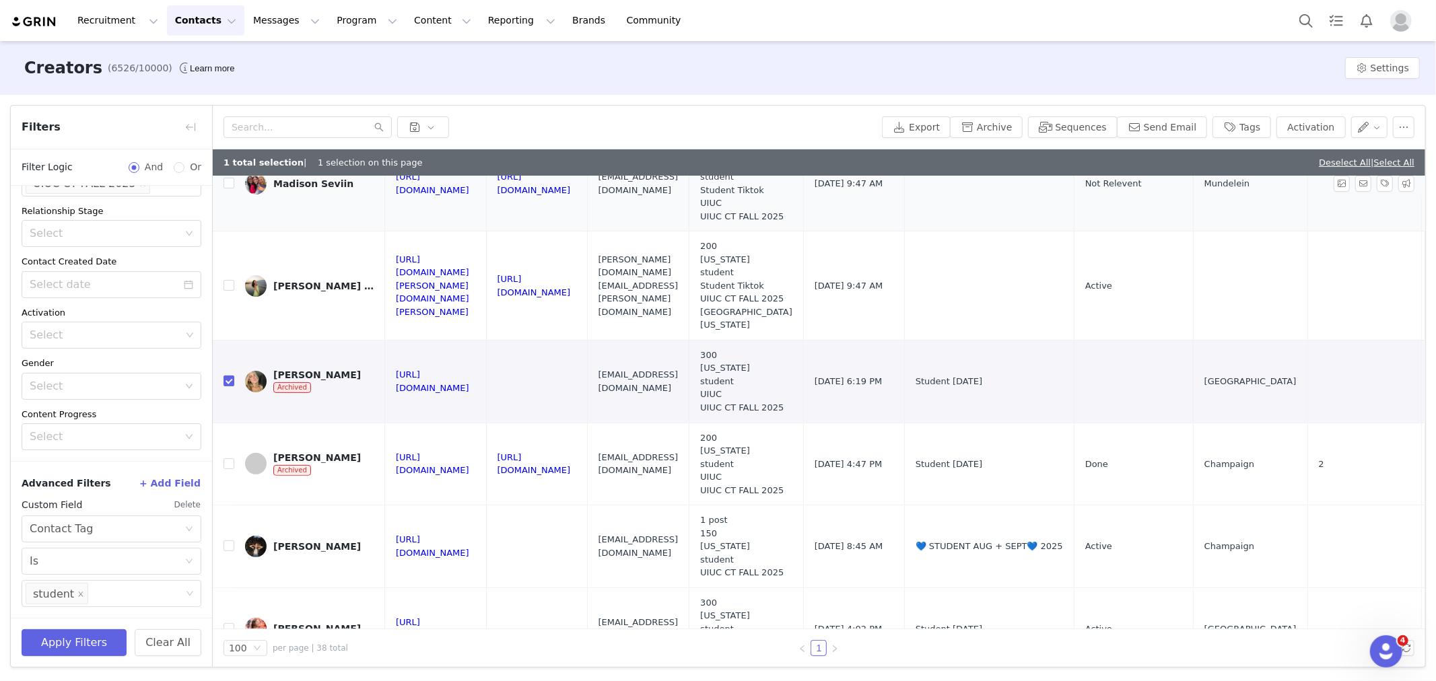
scroll to position [299, 0]
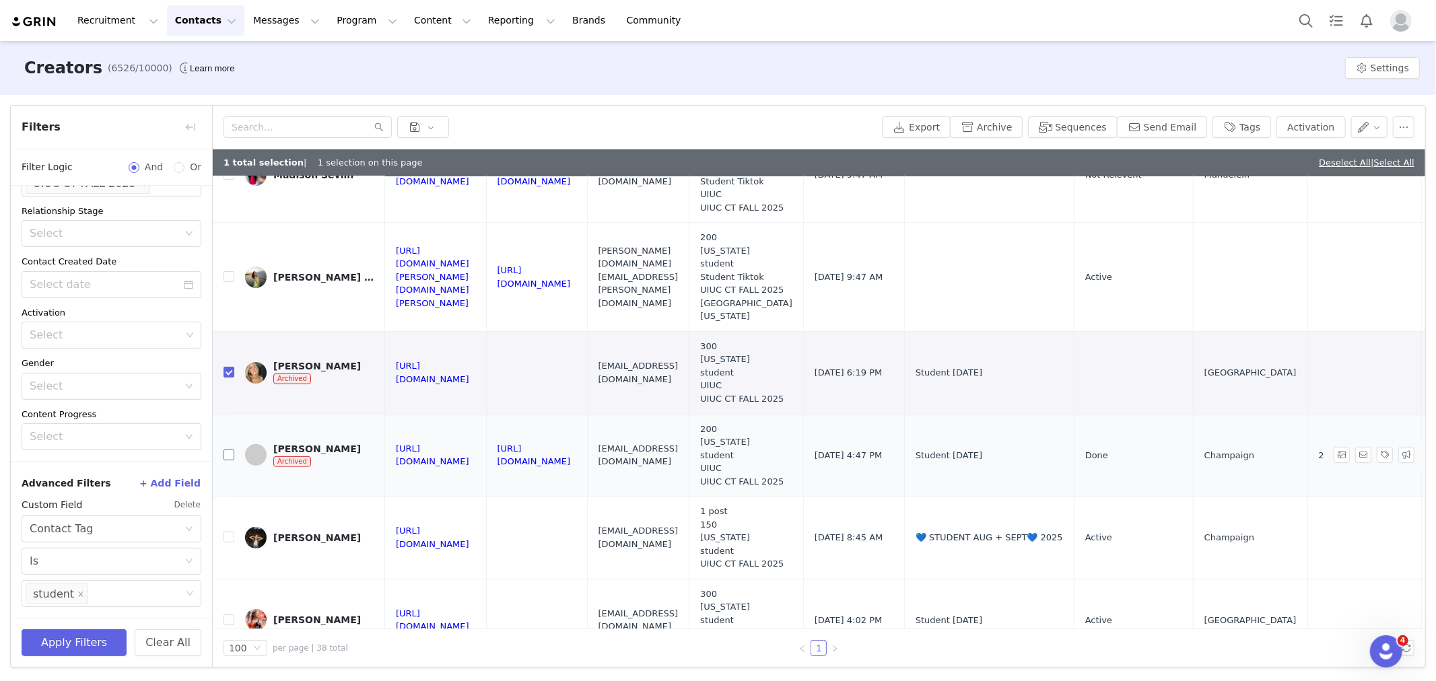
drag, startPoint x: 224, startPoint y: 443, endPoint x: 226, endPoint y: 452, distance: 9.0
click at [224, 450] on input "checkbox" at bounding box center [229, 455] width 11 height 11
checkbox input "true"
click at [230, 532] on input "checkbox" at bounding box center [229, 537] width 11 height 11
checkbox input "true"
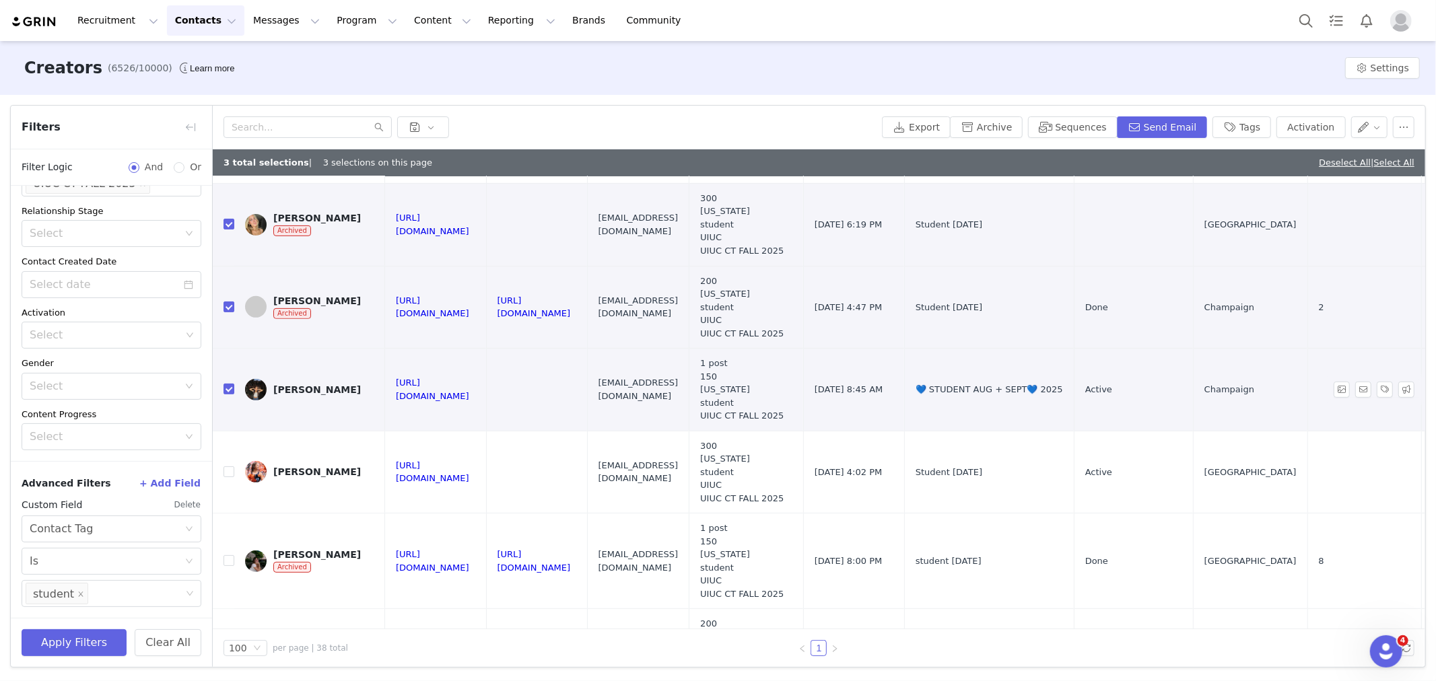
scroll to position [448, 0]
click at [232, 465] on input "checkbox" at bounding box center [229, 470] width 11 height 11
checkbox input "true"
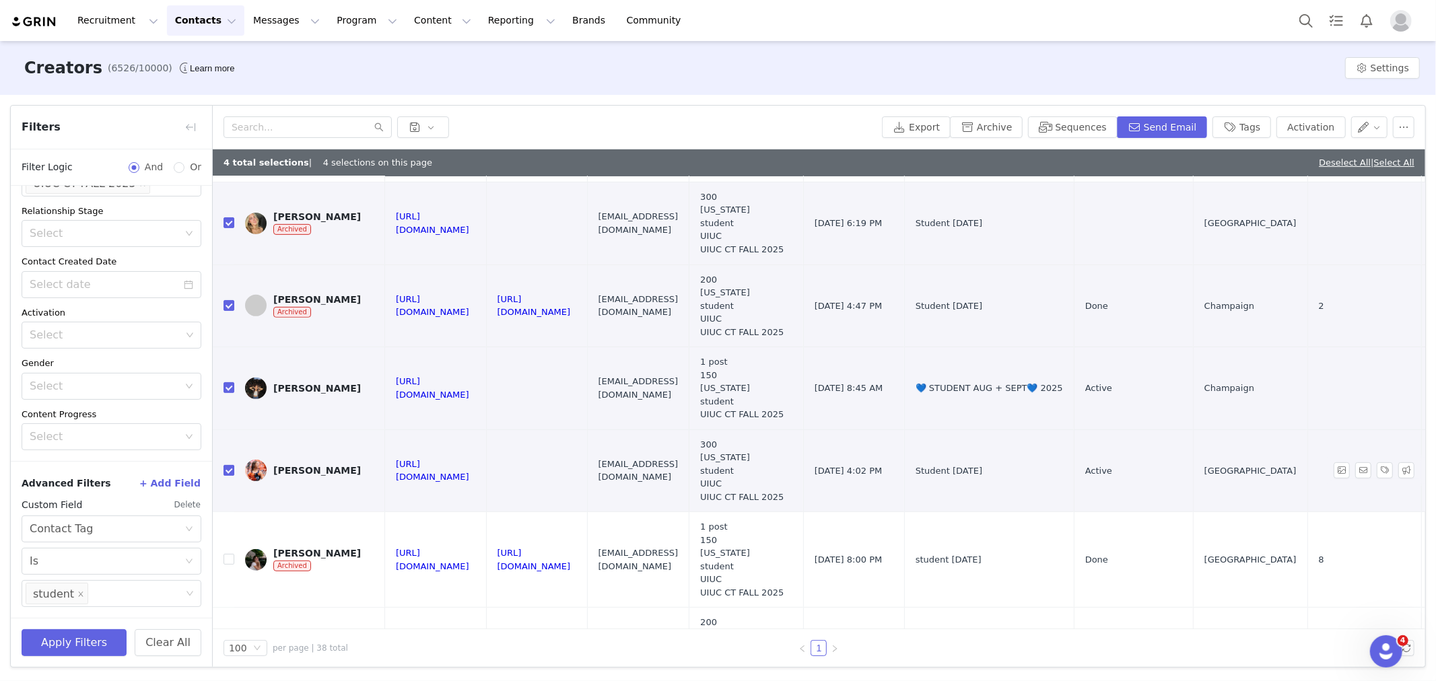
scroll to position [523, 0]
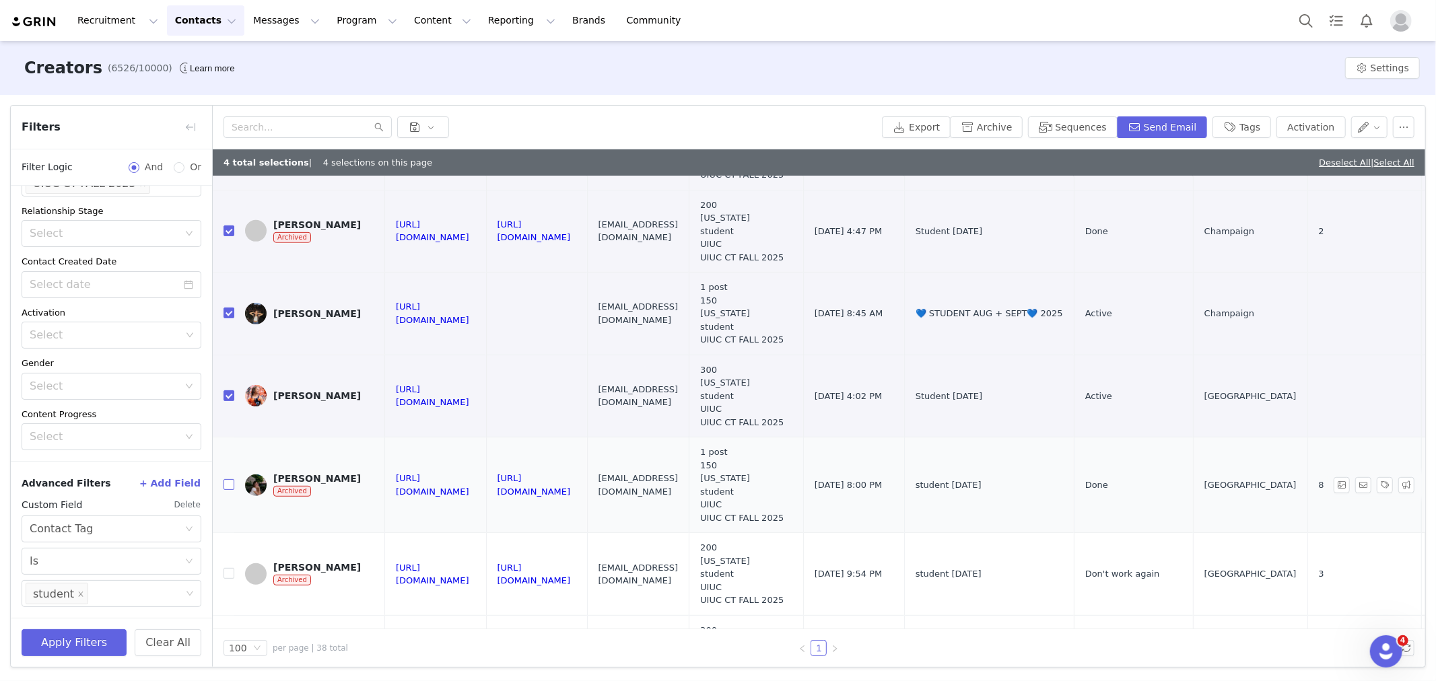
click at [227, 479] on input "checkbox" at bounding box center [229, 484] width 11 height 11
checkbox input "true"
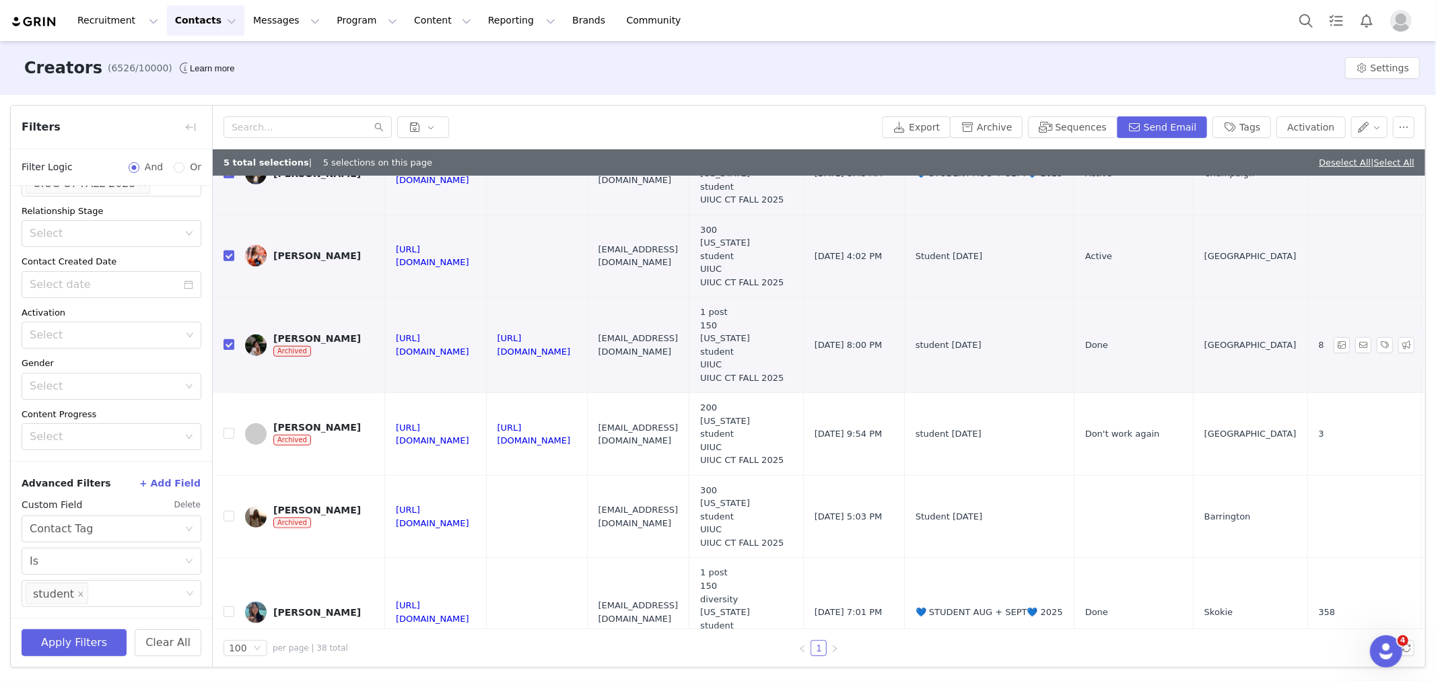
scroll to position [673, 0]
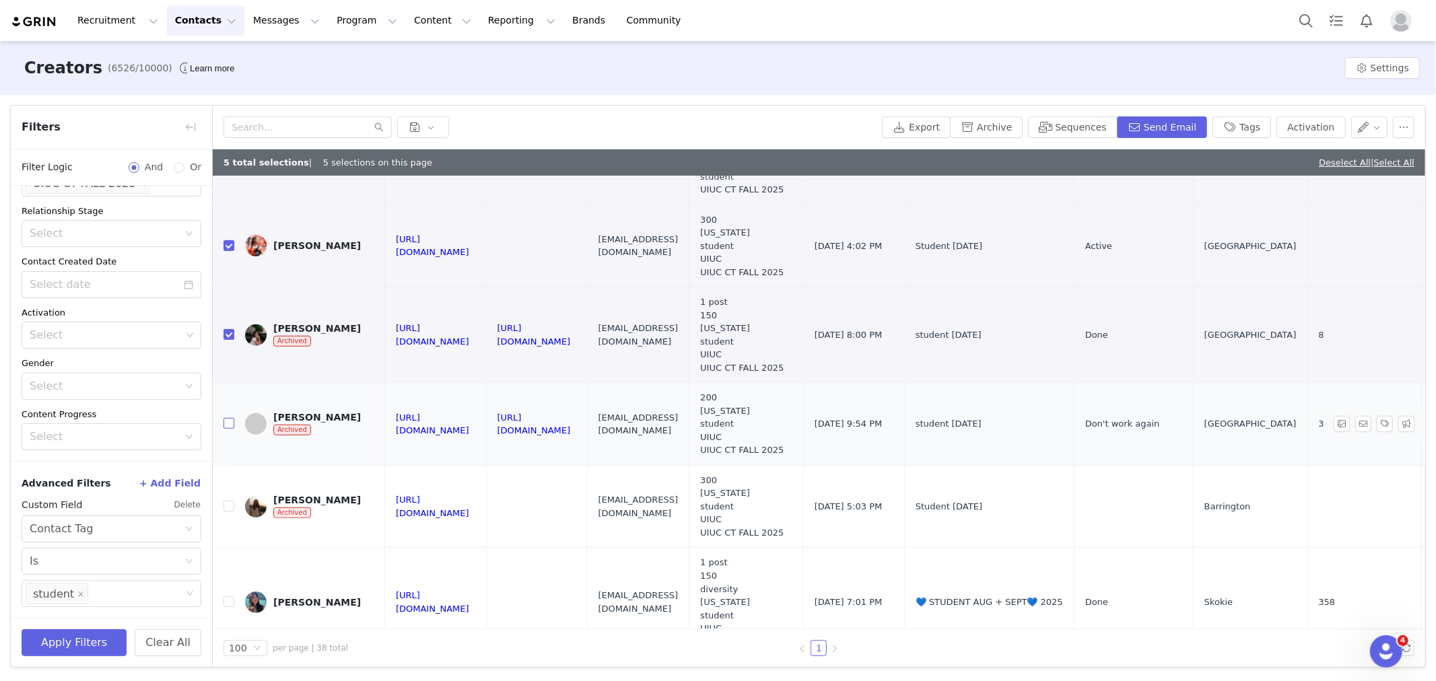
click at [231, 418] on input "checkbox" at bounding box center [229, 423] width 11 height 11
checkbox input "true"
click at [228, 501] on input "checkbox" at bounding box center [229, 506] width 11 height 11
checkbox input "true"
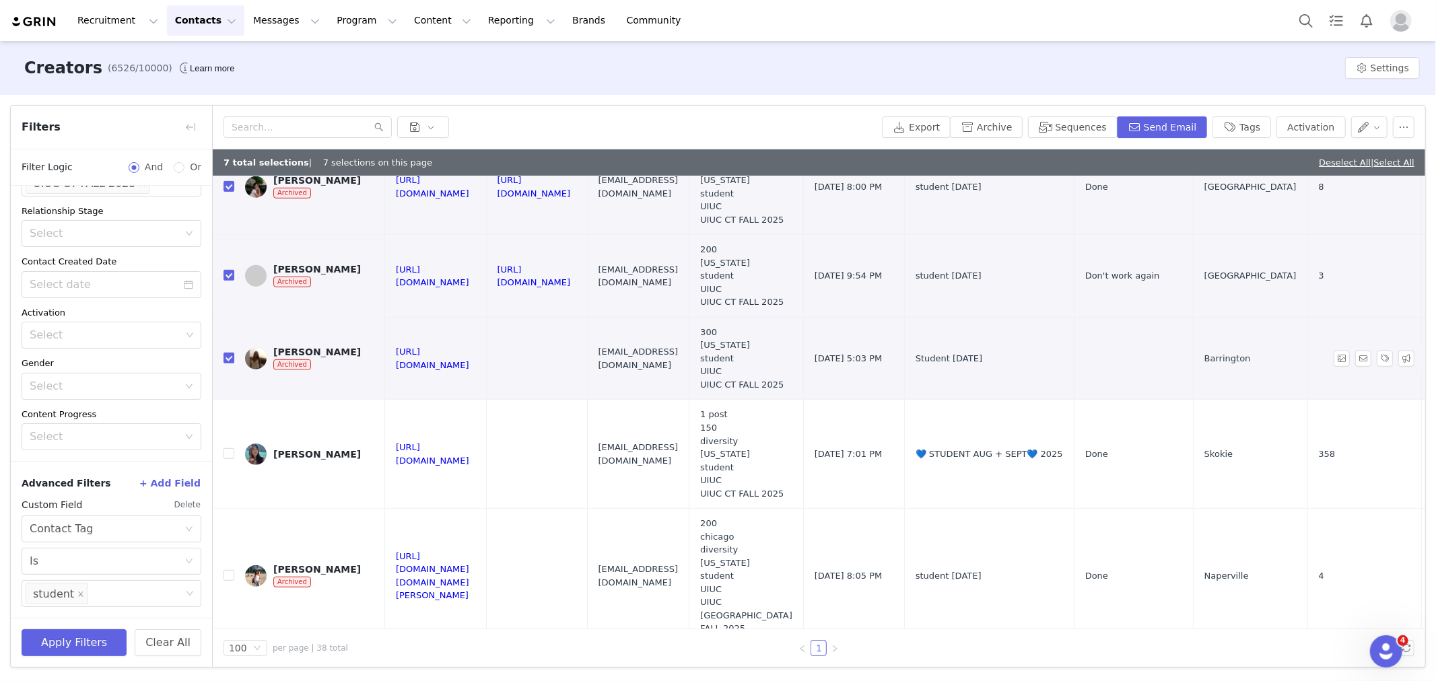
scroll to position [823, 0]
click at [230, 447] on input "checkbox" at bounding box center [229, 452] width 11 height 11
checkbox input "true"
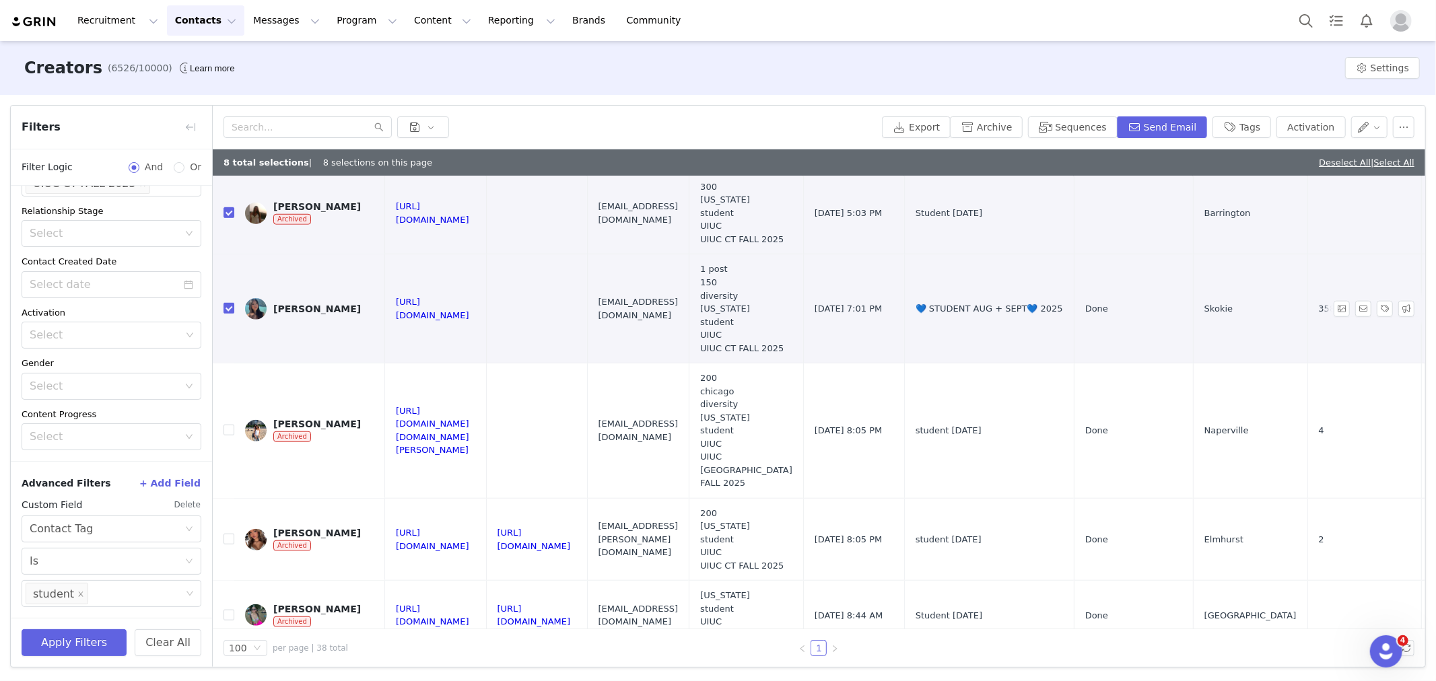
scroll to position [972, 0]
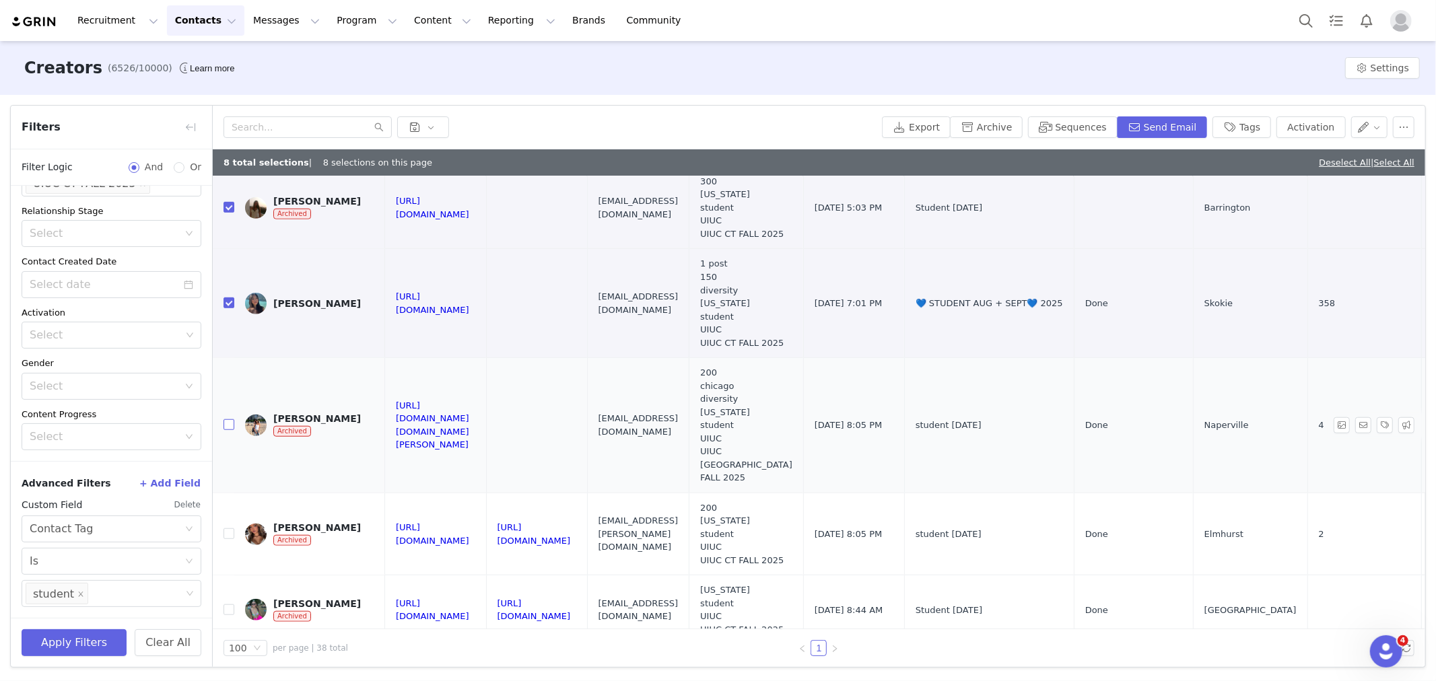
click at [227, 419] on input "checkbox" at bounding box center [229, 424] width 11 height 11
checkbox input "true"
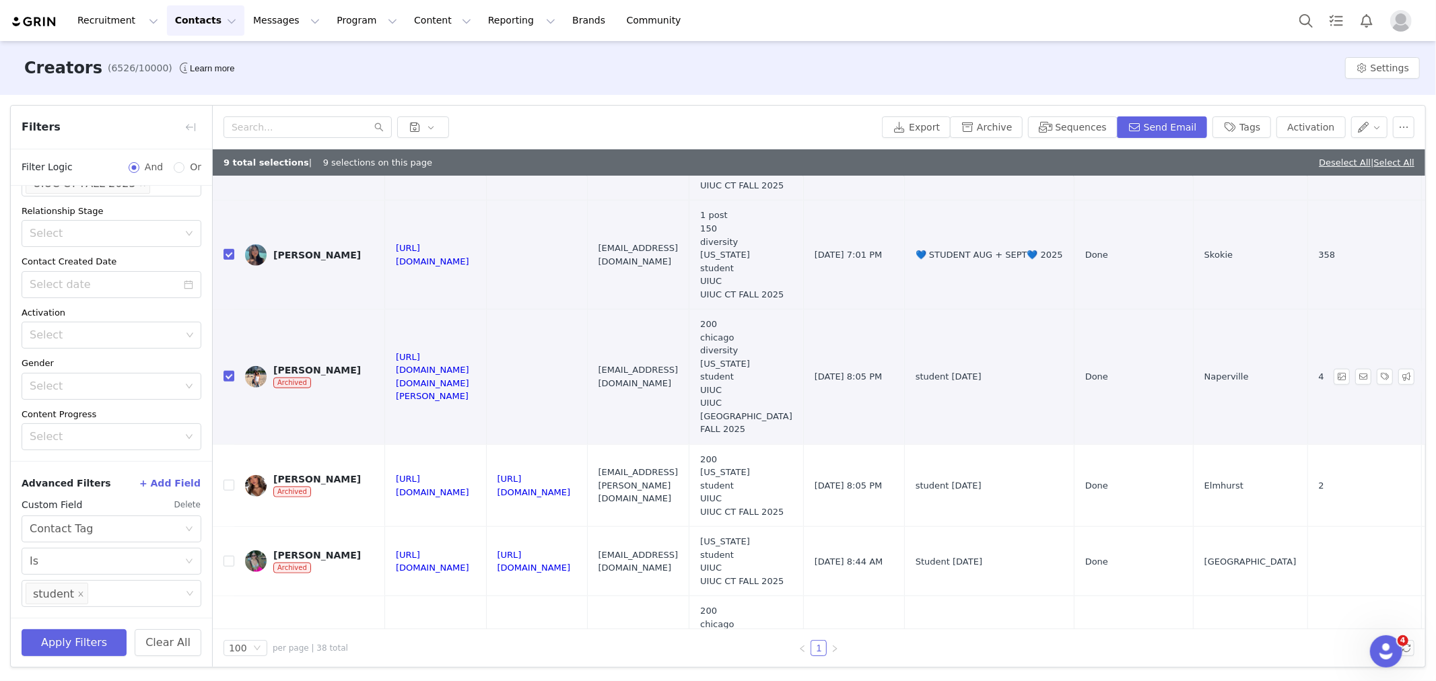
scroll to position [1047, 0]
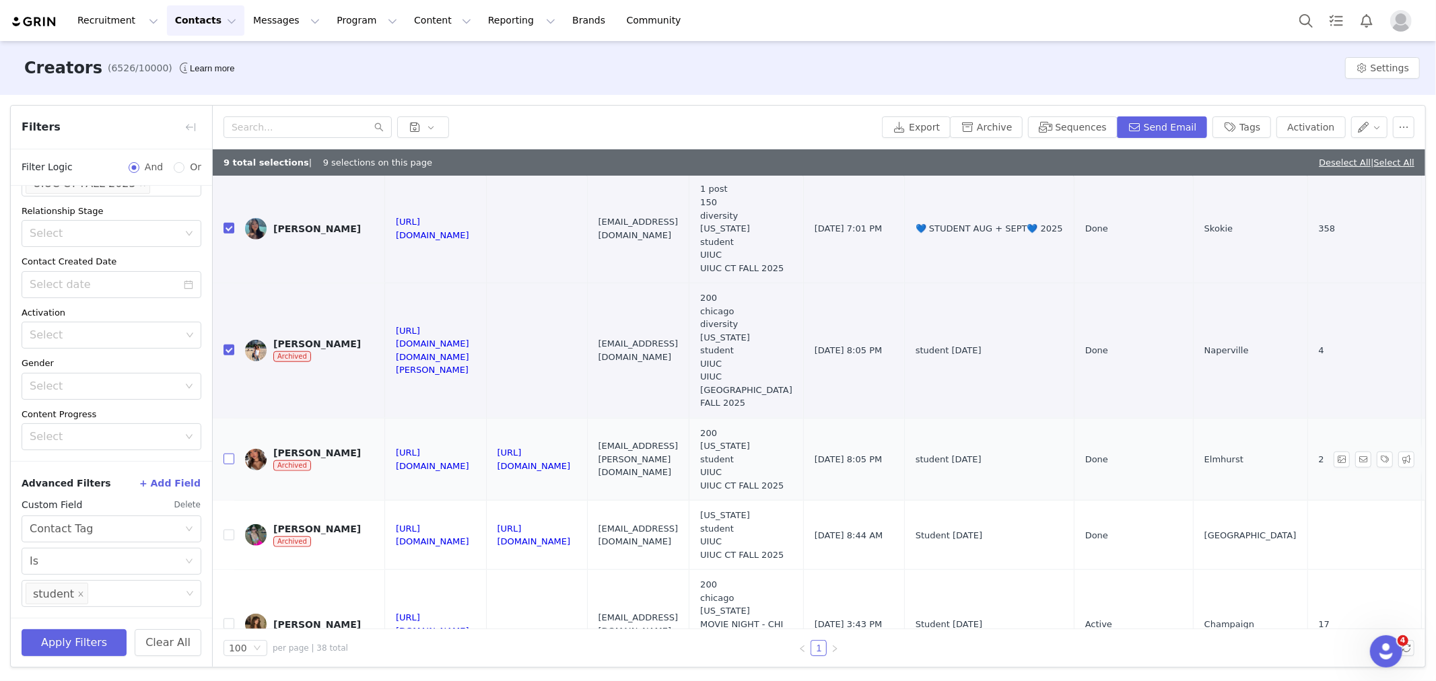
click at [230, 454] on input "checkbox" at bounding box center [229, 459] width 11 height 11
checkbox input "true"
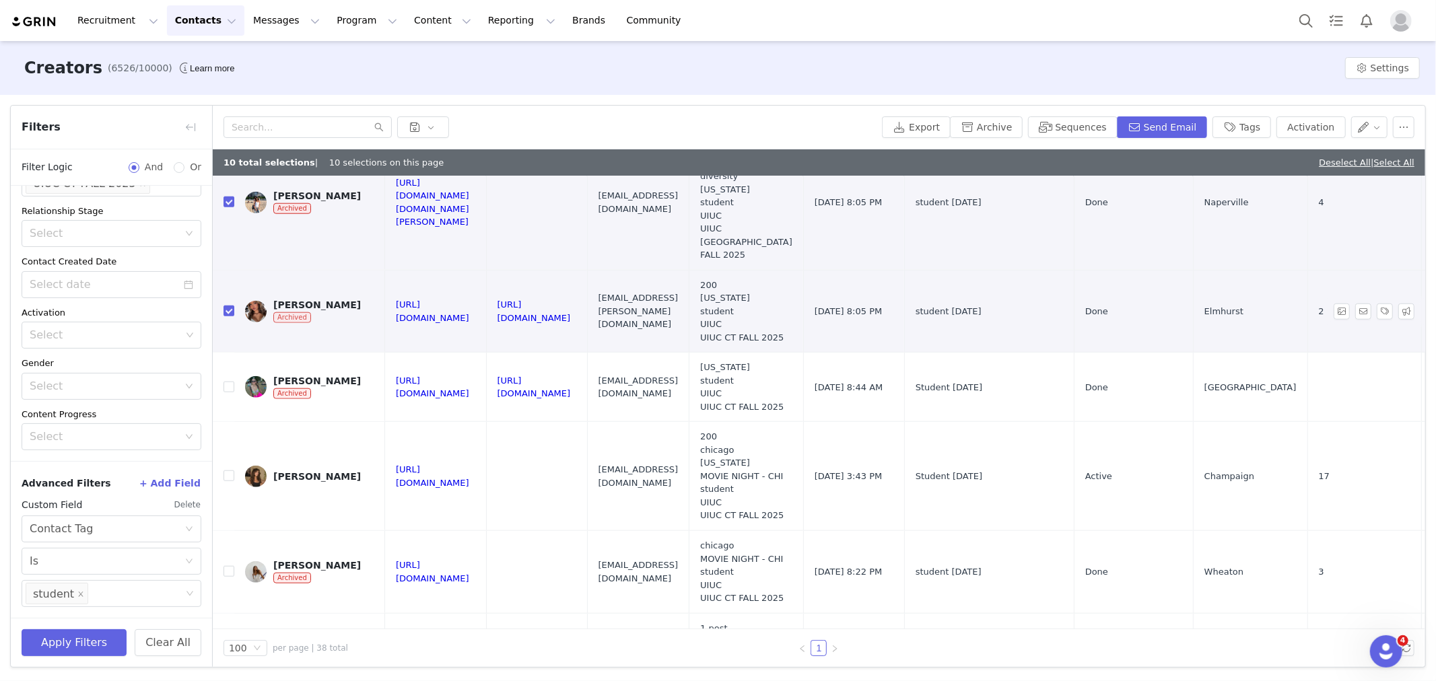
scroll to position [1197, 0]
click at [231, 380] on input "checkbox" at bounding box center [229, 385] width 11 height 11
checkbox input "true"
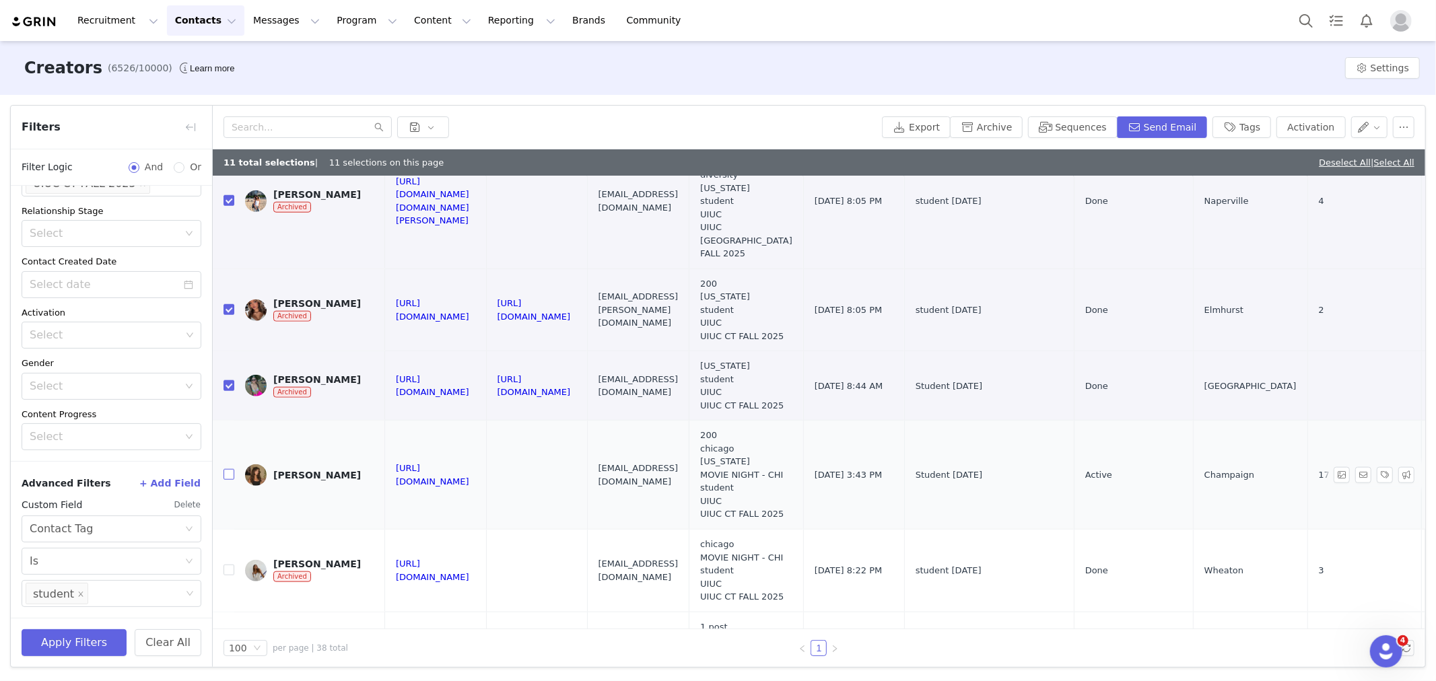
click at [226, 469] on input "checkbox" at bounding box center [229, 474] width 11 height 11
checkbox input "true"
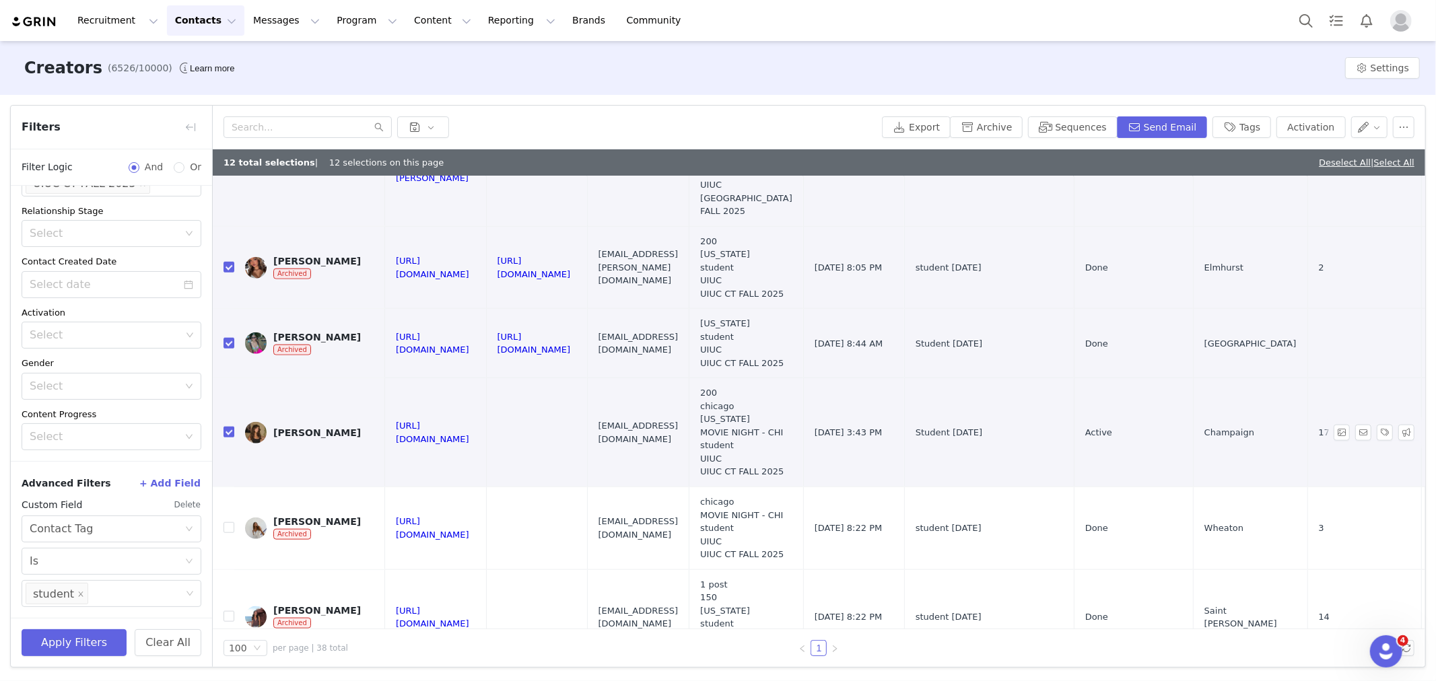
scroll to position [1271, 0]
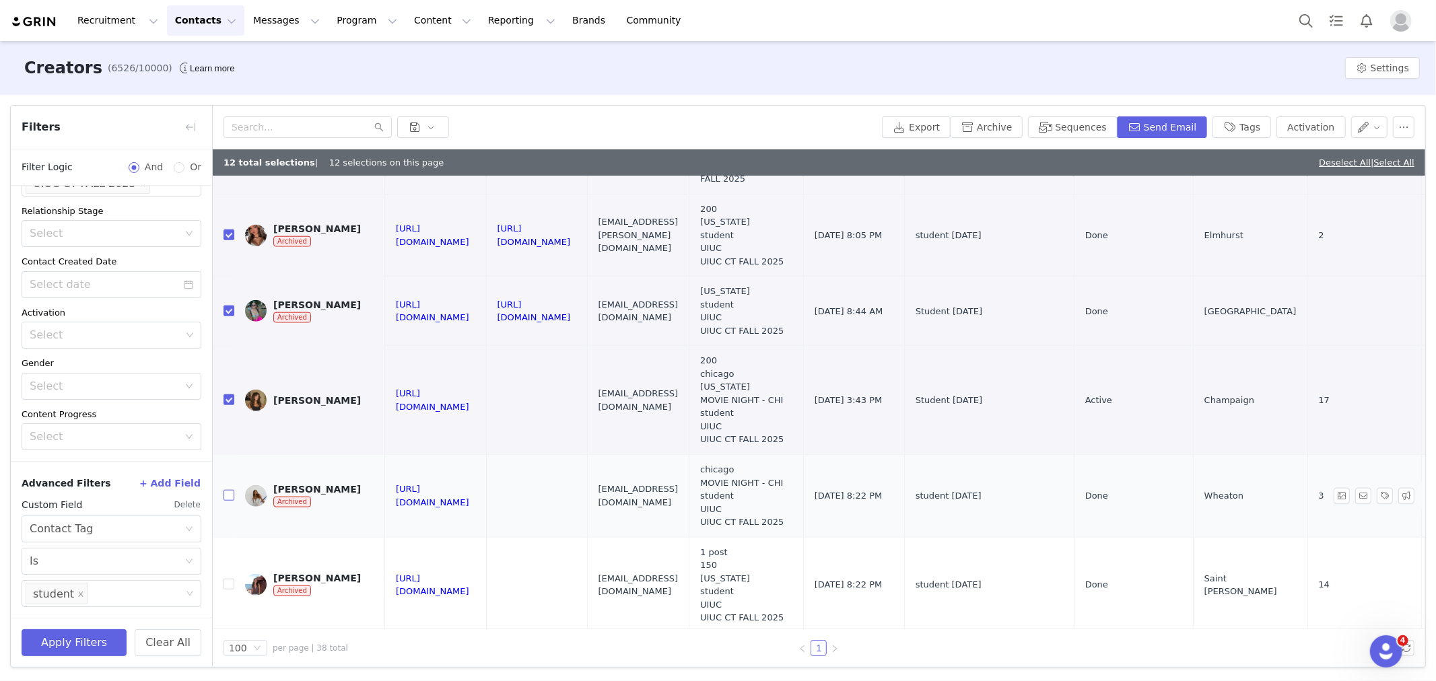
click at [233, 490] on input "checkbox" at bounding box center [229, 495] width 11 height 11
checkbox input "true"
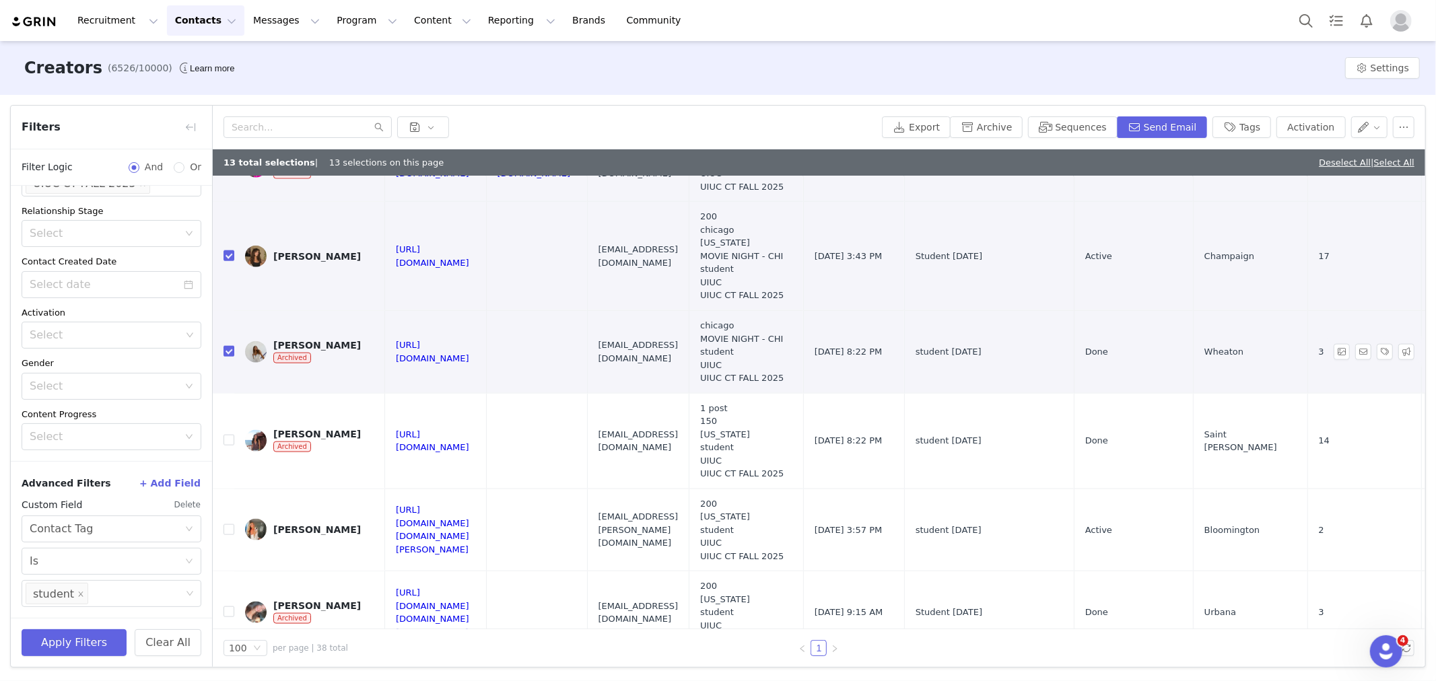
scroll to position [1421, 0]
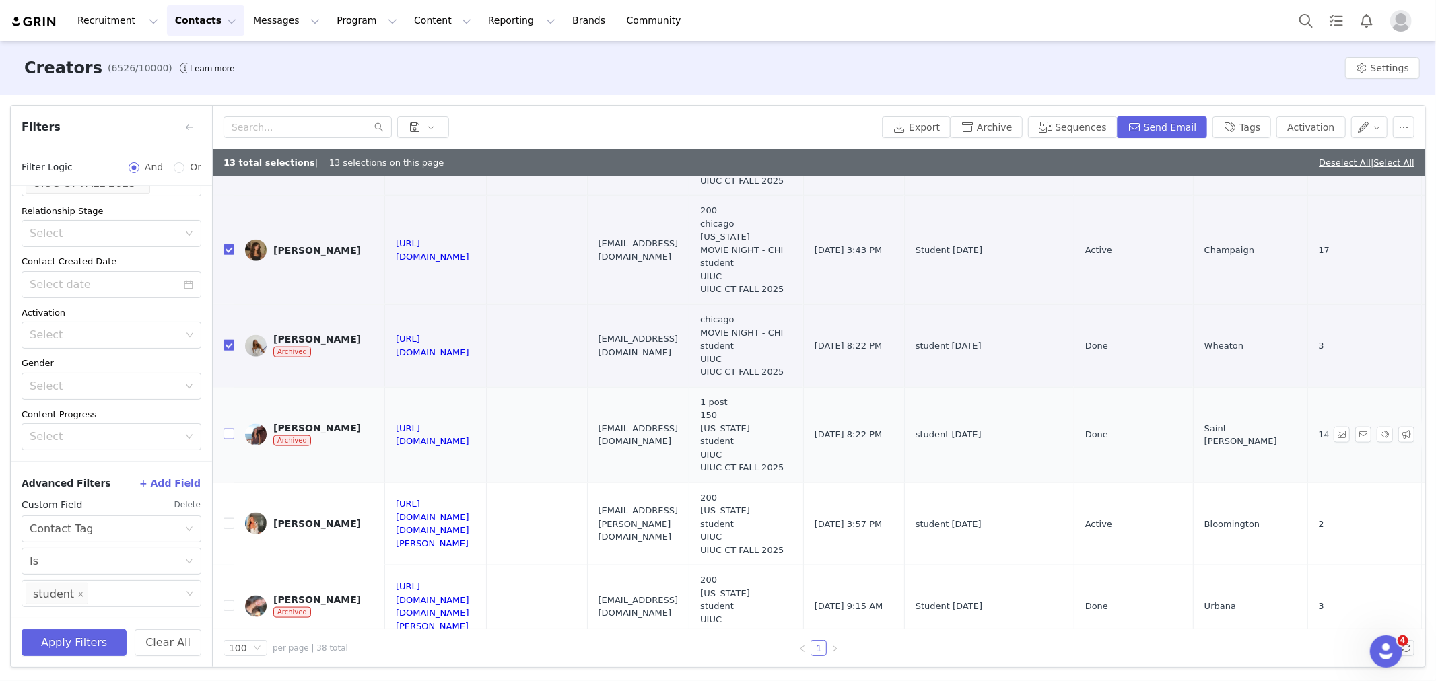
click at [226, 429] on input "checkbox" at bounding box center [229, 434] width 11 height 11
checkbox input "true"
click at [230, 518] on input "checkbox" at bounding box center [229, 523] width 11 height 11
checkbox input "true"
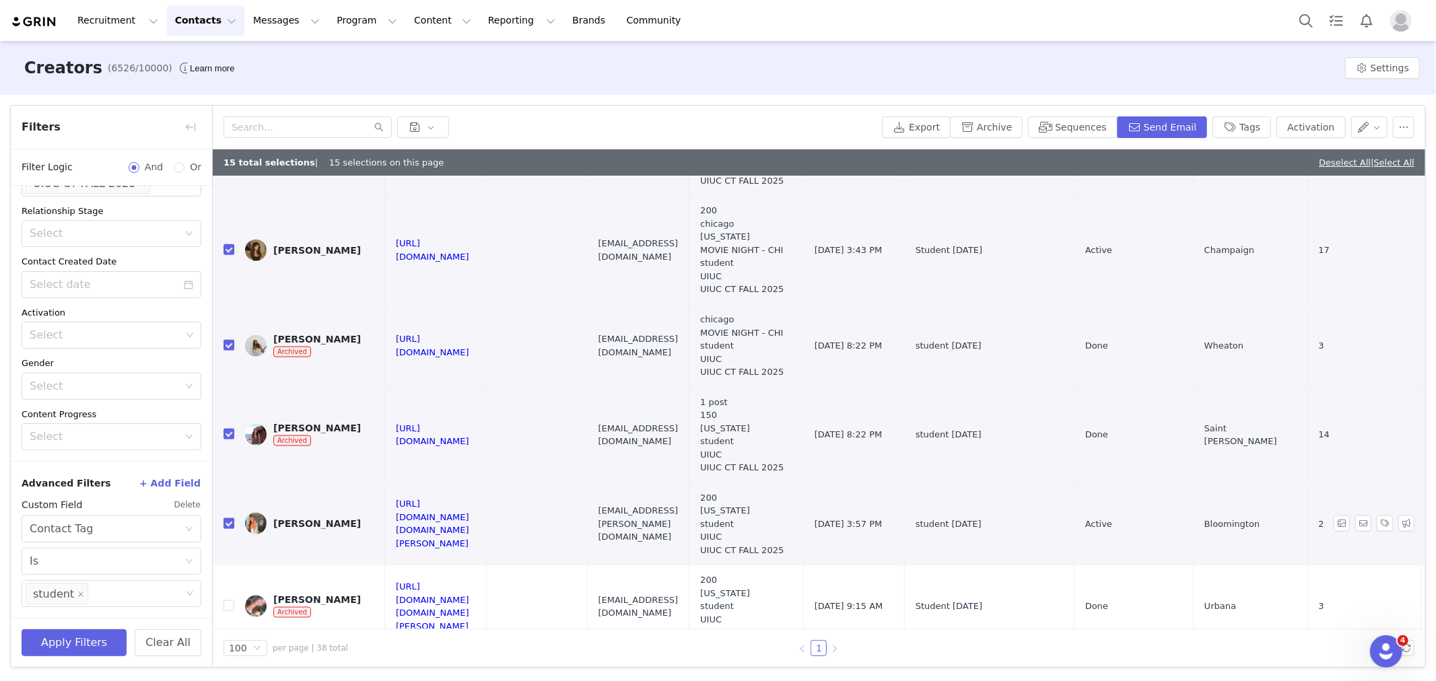
scroll to position [1496, 0]
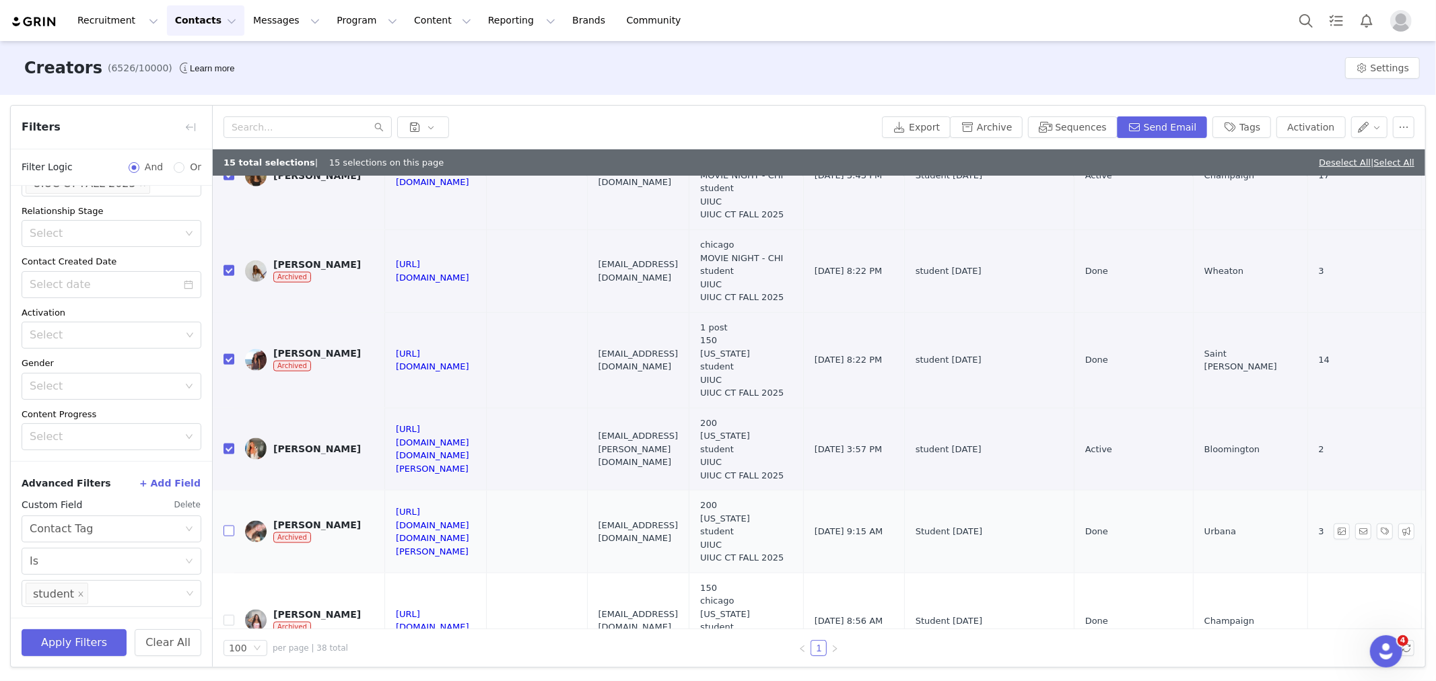
click at [230, 526] on input "checkbox" at bounding box center [229, 531] width 11 height 11
checkbox input "true"
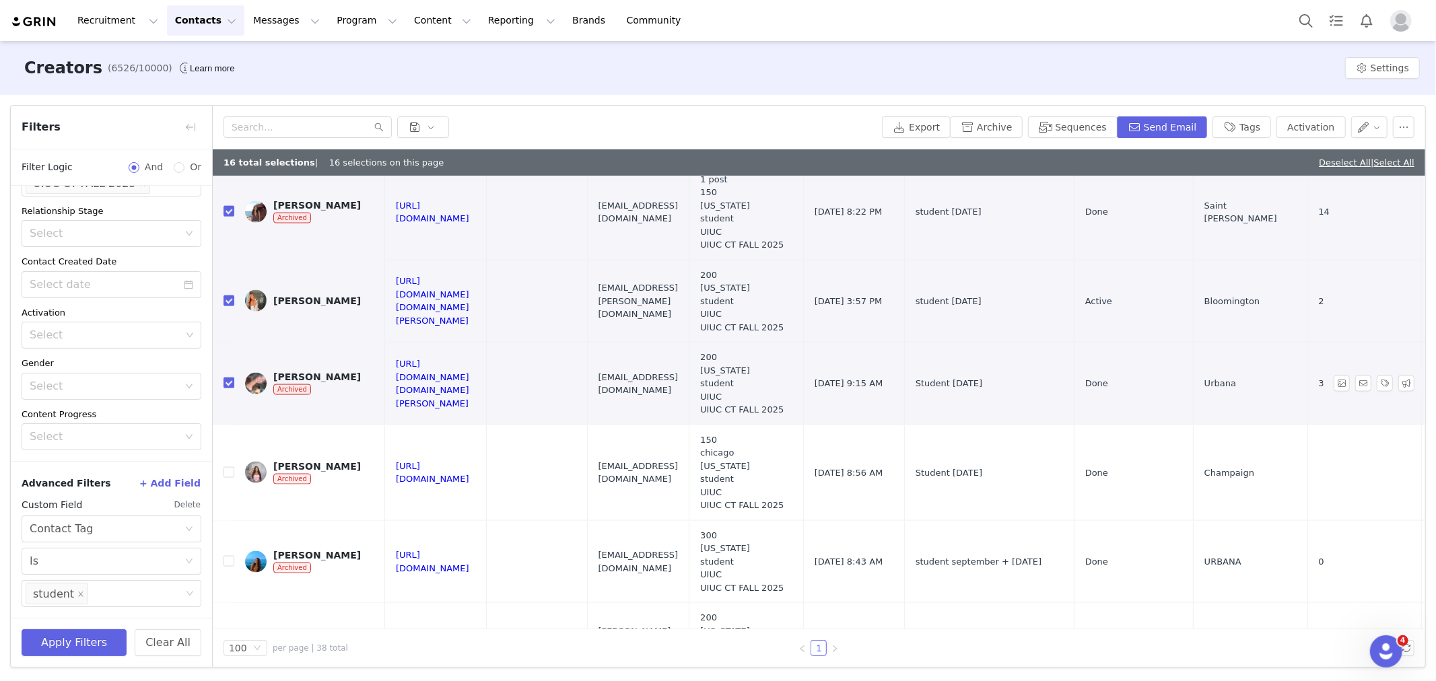
scroll to position [1646, 0]
click at [229, 439] on td at bounding box center [224, 472] width 22 height 96
click at [229, 466] on input "checkbox" at bounding box center [229, 471] width 11 height 11
checkbox input "true"
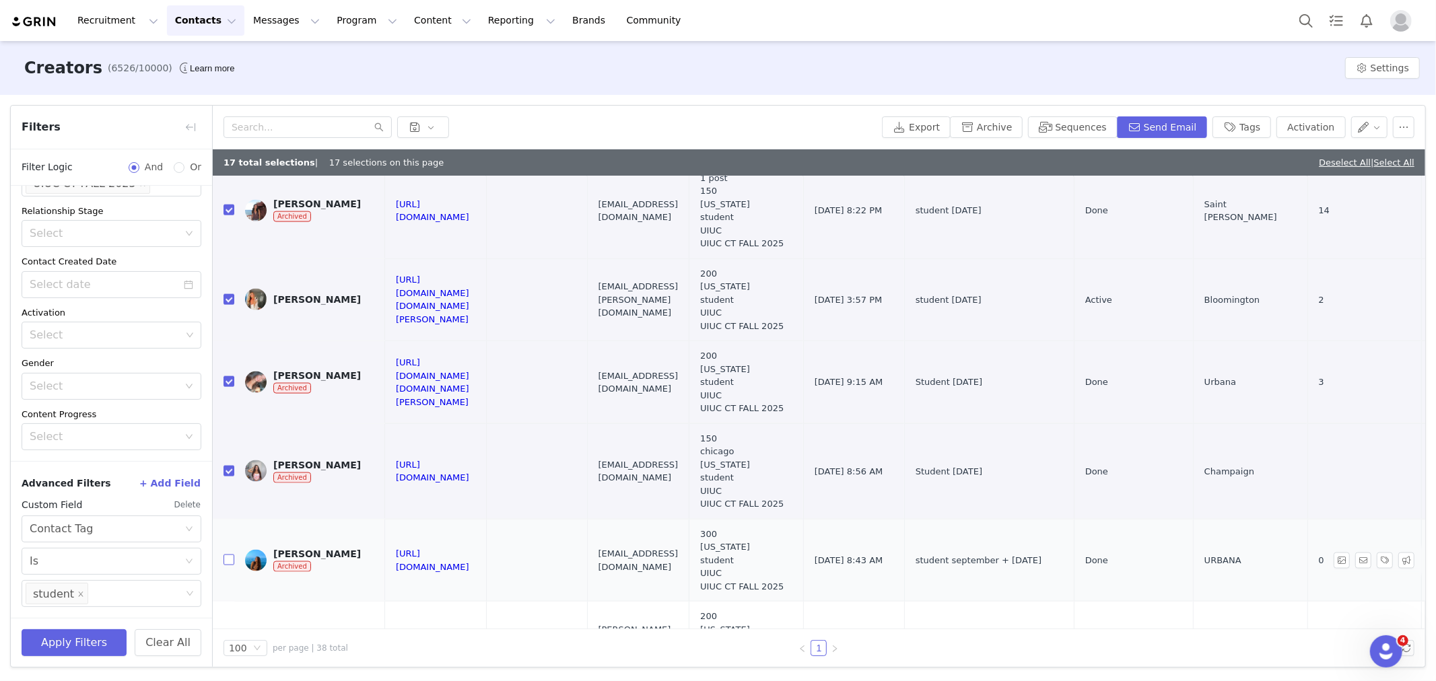
click at [230, 555] on input "checkbox" at bounding box center [229, 560] width 11 height 11
checkbox input "true"
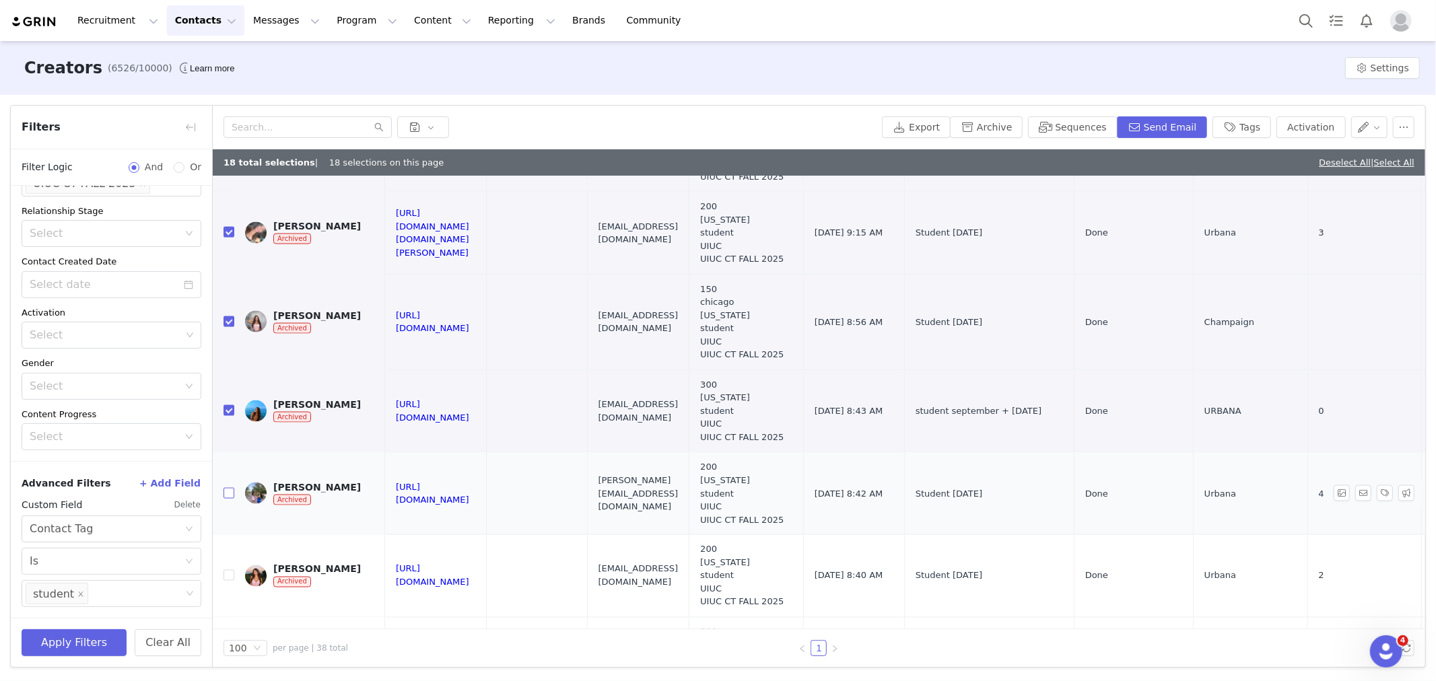
click at [229, 487] on label at bounding box center [229, 494] width 11 height 14
click at [226, 570] on input "checkbox" at bounding box center [229, 575] width 11 height 11
checkbox input "true"
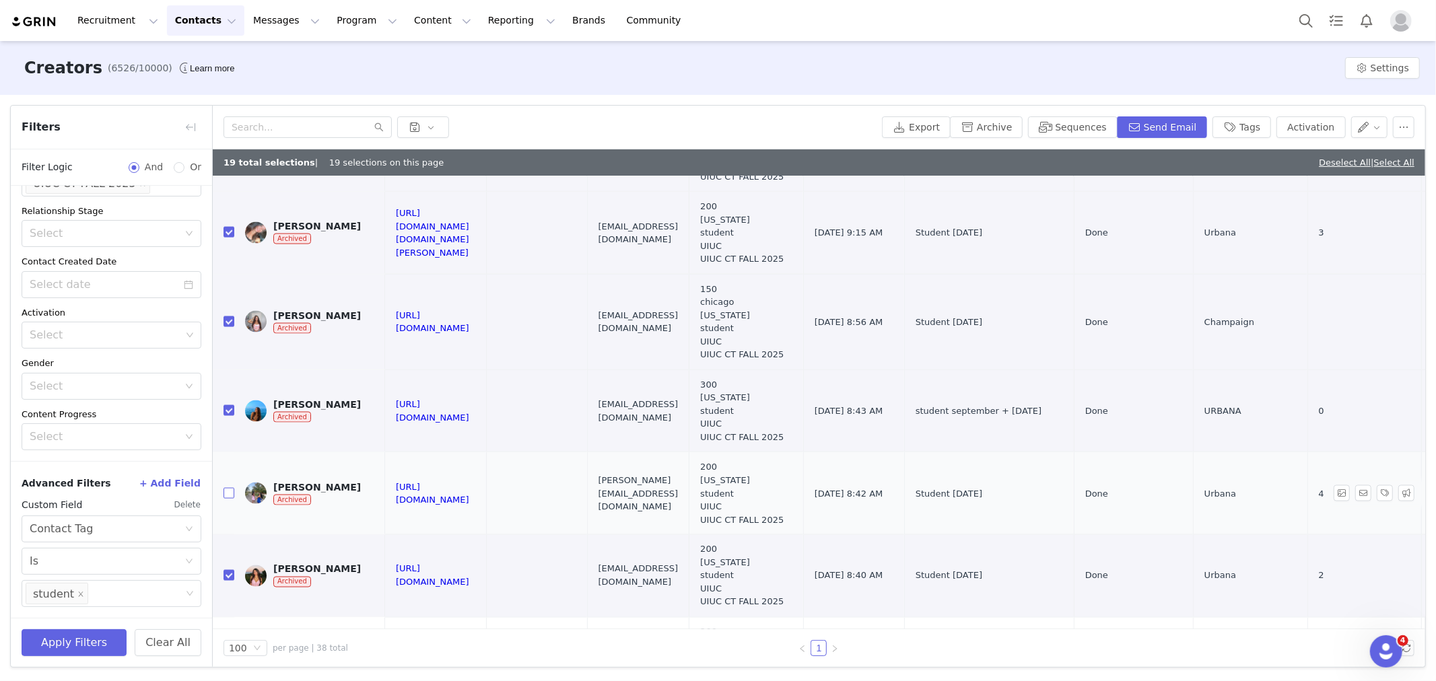
click at [232, 488] on input "checkbox" at bounding box center [229, 493] width 11 height 11
checkbox input "true"
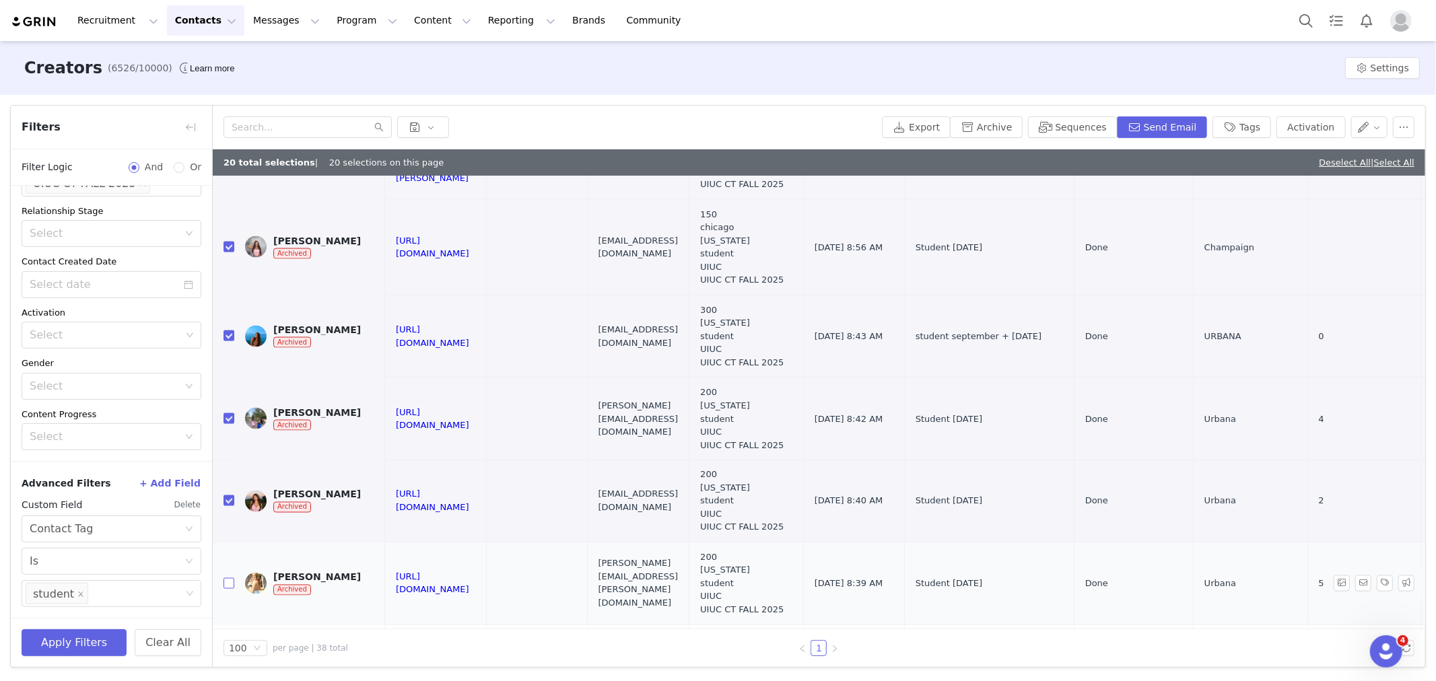
click at [229, 578] on input "checkbox" at bounding box center [229, 583] width 11 height 11
checkbox input "true"
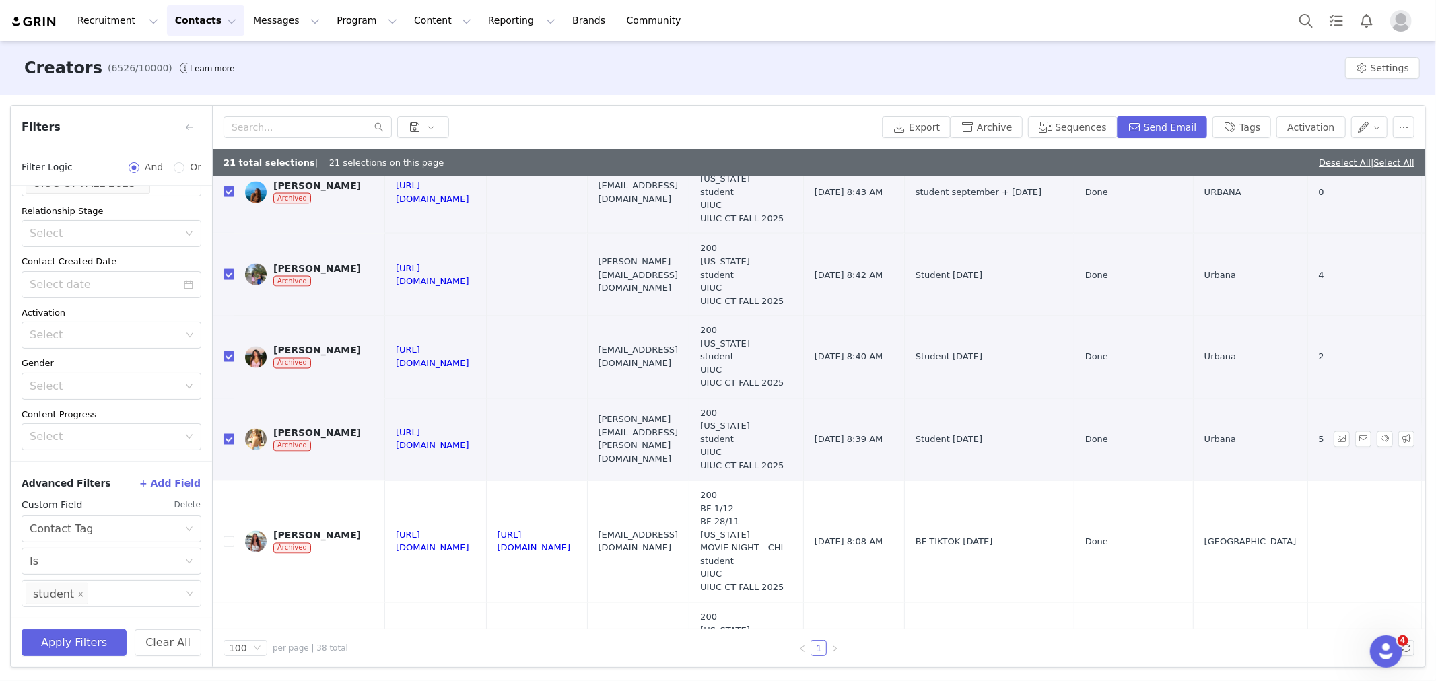
scroll to position [2020, 0]
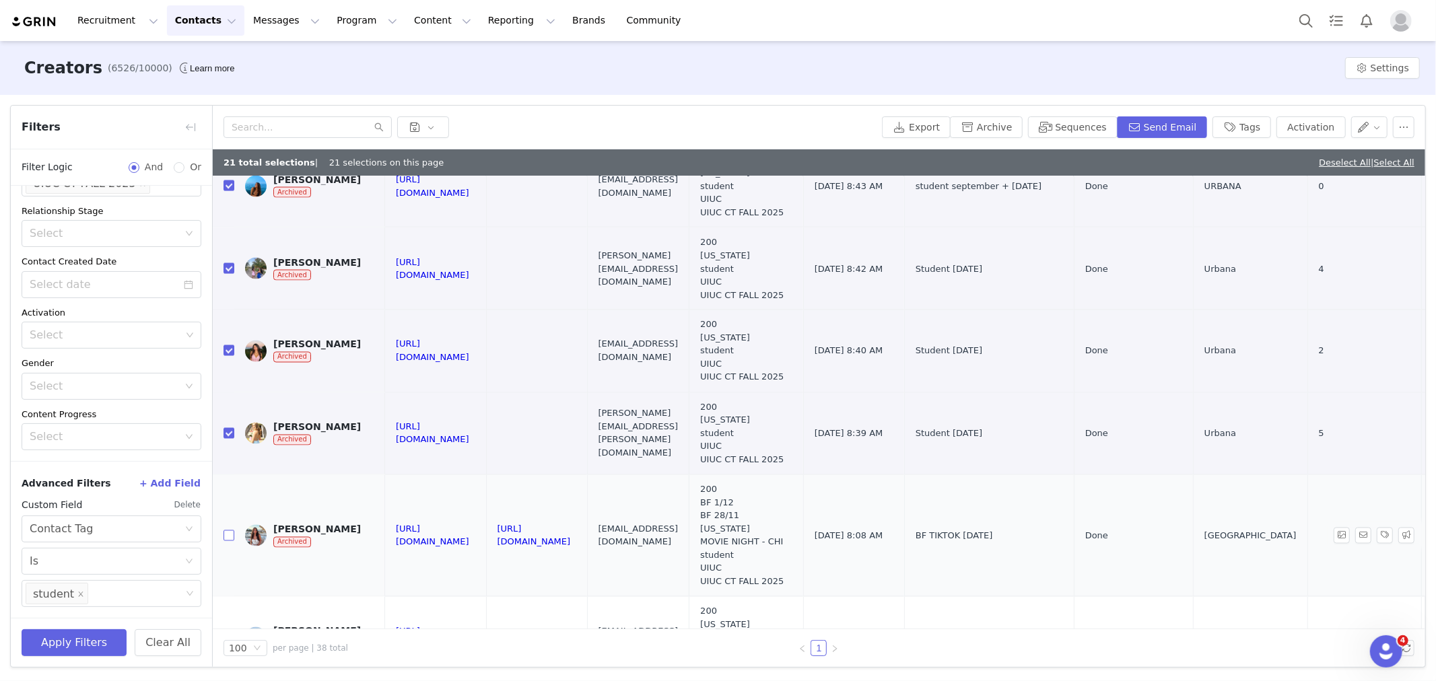
click at [230, 531] on input "checkbox" at bounding box center [229, 536] width 11 height 11
checkbox input "true"
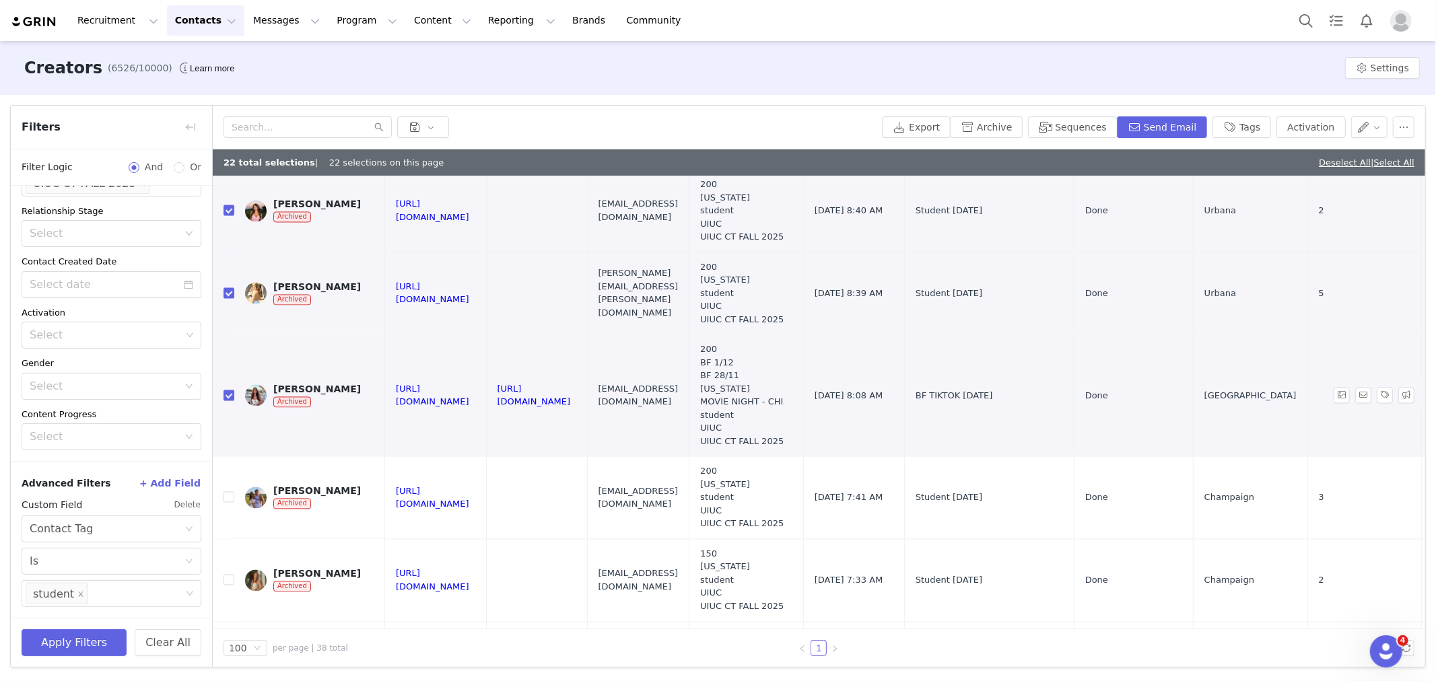
scroll to position [2169, 0]
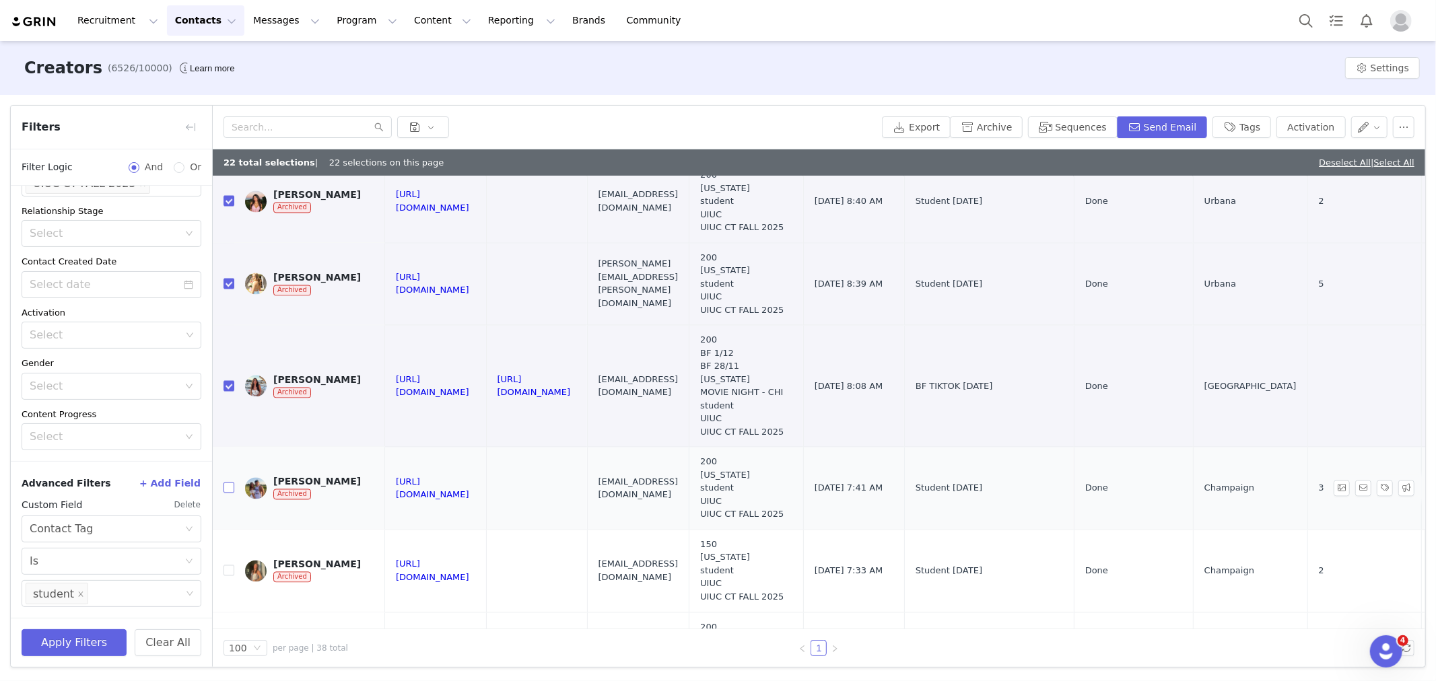
click at [228, 483] on input "checkbox" at bounding box center [229, 488] width 11 height 11
checkbox input "true"
click at [232, 566] on input "checkbox" at bounding box center [229, 571] width 11 height 11
checkbox input "true"
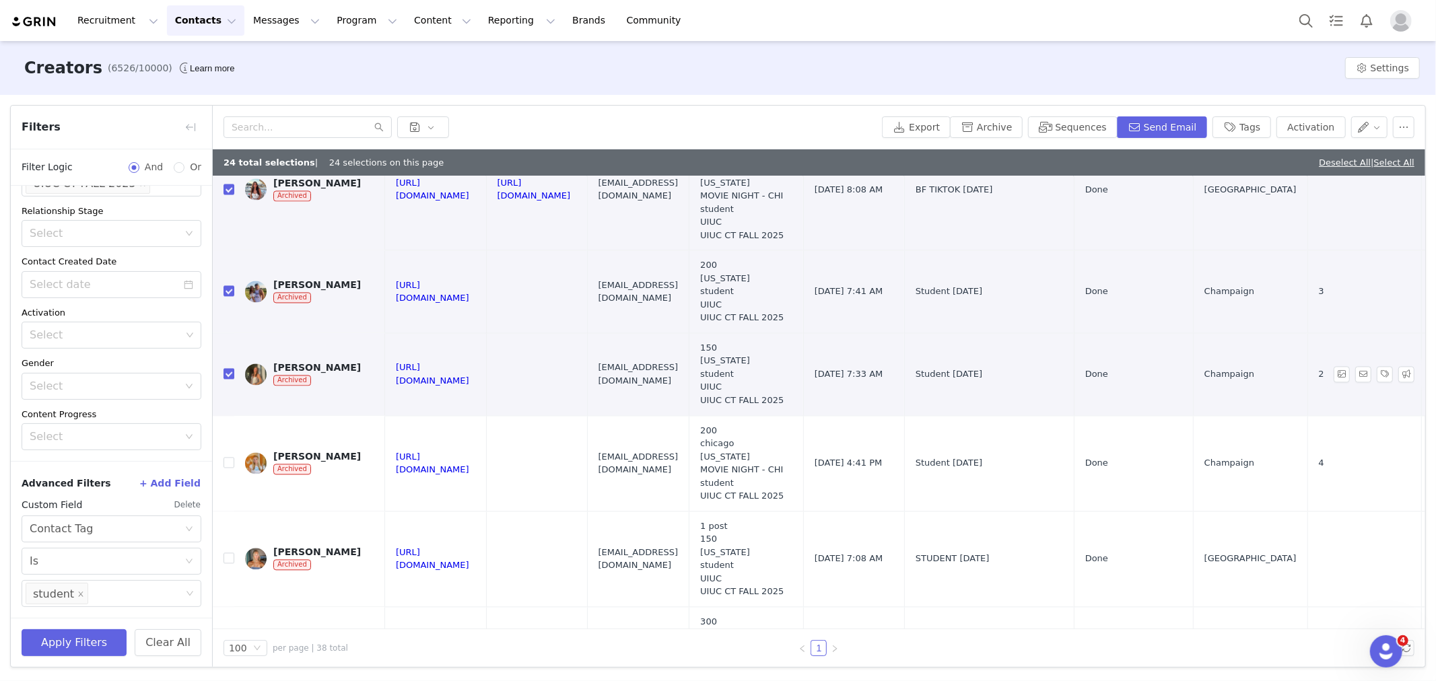
scroll to position [2394, 0]
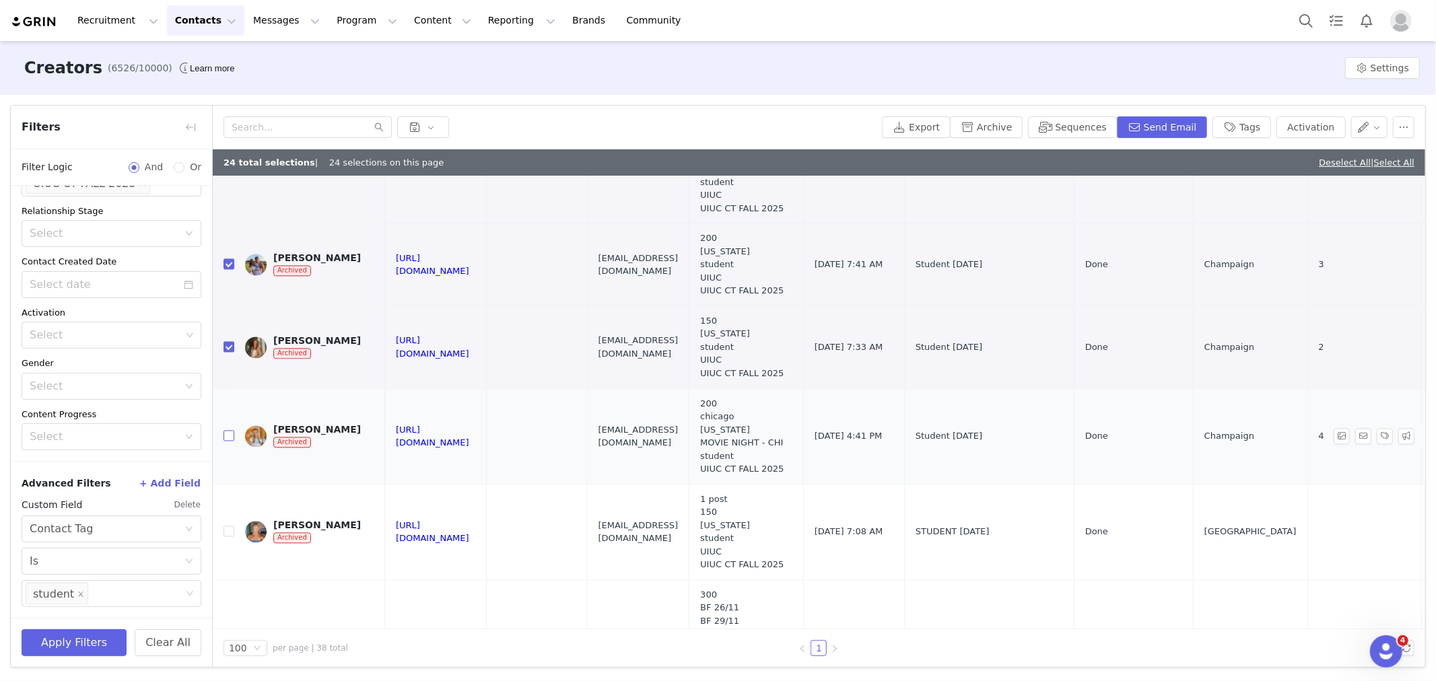
click at [225, 430] on label at bounding box center [229, 437] width 11 height 14
click at [225, 430] on input "checkbox" at bounding box center [229, 435] width 11 height 11
checkbox input "true"
click at [232, 526] on input "checkbox" at bounding box center [229, 531] width 11 height 11
checkbox input "true"
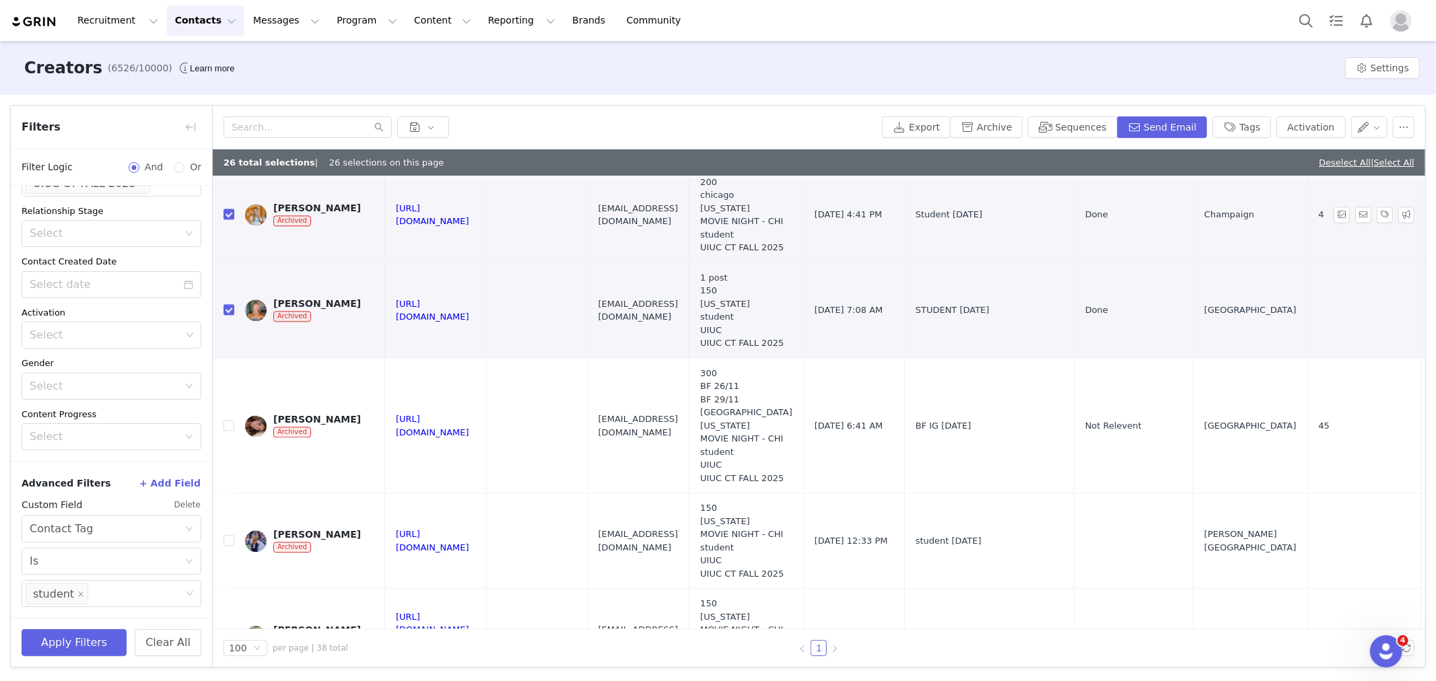
scroll to position [2618, 0]
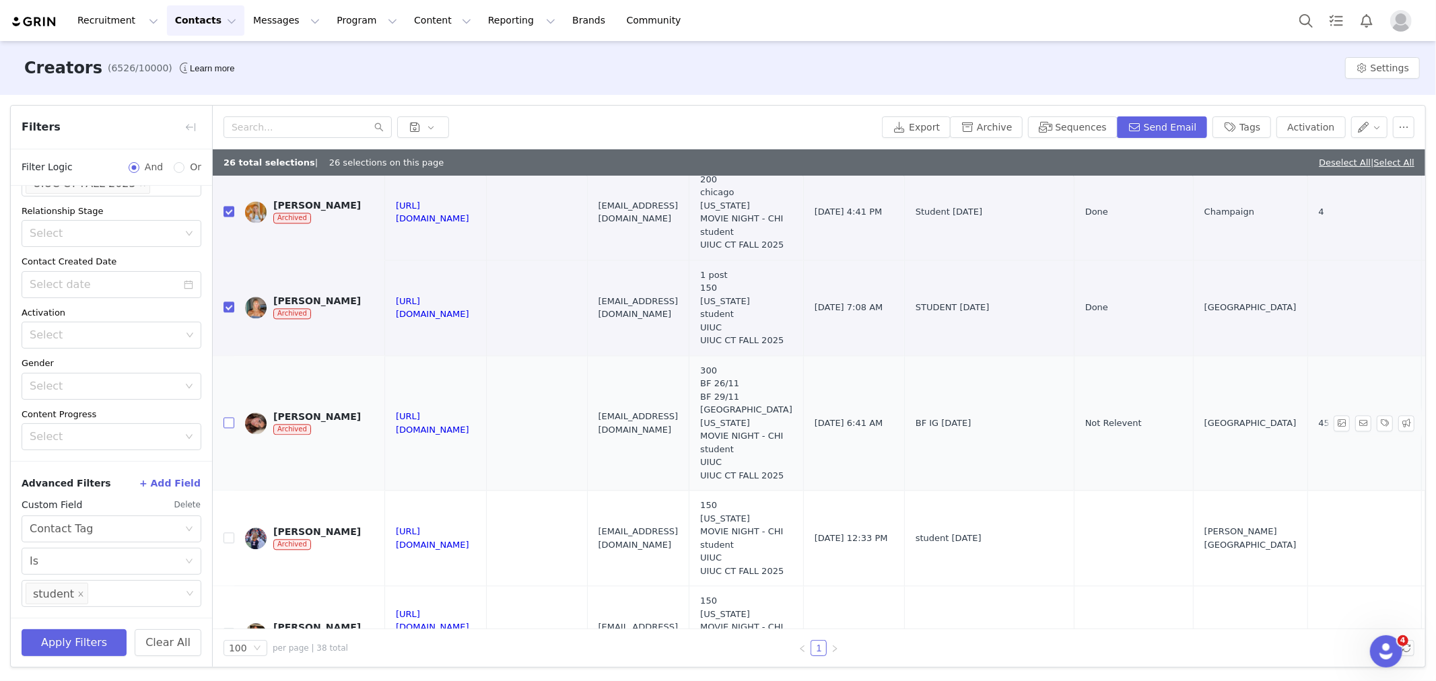
click at [230, 417] on input "checkbox" at bounding box center [229, 422] width 11 height 11
checkbox input "true"
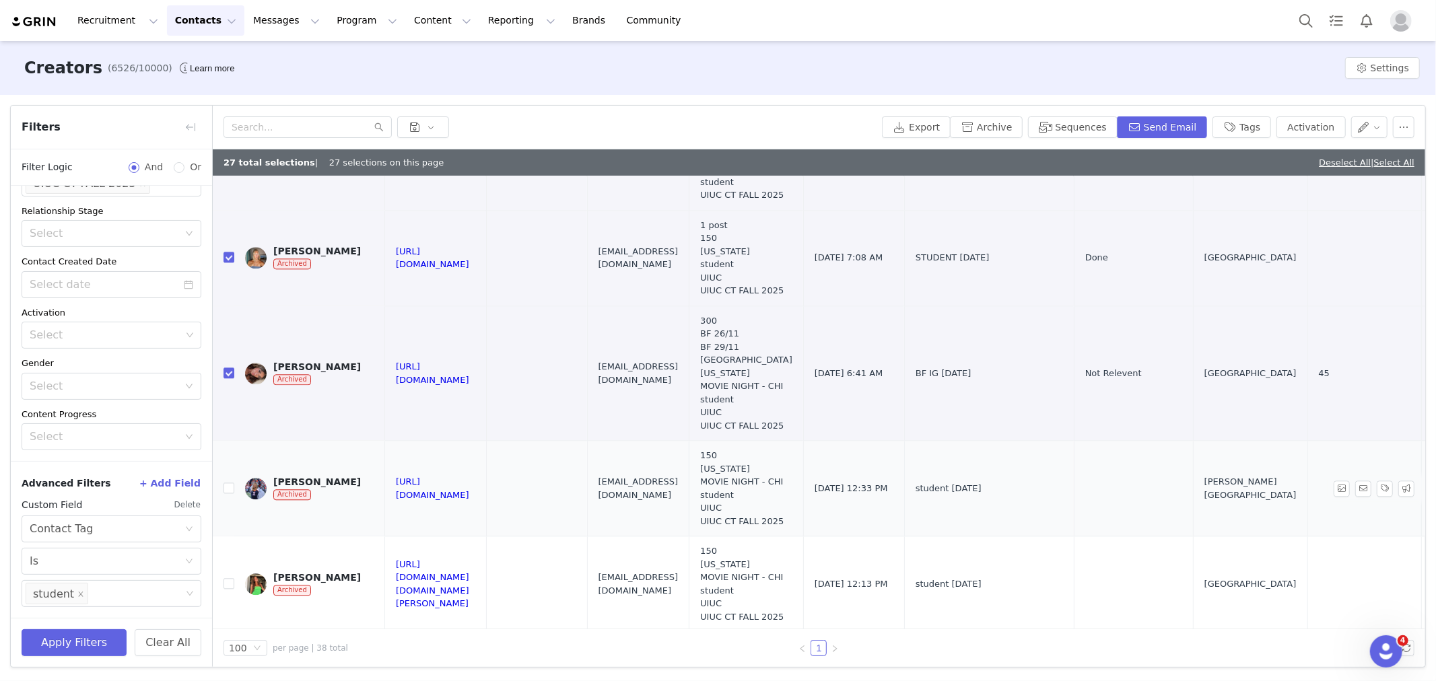
scroll to position [2693, 0]
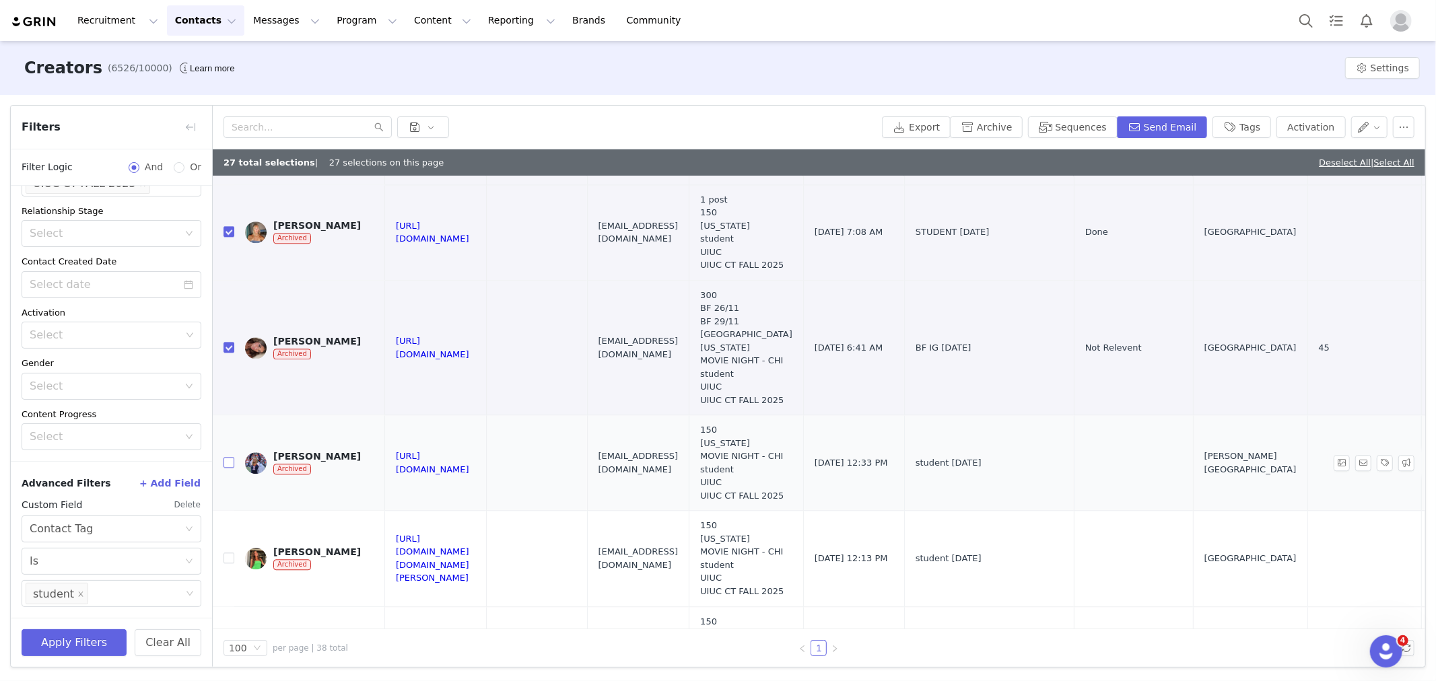
click at [231, 457] on input "checkbox" at bounding box center [229, 462] width 11 height 11
checkbox input "true"
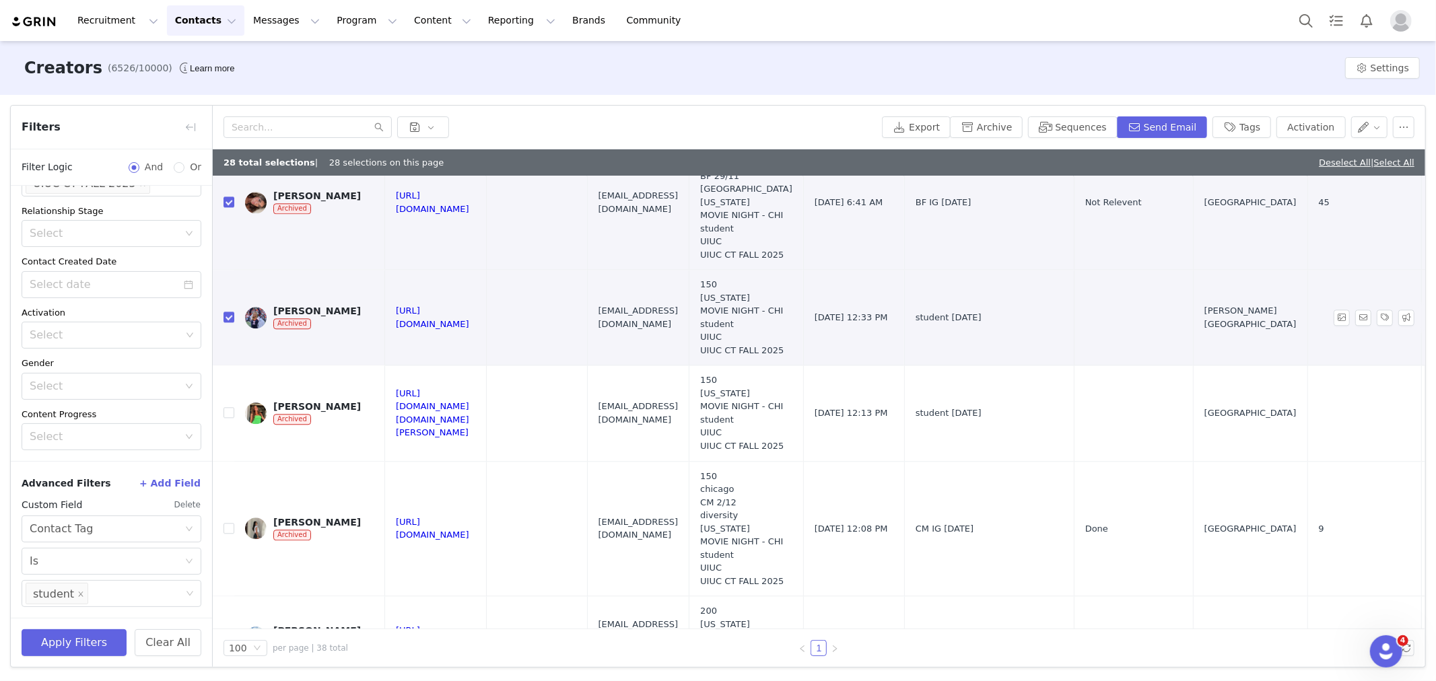
scroll to position [2843, 0]
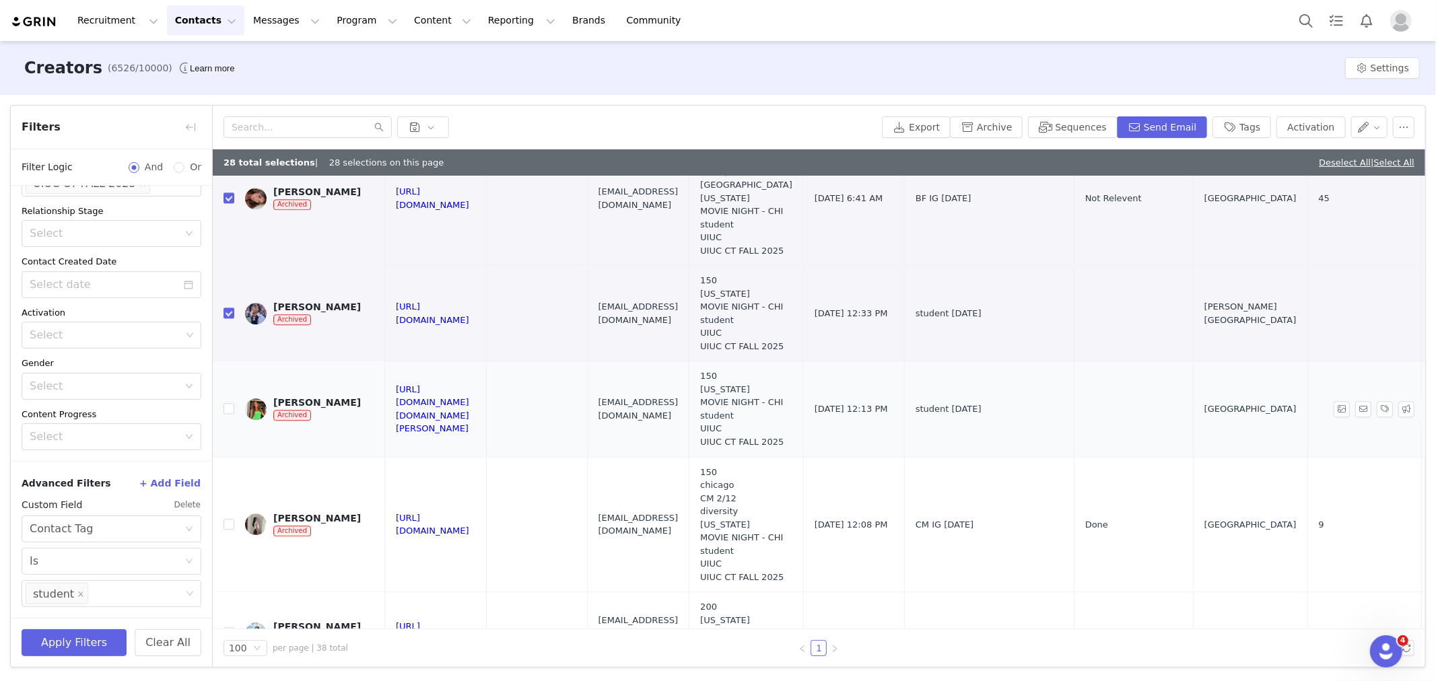
click at [226, 377] on td at bounding box center [224, 410] width 22 height 96
click at [230, 402] on label at bounding box center [229, 409] width 11 height 14
click at [229, 403] on input "checkbox" at bounding box center [229, 408] width 11 height 11
checkbox input "true"
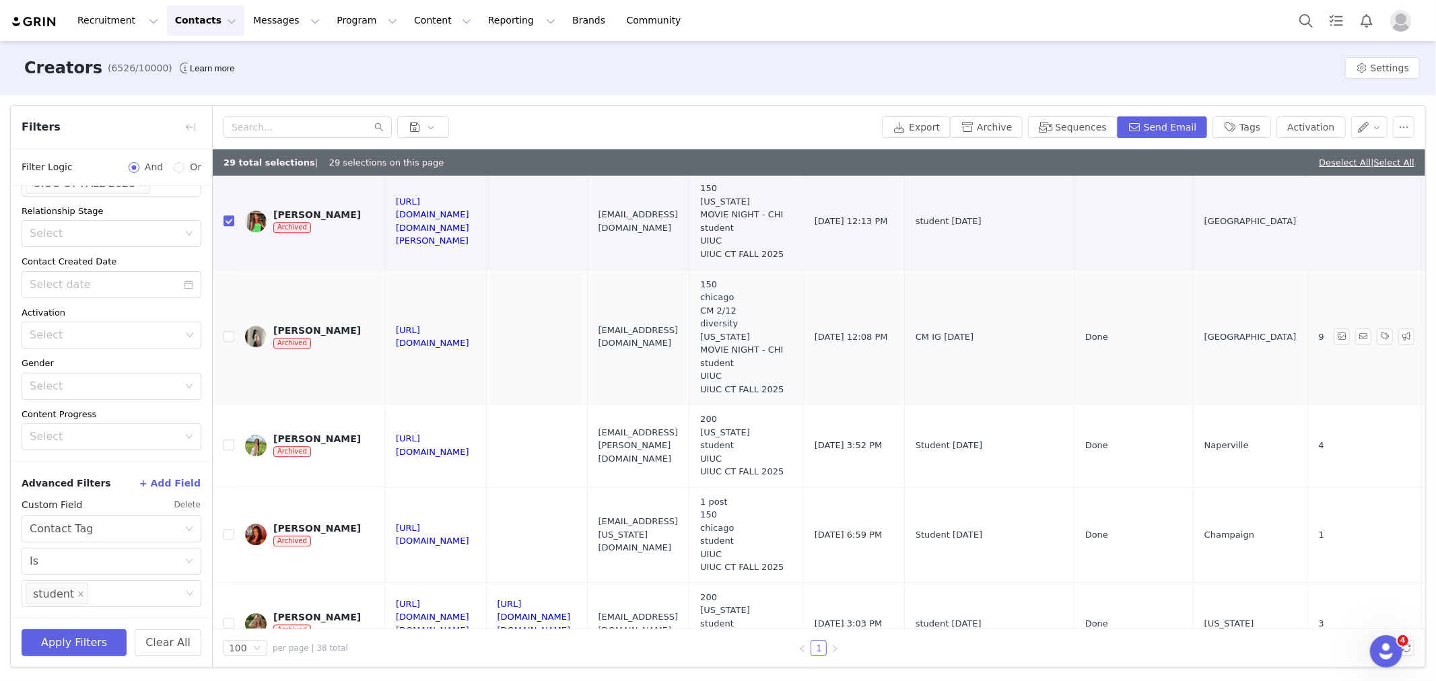
scroll to position [3067, 0]
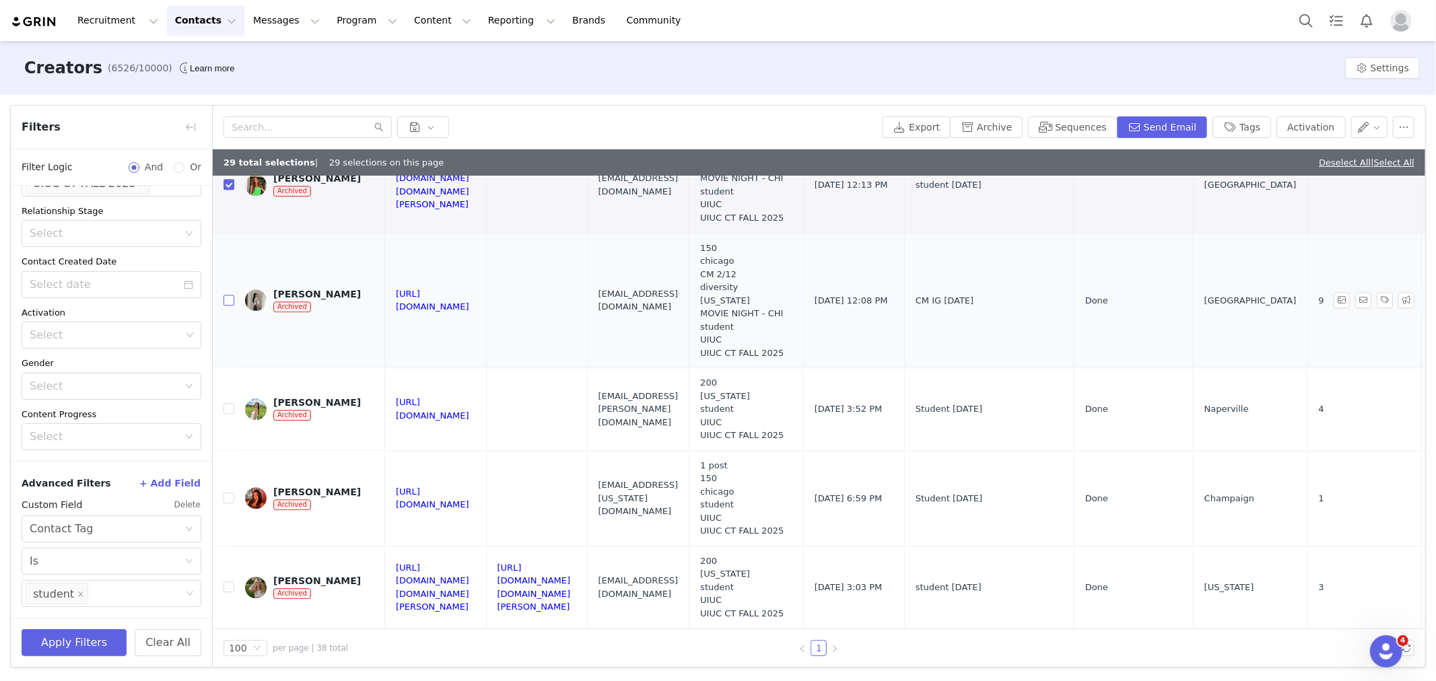
click at [228, 295] on input "checkbox" at bounding box center [229, 300] width 11 height 11
checkbox input "true"
click at [229, 403] on input "checkbox" at bounding box center [229, 408] width 11 height 11
checkbox input "true"
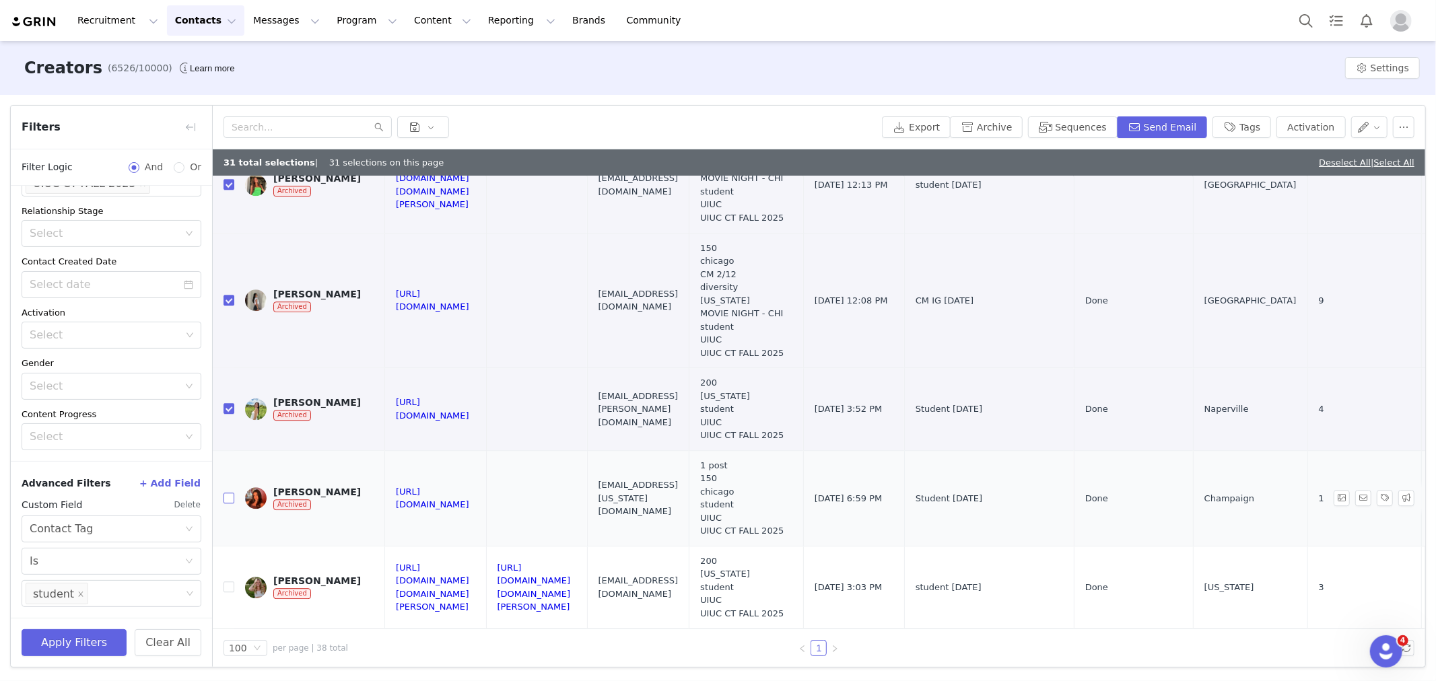
click at [226, 493] on input "checkbox" at bounding box center [229, 498] width 11 height 11
checkbox input "true"
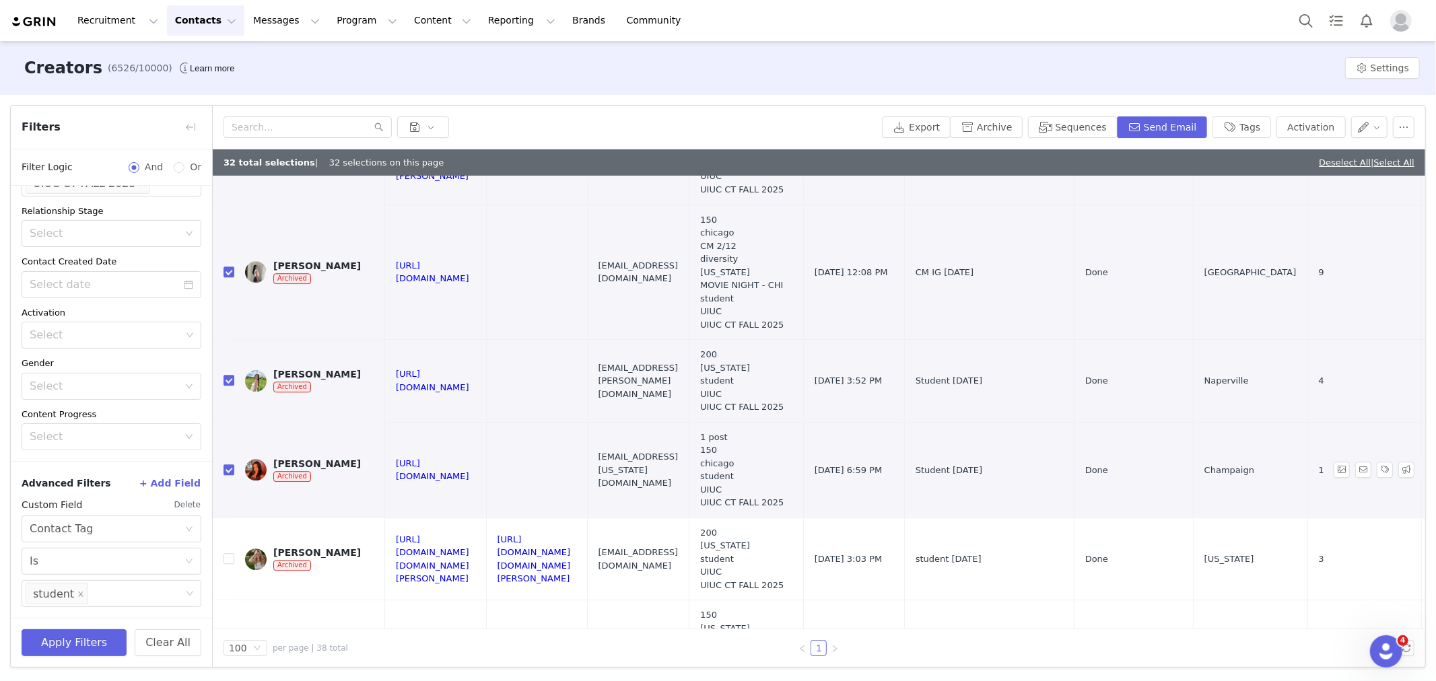
scroll to position [3120, 0]
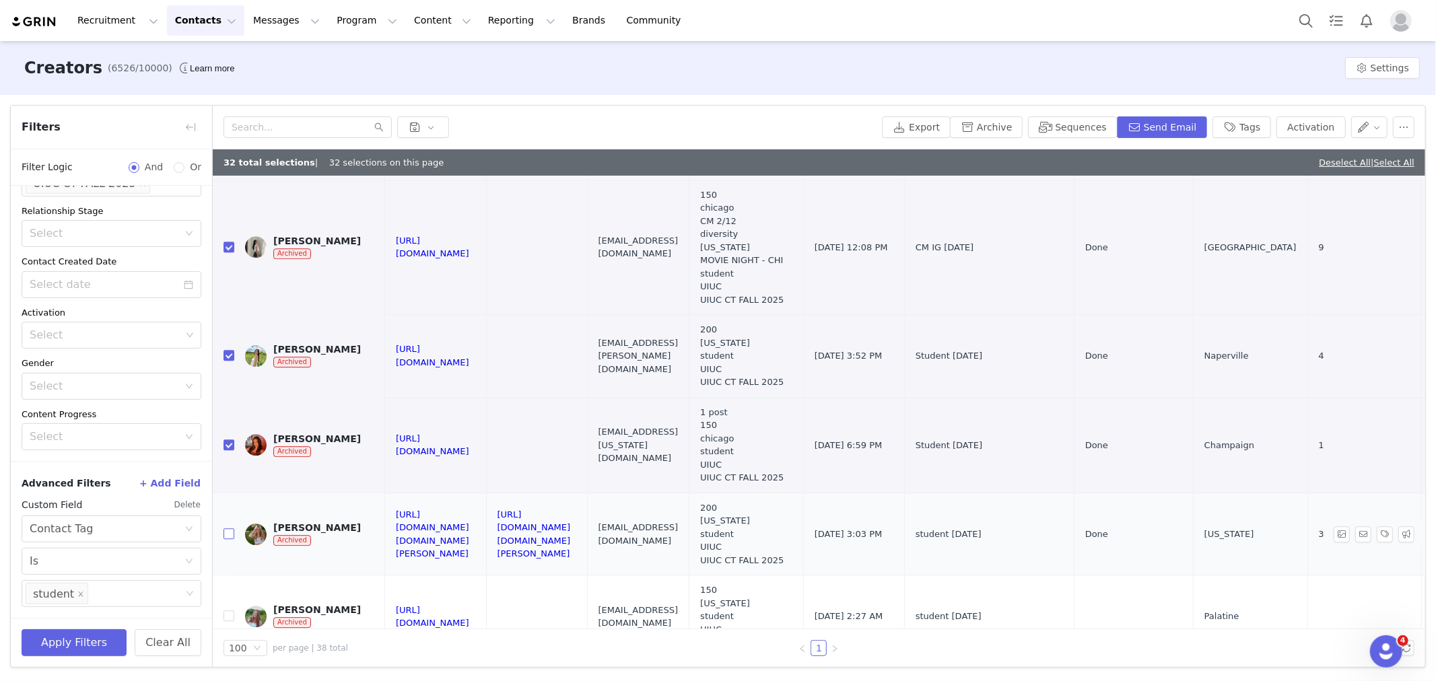
click at [230, 529] on input "checkbox" at bounding box center [229, 534] width 11 height 11
checkbox input "true"
click at [228, 611] on input "checkbox" at bounding box center [229, 616] width 11 height 11
checkbox input "true"
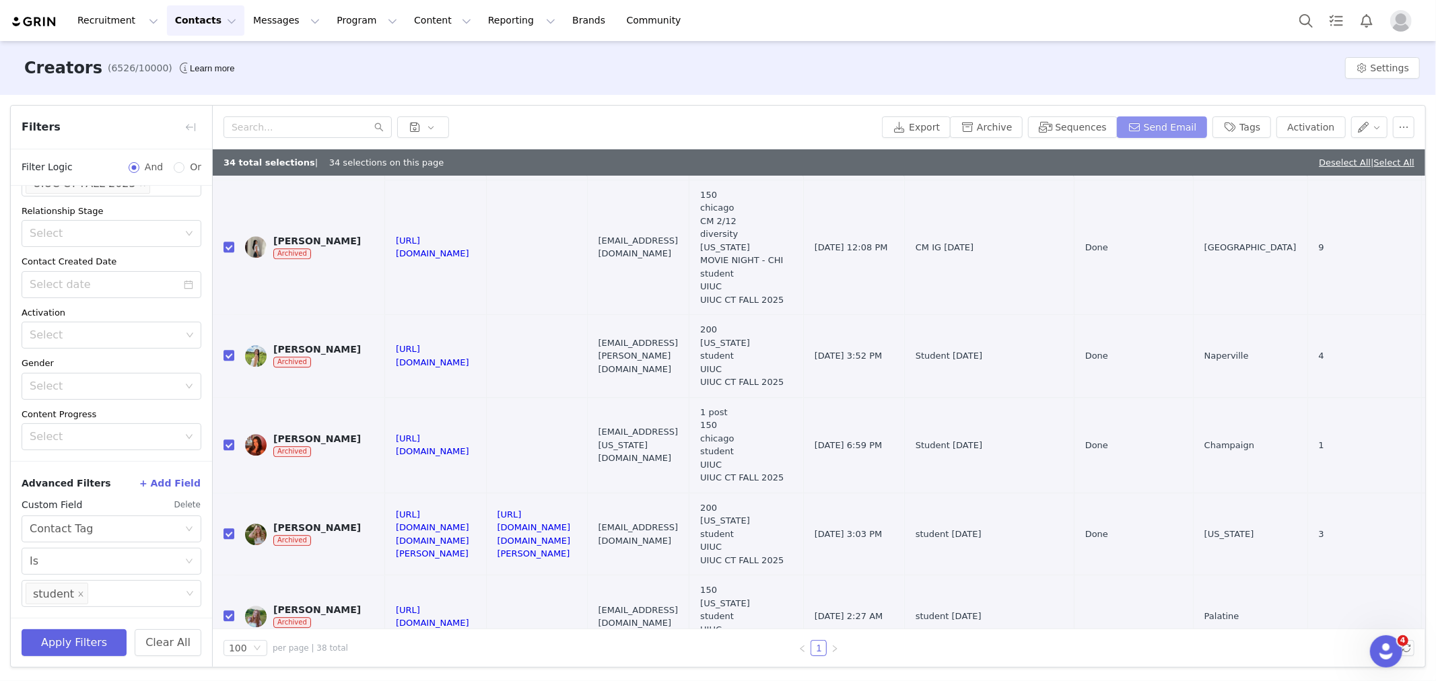
click at [1158, 133] on button "Send Email" at bounding box center [1162, 127] width 91 height 22
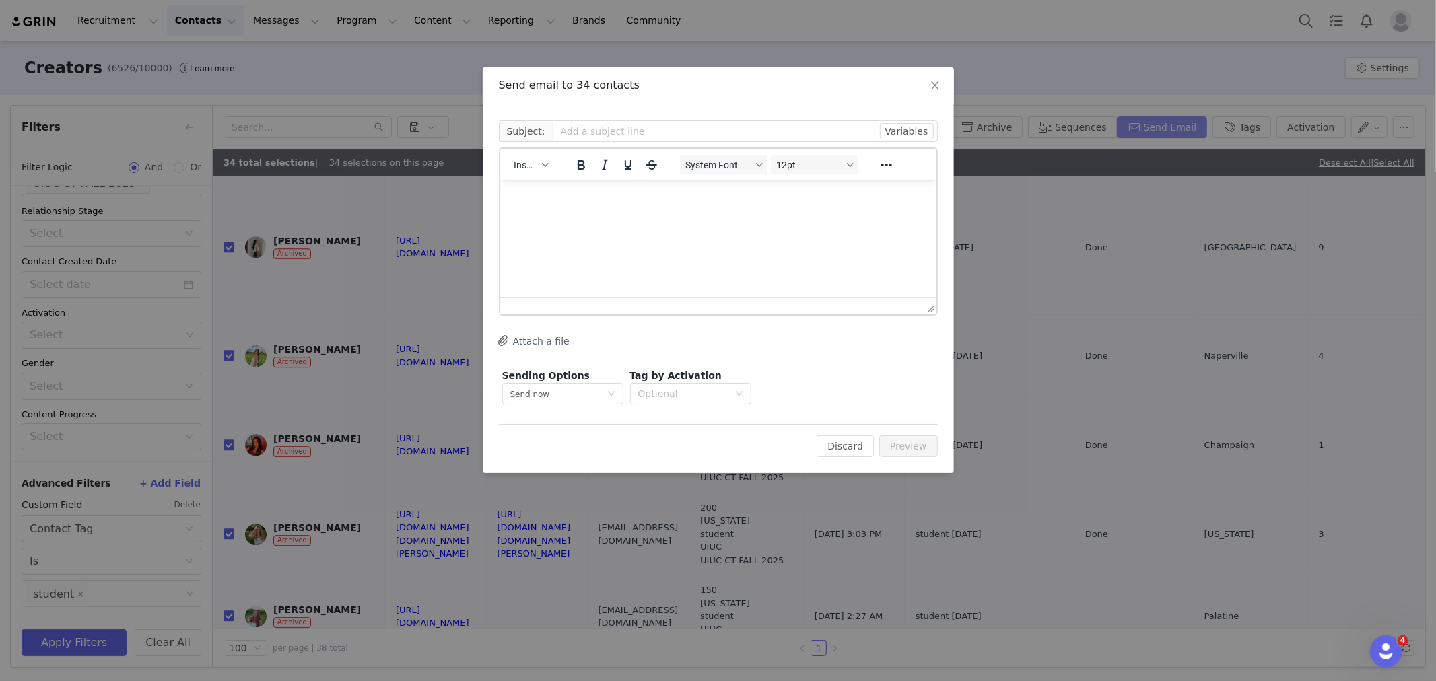
scroll to position [0, 0]
click at [530, 160] on span "Insert" at bounding box center [526, 165] width 24 height 11
click at [535, 182] on div "Insert Template" at bounding box center [579, 188] width 121 height 16
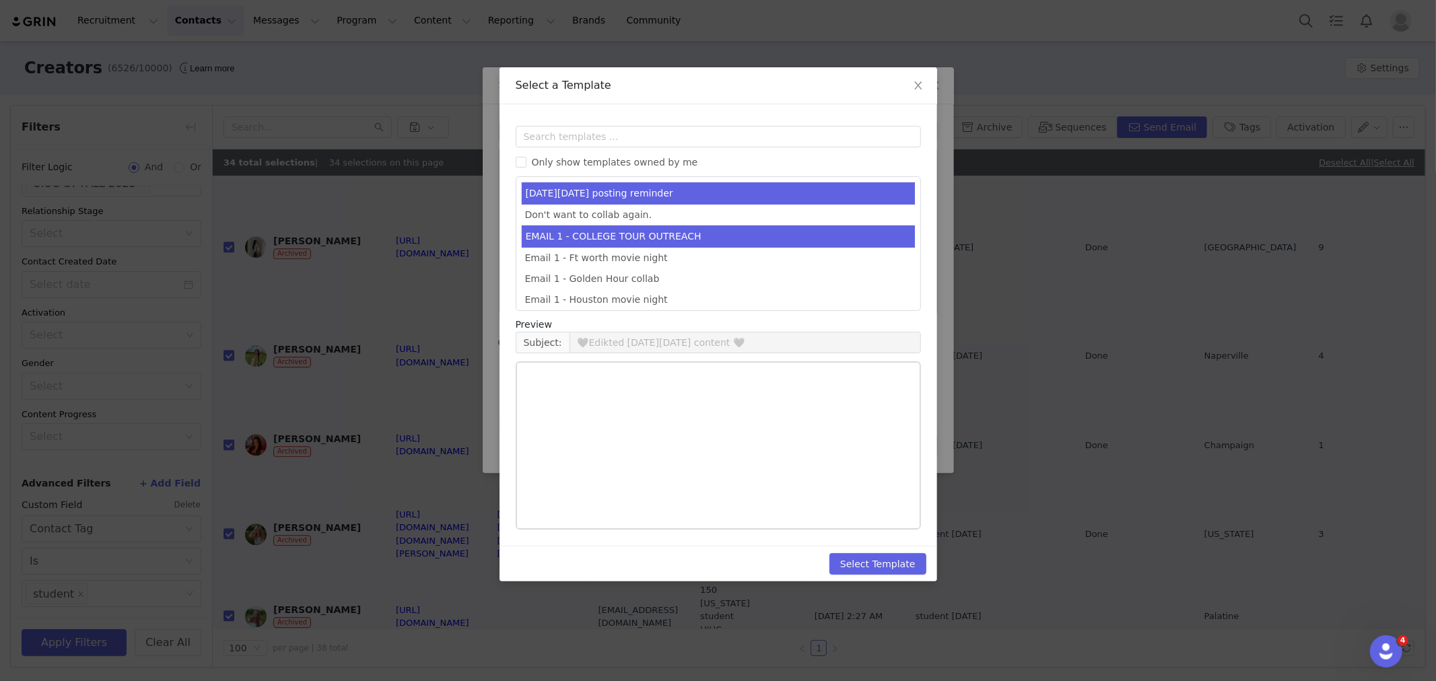
click at [597, 240] on li "EMAIL 1 - COLLEGE TOUR OUTREACH" at bounding box center [718, 237] width 393 height 22
type input "EDIKTED COLLEGE TOUR 💖"
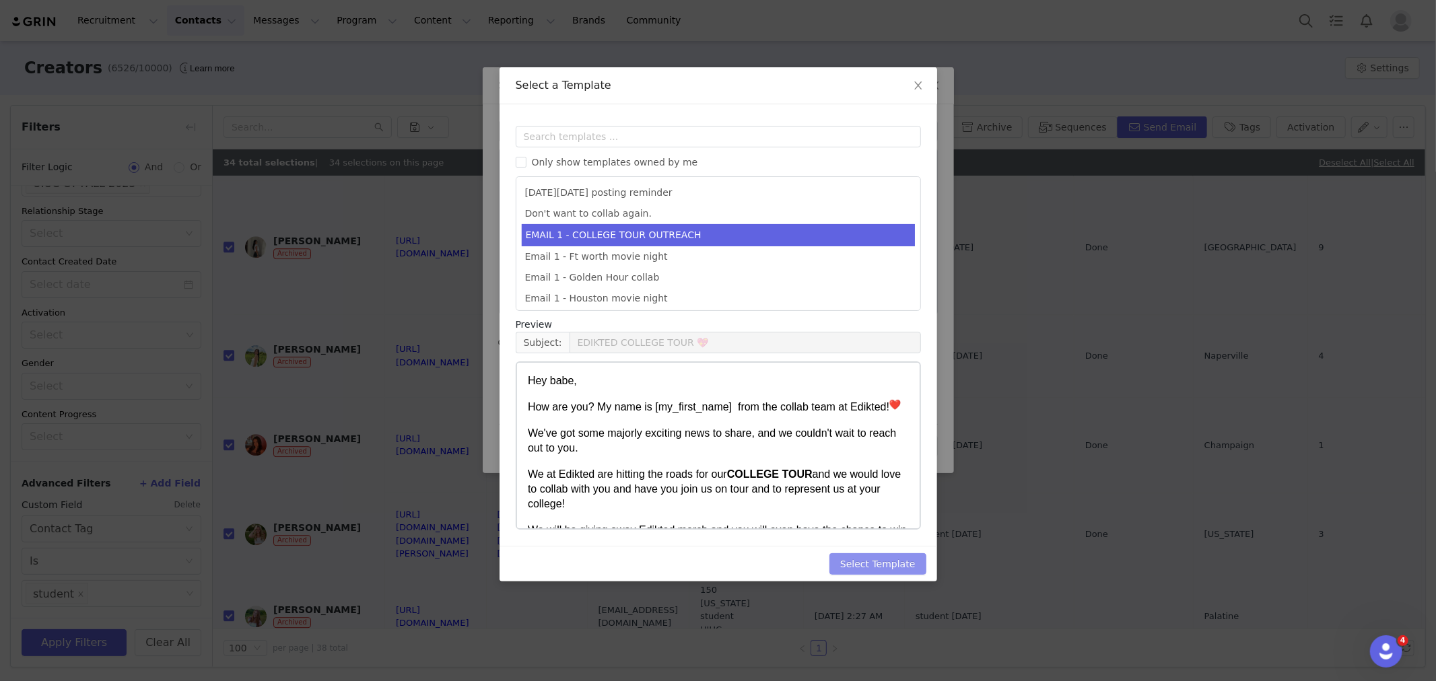
click at [867, 563] on button "Select Template" at bounding box center [878, 564] width 97 height 22
type input "EDIKTED COLLEGE TOUR 💖"
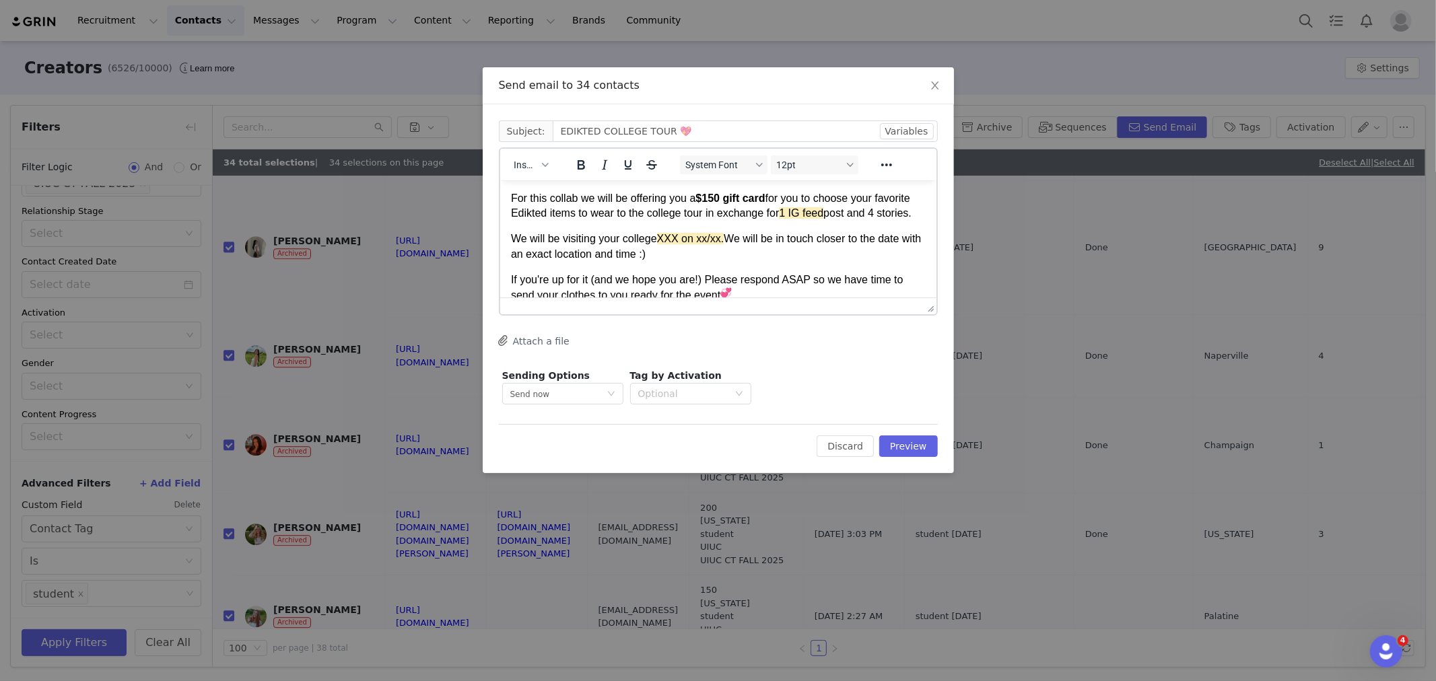
scroll to position [224, 0]
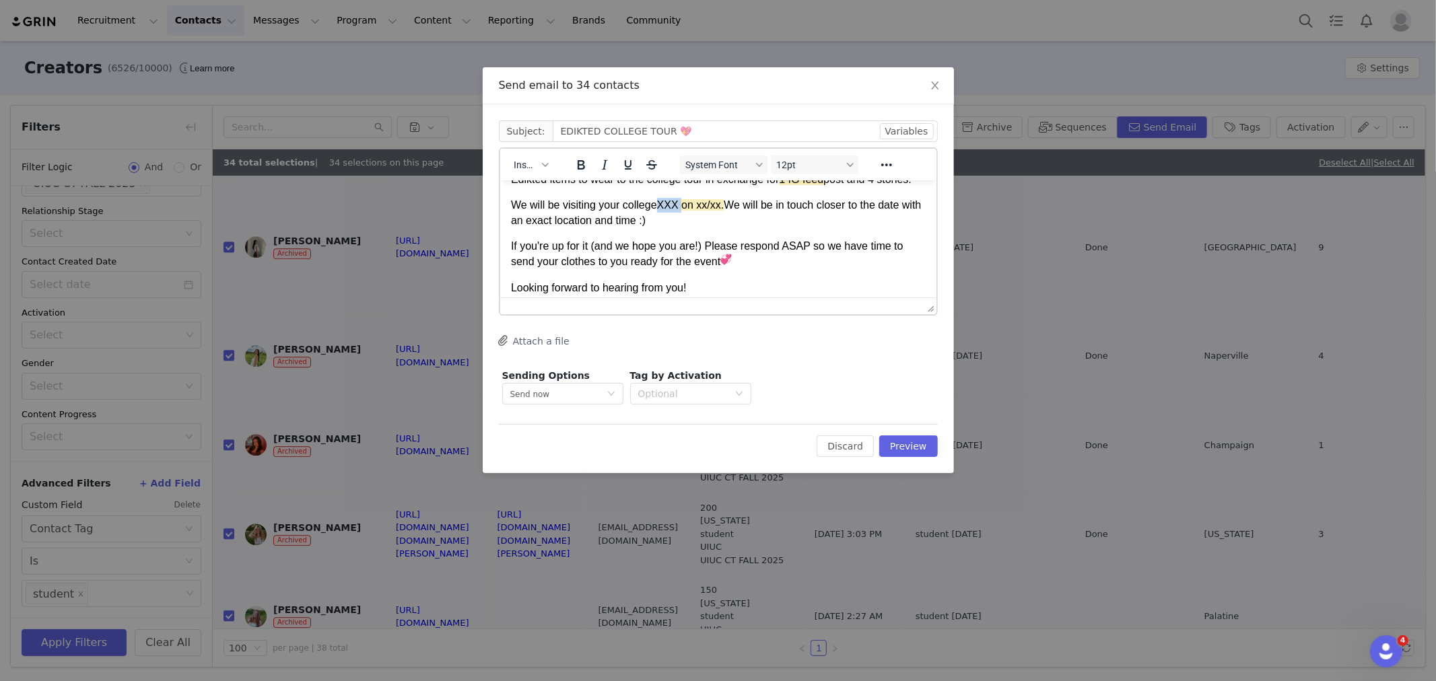
drag, startPoint x: 683, startPoint y: 220, endPoint x: 659, endPoint y: 215, distance: 23.9
click at [659, 215] on p "We will be visiting your college XXX on xx/xx. We will be in touch closer to th…" at bounding box center [717, 212] width 415 height 30
click at [710, 210] on span "UIUC on xx/xx." at bounding box center [692, 204] width 72 height 11
click at [702, 210] on span "UIUC on xx/xx." at bounding box center [692, 204] width 72 height 11
click at [691, 210] on span "UIUC on xx/xx." at bounding box center [692, 204] width 72 height 11
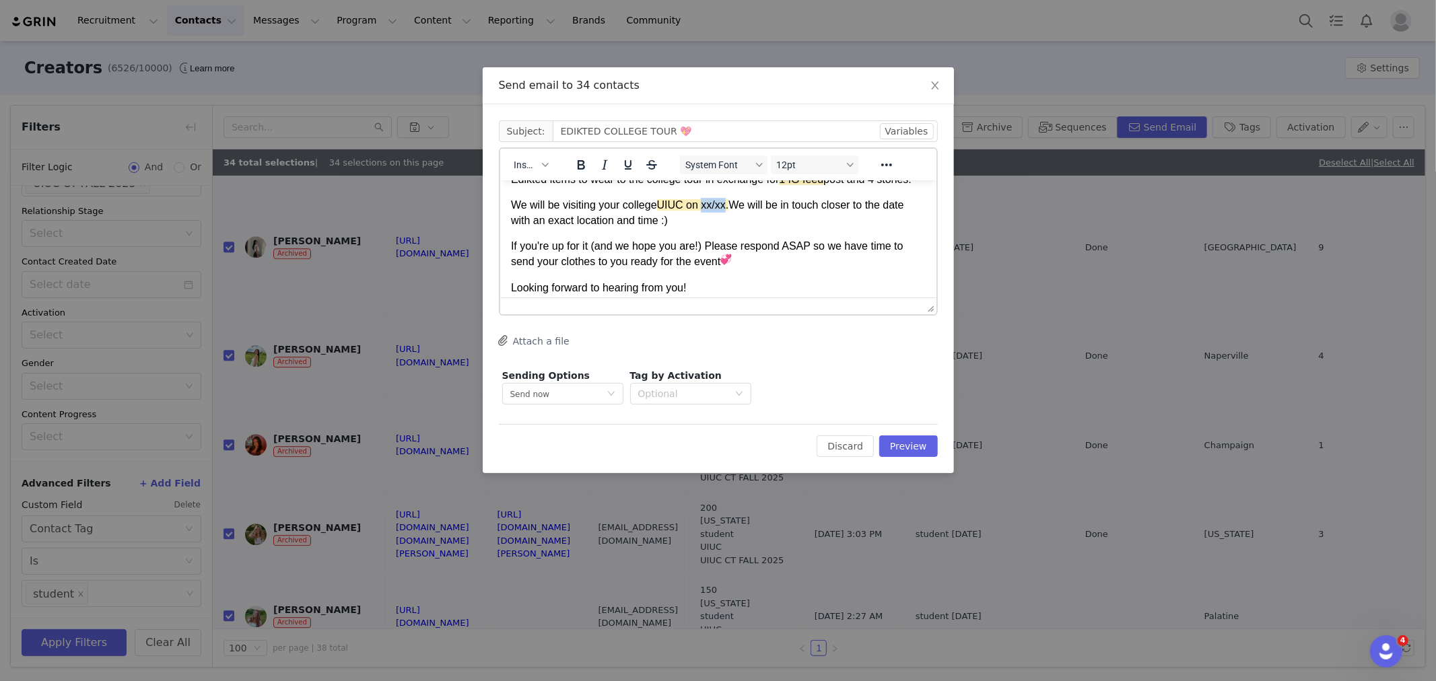
drag, startPoint x: 704, startPoint y: 218, endPoint x: 727, endPoint y: 219, distance: 22.9
click at [727, 210] on span "UIUC on xx/xx." at bounding box center [692, 204] width 72 height 11
click at [715, 210] on span "UIUC on xx/xx." at bounding box center [692, 204] width 72 height 11
drag, startPoint x: 704, startPoint y: 222, endPoint x: 727, endPoint y: 224, distance: 22.3
click at [727, 210] on span "UIUC on xx/xx." at bounding box center [692, 204] width 72 height 11
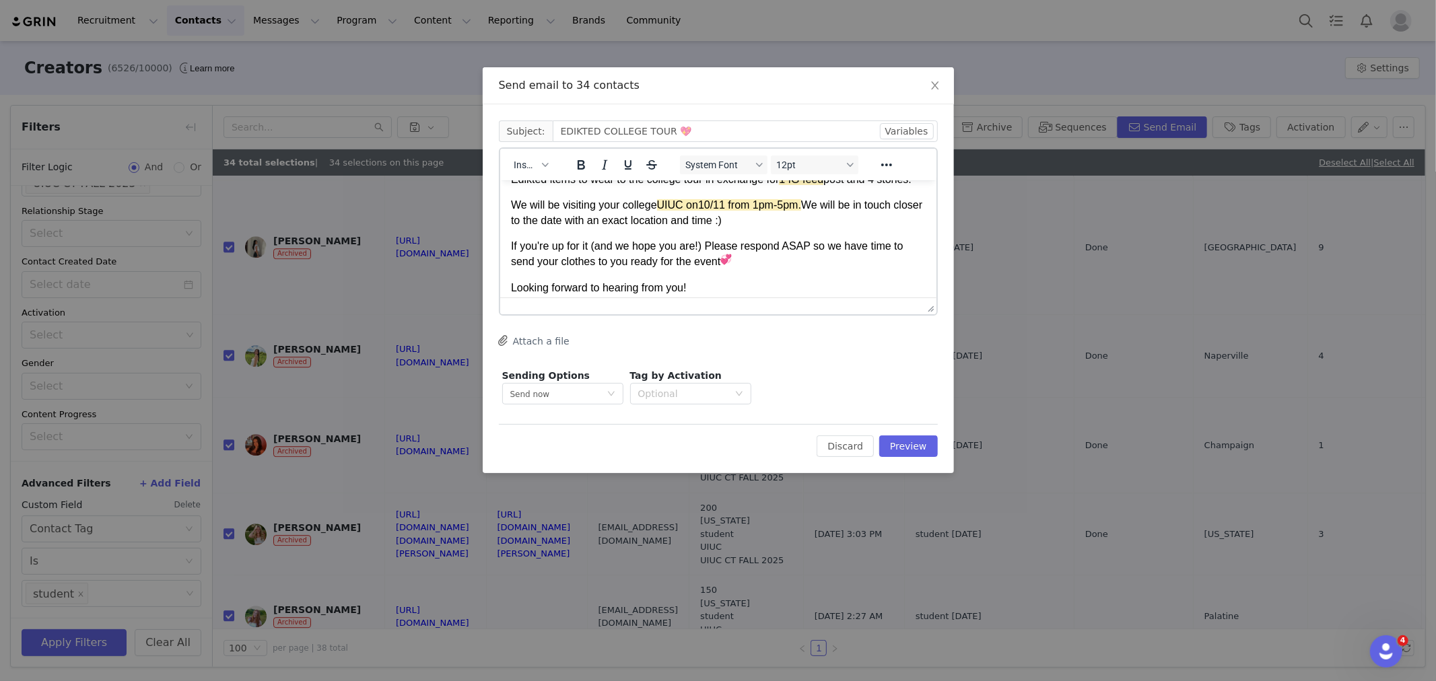
drag, startPoint x: 865, startPoint y: 220, endPoint x: 882, endPoint y: 232, distance: 20.4
click at [882, 228] on p "We will be visiting your college UIUC on 10/11 from 1pm-5pm . We will be in tou…" at bounding box center [717, 212] width 415 height 30
click at [920, 458] on div "Cc: Subject: EDIKTED COLLEGE TOUR 💖 Variables Insert System Font 12pt To open t…" at bounding box center [718, 288] width 471 height 369
click at [918, 446] on button "Preview" at bounding box center [908, 447] width 59 height 22
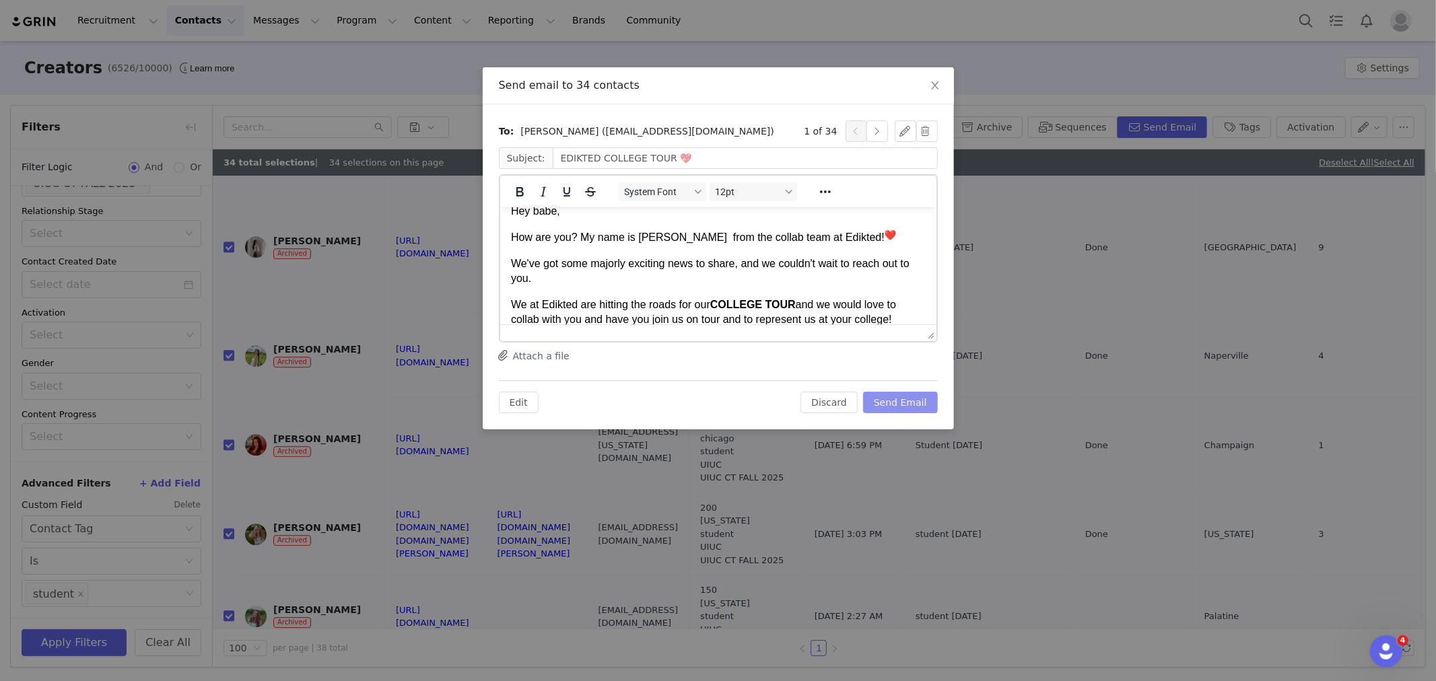
scroll to position [0, 0]
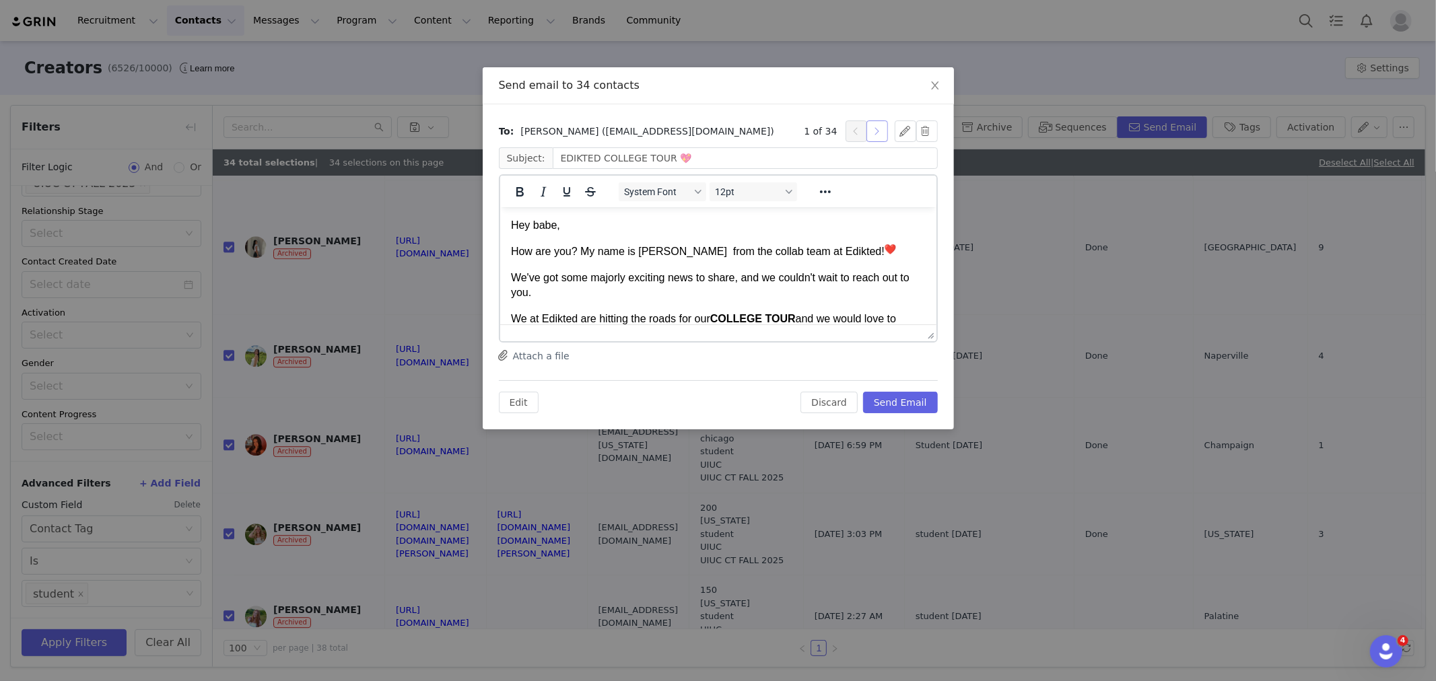
click at [879, 137] on button "button" at bounding box center [878, 132] width 22 height 22
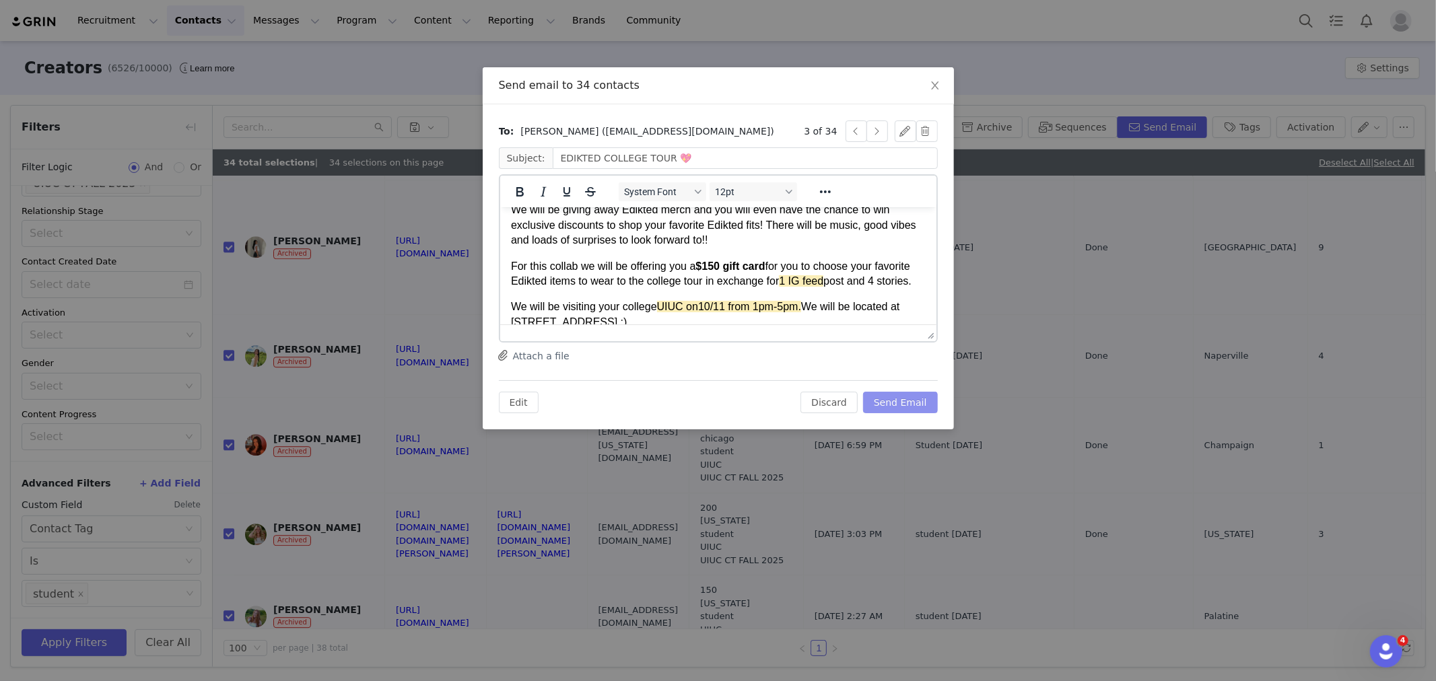
click at [928, 411] on button "Send Email" at bounding box center [900, 403] width 75 height 22
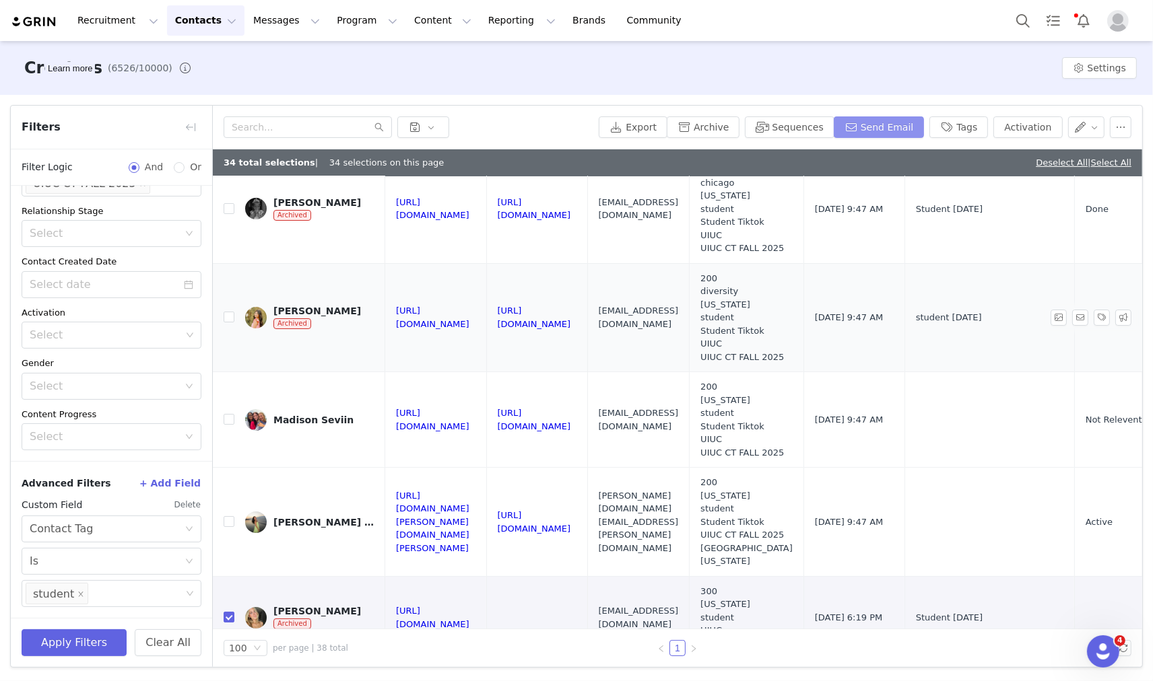
scroll to position [0, 0]
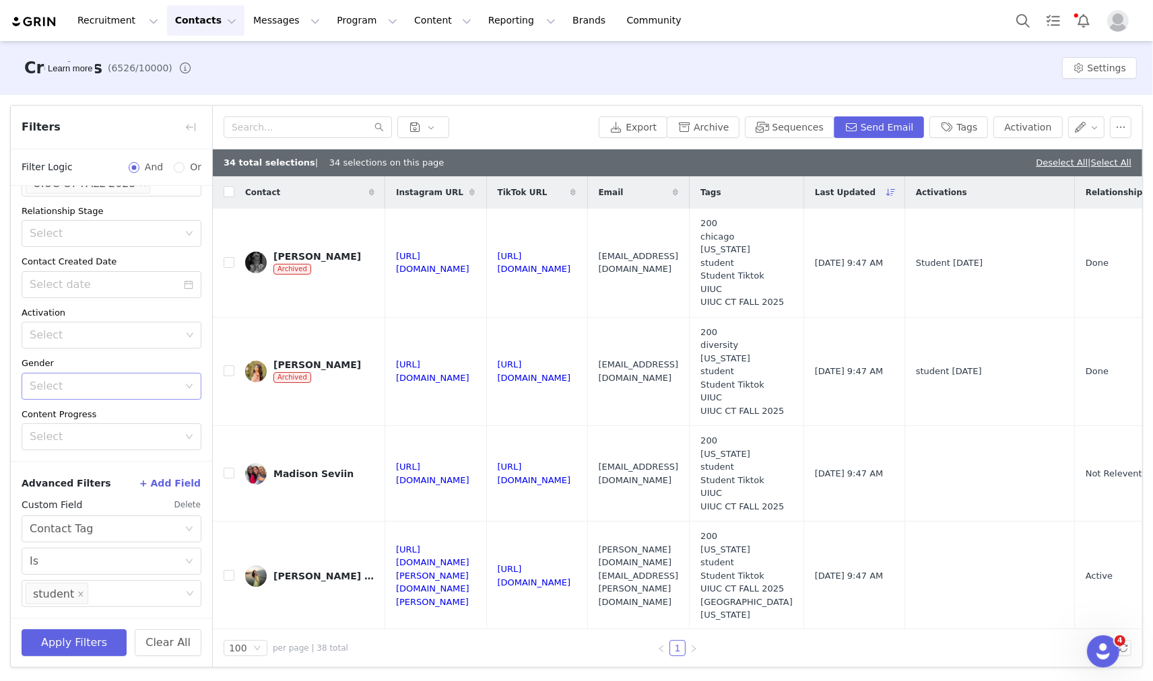
click at [180, 503] on button "Delete" at bounding box center [188, 505] width 28 height 22
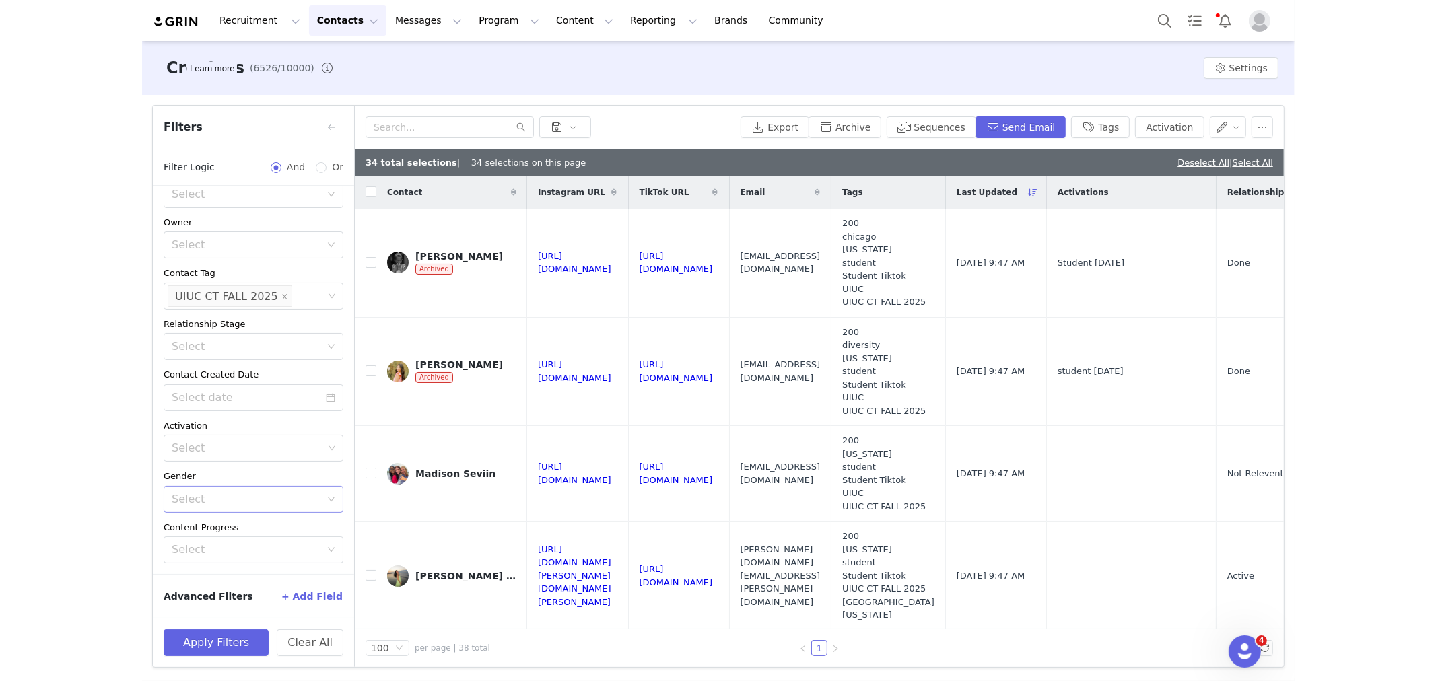
scroll to position [31, 0]
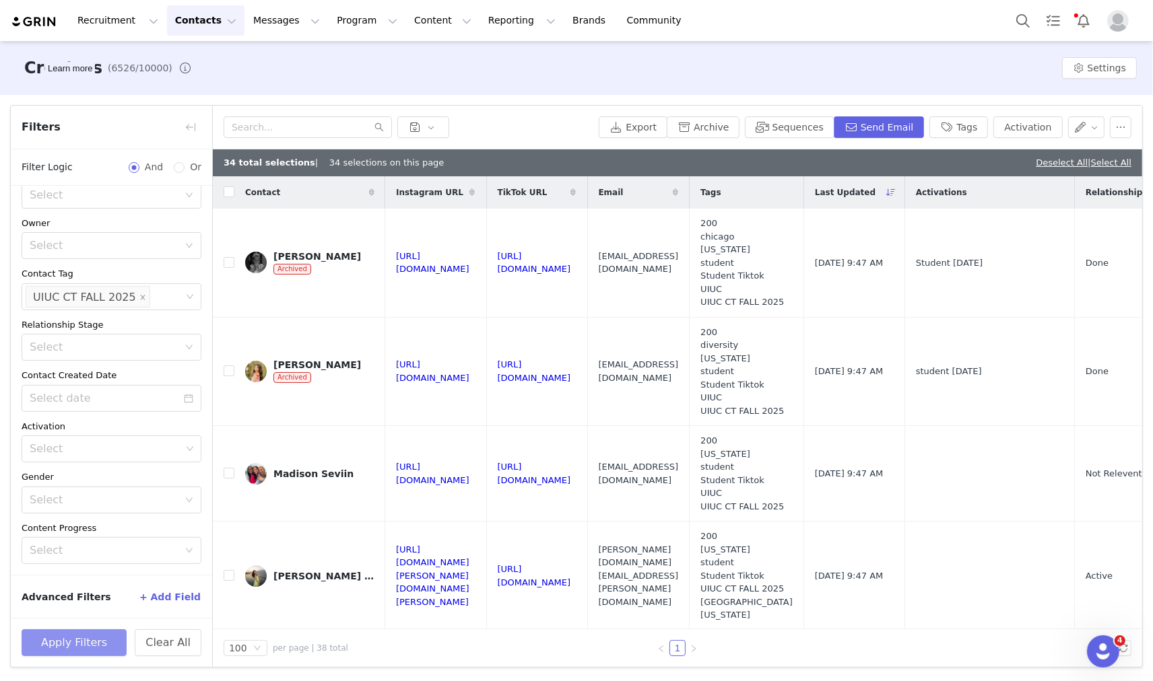
click at [93, 644] on button "Apply Filters" at bounding box center [74, 643] width 105 height 27
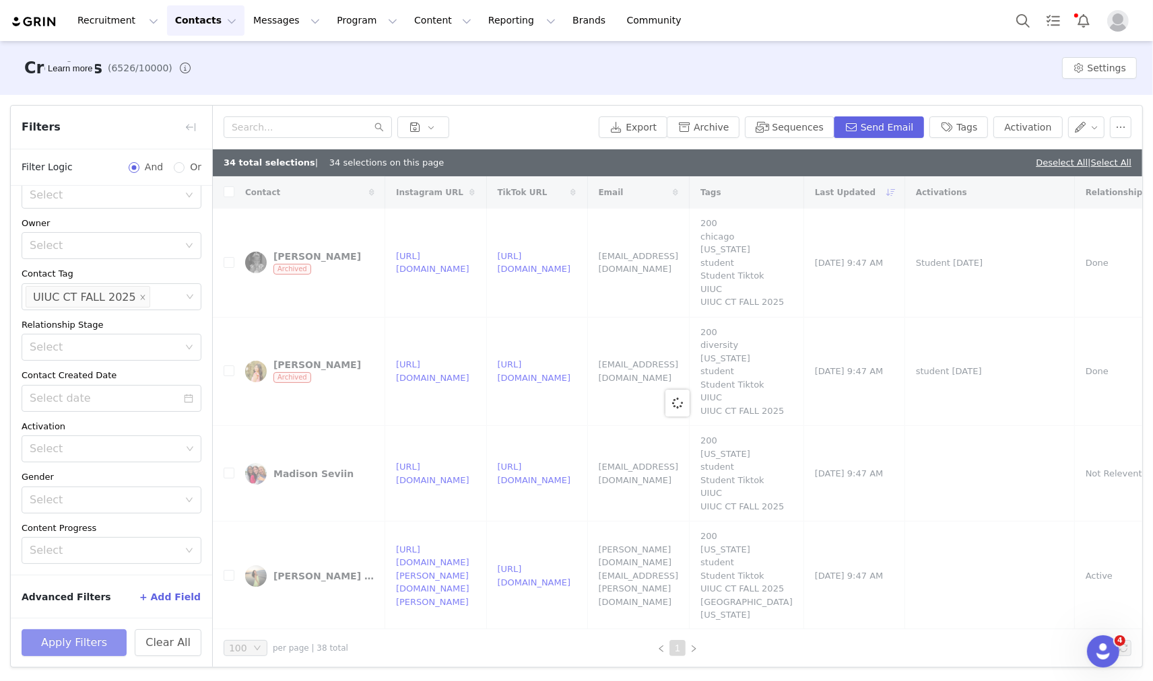
checkbox input "true"
checkbox input "false"
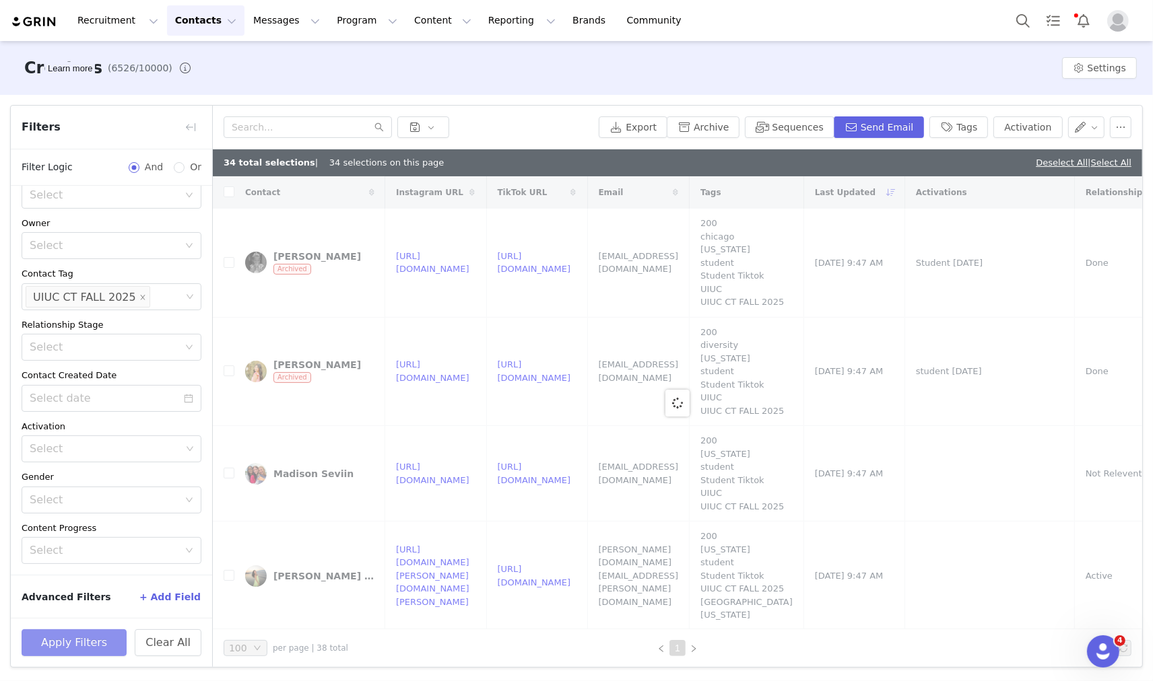
checkbox input "false"
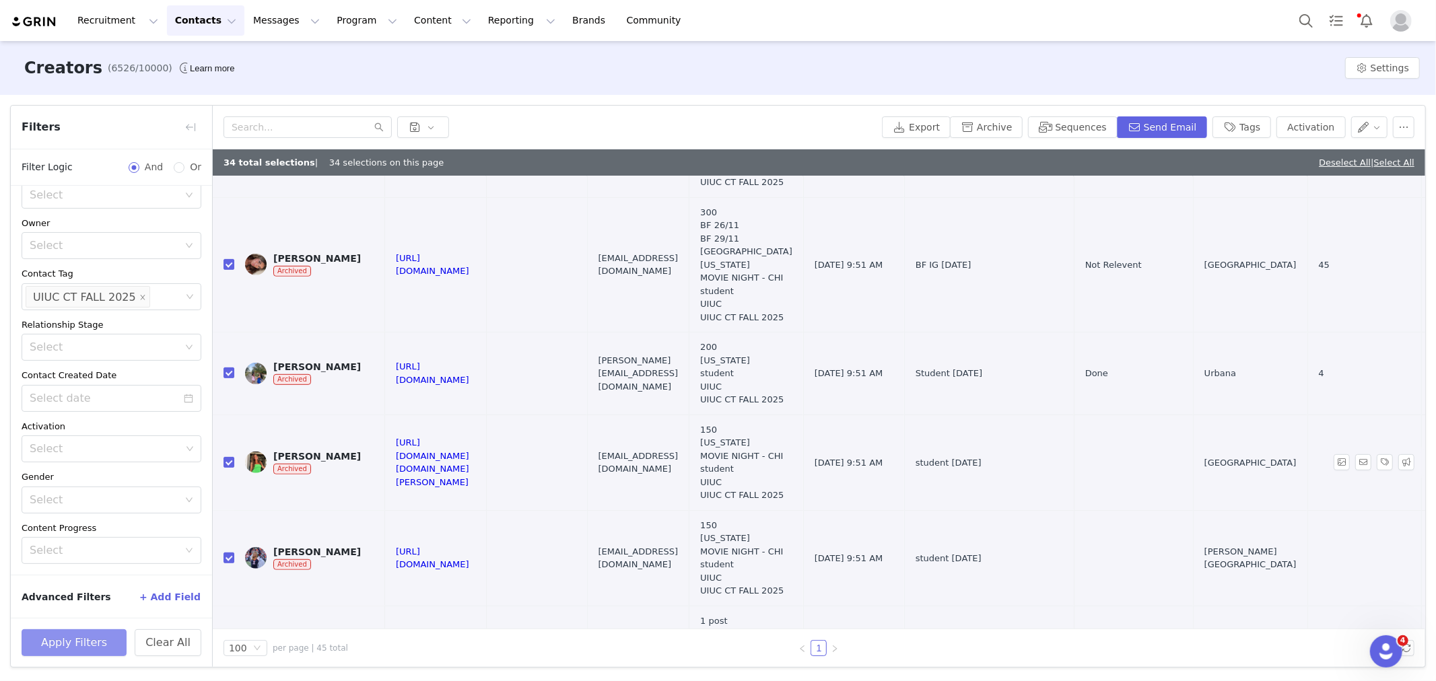
scroll to position [0, 0]
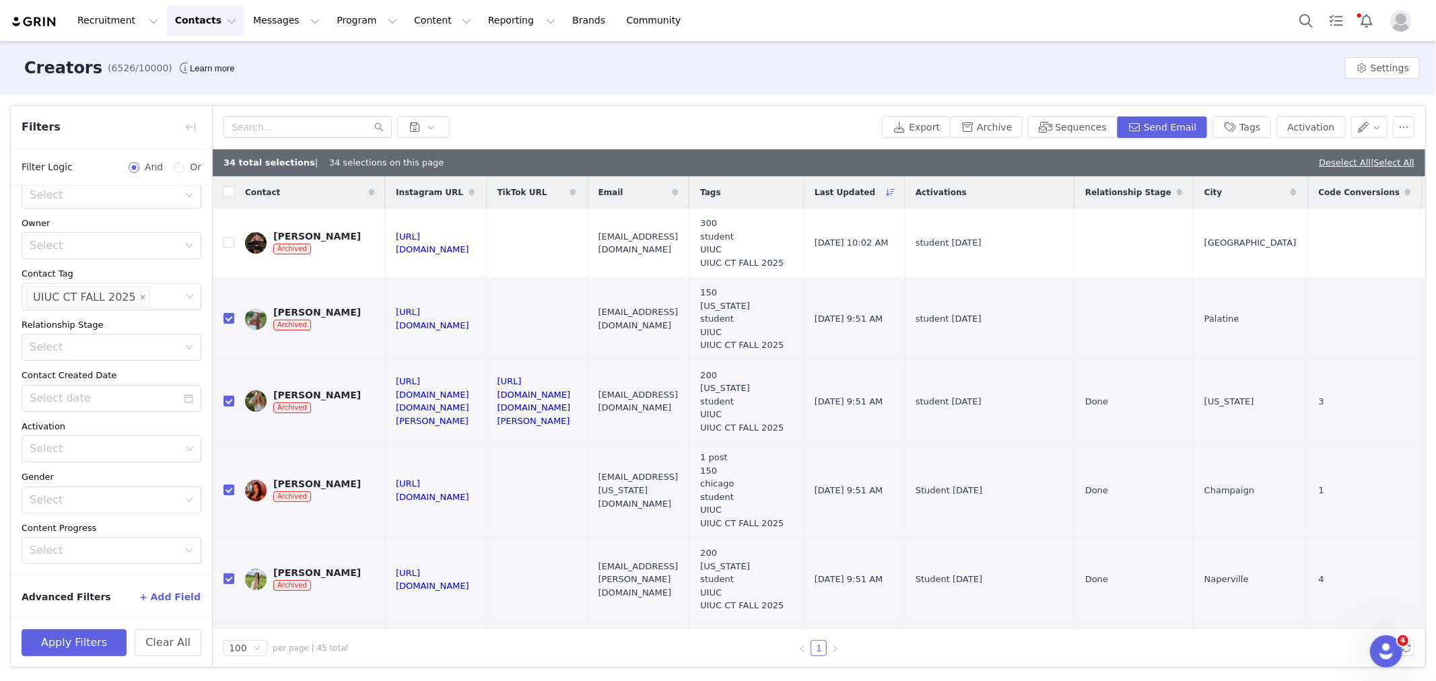
click at [1319, 160] on link "Deselect All" at bounding box center [1345, 163] width 52 height 10
checkbox input "false"
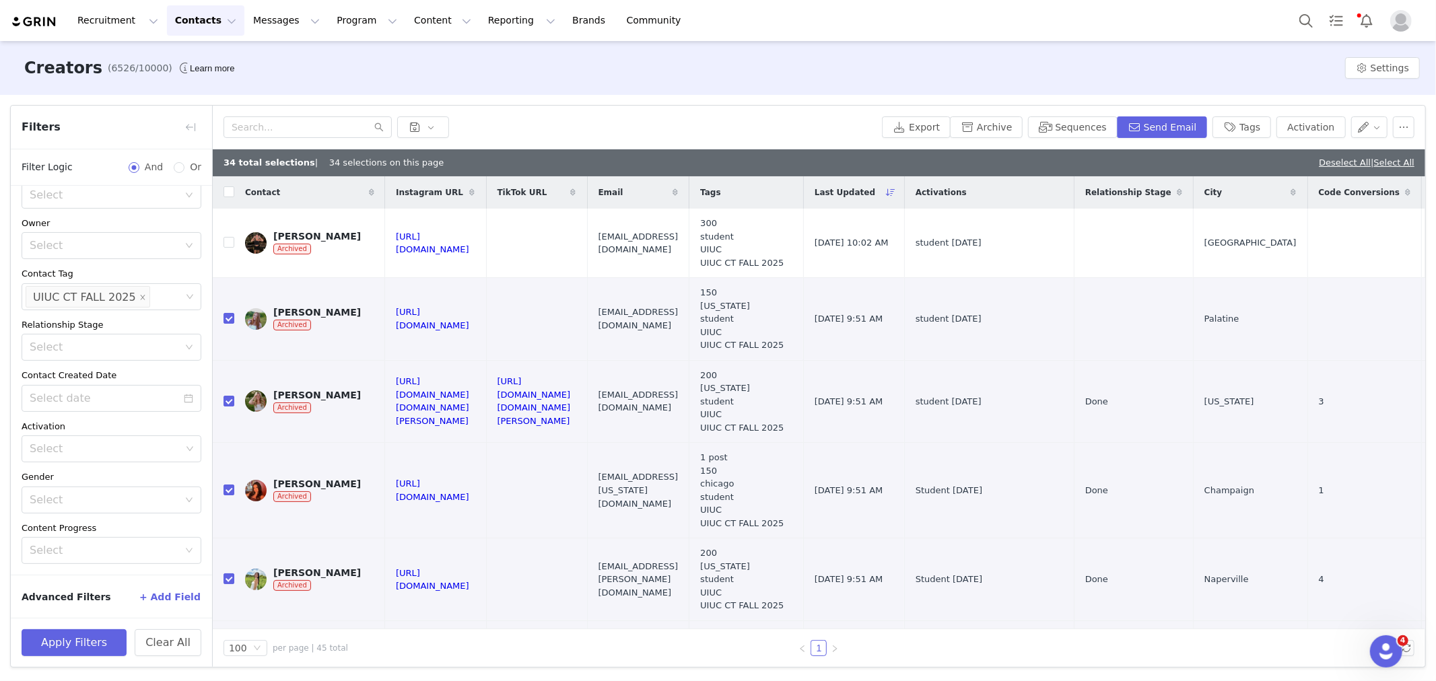
checkbox input "false"
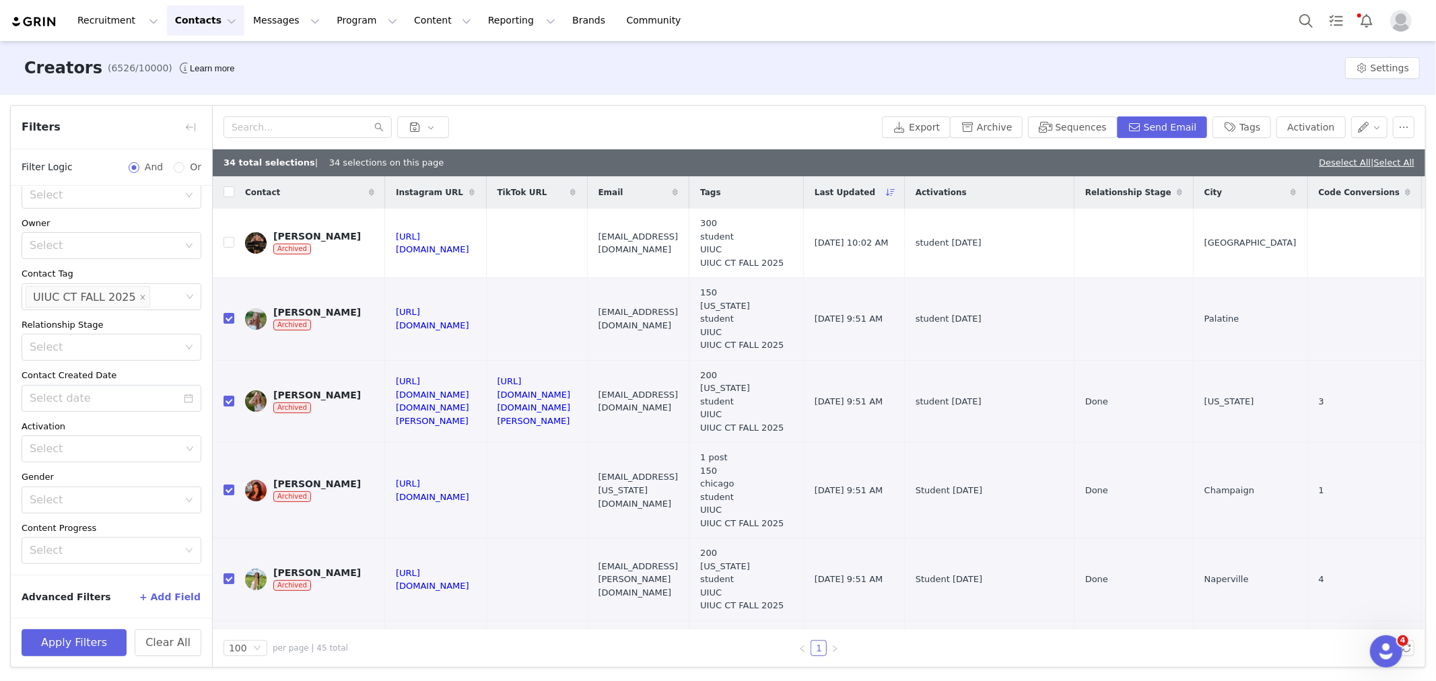
checkbox input "false"
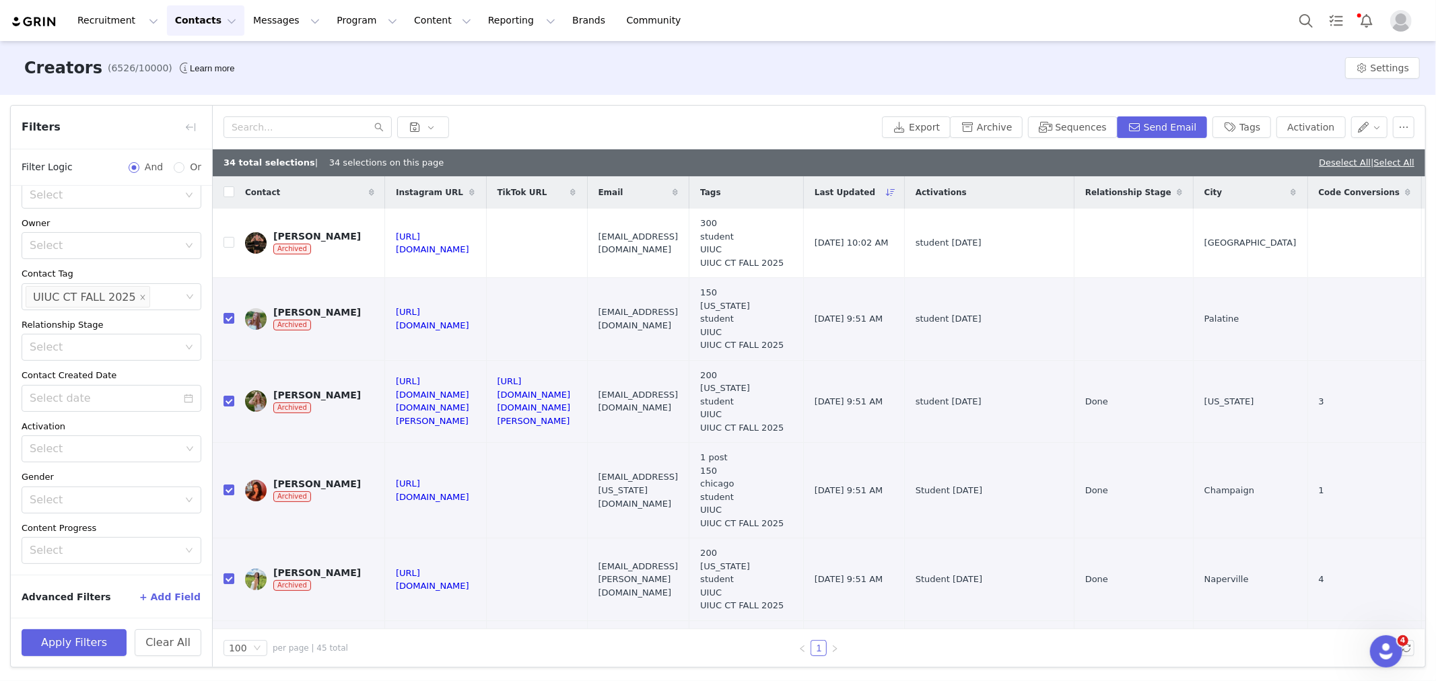
checkbox input "false"
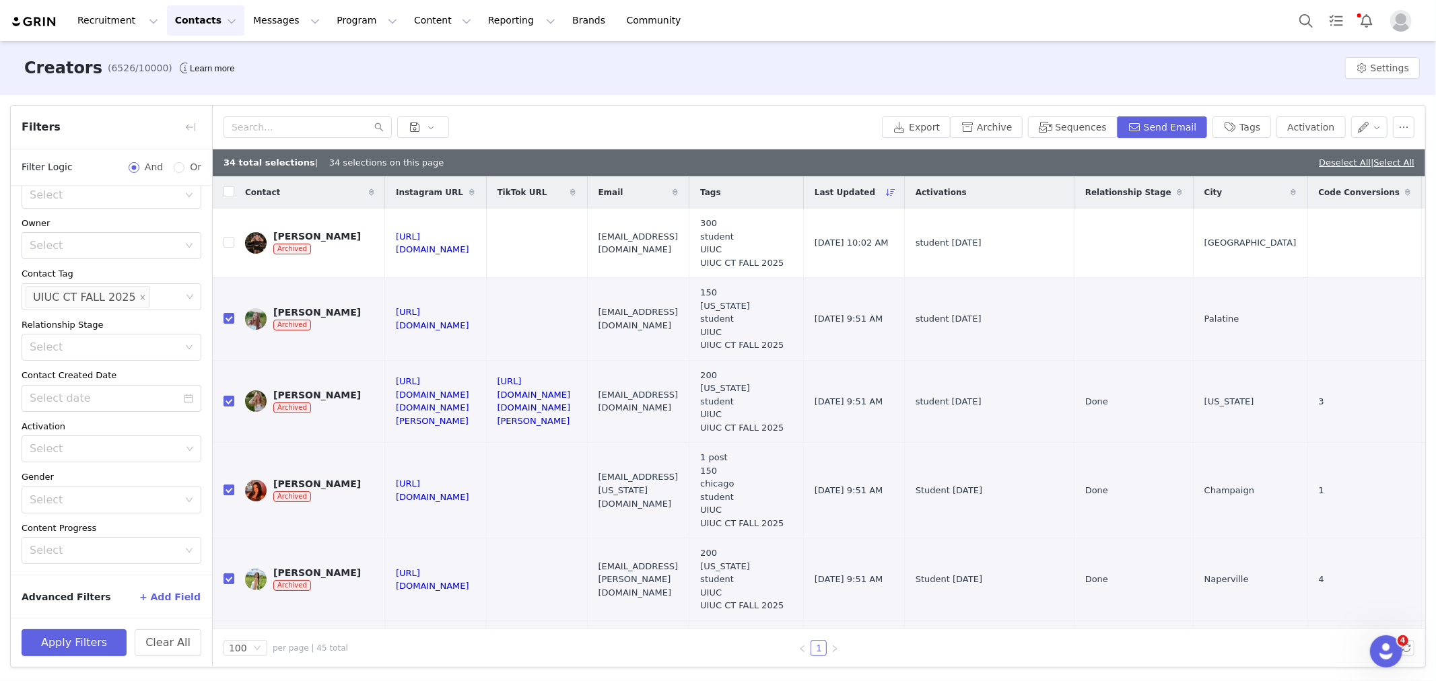
checkbox input "false"
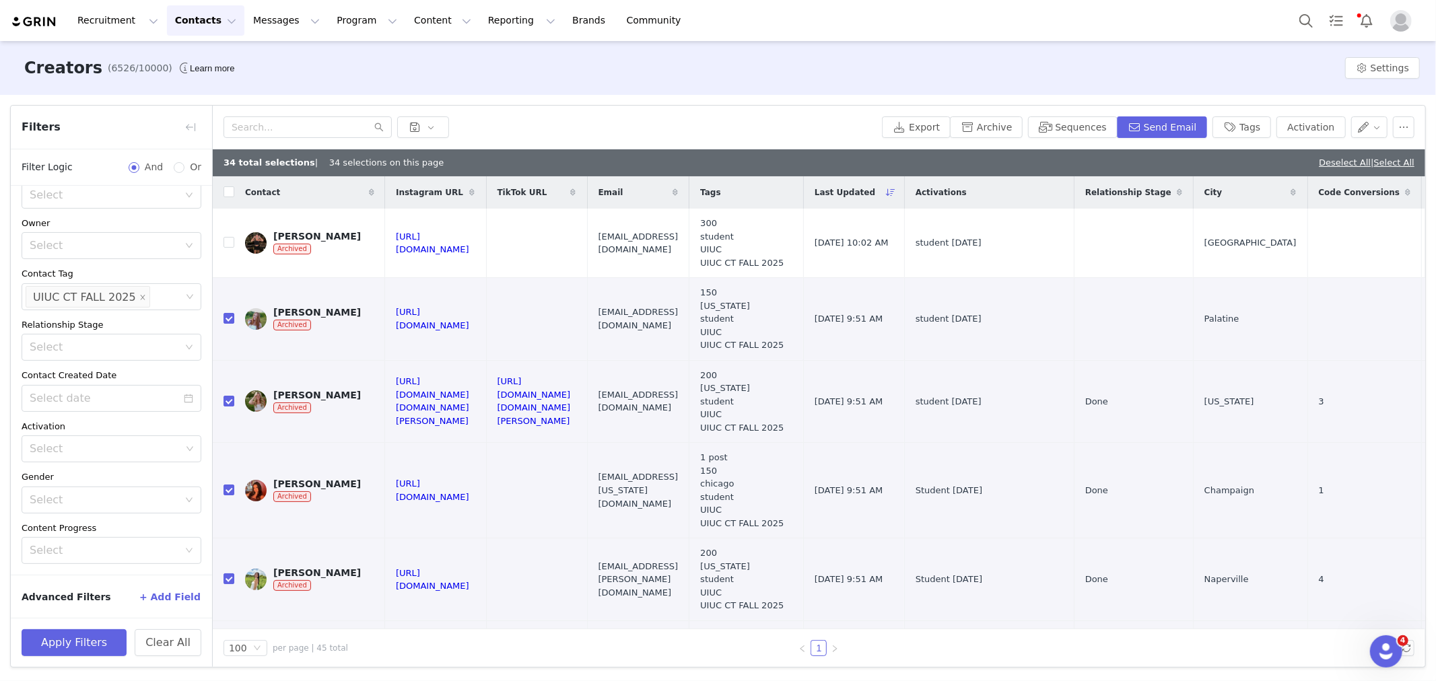
checkbox input "false"
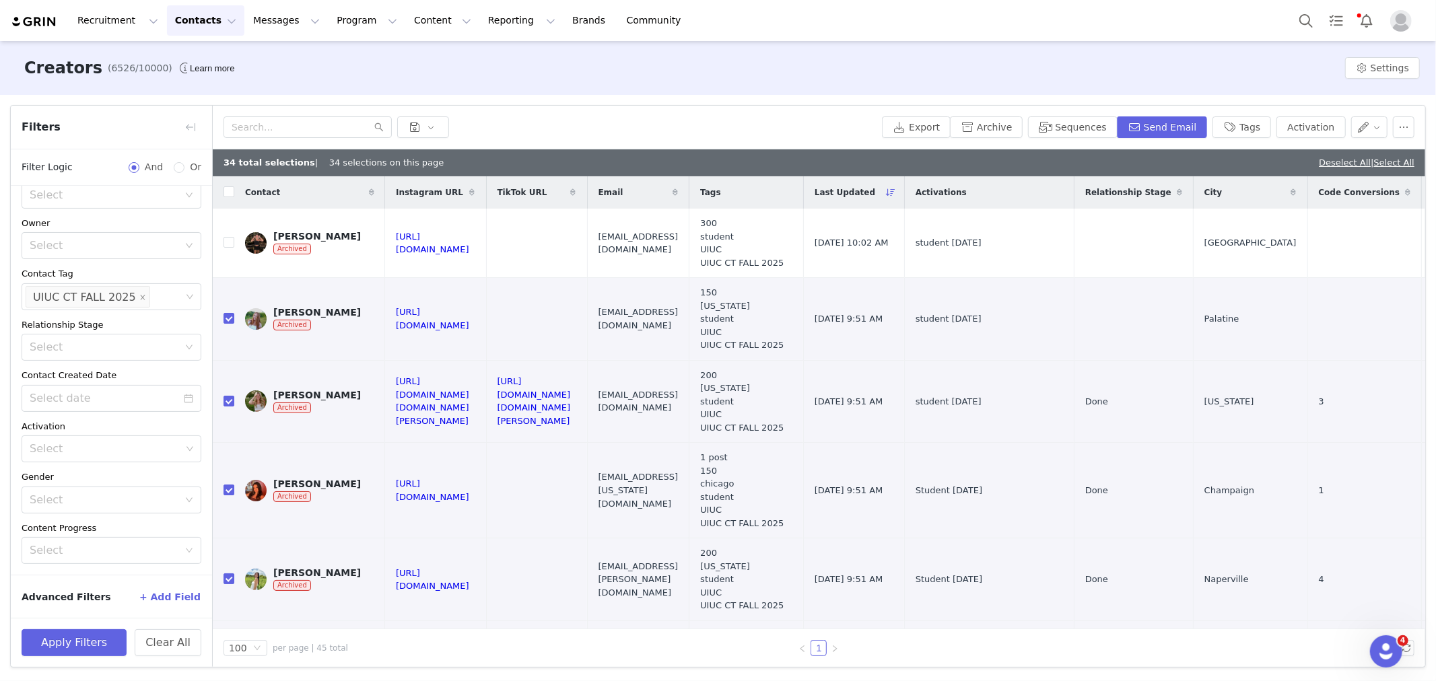
checkbox input "false"
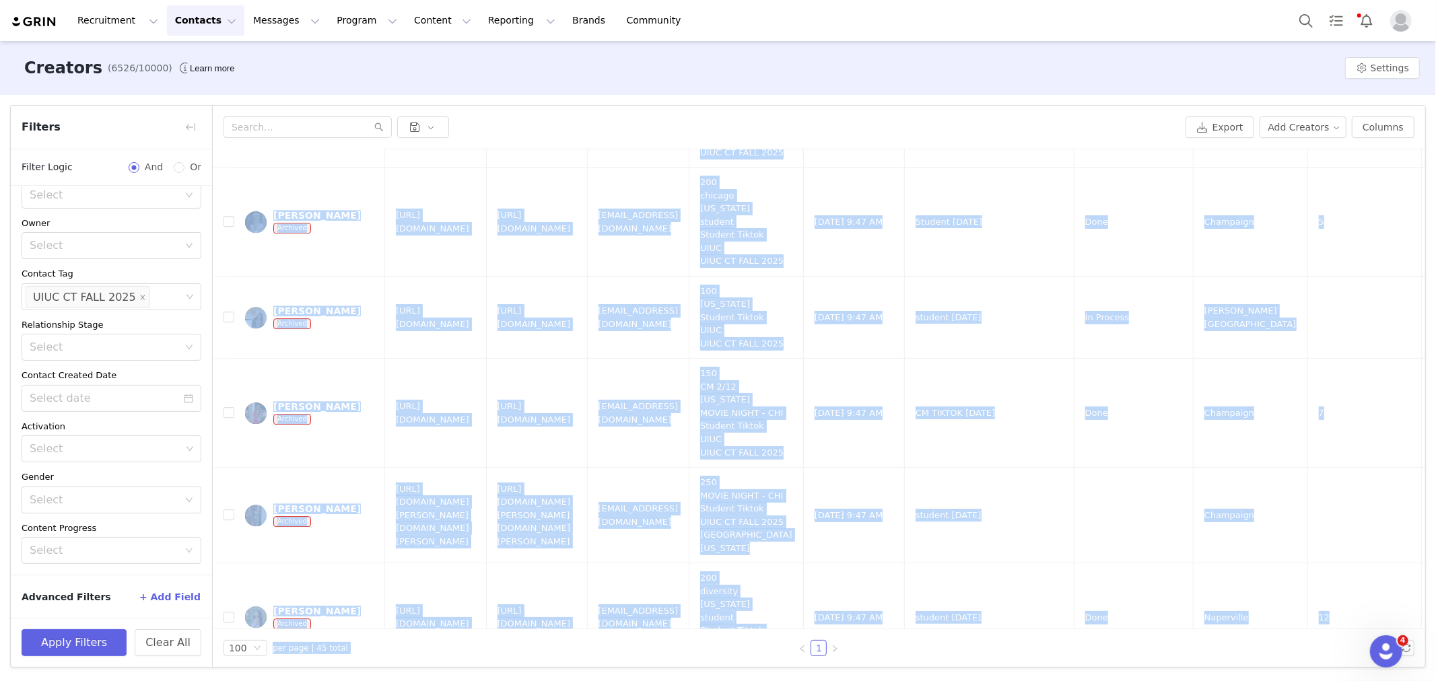
scroll to position [3711, 0]
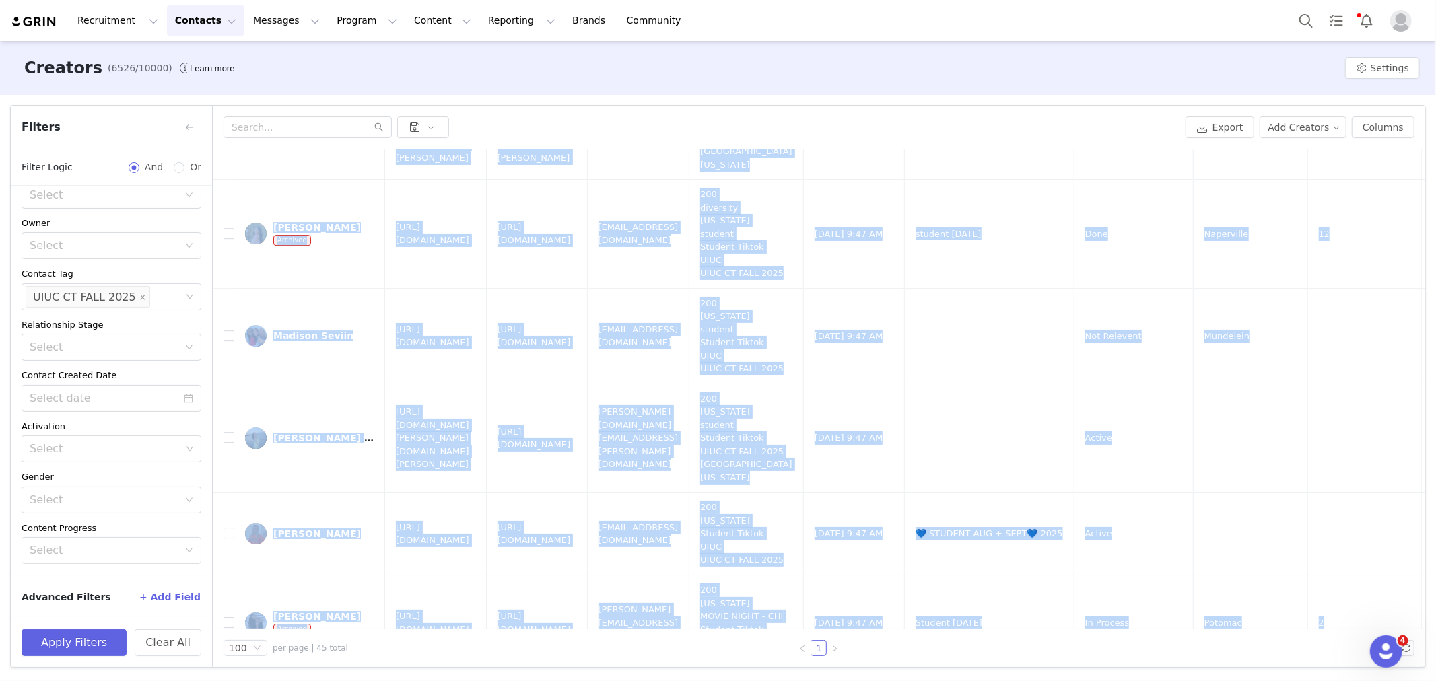
drag, startPoint x: 248, startPoint y: 192, endPoint x: 1322, endPoint y: 632, distance: 1160.5
click at [1322, 632] on div "Export Add Creators Columns Contact Instagram URL TikTok URL Email Tags Last Up…" at bounding box center [819, 387] width 1213 height 562
copy div "Lauren Gries Archived https://www.instagram.com/laurengriesss lolo1023@comcast.…"
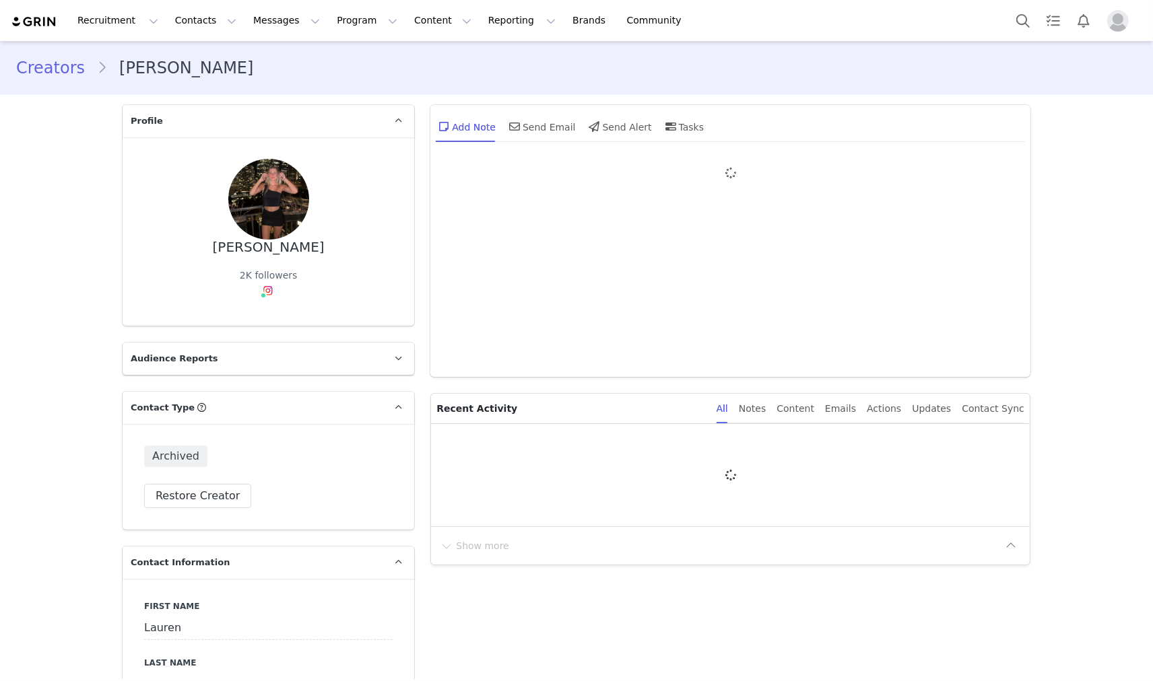
type input "+1 ([GEOGRAPHIC_DATA])"
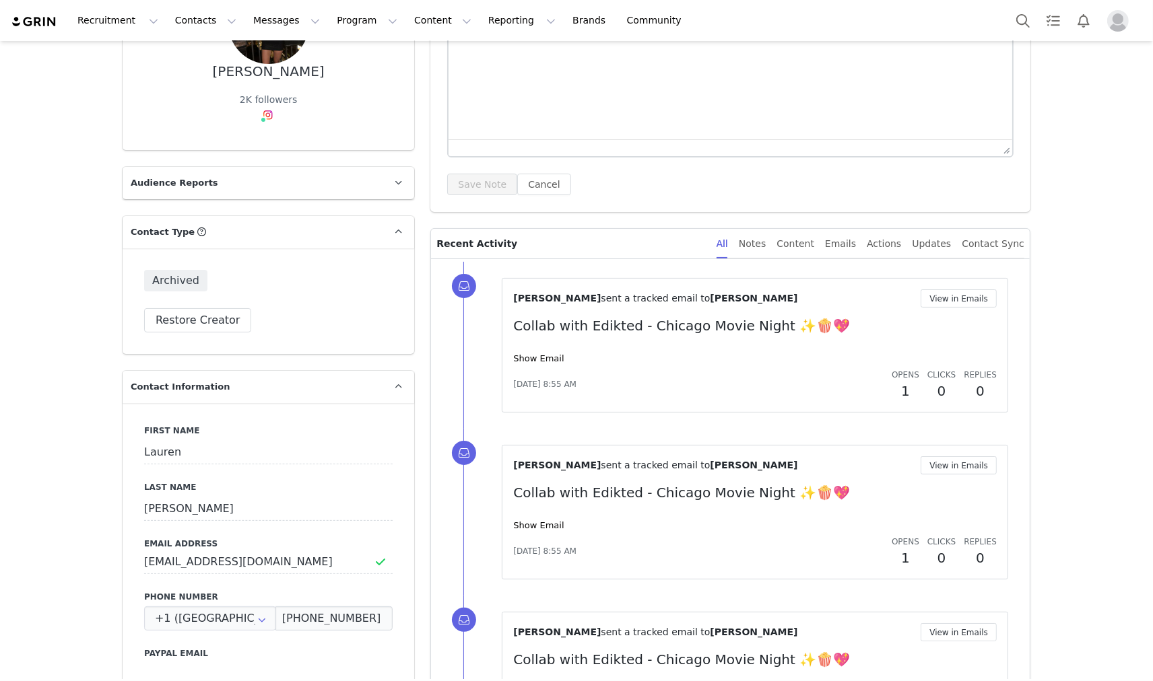
scroll to position [156, 0]
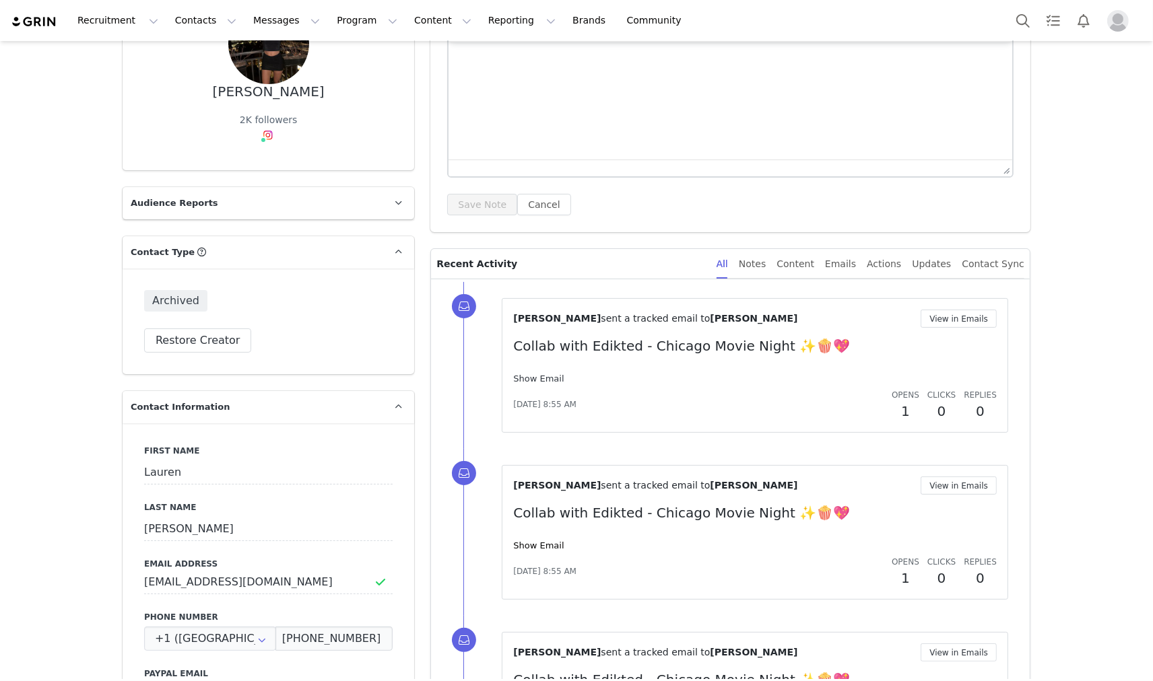
click at [537, 384] on link "Show Email" at bounding box center [538, 379] width 50 height 10
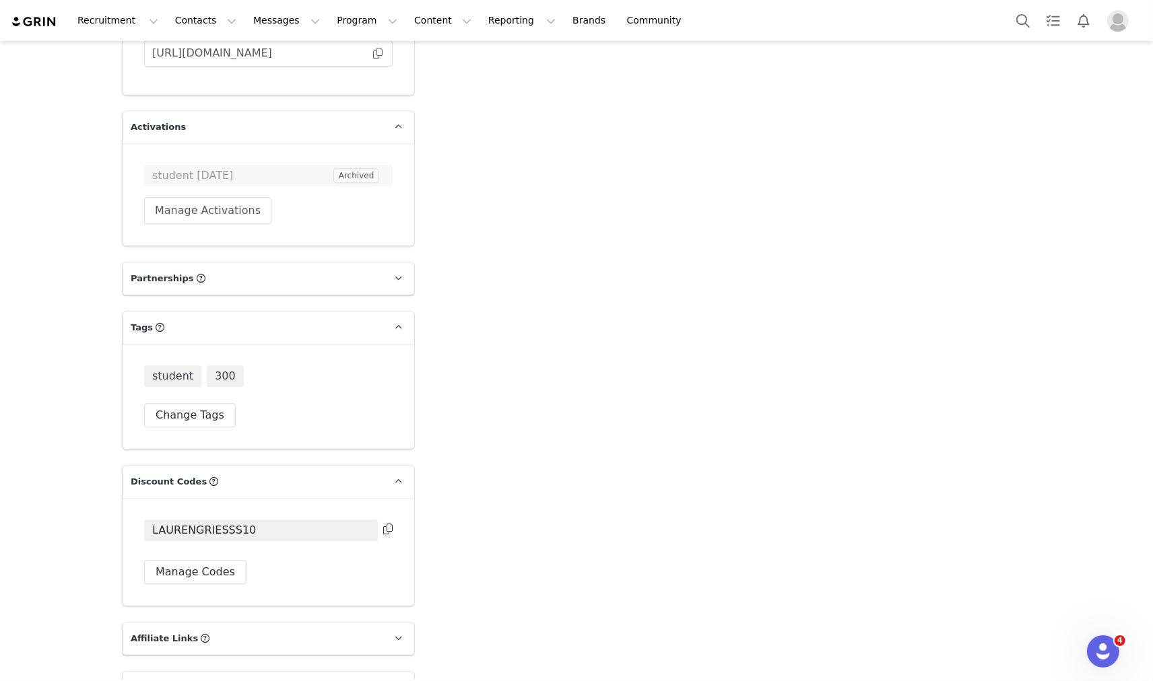
scroll to position [3767, 0]
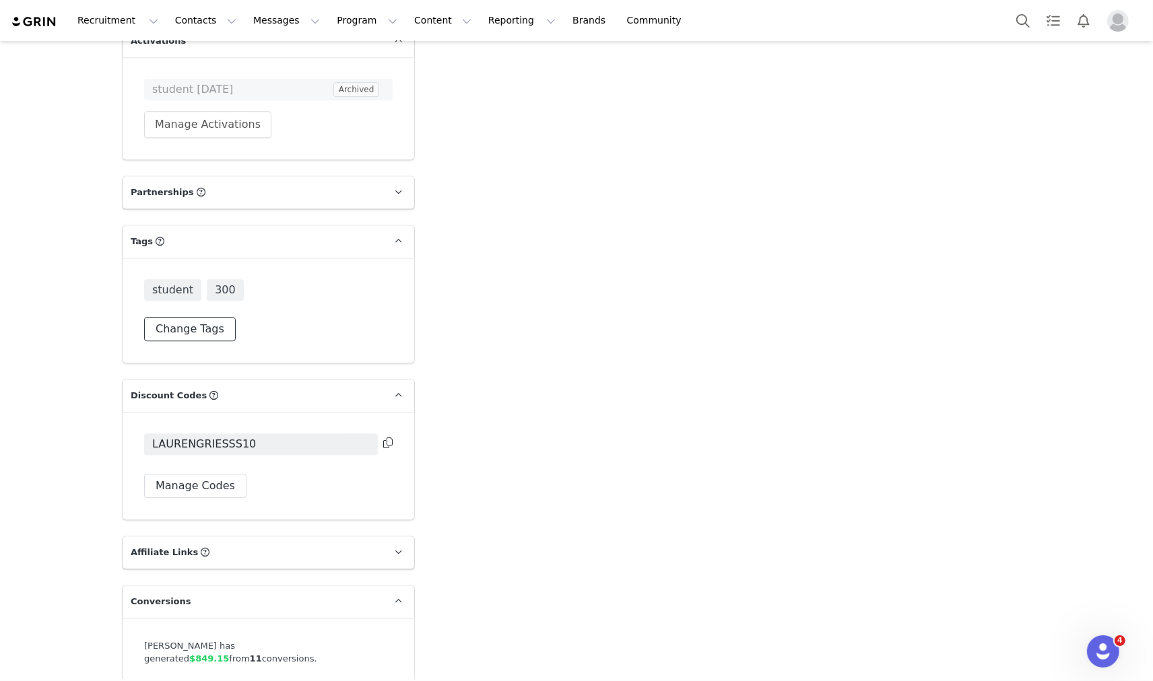
click at [183, 317] on button "Change Tags" at bounding box center [190, 329] width 92 height 24
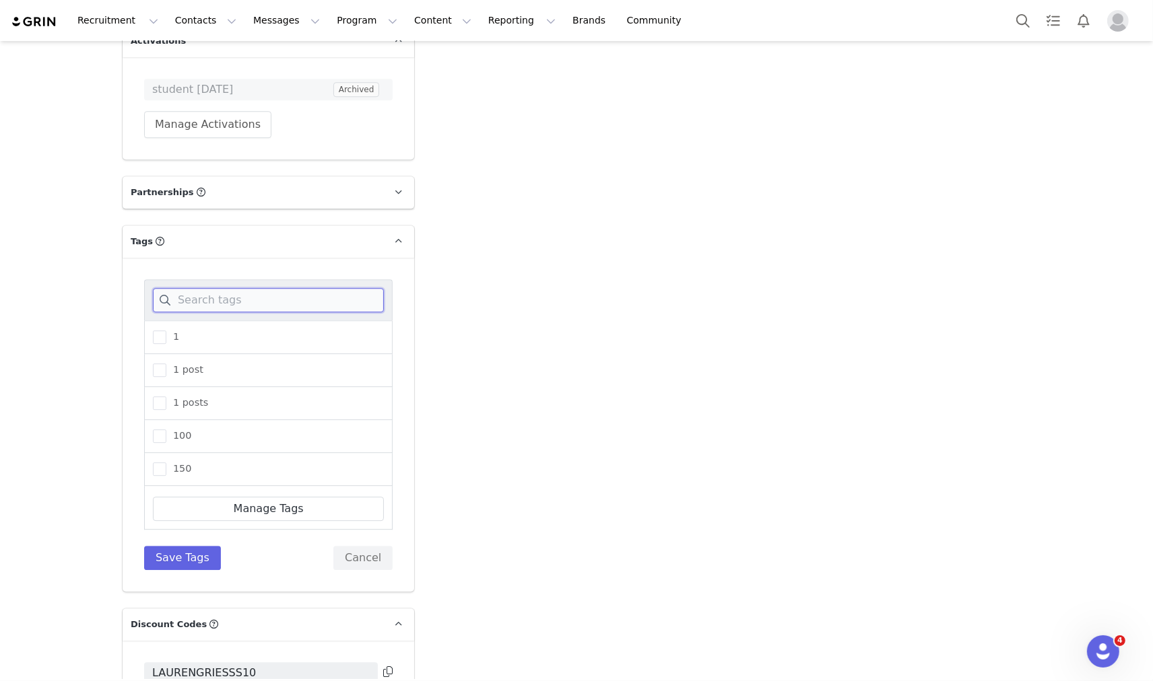
click at [205, 288] on input at bounding box center [268, 300] width 231 height 24
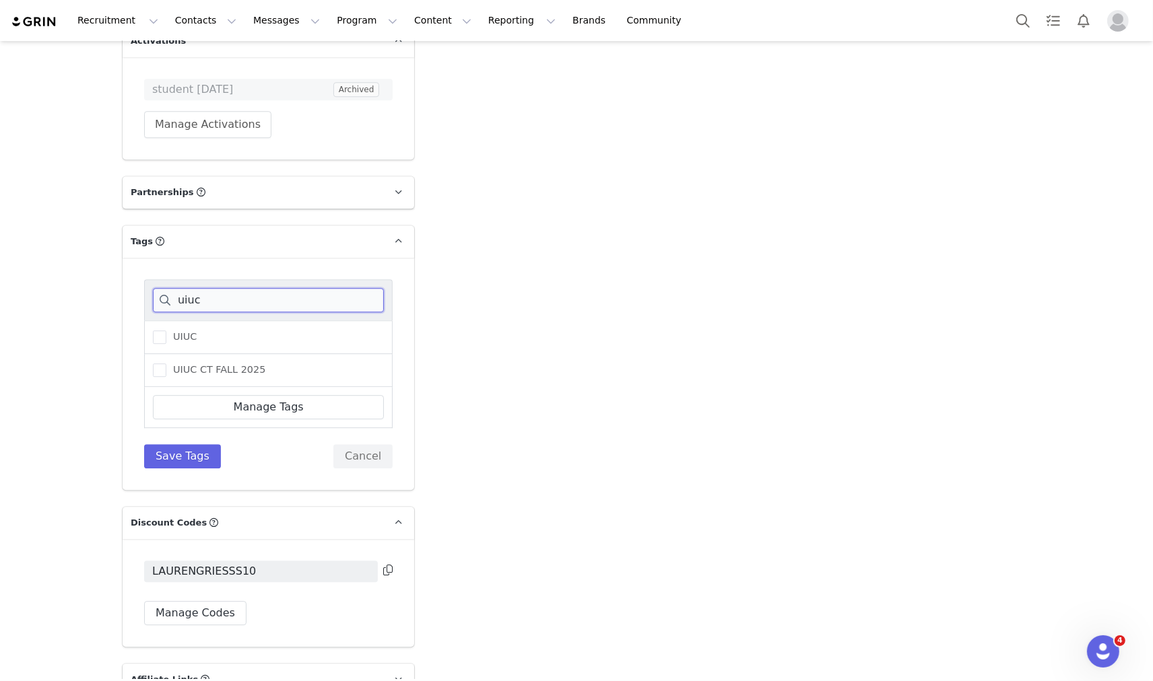
type input "uiuc"
click at [191, 321] on div "UIUC" at bounding box center [268, 338] width 248 height 34
click at [180, 321] on div "UIUC" at bounding box center [268, 338] width 248 height 34
click at [169, 331] on span "UIUC" at bounding box center [181, 337] width 30 height 13
click at [166, 331] on input "UIUC" at bounding box center [166, 331] width 0 height 0
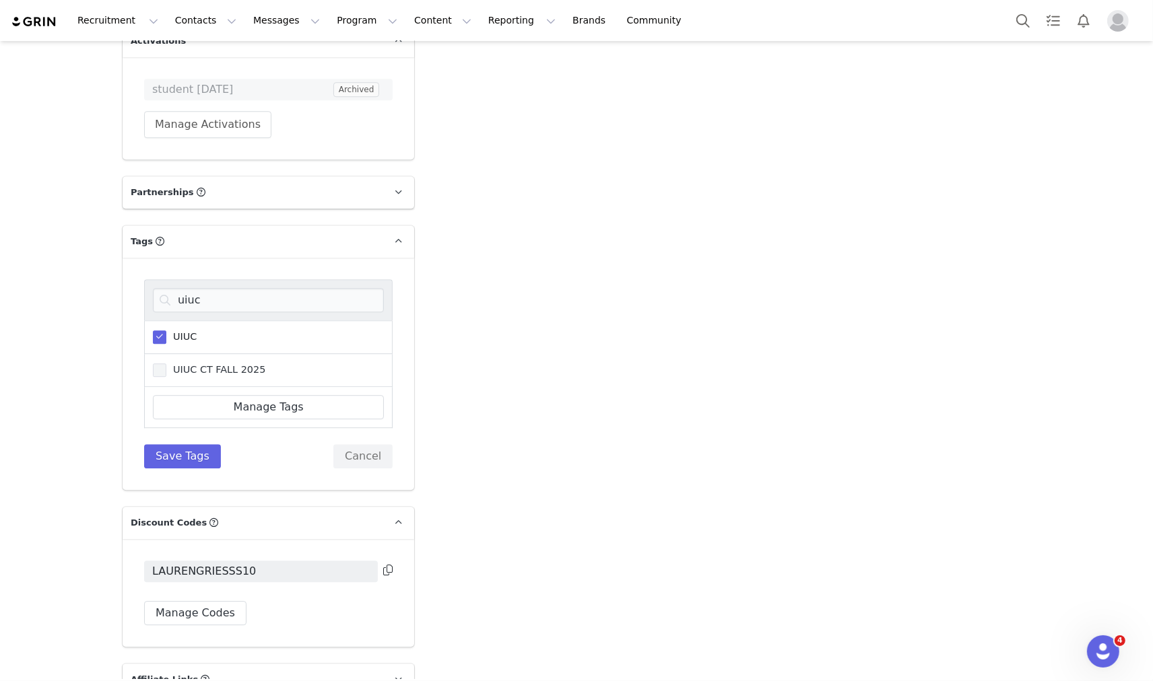
click at [167, 364] on span "UIUC CT FALL 2025" at bounding box center [215, 370] width 99 height 13
click at [166, 364] on input "UIUC CT FALL 2025" at bounding box center [166, 364] width 0 height 0
click at [166, 444] on button "Save Tags" at bounding box center [182, 456] width 77 height 24
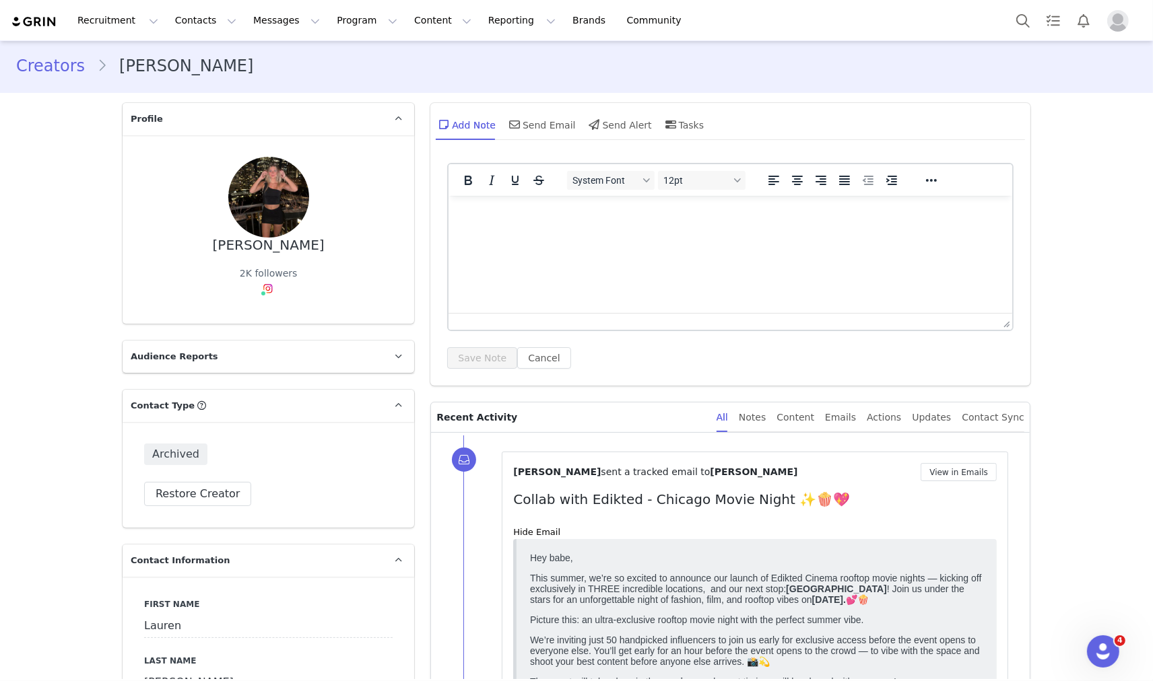
scroll to position [0, 0]
click at [555, 123] on div "Send Email" at bounding box center [540, 126] width 69 height 32
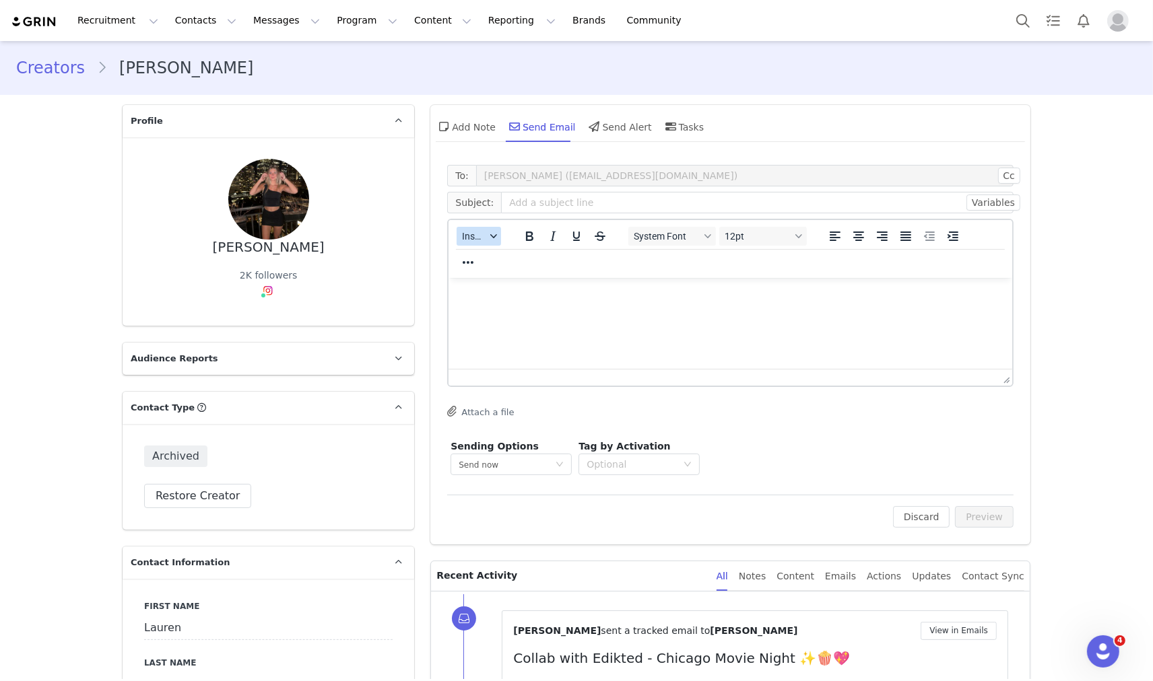
click at [488, 227] on button "Insert" at bounding box center [479, 236] width 44 height 19
click at [485, 252] on div "Insert Template" at bounding box center [522, 259] width 121 height 16
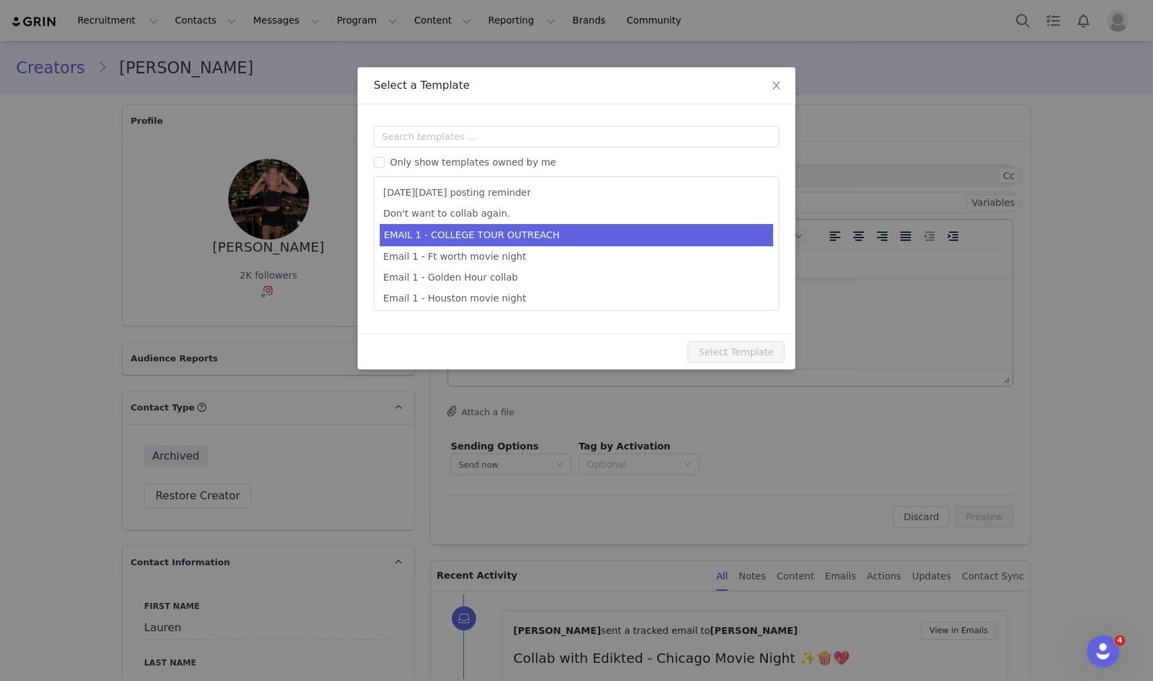
click at [492, 230] on li "EMAIL 1 - COLLEGE TOUR OUTREACH" at bounding box center [576, 235] width 393 height 22
type input "EDIKTED COLLEGE TOUR 💖"
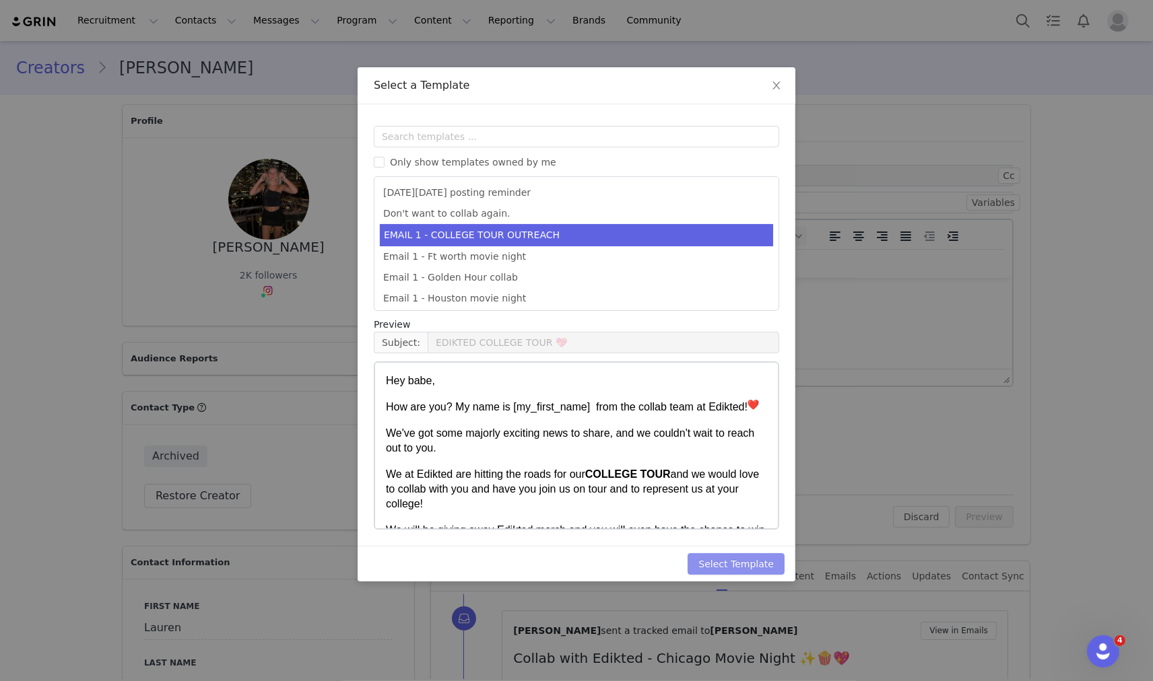
click at [719, 563] on button "Select Template" at bounding box center [735, 564] width 97 height 22
type input "EDIKTED COLLEGE TOUR 💖"
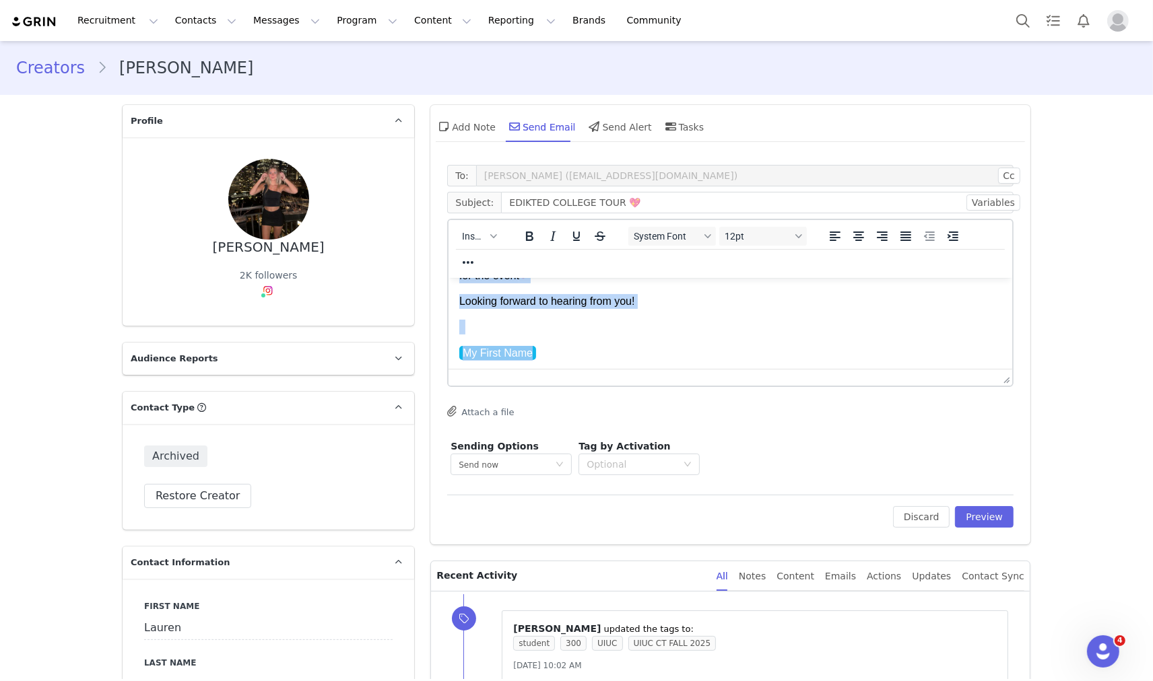
drag, startPoint x: 459, startPoint y: 294, endPoint x: 696, endPoint y: 422, distance: 268.4
click at [696, 397] on html "Hey babe, How are you? My name is My First Name from the collab team at Edikted…" at bounding box center [730, 198] width 564 height 398
paste body "Rich Text Area. Press ALT-0 for help."
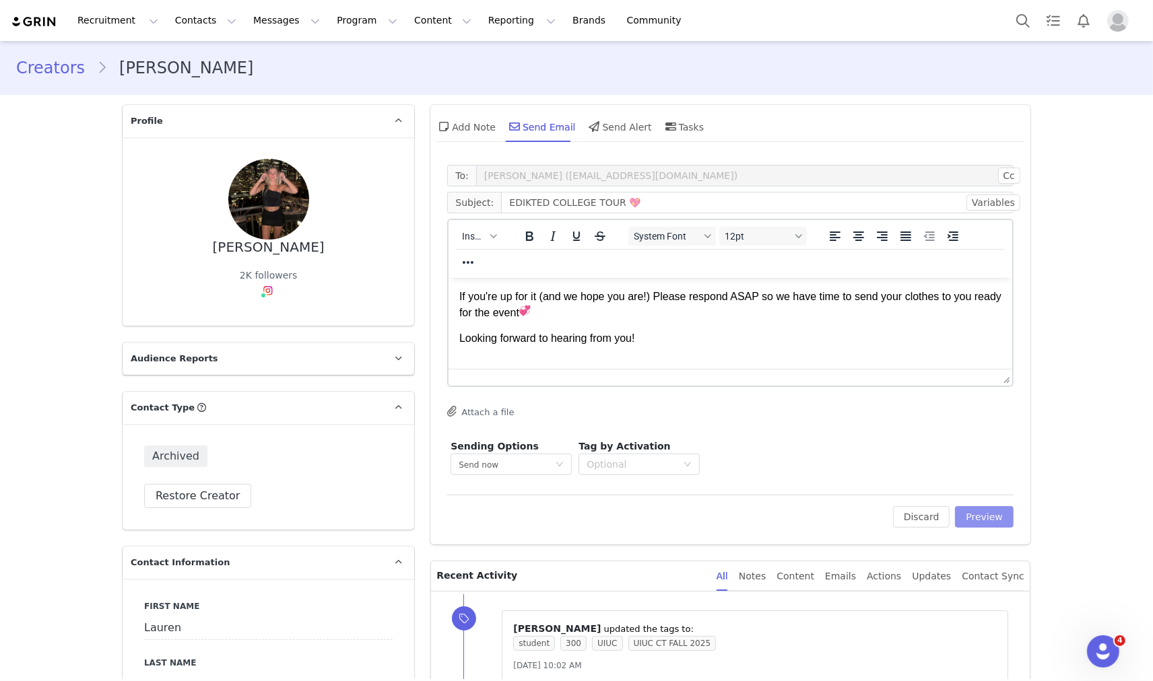
click at [970, 509] on button "Preview" at bounding box center [984, 517] width 59 height 22
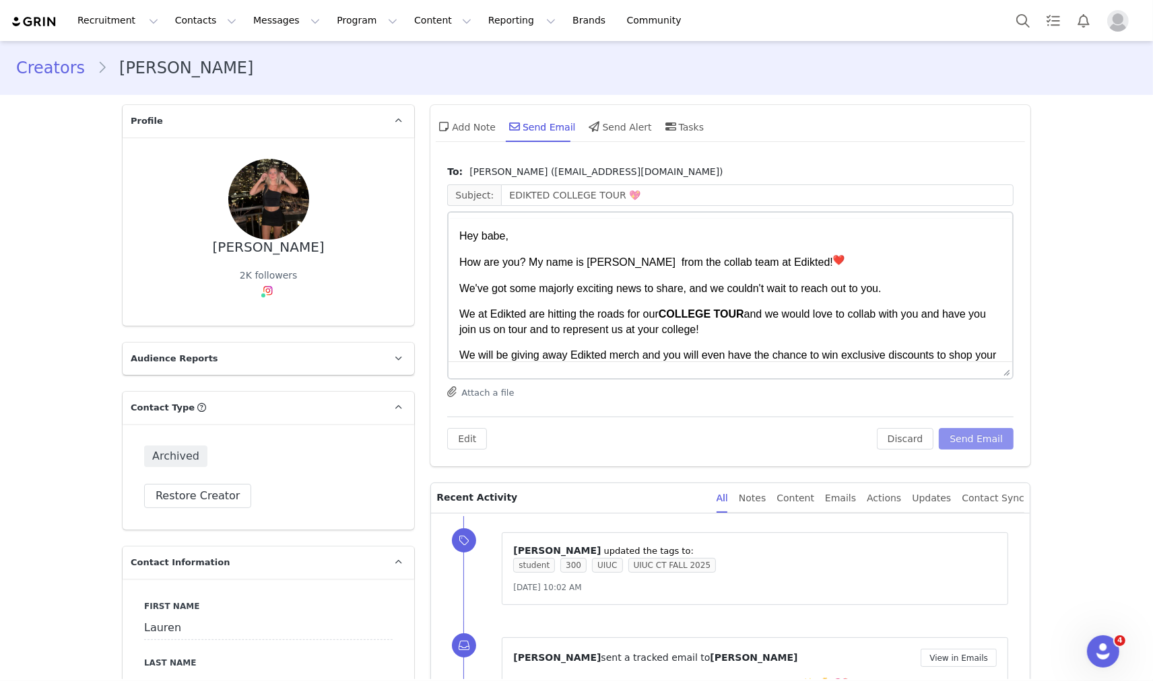
scroll to position [0, 0]
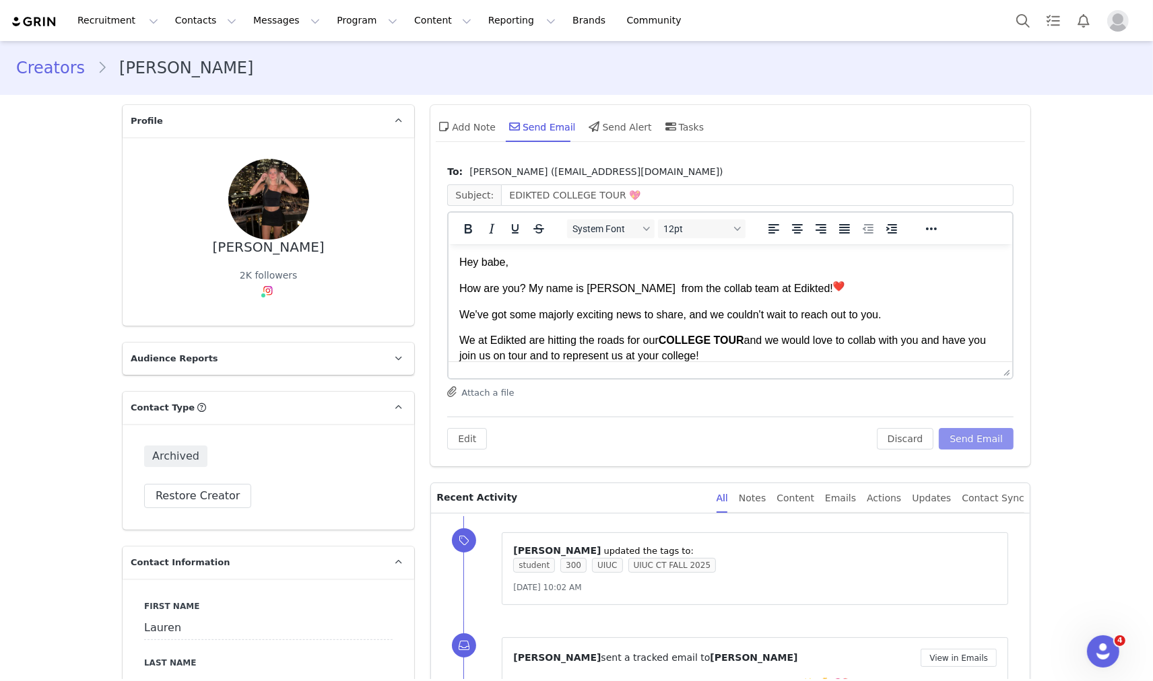
click at [973, 443] on button "Send Email" at bounding box center [976, 439] width 75 height 22
